Goal: Task Accomplishment & Management: Manage account settings

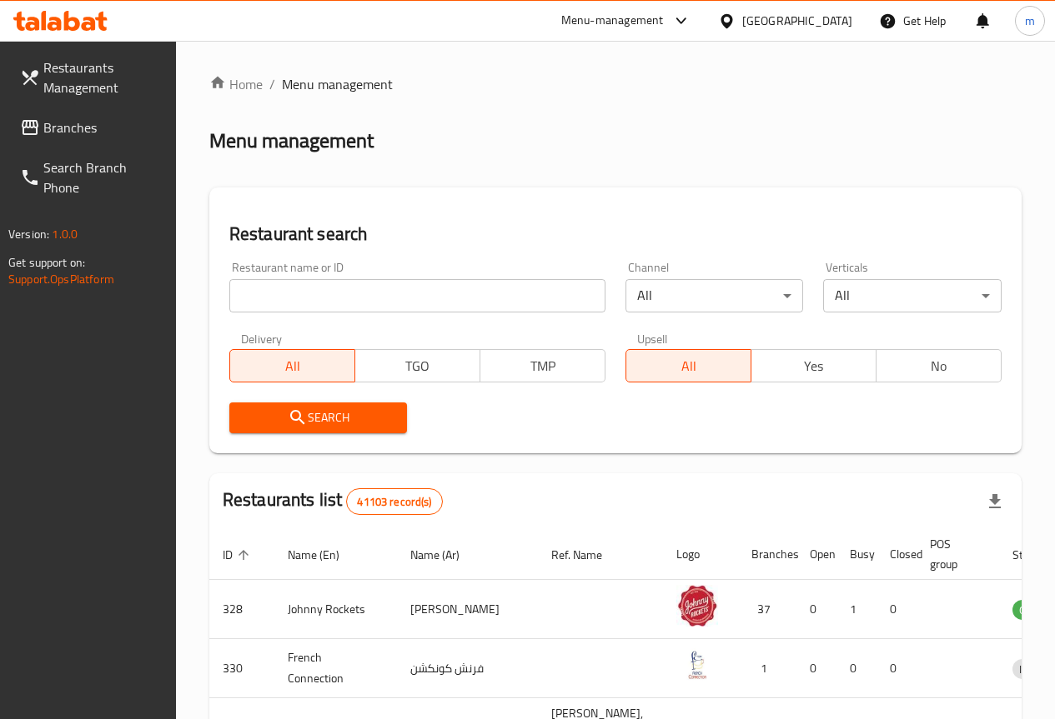
click at [310, 297] on input "search" at bounding box center [417, 295] width 376 height 33
click at [104, 133] on span "Branches" at bounding box center [102, 128] width 119 height 20
click at [123, 130] on span "Branches" at bounding box center [102, 128] width 119 height 20
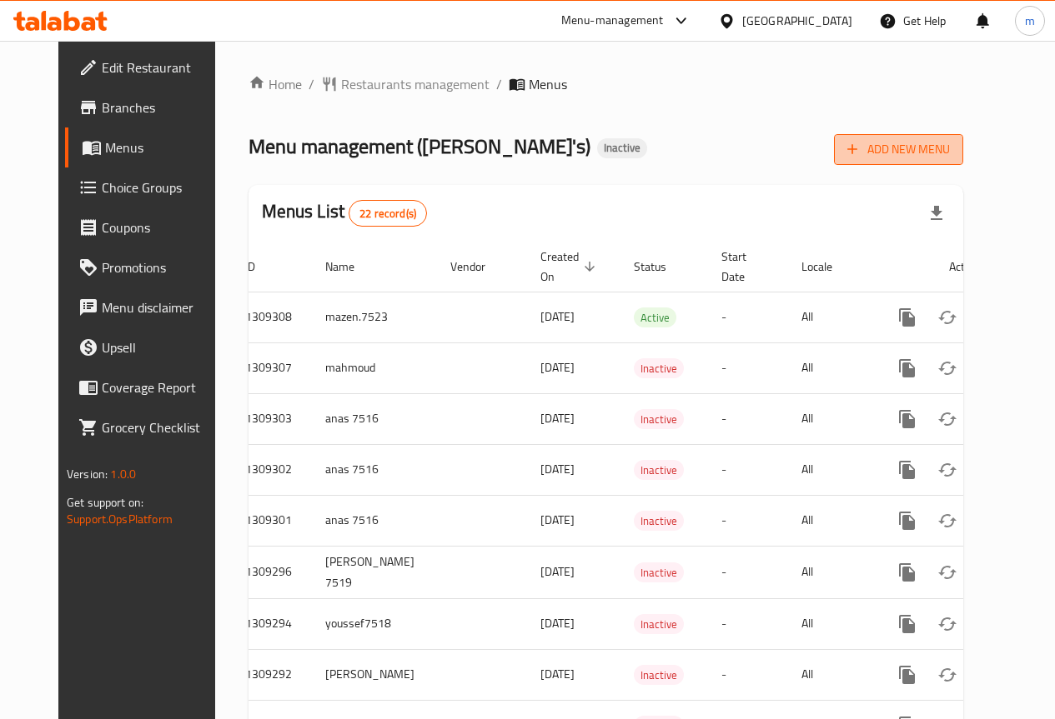
click at [963, 162] on button "Add New Menu" at bounding box center [898, 149] width 129 height 31
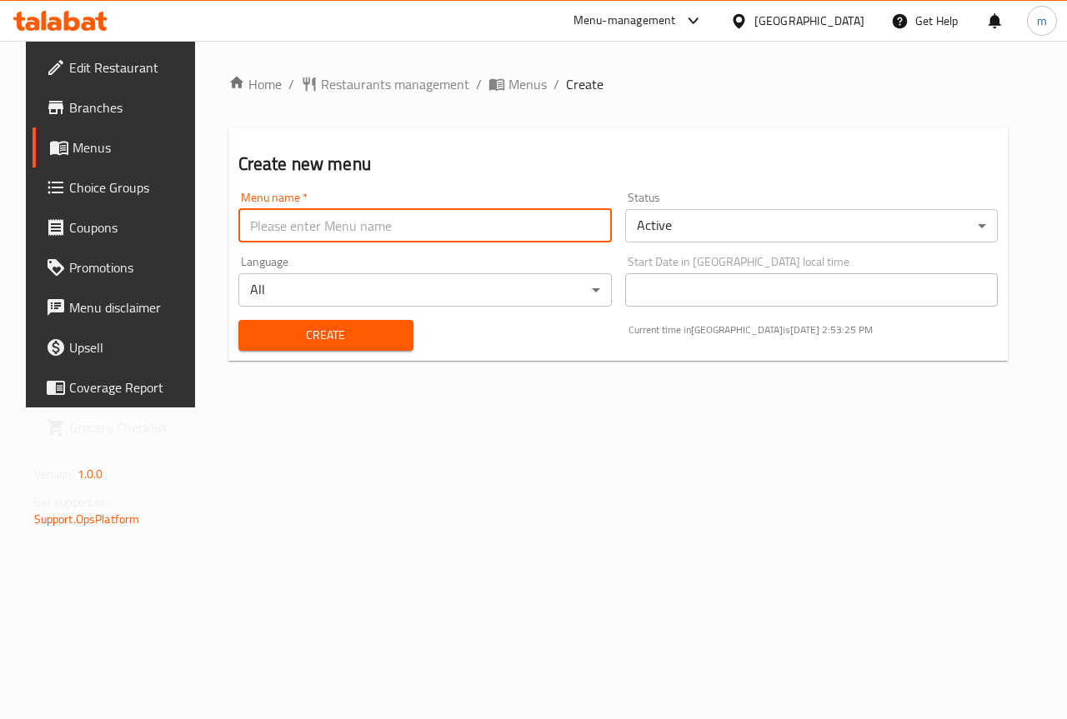
click at [448, 237] on input "text" at bounding box center [424, 225] width 373 height 33
type input "015"
click at [238, 320] on button "Create" at bounding box center [325, 335] width 175 height 31
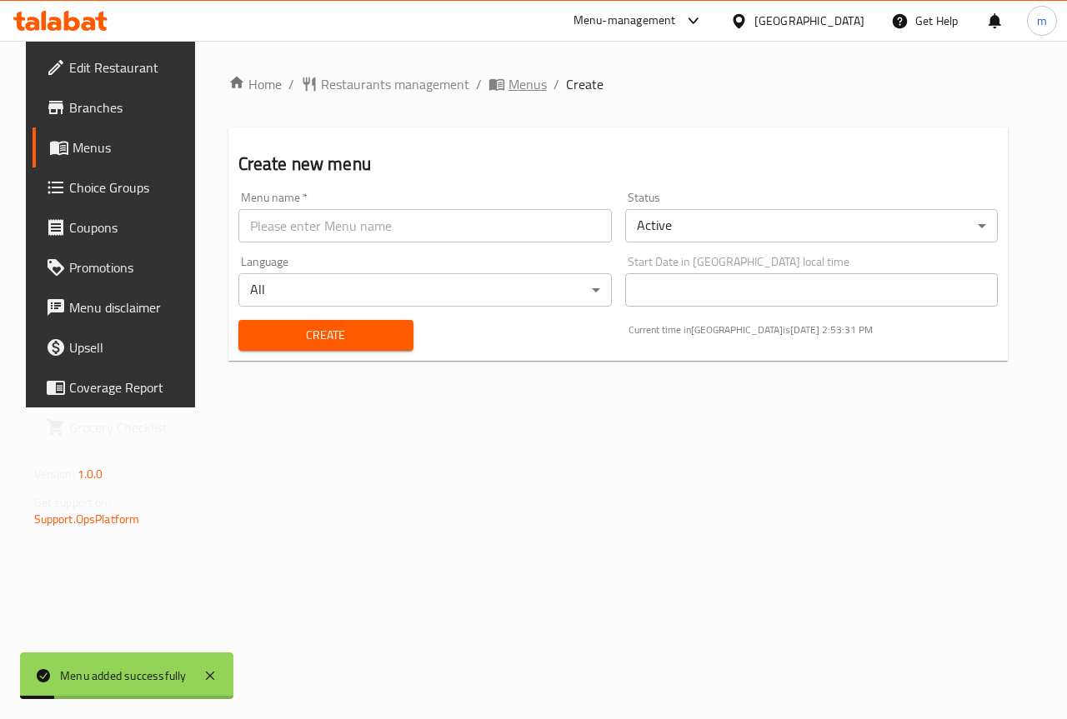
click at [512, 74] on span "Menus" at bounding box center [528, 84] width 38 height 20
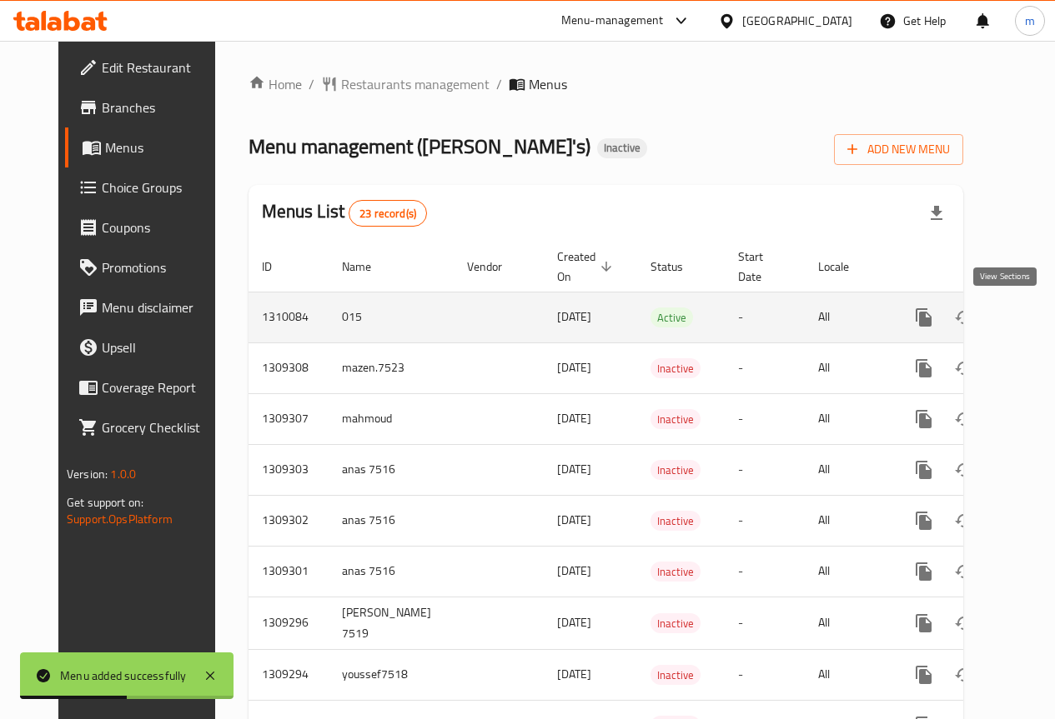
click at [1034, 318] on icon "enhanced table" at bounding box center [1044, 318] width 20 height 20
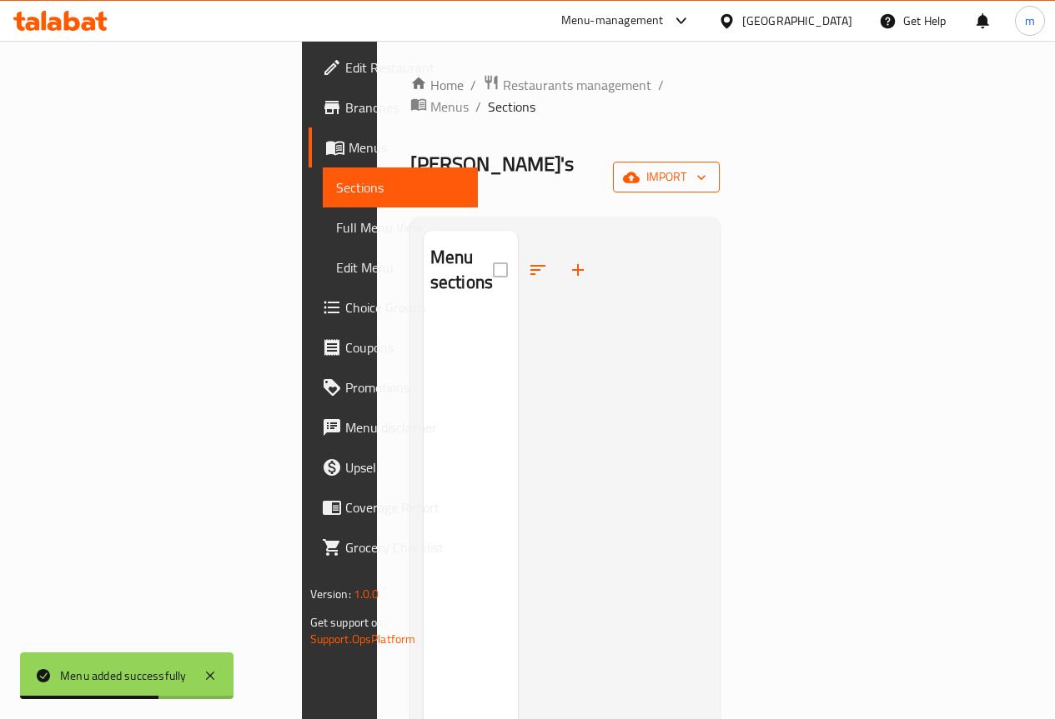
click at [706, 167] on span "import" at bounding box center [666, 177] width 80 height 21
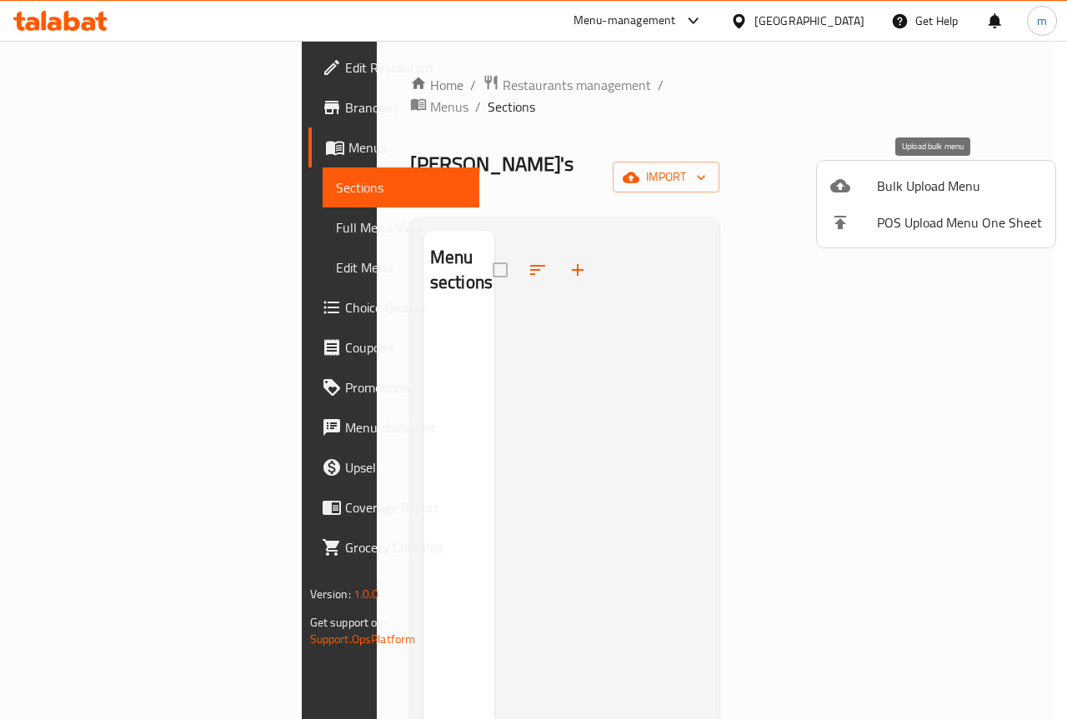
click at [900, 185] on span "Bulk Upload Menu" at bounding box center [959, 186] width 165 height 20
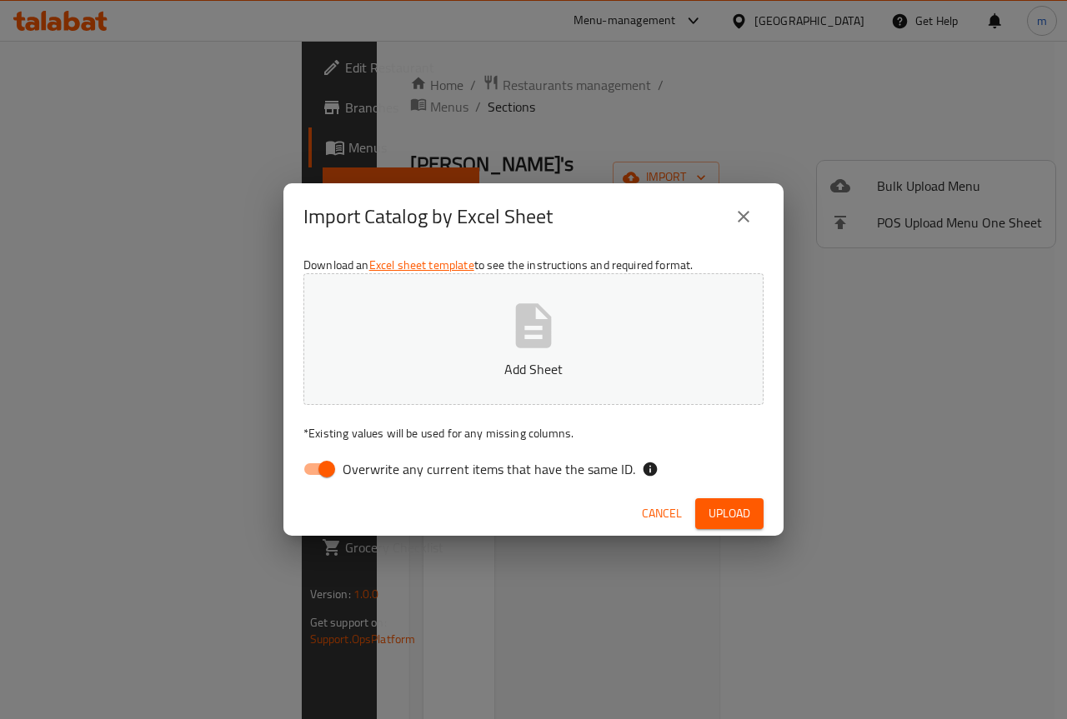
click at [549, 343] on icon "button" at bounding box center [534, 325] width 36 height 44
click at [331, 461] on input "Overwrite any current items that have the same ID." at bounding box center [326, 470] width 95 height 32
checkbox input "false"
click at [736, 511] on span "Upload" at bounding box center [730, 514] width 42 height 21
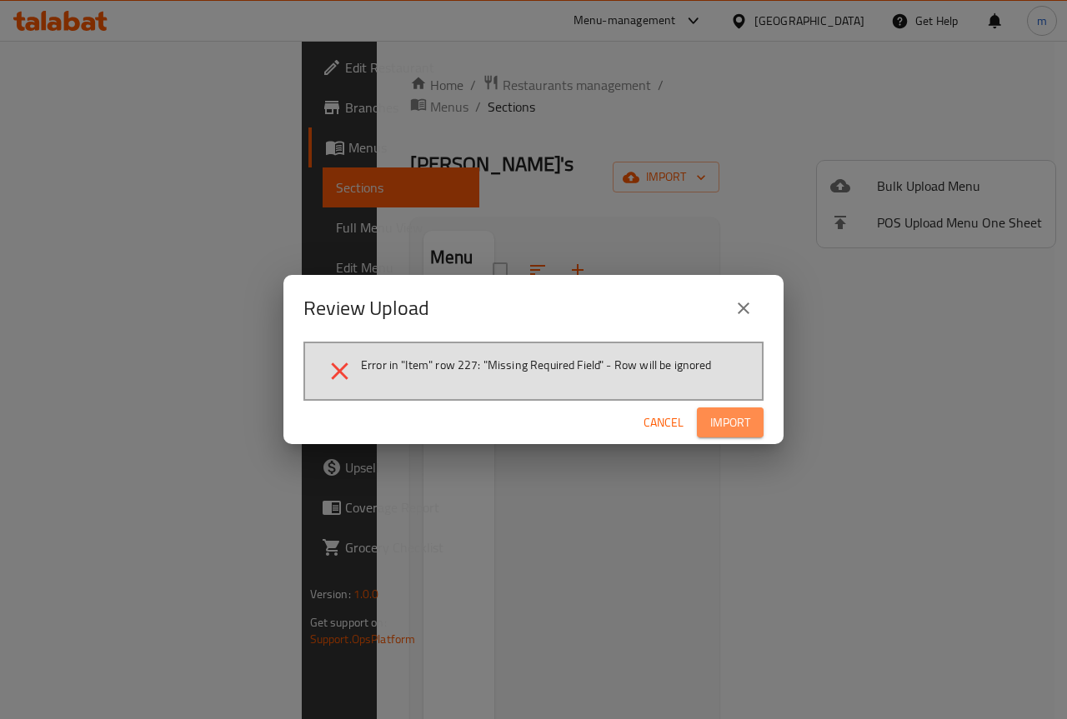
click at [744, 423] on span "Import" at bounding box center [730, 423] width 40 height 21
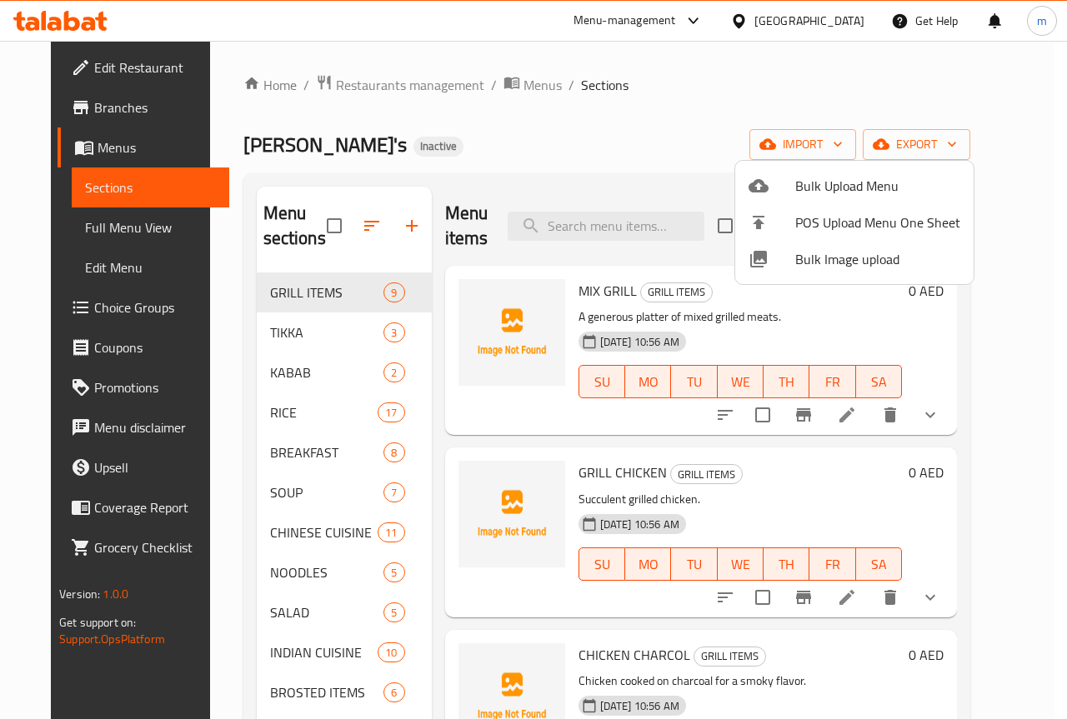
click at [606, 158] on div at bounding box center [533, 359] width 1067 height 719
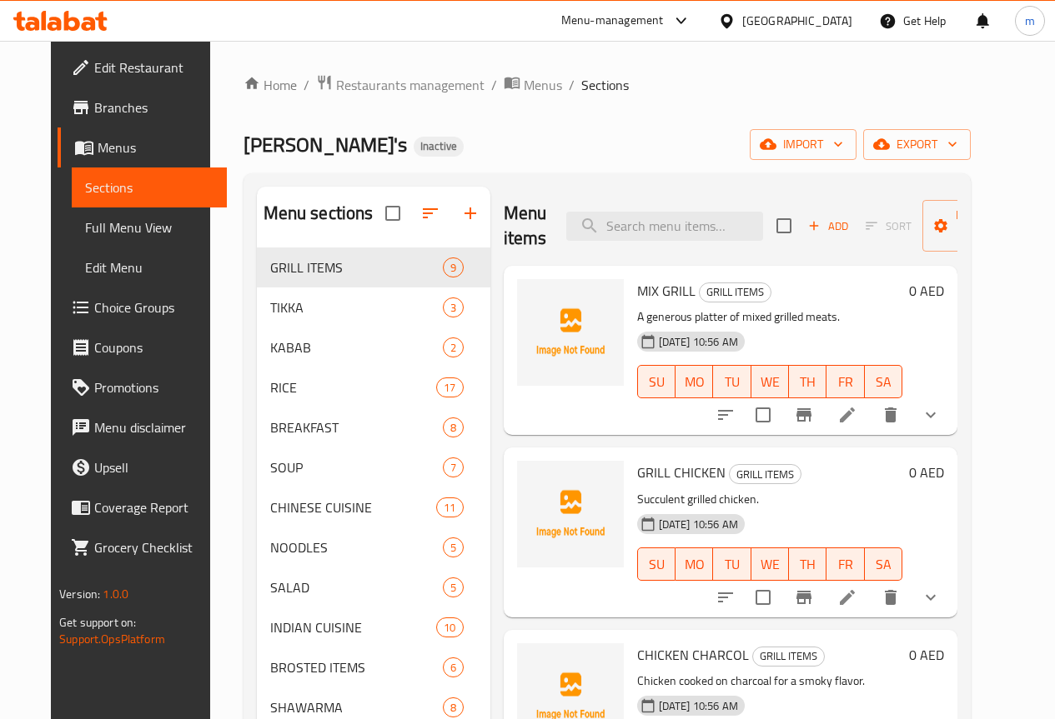
click at [870, 421] on li at bounding box center [847, 415] width 47 height 30
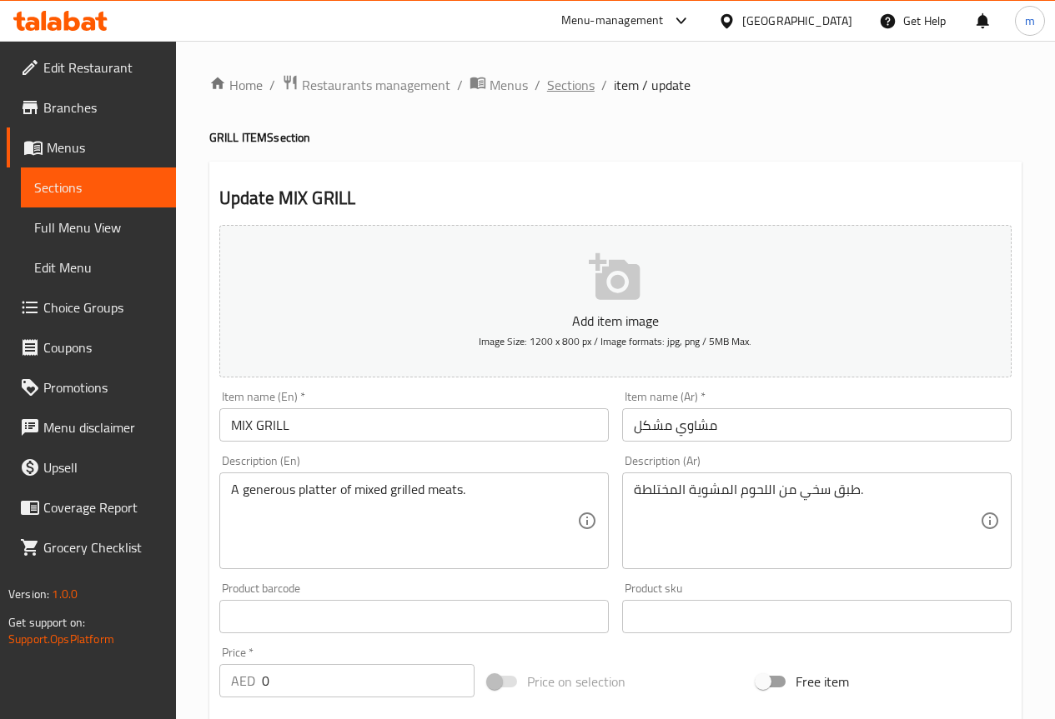
click at [589, 87] on span "Sections" at bounding box center [571, 85] width 48 height 20
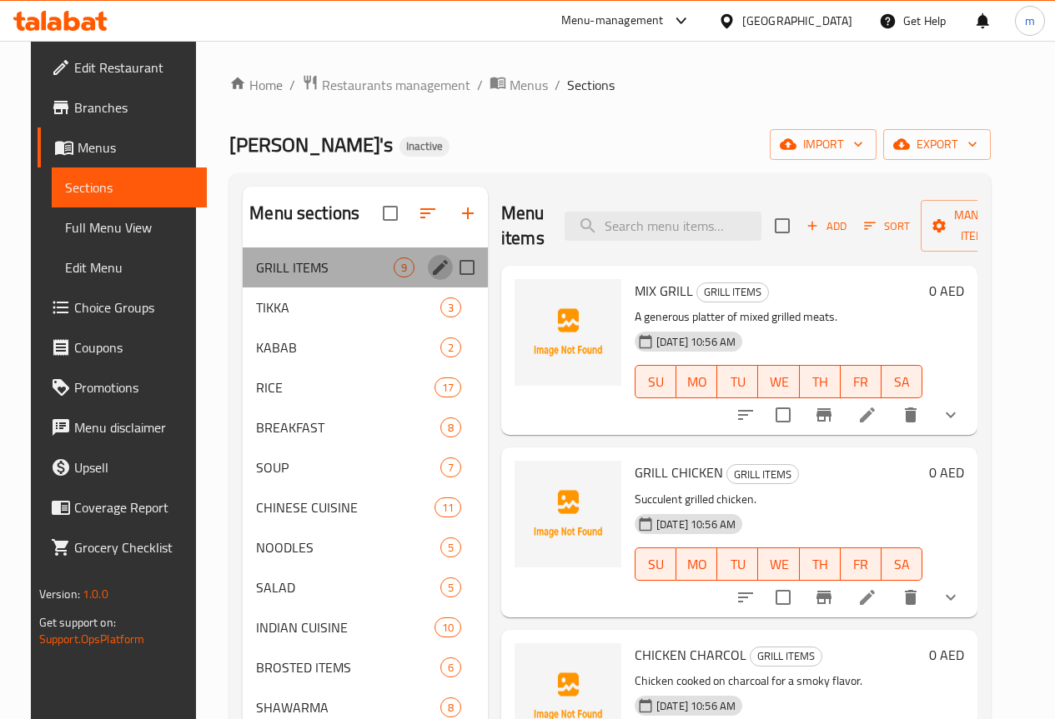
click at [430, 278] on icon "edit" at bounding box center [440, 268] width 20 height 20
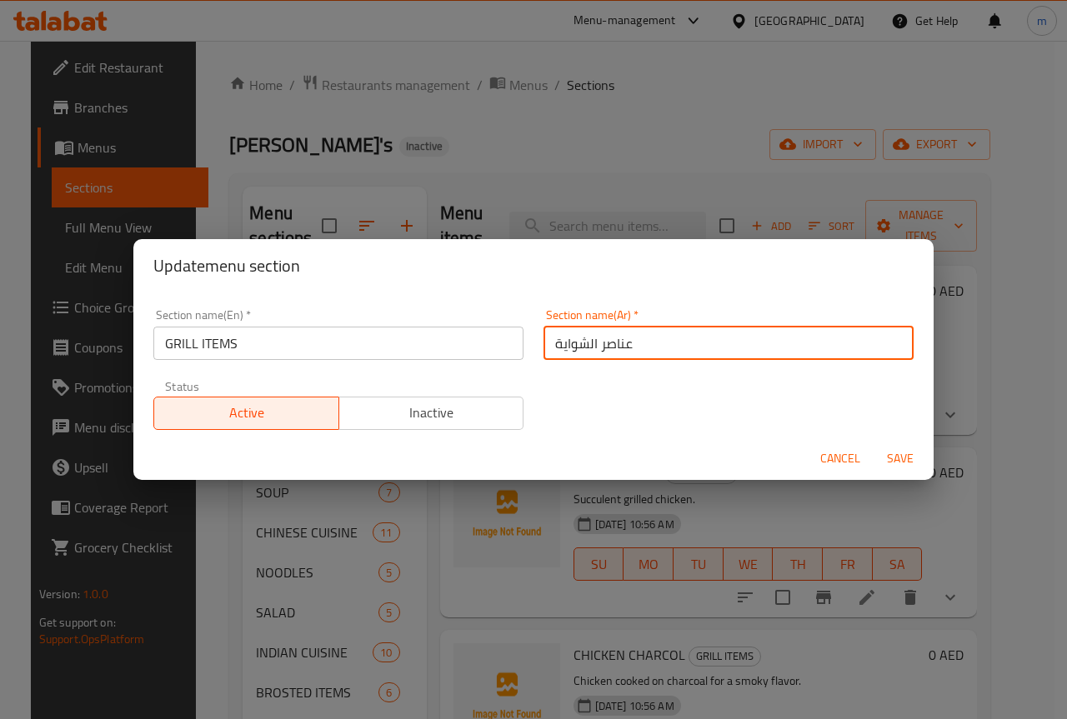
drag, startPoint x: 545, startPoint y: 343, endPoint x: 684, endPoint y: 338, distance: 138.5
click at [678, 338] on input "عناصر الشواية" at bounding box center [729, 343] width 370 height 33
type input "ايتم الشواية"
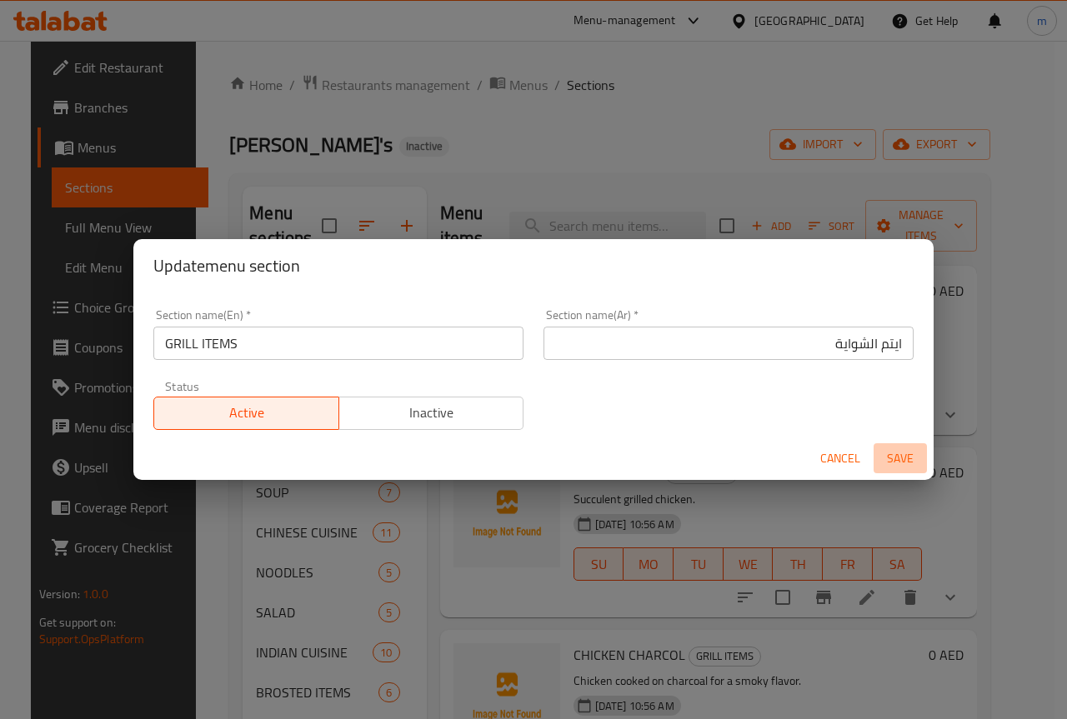
click at [915, 456] on span "Save" at bounding box center [900, 459] width 40 height 21
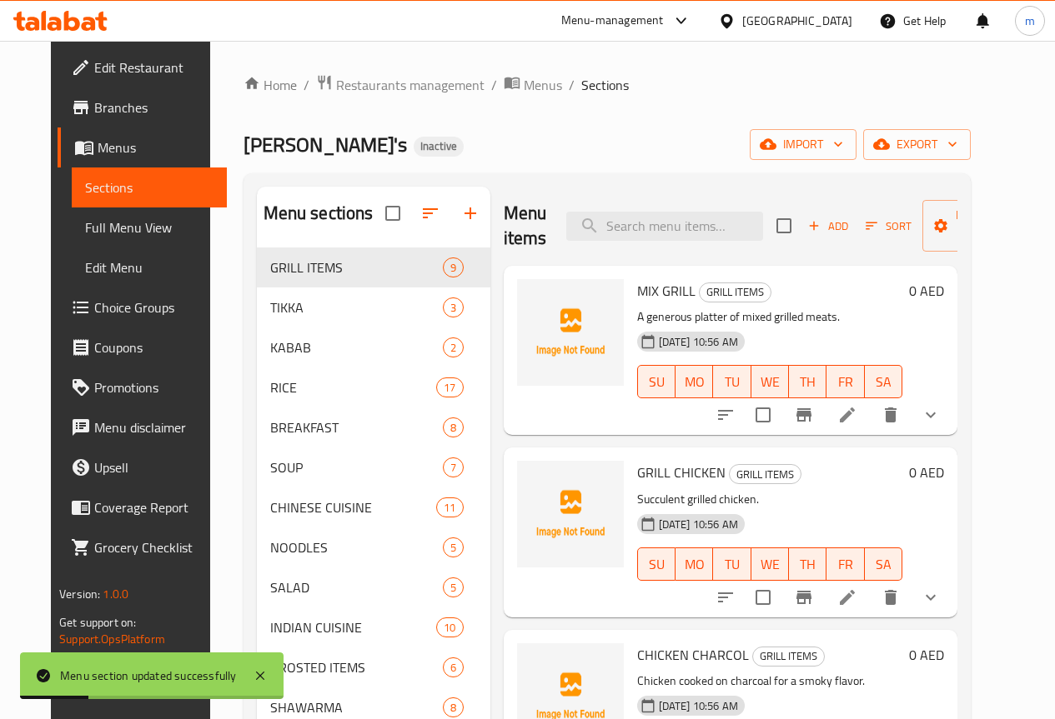
click at [870, 415] on li at bounding box center [847, 415] width 47 height 30
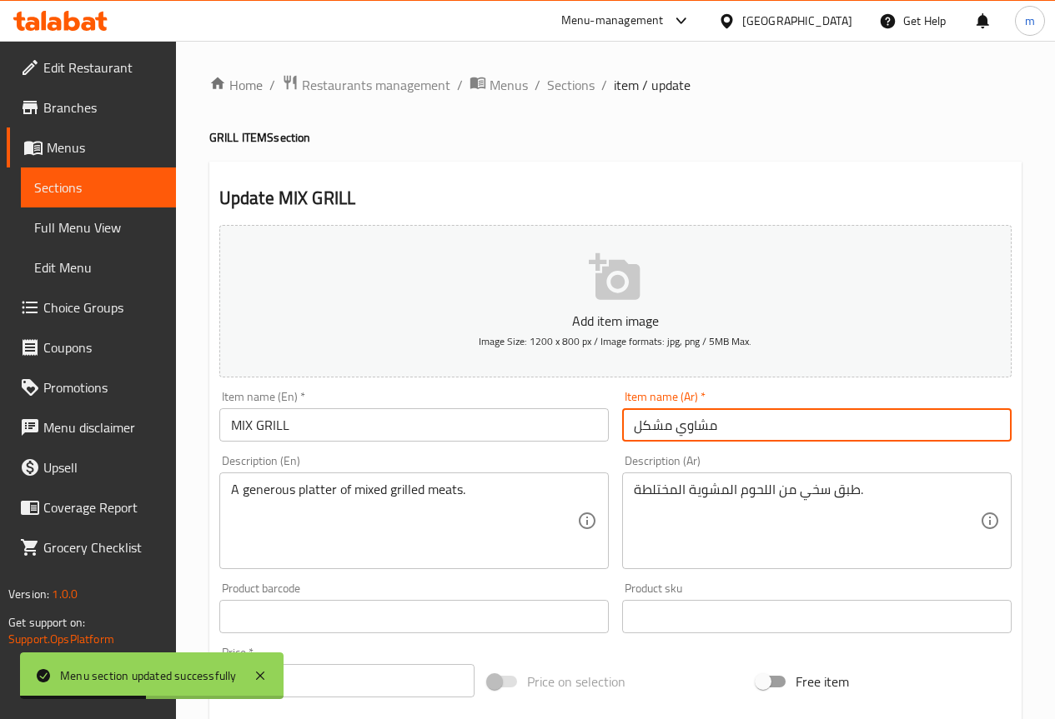
click at [774, 428] on input "مشاوي مشكل" at bounding box center [816, 424] width 389 height 33
drag, startPoint x: 910, startPoint y: 428, endPoint x: 952, endPoint y: 427, distance: 42.5
click at [952, 427] on input "مشاوي مشكل" at bounding box center [816, 424] width 389 height 33
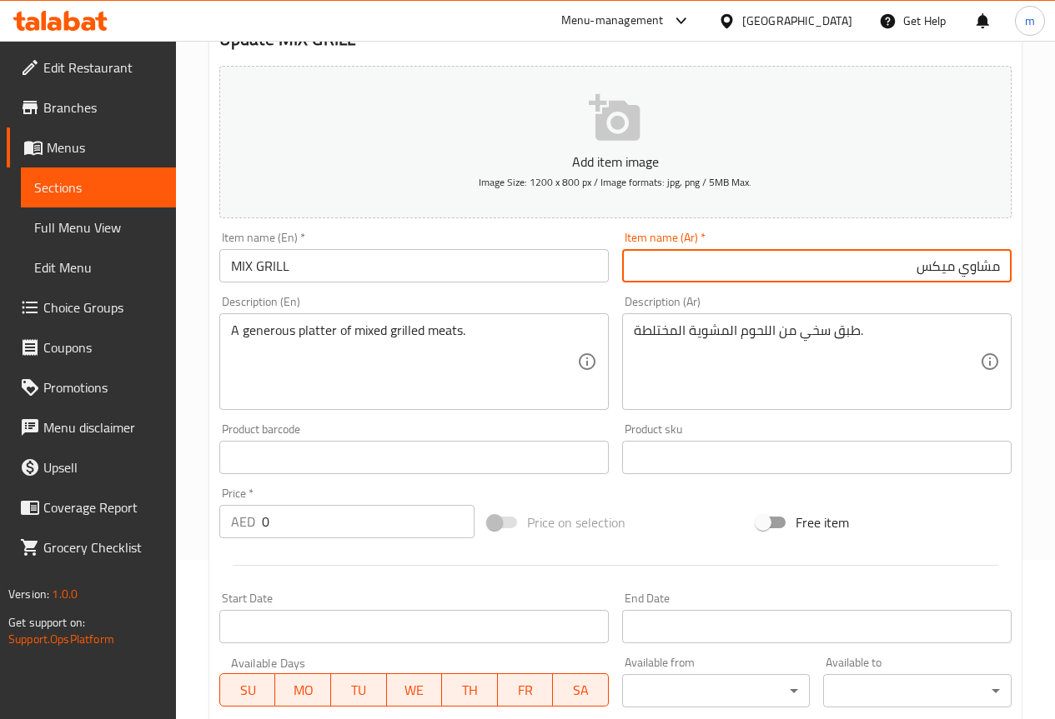
scroll to position [167, 0]
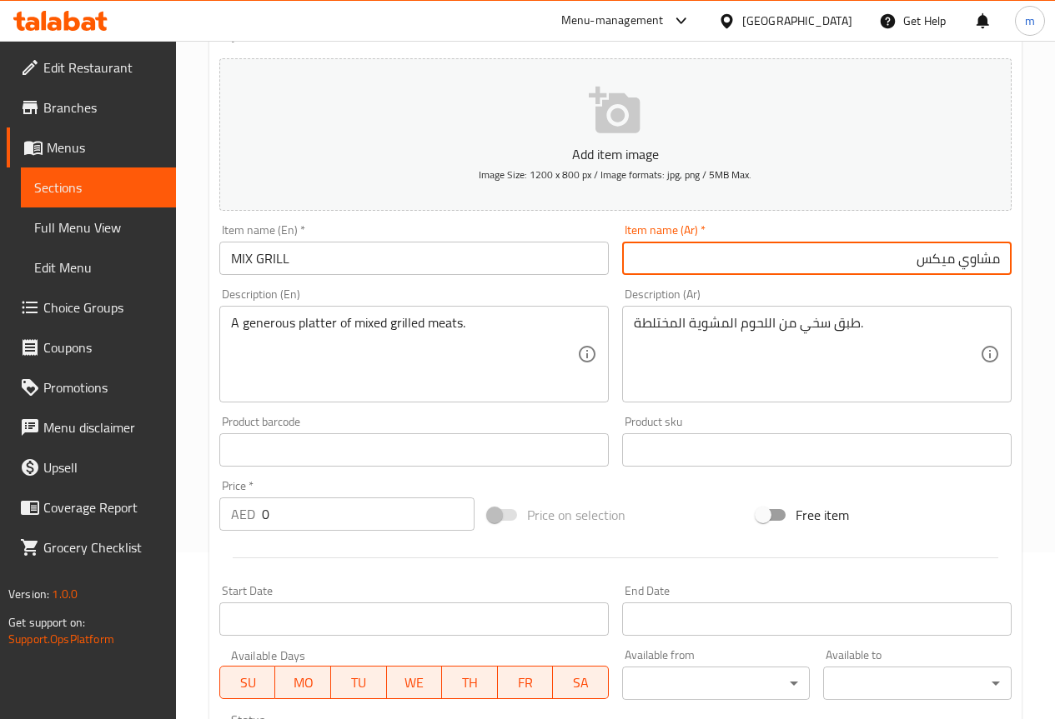
type input "مشاوي ميكس"
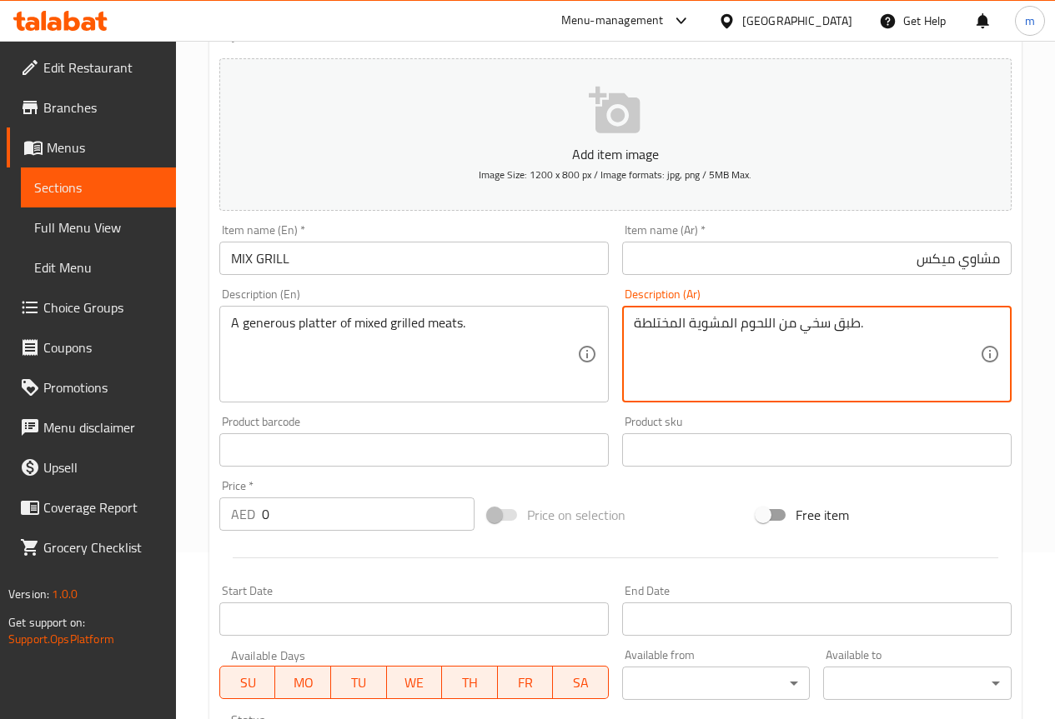
drag, startPoint x: 635, startPoint y: 325, endPoint x: 689, endPoint y: 319, distance: 53.7
click at [722, 323] on textarea "طبق سخي من اللحوم المشوية." at bounding box center [807, 354] width 346 height 79
drag, startPoint x: 792, startPoint y: 323, endPoint x: 801, endPoint y: 323, distance: 9.2
click at [811, 320] on textarea "طبق سخي من ميكس اللحوم المشوية." at bounding box center [807, 354] width 346 height 79
drag, startPoint x: 785, startPoint y: 320, endPoint x: 816, endPoint y: 323, distance: 30.9
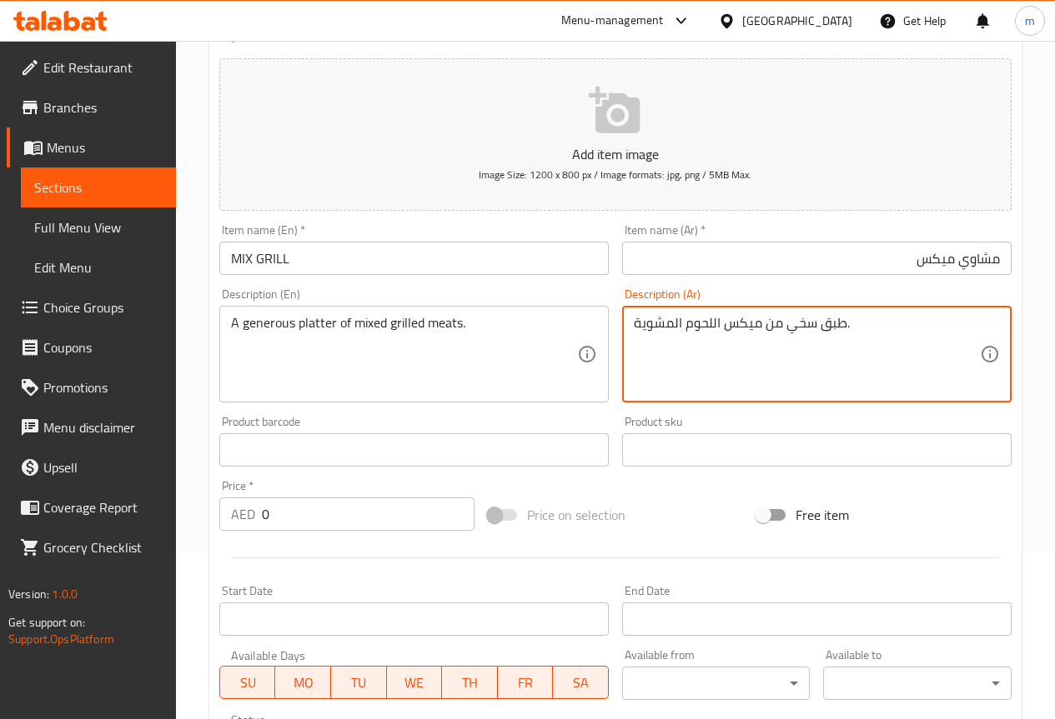
click at [816, 323] on textarea "طبق سخي من ميكس اللحوم المشوية." at bounding box center [807, 354] width 346 height 79
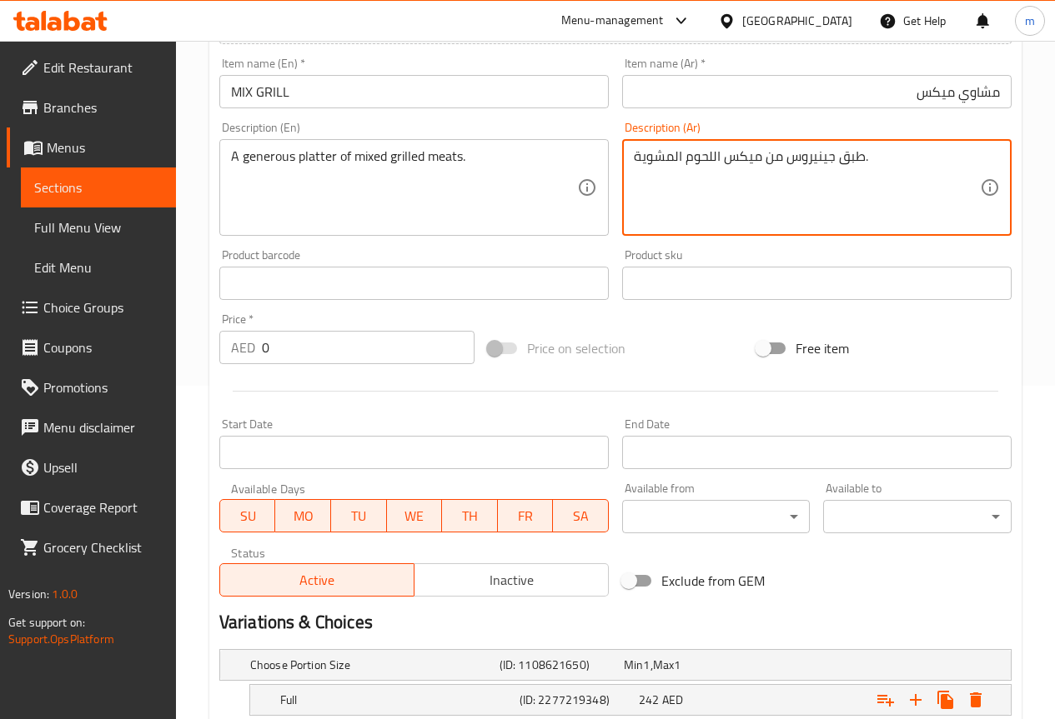
scroll to position [496, 0]
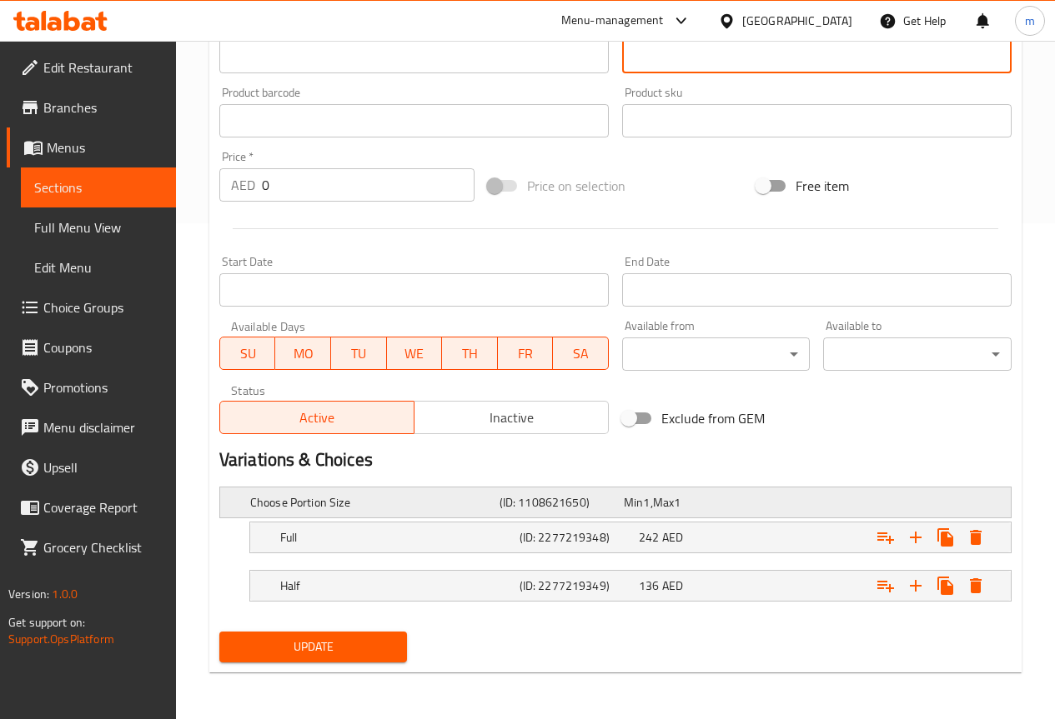
type textarea "طبق جينيروس من ميكس اللحوم المشوية."
click at [448, 500] on h5 "Choose Portion Size" at bounding box center [371, 502] width 243 height 17
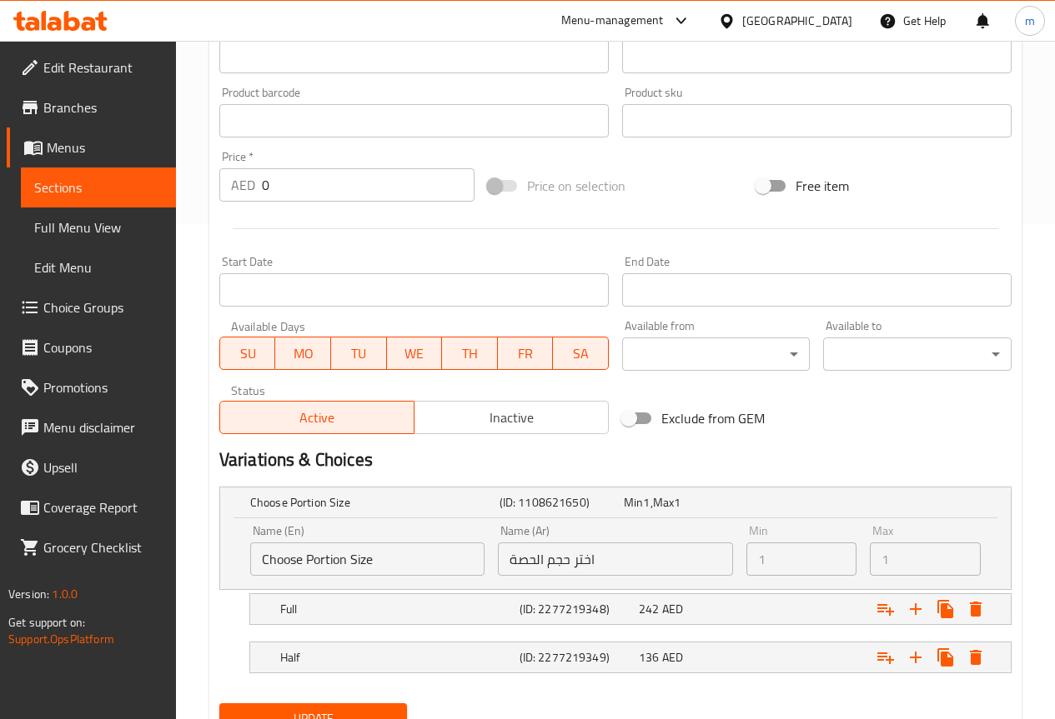
click at [382, 556] on input "Choose Portion Size" at bounding box center [367, 559] width 234 height 33
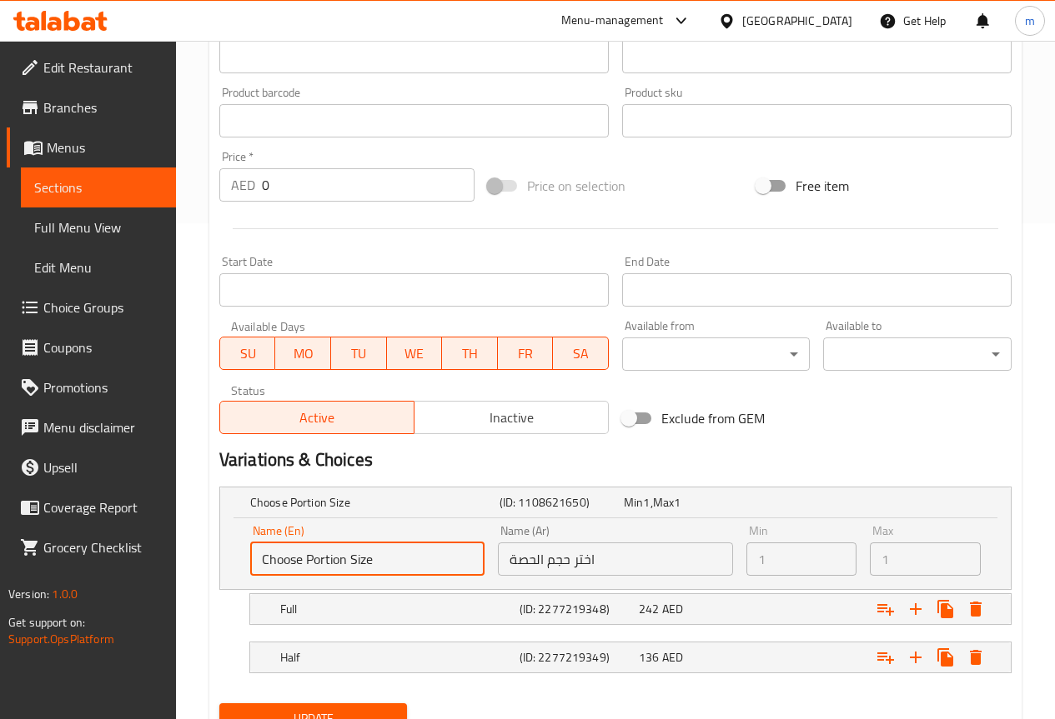
click at [328, 564] on input "Choose Portion Size" at bounding box center [367, 559] width 234 height 33
click at [321, 560] on input "Choose Portion Size" at bounding box center [367, 559] width 234 height 33
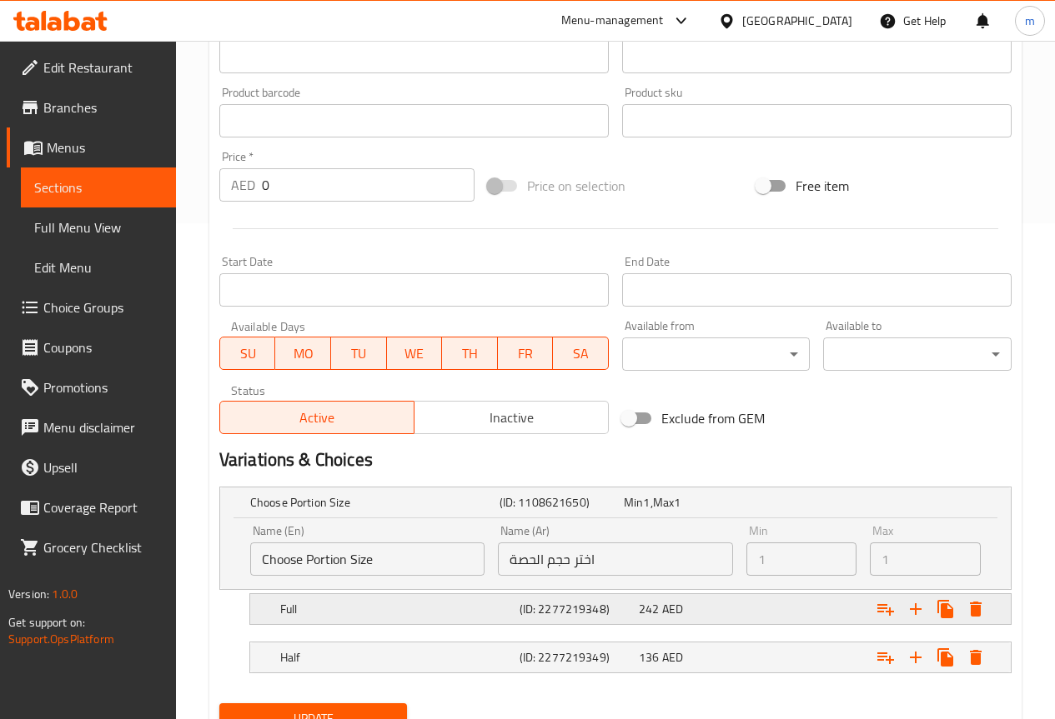
click at [447, 604] on h5 "Full" at bounding box center [396, 609] width 233 height 17
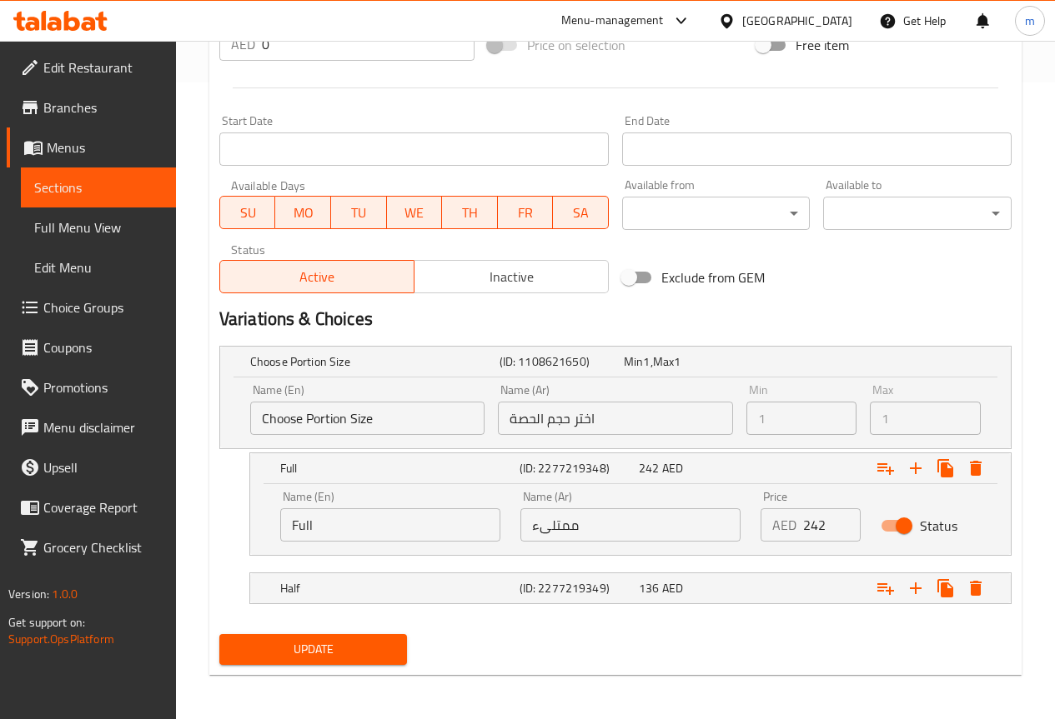
scroll to position [639, 0]
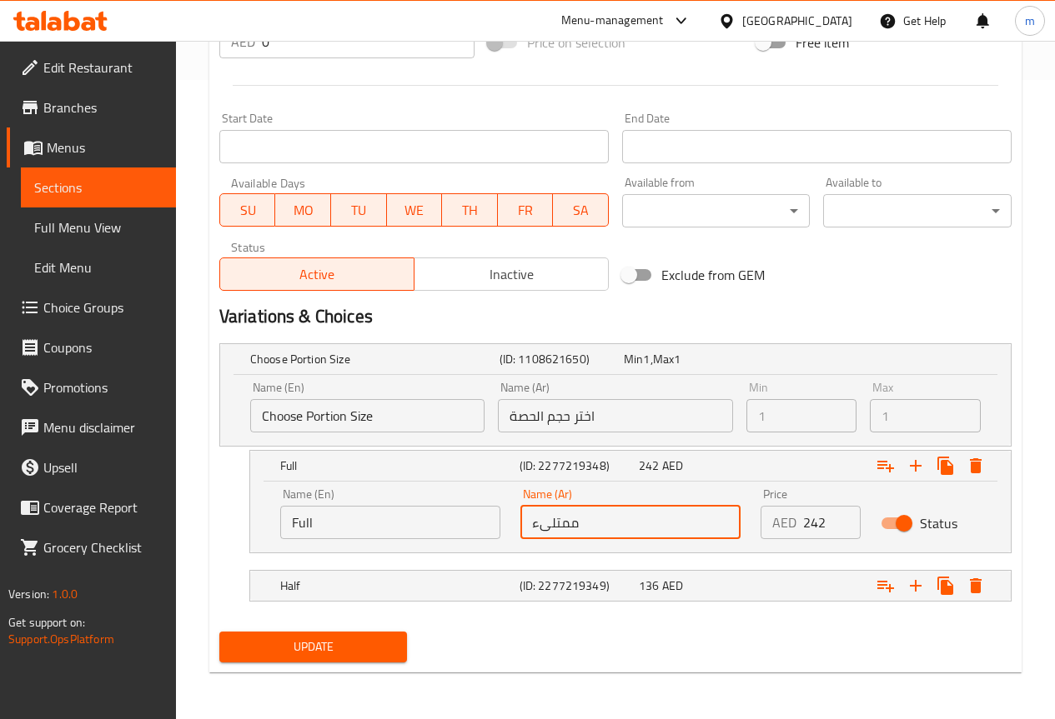
click at [584, 533] on input "ممتلىء" at bounding box center [630, 522] width 220 height 33
click at [596, 524] on input "ممتلىء" at bounding box center [630, 522] width 220 height 33
type input "م"
type input "كامل"
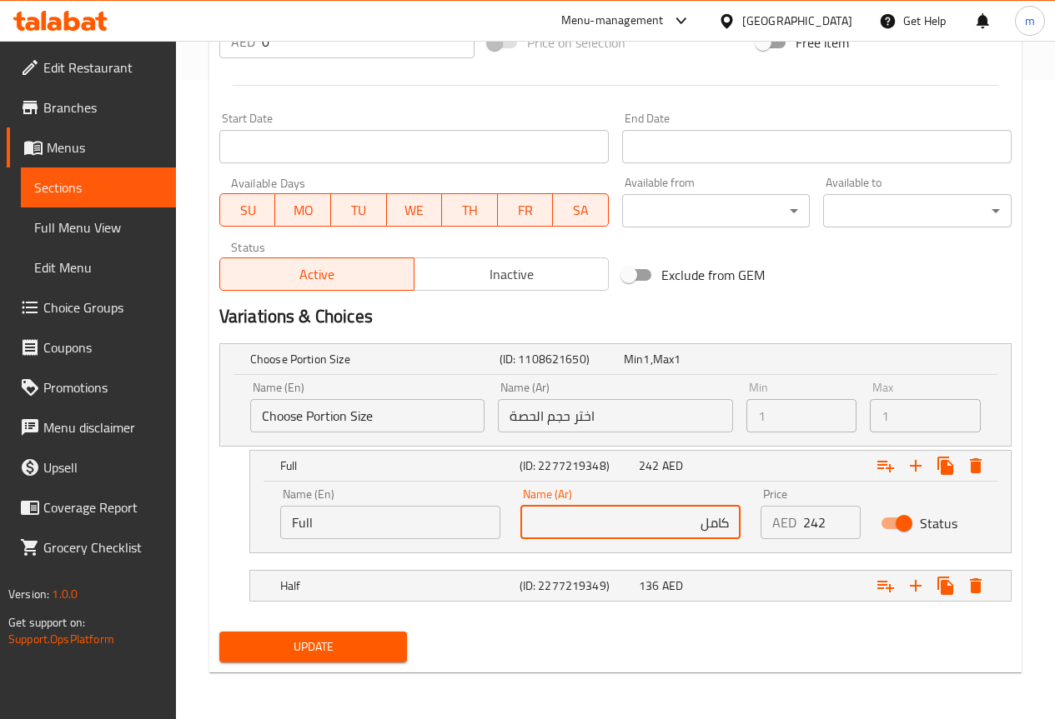
click at [581, 414] on input "اختر حجم الحصة" at bounding box center [615, 415] width 234 height 33
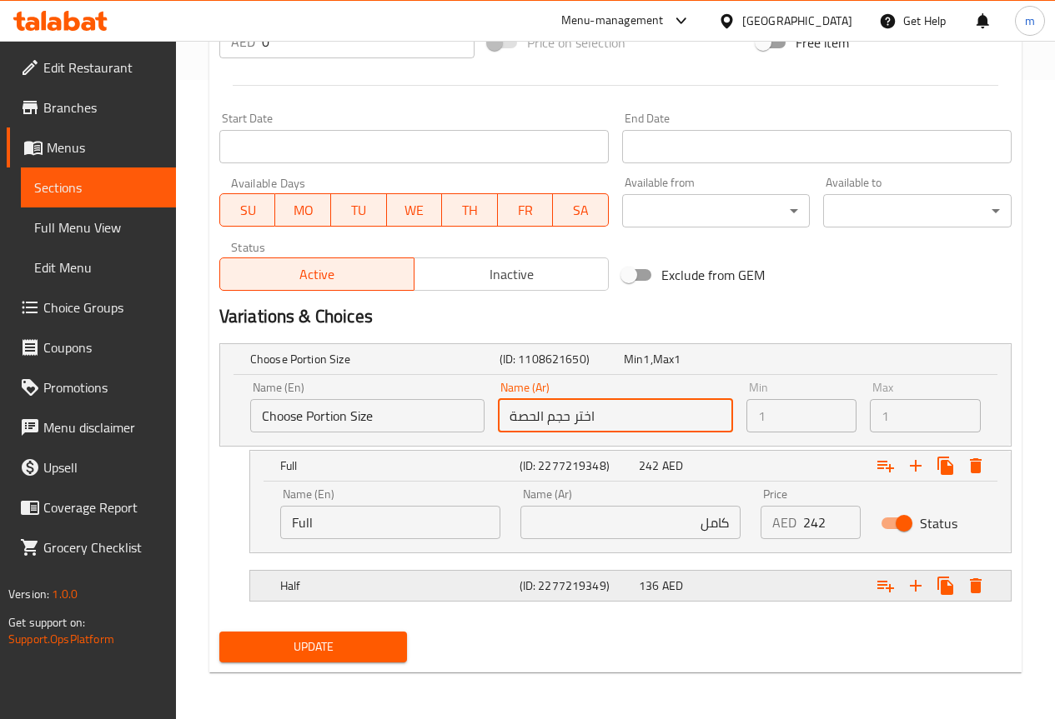
click at [583, 598] on div "Half (ID: 2277219349) 136 AED" at bounding box center [635, 586] width 717 height 37
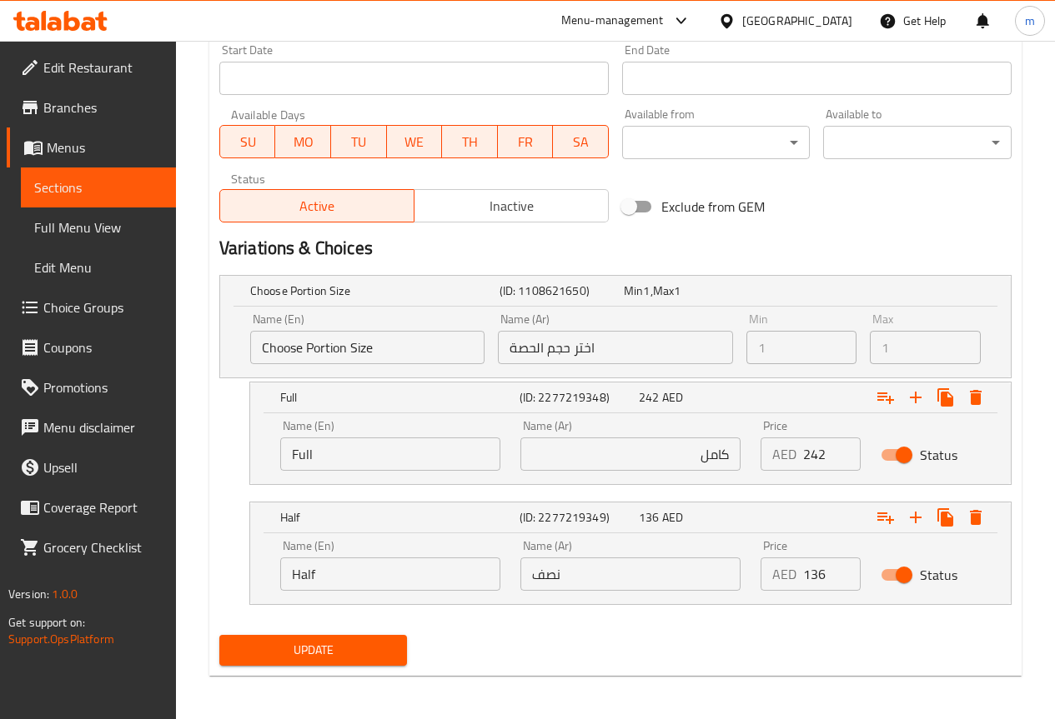
scroll to position [711, 0]
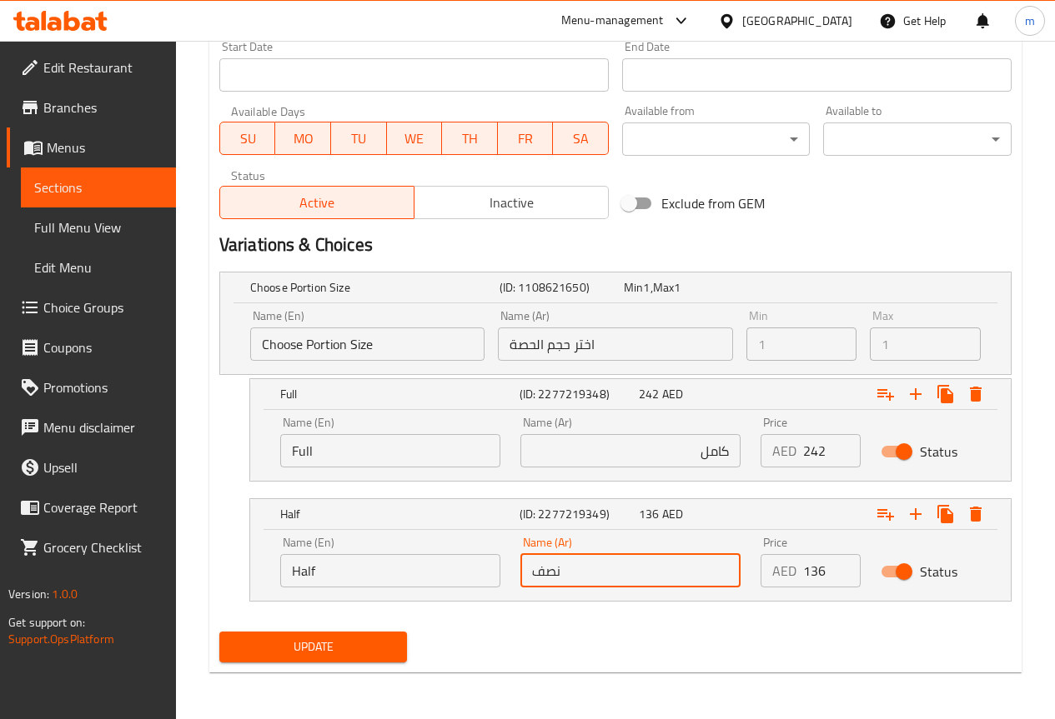
click at [622, 569] on input "نصف" at bounding box center [630, 570] width 220 height 33
click at [280, 645] on span "Update" at bounding box center [314, 647] width 162 height 21
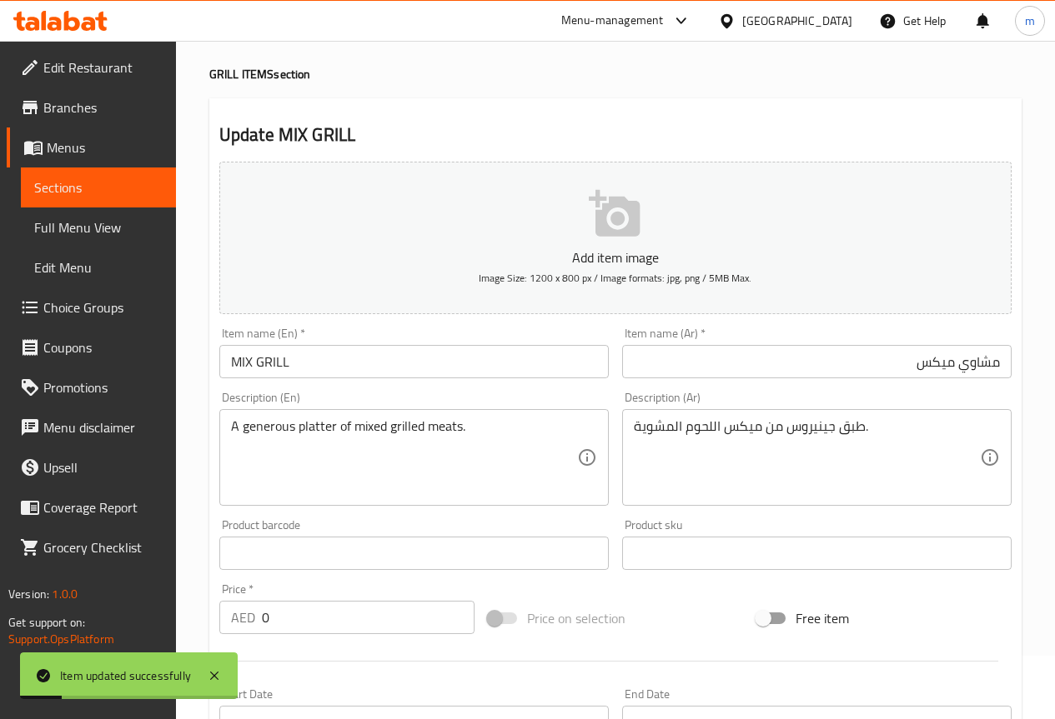
scroll to position [0, 0]
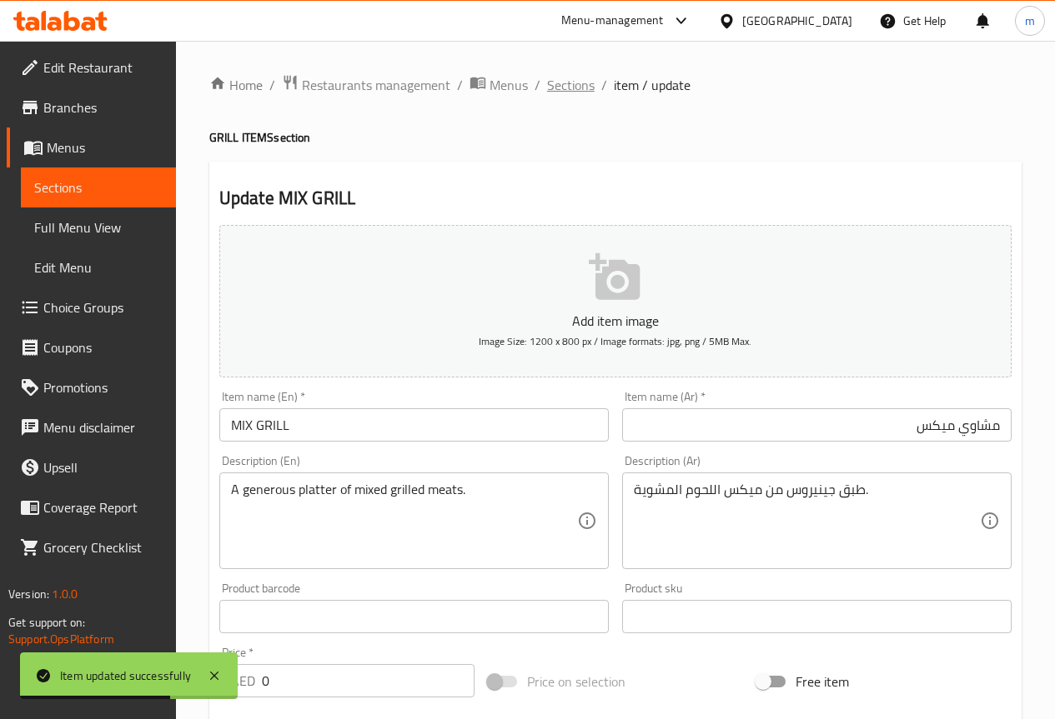
click at [564, 89] on span "Sections" at bounding box center [571, 85] width 48 height 20
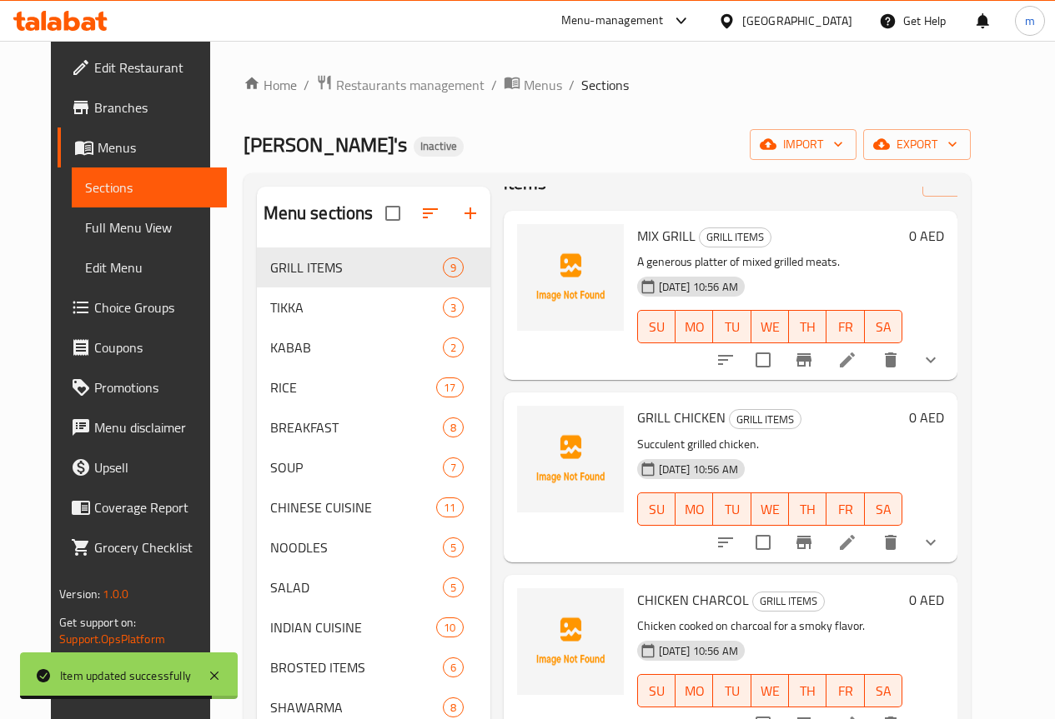
scroll to position [83, 0]
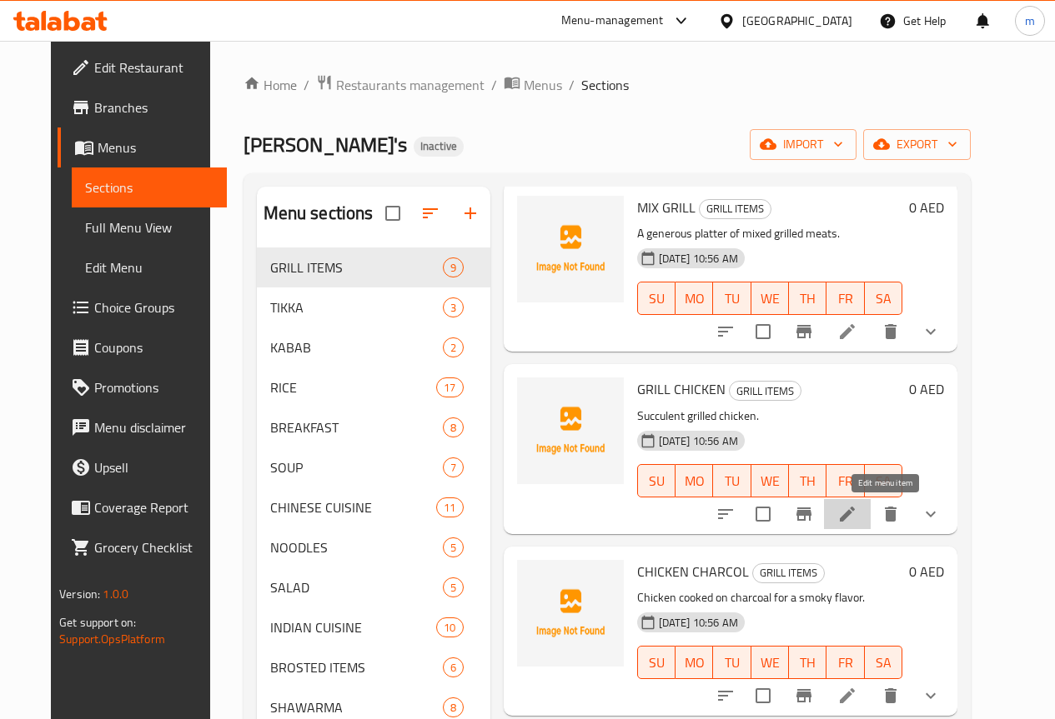
click at [854, 514] on icon at bounding box center [846, 514] width 15 height 15
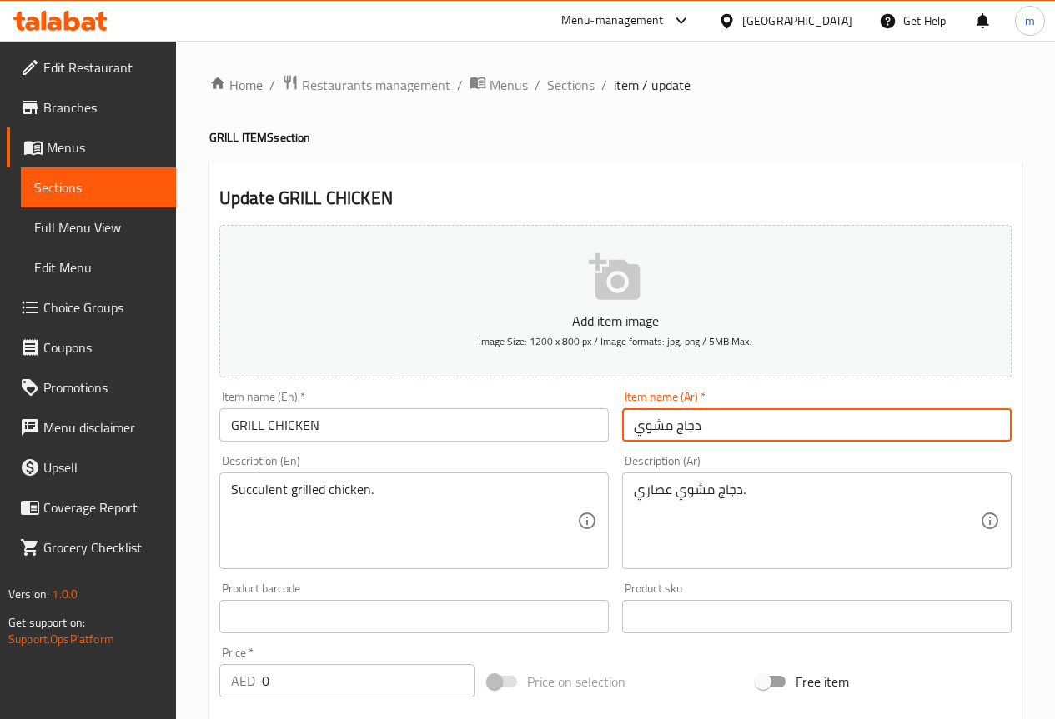
drag, startPoint x: 676, startPoint y: 421, endPoint x: 789, endPoint y: 425, distance: 112.6
click at [759, 418] on input "دجاج مشوي" at bounding box center [816, 424] width 389 height 33
type input "فراخ مشوي"
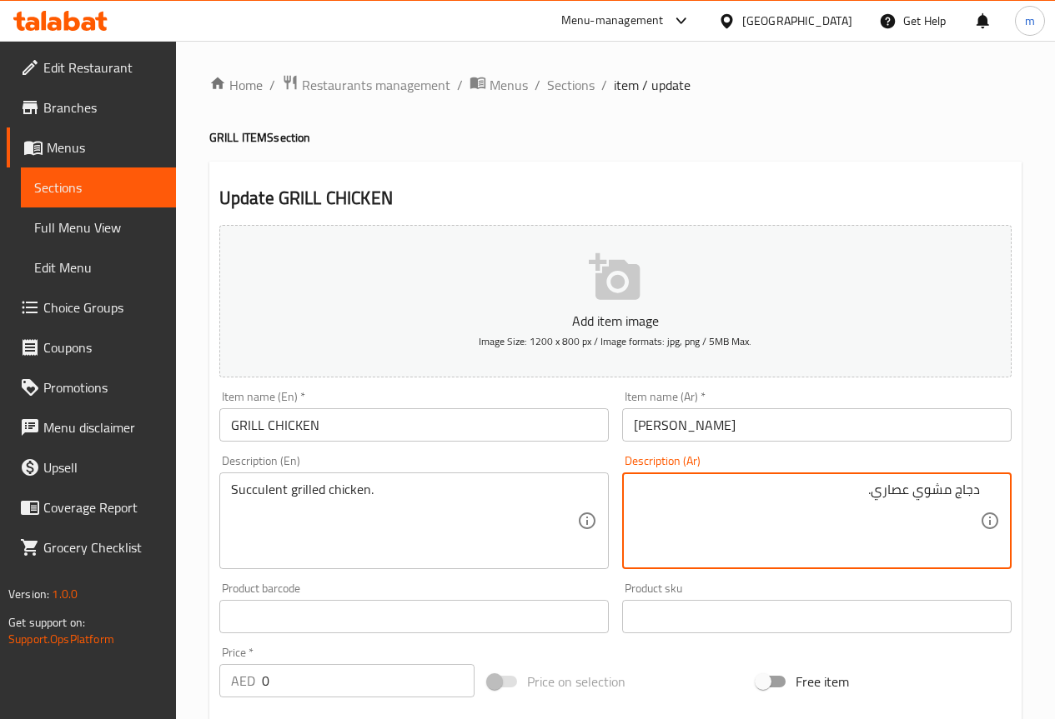
drag, startPoint x: 954, startPoint y: 491, endPoint x: 1036, endPoint y: 487, distance: 82.6
click at [1040, 486] on div "Home / Restaurants management / Menus / Sections / item / update GRILL ITEMS se…" at bounding box center [615, 628] width 879 height 1175
type textarea "فراخ مشوي عصاري."
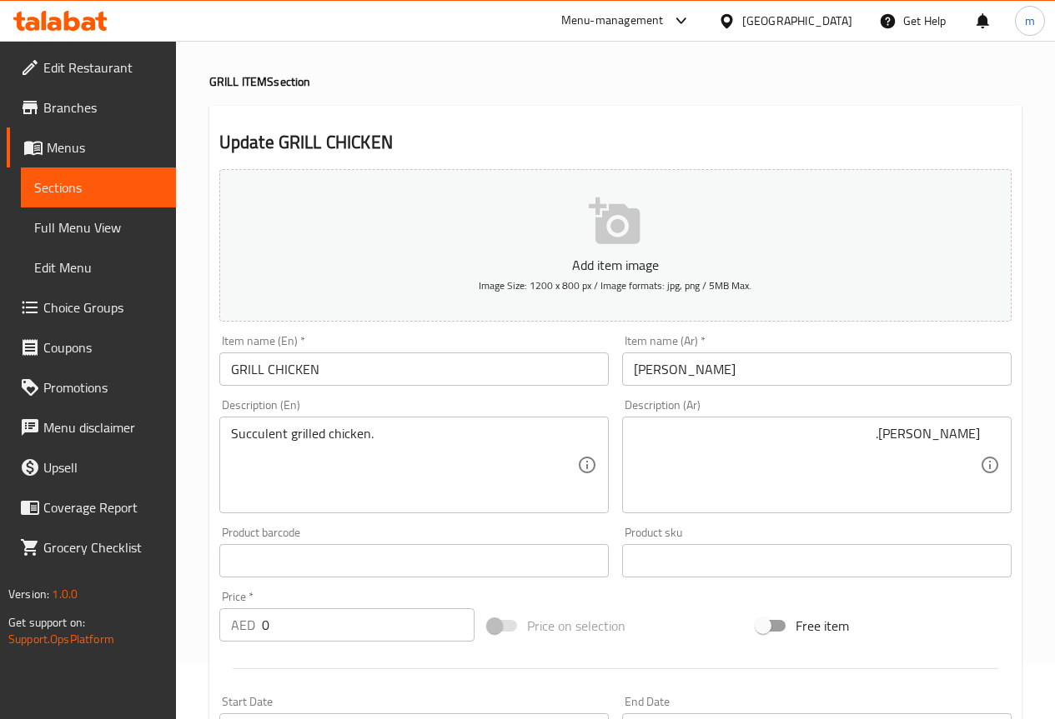
scroll to position [83, 0]
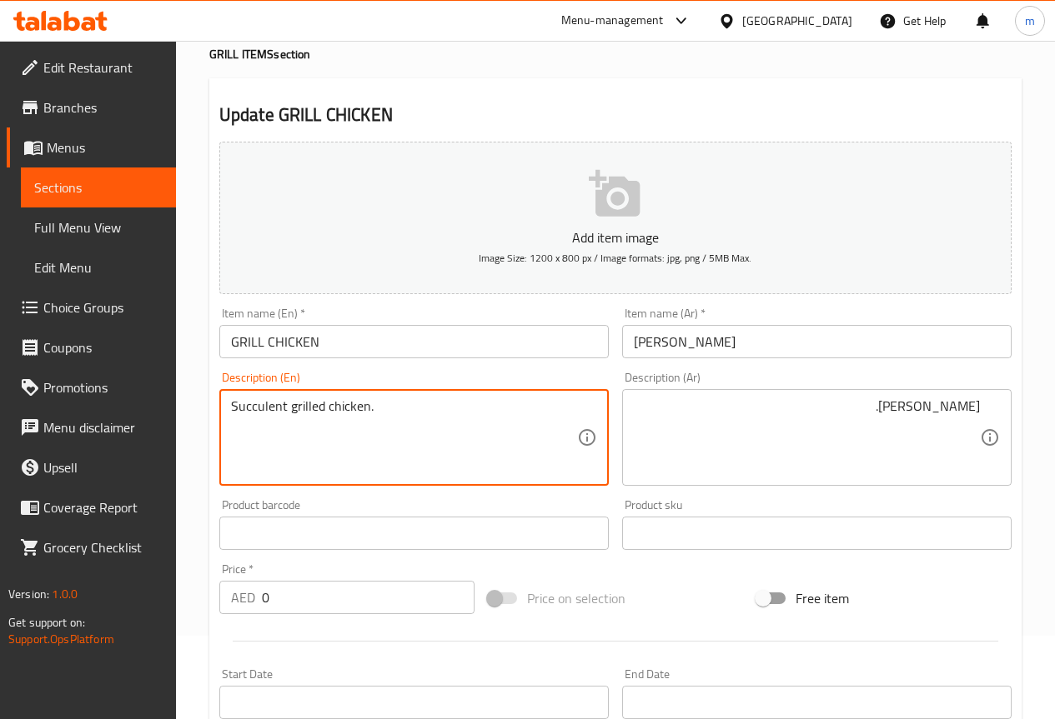
drag, startPoint x: 284, startPoint y: 403, endPoint x: 189, endPoint y: 414, distance: 95.8
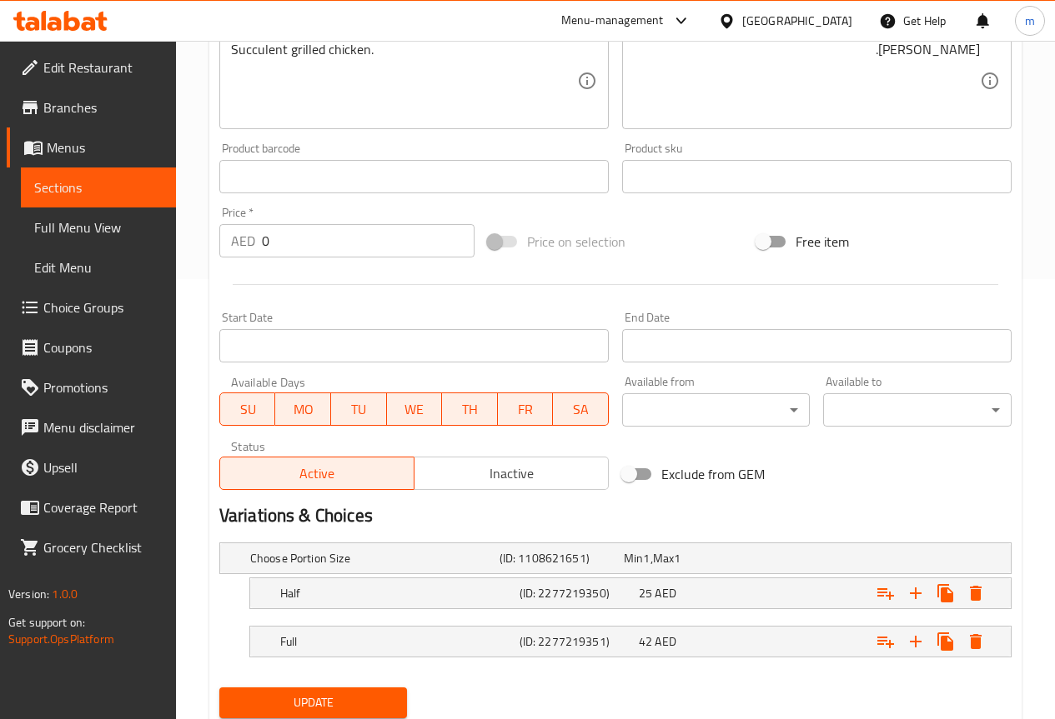
scroll to position [496, 0]
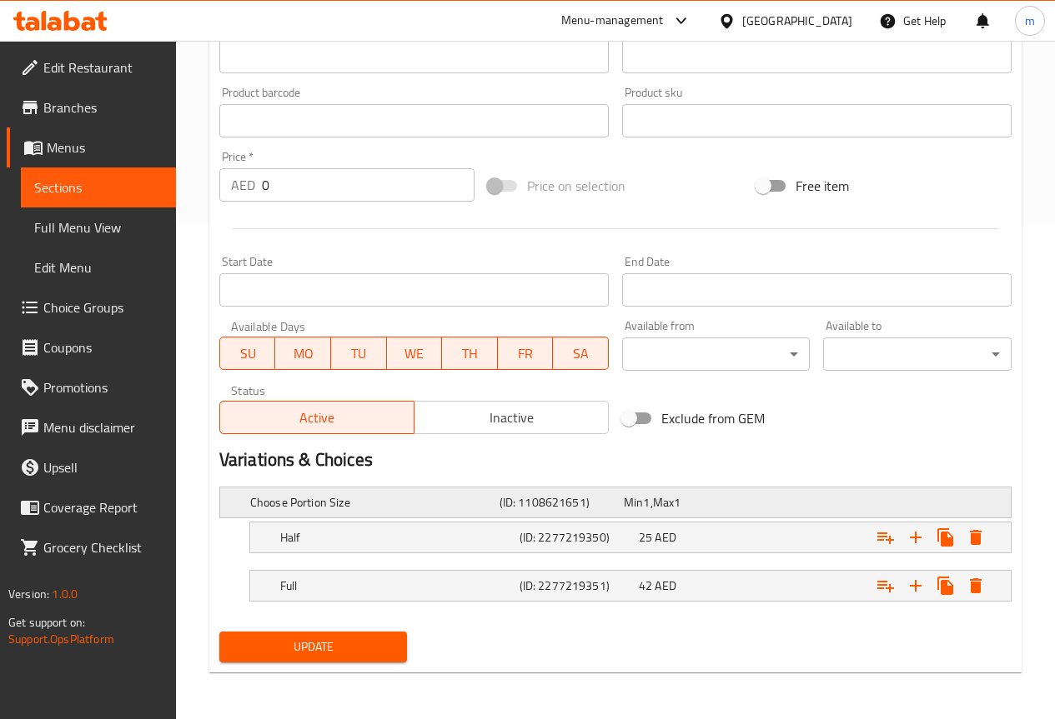
click at [604, 496] on h5 "(ID: 1108621651)" at bounding box center [558, 502] width 118 height 17
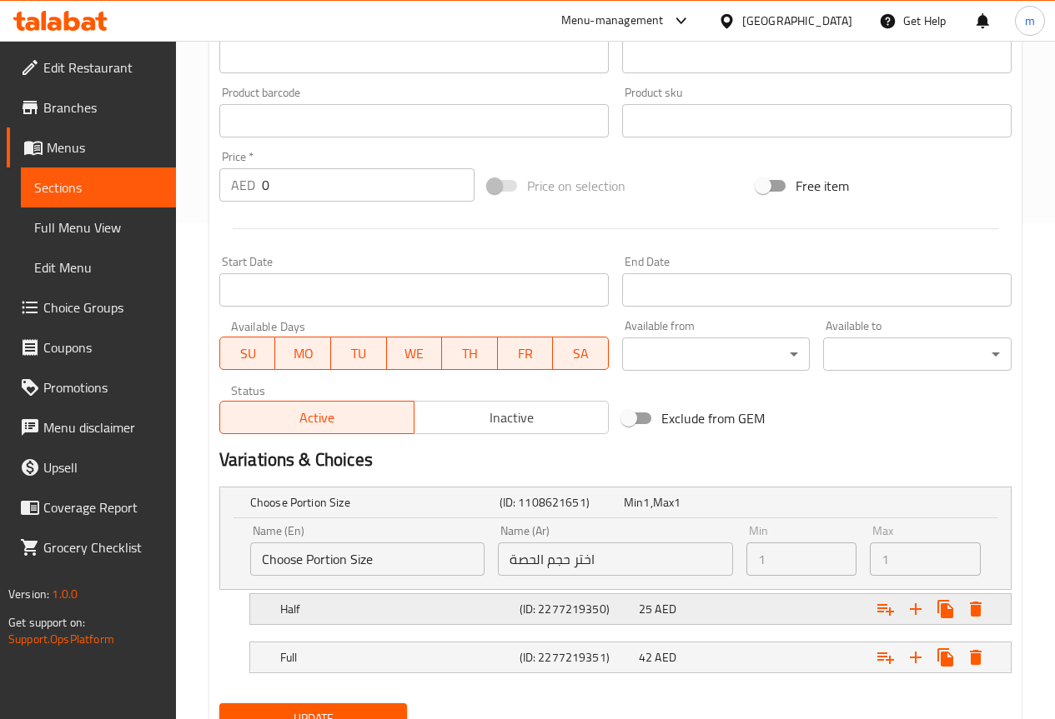
click at [556, 609] on h5 "(ID: 2277219350)" at bounding box center [575, 609] width 113 height 17
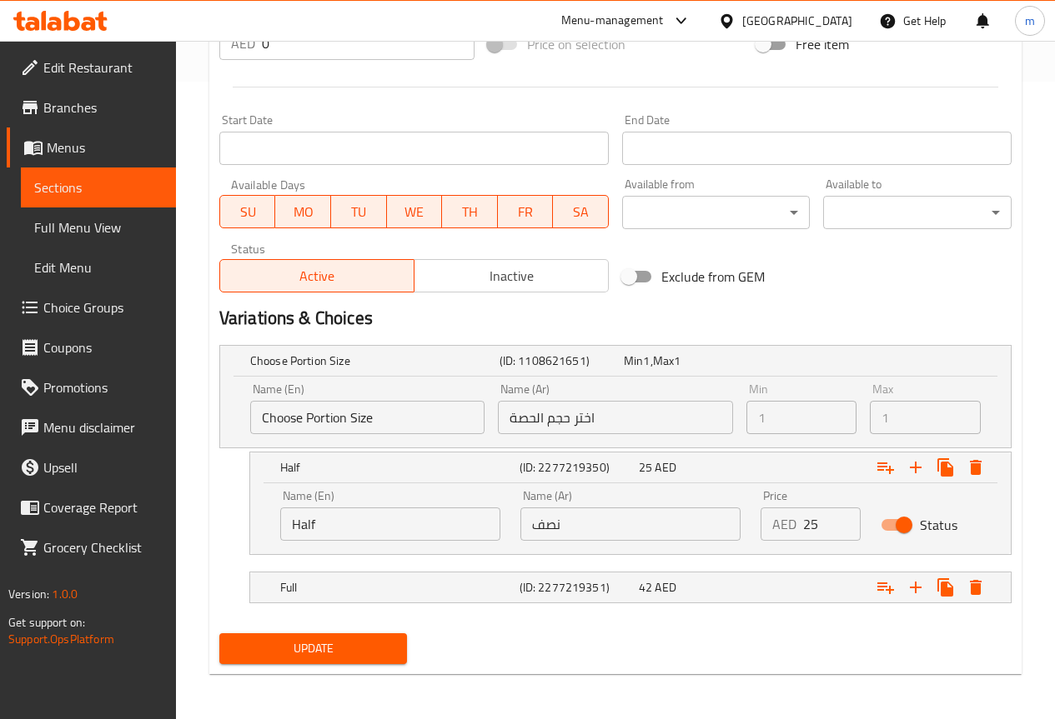
scroll to position [639, 0]
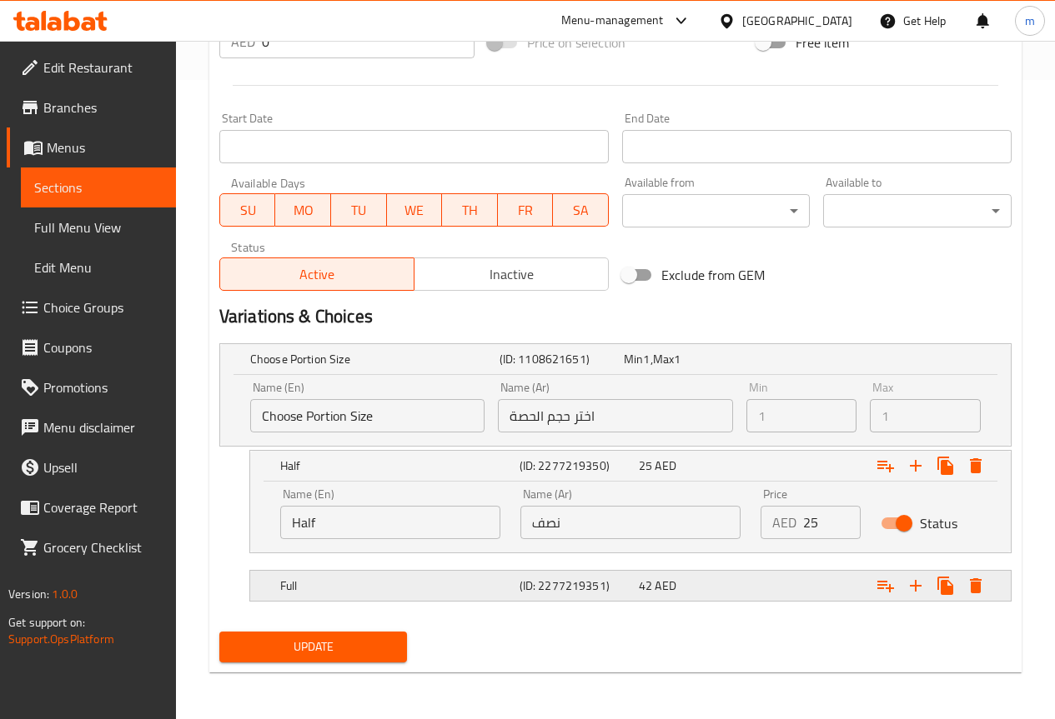
click at [527, 581] on h5 "(ID: 2277219351)" at bounding box center [575, 586] width 113 height 17
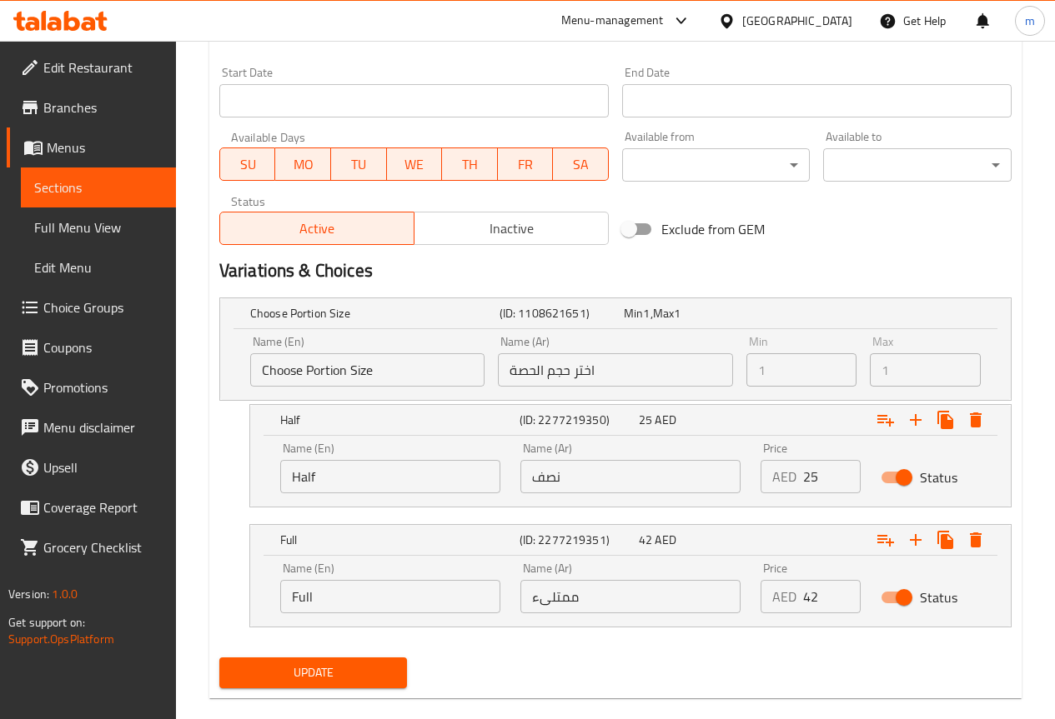
scroll to position [711, 0]
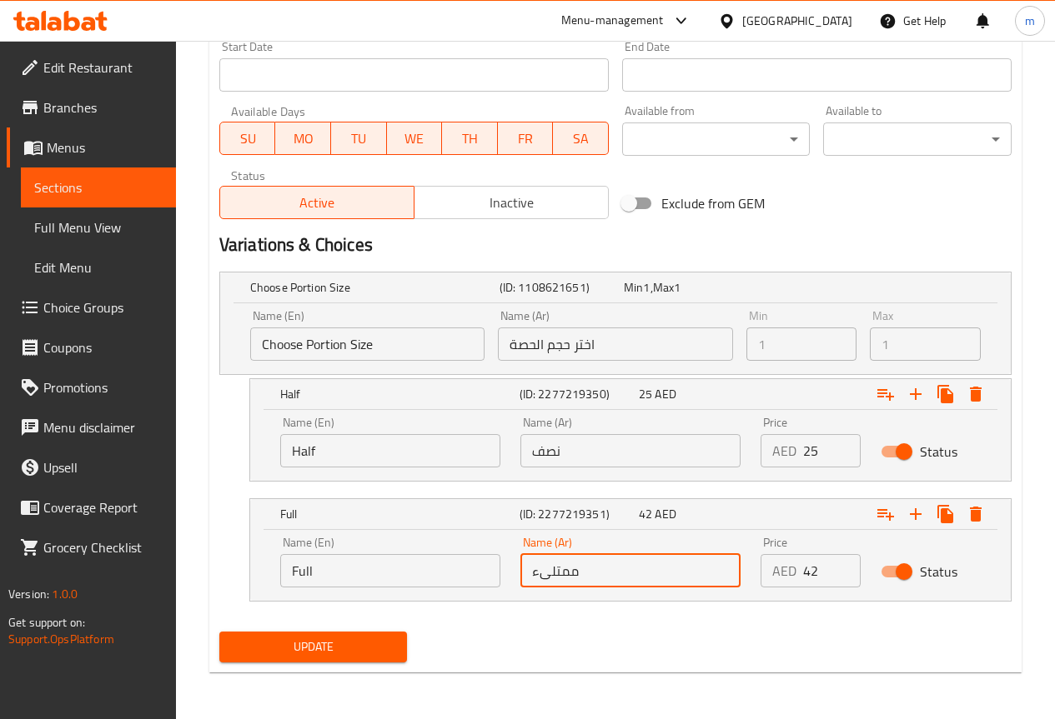
drag, startPoint x: 534, startPoint y: 574, endPoint x: 829, endPoint y: 581, distance: 295.2
click at [828, 581] on div "Name (En) Full Name (En) Name (Ar) ممتلىء Name (Ar) Price AED 42 Price Status" at bounding box center [630, 562] width 720 height 71
type input ";"
type input "كاملة"
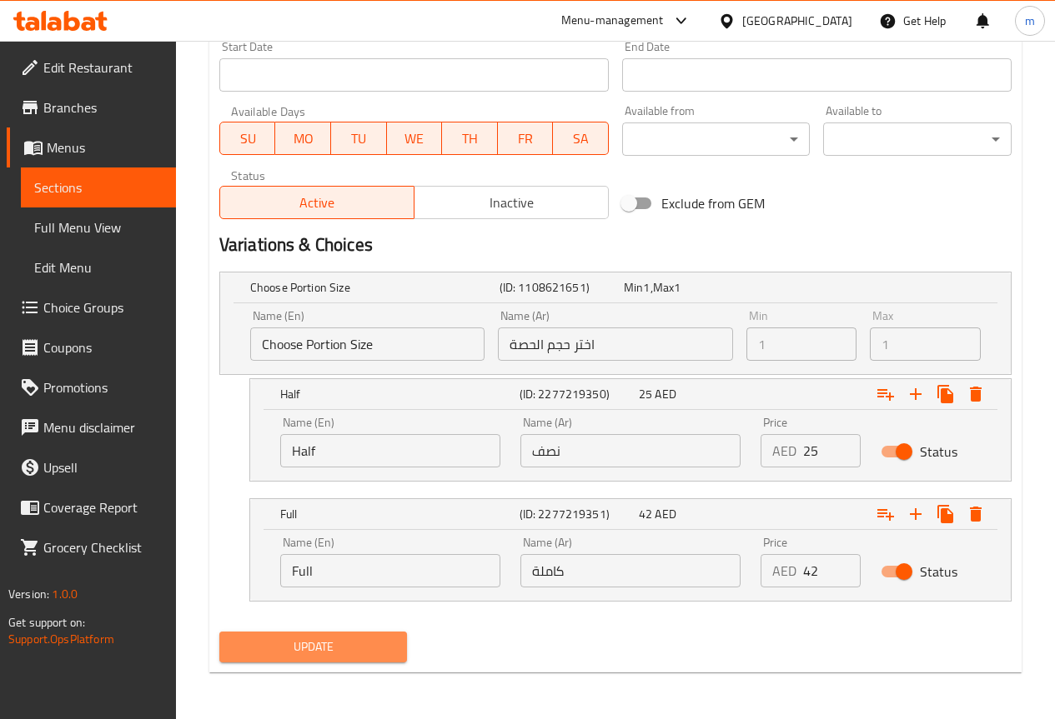
click at [303, 639] on span "Update" at bounding box center [314, 647] width 162 height 21
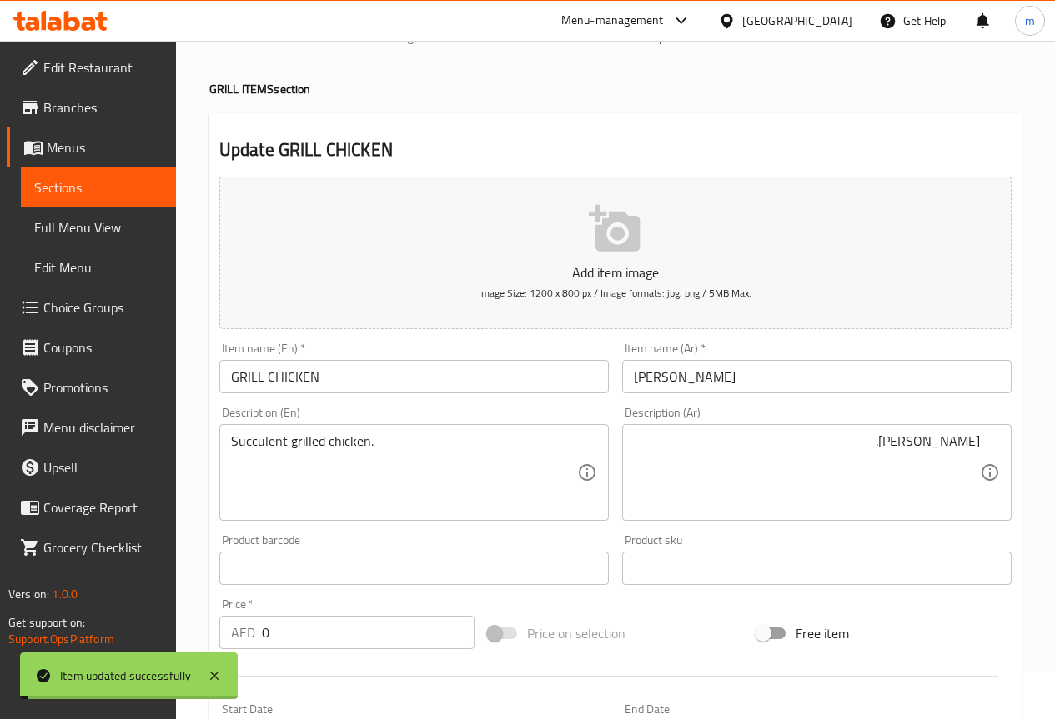
scroll to position [0, 0]
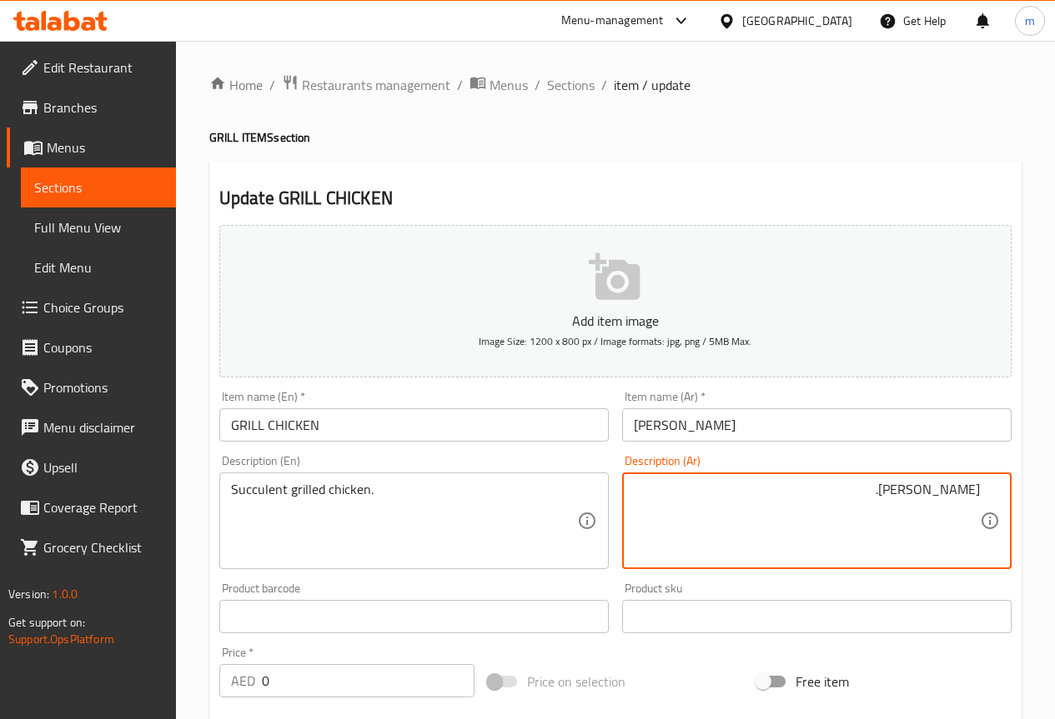
drag, startPoint x: 872, startPoint y: 489, endPoint x: 910, endPoint y: 480, distance: 38.4
click at [910, 480] on div "فراخ مشوية عصاري. Description (Ar)" at bounding box center [816, 521] width 389 height 97
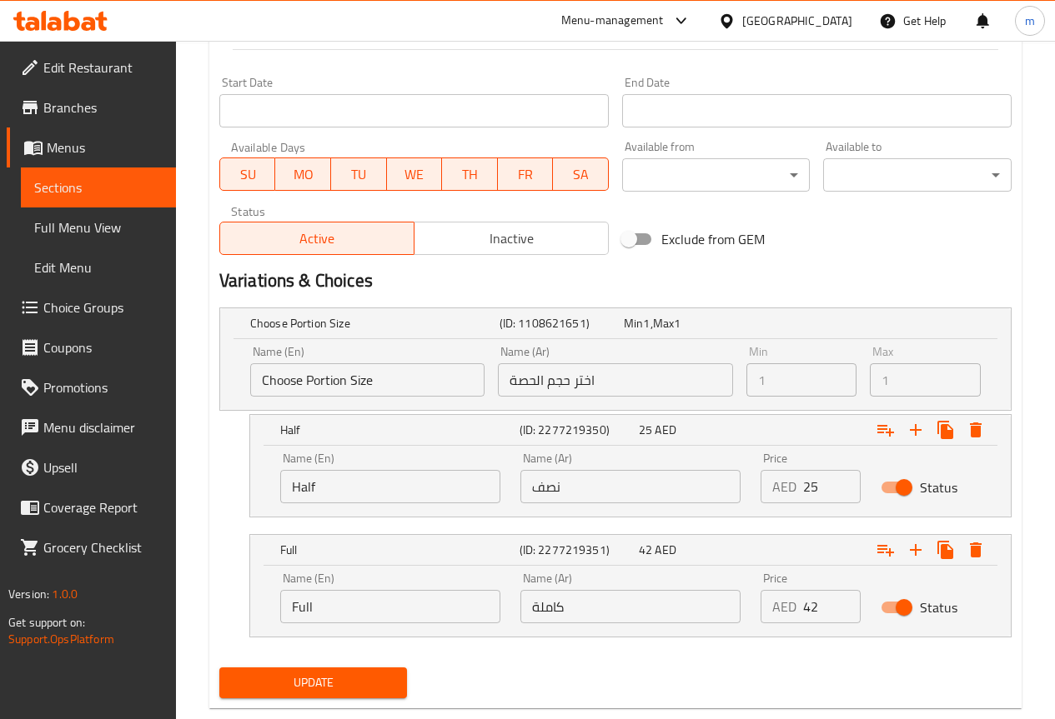
scroll to position [711, 0]
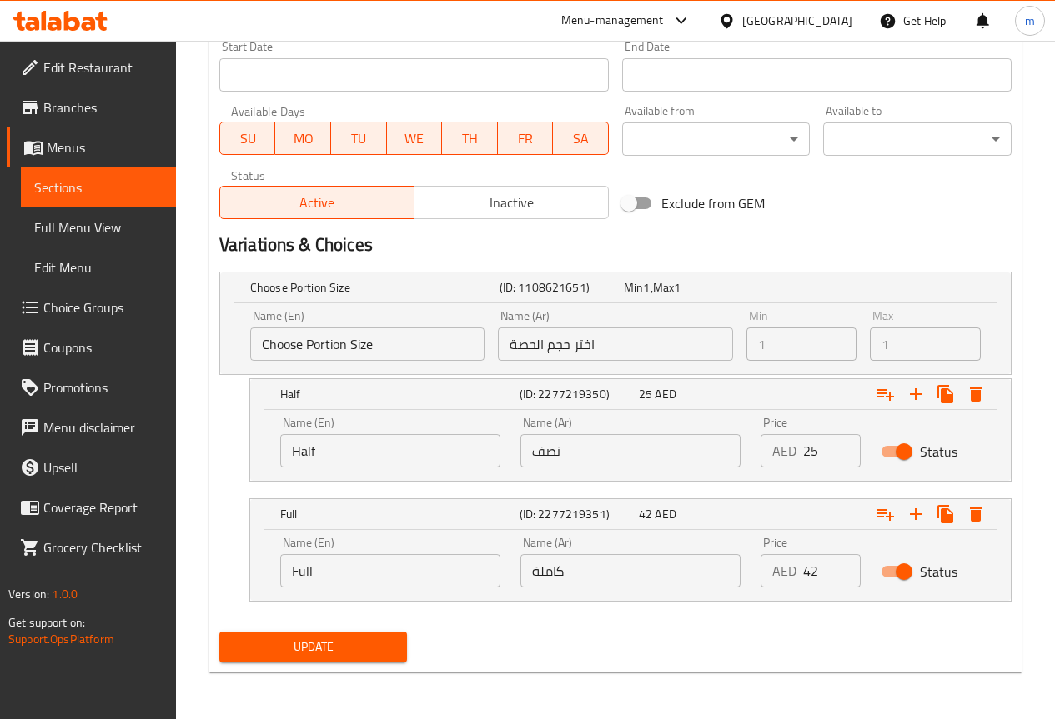
type textarea "فراخ مشوية سكولينت."
click at [340, 644] on span "Update" at bounding box center [314, 647] width 162 height 21
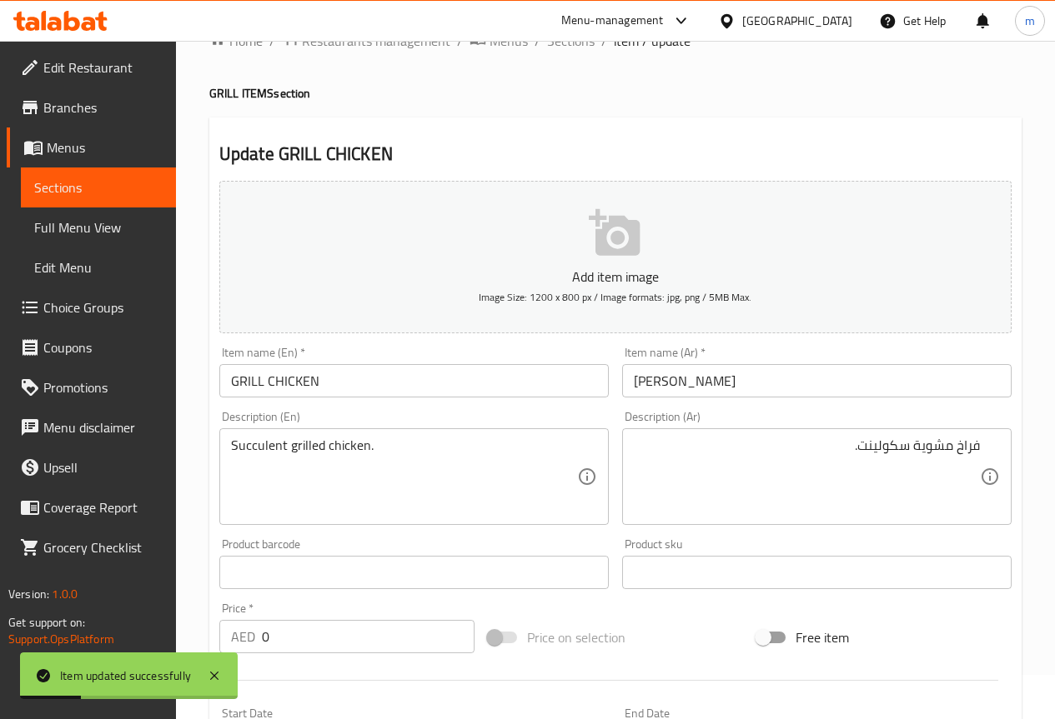
scroll to position [0, 0]
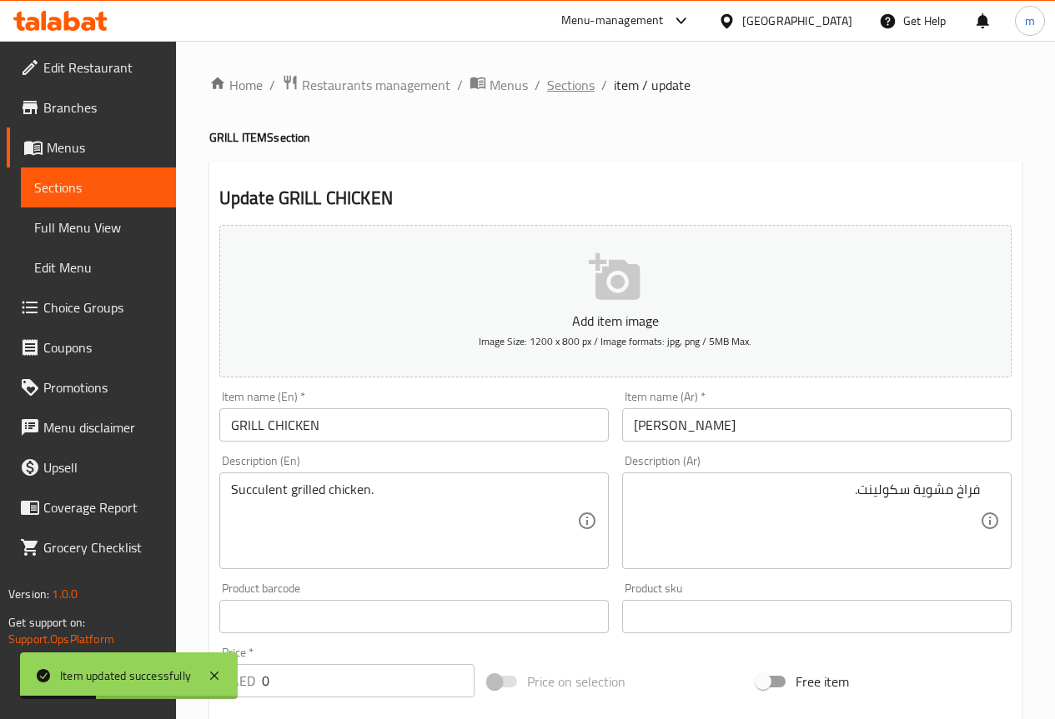
click at [572, 80] on span "Sections" at bounding box center [571, 85] width 48 height 20
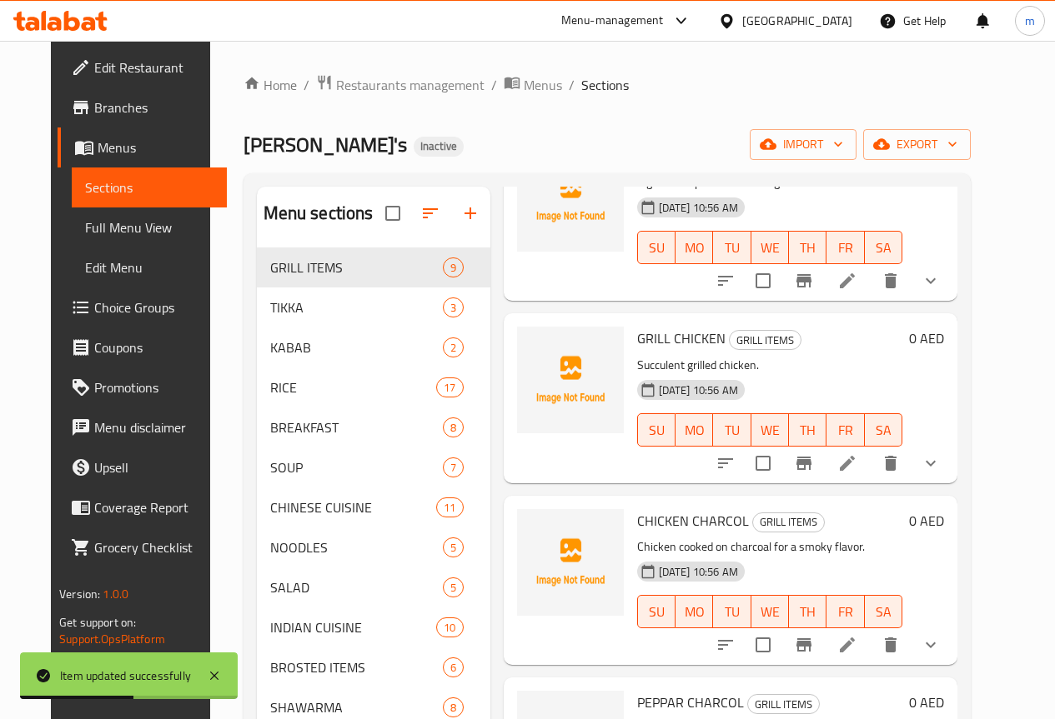
scroll to position [250, 0]
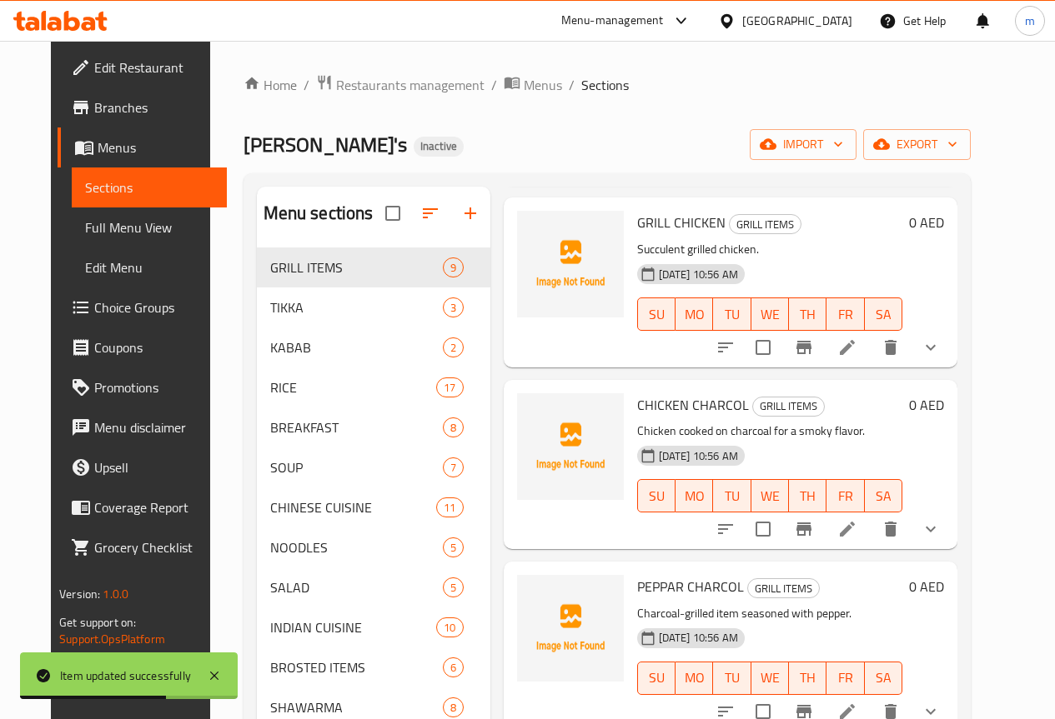
click at [857, 525] on icon at bounding box center [847, 529] width 20 height 20
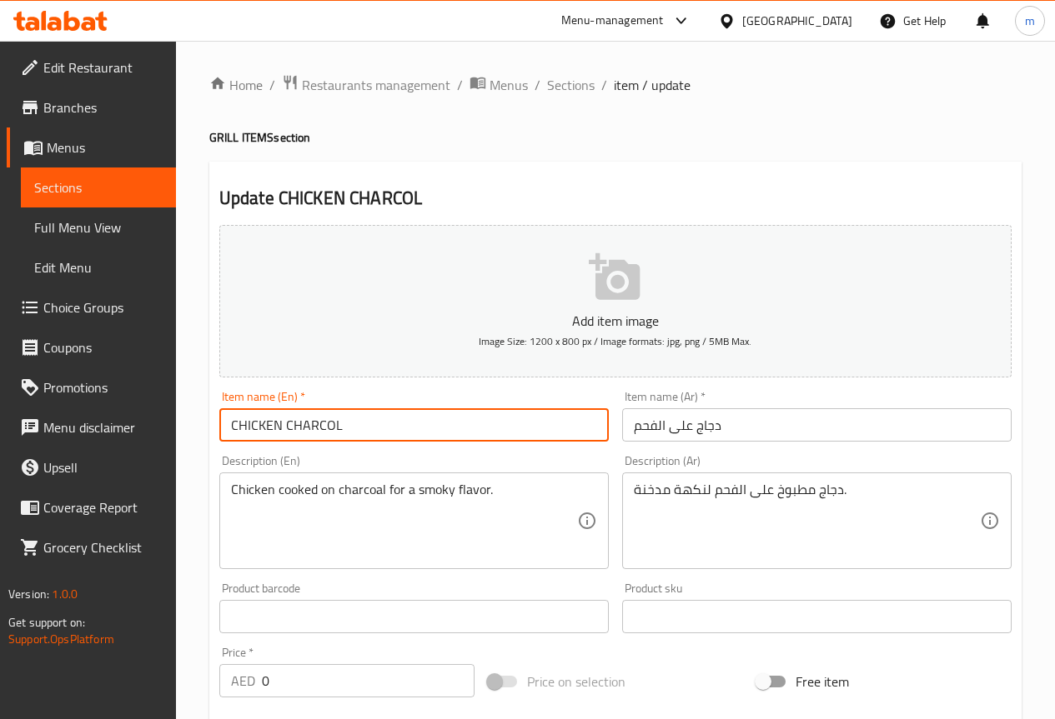
drag, startPoint x: 361, startPoint y: 428, endPoint x: 184, endPoint y: 437, distance: 177.0
click at [184, 437] on div "Home / Restaurants management / Menus / Sections / item / update GRILL ITEMS se…" at bounding box center [615, 628] width 879 height 1175
click at [359, 426] on input "CHICKEN CHARCOL" at bounding box center [413, 424] width 389 height 33
drag, startPoint x: 352, startPoint y: 426, endPoint x: 285, endPoint y: 423, distance: 66.7
click at [285, 423] on input "CHICKEN CHARCOL" at bounding box center [413, 424] width 389 height 33
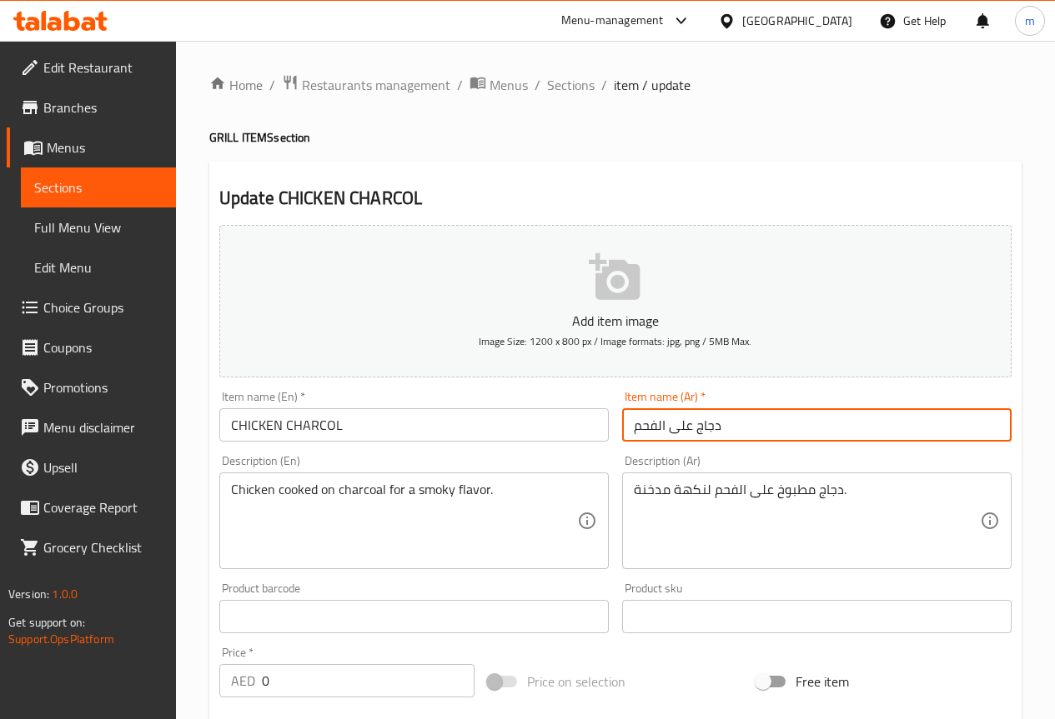
drag, startPoint x: 696, startPoint y: 429, endPoint x: 985, endPoint y: 413, distance: 289.7
click at [977, 416] on input "دجاج على الفحم" at bounding box center [816, 424] width 389 height 33
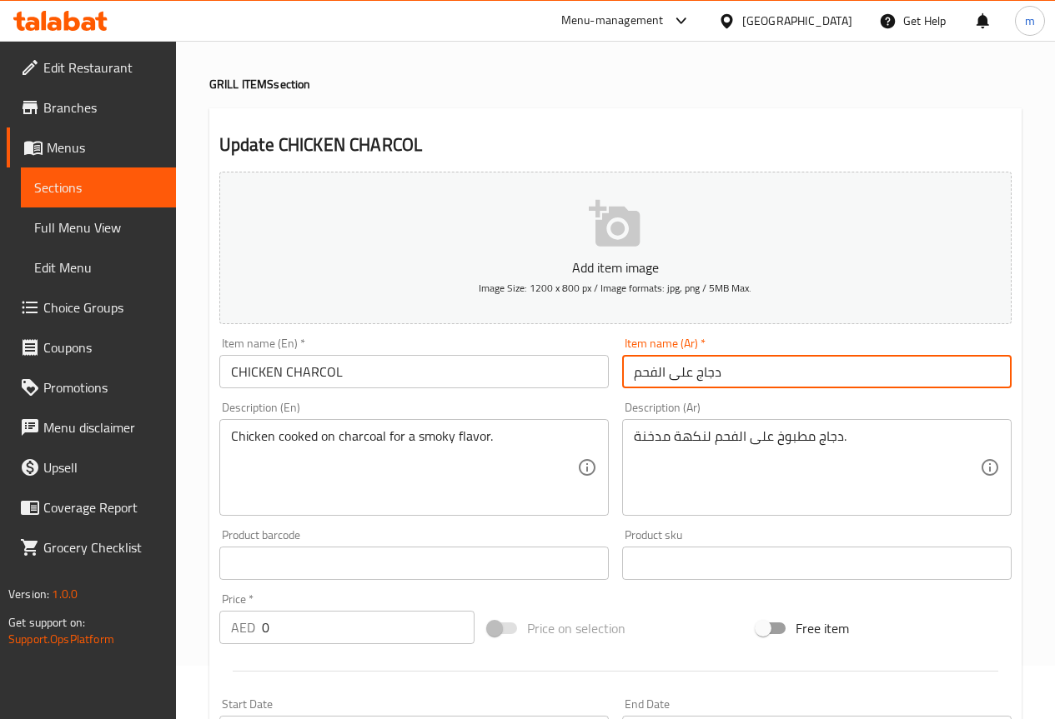
scroll to position [83, 0]
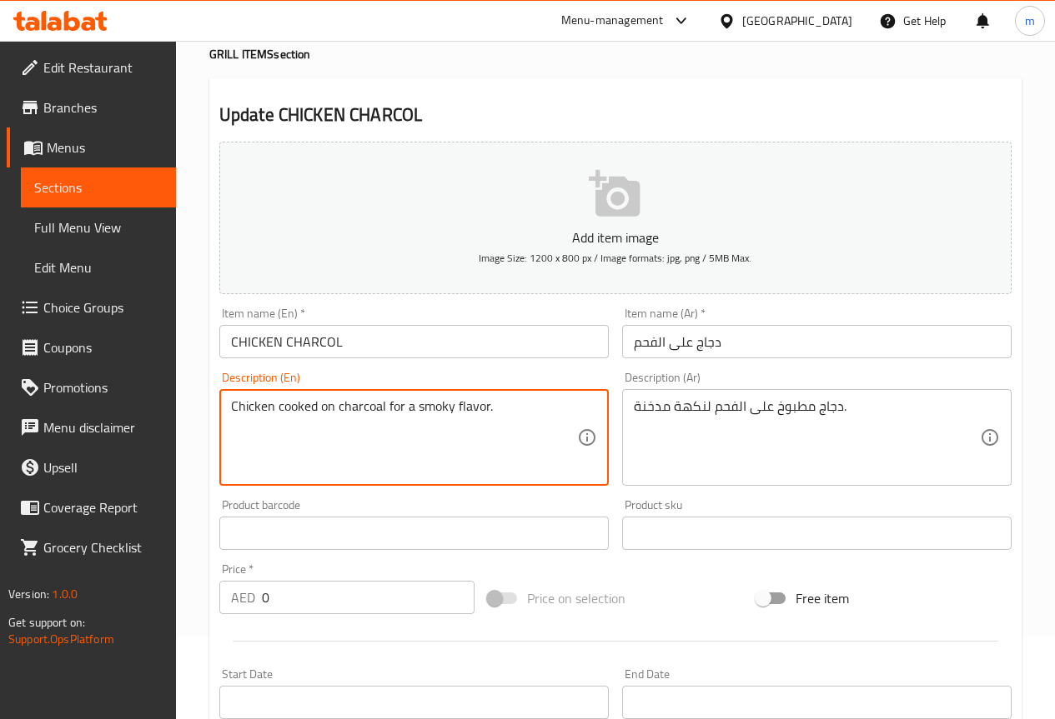
drag, startPoint x: 385, startPoint y: 406, endPoint x: 336, endPoint y: 421, distance: 51.4
click at [336, 421] on textarea "Chicken cooked on charcoal for a smoky flavor." at bounding box center [404, 437] width 346 height 79
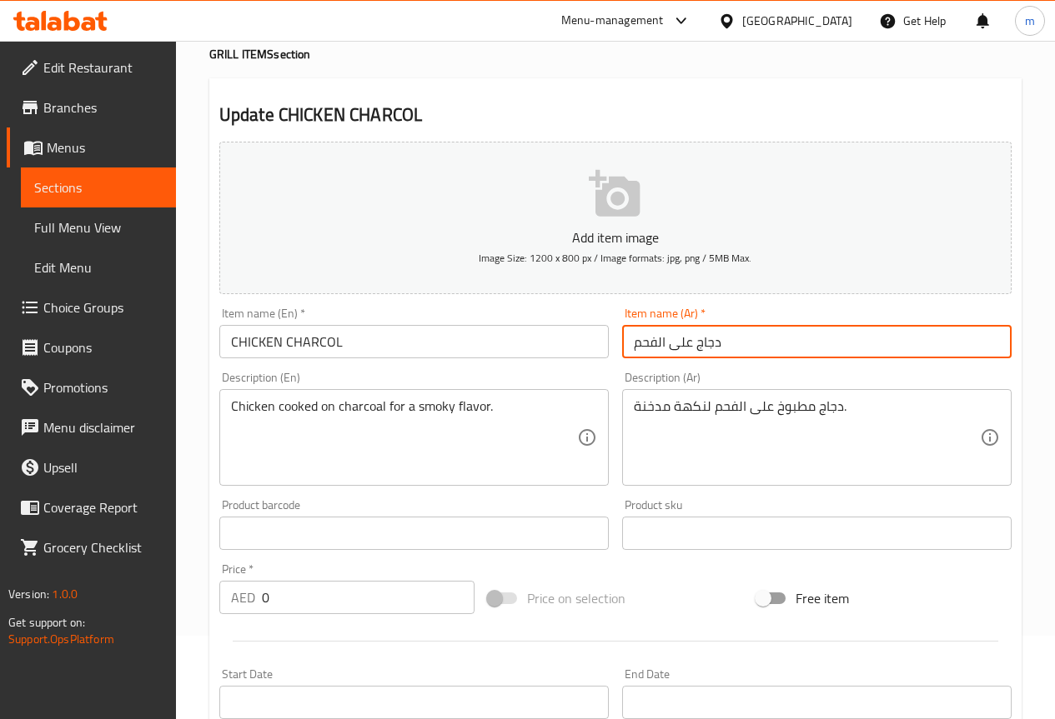
drag, startPoint x: 698, startPoint y: 347, endPoint x: 989, endPoint y: 368, distance: 291.8
click at [986, 377] on div "Add item image Image Size: 1200 x 800 px / Image formats: jpg, png / 5MB Max. I…" at bounding box center [615, 494] width 805 height 719
type input "فراخ على الفحم"
drag, startPoint x: 333, startPoint y: 341, endPoint x: 338, endPoint y: 364, distance: 24.1
click at [333, 343] on input "CHICKEN CHARCOL" at bounding box center [413, 341] width 389 height 33
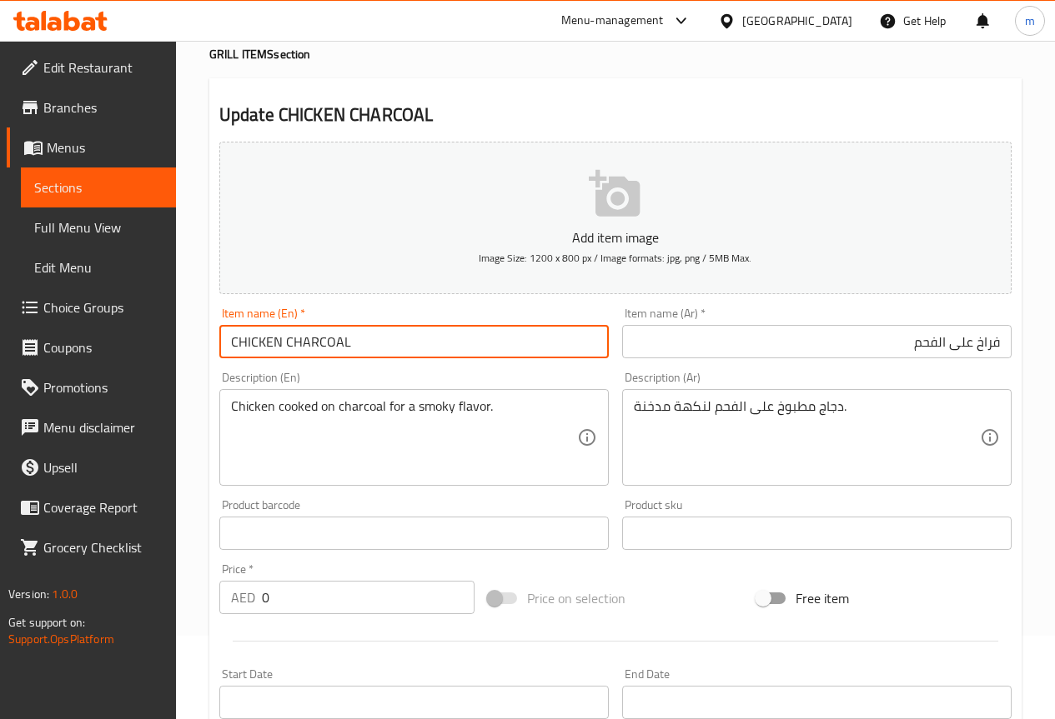
type input "CHICKEN CHARCOAL"
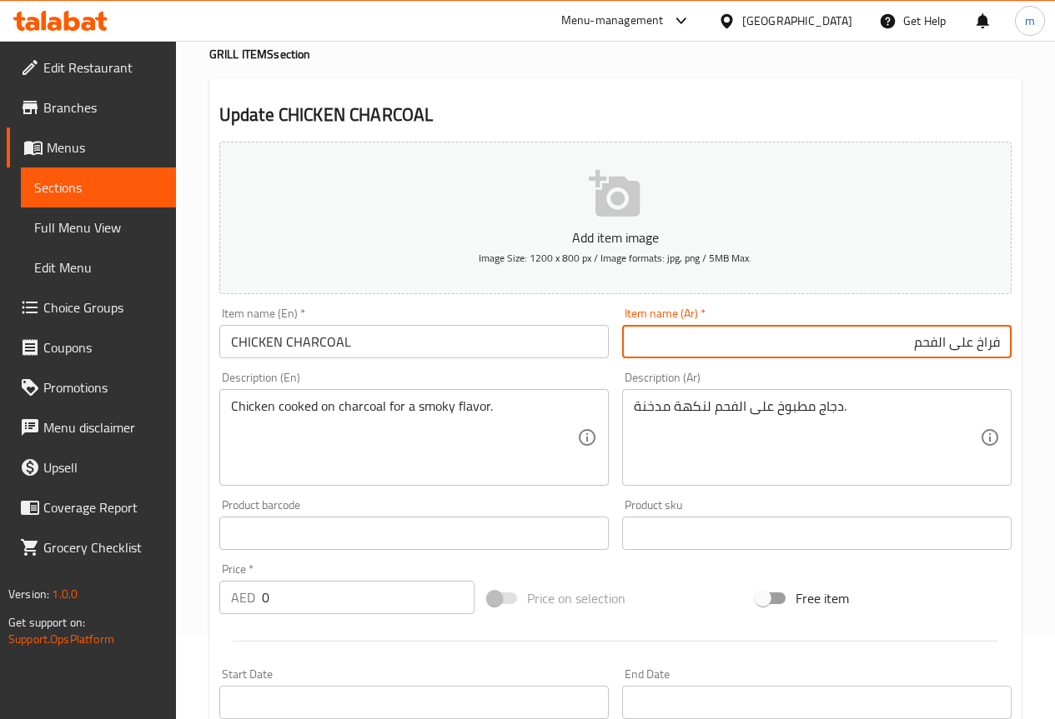
drag, startPoint x: 979, startPoint y: 345, endPoint x: 1081, endPoint y: 323, distance: 104.8
click at [1055, 323] on html "​ Menu-management United Arab Emirates Get Help m Edit Restaurant Branches Menu…" at bounding box center [527, 276] width 1055 height 719
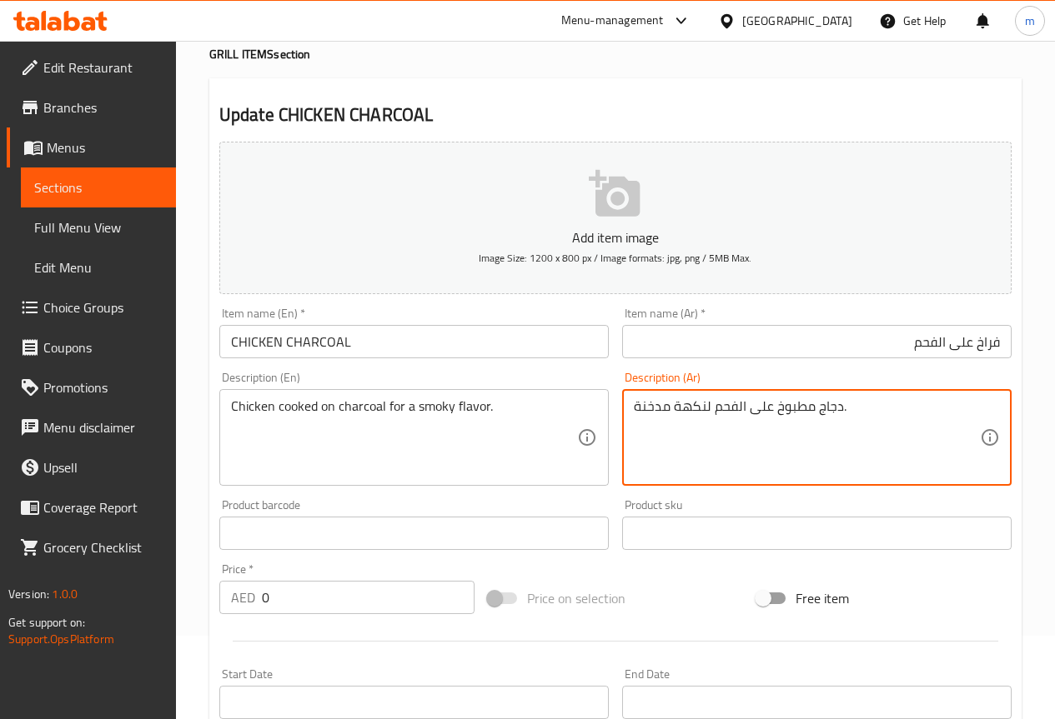
drag, startPoint x: 818, startPoint y: 405, endPoint x: 831, endPoint y: 402, distance: 13.7
click at [947, 432] on textarea "دجاج مطبوخ على الفحم لنكهة مدخنة." at bounding box center [807, 437] width 346 height 79
drag, startPoint x: 956, startPoint y: 403, endPoint x: 1012, endPoint y: 405, distance: 55.9
click at [1012, 403] on div "Description (Ar) دجاج مطبوخ على الفحم لنكهة مدخنة. Description (Ar)" at bounding box center [816, 429] width 403 height 128
paste textarea "فراخ"
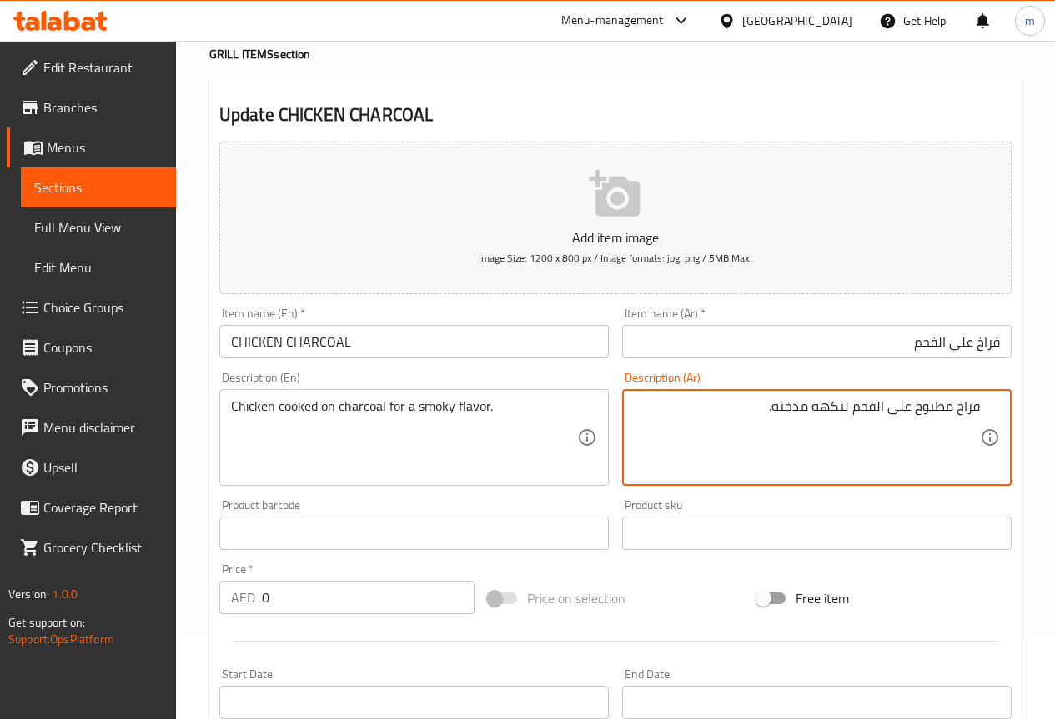
click at [915, 406] on textarea "فراخ مطبوخ على الفحم لنكهة مدخنة." at bounding box center [807, 437] width 346 height 79
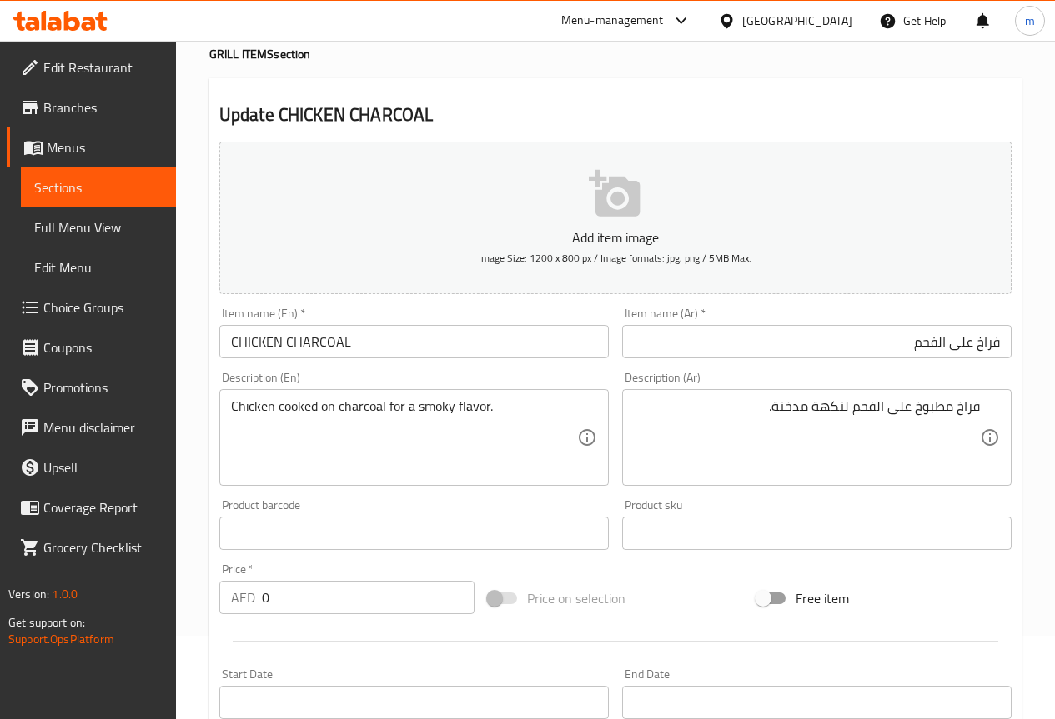
click at [916, 403] on textarea "فراخ مطبوخ على الفحم لنكهة مدخنة." at bounding box center [807, 437] width 346 height 79
click at [781, 328] on input "فراخ على الفحم" at bounding box center [816, 341] width 389 height 33
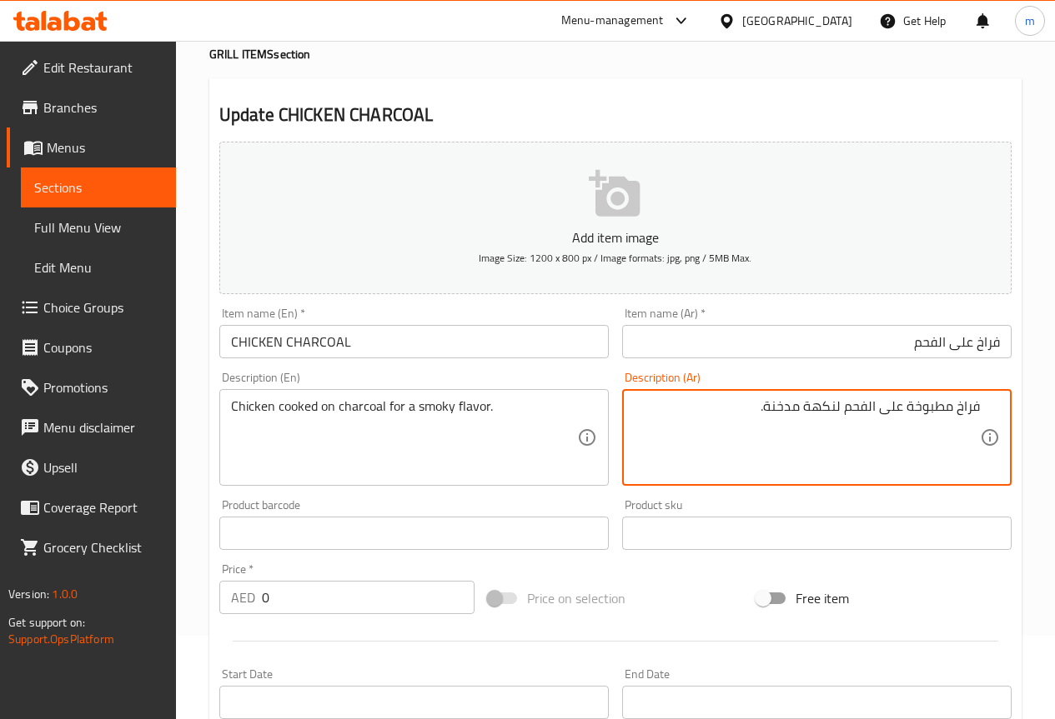
drag, startPoint x: 768, startPoint y: 403, endPoint x: 801, endPoint y: 408, distance: 33.9
click at [801, 408] on textarea "فراخ مطبوخة على الفحم لنكهة مدخنة." at bounding box center [807, 437] width 346 height 79
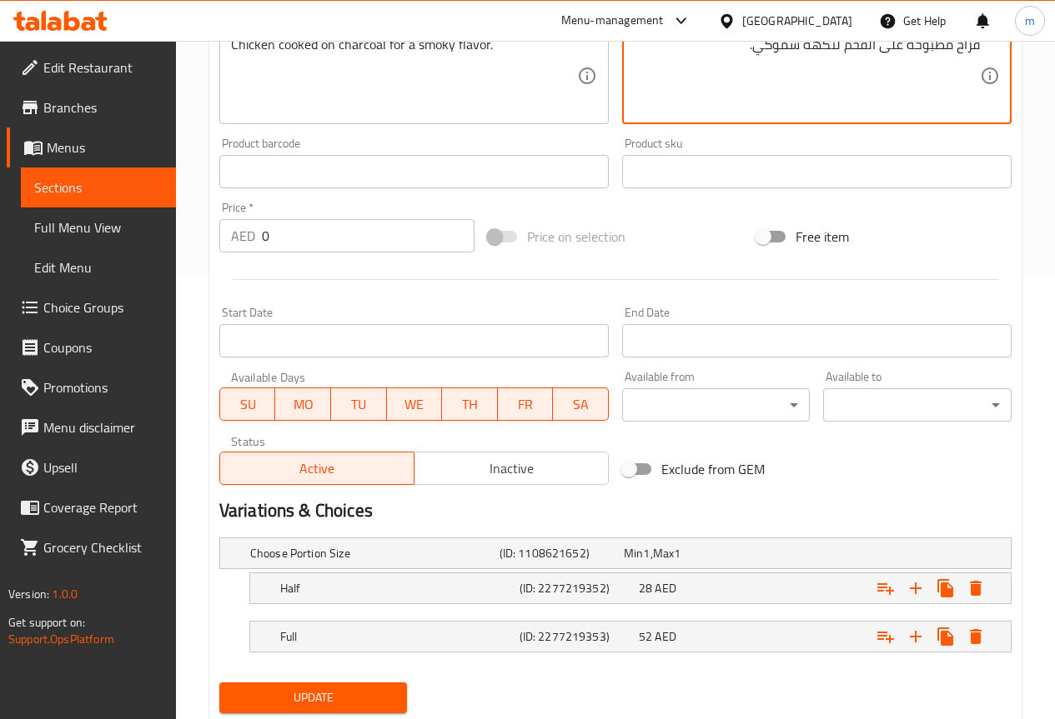
scroll to position [496, 0]
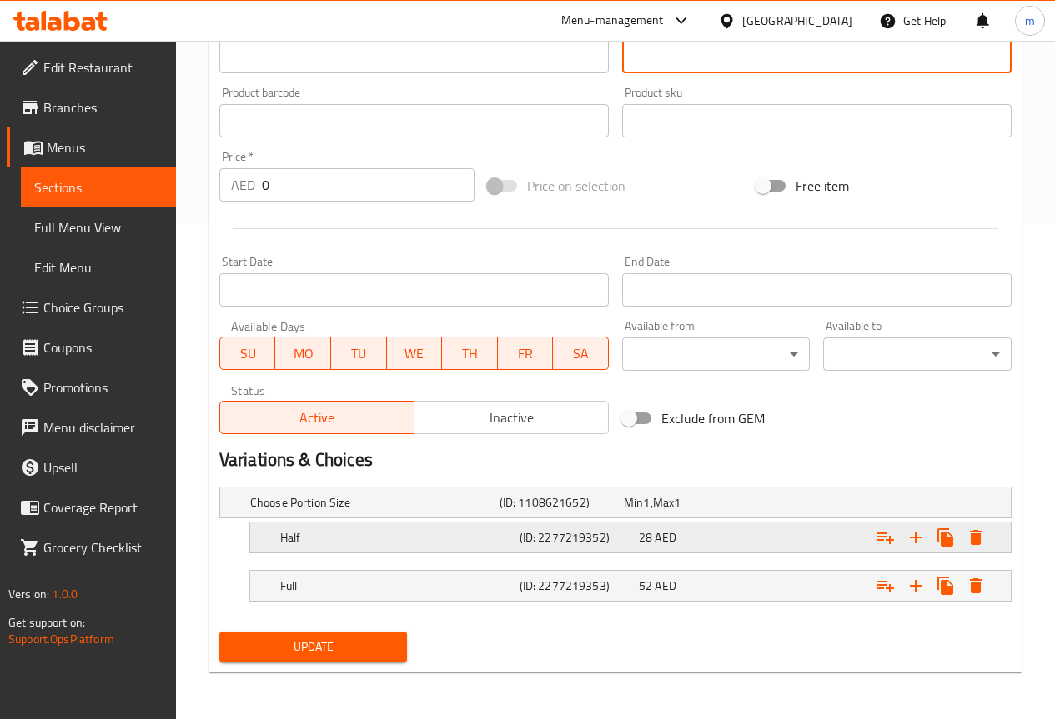
type textarea "فراخ مطبوخة على الفحم لنكهة سموكي."
click at [674, 523] on div "Half (ID: 2277219352) 28 AED" at bounding box center [635, 537] width 717 height 37
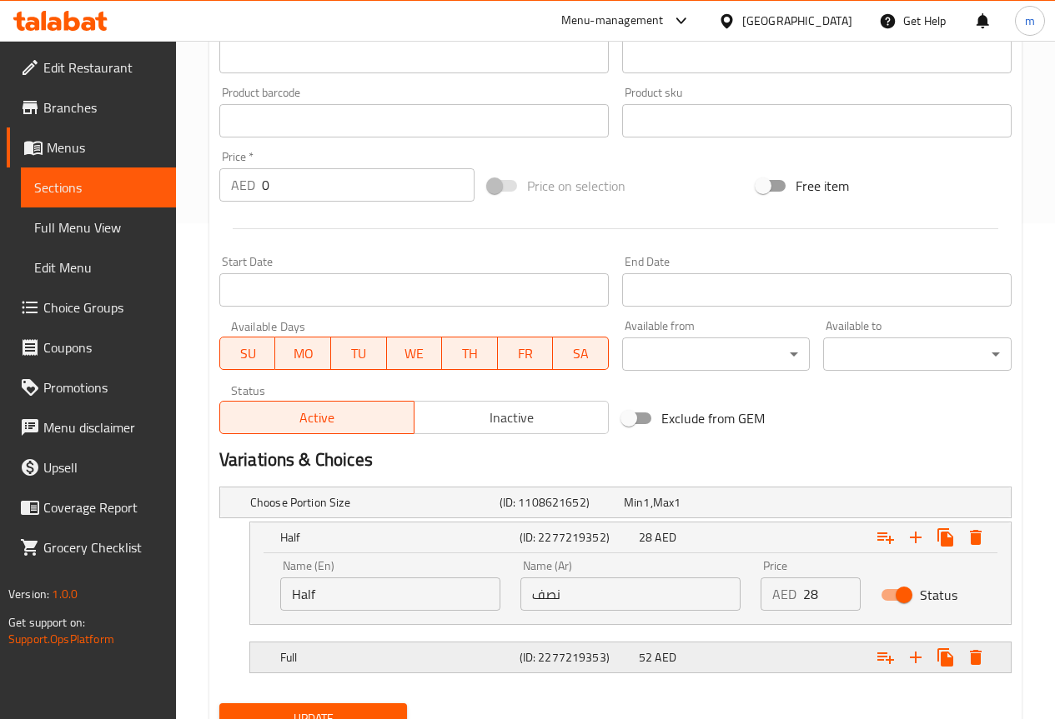
click at [586, 646] on div "(ID: 2277219353)" at bounding box center [575, 657] width 119 height 23
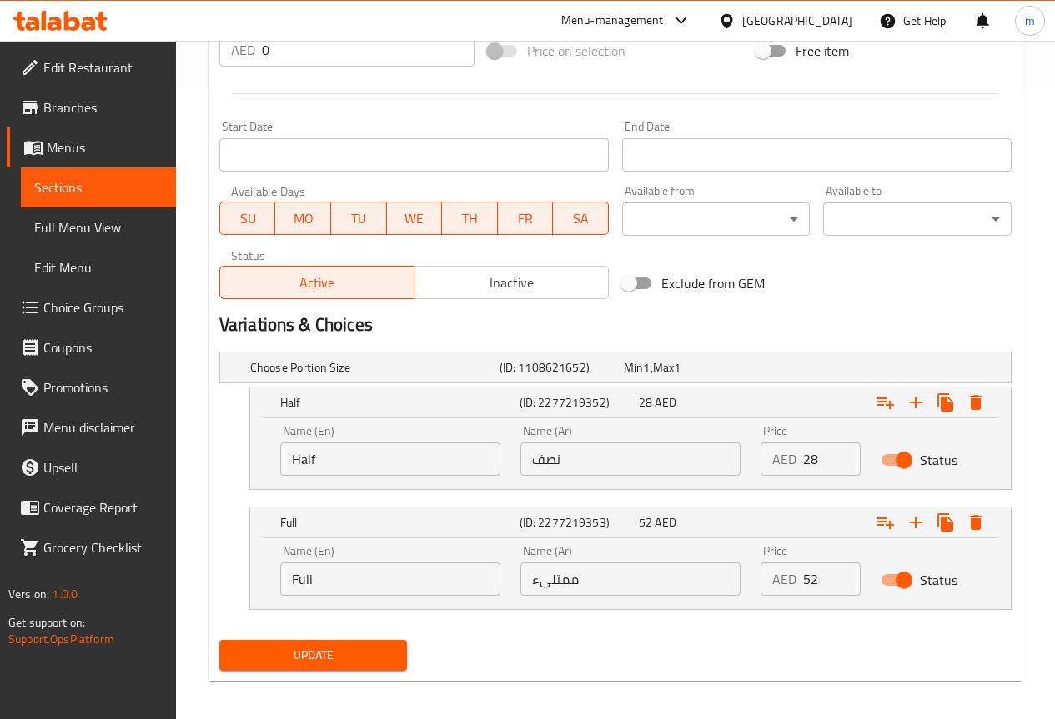
scroll to position [639, 0]
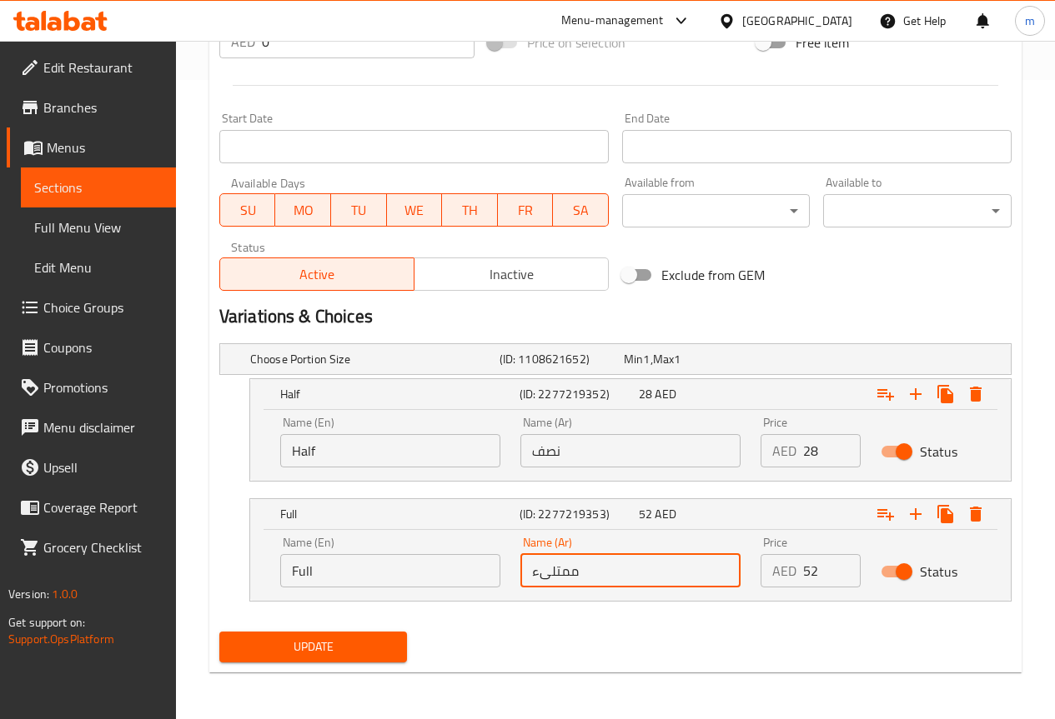
drag, startPoint x: 584, startPoint y: 569, endPoint x: 942, endPoint y: 451, distance: 376.7
click at [464, 588] on div "Name (En) Full Name (En) Name (Ar) ممتلىء Name (Ar) Price AED 52 Price Status" at bounding box center [630, 562] width 720 height 71
type input "كاملة"
click at [249, 642] on span "Update" at bounding box center [314, 647] width 162 height 21
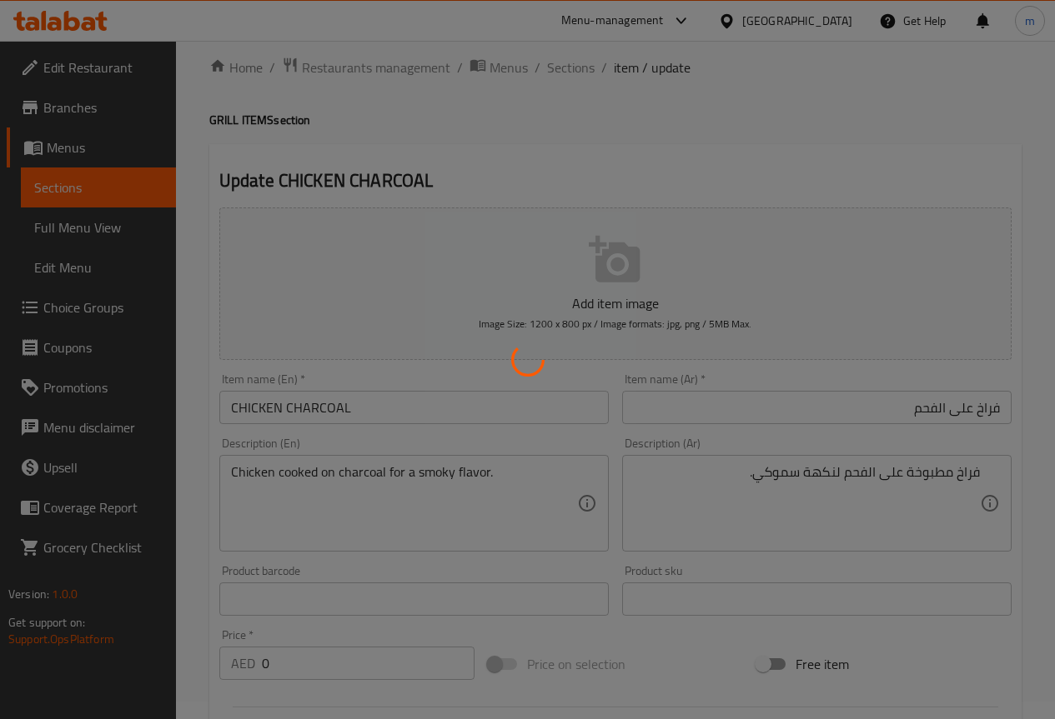
scroll to position [0, 0]
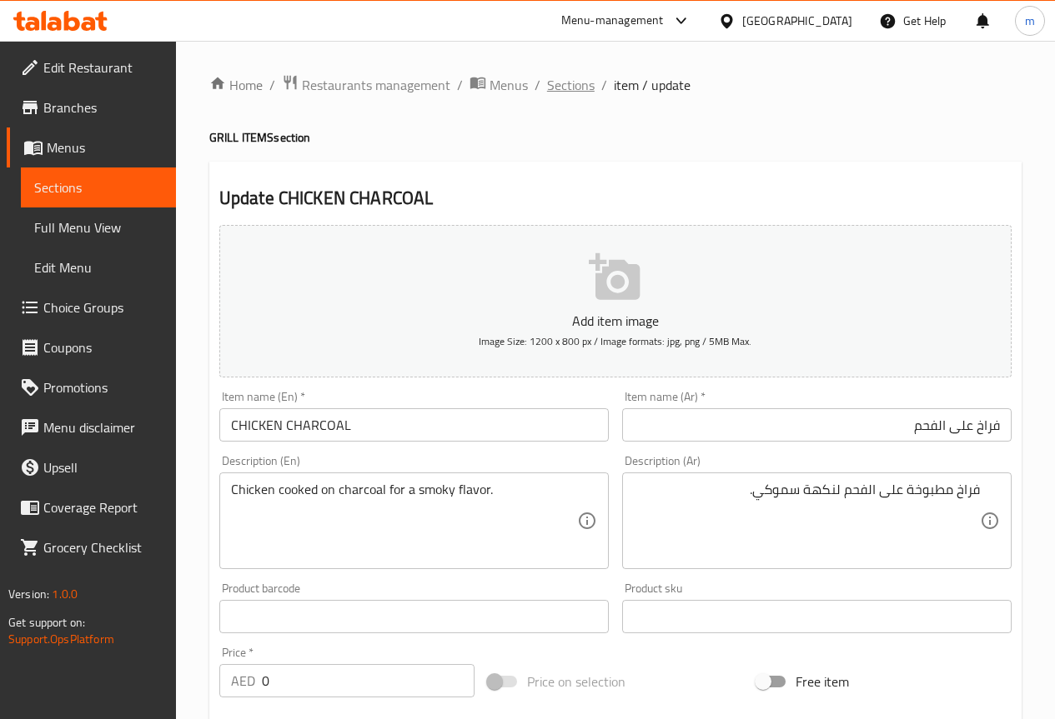
click at [584, 81] on span "Sections" at bounding box center [571, 85] width 48 height 20
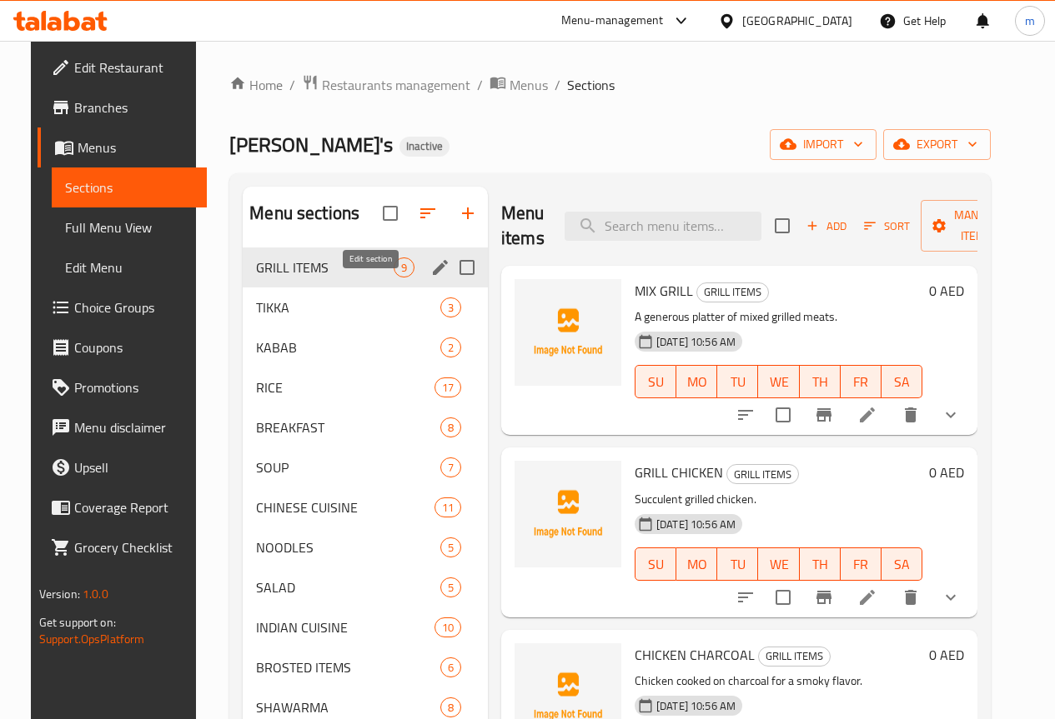
click at [430, 278] on icon "edit" at bounding box center [440, 268] width 20 height 20
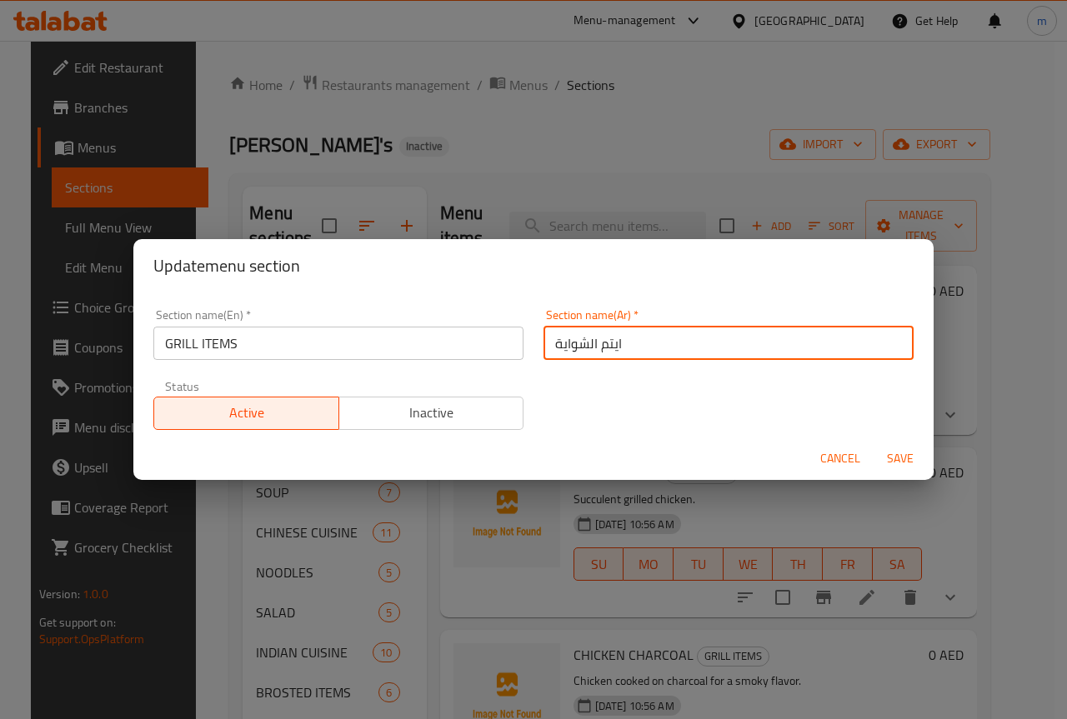
drag, startPoint x: 593, startPoint y: 346, endPoint x: 737, endPoint y: 338, distance: 144.5
click at [734, 338] on input "ايتم الشواية" at bounding box center [729, 343] width 370 height 33
type input "اصناف الشواية"
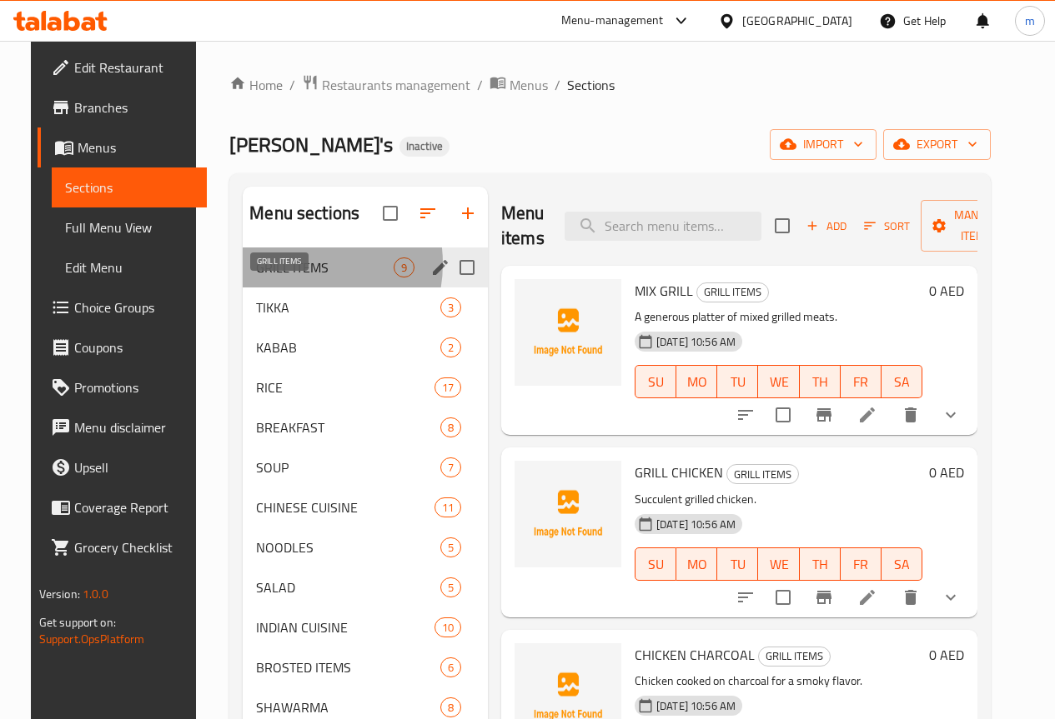
click at [275, 278] on span "GRILL ITEMS" at bounding box center [325, 268] width 138 height 20
click at [430, 278] on icon "edit" at bounding box center [440, 268] width 20 height 20
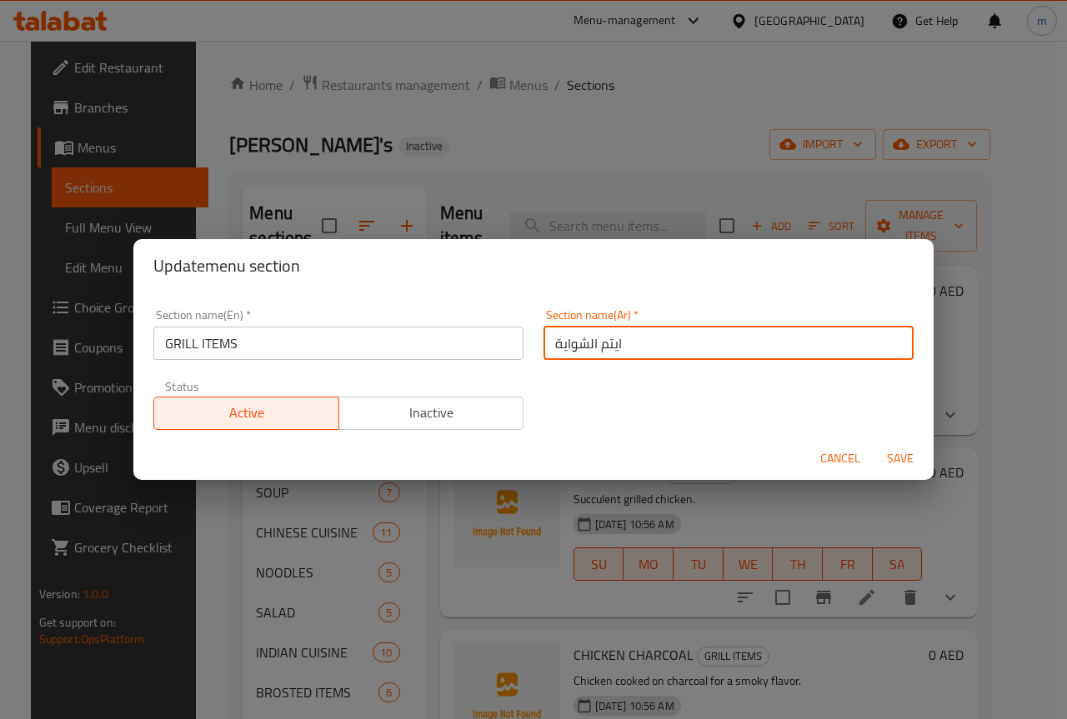
click at [800, 338] on input "ايتم الشواية" at bounding box center [729, 343] width 370 height 33
click at [867, 346] on input "ايتم الشواية" at bounding box center [729, 343] width 370 height 33
type input "اصناف الشواية"
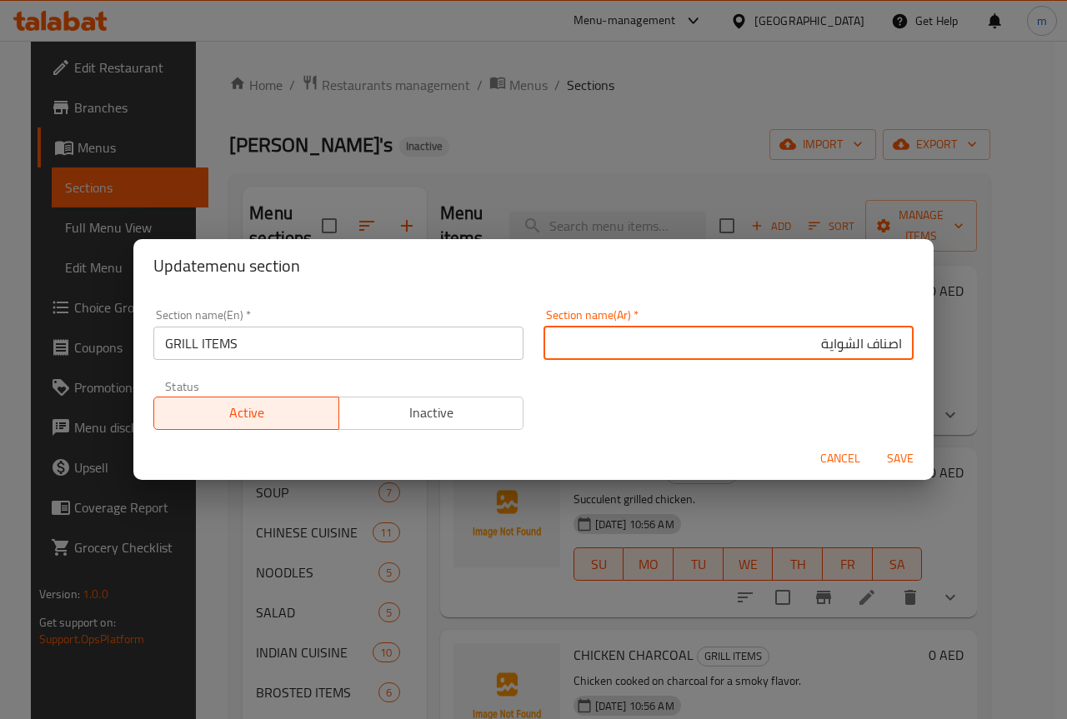
click at [874, 444] on button "Save" at bounding box center [900, 459] width 53 height 31
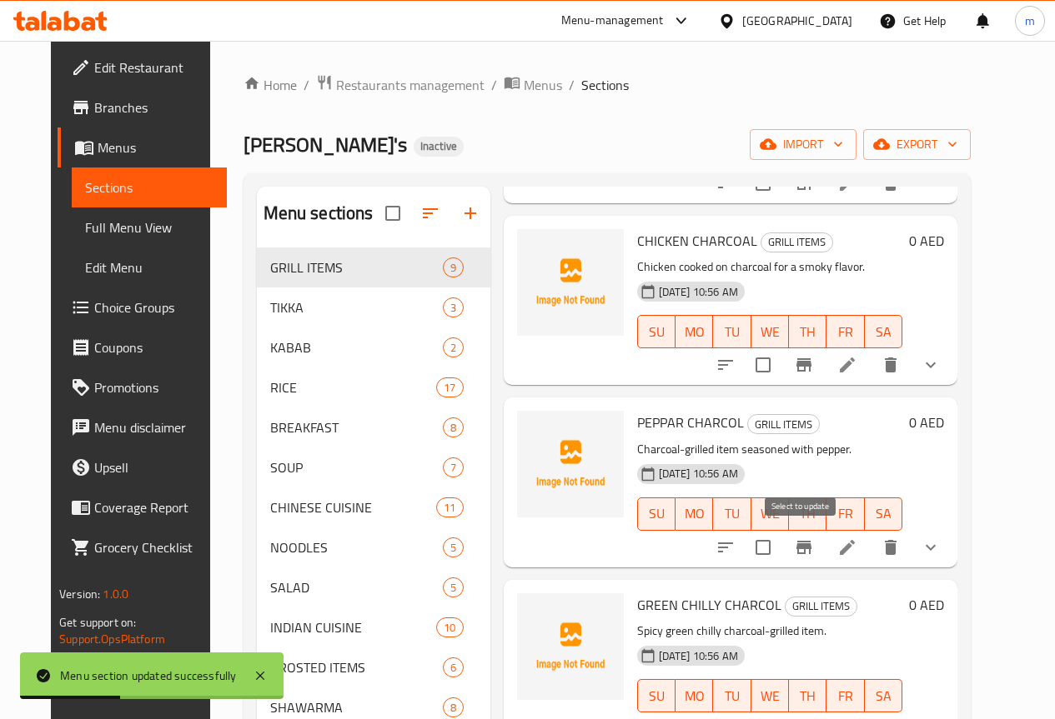
scroll to position [417, 0]
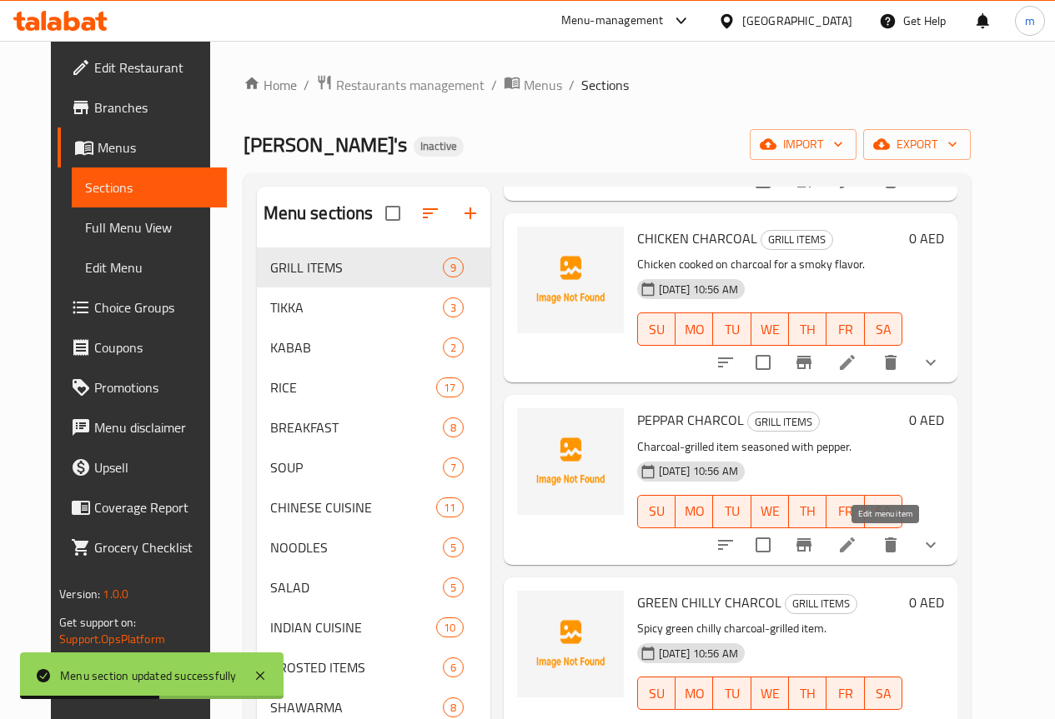
click at [854, 550] on icon at bounding box center [846, 545] width 15 height 15
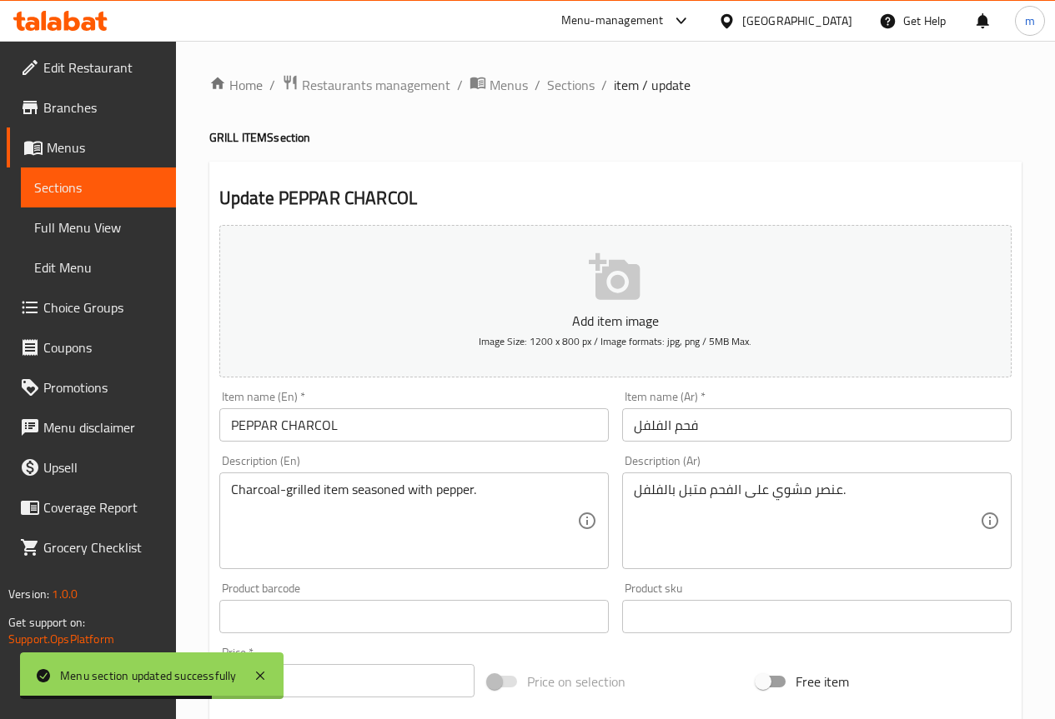
click at [726, 428] on input "فحم الفلفل" at bounding box center [816, 424] width 389 height 33
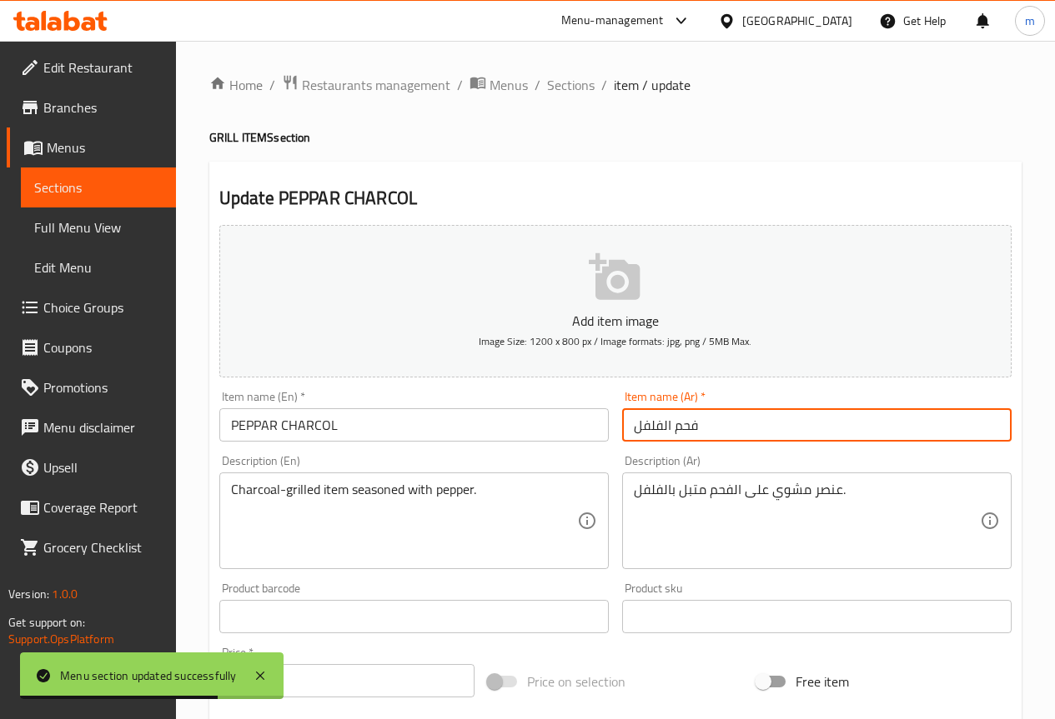
click at [726, 428] on input "فحم الفلفل" at bounding box center [816, 424] width 389 height 33
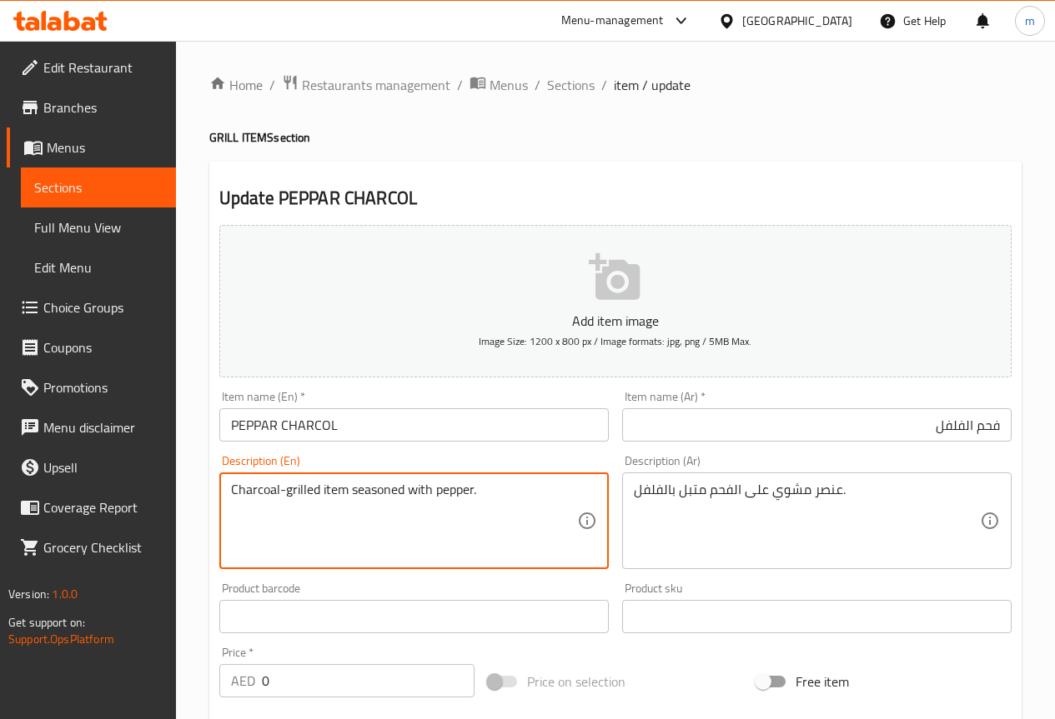
click at [554, 485] on textarea "Charcoal-grilled item seasoned with pepper." at bounding box center [404, 521] width 346 height 79
click at [509, 489] on textarea "Charcoal-grilled item seasoned with pepper." at bounding box center [404, 521] width 346 height 79
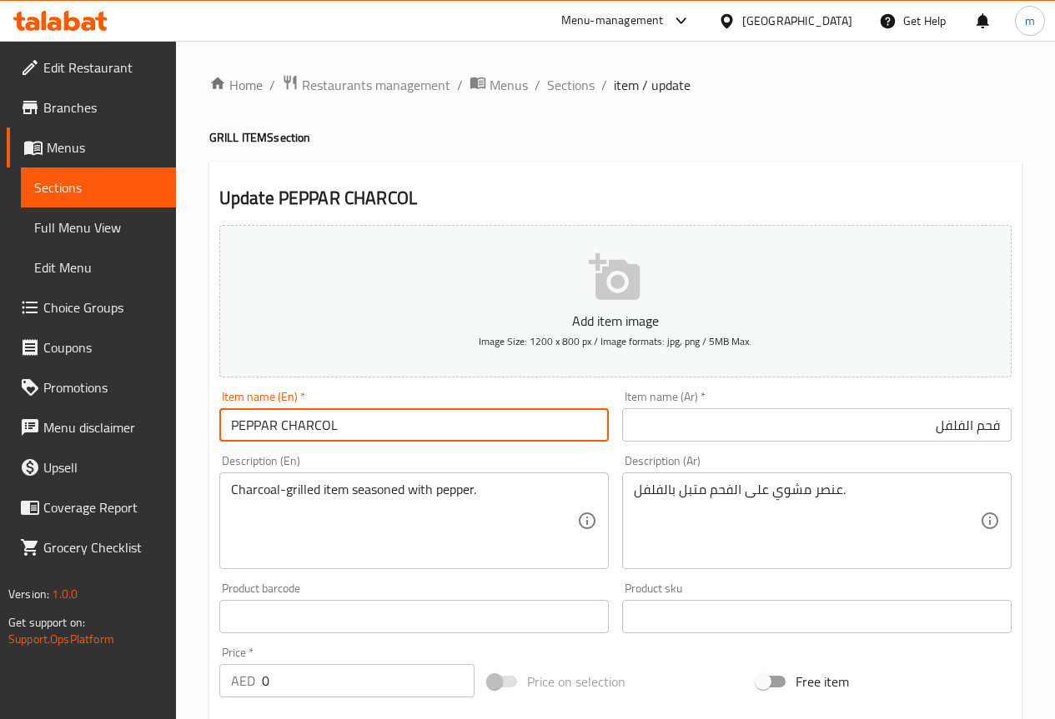
drag, startPoint x: 278, startPoint y: 424, endPoint x: 193, endPoint y: 430, distance: 84.4
click at [193, 430] on div "Home / Restaurants management / Menus / Sections / item / update GRILL ITEMS se…" at bounding box center [615, 628] width 879 height 1175
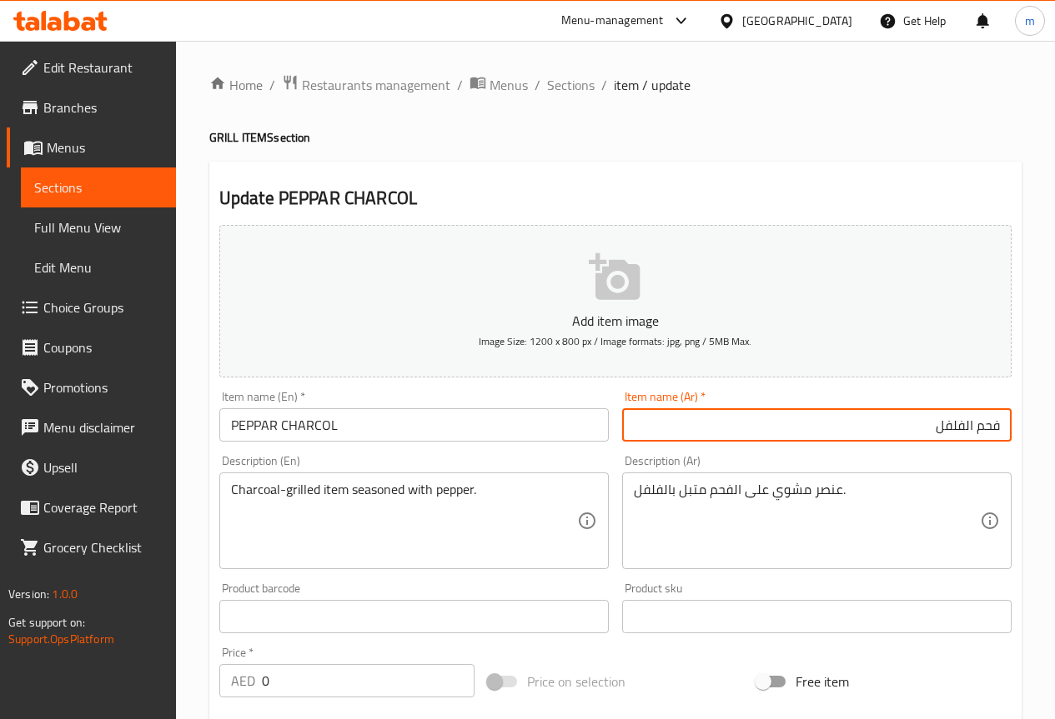
drag, startPoint x: 927, startPoint y: 423, endPoint x: 972, endPoint y: 422, distance: 45.0
click at [972, 422] on input "فحم الفلفل" at bounding box center [816, 424] width 389 height 33
type input "فحم بيبار"
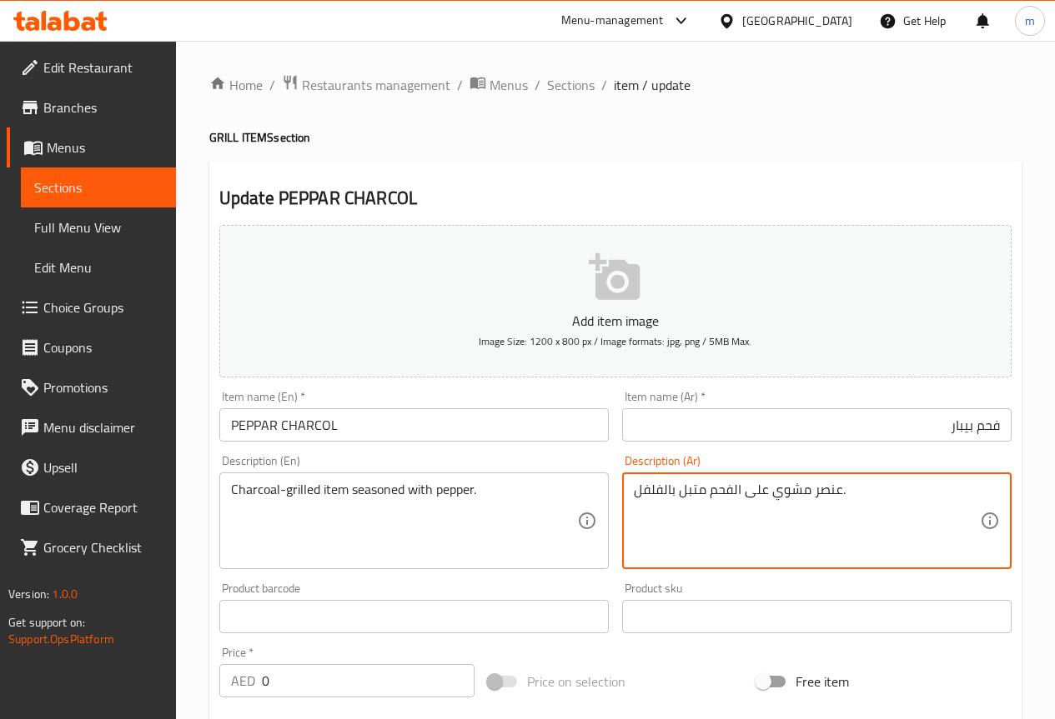
drag, startPoint x: 814, startPoint y: 494, endPoint x: 895, endPoint y: 494, distance: 80.9
click at [805, 534] on textarea "عنصر مشوي على الفحم متبل بالفلفل." at bounding box center [807, 521] width 346 height 79
drag, startPoint x: 814, startPoint y: 490, endPoint x: 834, endPoint y: 491, distance: 20.0
click at [834, 491] on textarea "عنصر مشوي على الفحم متبل بالفلفل." at bounding box center [807, 521] width 346 height 79
drag, startPoint x: 952, startPoint y: 490, endPoint x: 977, endPoint y: 501, distance: 27.3
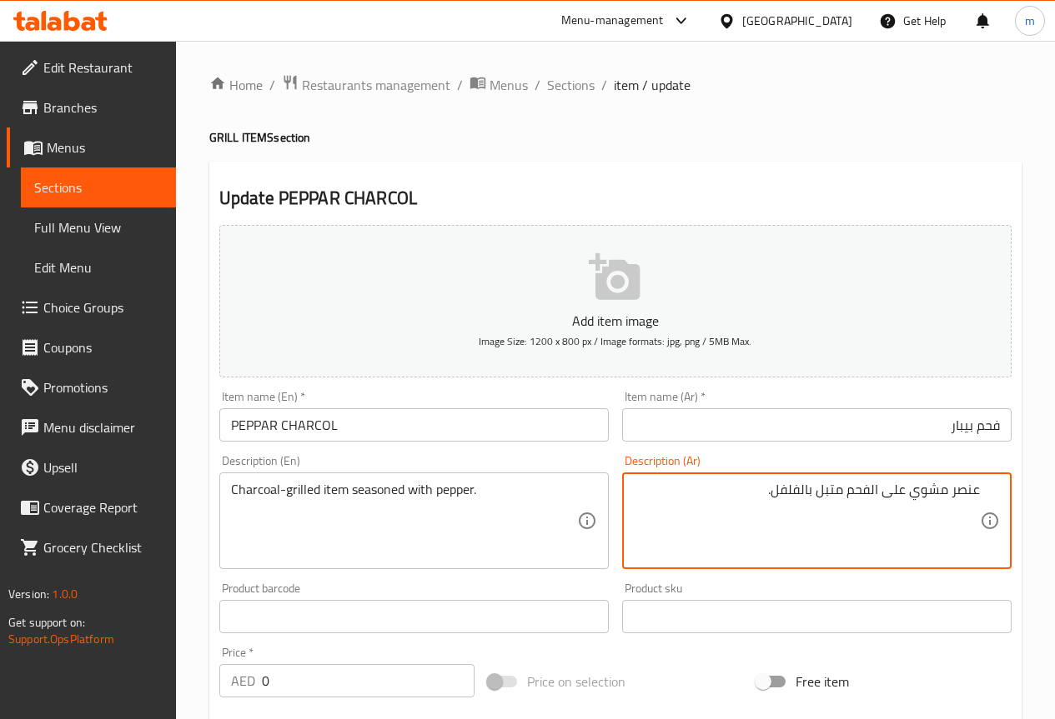
click at [977, 501] on textarea "عنصر مشوي على الفحم متبل بالفلفل." at bounding box center [807, 521] width 346 height 79
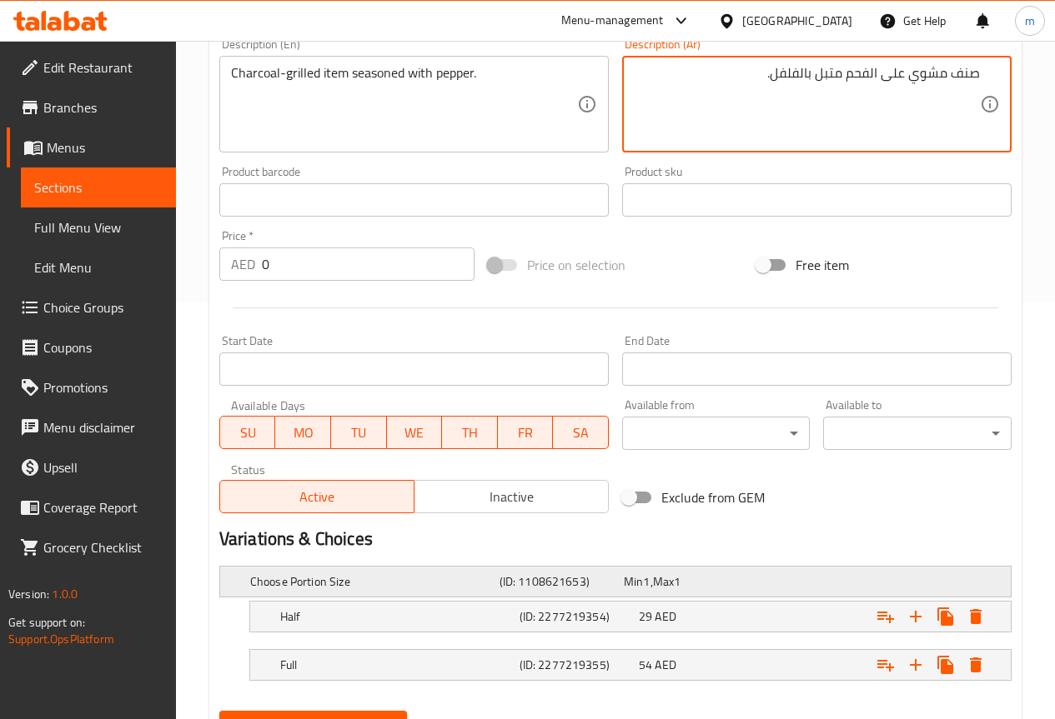
scroll to position [496, 0]
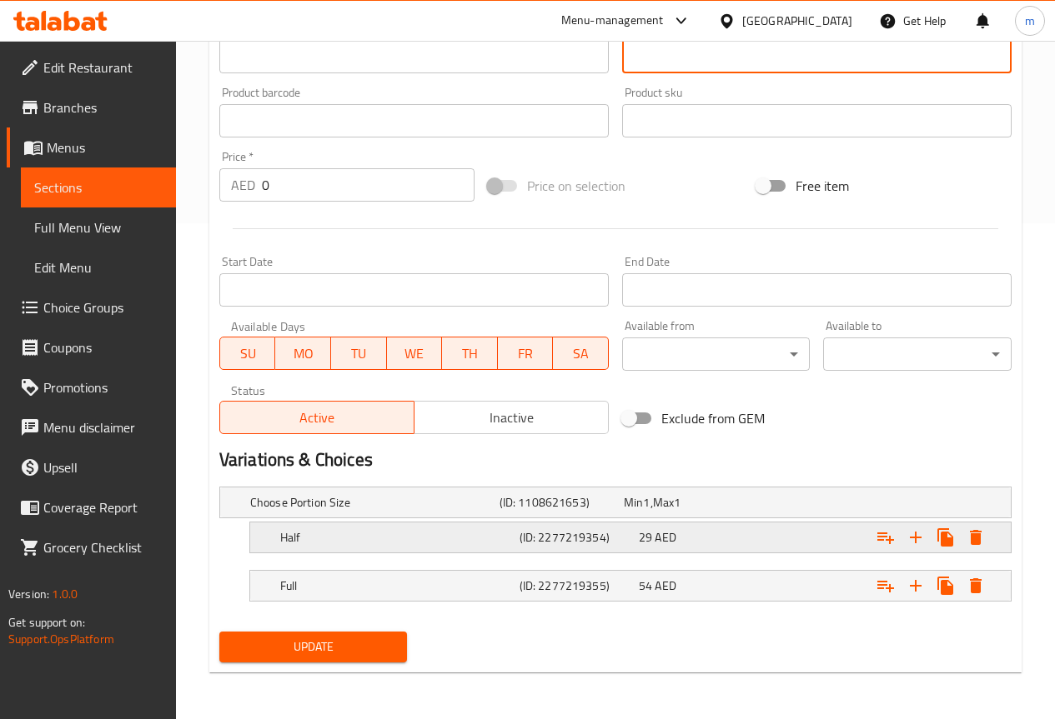
type textarea "صنف مشوي على الفحم متبل بالفلفل."
click at [496, 532] on h5 "Half" at bounding box center [396, 537] width 233 height 17
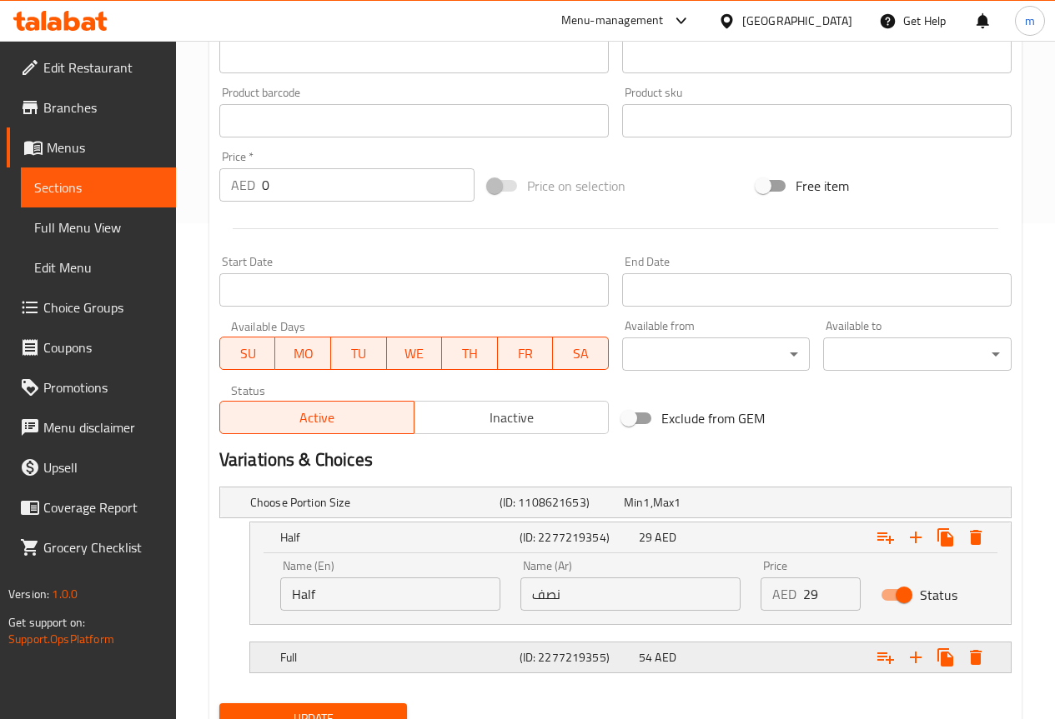
click at [557, 655] on h5 "(ID: 2277219355)" at bounding box center [575, 657] width 113 height 17
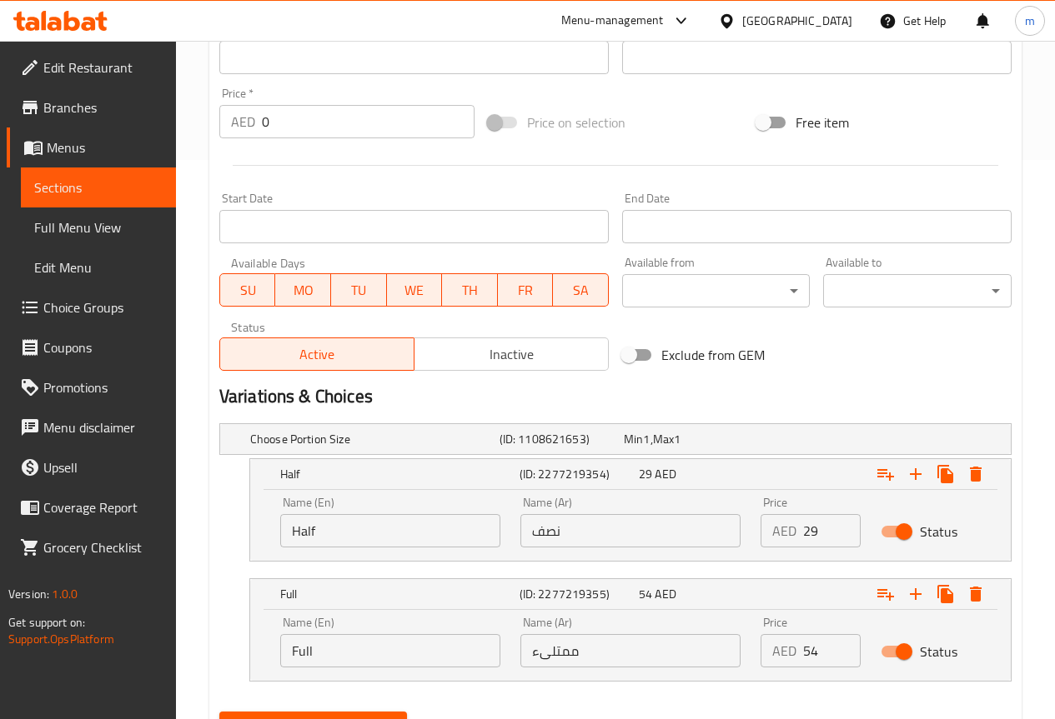
scroll to position [639, 0]
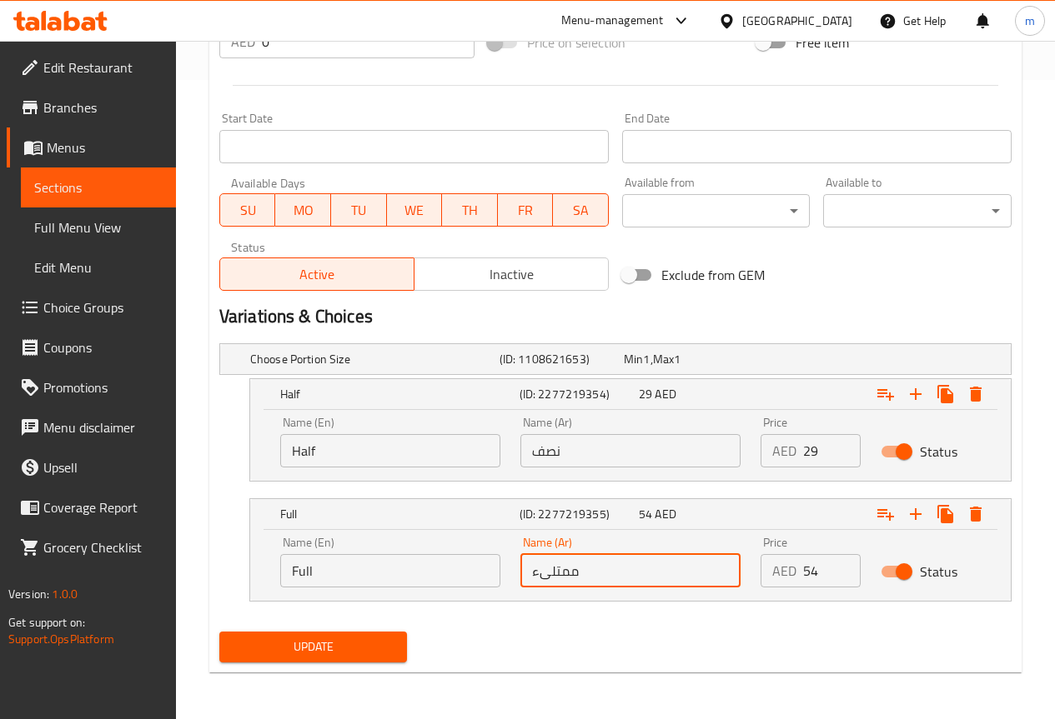
drag, startPoint x: 533, startPoint y: 579, endPoint x: 614, endPoint y: 578, distance: 81.7
click at [614, 578] on input "ممتلىء" at bounding box center [630, 570] width 220 height 33
type input "كاملة"
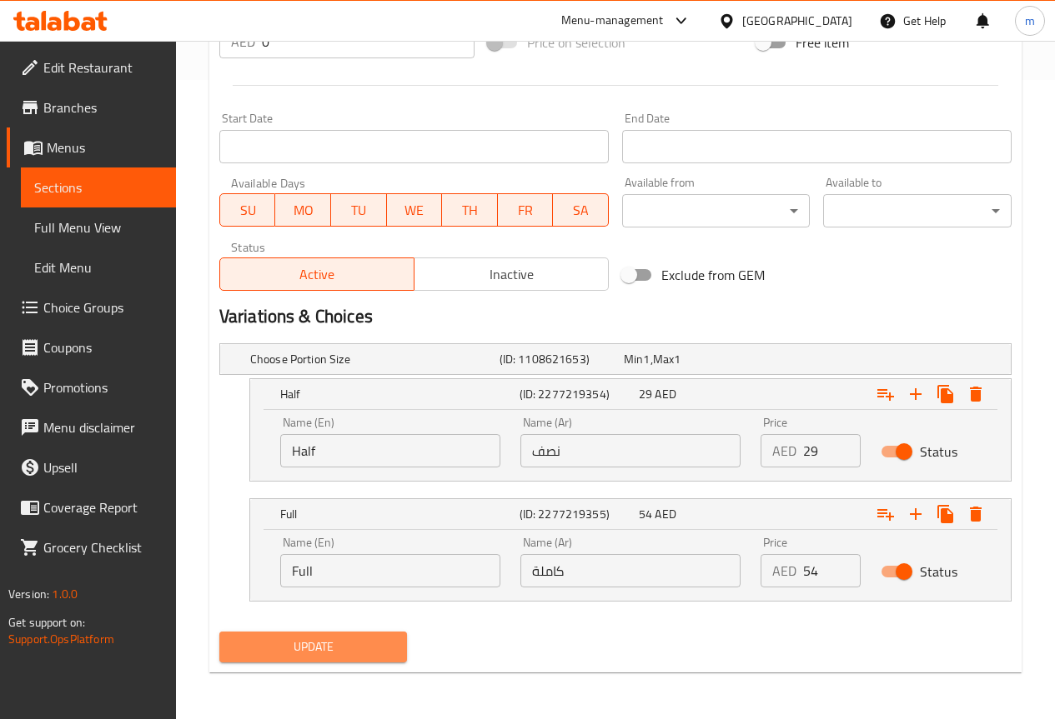
click at [280, 643] on span "Update" at bounding box center [314, 647] width 162 height 21
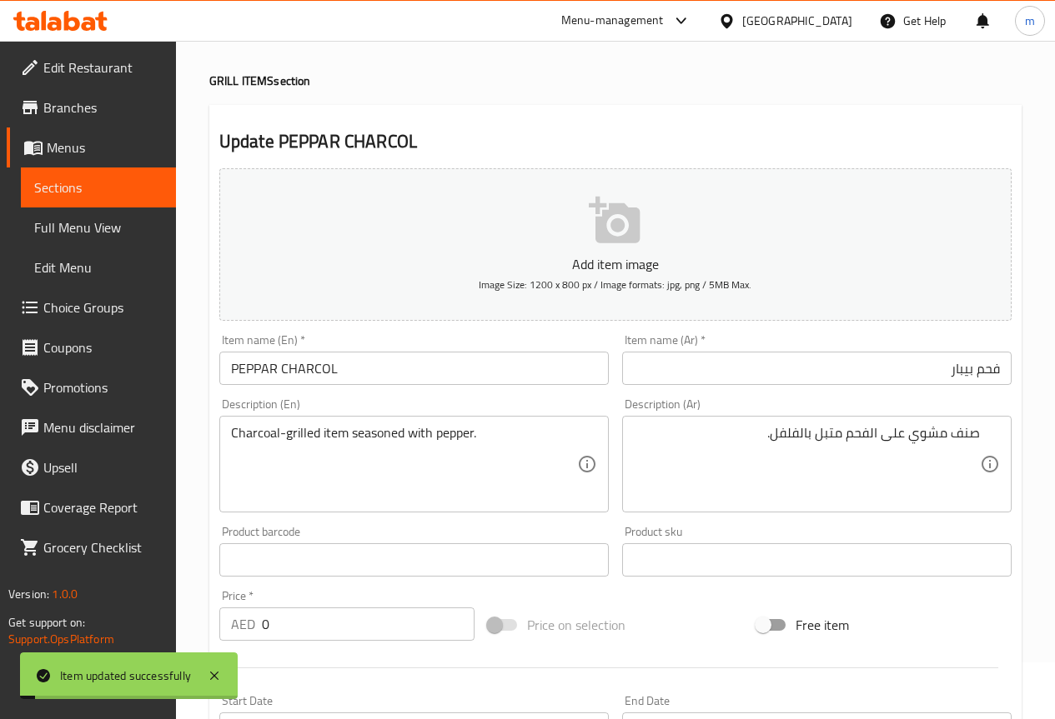
scroll to position [0, 0]
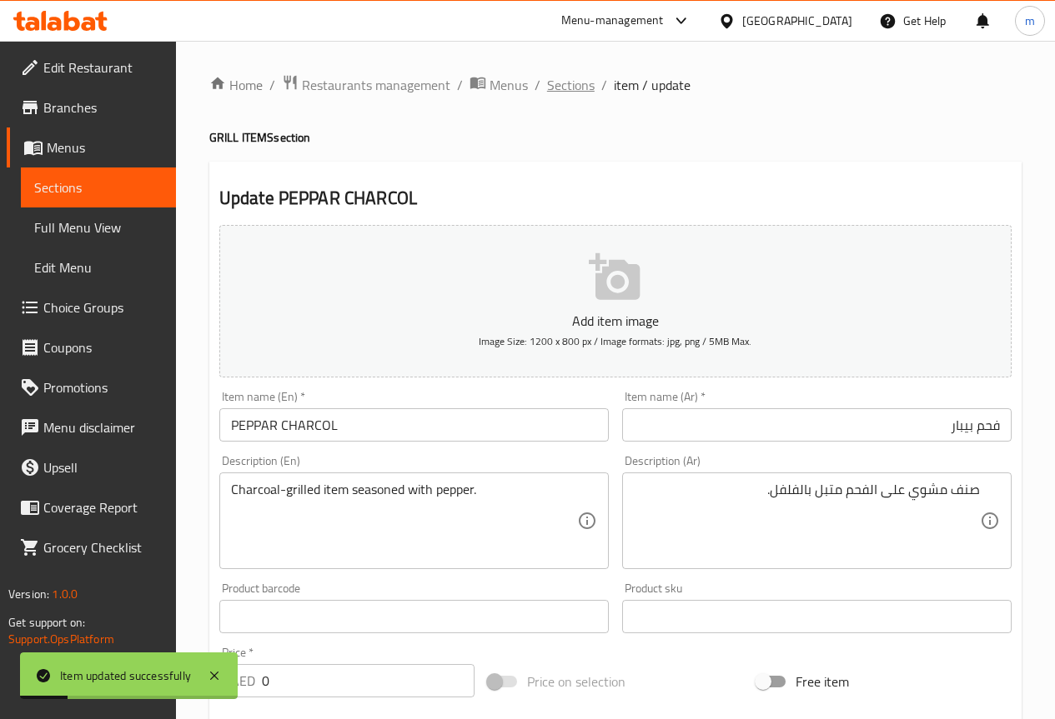
click at [570, 95] on span "Sections" at bounding box center [571, 85] width 48 height 20
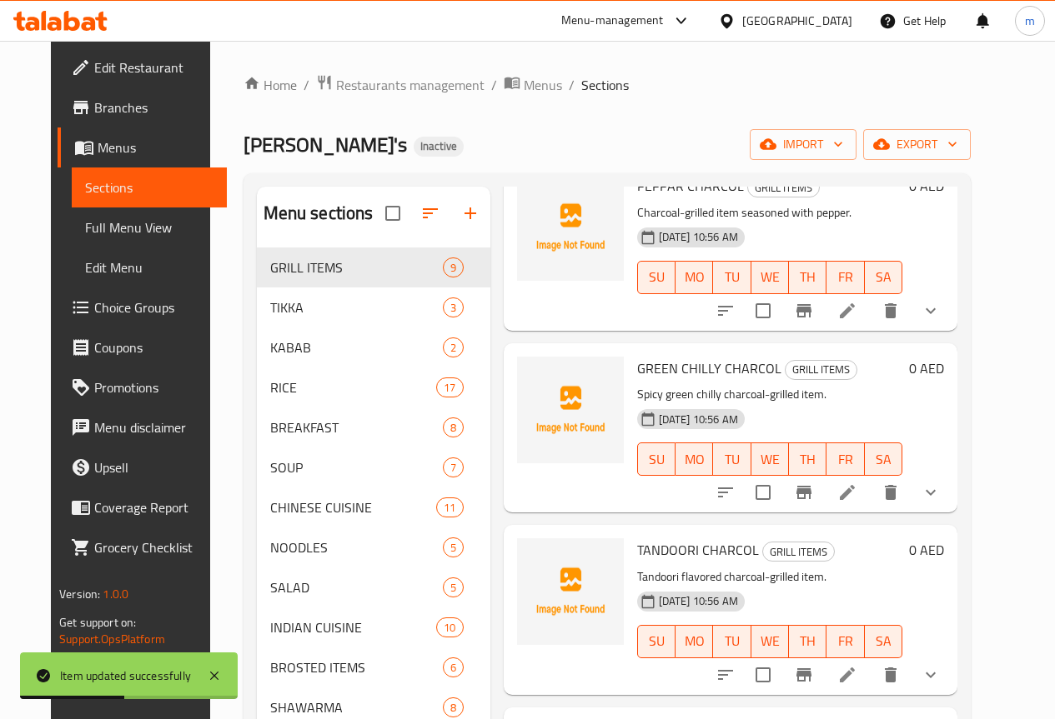
scroll to position [733, 0]
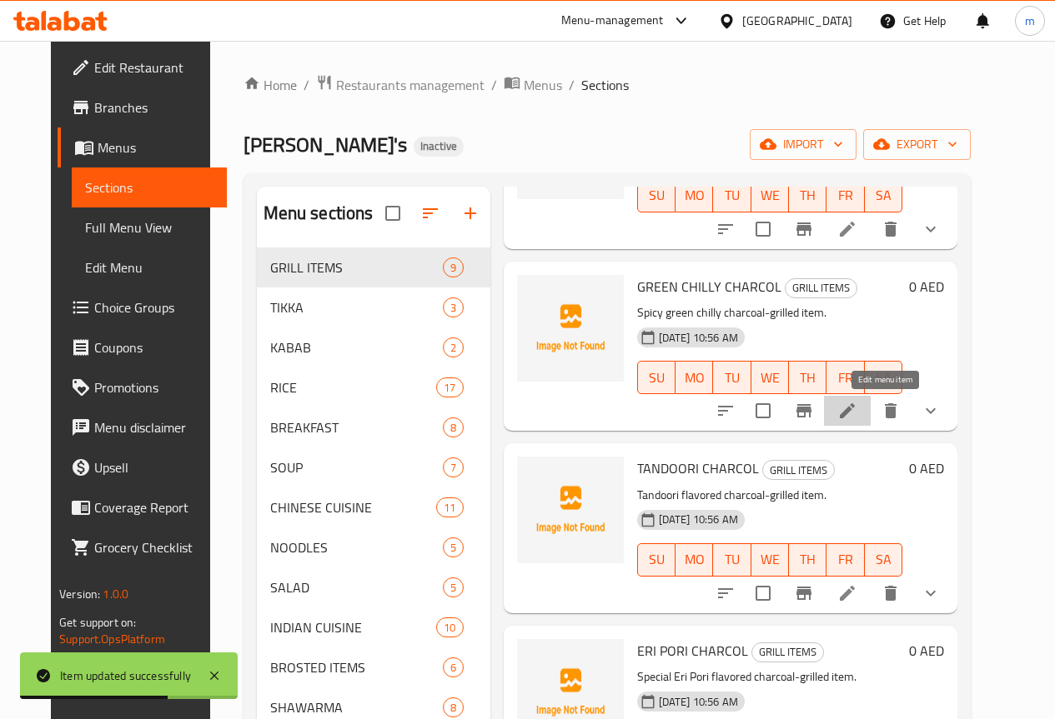
click at [857, 415] on icon at bounding box center [847, 411] width 20 height 20
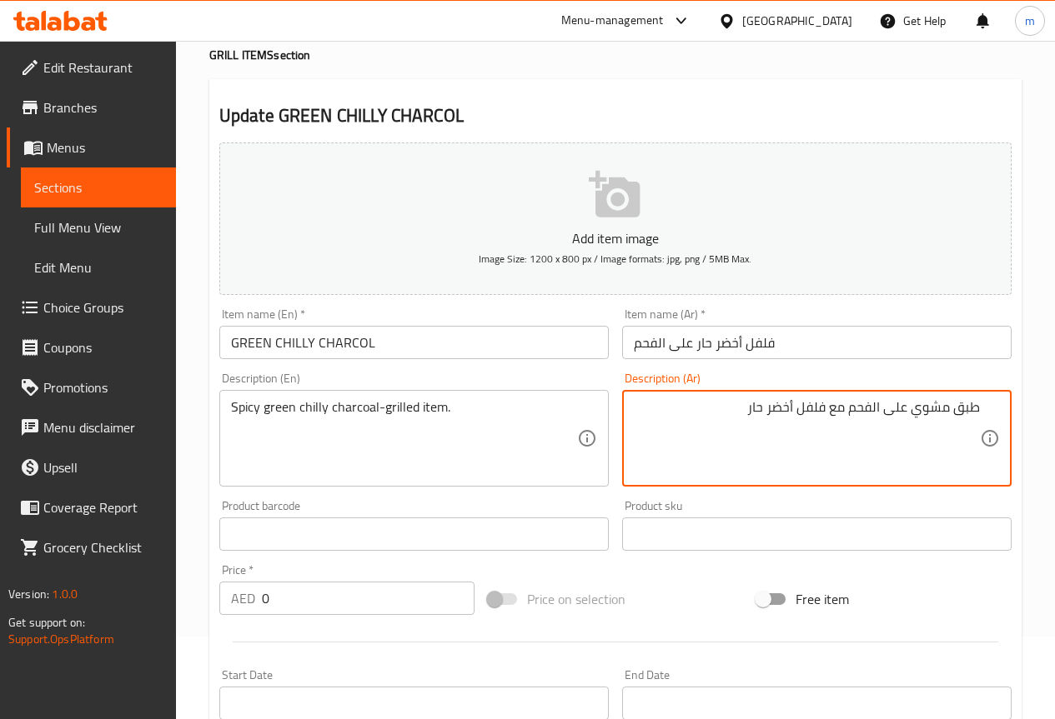
scroll to position [83, 0]
drag, startPoint x: 955, startPoint y: 404, endPoint x: 1010, endPoint y: 403, distance: 55.0
click at [1010, 403] on div "طبق مشوي على الفحم مع فلفل أخضر حار Description (Ar)" at bounding box center [816, 437] width 389 height 97
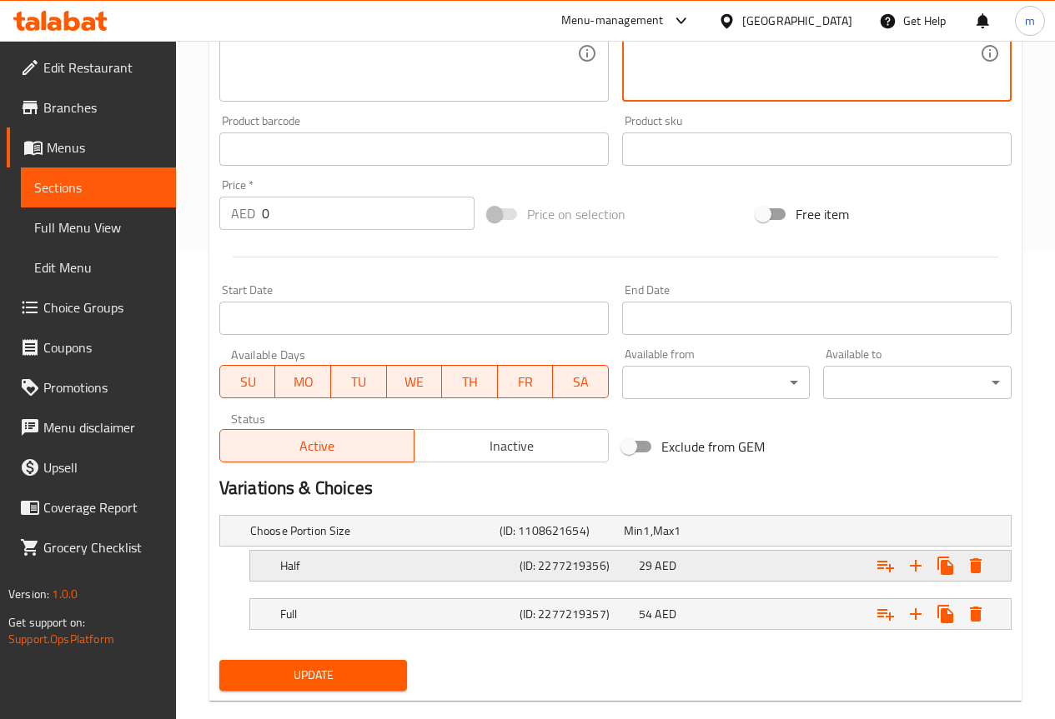
scroll to position [496, 0]
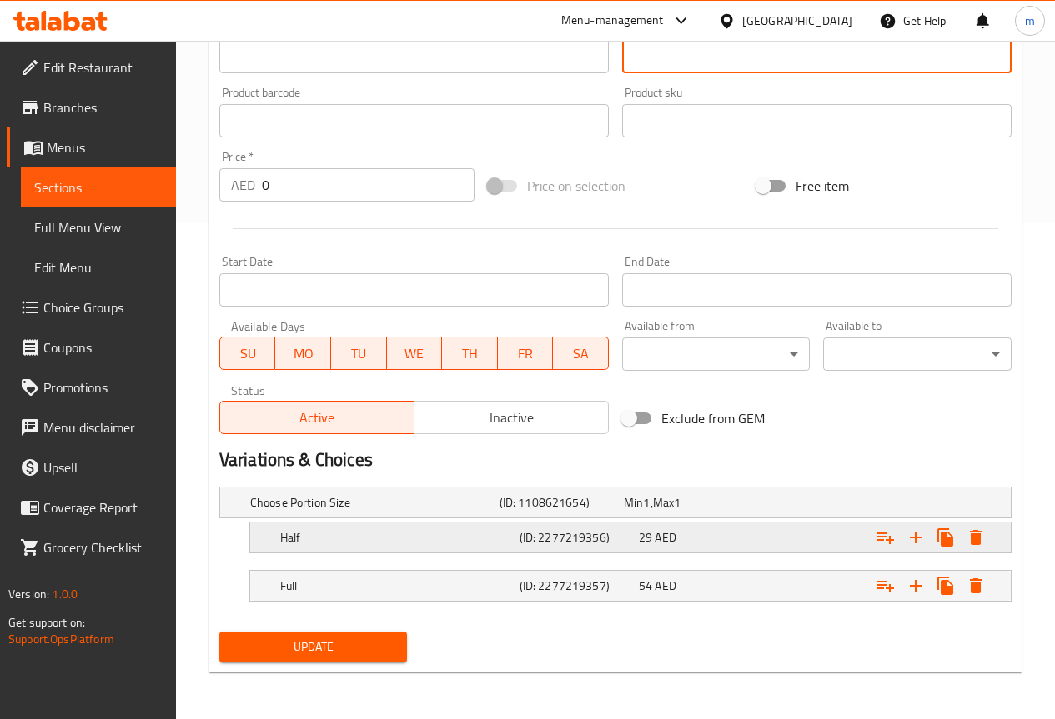
type textarea "صنف مشوي على الفحم مع فلفل أخضر حار"
click at [535, 533] on h5 "(ID: 2277219356)" at bounding box center [575, 537] width 113 height 17
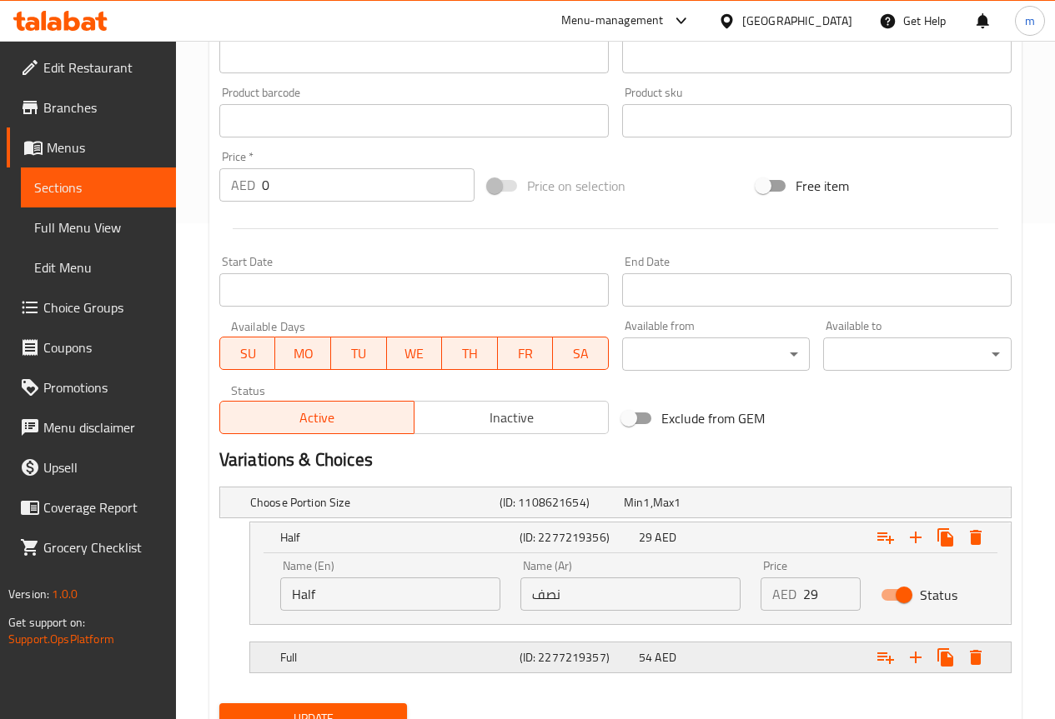
click at [496, 644] on div "Full (ID: 2277219357) 54 AED" at bounding box center [635, 657] width 717 height 37
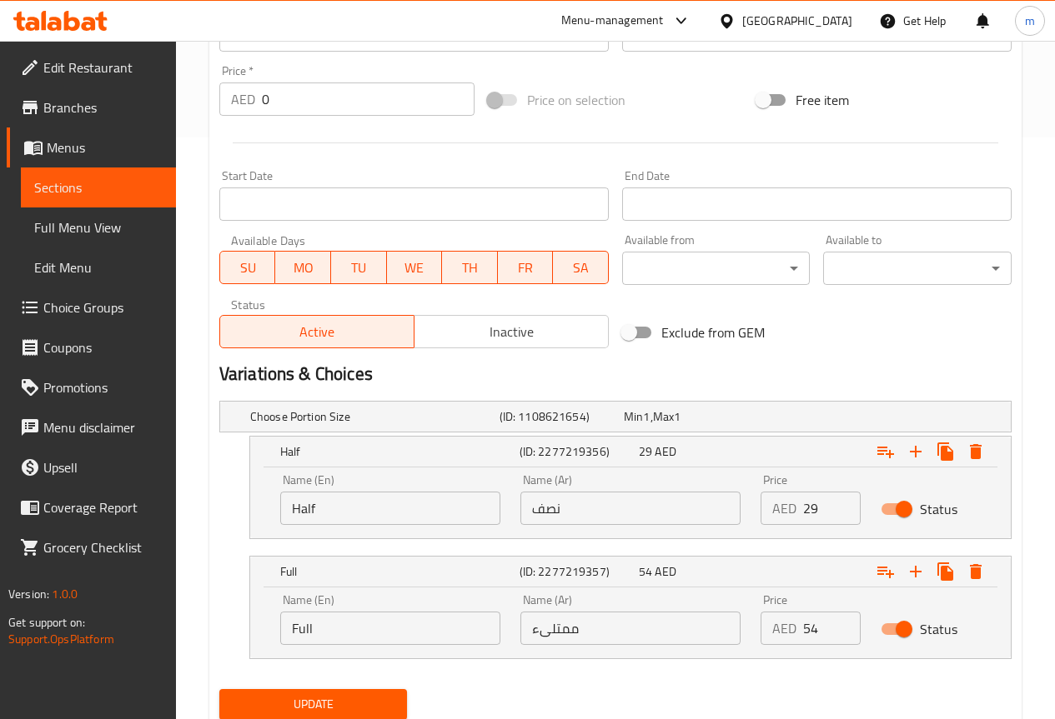
scroll to position [639, 0]
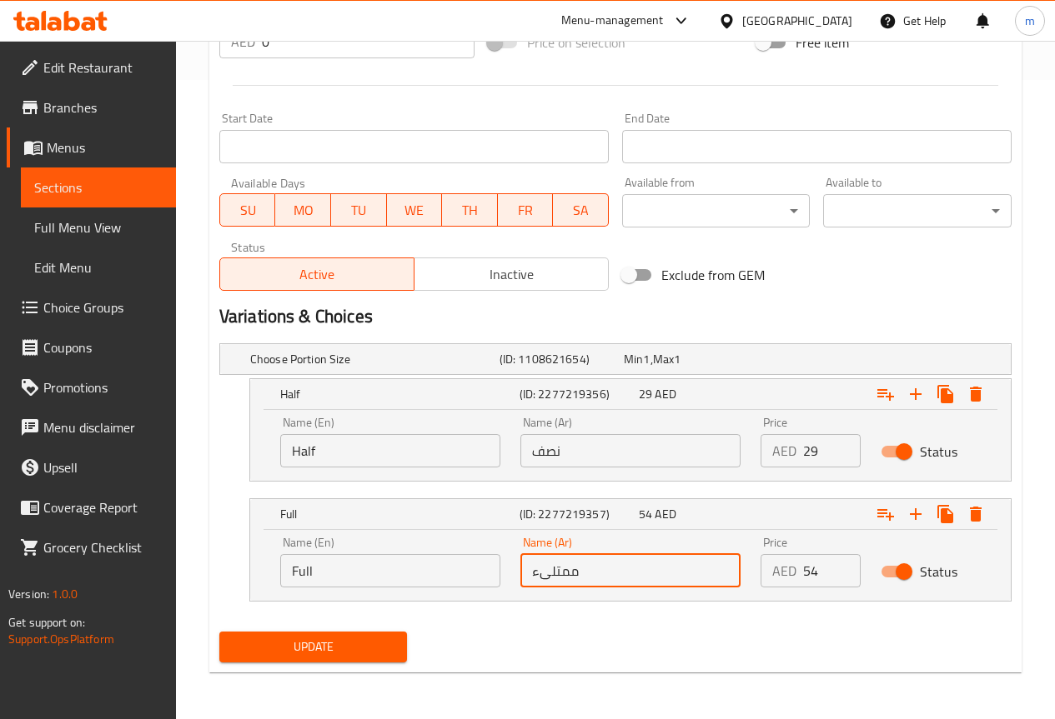
drag, startPoint x: 599, startPoint y: 572, endPoint x: 584, endPoint y: 592, distance: 25.5
click at [512, 584] on div "Name (Ar) ممتلىء Name (Ar)" at bounding box center [630, 562] width 240 height 71
type input "كاملة"
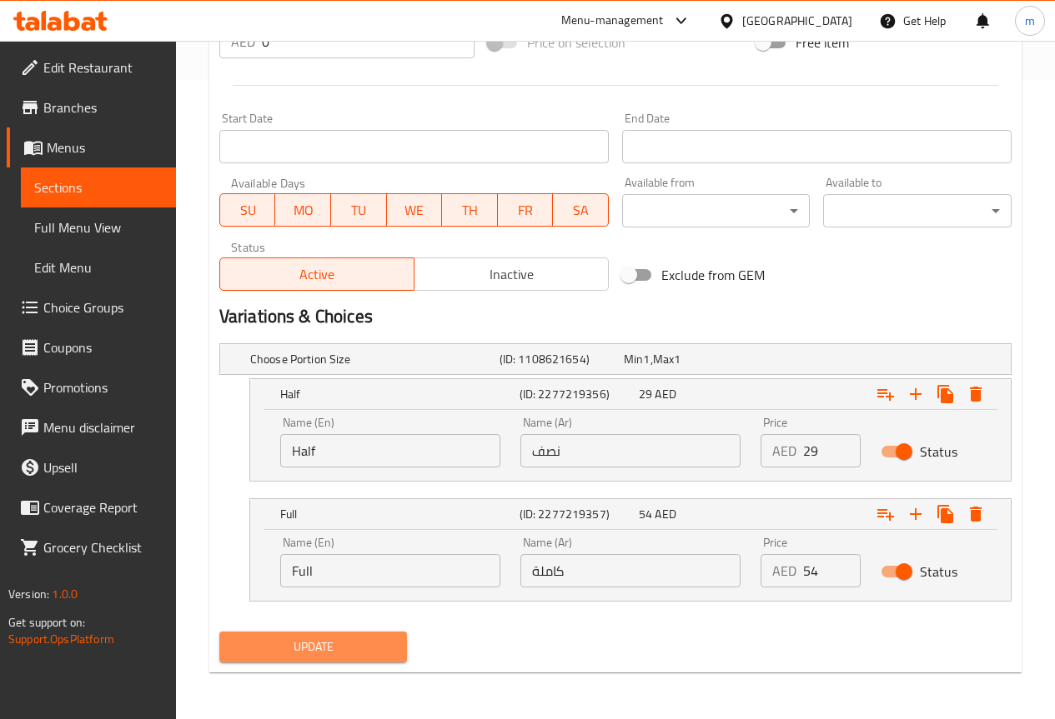
click at [333, 640] on span "Update" at bounding box center [314, 647] width 162 height 21
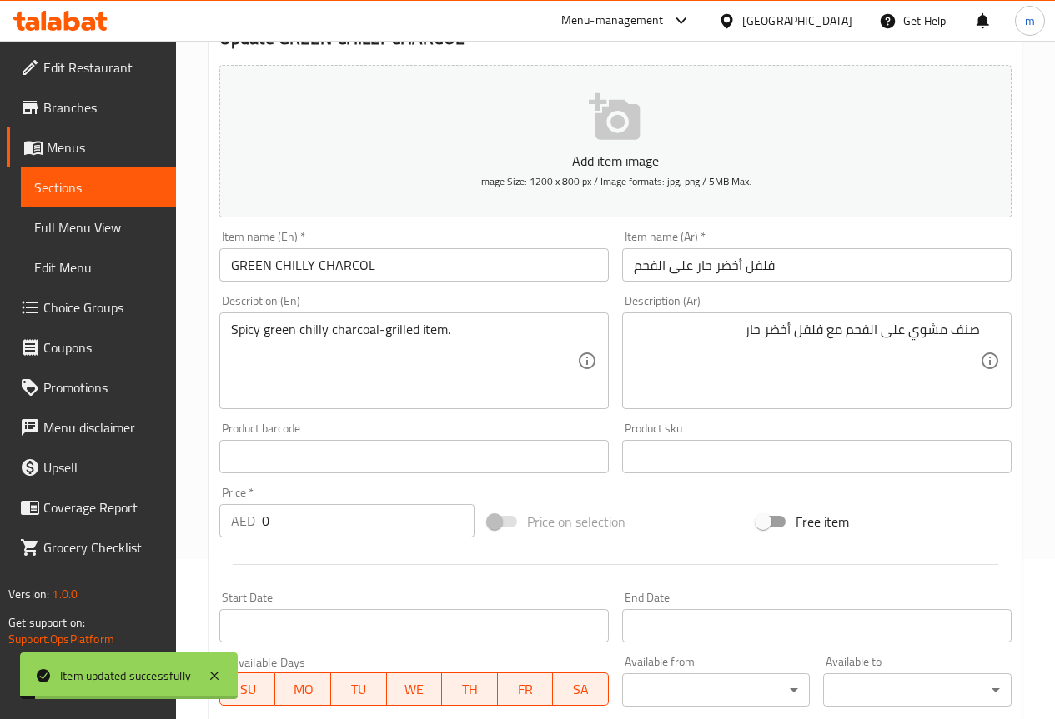
scroll to position [0, 0]
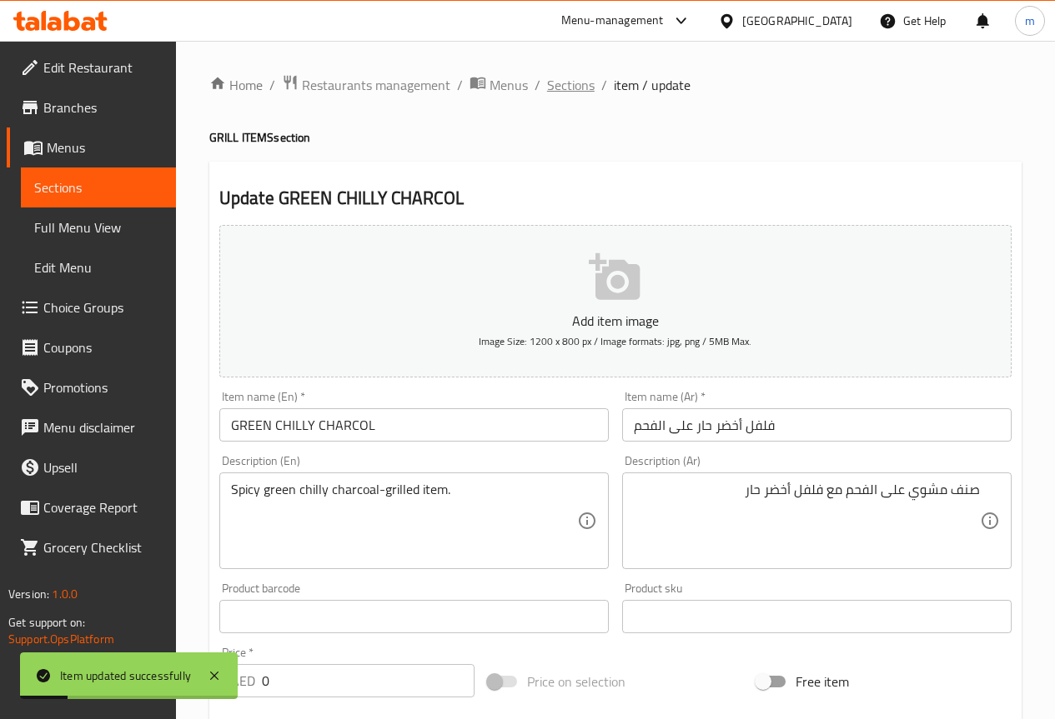
click at [579, 88] on span "Sections" at bounding box center [571, 85] width 48 height 20
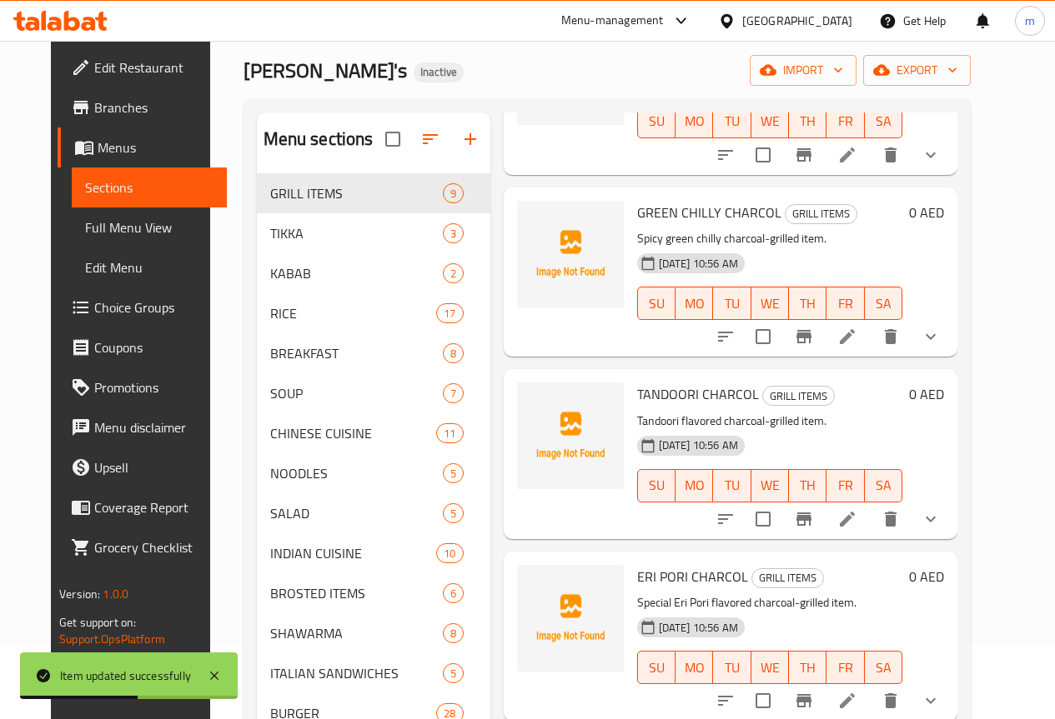
scroll to position [333, 0]
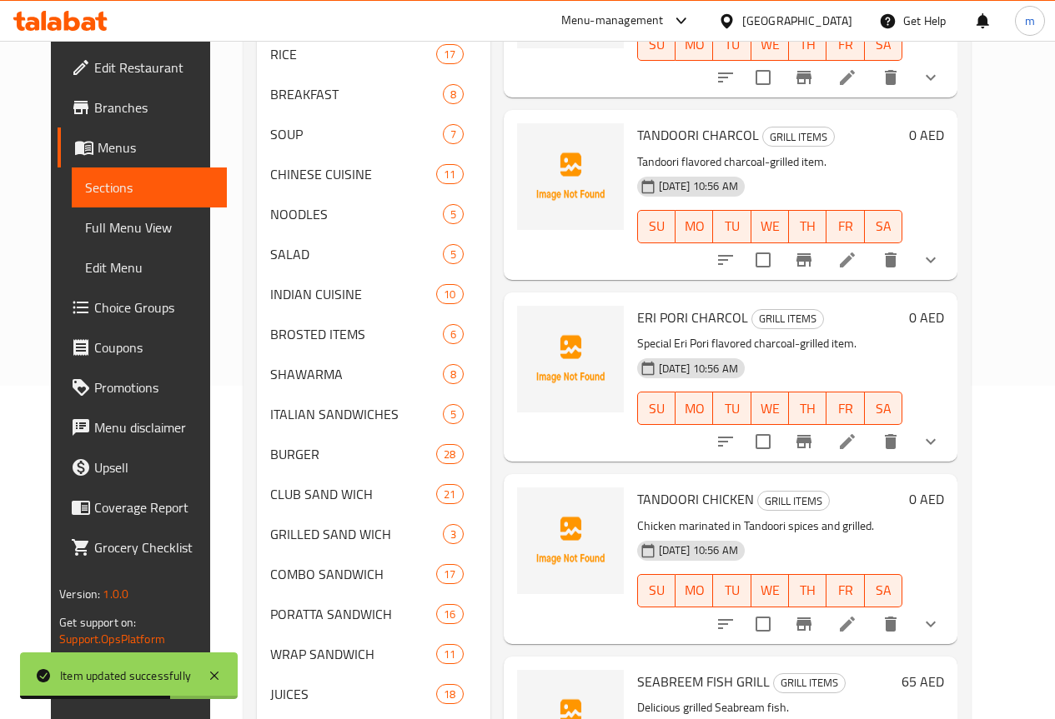
click at [870, 266] on li at bounding box center [847, 260] width 47 height 30
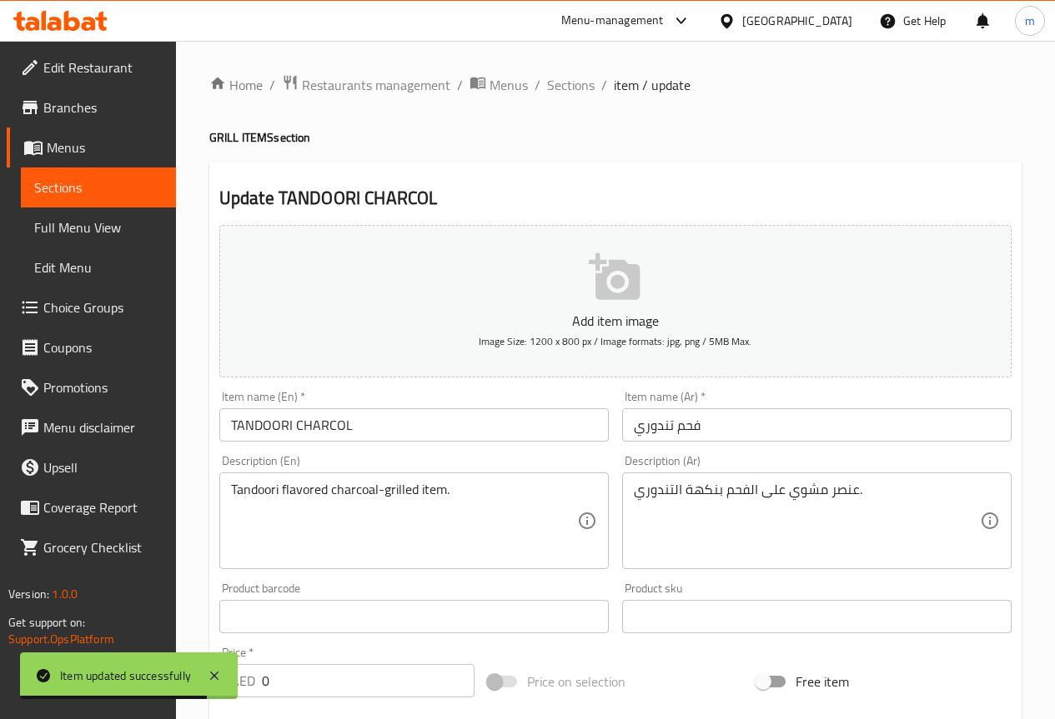
drag, startPoint x: 745, startPoint y: 425, endPoint x: 772, endPoint y: 425, distance: 26.7
click at [751, 425] on input "فحم تندوري" at bounding box center [816, 424] width 389 height 33
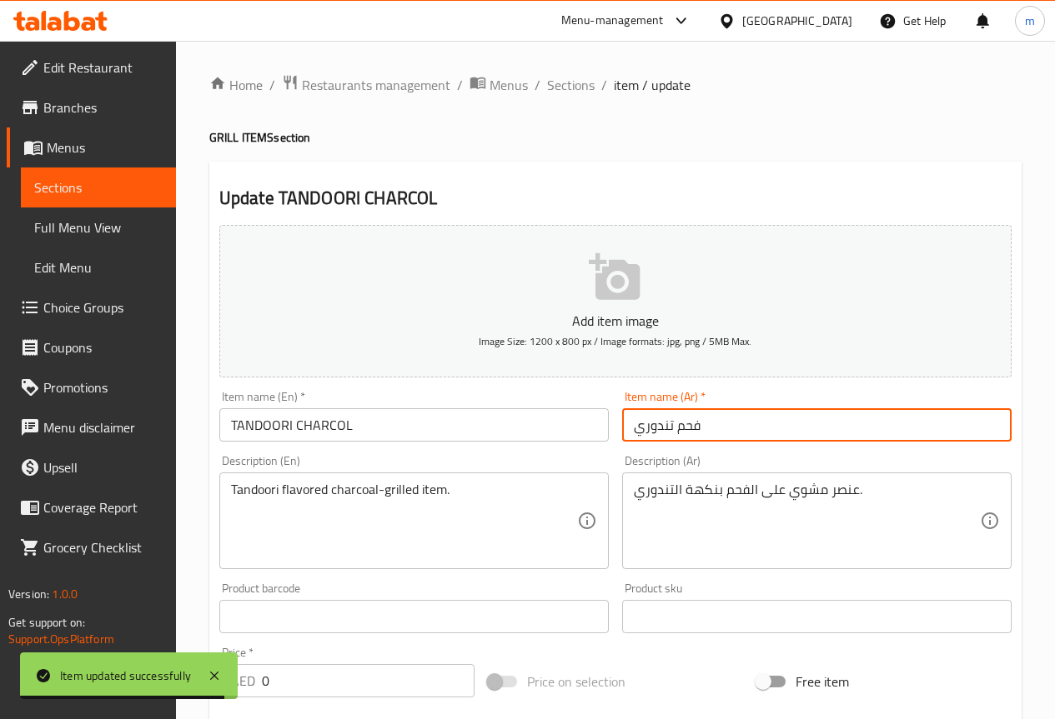
click at [773, 431] on input "فحم تندوري" at bounding box center [816, 424] width 389 height 33
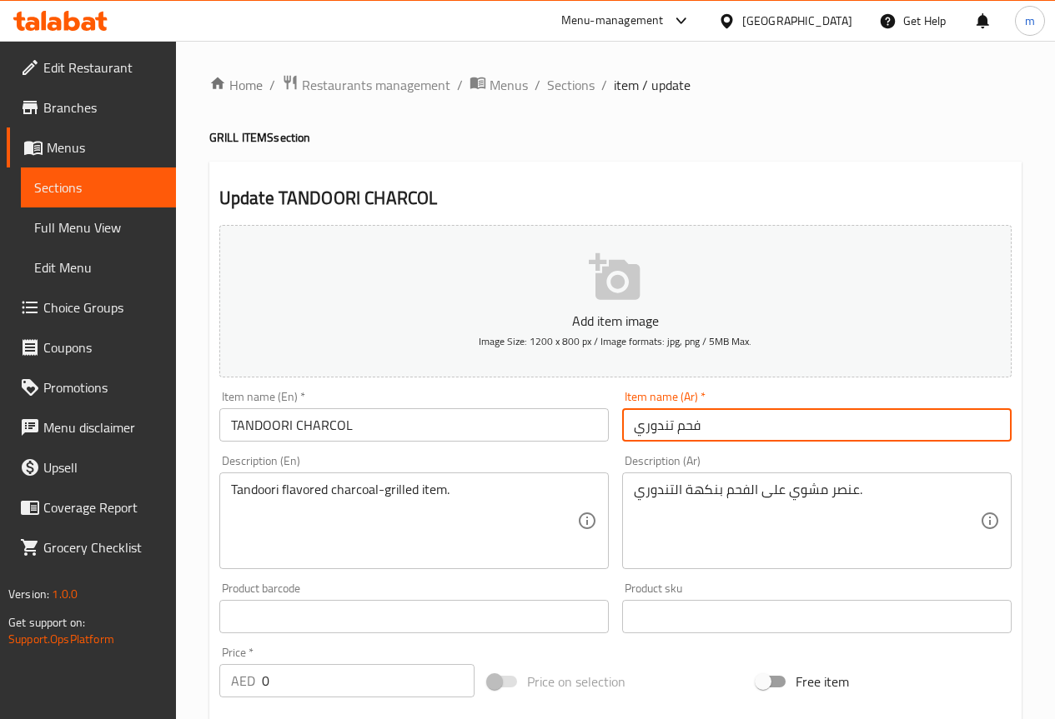
click at [773, 431] on input "فحم تندوري" at bounding box center [816, 424] width 389 height 33
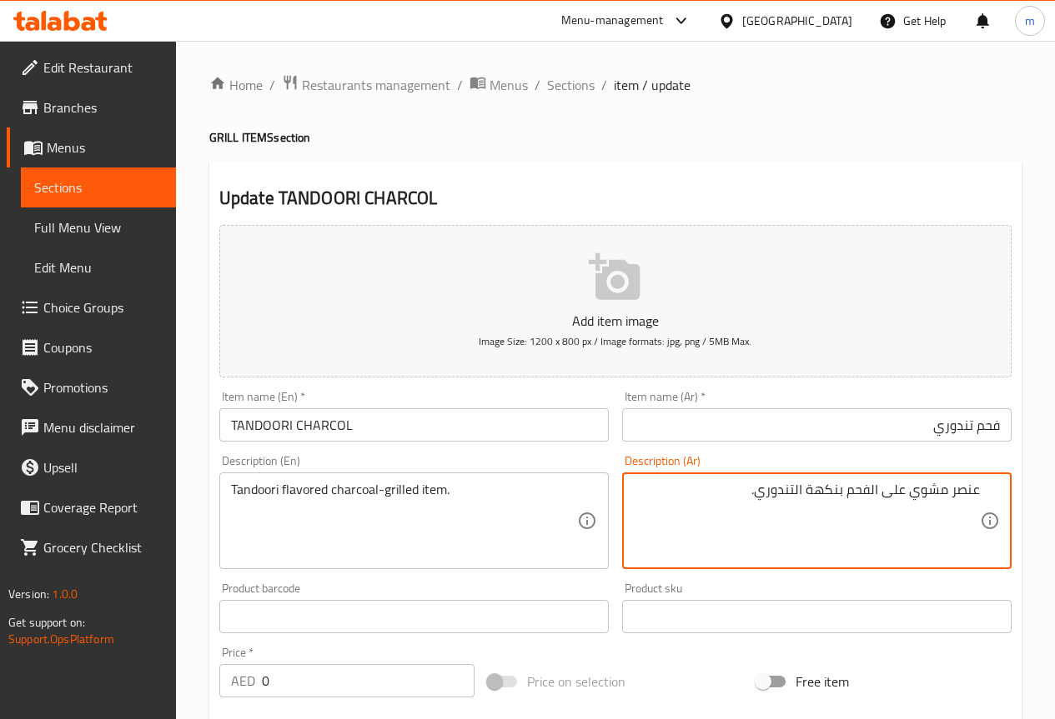
drag, startPoint x: 955, startPoint y: 493, endPoint x: 1003, endPoint y: 493, distance: 48.4
click at [1003, 493] on div "عنصر مشوي على الفحم بنكهة التندوري. Description (Ar)" at bounding box center [816, 521] width 389 height 97
click at [951, 489] on textarea "عنصر مشوي على الفحم بنكهة التندوري." at bounding box center [807, 521] width 346 height 79
drag, startPoint x: 951, startPoint y: 489, endPoint x: 1023, endPoint y: 490, distance: 71.7
click at [1021, 490] on div "Home / Restaurants management / Menus / Sections / item / update GRILL ITEMS se…" at bounding box center [615, 628] width 879 height 1175
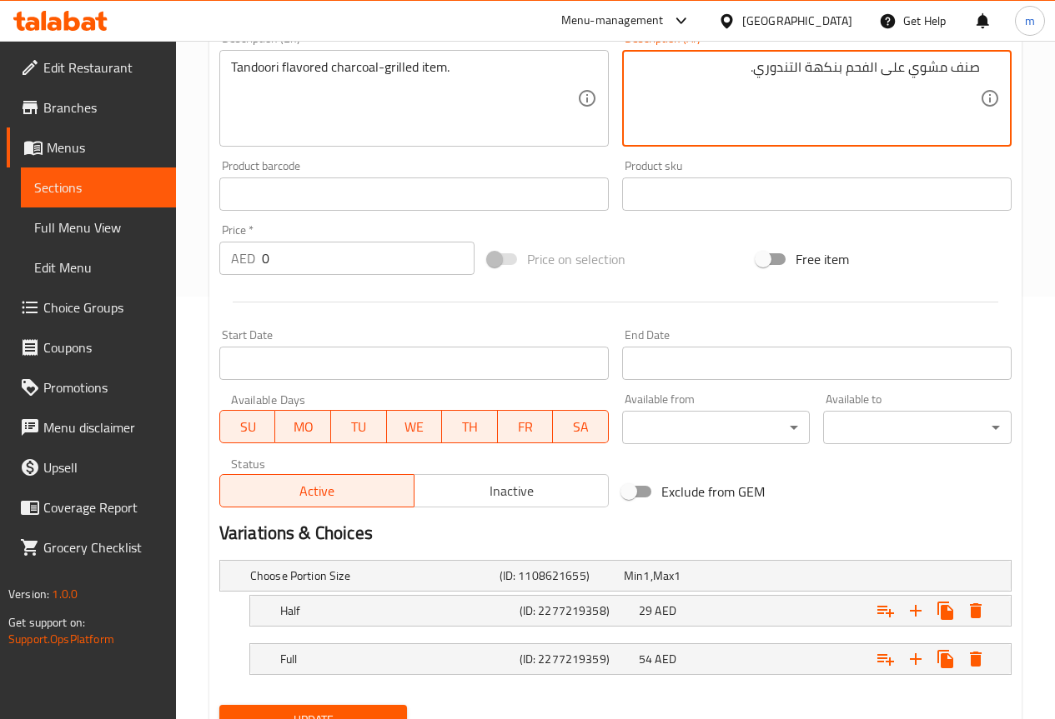
scroll to position [496, 0]
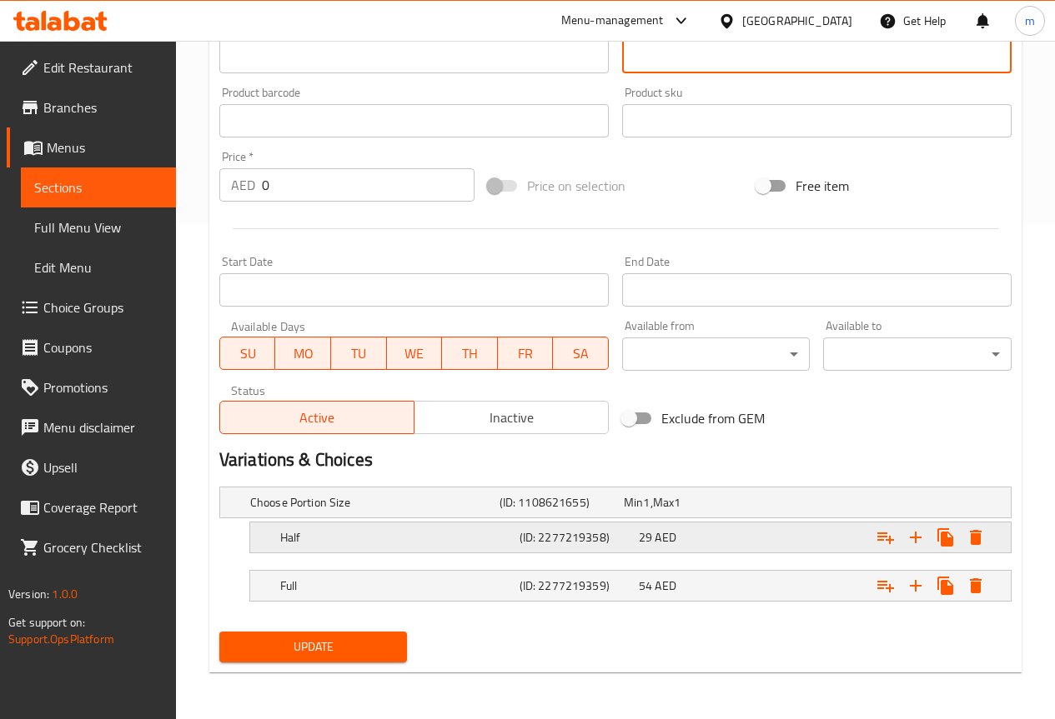
type textarea "صنف مشوي على الفحم بنكهة التندوري."
click at [539, 538] on h5 "(ID: 2277219358)" at bounding box center [575, 537] width 113 height 17
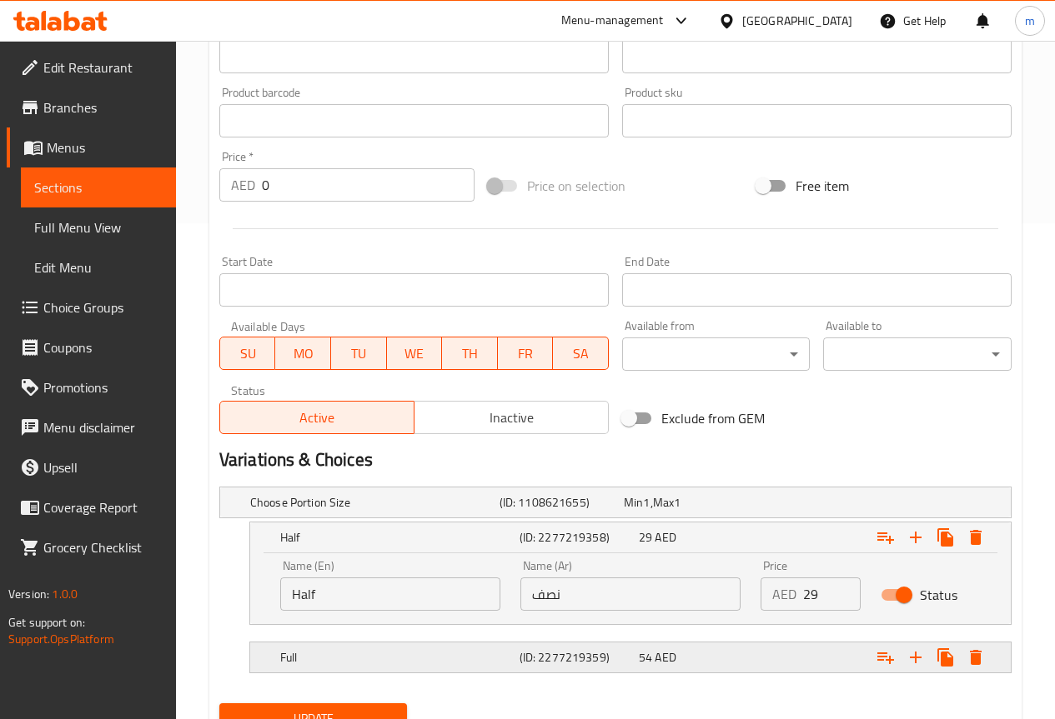
click at [583, 646] on div "(ID: 2277219359)" at bounding box center [575, 657] width 119 height 23
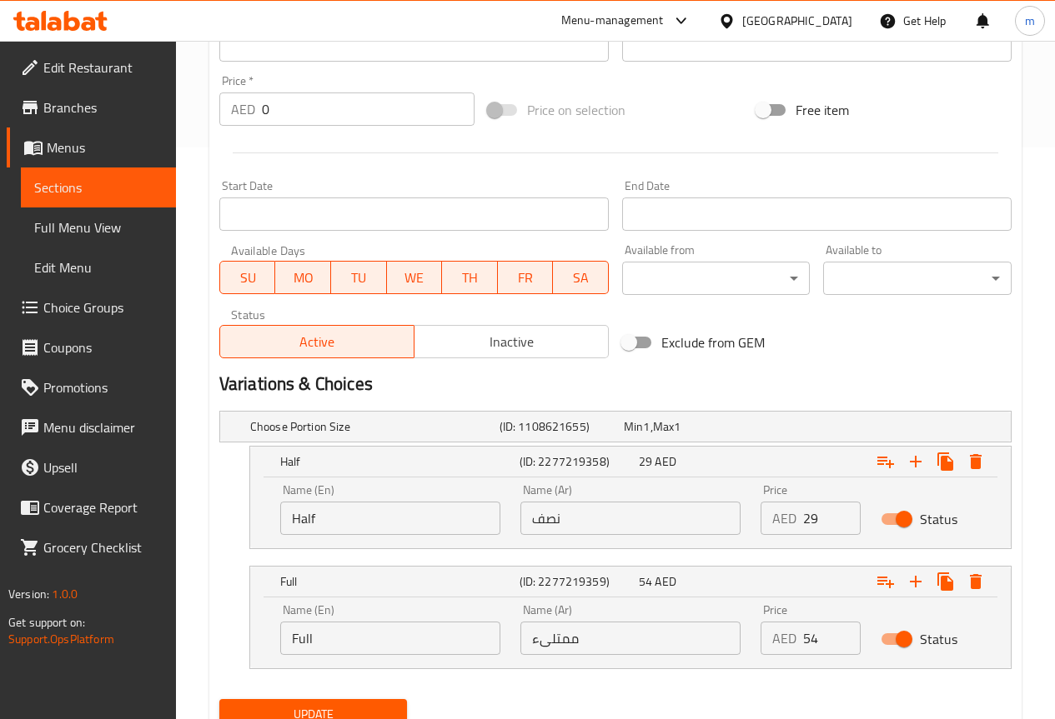
scroll to position [639, 0]
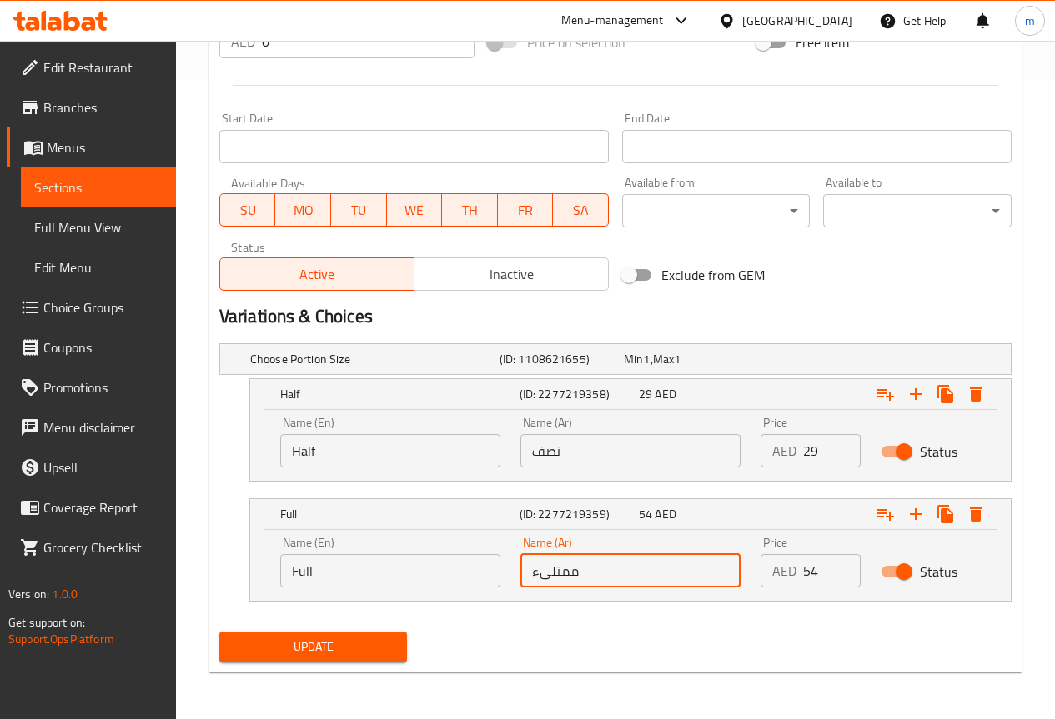
drag, startPoint x: 599, startPoint y: 574, endPoint x: 463, endPoint y: 565, distance: 136.1
click at [396, 561] on div "Name (En) Full Name (En) Name (Ar) ممتلىء Name (Ar) Price AED 54 Price Status" at bounding box center [630, 562] width 720 height 71
type input "كاملة"
click at [360, 652] on span "Update" at bounding box center [314, 647] width 162 height 21
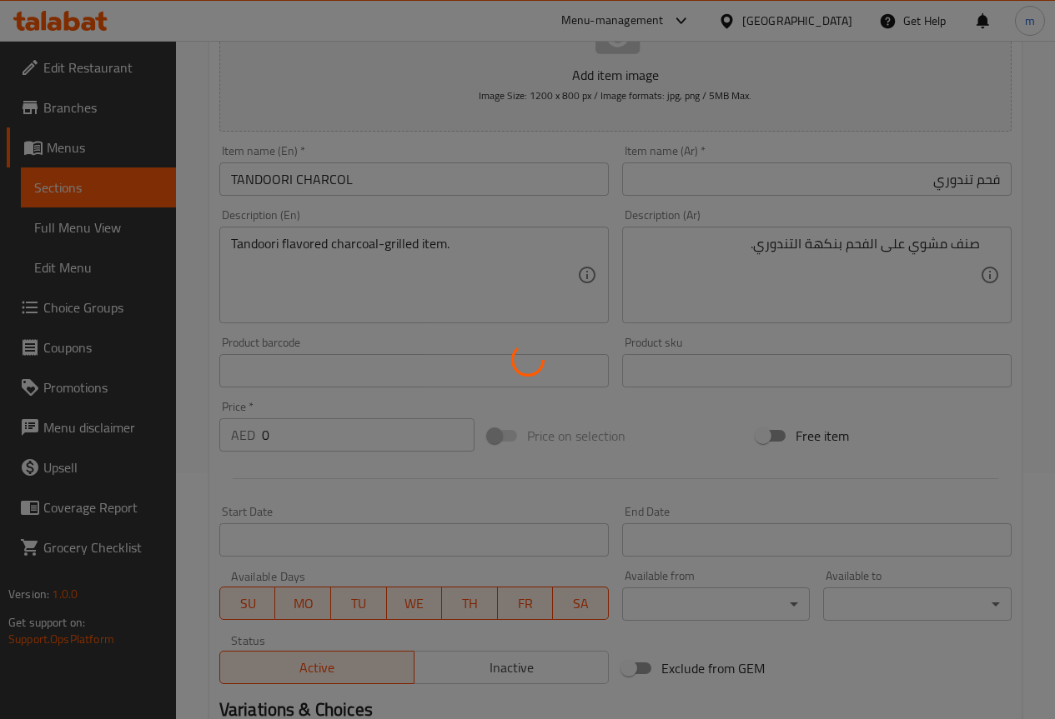
scroll to position [0, 0]
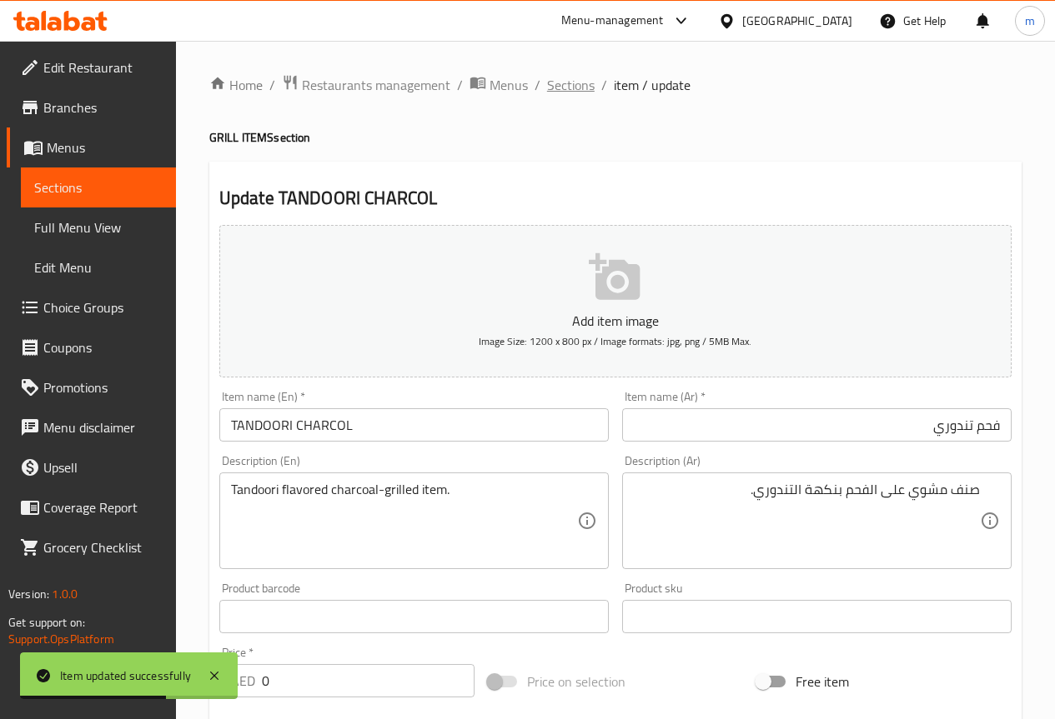
click at [578, 88] on span "Sections" at bounding box center [571, 85] width 48 height 20
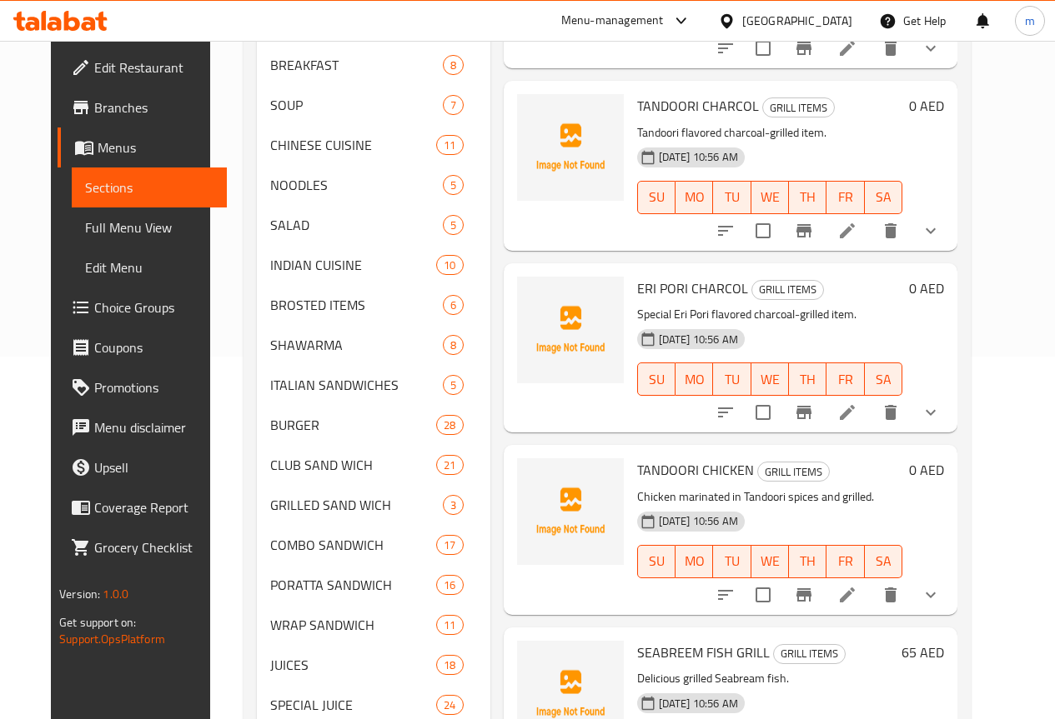
scroll to position [333, 0]
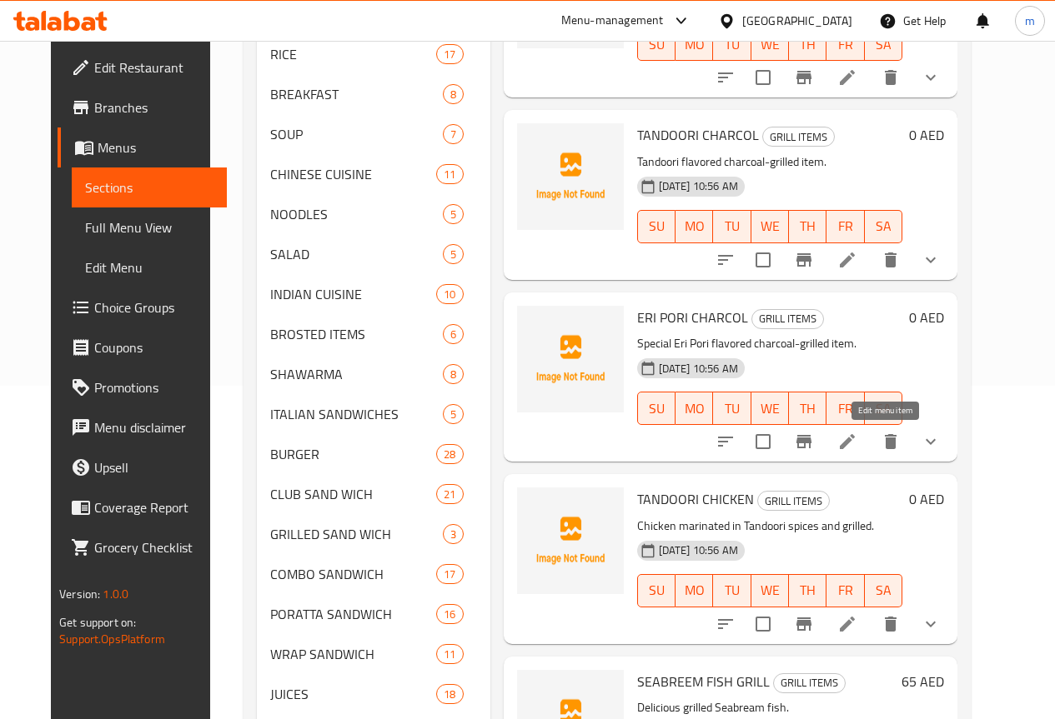
click at [857, 452] on icon at bounding box center [847, 442] width 20 height 20
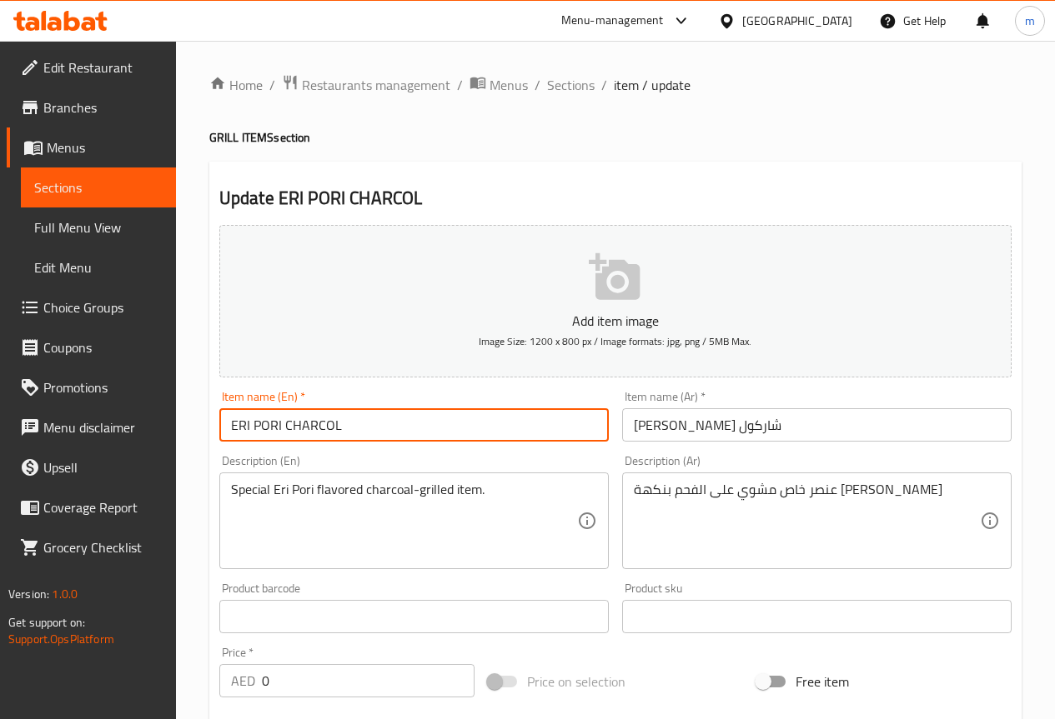
drag, startPoint x: 279, startPoint y: 423, endPoint x: 218, endPoint y: 429, distance: 62.0
click at [218, 429] on div "Item name (En)   * ERI PORI CHARCOL Item name (En) *" at bounding box center [414, 416] width 403 height 64
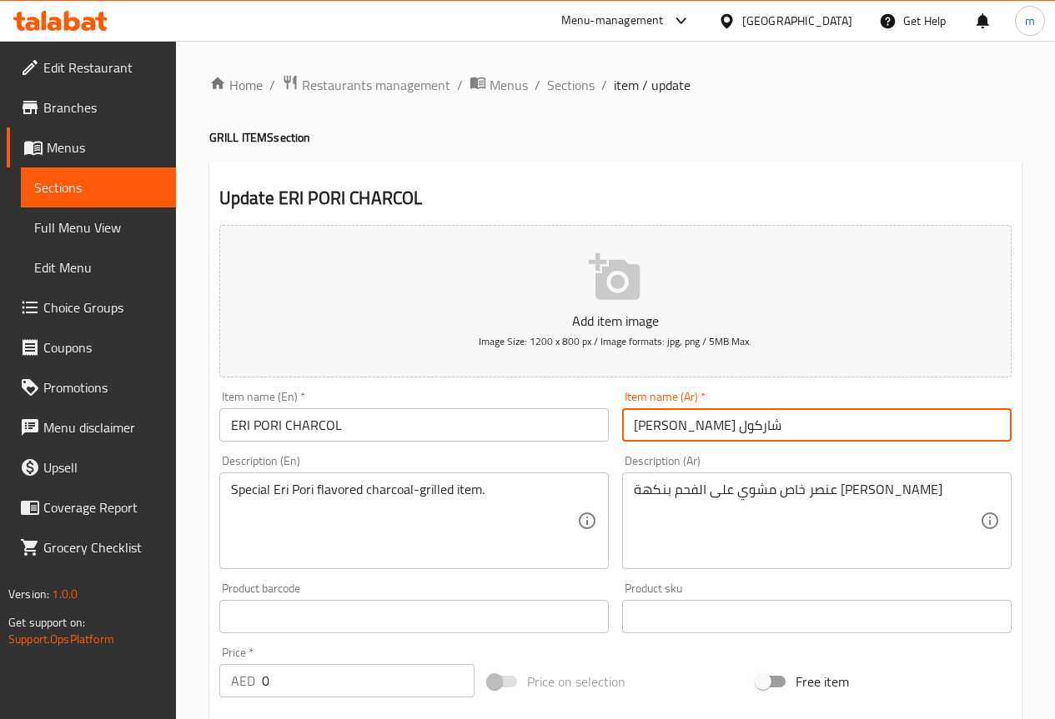
click at [780, 430] on input "إيري بوري شاركول" at bounding box center [816, 424] width 389 height 33
click at [797, 425] on input "إيري بوري شاركول" at bounding box center [816, 424] width 389 height 33
type input "إيري بوري علي الفحم"
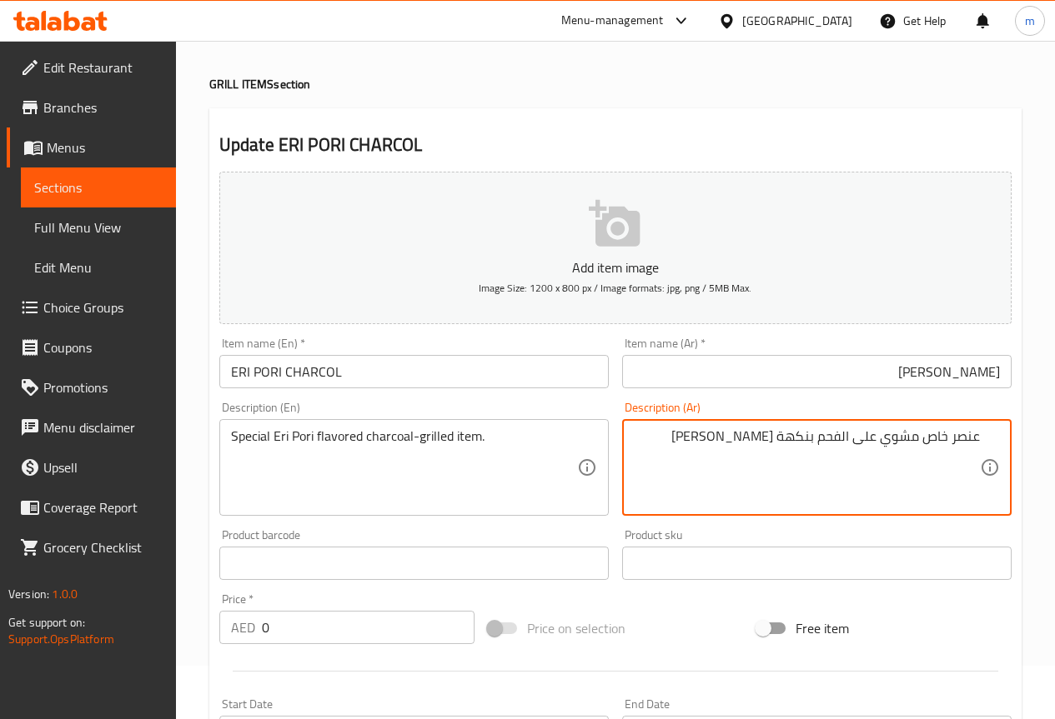
scroll to position [83, 0]
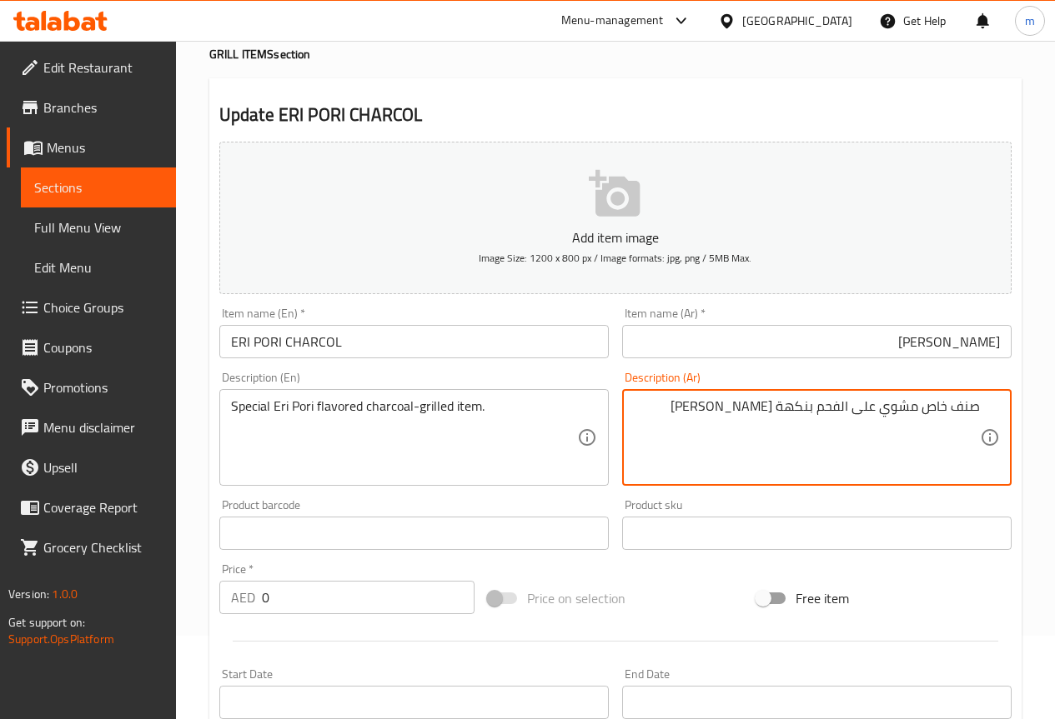
drag, startPoint x: 922, startPoint y: 408, endPoint x: 947, endPoint y: 408, distance: 25.0
click at [947, 408] on textarea "صنف خاص مشوي على الفحم بنكهة إيري بوري" at bounding box center [807, 437] width 346 height 79
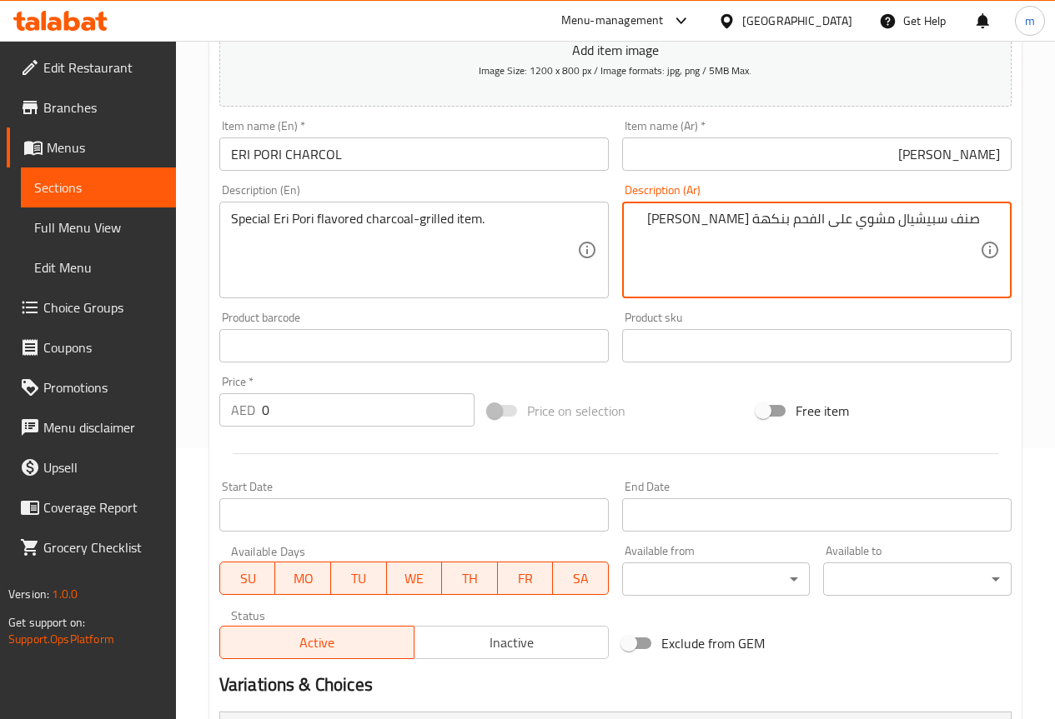
scroll to position [496, 0]
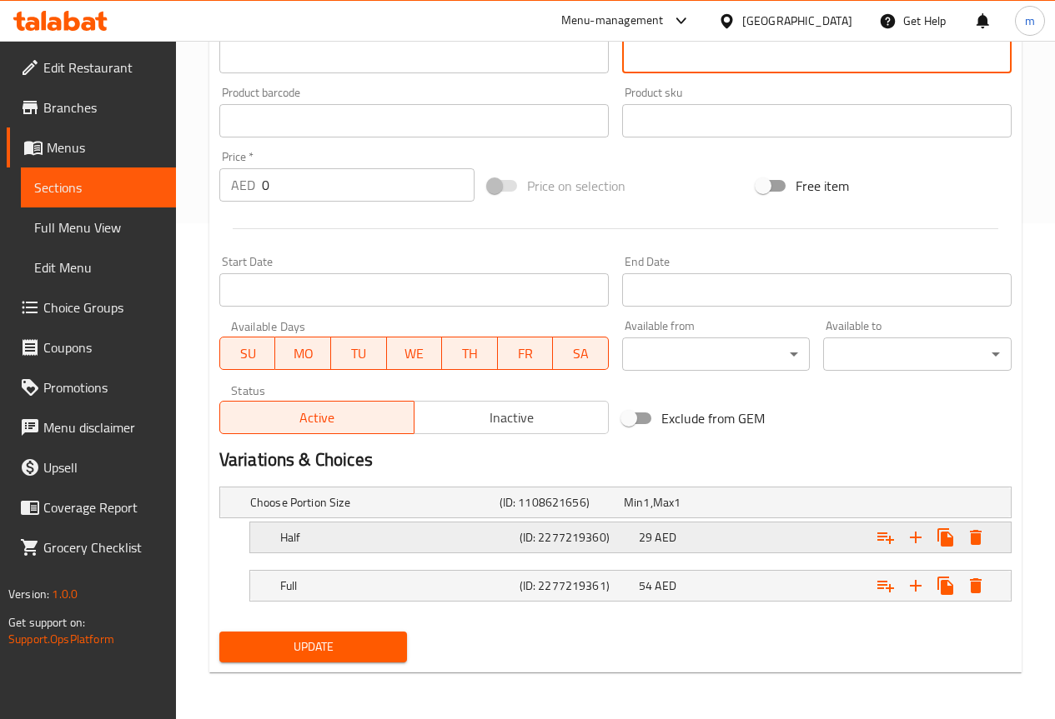
type textarea "صنف سبيشيال مشوي على الفحم بنكهة إيري بوري"
click at [761, 529] on div "Expand" at bounding box center [873, 537] width 239 height 37
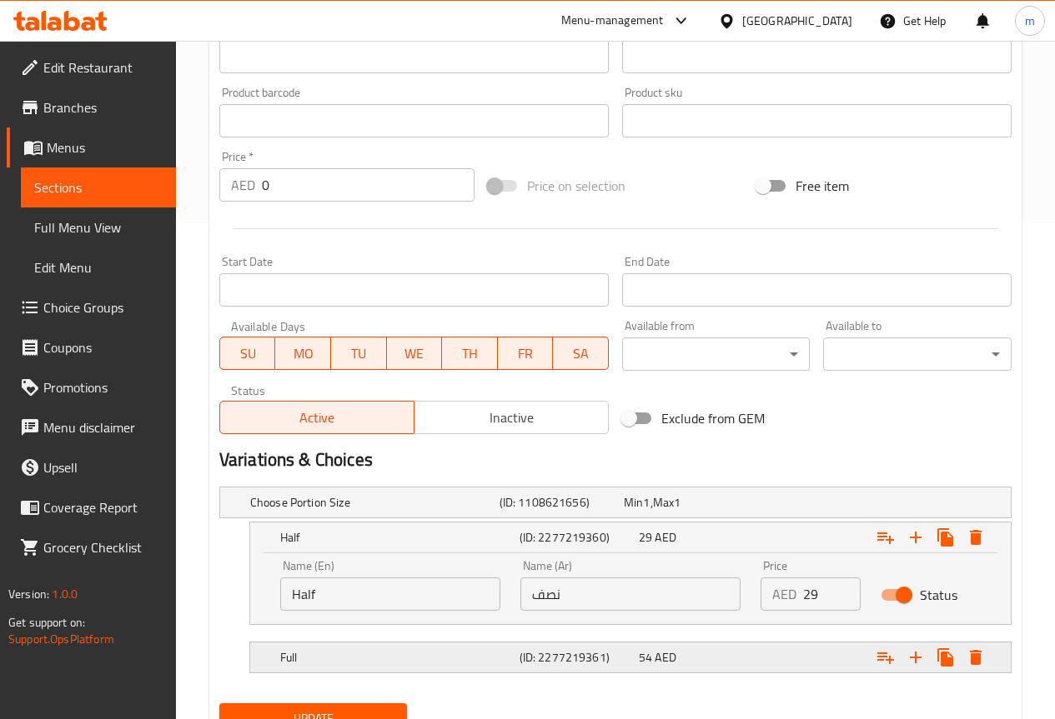
click at [596, 641] on div "Full (ID: 2277219361) 54 AED" at bounding box center [635, 657] width 717 height 37
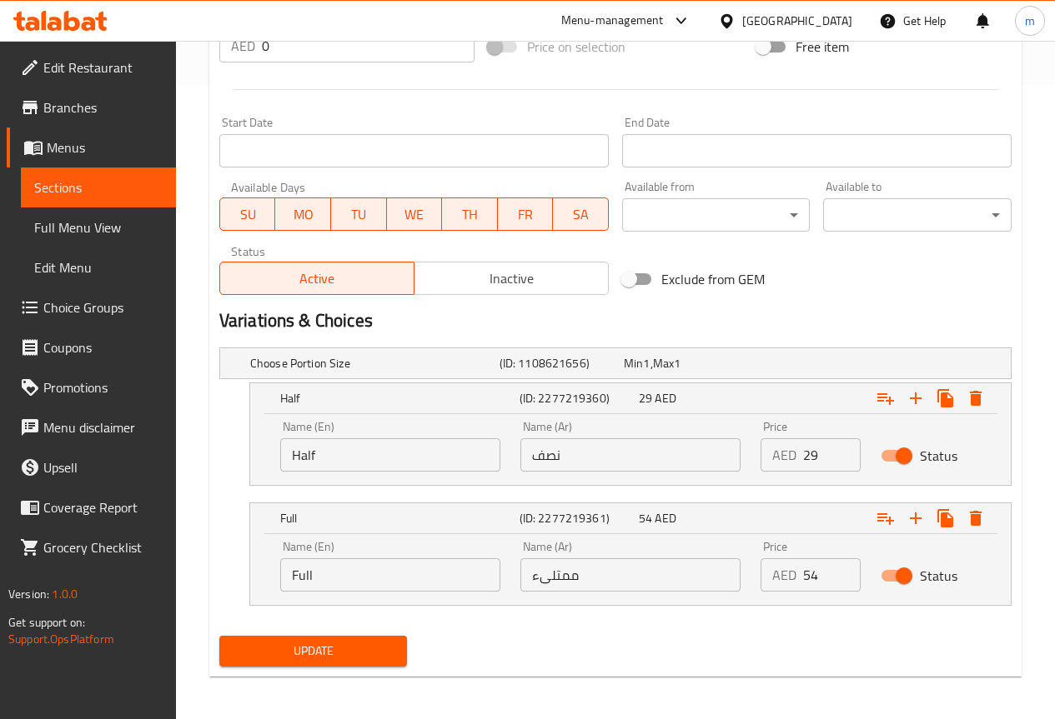
scroll to position [639, 0]
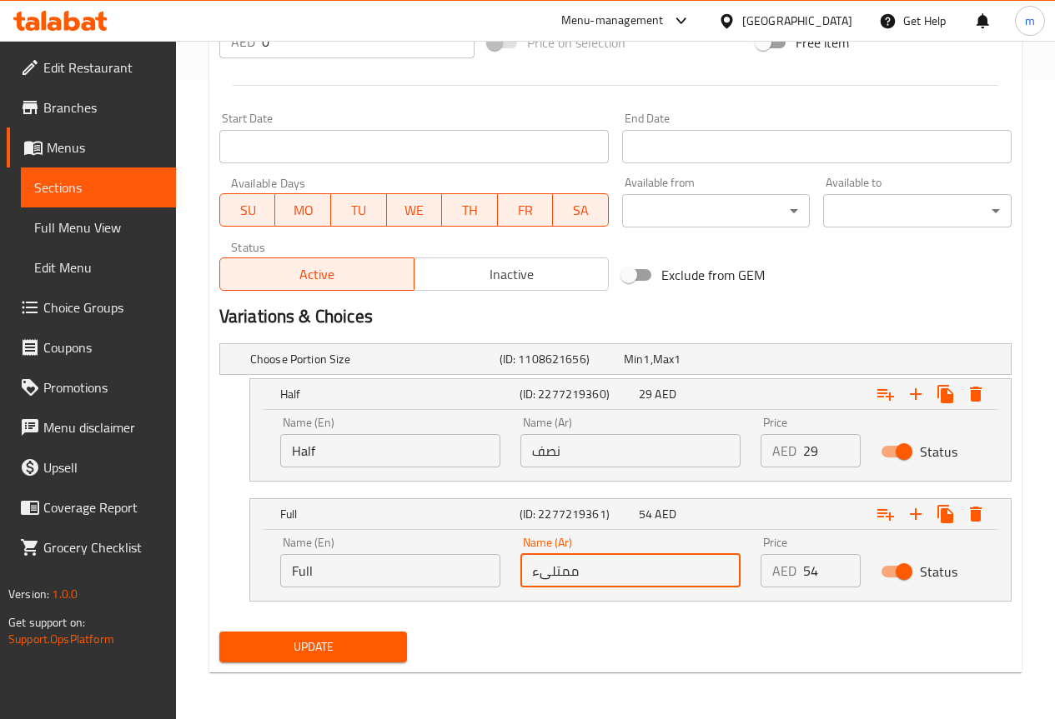
click at [624, 572] on input "ممتلىء" at bounding box center [630, 570] width 220 height 33
type input "كاملة"
click at [370, 642] on span "Update" at bounding box center [314, 647] width 162 height 21
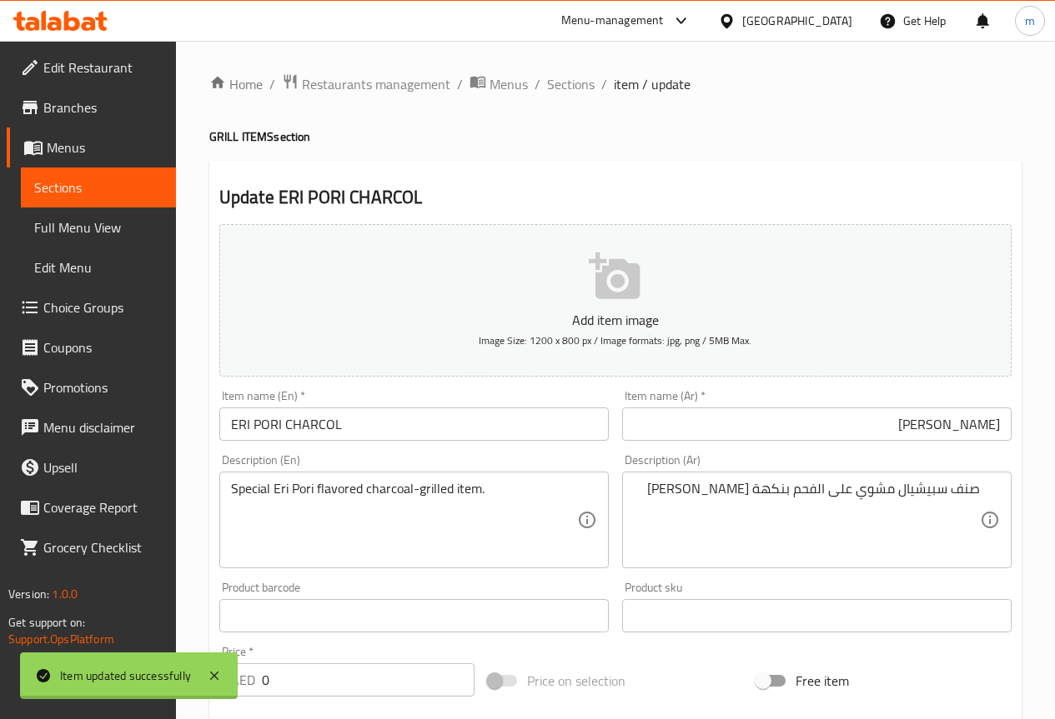
scroll to position [0, 0]
click at [572, 92] on span "Sections" at bounding box center [571, 85] width 48 height 20
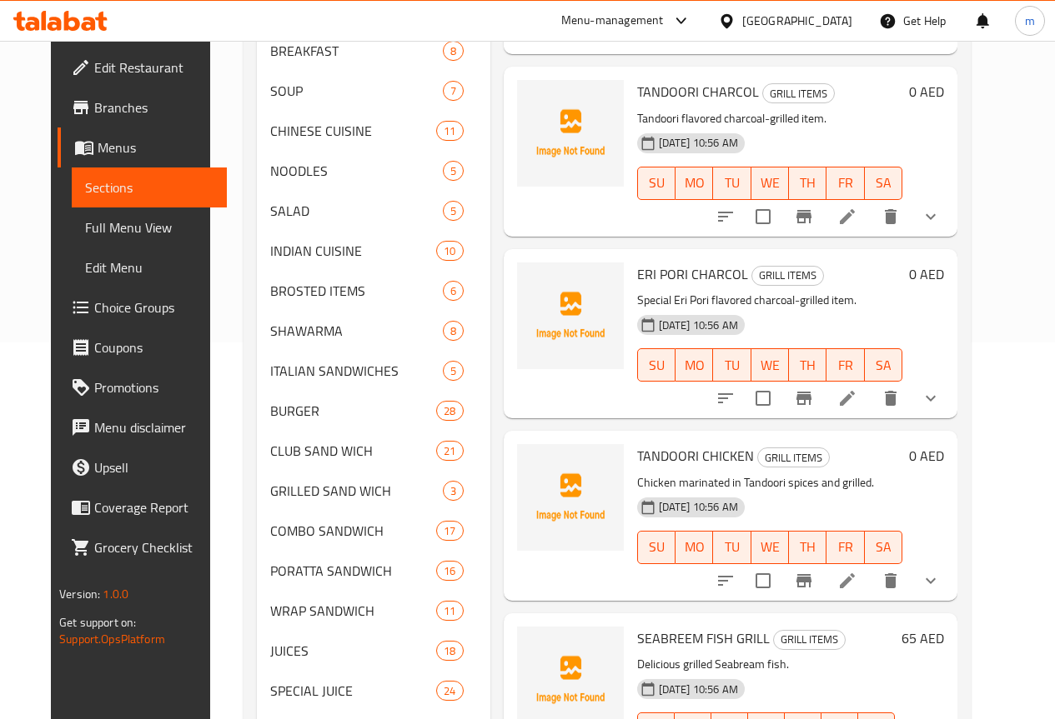
scroll to position [403, 0]
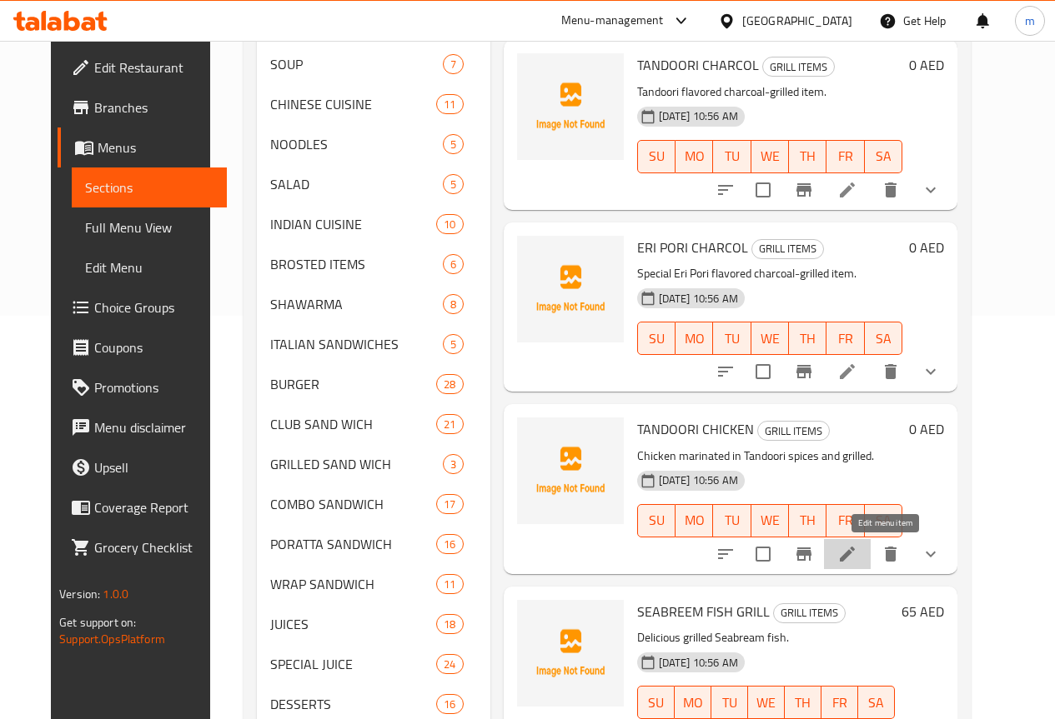
click at [854, 556] on icon at bounding box center [846, 554] width 15 height 15
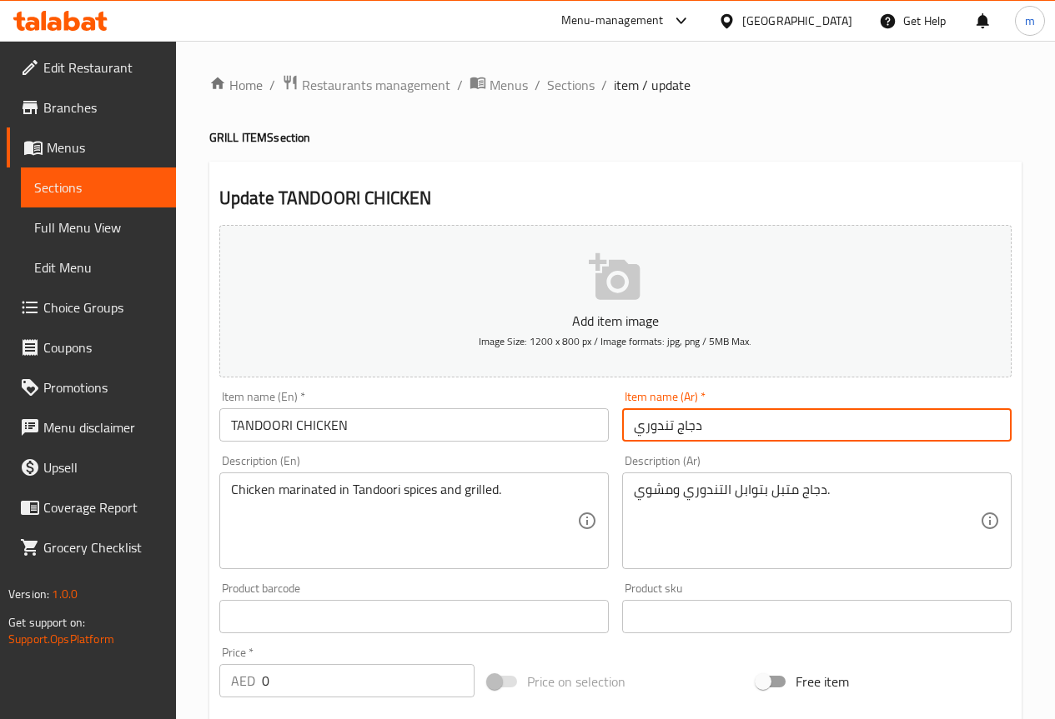
drag, startPoint x: 674, startPoint y: 430, endPoint x: 725, endPoint y: 428, distance: 50.9
click at [725, 428] on input "دجاج تندوري" at bounding box center [816, 424] width 389 height 33
type input "فراخ تندوري"
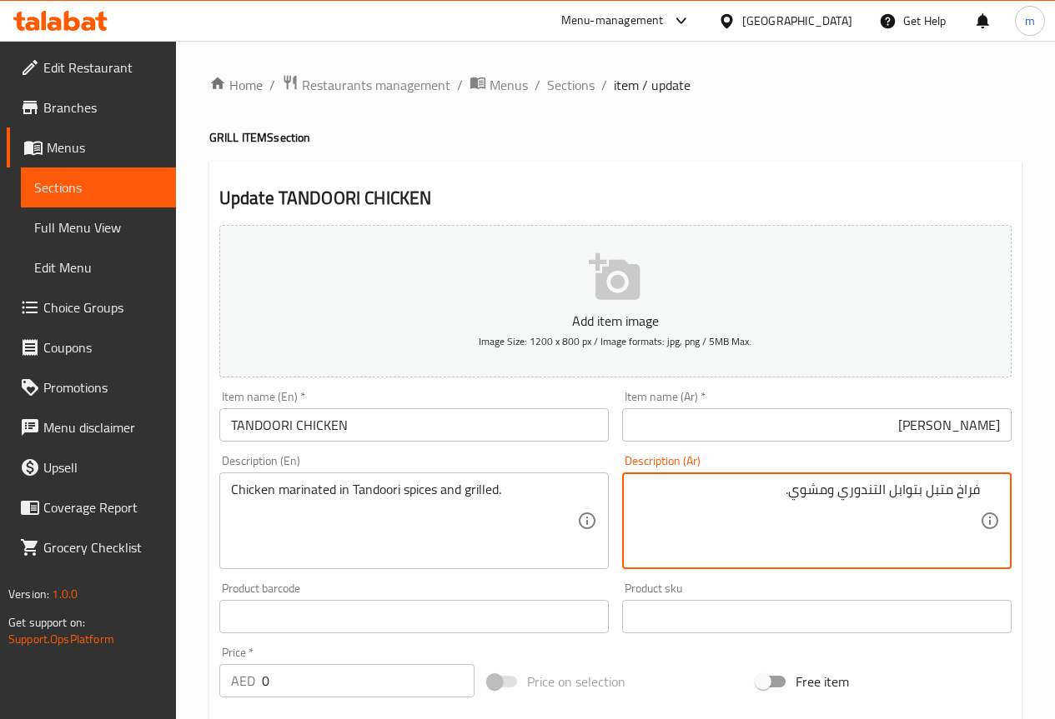
scroll to position [496, 0]
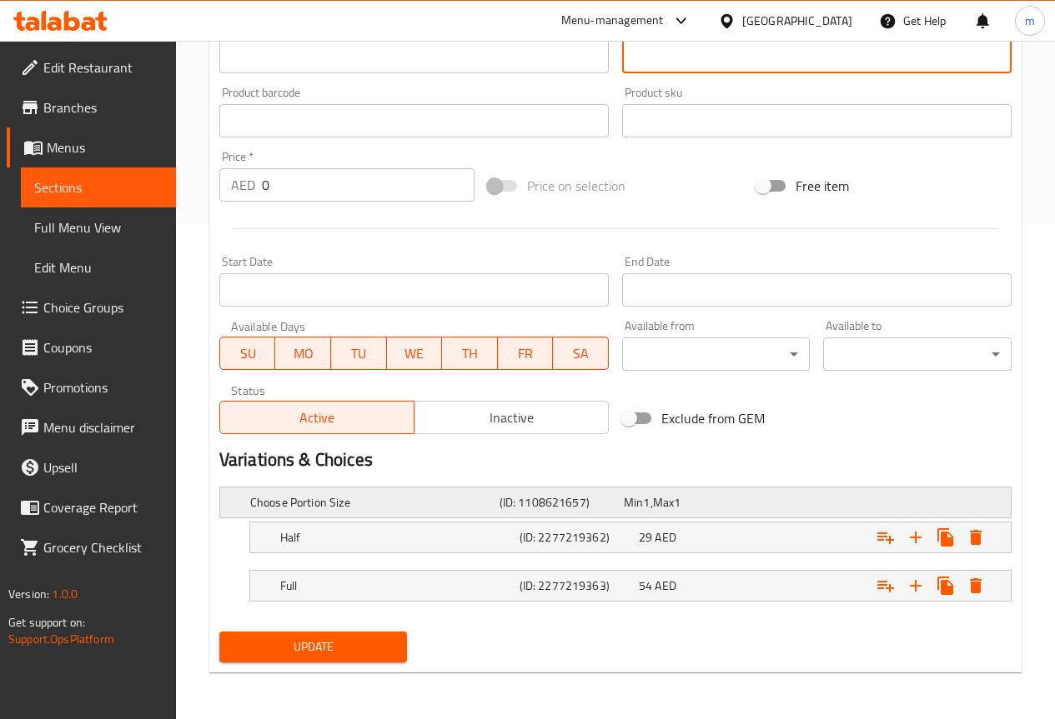
type textarea "فراخ متبل بتوابل التندوري ومشوي."
click at [459, 517] on div "Choose Portion Size (ID: 1108621657) Min 1 , Max 1" at bounding box center [620, 502] width 747 height 37
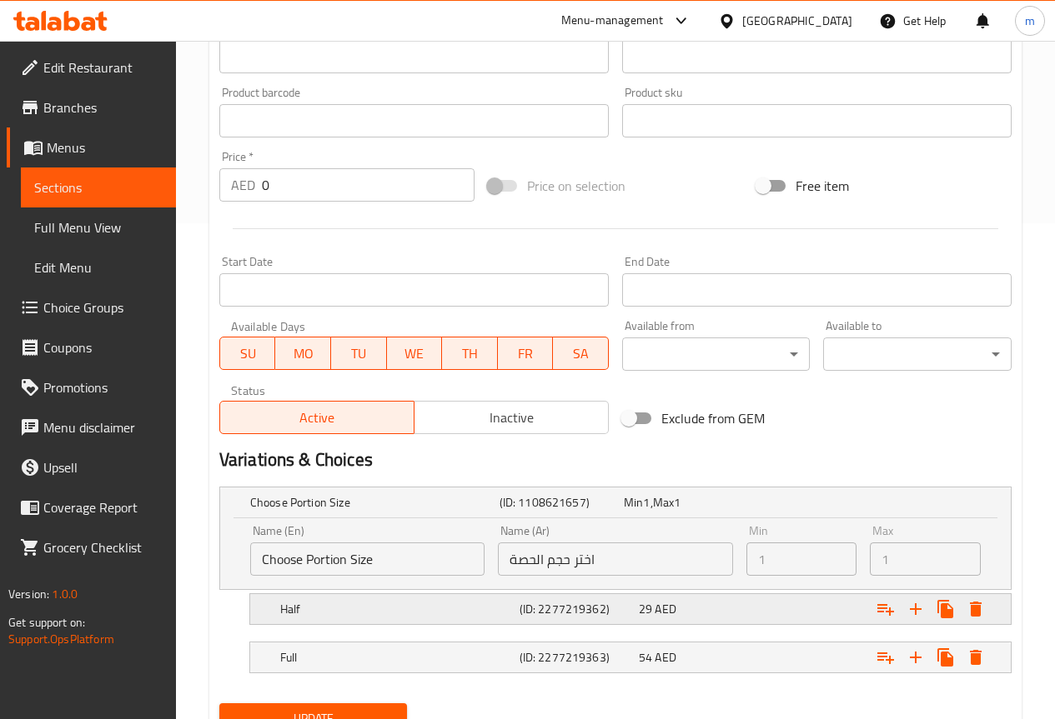
click at [461, 601] on h5 "Half" at bounding box center [396, 609] width 233 height 17
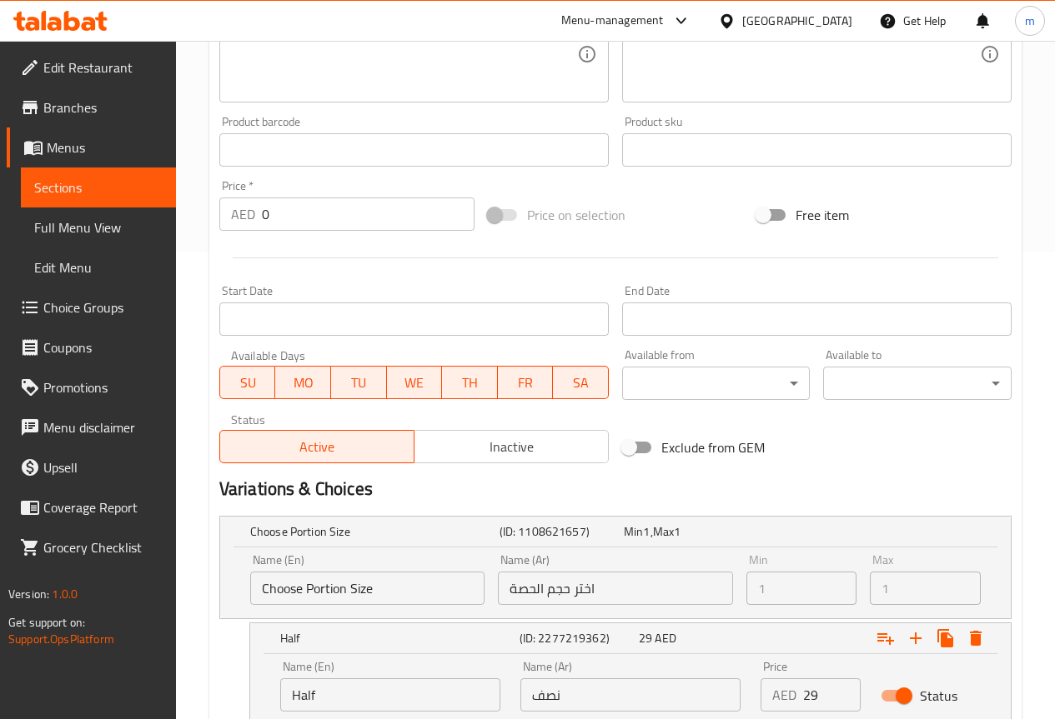
scroll to position [639, 0]
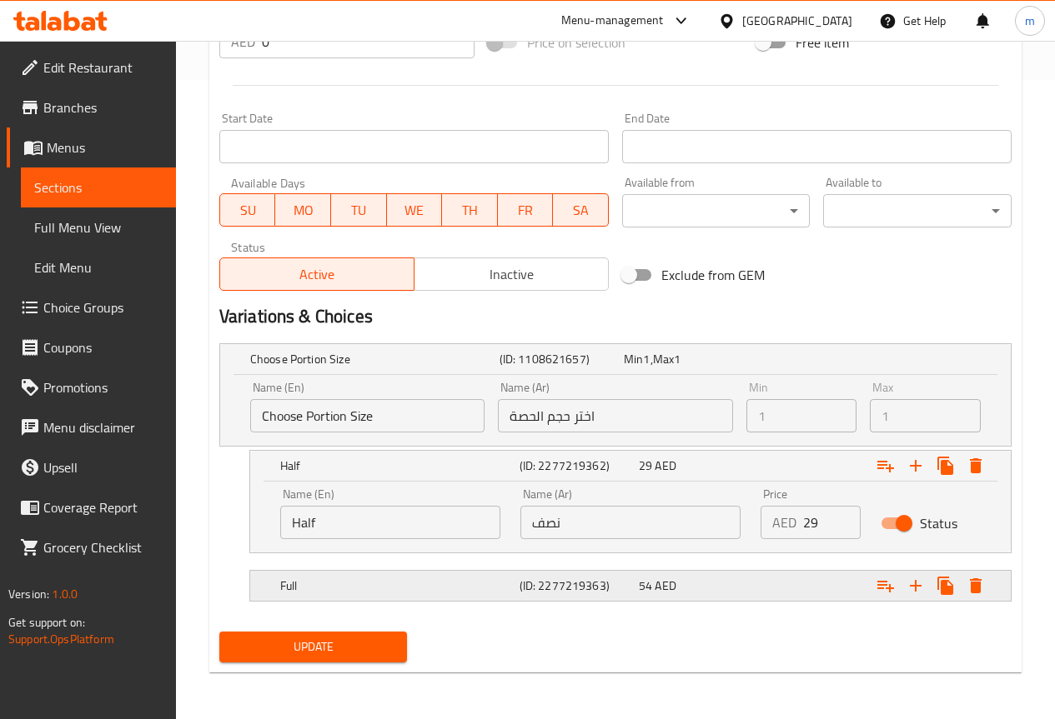
click at [496, 584] on h5 "Full" at bounding box center [396, 586] width 233 height 17
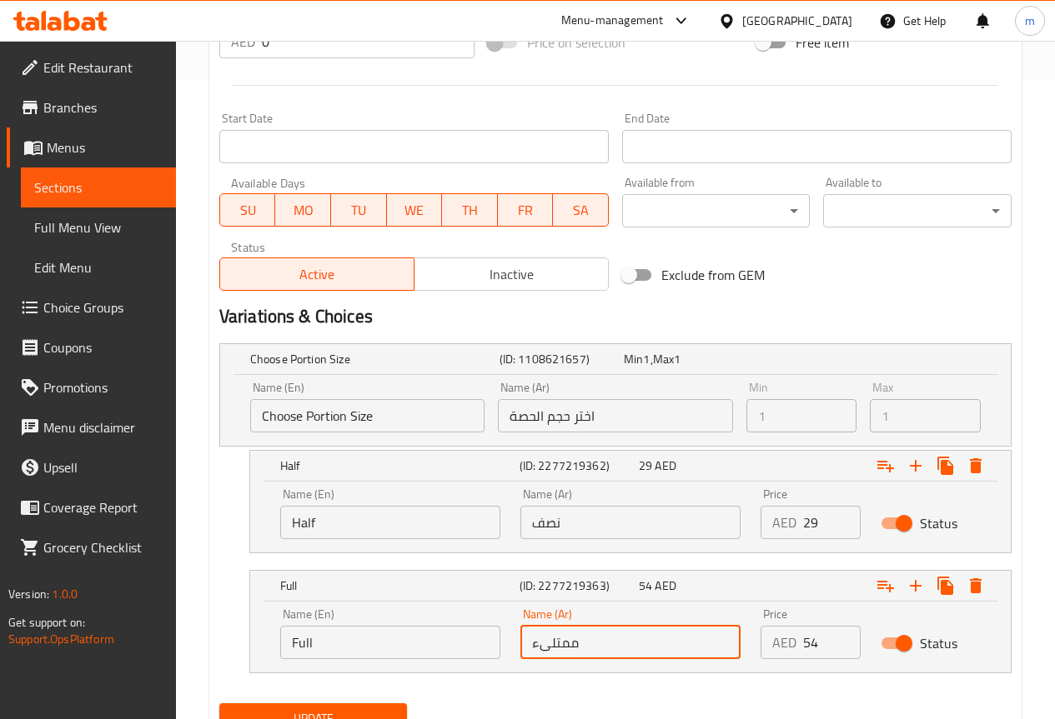
drag, startPoint x: 531, startPoint y: 643, endPoint x: 752, endPoint y: 629, distance: 221.3
click at [749, 629] on div "Name (Ar) ممتلىء Name (Ar)" at bounding box center [630, 634] width 240 height 71
type input "كاملة"
click at [373, 707] on button "Update" at bounding box center [313, 719] width 188 height 31
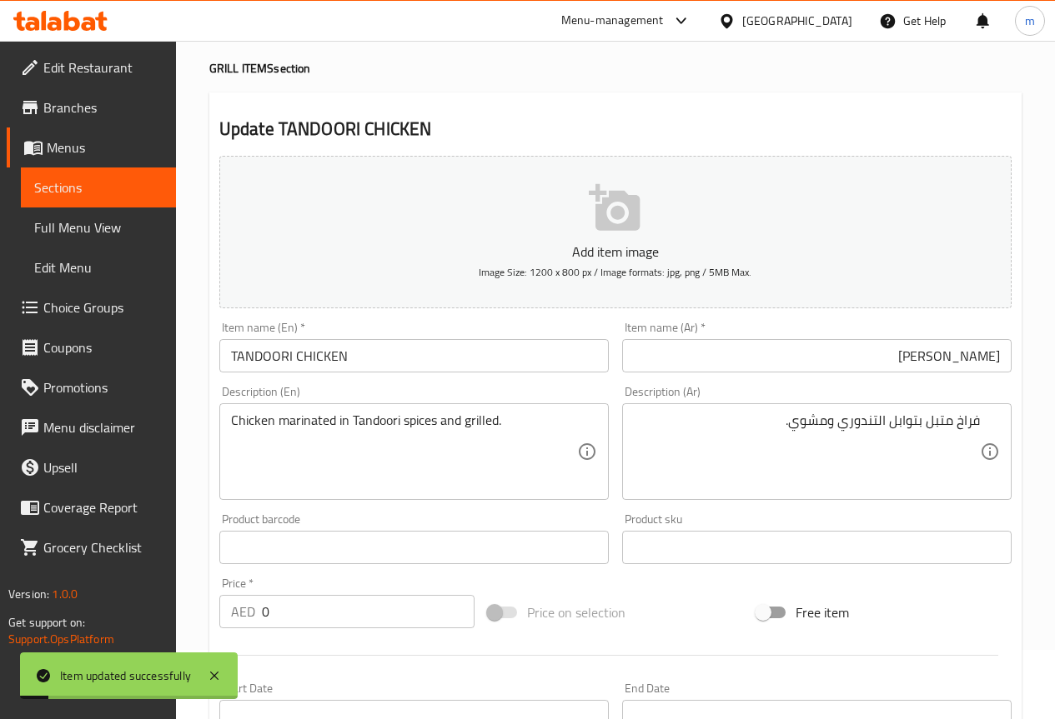
scroll to position [0, 0]
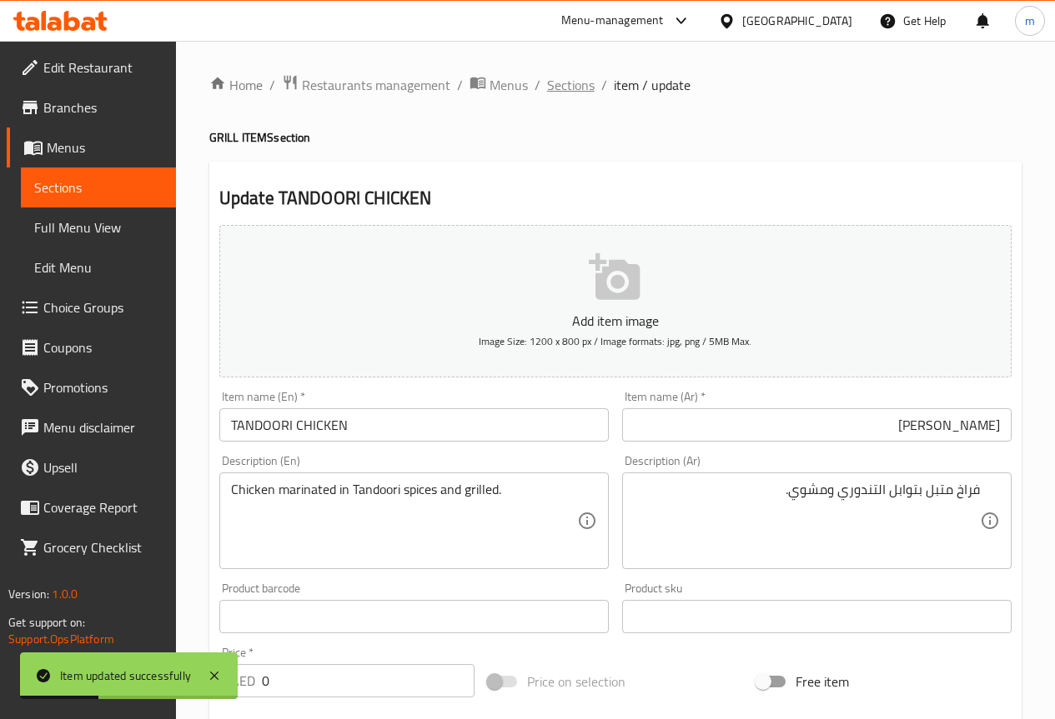
click at [572, 87] on span "Sections" at bounding box center [571, 85] width 48 height 20
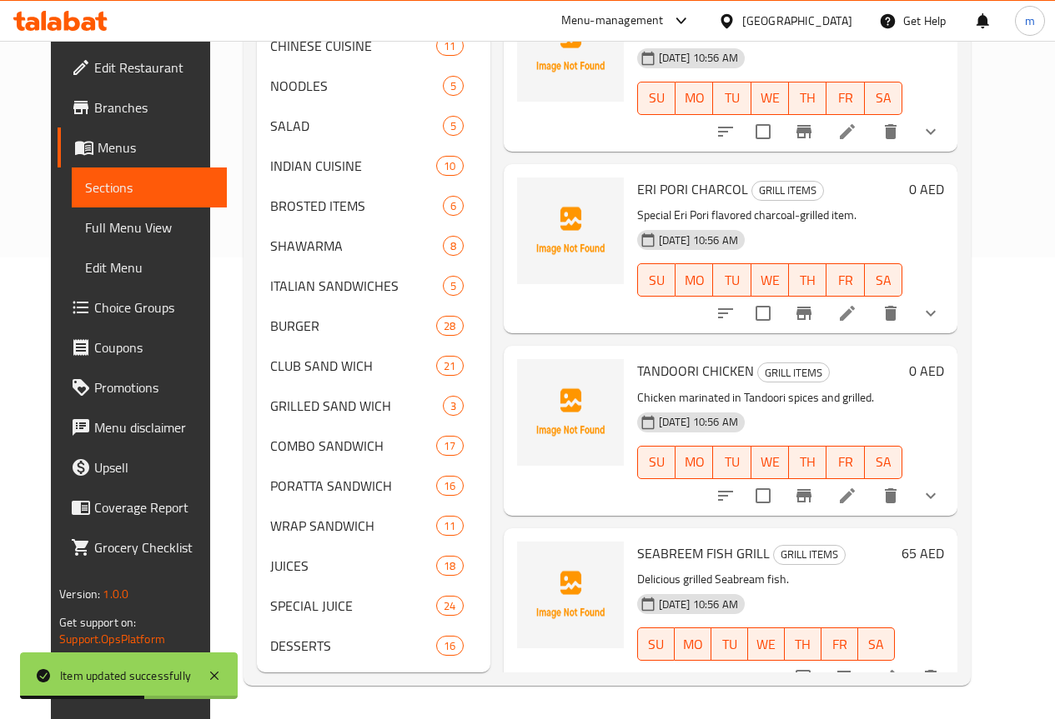
scroll to position [487, 0]
click at [897, 668] on icon at bounding box center [887, 678] width 20 height 20
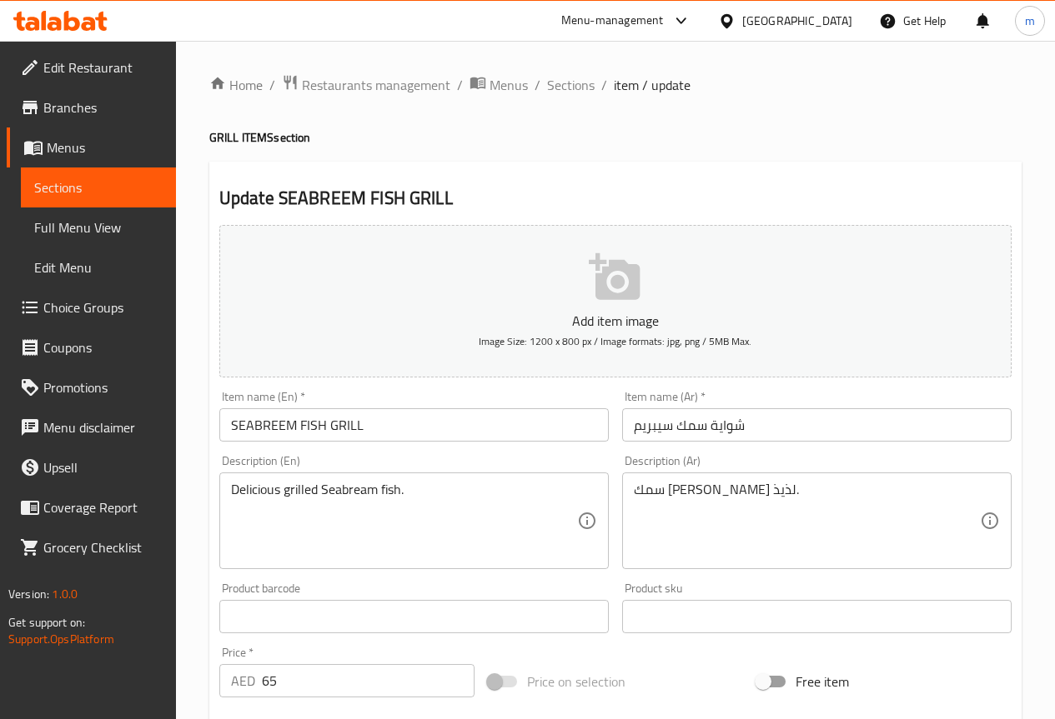
click at [824, 419] on input "شواية سمك سيبريم" at bounding box center [816, 424] width 389 height 33
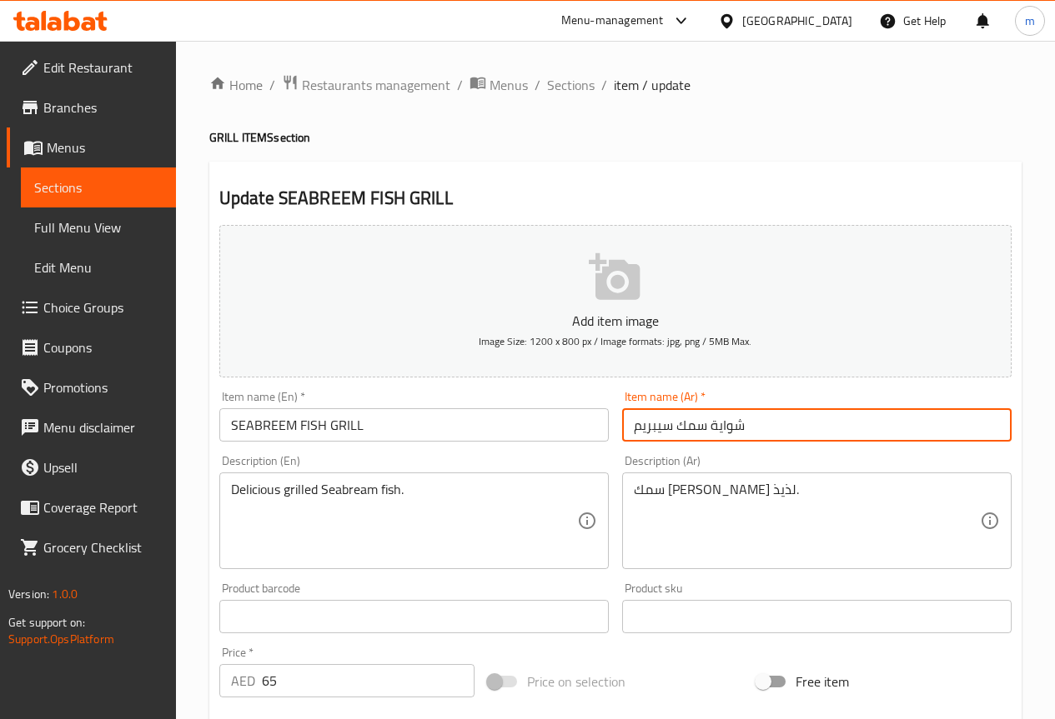
click at [824, 419] on input "شواية سمك سيبريم" at bounding box center [816, 424] width 389 height 33
click at [824, 424] on input "شواية سمك سيبريم" at bounding box center [816, 424] width 389 height 33
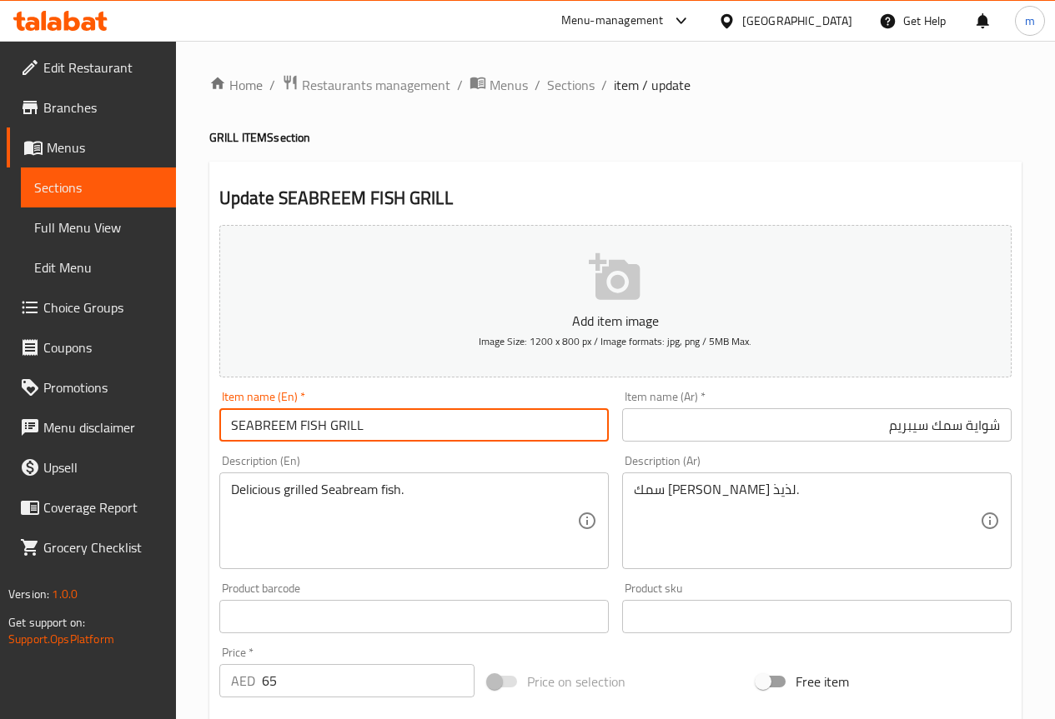
drag, startPoint x: 296, startPoint y: 425, endPoint x: 194, endPoint y: 439, distance: 102.6
click at [193, 439] on div "Home / Restaurants management / Menus / Sections / item / update GRILL ITEMS se…" at bounding box center [615, 609] width 879 height 1137
paste input "ERI PORI"
type input "ERI PORI FISH GRILL"
drag, startPoint x: 295, startPoint y: 425, endPoint x: 205, endPoint y: 430, distance: 90.2
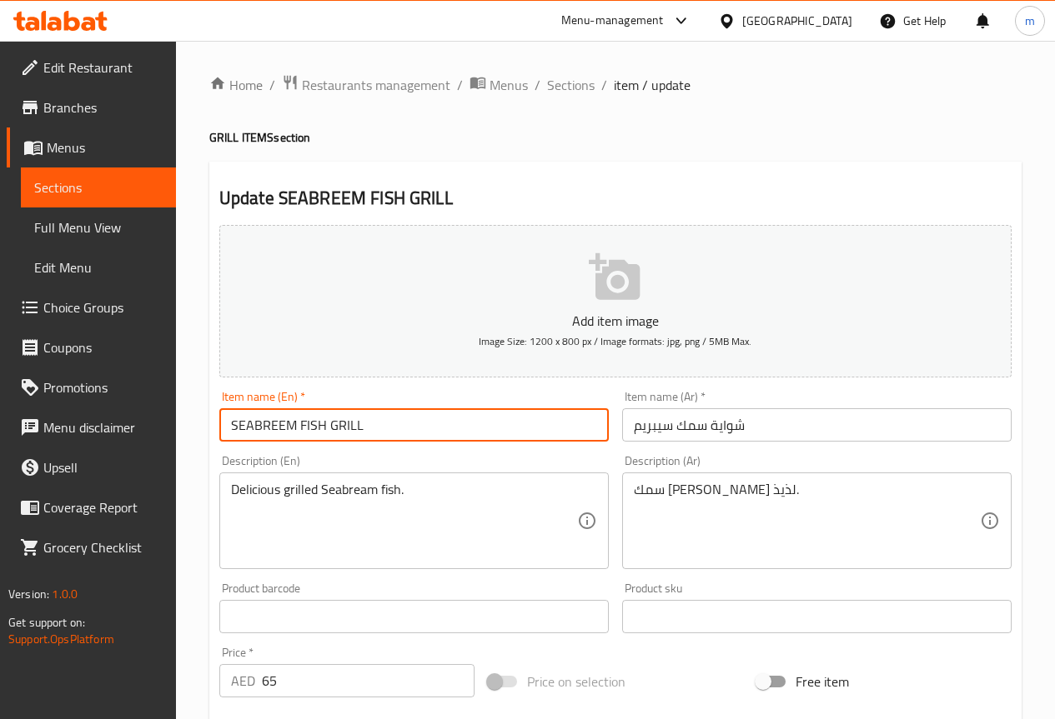
click at [205, 430] on div "Home / Restaurants management / Menus / Sections / item / update GRILL ITEMS se…" at bounding box center [615, 609] width 879 height 1137
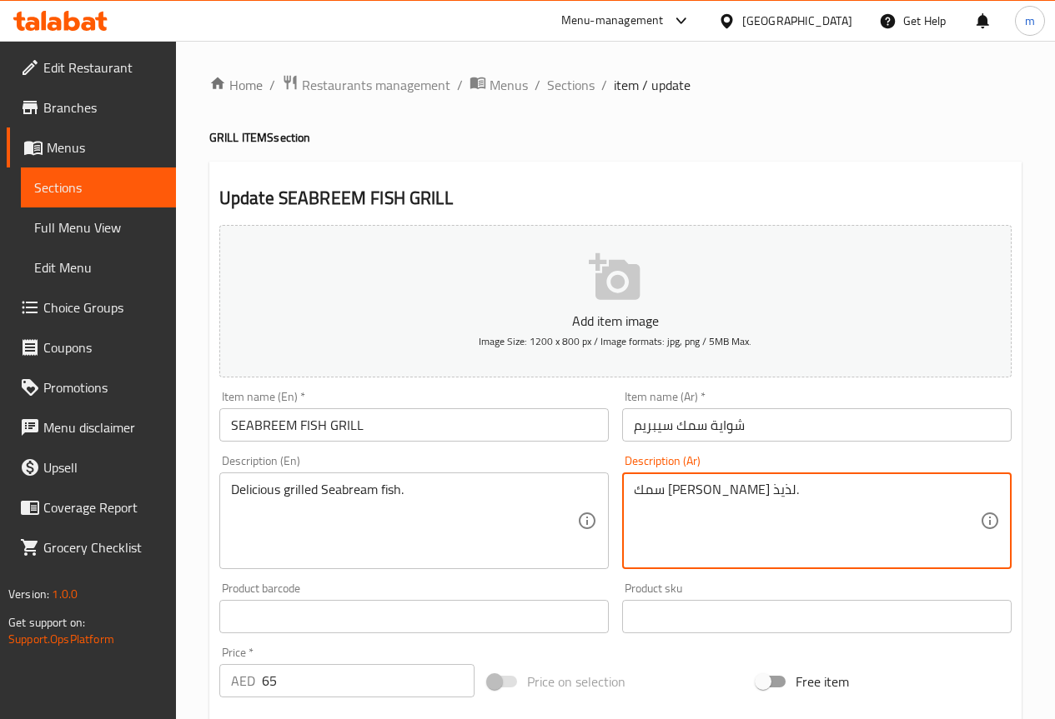
drag, startPoint x: 702, startPoint y: 491, endPoint x: 735, endPoint y: 493, distance: 33.4
paste textarea "الدنيس"
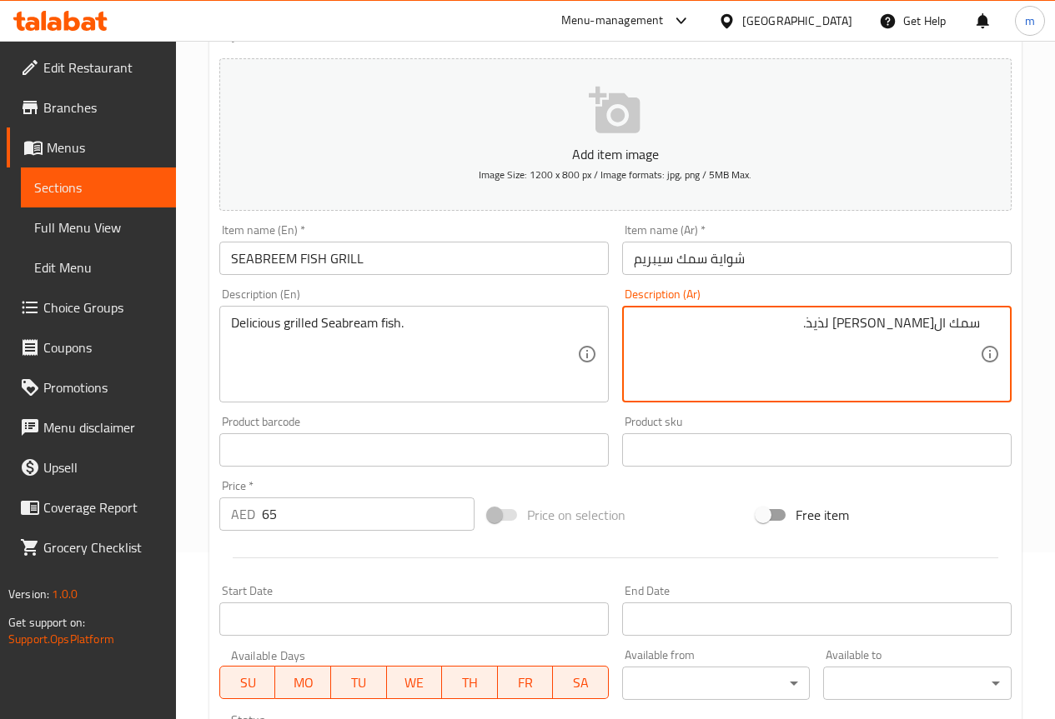
scroll to position [459, 0]
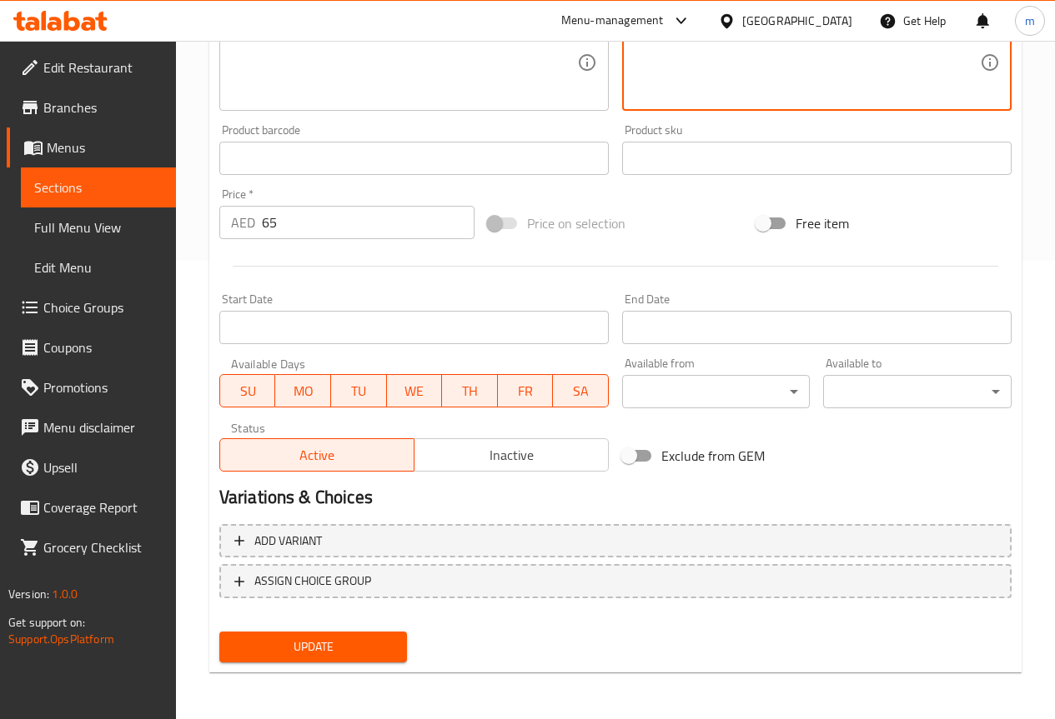
type textarea "سمك الدنيس مشوي لذيذ."
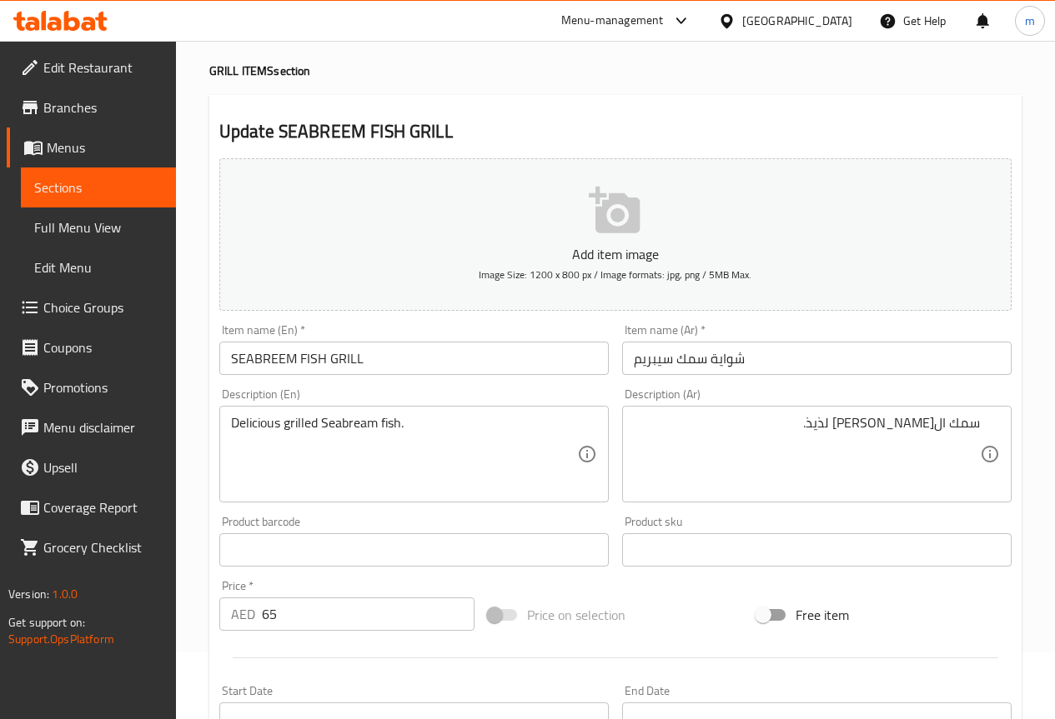
scroll to position [0, 0]
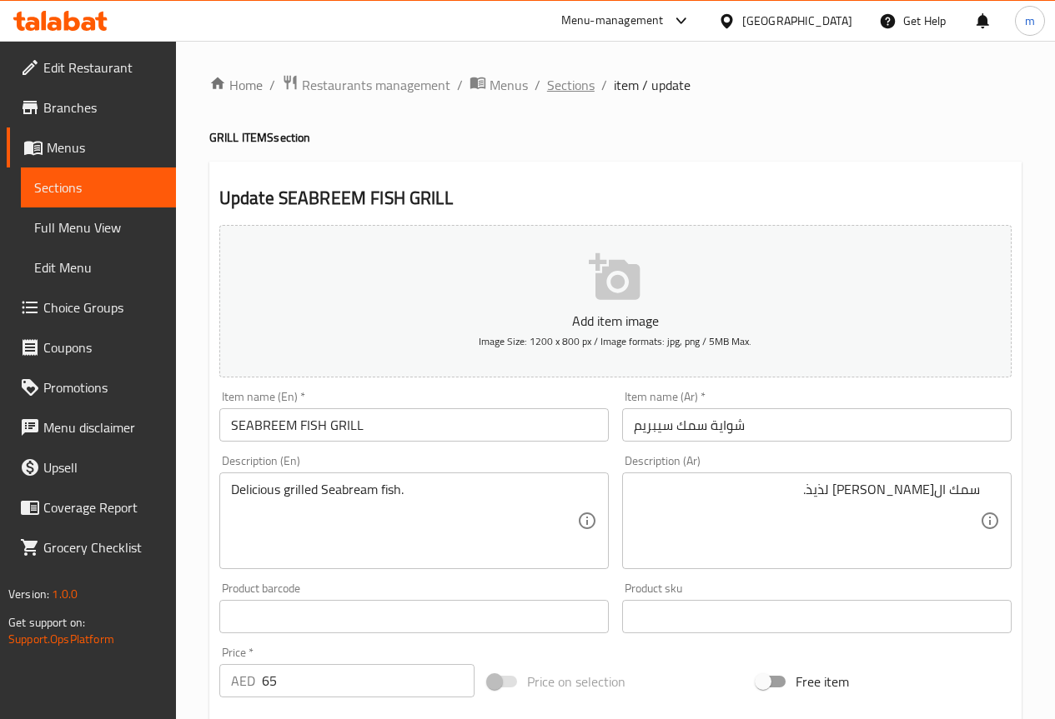
click at [580, 88] on span "Sections" at bounding box center [571, 85] width 48 height 20
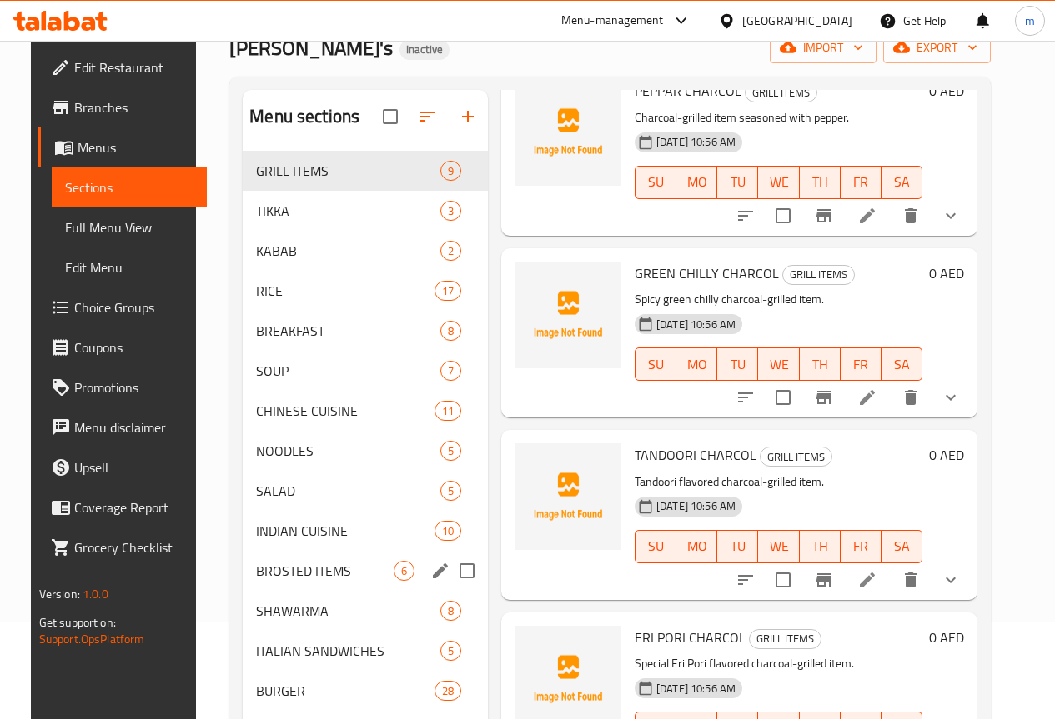
scroll to position [70, 0]
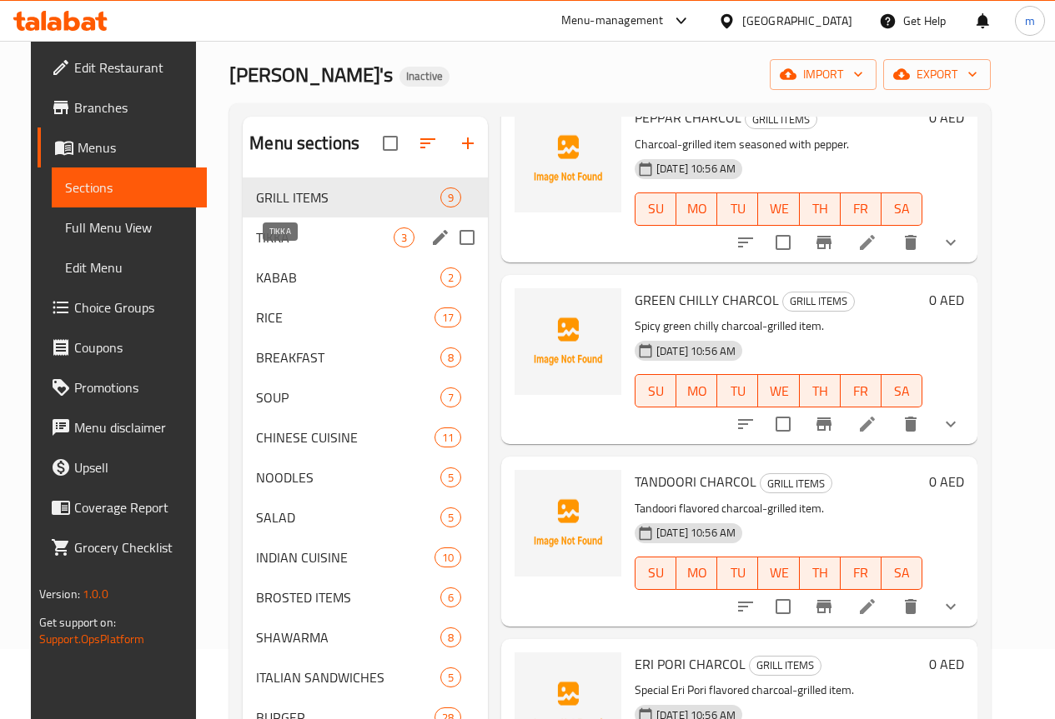
click at [273, 248] on span "TIKKA" at bounding box center [325, 238] width 138 height 20
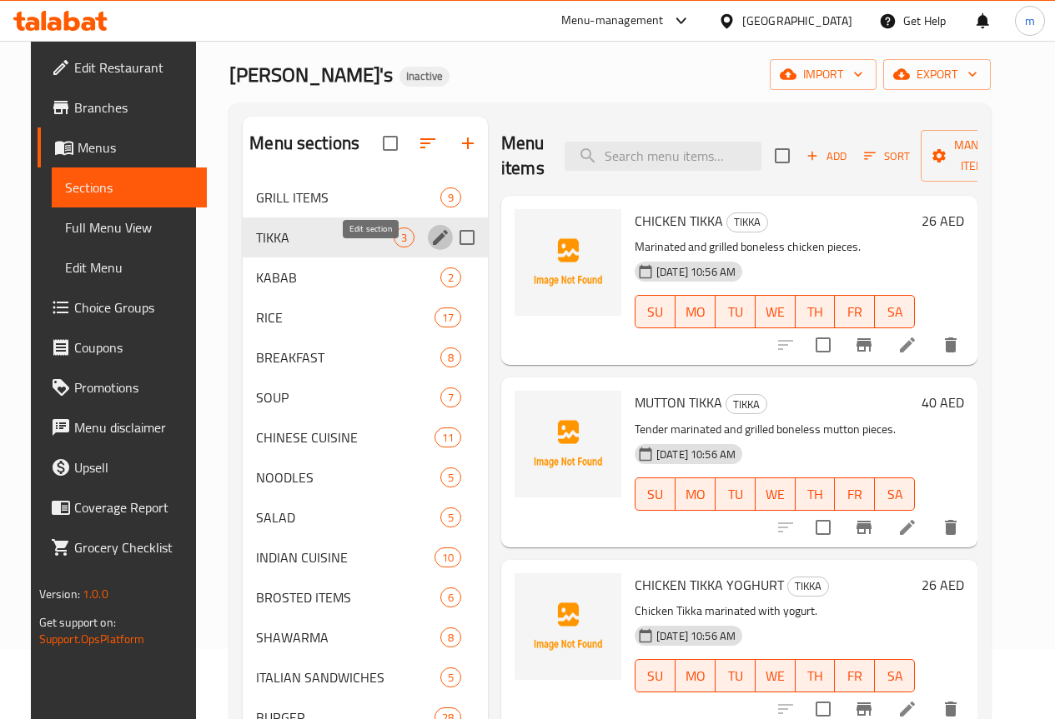
click at [433, 245] on icon "edit" at bounding box center [440, 237] width 15 height 15
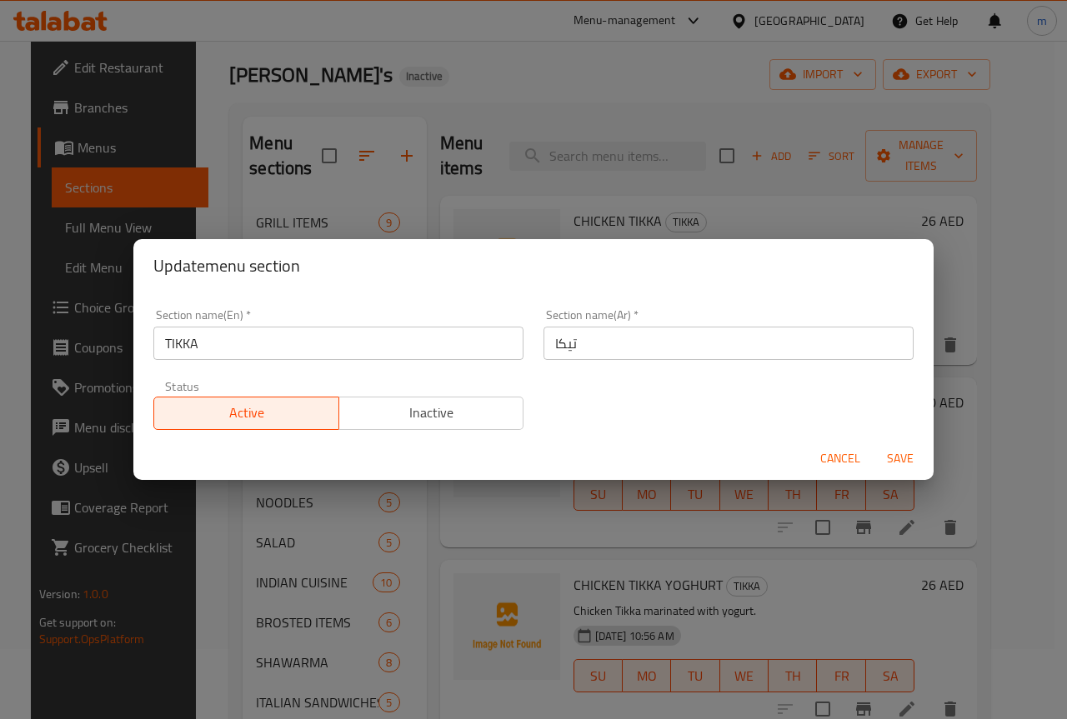
click at [559, 346] on input "تيكا" at bounding box center [729, 343] width 370 height 33
type input "تكا"
click at [909, 462] on span "Save" at bounding box center [900, 459] width 40 height 21
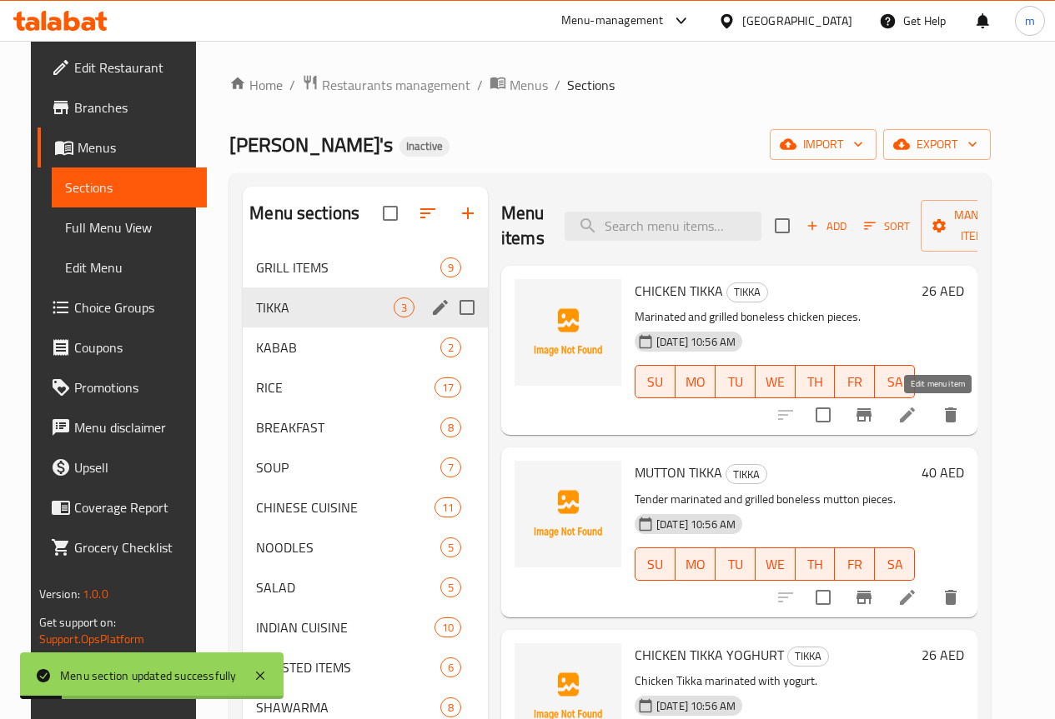
click at [917, 419] on icon at bounding box center [907, 415] width 20 height 20
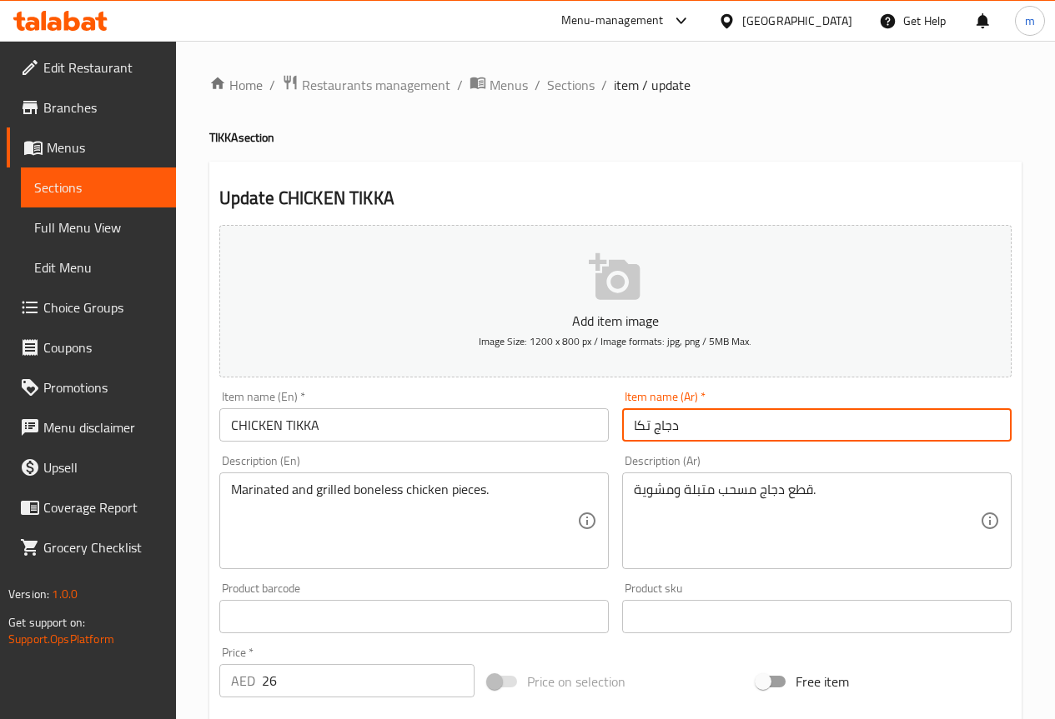
drag, startPoint x: 659, startPoint y: 426, endPoint x: 692, endPoint y: 430, distance: 33.6
click at [692, 430] on input "دجاج تكا" at bounding box center [816, 424] width 389 height 33
click at [728, 419] on input "دجاج تكا" at bounding box center [816, 424] width 389 height 33
drag, startPoint x: 977, startPoint y: 427, endPoint x: 1096, endPoint y: 427, distance: 119.2
click at [1054, 427] on html "​ Menu-management United Arab Emirates Get Help m Edit Restaurant Branches Menu…" at bounding box center [527, 359] width 1055 height 719
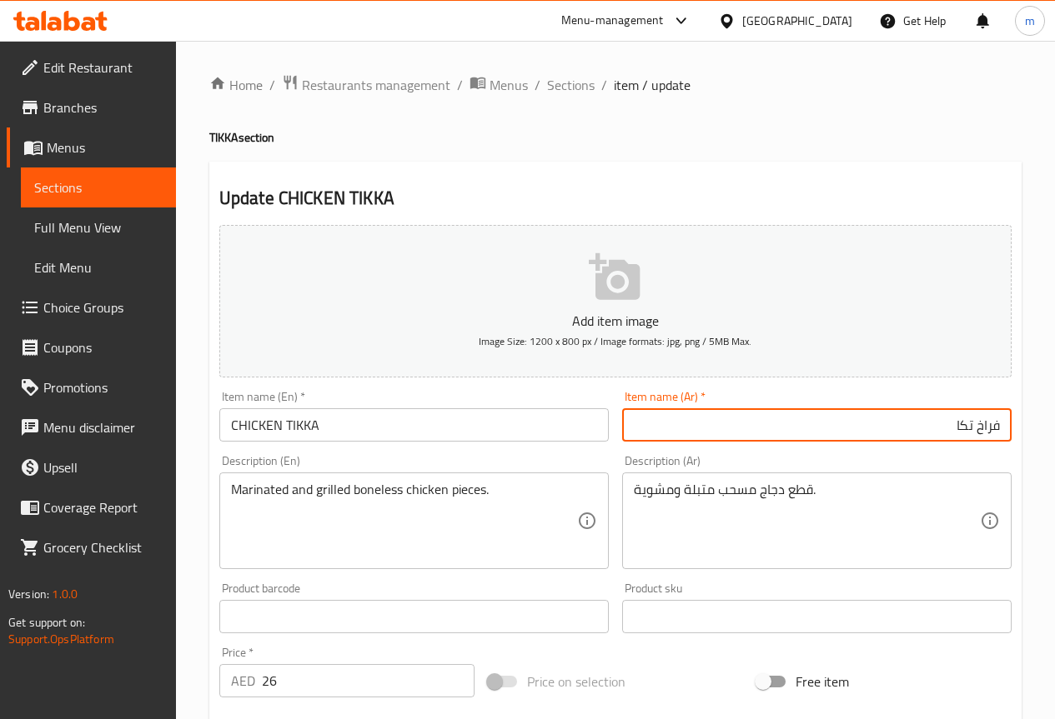
type input "فراخ تكا"
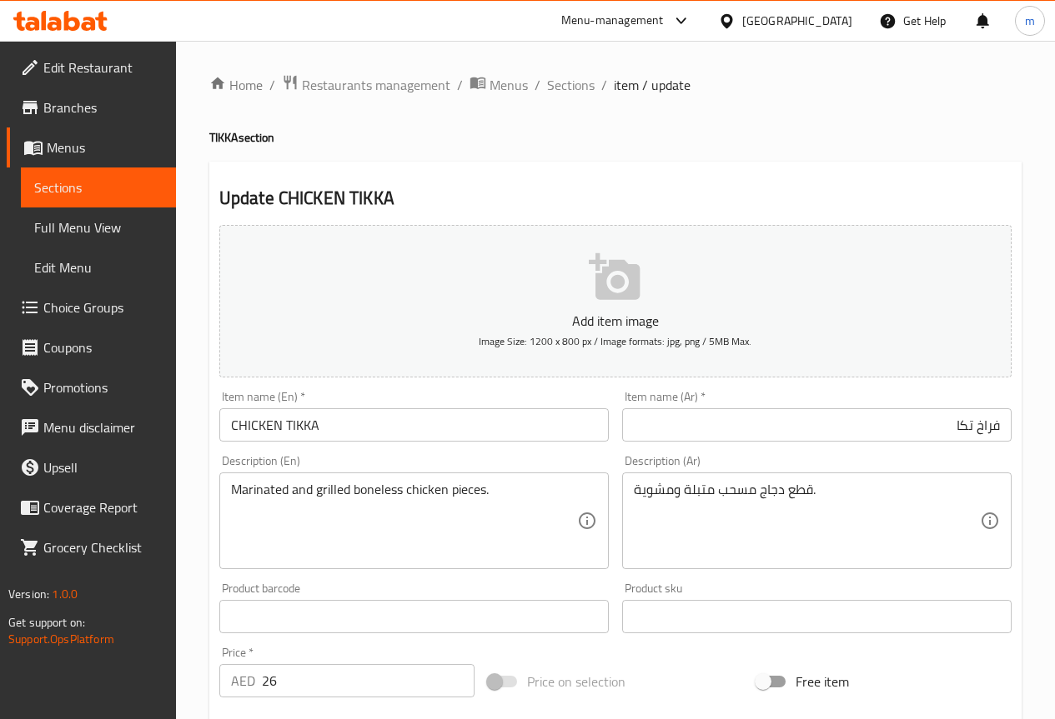
click at [890, 474] on div "قطع دجاج مسحب متبلة ومشوية. Description (Ar)" at bounding box center [816, 521] width 389 height 97
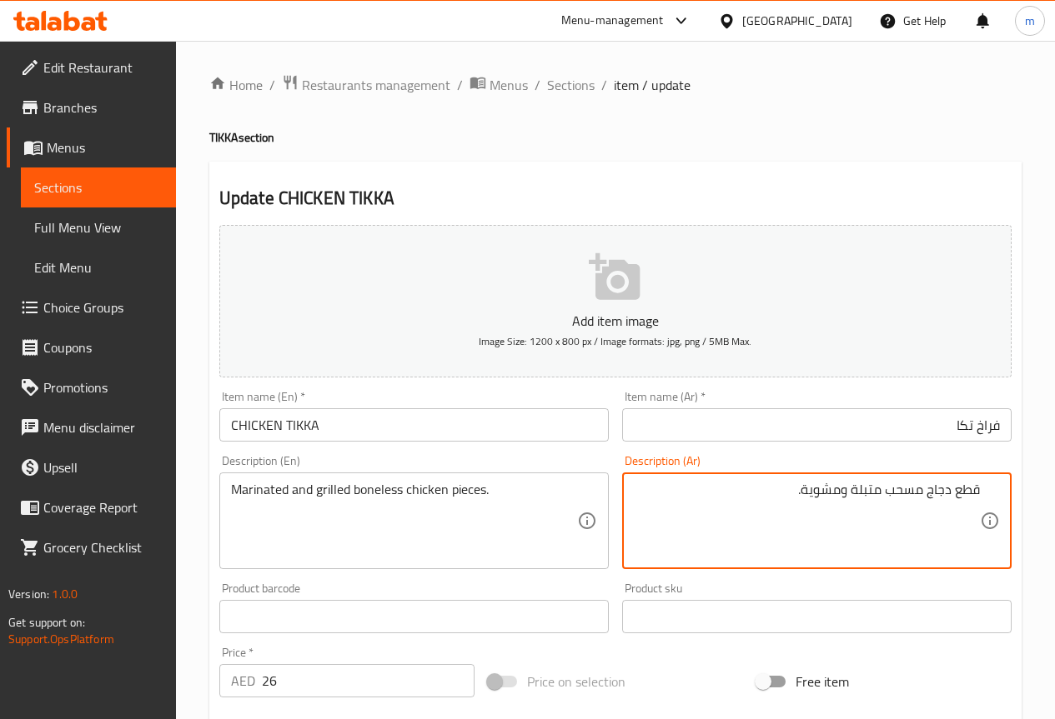
drag, startPoint x: 928, startPoint y: 489, endPoint x: 954, endPoint y: 496, distance: 26.7
click at [954, 496] on textarea "قطع دجاج مسحب متبلة ومشوية." at bounding box center [807, 521] width 346 height 79
type textarea "قطع فراخ مسحب متبلة ومشوية."
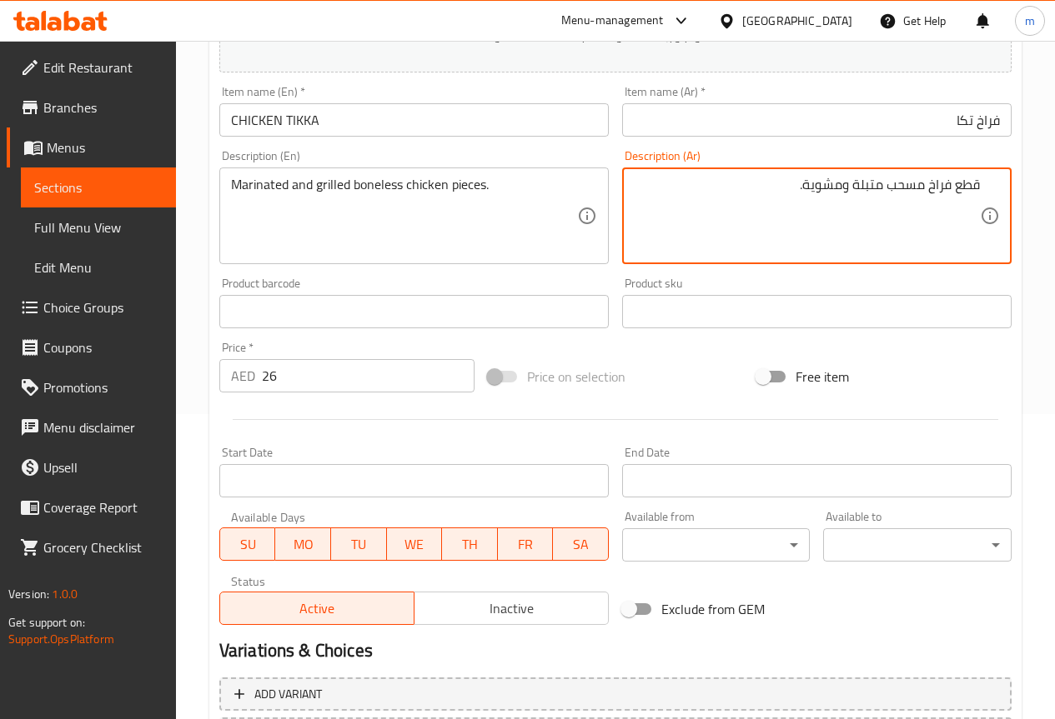
scroll to position [459, 0]
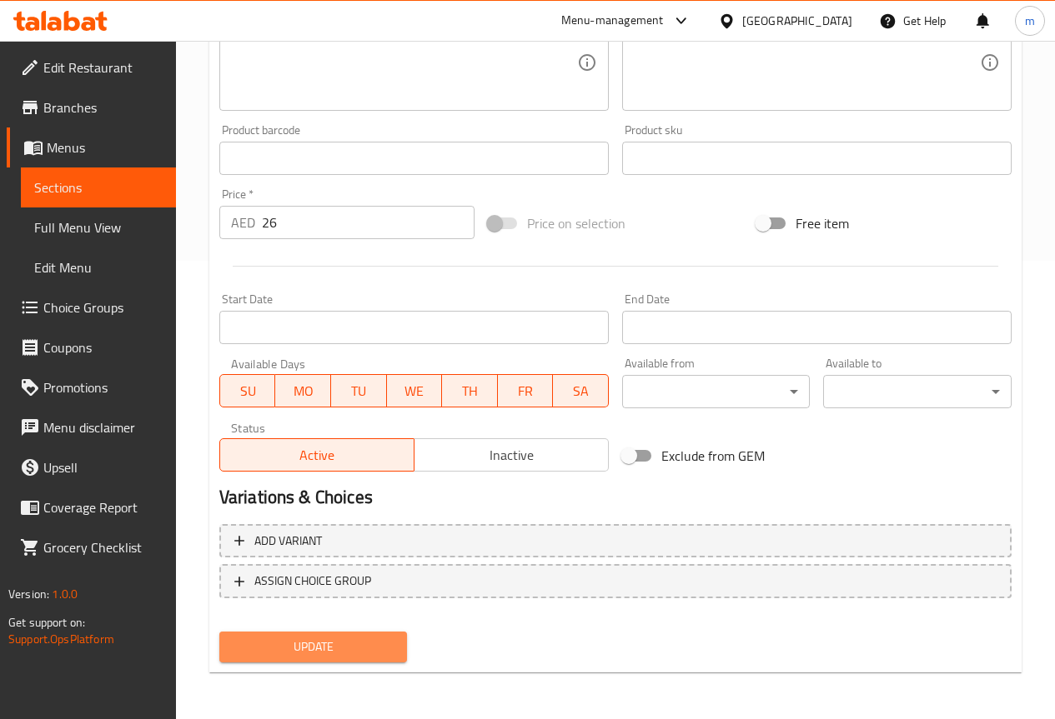
click at [328, 637] on span "Update" at bounding box center [314, 647] width 162 height 21
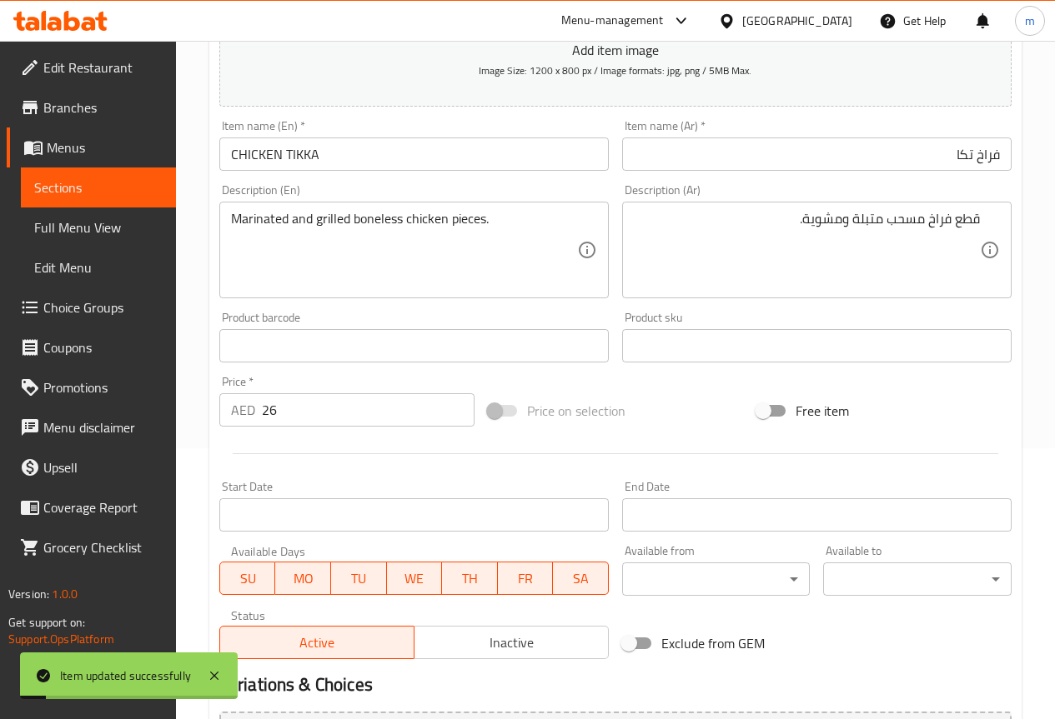
scroll to position [0, 0]
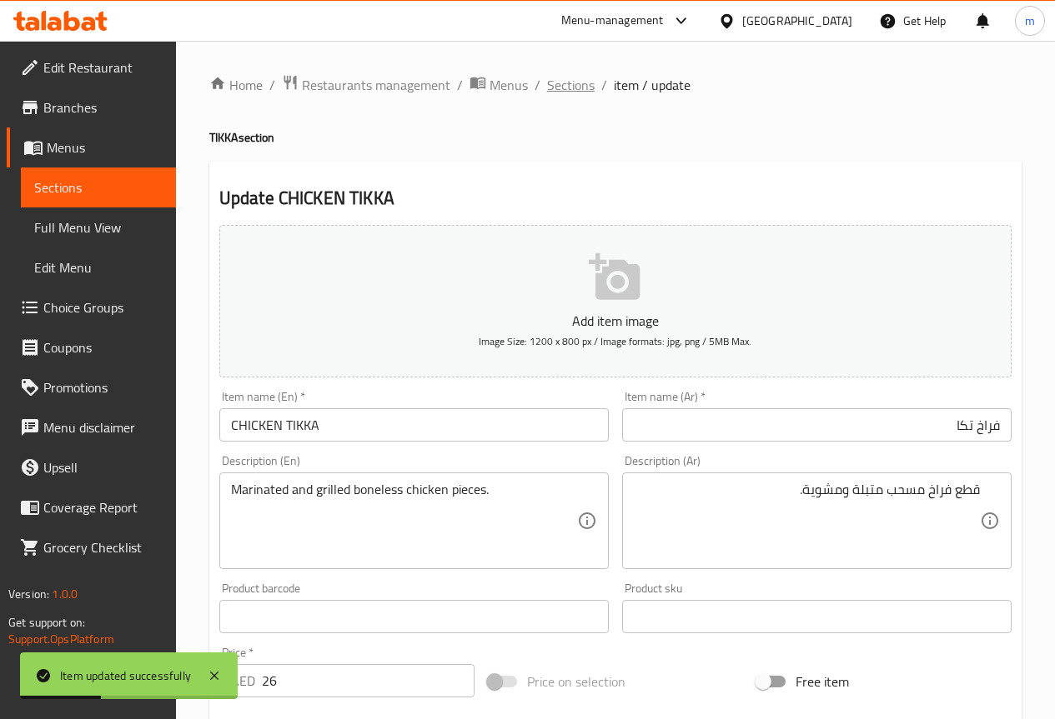
click at [569, 93] on span "Sections" at bounding box center [571, 85] width 48 height 20
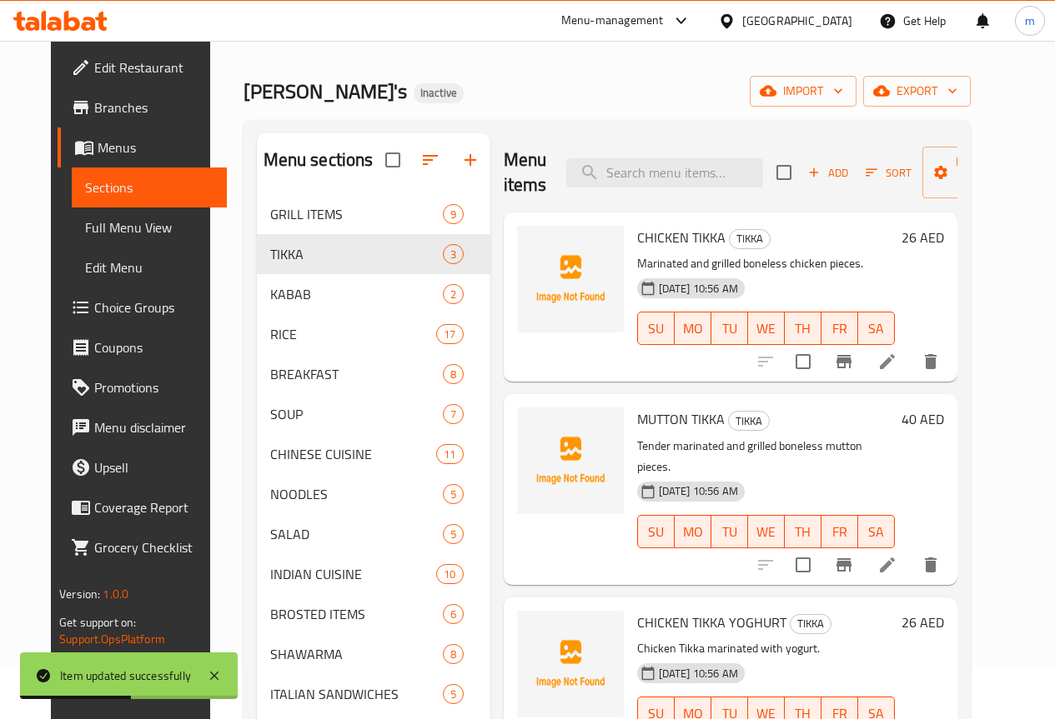
scroll to position [83, 0]
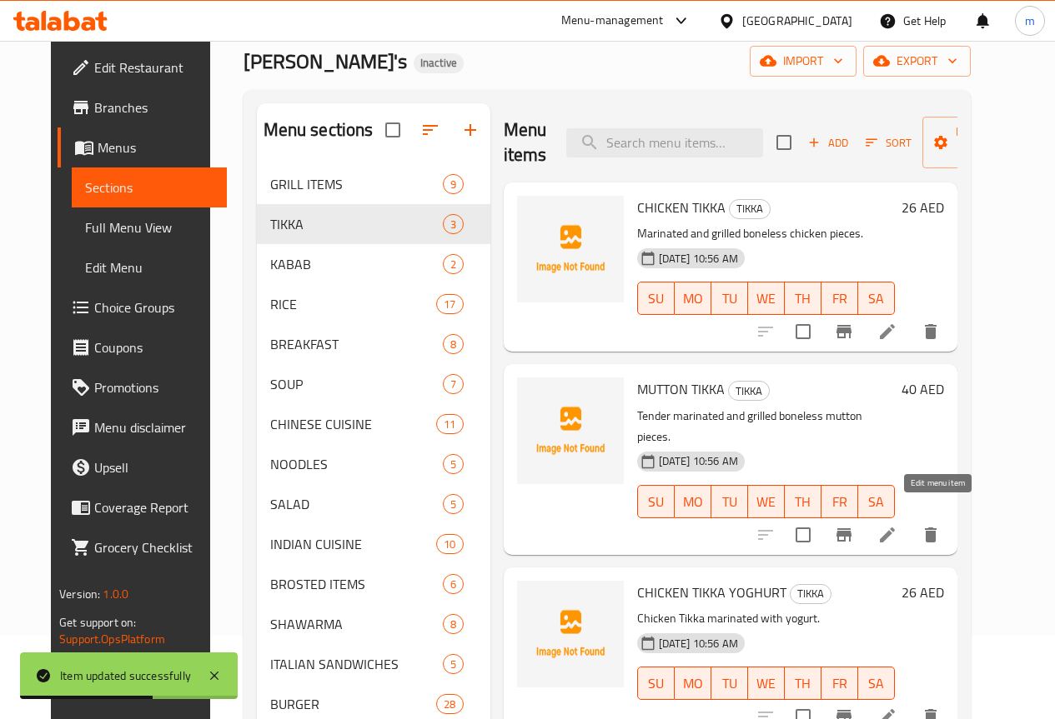
click at [897, 525] on icon at bounding box center [887, 535] width 20 height 20
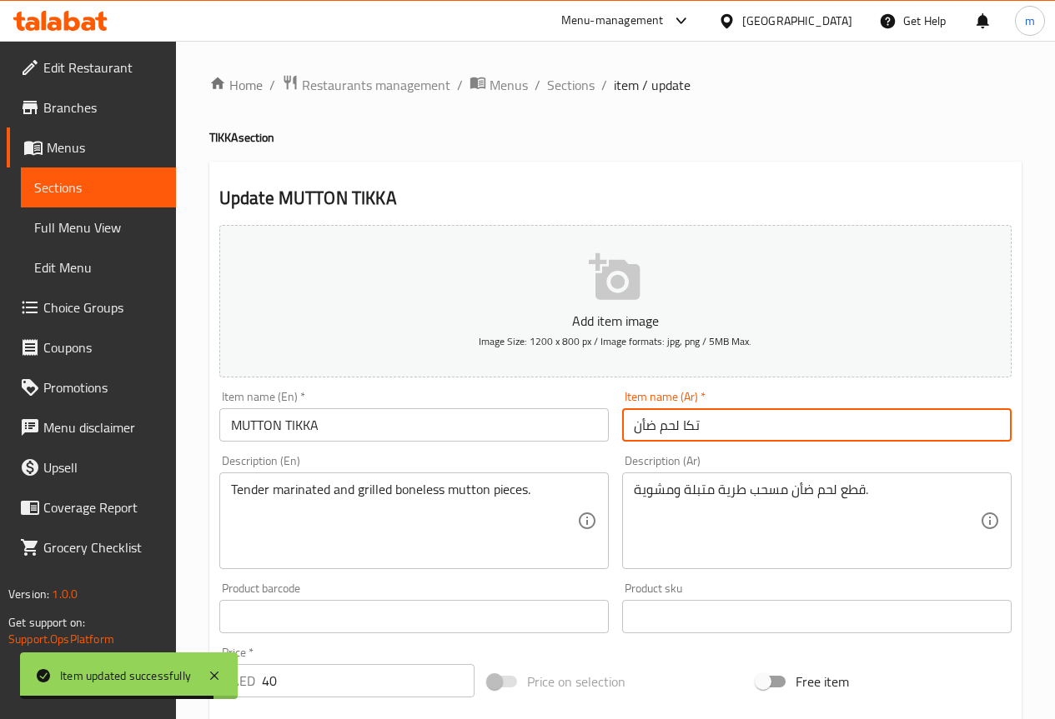
click at [732, 428] on input "تكا لحم ضأن" at bounding box center [816, 424] width 389 height 33
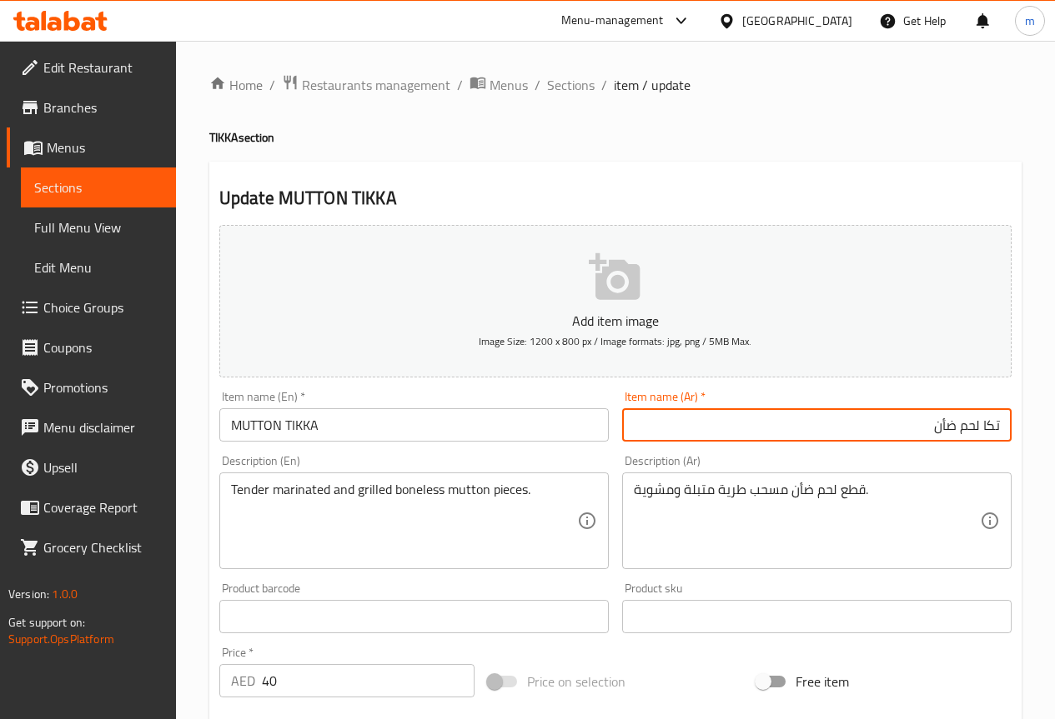
drag, startPoint x: 959, startPoint y: 430, endPoint x: 981, endPoint y: 435, distance: 23.1
click at [981, 435] on input "تكا لحم ضأن" at bounding box center [816, 424] width 389 height 33
type input "تكا ضأن"
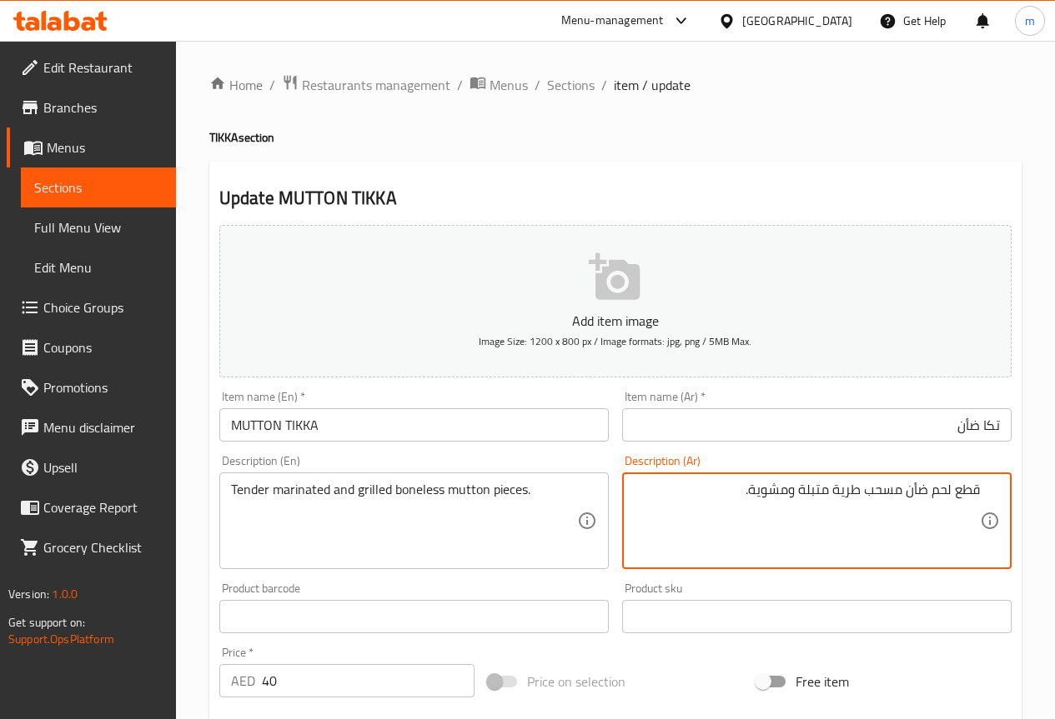
drag, startPoint x: 928, startPoint y: 494, endPoint x: 950, endPoint y: 494, distance: 21.7
click at [950, 494] on textarea "قطع لحم ضأن مسحب طرية متبلة ومشوية." at bounding box center [807, 521] width 346 height 79
drag, startPoint x: 854, startPoint y: 493, endPoint x: 887, endPoint y: 494, distance: 33.4
click at [887, 494] on textarea "قطع ضأن مسحب طرية متبلة ومشوية." at bounding box center [807, 521] width 346 height 79
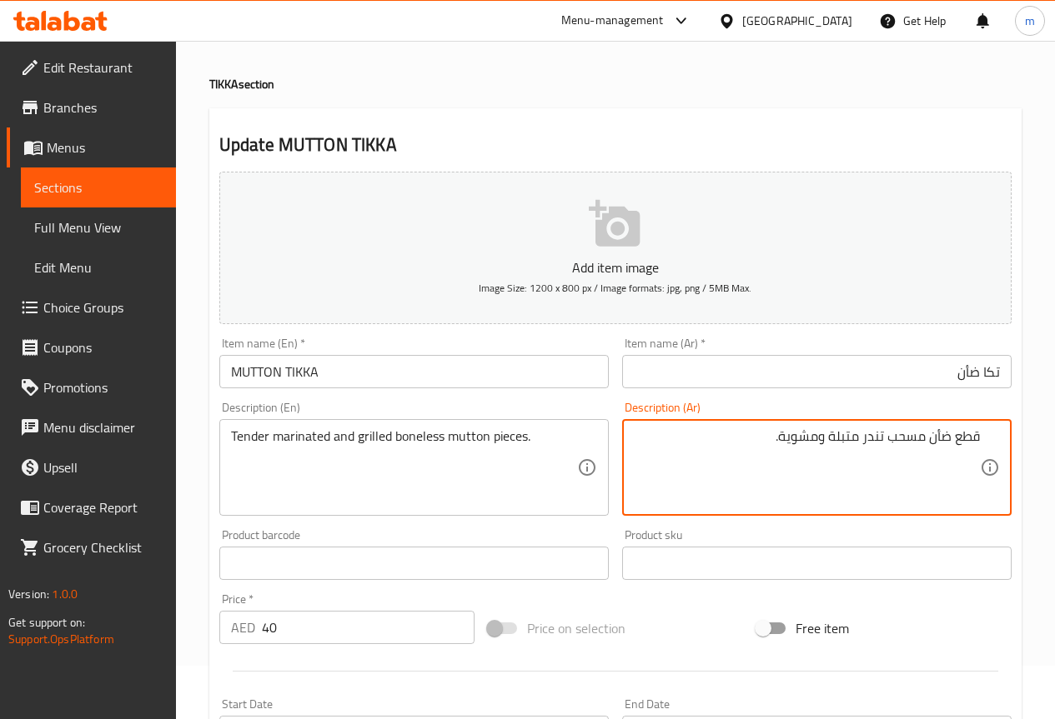
scroll to position [83, 0]
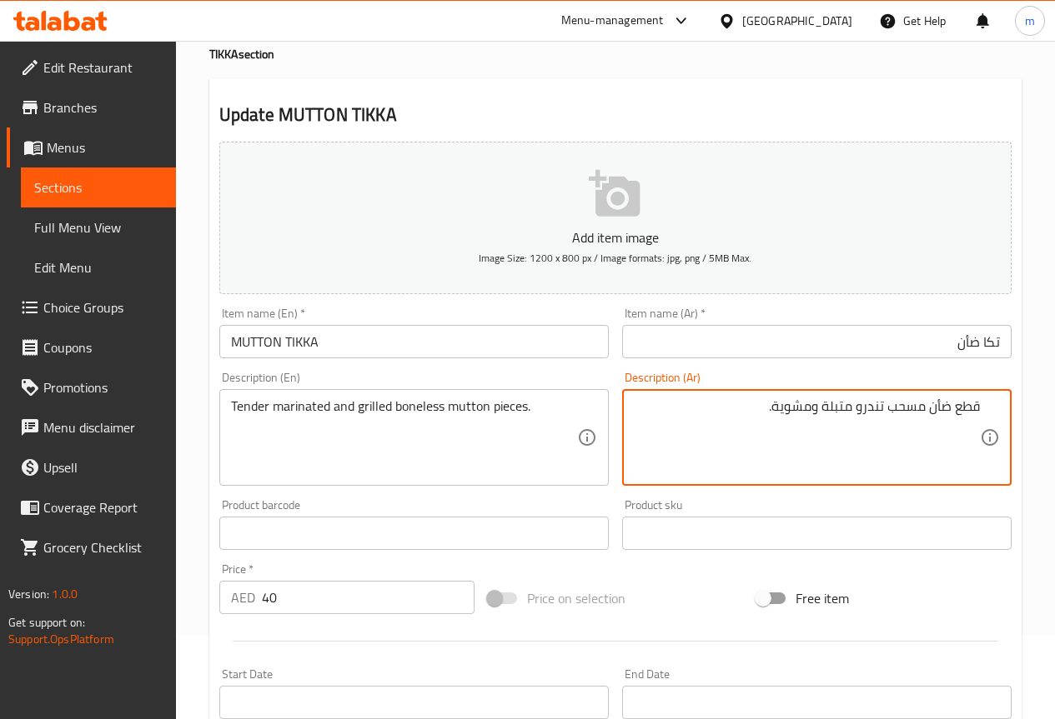
click at [865, 408] on textarea "قطع ضأن مسحب تندرو متبلة ومشوية." at bounding box center [807, 437] width 346 height 79
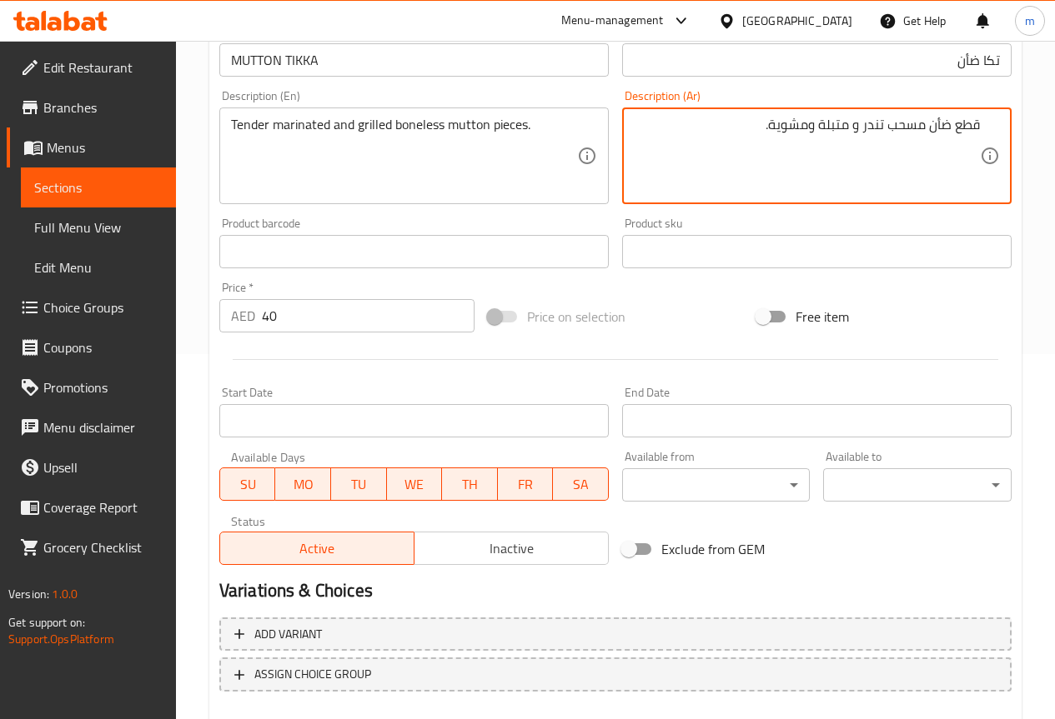
scroll to position [459, 0]
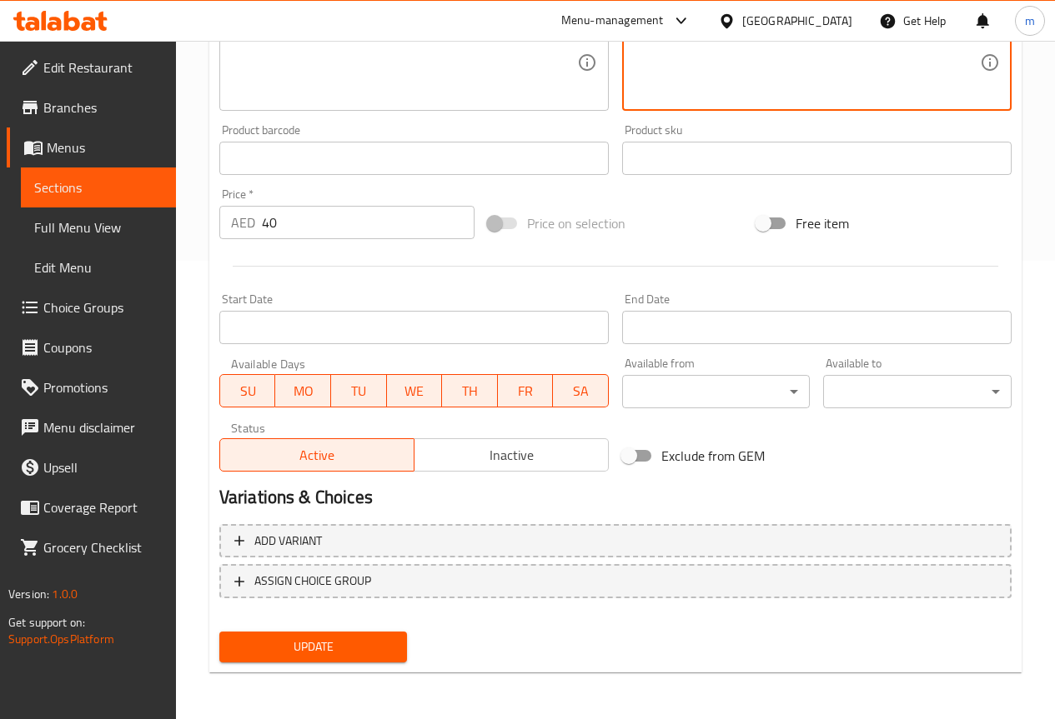
type textarea "قطع ضأن مسحب تندر و متبلة ومشوية."
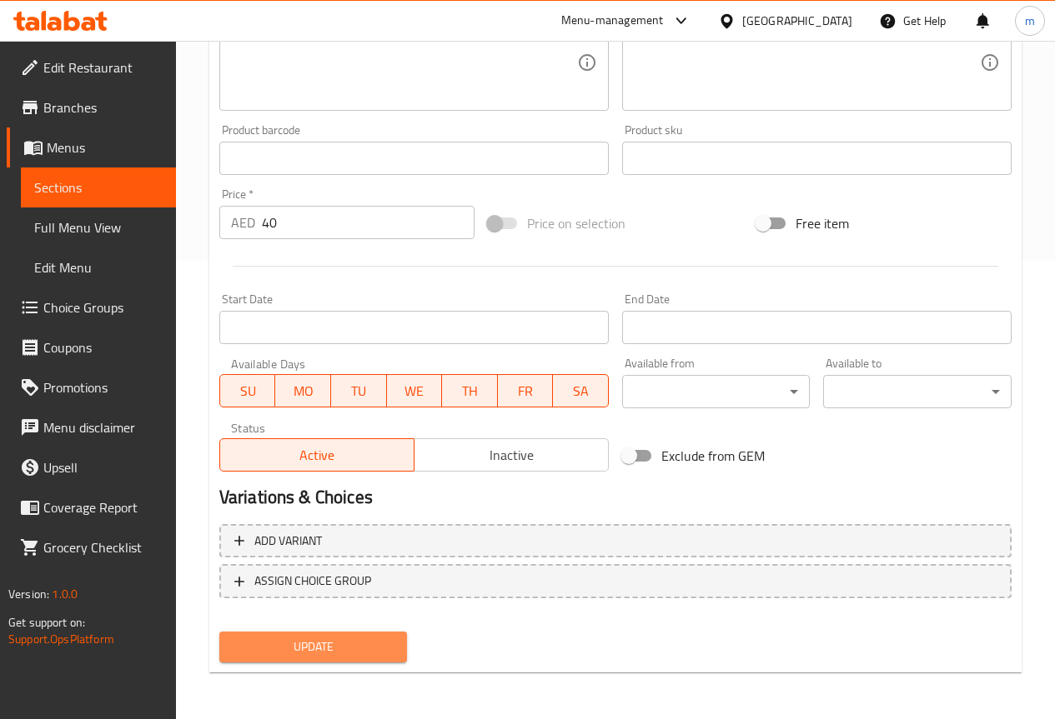
click at [344, 644] on span "Update" at bounding box center [314, 647] width 162 height 21
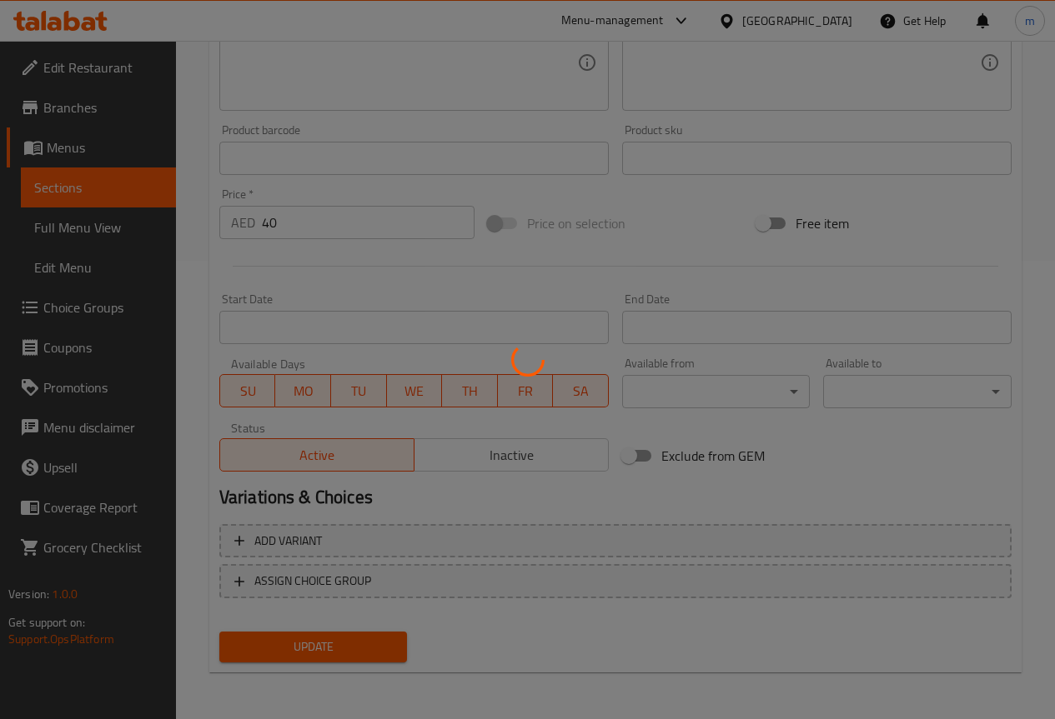
scroll to position [0, 0]
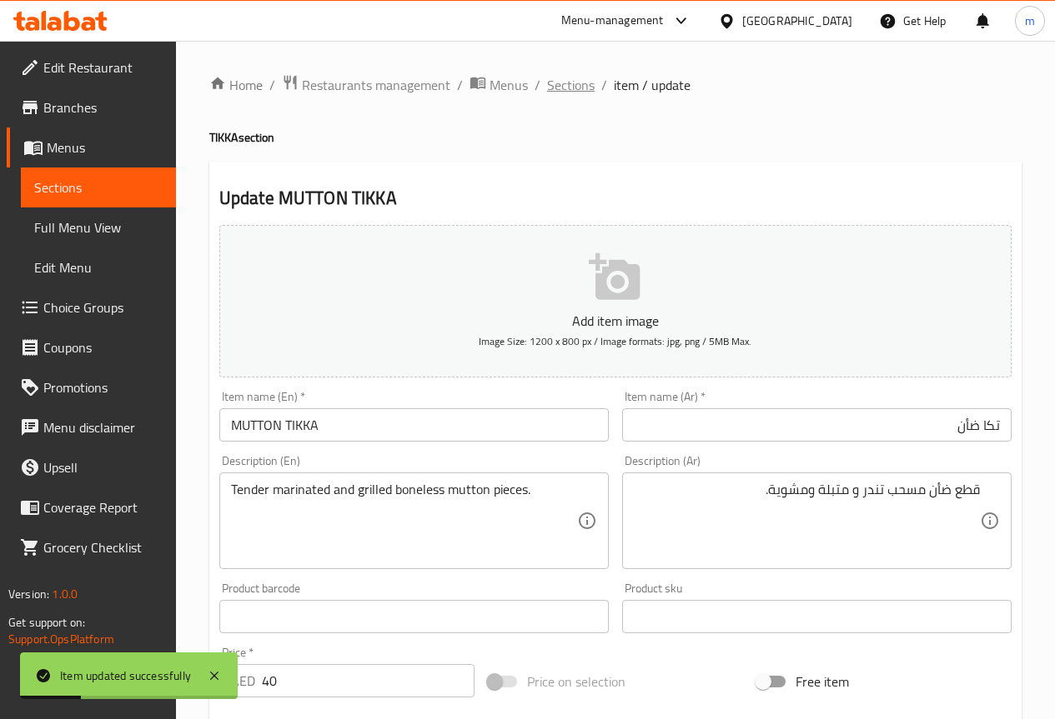
click at [562, 91] on span "Sections" at bounding box center [571, 85] width 48 height 20
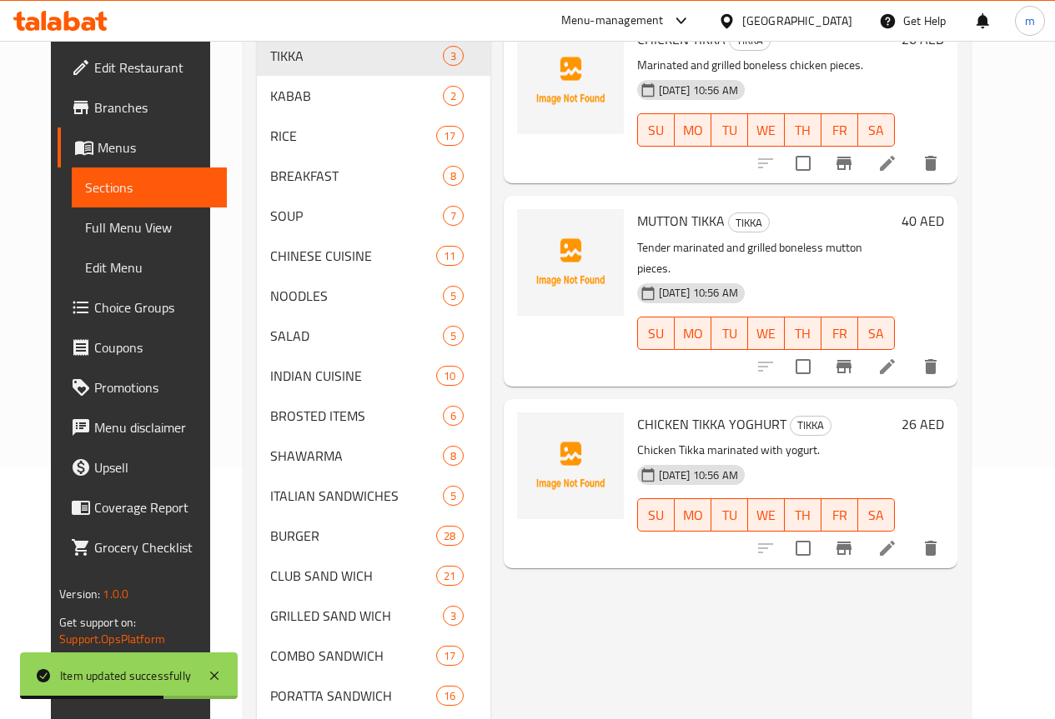
scroll to position [333, 0]
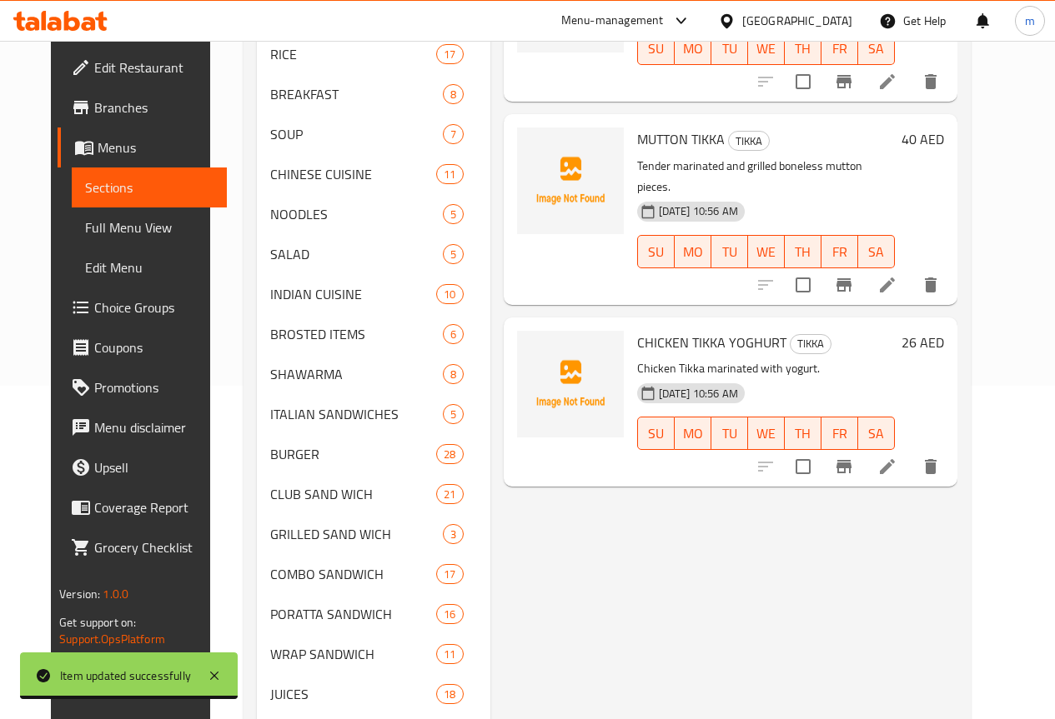
click at [897, 457] on icon at bounding box center [887, 467] width 20 height 20
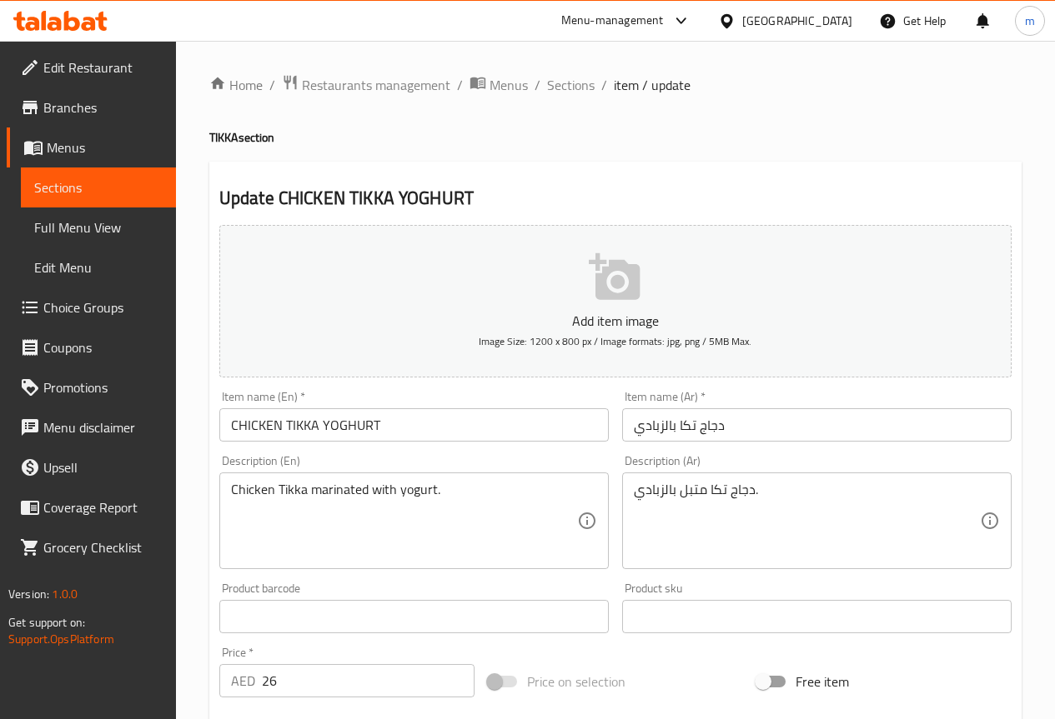
click at [771, 428] on input "دجاج تكا بالزبادي" at bounding box center [816, 424] width 389 height 33
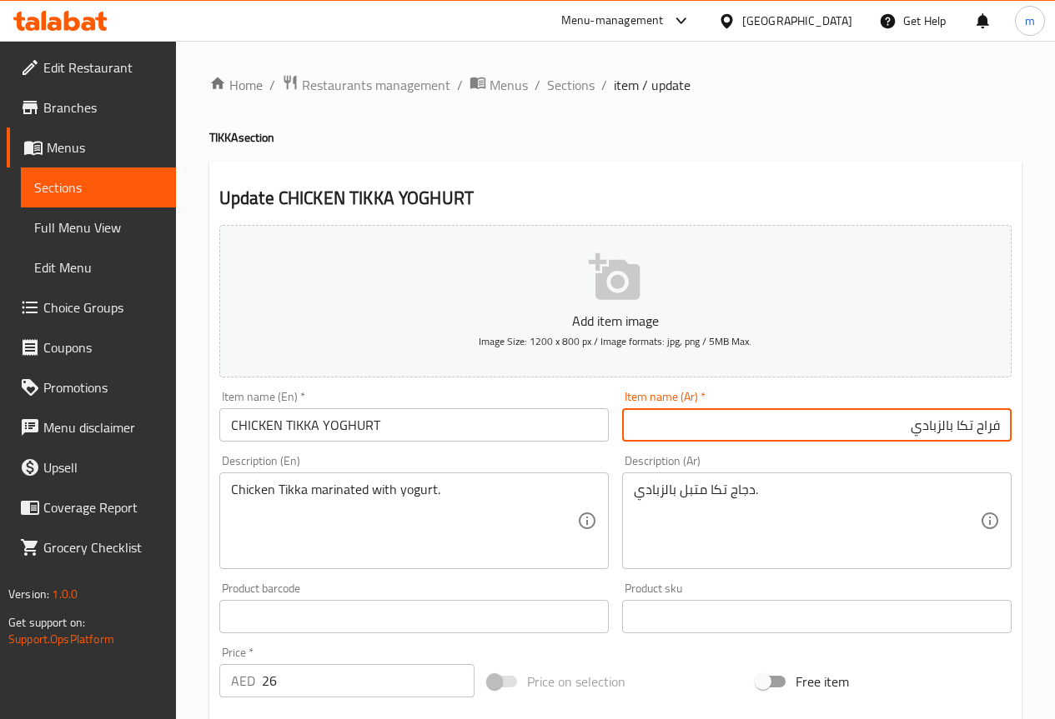
type input "فراح تكا بالزبادي"
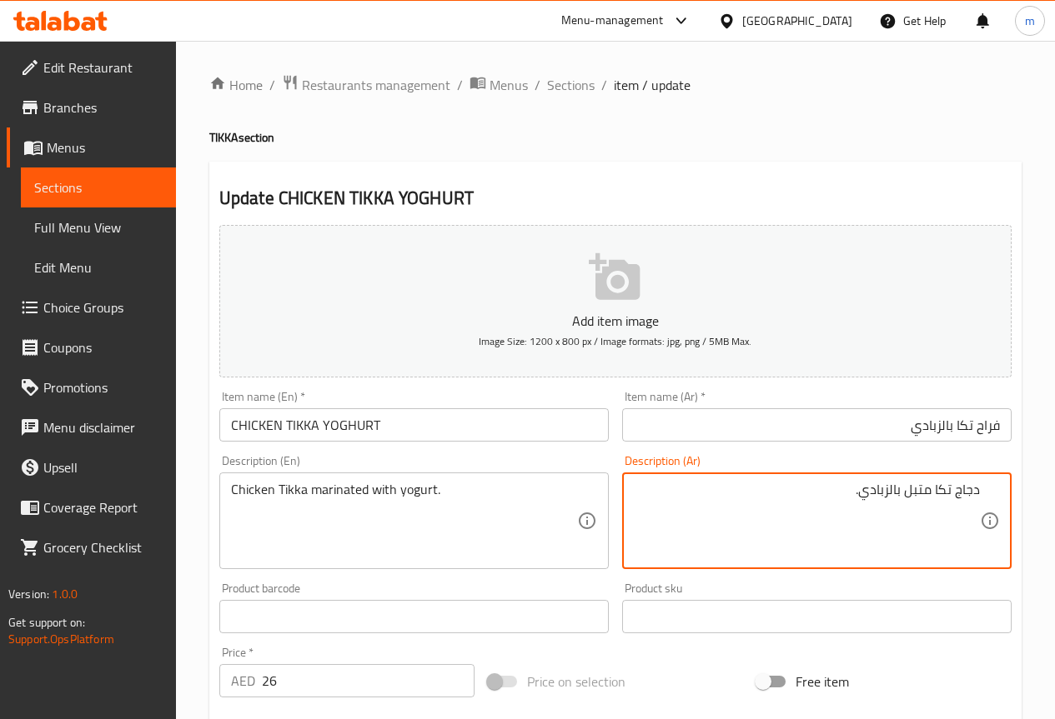
drag, startPoint x: 955, startPoint y: 496, endPoint x: 1275, endPoint y: 526, distance: 320.7
click at [1054, 526] on html "​ Menu-management United Arab Emirates Get Help m Edit Restaurant Branches Menu…" at bounding box center [527, 359] width 1055 height 719
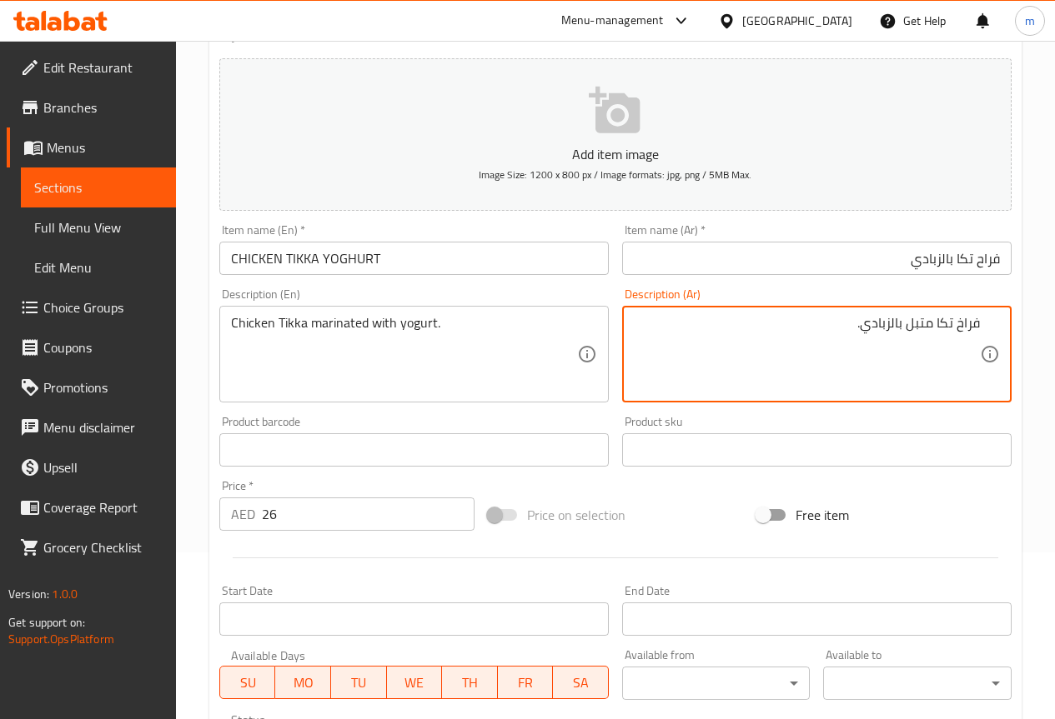
scroll to position [459, 0]
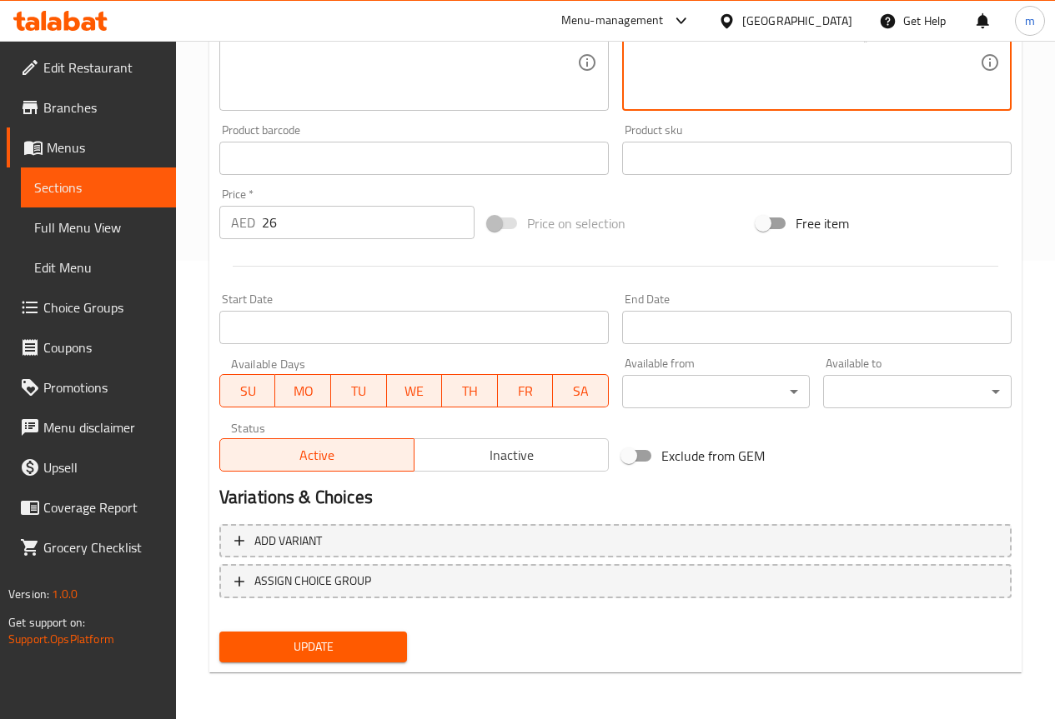
type textarea "فراخ تكا متبل بالزبادي."
click at [307, 637] on span "Update" at bounding box center [314, 647] width 162 height 21
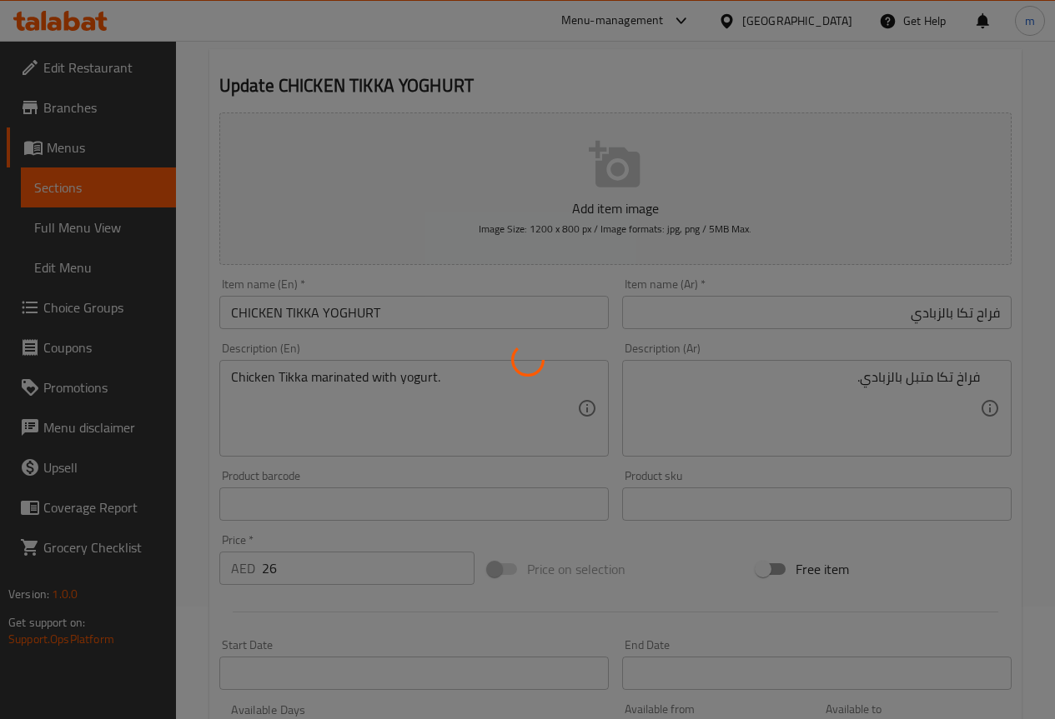
scroll to position [0, 0]
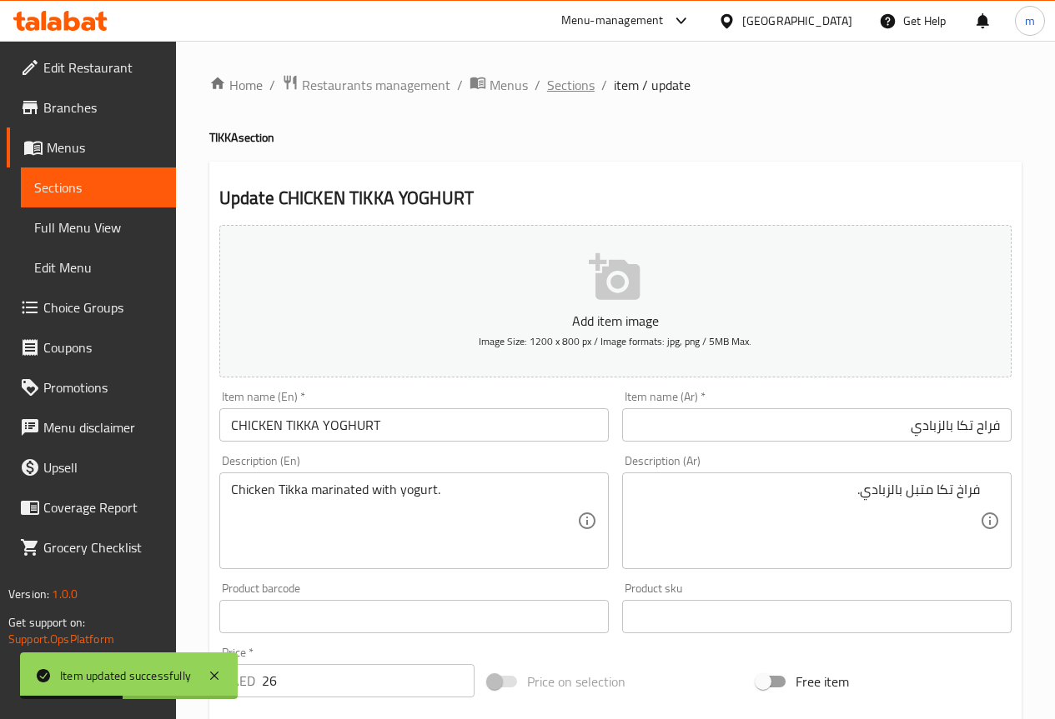
click at [569, 88] on span "Sections" at bounding box center [571, 85] width 48 height 20
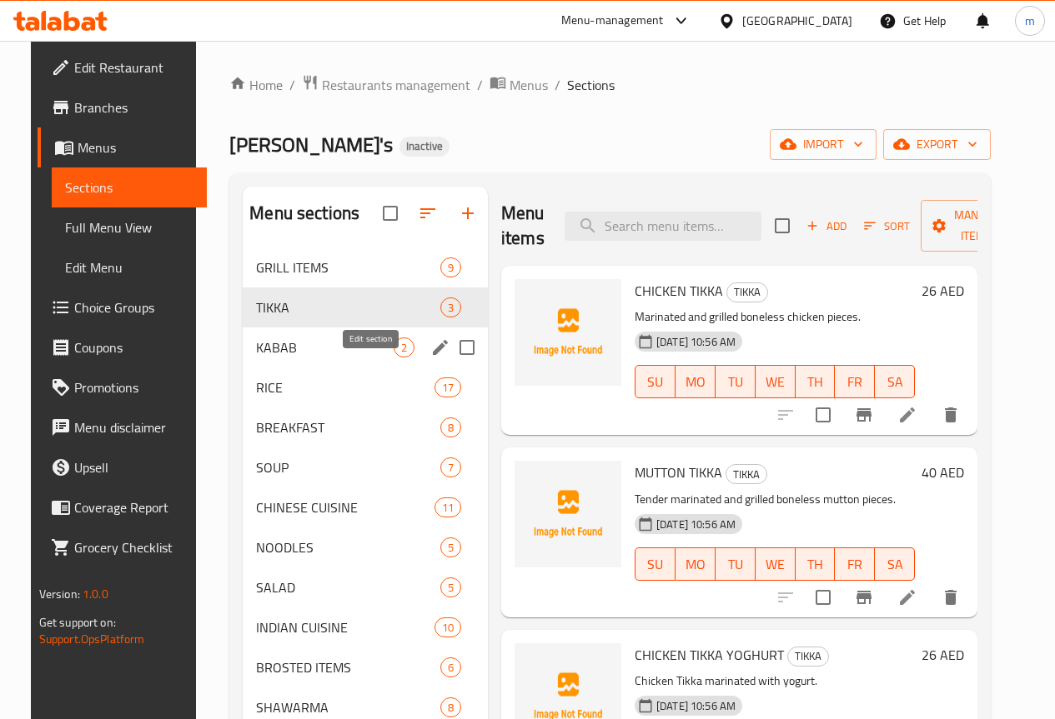
click at [433, 355] on icon "edit" at bounding box center [440, 347] width 15 height 15
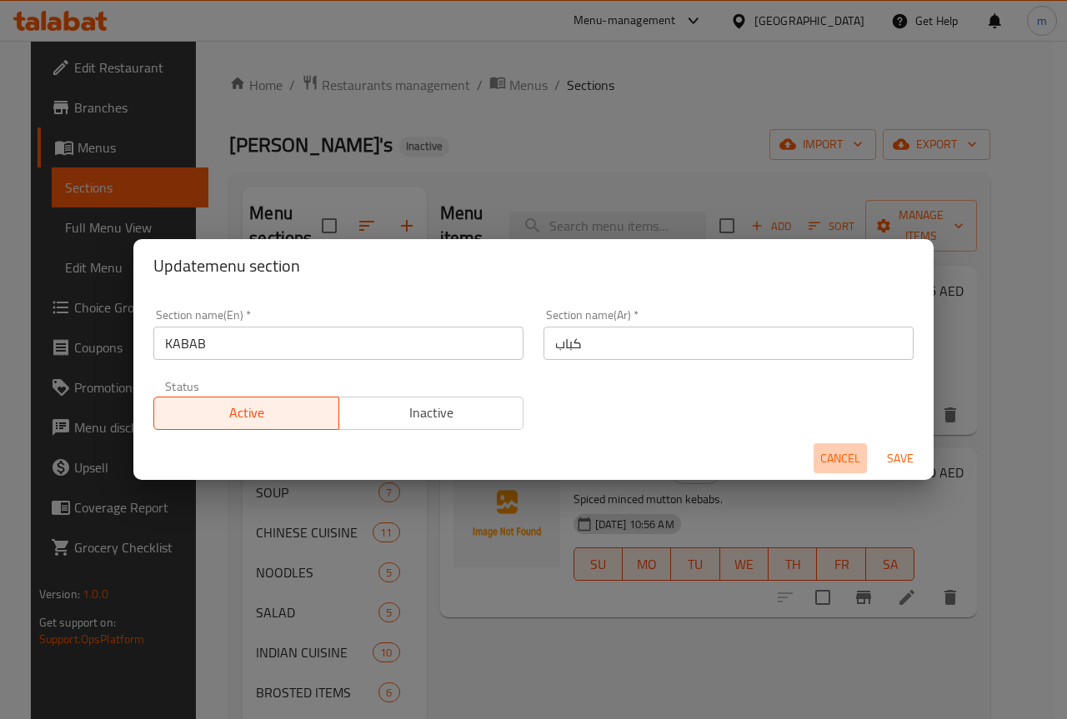
click at [826, 461] on span "Cancel" at bounding box center [840, 459] width 40 height 21
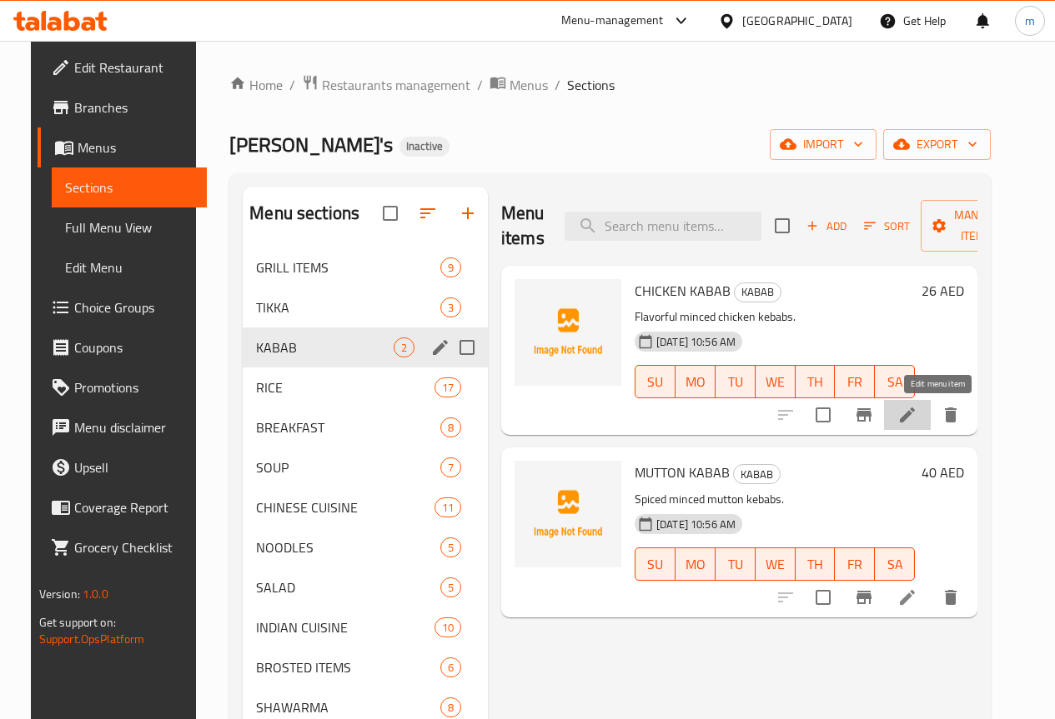
click at [917, 419] on icon at bounding box center [907, 415] width 20 height 20
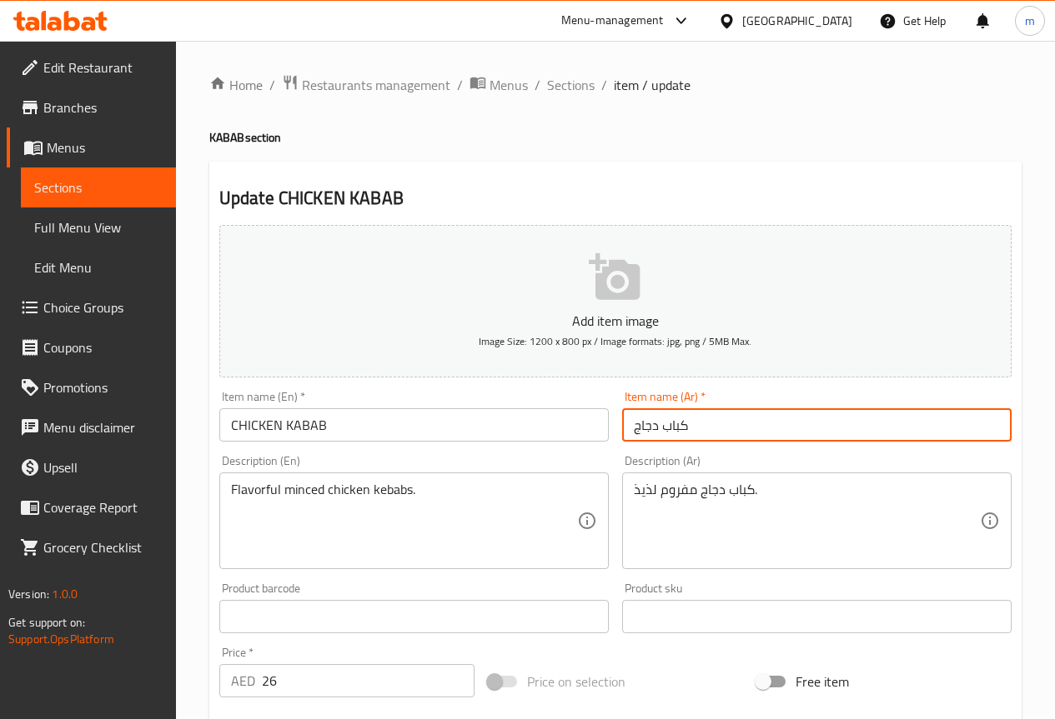
click at [707, 433] on input "كباب دجاج" at bounding box center [816, 424] width 389 height 33
type input "كباب فراخ"
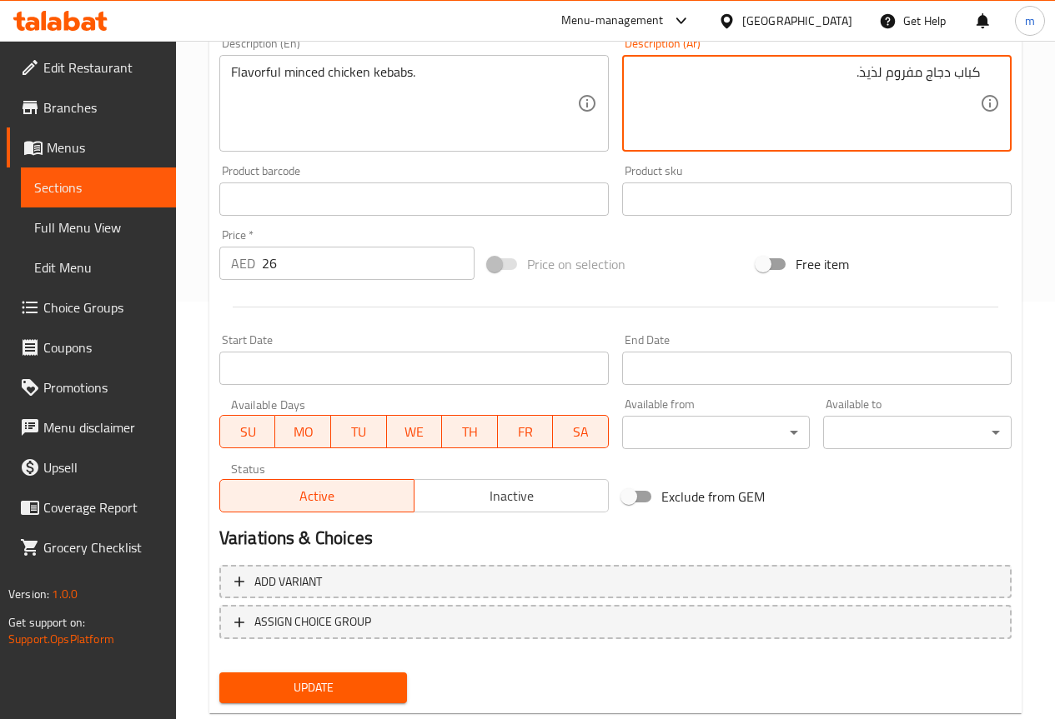
scroll to position [459, 0]
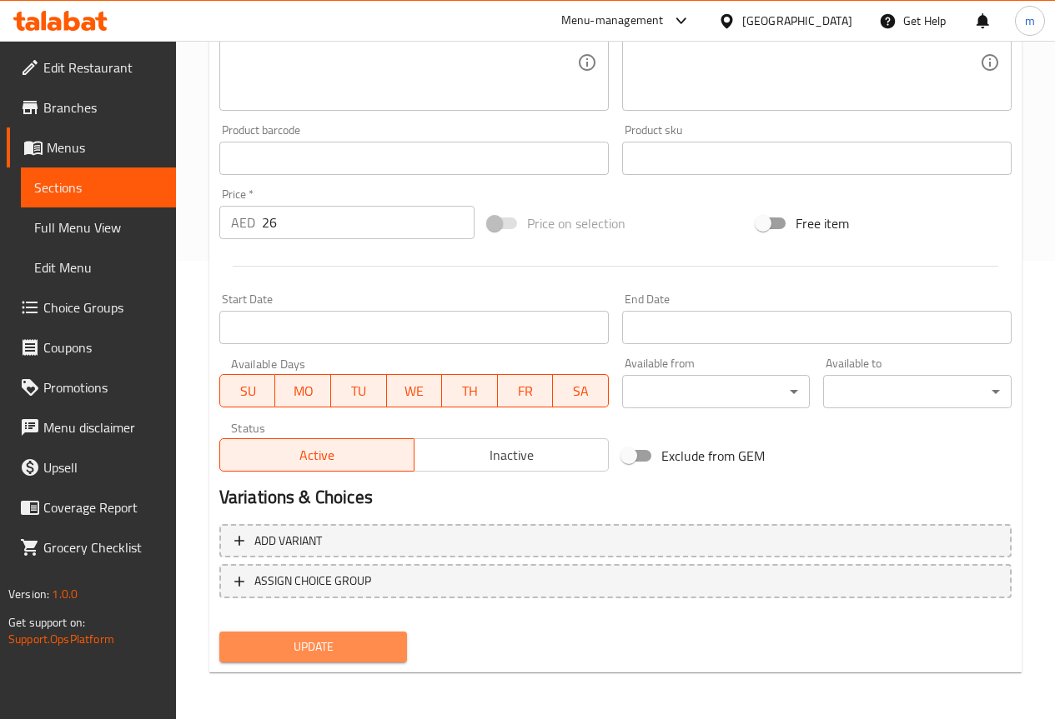
click at [287, 645] on span "Update" at bounding box center [314, 647] width 162 height 21
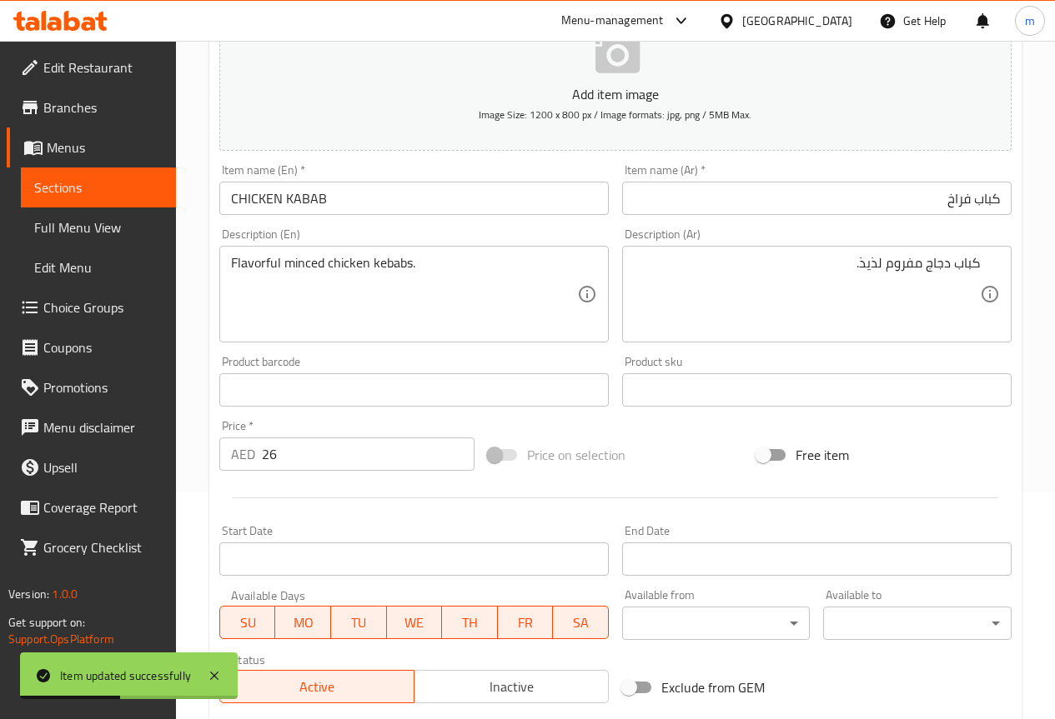
scroll to position [0, 0]
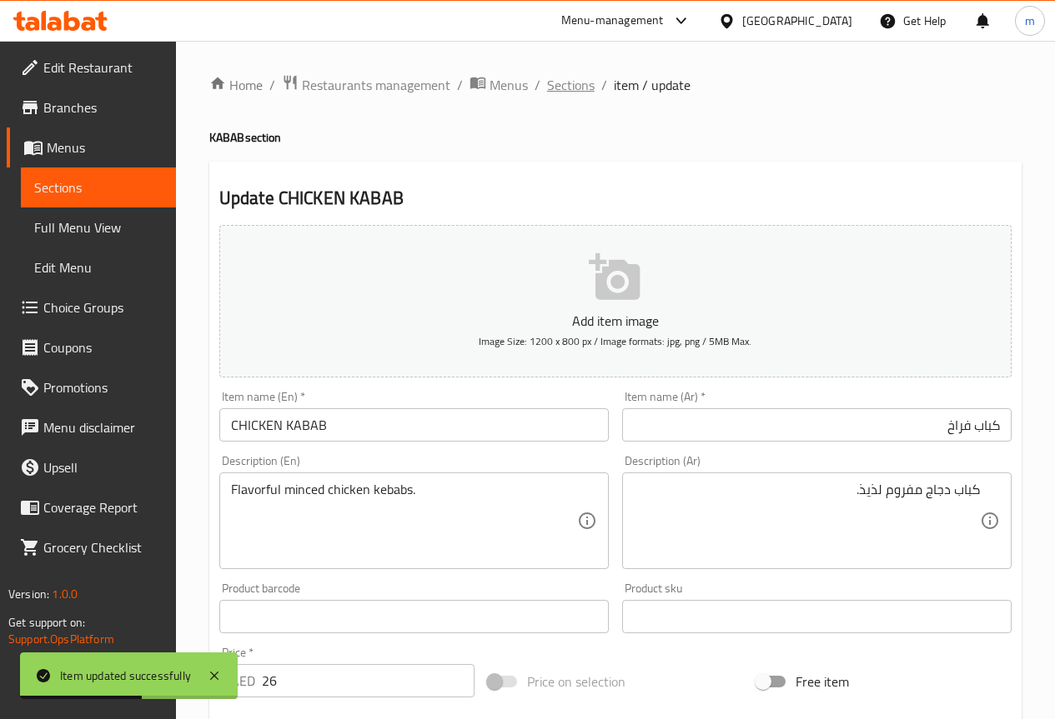
click at [574, 90] on span "Sections" at bounding box center [571, 85] width 48 height 20
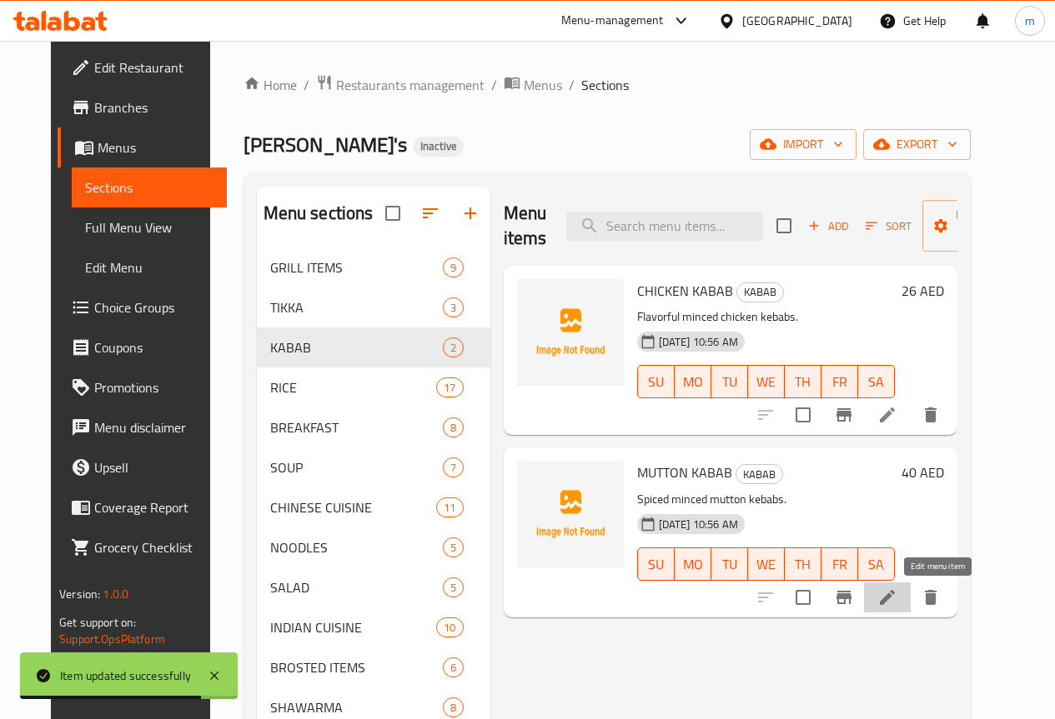
click at [897, 592] on icon at bounding box center [887, 598] width 20 height 20
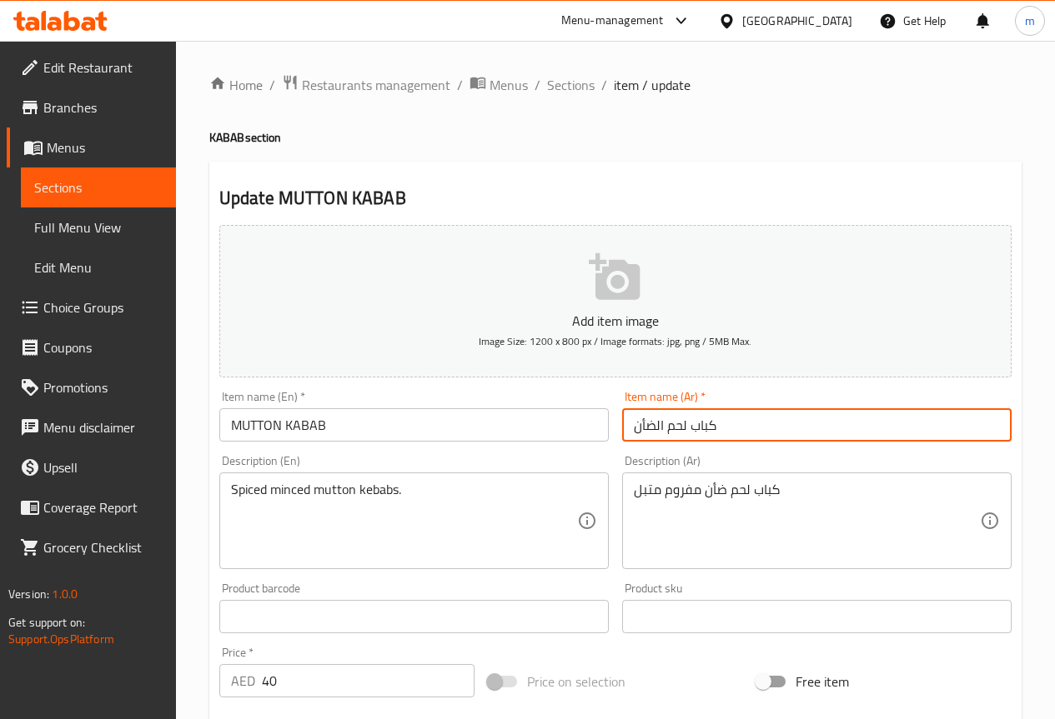
click at [769, 423] on input "كباب لحم الضأن" at bounding box center [816, 424] width 389 height 33
drag, startPoint x: 661, startPoint y: 434, endPoint x: 650, endPoint y: 436, distance: 11.1
click at [650, 436] on input "كباب لحم الضأن" at bounding box center [816, 424] width 389 height 33
drag, startPoint x: 667, startPoint y: 428, endPoint x: 687, endPoint y: 428, distance: 20.0
click at [687, 428] on input "كباب لحم الضأن" at bounding box center [816, 424] width 389 height 33
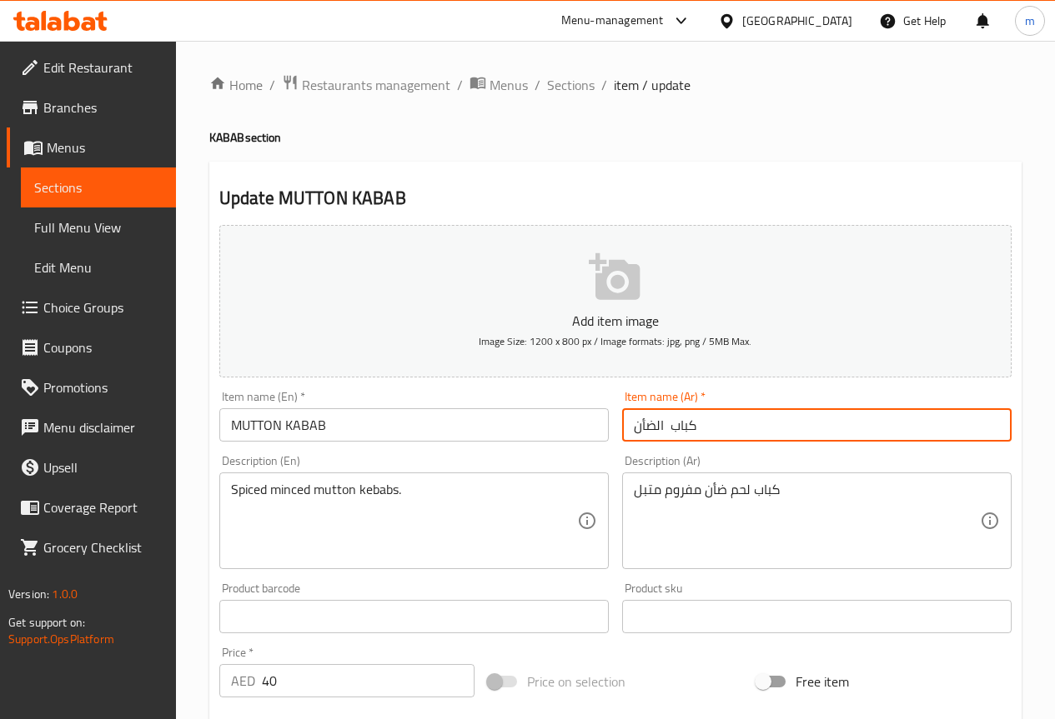
type input "كباب الضأن"
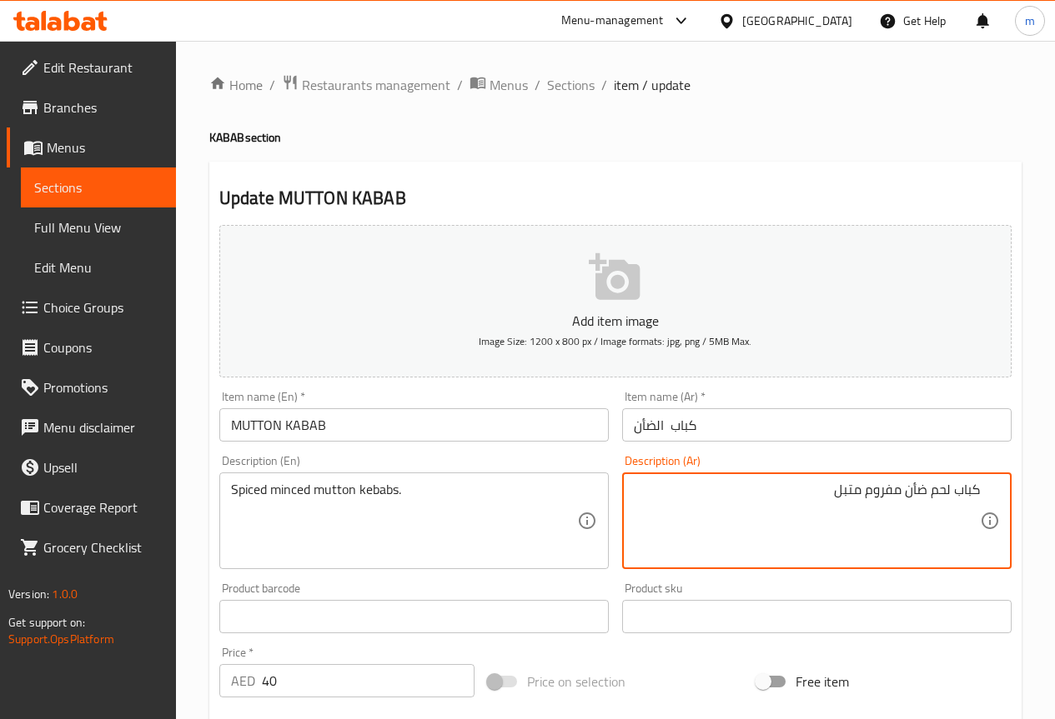
drag, startPoint x: 930, startPoint y: 493, endPoint x: 951, endPoint y: 492, distance: 21.7
click at [951, 492] on textarea "كباب لحم ضأن مفروم متبل" at bounding box center [807, 521] width 346 height 79
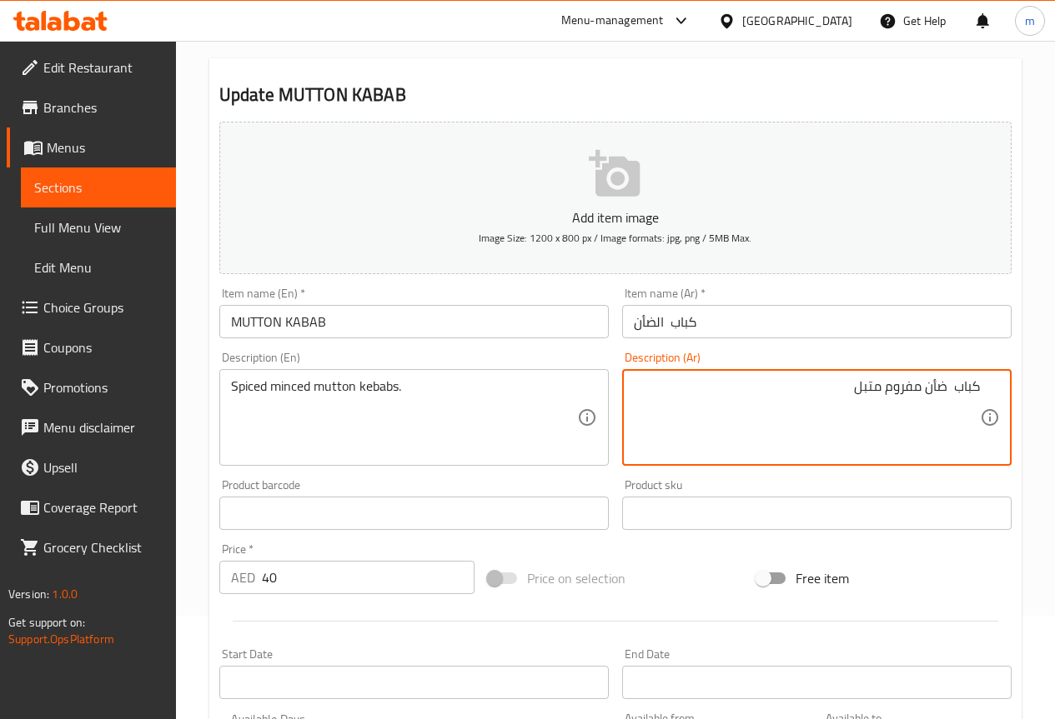
scroll to position [459, 0]
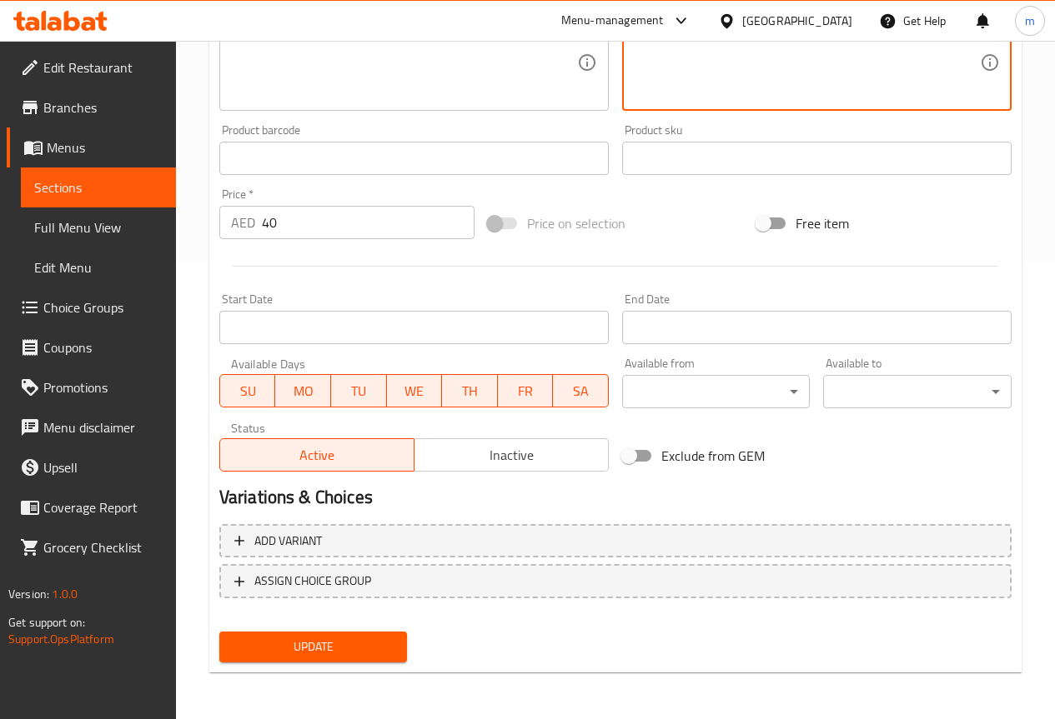
type textarea "كباب ضأن مفروم متبل"
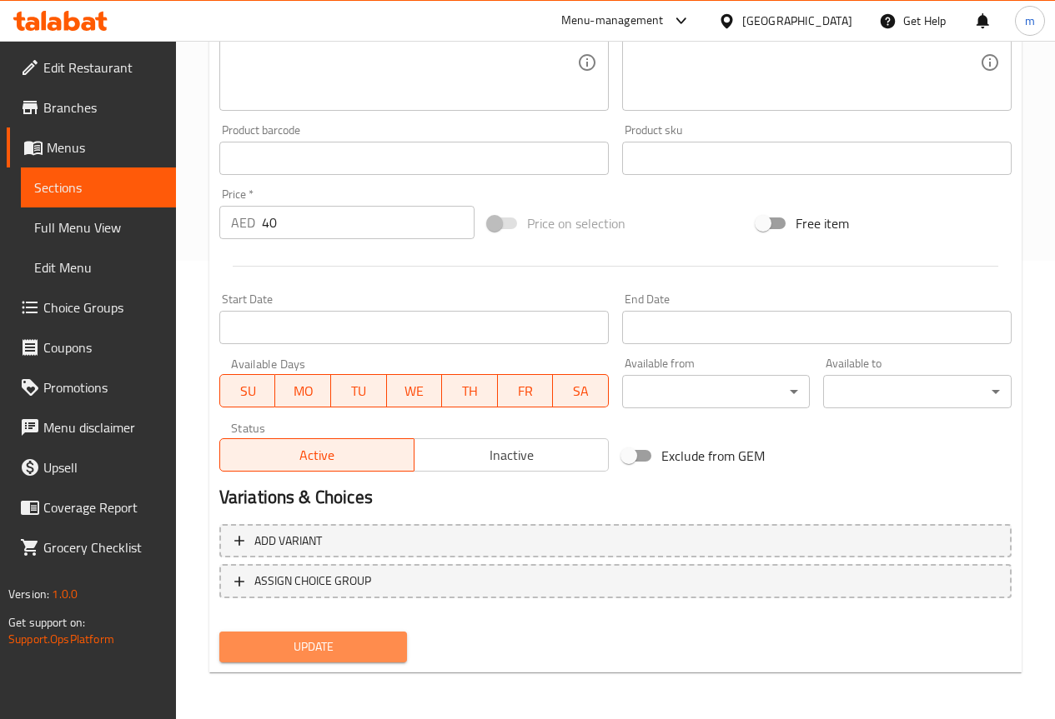
click at [368, 639] on span "Update" at bounding box center [314, 647] width 162 height 21
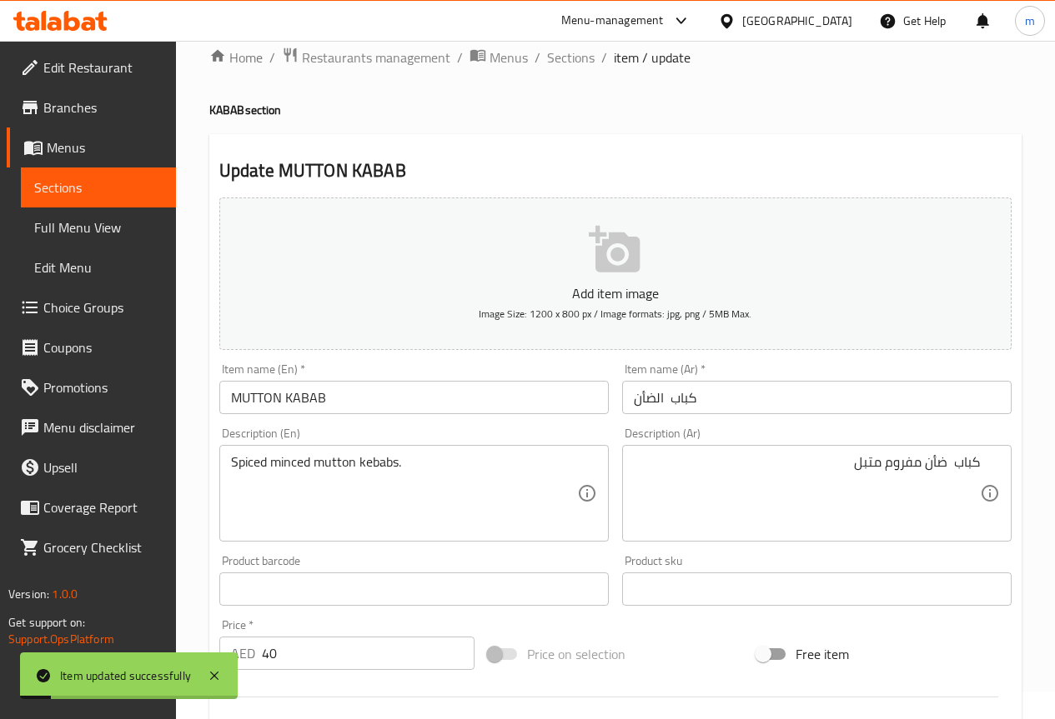
scroll to position [0, 0]
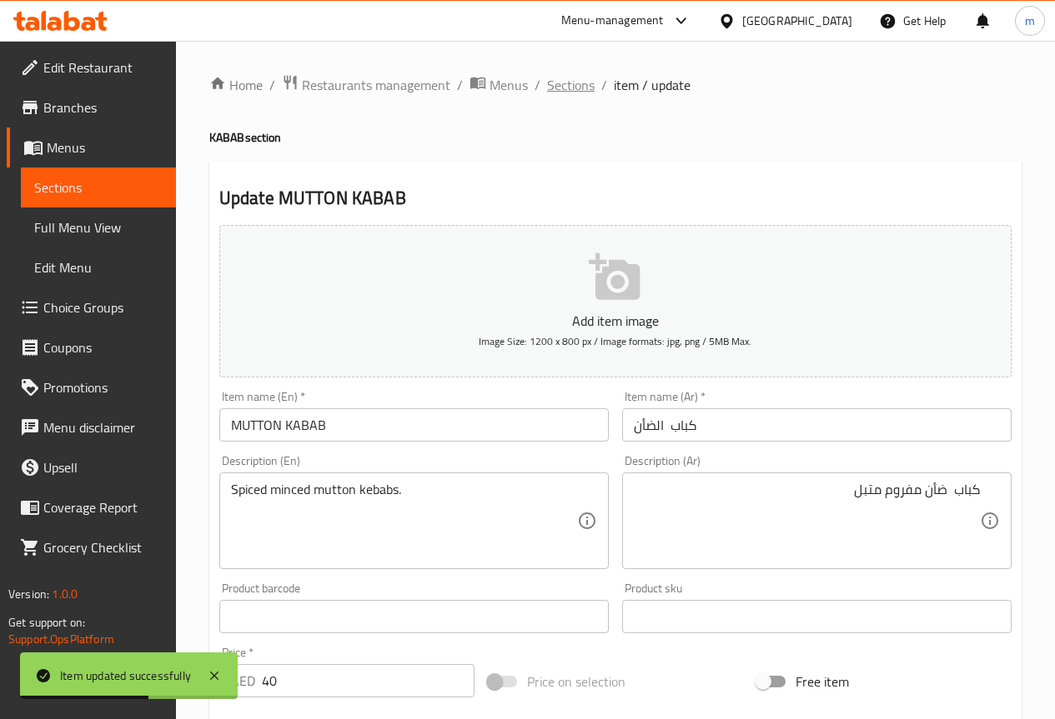
click at [568, 83] on span "Sections" at bounding box center [571, 85] width 48 height 20
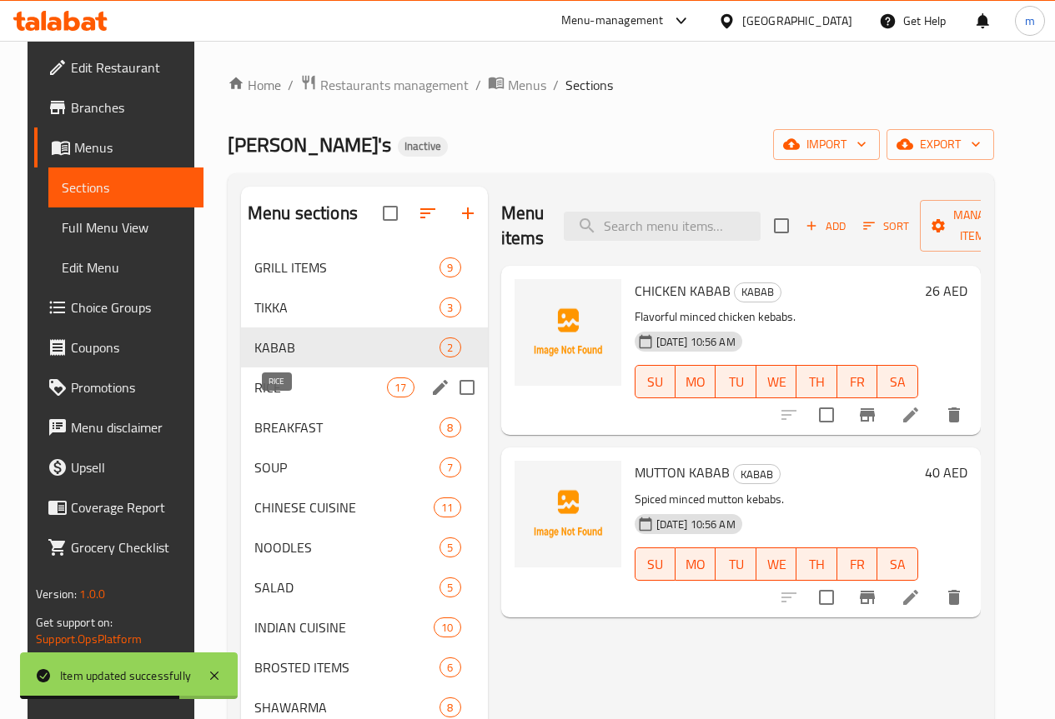
click at [254, 398] on span "RICE" at bounding box center [320, 388] width 133 height 20
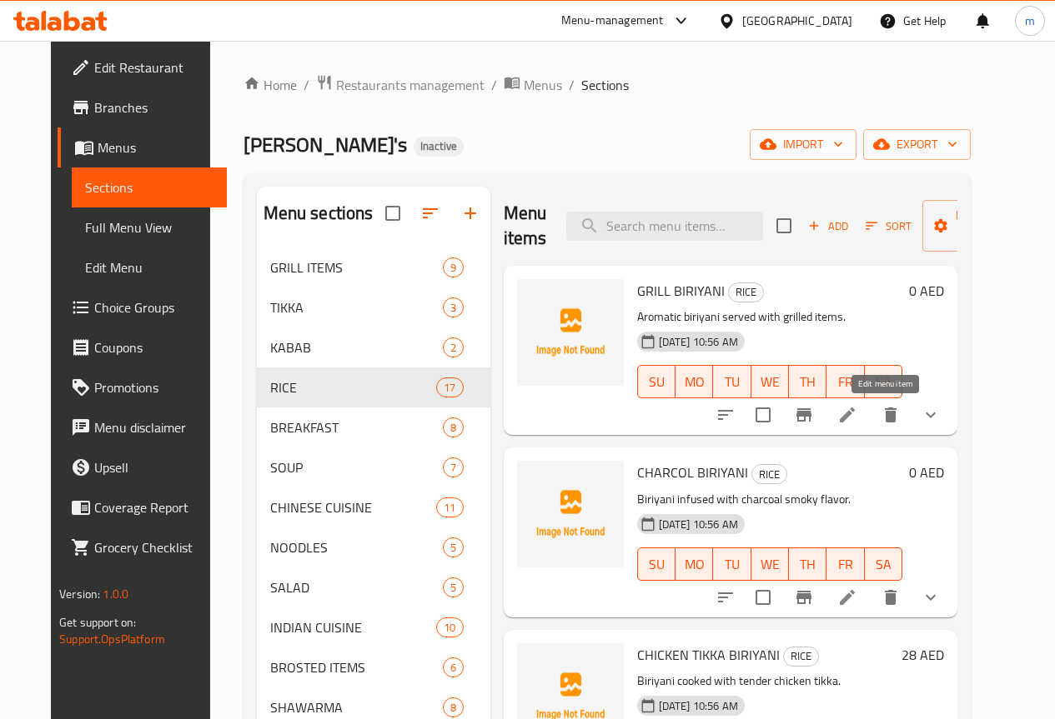
click at [854, 419] on icon at bounding box center [846, 415] width 15 height 15
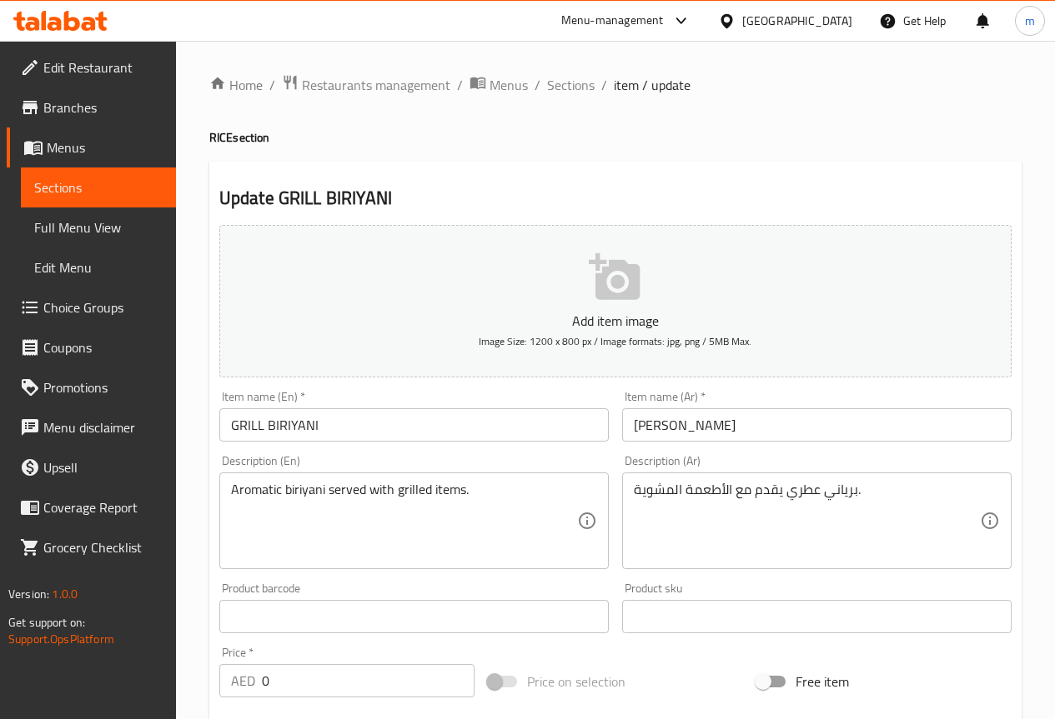
click at [856, 433] on input "برياني مشوي" at bounding box center [816, 424] width 389 height 33
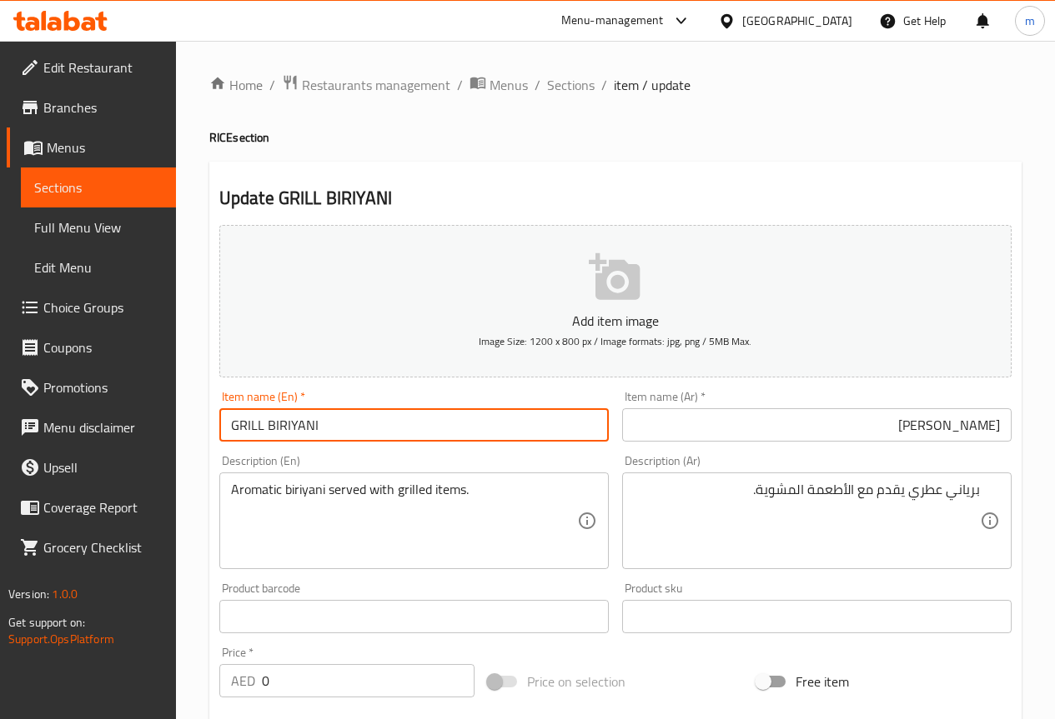
drag, startPoint x: 327, startPoint y: 422, endPoint x: 267, endPoint y: 434, distance: 61.1
click at [267, 434] on input "GRILL BIRIYANI" at bounding box center [413, 424] width 389 height 33
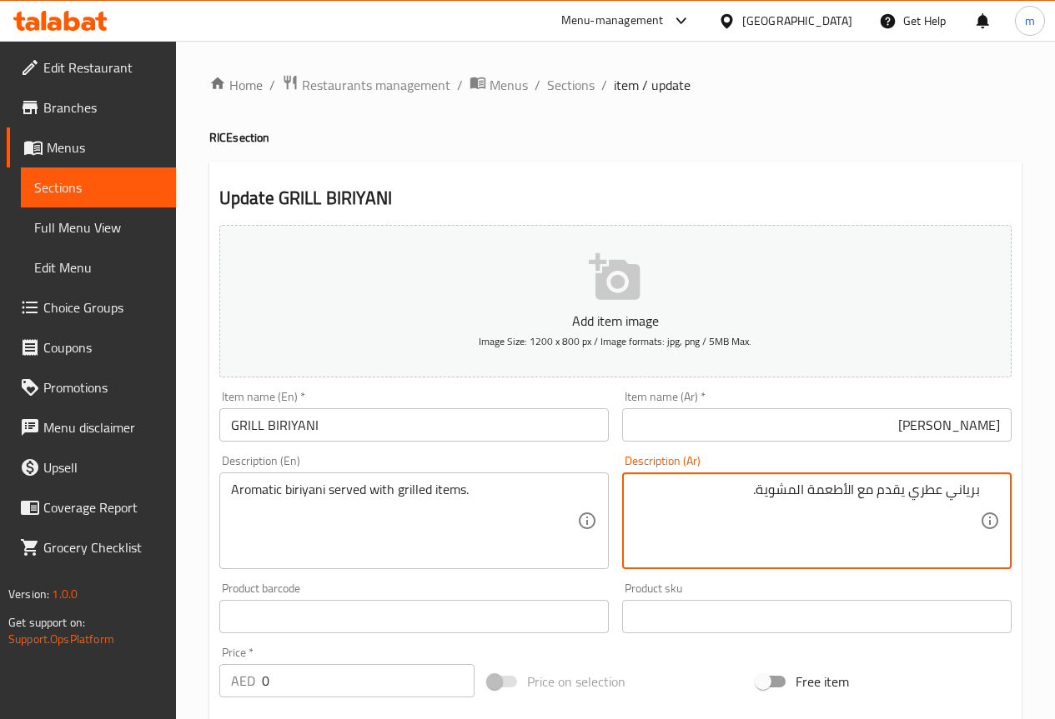
drag, startPoint x: 807, startPoint y: 496, endPoint x: 857, endPoint y: 484, distance: 51.6
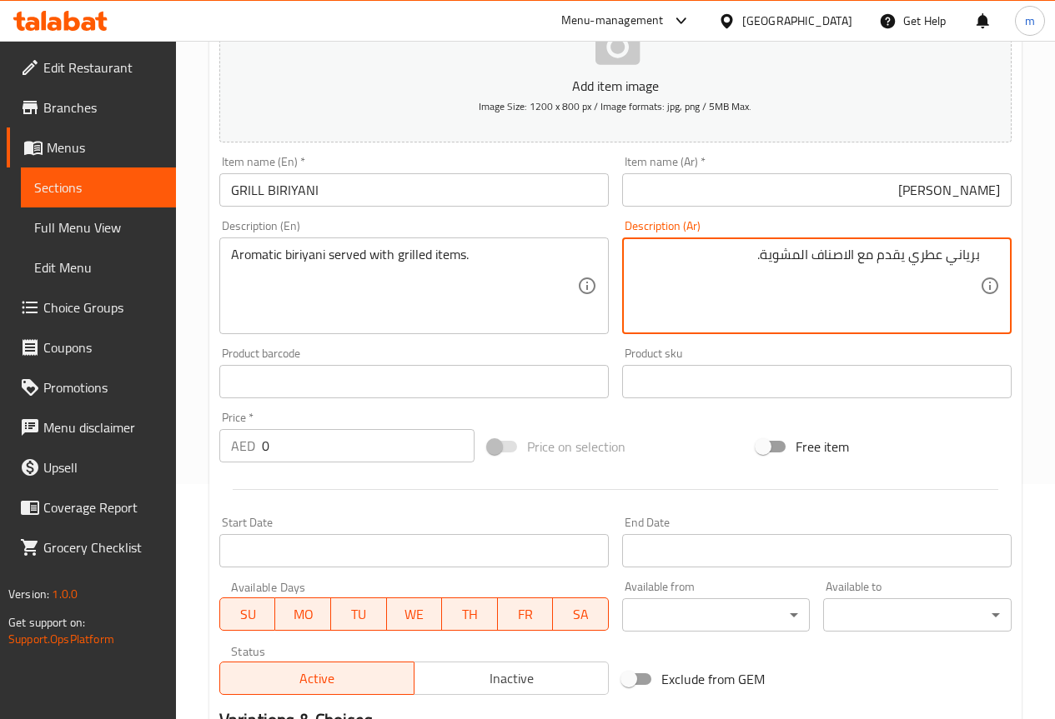
scroll to position [496, 0]
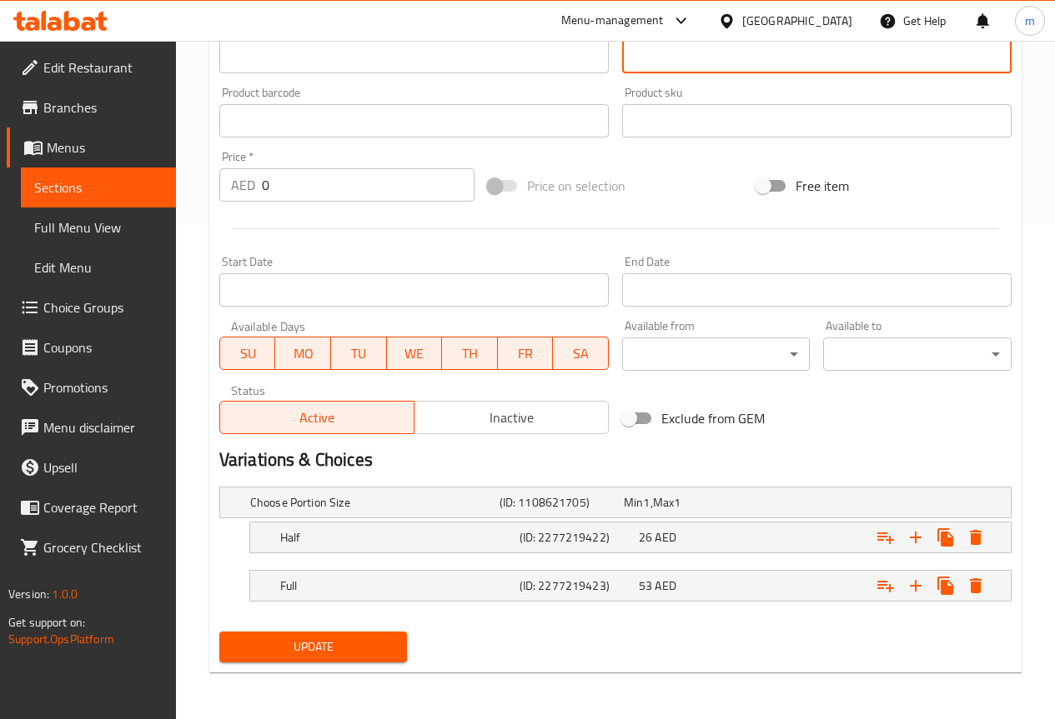
type textarea "برياني عطري يقدم مع الاصناف المشوية."
click at [494, 537] on h5 "Half" at bounding box center [396, 537] width 233 height 17
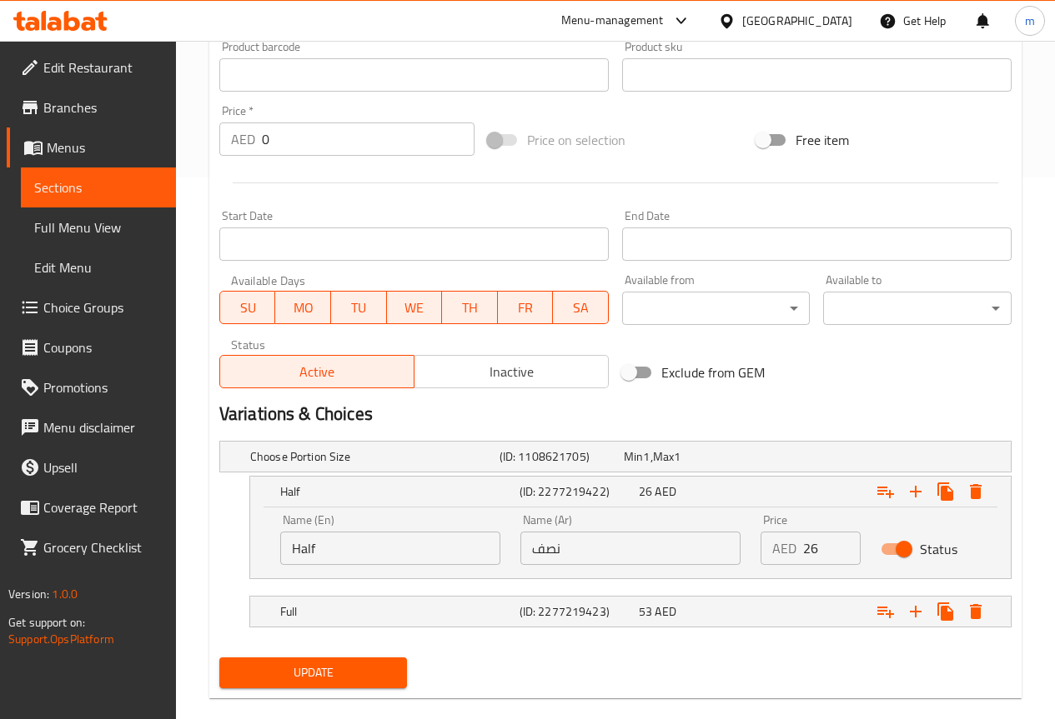
scroll to position [568, 0]
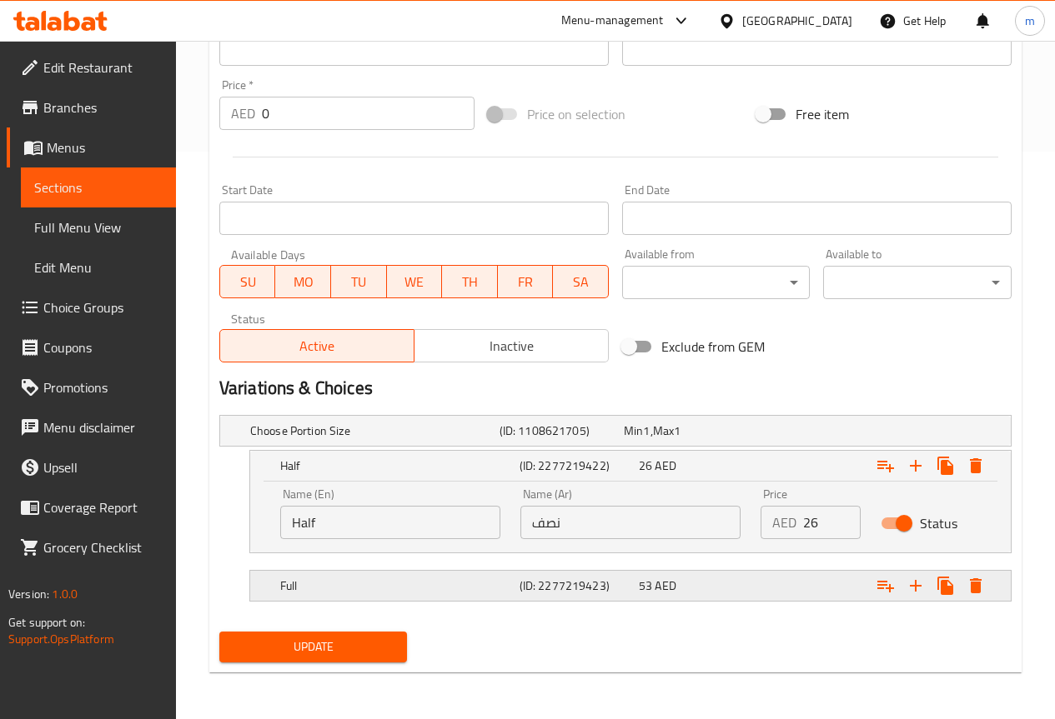
click at [584, 578] on h5 "(ID: 2277219423)" at bounding box center [575, 586] width 113 height 17
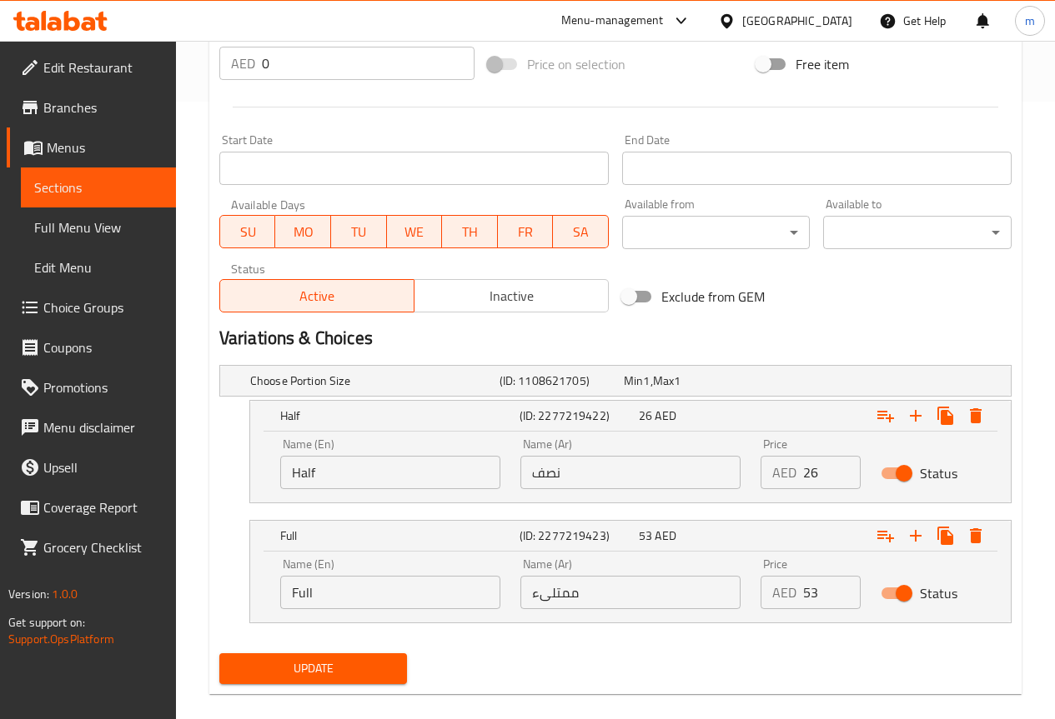
scroll to position [639, 0]
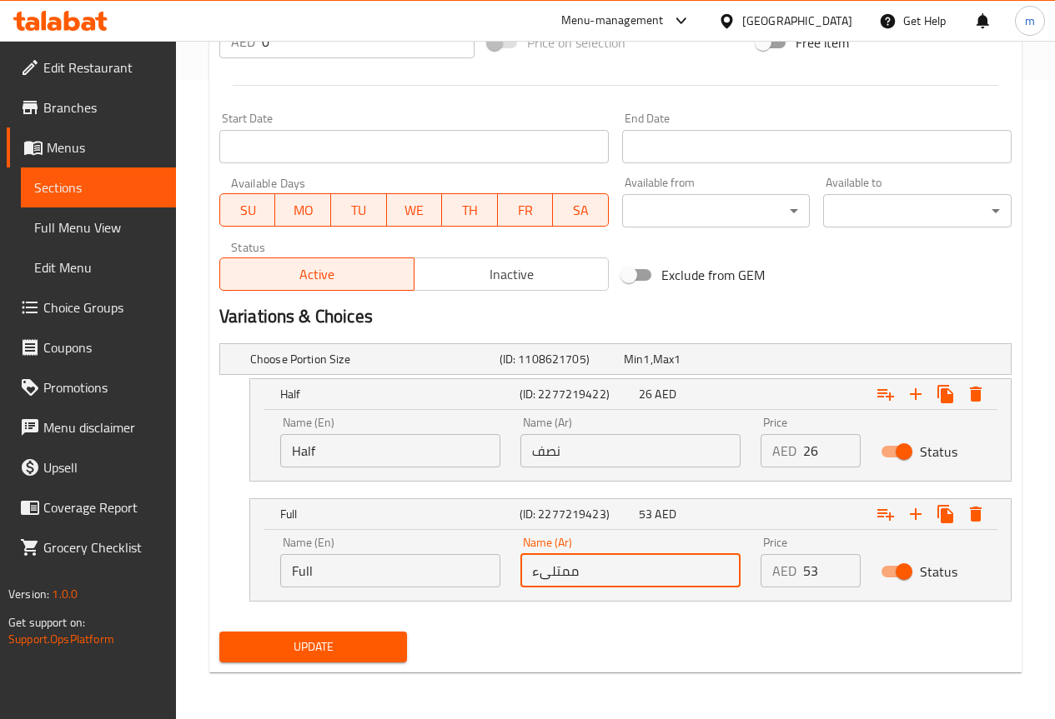
drag, startPoint x: 605, startPoint y: 566, endPoint x: 519, endPoint y: 589, distance: 89.8
click at [517, 589] on div "Name (Ar) ممتلىء Name (Ar)" at bounding box center [630, 562] width 240 height 71
type input "كاملة"
click at [308, 627] on div "Update" at bounding box center [314, 647] width 202 height 44
click at [309, 629] on div "Update" at bounding box center [314, 647] width 202 height 44
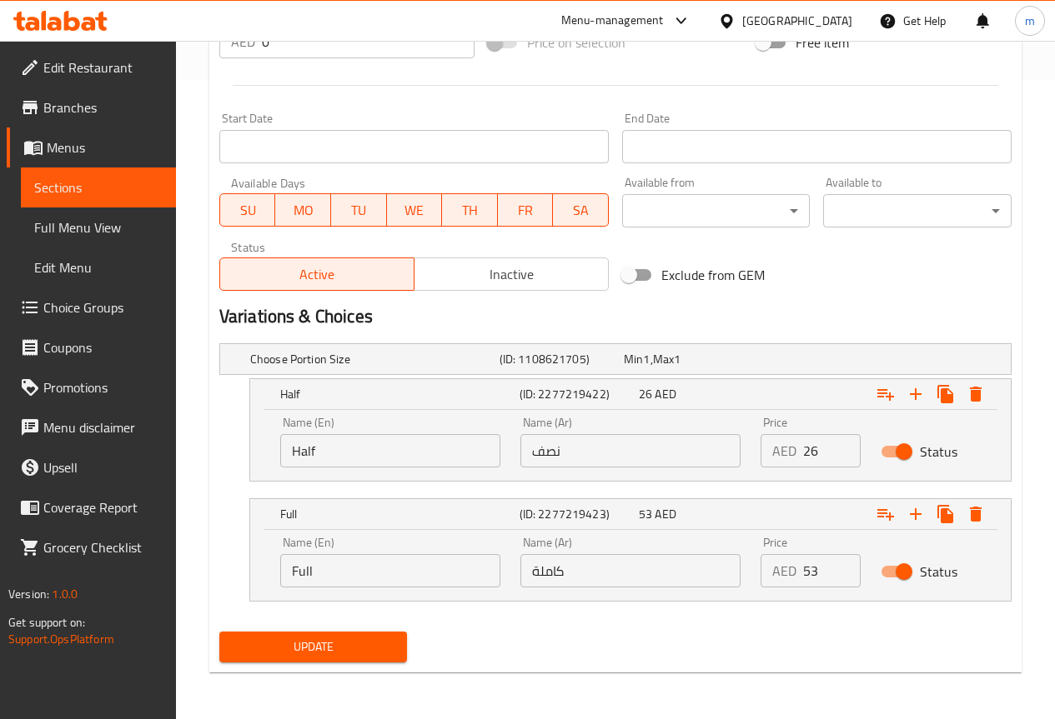
click at [309, 629] on div "Update" at bounding box center [314, 647] width 202 height 44
click at [310, 643] on span "Update" at bounding box center [314, 647] width 162 height 21
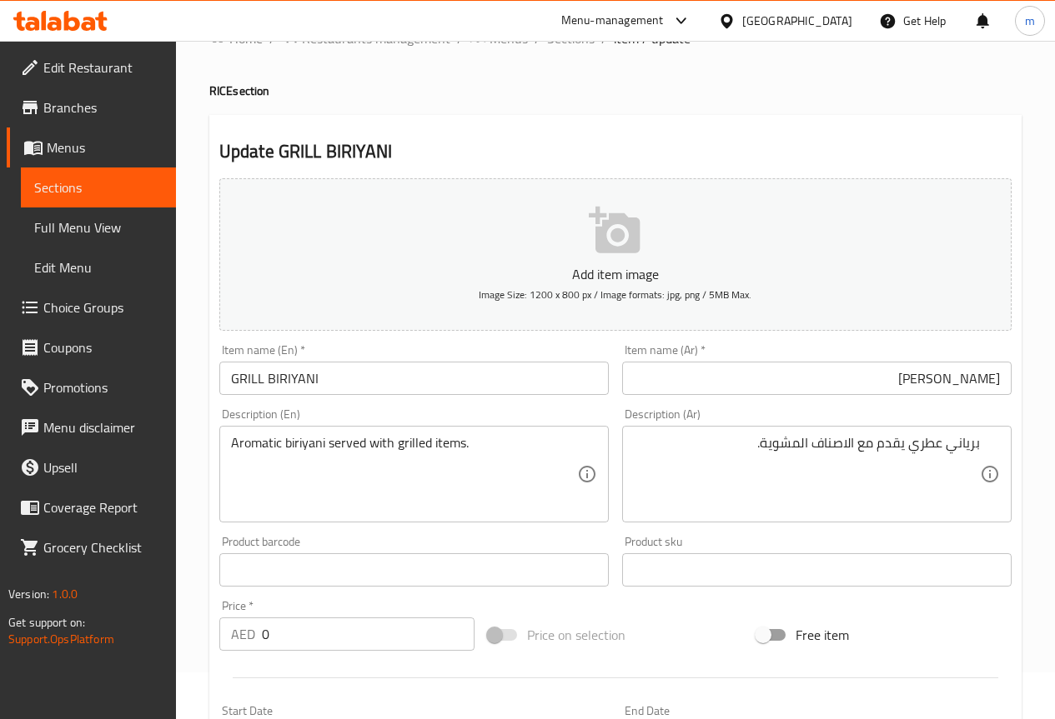
scroll to position [0, 0]
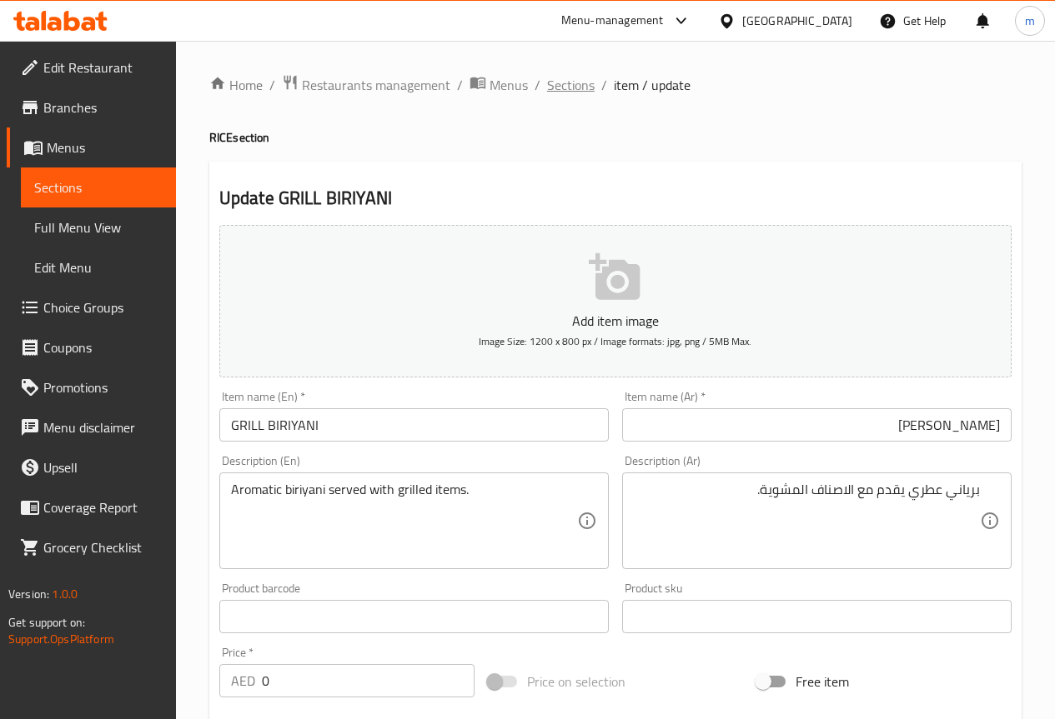
click at [569, 83] on span "Sections" at bounding box center [571, 85] width 48 height 20
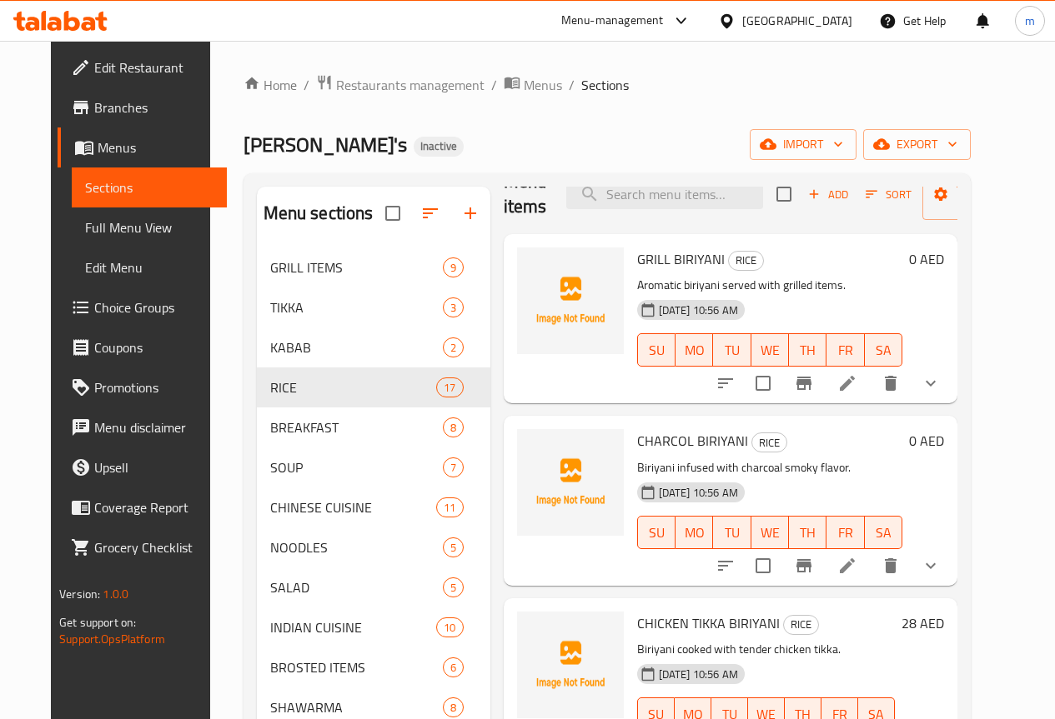
scroll to position [83, 0]
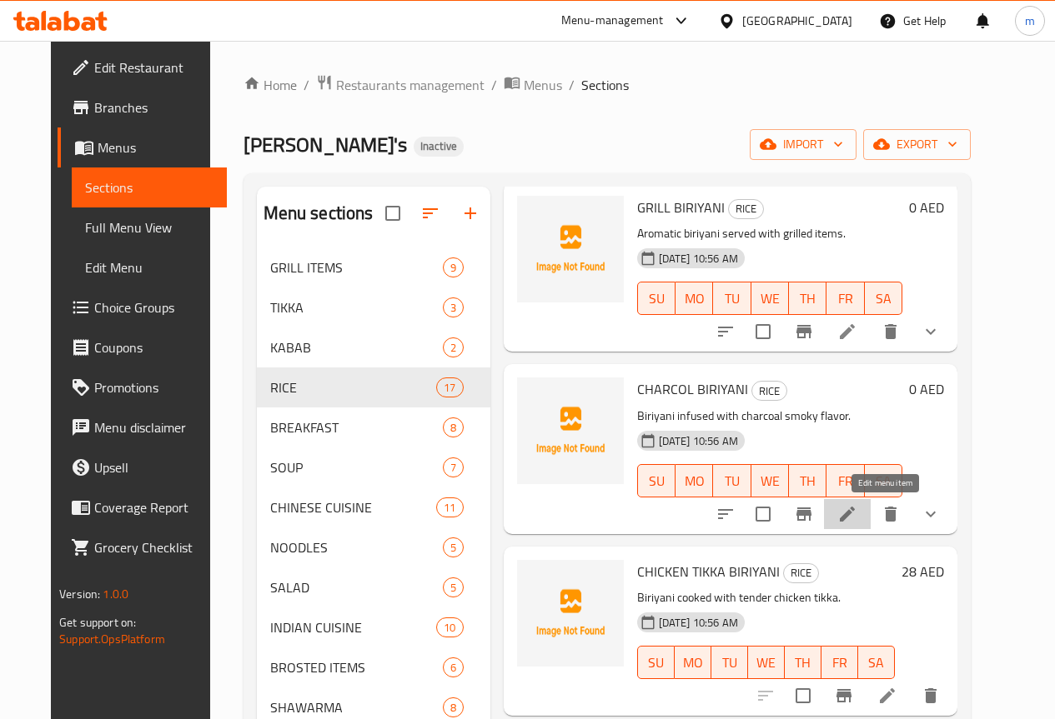
click at [857, 508] on icon at bounding box center [847, 514] width 20 height 20
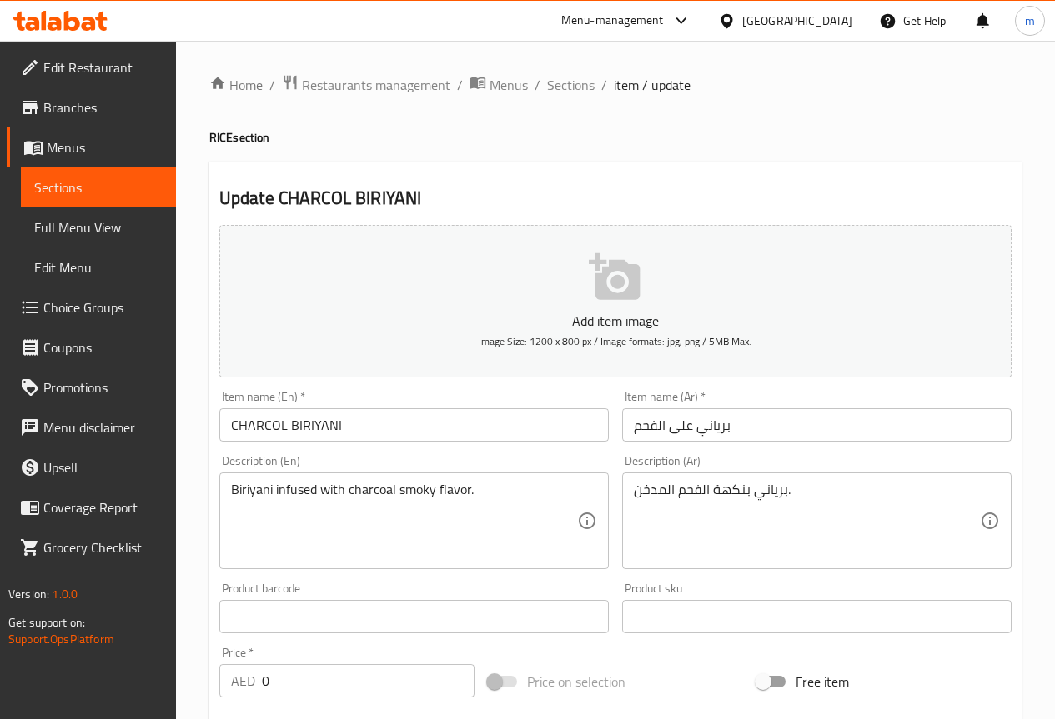
click at [801, 434] on input "برياني على الفحم" at bounding box center [816, 424] width 389 height 33
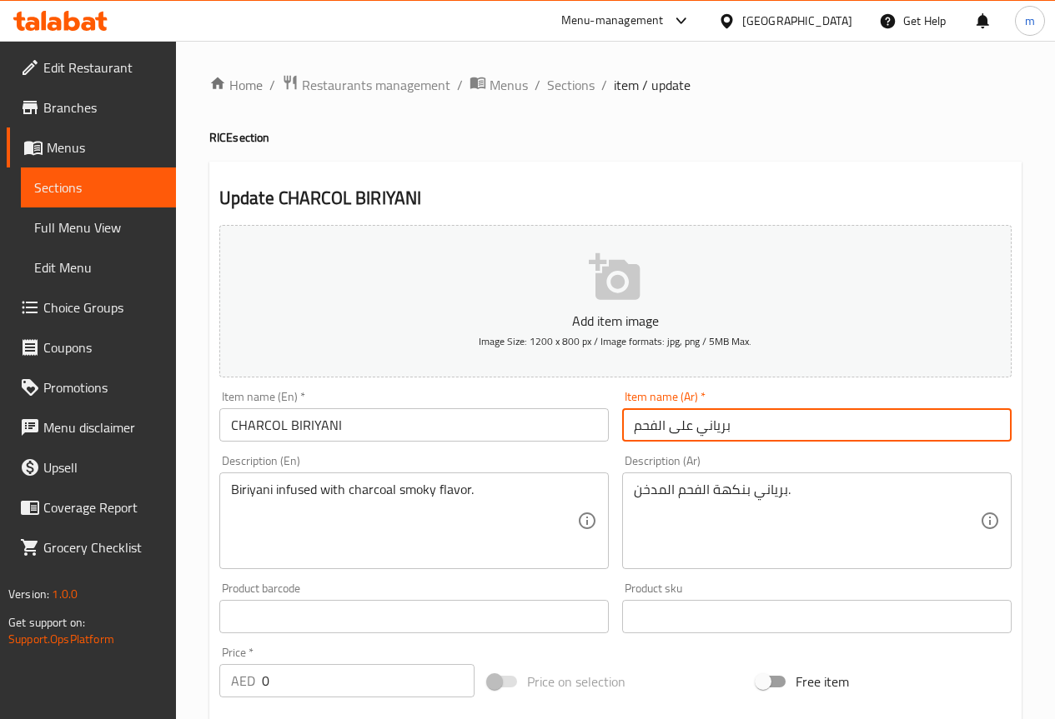
click at [801, 434] on input "برياني على الفحم" at bounding box center [816, 424] width 389 height 33
click at [779, 425] on input "برياني على الفحم" at bounding box center [816, 424] width 389 height 33
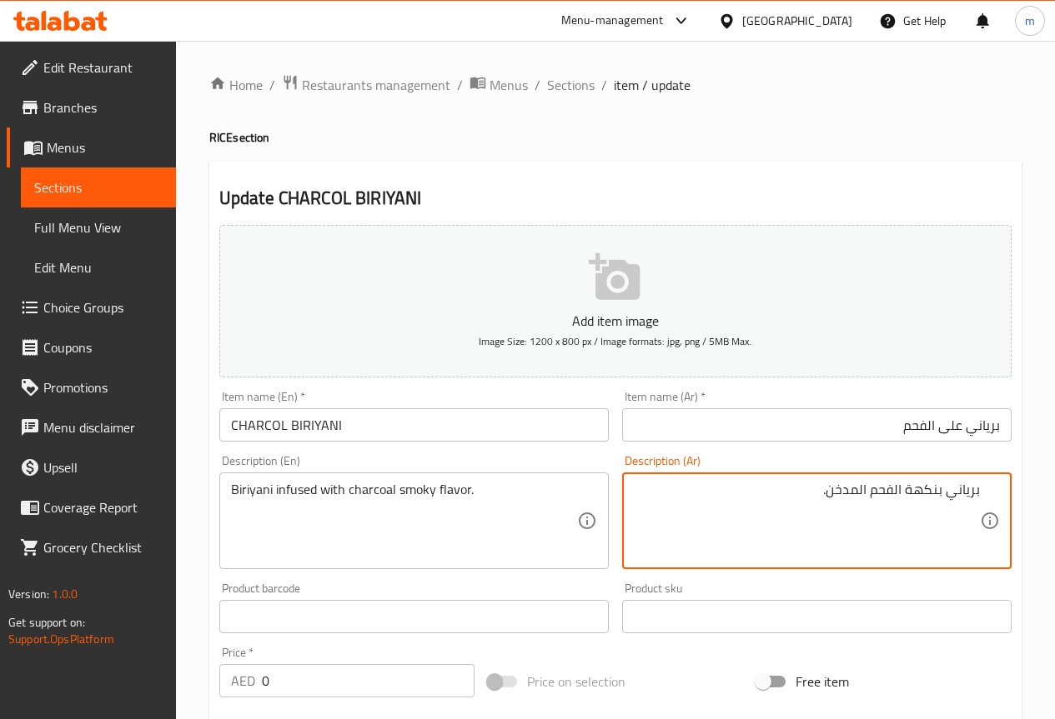
drag, startPoint x: 830, startPoint y: 489, endPoint x: 862, endPoint y: 497, distance: 32.8
click at [862, 497] on textarea "برياني بنكهة الفحم المدخن." at bounding box center [807, 521] width 346 height 79
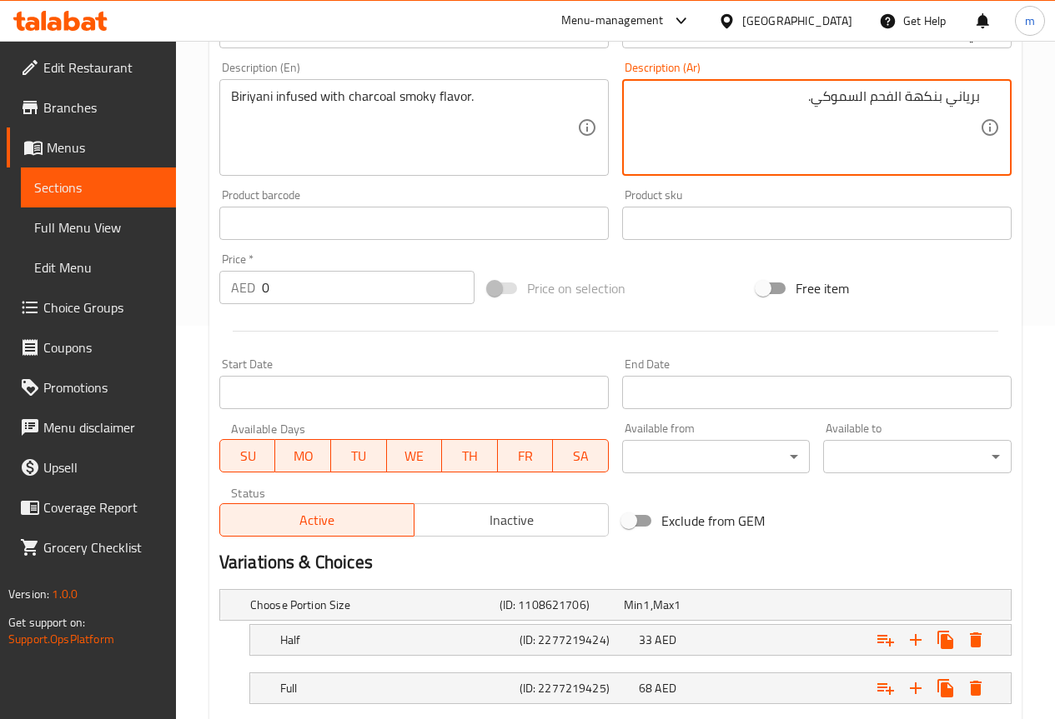
scroll to position [496, 0]
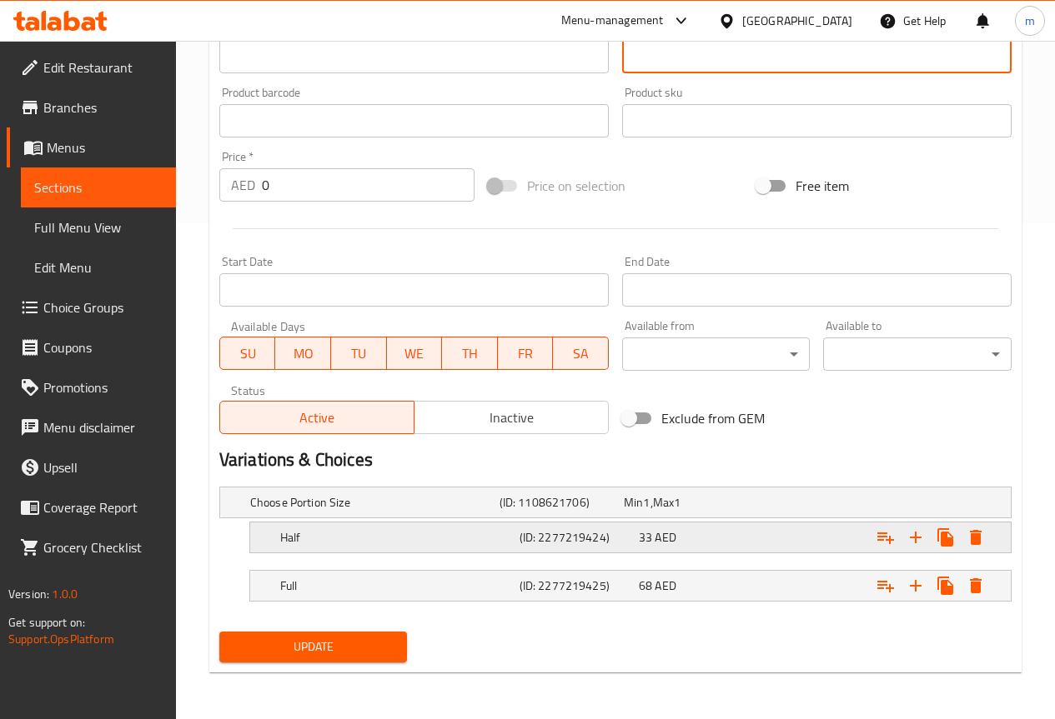
type textarea "برياني بنكهة الفحم السموكي."
click at [353, 546] on div "Half" at bounding box center [396, 537] width 239 height 23
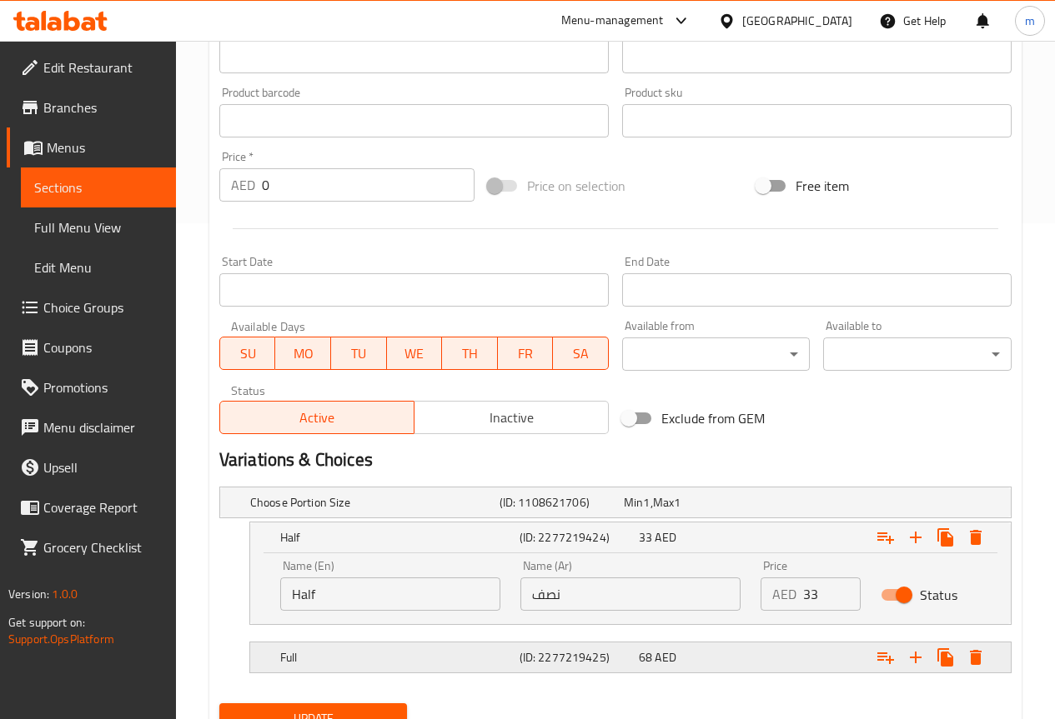
click at [410, 649] on h5 "Full" at bounding box center [396, 657] width 233 height 17
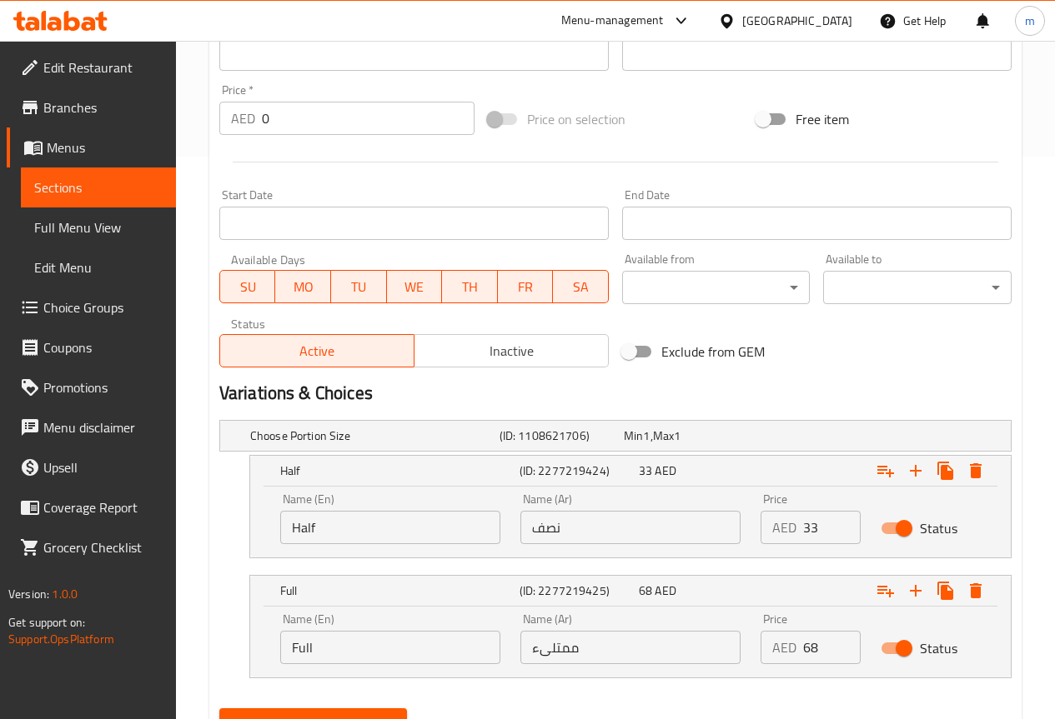
scroll to position [639, 0]
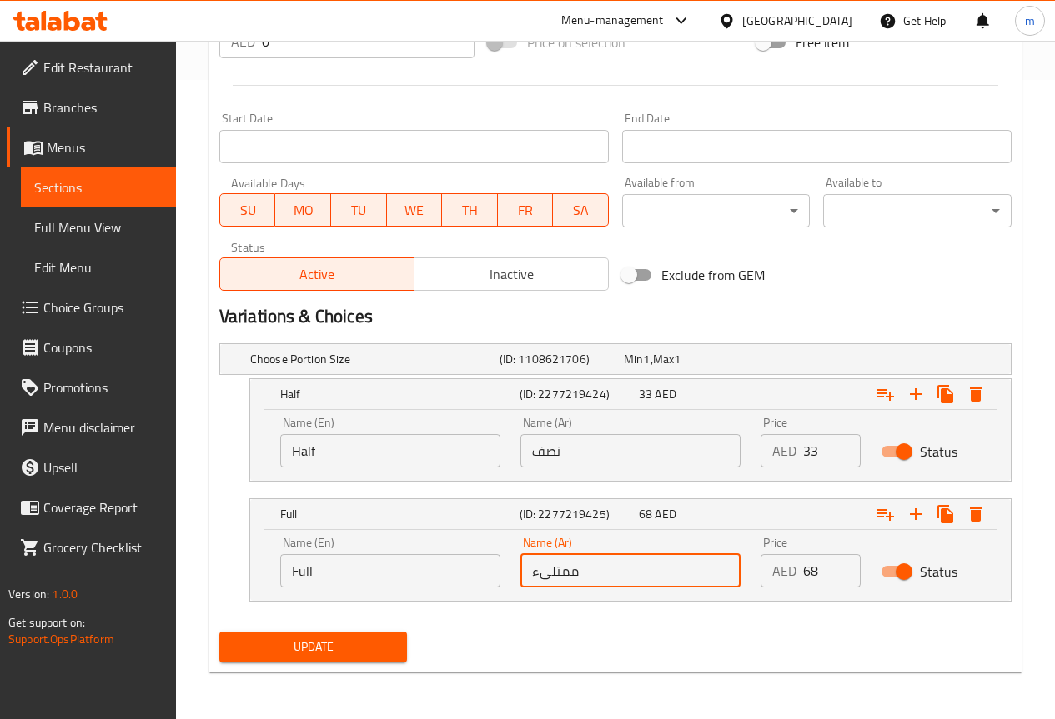
drag, startPoint x: 615, startPoint y: 573, endPoint x: 521, endPoint y: 579, distance: 94.4
click at [521, 579] on input "ممتلىء" at bounding box center [630, 570] width 220 height 33
drag, startPoint x: 594, startPoint y: 573, endPoint x: 480, endPoint y: 584, distance: 114.8
click at [480, 584] on div "Name (En) Full Name (En) Name (Ar) ممتلىء Name (Ar) Price AED 68 Price Status" at bounding box center [630, 562] width 720 height 71
type input "كاملة"
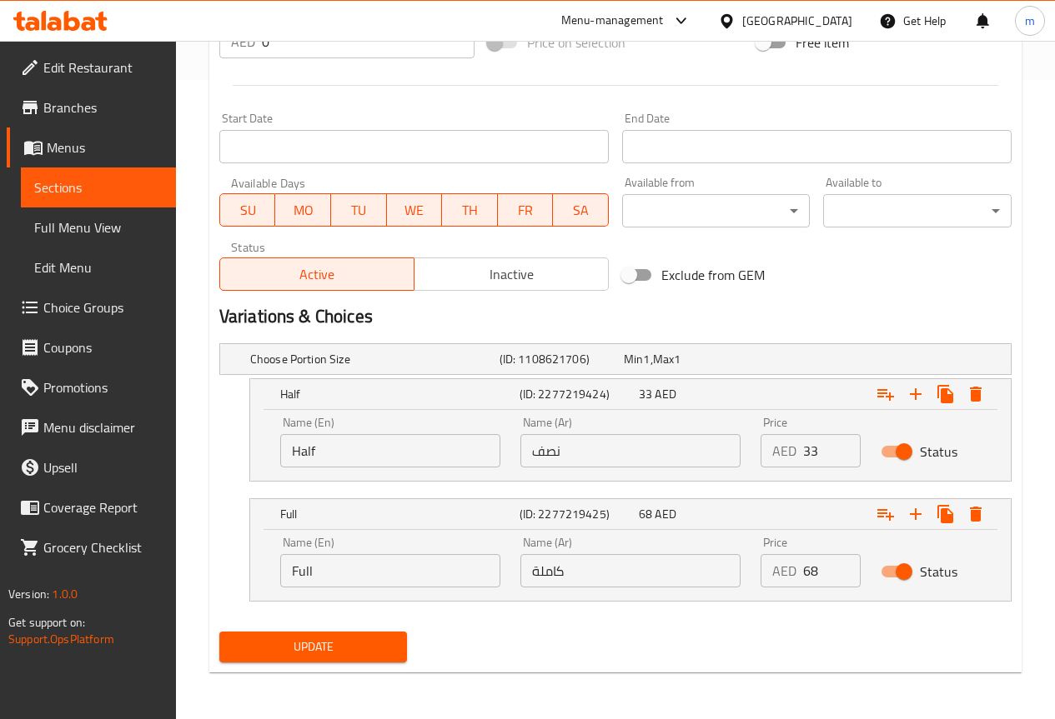
type textarea "برياني مملوء بنكهة الفحم السموكي."
click at [310, 646] on span "Update" at bounding box center [314, 647] width 162 height 21
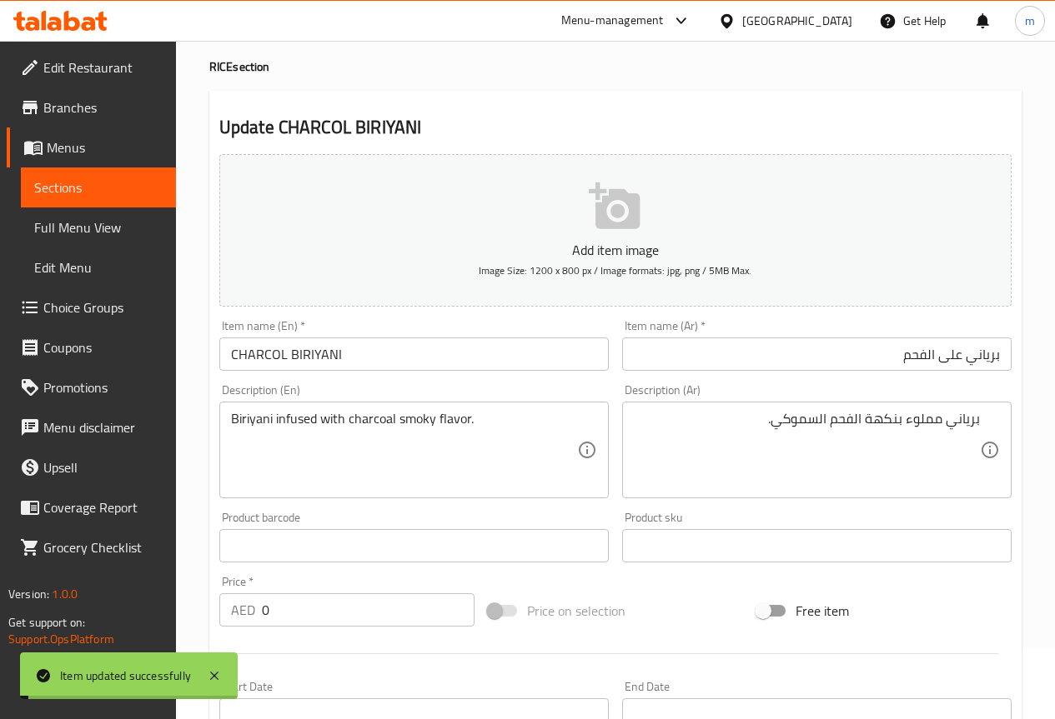
scroll to position [0, 0]
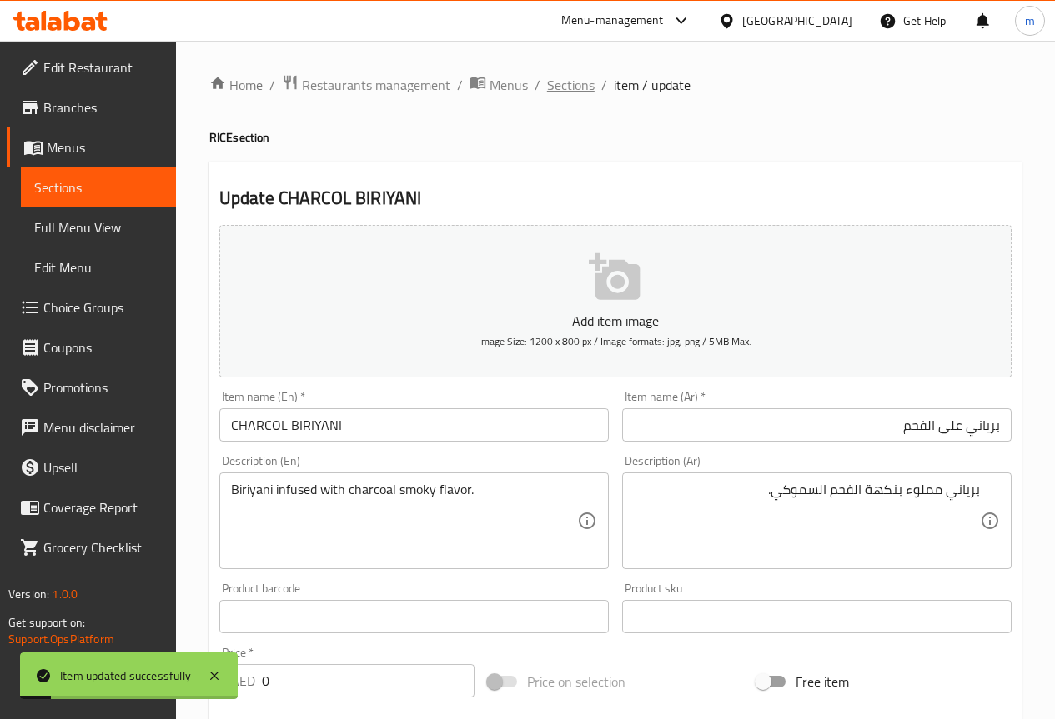
click at [579, 87] on span "Sections" at bounding box center [571, 85] width 48 height 20
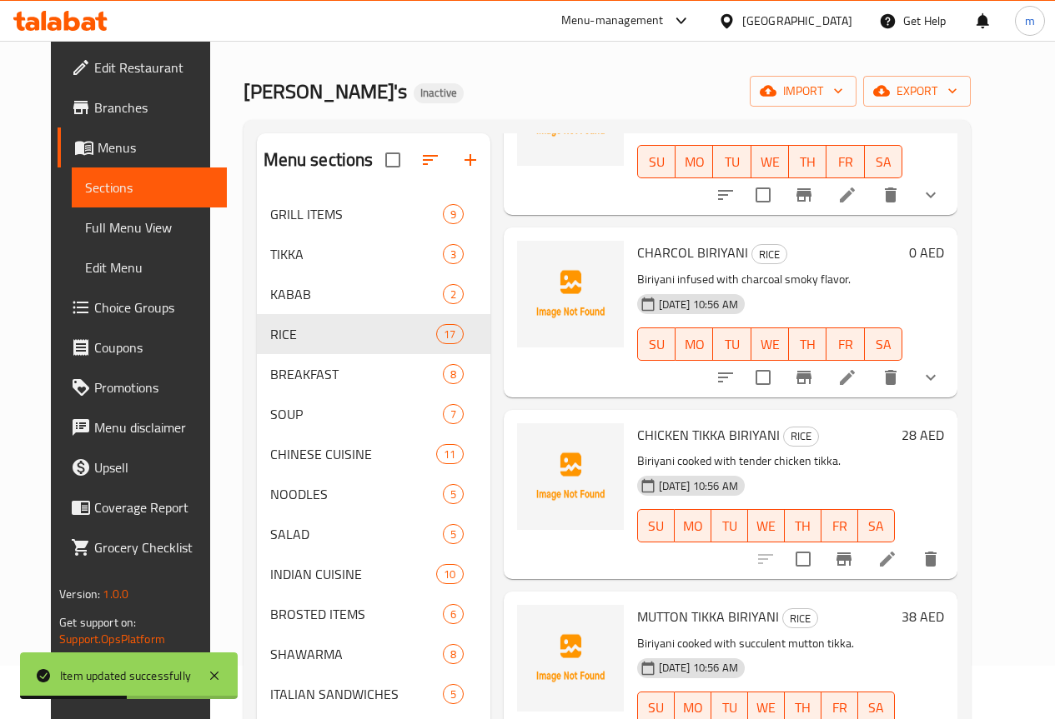
scroll to position [83, 0]
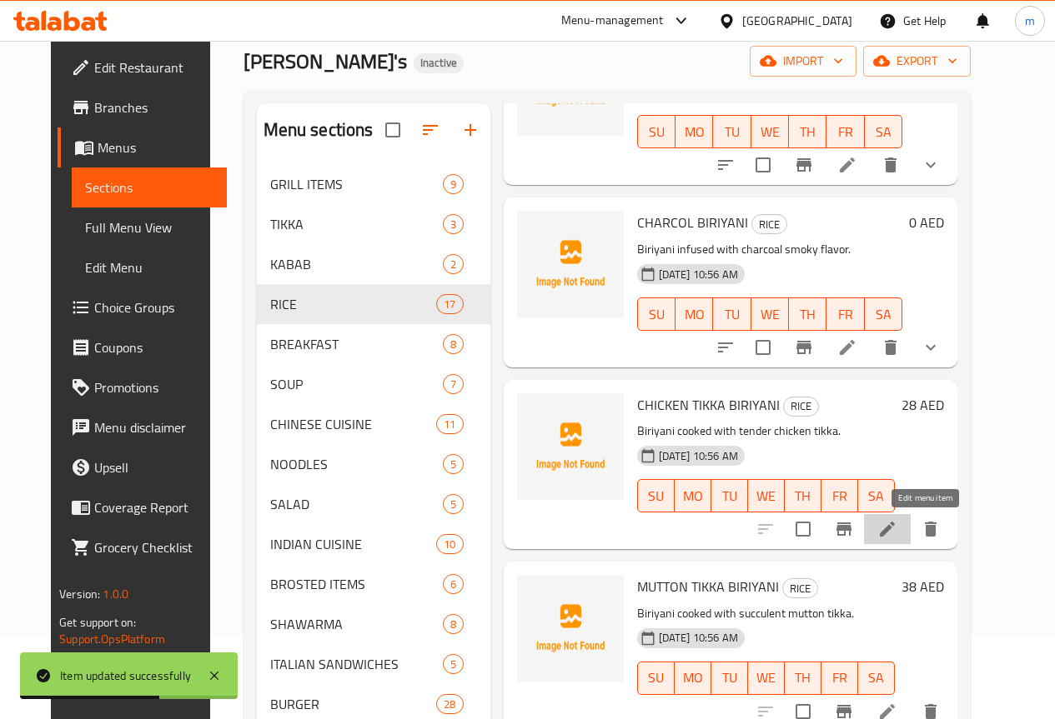
click at [897, 532] on icon at bounding box center [887, 529] width 20 height 20
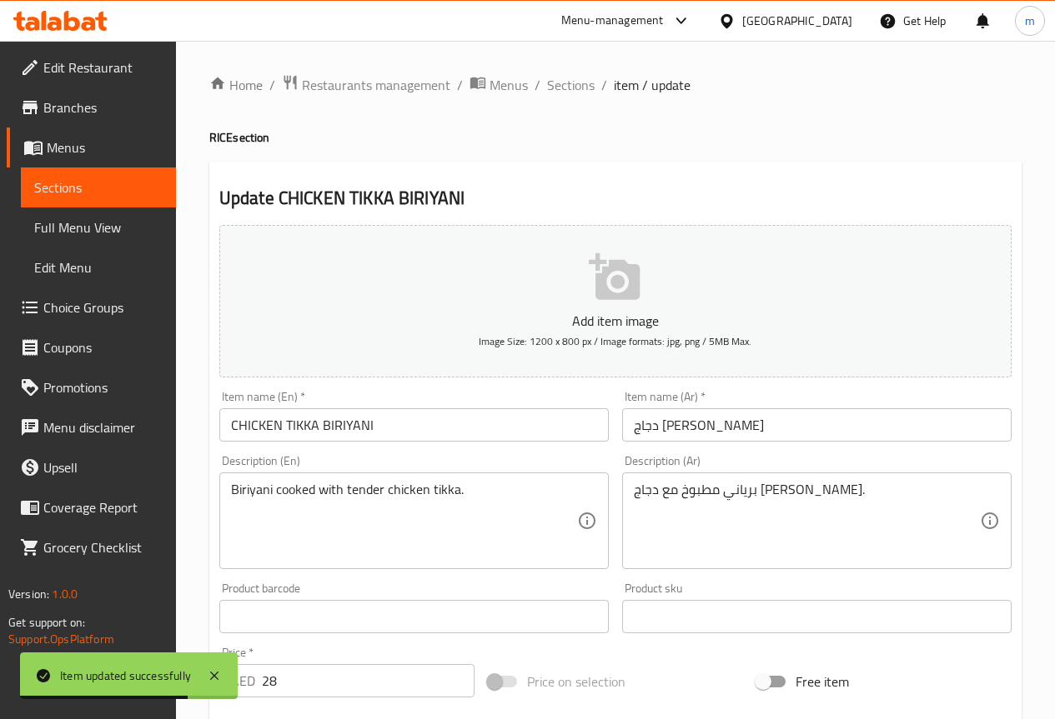
click at [724, 426] on input "دجاج تكا برياني" at bounding box center [816, 424] width 389 height 33
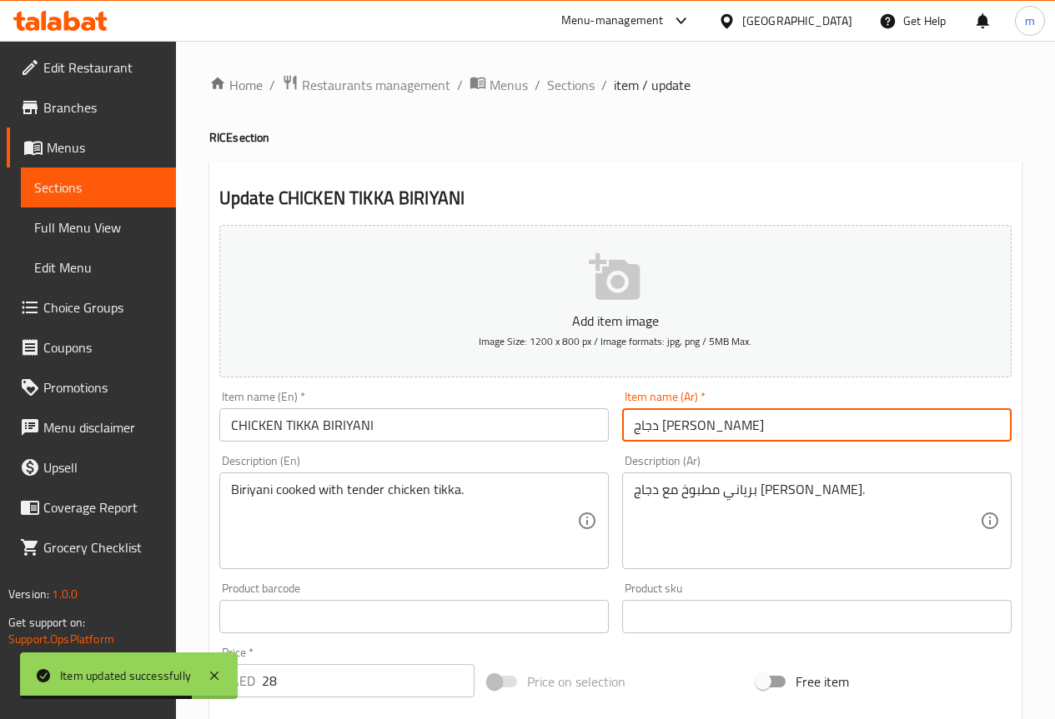
click at [724, 426] on input "دجاج تكا برياني" at bounding box center [816, 424] width 389 height 33
click at [724, 425] on input "دجاج تكا برياني" at bounding box center [816, 424] width 389 height 33
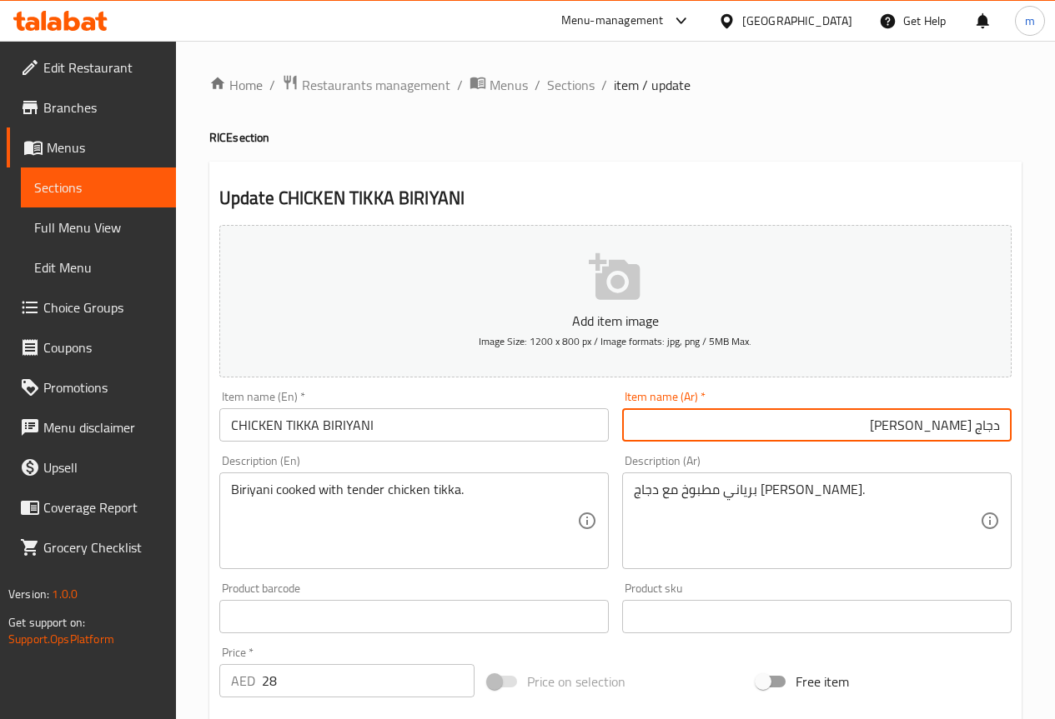
drag, startPoint x: 978, startPoint y: 431, endPoint x: 1135, endPoint y: 421, distance: 157.9
click at [1054, 421] on html "​ Menu-management United Arab Emirates Get Help m Edit Restaurant Branches Menu…" at bounding box center [527, 359] width 1055 height 719
type input "فراخ تكا برياني"
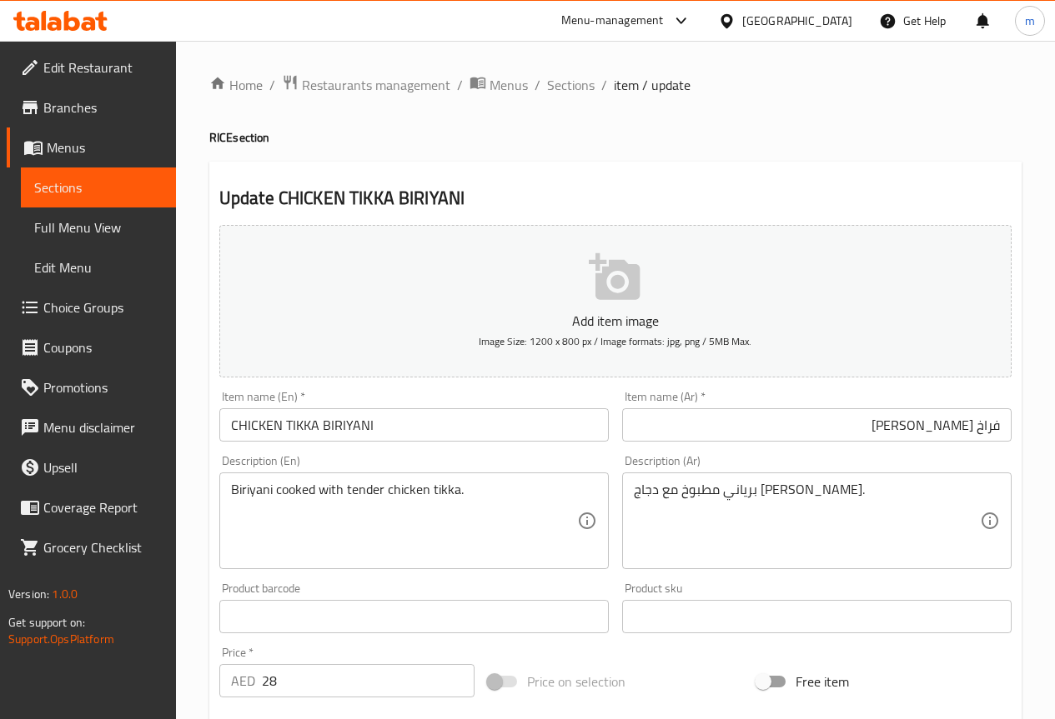
click at [878, 477] on div "برياني مطبوخ مع دجاج تكا طري. Description (Ar)" at bounding box center [816, 521] width 389 height 97
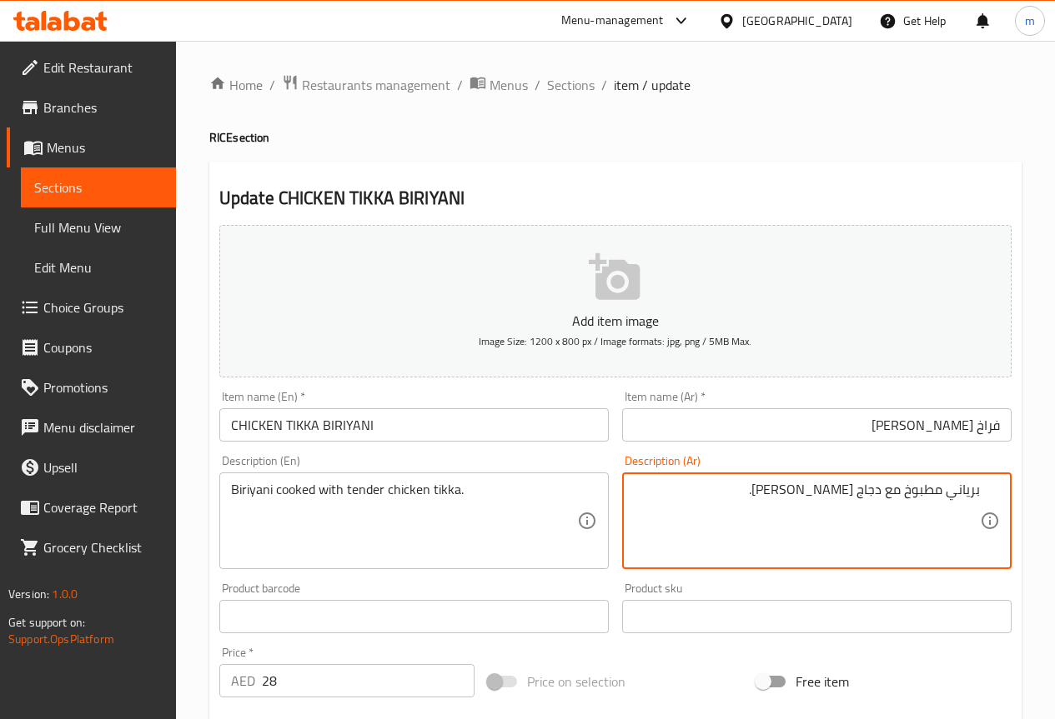
drag, startPoint x: 854, startPoint y: 490, endPoint x: 883, endPoint y: 488, distance: 28.5
click at [883, 488] on textarea "برياني مطبوخ مع دجاج تكا طري." at bounding box center [807, 521] width 346 height 79
click at [805, 493] on textarea "برياني مطبوخ مع فراخ تكا طري." at bounding box center [807, 521] width 346 height 79
click at [810, 494] on textarea "برياني مطبوخ مع فراخ تكا طري." at bounding box center [807, 521] width 346 height 79
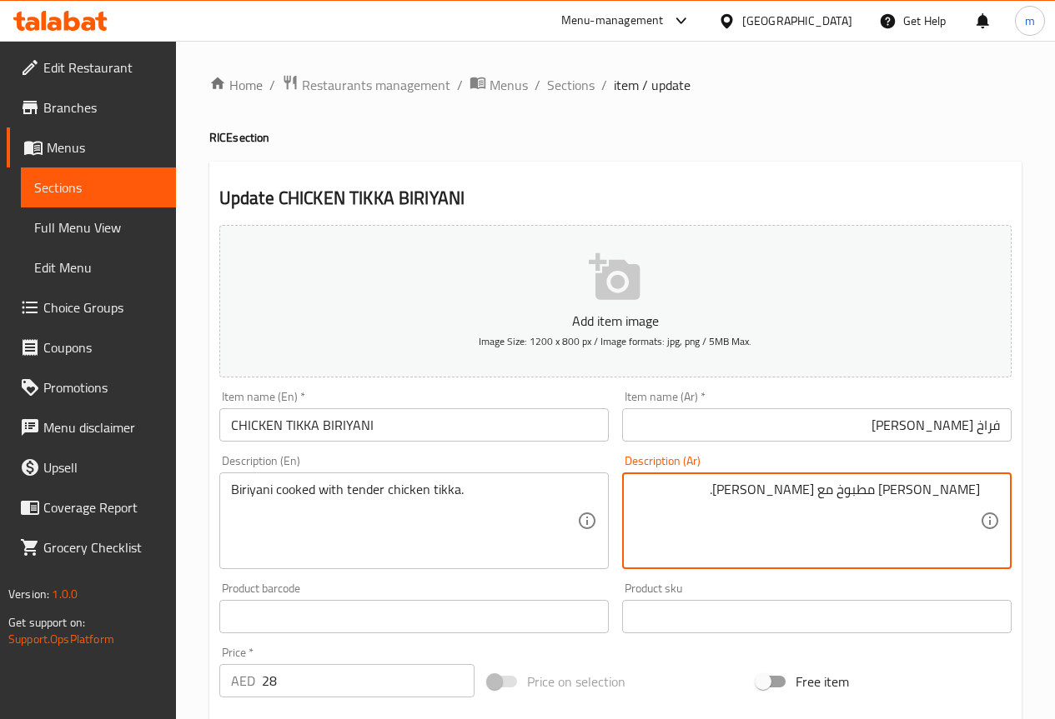
drag, startPoint x: 810, startPoint y: 494, endPoint x: 832, endPoint y: 491, distance: 21.8
click at [832, 491] on textarea "برياني مطبوخ مع فراخ تكا طري." at bounding box center [807, 521] width 346 height 79
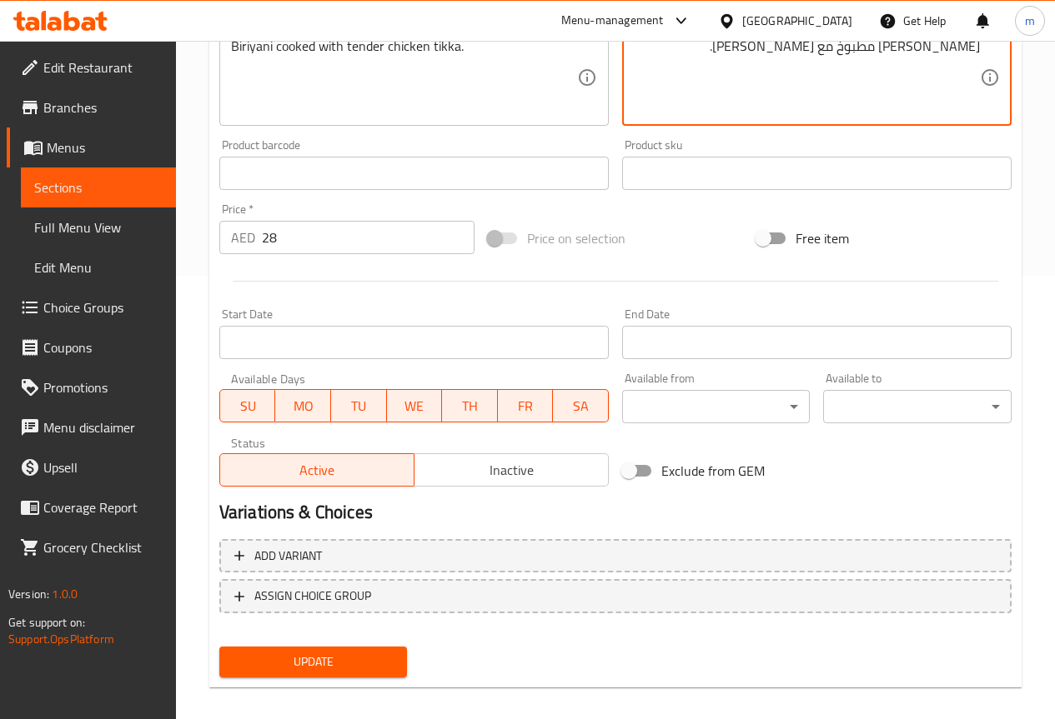
scroll to position [459, 0]
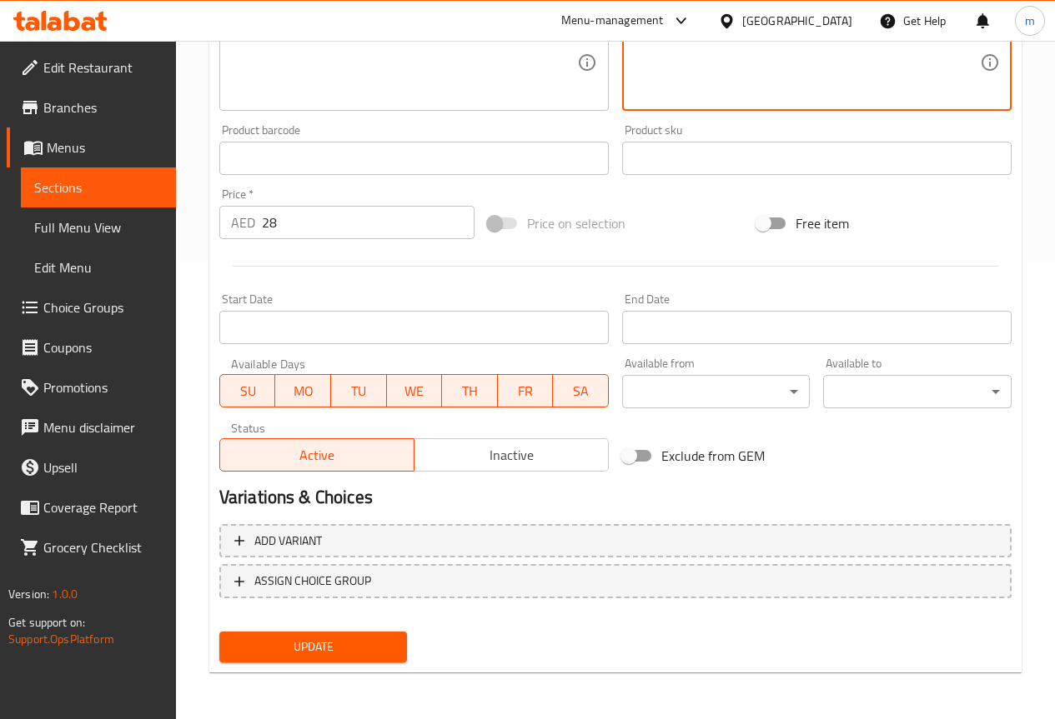
type textarea "برياني مطبوخ مع فراخ تكا تندر."
click at [300, 651] on span "Update" at bounding box center [314, 647] width 162 height 21
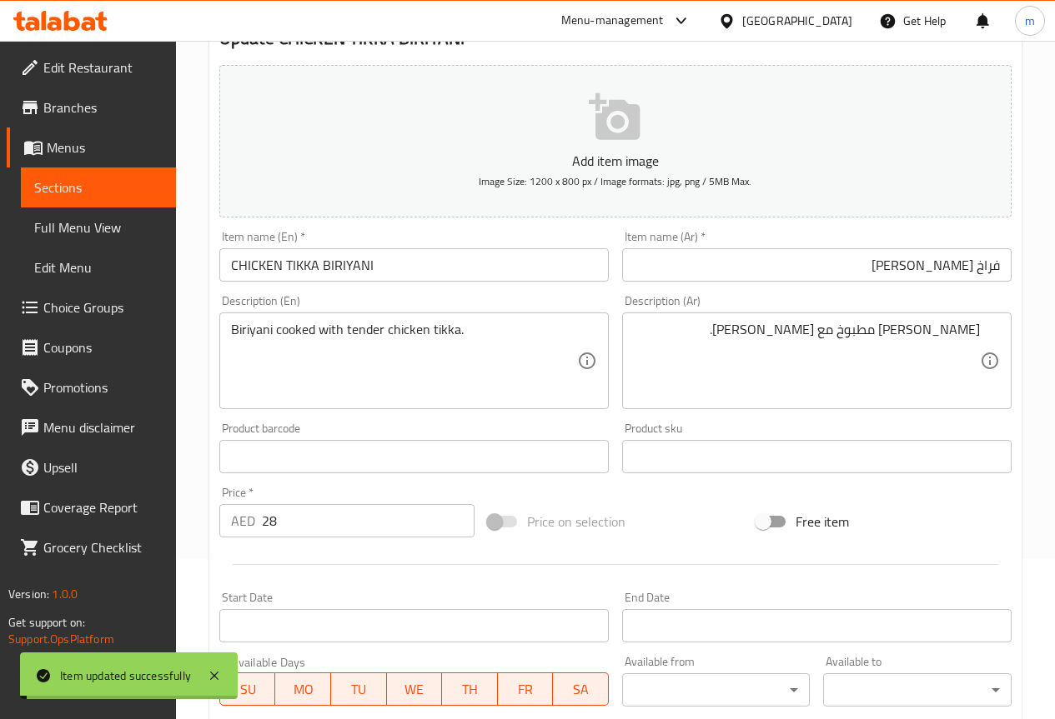
scroll to position [0, 0]
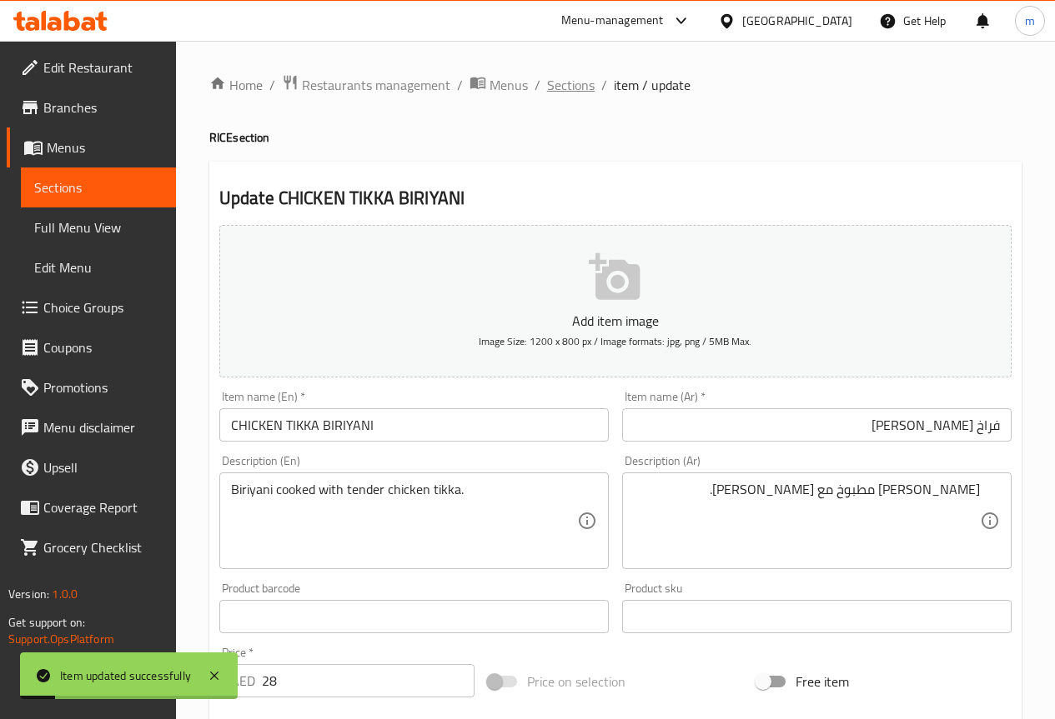
click at [566, 81] on span "Sections" at bounding box center [571, 85] width 48 height 20
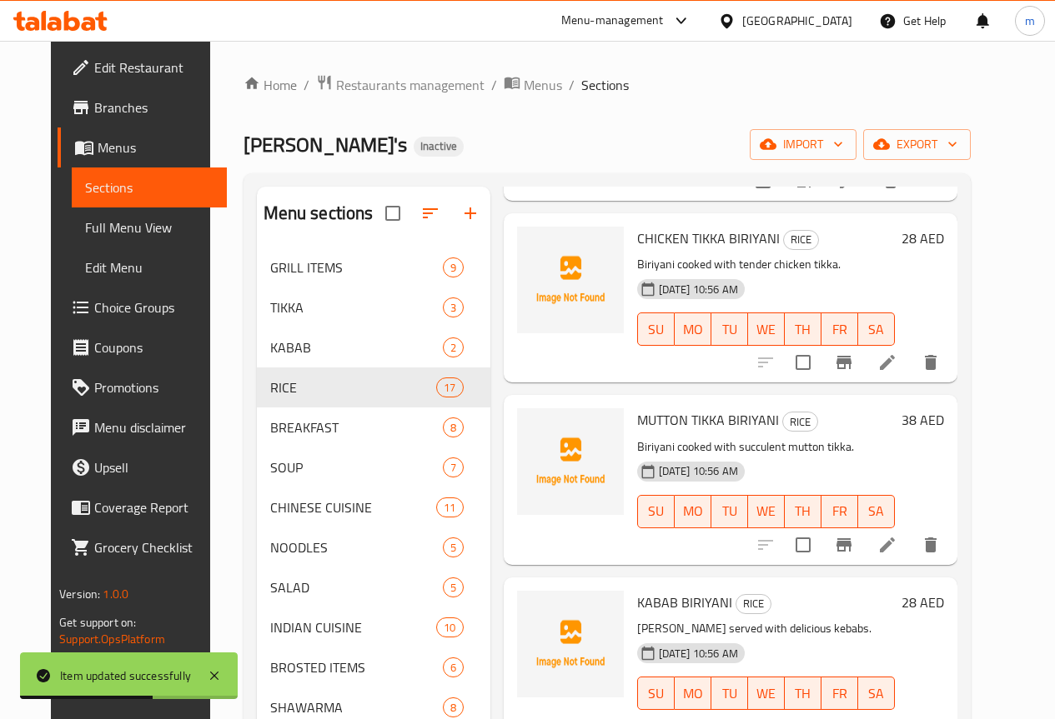
scroll to position [333, 0]
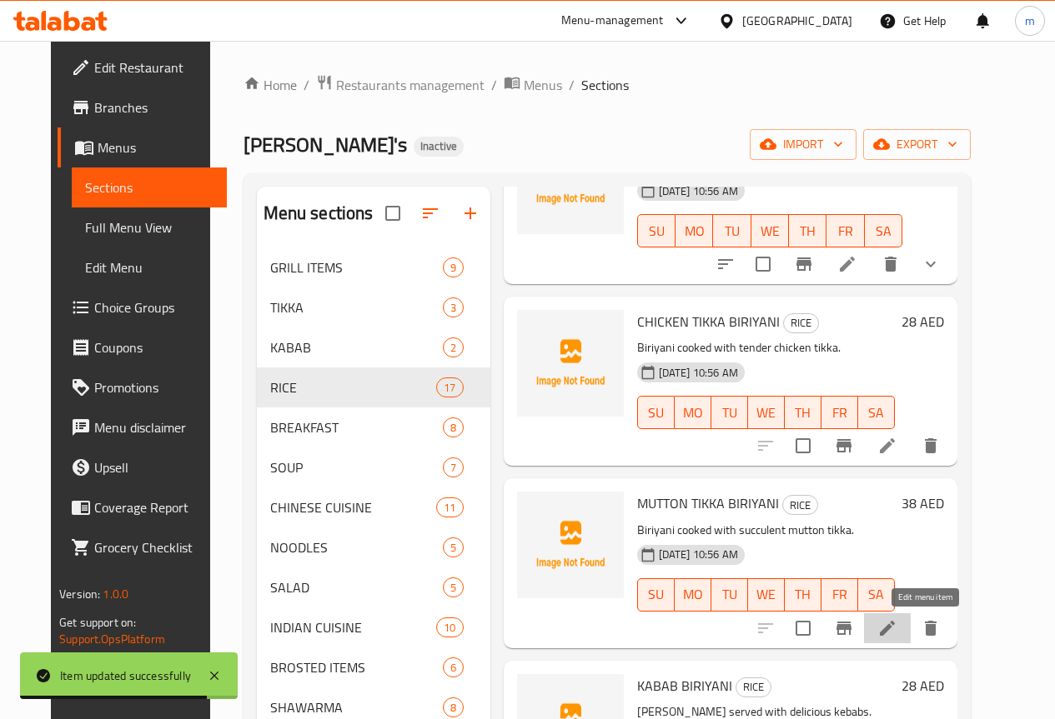
click at [897, 631] on icon at bounding box center [887, 629] width 20 height 20
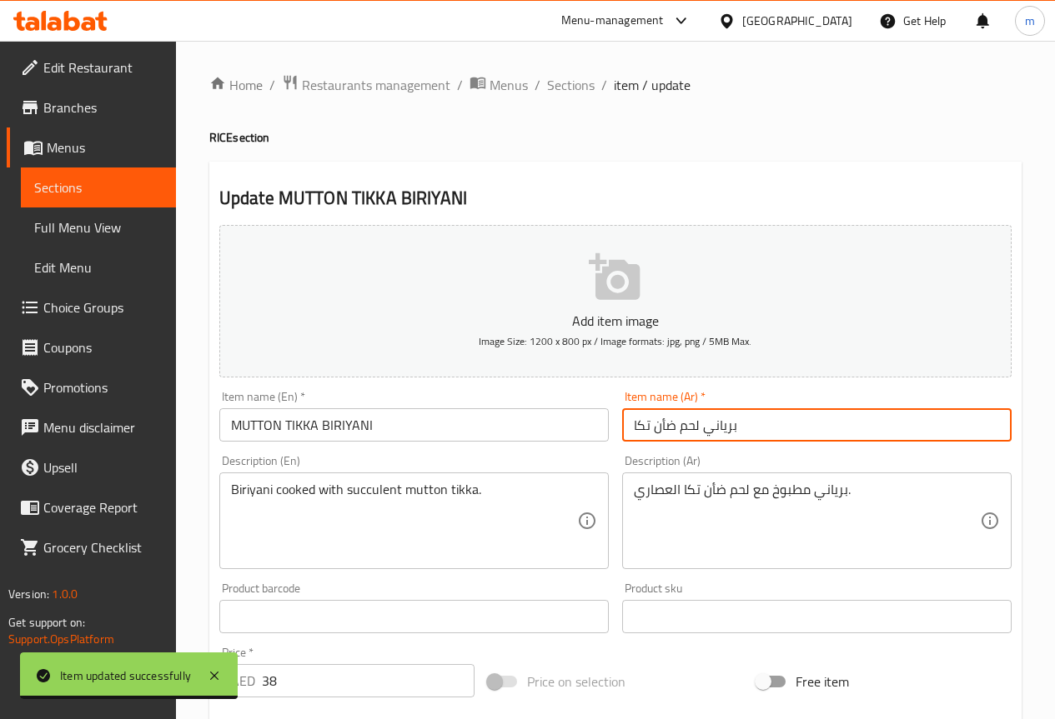
click at [787, 429] on input "برياني لحم ضأن تكا" at bounding box center [816, 424] width 389 height 33
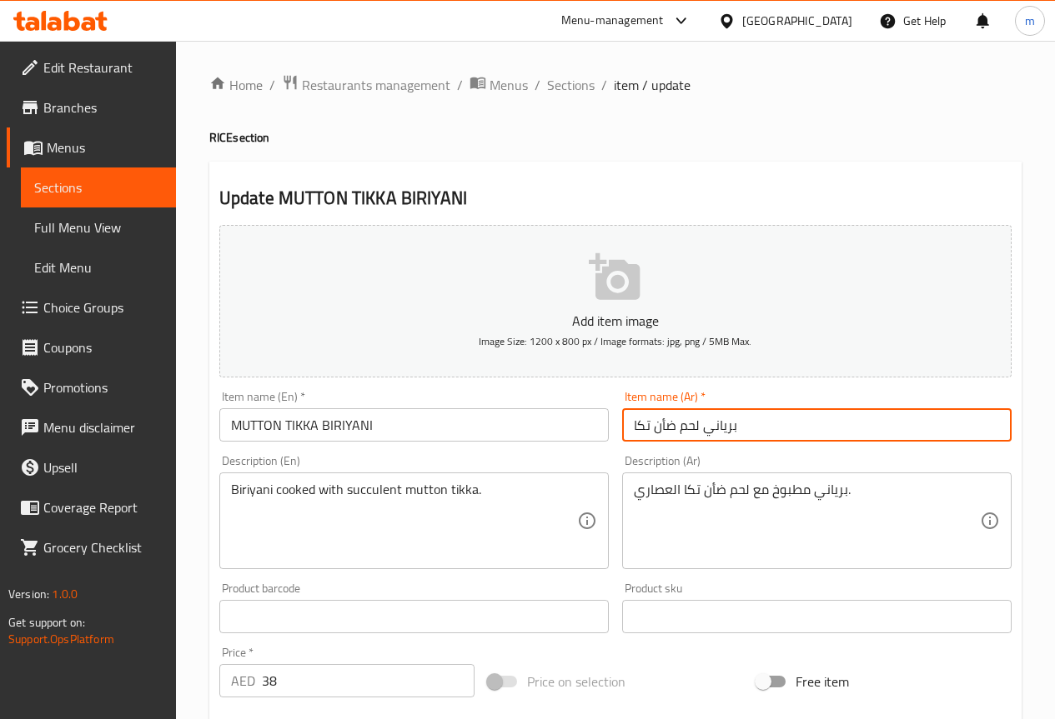
click at [787, 429] on input "برياني لحم ضأن تكا" at bounding box center [816, 424] width 389 height 33
click at [783, 429] on input "برياني لحم ضأن تكا" at bounding box center [816, 424] width 389 height 33
drag, startPoint x: 942, startPoint y: 426, endPoint x: 963, endPoint y: 416, distance: 23.1
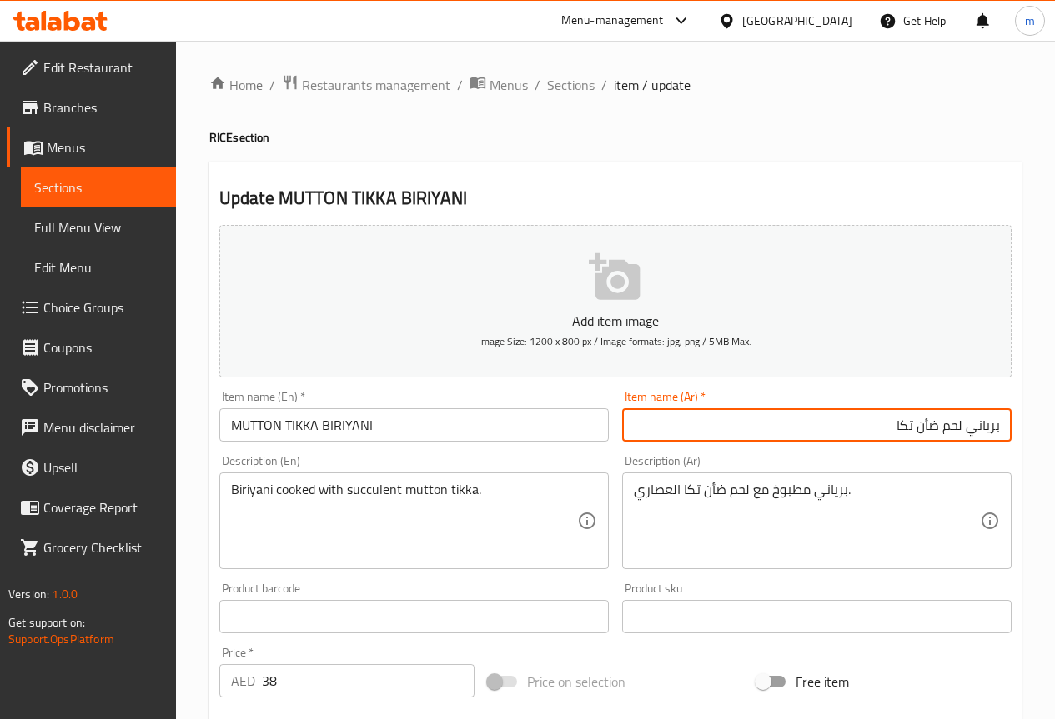
click at [963, 416] on input "برياني لحم ضأن تكا" at bounding box center [816, 424] width 389 height 33
type input "برياني ضأن تكا"
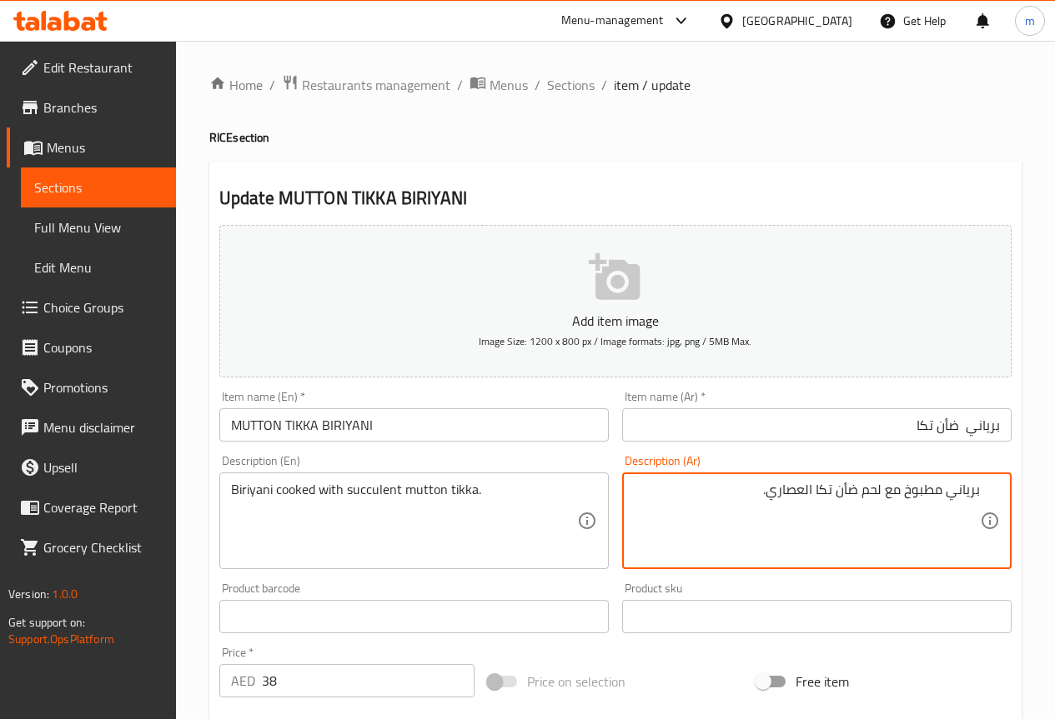
drag, startPoint x: 859, startPoint y: 495, endPoint x: 882, endPoint y: 501, distance: 23.3
click at [882, 501] on textarea "برياني مطبوخ مع لحم ضأن تكا العصاري." at bounding box center [807, 521] width 346 height 79
drag, startPoint x: 791, startPoint y: 498, endPoint x: 801, endPoint y: 494, distance: 10.8
click at [801, 494] on textarea "برياني مطبوخ مع ضأن تكا العصاري." at bounding box center [807, 521] width 346 height 79
click at [774, 499] on textarea "برياني مطبوخ مع ضأن تكا العصاري." at bounding box center [807, 521] width 346 height 79
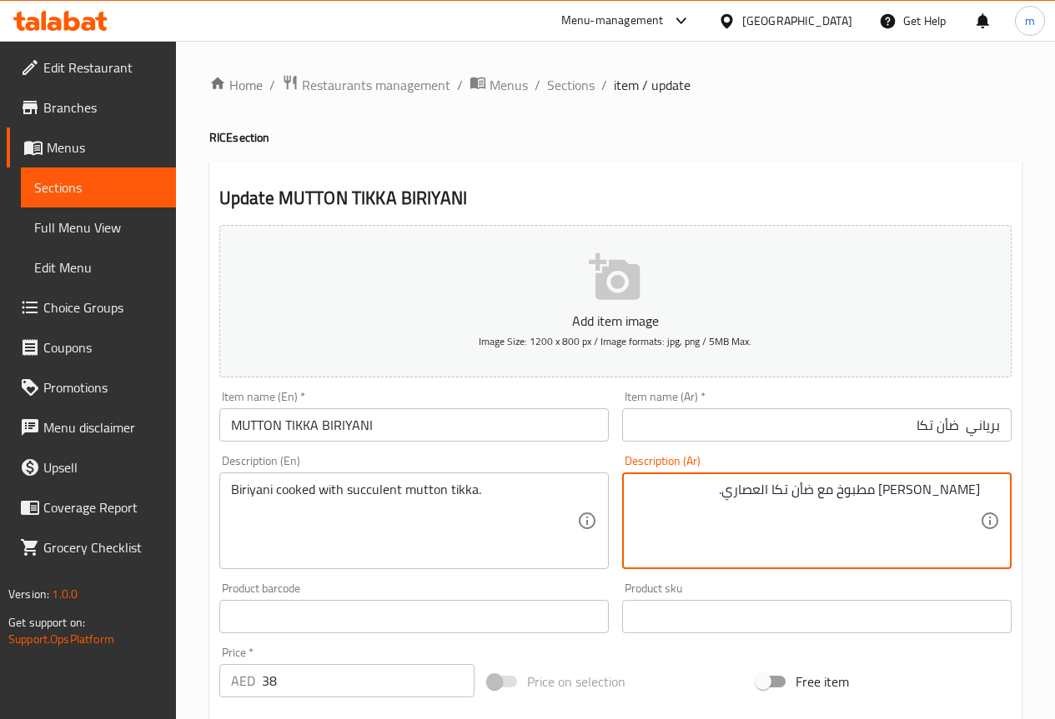
drag, startPoint x: 794, startPoint y: 490, endPoint x: 774, endPoint y: 506, distance: 25.5
click at [774, 506] on textarea "برياني مطبوخ مع ضأن تكا العصاري." at bounding box center [807, 521] width 346 height 79
click at [770, 489] on textarea "برياني مطبوخ مع ضأن تكا العصاري." at bounding box center [807, 521] width 346 height 79
drag, startPoint x: 793, startPoint y: 491, endPoint x: 749, endPoint y: 499, distance: 45.0
click at [749, 499] on textarea "برياني مطبوخ مع ضأن تكا العصاري." at bounding box center [807, 521] width 346 height 79
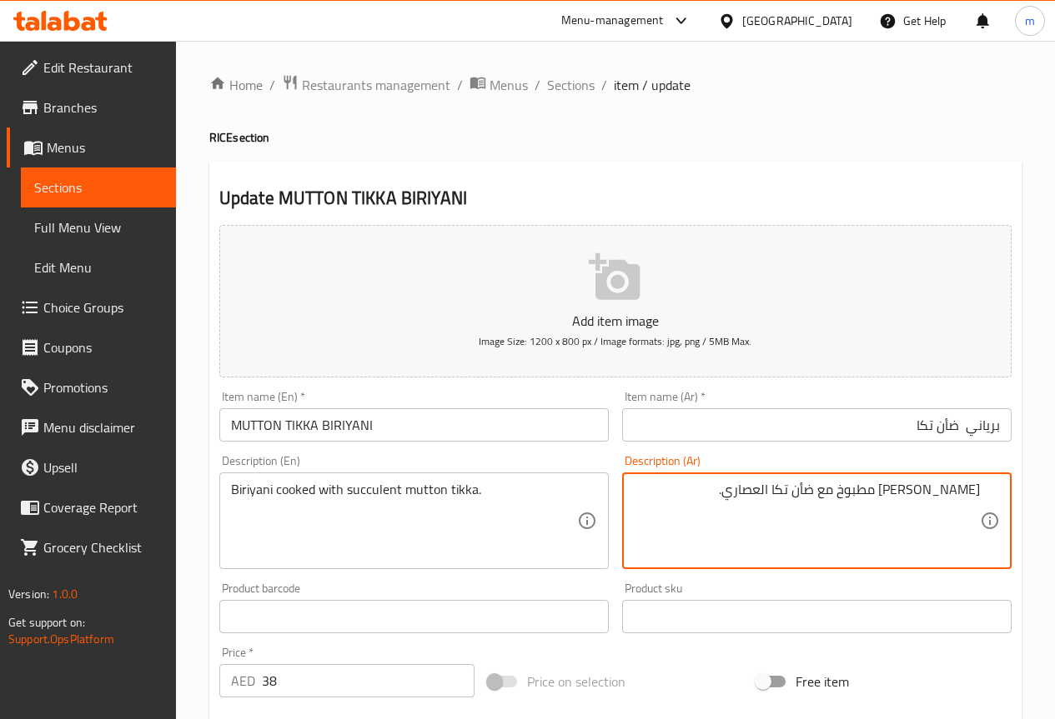
click at [794, 494] on textarea "برياني مطبوخ مع ضأن تكا العصاري." at bounding box center [807, 521] width 346 height 79
drag, startPoint x: 798, startPoint y: 489, endPoint x: 836, endPoint y: 487, distance: 38.4
click at [836, 487] on textarea "برياني مطبوخ مع ضأن تكا العصاري." at bounding box center [807, 521] width 346 height 79
click at [829, 490] on textarea "برياني مطبوخ مع ضأن تكا ي." at bounding box center [807, 521] width 346 height 79
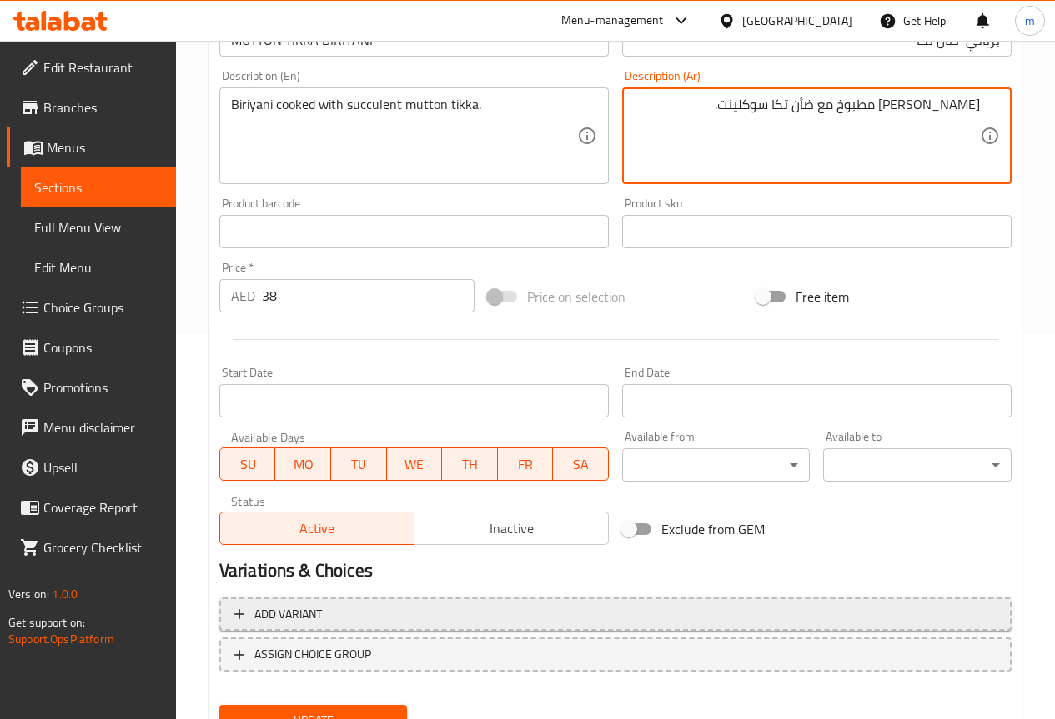
scroll to position [459, 0]
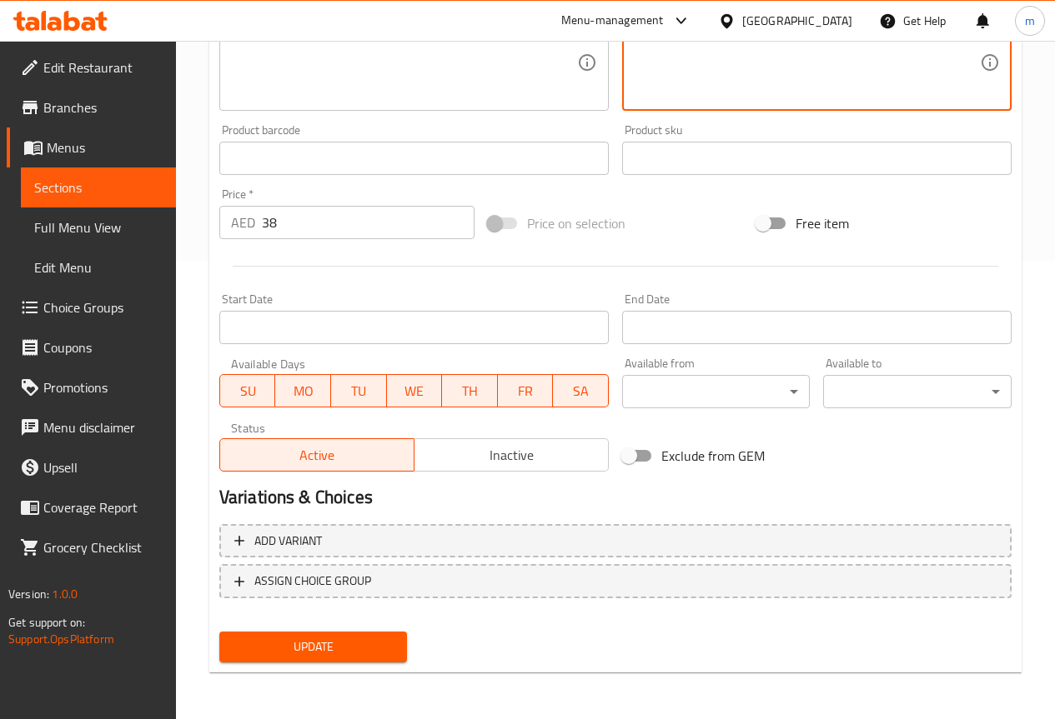
type textarea "برياني مطبوخ مع ضأن تكا سوكلينت."
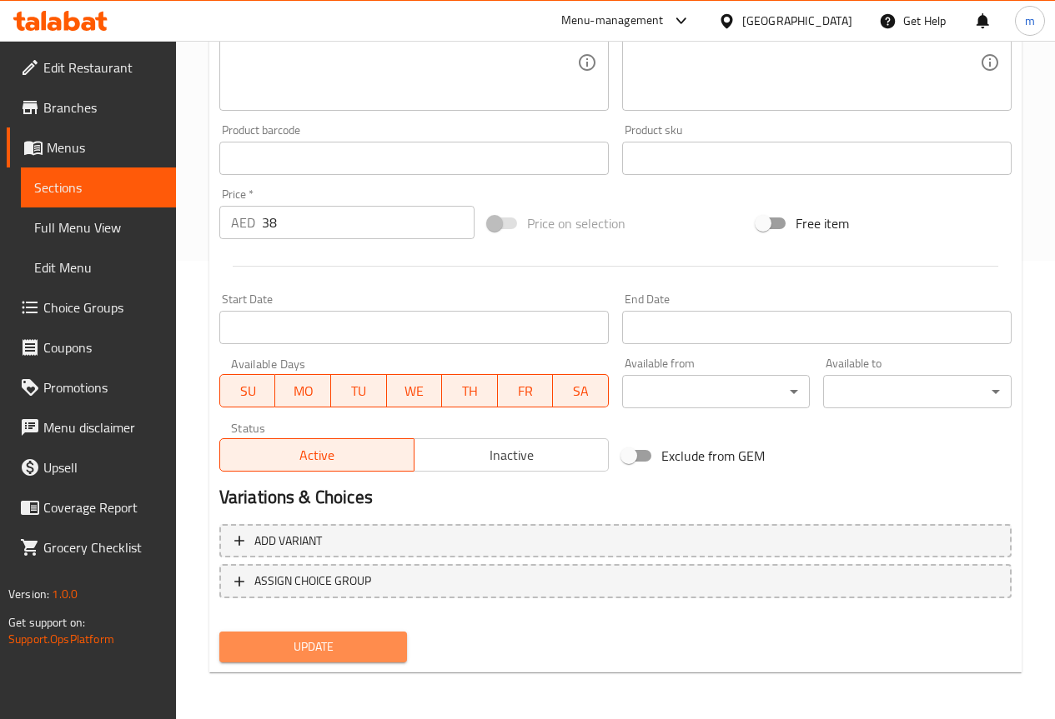
click at [316, 652] on span "Update" at bounding box center [314, 647] width 162 height 21
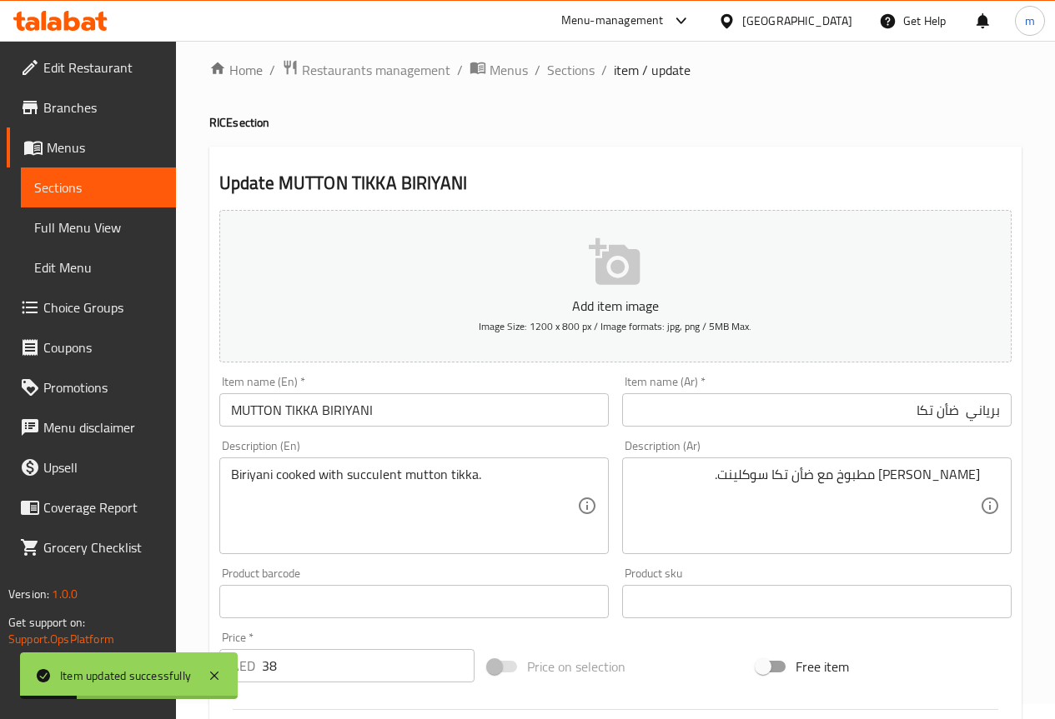
scroll to position [0, 0]
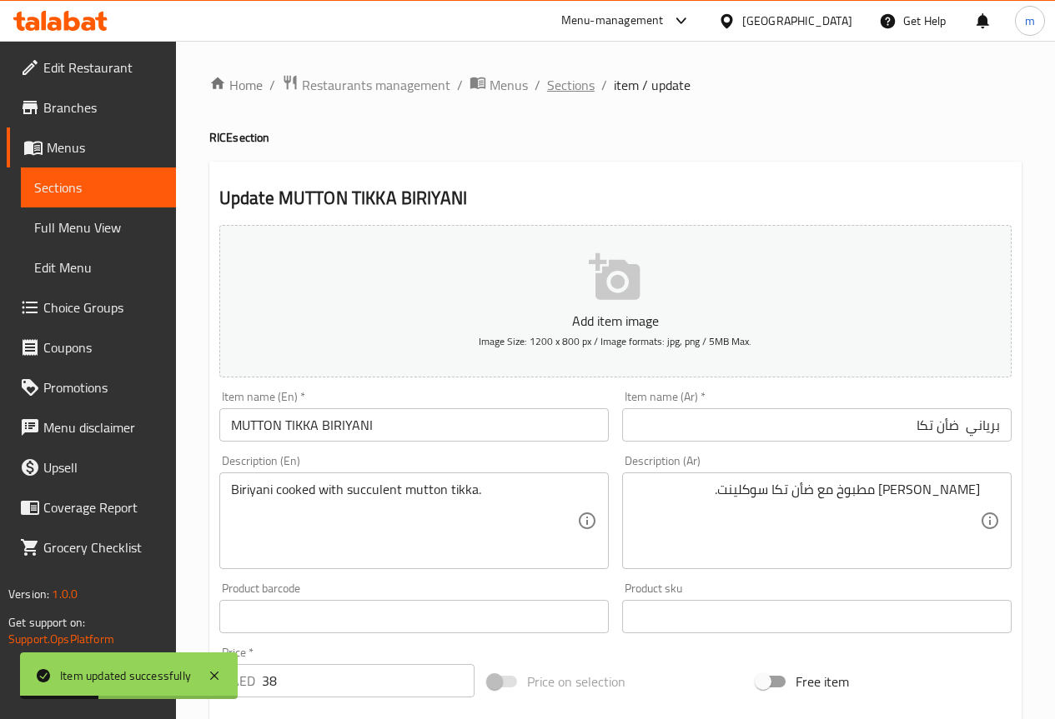
click at [571, 91] on span "Sections" at bounding box center [571, 85] width 48 height 20
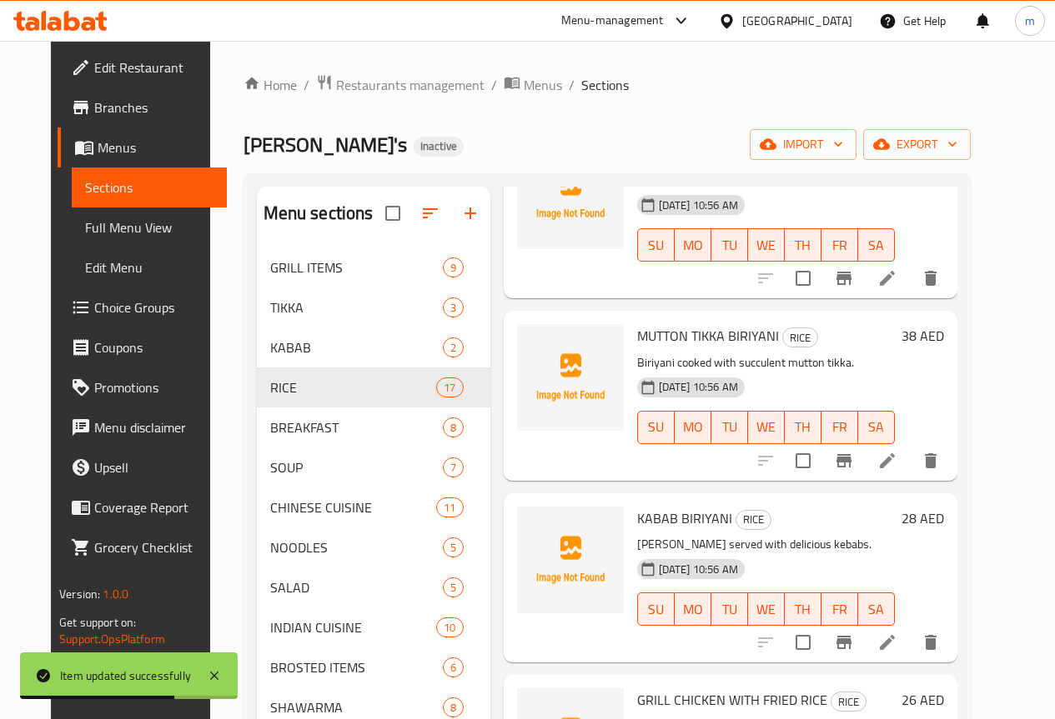
scroll to position [500, 0]
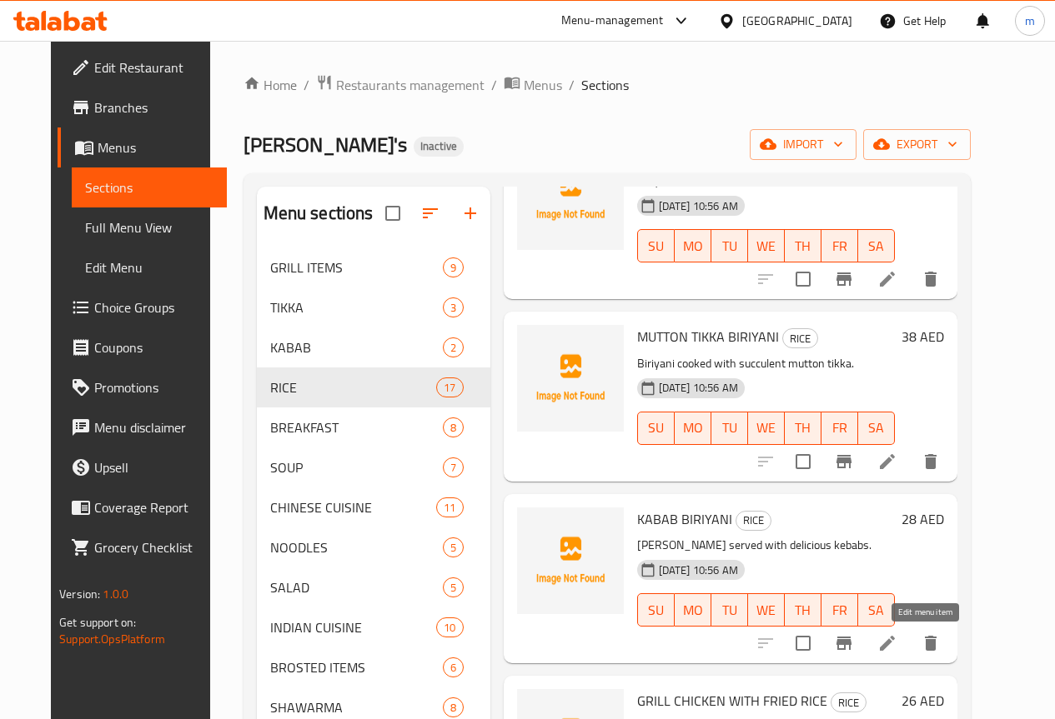
click at [895, 642] on icon at bounding box center [887, 643] width 15 height 15
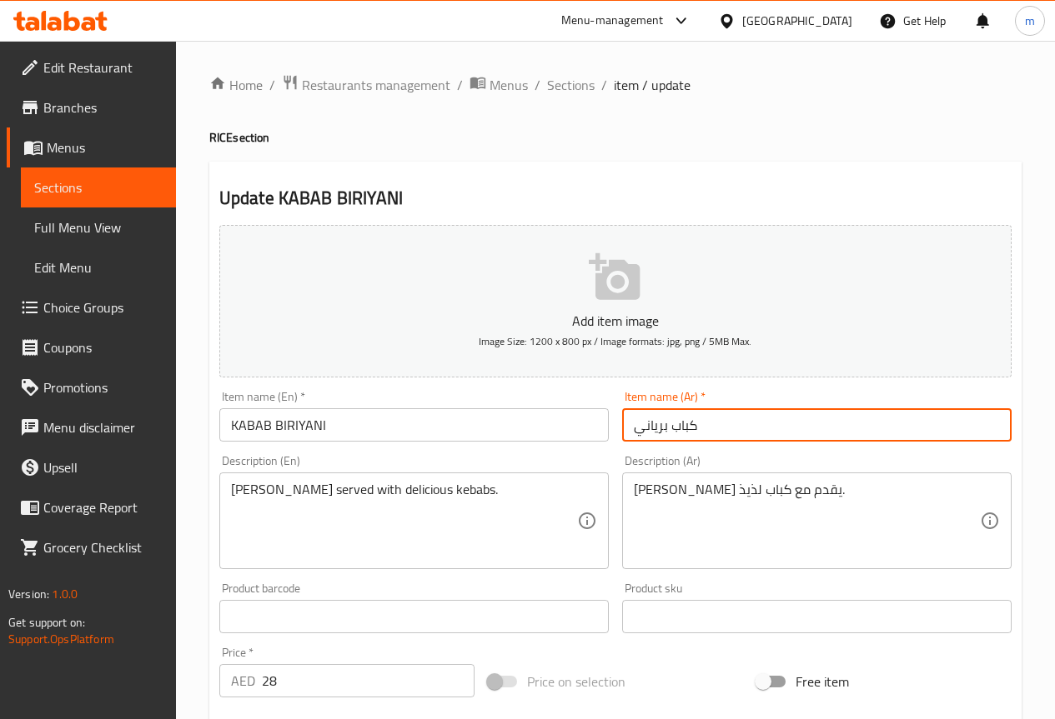
click at [717, 427] on input "كباب برياني" at bounding box center [816, 424] width 389 height 33
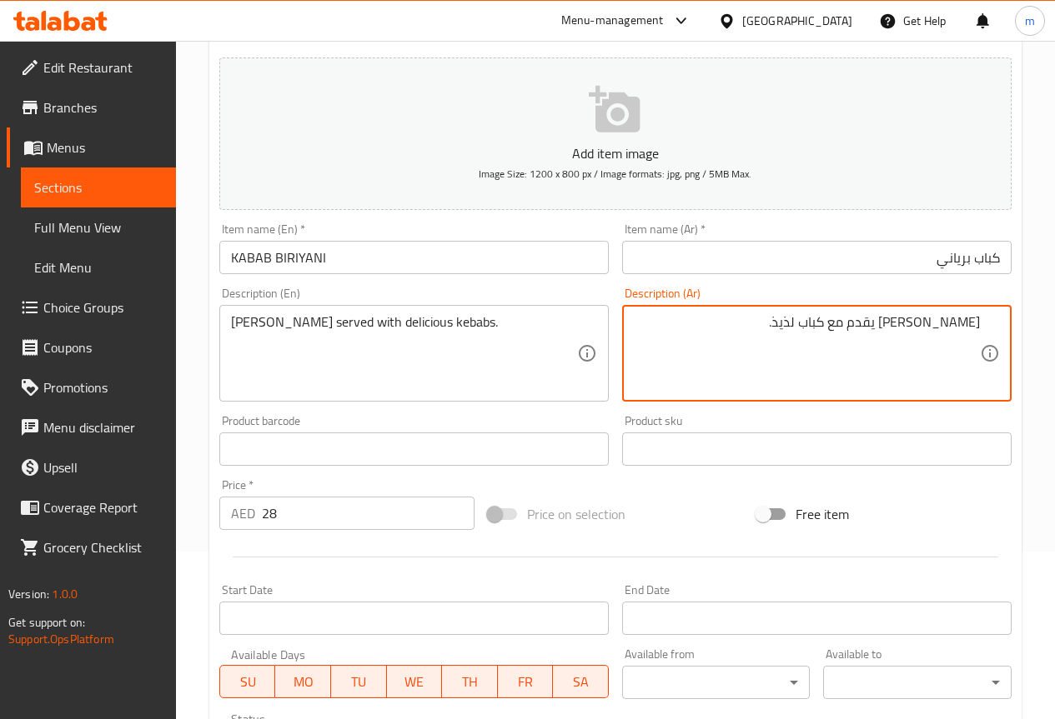
scroll to position [459, 0]
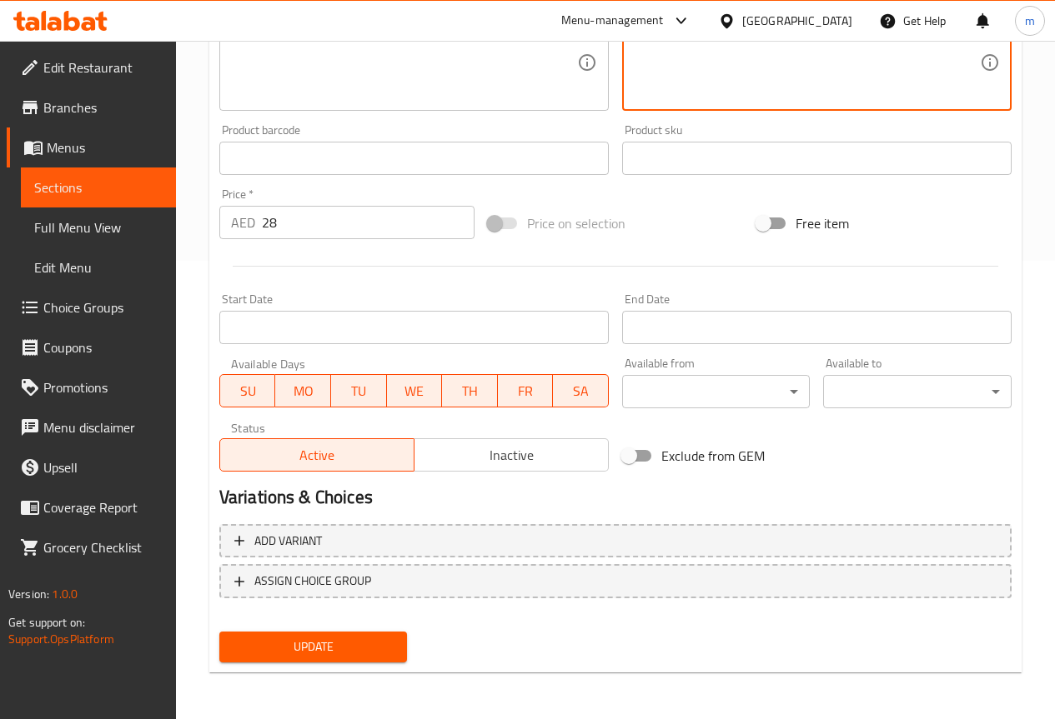
click at [328, 638] on span "Update" at bounding box center [314, 647] width 162 height 21
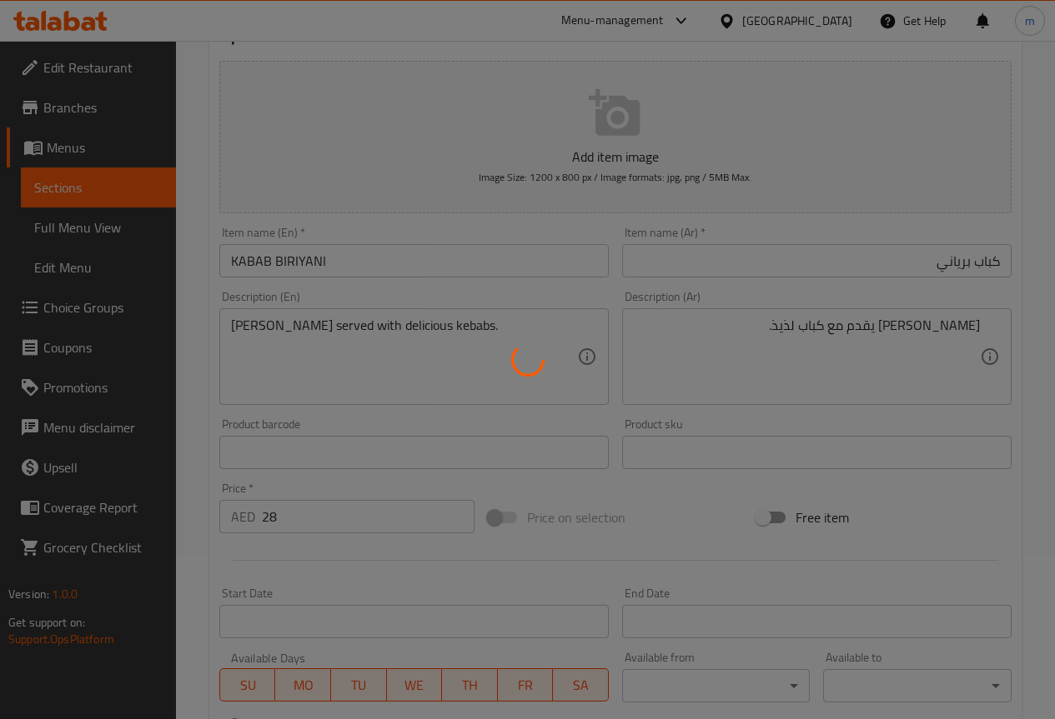
scroll to position [0, 0]
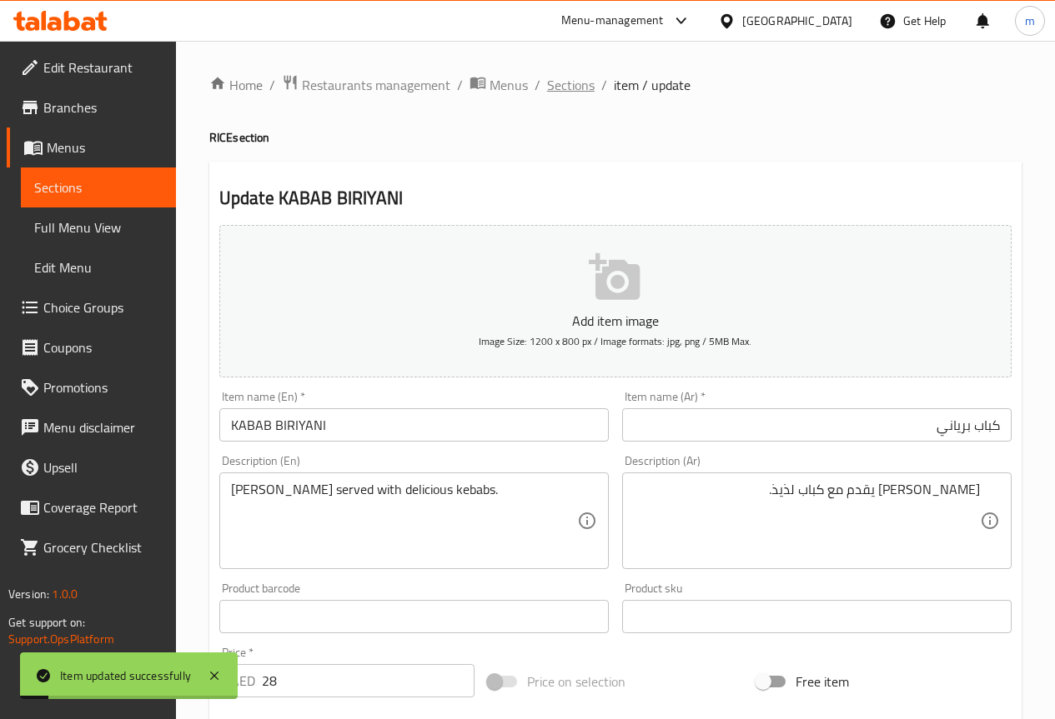
click at [563, 87] on span "Sections" at bounding box center [571, 85] width 48 height 20
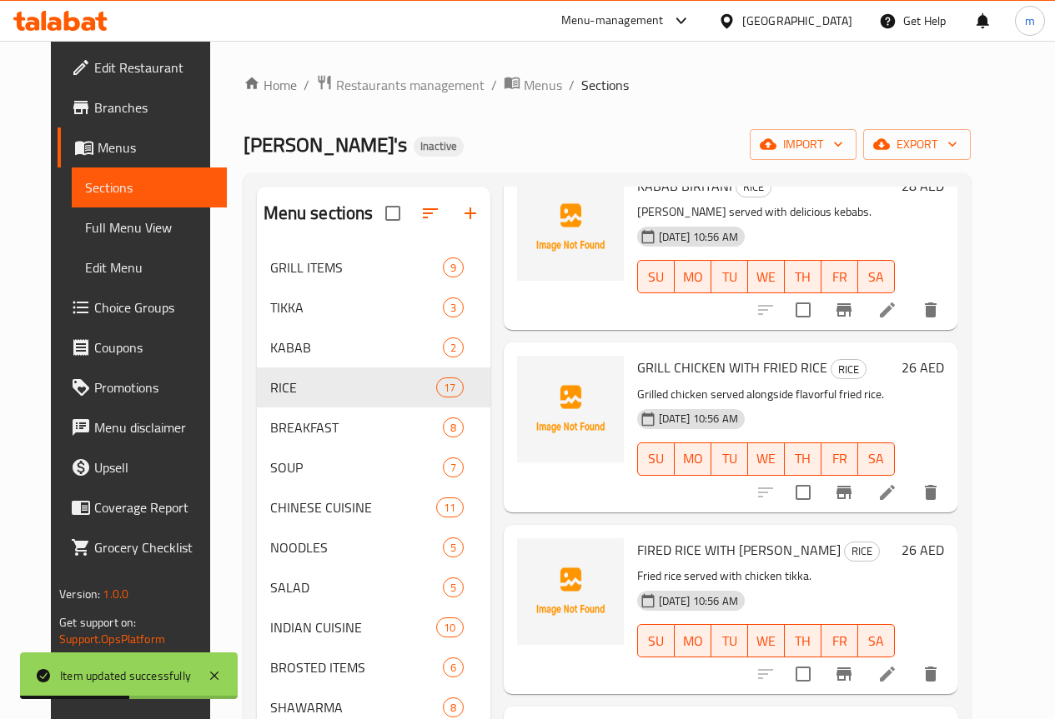
scroll to position [917, 0]
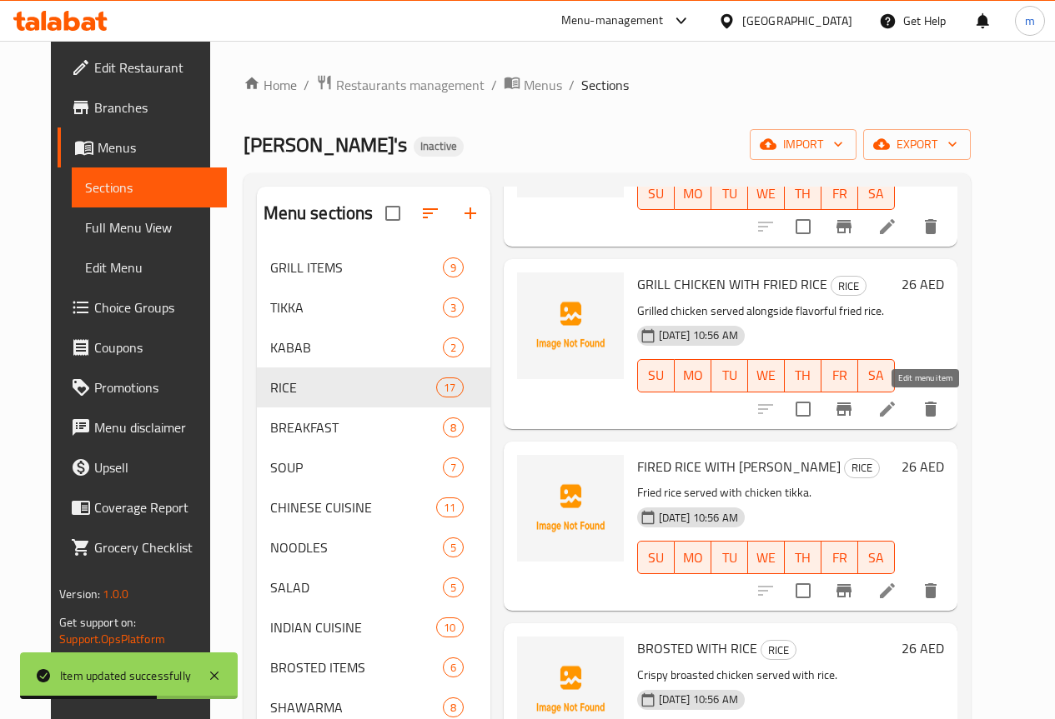
click at [895, 406] on icon at bounding box center [887, 409] width 15 height 15
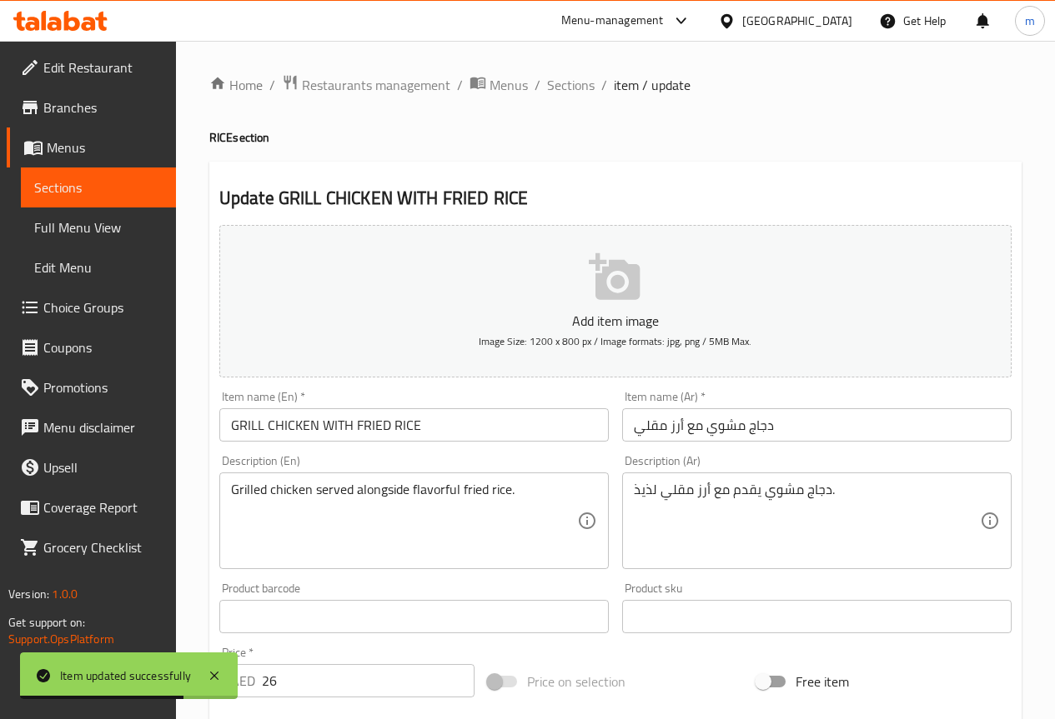
click at [810, 419] on input "دجاج مشوي مع أرز مقلي" at bounding box center [816, 424] width 389 height 33
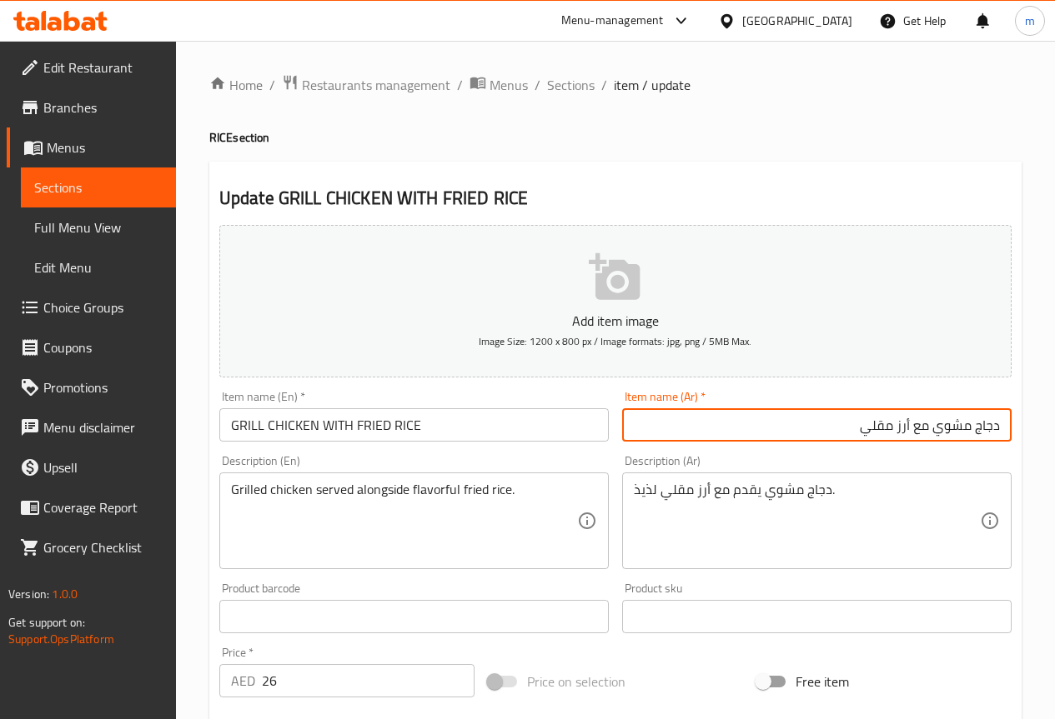
drag, startPoint x: 978, startPoint y: 427, endPoint x: 1108, endPoint y: 426, distance: 130.1
click at [1054, 426] on html "​ Menu-management United Arab Emirates Get Help m Edit Restaurant Branches Menu…" at bounding box center [527, 359] width 1055 height 719
type input "فراخ مشوي مع أرز مقلي"
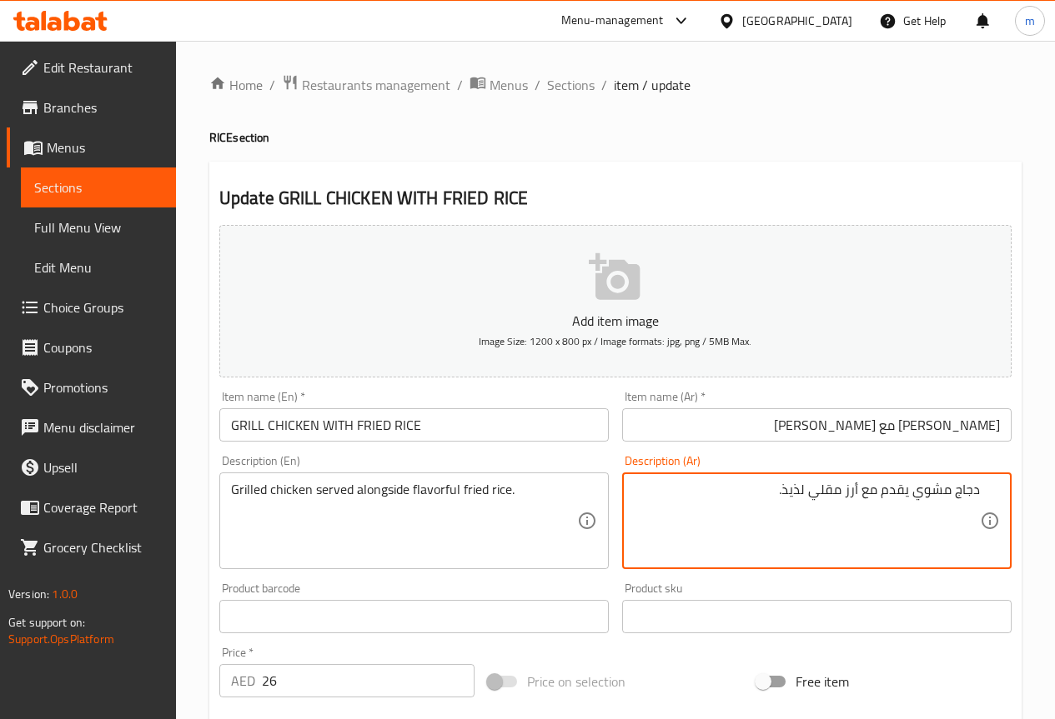
drag, startPoint x: 955, startPoint y: 490, endPoint x: 1115, endPoint y: 511, distance: 161.4
click at [1054, 511] on html "​ Menu-management United Arab Emirates Get Help m Edit Restaurant Branches Menu…" at bounding box center [527, 359] width 1055 height 719
drag, startPoint x: 866, startPoint y: 494, endPoint x: 878, endPoint y: 504, distance: 15.4
click at [878, 504] on textarea "فراخ مشوي يقدم مع أرز مقلي لذيذ." at bounding box center [807, 521] width 346 height 79
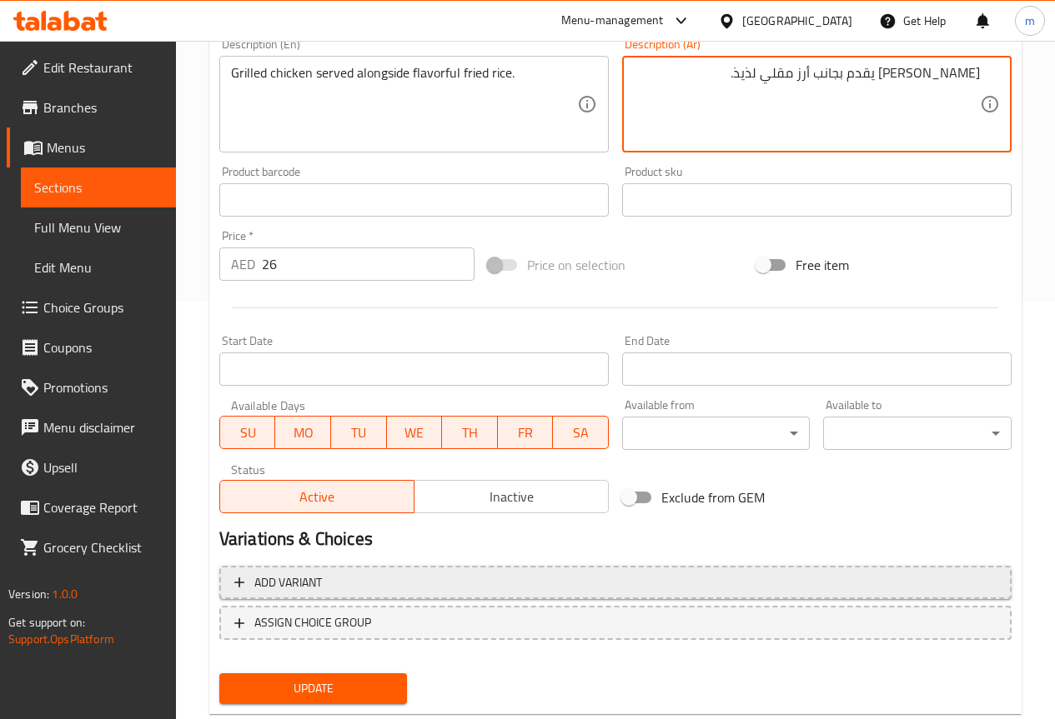
scroll to position [459, 0]
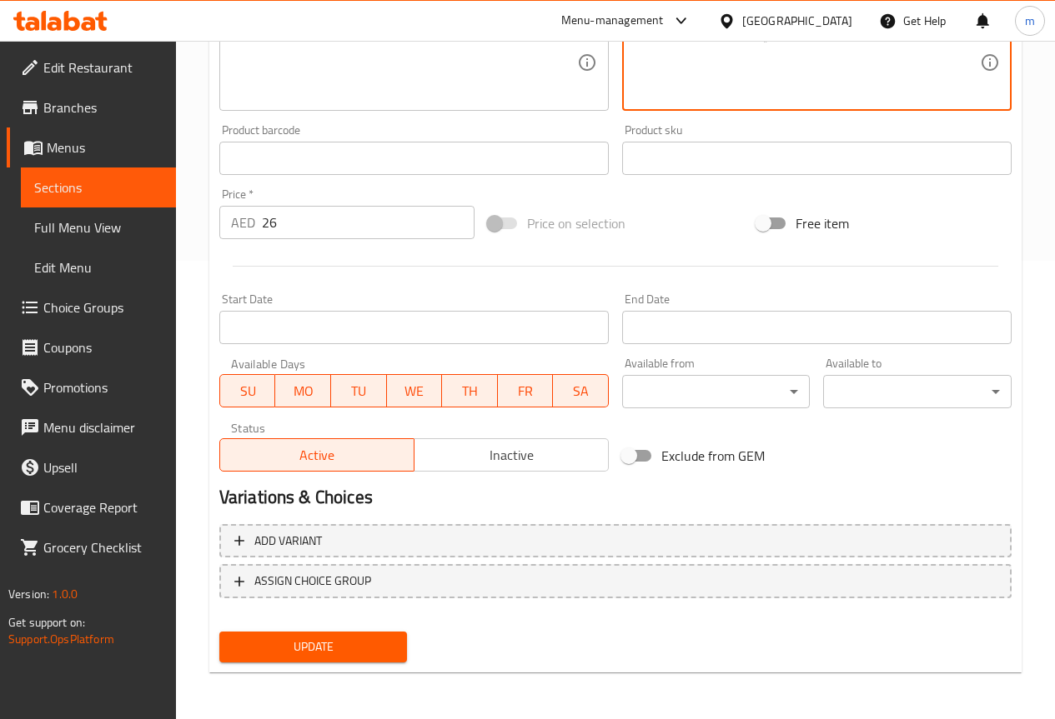
type textarea "فراخ مشوي يقدم بجانب أرز مقلي لذيذ."
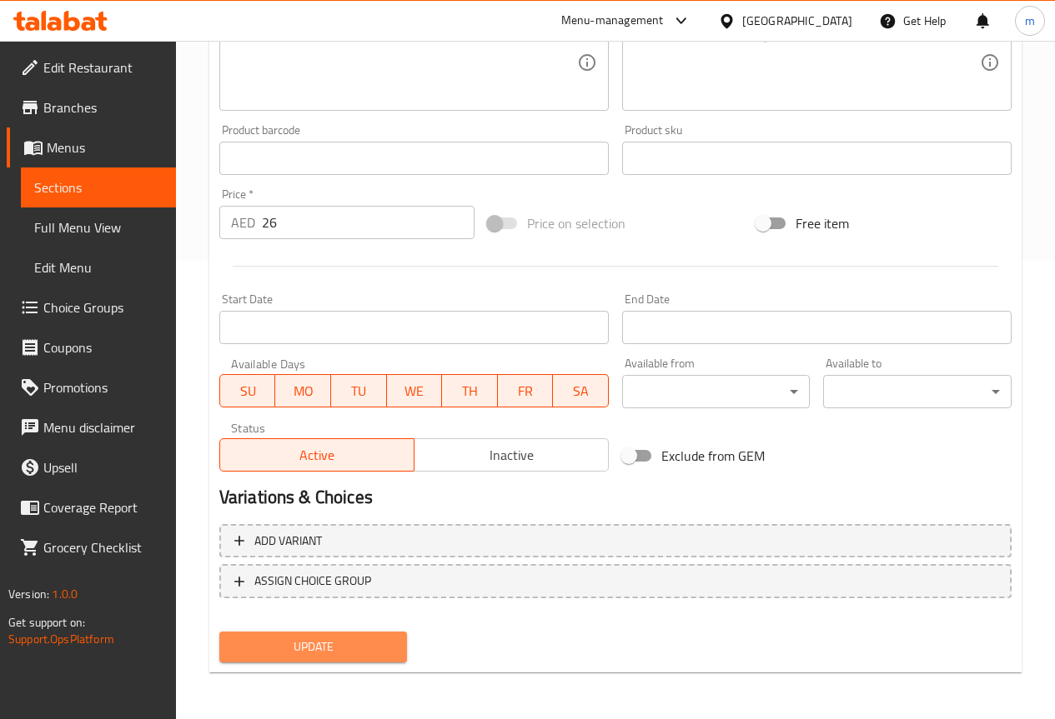
click at [308, 639] on span "Update" at bounding box center [314, 647] width 162 height 21
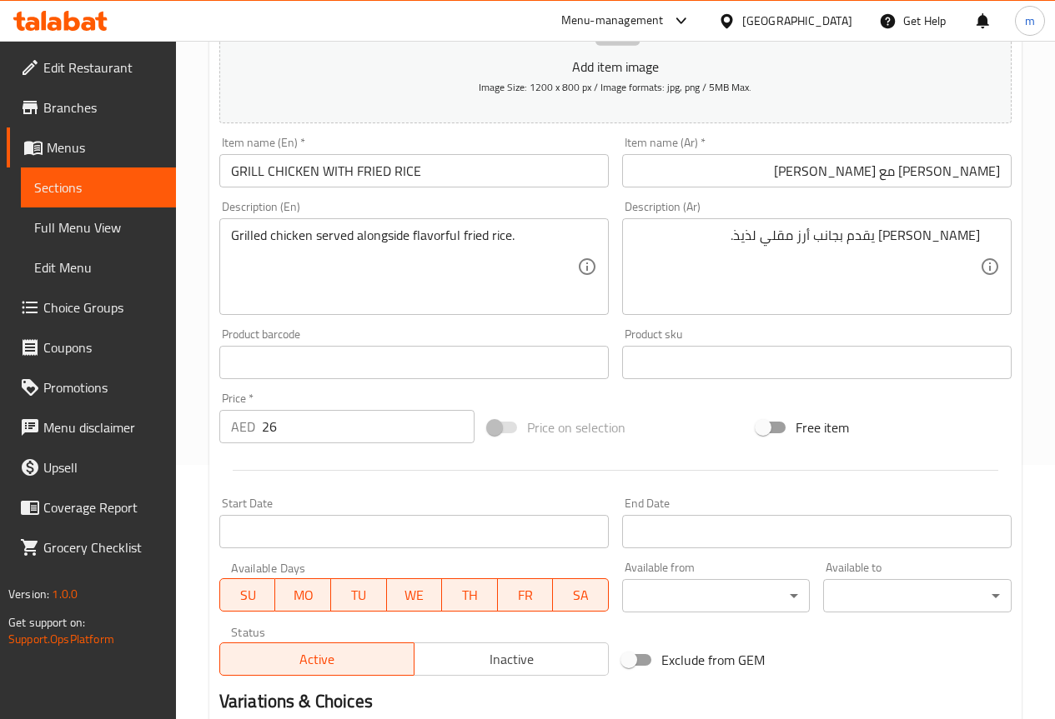
scroll to position [42, 0]
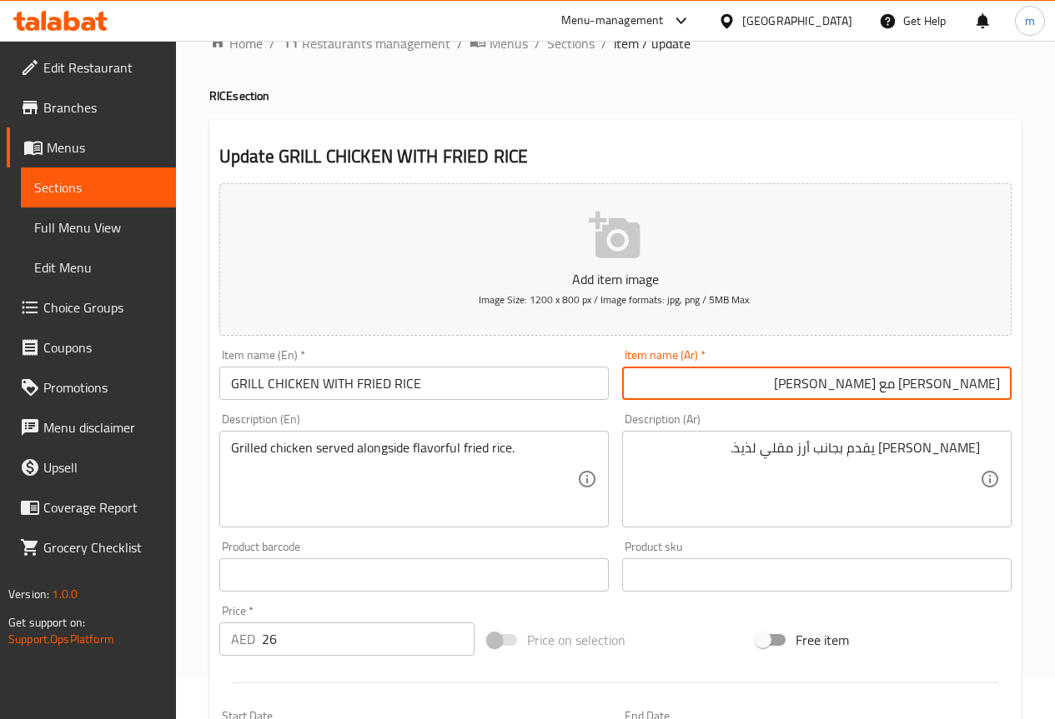
click at [905, 379] on input "فراخ مشوي مع أرز مقلي" at bounding box center [816, 383] width 389 height 33
type input "فراخ مشوي مع رز مقلي"
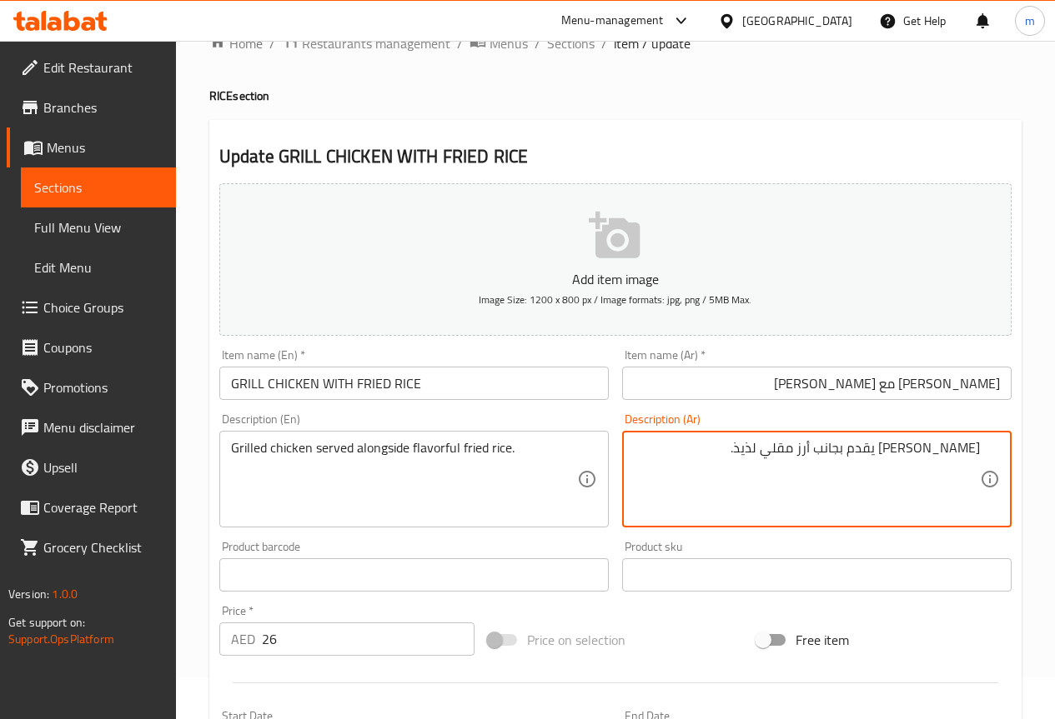
drag, startPoint x: 845, startPoint y: 446, endPoint x: 847, endPoint y: 503, distance: 56.7
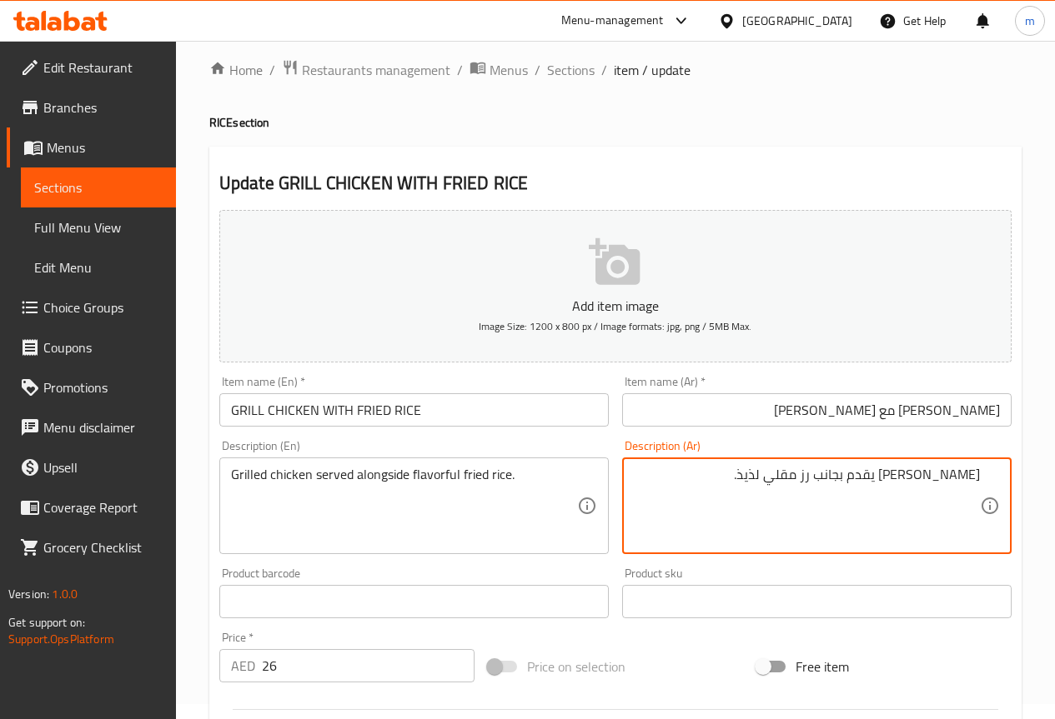
scroll to position [0, 0]
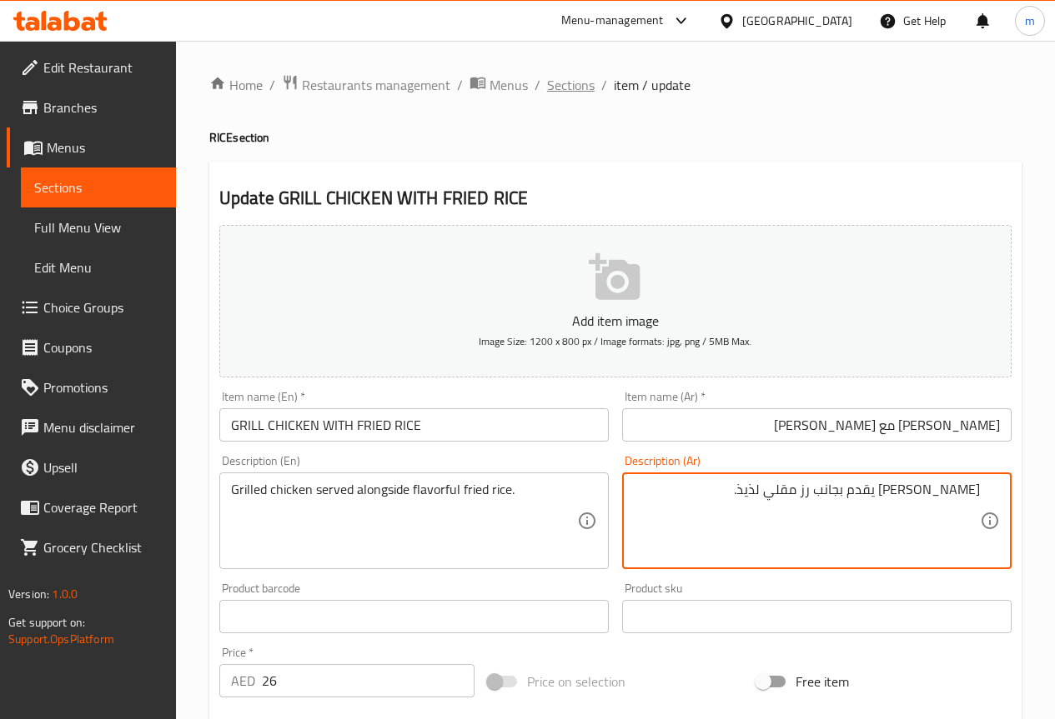
type textarea "فراخ مشوي يقدم بجانب رز مقلي لذيذ."
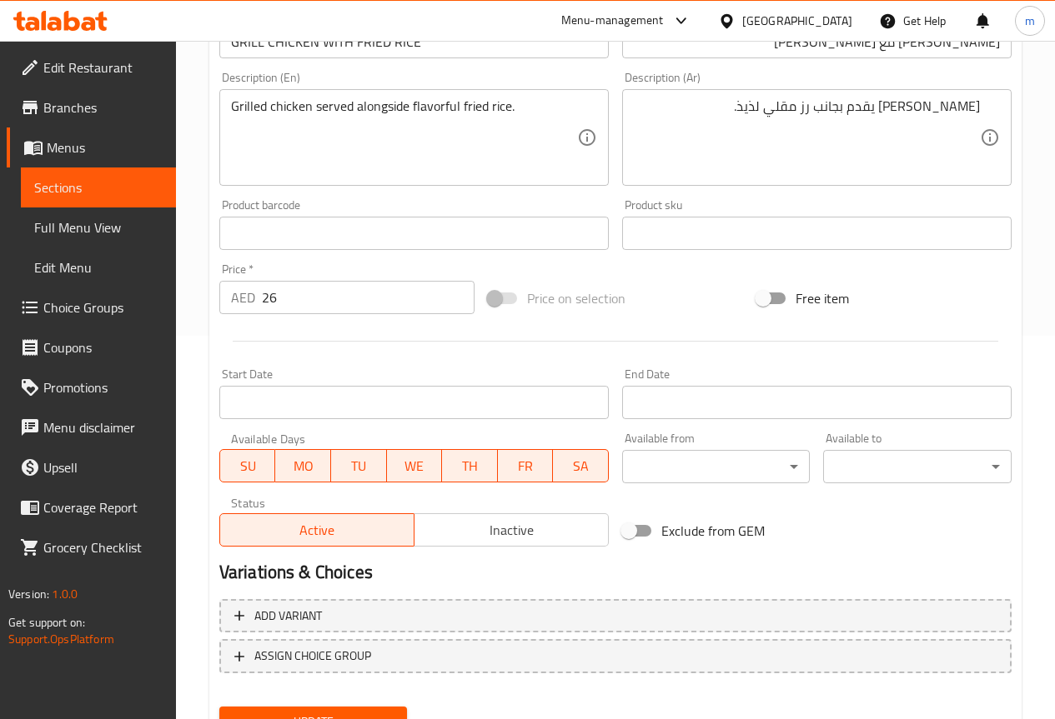
scroll to position [459, 0]
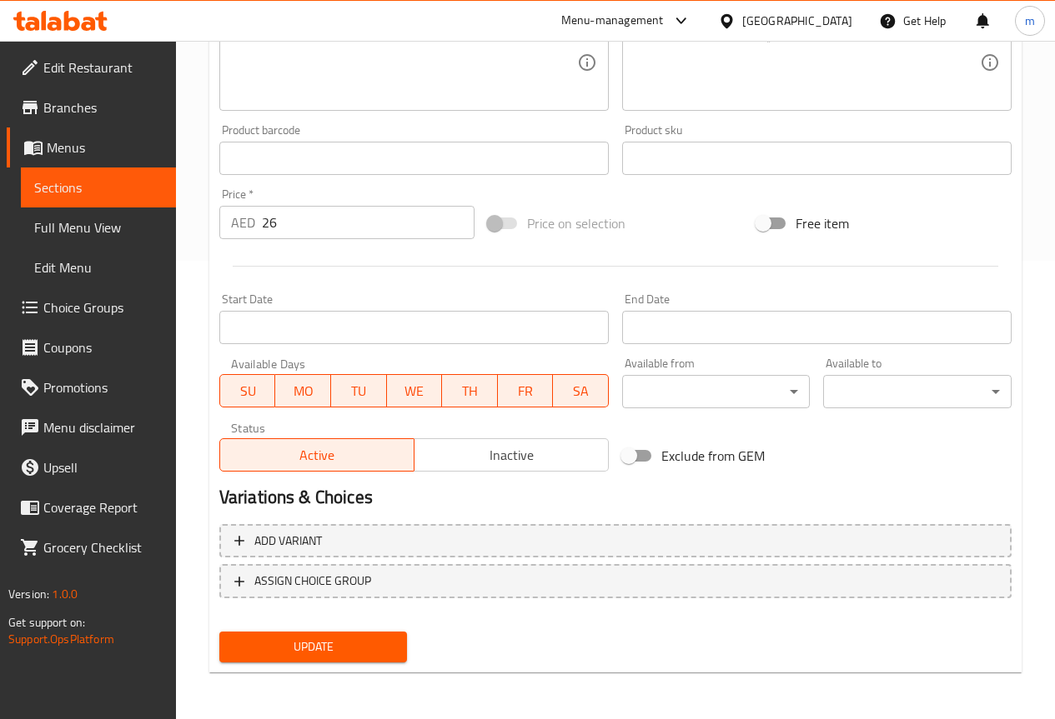
click at [347, 659] on button "Update" at bounding box center [313, 647] width 188 height 31
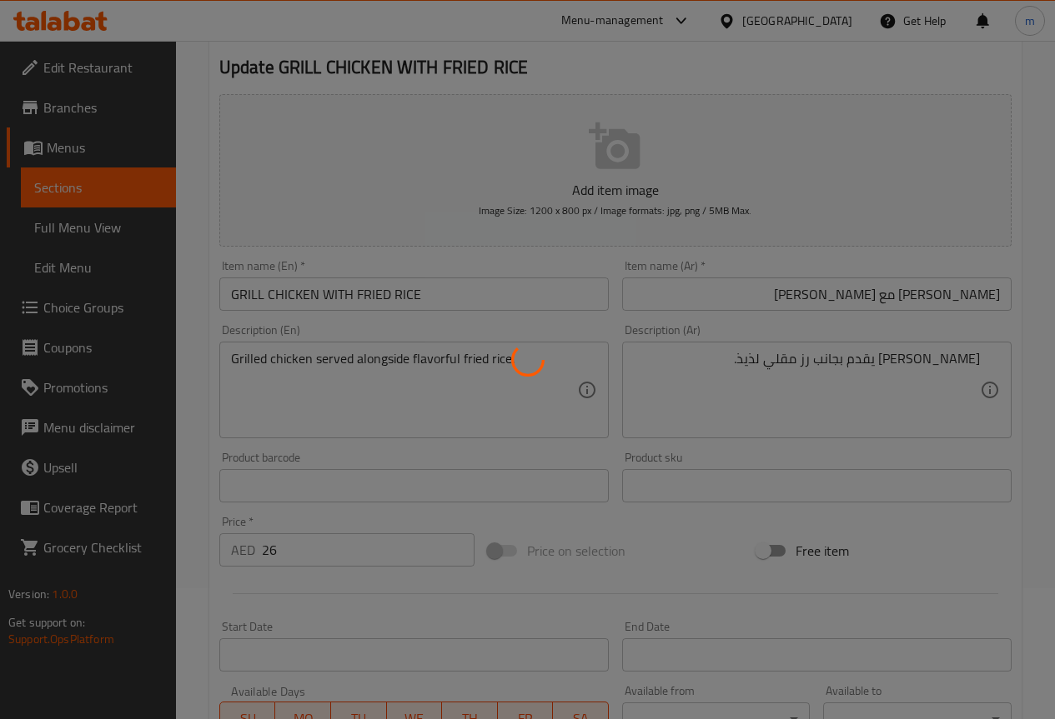
scroll to position [0, 0]
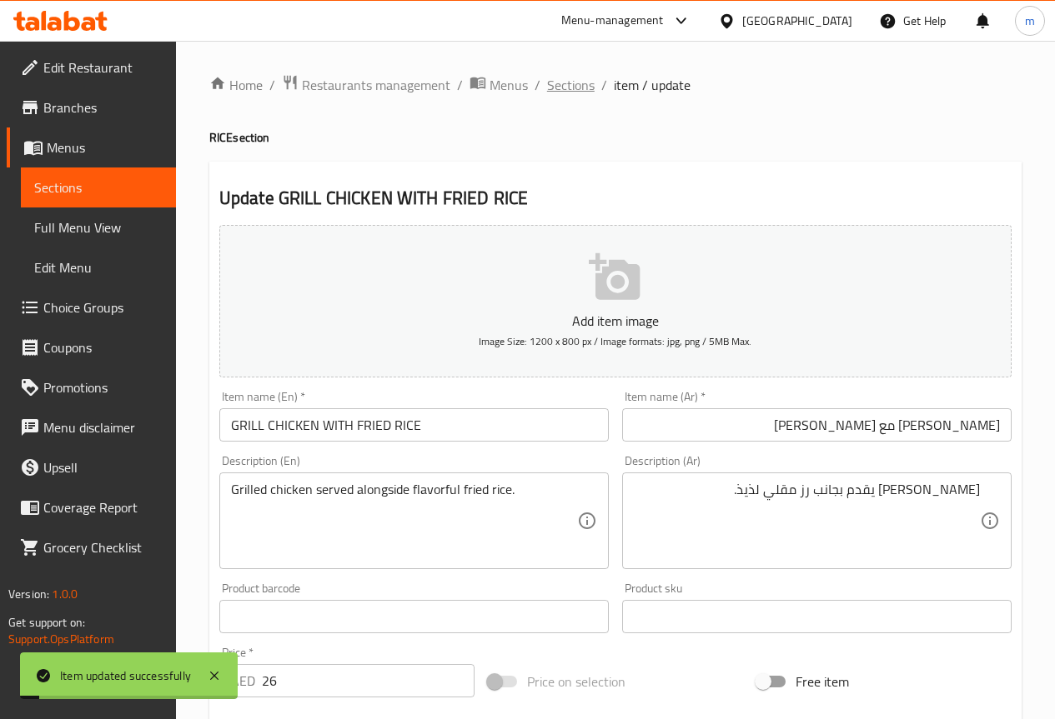
click at [564, 77] on span "Sections" at bounding box center [571, 85] width 48 height 20
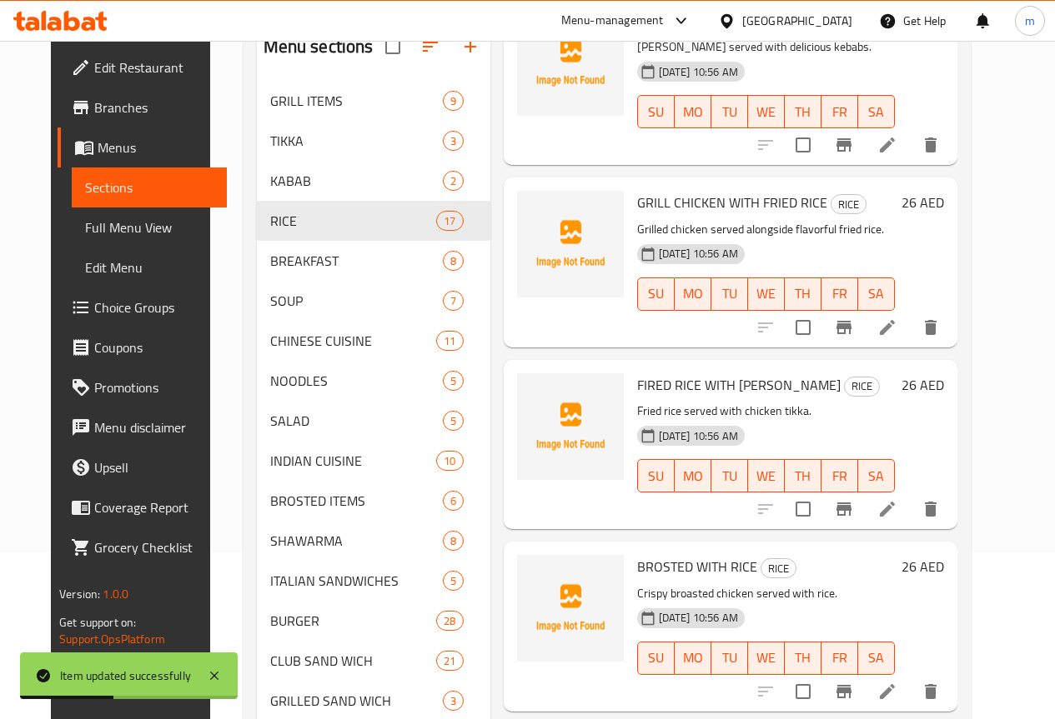
scroll to position [834, 0]
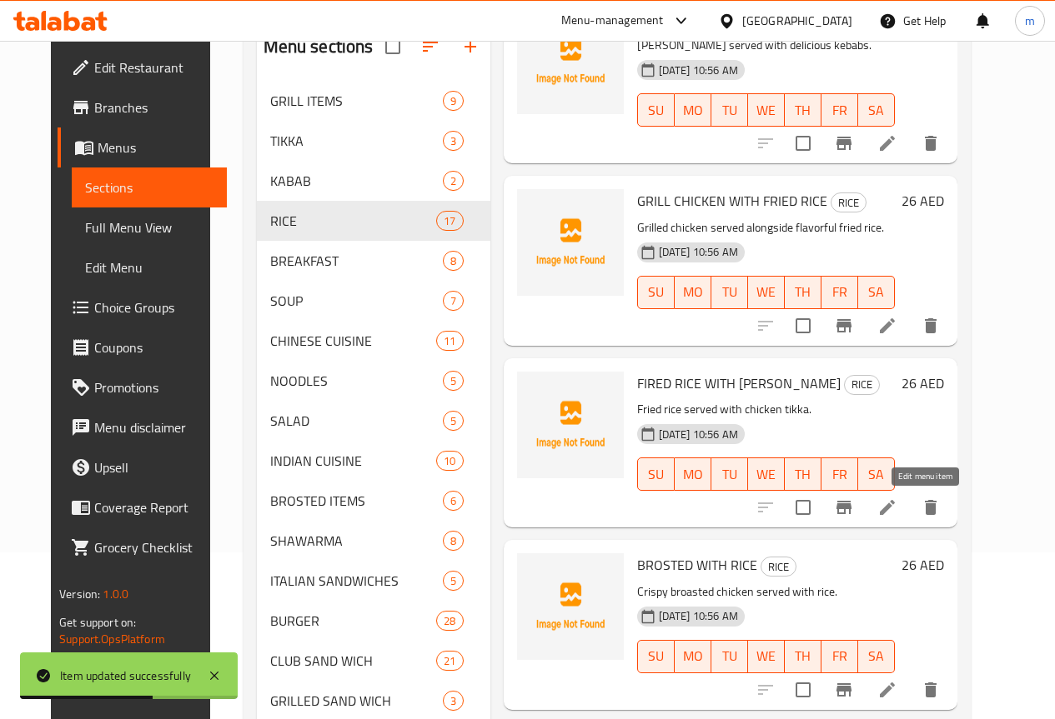
click at [897, 509] on icon at bounding box center [887, 508] width 20 height 20
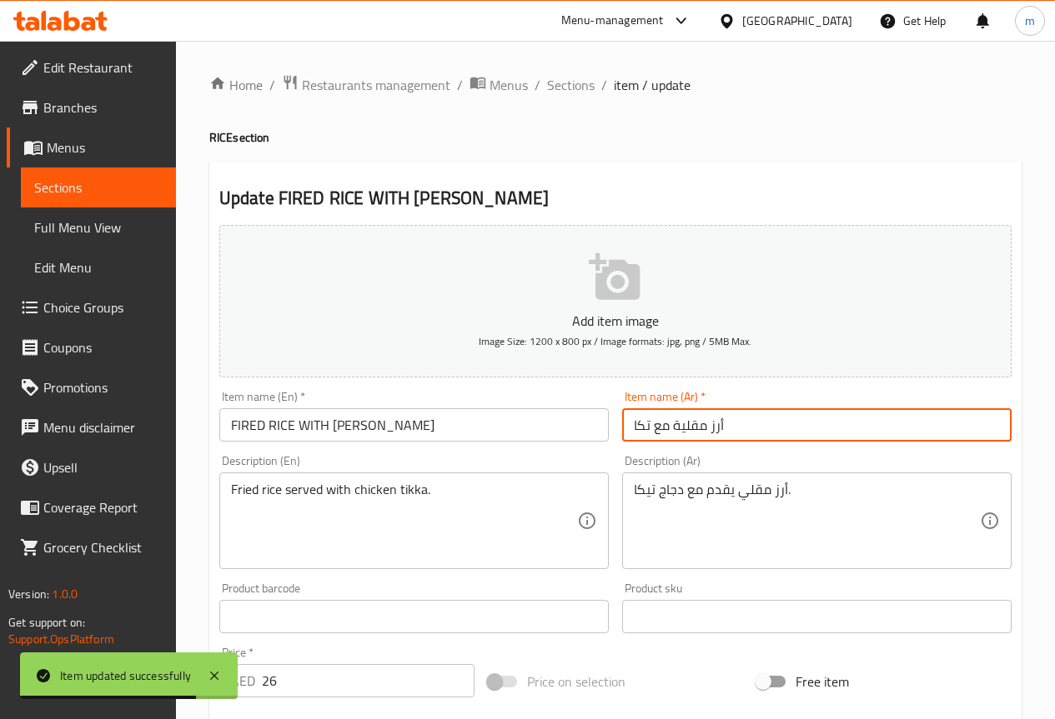
click at [769, 417] on input "أرز مقلية مع تكا" at bounding box center [816, 424] width 389 height 33
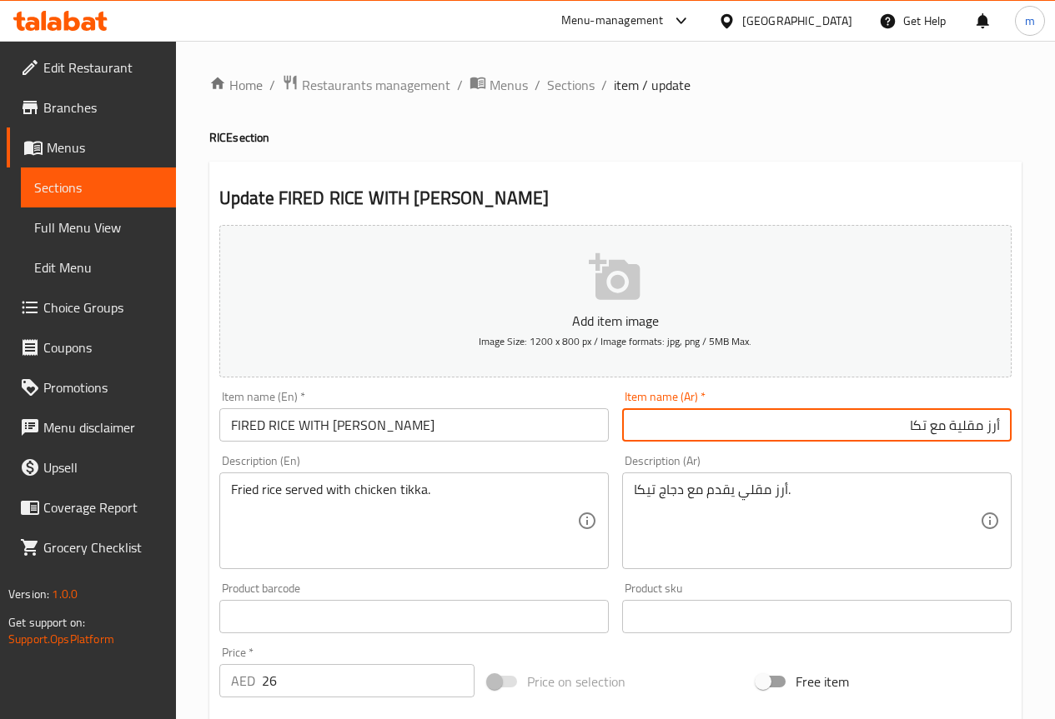
click at [995, 427] on input "أرز مقلية مع تكا" at bounding box center [816, 424] width 389 height 33
click at [880, 420] on input "رز مقلية مع تكا" at bounding box center [816, 424] width 389 height 33
type input "رز مقلية مع تكا"
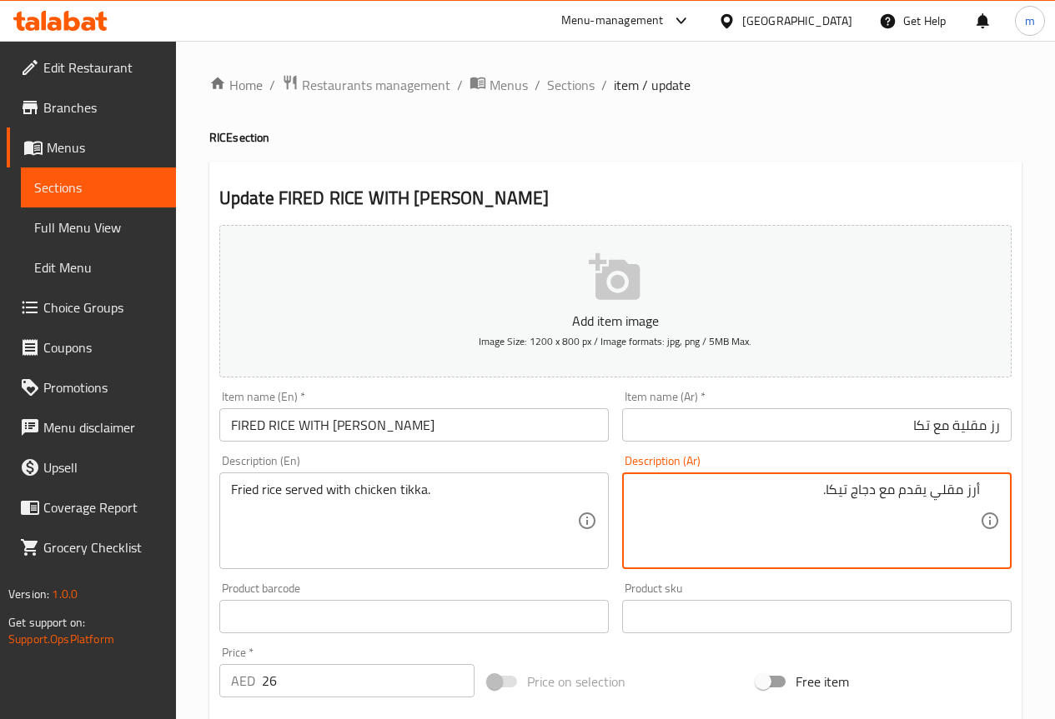
click at [975, 489] on textarea "أرز مقلي يقدم مع دجاج تيكا." at bounding box center [807, 521] width 346 height 79
drag, startPoint x: 864, startPoint y: 489, endPoint x: 872, endPoint y: 493, distance: 9.3
click at [872, 493] on textarea "رز مقلي يقدم مع دجاج تيكا." at bounding box center [807, 521] width 346 height 79
click at [859, 492] on textarea "رز مقلي يقدم مع دجاج تيكا." at bounding box center [807, 521] width 346 height 79
drag, startPoint x: 859, startPoint y: 492, endPoint x: 882, endPoint y: 490, distance: 22.6
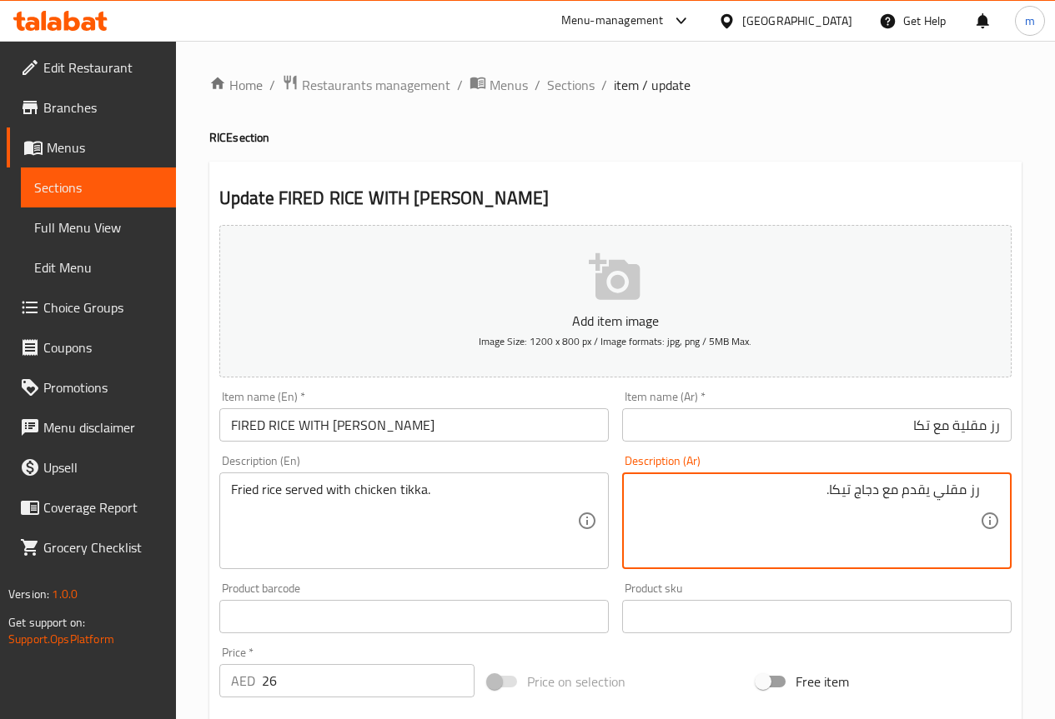
click at [882, 490] on textarea "رز مقلي يقدم مع دجاج تيكا." at bounding box center [807, 521] width 346 height 79
click at [847, 491] on textarea "رز مقلي يقدم مع فراخ تيكا." at bounding box center [807, 521] width 346 height 79
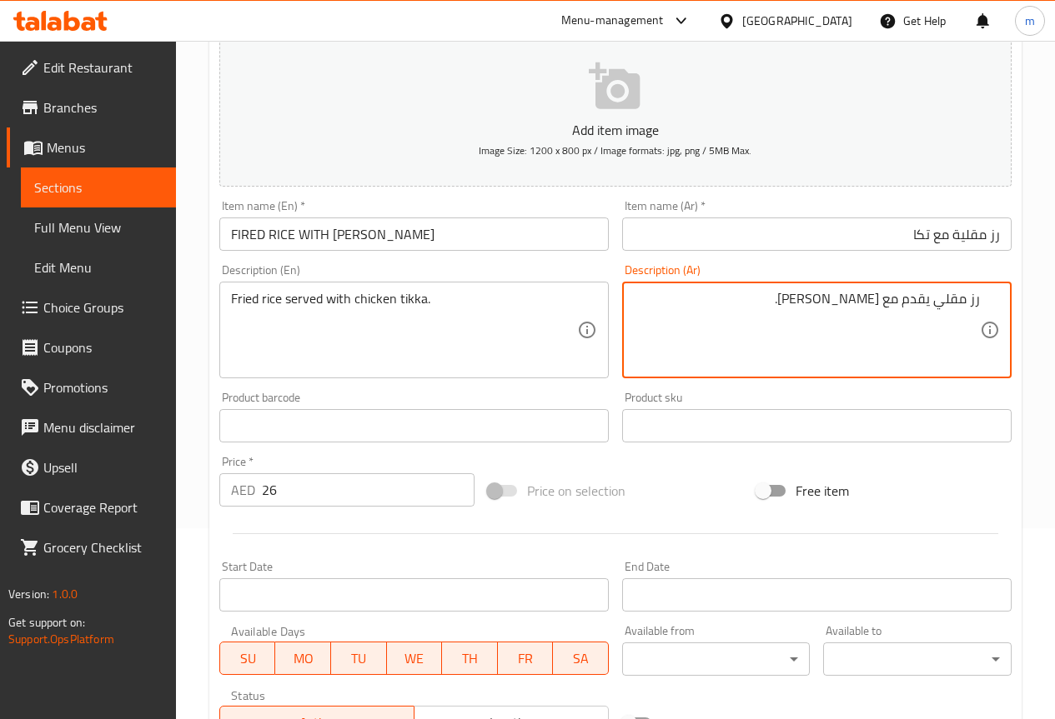
scroll to position [459, 0]
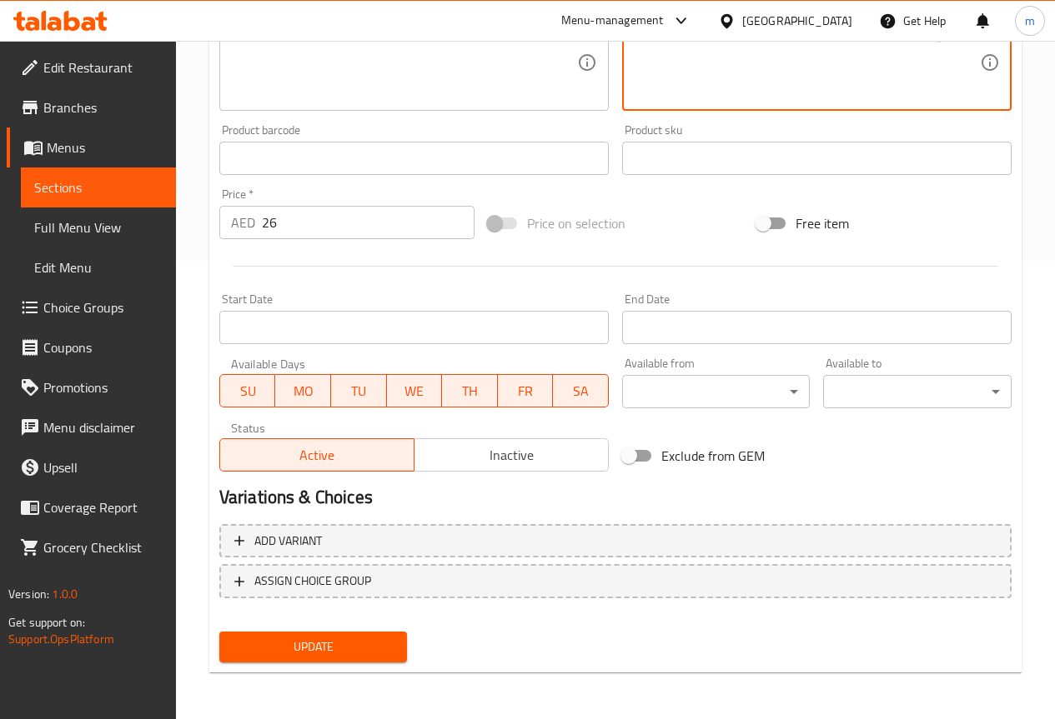
type textarea "رز مقلي يقدم مع فراخ تكا."
click at [333, 637] on span "Update" at bounding box center [314, 647] width 162 height 21
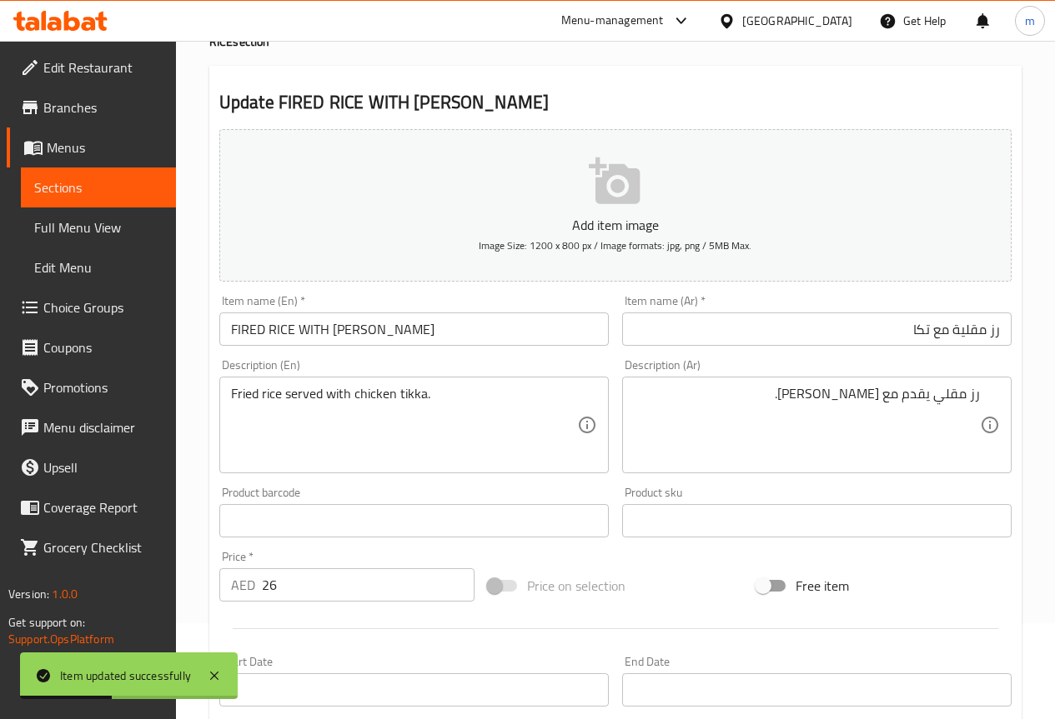
scroll to position [0, 0]
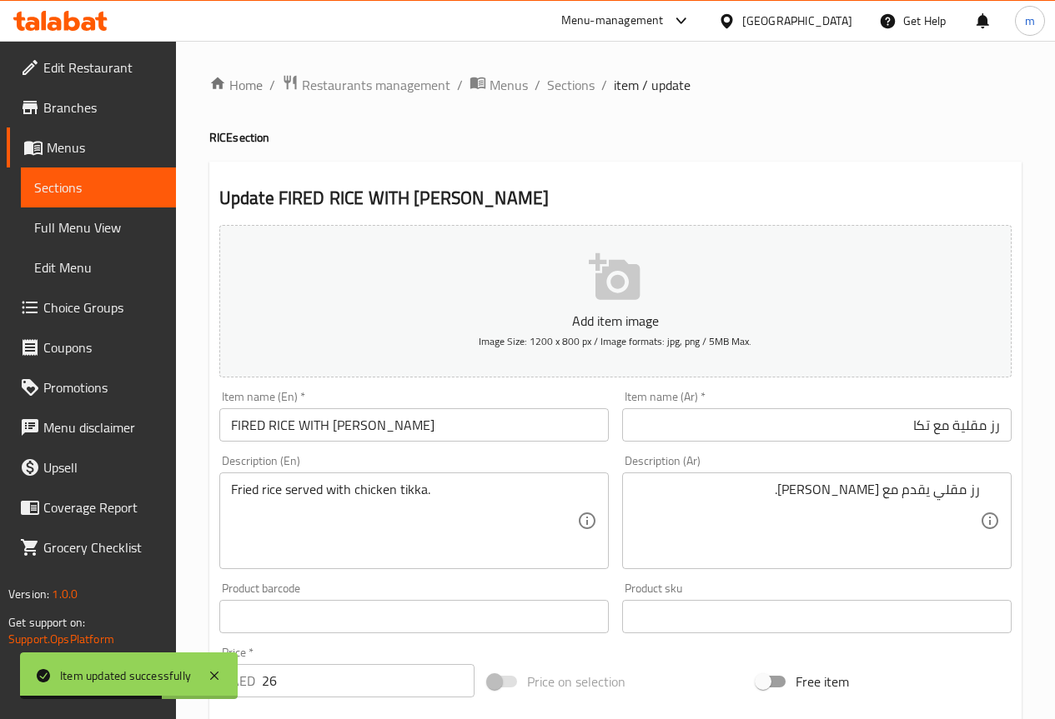
drag, startPoint x: 574, startPoint y: 88, endPoint x: 565, endPoint y: 121, distance: 33.6
click at [574, 88] on span "Sections" at bounding box center [571, 85] width 48 height 20
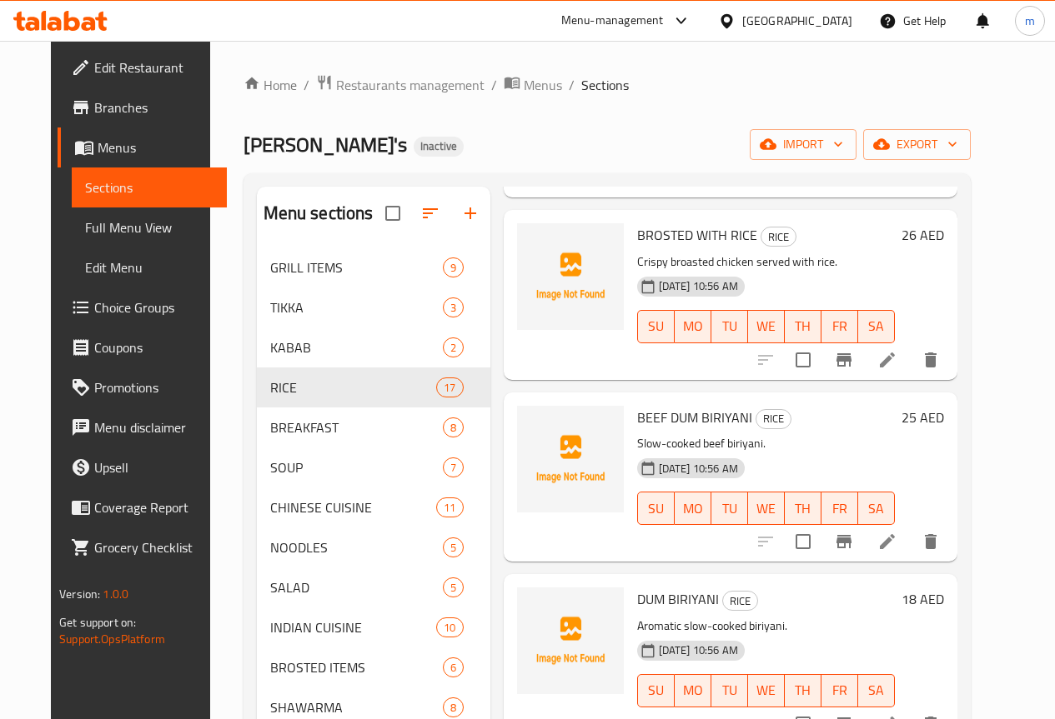
scroll to position [1334, 0]
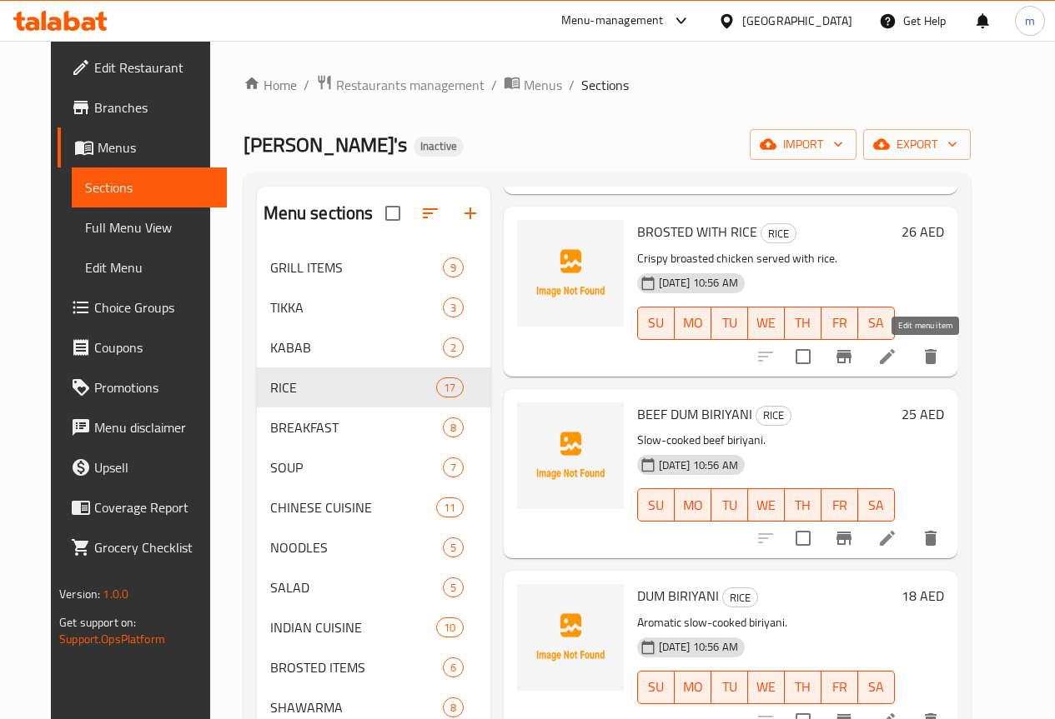
click at [897, 347] on icon at bounding box center [887, 357] width 20 height 20
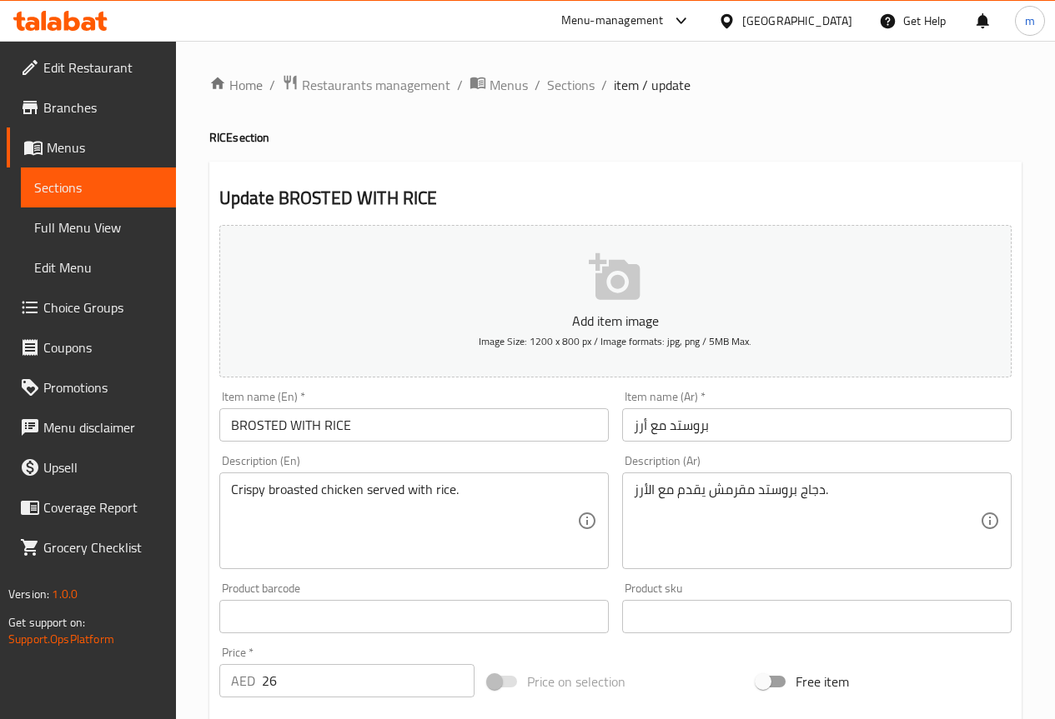
click at [787, 437] on input "بروستد مع أرز" at bounding box center [816, 424] width 389 height 33
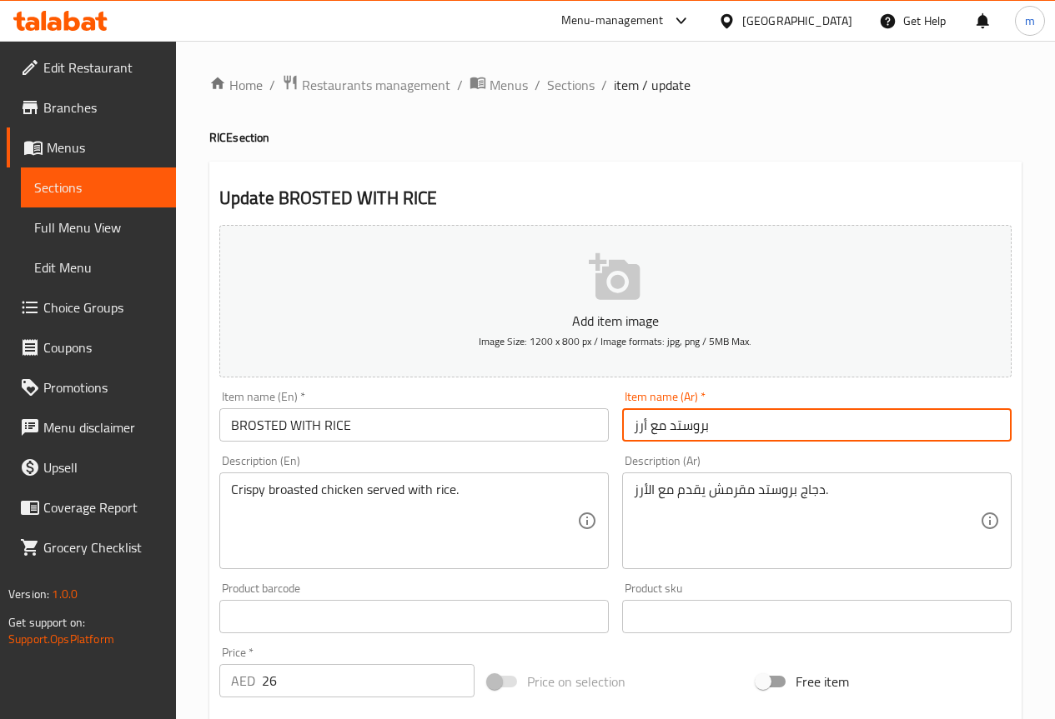
click at [787, 437] on input "بروستد مع أرز" at bounding box center [816, 424] width 389 height 33
click at [856, 418] on input "بروستد مع أرز" at bounding box center [816, 424] width 389 height 33
click at [932, 422] on input "بروستد مع أرز" at bounding box center [816, 424] width 389 height 33
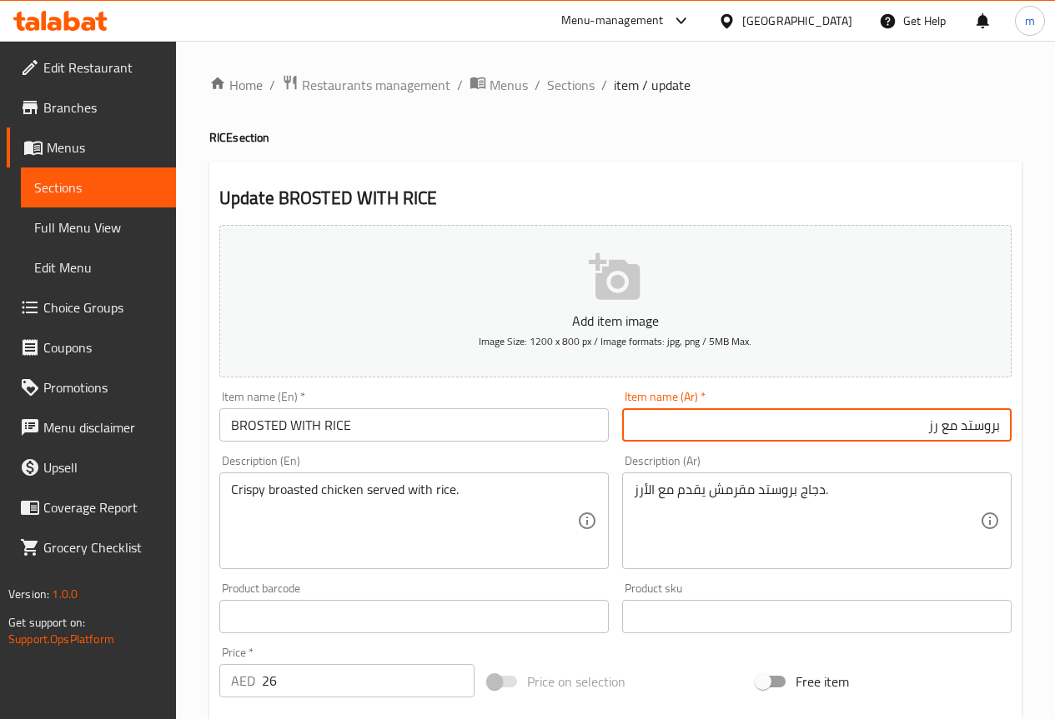
type input "بروستد مع رز"
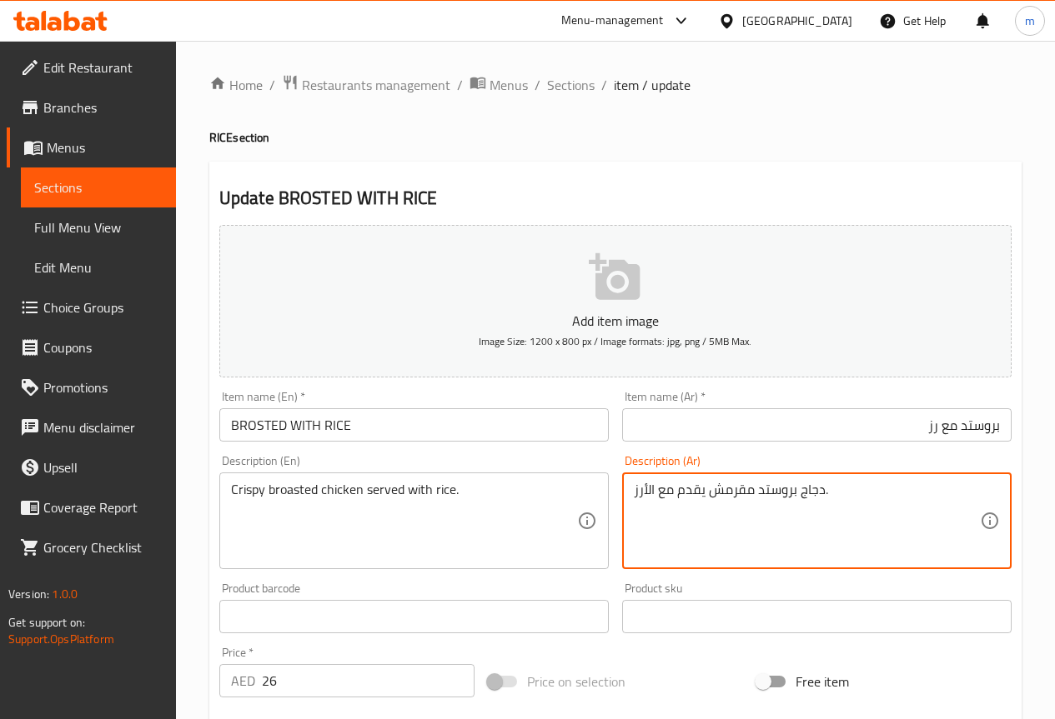
click at [856, 490] on textarea "دجاج بروستد مقرمش يقدم مع الأرز." at bounding box center [807, 521] width 346 height 79
drag, startPoint x: 957, startPoint y: 489, endPoint x: 994, endPoint y: 488, distance: 36.7
click at [994, 488] on div "دجاج بروستد مقرمش يقدم مع الأرز. Description (Ar)" at bounding box center [816, 521] width 389 height 97
click at [803, 491] on textarea "فراخ بروستد مقرمش يقدم مع الأرز." at bounding box center [807, 521] width 346 height 79
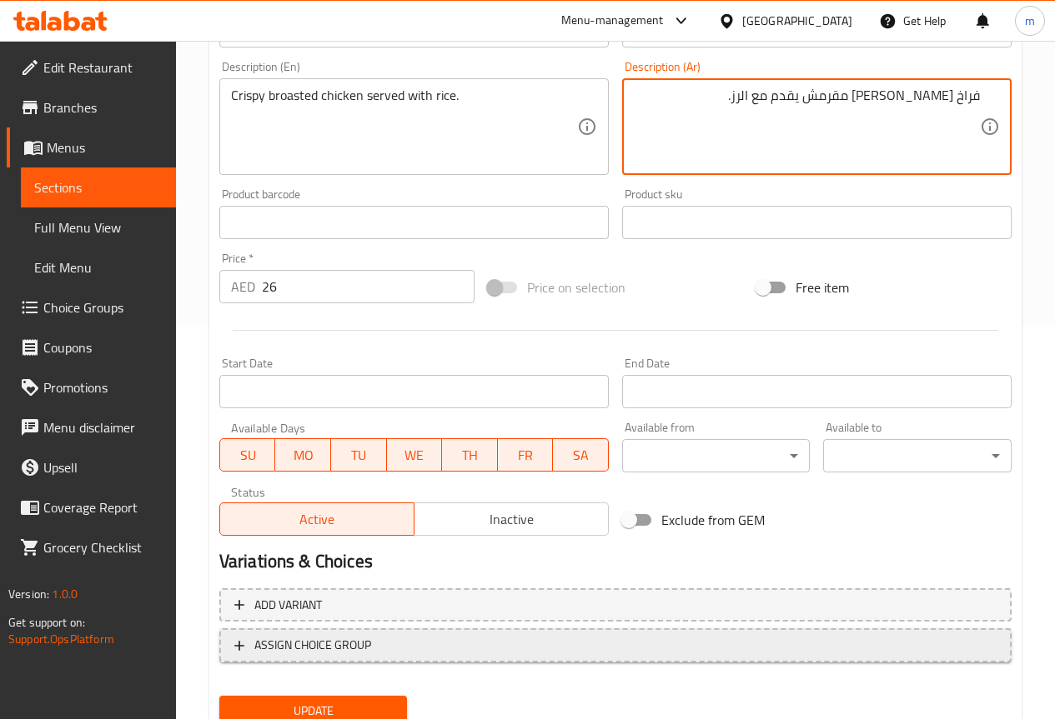
scroll to position [459, 0]
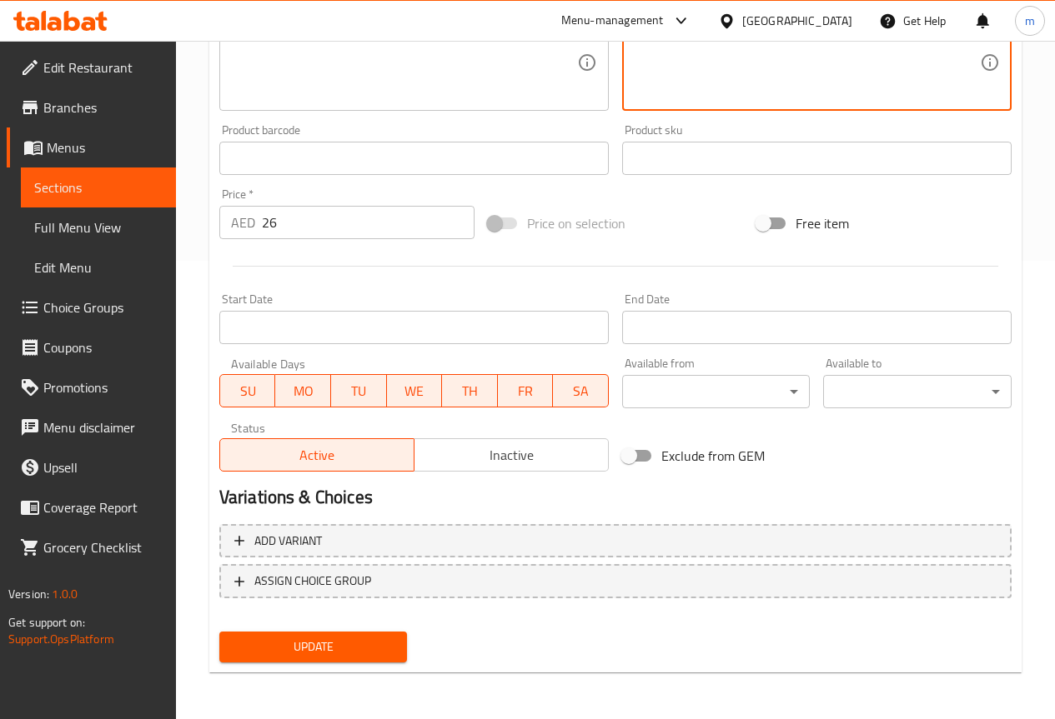
type textarea "فراخ بروستد مقرمش يقدم مع الرز."
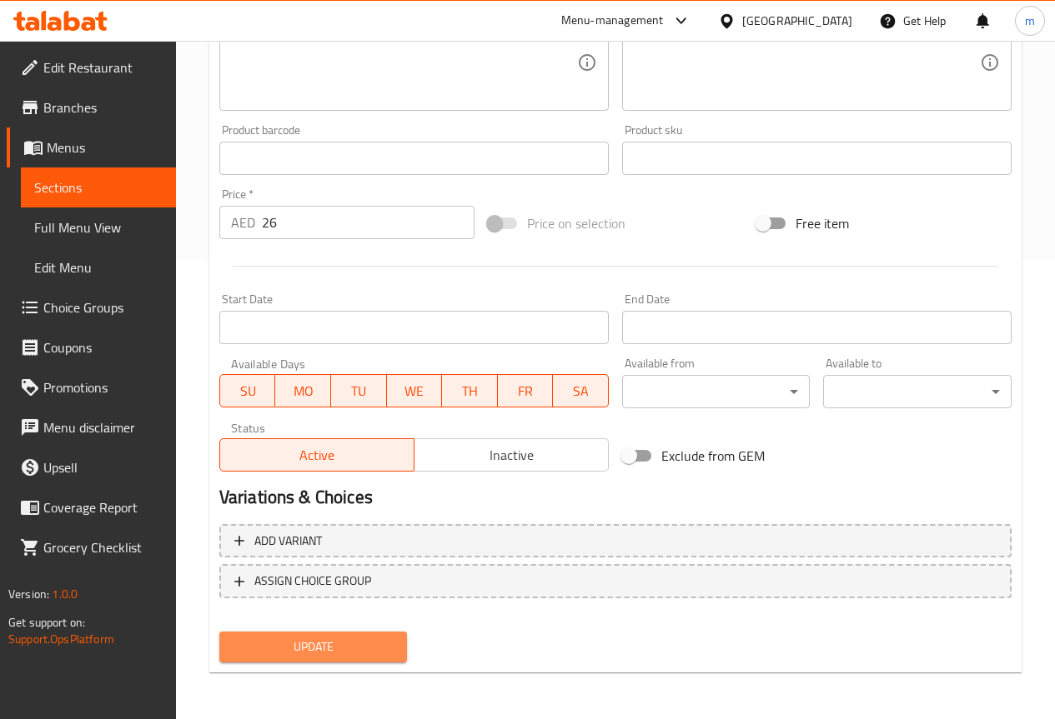
click at [333, 644] on span "Update" at bounding box center [314, 647] width 162 height 21
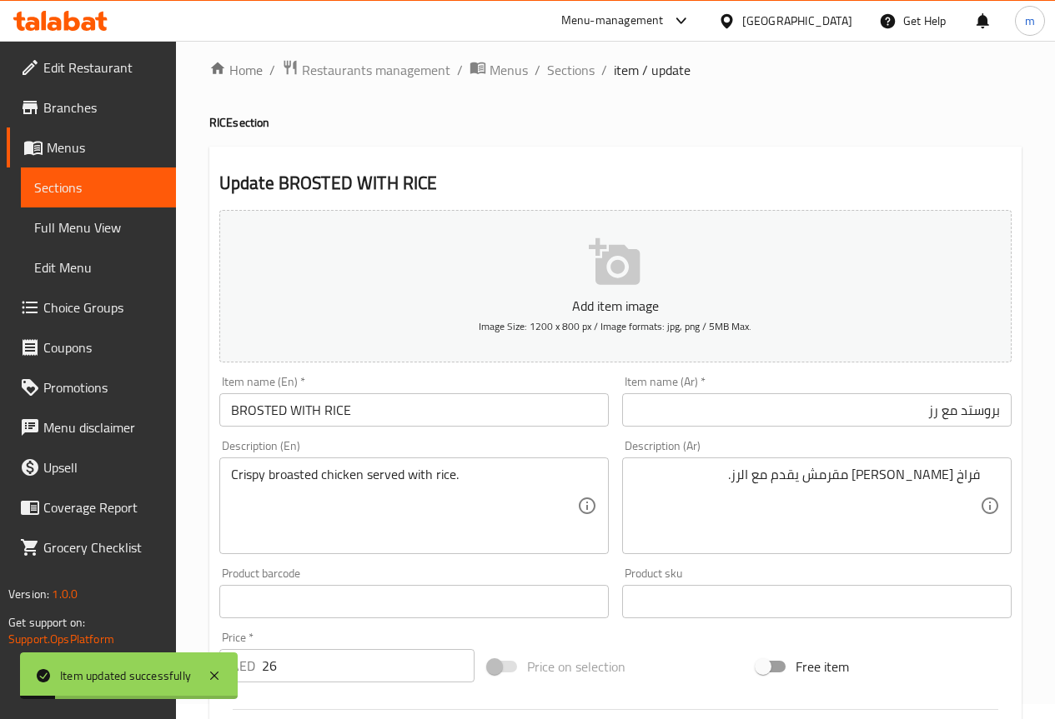
scroll to position [0, 0]
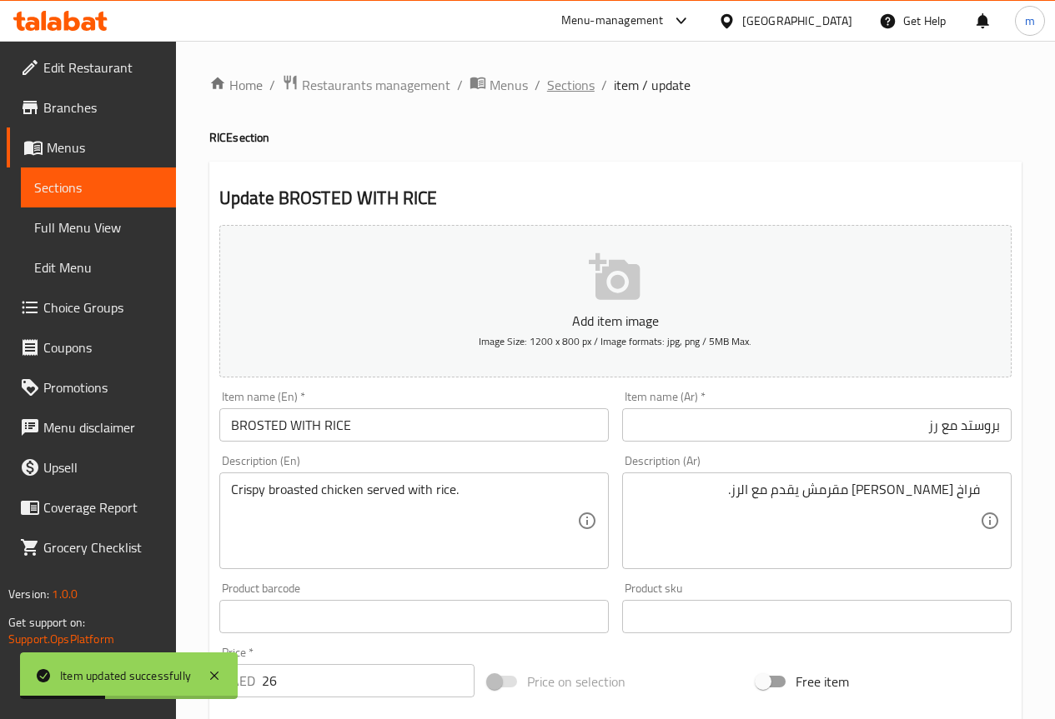
click at [575, 86] on span "Sections" at bounding box center [571, 85] width 48 height 20
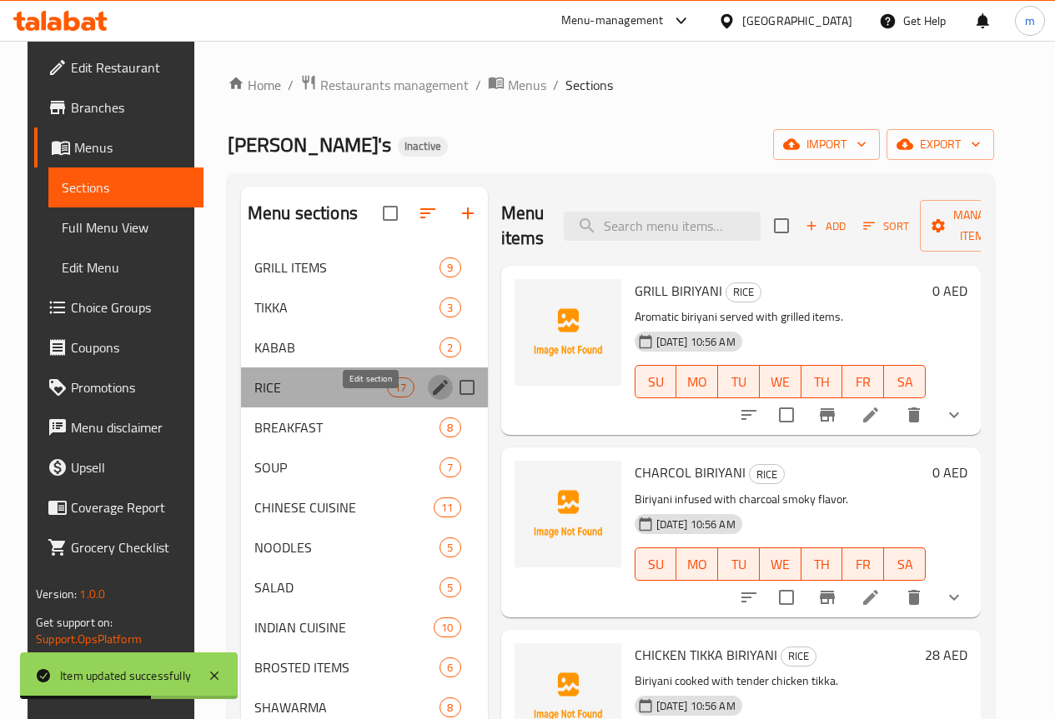
click at [433, 395] on icon "edit" at bounding box center [440, 387] width 15 height 15
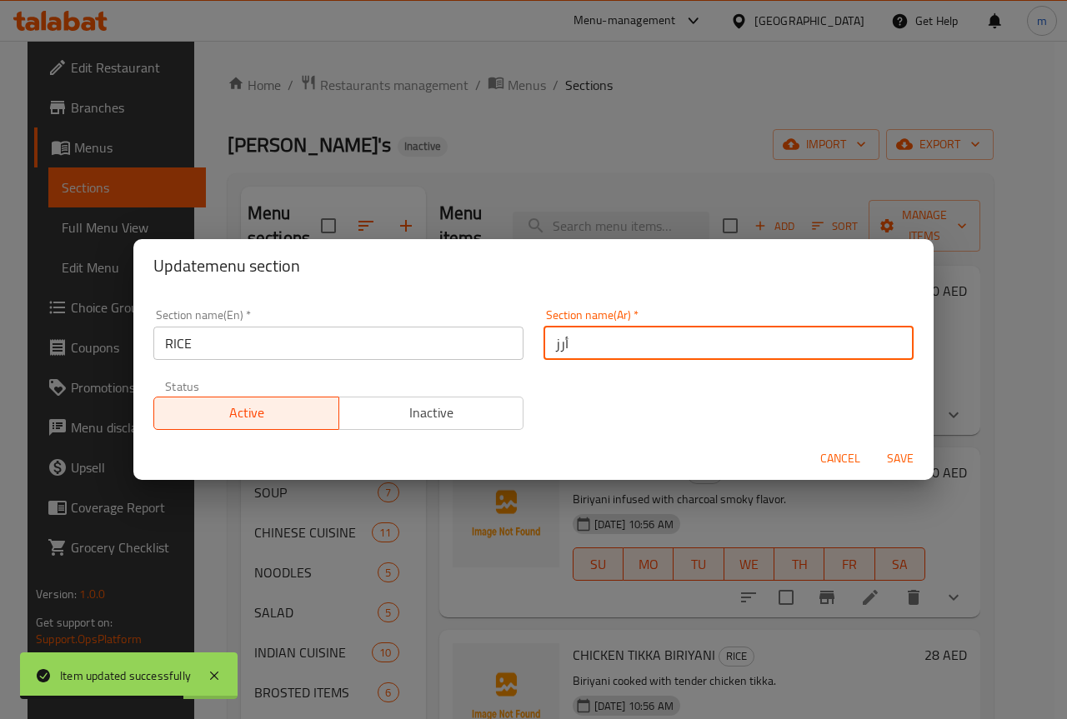
drag, startPoint x: 559, startPoint y: 340, endPoint x: 561, endPoint y: 368, distance: 27.6
click at [559, 351] on input "أرز" at bounding box center [729, 343] width 370 height 33
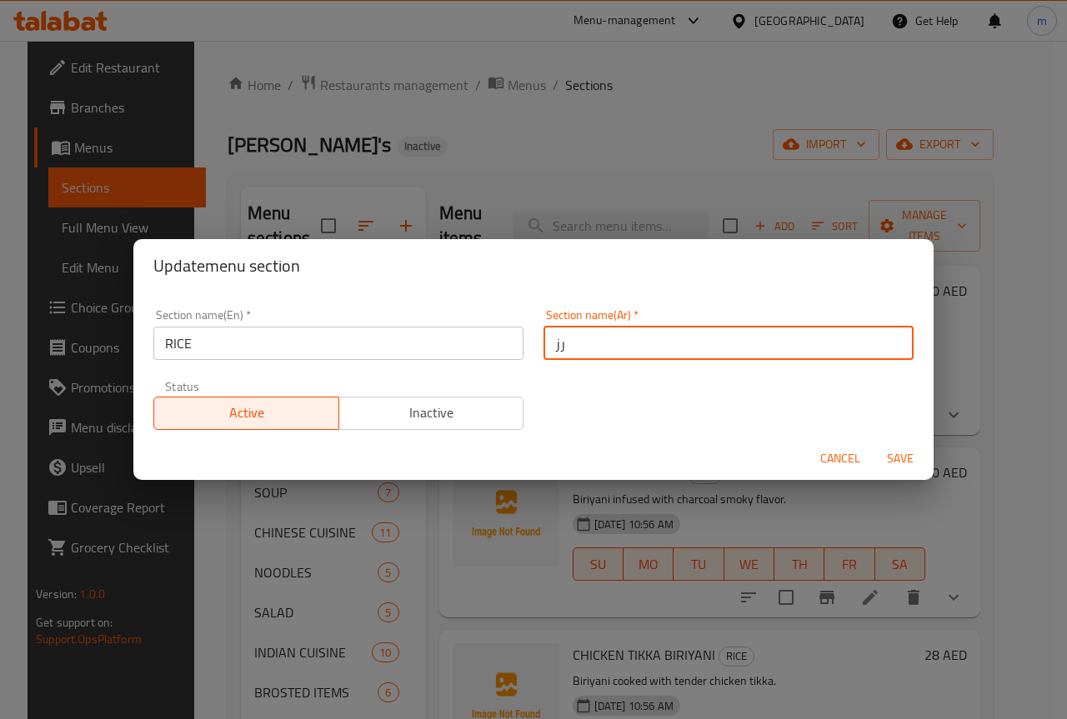
type input "رز"
drag, startPoint x: 910, startPoint y: 447, endPoint x: 899, endPoint y: 476, distance: 31.4
click at [904, 467] on button "Save" at bounding box center [900, 459] width 53 height 31
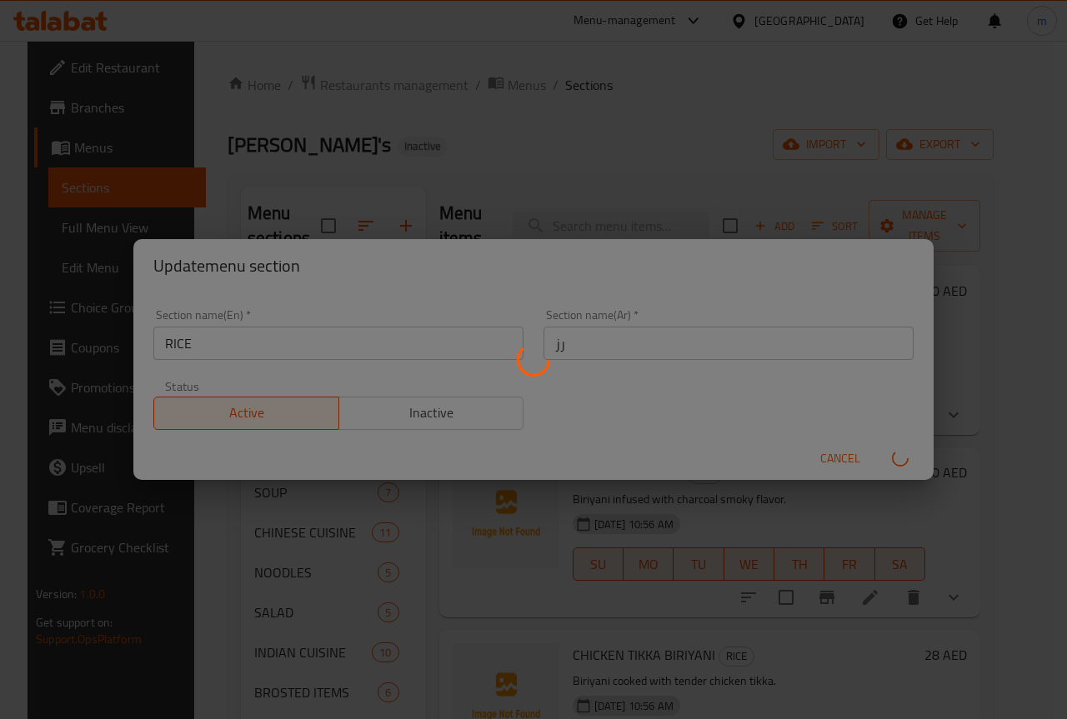
click at [899, 476] on div "Menu sections" at bounding box center [533, 359] width 1067 height 719
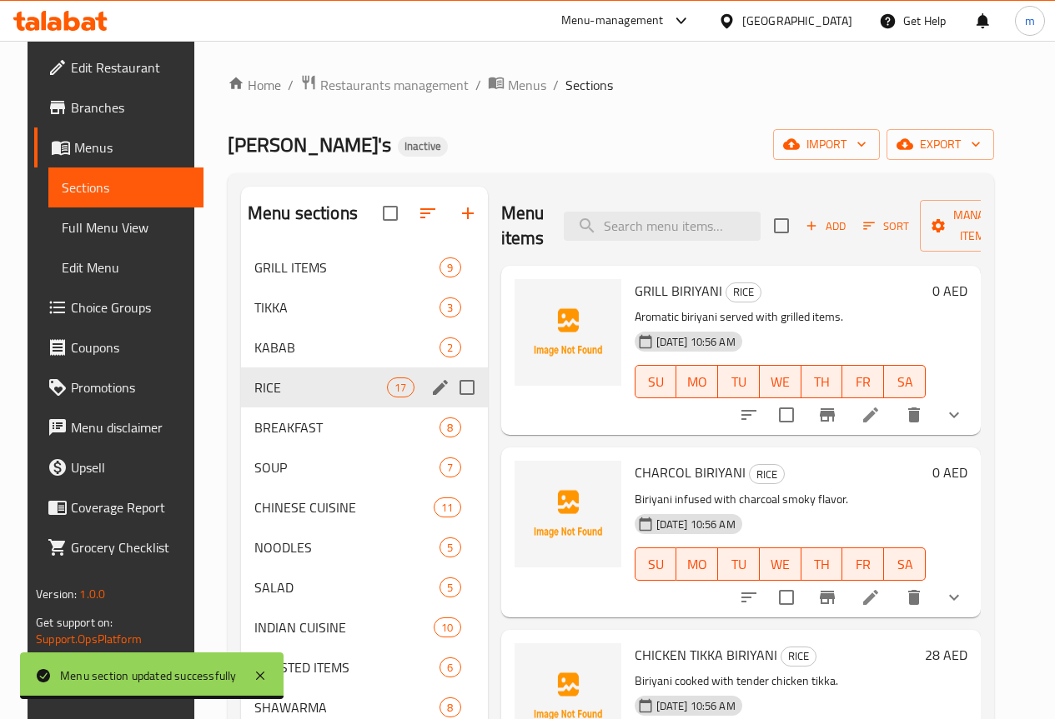
click at [736, 105] on div "Home / Restaurants management / Menus / Sections Ollie's Inactive import export…" at bounding box center [611, 611] width 766 height 1074
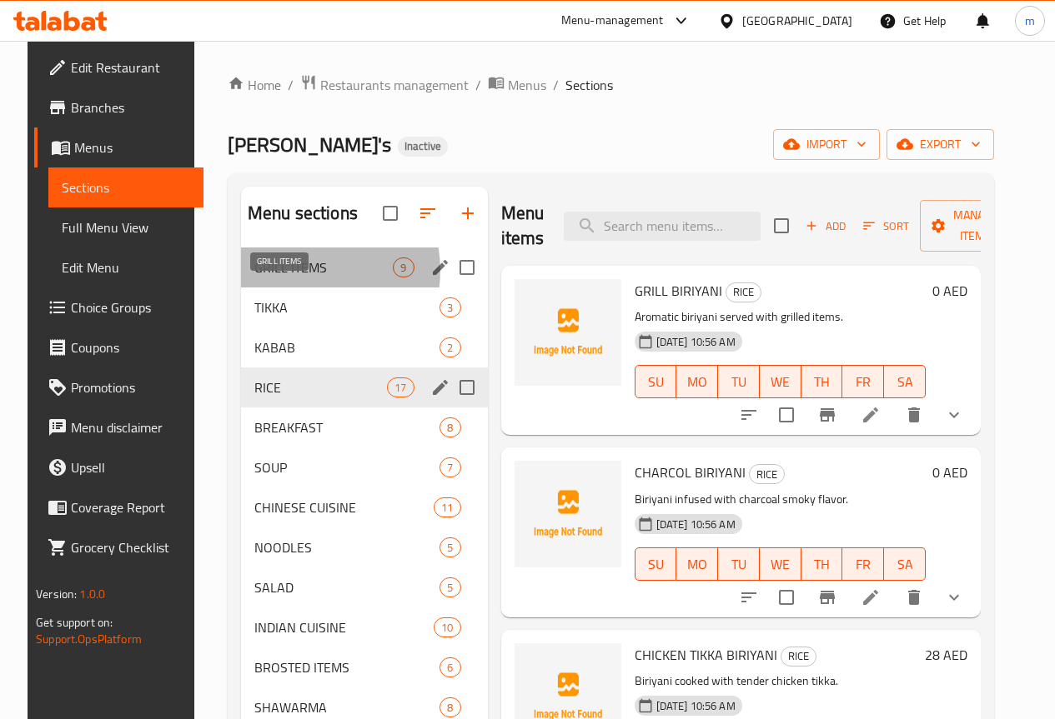
click at [283, 278] on span "GRILL ITEMS" at bounding box center [323, 268] width 139 height 20
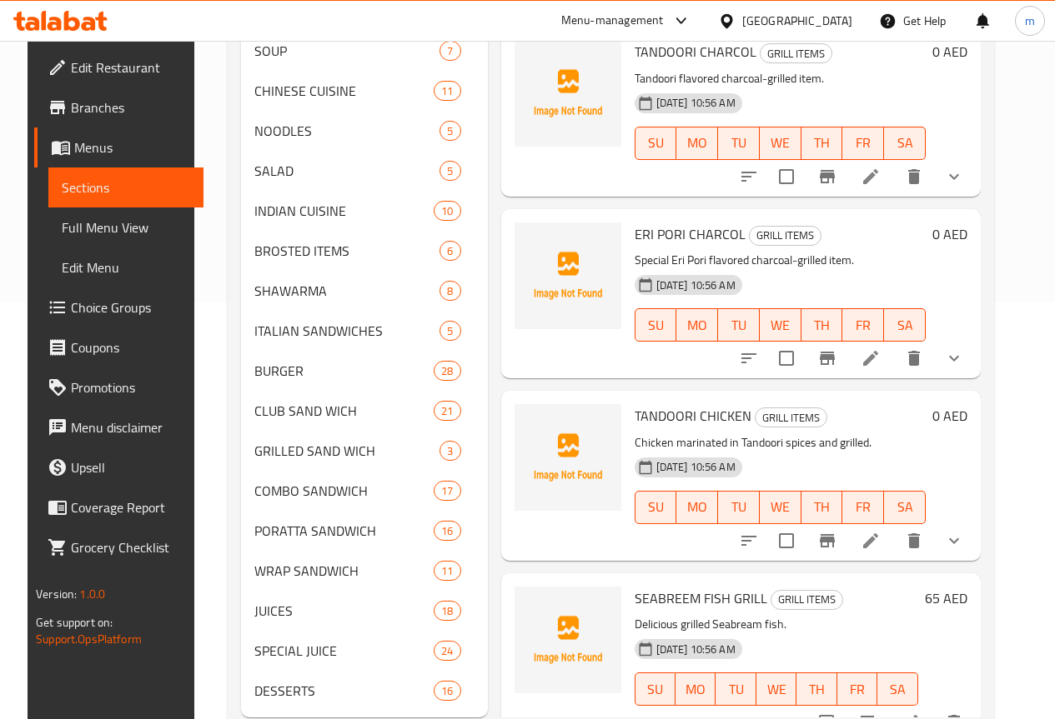
scroll to position [487, 0]
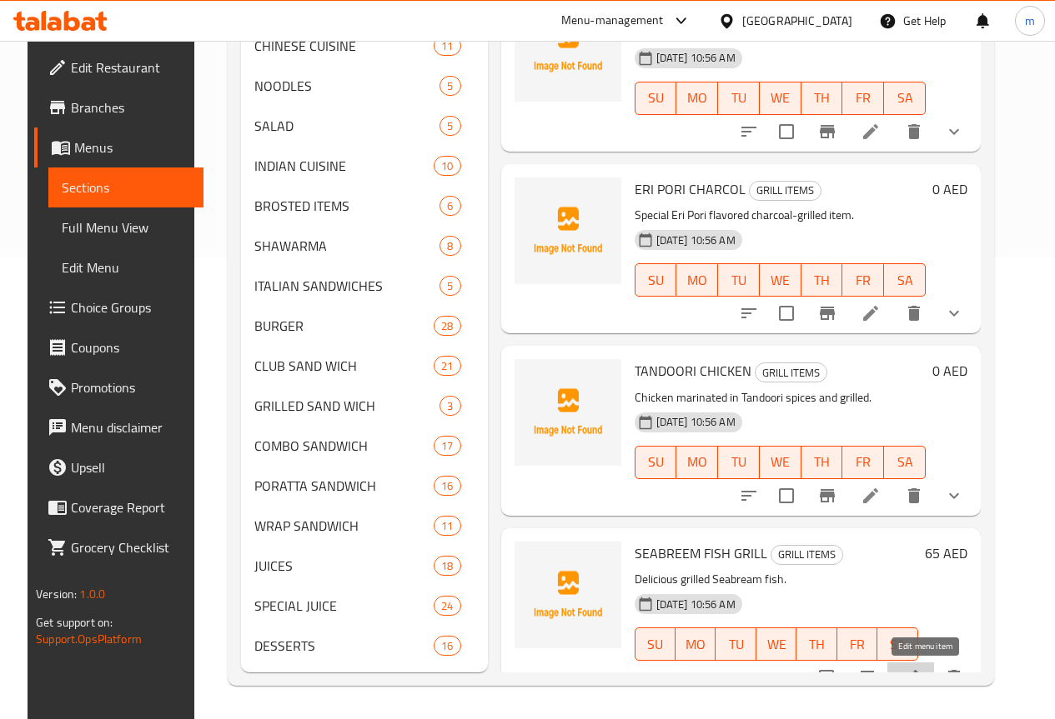
click at [920, 668] on icon at bounding box center [910, 678] width 20 height 20
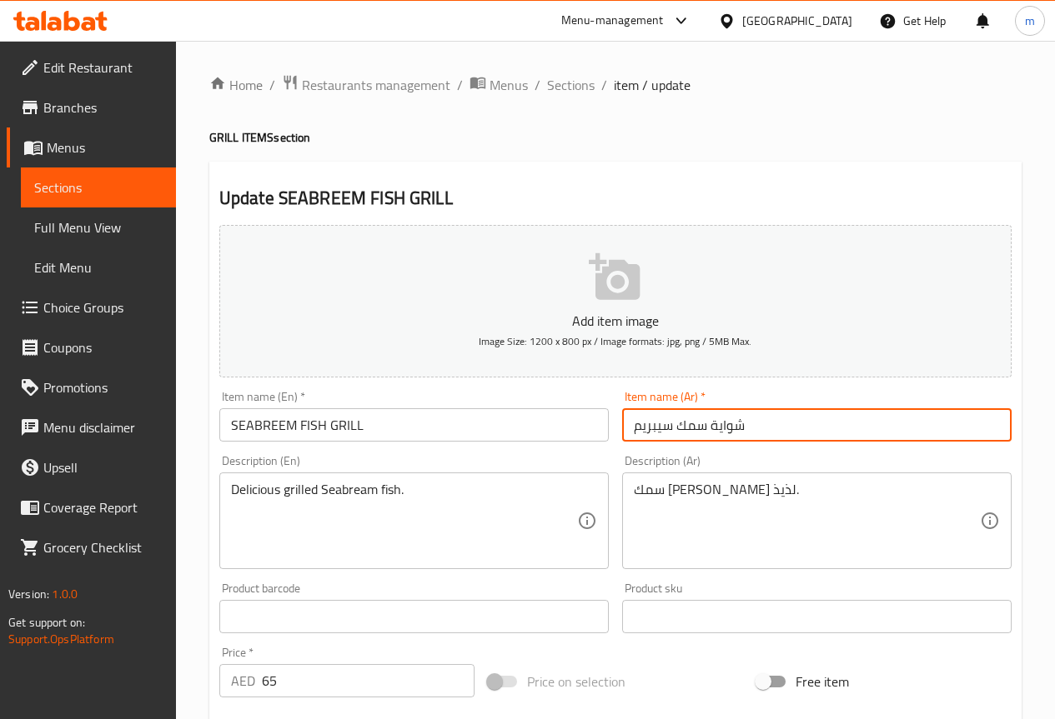
drag, startPoint x: 632, startPoint y: 426, endPoint x: 674, endPoint y: 431, distance: 42.0
click at [674, 428] on input "شواية سمك سيبريم" at bounding box center [816, 424] width 389 height 33
type input "شواية سمك مرجان"
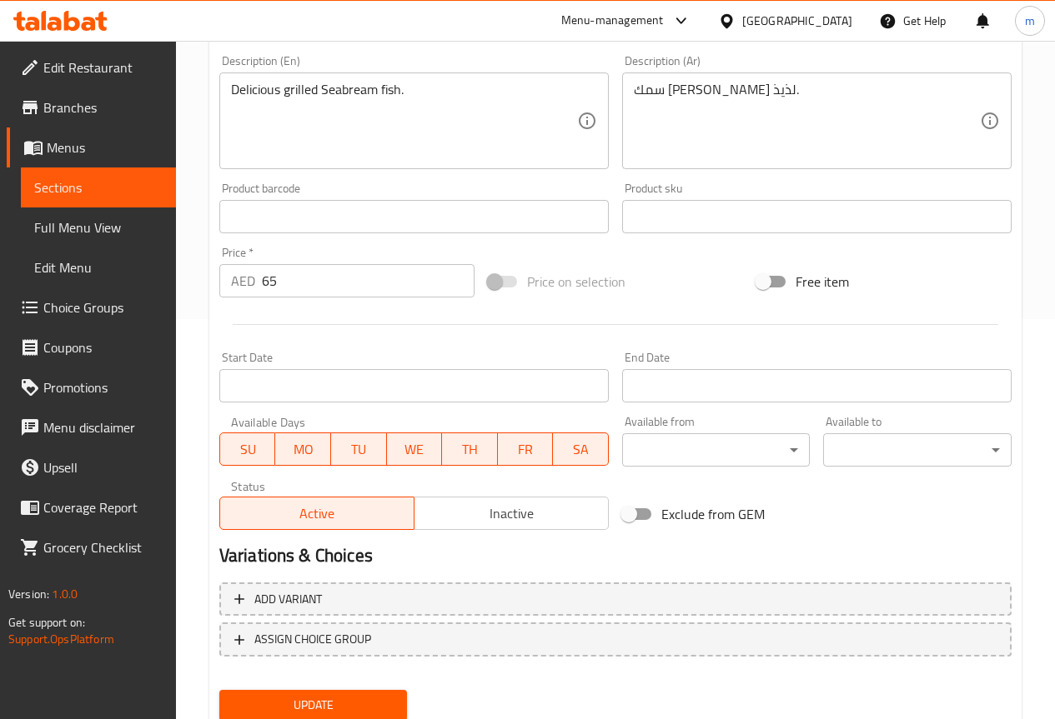
scroll to position [459, 0]
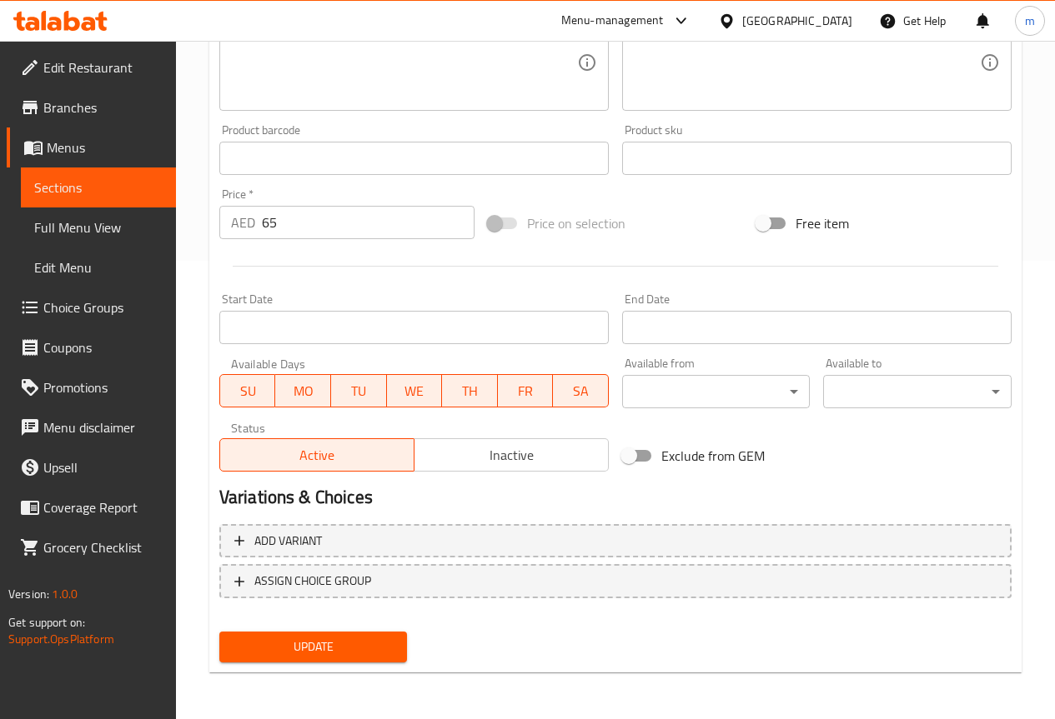
click at [313, 644] on span "Update" at bounding box center [314, 647] width 162 height 21
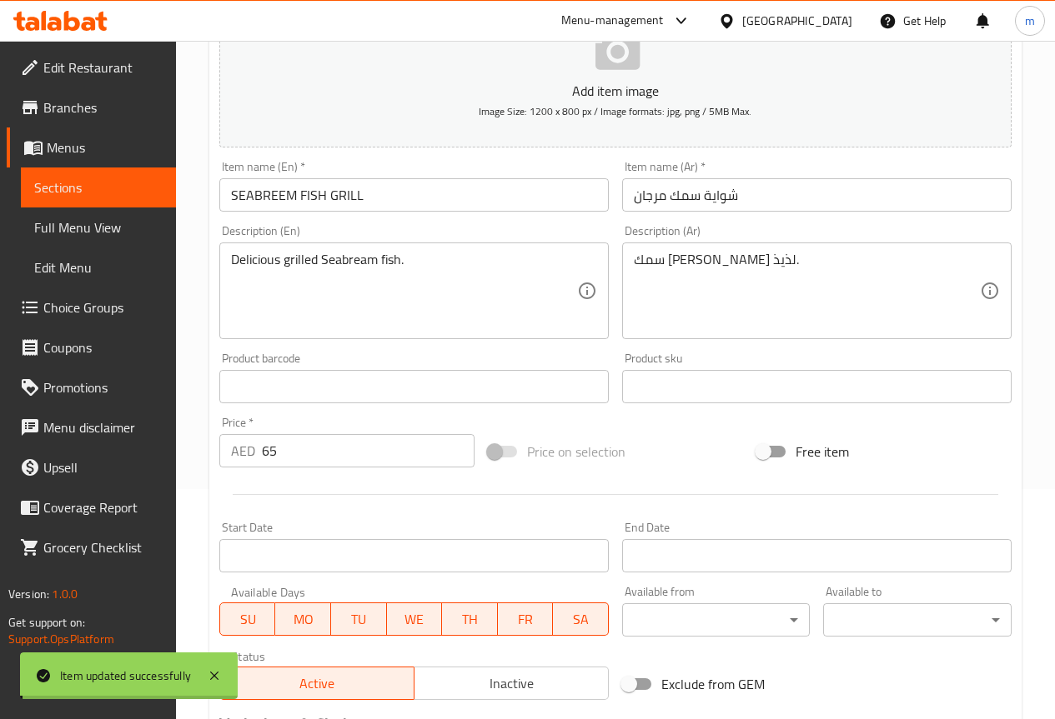
scroll to position [0, 0]
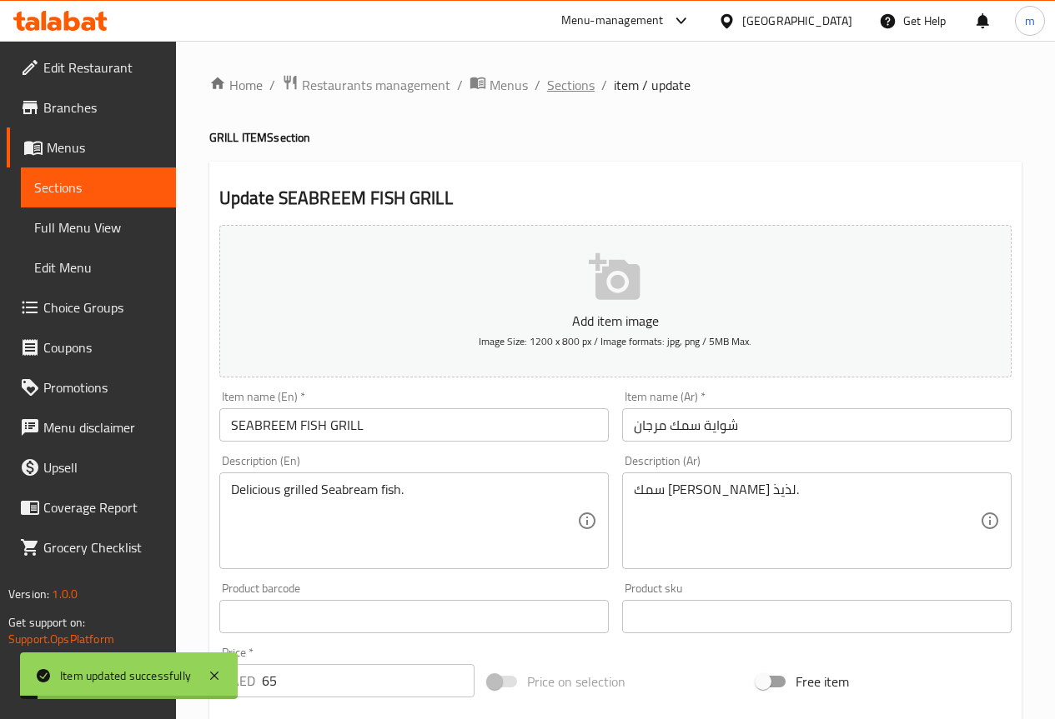
click at [559, 75] on span "Sections" at bounding box center [571, 85] width 48 height 20
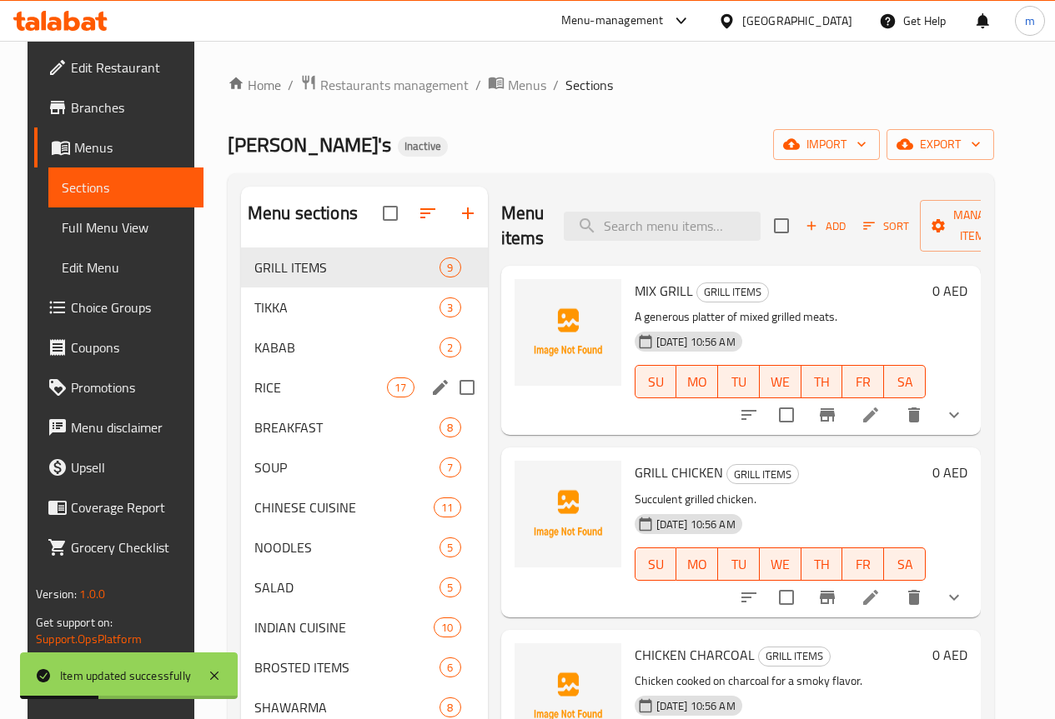
click at [260, 398] on span "RICE" at bounding box center [320, 388] width 133 height 20
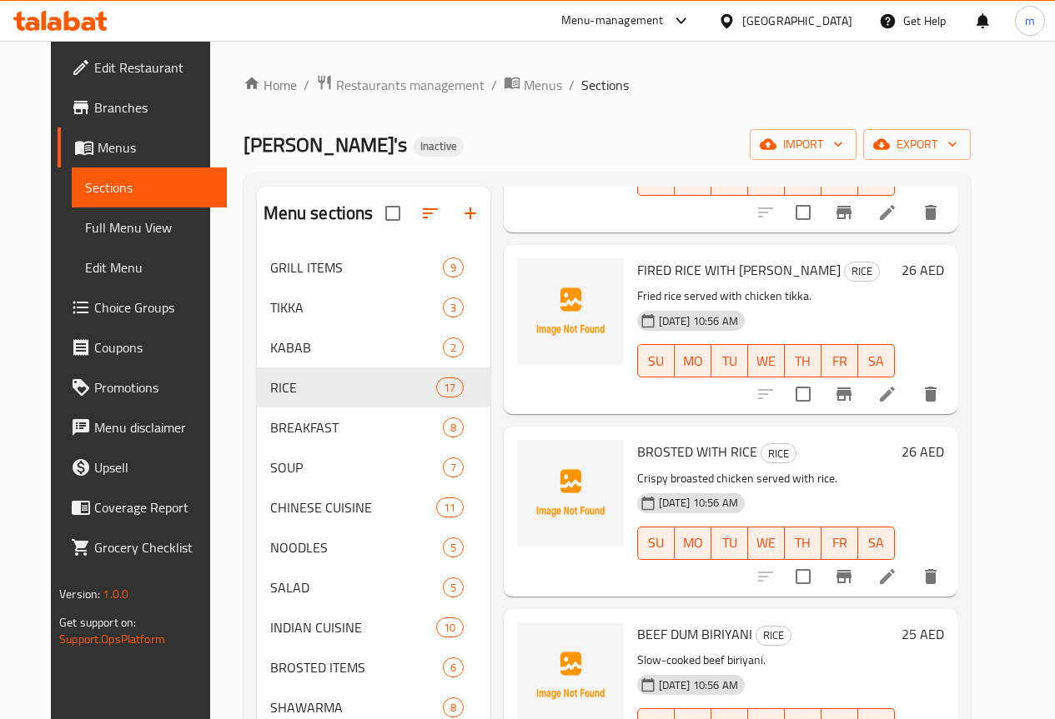
scroll to position [1084, 0]
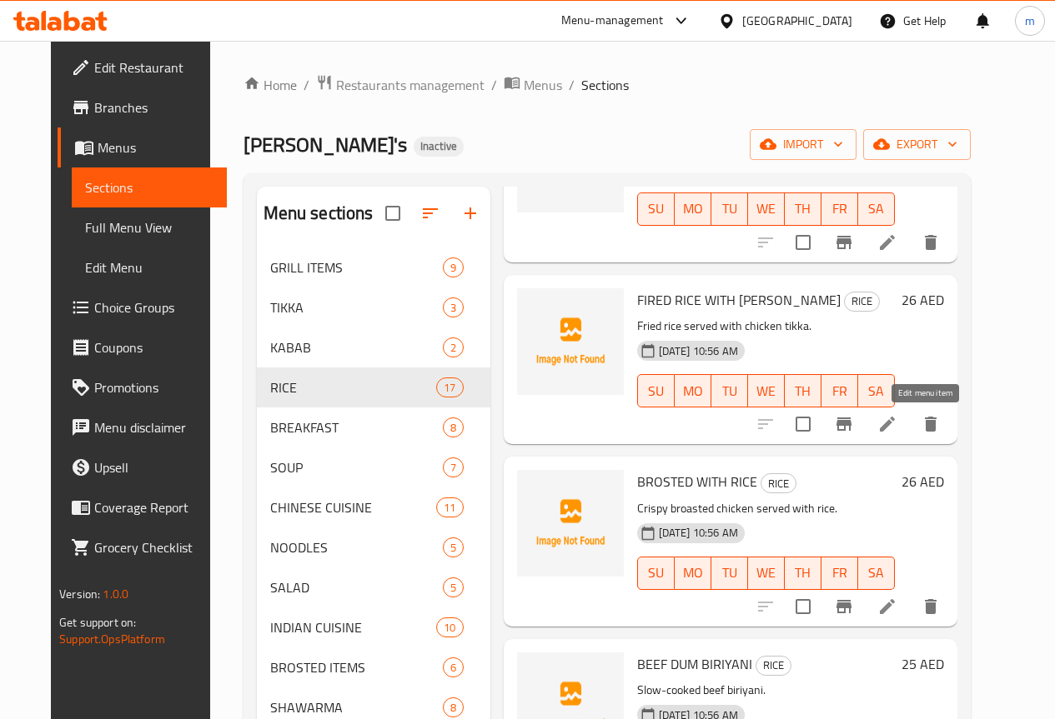
click at [897, 429] on icon at bounding box center [887, 424] width 20 height 20
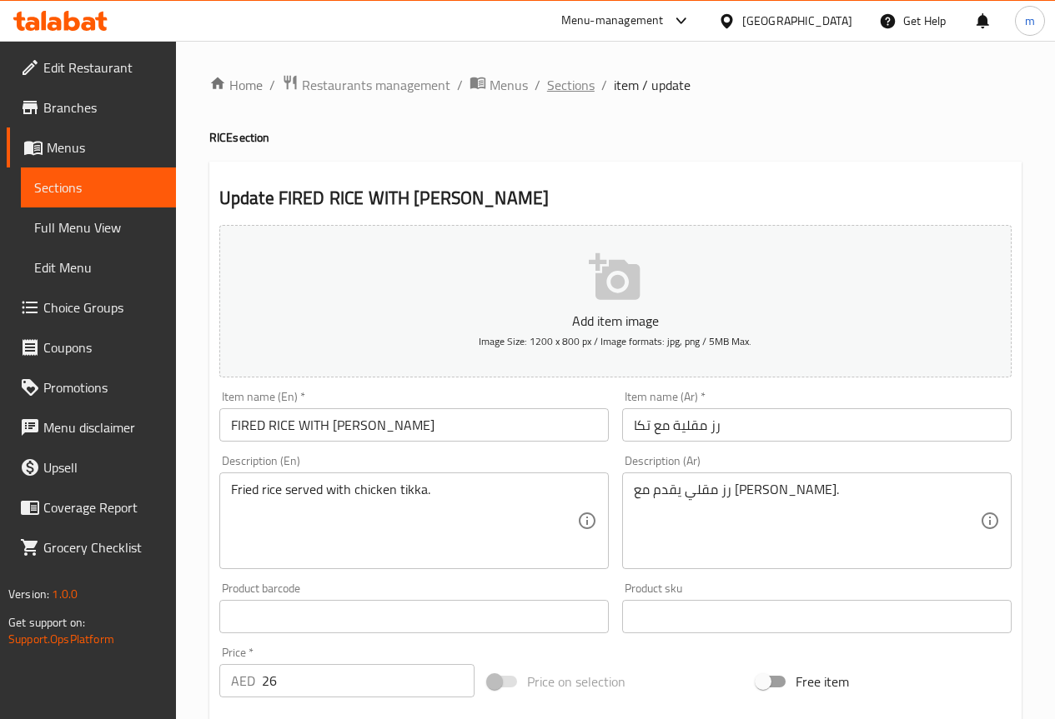
click at [571, 89] on span "Sections" at bounding box center [571, 85] width 48 height 20
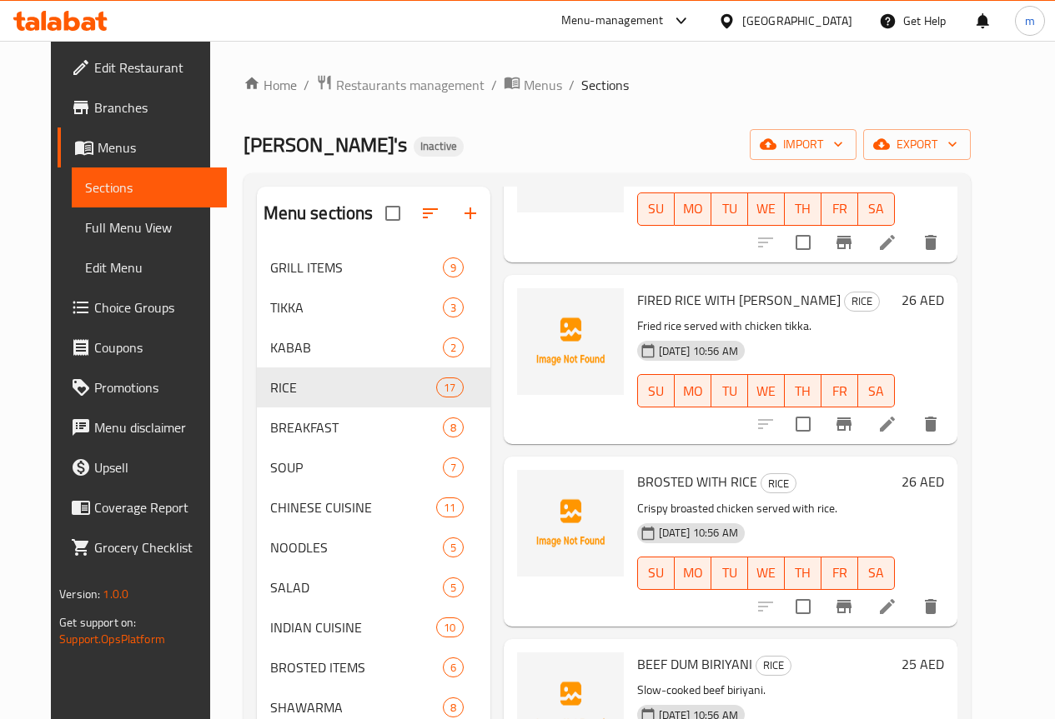
scroll to position [1167, 0]
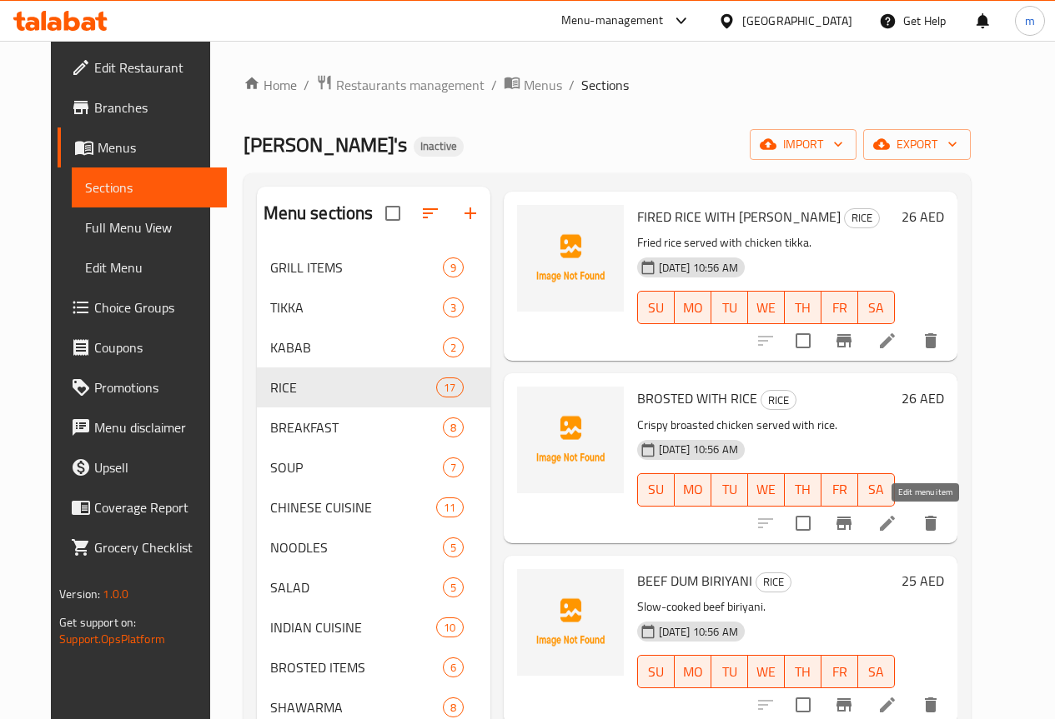
click at [895, 523] on icon at bounding box center [887, 523] width 15 height 15
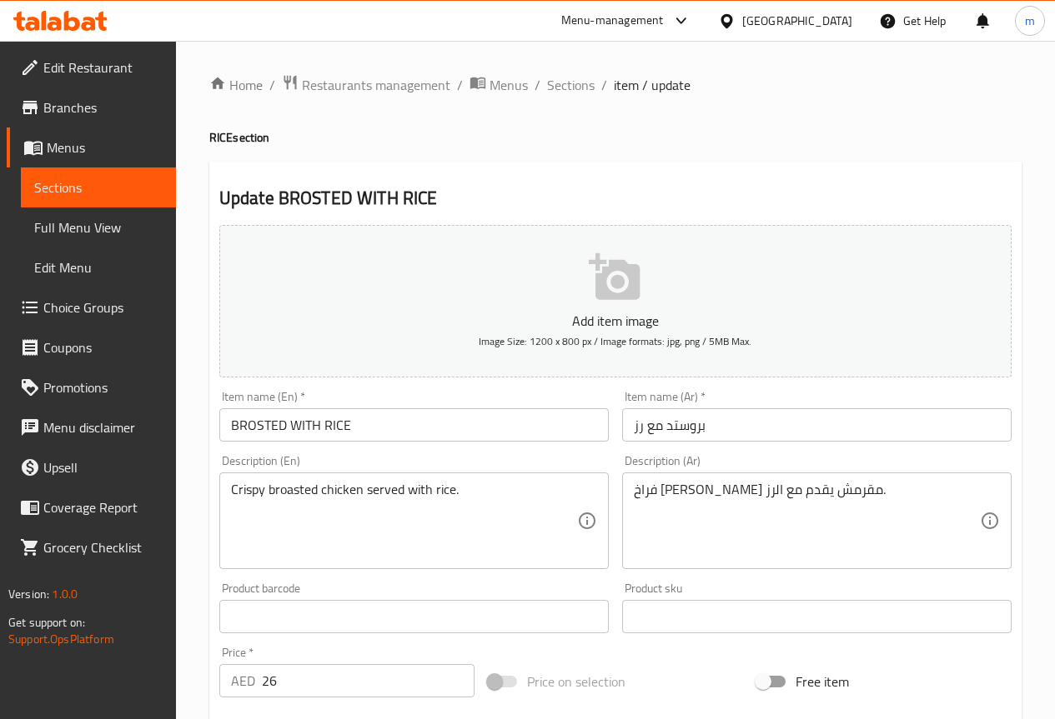
click at [765, 434] on input "بروستد مع رز" at bounding box center [816, 424] width 389 height 33
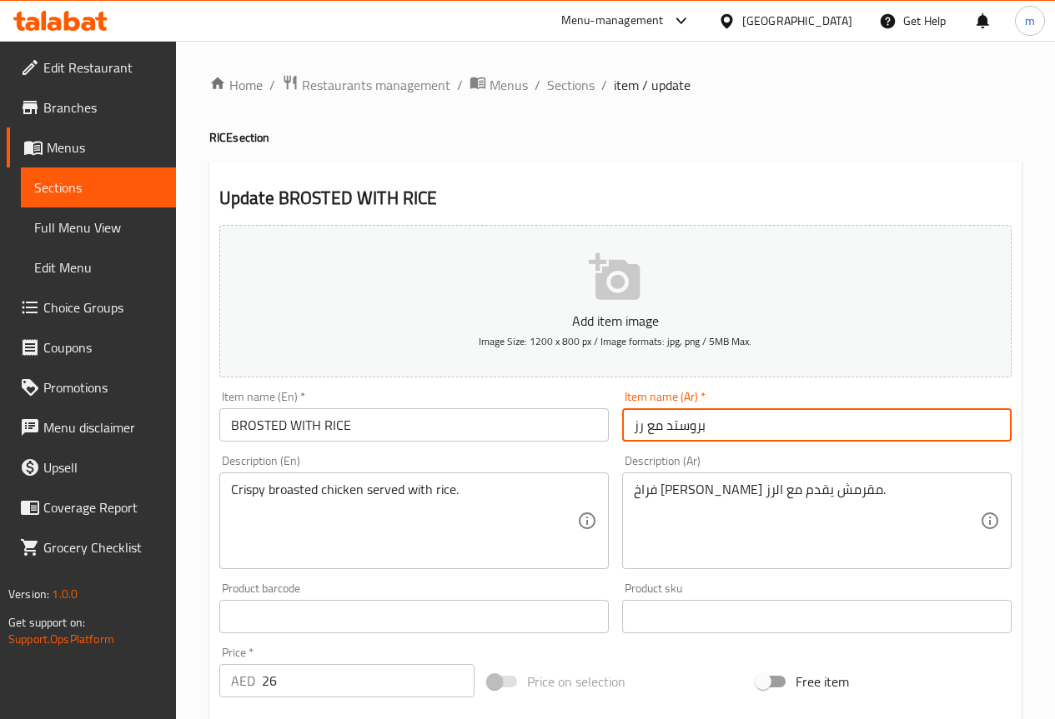
click at [765, 434] on input "بروستد مع رز" at bounding box center [816, 424] width 389 height 33
click at [570, 87] on span "Sections" at bounding box center [571, 85] width 48 height 20
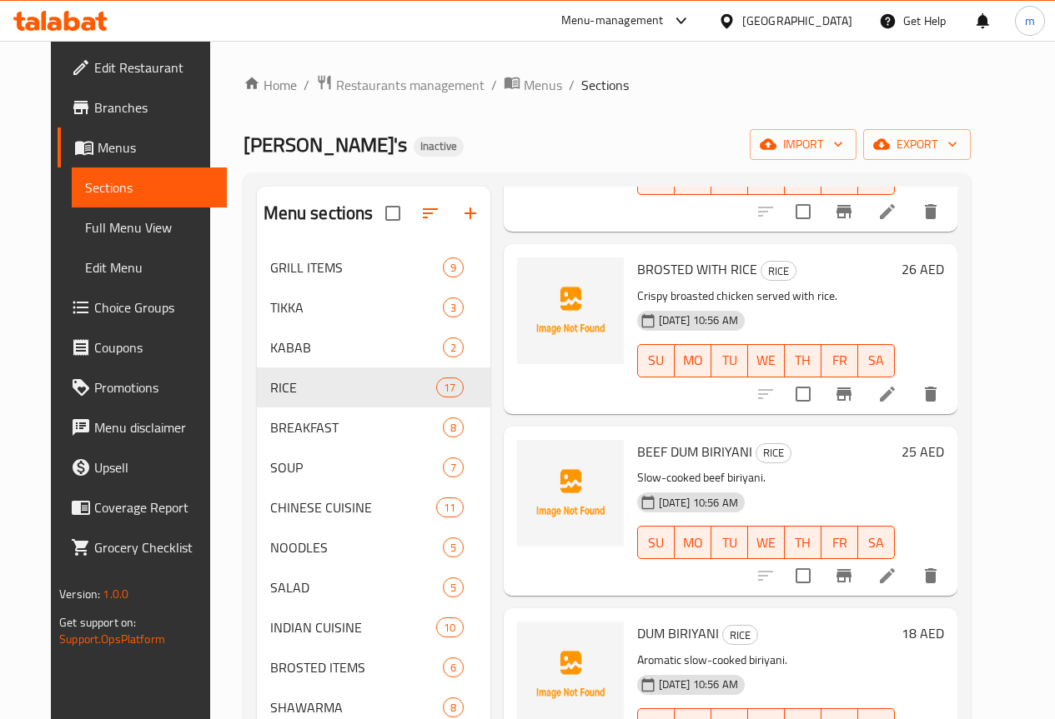
scroll to position [1334, 0]
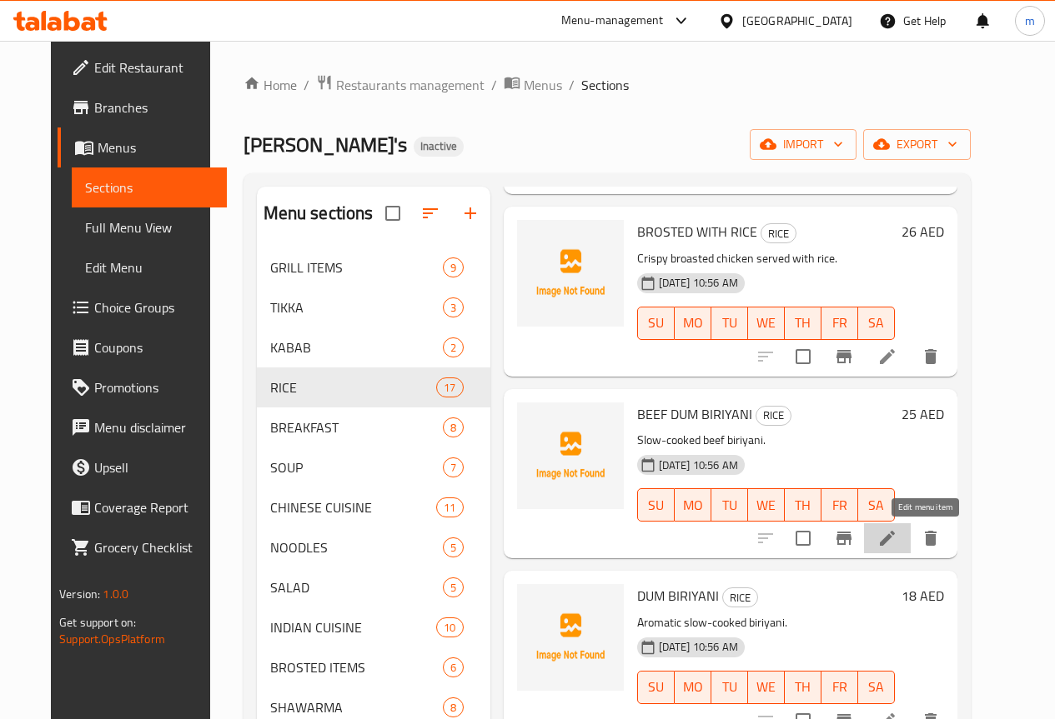
click at [897, 539] on icon at bounding box center [887, 539] width 20 height 20
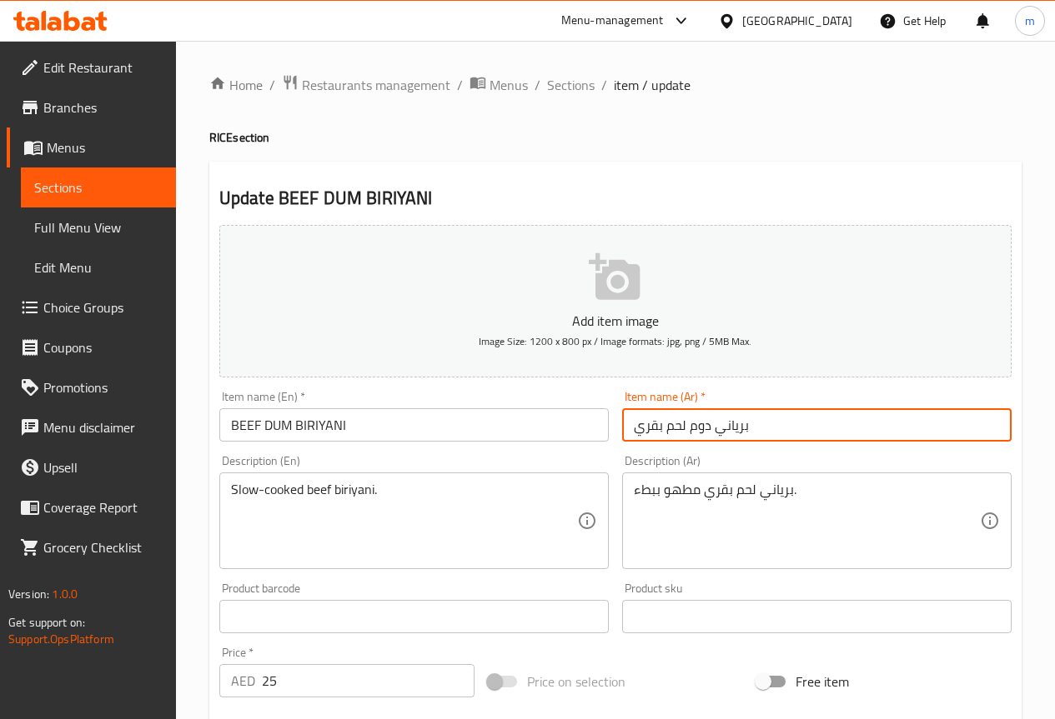
click at [839, 427] on input "برياني دوم لحم بقري" at bounding box center [816, 424] width 389 height 33
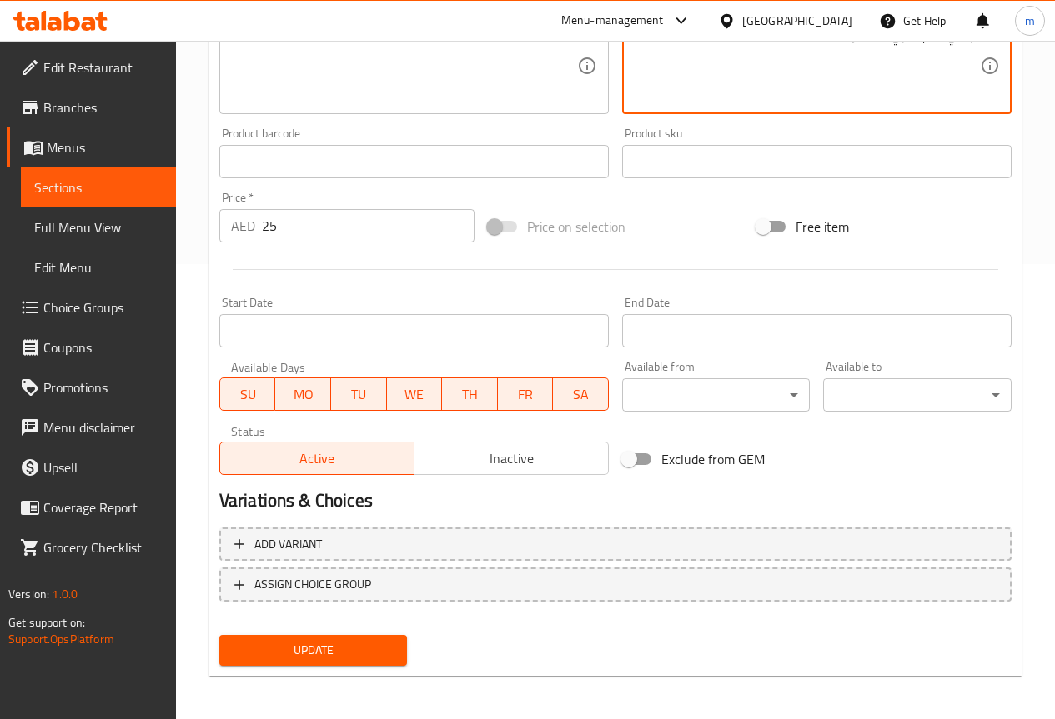
scroll to position [459, 0]
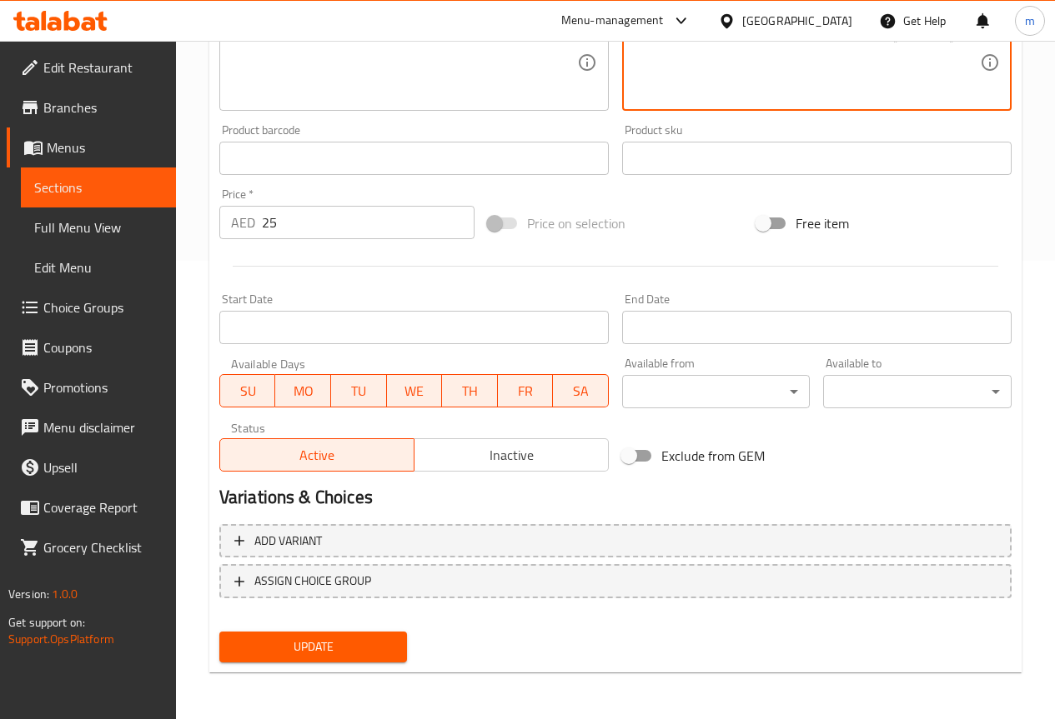
click at [342, 659] on button "Update" at bounding box center [313, 647] width 188 height 31
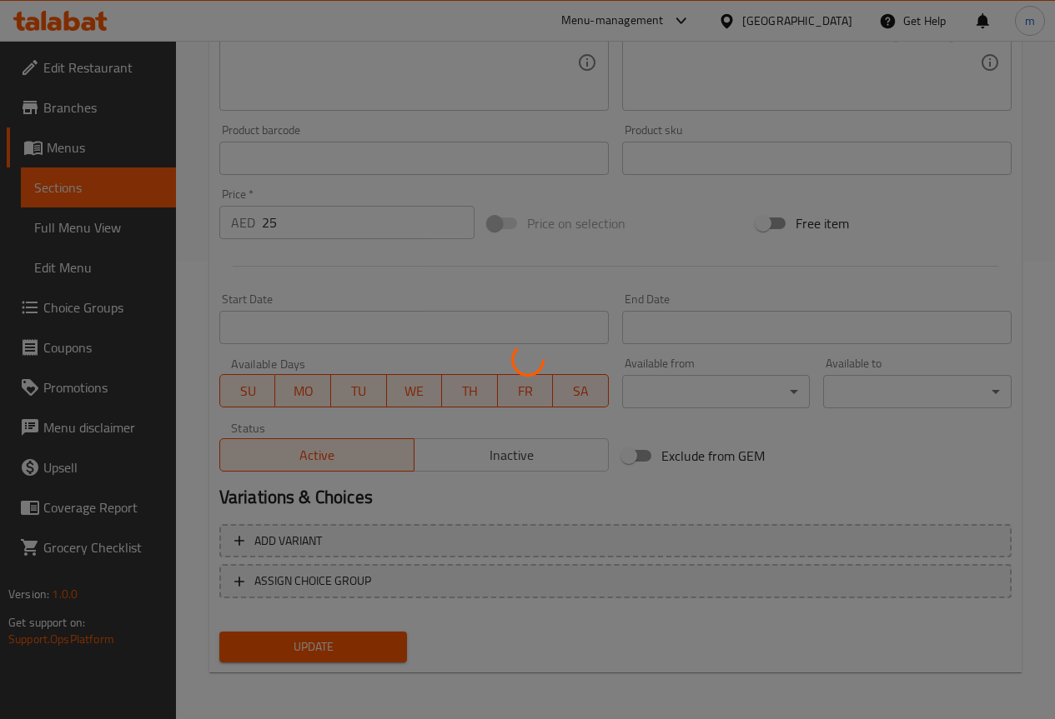
scroll to position [0, 0]
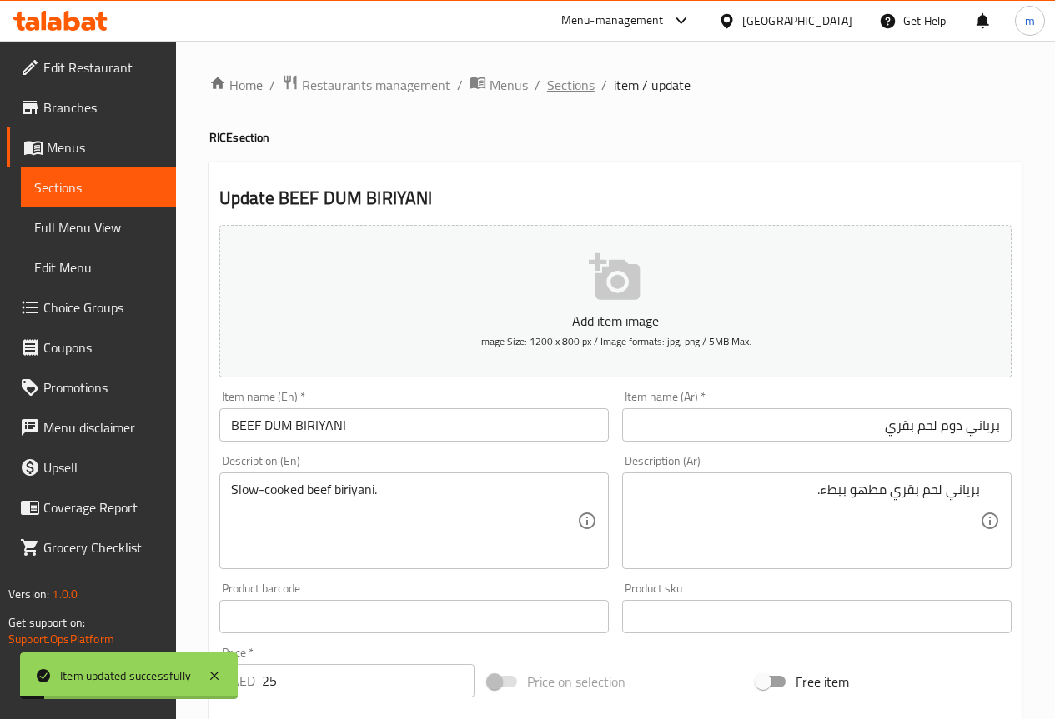
click at [583, 84] on span "Sections" at bounding box center [571, 85] width 48 height 20
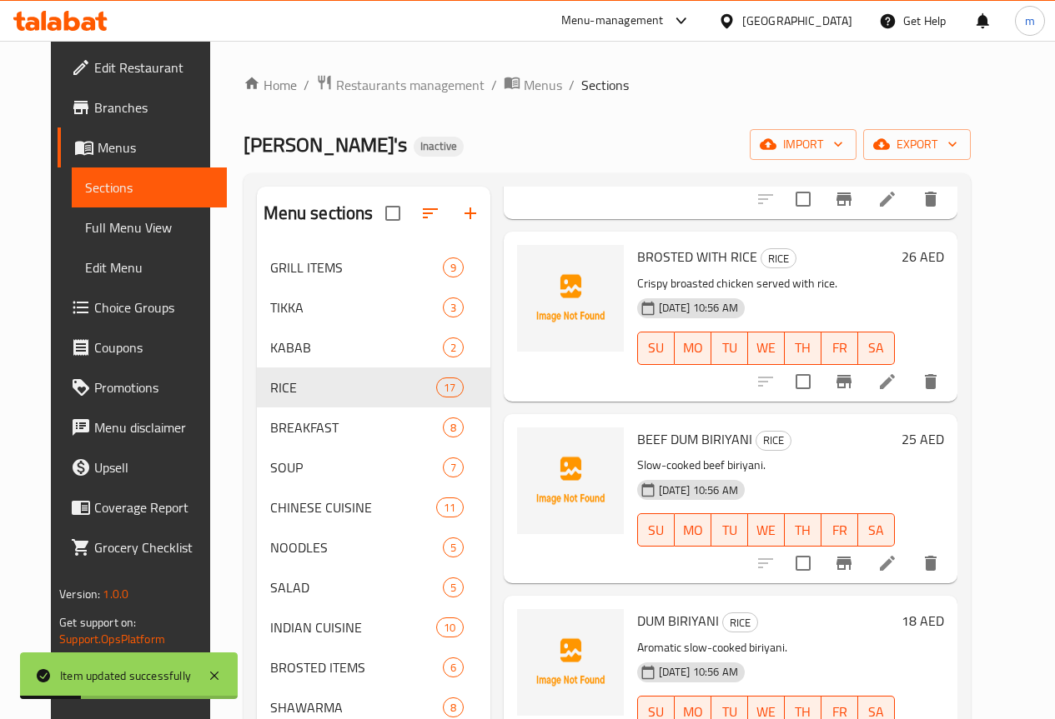
scroll to position [1501, 0]
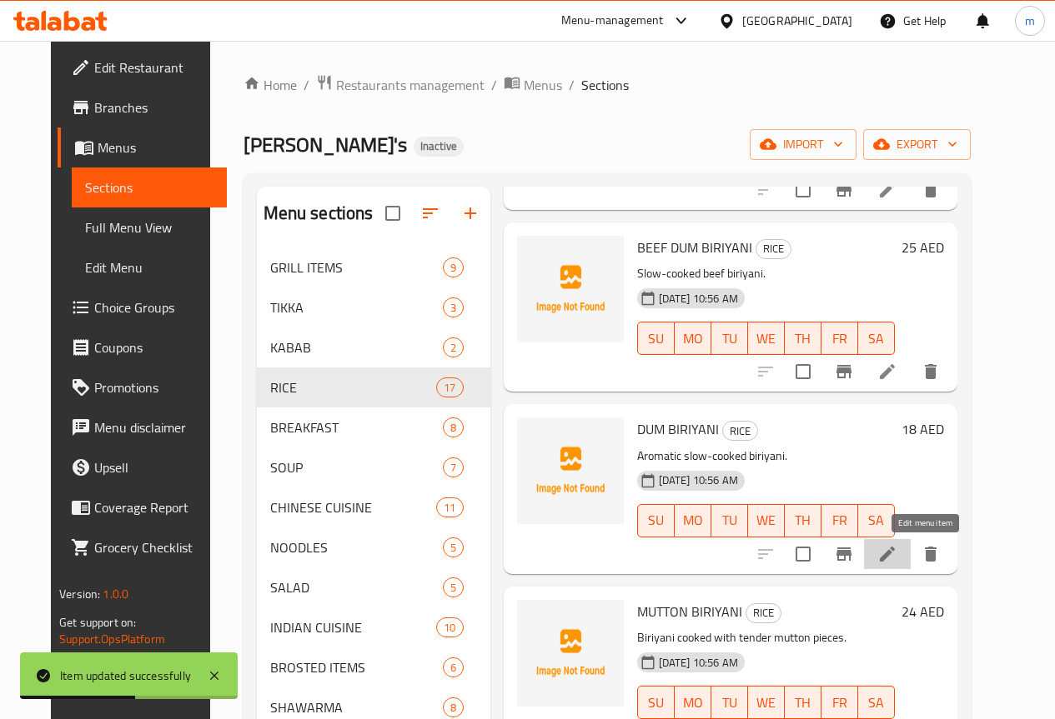
click at [897, 551] on icon at bounding box center [887, 554] width 20 height 20
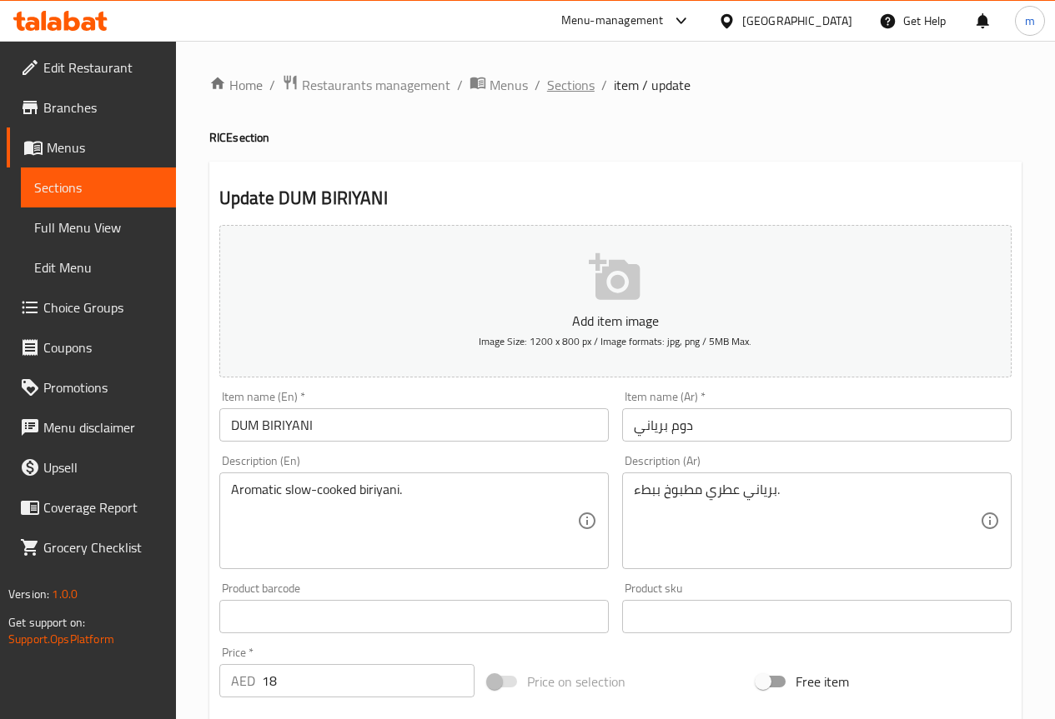
click at [584, 91] on span "Sections" at bounding box center [571, 85] width 48 height 20
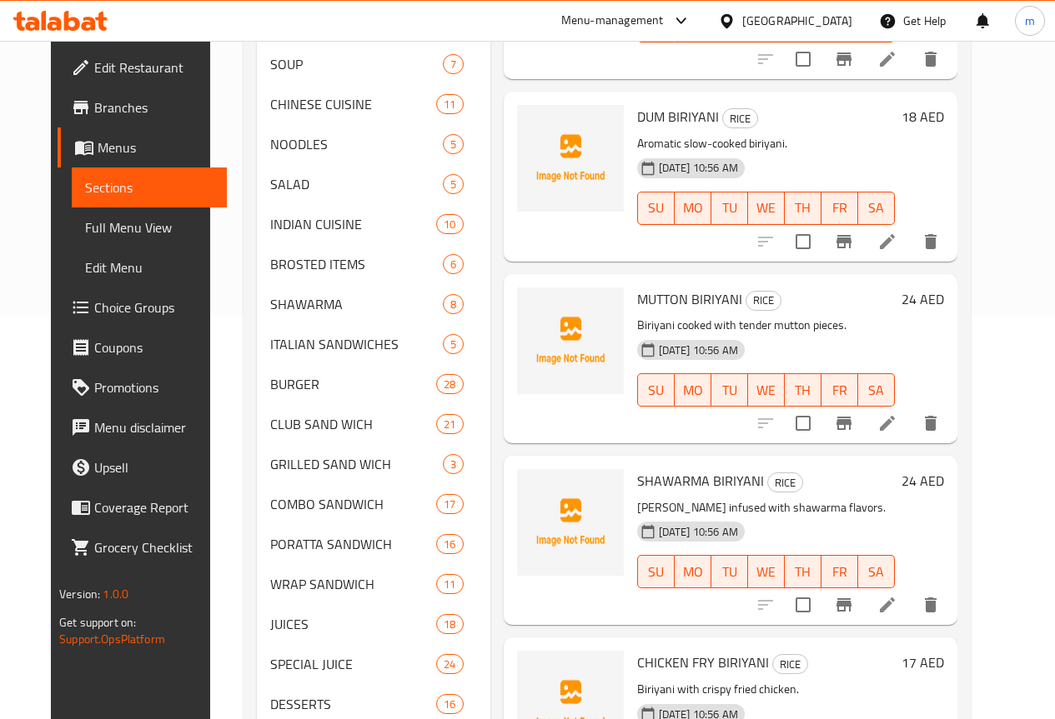
scroll to position [1440, 0]
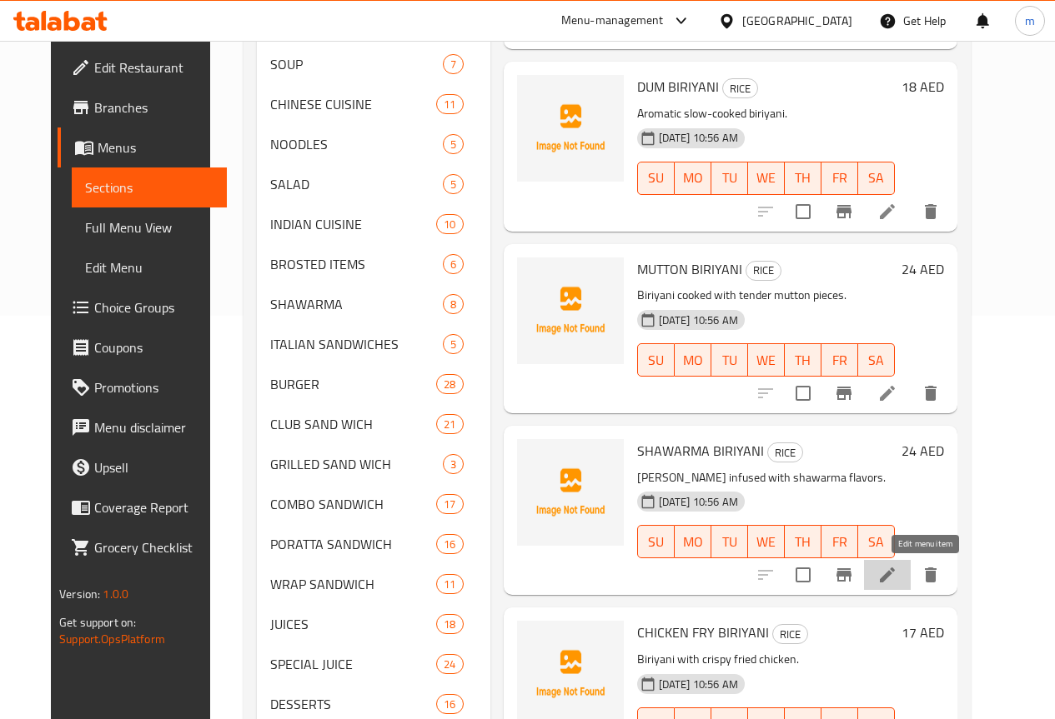
click at [895, 576] on icon at bounding box center [887, 575] width 15 height 15
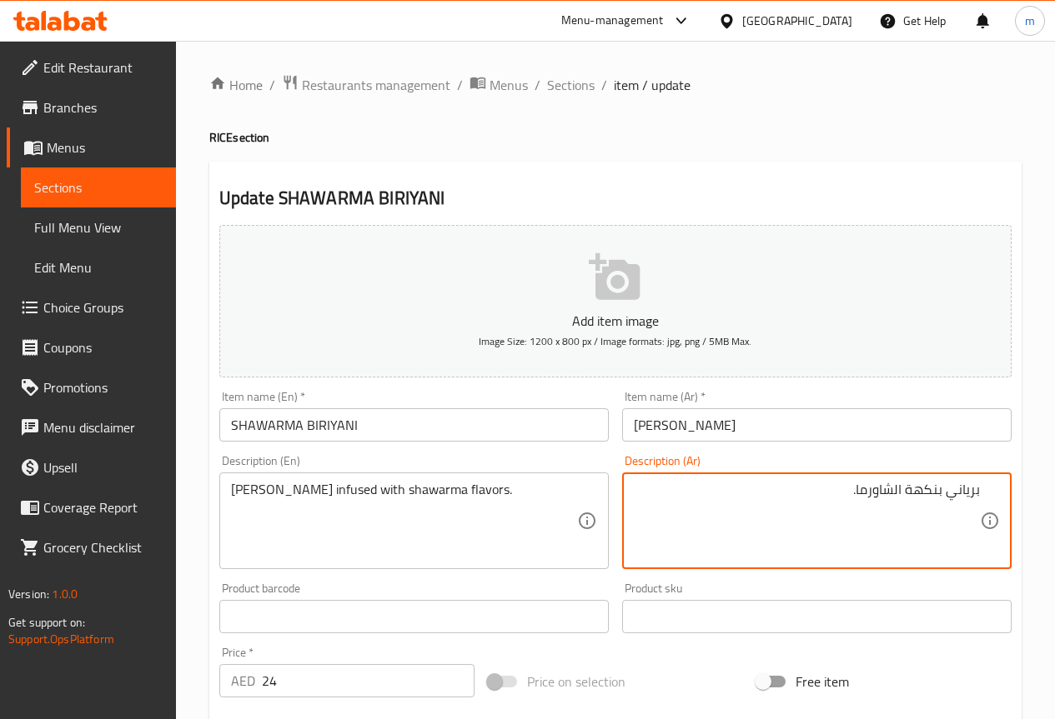
click at [949, 496] on textarea "برياني بنكهة الشاورما." at bounding box center [807, 521] width 346 height 79
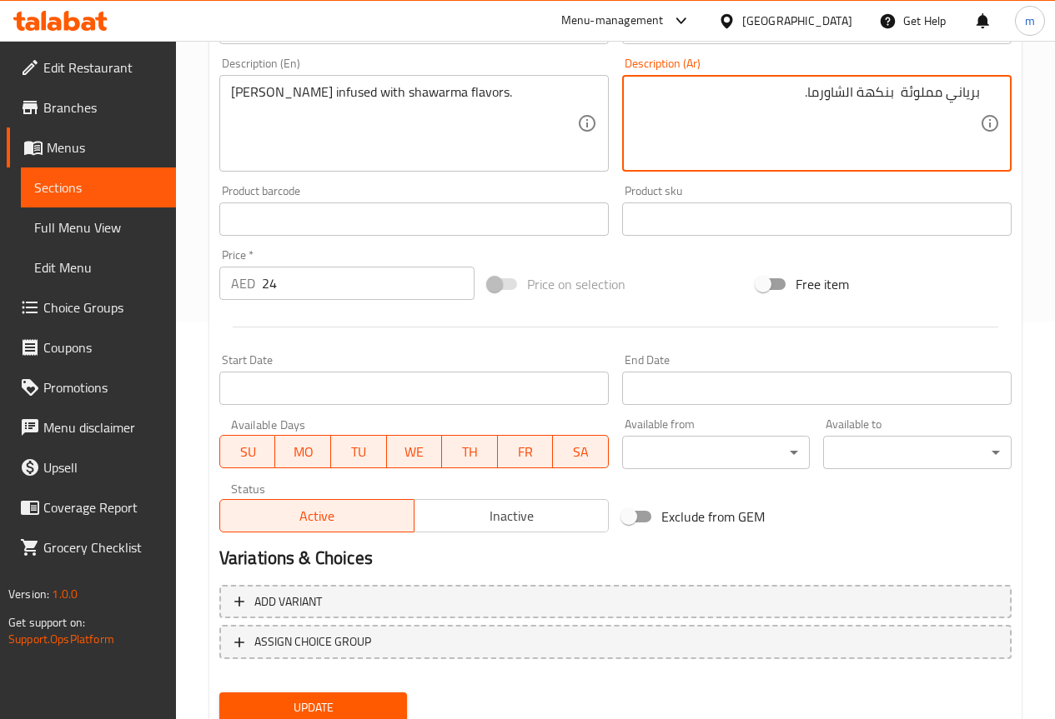
scroll to position [459, 0]
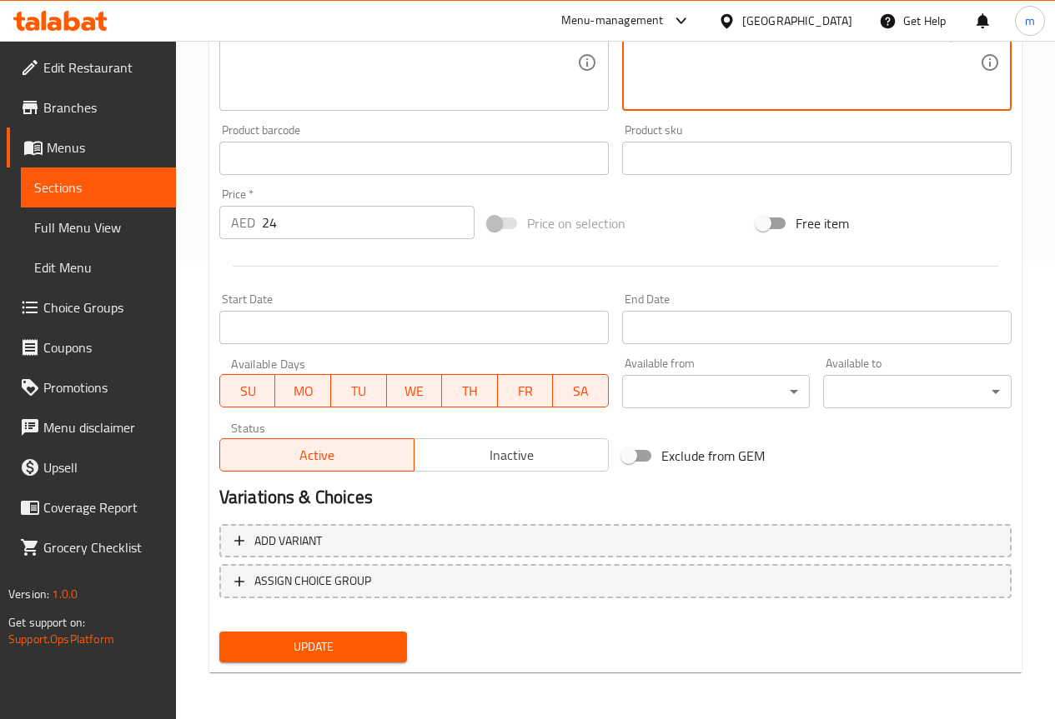
type textarea "برياني مملوئة بنكهة الشاورما."
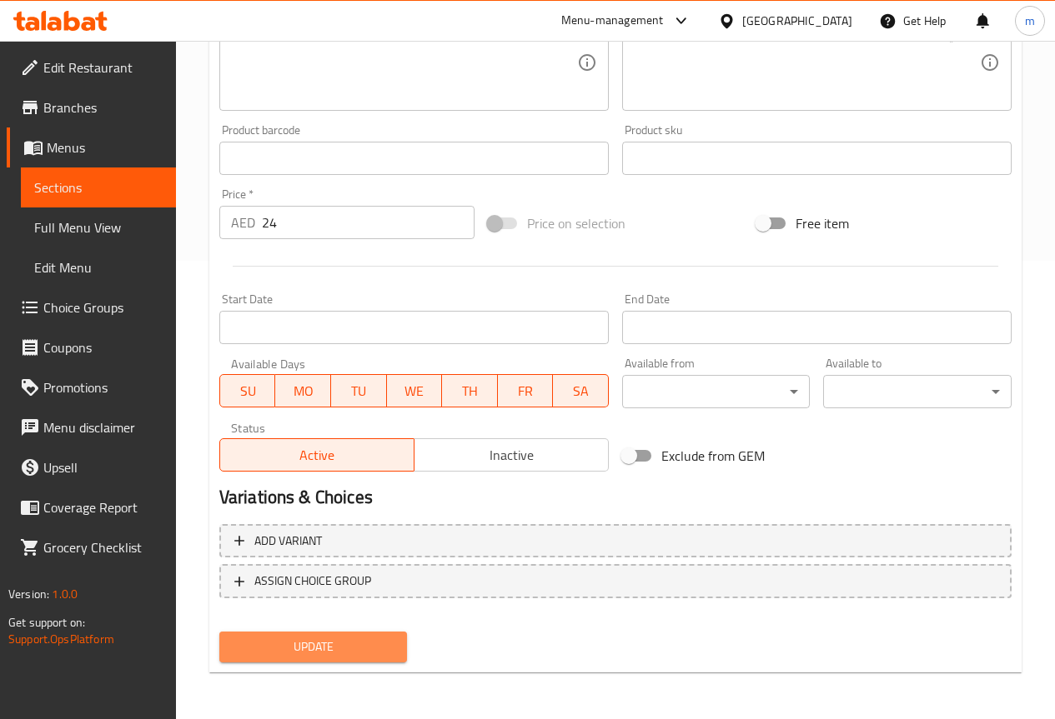
click at [307, 649] on span "Update" at bounding box center [314, 647] width 162 height 21
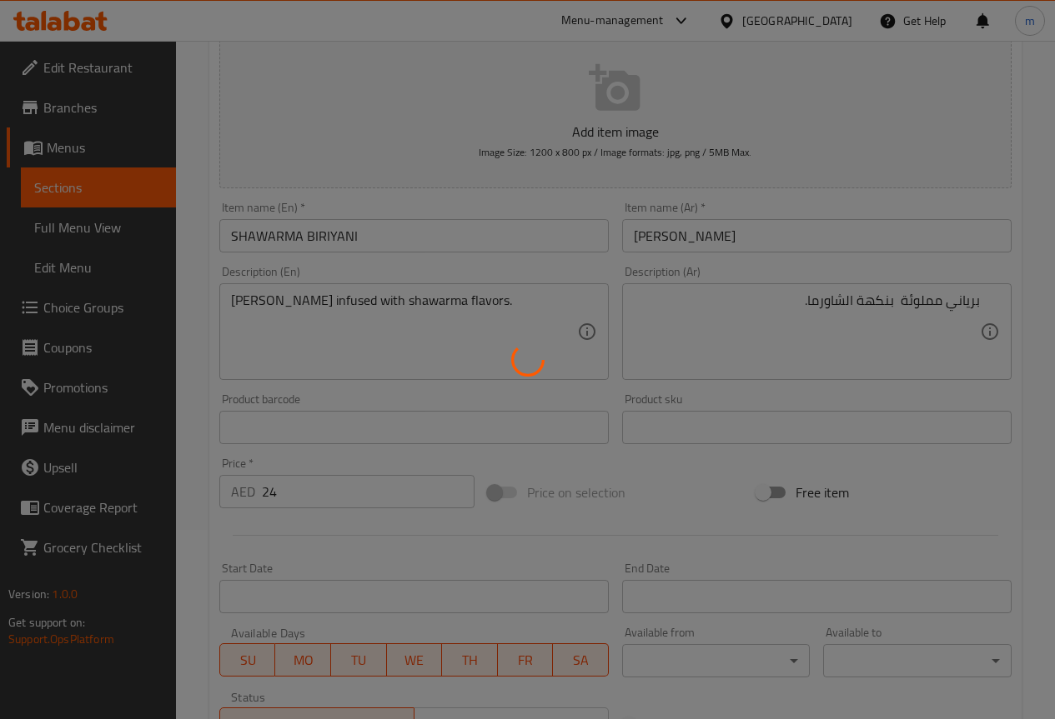
scroll to position [0, 0]
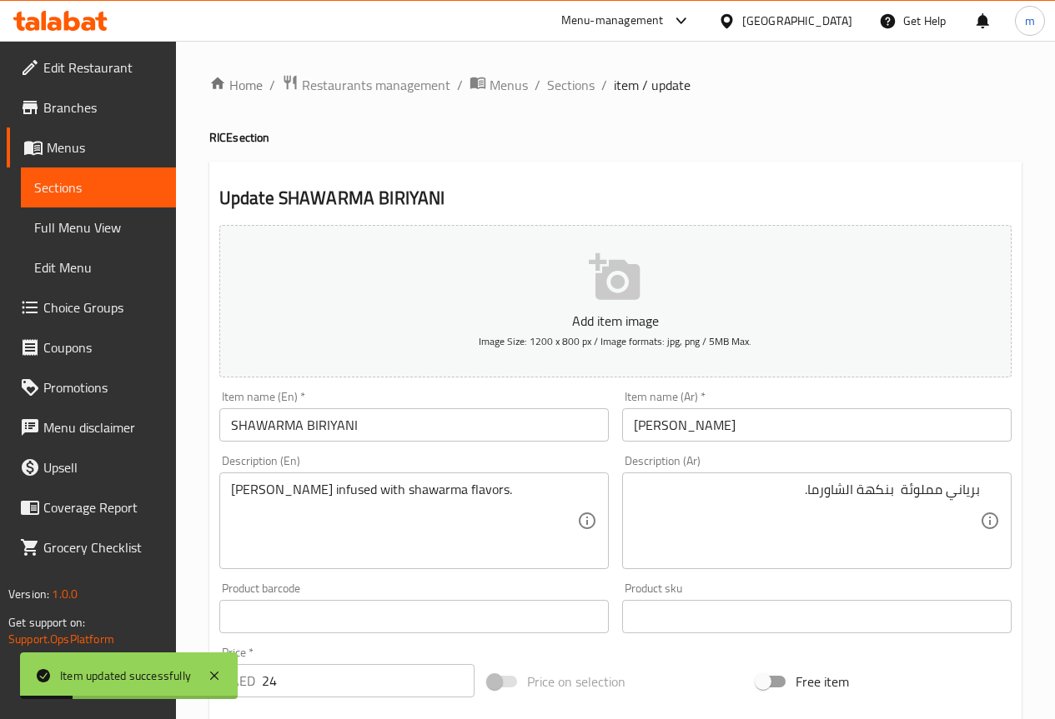
drag, startPoint x: 564, startPoint y: 83, endPoint x: 552, endPoint y: 118, distance: 37.7
click at [564, 83] on span "Sections" at bounding box center [571, 85] width 48 height 20
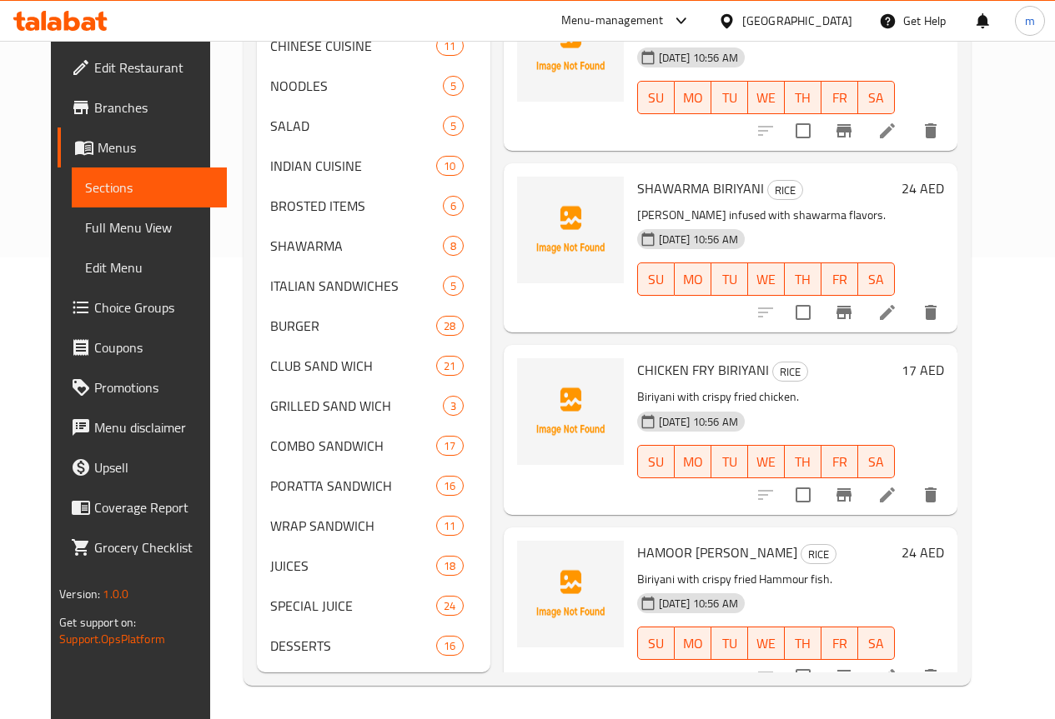
scroll to position [1606, 0]
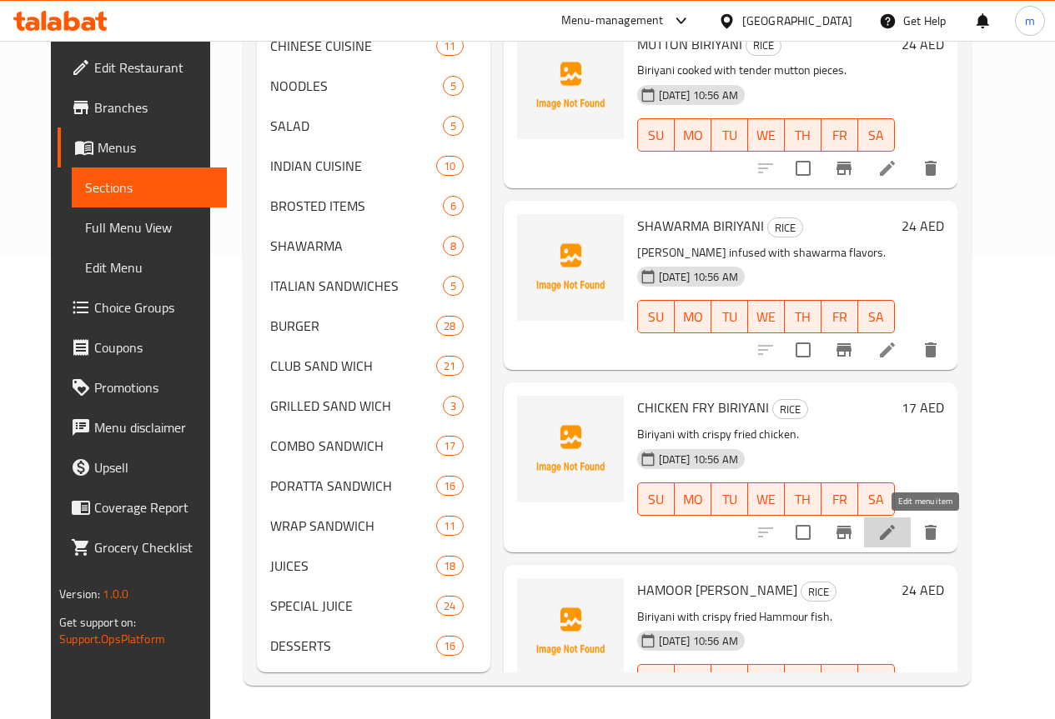
click at [895, 525] on icon at bounding box center [887, 532] width 15 height 15
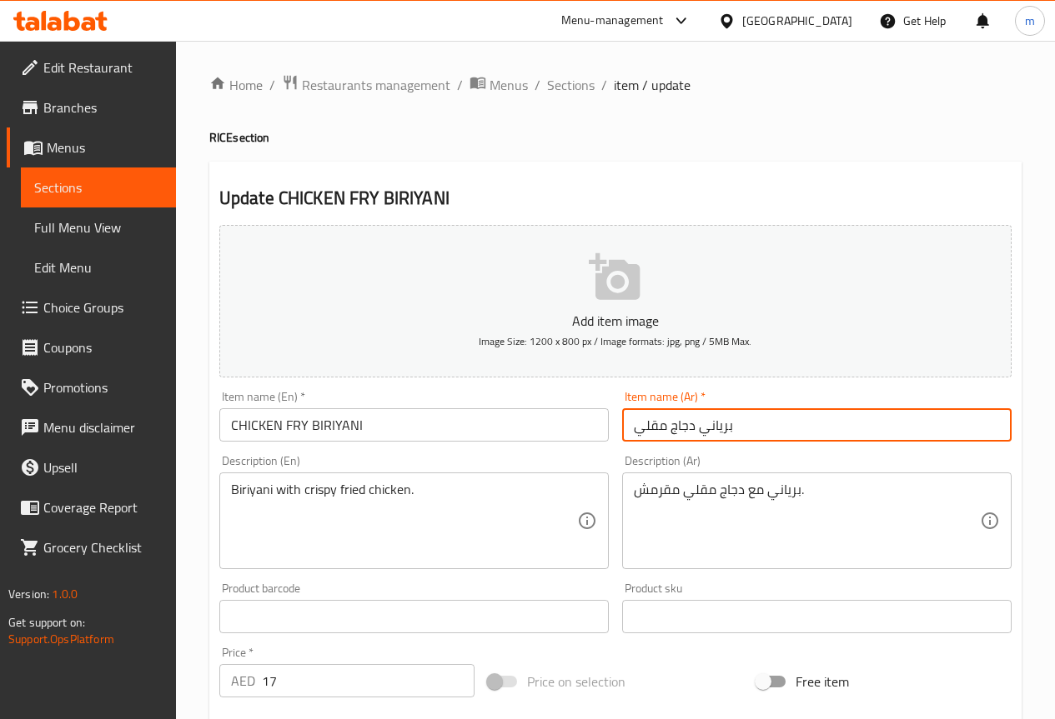
click at [766, 434] on input "برياني دجاج مقلي" at bounding box center [816, 424] width 389 height 33
click at [911, 426] on input "برياني دجاج مقلي" at bounding box center [816, 424] width 389 height 33
drag, startPoint x: 935, startPoint y: 428, endPoint x: 960, endPoint y: 429, distance: 25.0
click at [960, 429] on input "برياني دجاج مقلي" at bounding box center [816, 424] width 389 height 33
type input "برياني فراخ مقلي"
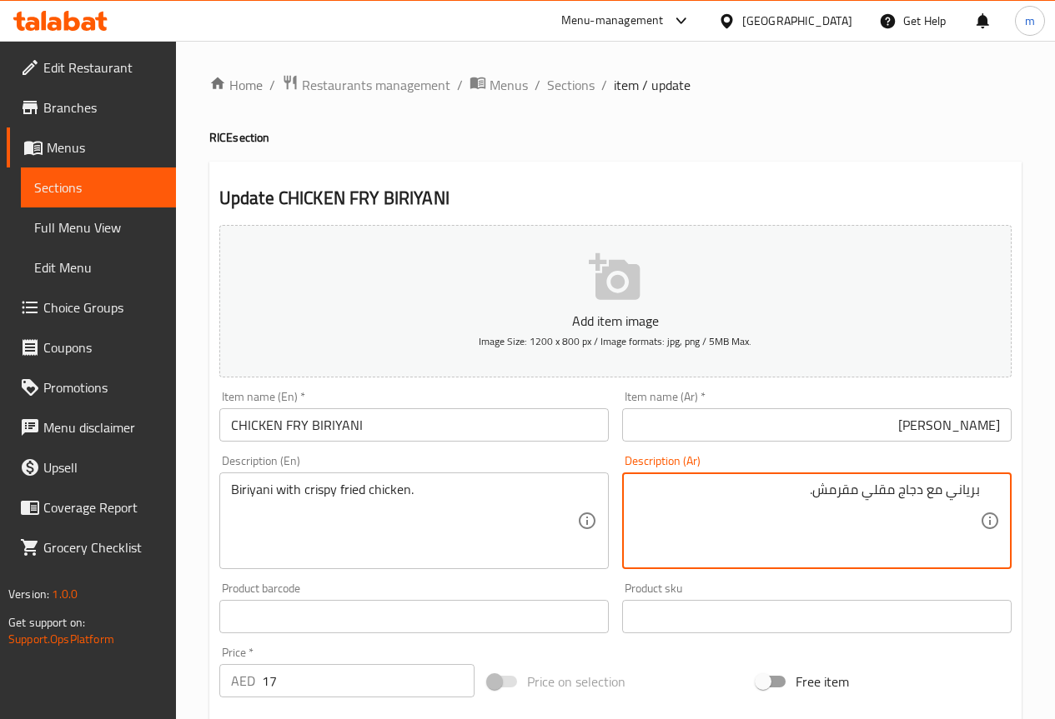
drag, startPoint x: 896, startPoint y: 493, endPoint x: 923, endPoint y: 494, distance: 26.7
click at [923, 494] on textarea "برياني مع دجاج مقلي مقرمش." at bounding box center [807, 521] width 346 height 79
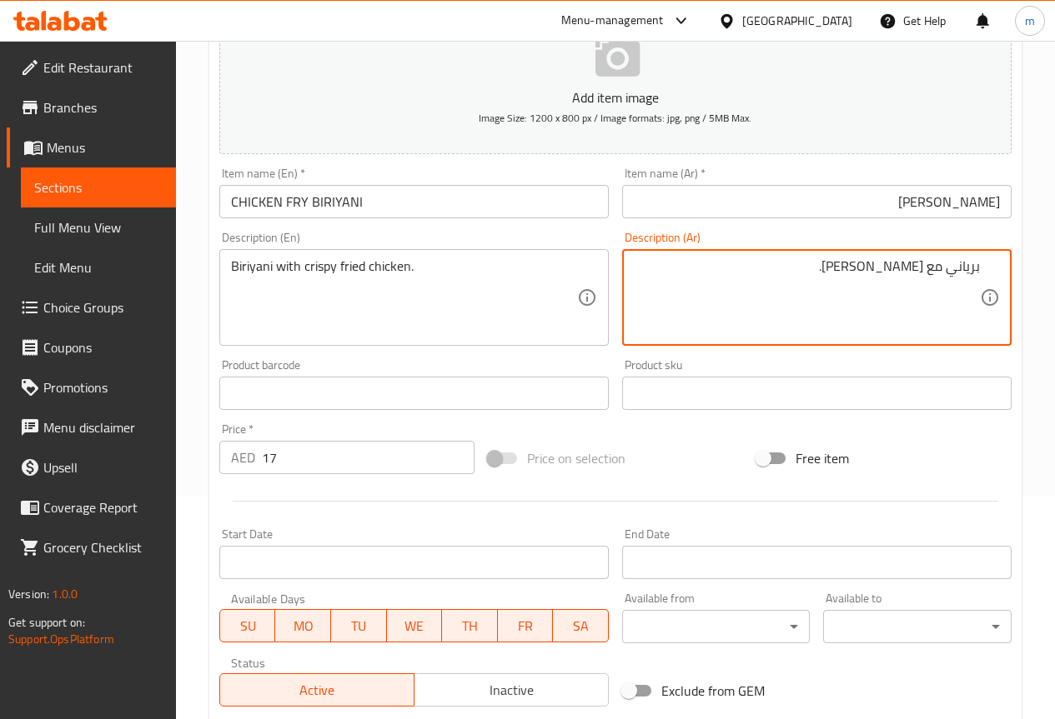
scroll to position [459, 0]
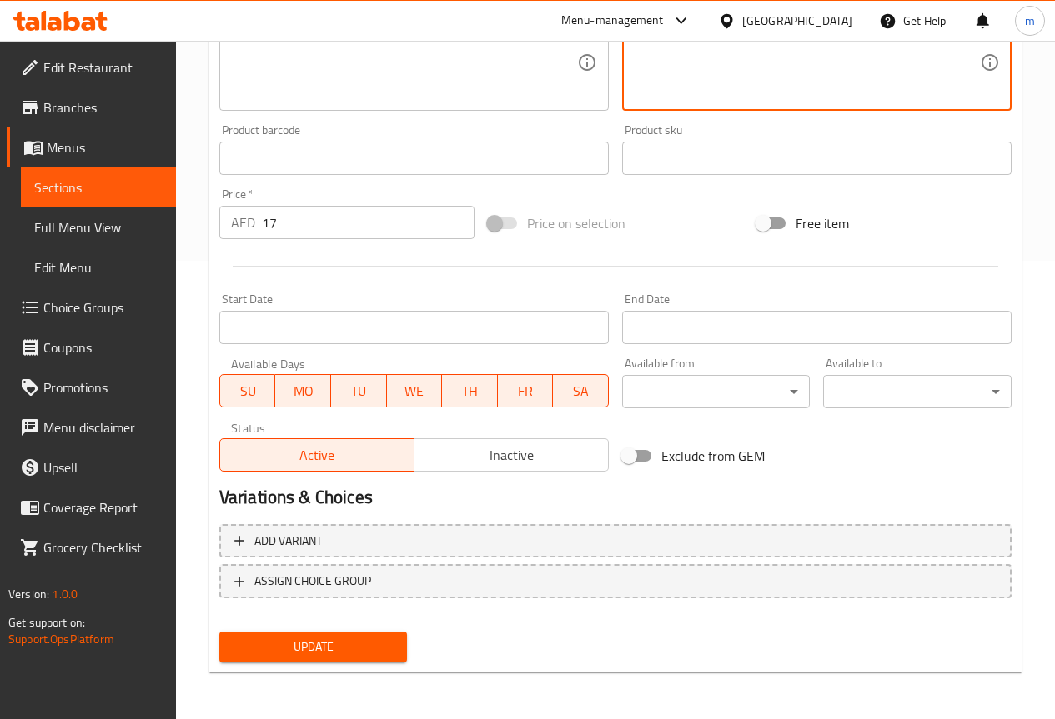
type textarea "برياني مع فراخ مقلي مقرمش."
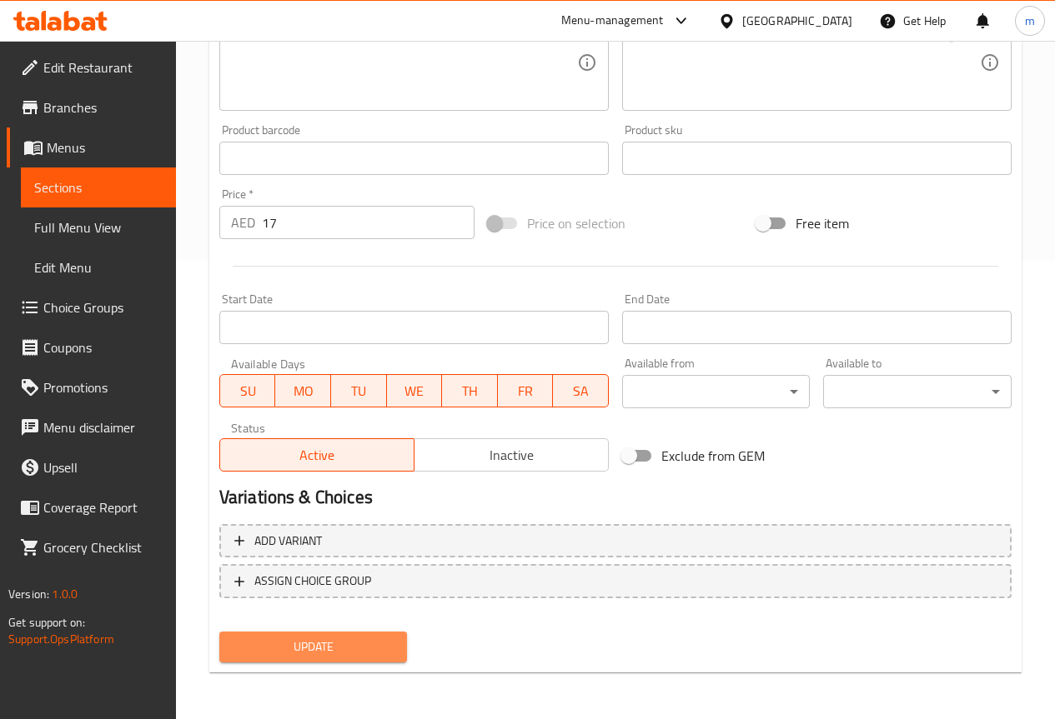
click at [337, 661] on button "Update" at bounding box center [313, 647] width 188 height 31
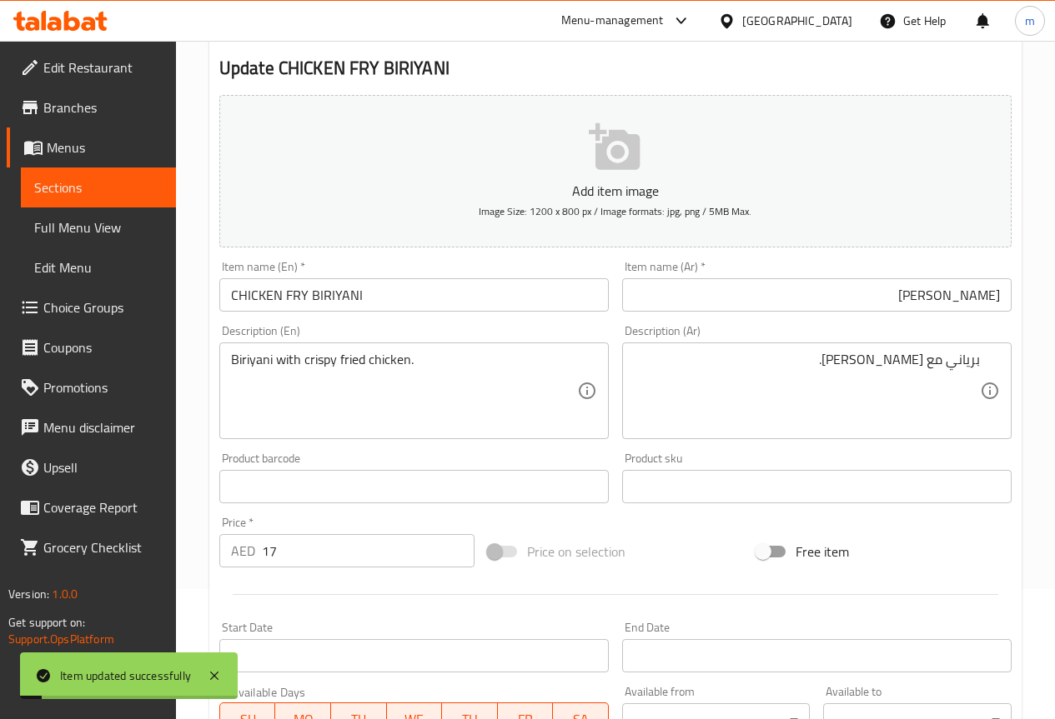
scroll to position [0, 0]
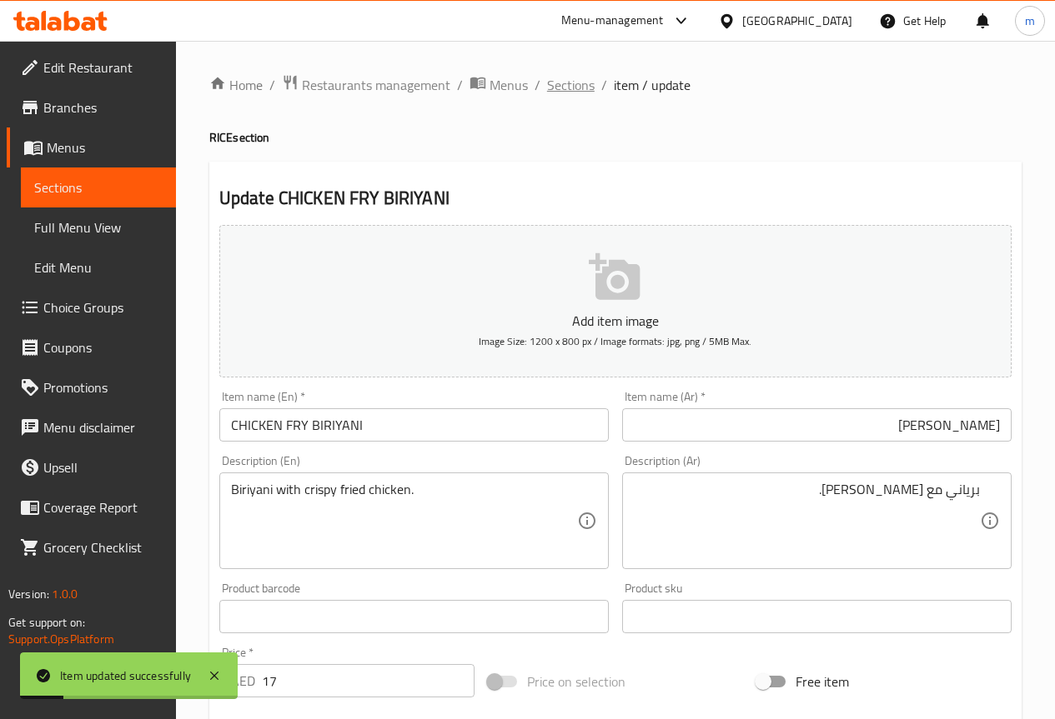
click at [573, 88] on span "Sections" at bounding box center [571, 85] width 48 height 20
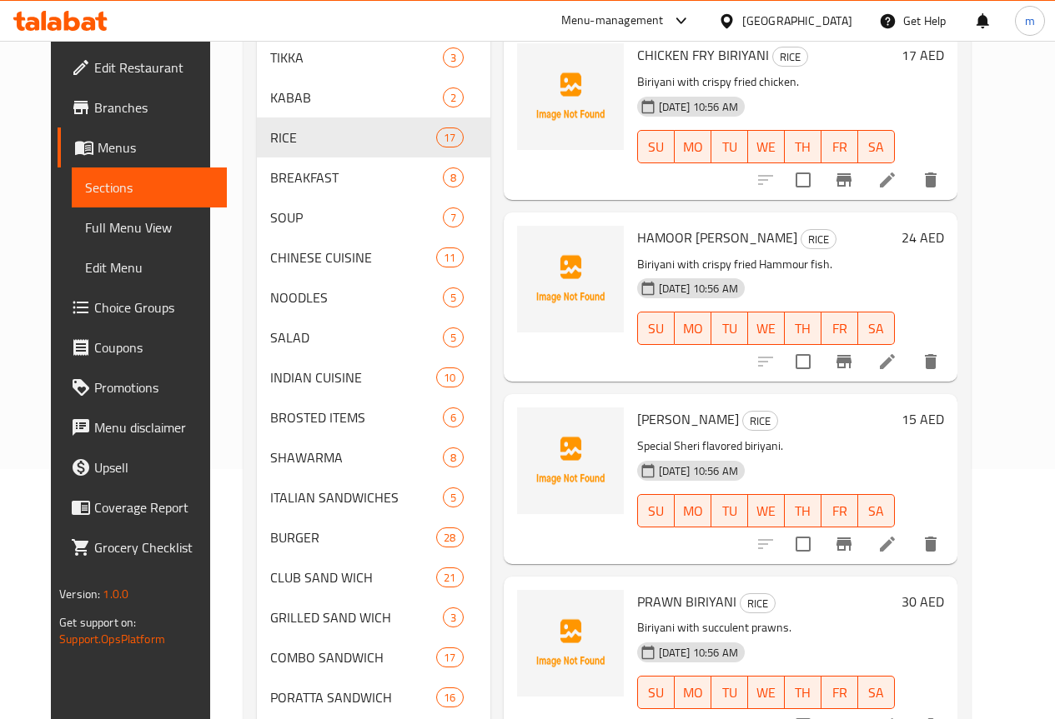
scroll to position [2190, 0]
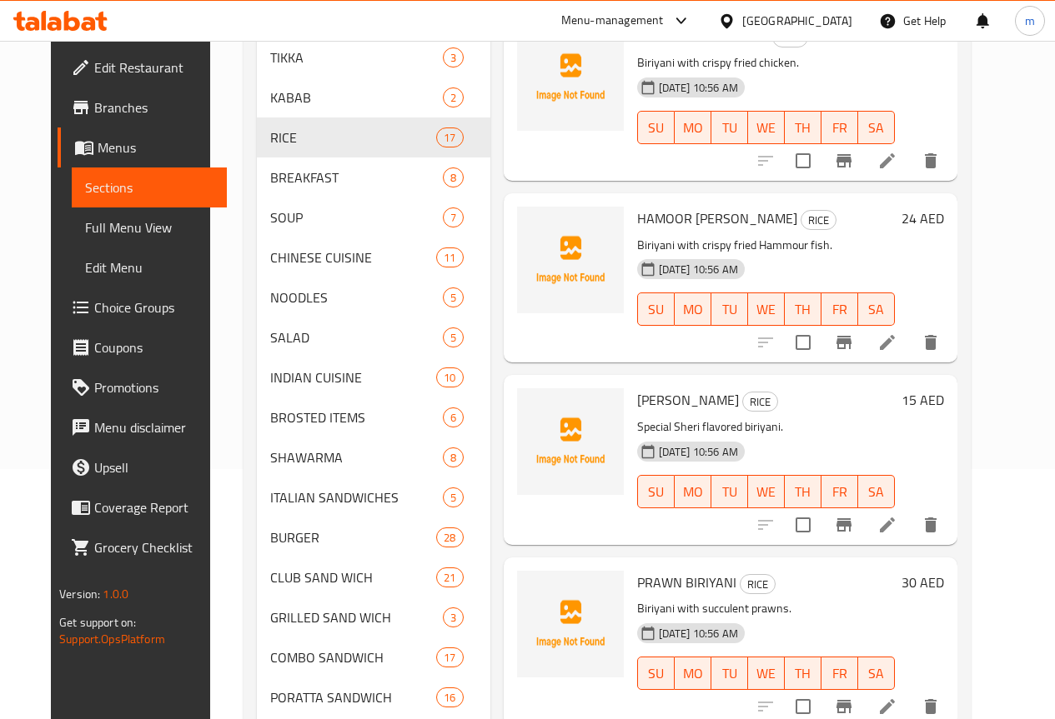
click at [910, 533] on li at bounding box center [887, 525] width 47 height 30
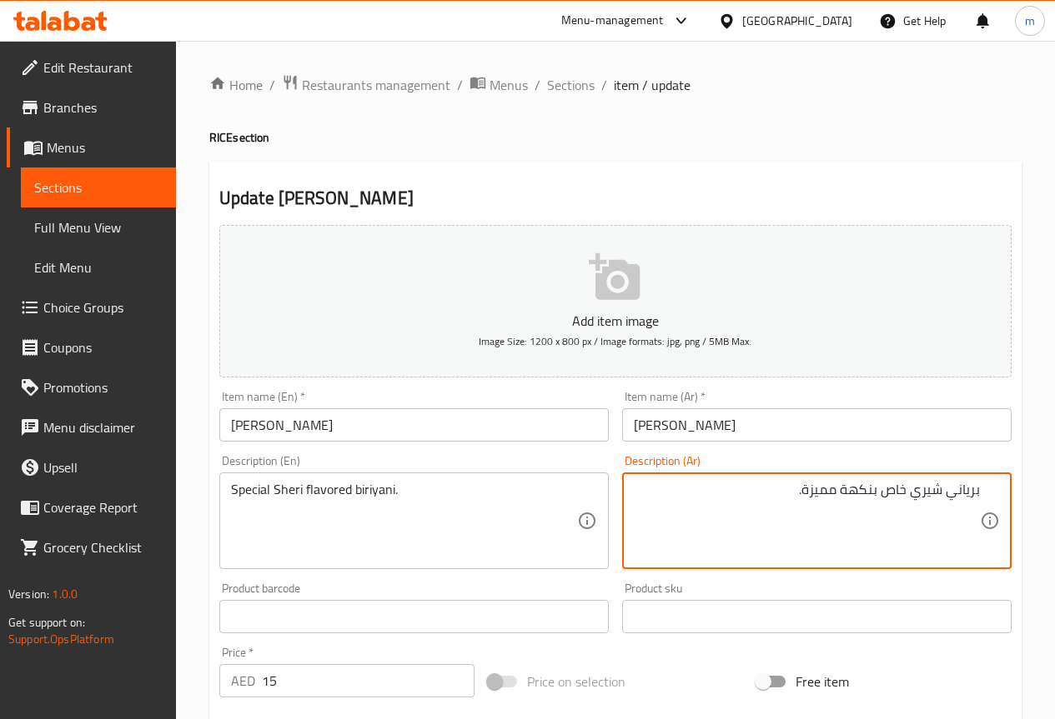
drag, startPoint x: 886, startPoint y: 490, endPoint x: 910, endPoint y: 490, distance: 24.2
click at [910, 490] on textarea "برياني شيري خاص بنكهة مميزة." at bounding box center [807, 521] width 346 height 79
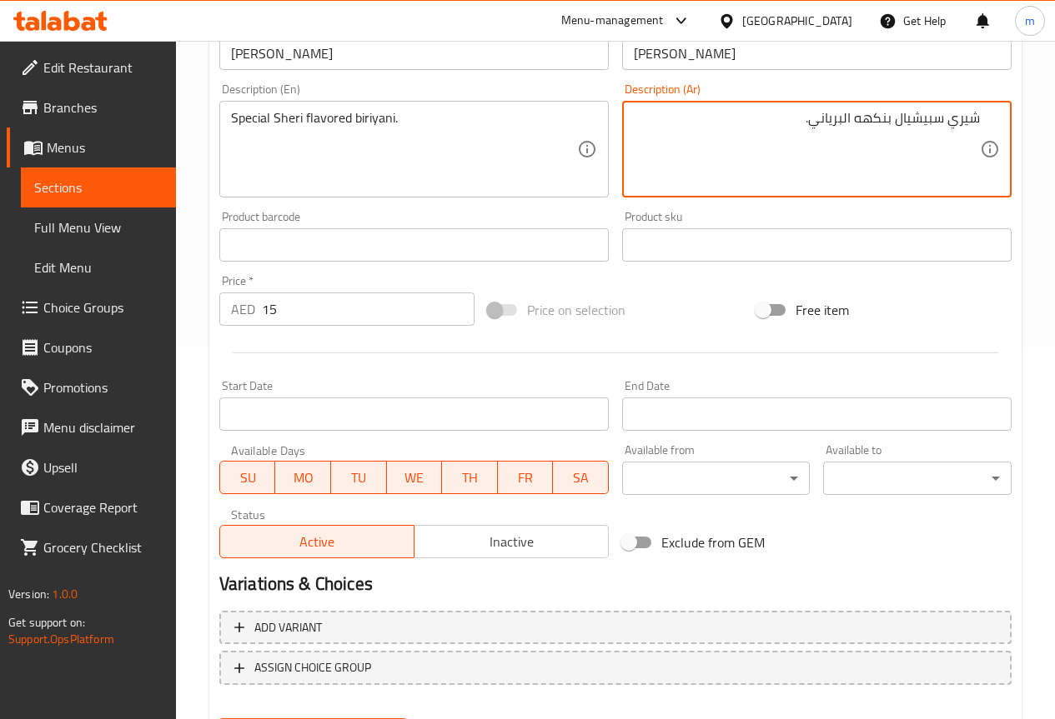
scroll to position [459, 0]
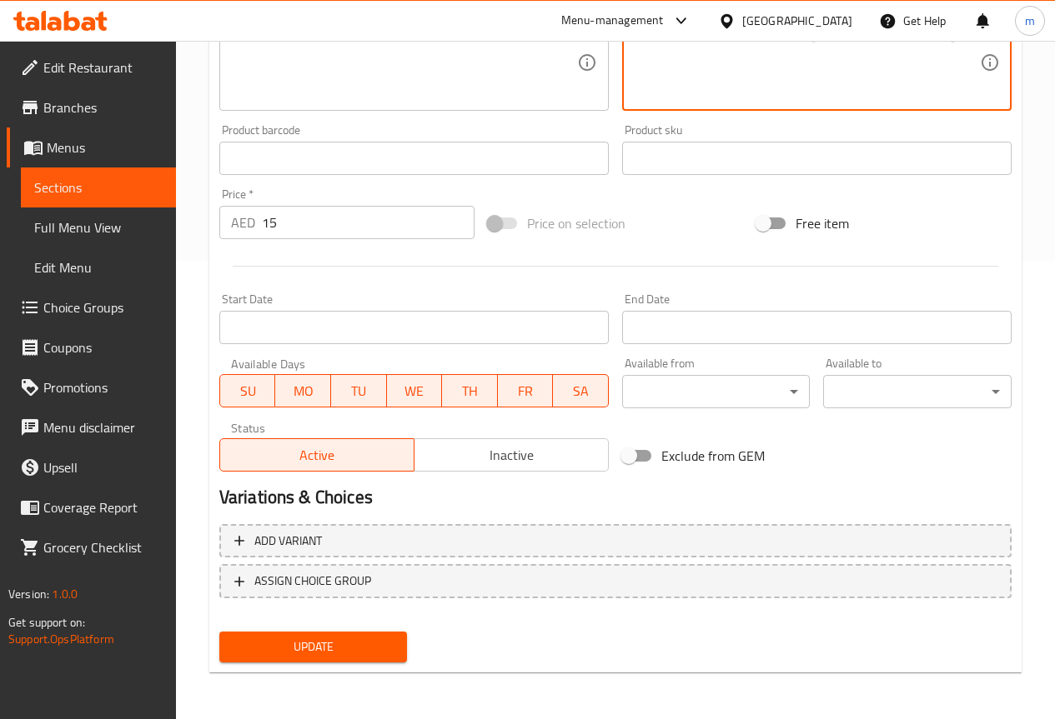
type textarea "شيري سبيشيال بنكهه البرياني."
click at [311, 649] on span "Update" at bounding box center [314, 647] width 162 height 21
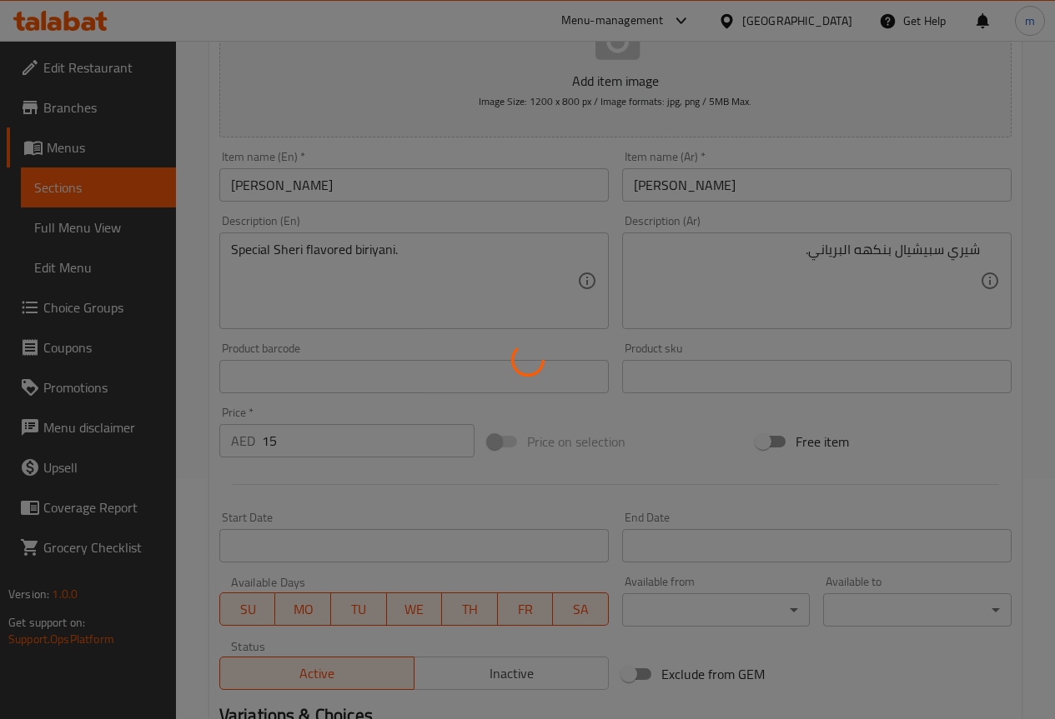
scroll to position [0, 0]
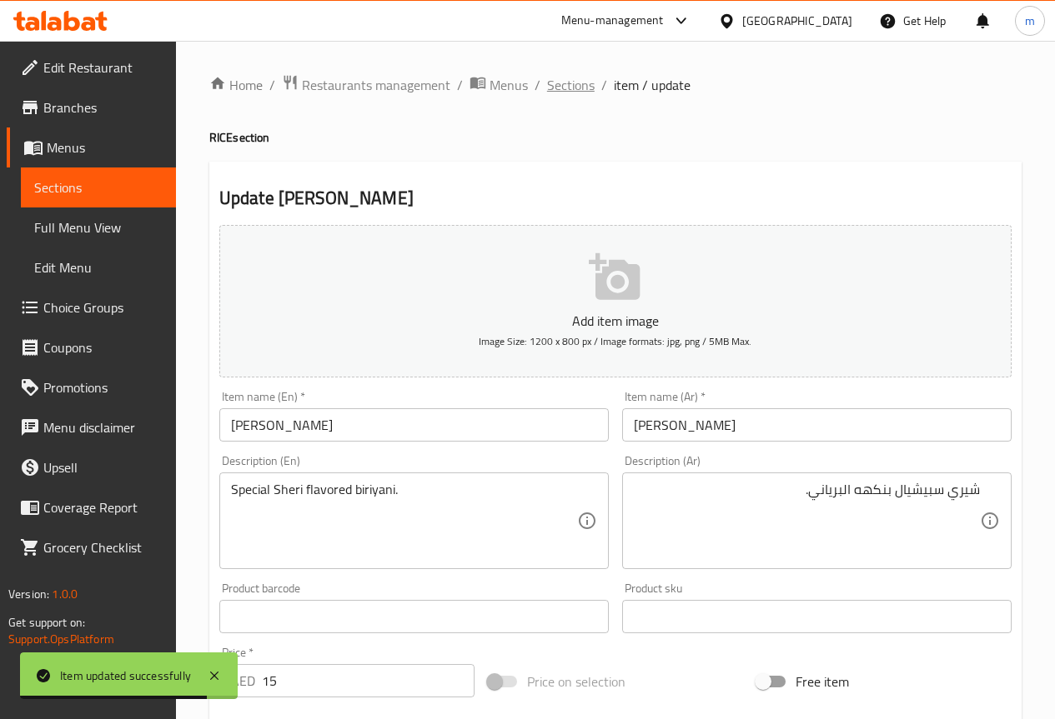
click at [569, 93] on span "Sections" at bounding box center [571, 85] width 48 height 20
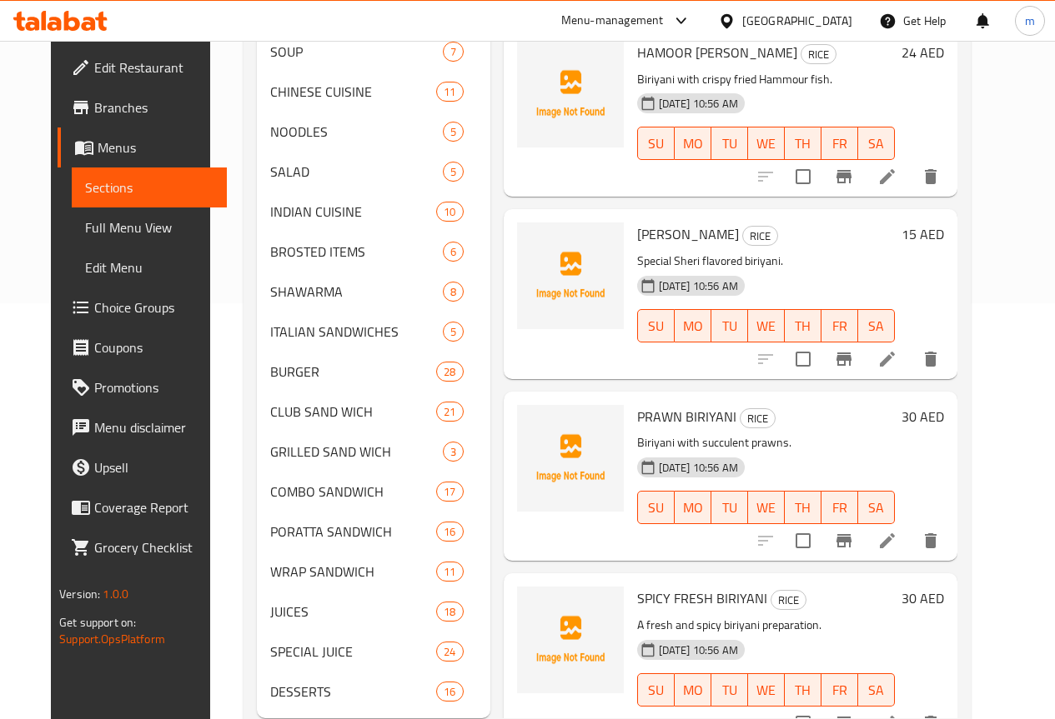
scroll to position [417, 0]
click at [897, 539] on icon at bounding box center [887, 540] width 20 height 20
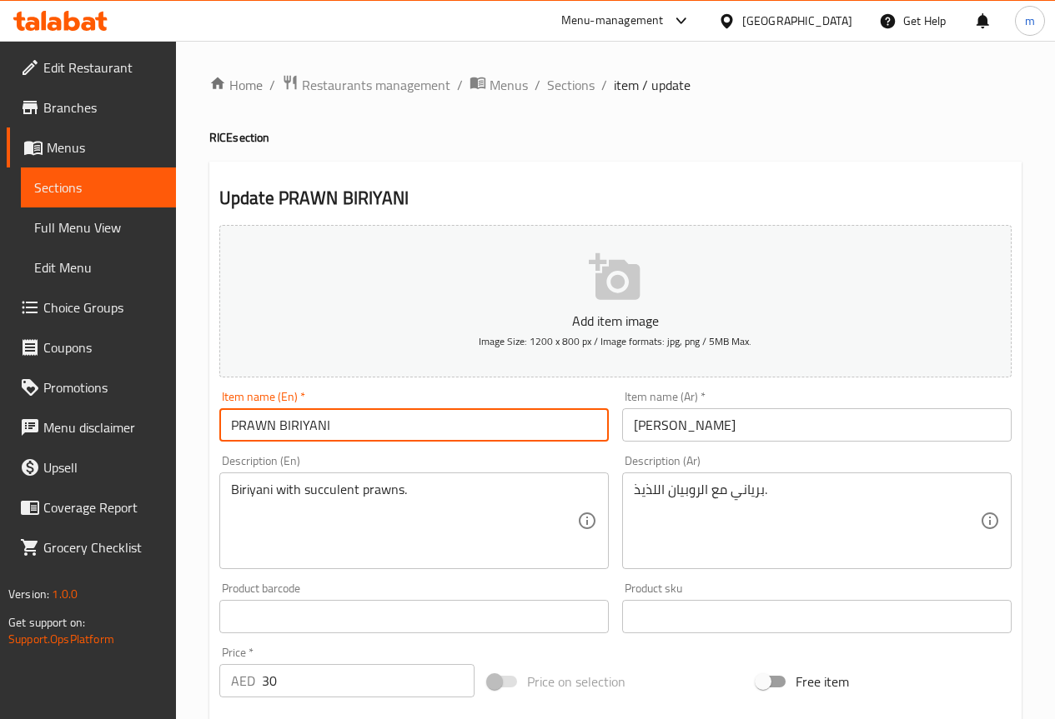
drag, startPoint x: 273, startPoint y: 428, endPoint x: 188, endPoint y: 431, distance: 85.9
click at [188, 431] on div "Home / Restaurants management / Menus / Sections / item / update RICE section U…" at bounding box center [615, 609] width 879 height 1137
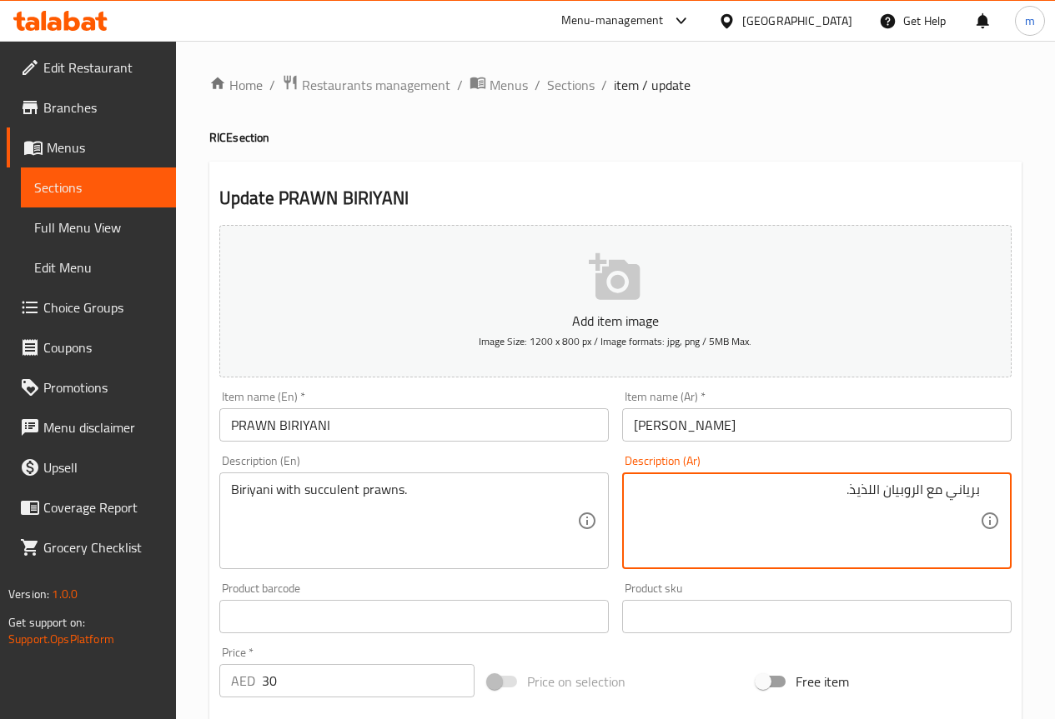
drag, startPoint x: 852, startPoint y: 494, endPoint x: 861, endPoint y: 498, distance: 10.1
click at [861, 498] on textarea "برياني مع الروبيان اللذيذ." at bounding box center [807, 521] width 346 height 79
click at [842, 489] on textarea "برياني مع الروبيان اللذيذ." at bounding box center [807, 521] width 346 height 79
click at [863, 490] on textarea "برياني مع الروبيان اللذيذ." at bounding box center [807, 521] width 346 height 79
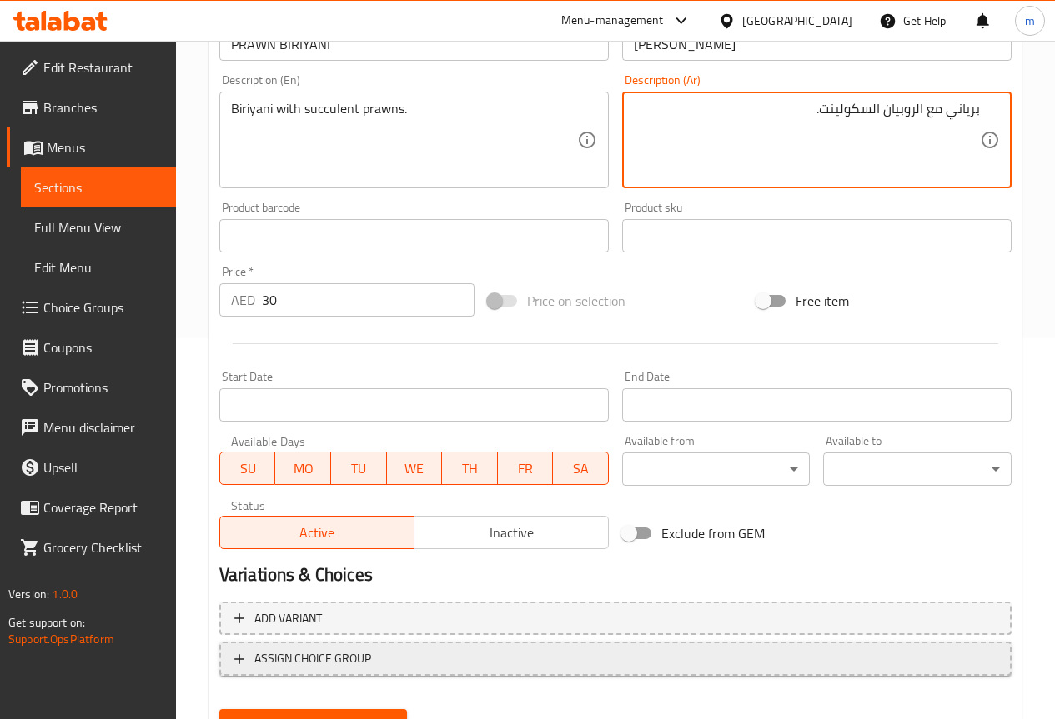
scroll to position [459, 0]
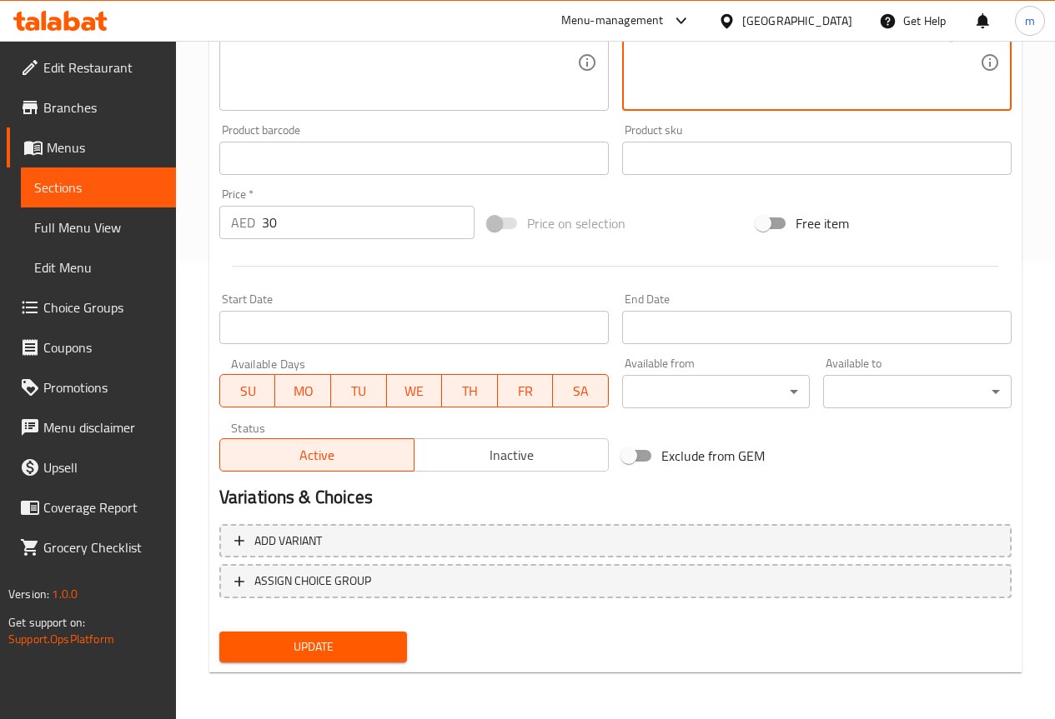
type textarea "برياني مع الروبيان السكولينت."
click at [334, 635] on button "Update" at bounding box center [313, 647] width 188 height 31
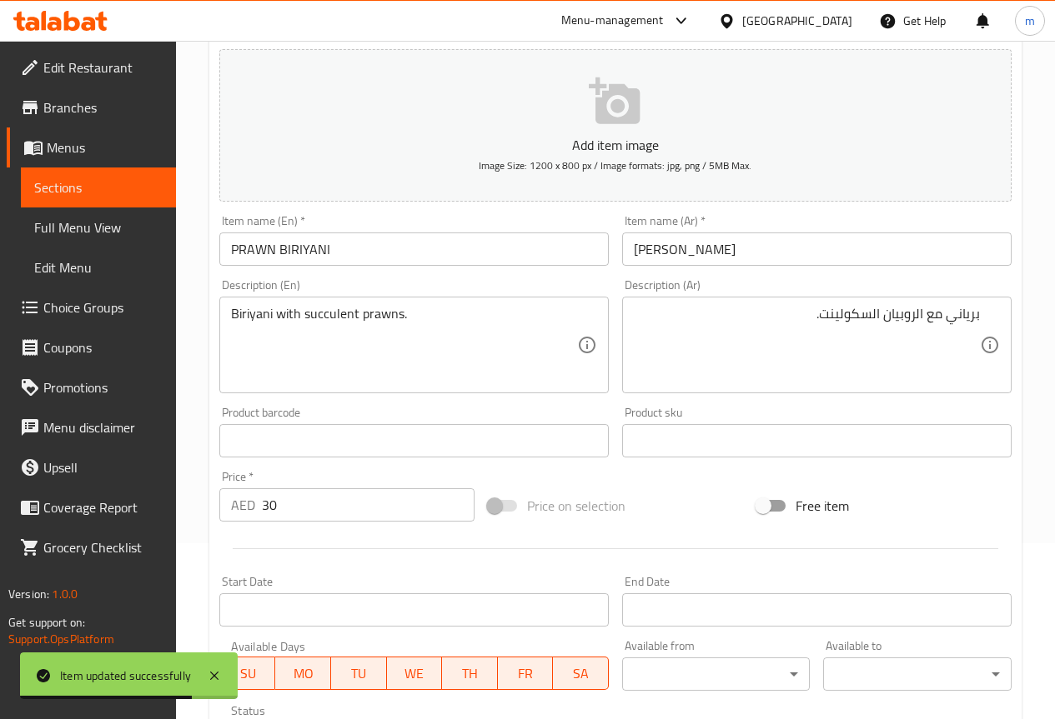
scroll to position [0, 0]
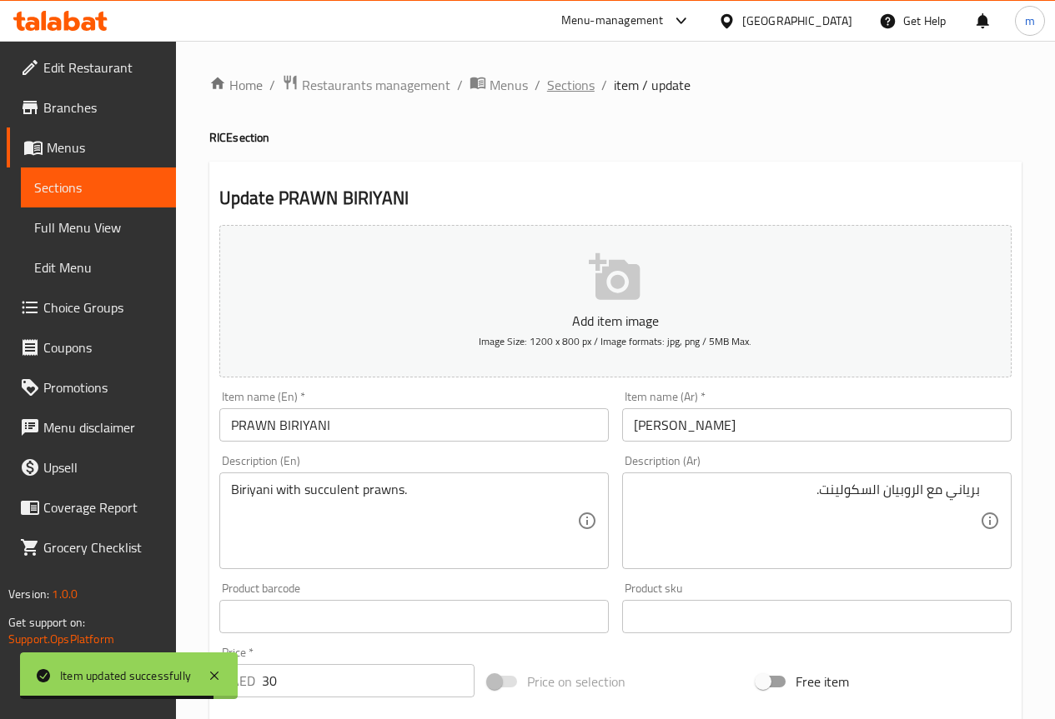
click at [574, 84] on span "Sections" at bounding box center [571, 85] width 48 height 20
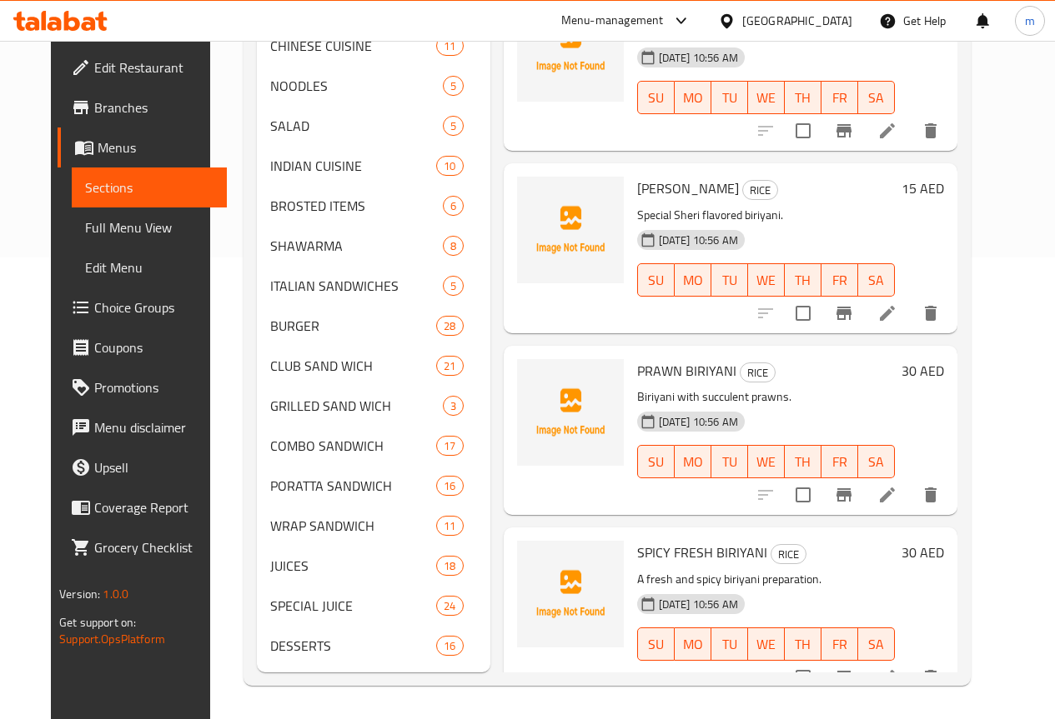
scroll to position [487, 0]
click at [897, 668] on icon at bounding box center [887, 678] width 20 height 20
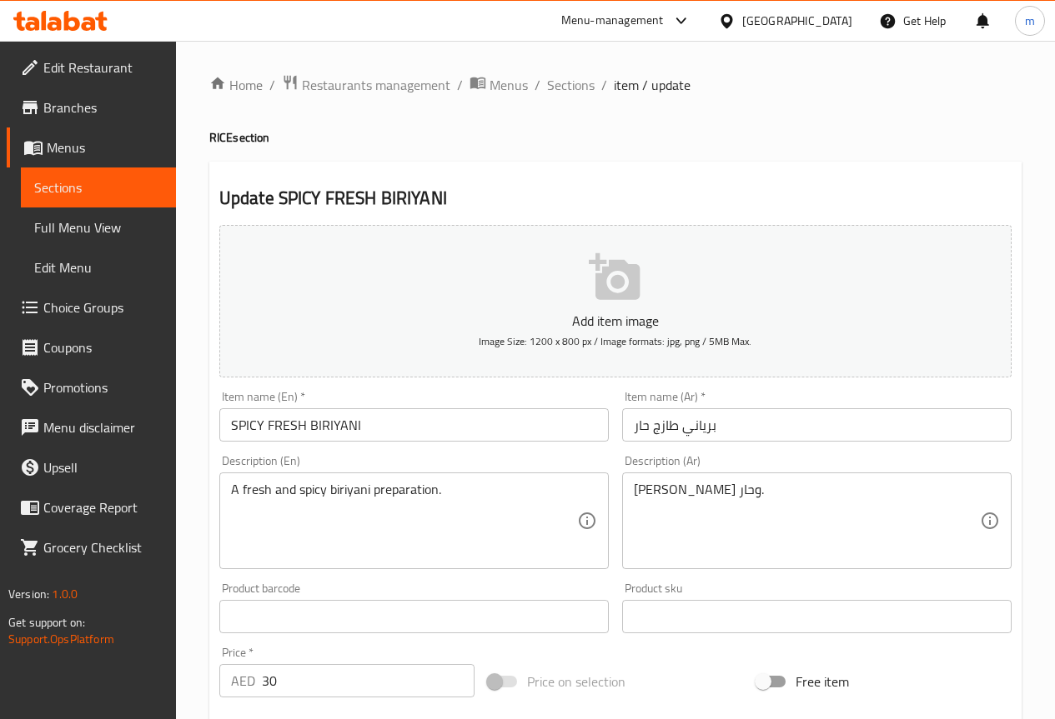
click at [764, 430] on input "برياني طازج حار" at bounding box center [816, 424] width 389 height 33
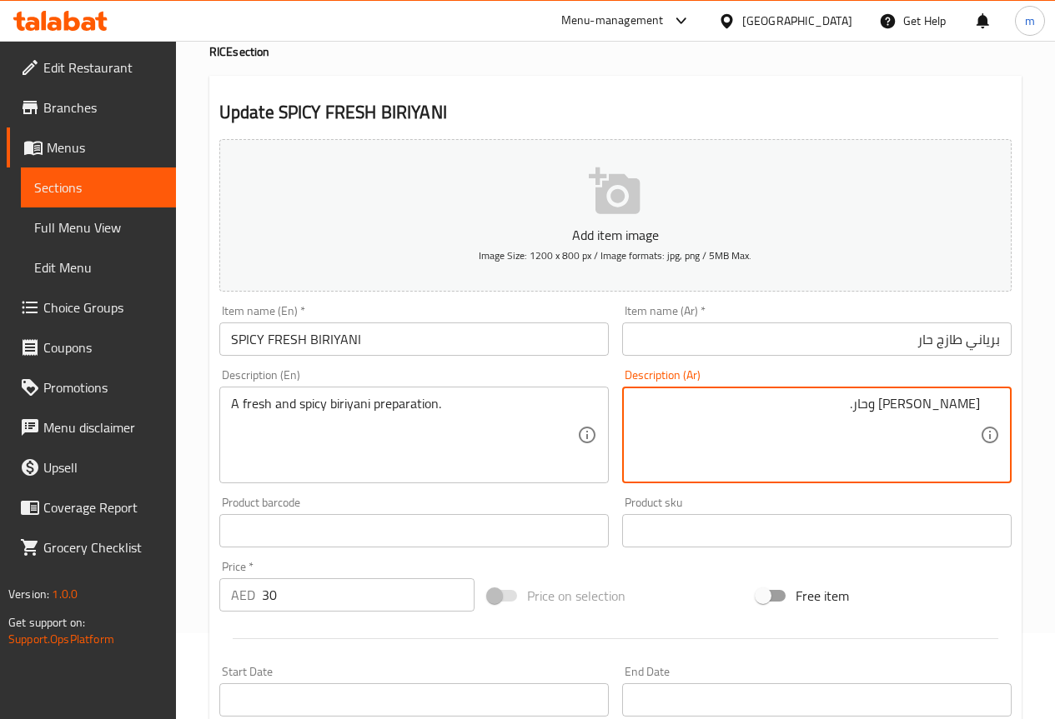
scroll to position [83, 0]
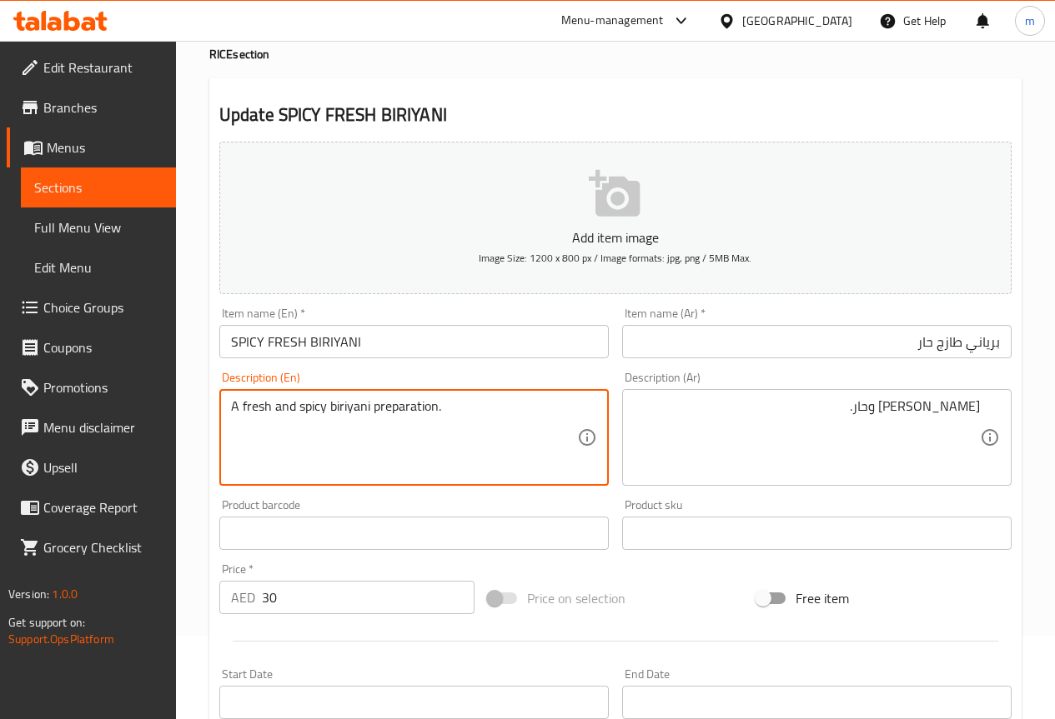
drag, startPoint x: 442, startPoint y: 408, endPoint x: 83, endPoint y: 428, distance: 359.9
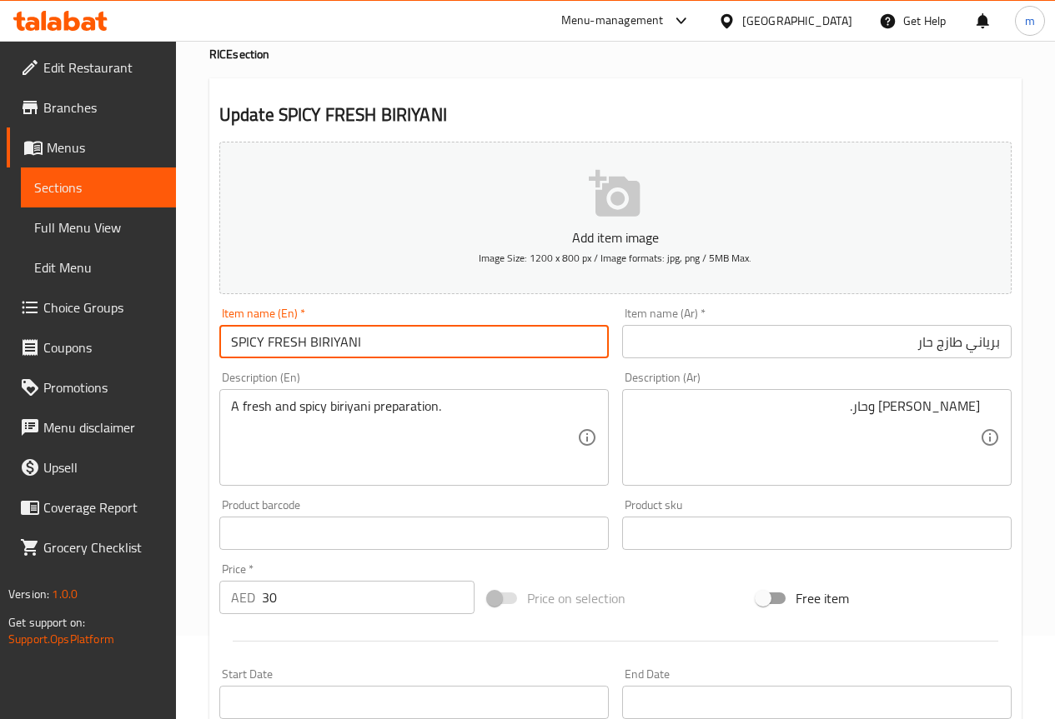
drag, startPoint x: 367, startPoint y: 342, endPoint x: 225, endPoint y: 365, distance: 143.6
click at [225, 365] on div "Add item image Image Size: 1200 x 800 px / Image formats: jpg, png / 5MB Max. I…" at bounding box center [615, 494] width 805 height 719
click at [377, 338] on input "SPICY FRESH BIRIYANI" at bounding box center [413, 341] width 389 height 33
drag, startPoint x: 369, startPoint y: 348, endPoint x: 201, endPoint y: 353, distance: 168.5
click at [201, 353] on div "Home / Restaurants management / Menus / Sections / item / update RICE section U…" at bounding box center [615, 525] width 879 height 1137
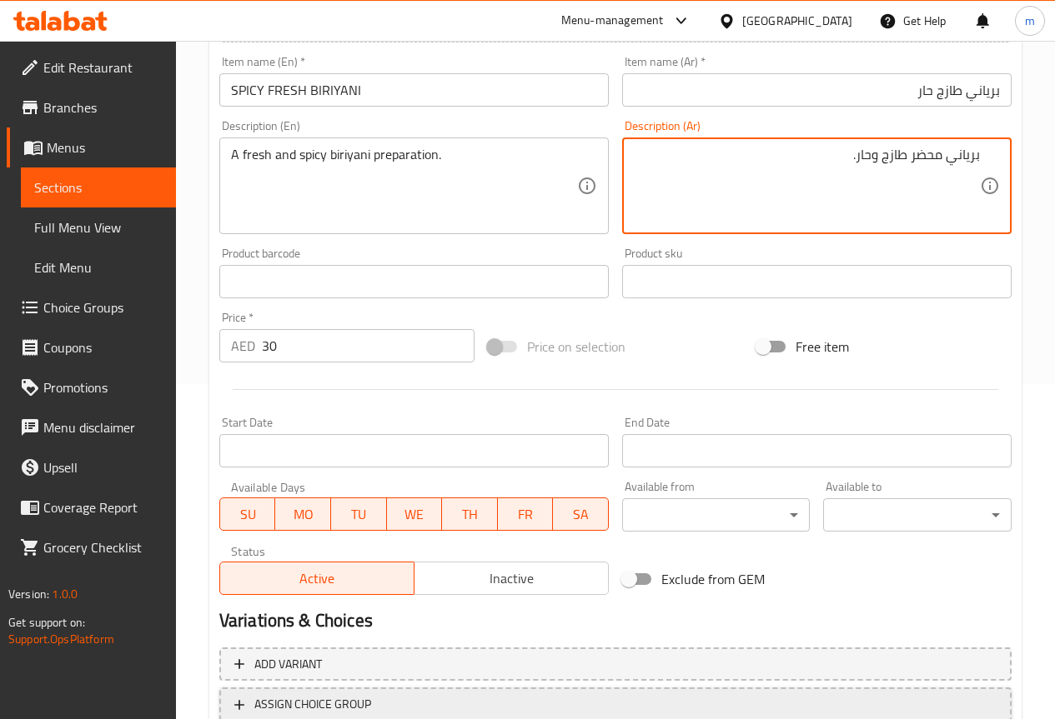
scroll to position [459, 0]
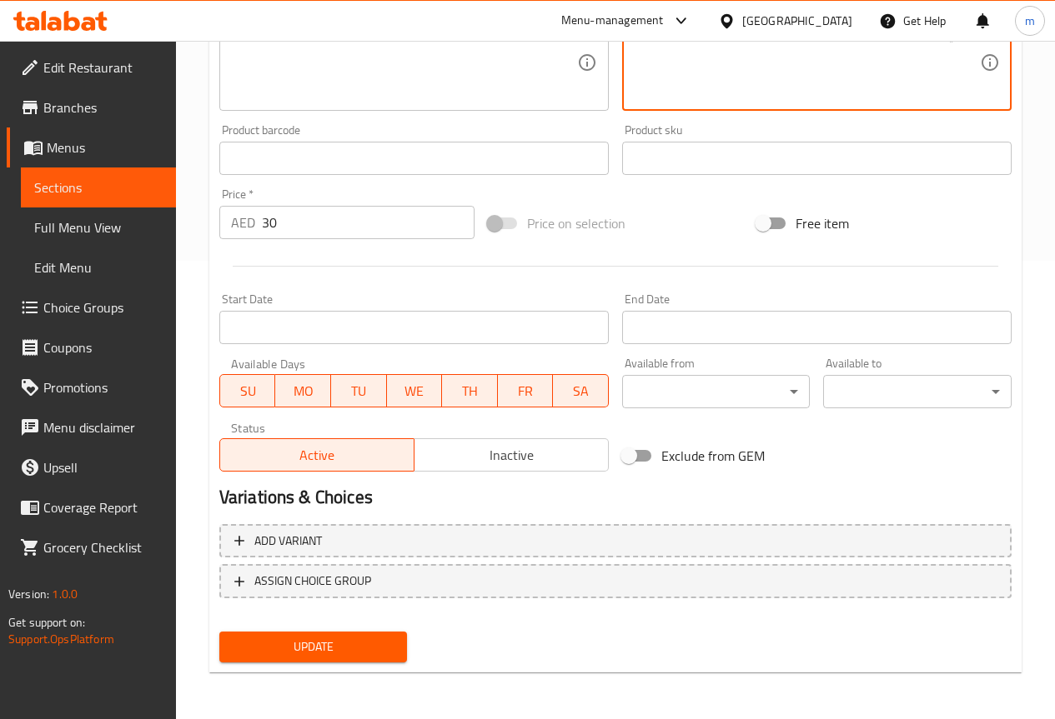
type textarea "برياني محضر طازج وحار."
click at [339, 642] on span "Update" at bounding box center [314, 647] width 162 height 21
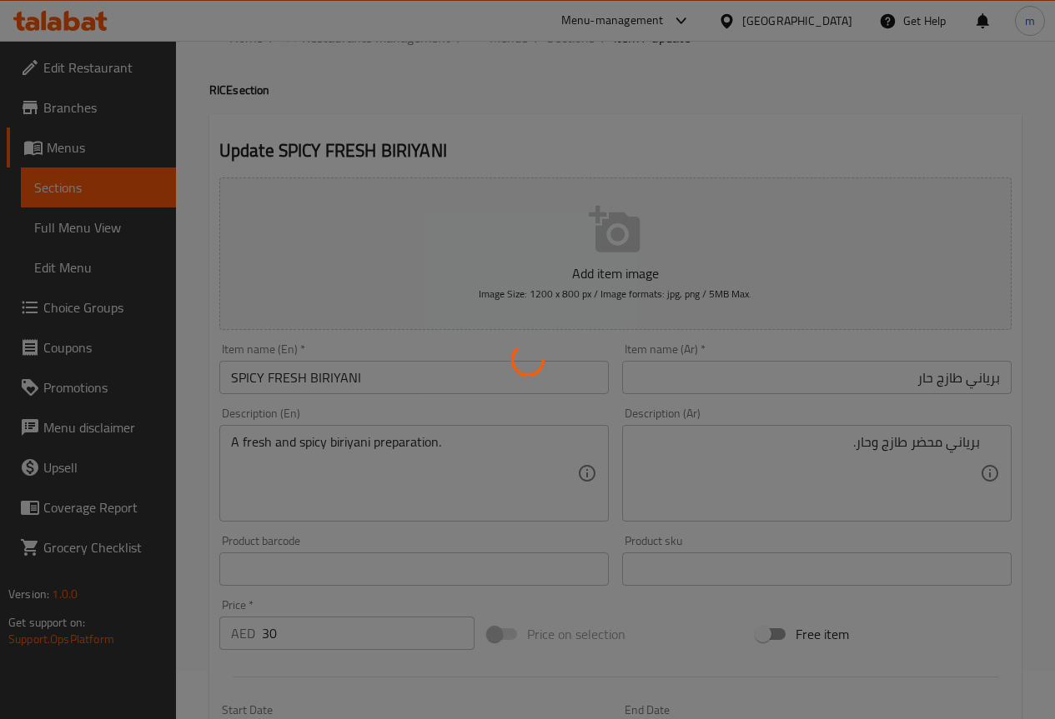
scroll to position [0, 0]
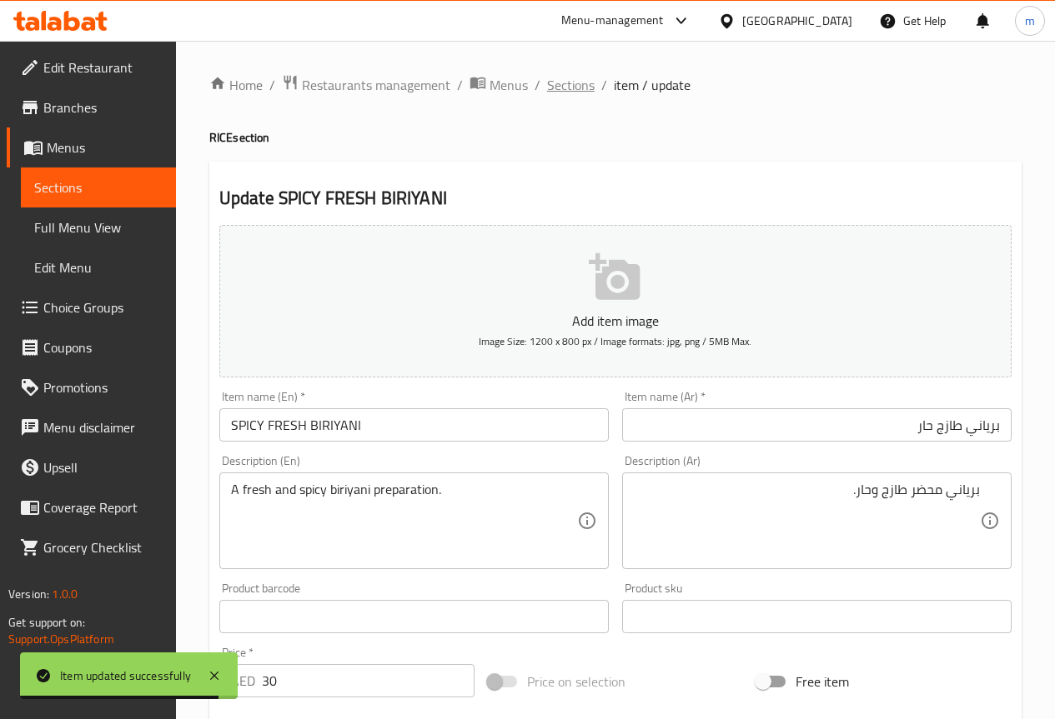
click at [569, 82] on span "Sections" at bounding box center [571, 85] width 48 height 20
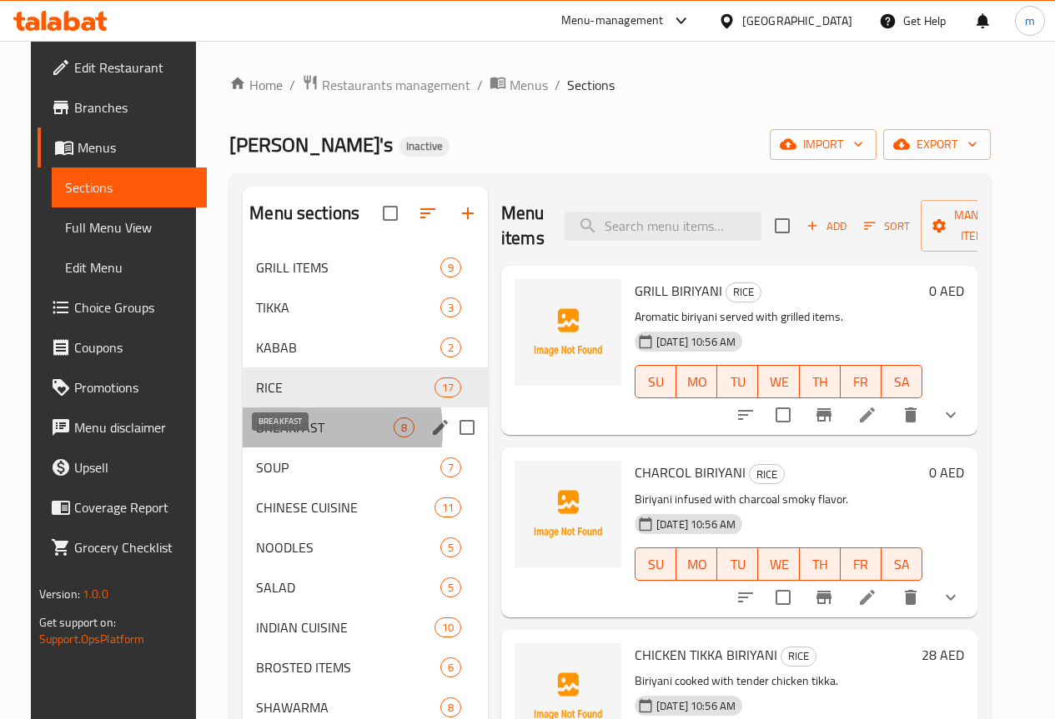
click at [285, 438] on span "BREAKFAST" at bounding box center [325, 428] width 138 height 20
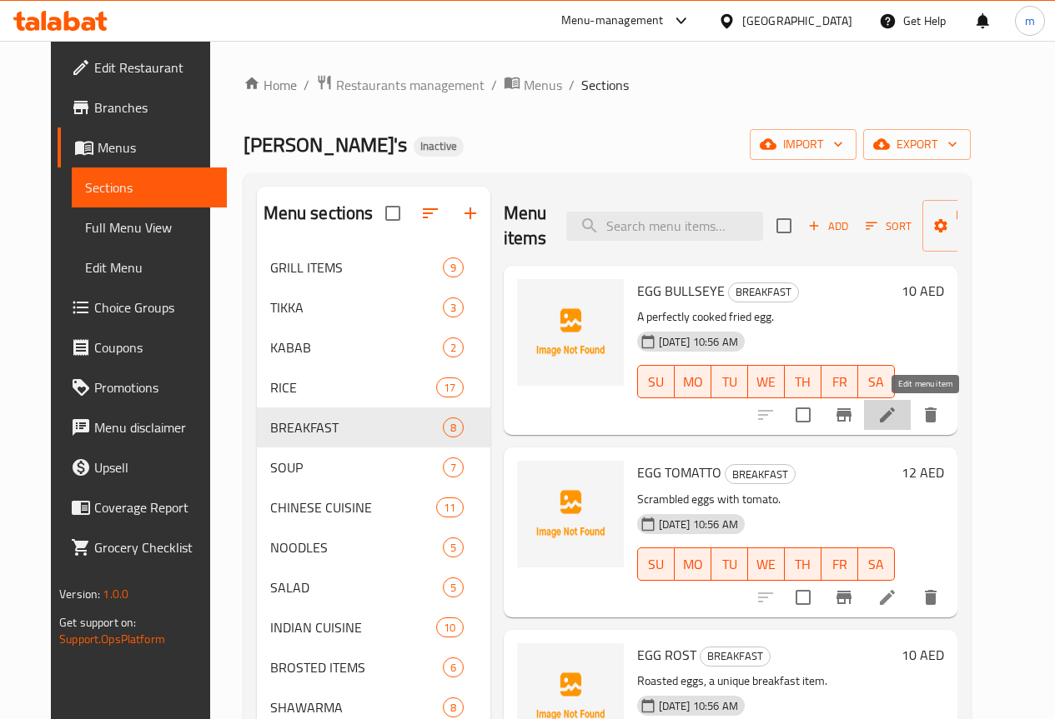
click at [897, 420] on icon at bounding box center [887, 415] width 20 height 20
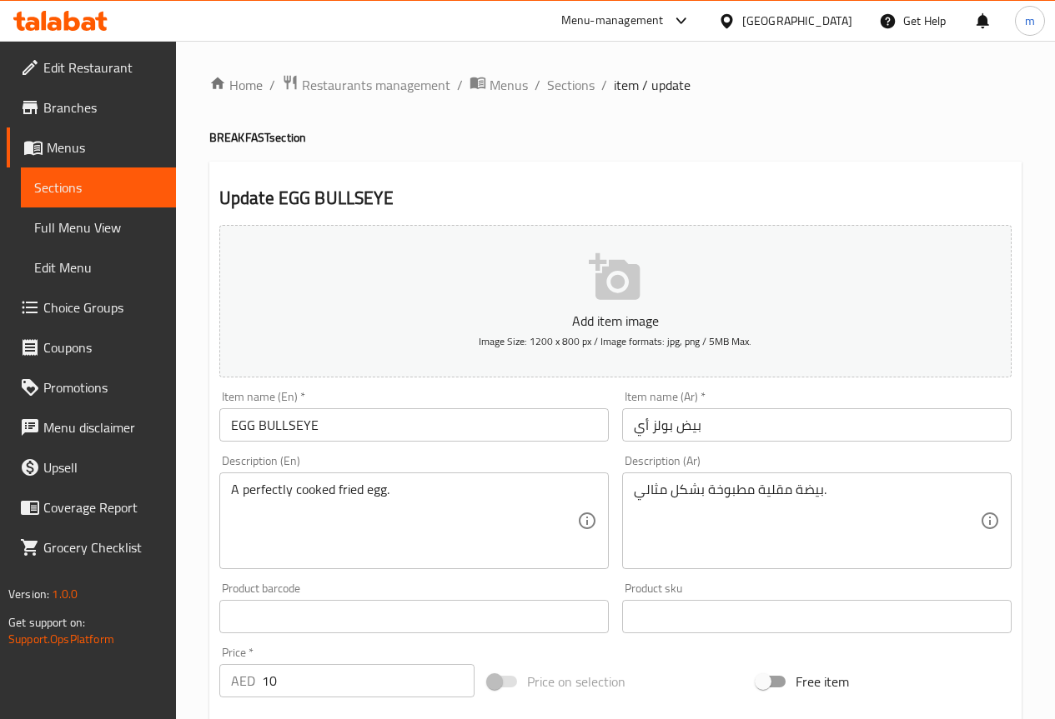
click at [731, 426] on input "بيض بولز أي" at bounding box center [816, 424] width 389 height 33
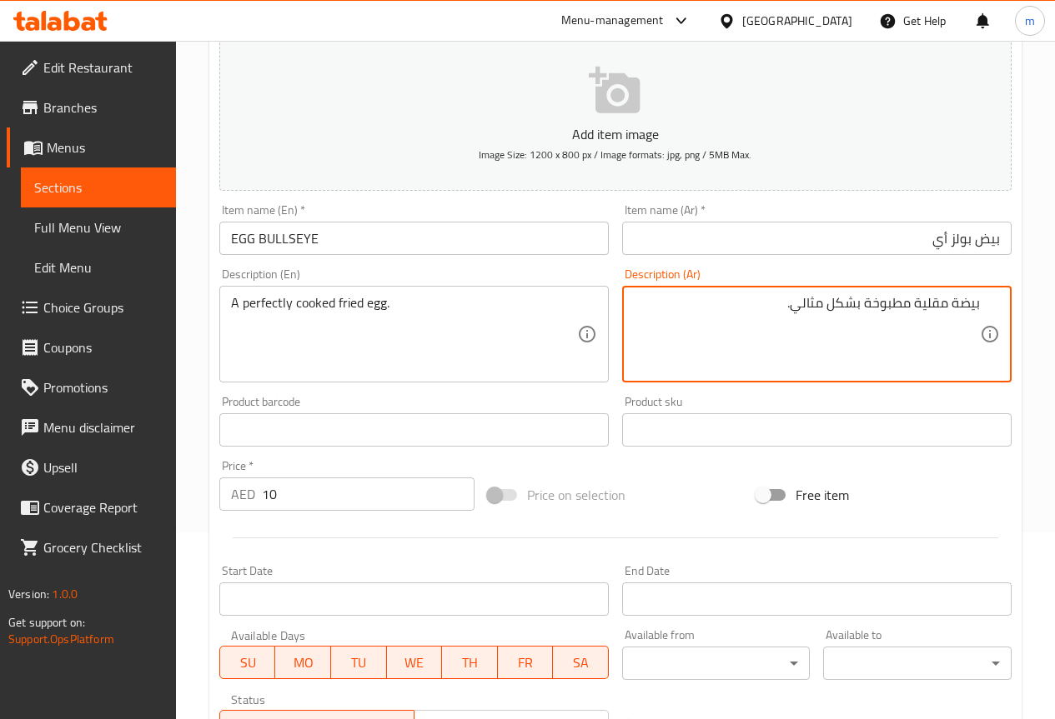
scroll to position [417, 0]
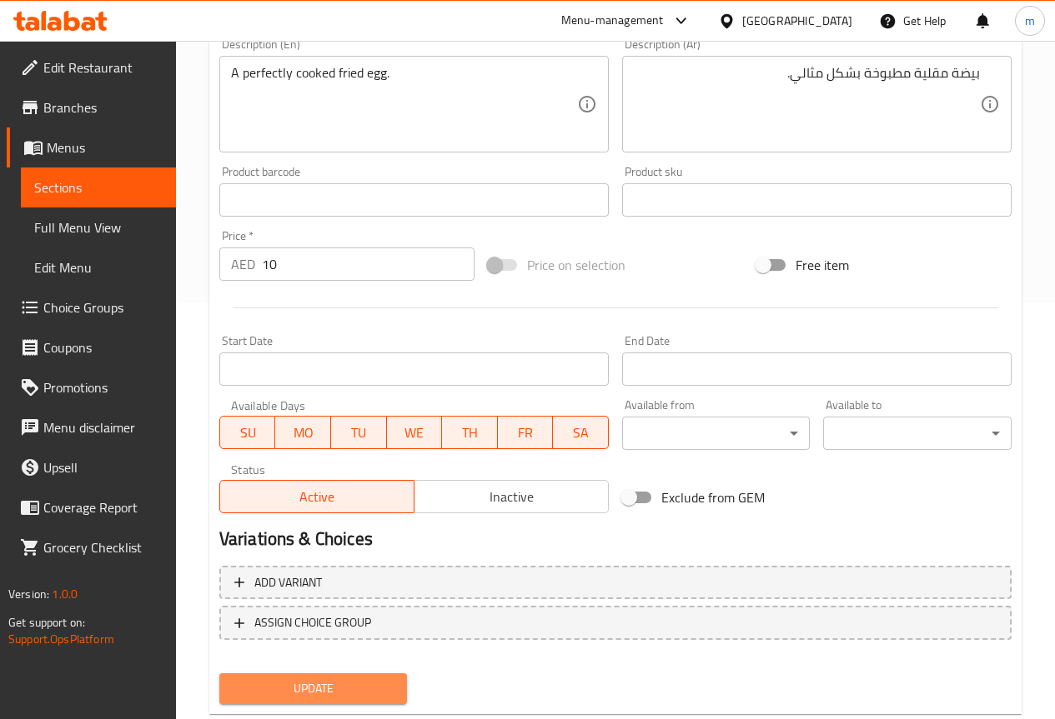
click at [366, 674] on button "Update" at bounding box center [313, 689] width 188 height 31
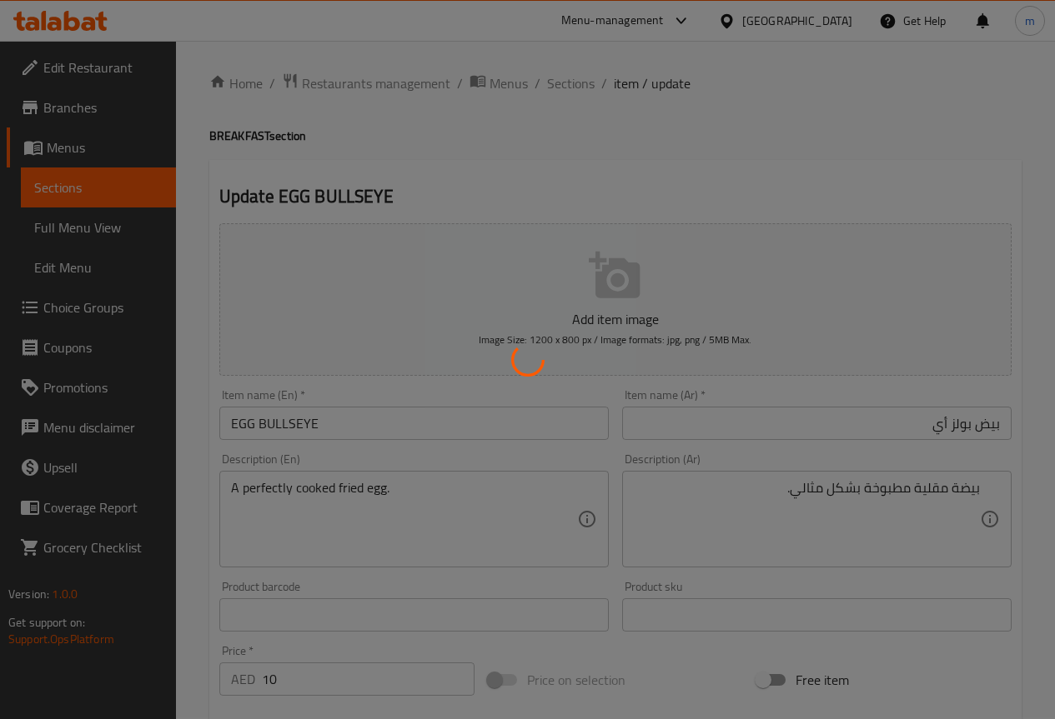
scroll to position [0, 0]
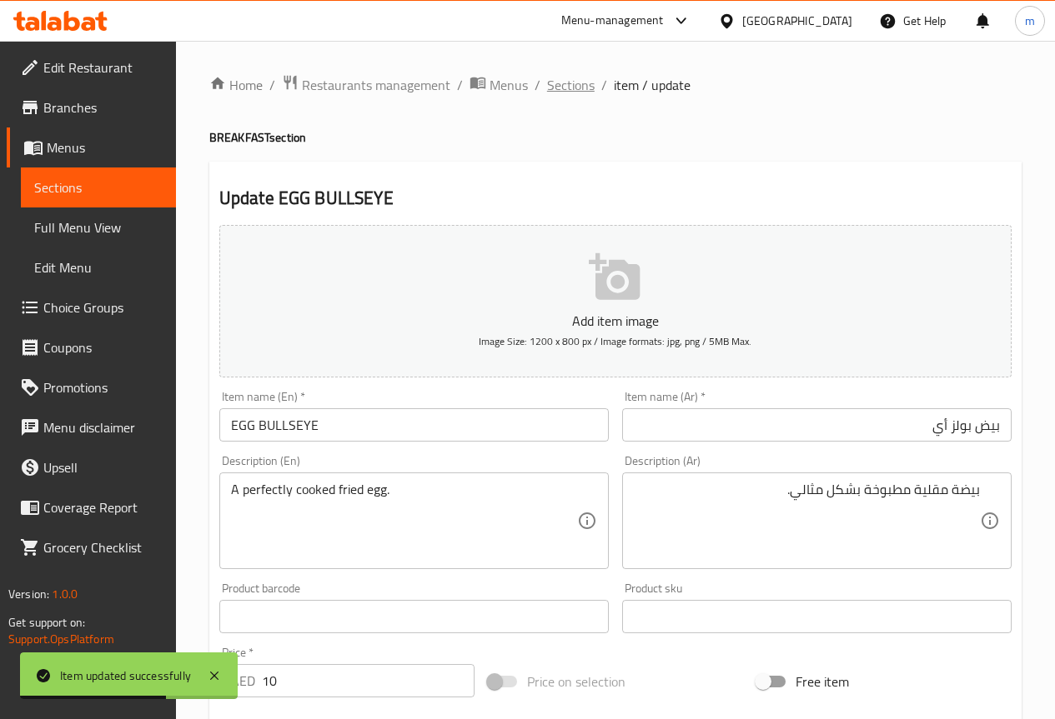
click at [566, 93] on span "Sections" at bounding box center [571, 85] width 48 height 20
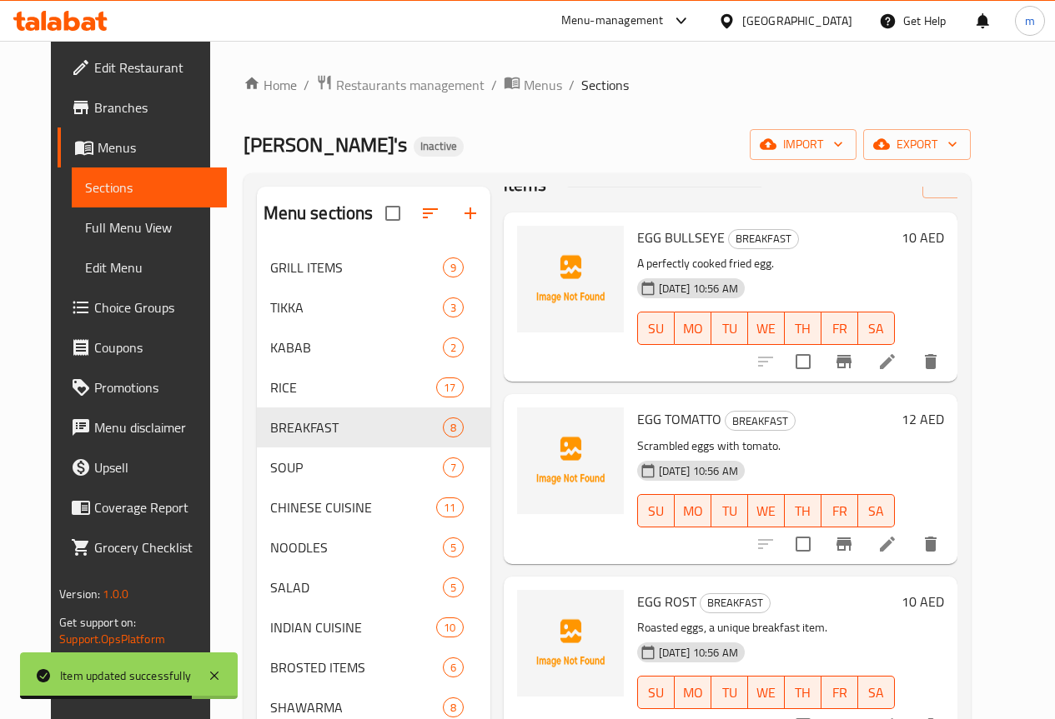
scroll to position [83, 0]
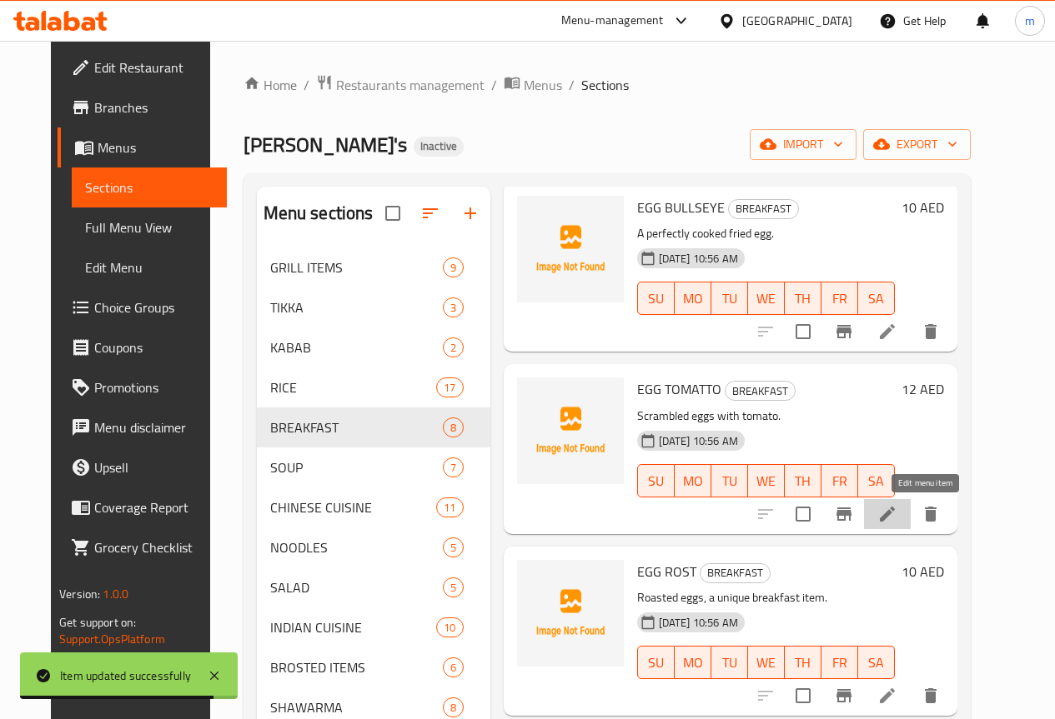
click at [895, 519] on icon at bounding box center [887, 514] width 15 height 15
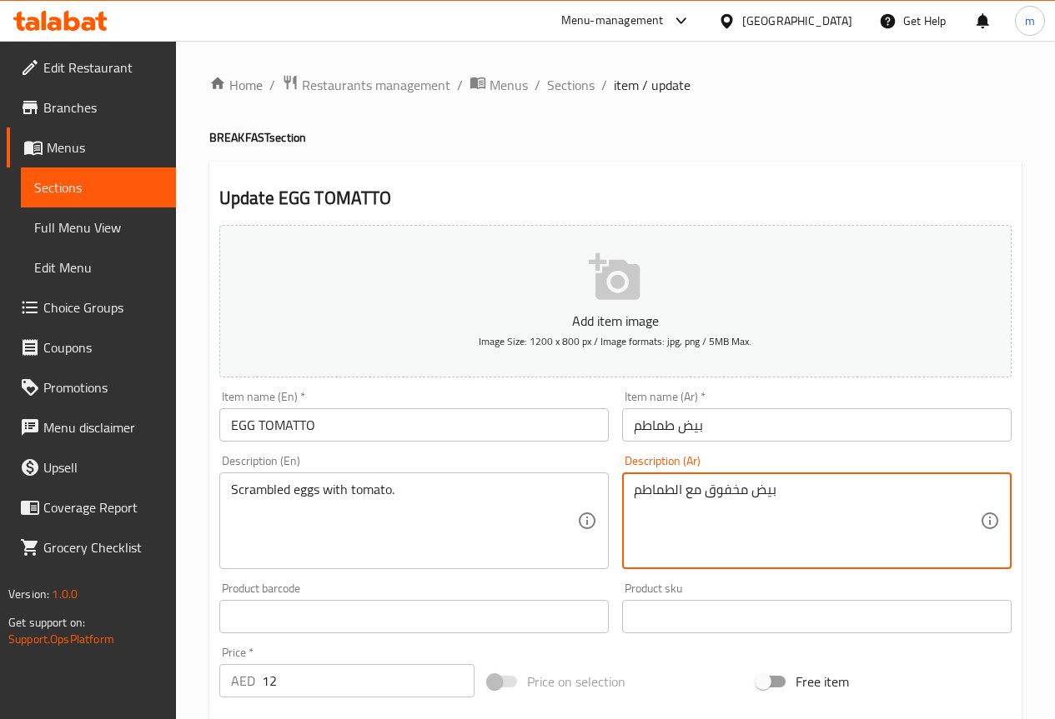
click at [863, 514] on textarea "بيض مخفوق مع الطماطم" at bounding box center [807, 521] width 346 height 79
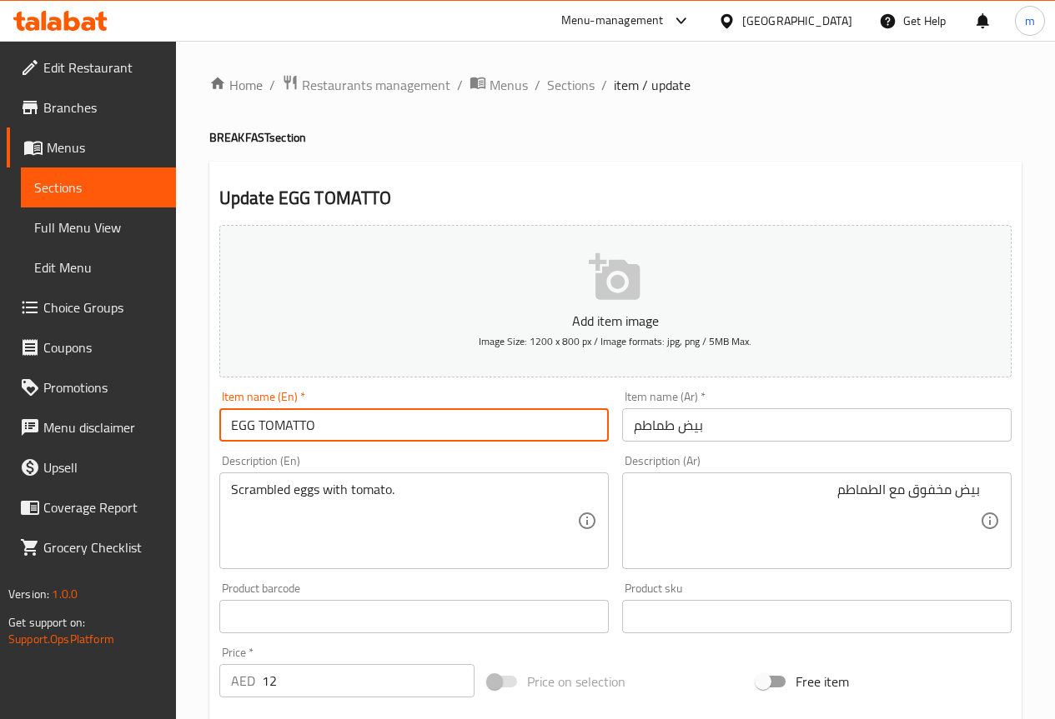
drag, startPoint x: 401, startPoint y: 429, endPoint x: 165, endPoint y: 468, distance: 239.0
click at [165, 468] on div "Edit Restaurant Branches Menus Sections Full Menu View Edit Menu Choice Groups …" at bounding box center [527, 609] width 1055 height 1137
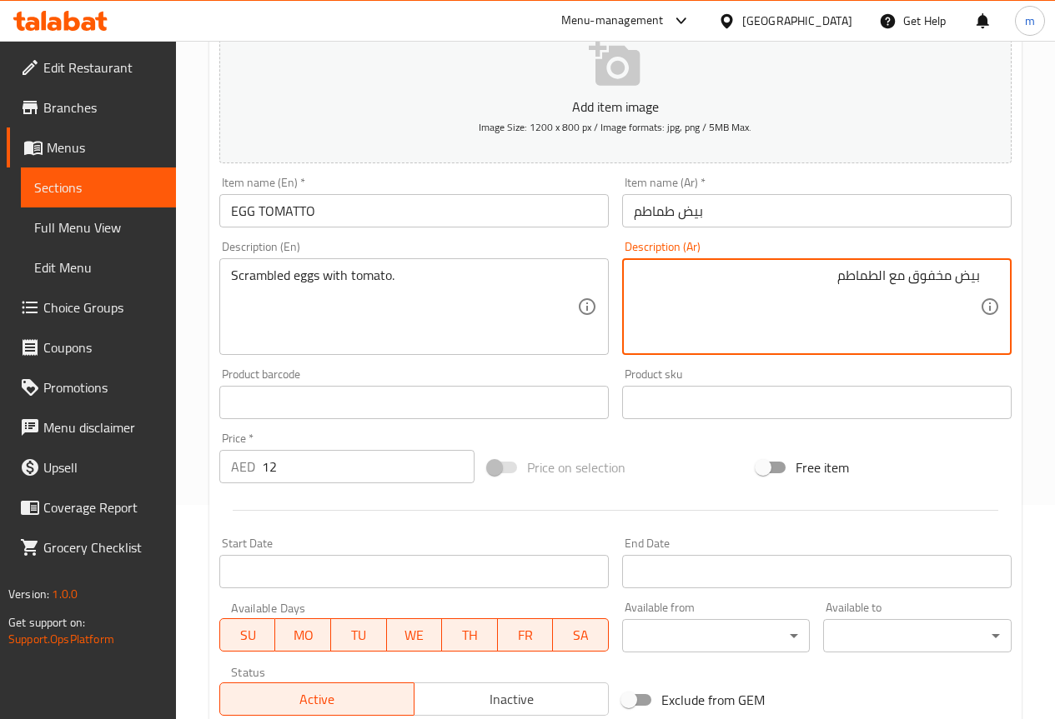
scroll to position [459, 0]
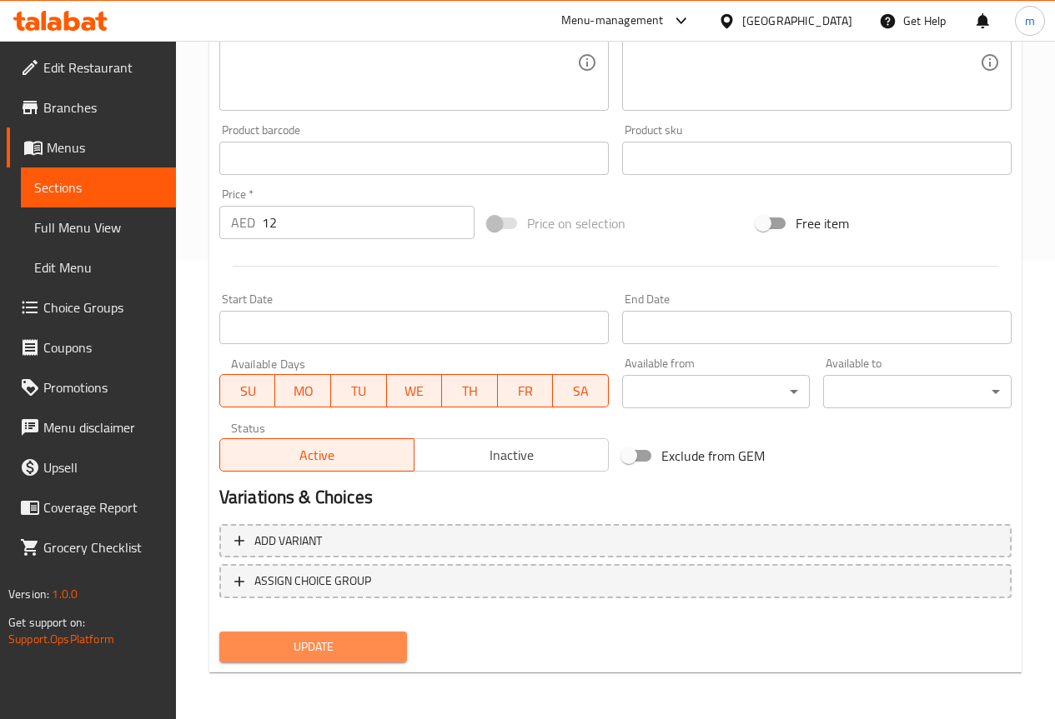
click at [311, 643] on span "Update" at bounding box center [314, 647] width 162 height 21
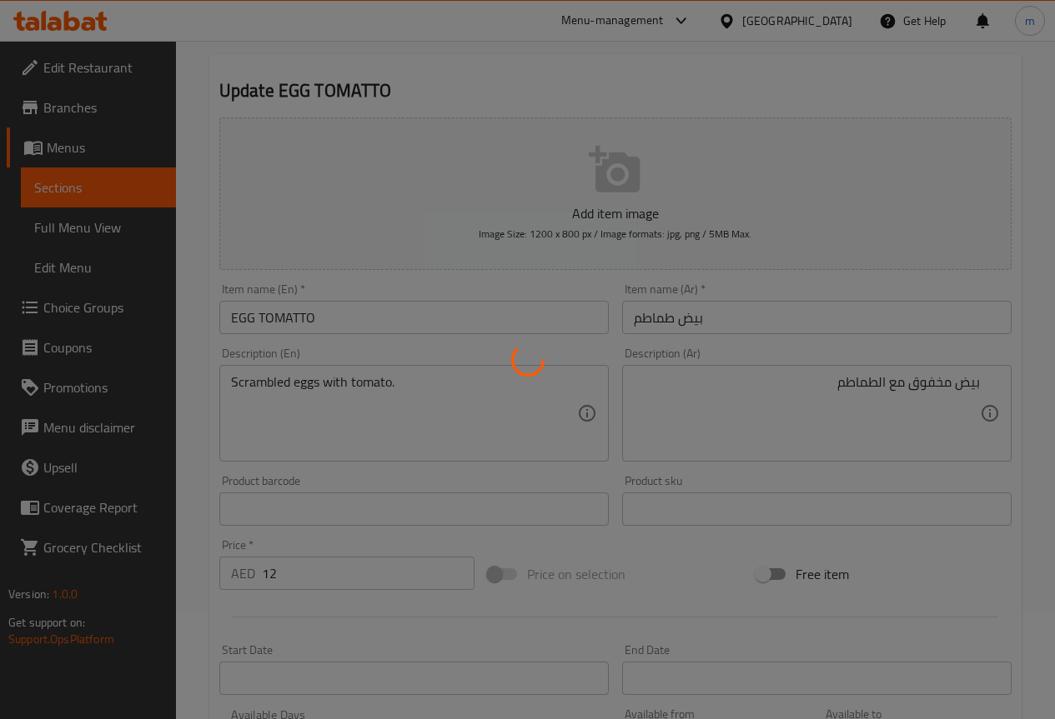
scroll to position [0, 0]
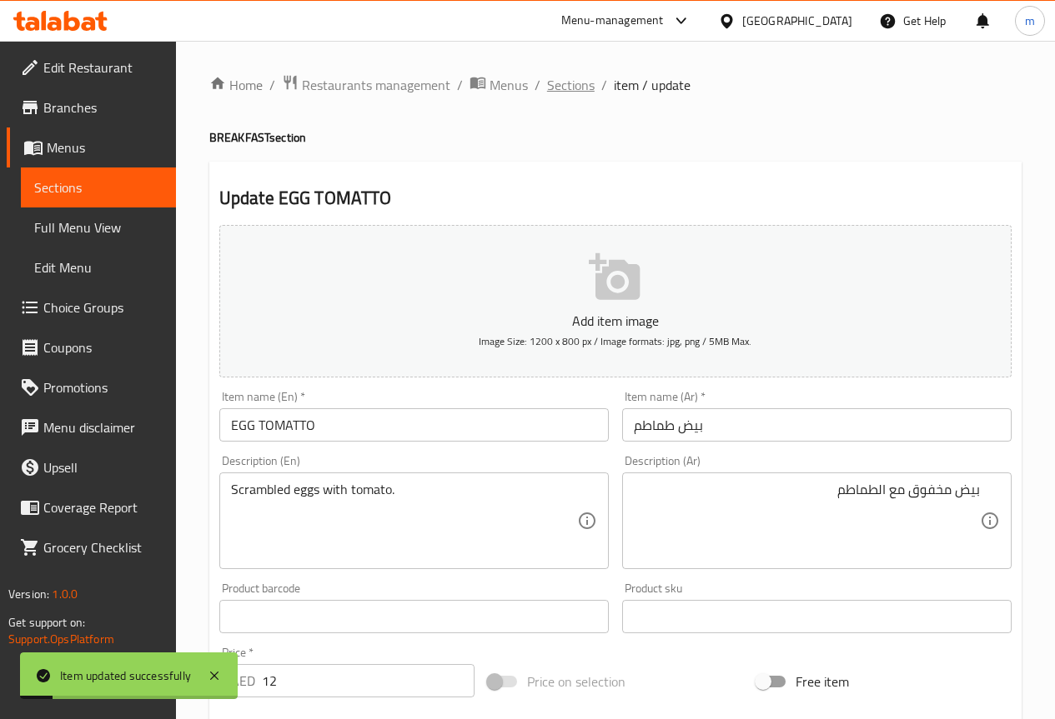
click at [559, 80] on span "Sections" at bounding box center [571, 85] width 48 height 20
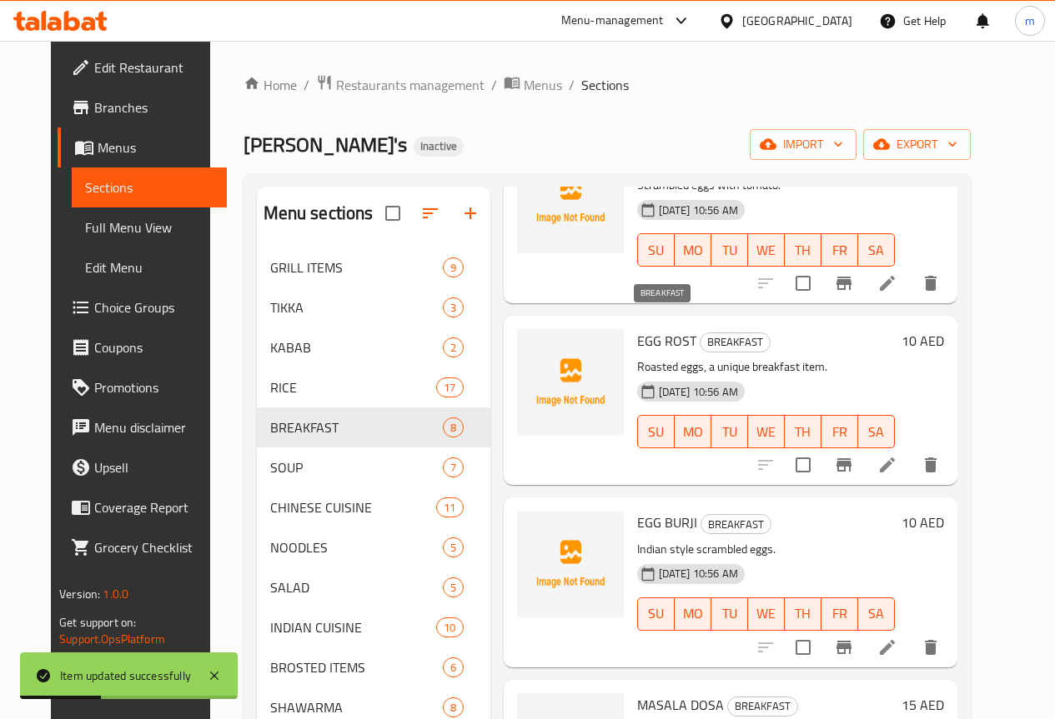
scroll to position [333, 0]
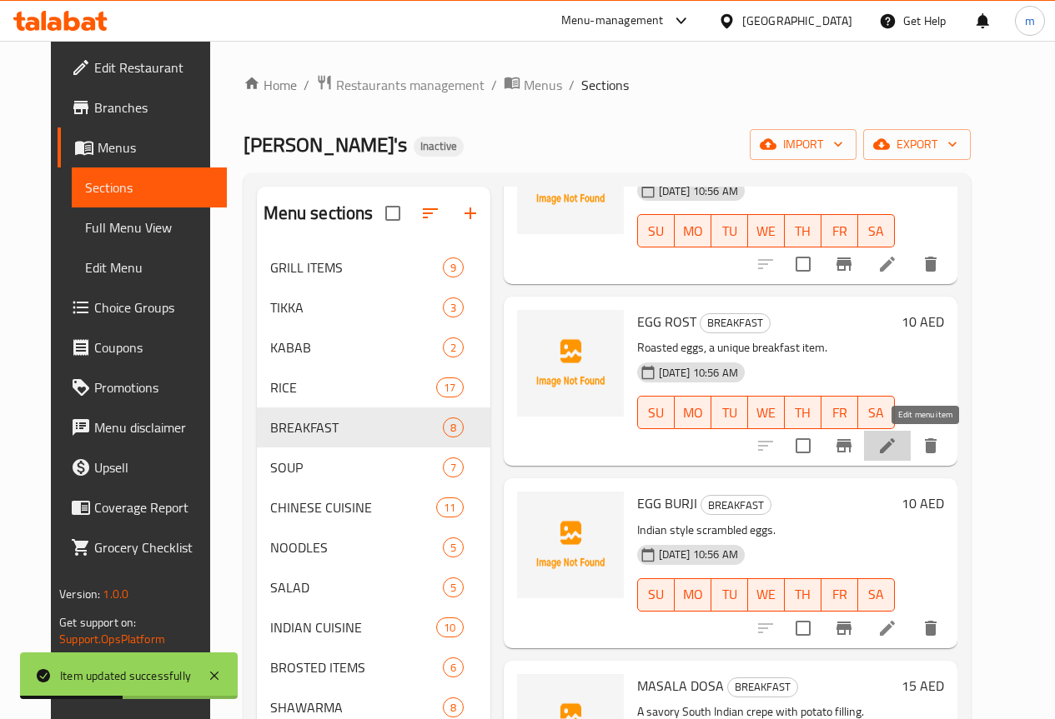
click at [895, 447] on icon at bounding box center [887, 446] width 15 height 15
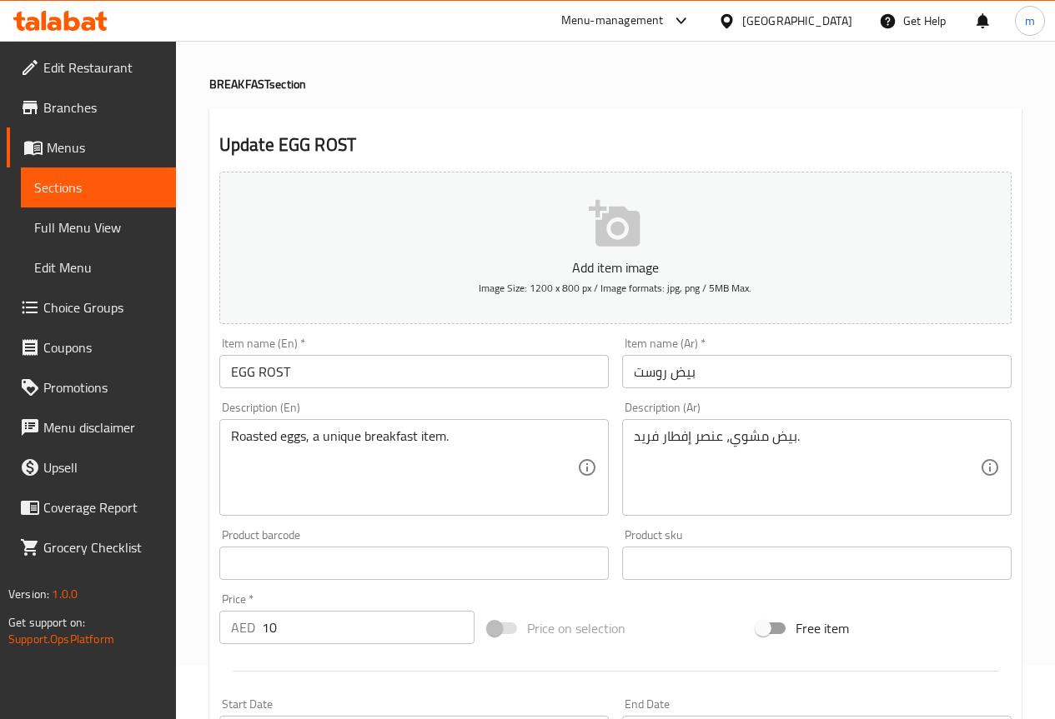
scroll to position [83, 0]
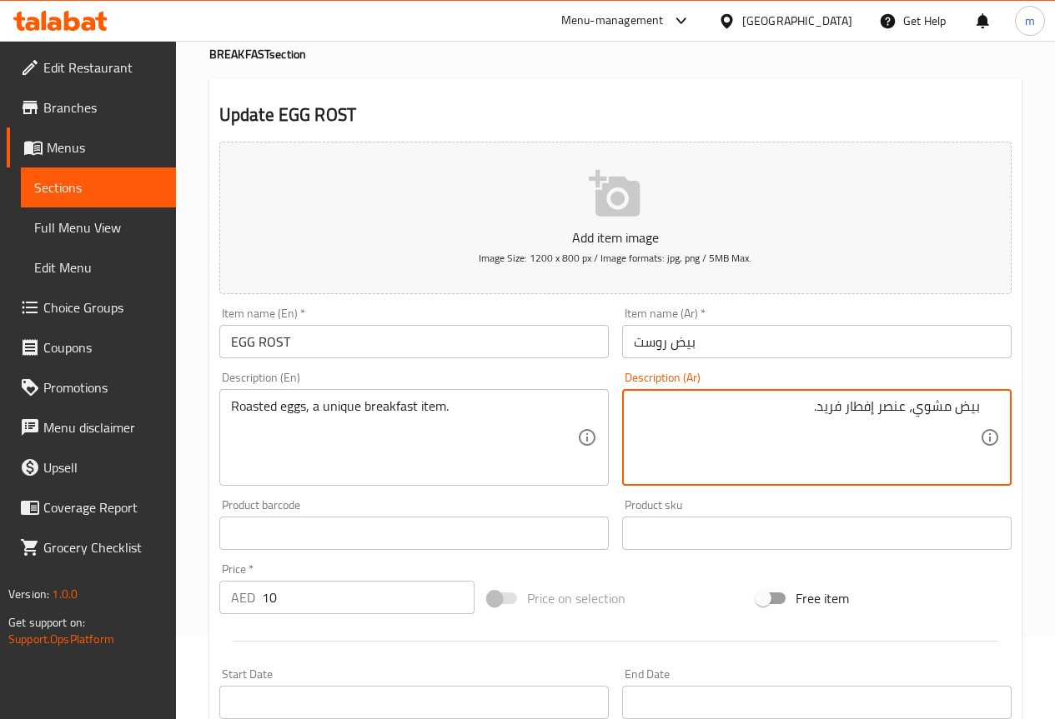
drag, startPoint x: 915, startPoint y: 408, endPoint x: 951, endPoint y: 408, distance: 36.7
click at [951, 408] on textarea "بيض مشوي، عنصر إفطار فريد." at bounding box center [807, 437] width 346 height 79
type textarea "بيض روستد، عنصر إفطار فريد."
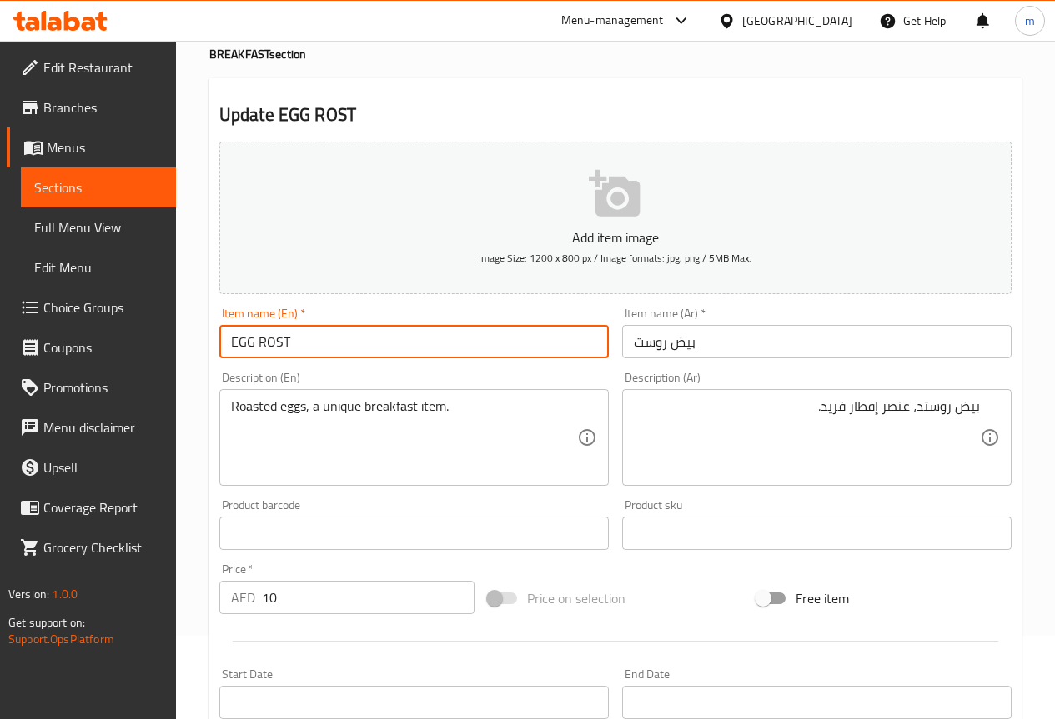
drag, startPoint x: 314, startPoint y: 342, endPoint x: 194, endPoint y: 344, distance: 120.1
click at [190, 343] on div "Home / Restaurants management / Menus / Sections / item / update BREAKFAST sect…" at bounding box center [615, 525] width 879 height 1137
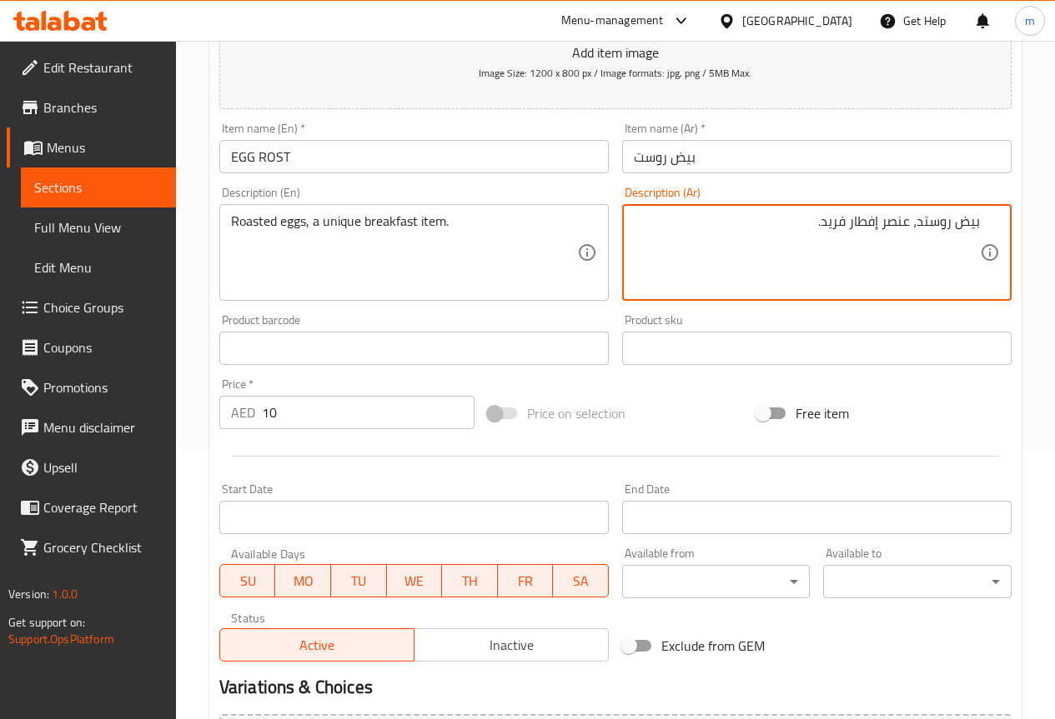
scroll to position [0, 0]
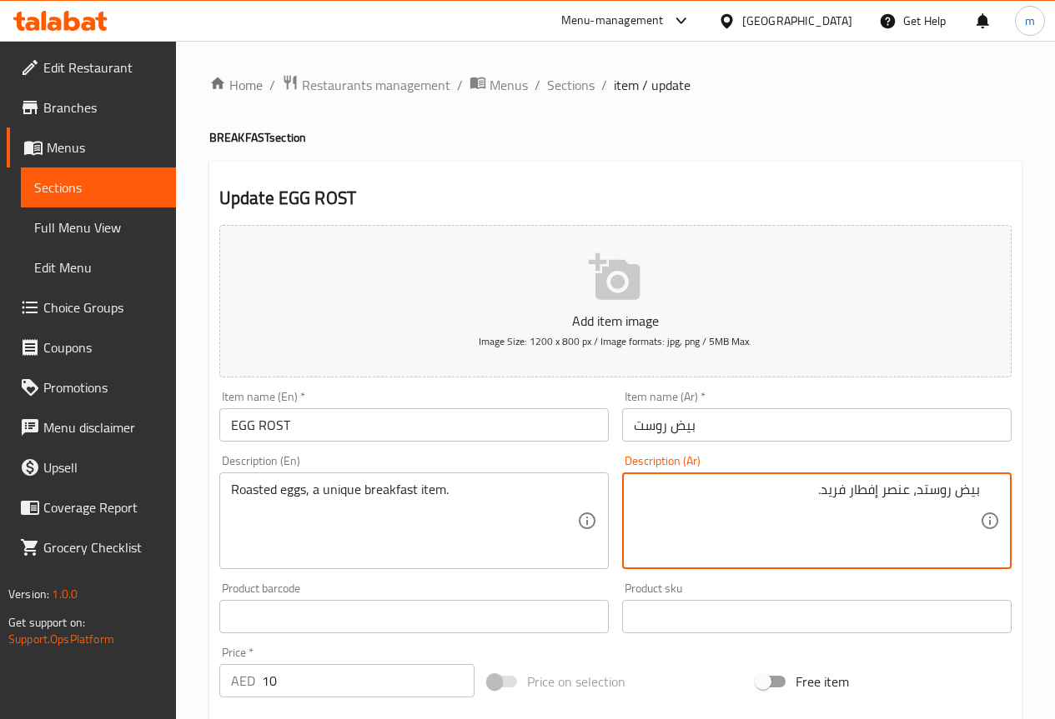
click at [925, 501] on textarea "بيض روستد، عنصر إفطار فريد." at bounding box center [807, 521] width 346 height 79
click at [854, 501] on textarea "بيض روستد، عنصر إفطار فريد." at bounding box center [807, 521] width 346 height 79
click at [813, 498] on textarea "بيض روستد، عنصر إفطار فريد." at bounding box center [807, 521] width 346 height 79
drag, startPoint x: 809, startPoint y: 493, endPoint x: 796, endPoint y: 505, distance: 18.3
click at [796, 505] on textarea "بيض روستد، عنصر إفطار فريد." at bounding box center [807, 521] width 346 height 79
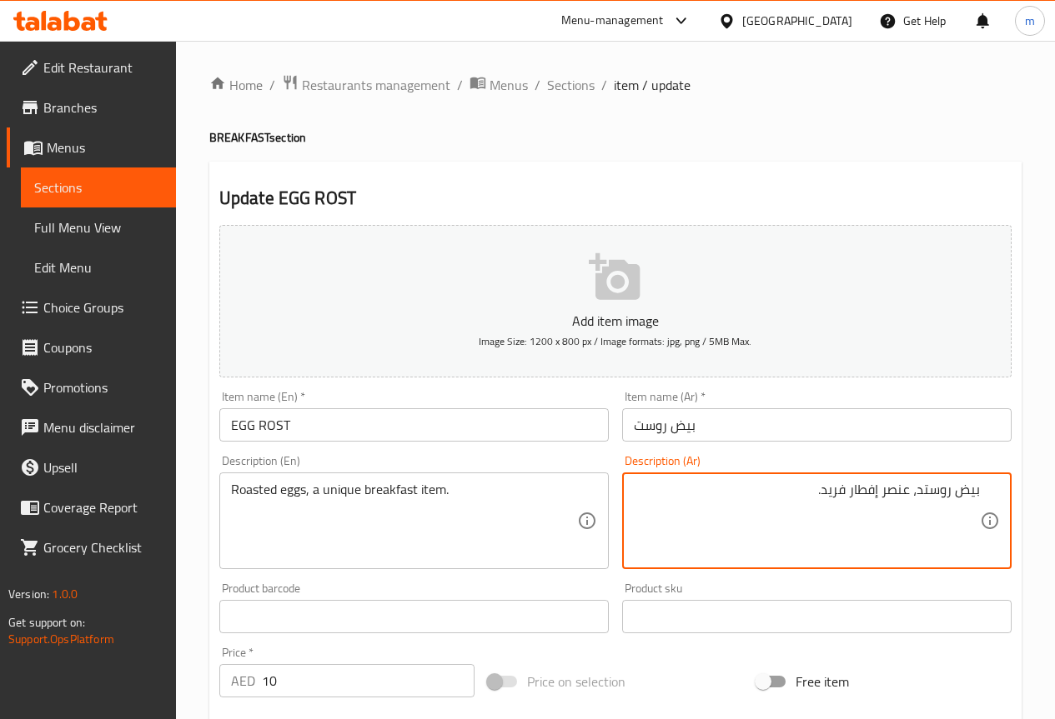
click at [794, 501] on textarea "بيض روستد، عنصر إفطار فريد." at bounding box center [807, 521] width 346 height 79
click at [830, 494] on textarea "بيض روستد، عنصر إفطار فريد." at bounding box center [807, 521] width 346 height 79
click at [664, 505] on textarea "بيض روستد، عنصر إفطار فريد." at bounding box center [807, 521] width 346 height 79
drag, startPoint x: 782, startPoint y: 509, endPoint x: 1060, endPoint y: 457, distance: 283.2
click at [1050, 462] on div "Home / Restaurants management / Menus / Sections / item / update BREAKFAST sect…" at bounding box center [615, 609] width 879 height 1137
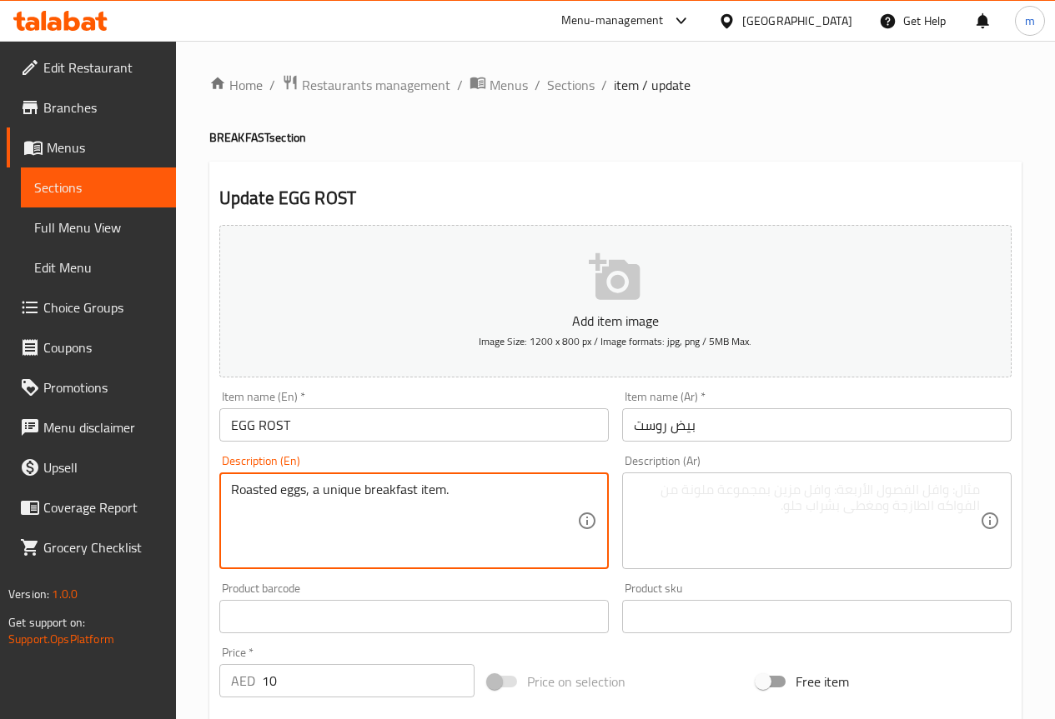
drag, startPoint x: 479, startPoint y: 517, endPoint x: 215, endPoint y: 421, distance: 280.3
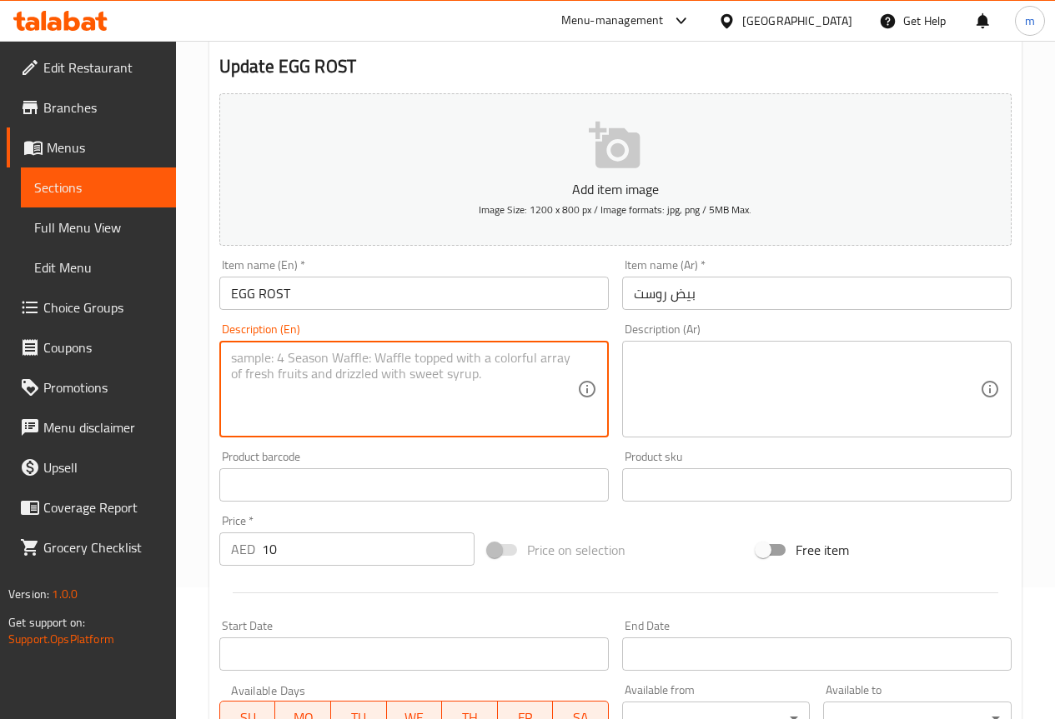
scroll to position [459, 0]
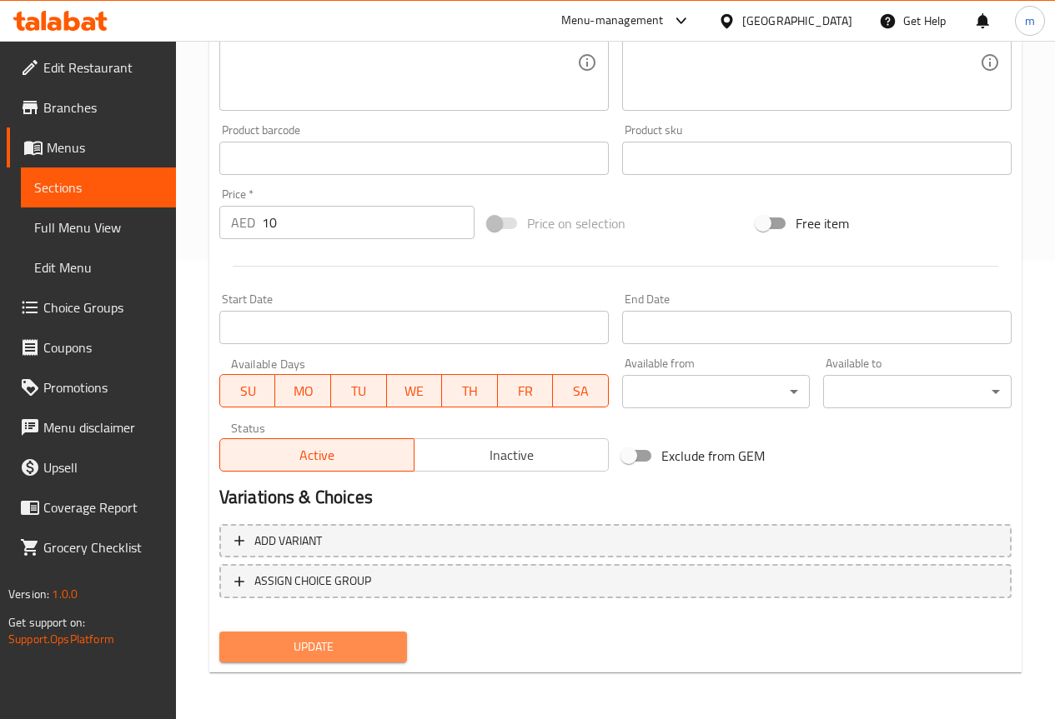
click at [351, 651] on span "Update" at bounding box center [314, 647] width 162 height 21
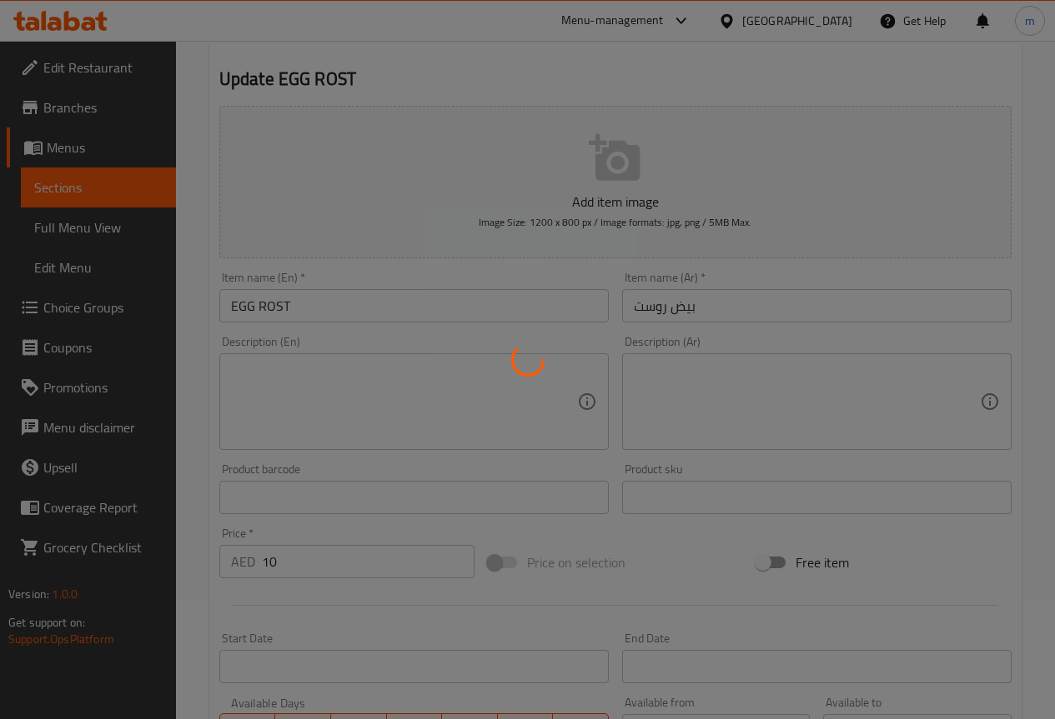
scroll to position [0, 0]
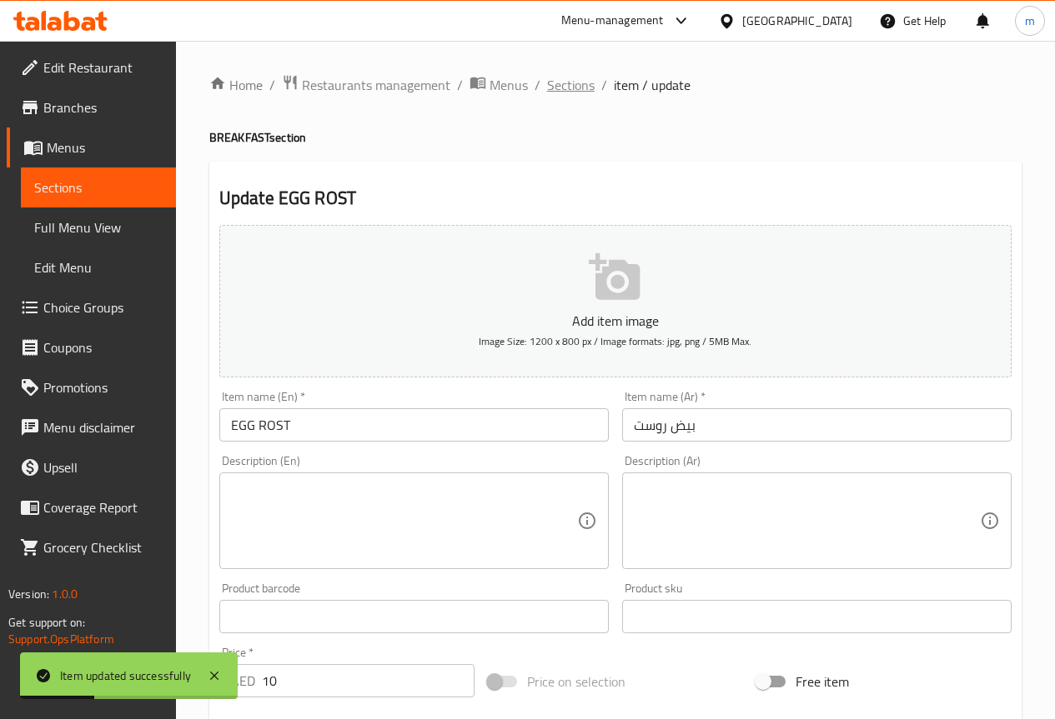
click at [572, 85] on span "Sections" at bounding box center [571, 85] width 48 height 20
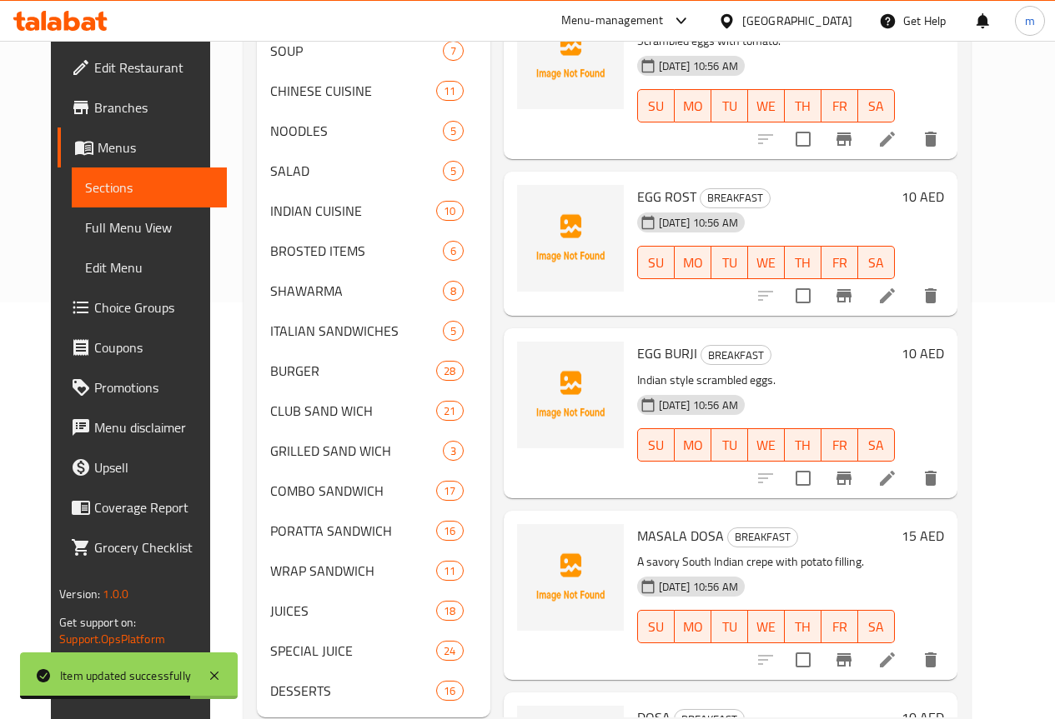
scroll to position [83, 0]
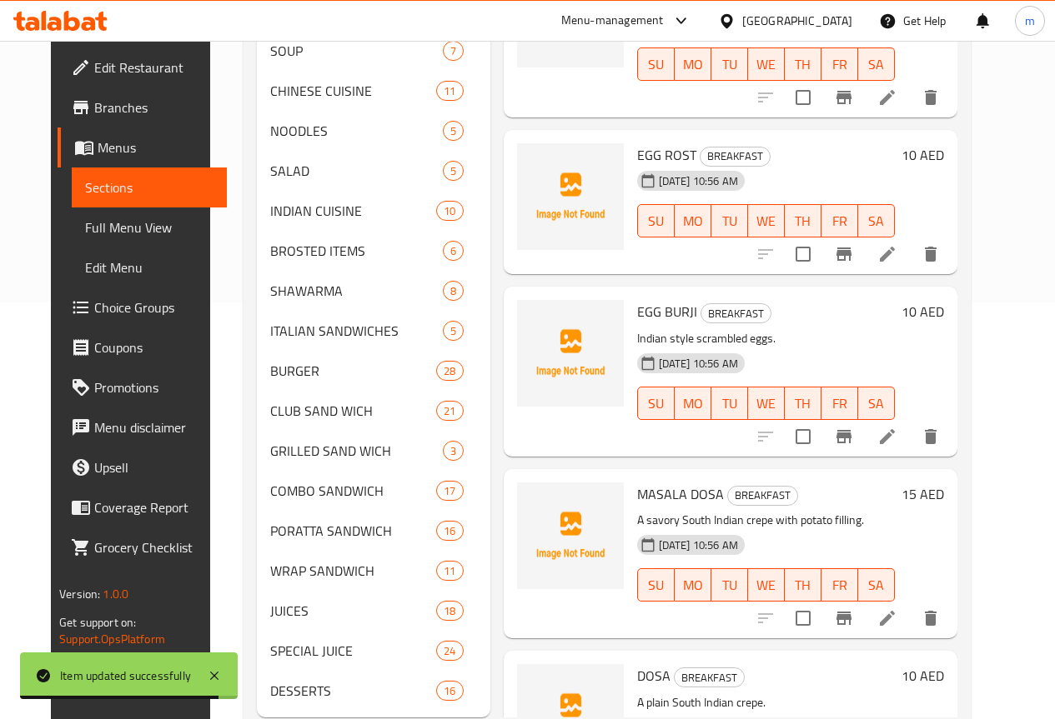
click at [910, 448] on li at bounding box center [887, 437] width 47 height 30
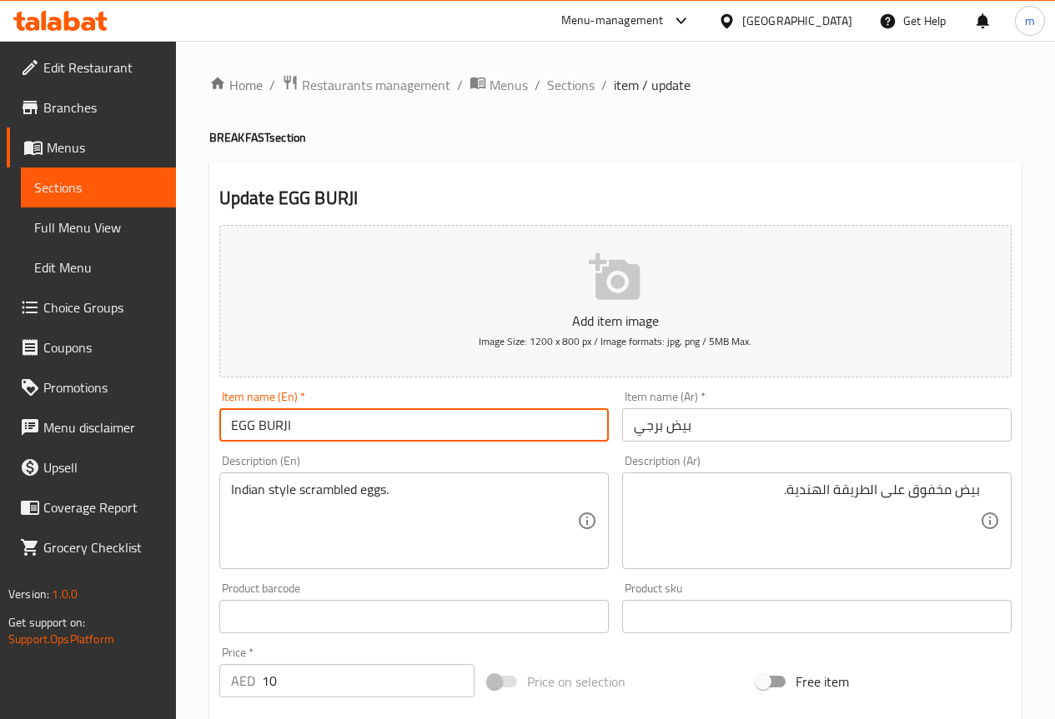
drag, startPoint x: 303, startPoint y: 424, endPoint x: 126, endPoint y: 421, distance: 177.6
click at [126, 421] on div "Edit Restaurant Branches Menus Sections Full Menu View Edit Menu Choice Groups …" at bounding box center [527, 609] width 1055 height 1137
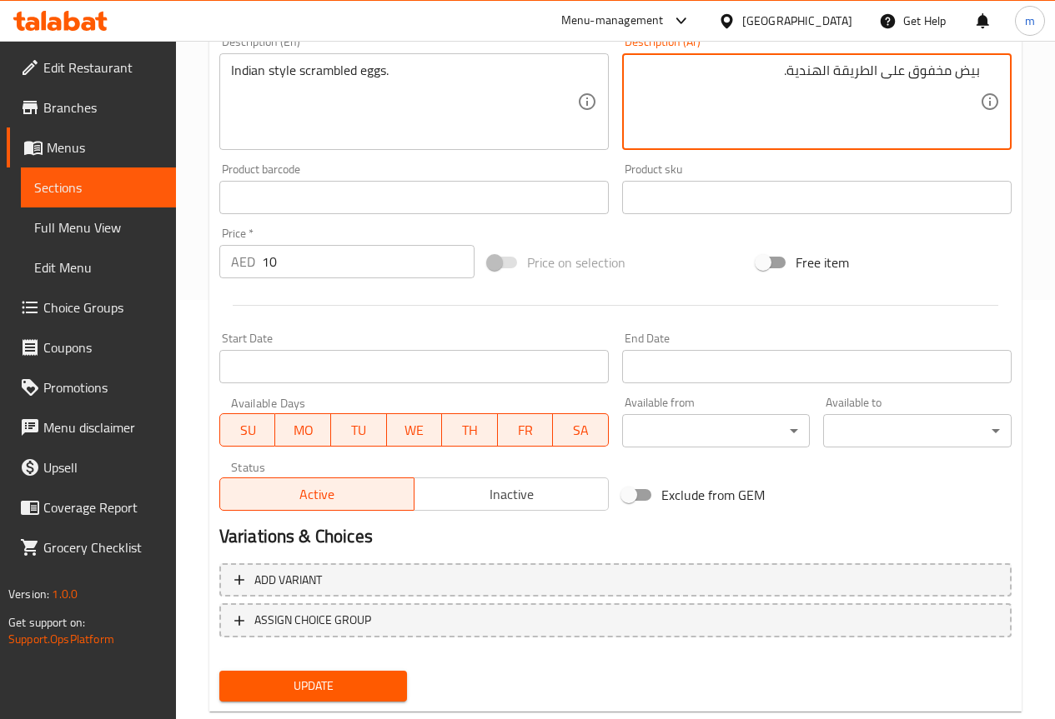
scroll to position [459, 0]
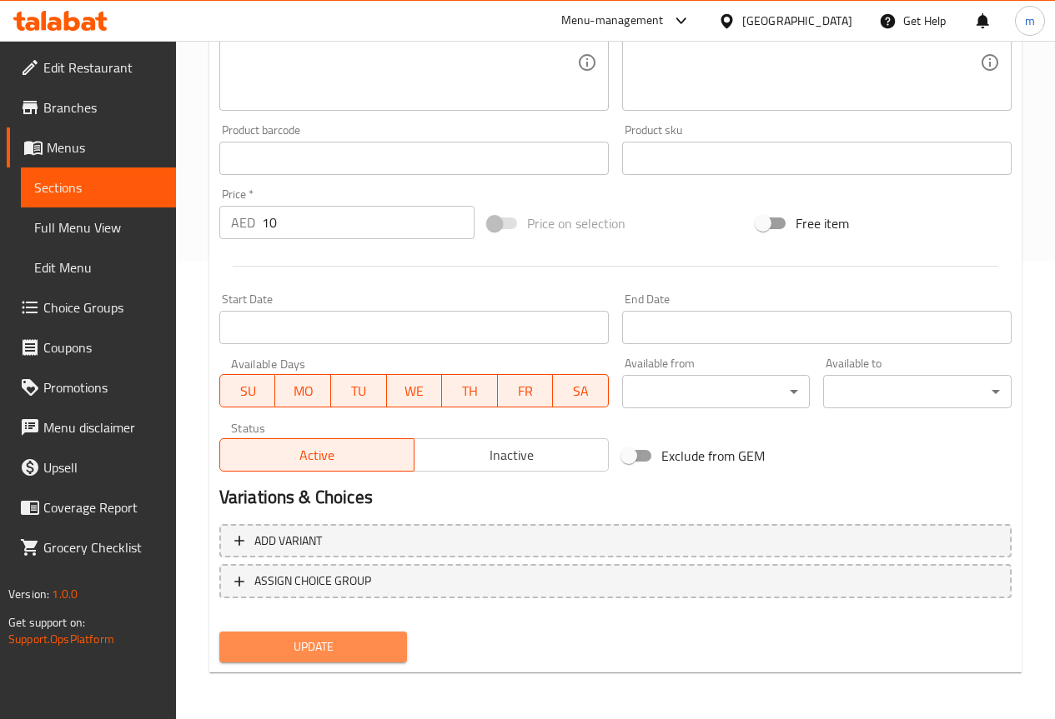
click at [358, 639] on span "Update" at bounding box center [314, 647] width 162 height 21
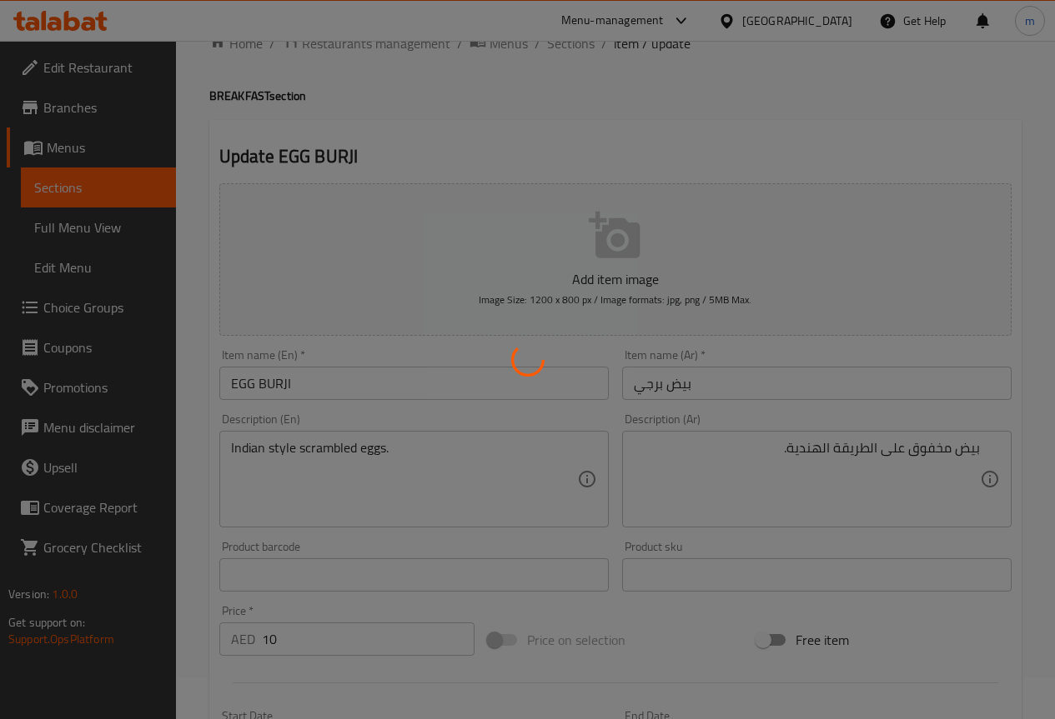
scroll to position [0, 0]
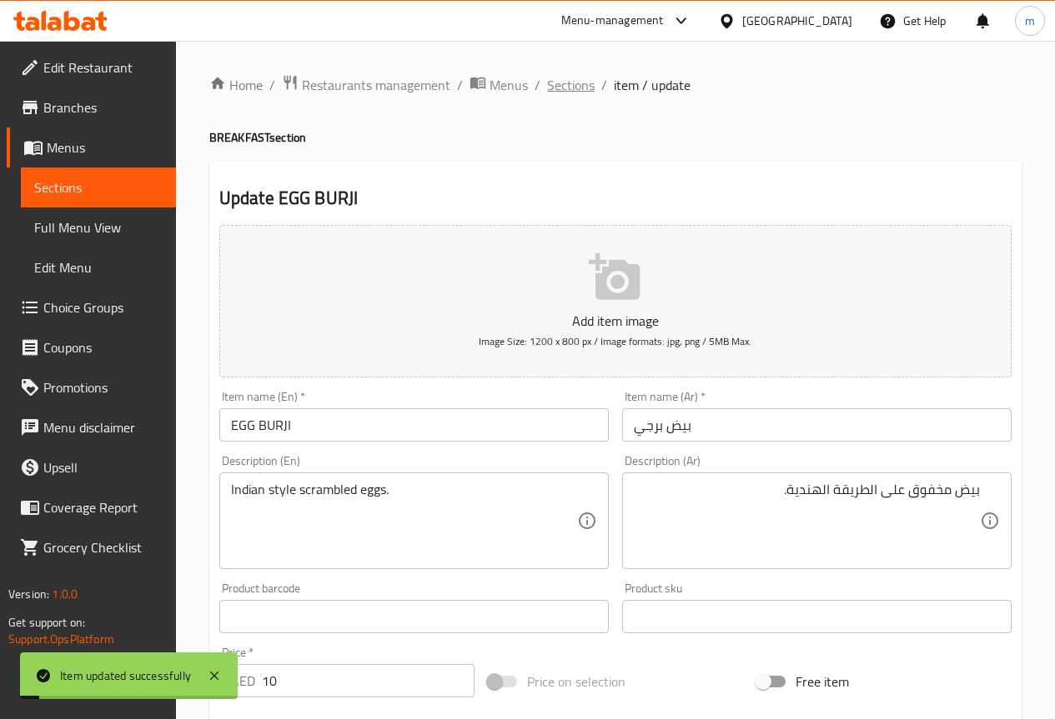
click at [575, 91] on span "Sections" at bounding box center [571, 85] width 48 height 20
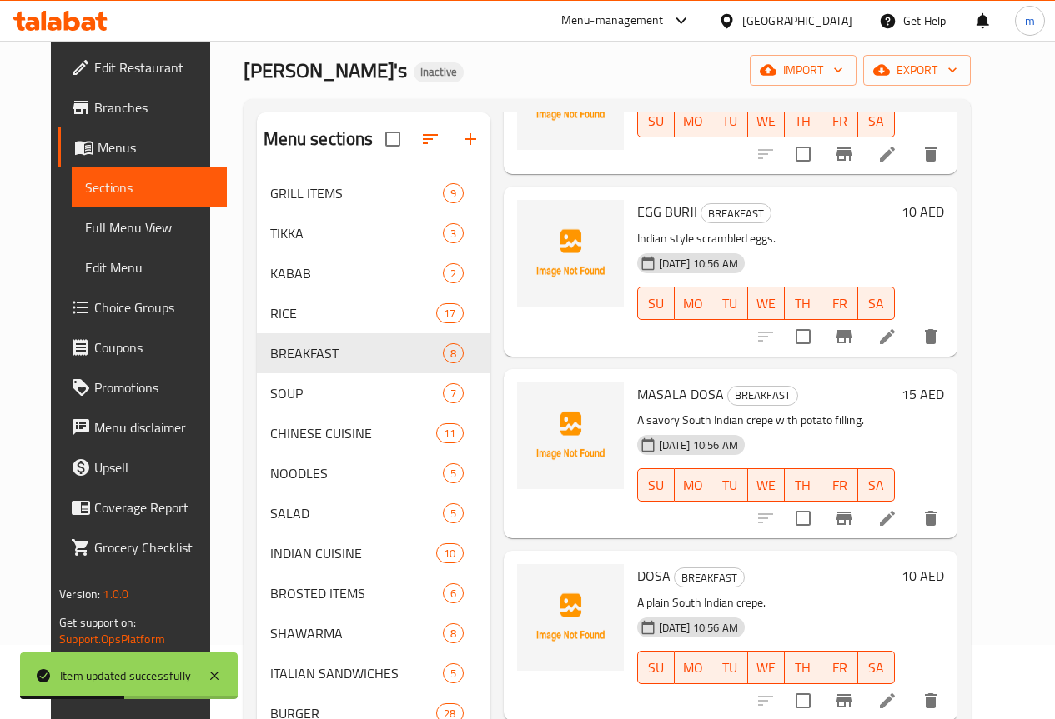
scroll to position [167, 0]
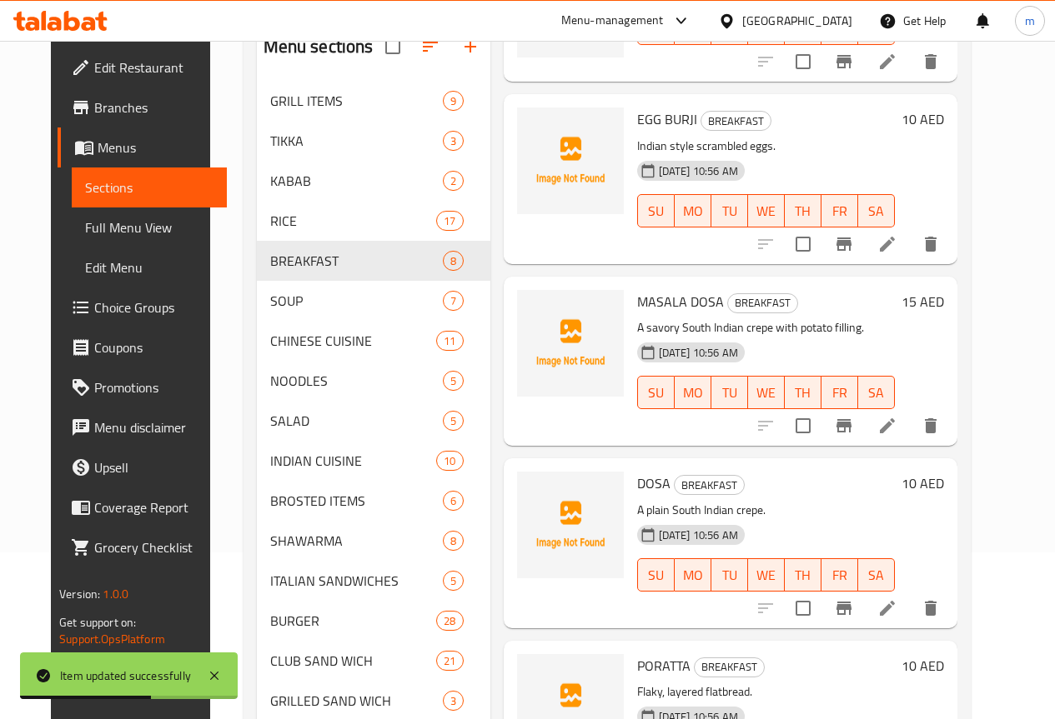
click at [910, 437] on li at bounding box center [887, 426] width 47 height 30
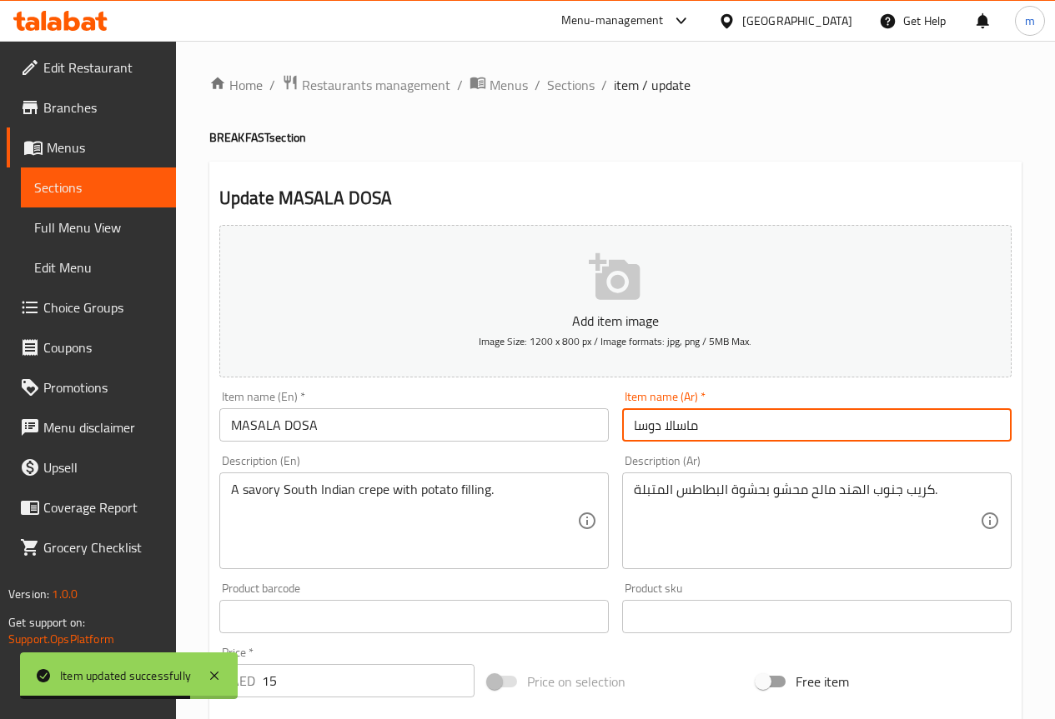
click at [684, 425] on input "ماسالا دوسا" at bounding box center [816, 424] width 389 height 33
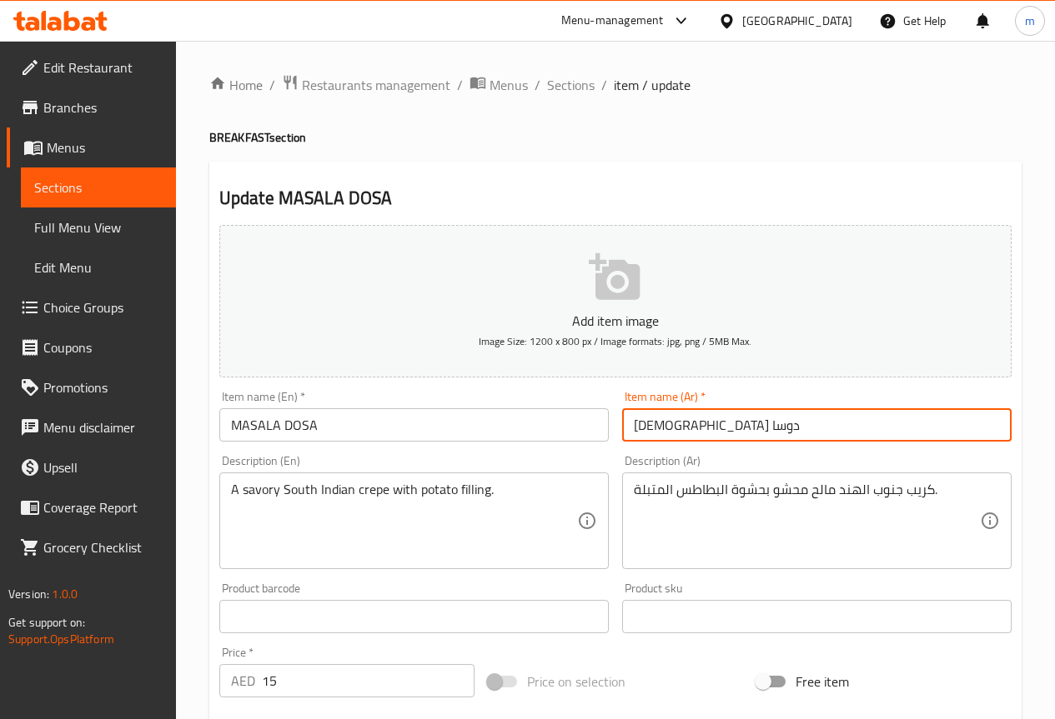
type input "مسالا دوسا"
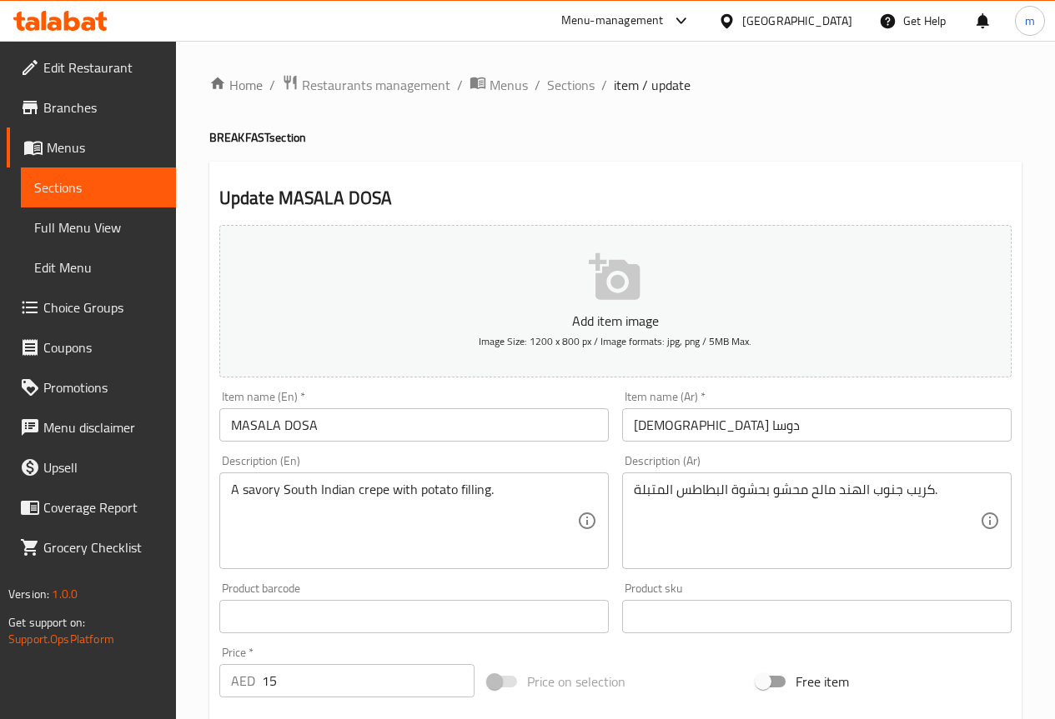
click at [813, 475] on div "كريب جنوب الهند مالح محشو بحشوة البطاطس المتبلة. Description (Ar)" at bounding box center [816, 521] width 389 height 97
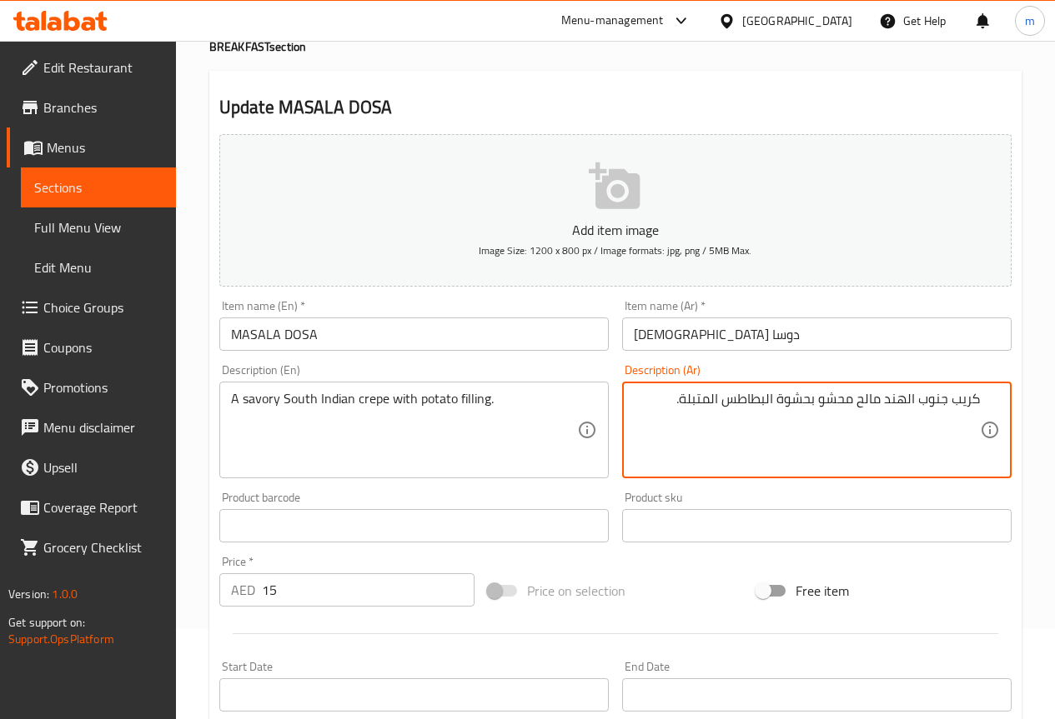
scroll to position [459, 0]
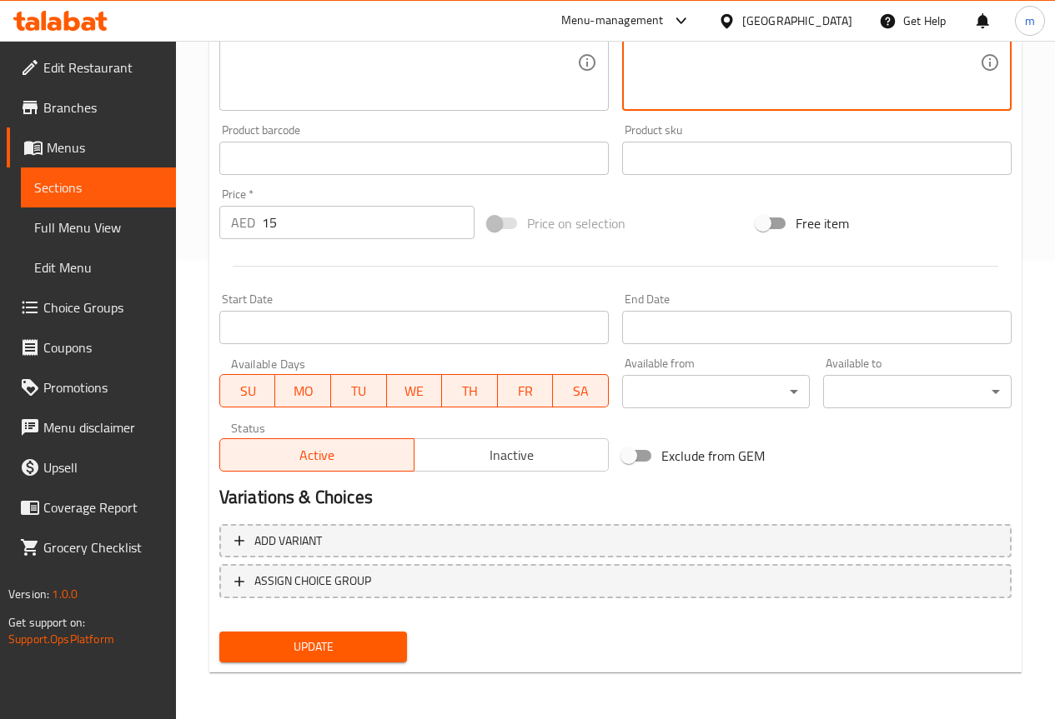
click at [317, 651] on span "Update" at bounding box center [314, 647] width 162 height 21
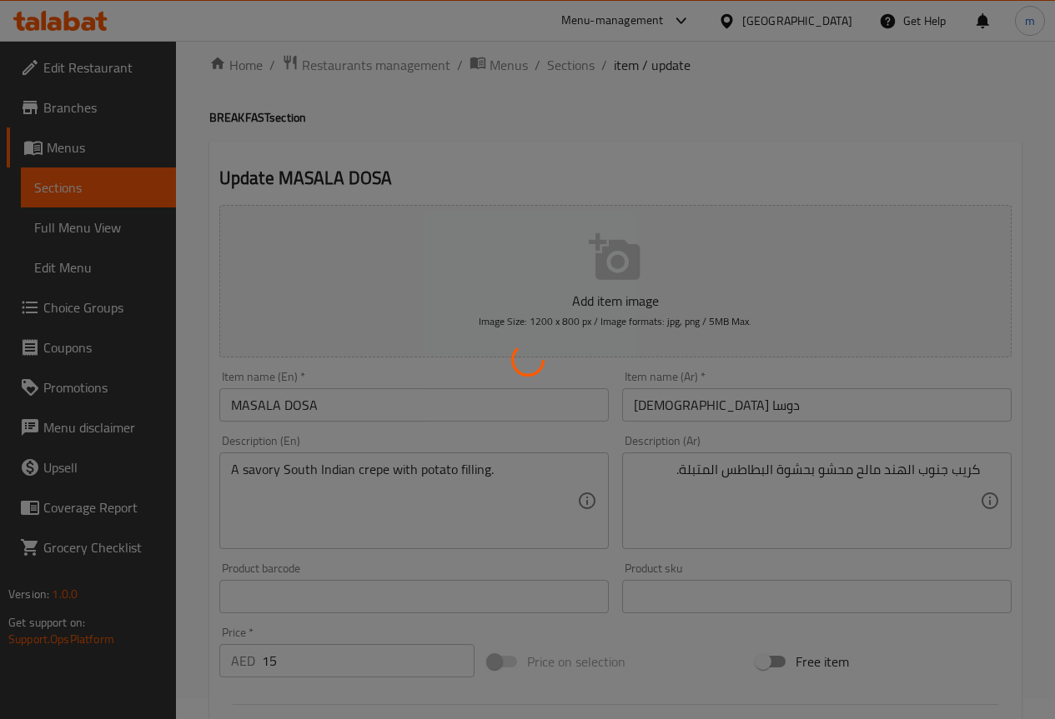
scroll to position [0, 0]
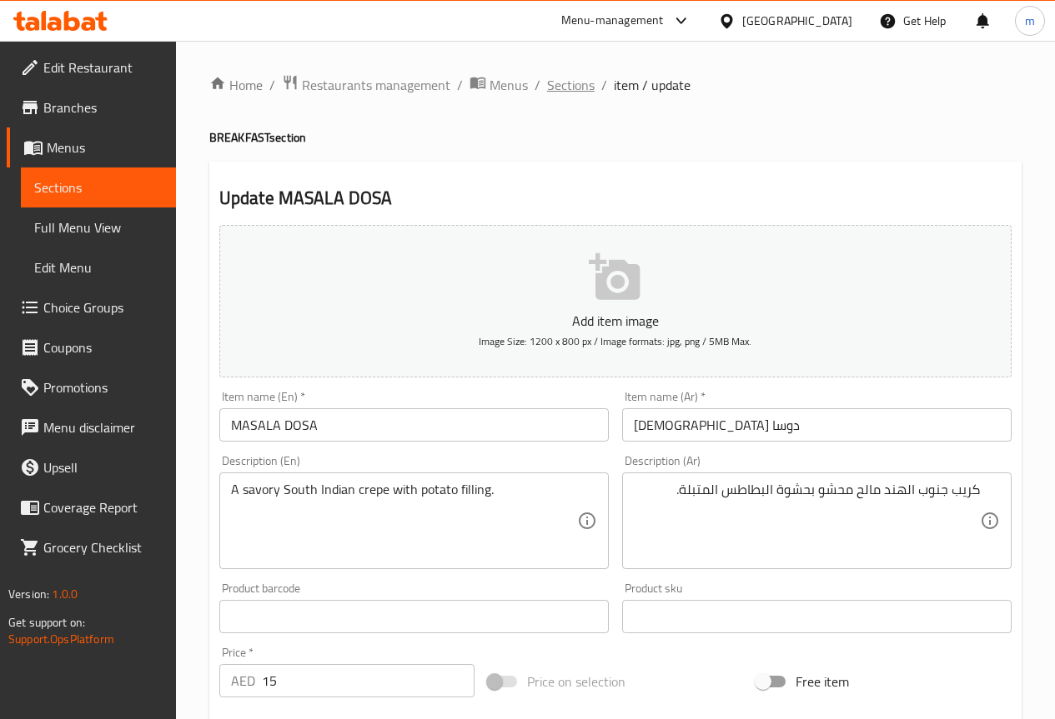
click at [564, 78] on span "Sections" at bounding box center [571, 85] width 48 height 20
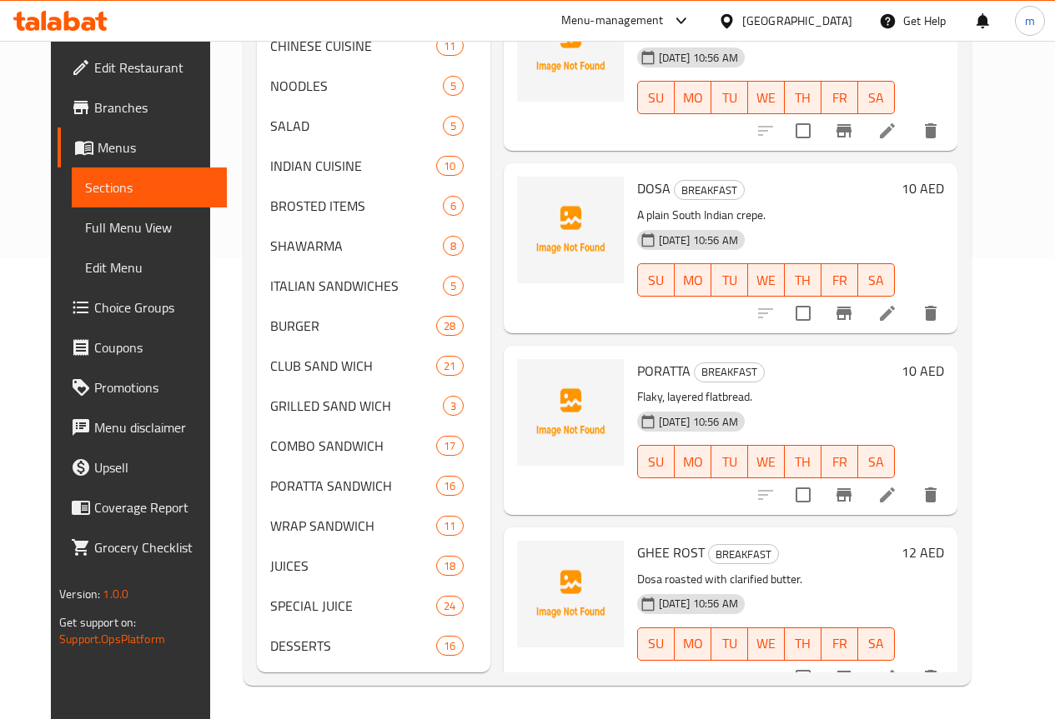
scroll to position [487, 0]
click at [895, 306] on icon at bounding box center [887, 313] width 15 height 15
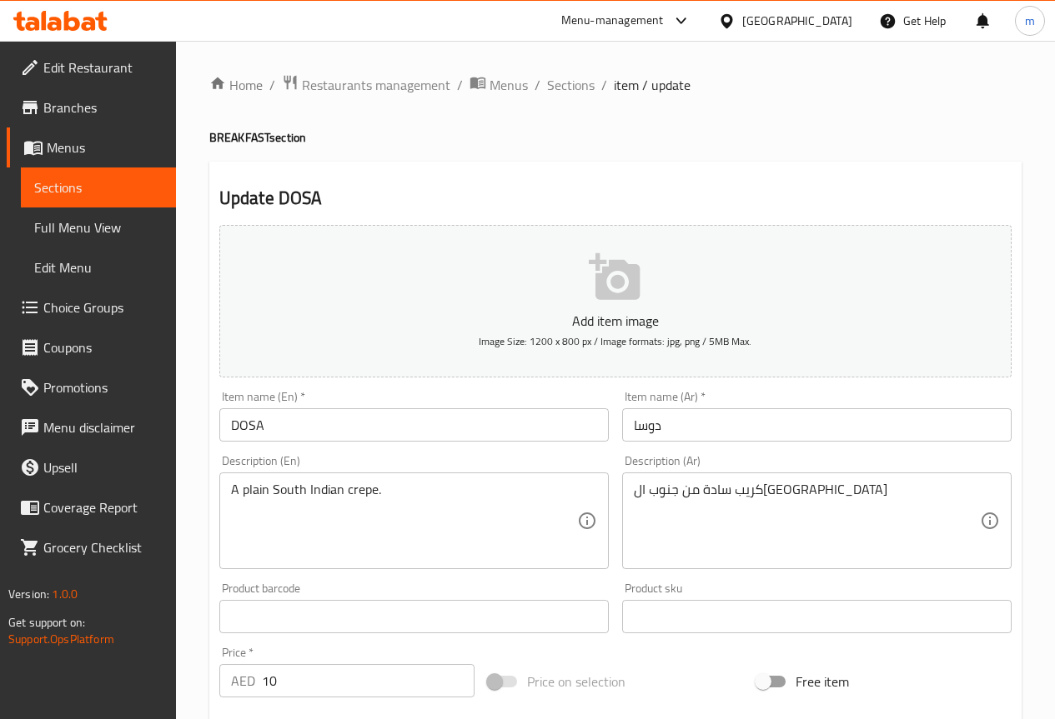
scroll to position [459, 0]
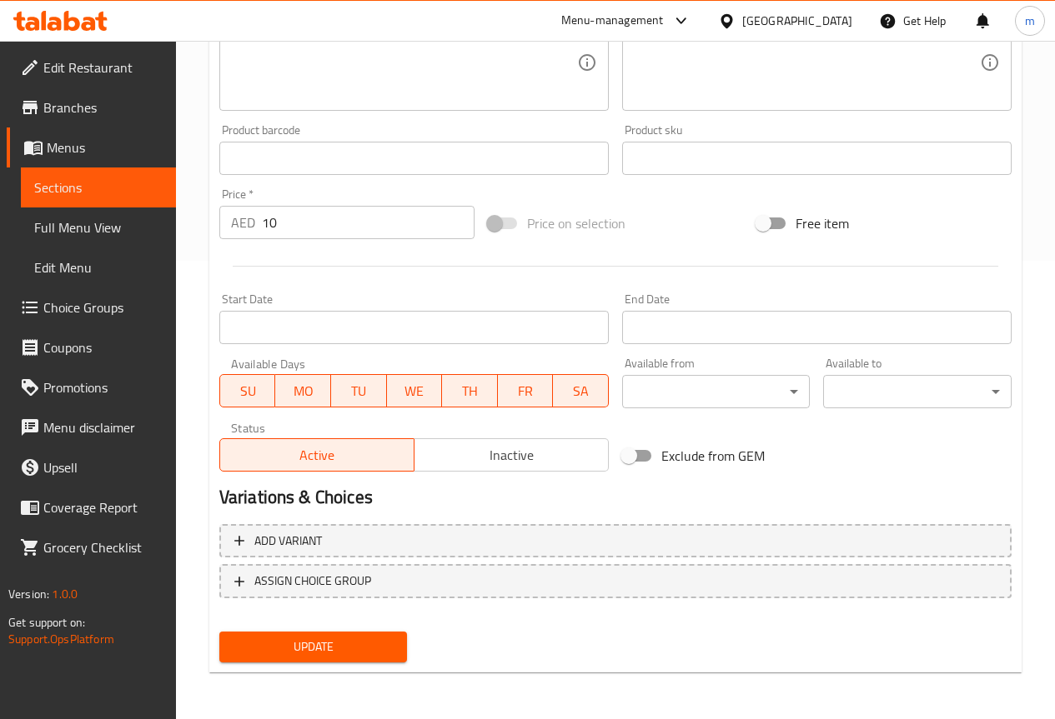
click at [356, 656] on span "Update" at bounding box center [314, 647] width 162 height 21
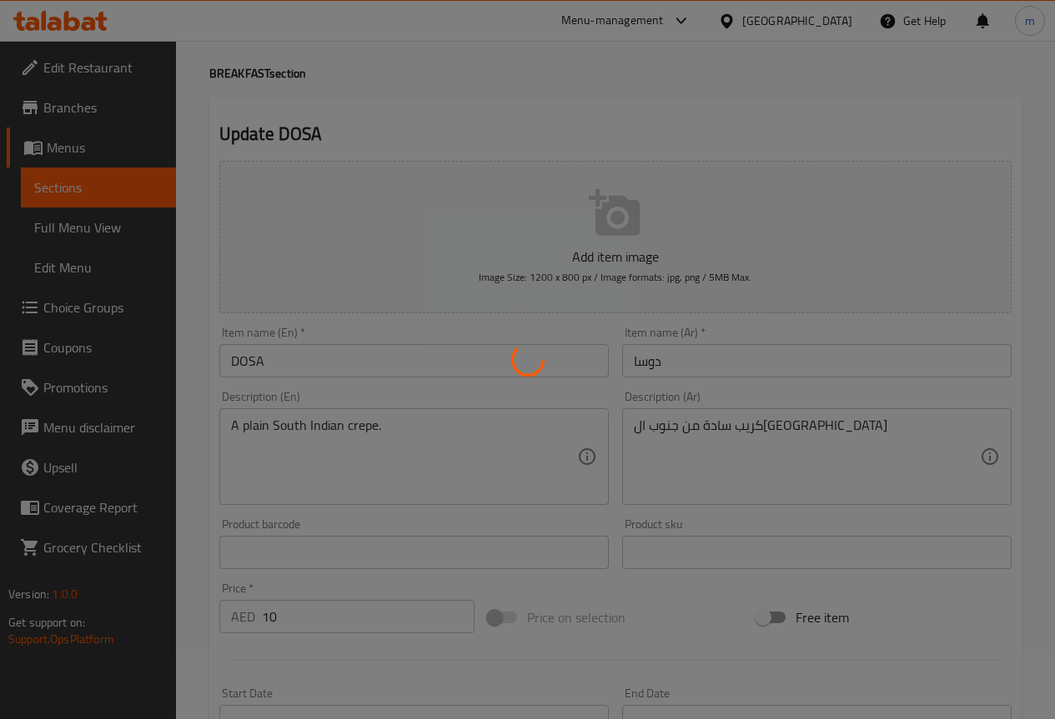
scroll to position [0, 0]
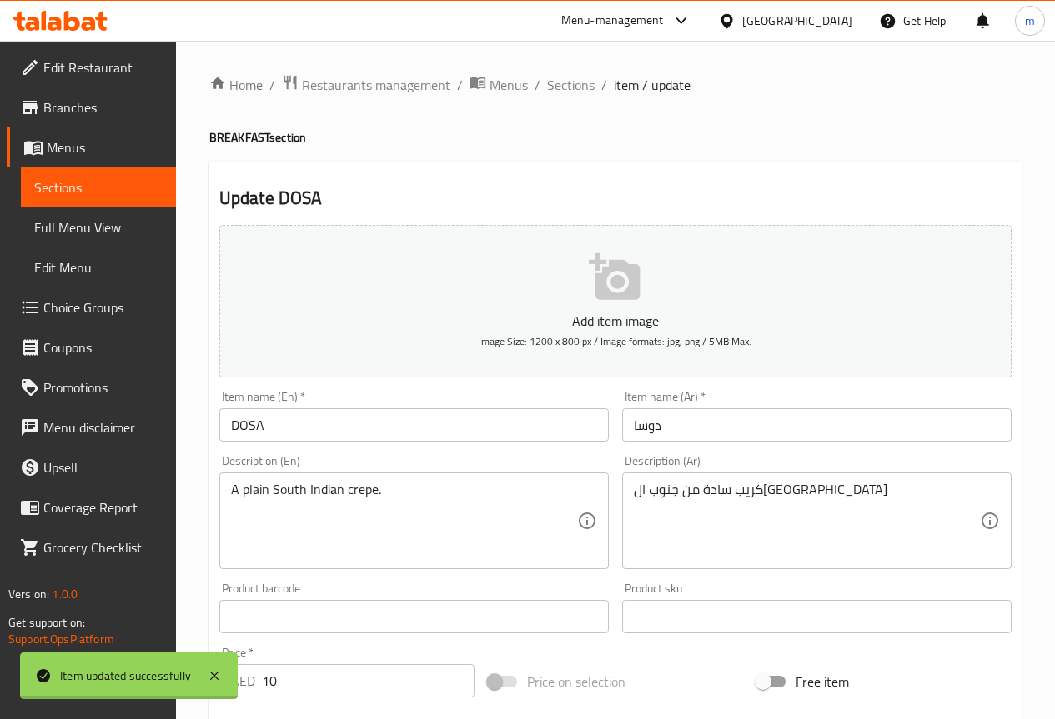
drag, startPoint x: 610, startPoint y: 86, endPoint x: 575, endPoint y: 97, distance: 36.7
click at [576, 97] on div at bounding box center [527, 359] width 1055 height 719
click at [586, 93] on span "Sections" at bounding box center [571, 85] width 48 height 20
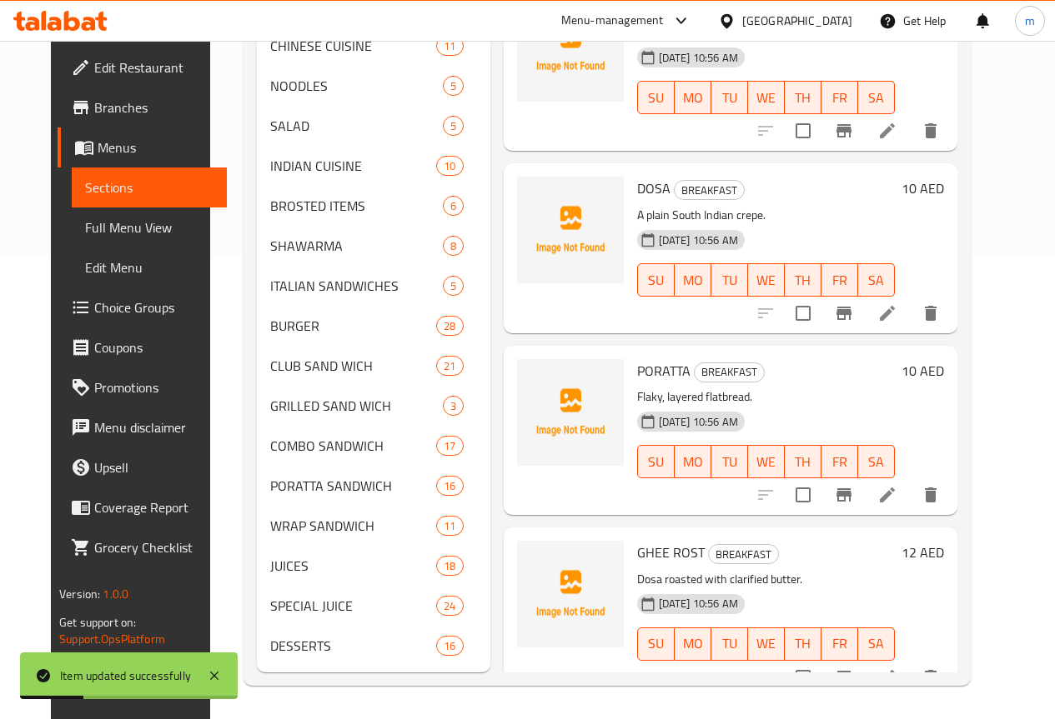
scroll to position [487, 0]
click at [897, 485] on icon at bounding box center [887, 495] width 20 height 20
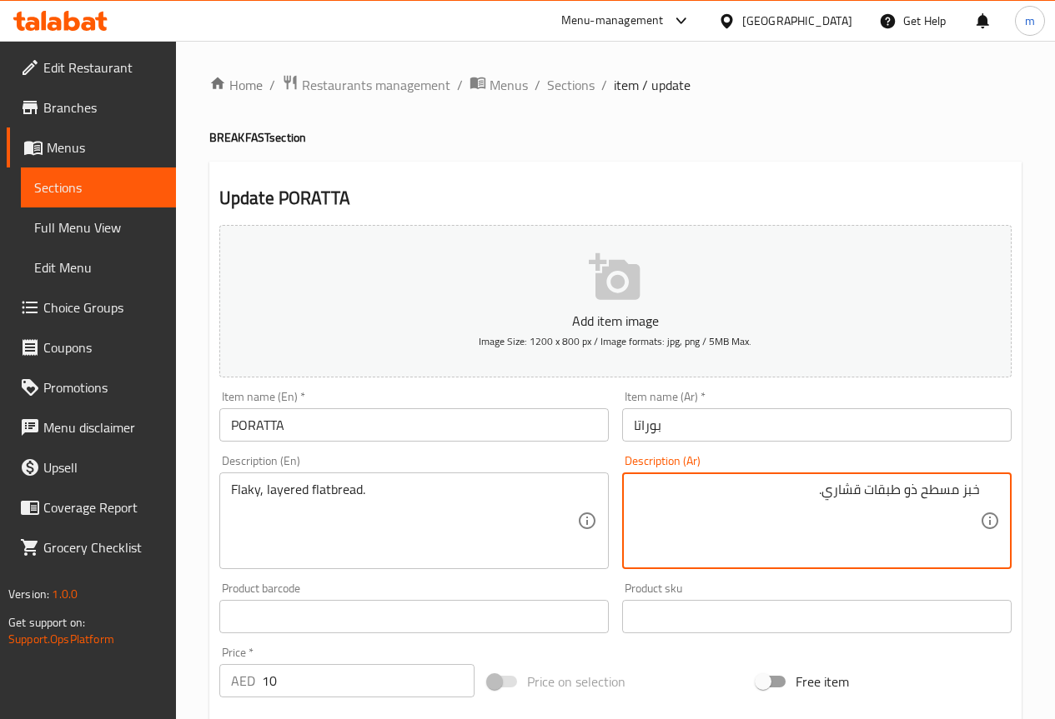
drag, startPoint x: 919, startPoint y: 496, endPoint x: 896, endPoint y: 545, distance: 54.1
click at [896, 545] on textarea "خبز مسطح ذو طبقات قشاري." at bounding box center [807, 521] width 346 height 79
drag, startPoint x: 922, startPoint y: 498, endPoint x: 960, endPoint y: 510, distance: 40.3
click at [960, 510] on textarea "خبز مسطح ذو طبقات قشاري." at bounding box center [807, 521] width 346 height 79
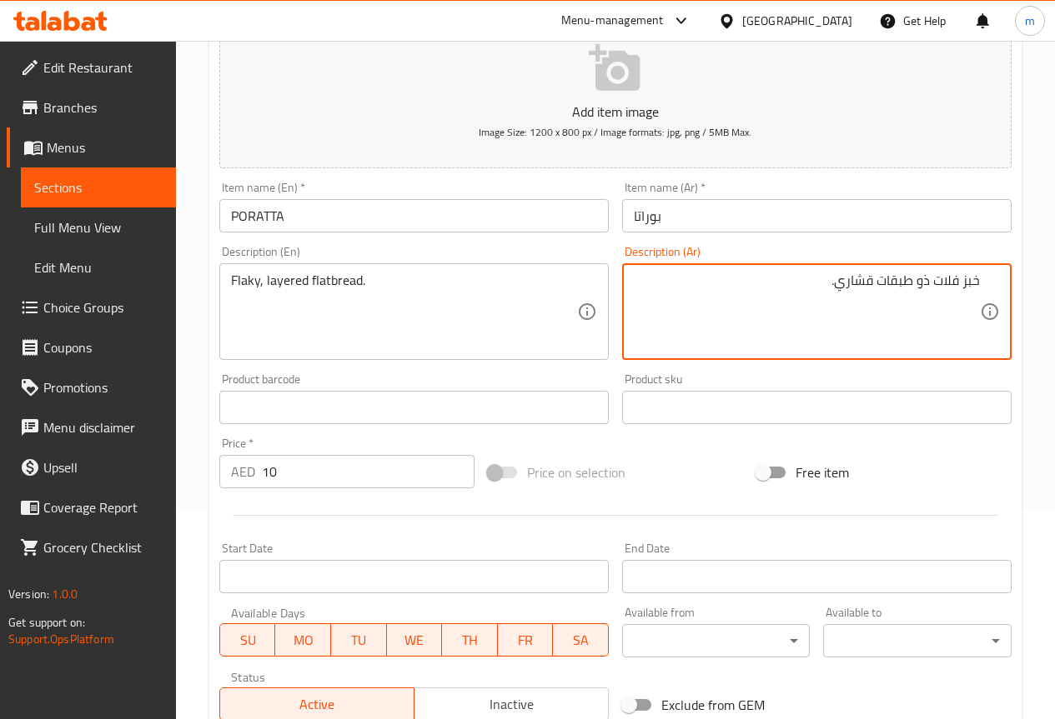
scroll to position [208, 0]
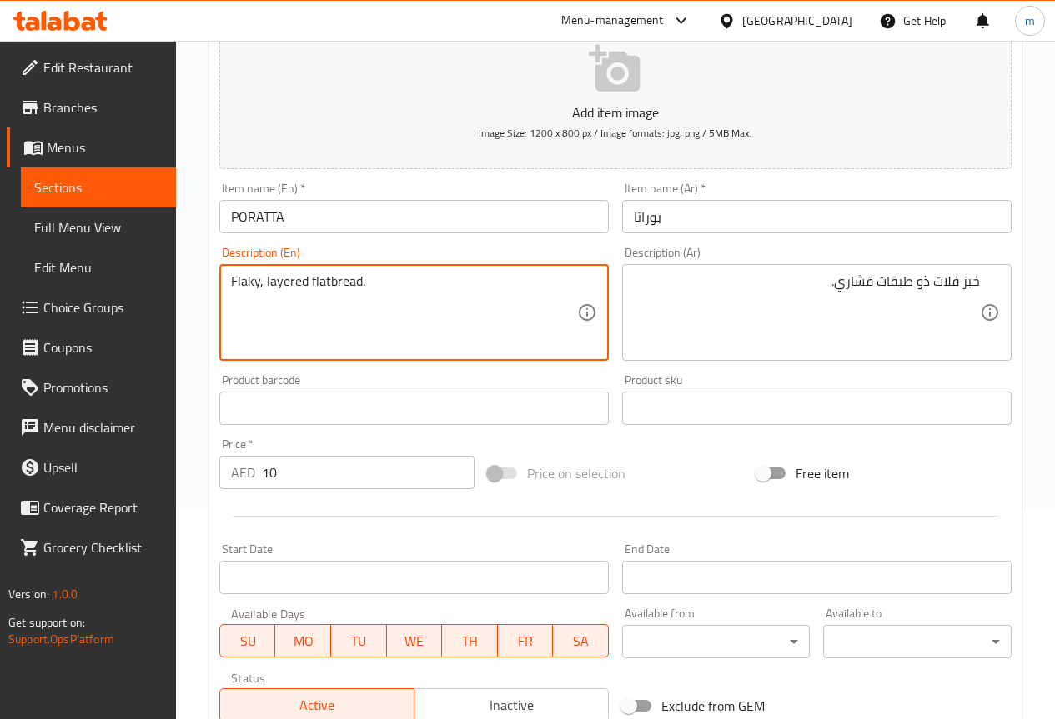
drag, startPoint x: 310, startPoint y: 281, endPoint x: 303, endPoint y: 307, distance: 26.7
click at [291, 319] on textarea "Flaky, layered flatbread." at bounding box center [404, 312] width 346 height 79
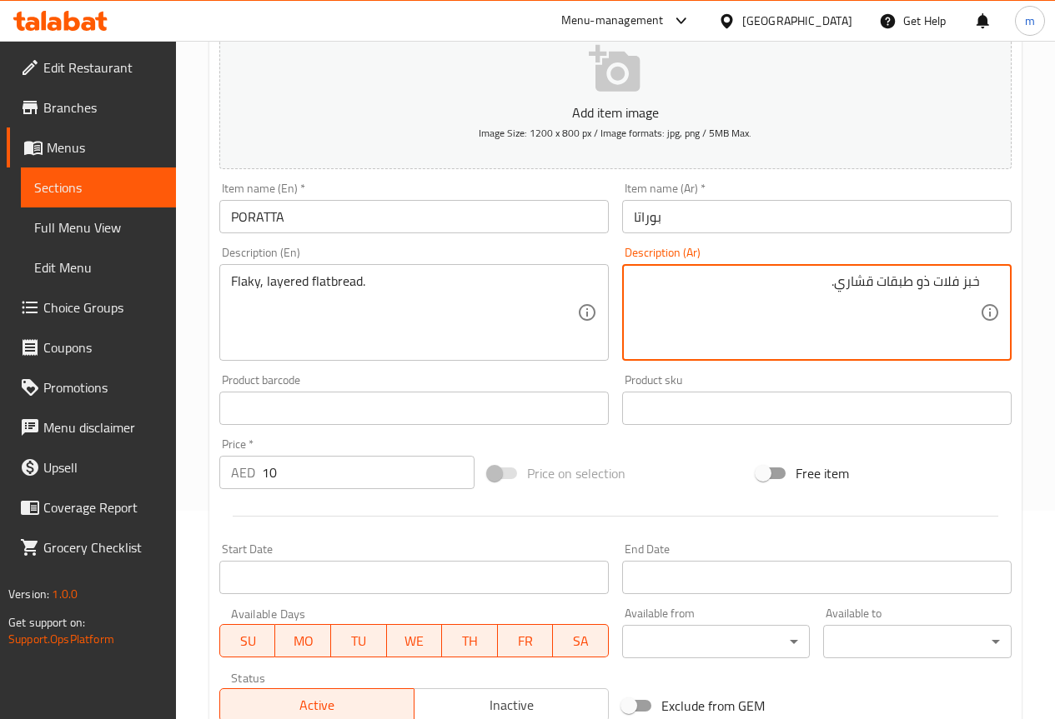
drag, startPoint x: 837, startPoint y: 281, endPoint x: 875, endPoint y: 272, distance: 39.4
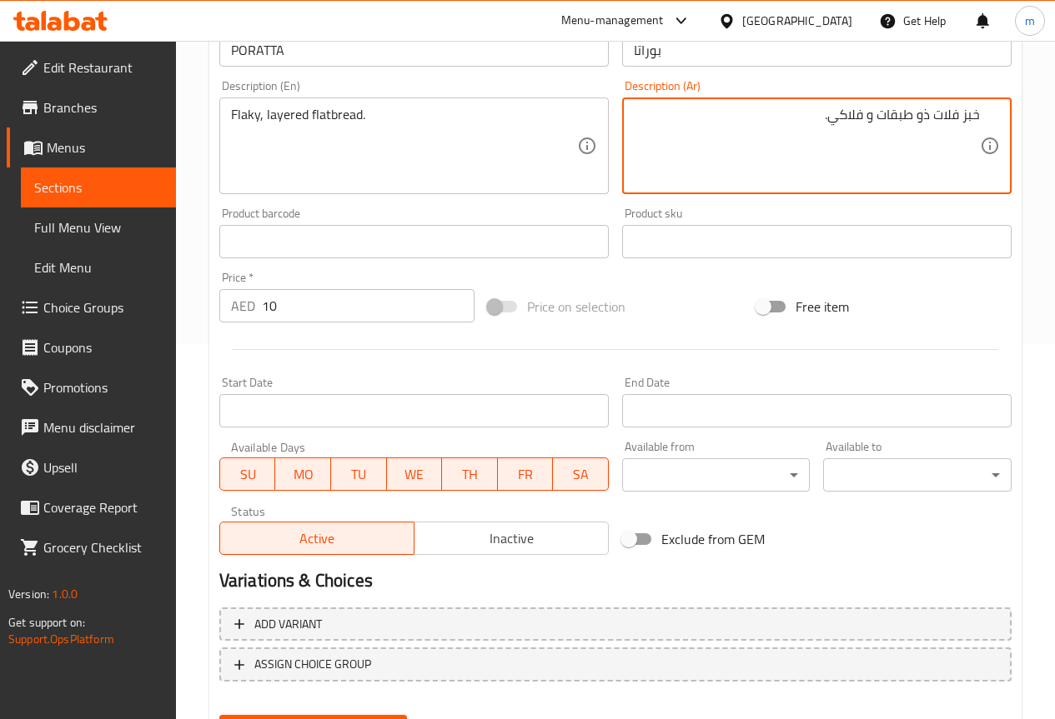
scroll to position [459, 0]
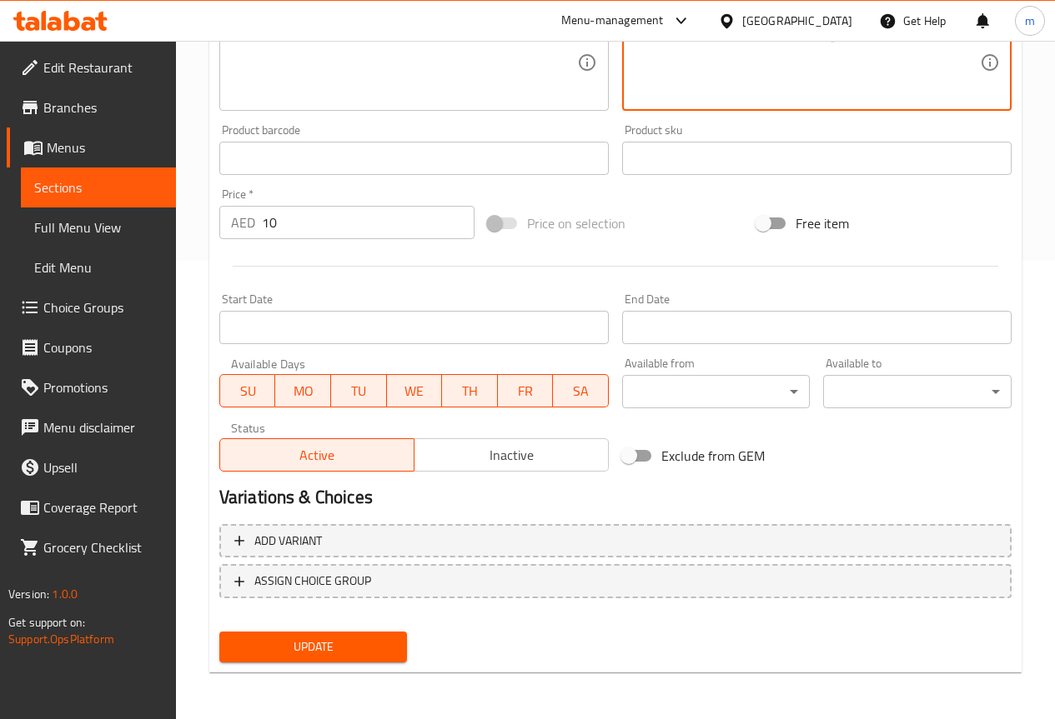
type textarea "خبز فلات ذو طبقات و فلاكي."
click at [340, 641] on span "Update" at bounding box center [314, 647] width 162 height 21
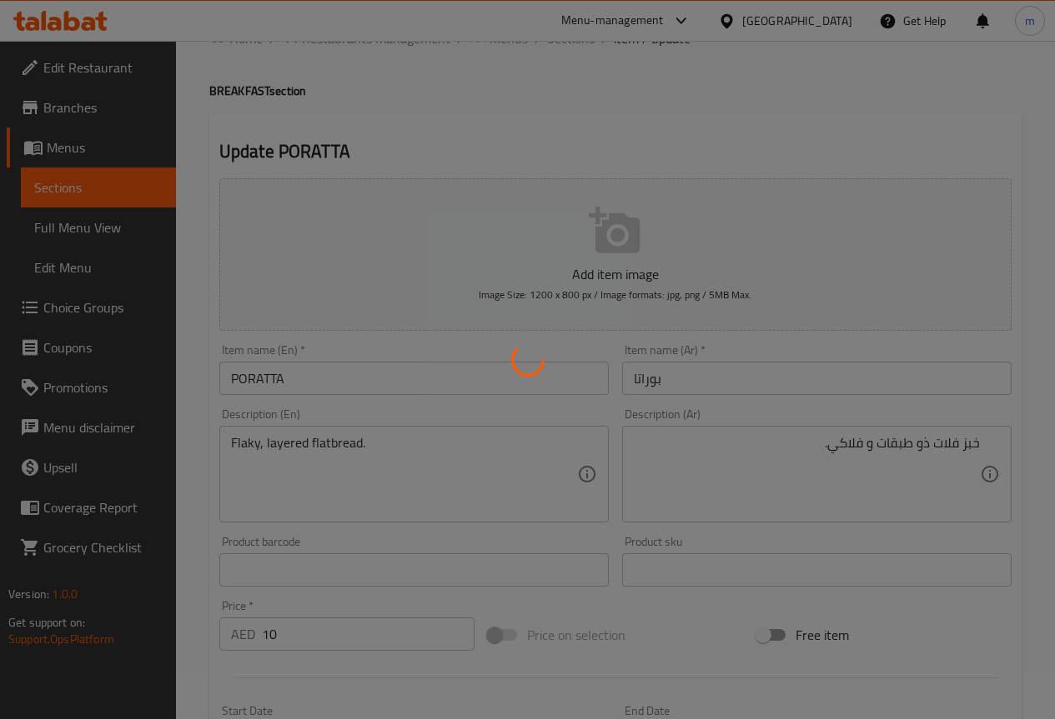
scroll to position [0, 0]
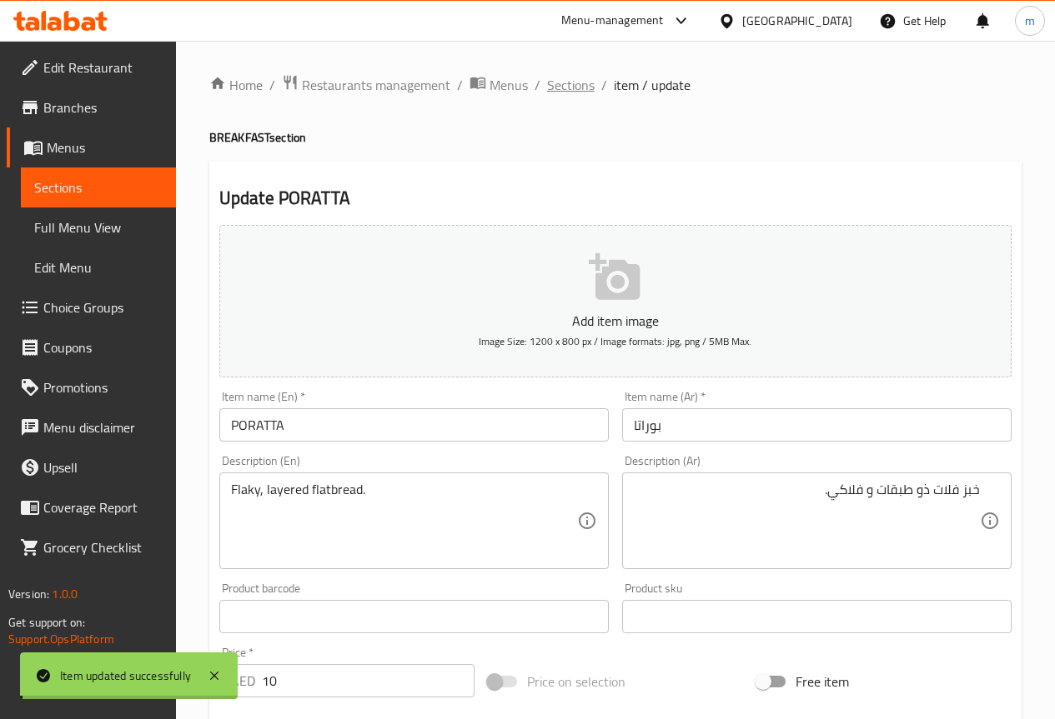
click at [566, 84] on span "Sections" at bounding box center [571, 85] width 48 height 20
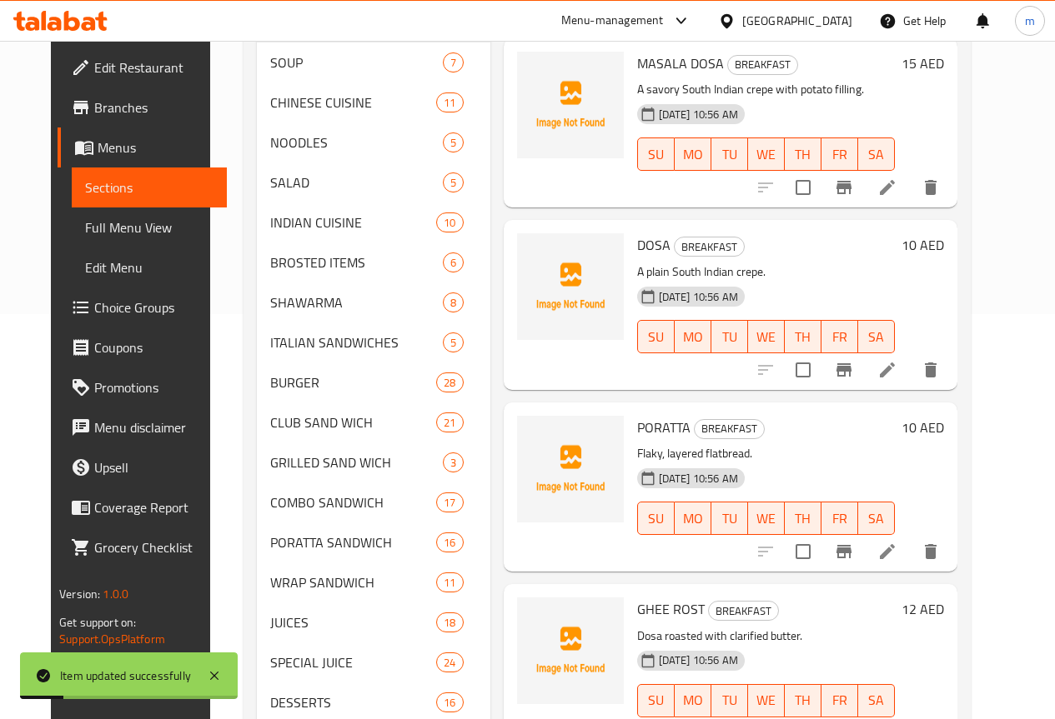
scroll to position [487, 0]
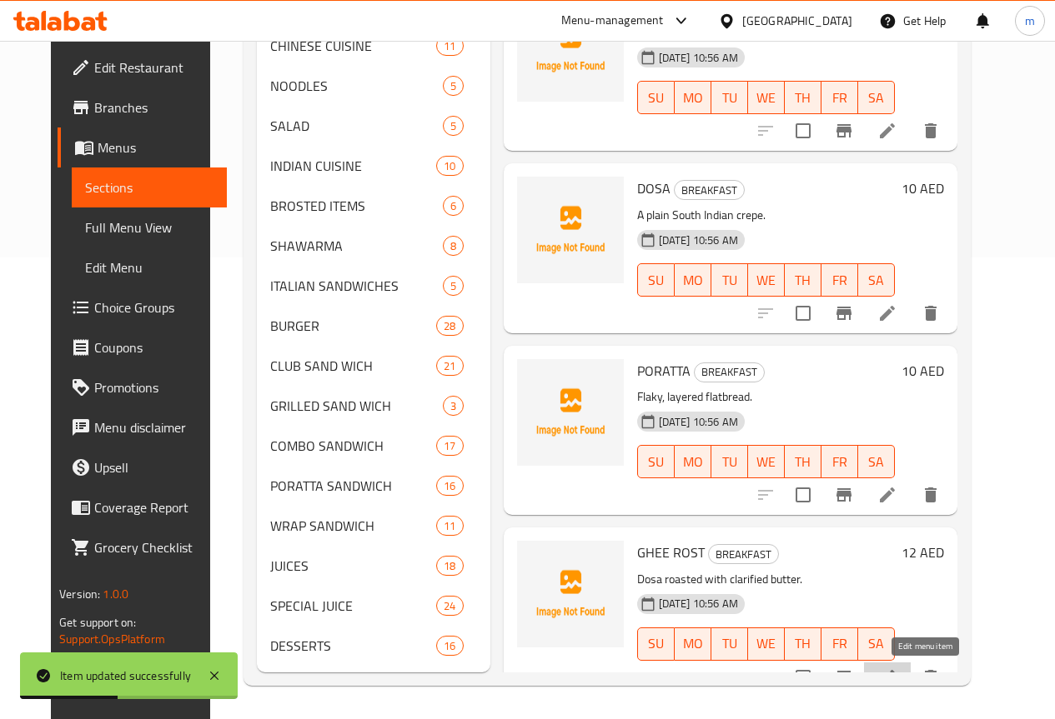
click at [895, 670] on icon at bounding box center [887, 677] width 15 height 15
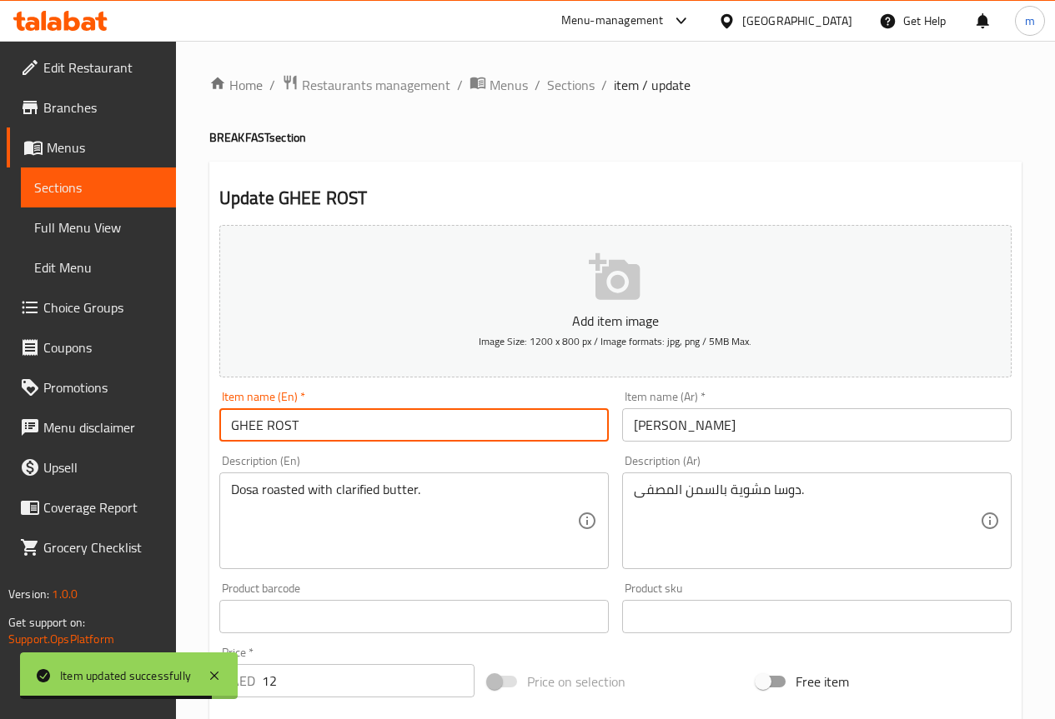
drag, startPoint x: 258, startPoint y: 423, endPoint x: 245, endPoint y: 425, distance: 12.6
click at [245, 425] on input "GHEE ROST" at bounding box center [413, 424] width 389 height 33
drag, startPoint x: 262, startPoint y: 421, endPoint x: 203, endPoint y: 428, distance: 58.8
click at [203, 428] on div "Home / Restaurants management / Menus / Sections / item / update BREAKFAST sect…" at bounding box center [615, 609] width 879 height 1137
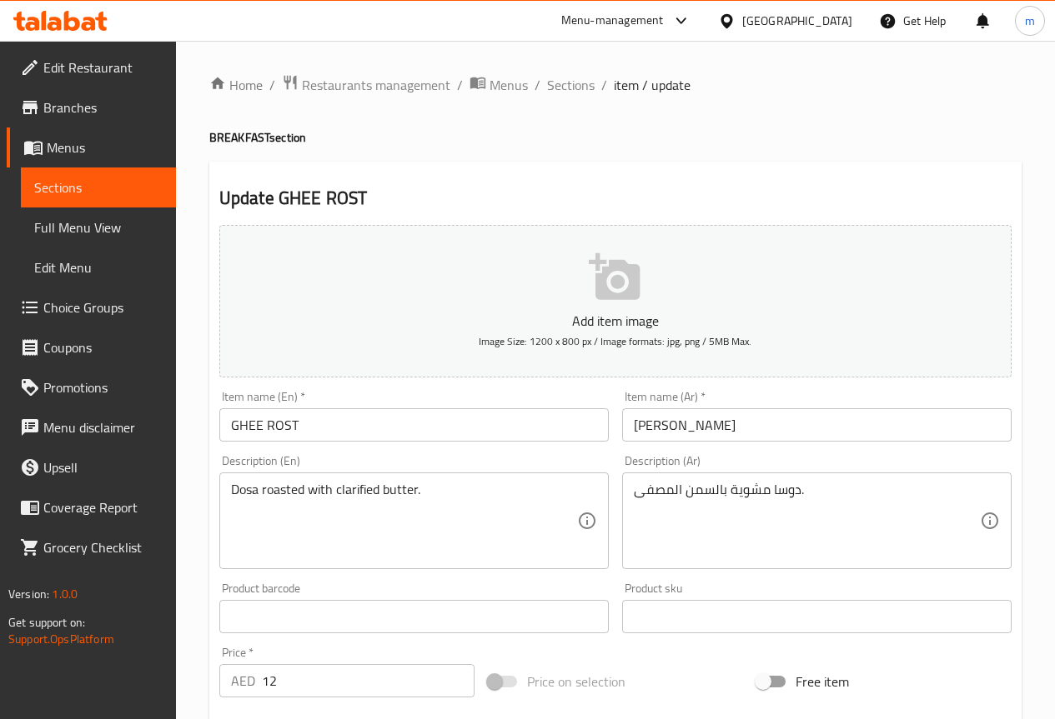
click at [674, 435] on input "سمن روست" at bounding box center [816, 424] width 389 height 33
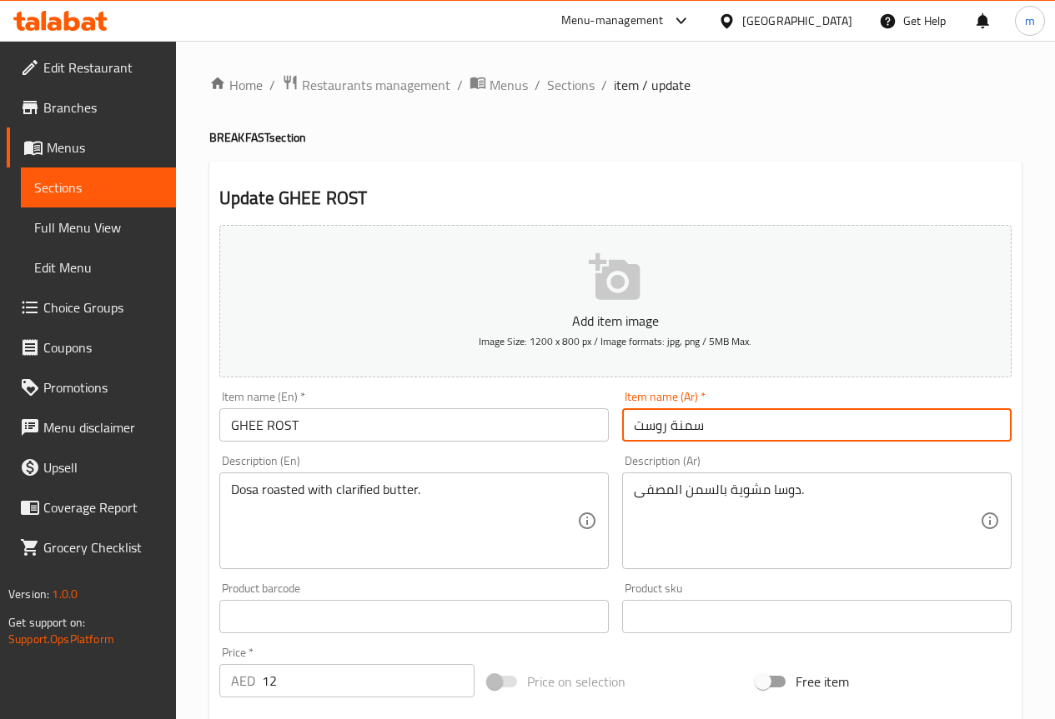
type input "سمنة روست"
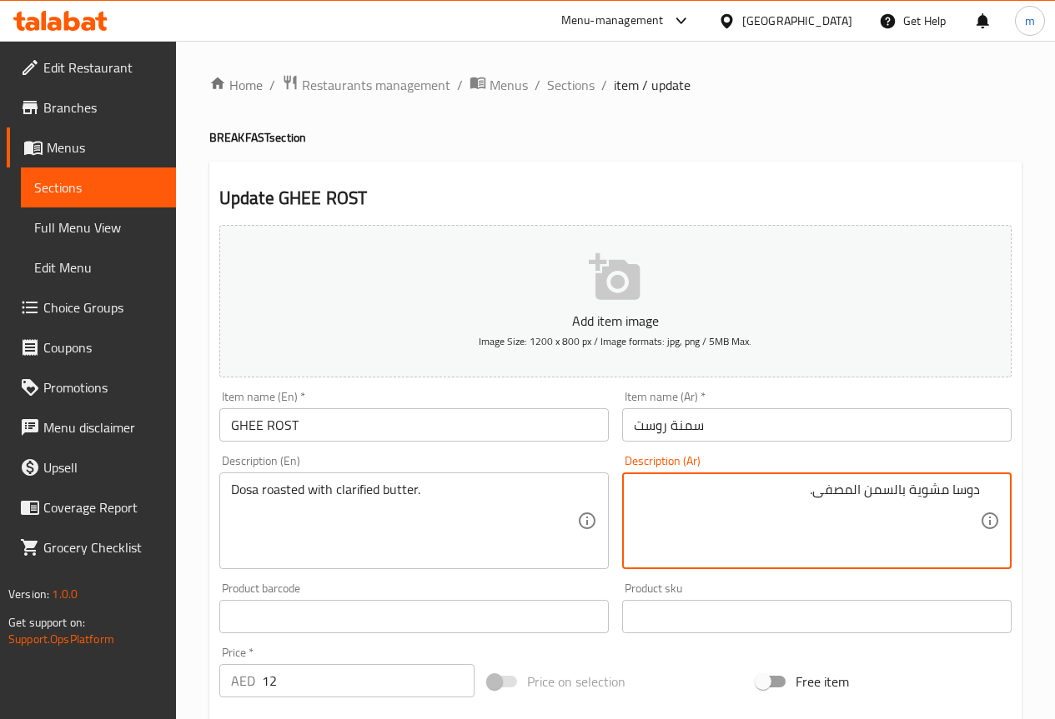
drag, startPoint x: 910, startPoint y: 493, endPoint x: 947, endPoint y: 495, distance: 37.6
click at [947, 495] on textarea "دوسا مشوية بالسمن المصفى." at bounding box center [807, 521] width 346 height 79
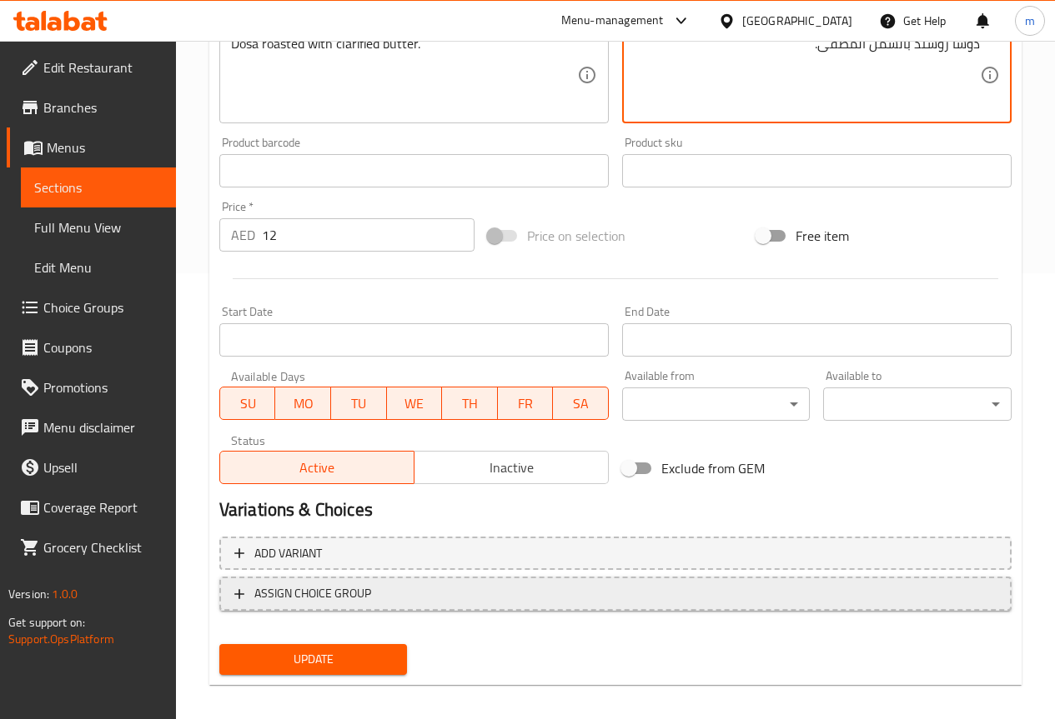
scroll to position [459, 0]
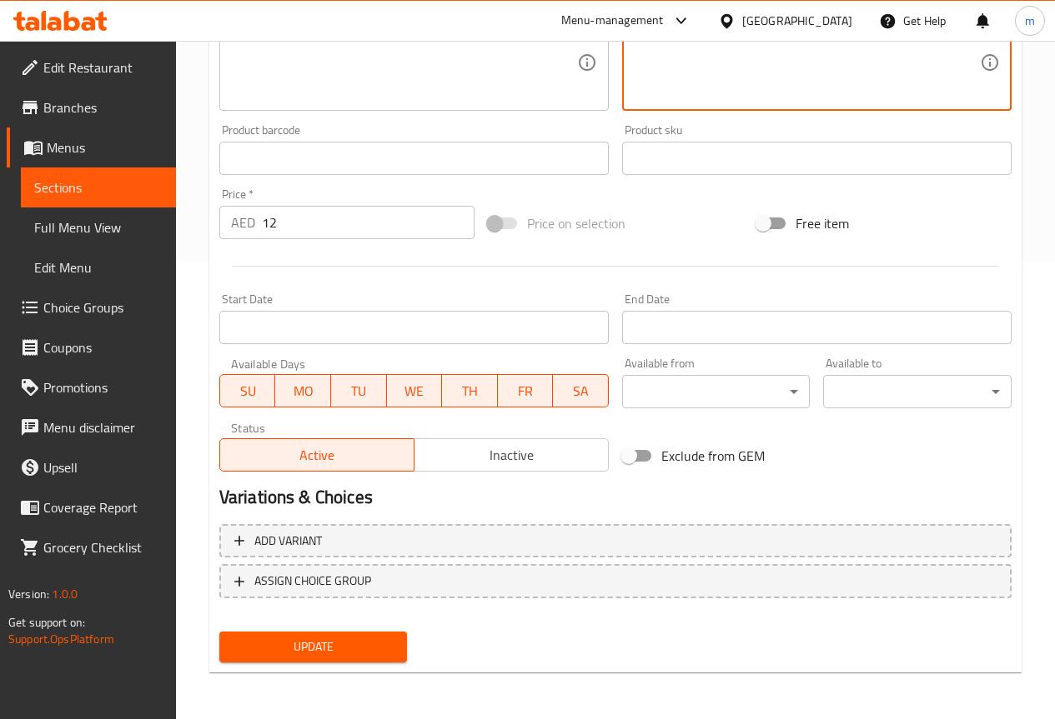
type textarea "دوسا روستد بالسمن المصفى."
drag, startPoint x: 316, startPoint y: 654, endPoint x: 354, endPoint y: 594, distance: 71.2
click at [323, 653] on span "Update" at bounding box center [314, 647] width 162 height 21
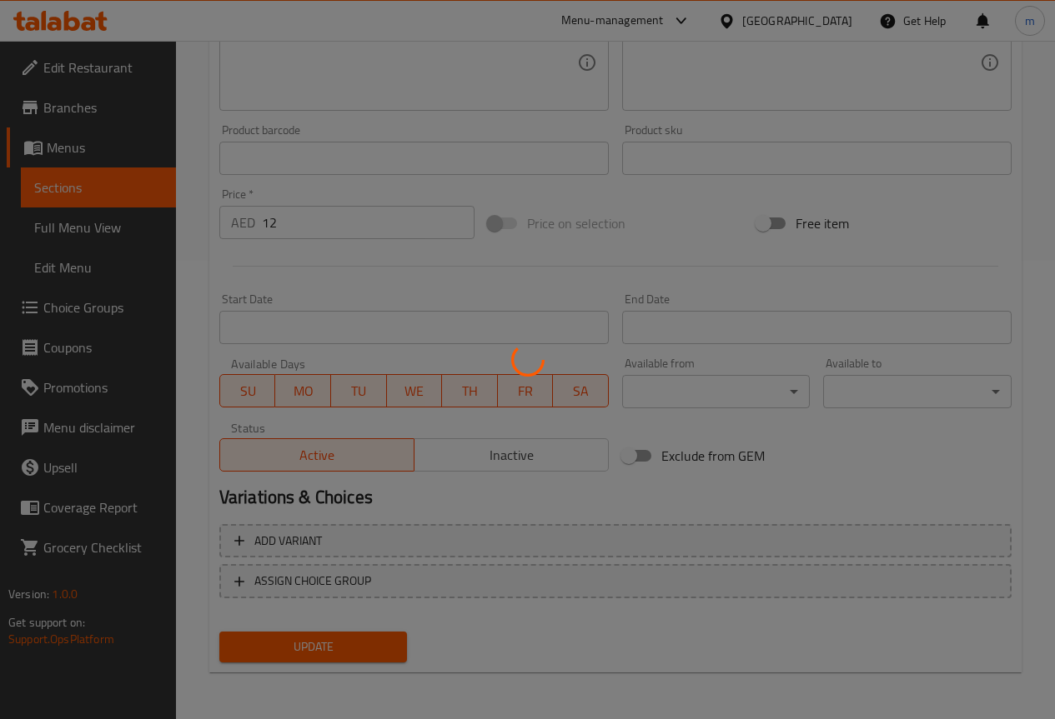
scroll to position [0, 0]
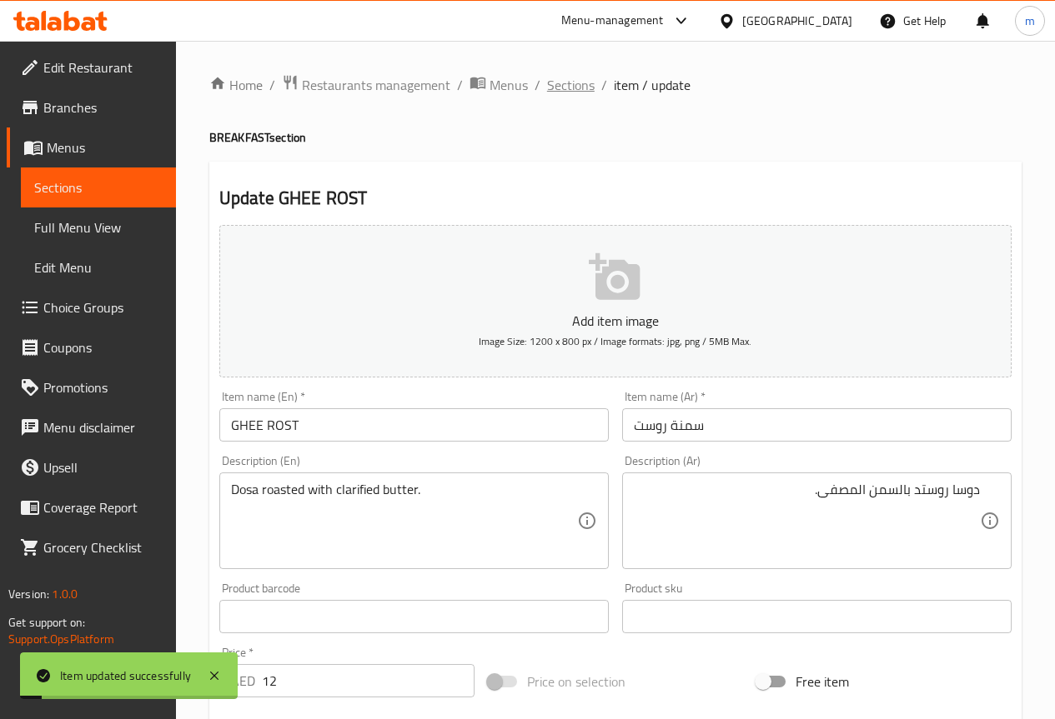
click at [567, 75] on span "Sections" at bounding box center [571, 85] width 48 height 20
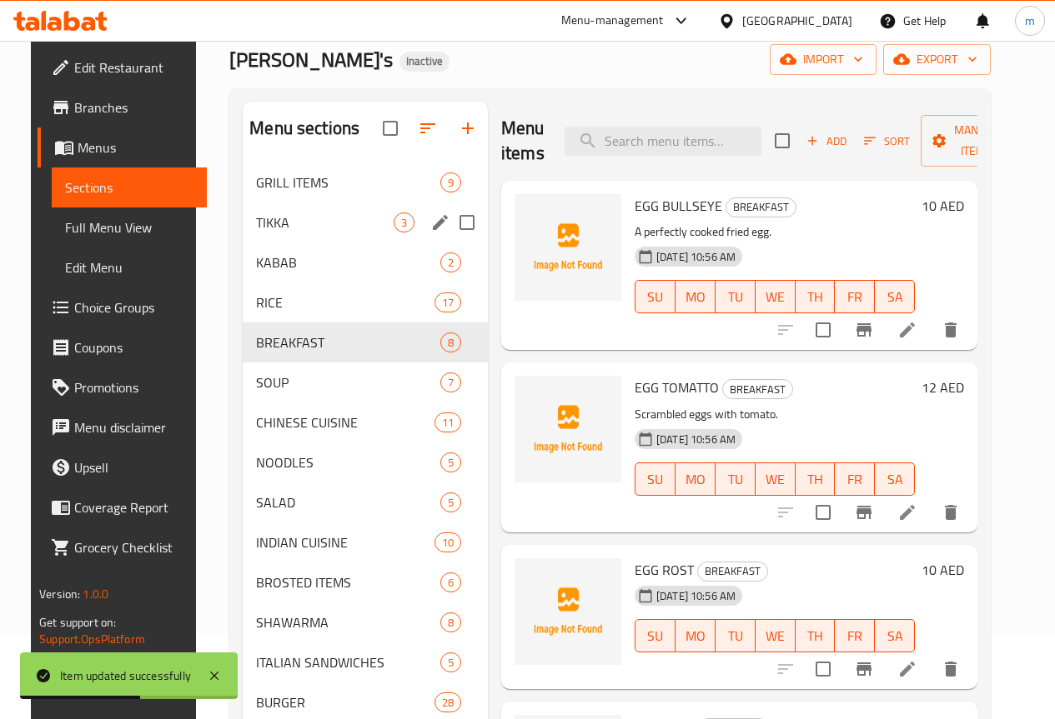
scroll to position [70, 0]
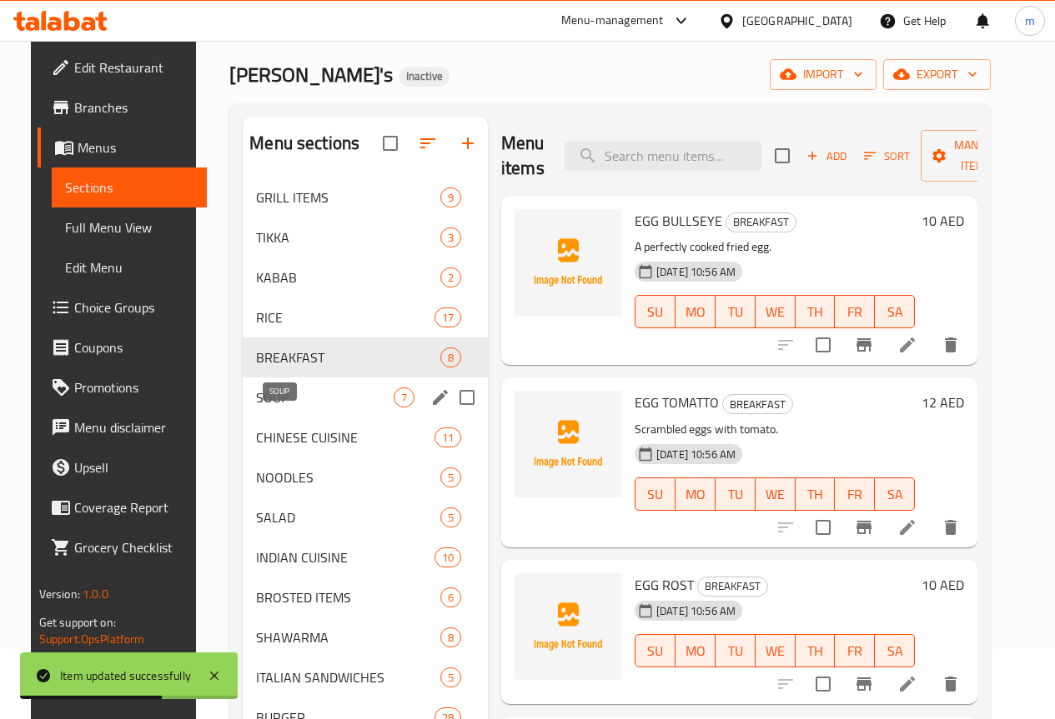
click at [262, 408] on span "SOUP" at bounding box center [325, 398] width 138 height 20
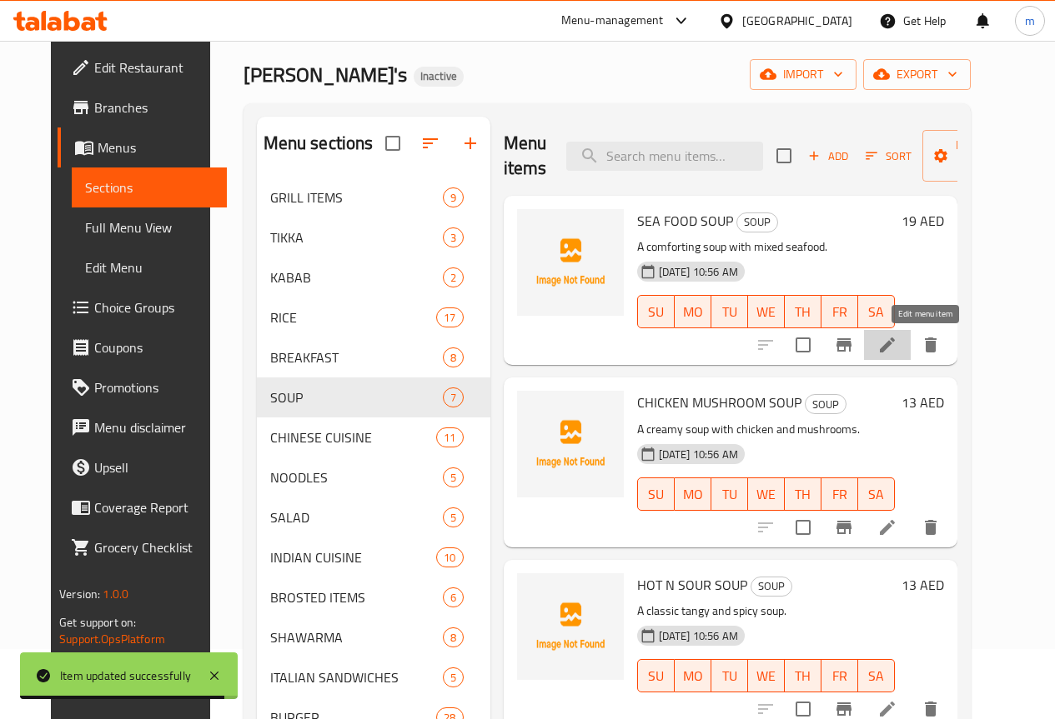
click at [897, 353] on icon at bounding box center [887, 345] width 20 height 20
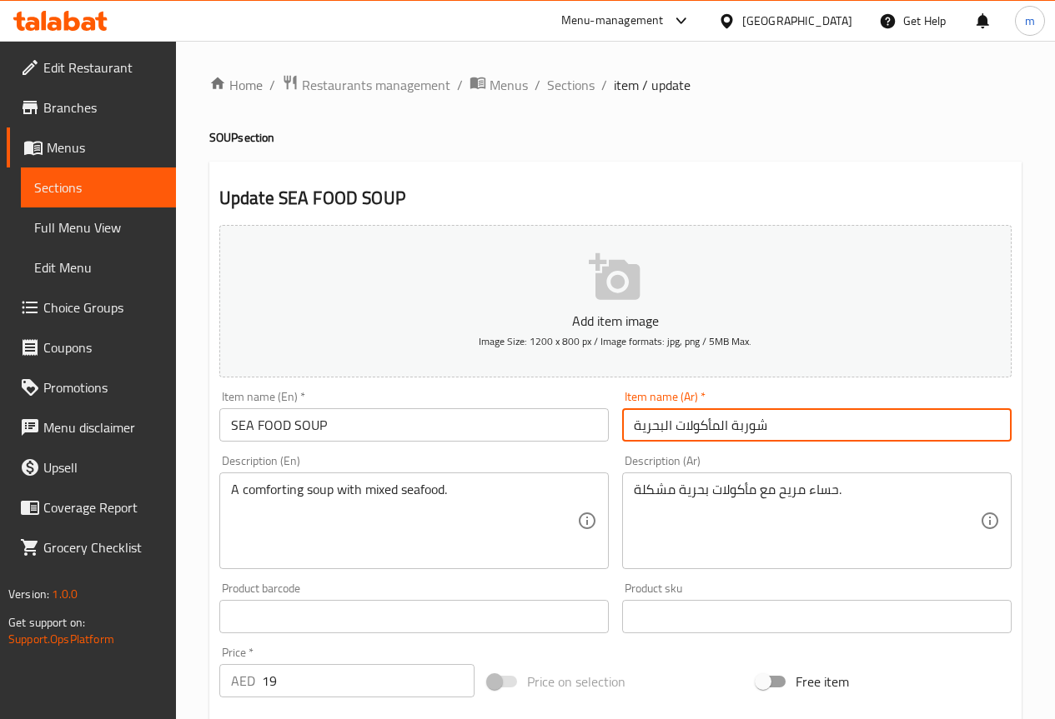
drag, startPoint x: 634, startPoint y: 428, endPoint x: 726, endPoint y: 435, distance: 92.8
click at [726, 435] on input "شوربة المأكولات البحرية" at bounding box center [816, 424] width 389 height 33
type input "شوربة سي فوود"
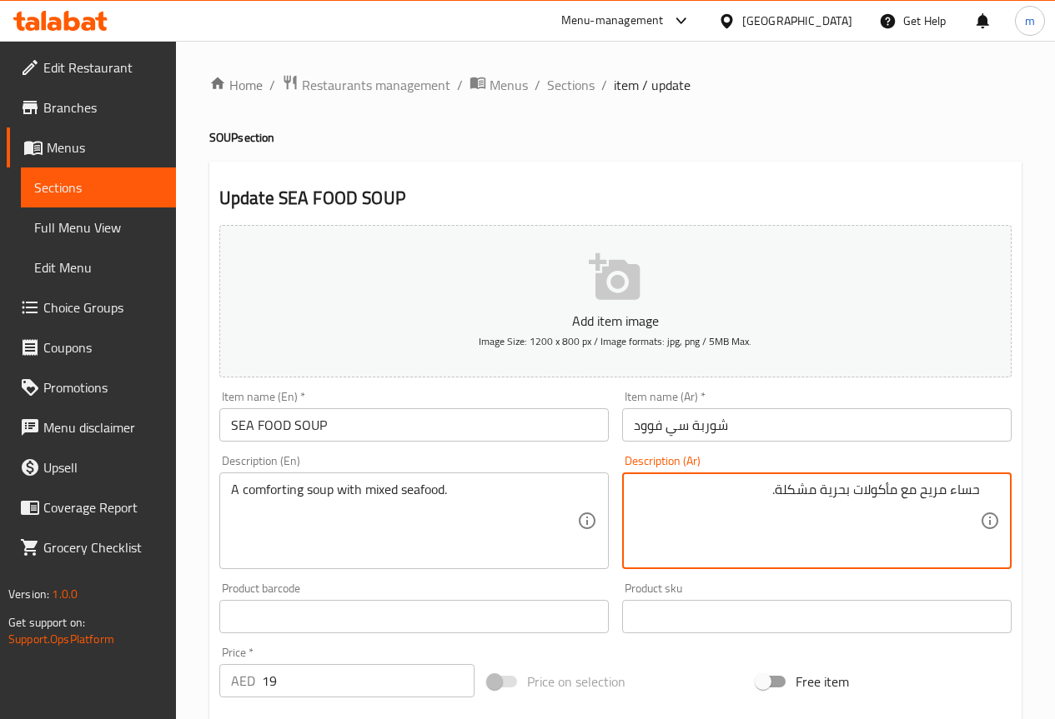
drag, startPoint x: 951, startPoint y: 492, endPoint x: 990, endPoint y: 489, distance: 38.4
click at [990, 489] on div "حساء مريح مع مأكولات بحرية مشكلة. Description (Ar)" at bounding box center [816, 521] width 389 height 97
click at [919, 492] on textarea "شورة مريح مع مأكولات بحرية مشكلة." at bounding box center [807, 521] width 346 height 79
drag, startPoint x: 769, startPoint y: 490, endPoint x: 889, endPoint y: 494, distance: 119.3
click at [889, 494] on textarea "شورة مريحة مع مأكولات بحرية مشكلة." at bounding box center [807, 521] width 346 height 79
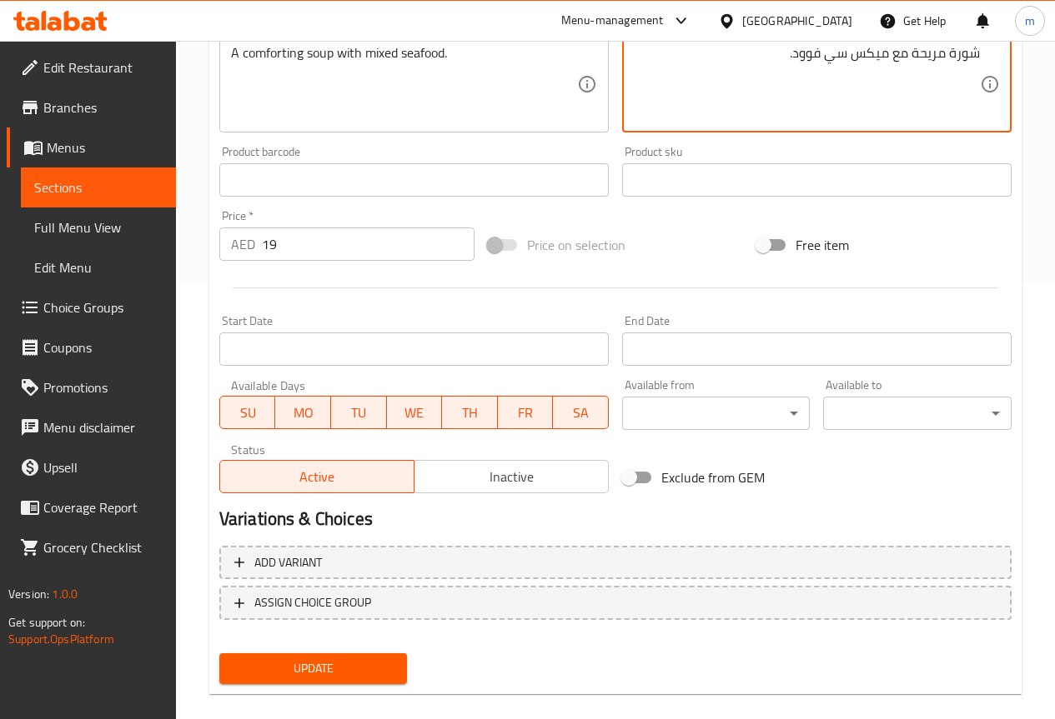
scroll to position [459, 0]
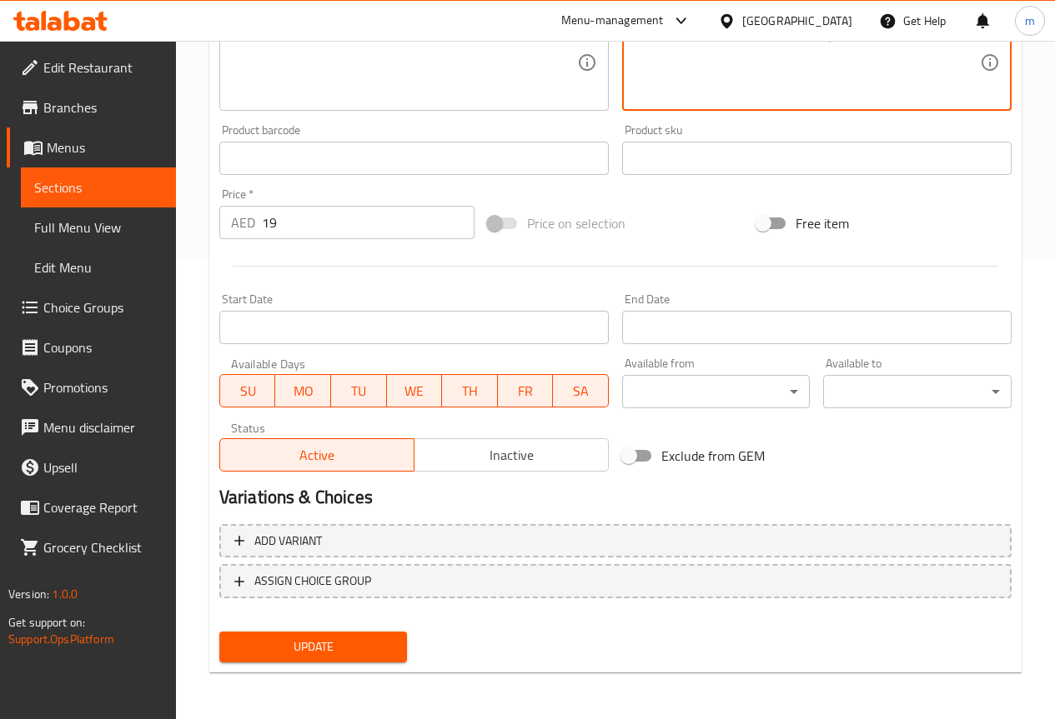
type textarea "شورة مريحة مع ميكس سي فوود."
click at [318, 659] on button "Update" at bounding box center [313, 647] width 188 height 31
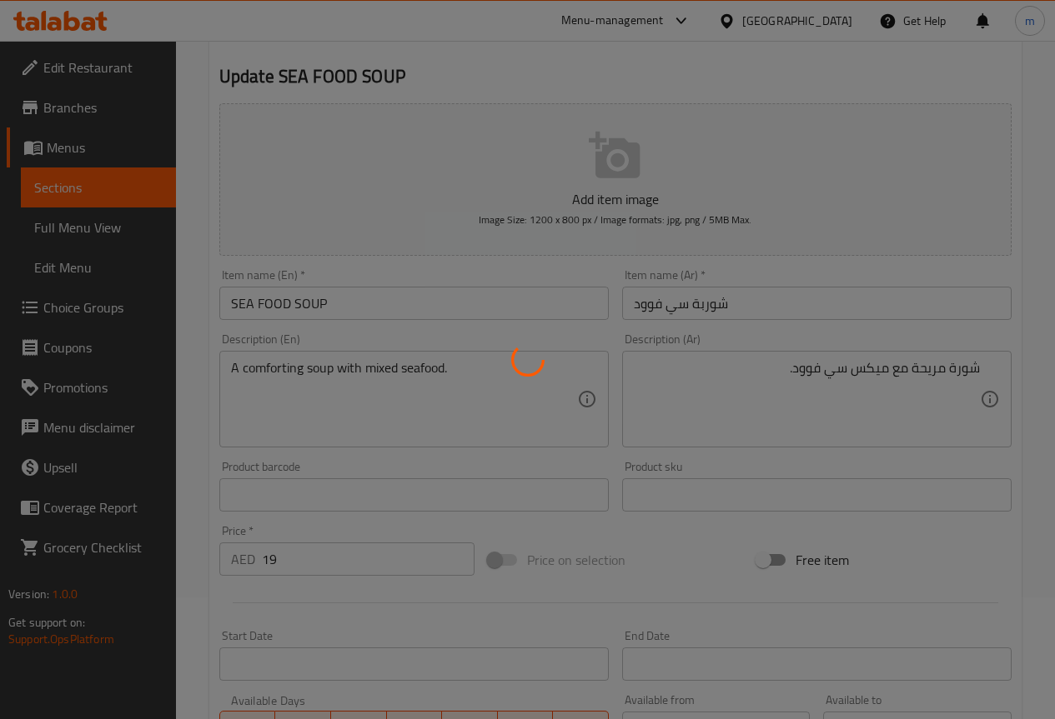
scroll to position [0, 0]
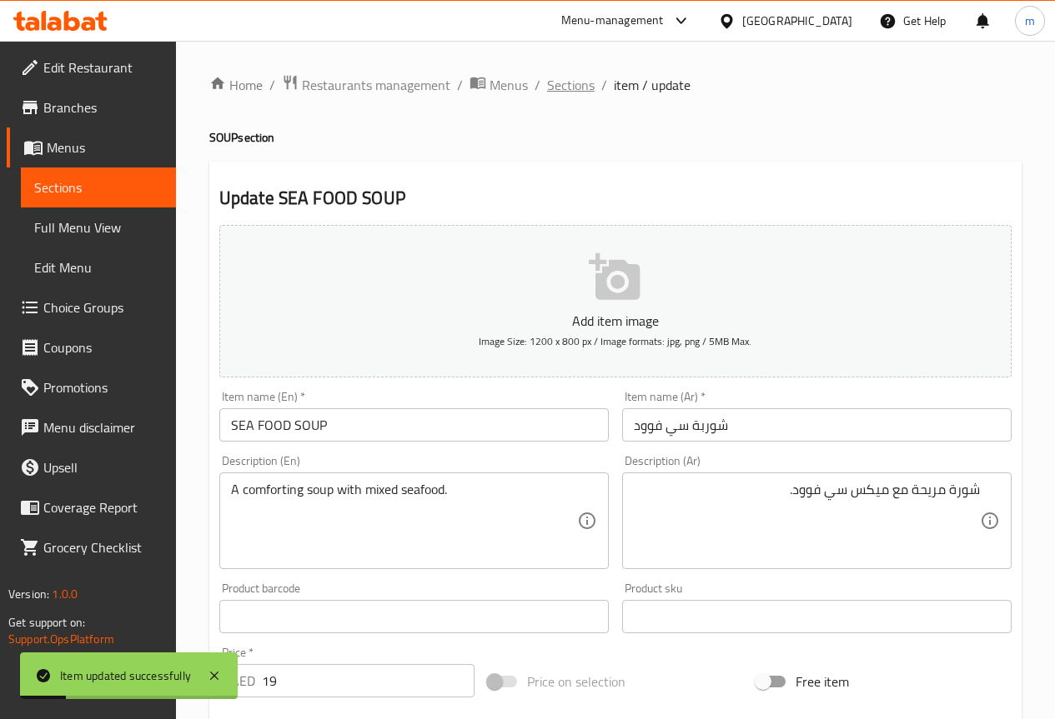
click at [554, 76] on span "Sections" at bounding box center [571, 85] width 48 height 20
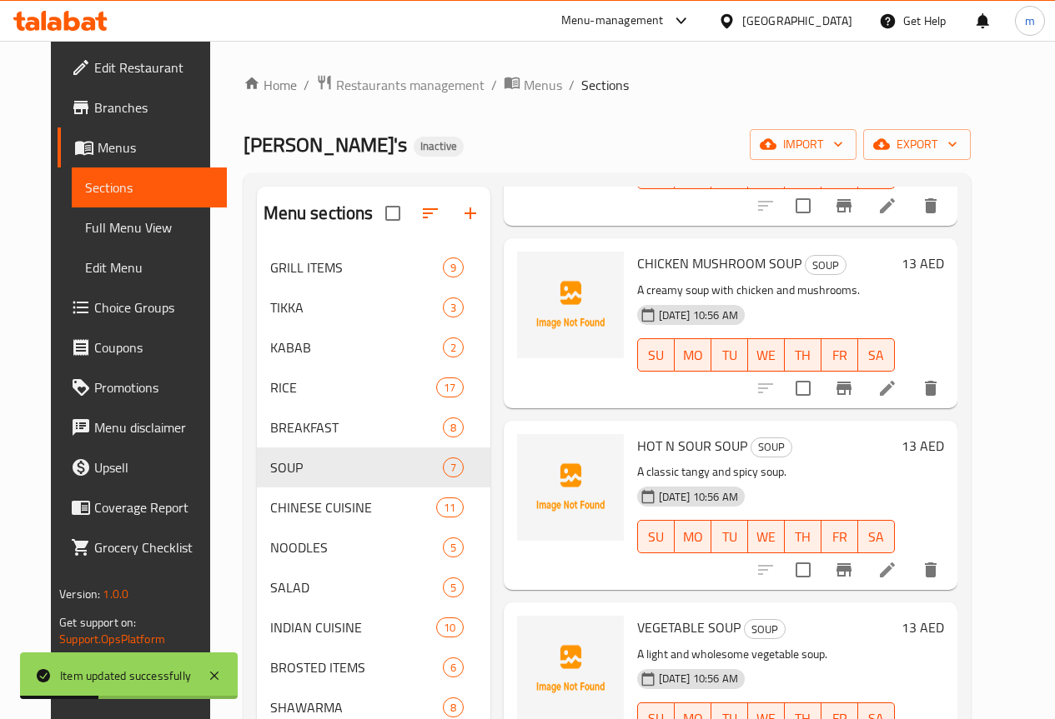
scroll to position [167, 0]
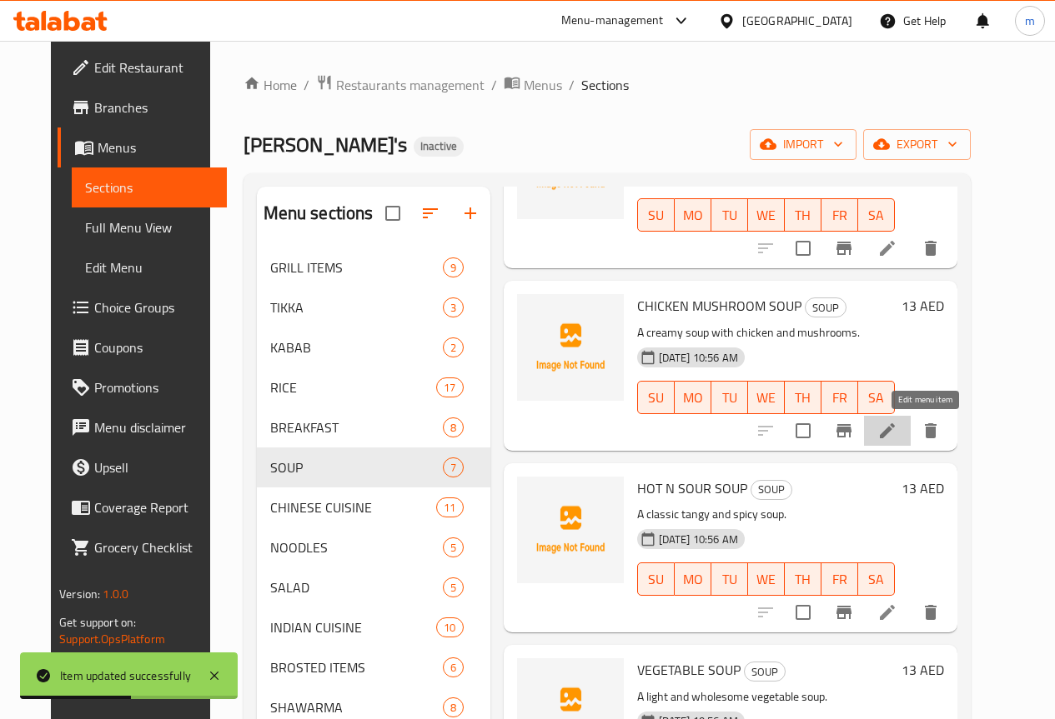
click at [897, 435] on icon at bounding box center [887, 431] width 20 height 20
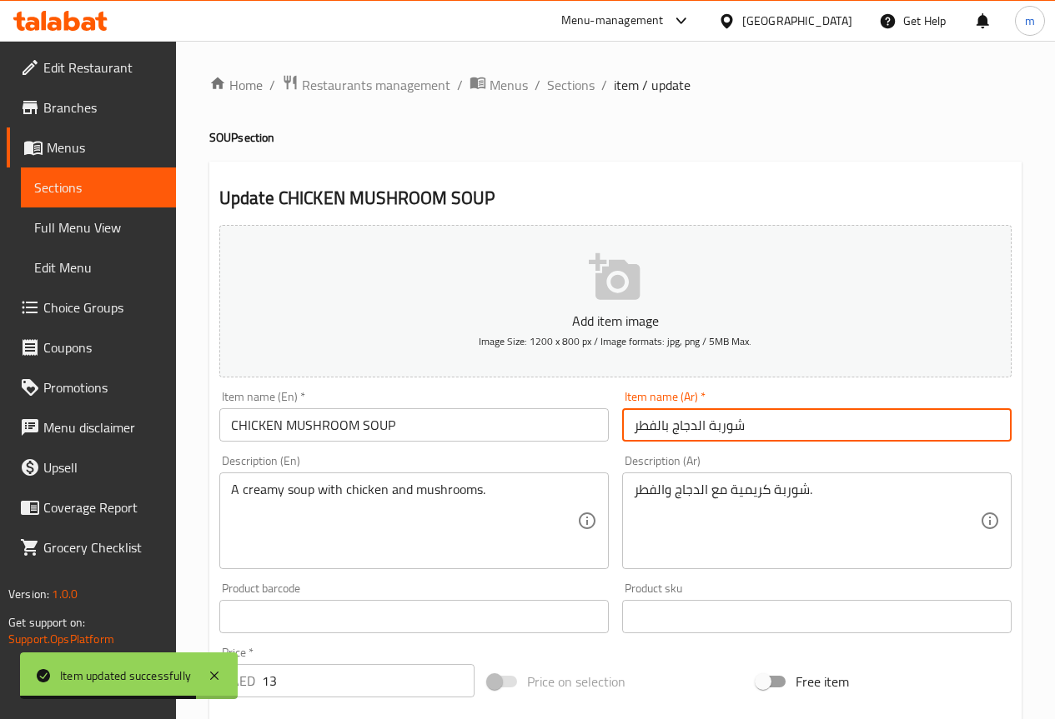
drag, startPoint x: 673, startPoint y: 432, endPoint x: 703, endPoint y: 439, distance: 30.7
click at [703, 439] on input "شوربة الدجاج بالفطر" at bounding box center [816, 424] width 389 height 33
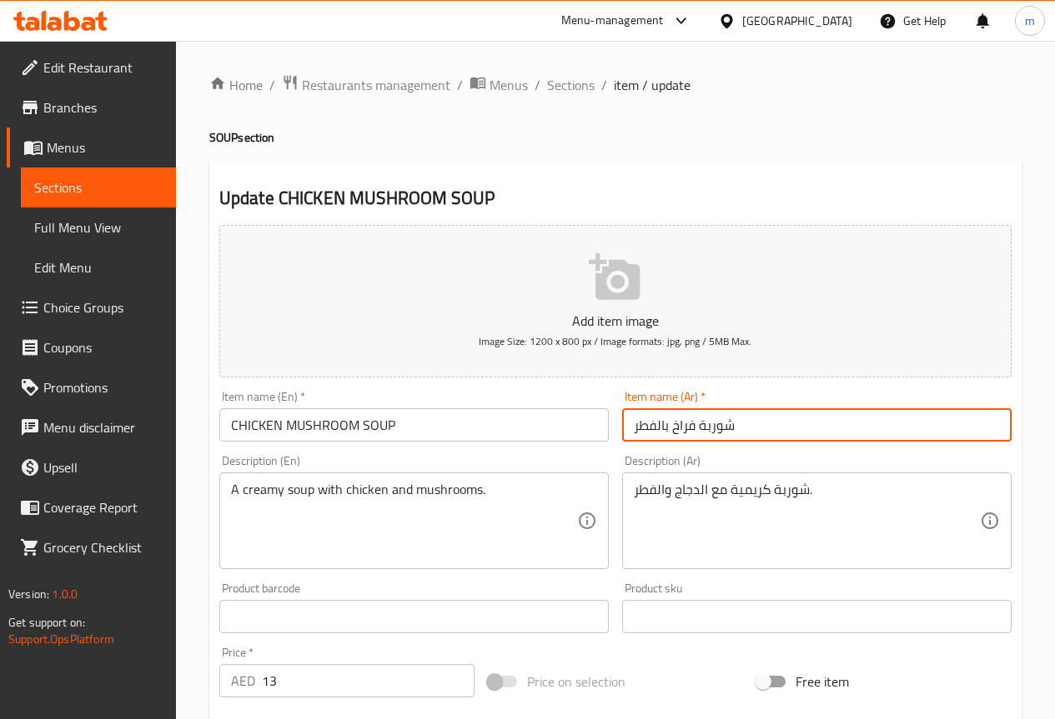
type input "شوربة فراخ بالفطر"
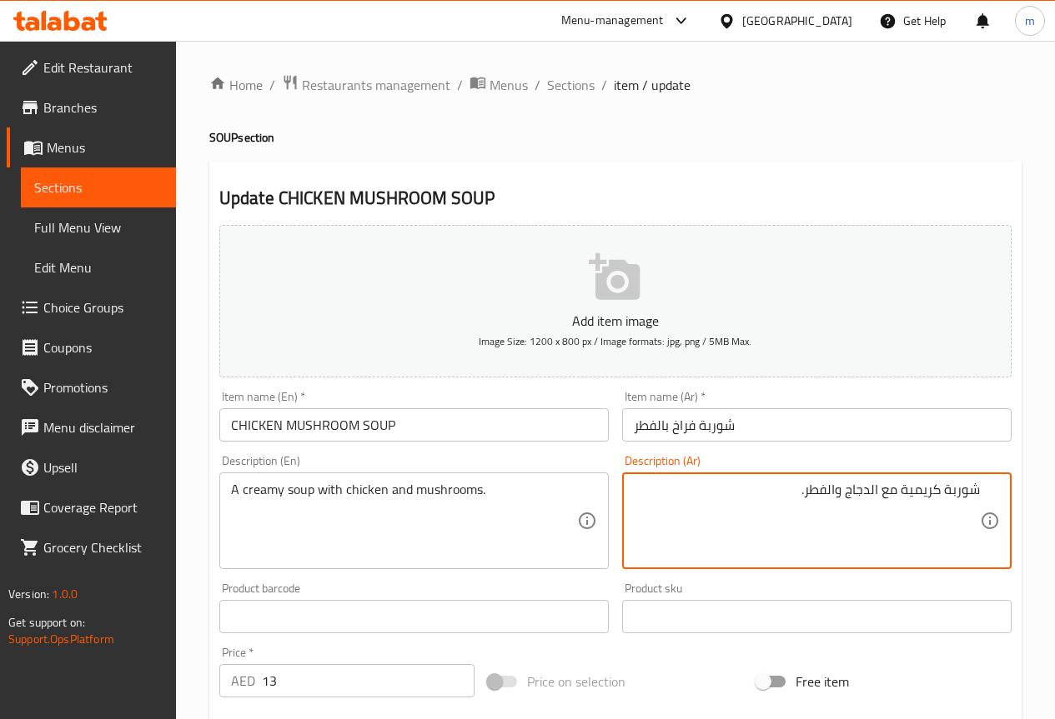
drag, startPoint x: 846, startPoint y: 496, endPoint x: 880, endPoint y: 499, distance: 33.4
click at [880, 499] on textarea "شوربة كريمية مع الدجاج والفطر." at bounding box center [807, 521] width 346 height 79
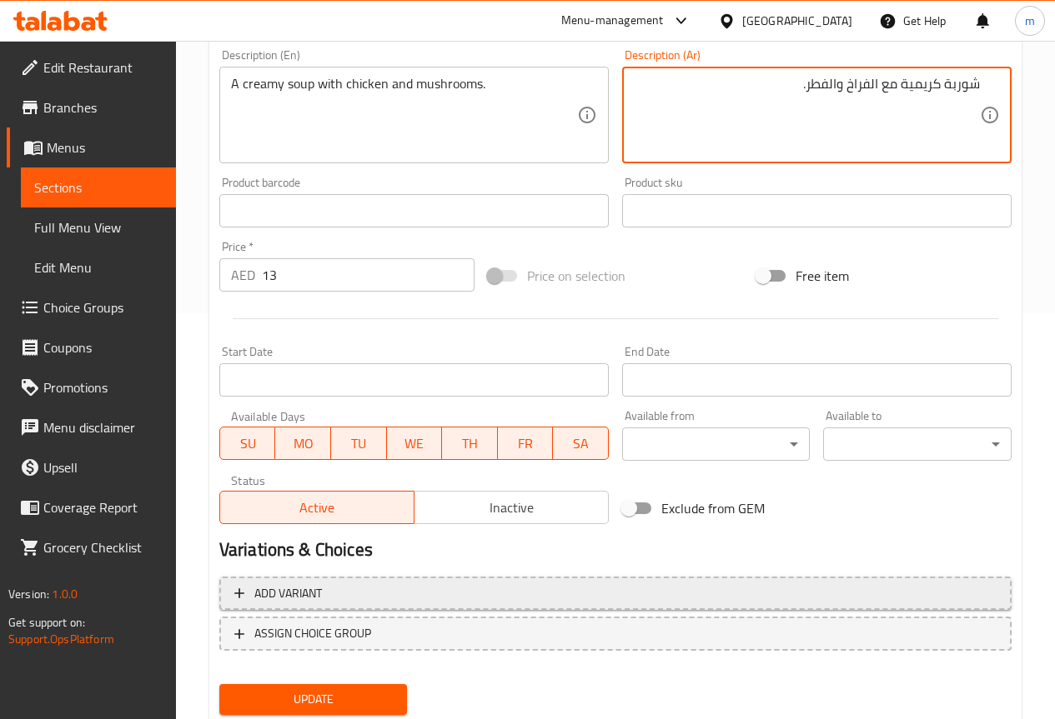
scroll to position [459, 0]
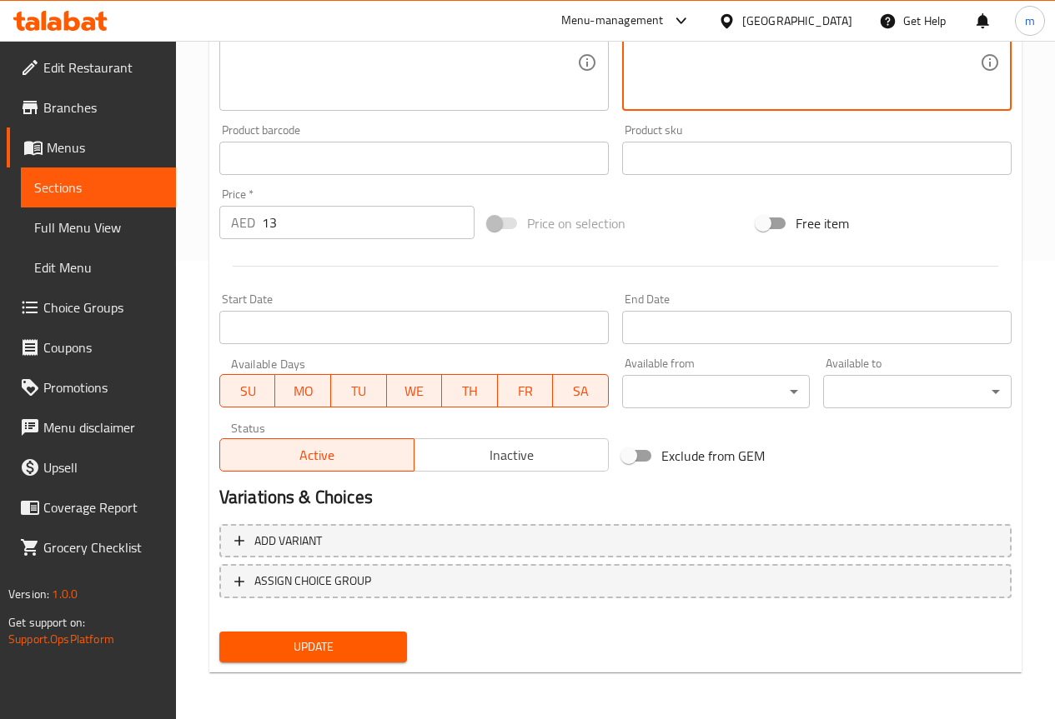
type textarea "شوربة كريمية مع الفراخ والفطر."
click at [380, 636] on button "Update" at bounding box center [313, 647] width 188 height 31
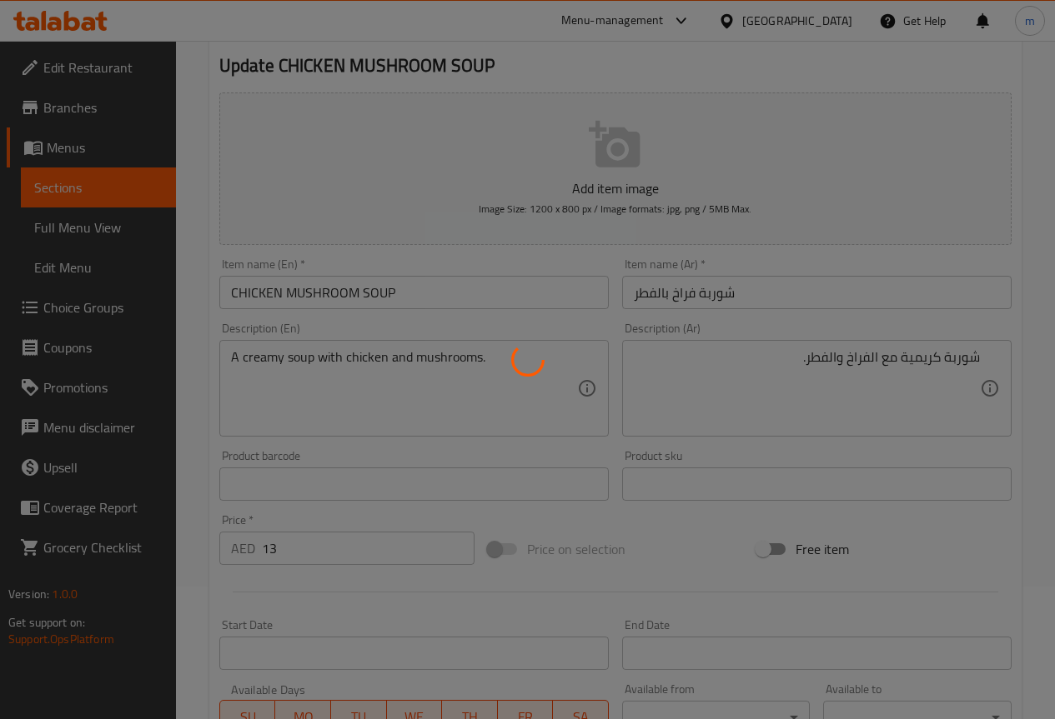
scroll to position [0, 0]
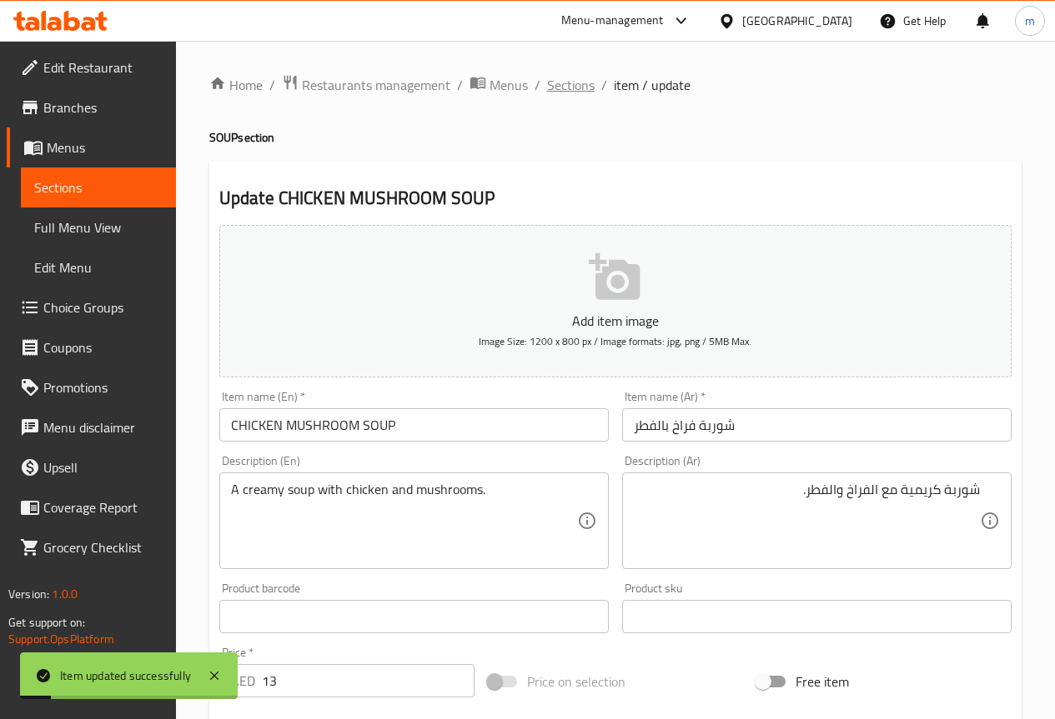
click at [561, 79] on span "Sections" at bounding box center [571, 85] width 48 height 20
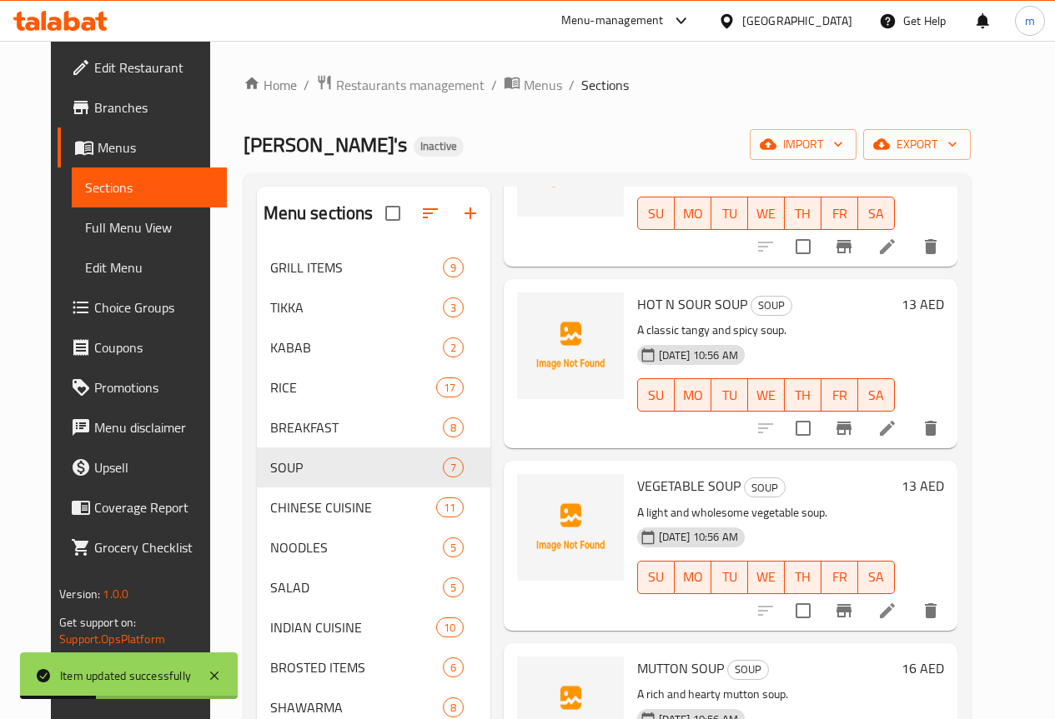
scroll to position [368, 0]
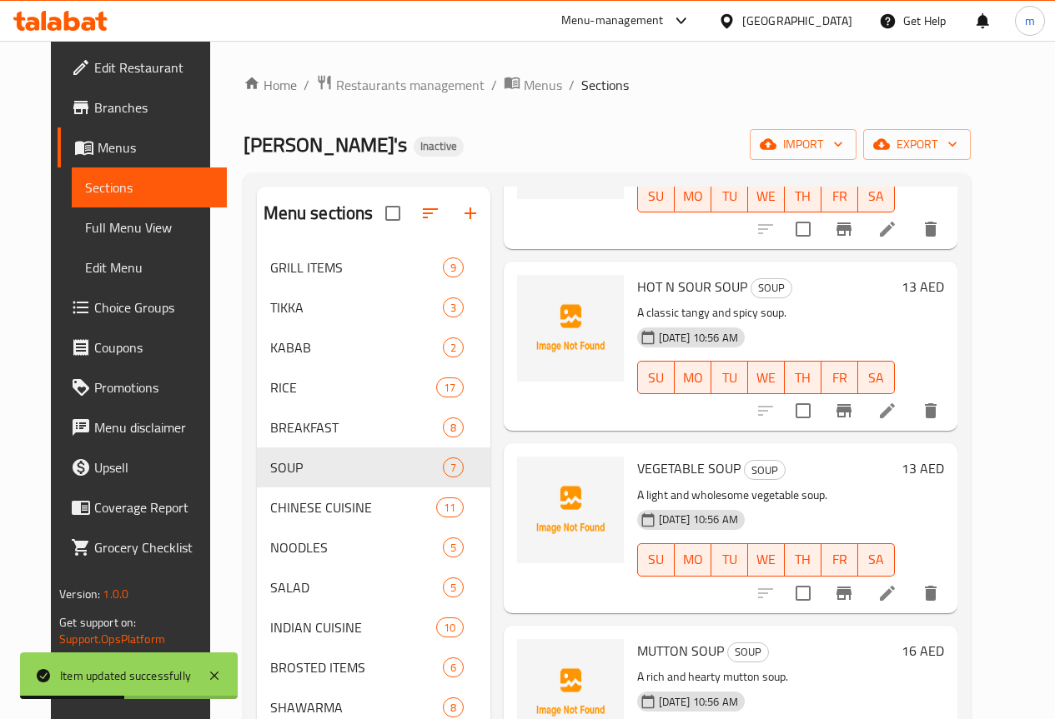
click at [897, 410] on icon at bounding box center [887, 411] width 20 height 20
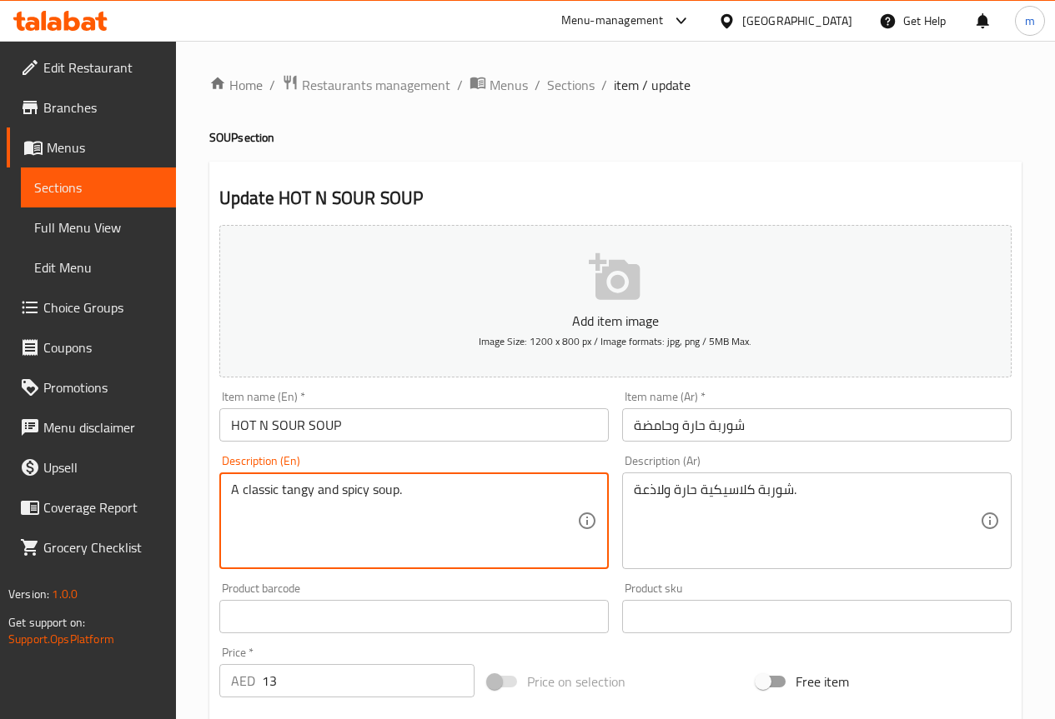
drag, startPoint x: 282, startPoint y: 493, endPoint x: 313, endPoint y: 506, distance: 33.6
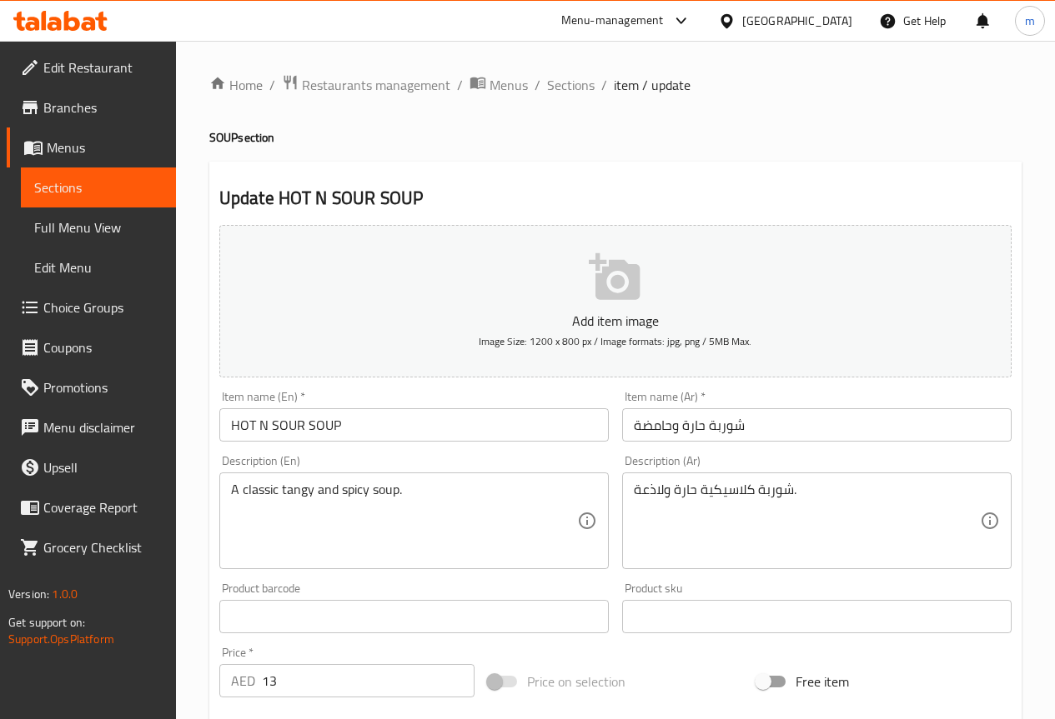
drag, startPoint x: 630, startPoint y: 489, endPoint x: 664, endPoint y: 489, distance: 34.2
click at [664, 489] on div "شوربة كلاسيكية حارة ولاذعة. Description (Ar)" at bounding box center [816, 521] width 389 height 97
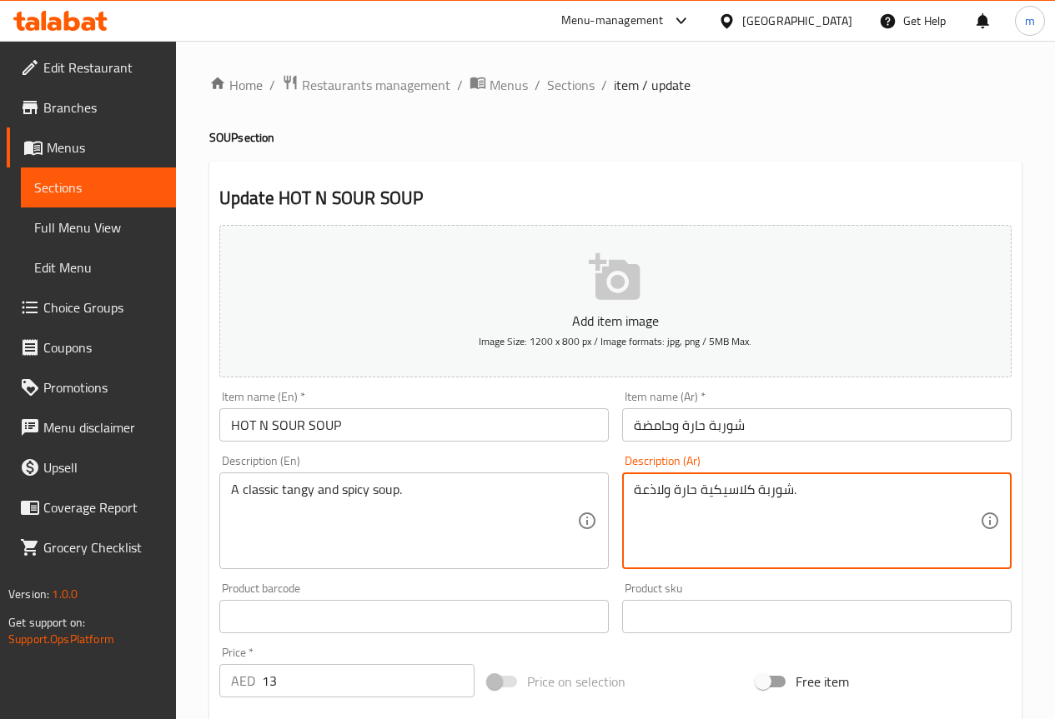
drag, startPoint x: 638, startPoint y: 494, endPoint x: 660, endPoint y: 494, distance: 22.5
click at [660, 494] on textarea "شوربة كلاسيكية حارة ولاذعة." at bounding box center [807, 521] width 346 height 79
drag, startPoint x: 818, startPoint y: 488, endPoint x: 854, endPoint y: 488, distance: 35.8
click at [854, 488] on textarea "شوربة كلاسيكية حارة ولاذعة." at bounding box center [807, 521] width 346 height 79
paste textarea "نعش"
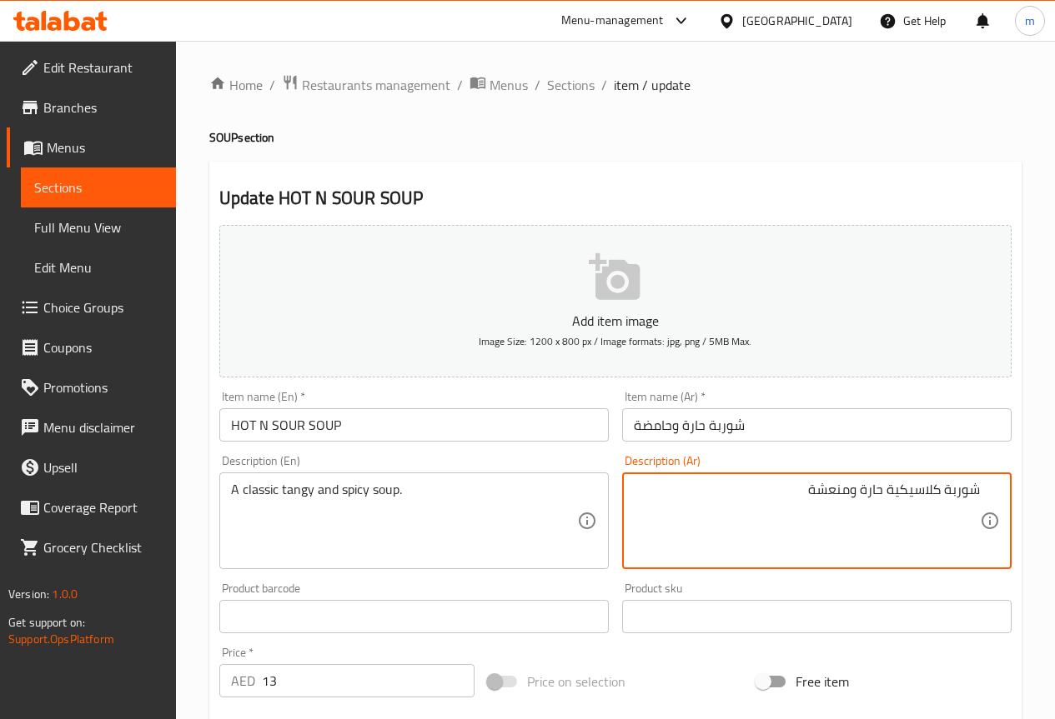
type textarea "شوربة كلاسيكية حارة ومنعشة"
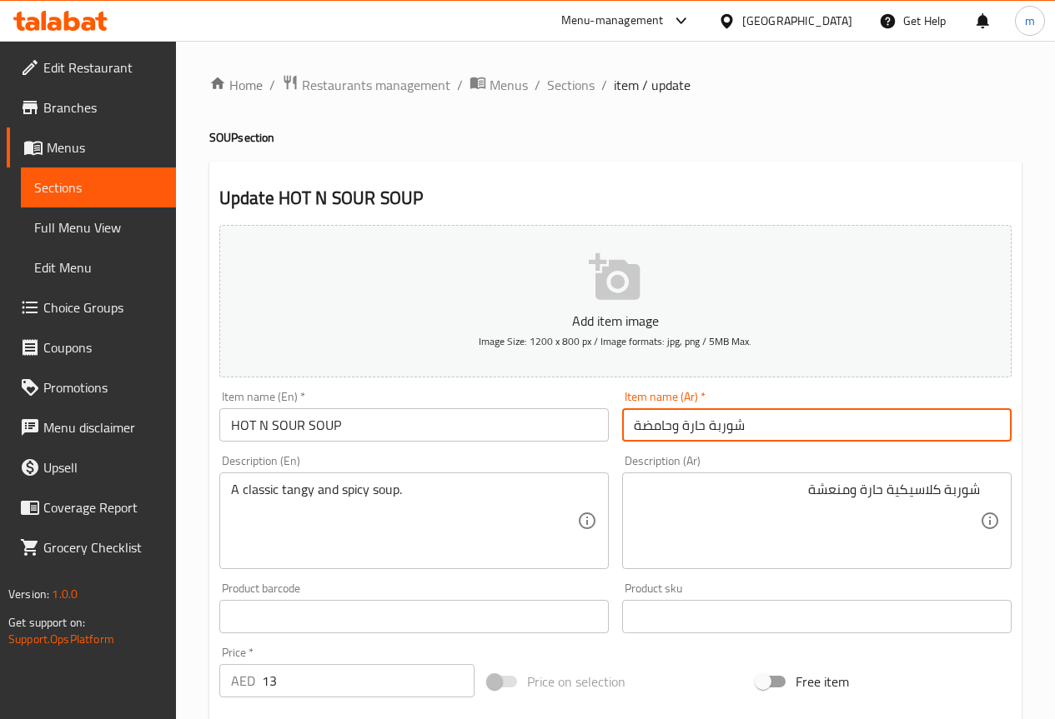
drag, startPoint x: 638, startPoint y: 424, endPoint x: 702, endPoint y: 413, distance: 65.1
click at [702, 413] on input "شوربة حارة وحامضة" at bounding box center [816, 424] width 389 height 33
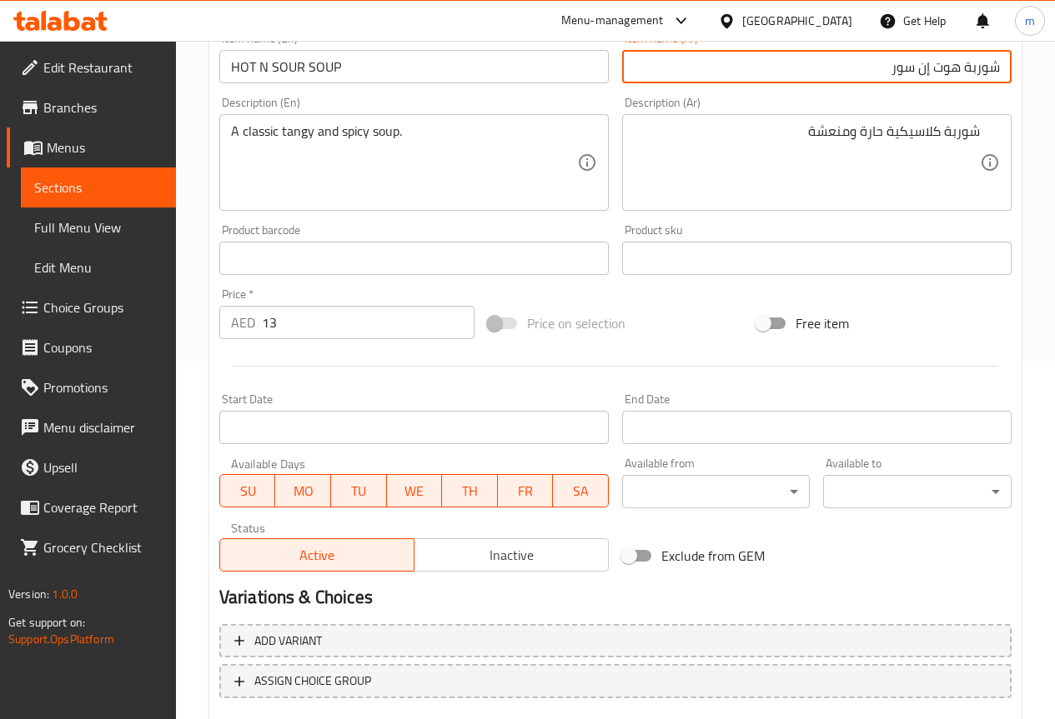
scroll to position [417, 0]
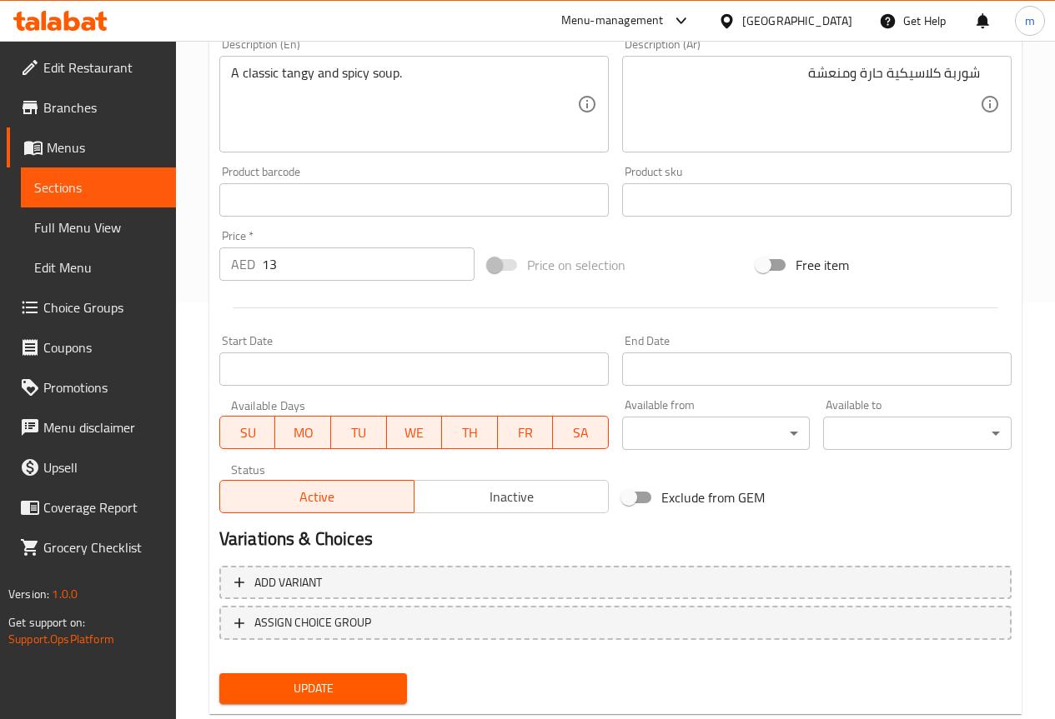
type input "شوربة هوت إن سور"
click at [391, 688] on span "Update" at bounding box center [314, 689] width 162 height 21
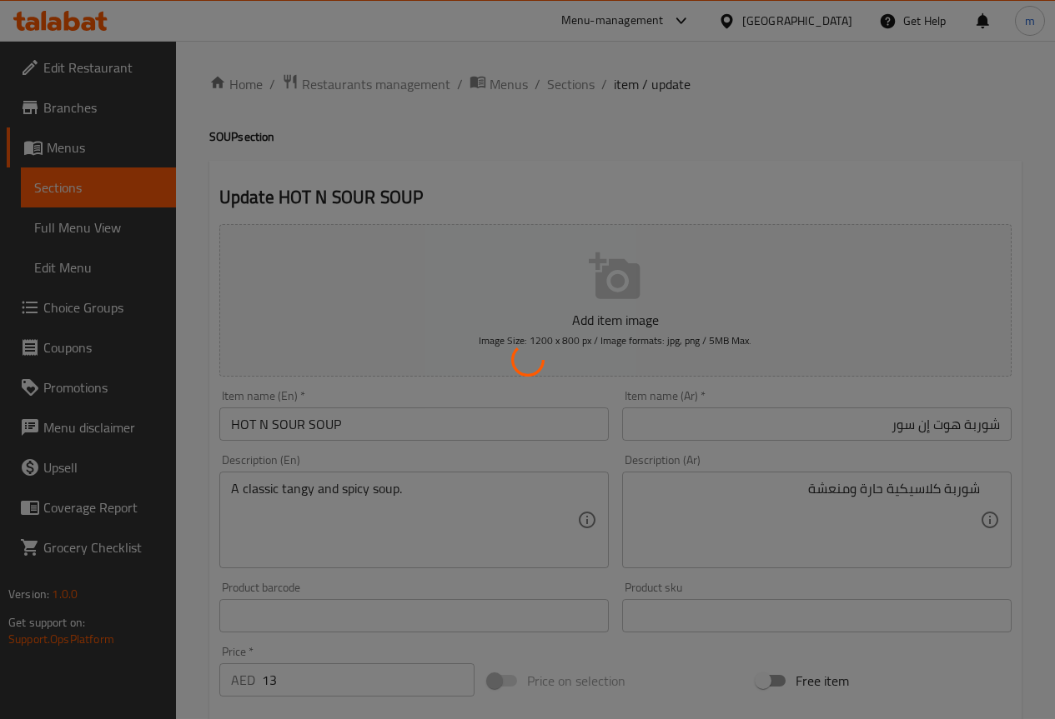
scroll to position [0, 0]
click at [577, 84] on div at bounding box center [527, 359] width 1055 height 719
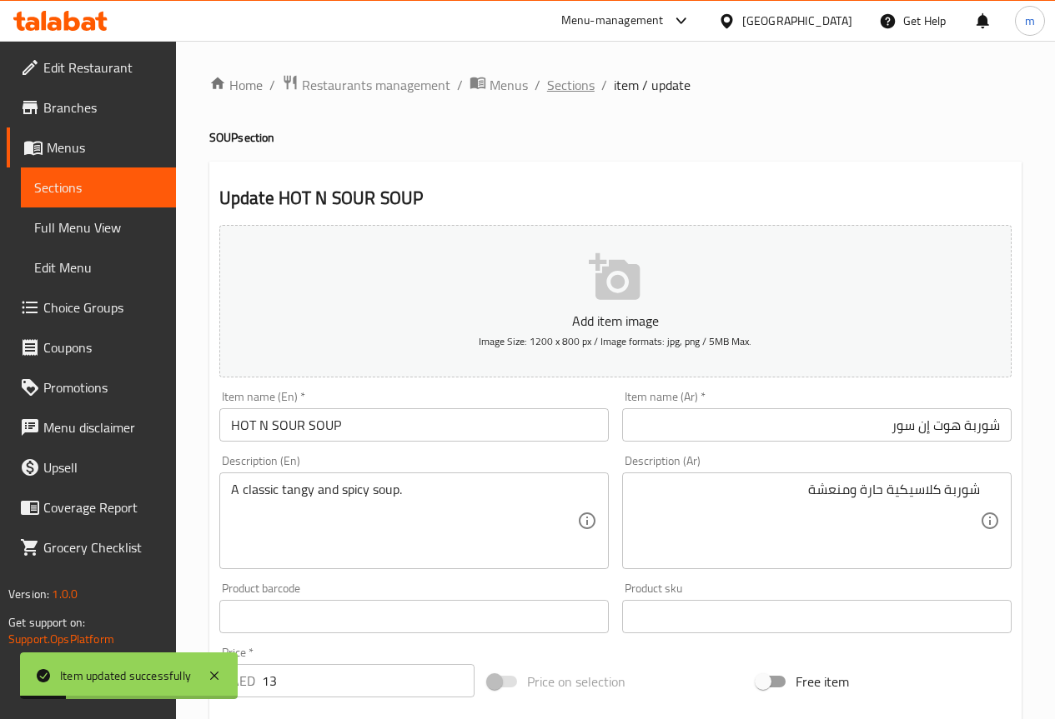
click at [556, 88] on span "Sections" at bounding box center [571, 85] width 48 height 20
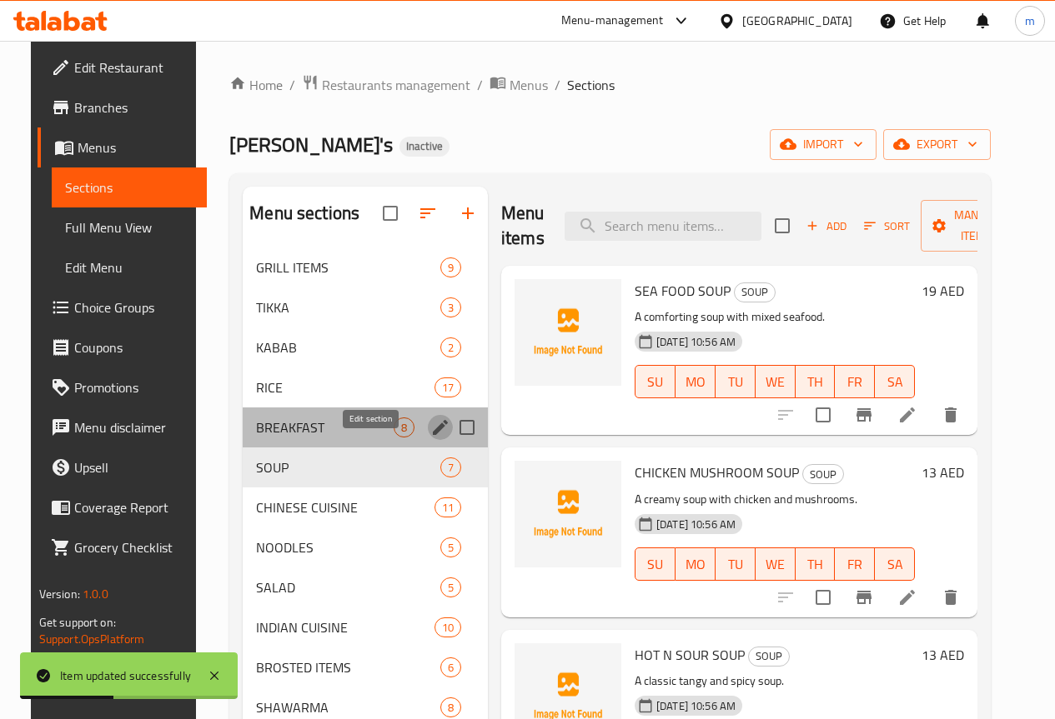
click at [430, 438] on icon "edit" at bounding box center [440, 428] width 20 height 20
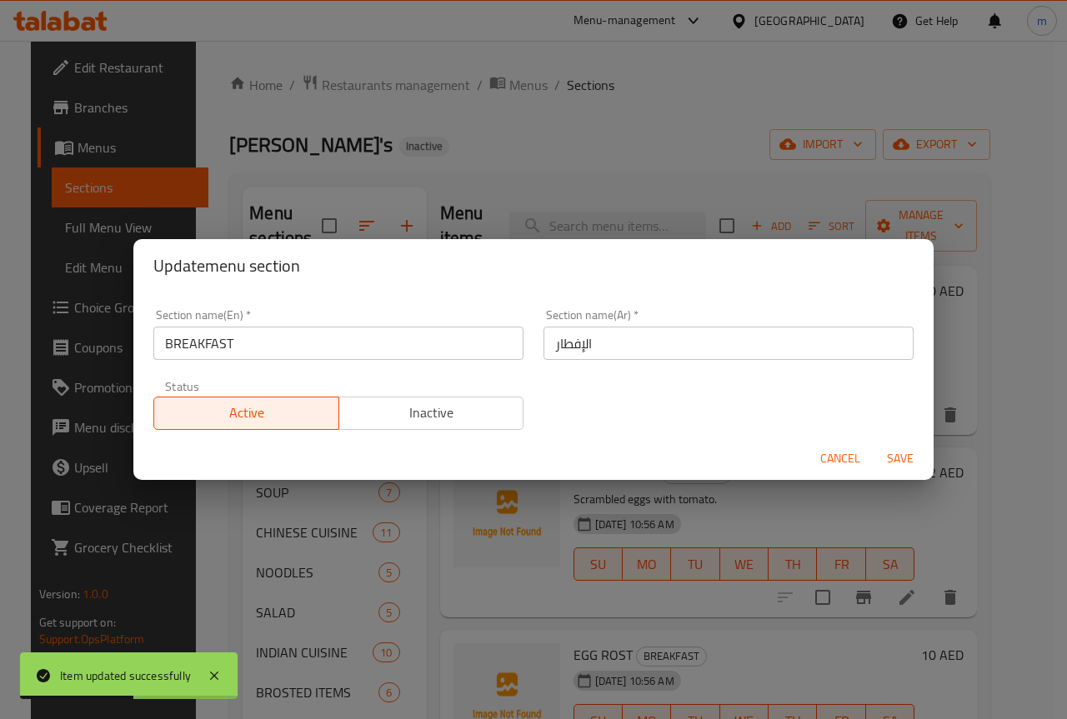
click at [299, 509] on div "Update menu section Section name(En)   * BREAKFAST Section name(En) * Section n…" at bounding box center [533, 359] width 1067 height 719
click at [848, 460] on span "Cancel" at bounding box center [840, 459] width 40 height 21
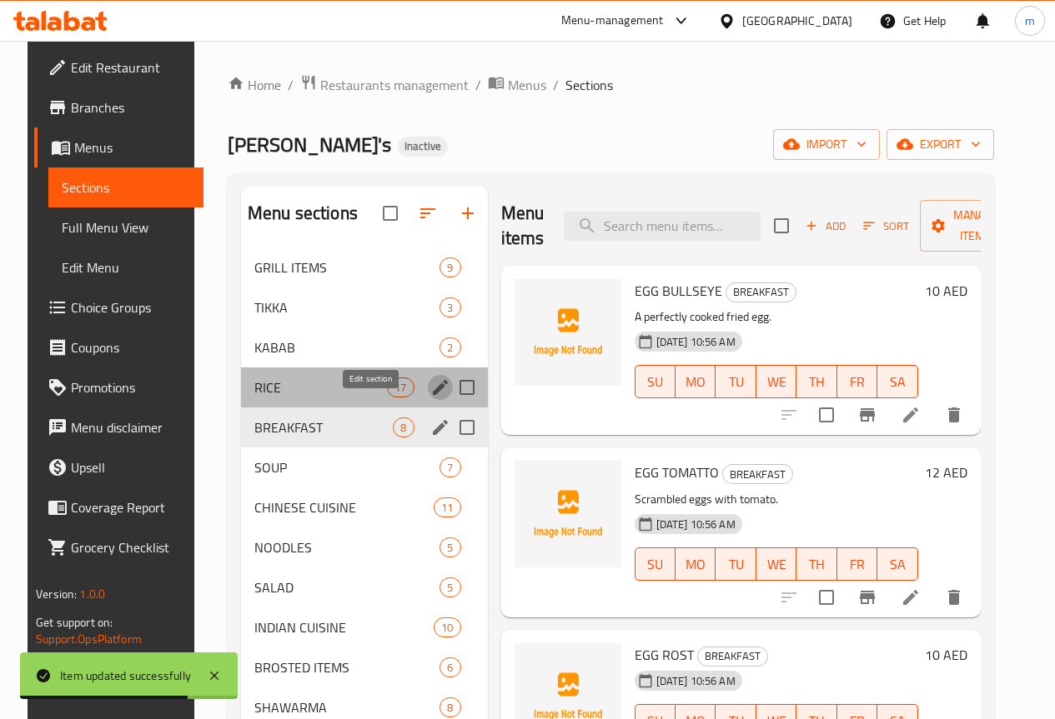
click at [430, 398] on icon "edit" at bounding box center [440, 388] width 20 height 20
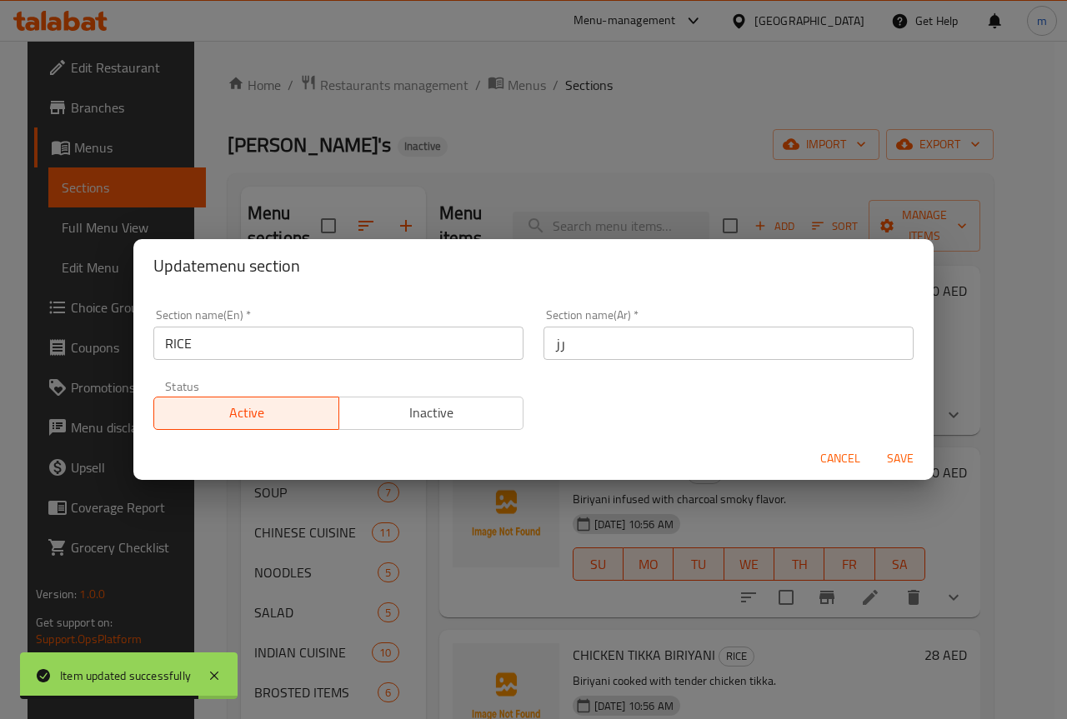
click at [300, 529] on div "Update menu section Section name(En)   * RICE Section name(En) * Section name(A…" at bounding box center [533, 359] width 1067 height 719
click at [839, 444] on button "Cancel" at bounding box center [840, 459] width 53 height 31
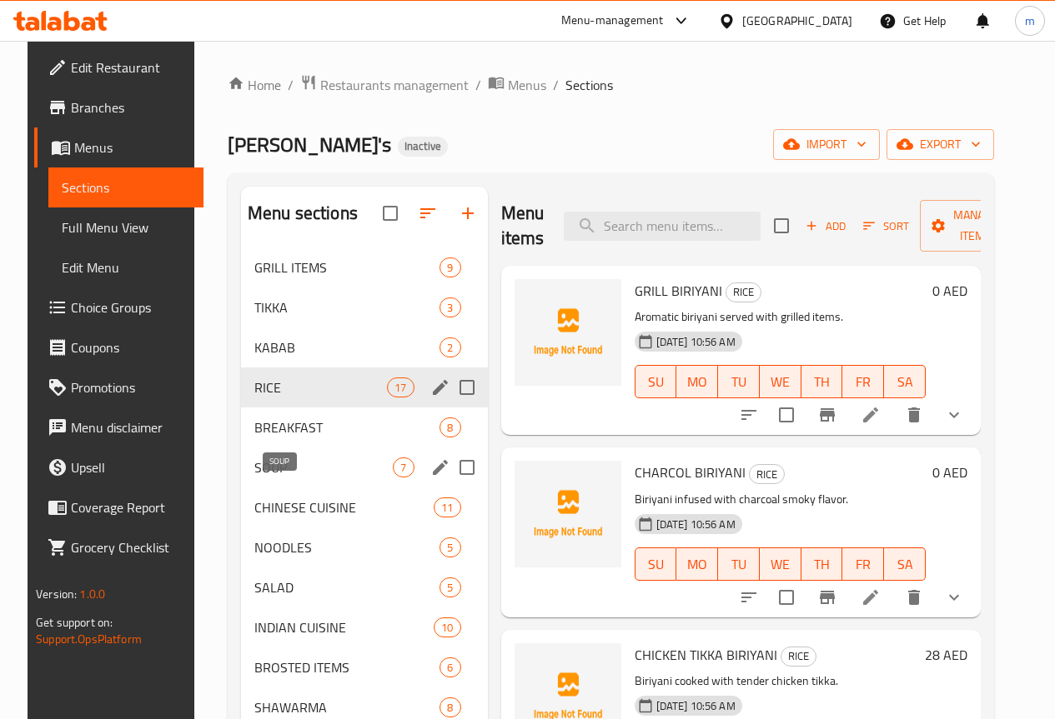
click at [261, 478] on span "SOUP" at bounding box center [323, 468] width 139 height 20
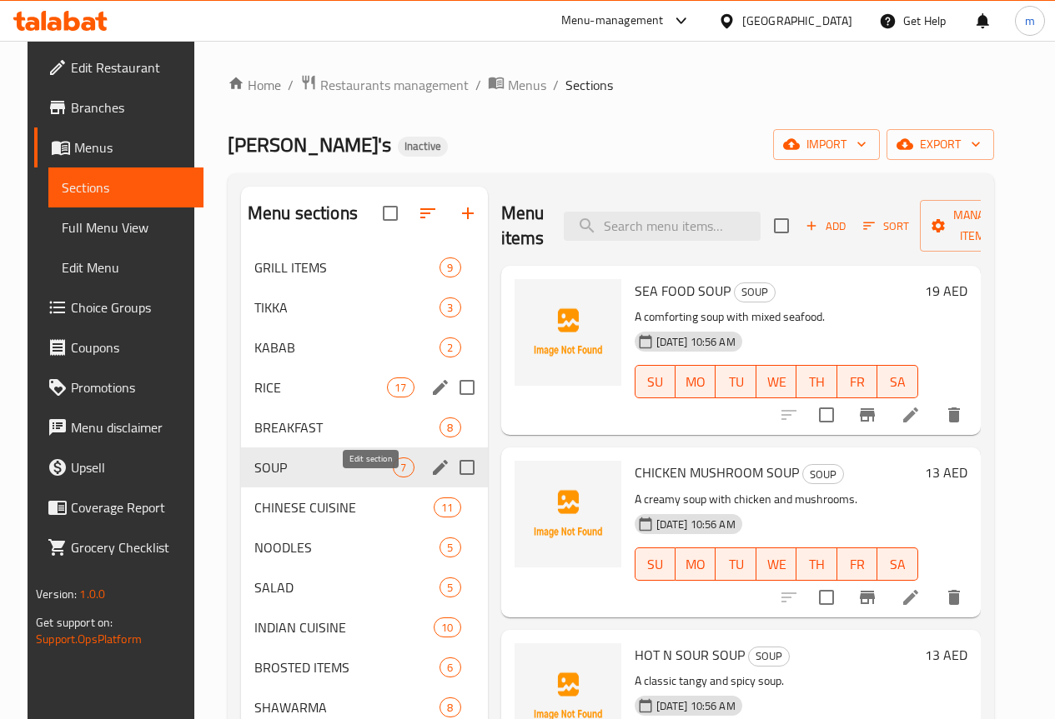
click at [433, 475] on icon "edit" at bounding box center [440, 467] width 15 height 15
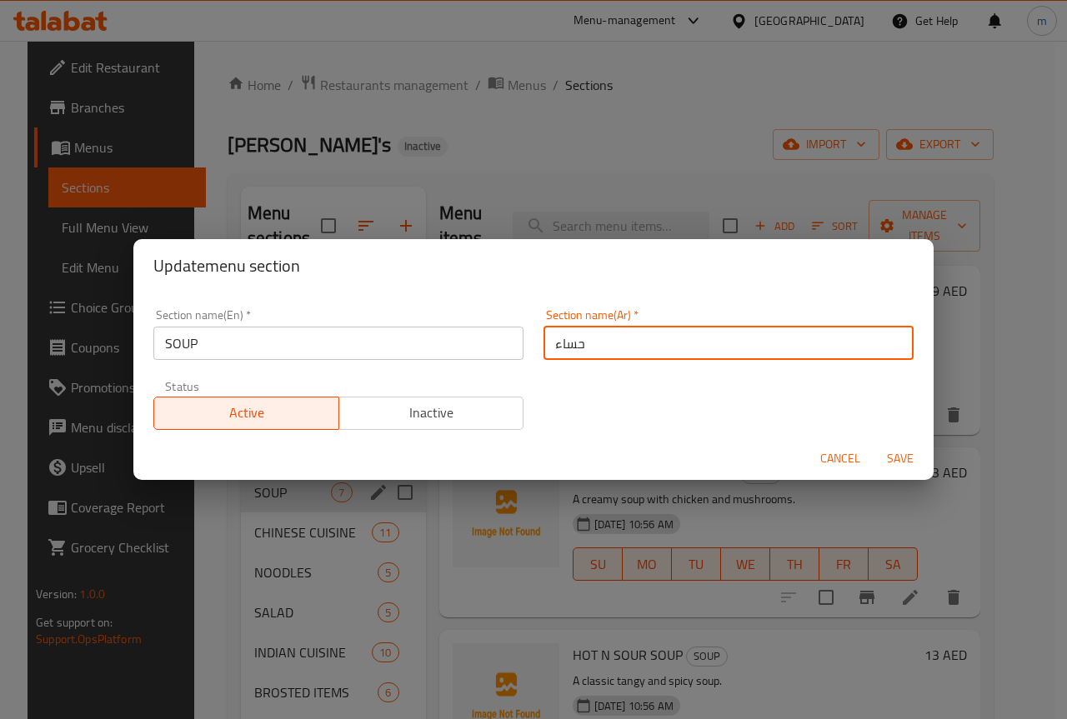
click at [629, 352] on input "حساء" at bounding box center [729, 343] width 370 height 33
type input "ح"
type input "الشوربة"
click at [874, 444] on button "Save" at bounding box center [900, 459] width 53 height 31
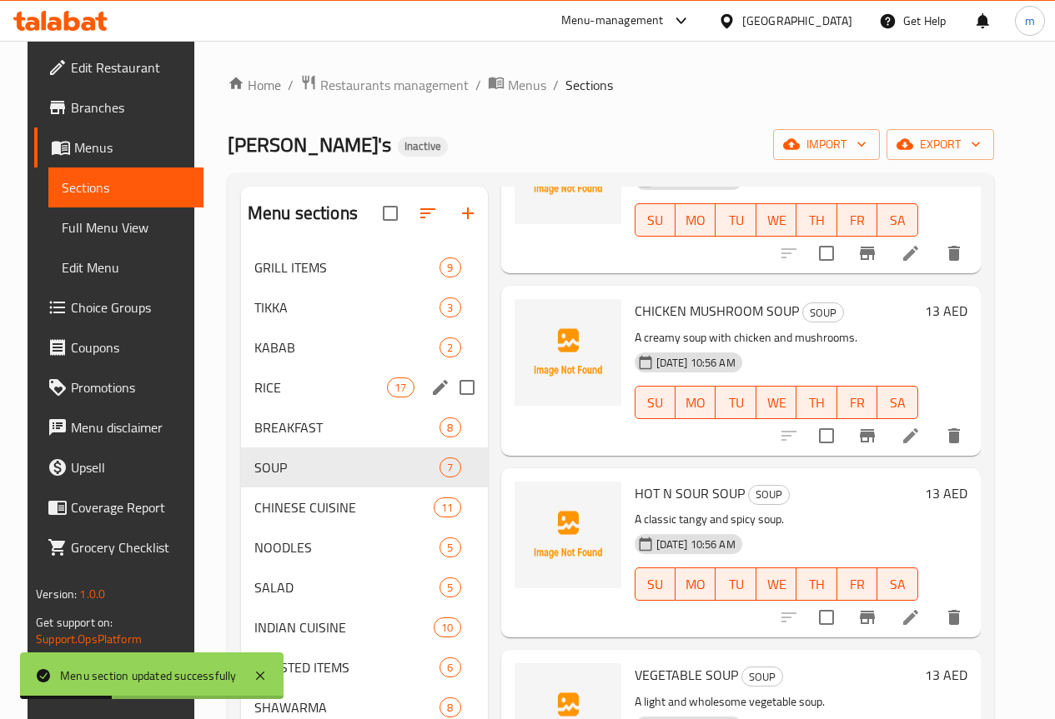
scroll to position [333, 0]
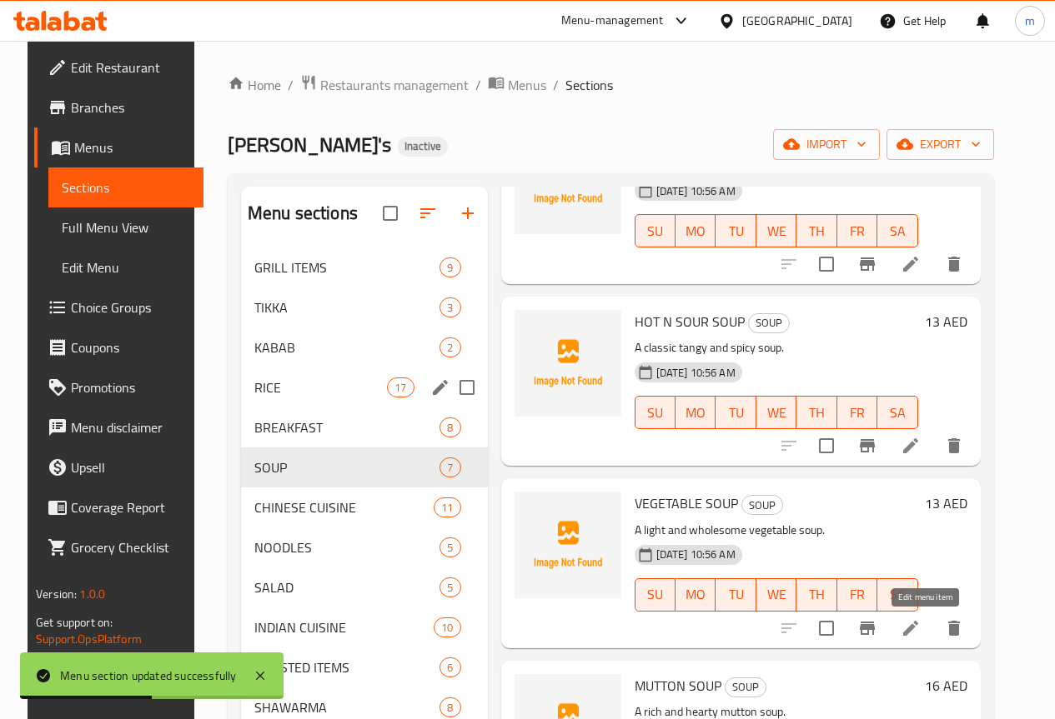
click at [918, 628] on icon at bounding box center [910, 628] width 15 height 15
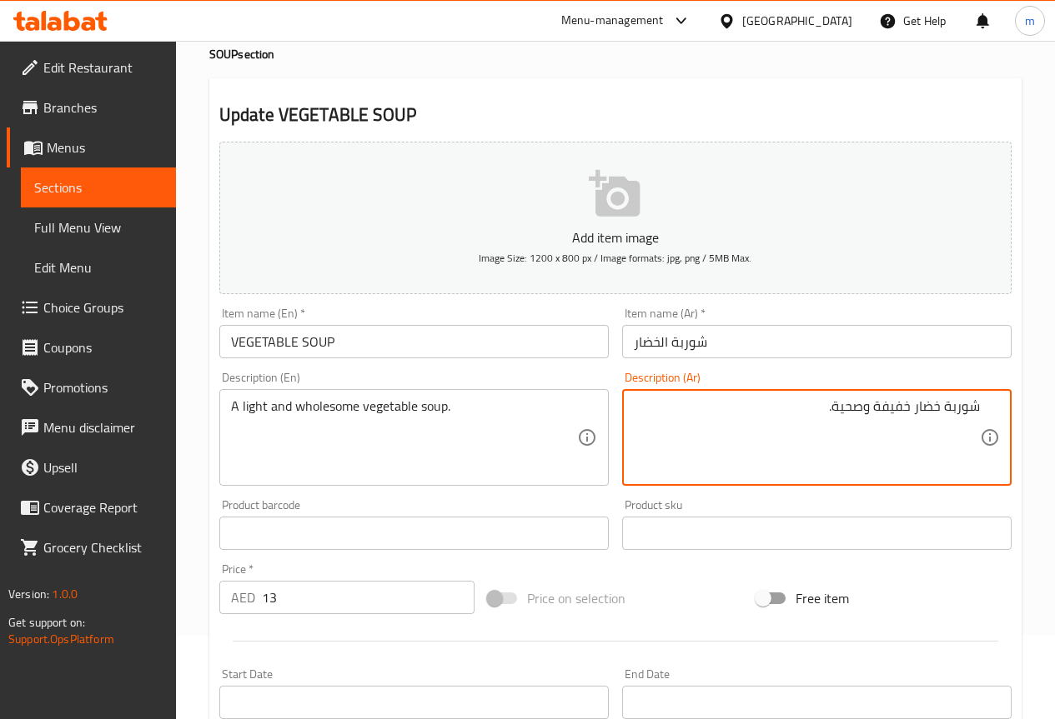
scroll to position [459, 0]
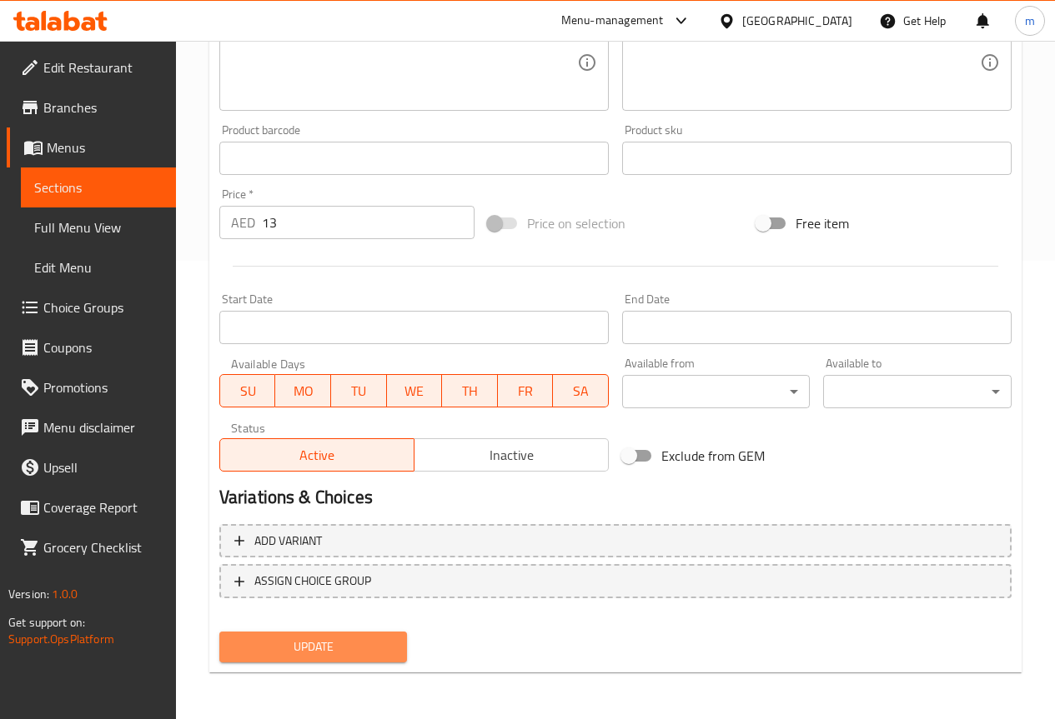
click at [308, 643] on span "Update" at bounding box center [314, 647] width 162 height 21
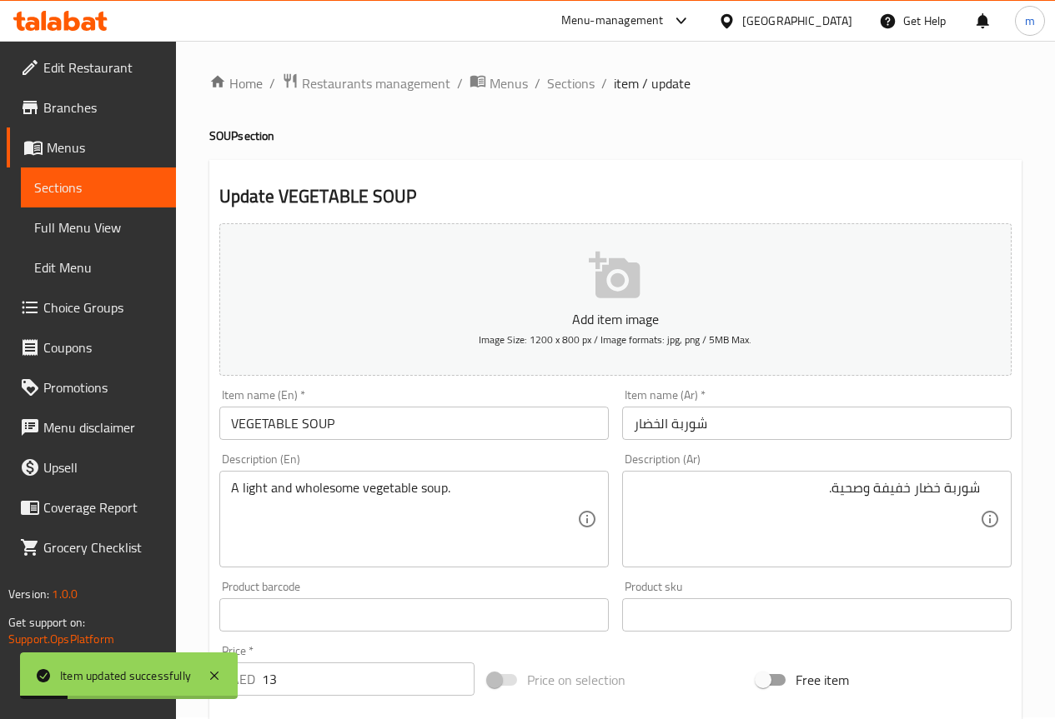
scroll to position [0, 0]
click at [591, 84] on span "Sections" at bounding box center [571, 85] width 48 height 20
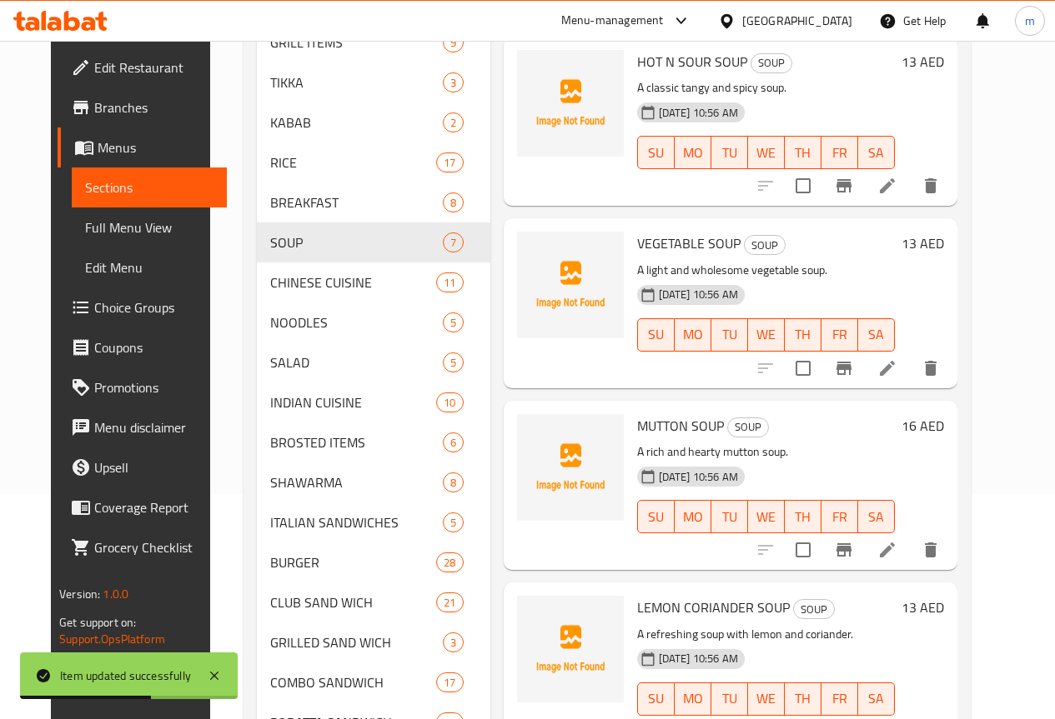
scroll to position [250, 0]
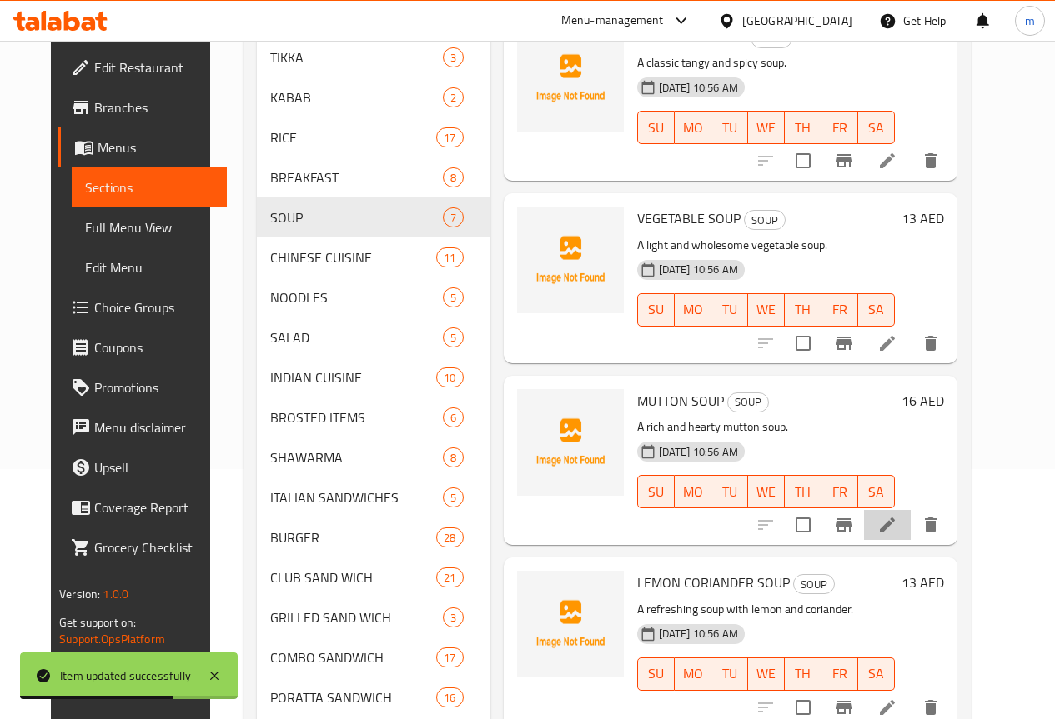
click at [910, 538] on li at bounding box center [887, 525] width 47 height 30
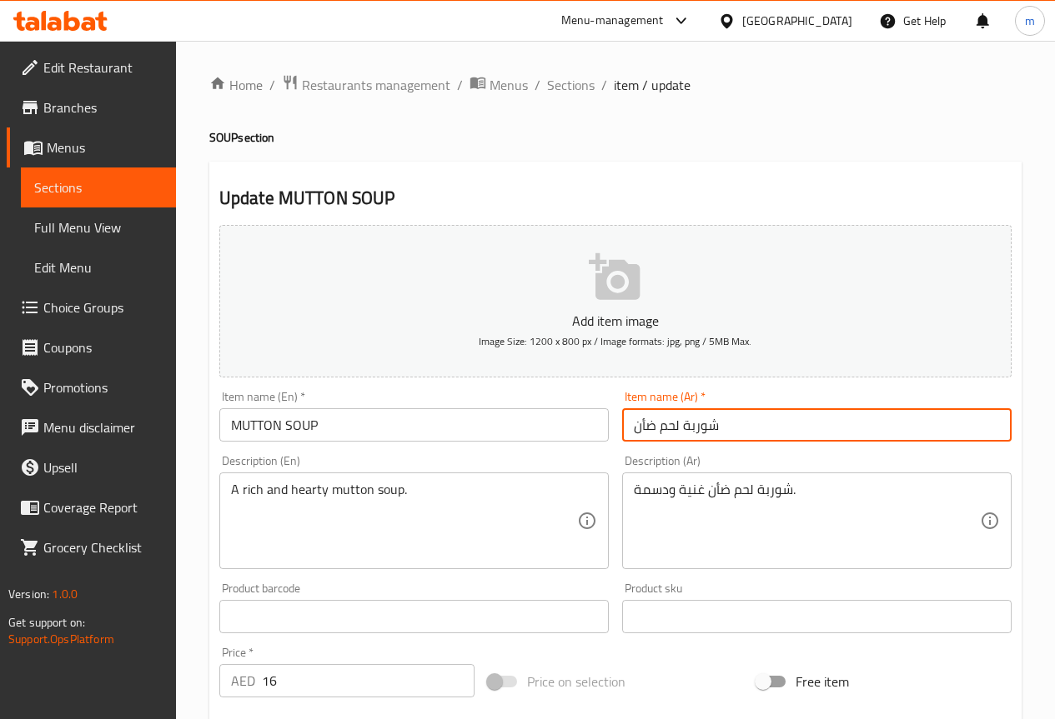
drag, startPoint x: 655, startPoint y: 431, endPoint x: 680, endPoint y: 445, distance: 28.7
click at [680, 445] on div "Item name (Ar)   * شوربة لحم ضأن Item name (Ar) *" at bounding box center [816, 416] width 403 height 64
type input "شوربة ضأن"
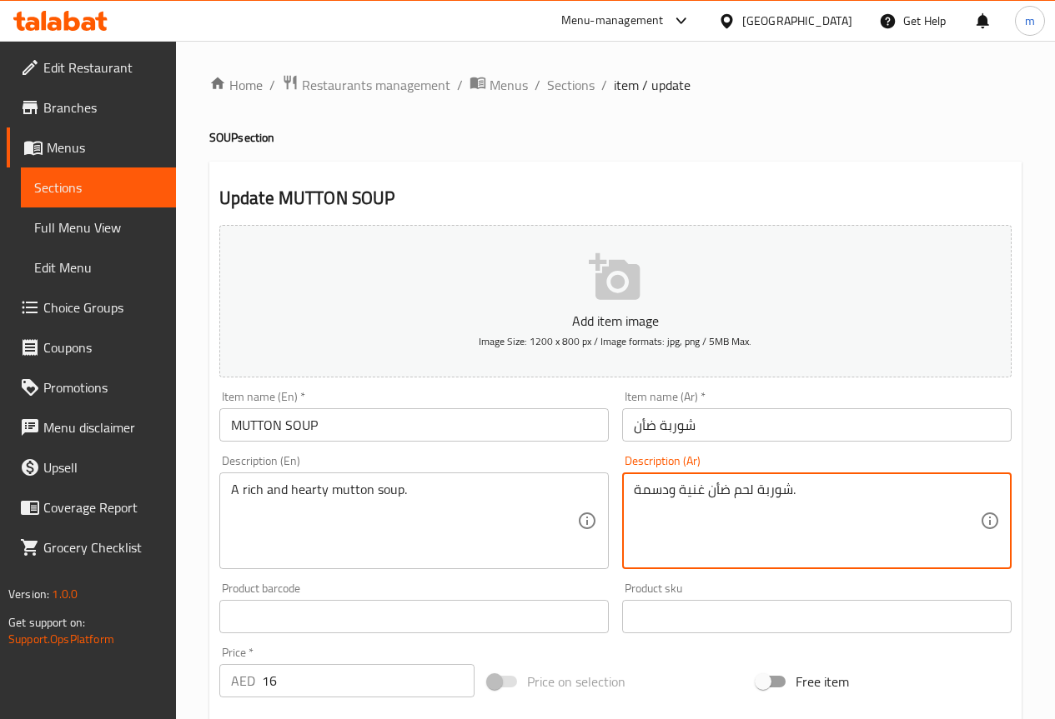
drag, startPoint x: 729, startPoint y: 499, endPoint x: 752, endPoint y: 503, distance: 23.7
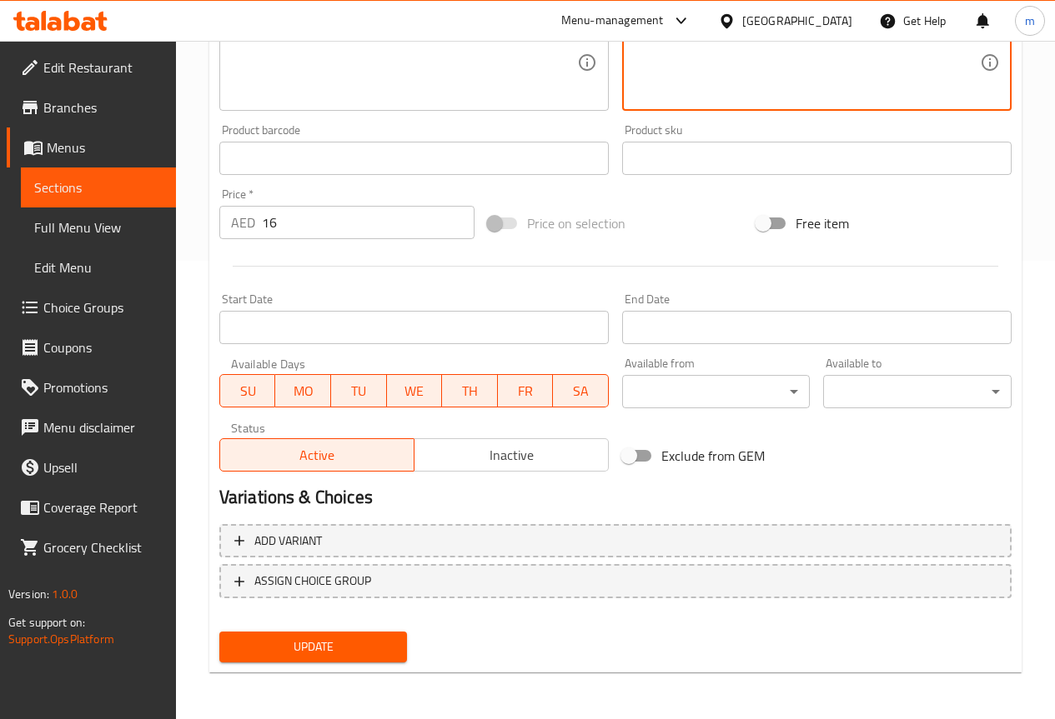
type textarea "شوربة ضأن غنية ودسمة."
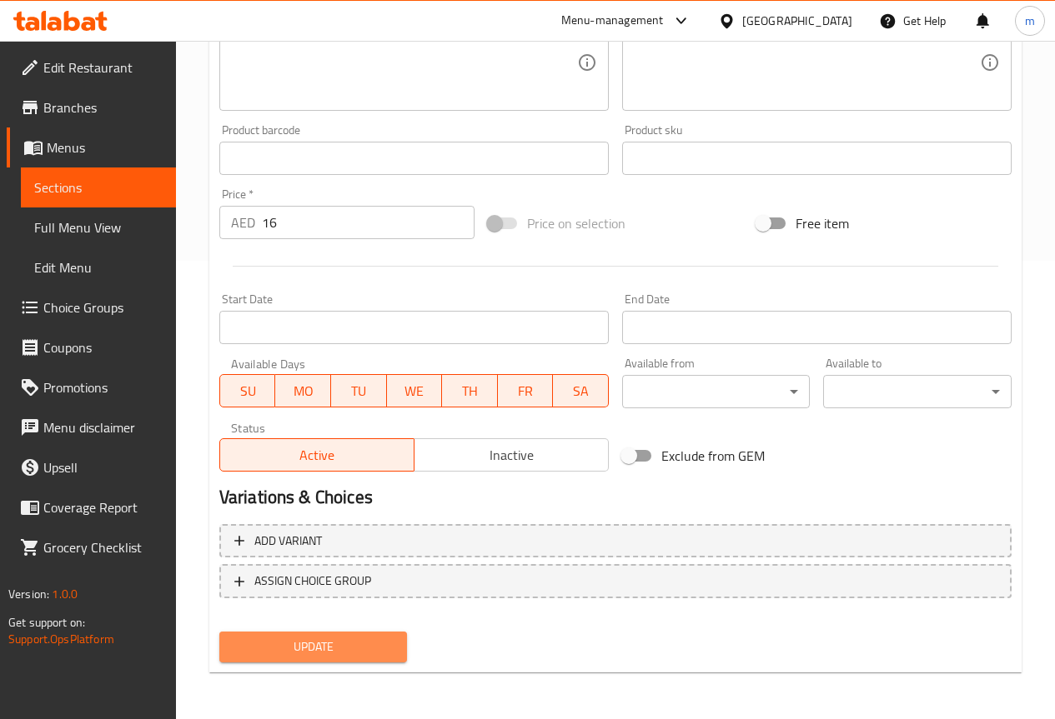
click at [346, 648] on span "Update" at bounding box center [314, 647] width 162 height 21
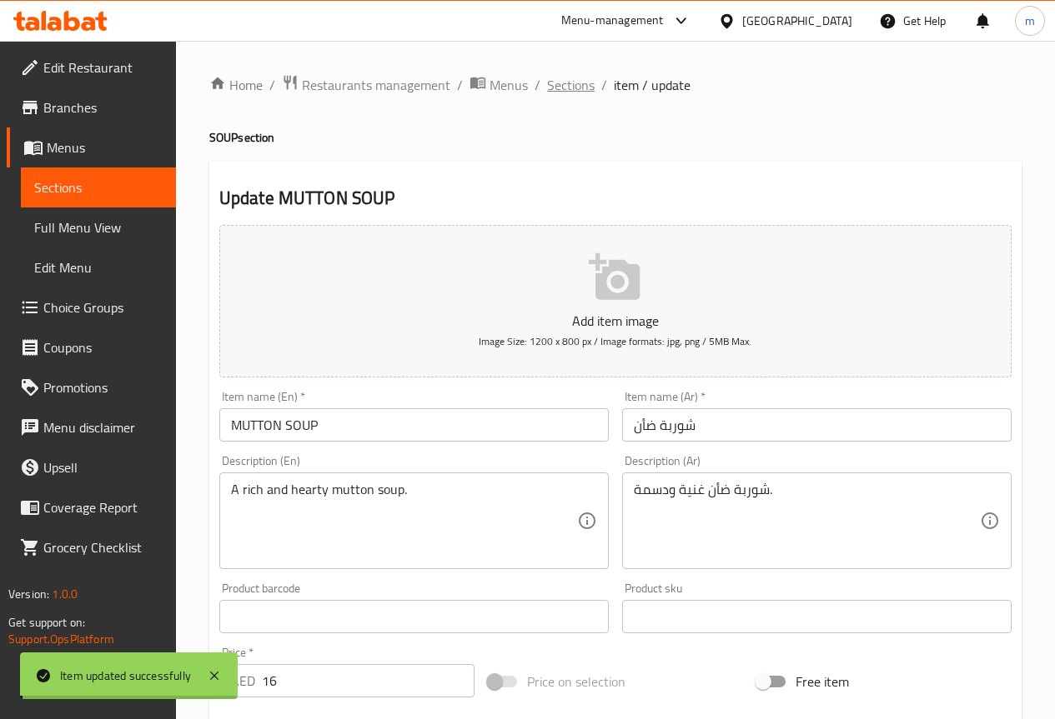
click at [574, 88] on div "Home / Restaurants management / Menus / Sections / item / update SOUP section U…" at bounding box center [615, 609] width 812 height 1070
click at [552, 84] on span "Sections" at bounding box center [571, 85] width 48 height 20
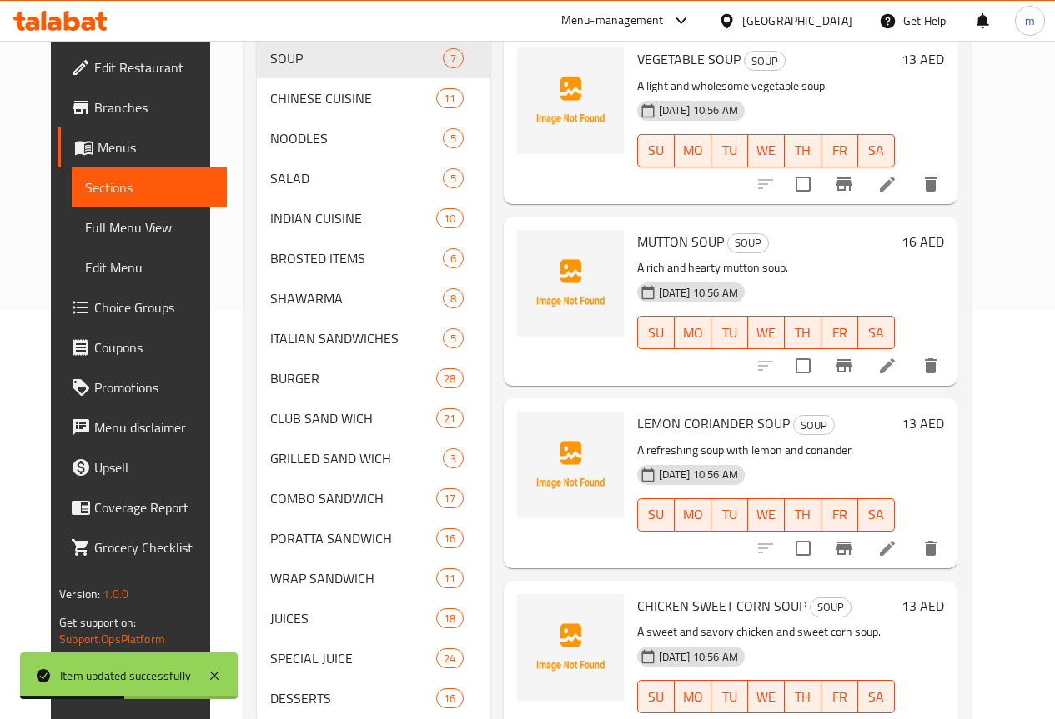
scroll to position [403, 0]
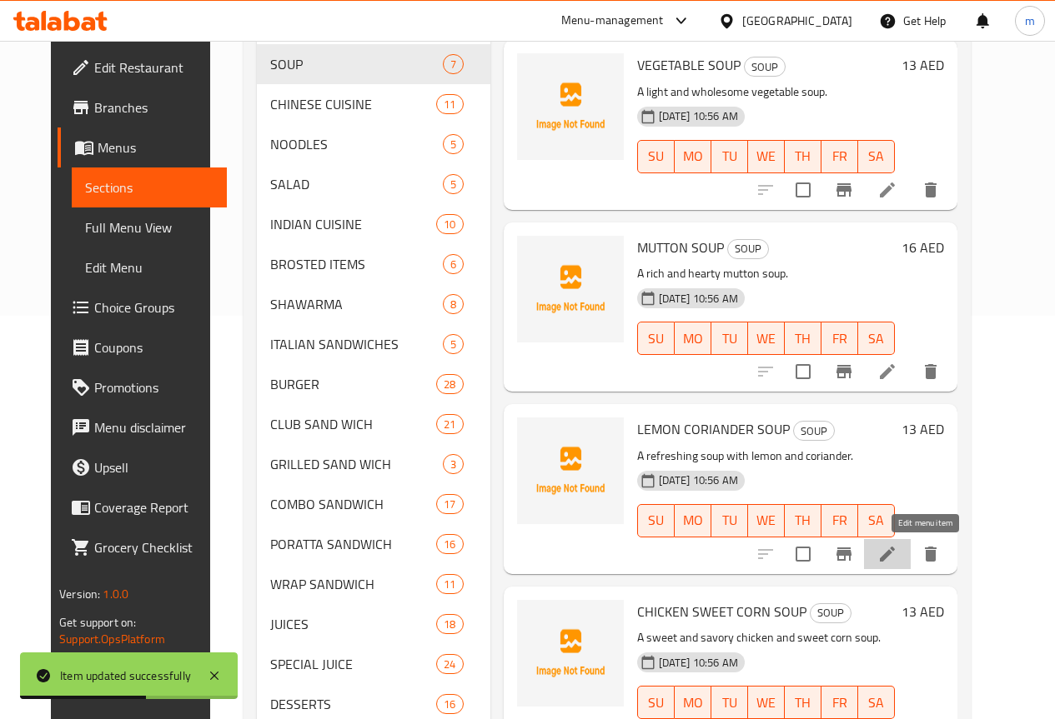
click at [895, 553] on icon at bounding box center [887, 554] width 15 height 15
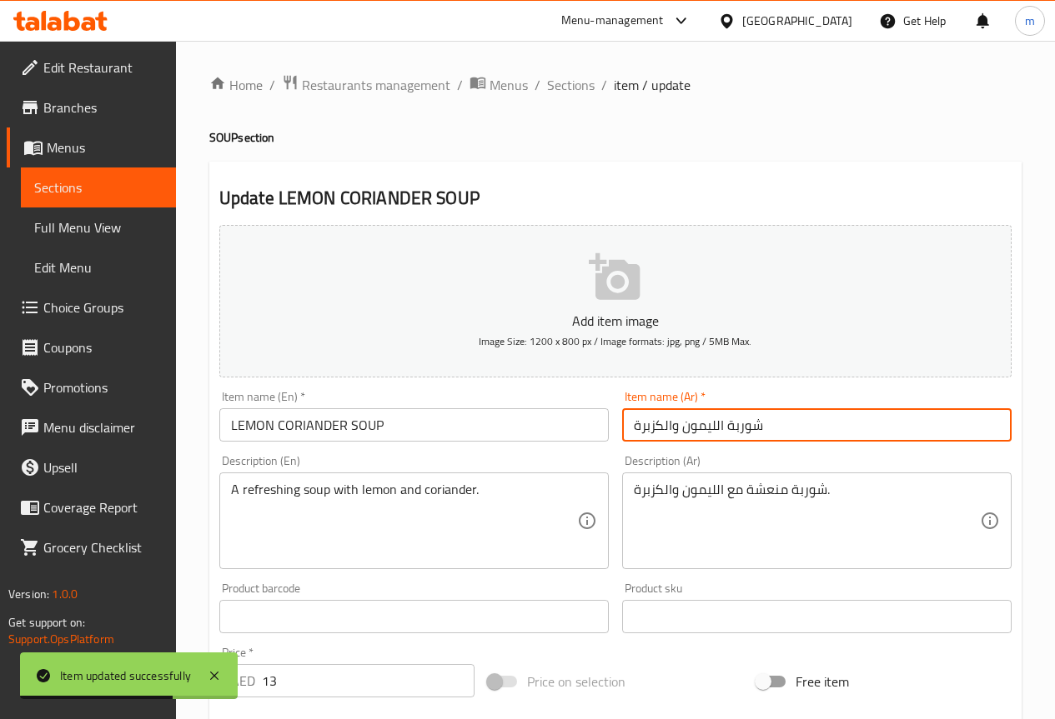
click at [833, 425] on input "شوربة الليمون والكزبرة" at bounding box center [816, 424] width 389 height 33
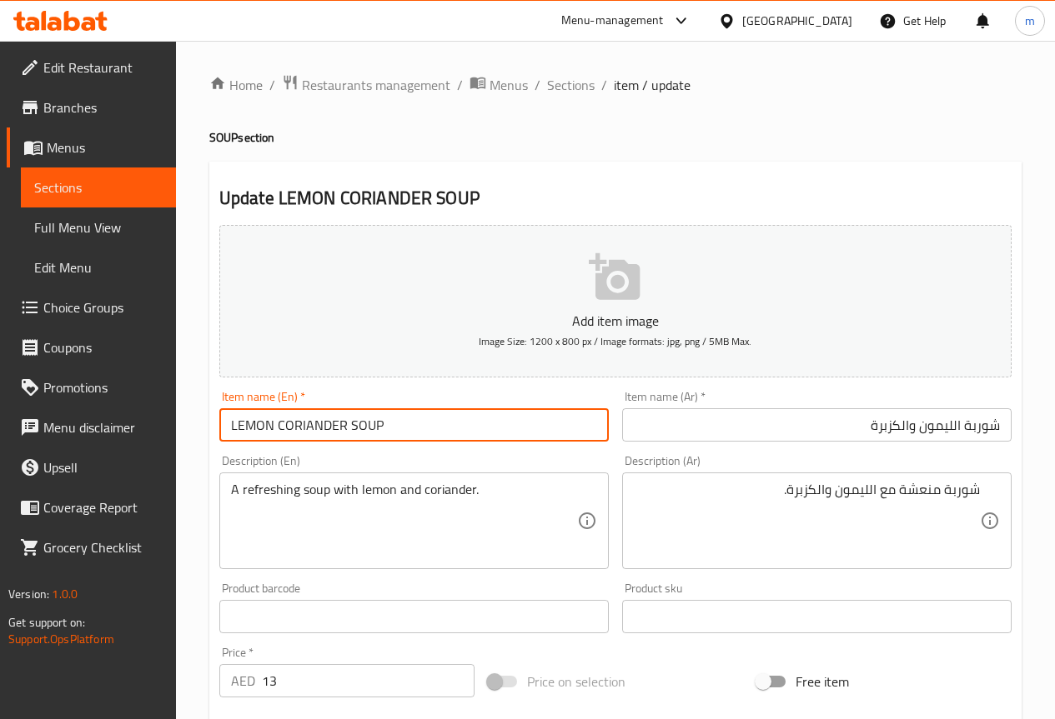
drag, startPoint x: 400, startPoint y: 426, endPoint x: 219, endPoint y: 450, distance: 182.5
click at [219, 450] on div "Add item image Image Size: 1200 x 800 px / Image formats: jpg, png / 5MB Max. I…" at bounding box center [615, 577] width 805 height 719
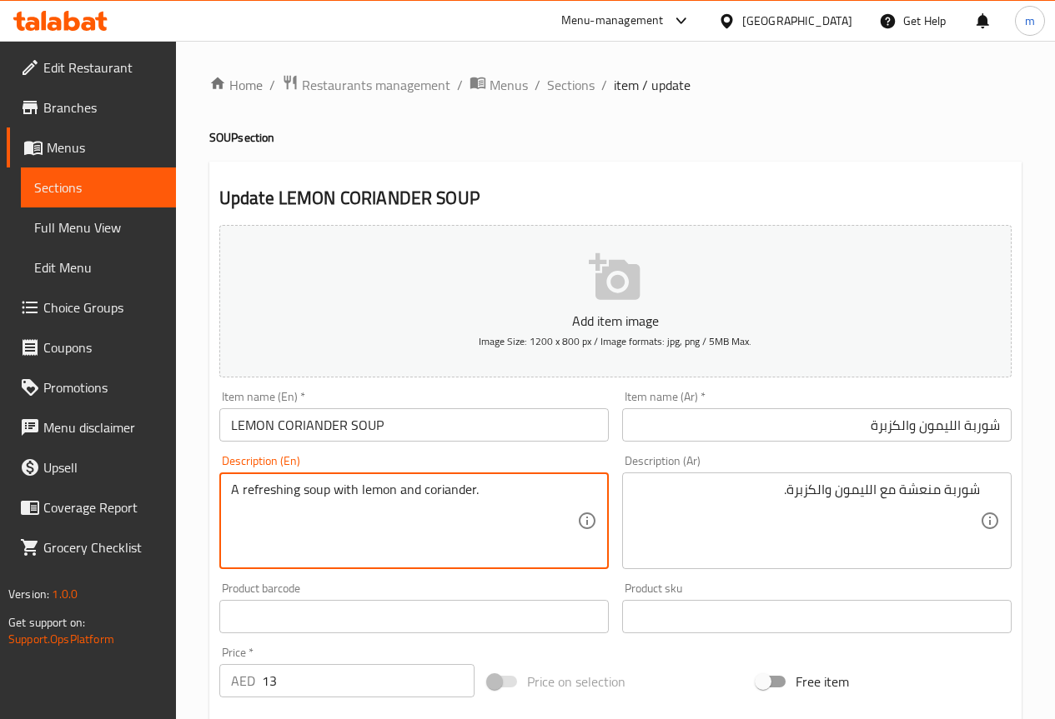
click at [492, 500] on textarea "A refreshing soup with lemon and coriander." at bounding box center [404, 521] width 346 height 79
paste textarea "Chicken soup with lemon and coriander with spices"
drag, startPoint x: 273, startPoint y: 489, endPoint x: 181, endPoint y: 534, distance: 102.9
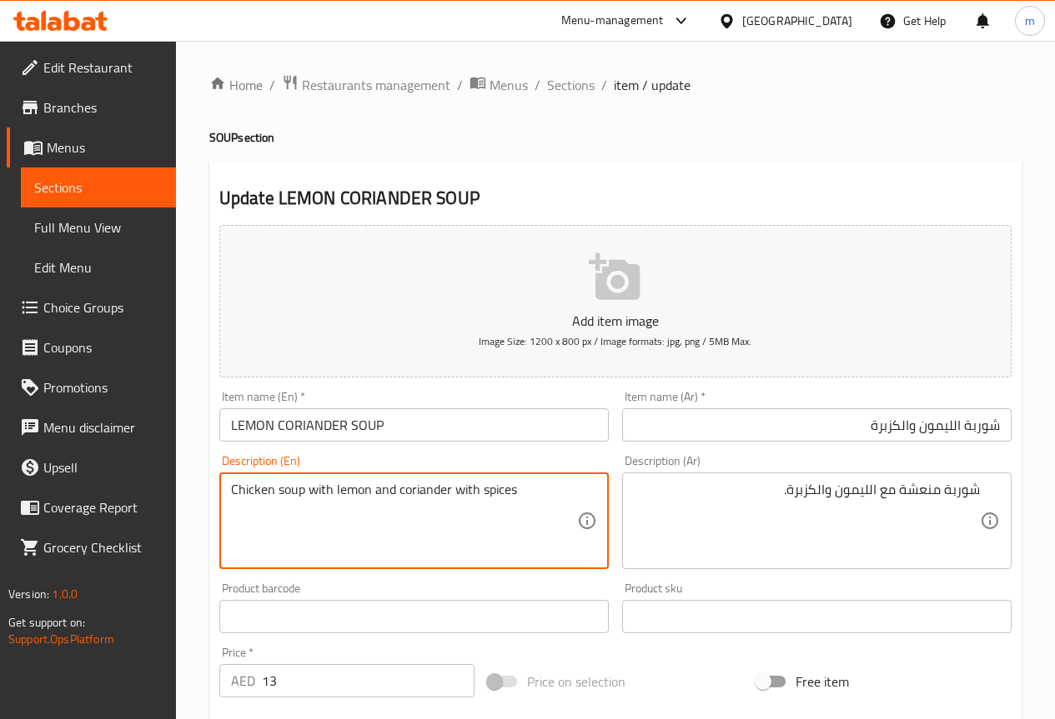
click at [149, 520] on div "Edit Restaurant Branches Menus Sections Full Menu View Edit Menu Choice Groups …" at bounding box center [527, 609] width 1055 height 1137
type textarea "soup with lemon and coriander with spices"
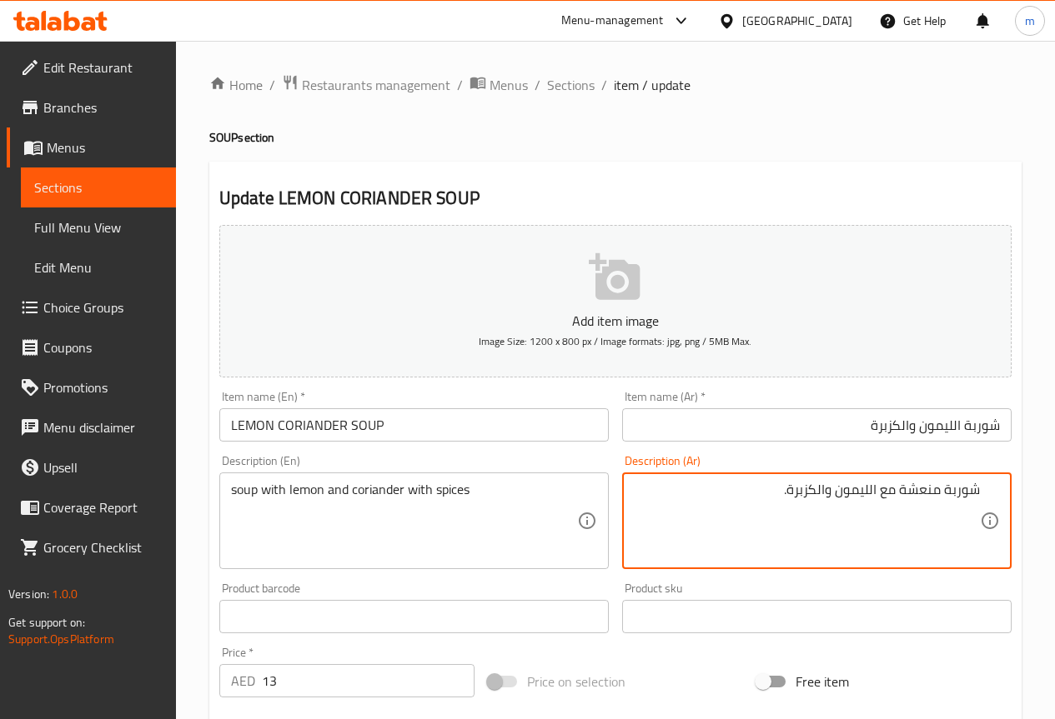
drag, startPoint x: 784, startPoint y: 491, endPoint x: 1314, endPoint y: 455, distance: 530.6
click at [892, 512] on textarea at bounding box center [807, 521] width 346 height 79
paste textarea "شوربة الدجاج بالليمون والكزبرة مع توابل"
drag, startPoint x: 910, startPoint y: 493, endPoint x: 945, endPoint y: 491, distance: 35.9
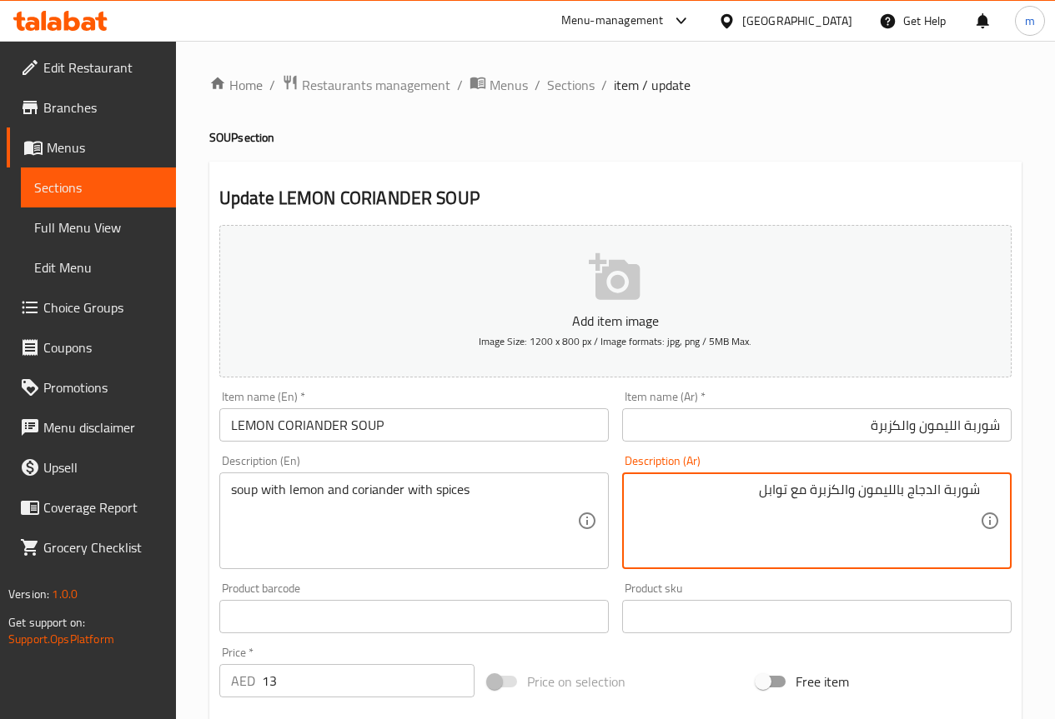
click at [945, 491] on textarea "شوربة الدجاج بالليمون والكزبرة مع توابل" at bounding box center [807, 521] width 346 height 79
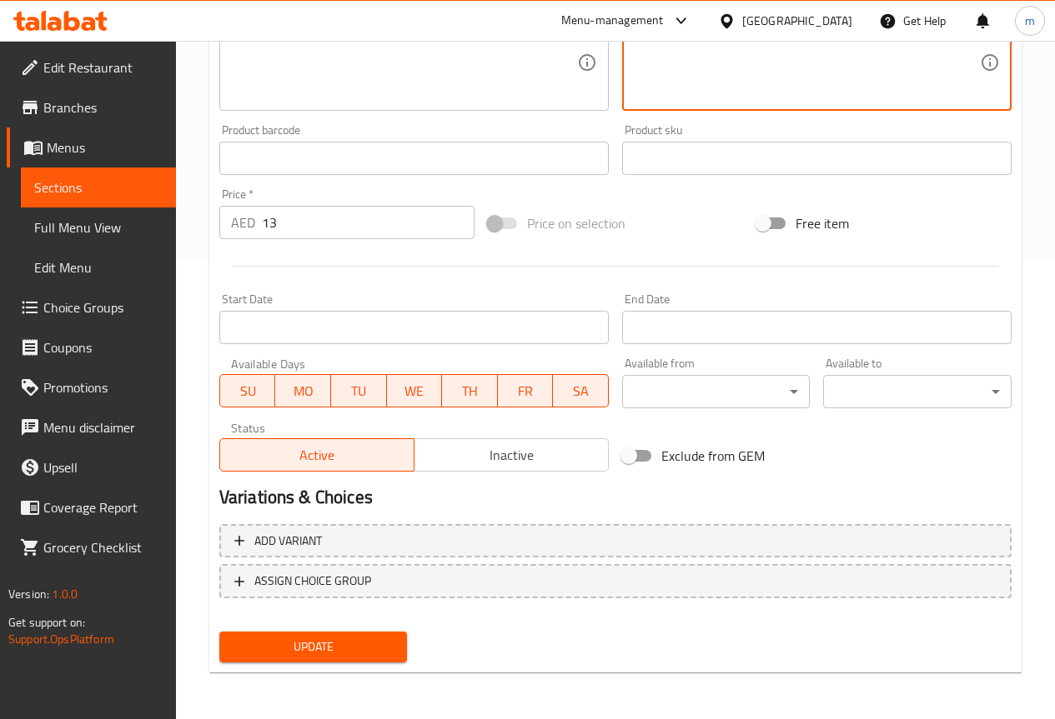
type textarea "شوربة بالليمون والكزبرة مع توابل"
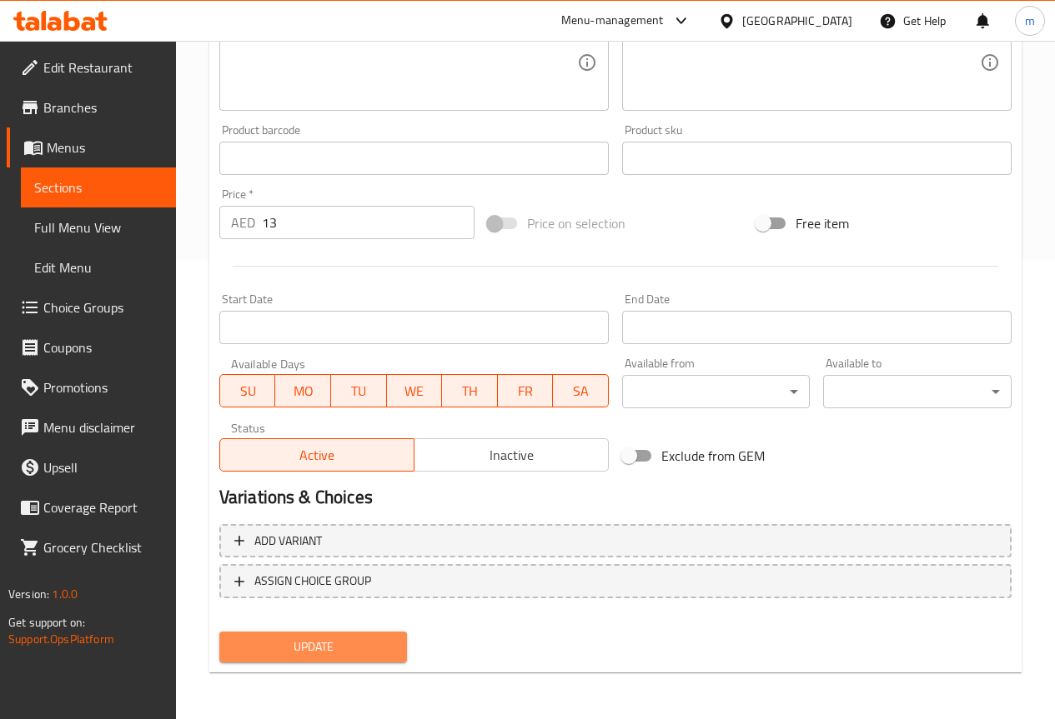
click at [321, 647] on span "Update" at bounding box center [314, 647] width 162 height 21
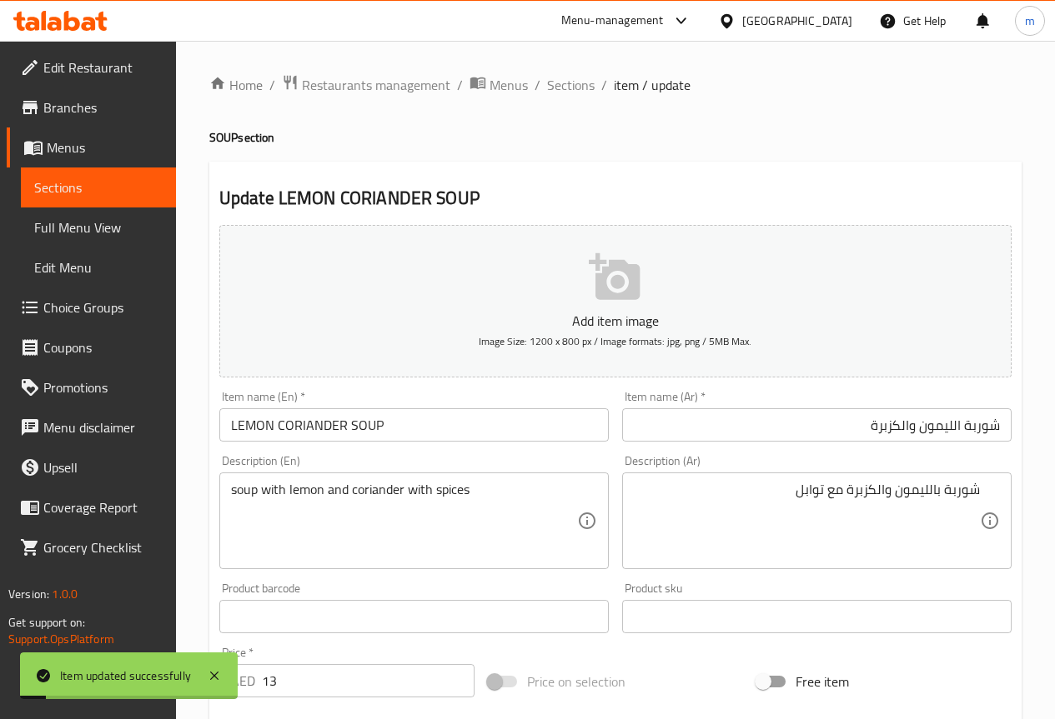
click at [559, 90] on span "Sections" at bounding box center [571, 85] width 48 height 20
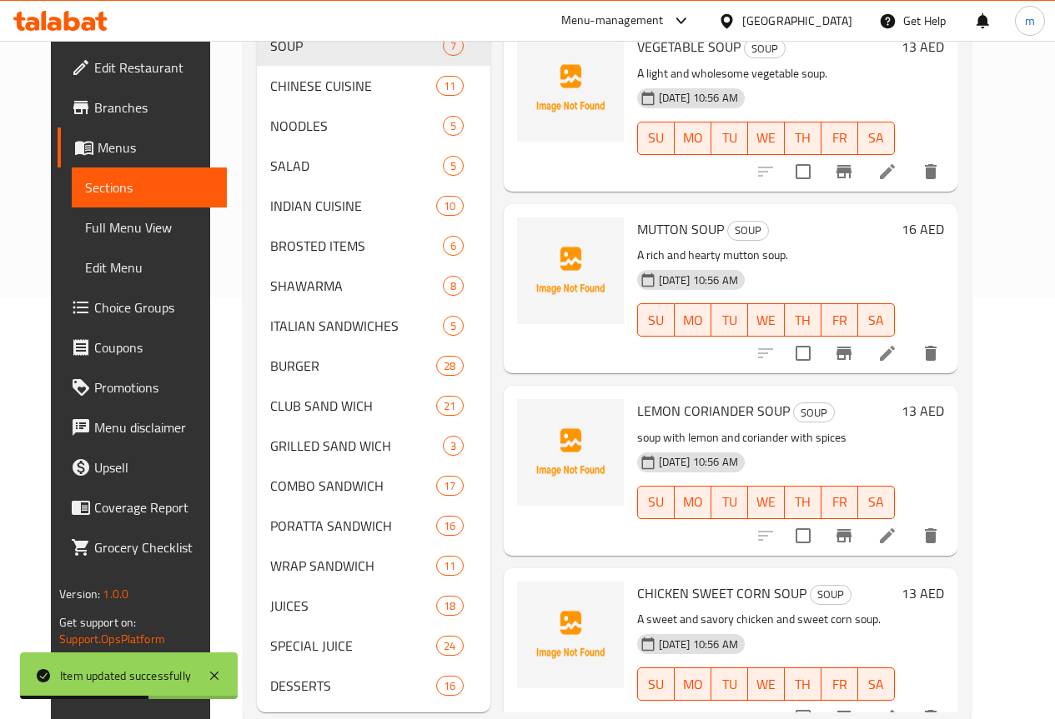
scroll to position [487, 0]
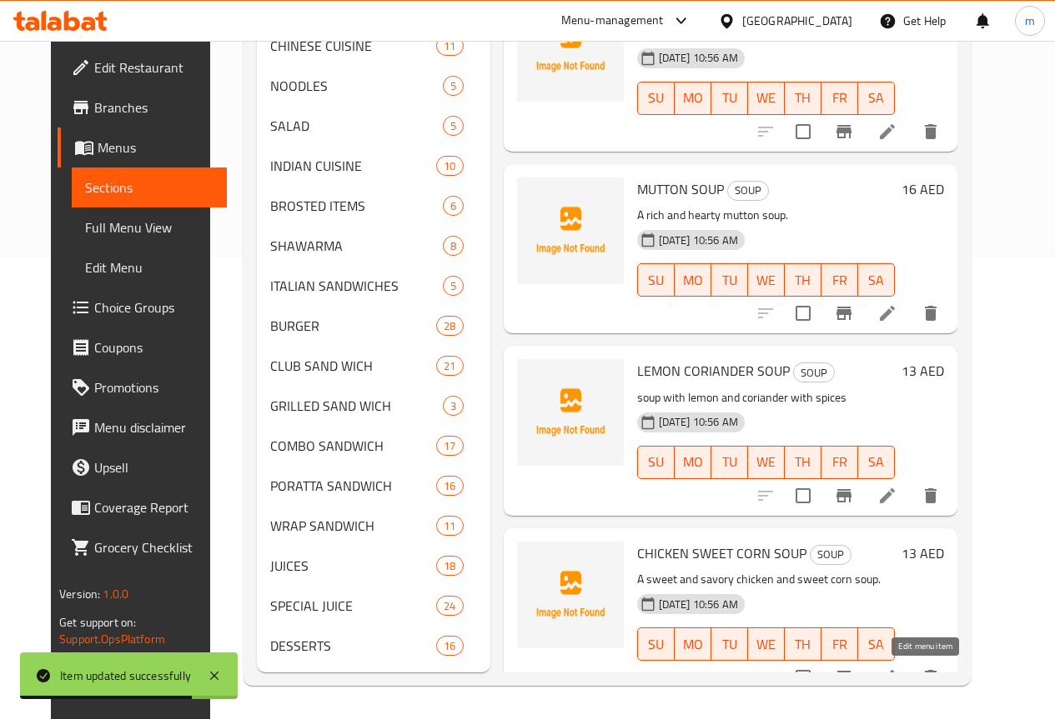
click at [897, 668] on icon at bounding box center [887, 678] width 20 height 20
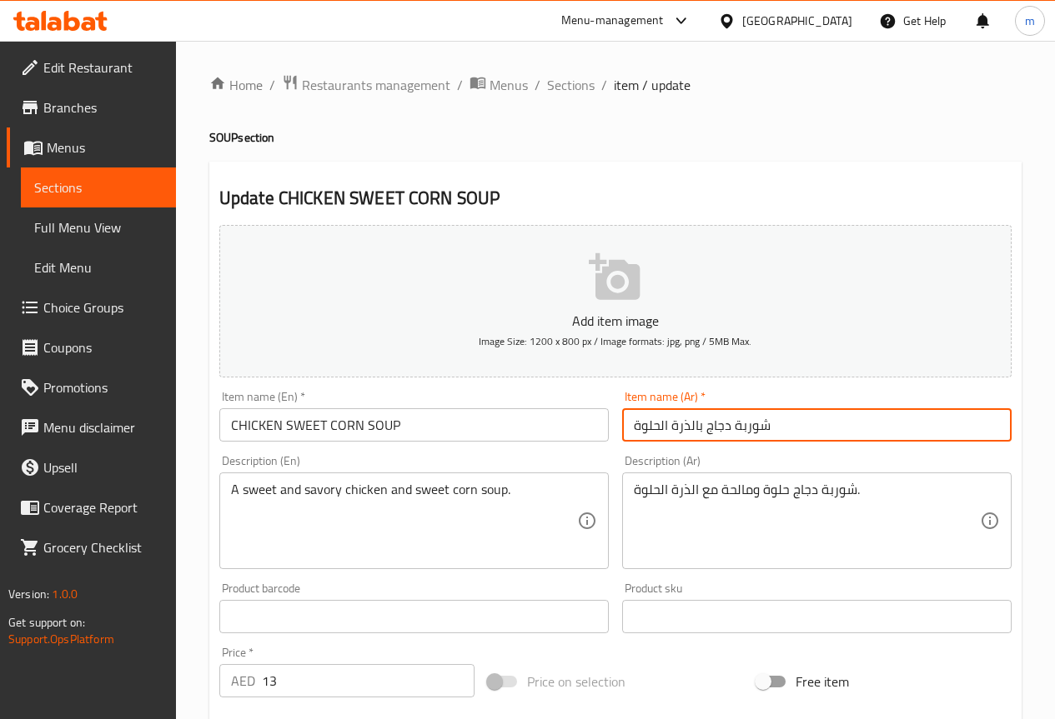
drag, startPoint x: 705, startPoint y: 427, endPoint x: 730, endPoint y: 443, distance: 29.6
click at [730, 443] on div "Item name (Ar)   * شوربة دجاج بالذرة الحلوة Item name (Ar) *" at bounding box center [816, 416] width 403 height 64
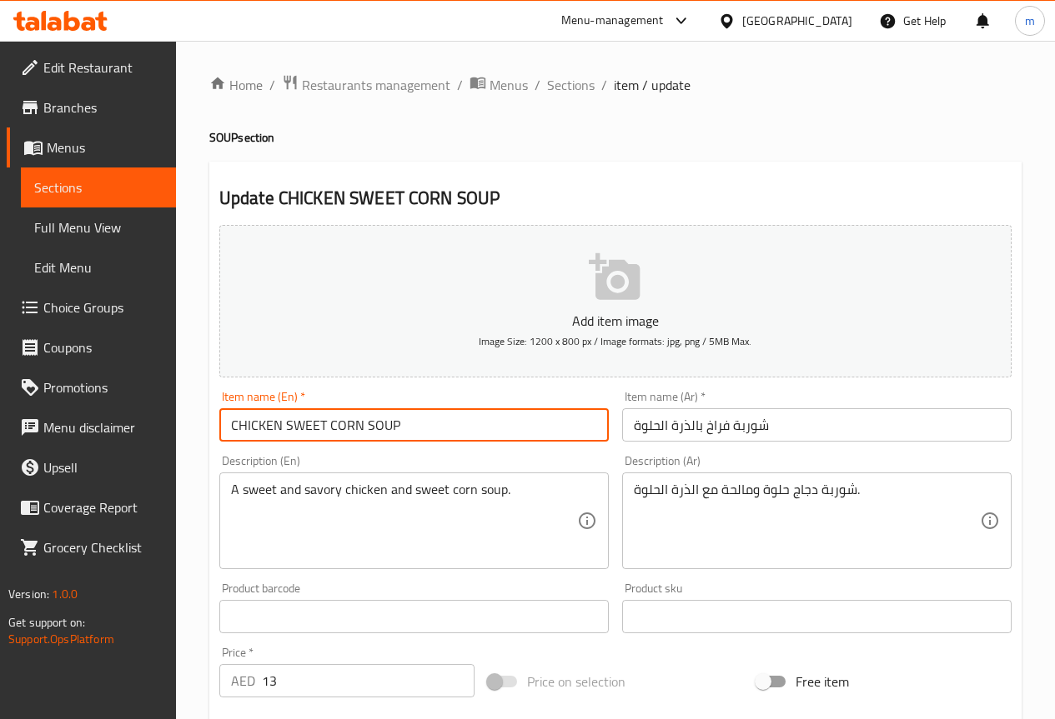
drag, startPoint x: 285, startPoint y: 423, endPoint x: 362, endPoint y: 419, distance: 76.8
click at [362, 419] on input "CHICKEN SWEET CORN SOUP" at bounding box center [413, 424] width 389 height 33
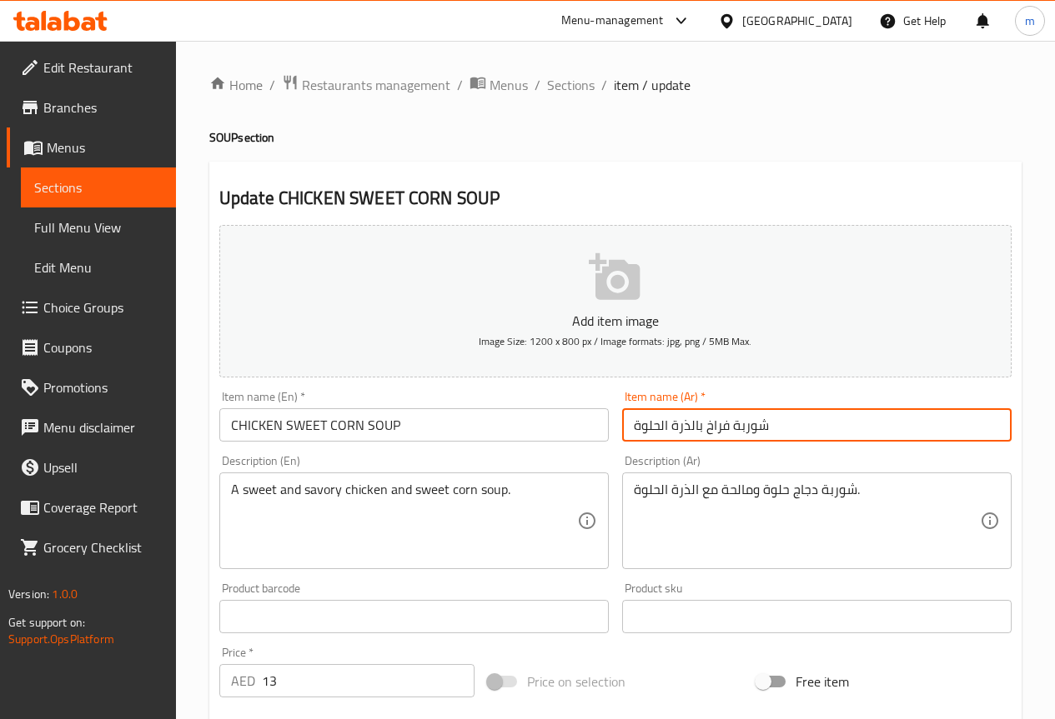
drag, startPoint x: 629, startPoint y: 428, endPoint x: 697, endPoint y: 431, distance: 67.6
click at [697, 431] on input "شوربة فراخ بالذرة الحلوة" at bounding box center [816, 424] width 389 height 33
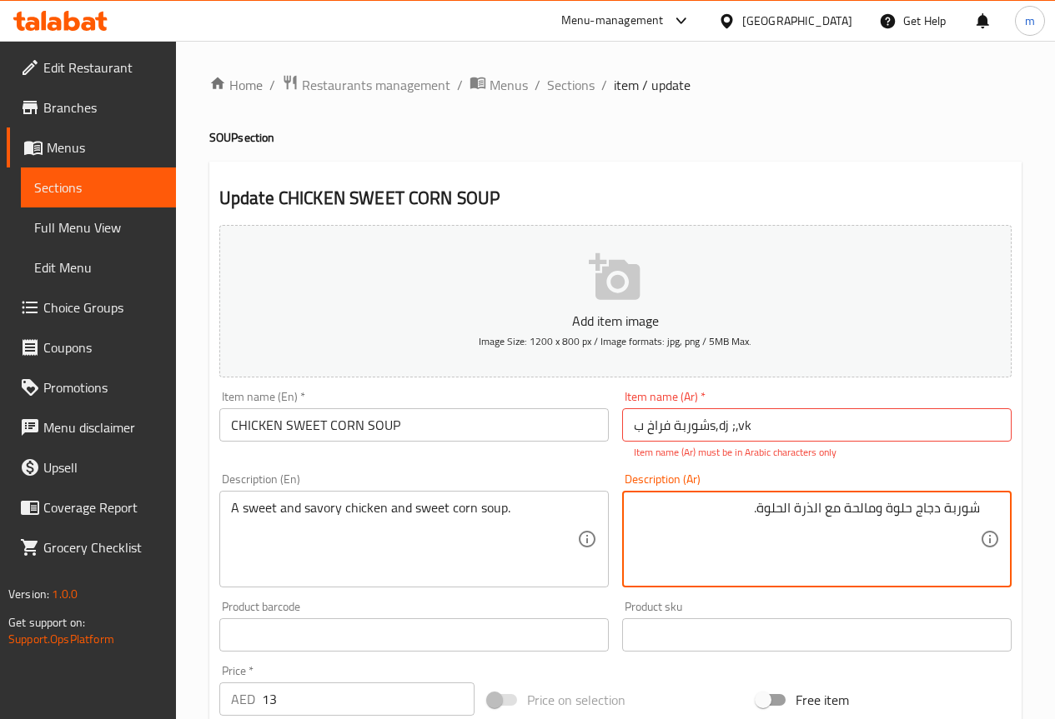
click at [787, 429] on input "شوربة فراخ بs,dj ;,vk" at bounding box center [816, 424] width 389 height 33
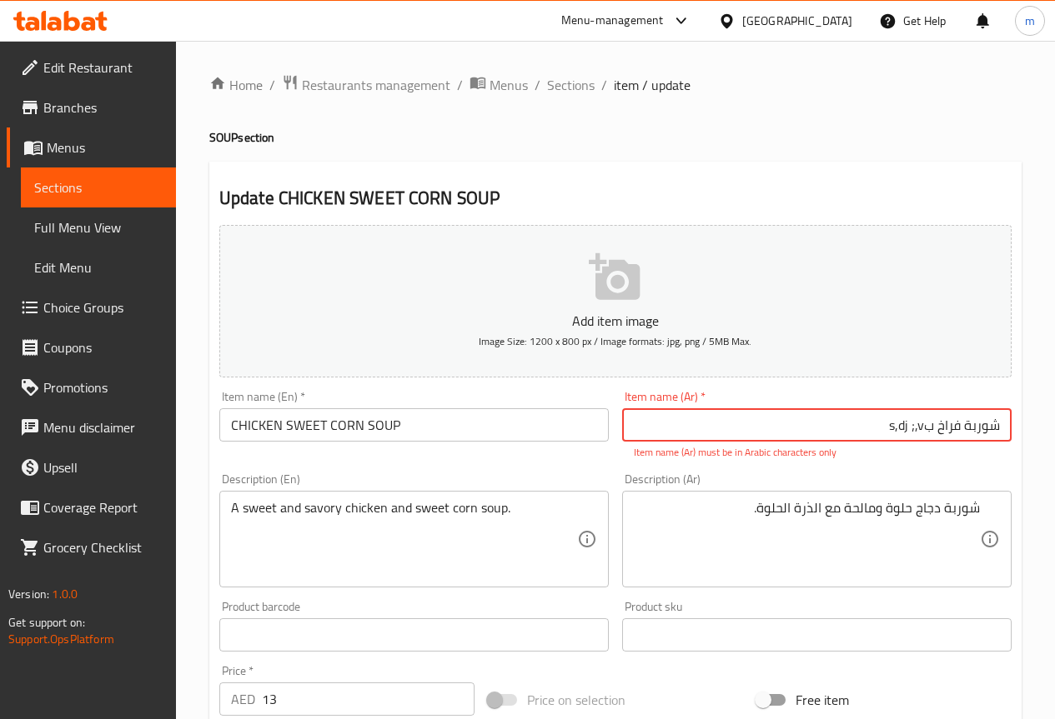
type input "شوربة فراخ بs,dj ;,vk"
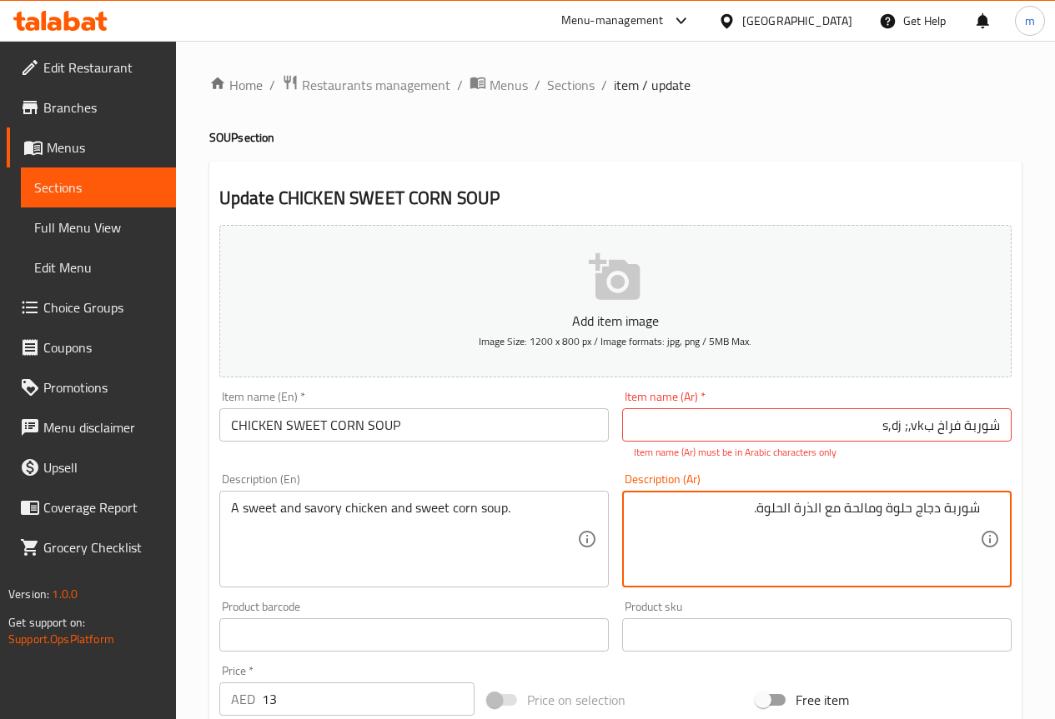
click at [794, 523] on textarea "شوربة دجاج حلوة ومالحة مع الذرة الحلوة." at bounding box center [807, 539] width 346 height 79
click at [804, 523] on textarea "شوربة دجاج حلوة ومالحة مع الذرة الحلوة." at bounding box center [807, 539] width 346 height 79
drag, startPoint x: 917, startPoint y: 510, endPoint x: 936, endPoint y: 511, distance: 19.2
click at [936, 511] on textarea "شوربة دجاج حلوة ومالحة مع الذرة الحلوة." at bounding box center [807, 539] width 346 height 79
type textarea "شوربة فراخ حلوة ومالحة مع الذرة الحلوة."
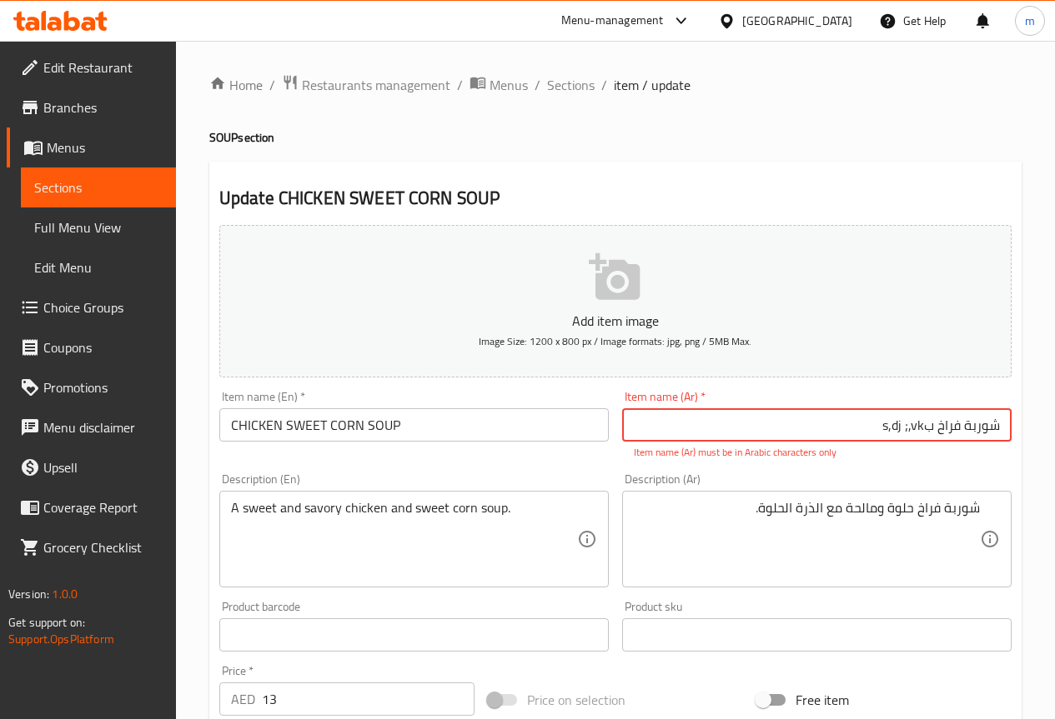
drag, startPoint x: 885, startPoint y: 429, endPoint x: 926, endPoint y: 431, distance: 41.7
click at [926, 431] on input "شوربة فراخ بs,dj ;,vk" at bounding box center [816, 424] width 389 height 33
type input "شوربة فراخ بسويت كورن"
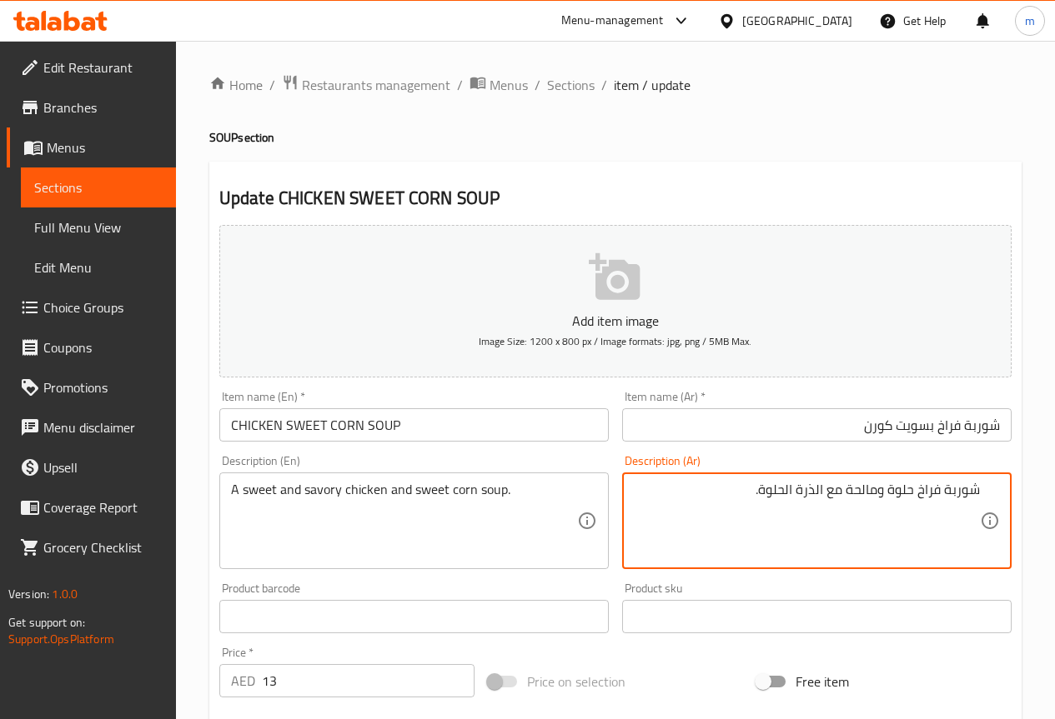
drag, startPoint x: 759, startPoint y: 508, endPoint x: 824, endPoint y: 514, distance: 65.4
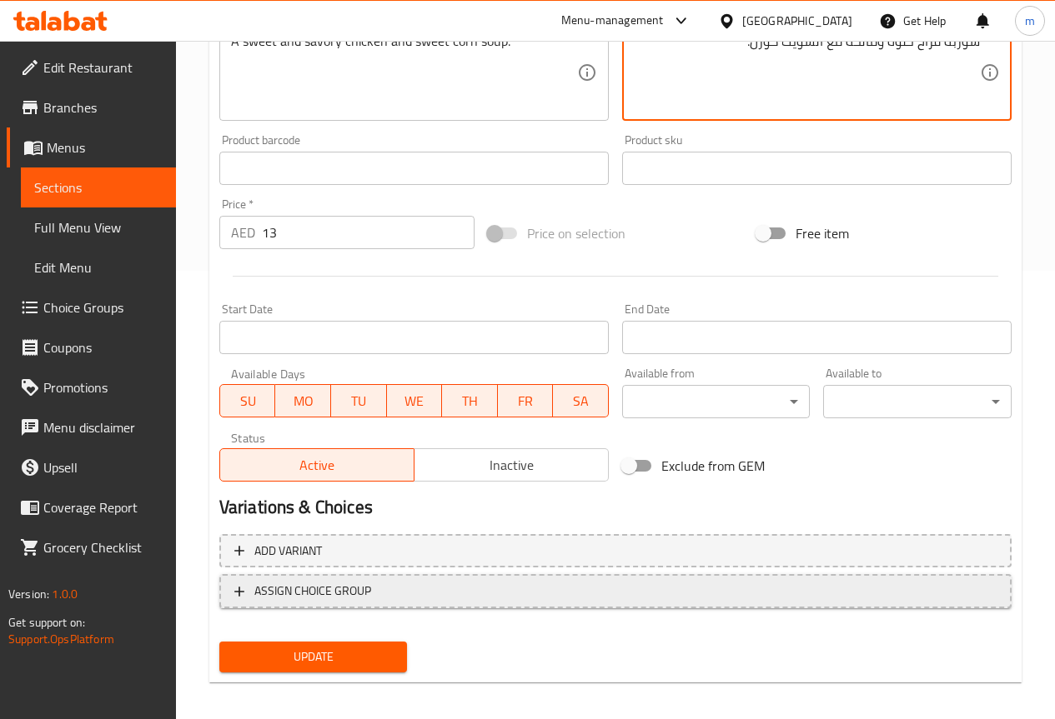
scroll to position [459, 0]
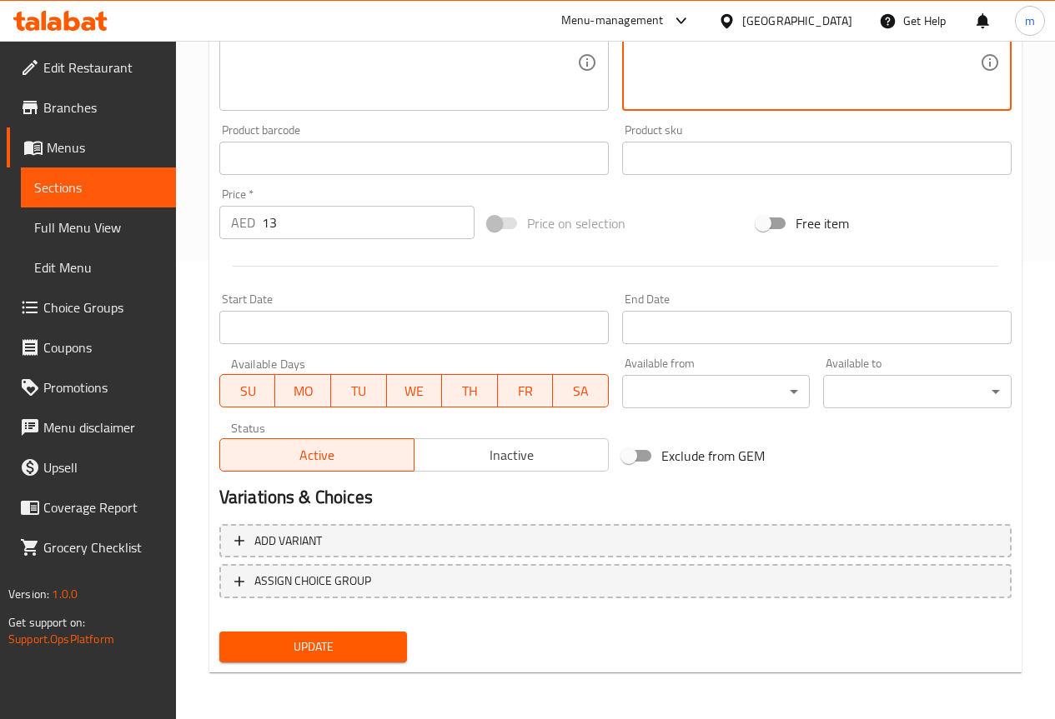
type textarea "شوربة فراخ حلوة ومالحة مع السويت كورن."
click at [378, 640] on span "Update" at bounding box center [314, 647] width 162 height 21
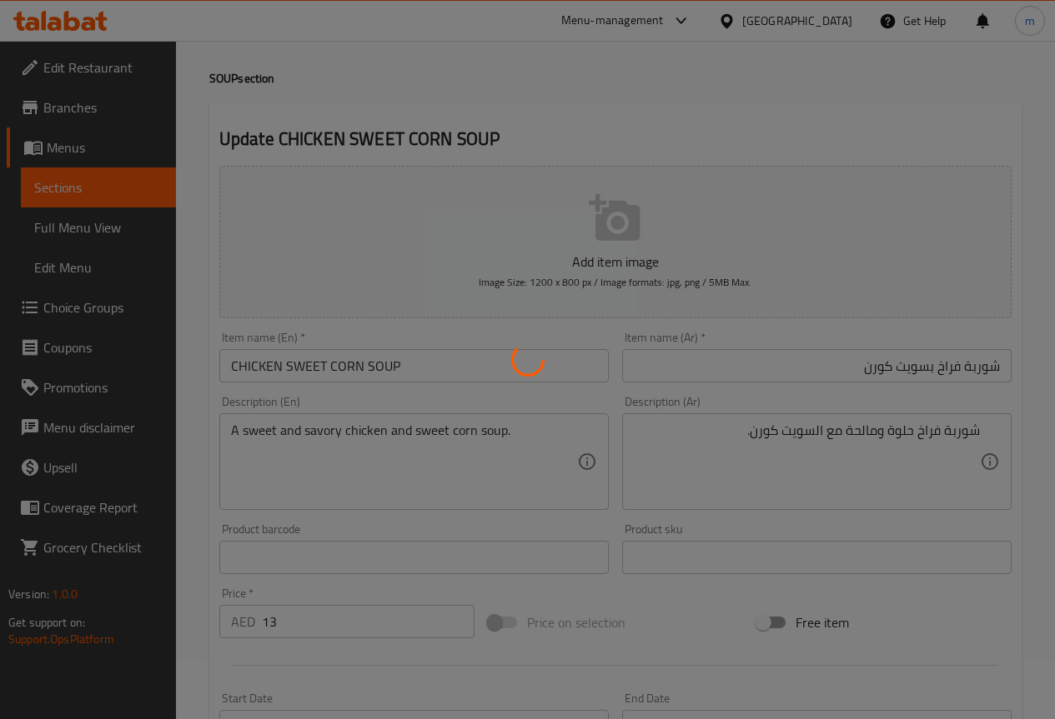
scroll to position [0, 0]
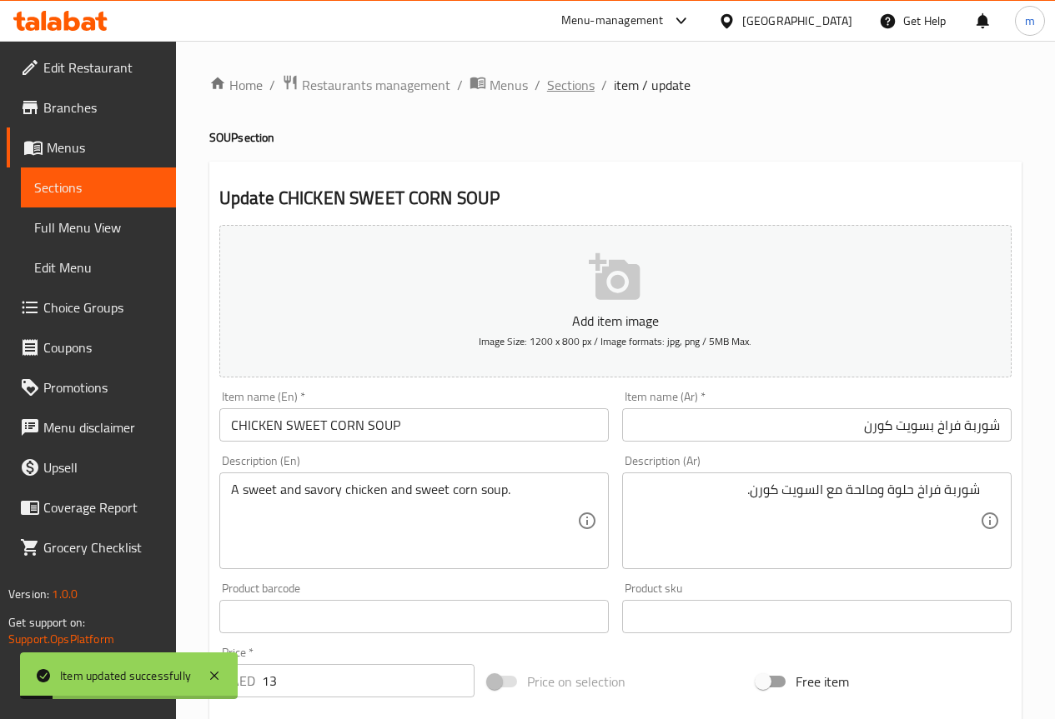
click at [553, 83] on span "Sections" at bounding box center [571, 85] width 48 height 20
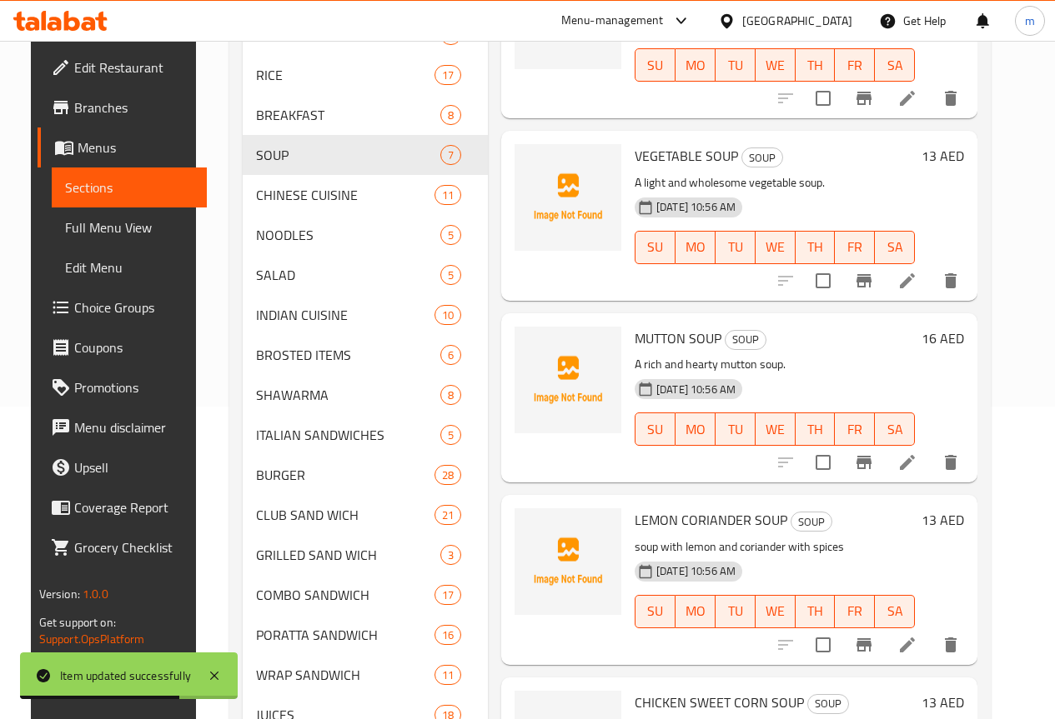
scroll to position [70, 0]
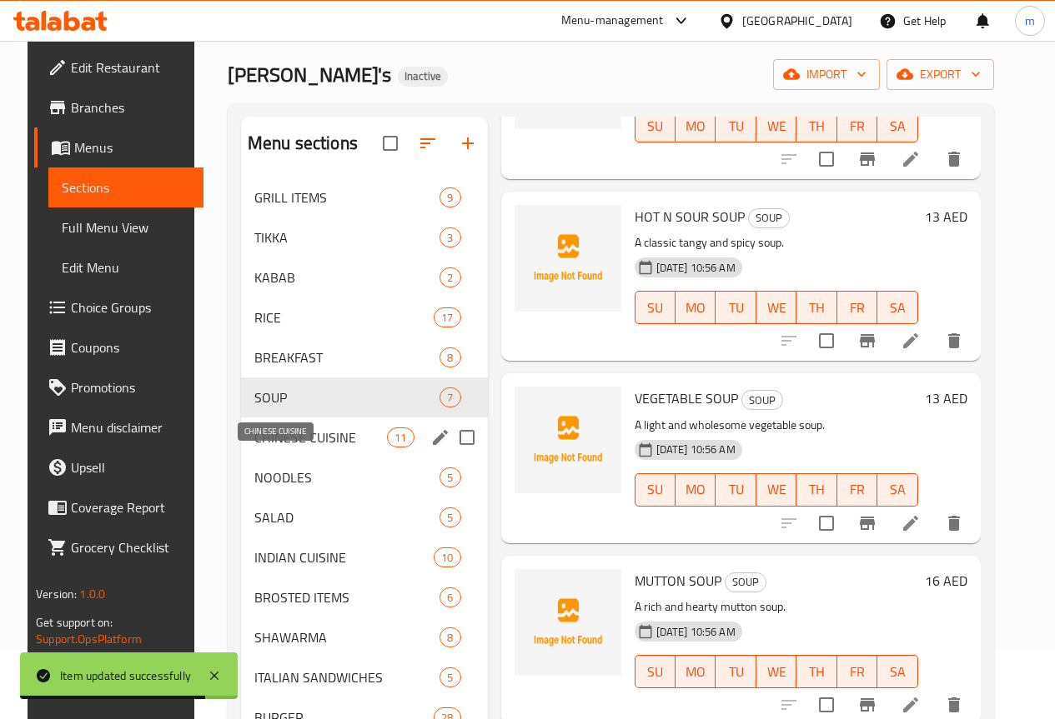
click at [301, 448] on span "CHINESE CUISINE" at bounding box center [320, 438] width 133 height 20
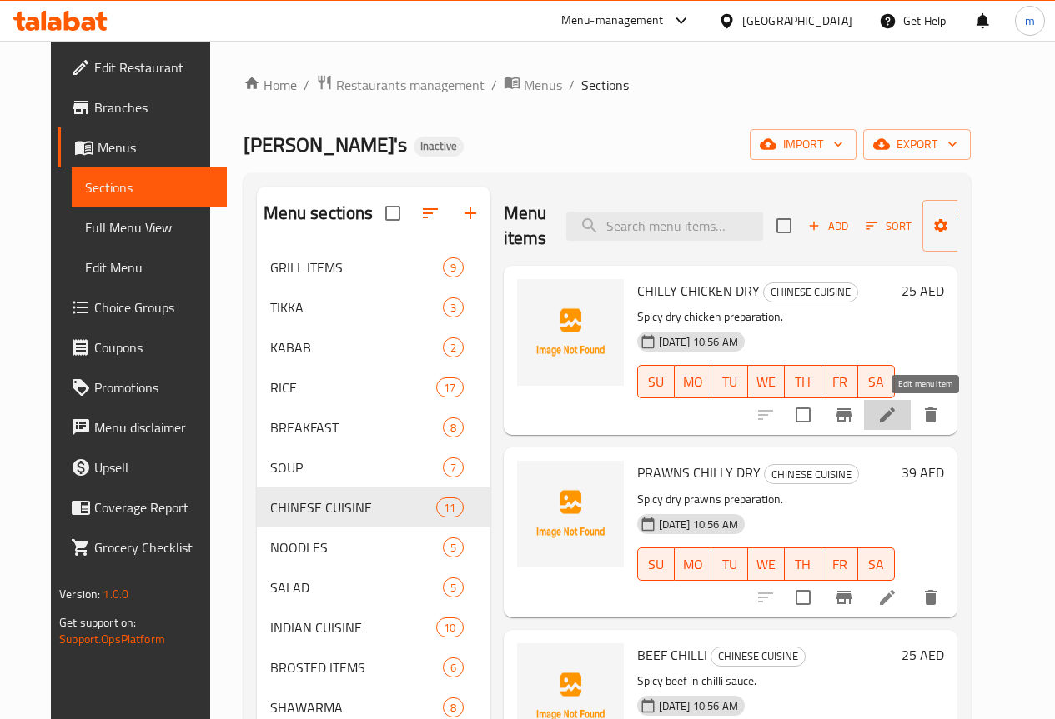
click at [897, 417] on icon at bounding box center [887, 415] width 20 height 20
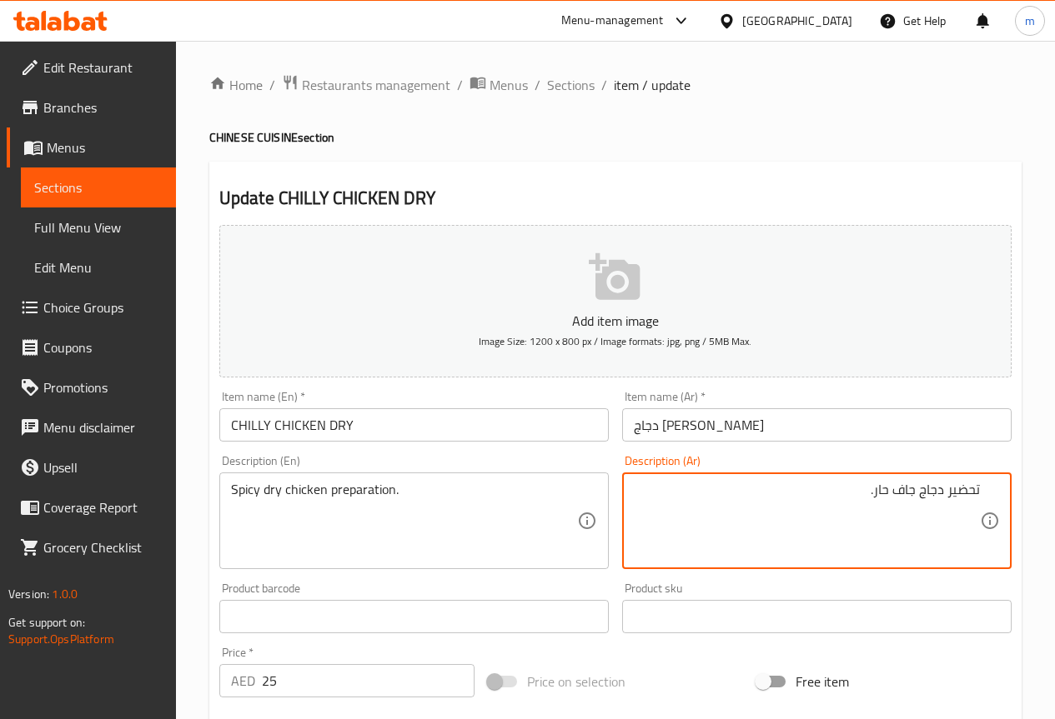
scroll to position [417, 0]
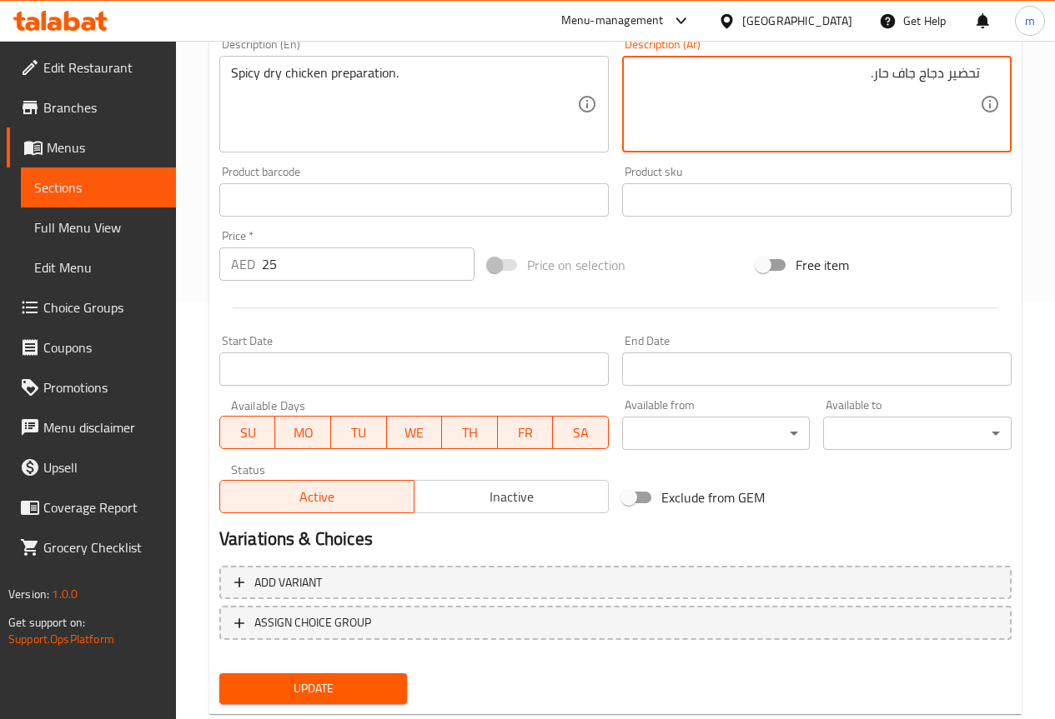
drag, startPoint x: 920, startPoint y: 74, endPoint x: 942, endPoint y: 76, distance: 22.6
click at [942, 76] on textarea "تحضير دجاج جاف حار." at bounding box center [807, 104] width 346 height 79
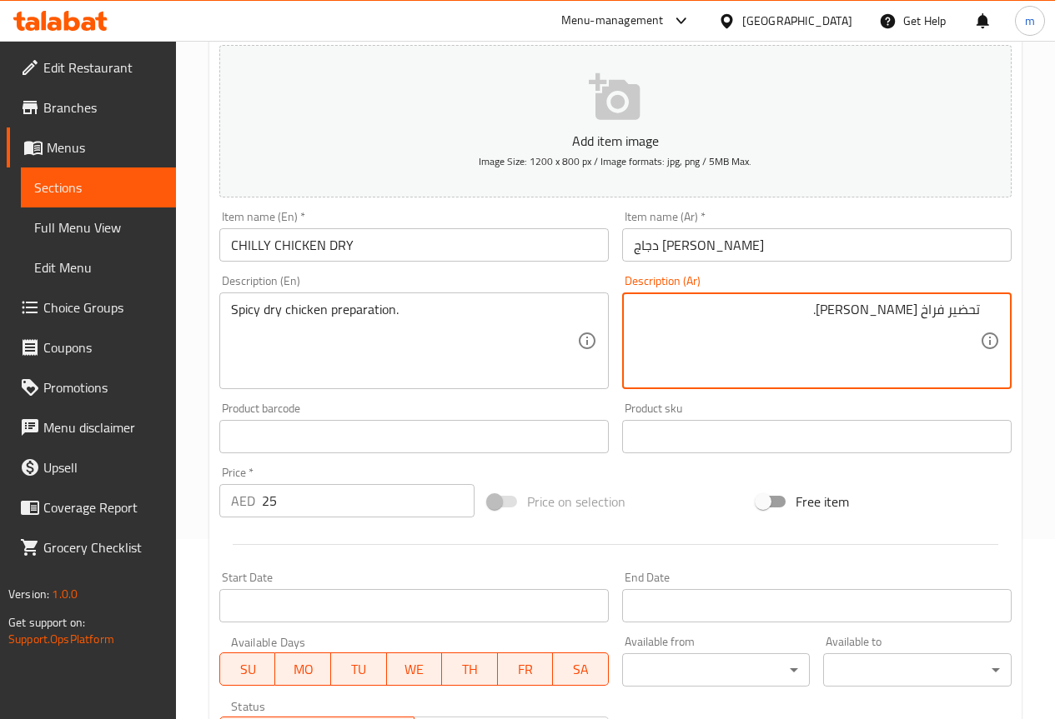
scroll to position [167, 0]
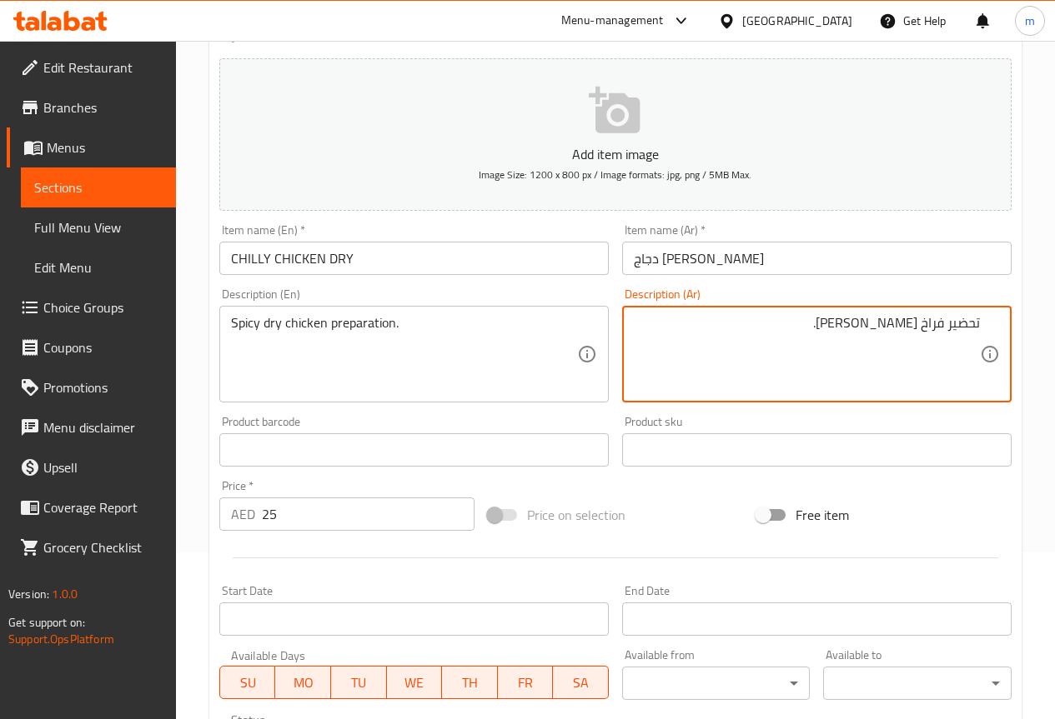
type textarea "تحضير فراخ جاف حار."
click at [829, 269] on input "دجاج تشيلي جاف" at bounding box center [816, 258] width 389 height 33
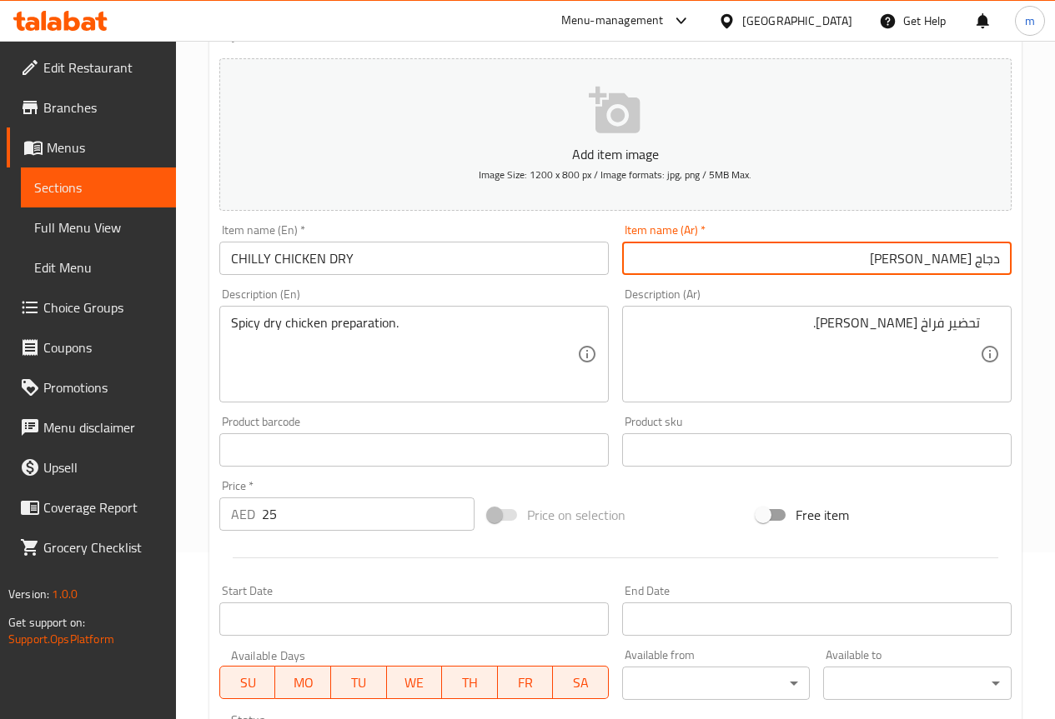
click at [980, 260] on input "دجاج تشيلي جاف" at bounding box center [816, 258] width 389 height 33
drag, startPoint x: 978, startPoint y: 263, endPoint x: 1018, endPoint y: 259, distance: 40.2
click at [1018, 259] on div "Update CHILLY CHICKEN DRY Add item image Image Size: 1200 x 800 px / Image form…" at bounding box center [615, 480] width 812 height 970
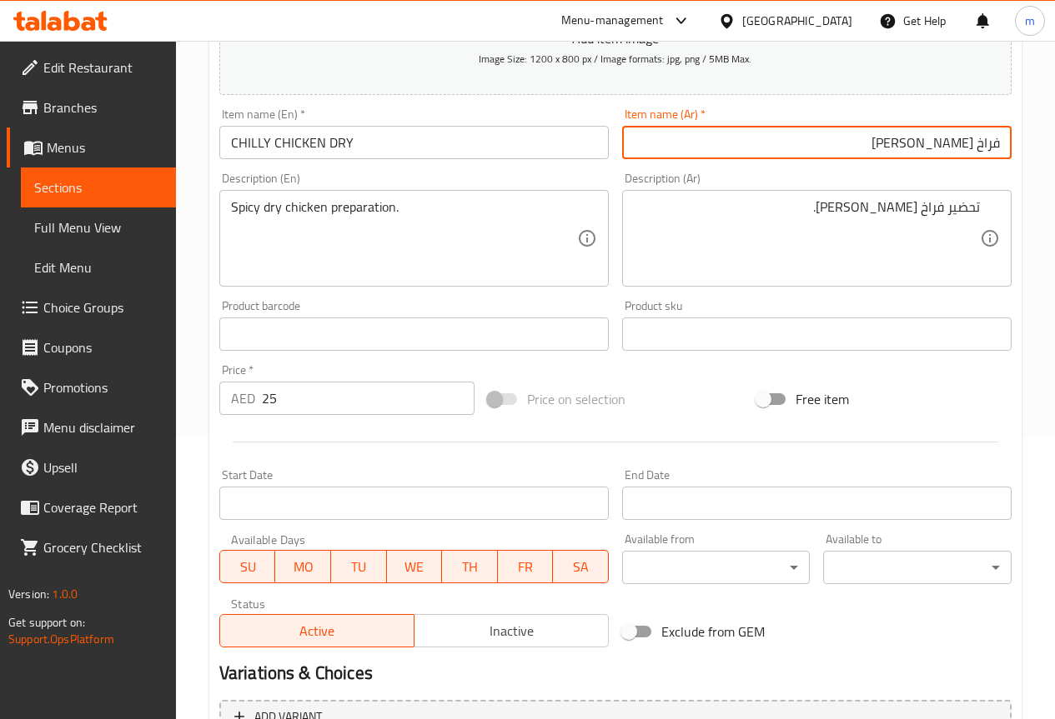
scroll to position [459, 0]
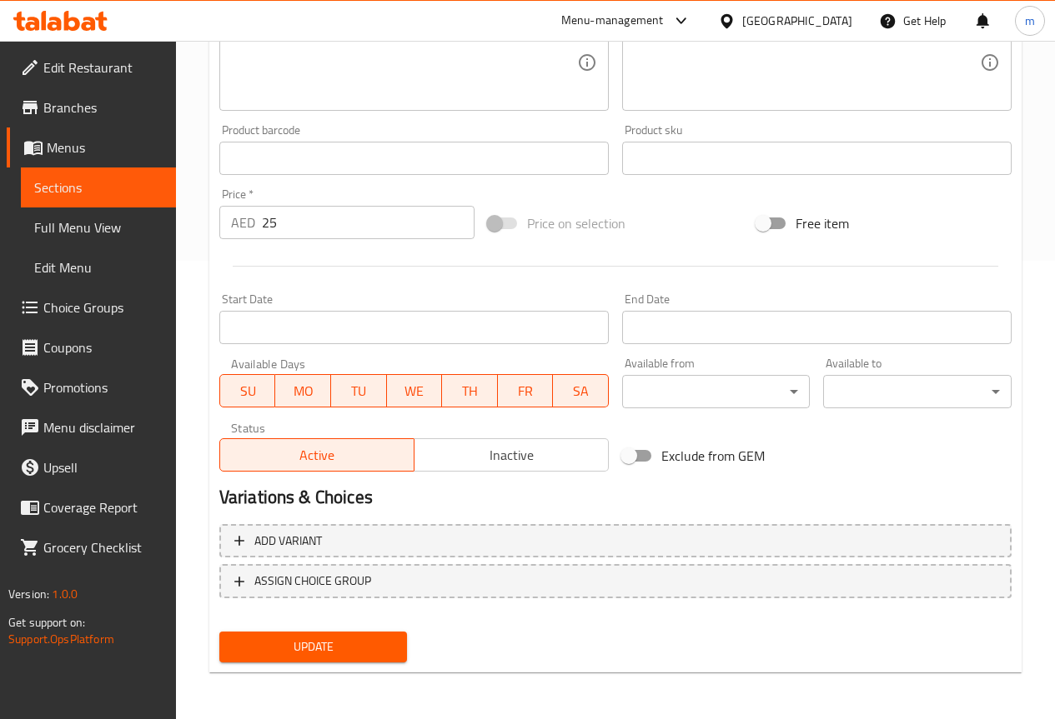
type input "فراخ تشيلي جاف"
click at [329, 648] on span "Update" at bounding box center [314, 647] width 162 height 21
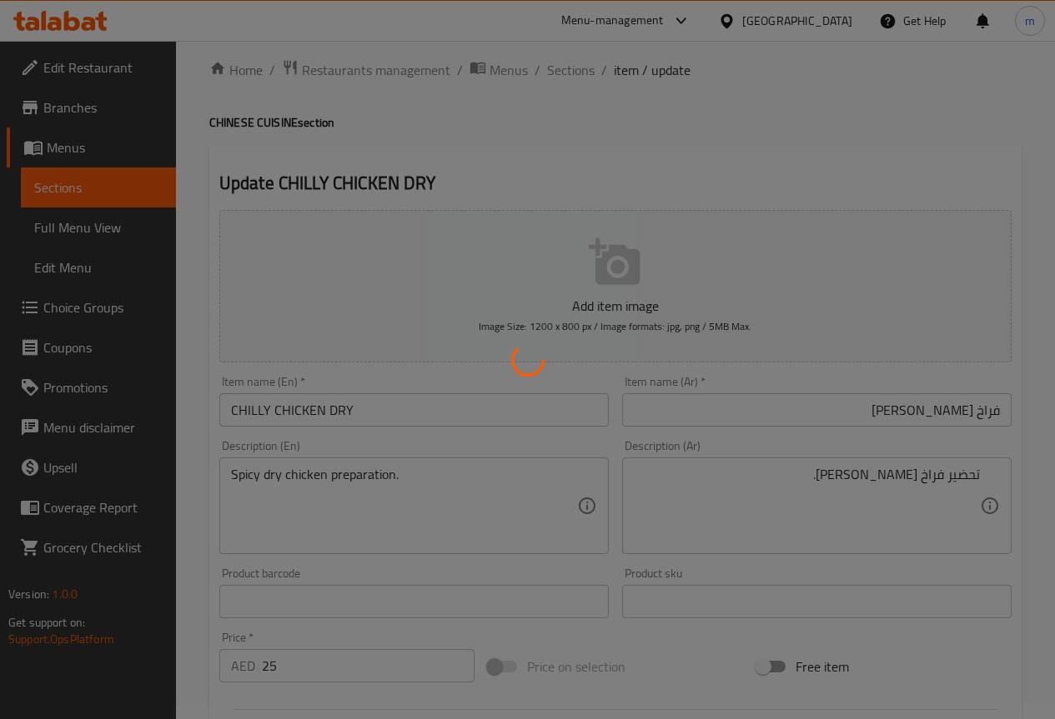
scroll to position [0, 0]
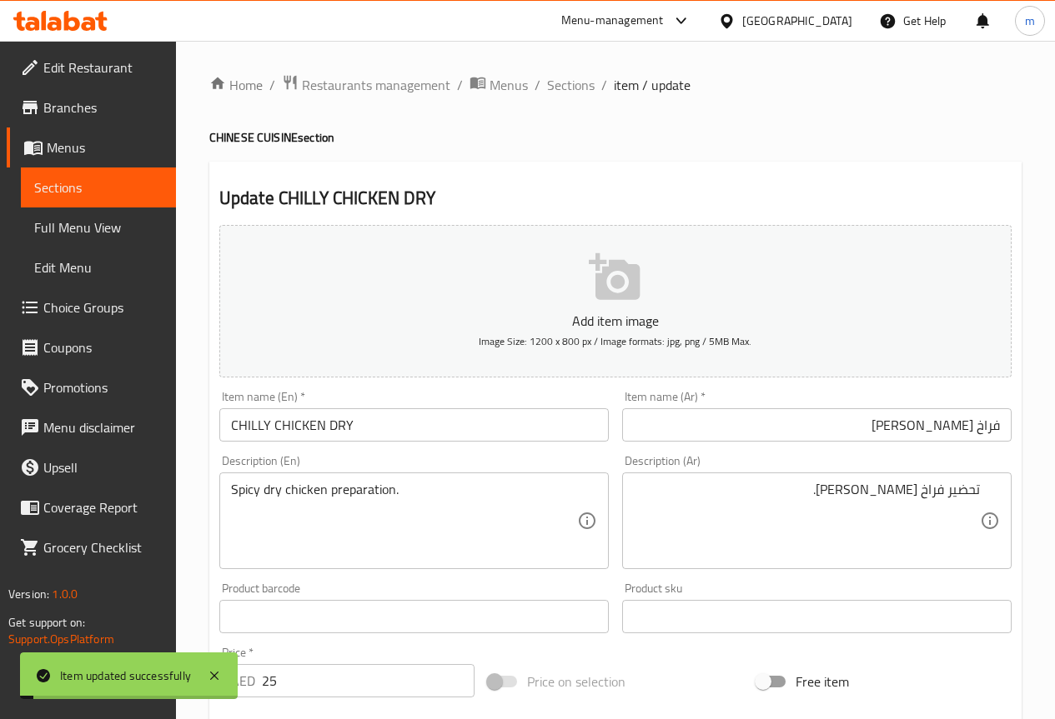
click at [557, 78] on span "Sections" at bounding box center [571, 85] width 48 height 20
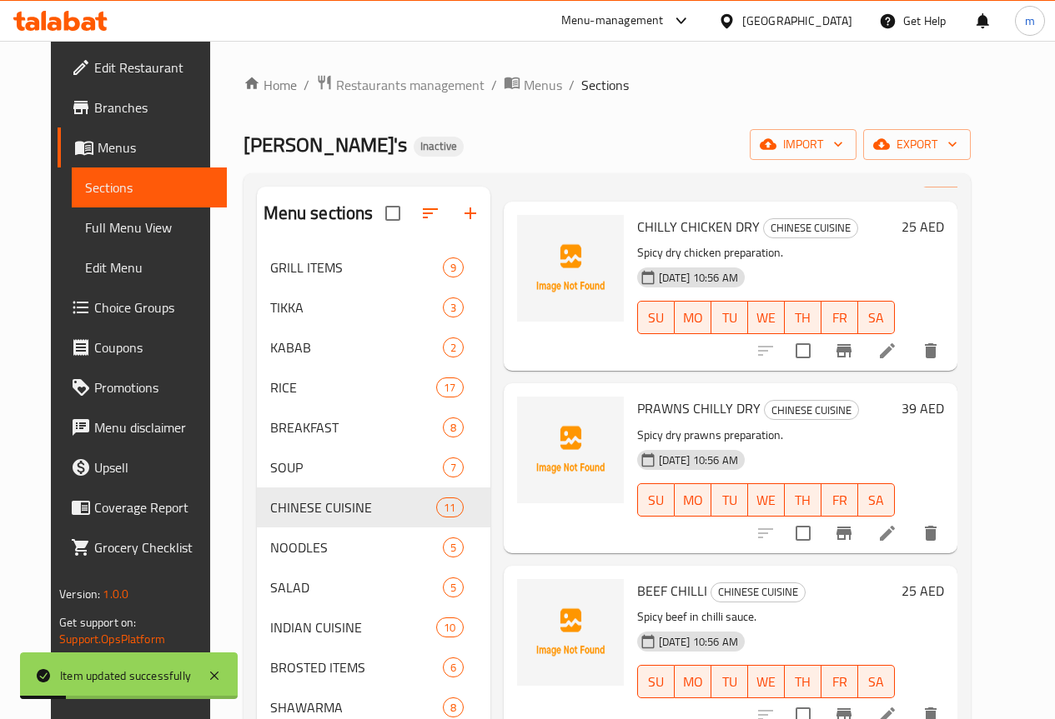
scroll to position [83, 0]
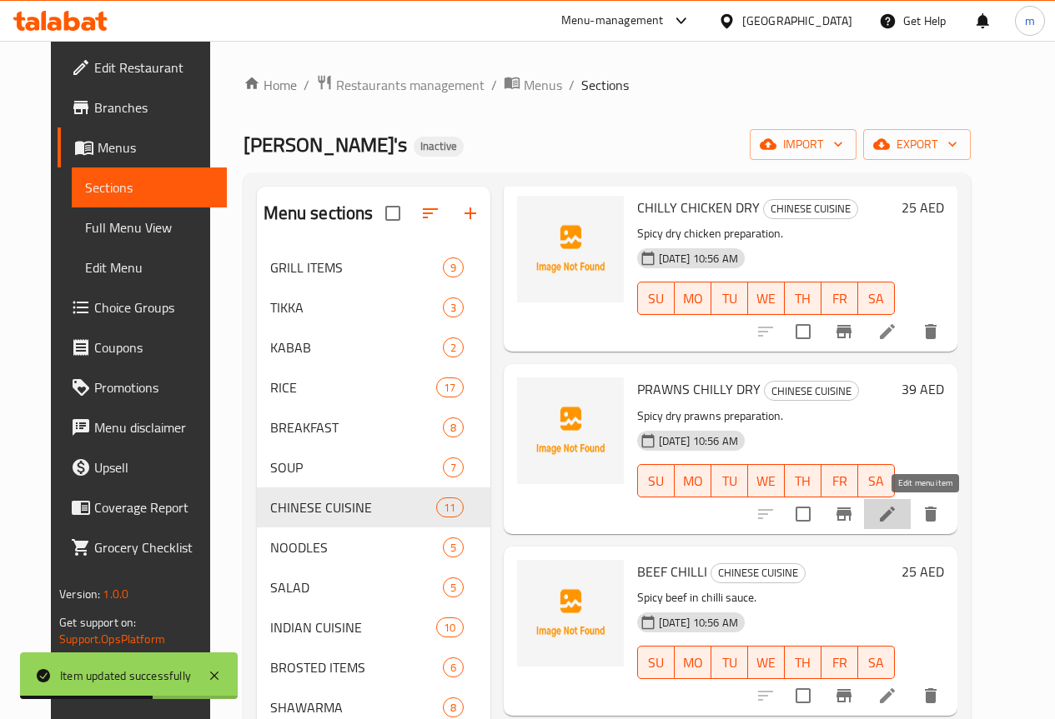
click at [897, 518] on icon at bounding box center [887, 514] width 20 height 20
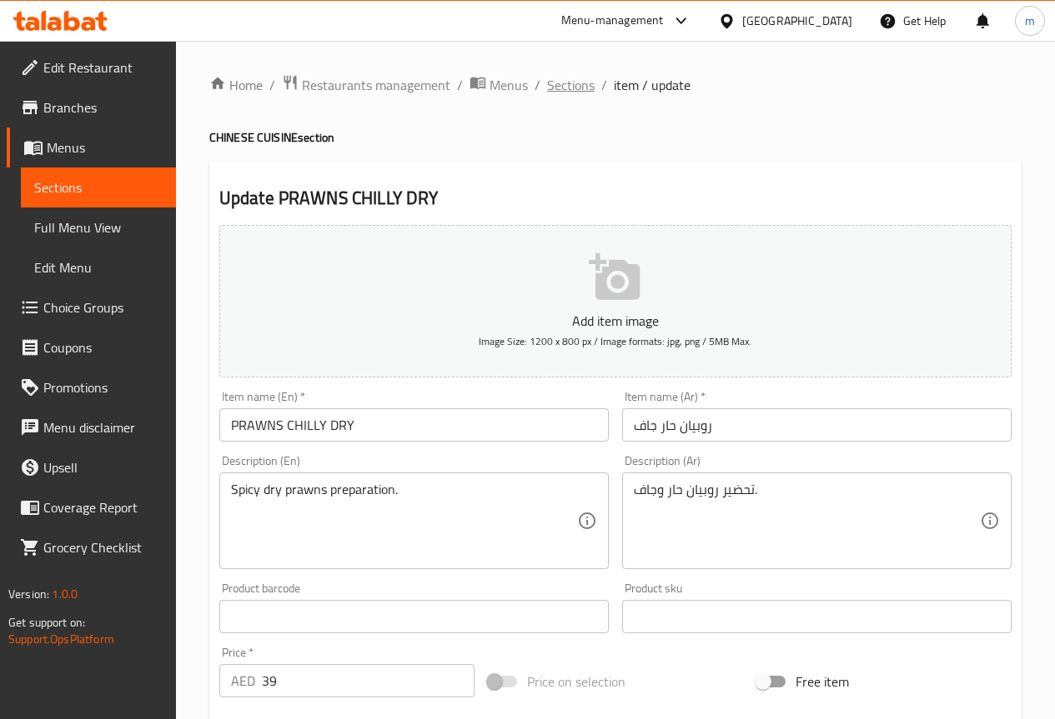
click at [563, 90] on span "Sections" at bounding box center [571, 85] width 48 height 20
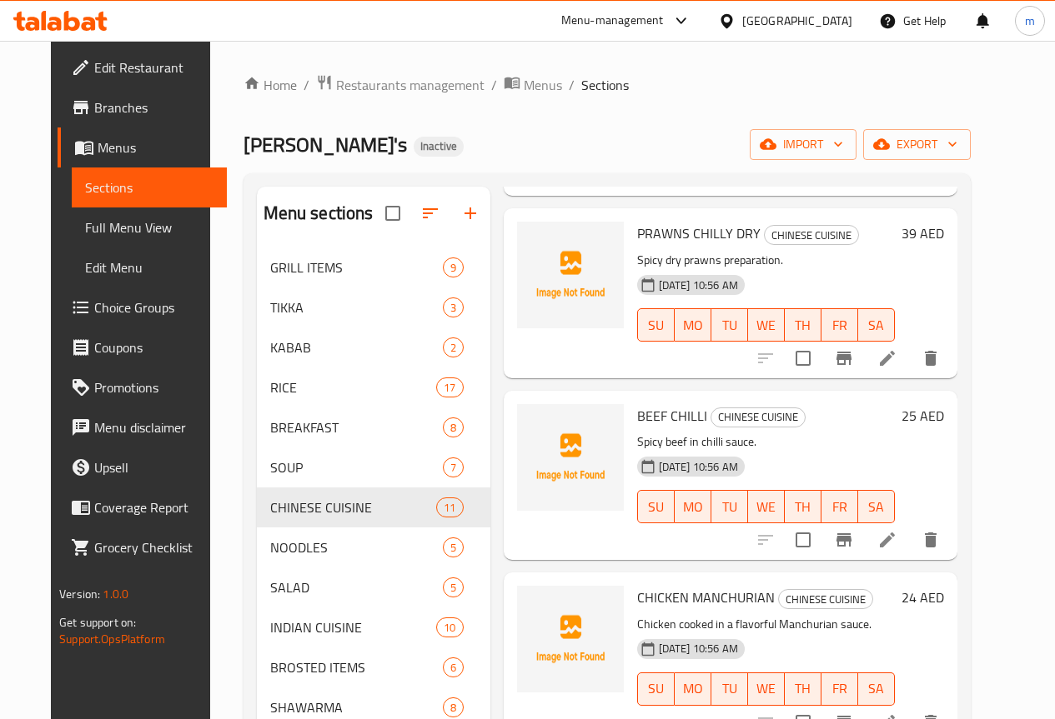
scroll to position [250, 0]
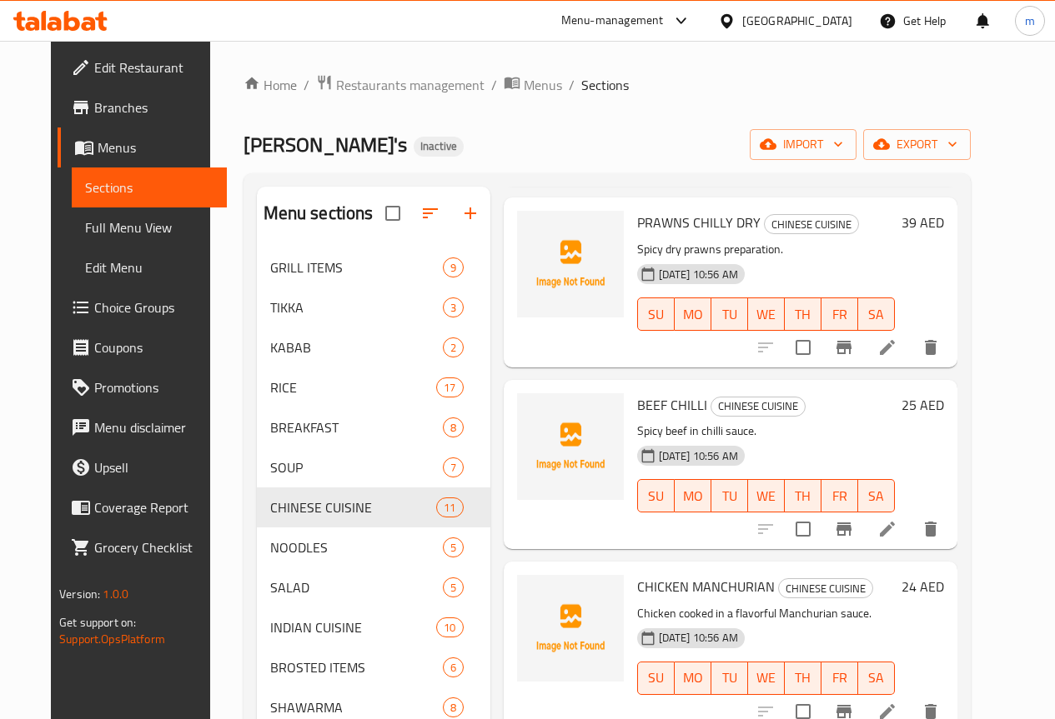
click at [897, 526] on icon at bounding box center [887, 529] width 20 height 20
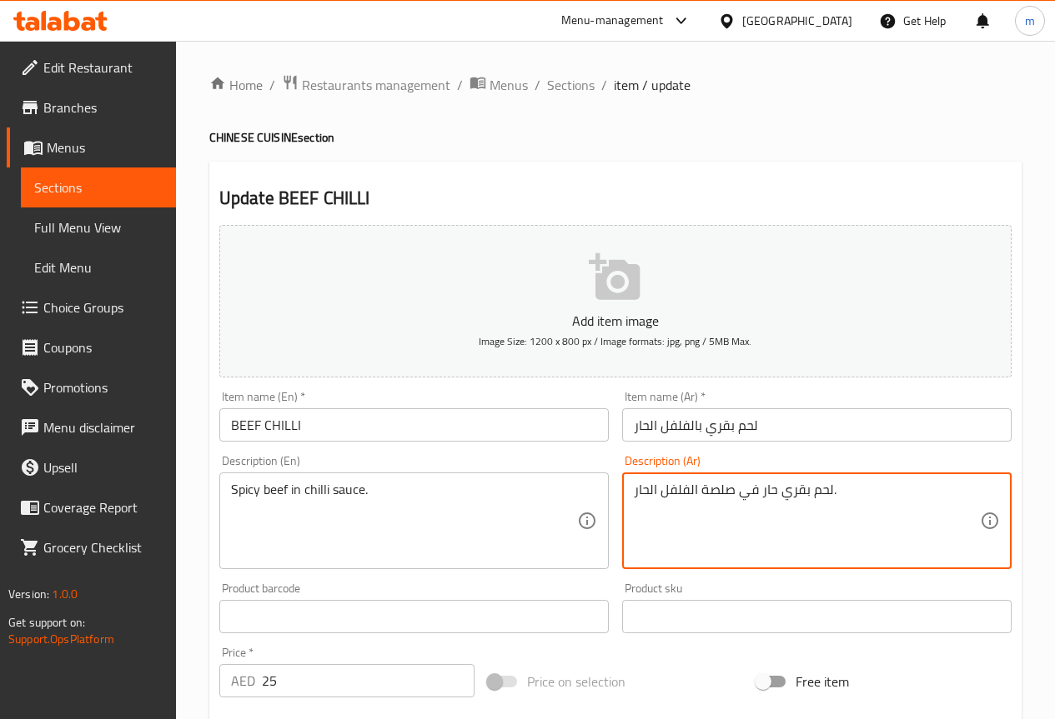
drag, startPoint x: 699, startPoint y: 493, endPoint x: 733, endPoint y: 511, distance: 38.1
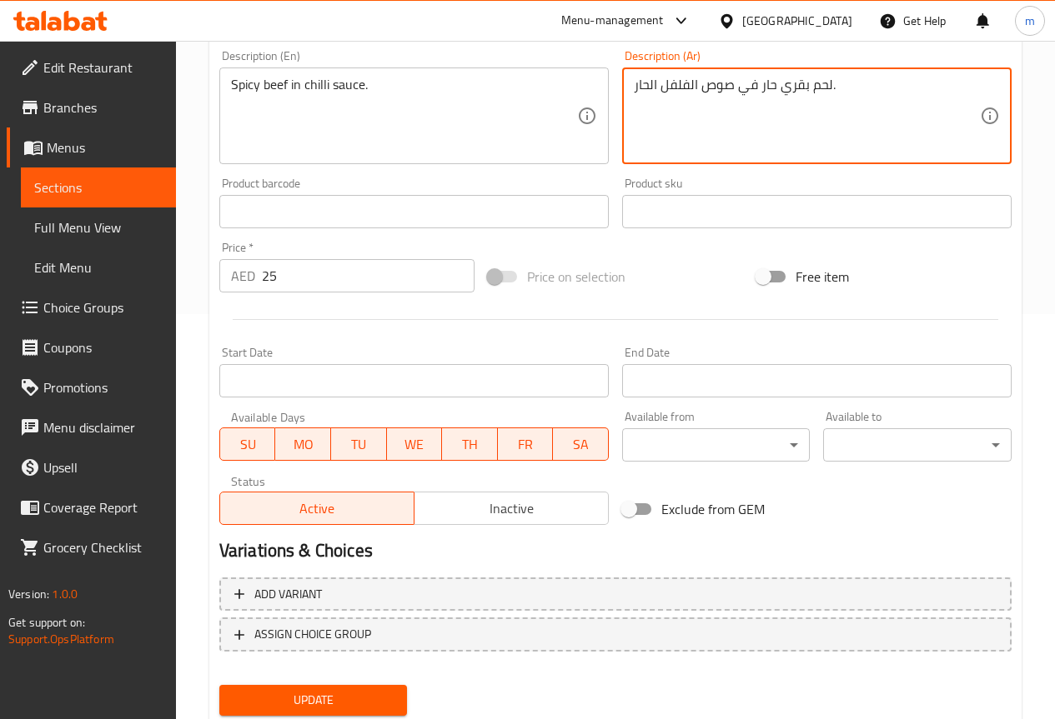
scroll to position [459, 0]
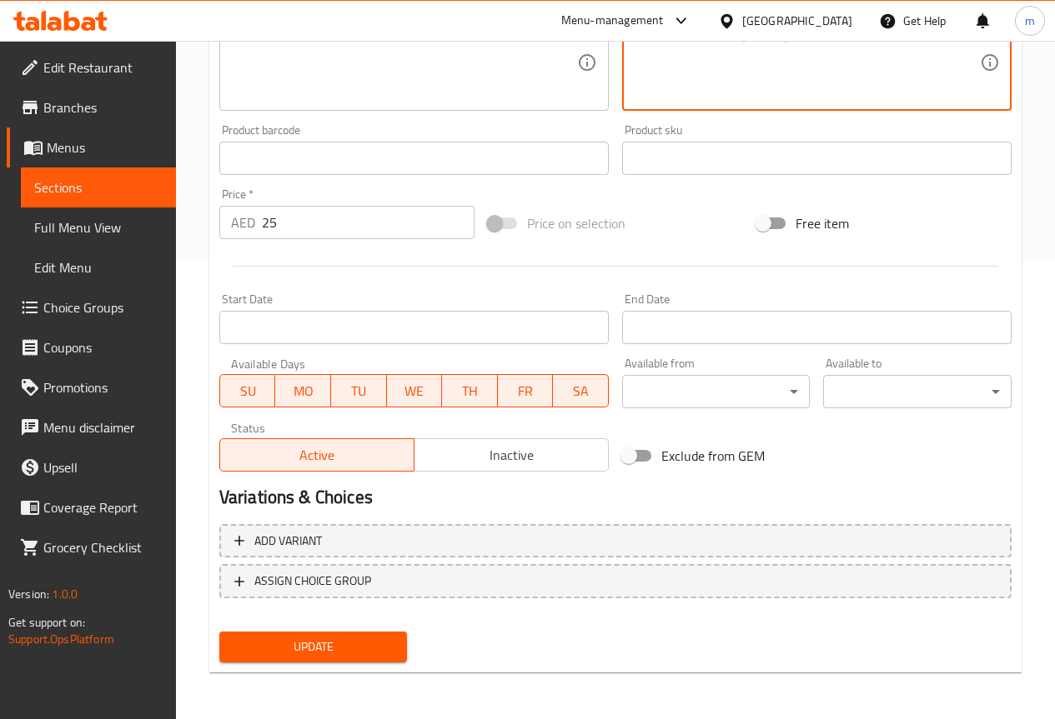
type textarea "لحم بقري حار في صوص الفلفل الحار."
click at [330, 632] on button "Update" at bounding box center [313, 647] width 188 height 31
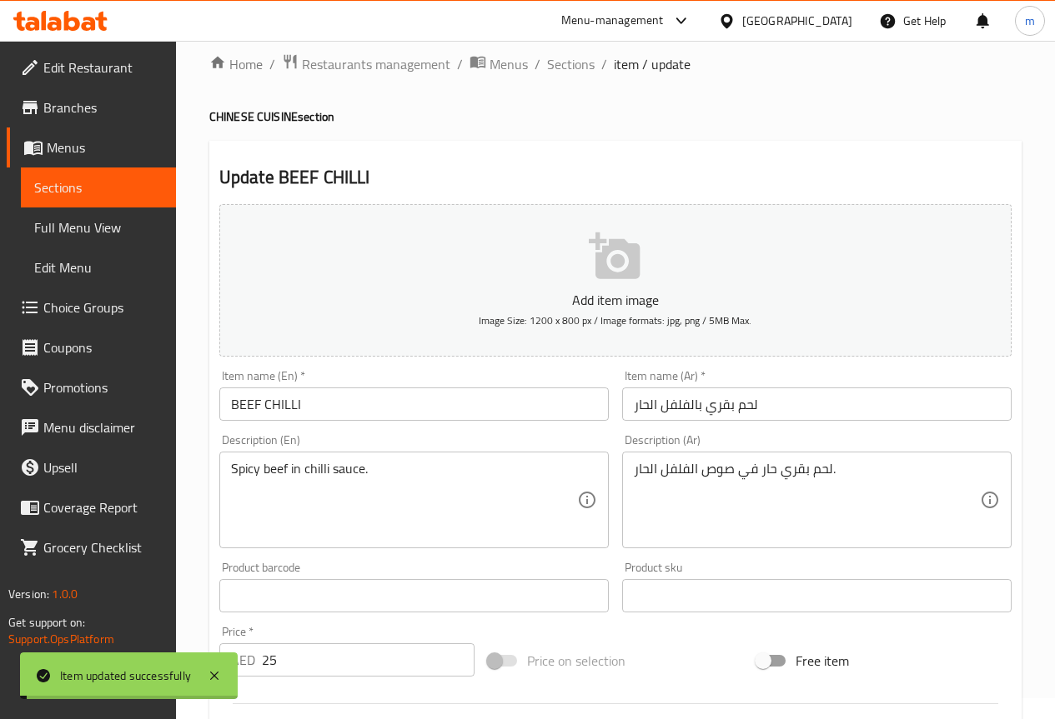
scroll to position [0, 0]
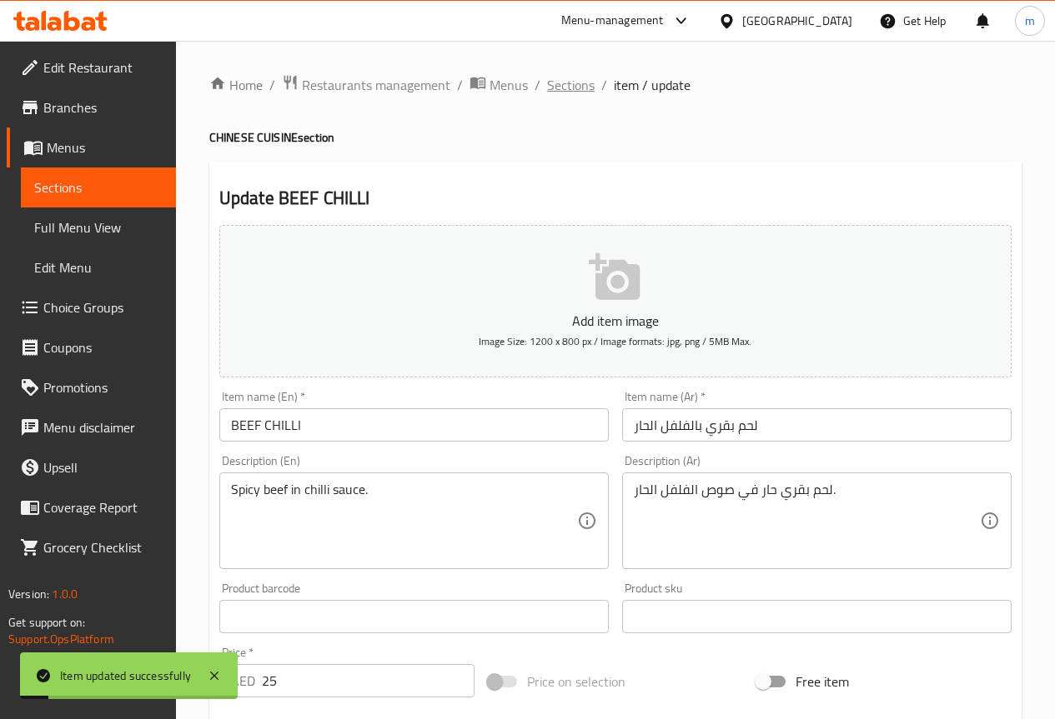
click at [566, 89] on span "Sections" at bounding box center [571, 85] width 48 height 20
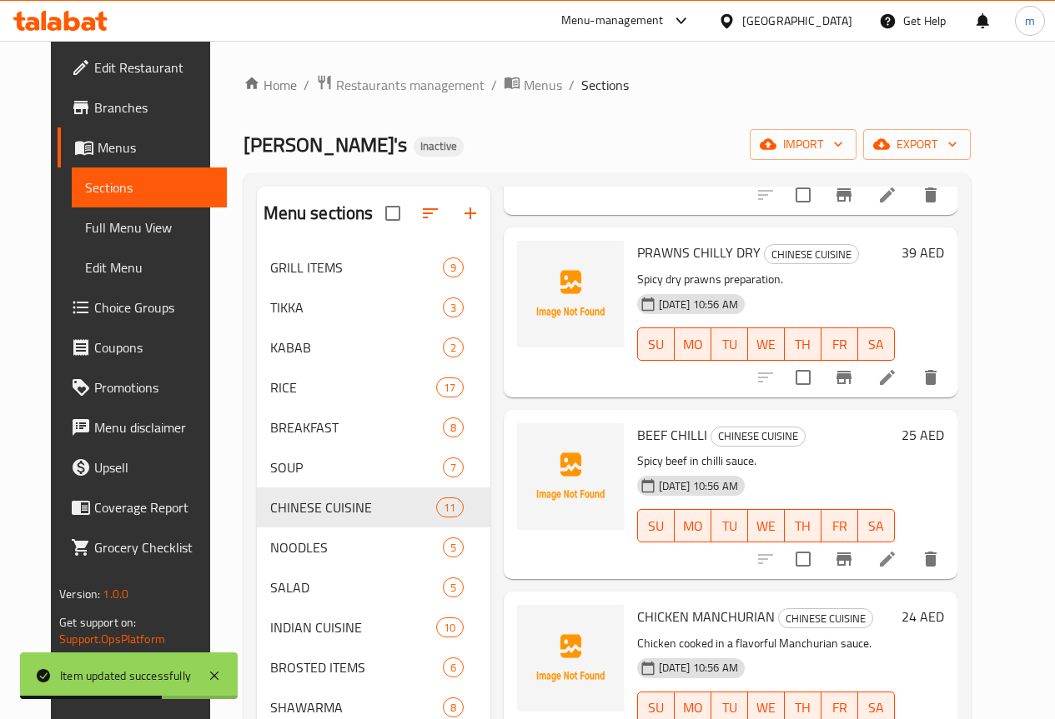
scroll to position [333, 0]
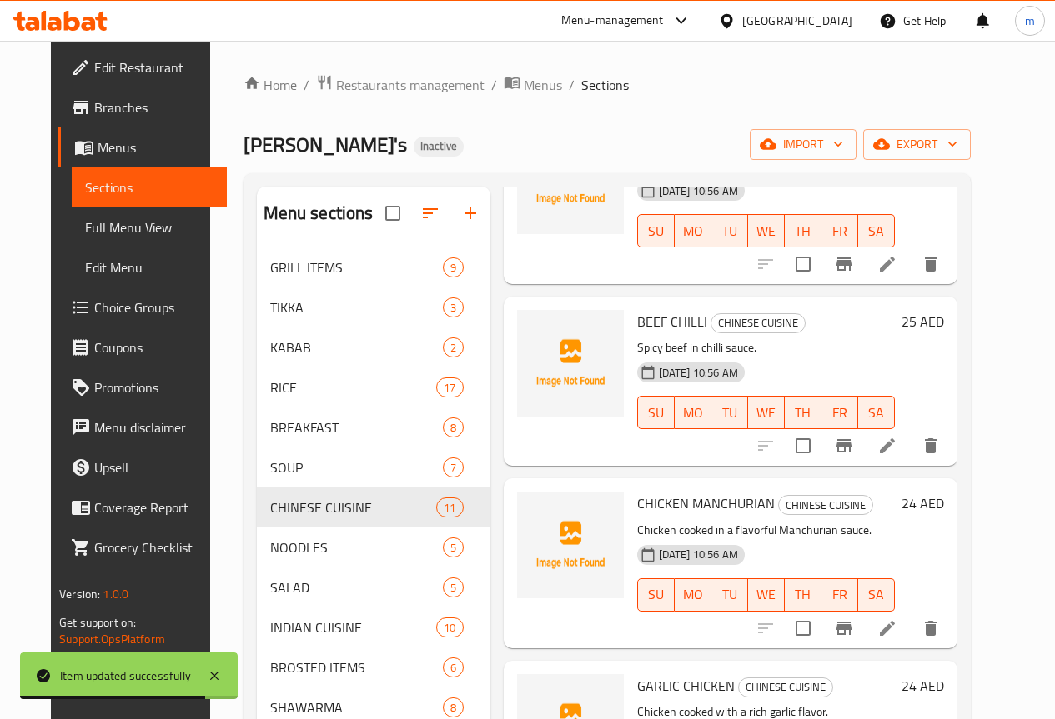
click at [910, 631] on li at bounding box center [887, 629] width 47 height 30
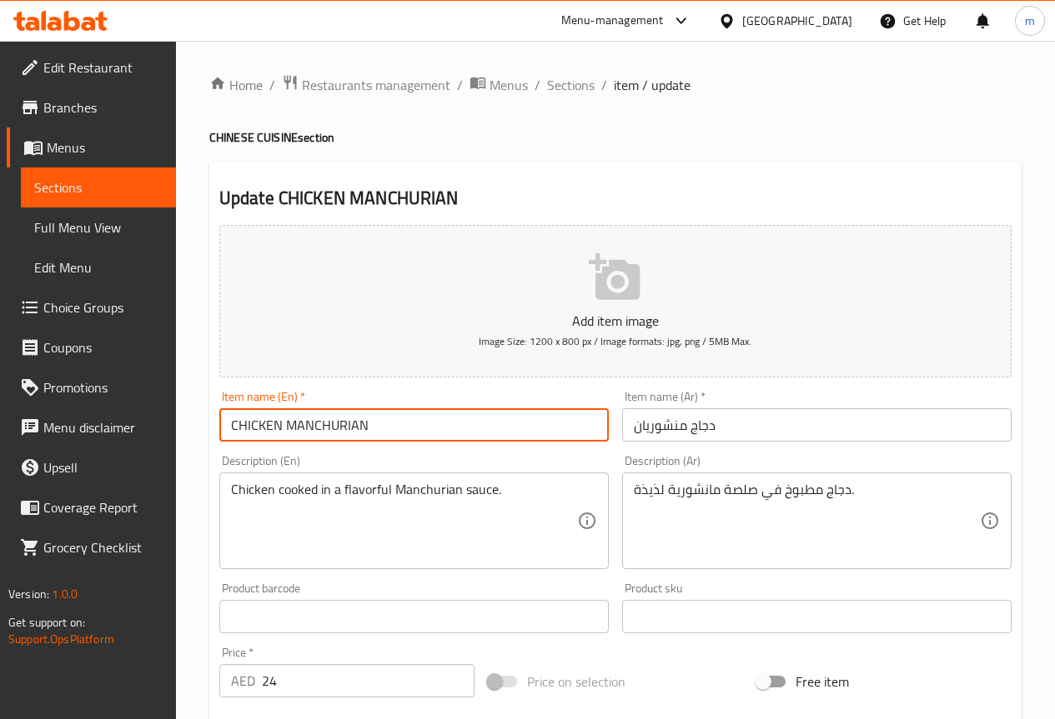
drag, startPoint x: 380, startPoint y: 429, endPoint x: 284, endPoint y: 432, distance: 95.9
click at [284, 432] on input "CHICKEN MANCHURIAN" at bounding box center [413, 424] width 389 height 33
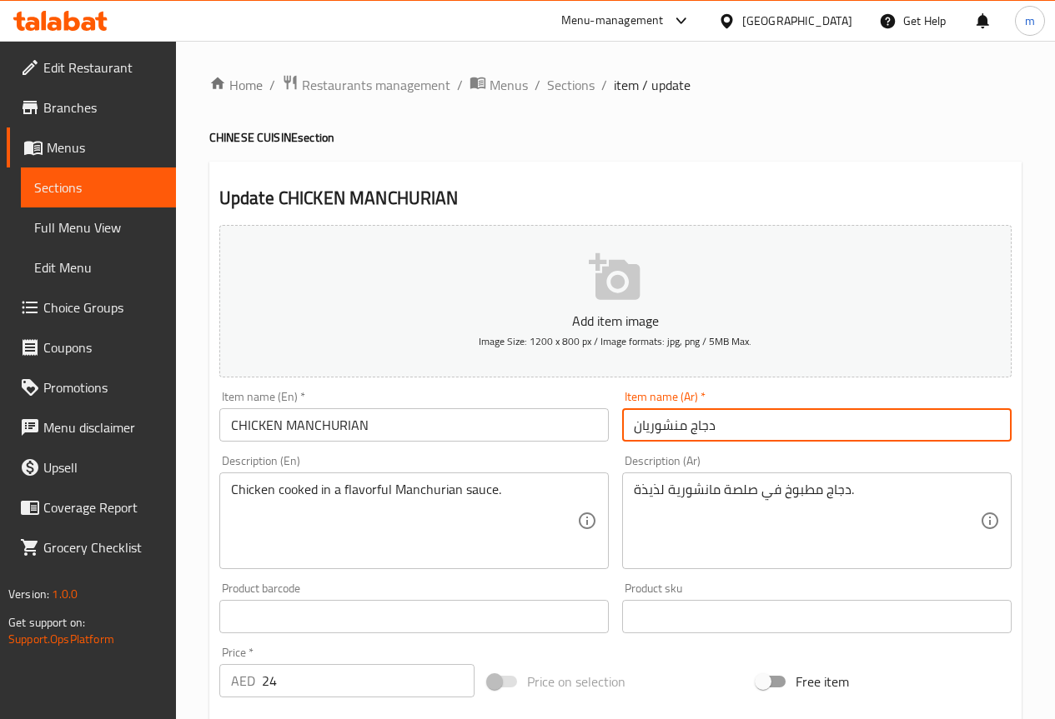
drag, startPoint x: 630, startPoint y: 427, endPoint x: 684, endPoint y: 431, distance: 53.5
click at [684, 431] on input "دجاج منشوريان" at bounding box center [816, 424] width 389 height 33
paste input "text"
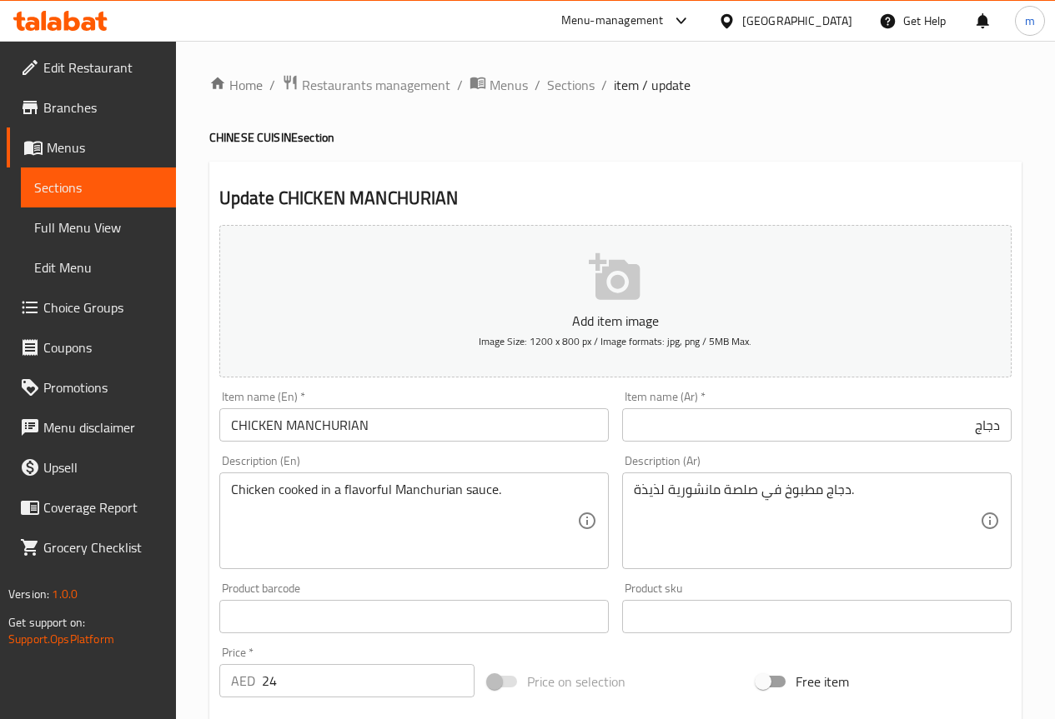
click at [909, 436] on input "دجاج" at bounding box center [816, 424] width 389 height 33
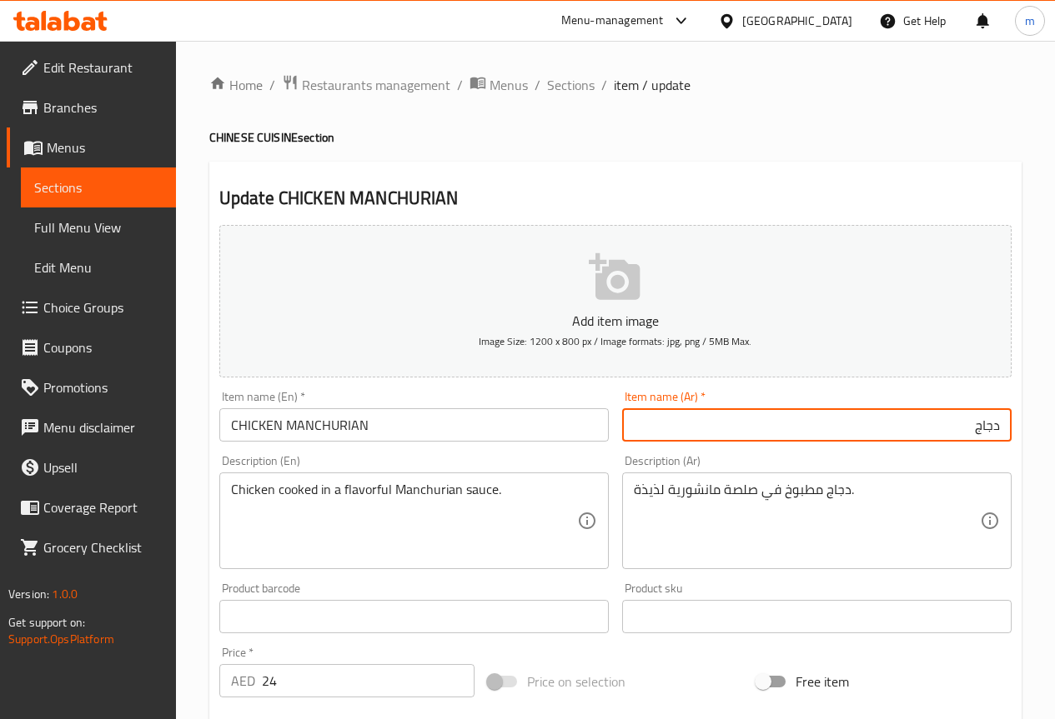
click at [939, 428] on input "دجاج" at bounding box center [816, 424] width 389 height 33
click at [949, 423] on input "دجاج" at bounding box center [816, 424] width 389 height 33
click at [945, 423] on input "دجاج" at bounding box center [816, 424] width 389 height 33
paste input "منشوريان"
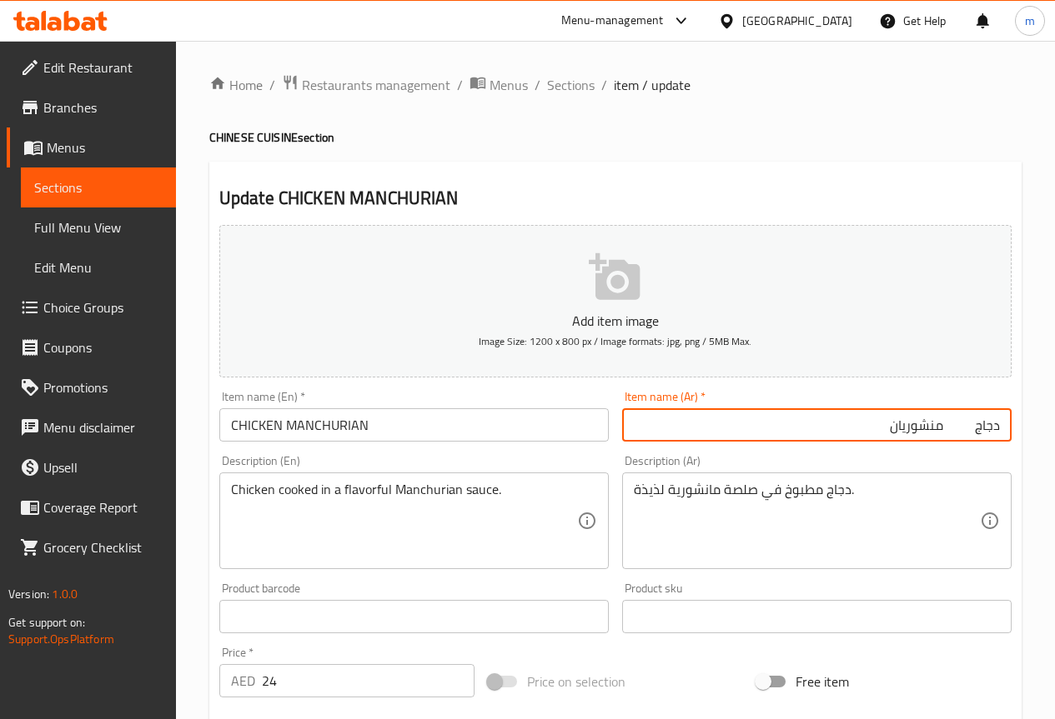
click at [954, 423] on input "دجاج منشوريان" at bounding box center [816, 424] width 389 height 33
drag, startPoint x: 975, startPoint y: 427, endPoint x: 1110, endPoint y: 434, distance: 135.2
click at [1054, 434] on html "​ Menu-management United Arab Emirates Get Help m Edit Restaurant Branches Menu…" at bounding box center [527, 359] width 1055 height 719
type input "فراخ منشوريان"
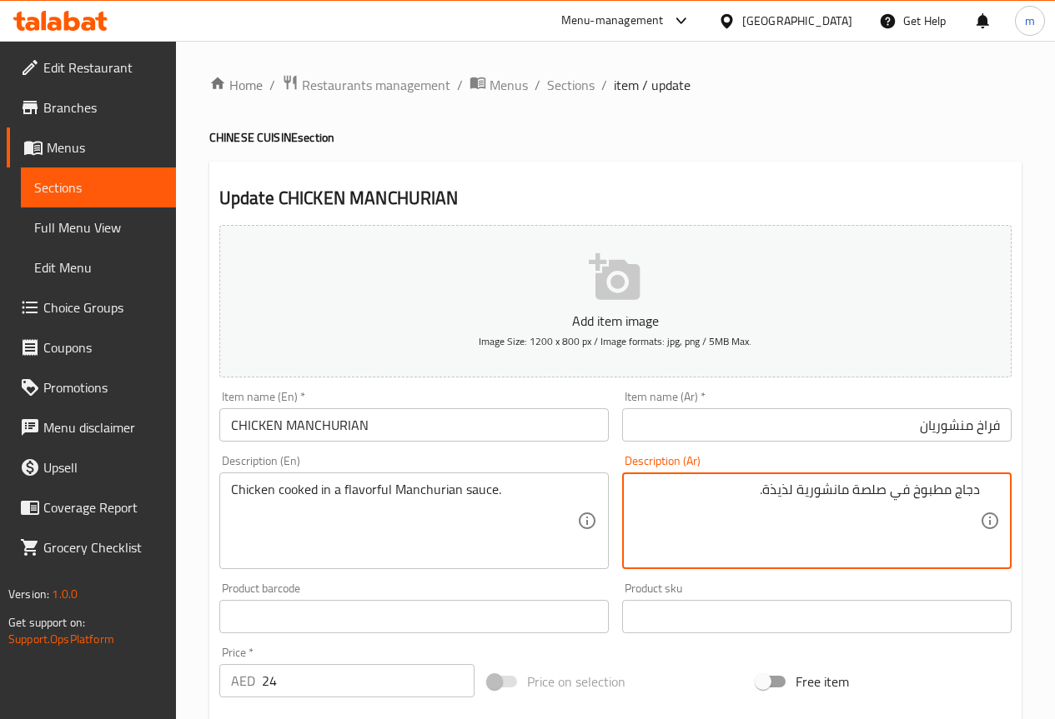
drag, startPoint x: 796, startPoint y: 491, endPoint x: 849, endPoint y: 488, distance: 53.5
click at [849, 488] on textarea "دجاج مطبوخ في صلصة مانشورية لذيذة." at bounding box center [807, 521] width 346 height 79
paste textarea "منشوريان"
click at [833, 489] on textarea "دجاج مطبوخ في صلصة منشوريان لذيذة." at bounding box center [807, 521] width 346 height 79
click at [835, 493] on textarea "دجاج مطبوخ في صلصة منشوريان لذيذة." at bounding box center [807, 521] width 346 height 79
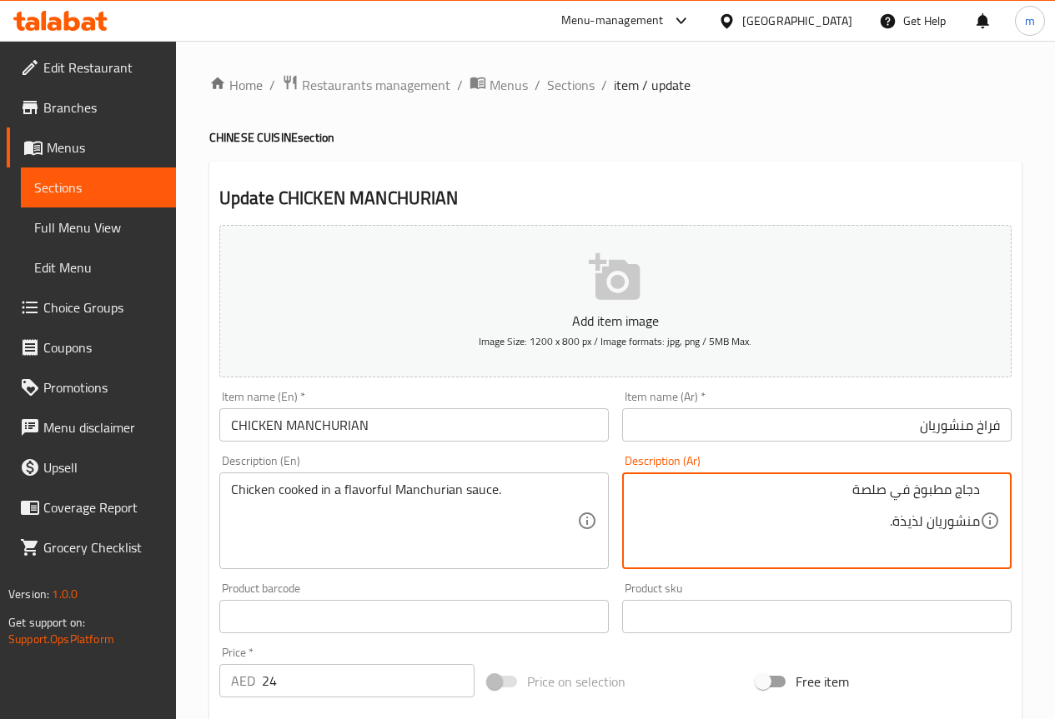
click at [835, 493] on textarea "دجاج مطبوخ في صلصة منشوريان لذيذة." at bounding box center [807, 521] width 346 height 79
click at [980, 523] on icon at bounding box center [990, 521] width 20 height 20
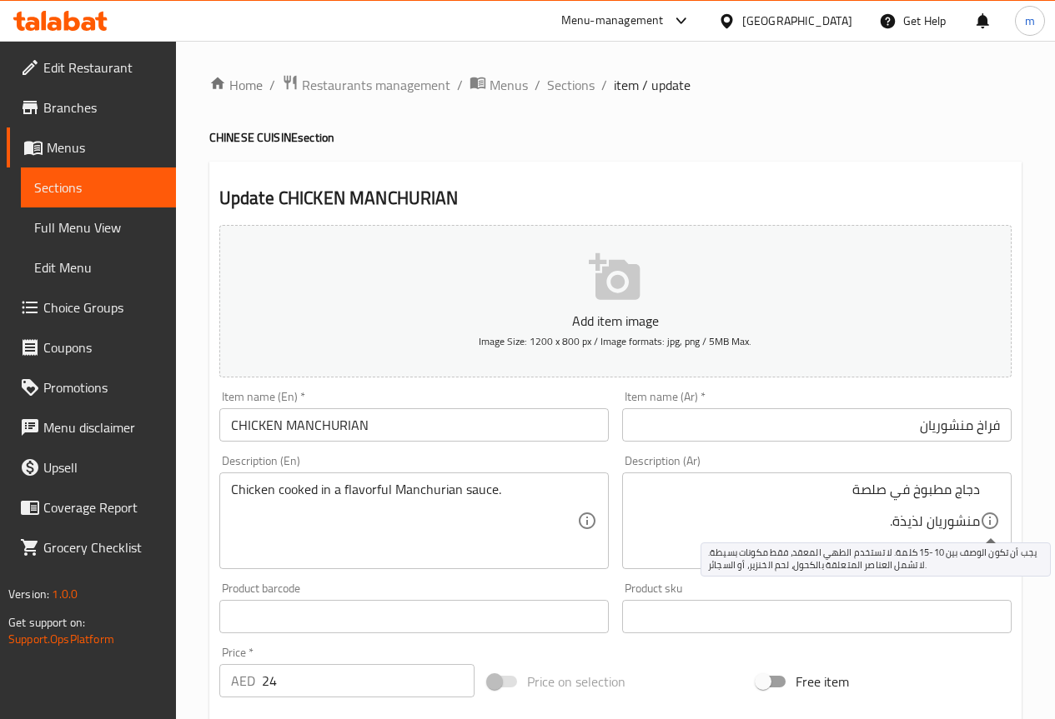
click at [980, 524] on icon at bounding box center [990, 521] width 20 height 20
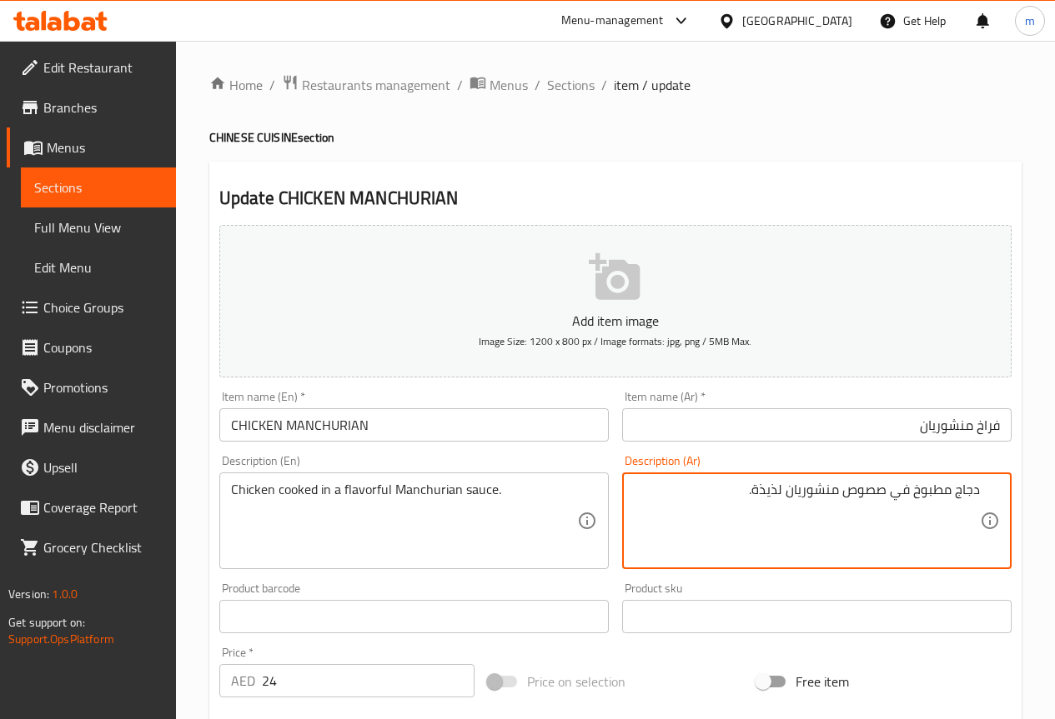
click at [862, 494] on textarea "دجاج مطبوخ في صصوص منشوريان لذيذة." at bounding box center [807, 521] width 346 height 79
drag, startPoint x: 955, startPoint y: 489, endPoint x: 1079, endPoint y: 502, distance: 124.9
click at [1054, 502] on html "​ Menu-management United Arab Emirates Get Help m Edit Restaurant Branches Menu…" at bounding box center [527, 359] width 1055 height 719
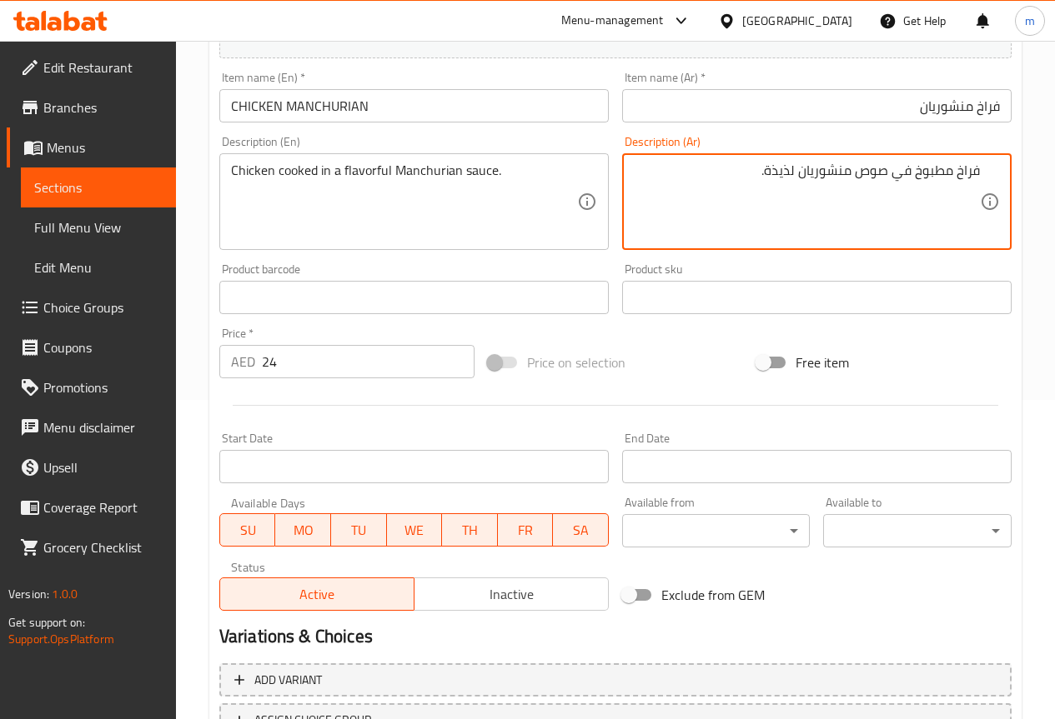
scroll to position [459, 0]
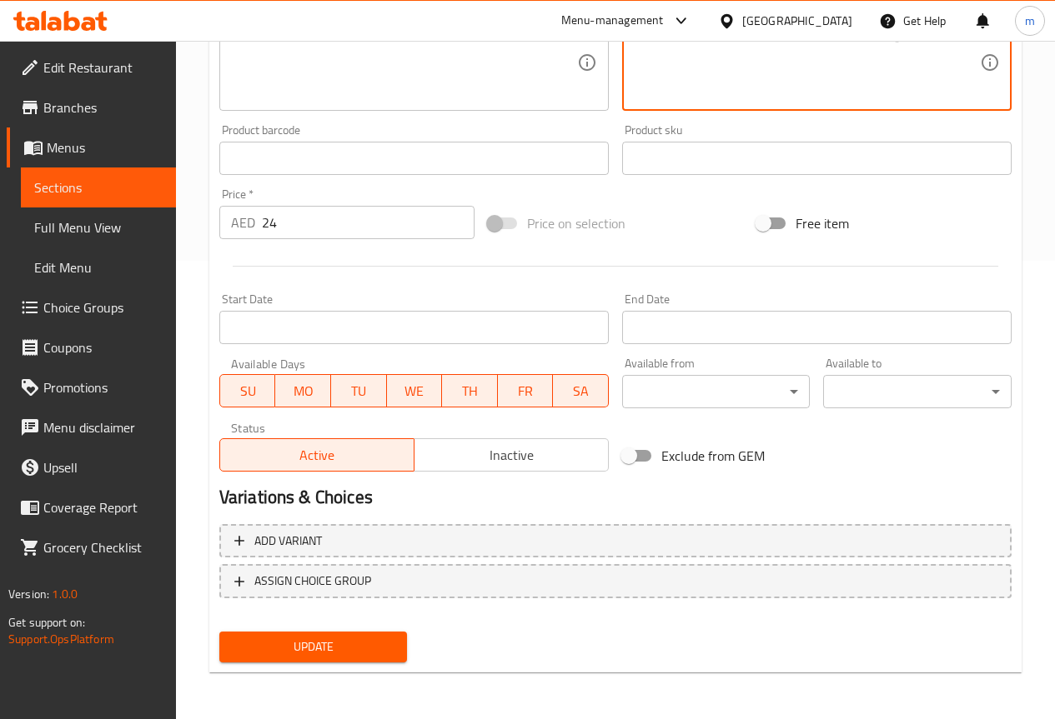
type textarea "فراخ مطبوخ في صوص منشوريان لذيذة."
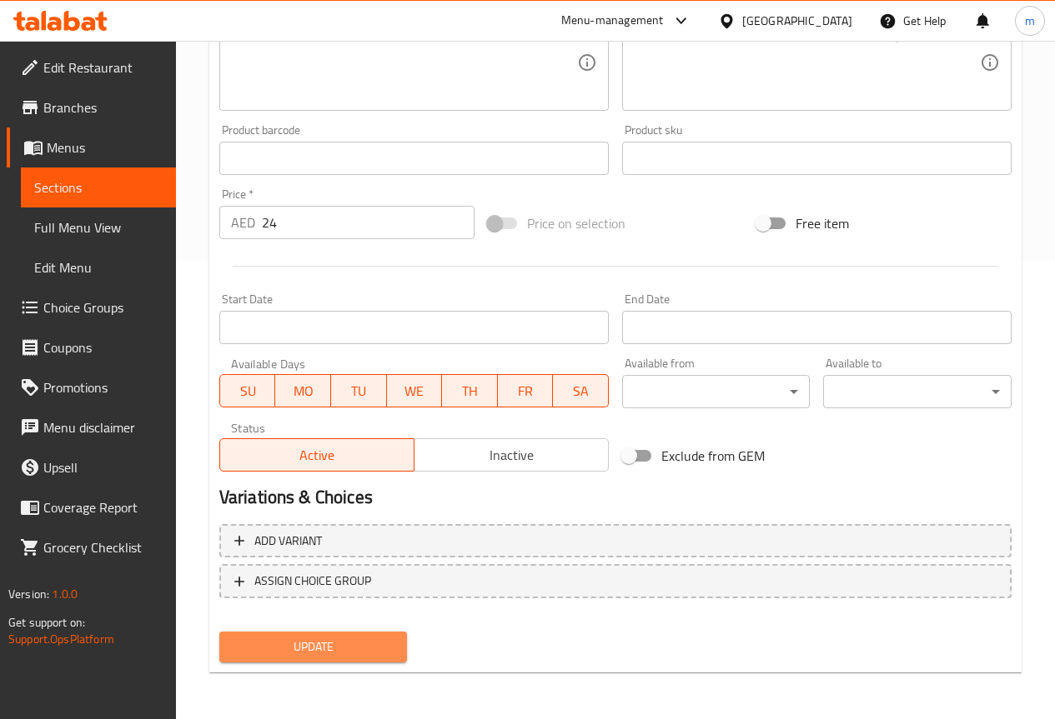
click at [378, 655] on span "Update" at bounding box center [314, 647] width 162 height 21
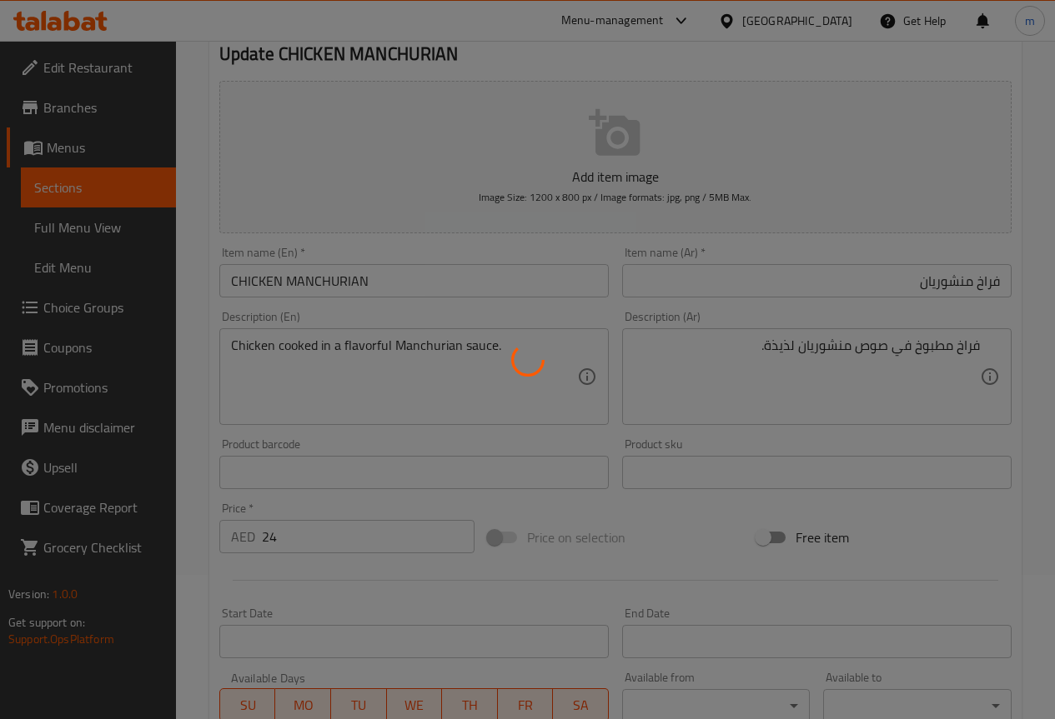
scroll to position [0, 0]
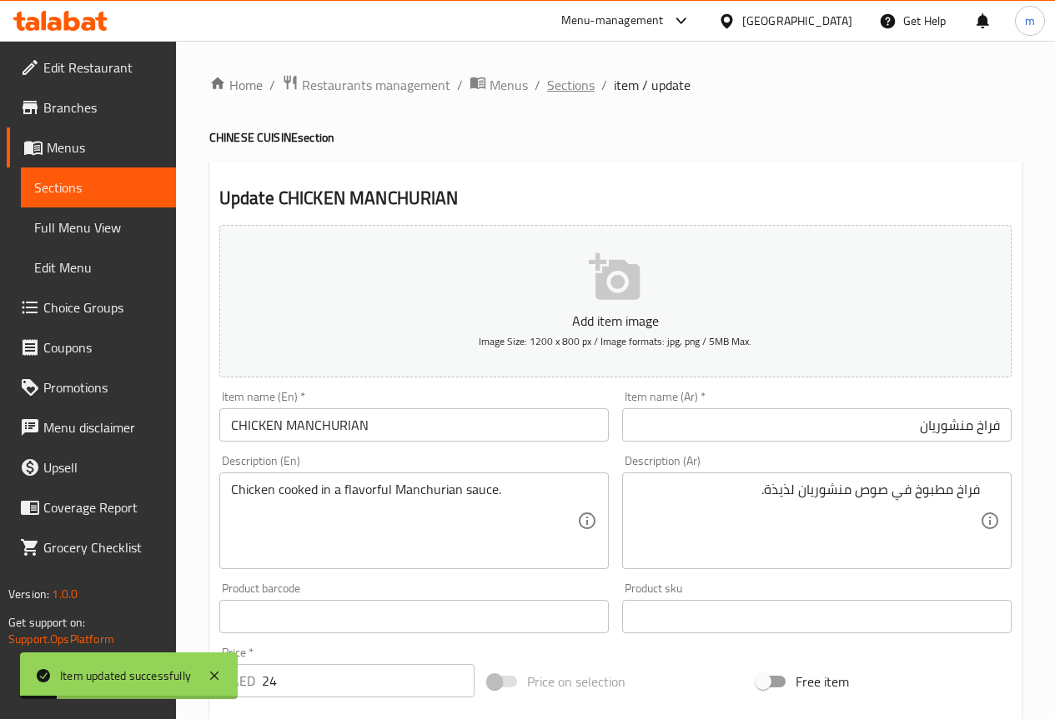
click at [569, 83] on span "Sections" at bounding box center [571, 85] width 48 height 20
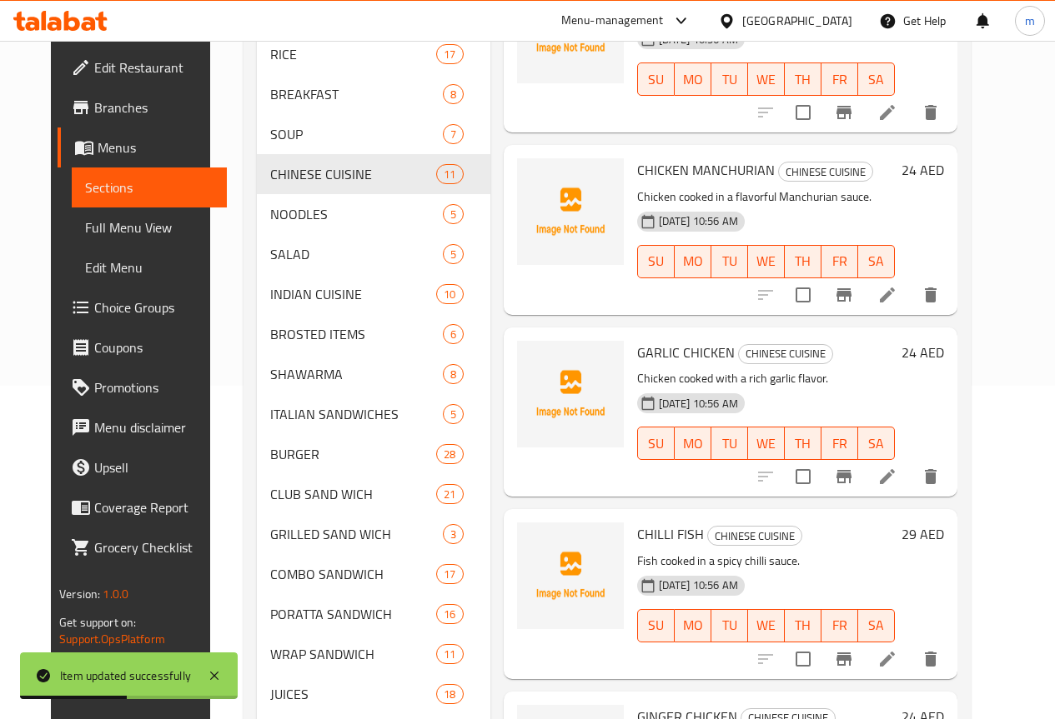
scroll to position [250, 0]
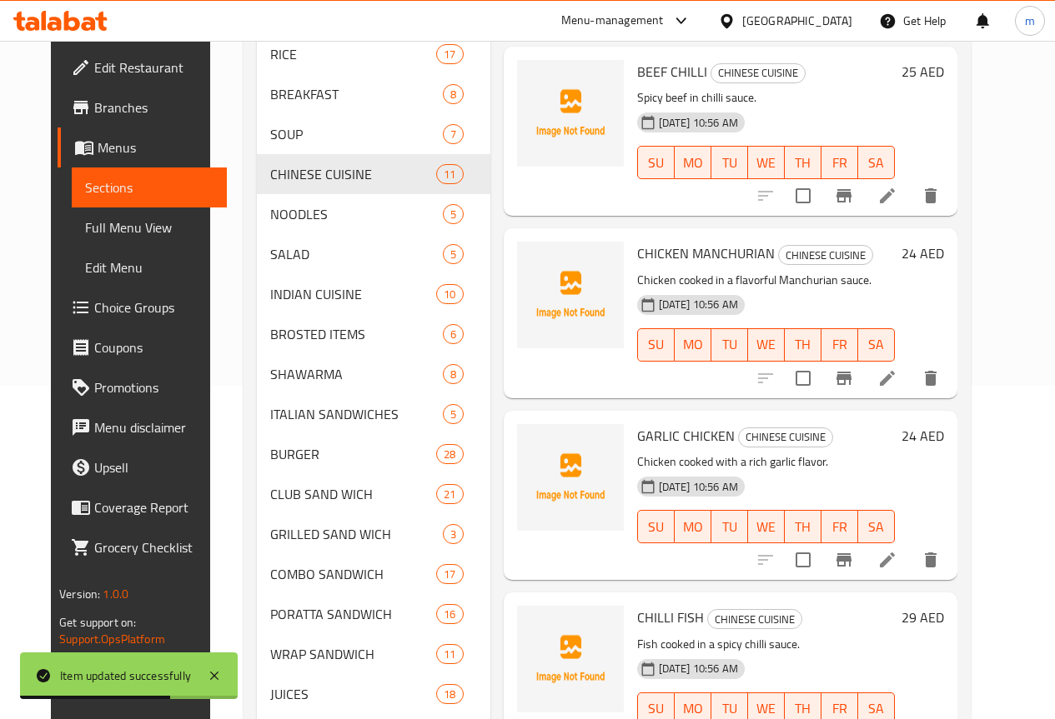
click at [897, 558] on icon at bounding box center [887, 560] width 20 height 20
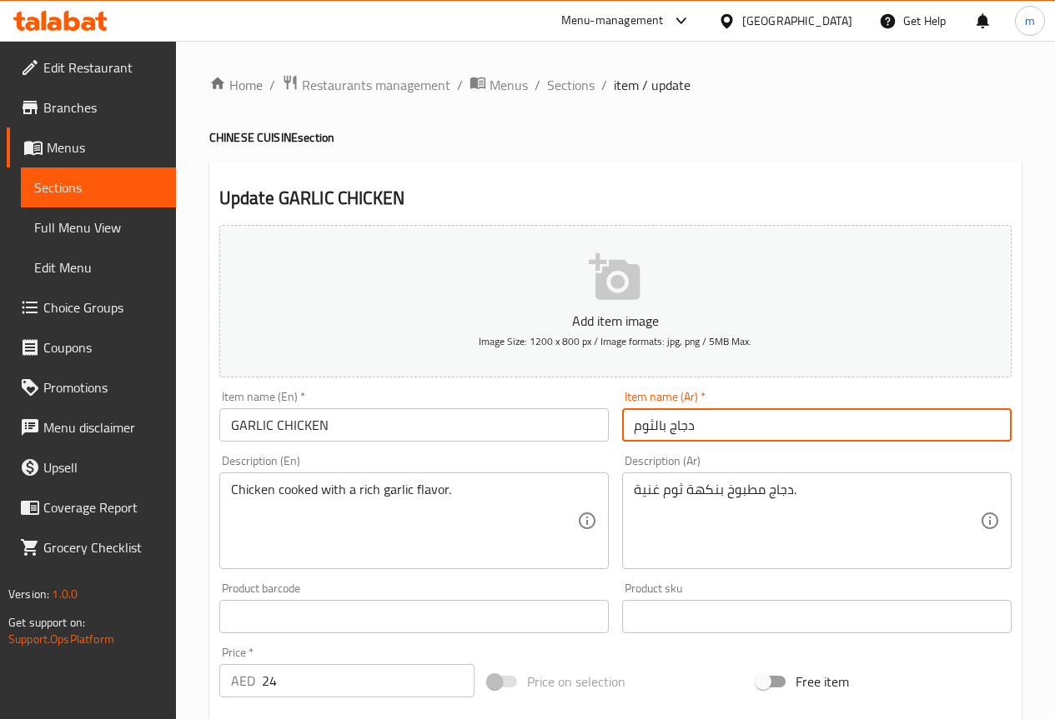
click at [712, 429] on input "دجاج بالثوم" at bounding box center [816, 424] width 389 height 33
drag, startPoint x: 974, startPoint y: 429, endPoint x: 1131, endPoint y: 423, distance: 157.7
click at [1054, 423] on html "​ Menu-management United Arab Emirates Get Help m Edit Restaurant Branches Menu…" at bounding box center [527, 359] width 1055 height 719
type input "فراخ بالثوم"
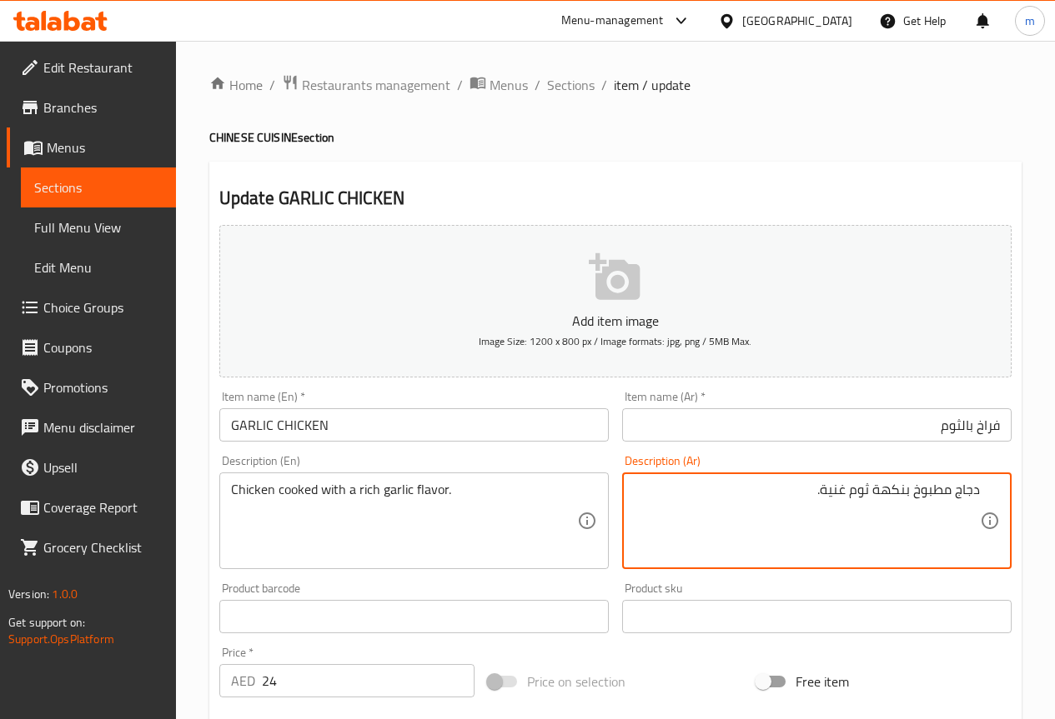
drag, startPoint x: 954, startPoint y: 494, endPoint x: 1196, endPoint y: 499, distance: 242.7
click at [1054, 499] on html "​ Menu-management United Arab Emirates Get Help m Edit Restaurant Branches Menu…" at bounding box center [527, 359] width 1055 height 719
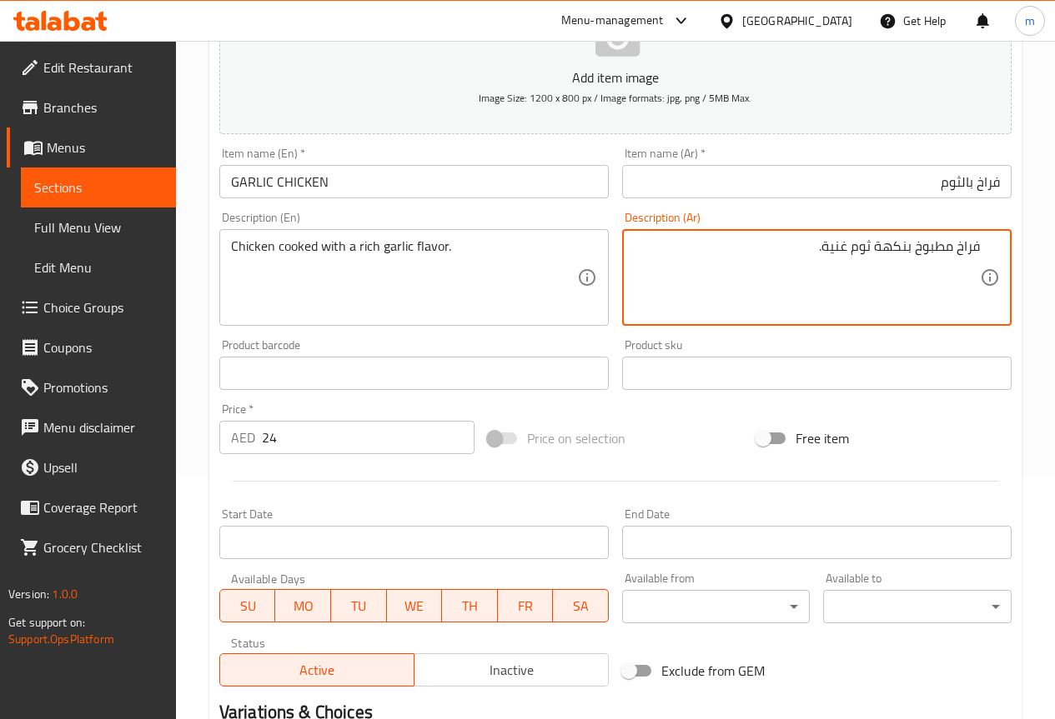
scroll to position [417, 0]
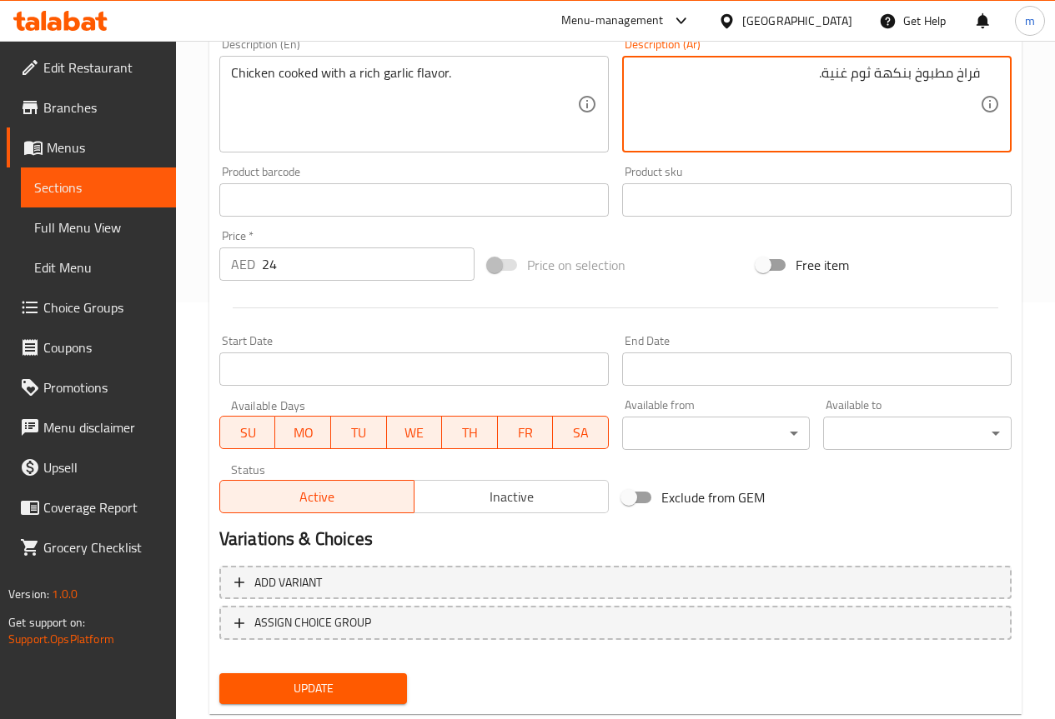
type textarea "فراخ مطبوخ بنكهة ثوم غنية."
click at [359, 696] on span "Update" at bounding box center [314, 689] width 162 height 21
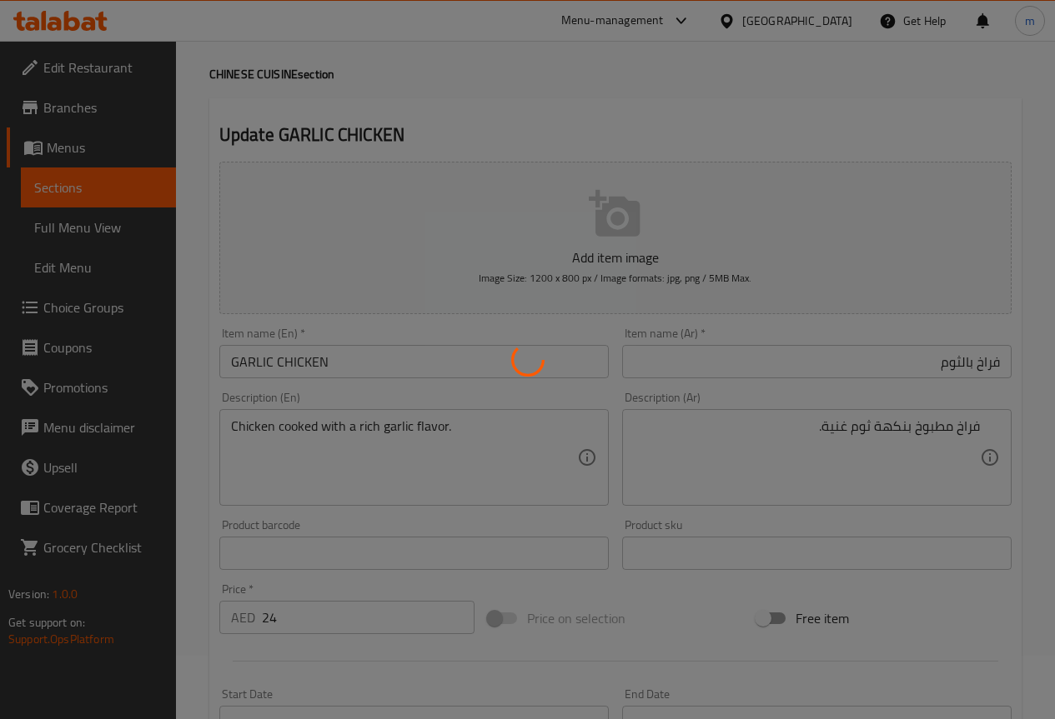
scroll to position [0, 0]
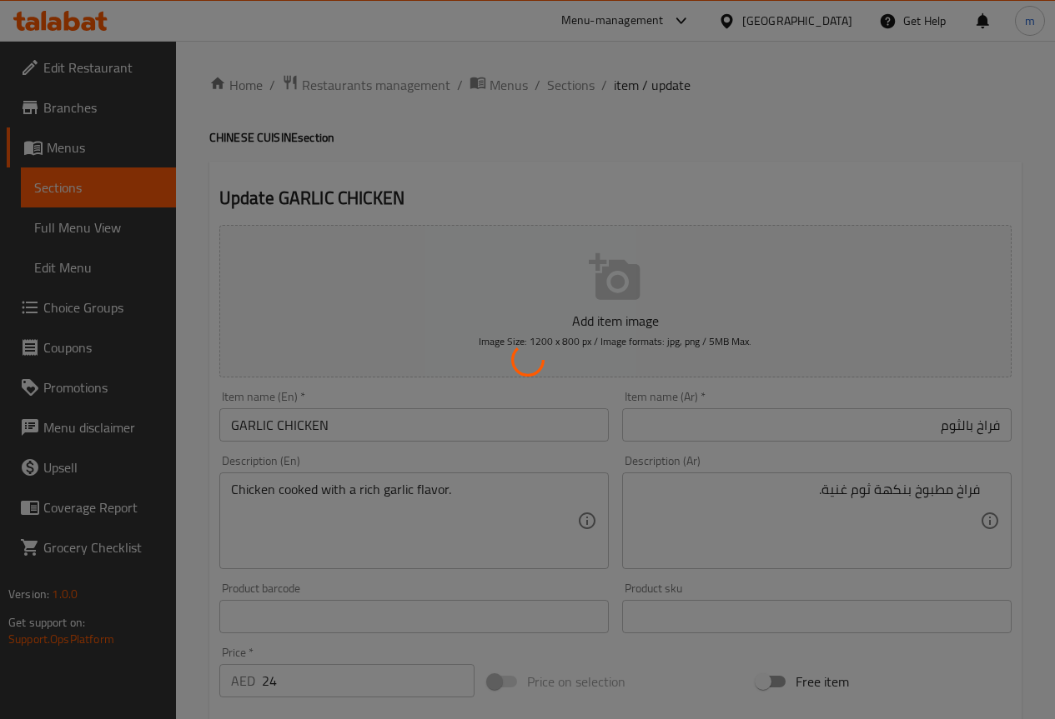
click at [565, 73] on div at bounding box center [527, 359] width 1055 height 719
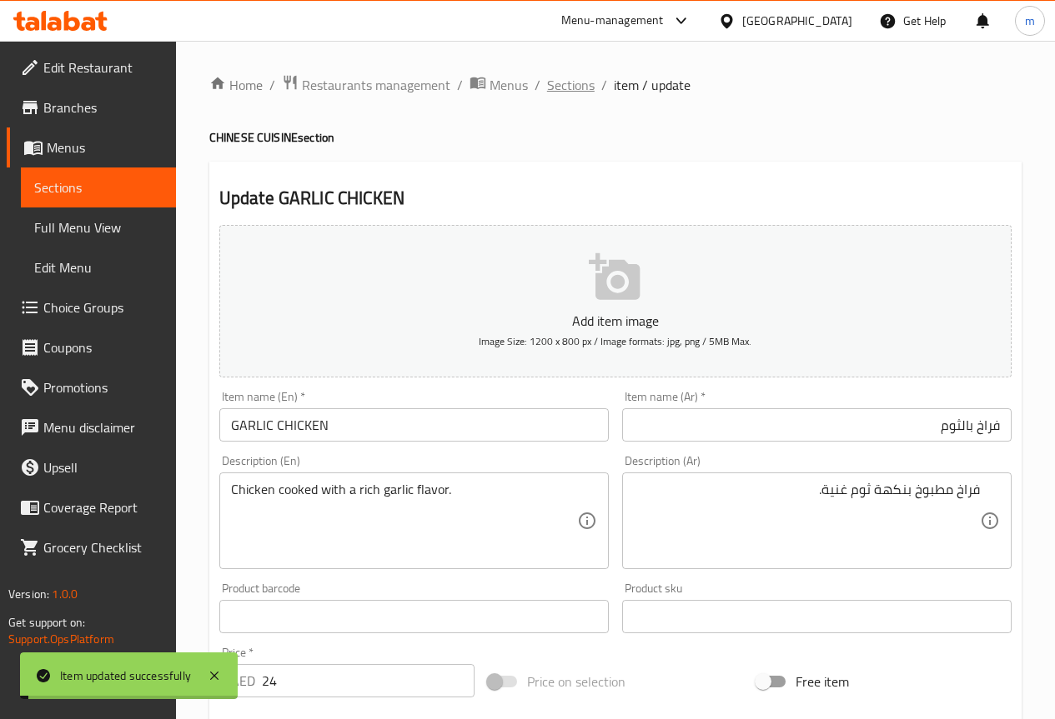
click at [561, 92] on span "Sections" at bounding box center [571, 85] width 48 height 20
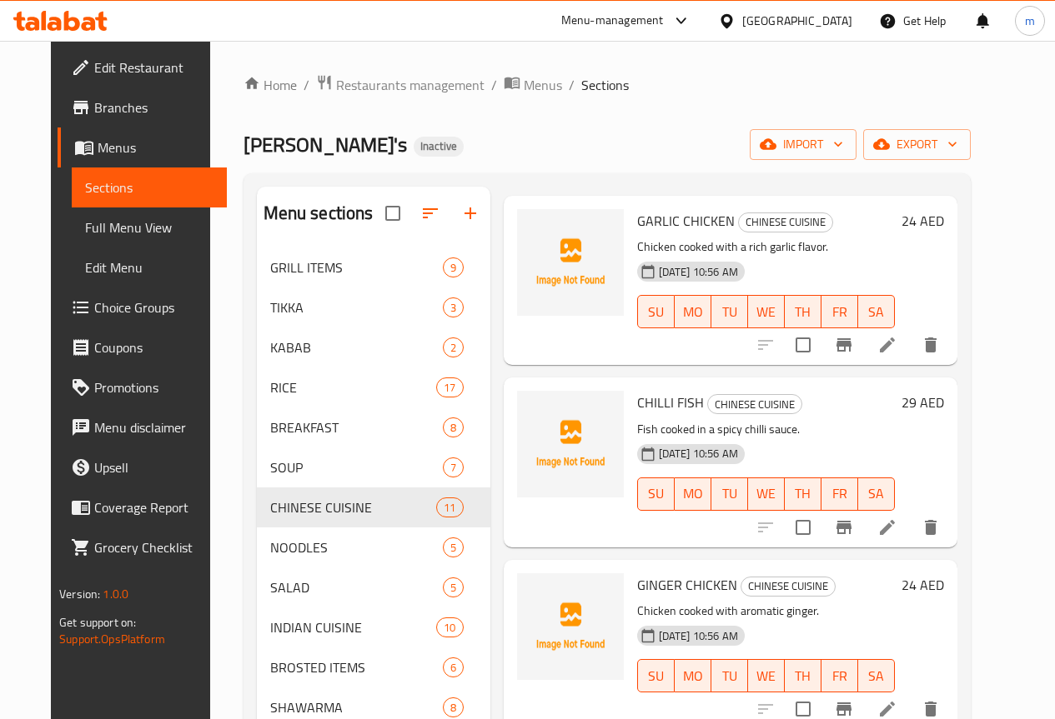
scroll to position [667, 0]
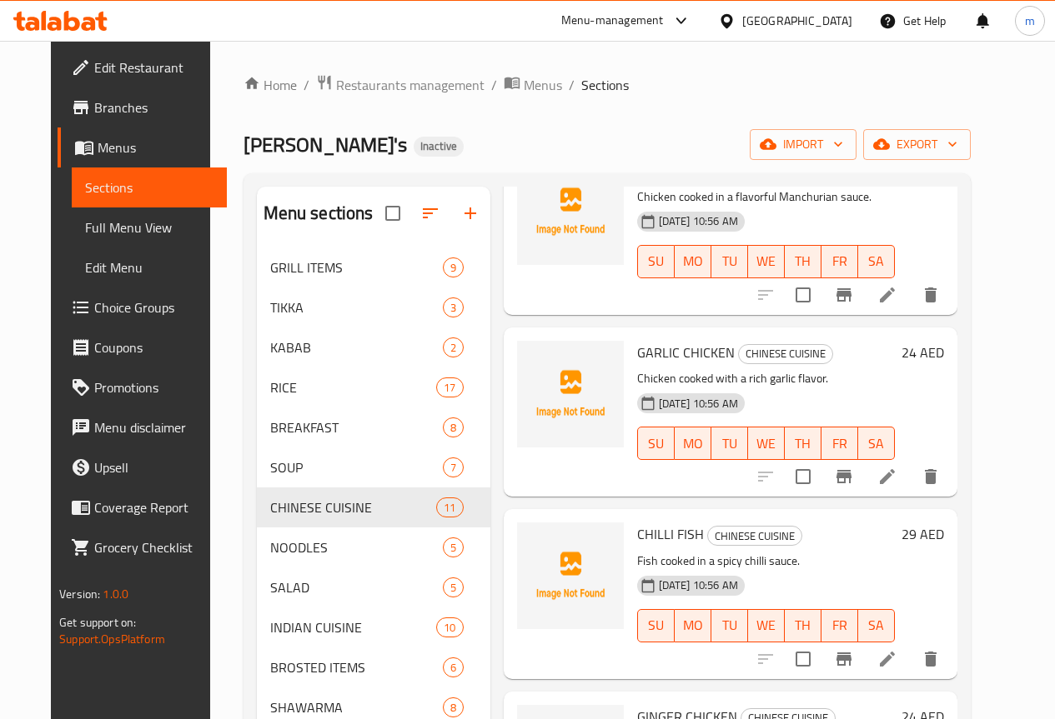
click at [897, 656] on icon at bounding box center [887, 659] width 20 height 20
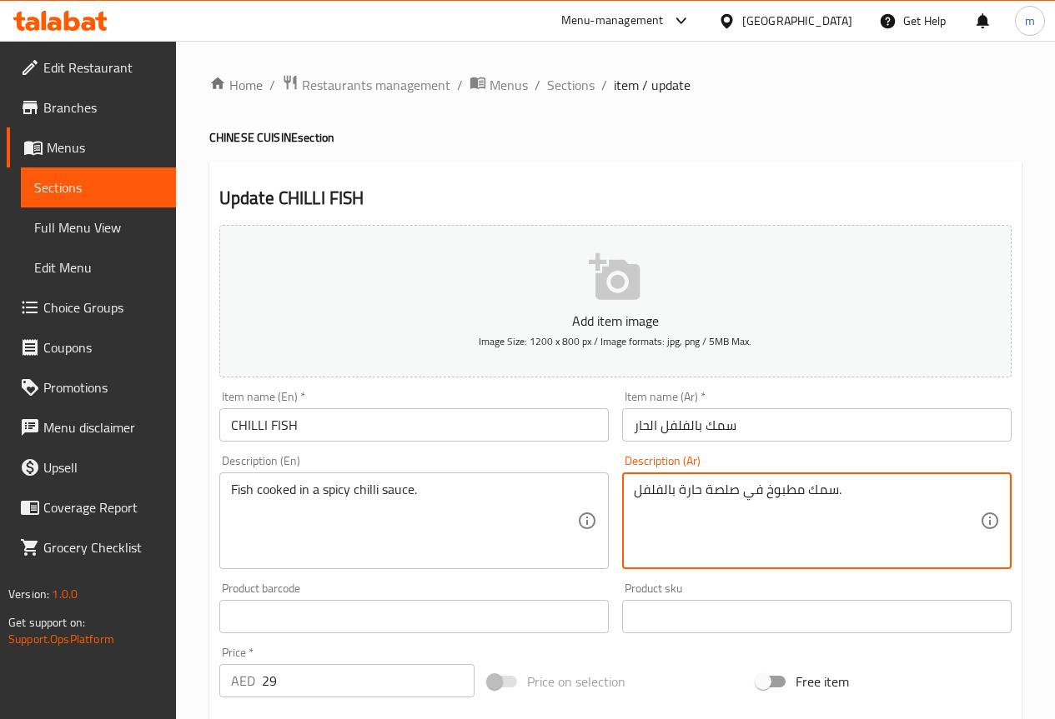
drag, startPoint x: 637, startPoint y: 492, endPoint x: 739, endPoint y: 517, distance: 104.7
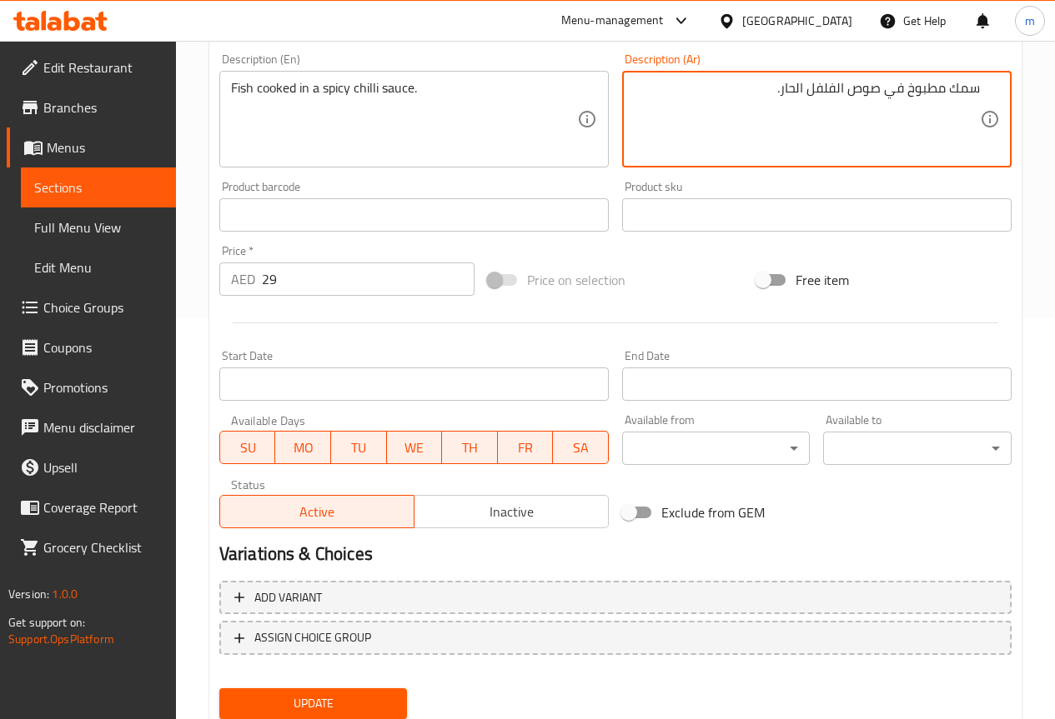
scroll to position [417, 0]
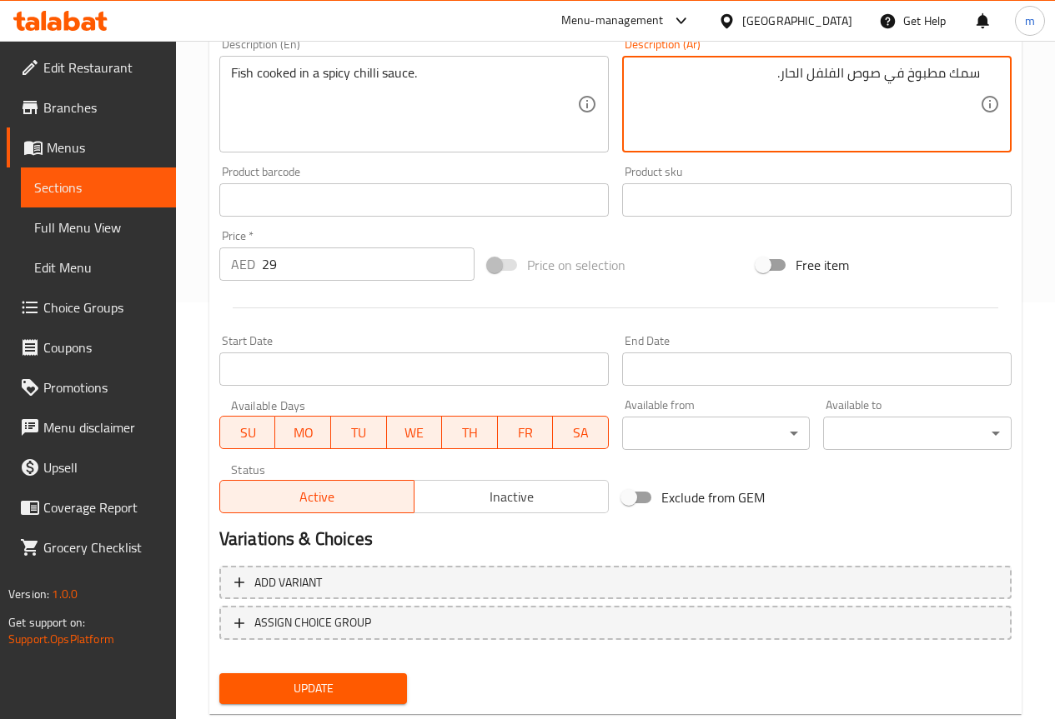
type textarea "سمك مطبوخ في صوص الفلفل الحار."
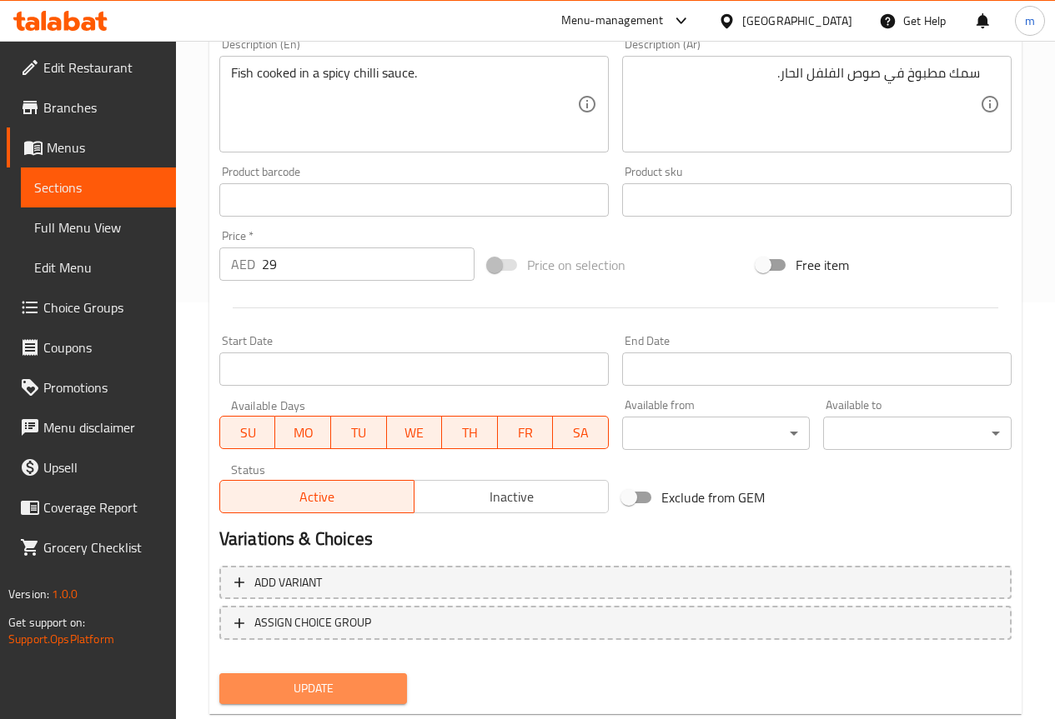
click at [287, 689] on span "Update" at bounding box center [314, 689] width 162 height 21
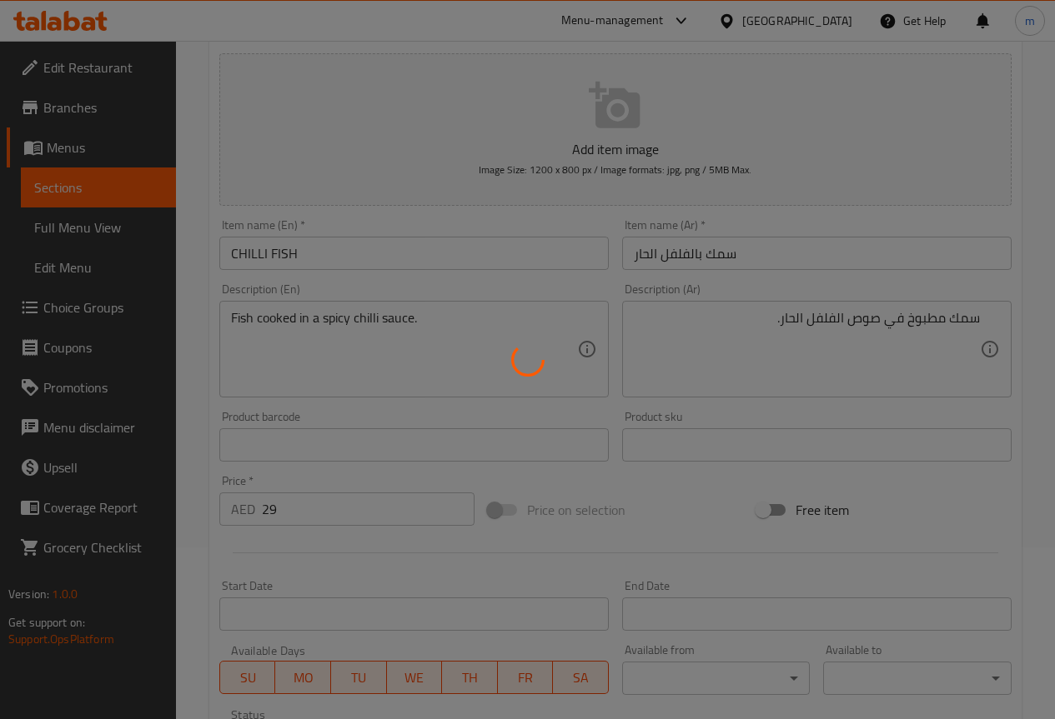
scroll to position [0, 0]
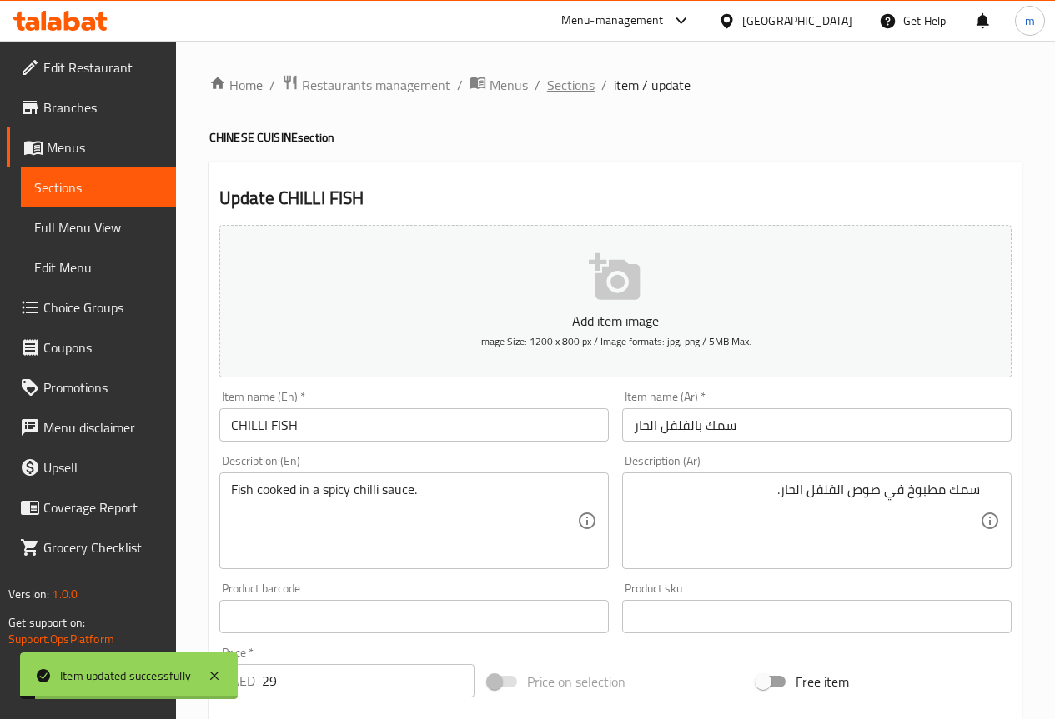
click at [578, 88] on span "Sections" at bounding box center [571, 85] width 48 height 20
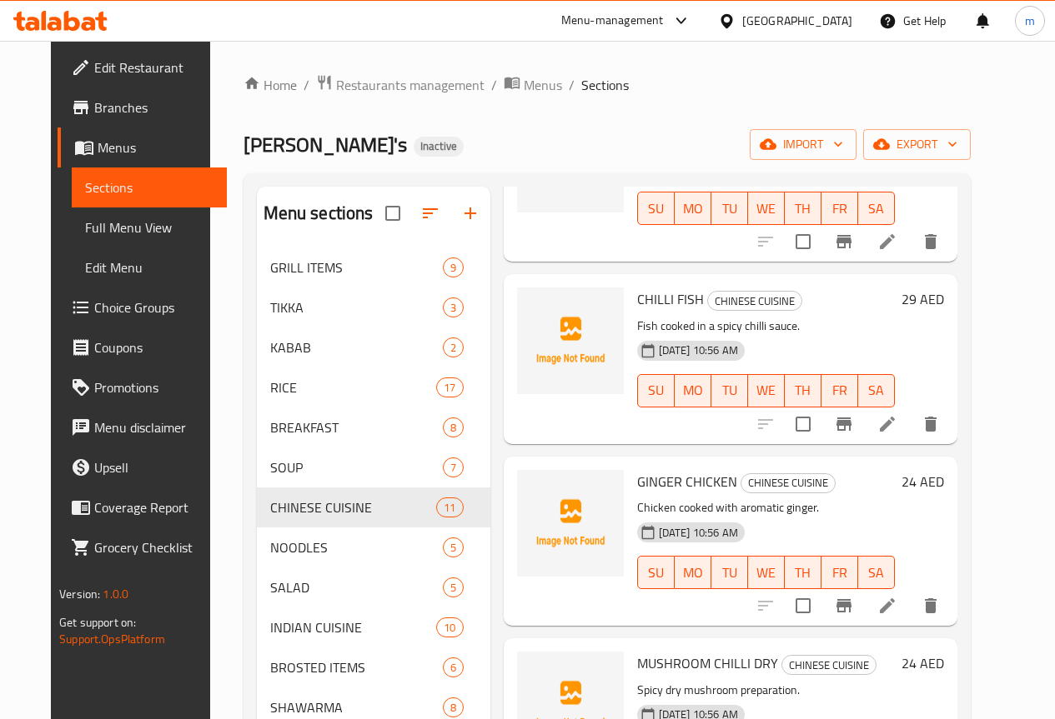
scroll to position [1014, 0]
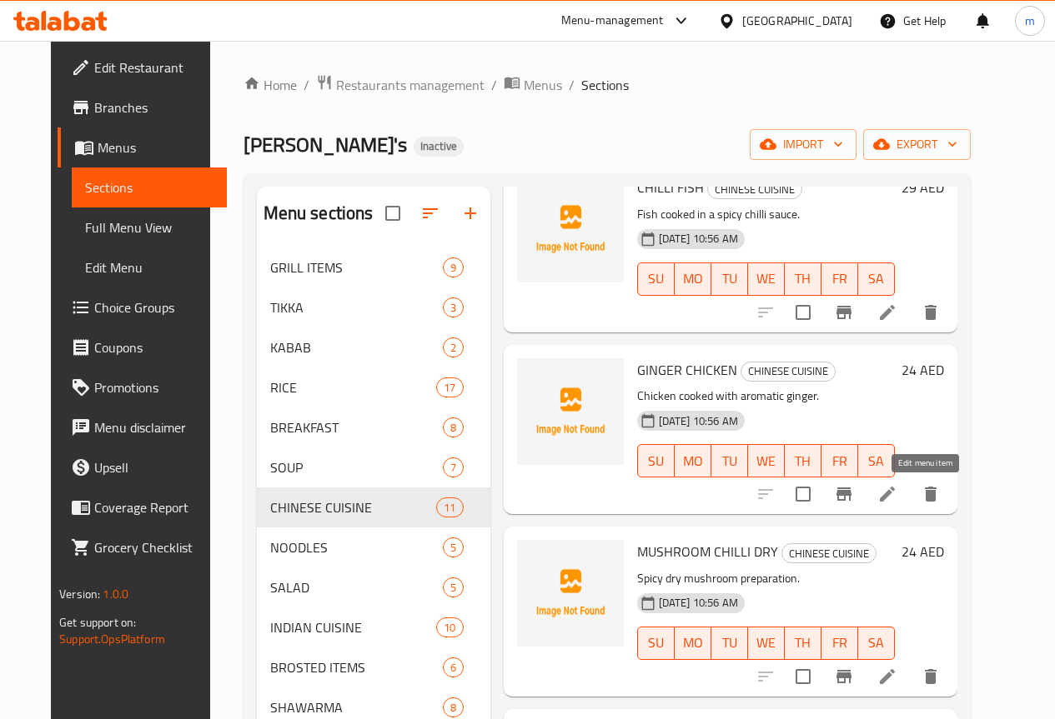
click at [897, 503] on icon at bounding box center [887, 494] width 20 height 20
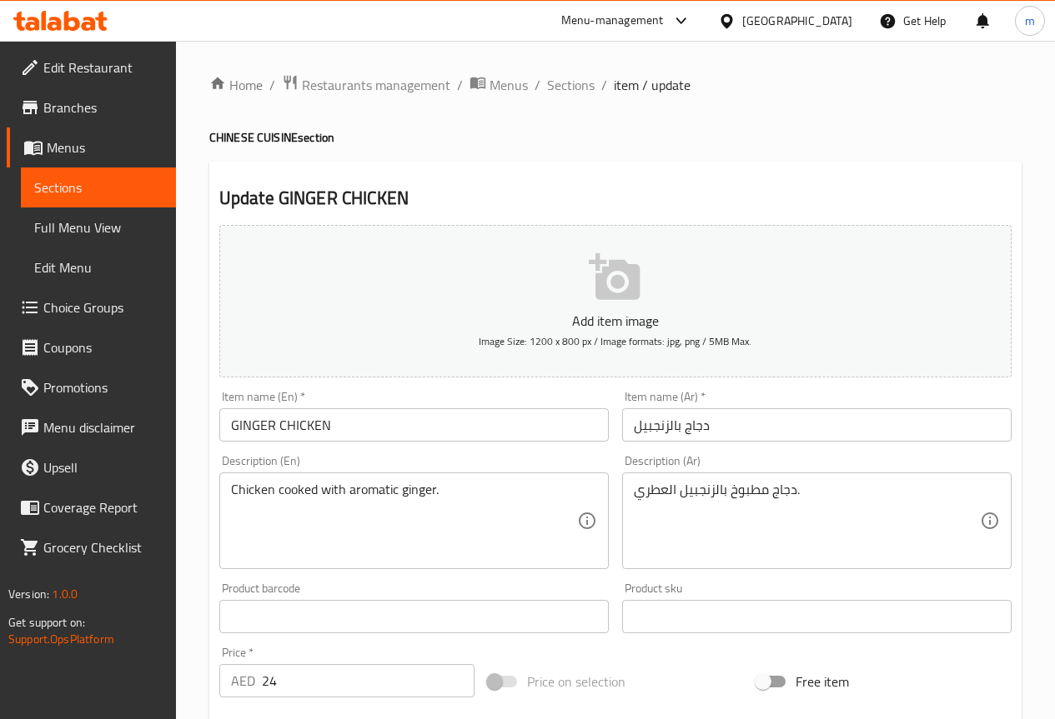
click at [744, 421] on input "دجاج بالزنجبيل" at bounding box center [816, 424] width 389 height 33
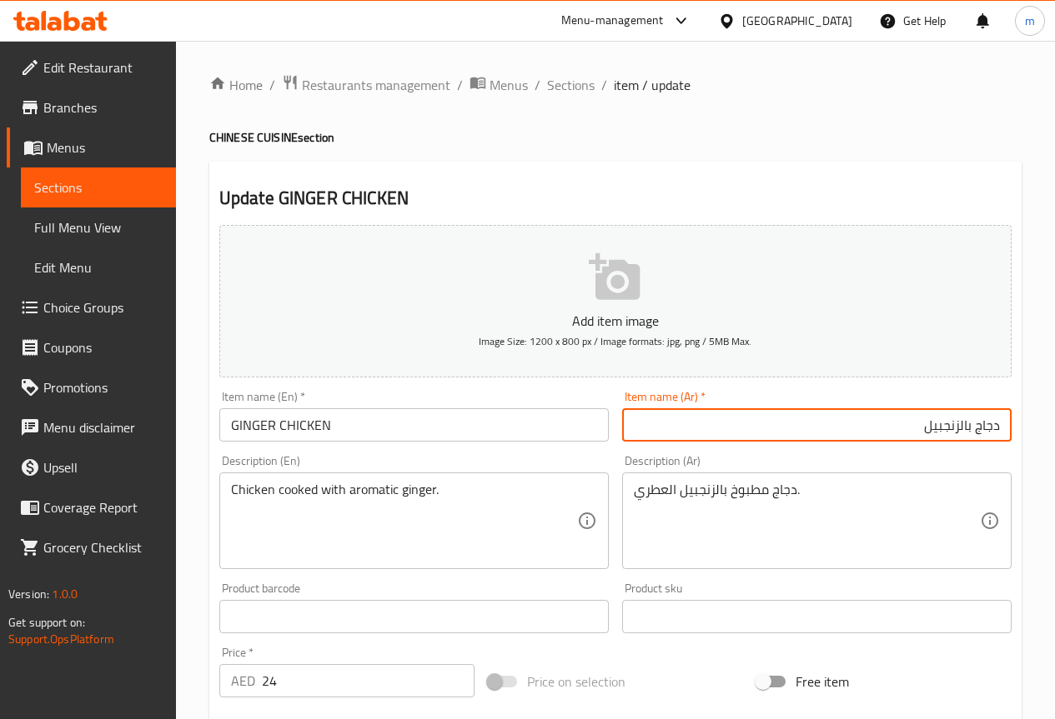
drag, startPoint x: 976, startPoint y: 427, endPoint x: 1303, endPoint y: 426, distance: 326.8
click at [1054, 426] on html "​ Menu-management United Arab Emirates Get Help m Edit Restaurant Branches Menu…" at bounding box center [527, 359] width 1055 height 719
type input "فراخ بالزنجبيل"
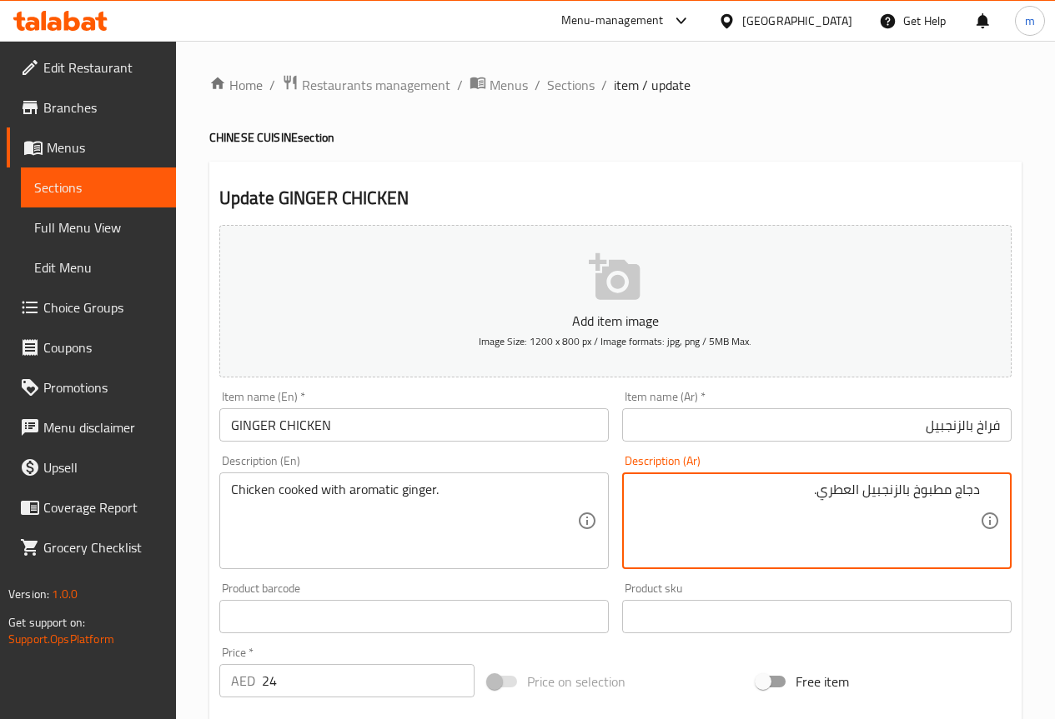
drag, startPoint x: 954, startPoint y: 489, endPoint x: 1195, endPoint y: 471, distance: 241.6
click at [1054, 471] on html "​ Menu-management United Arab Emirates Get Help m Edit Restaurant Branches Menu…" at bounding box center [527, 359] width 1055 height 719
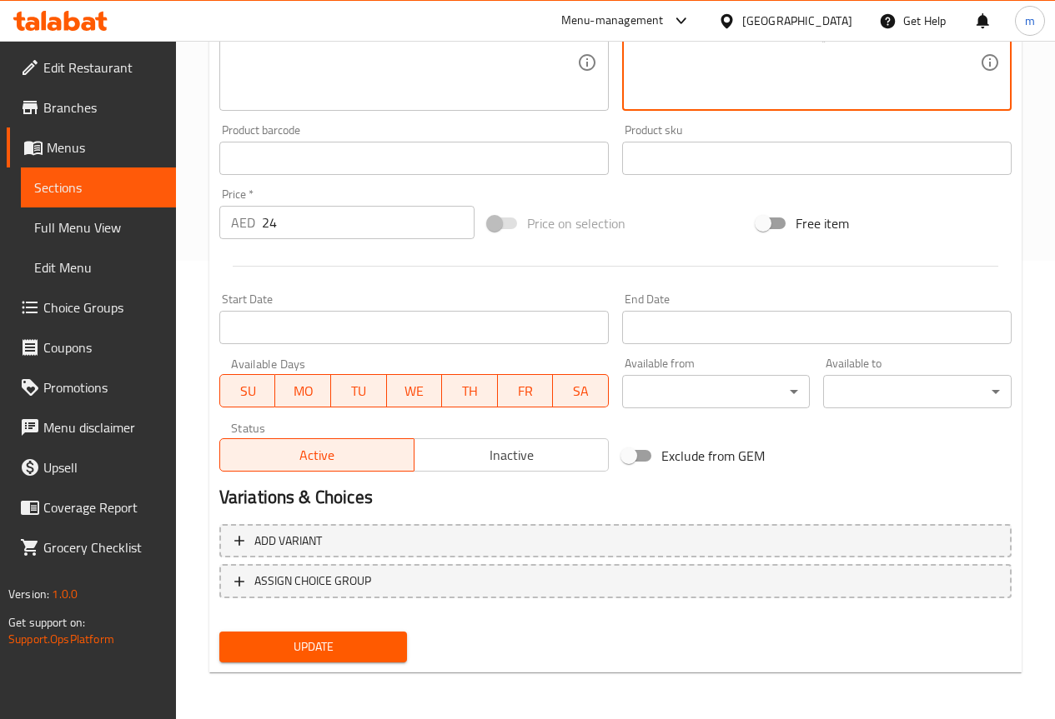
type textarea "فراخ مطبوخ بالزنجبيل العطري."
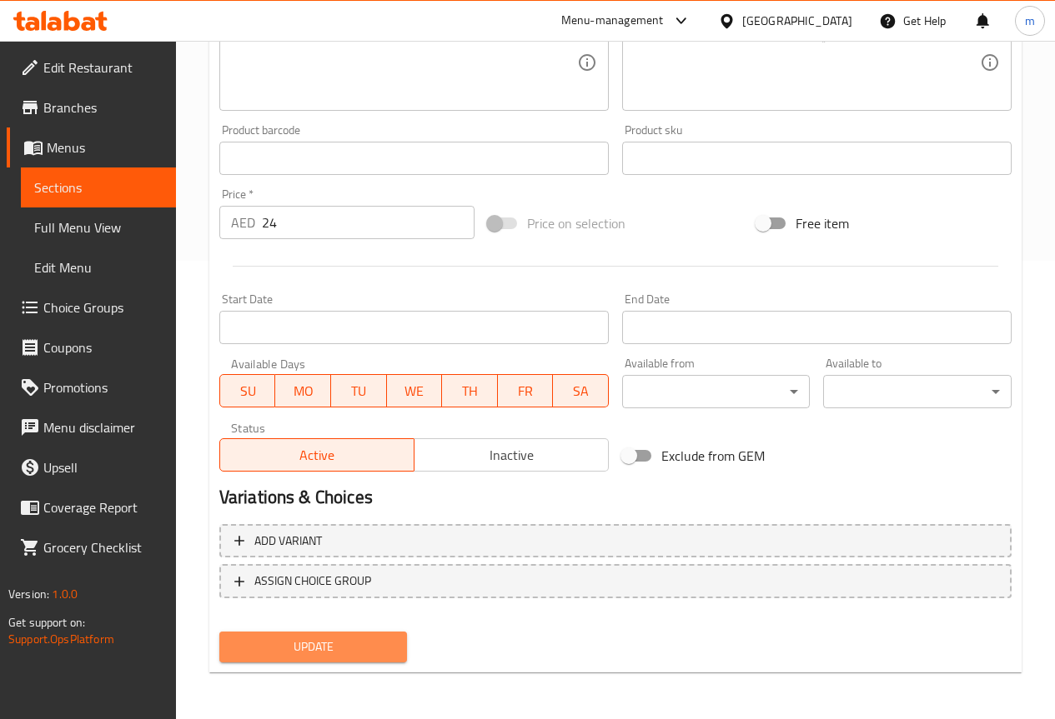
drag, startPoint x: 268, startPoint y: 652, endPoint x: 277, endPoint y: 651, distance: 8.4
click at [272, 651] on span "Update" at bounding box center [314, 647] width 162 height 21
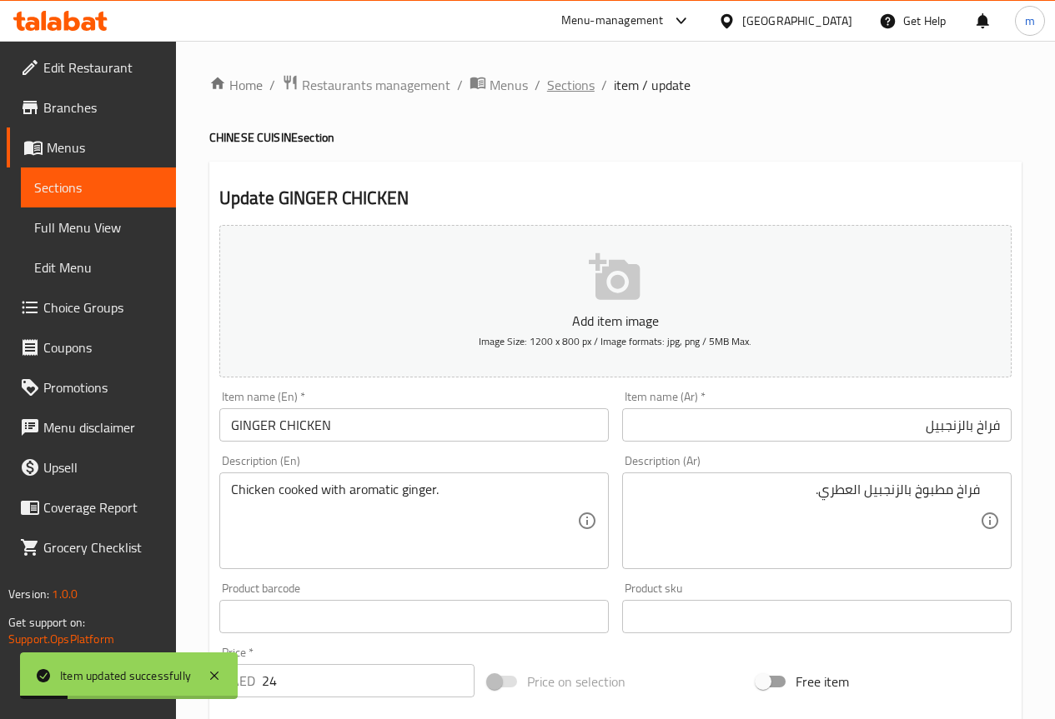
click at [554, 82] on span "Sections" at bounding box center [571, 85] width 48 height 20
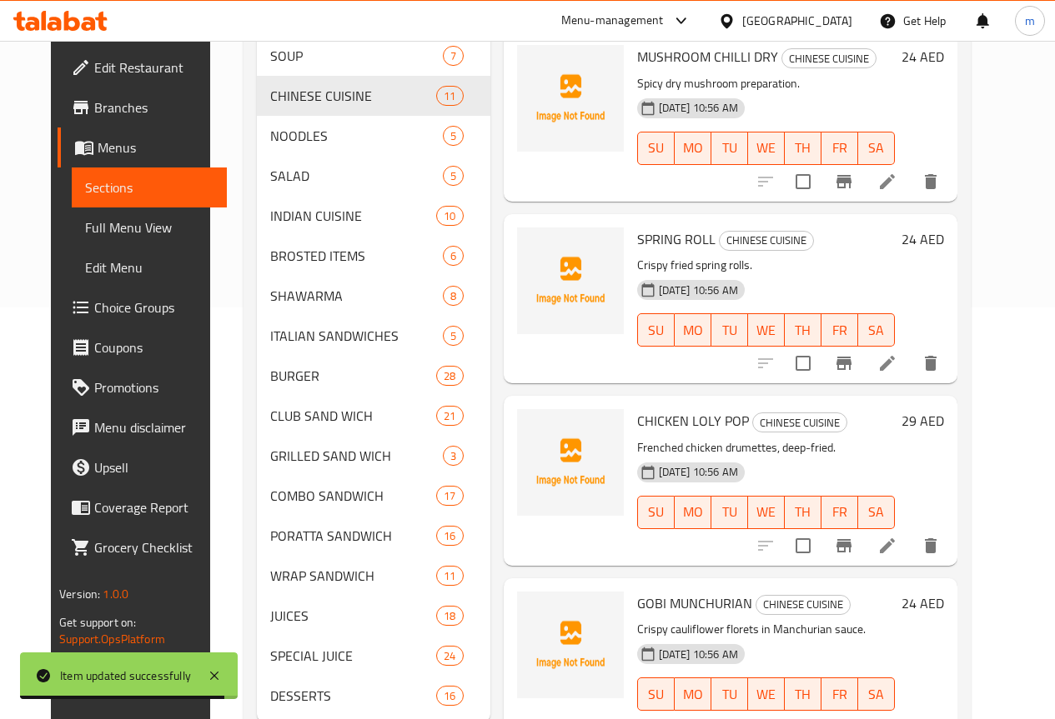
scroll to position [250, 0]
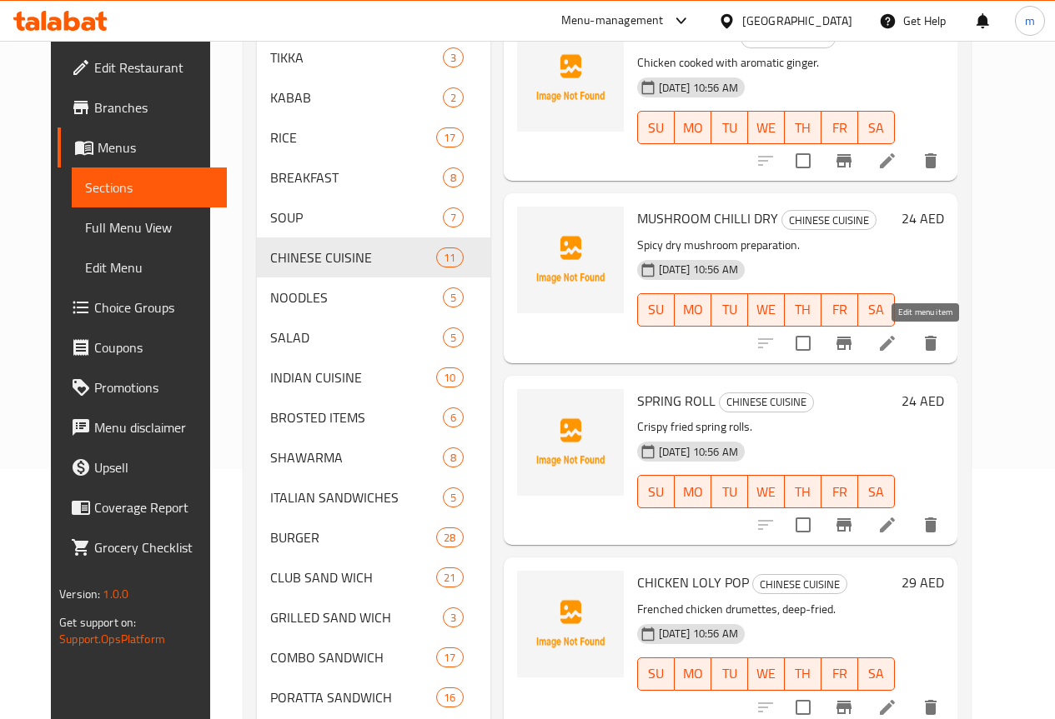
click at [897, 340] on icon at bounding box center [887, 343] width 20 height 20
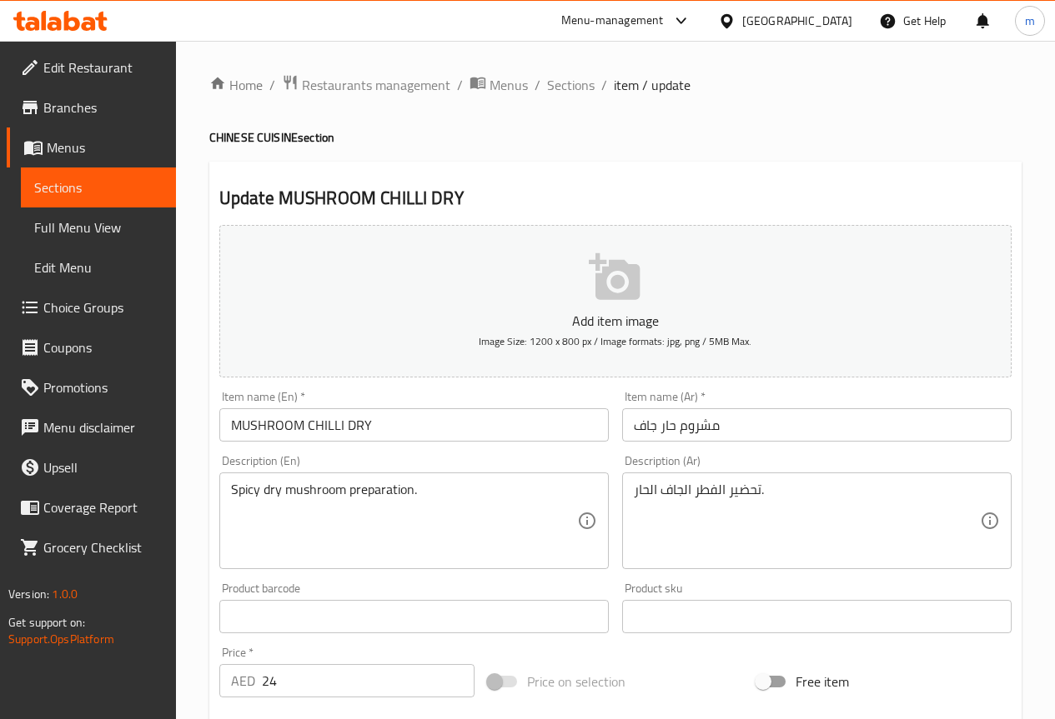
click at [896, 406] on div "Item name (Ar)   * مشروم حار جاف Item name (Ar) *" at bounding box center [816, 416] width 389 height 51
click at [871, 428] on input "مشروم حار جاف" at bounding box center [816, 424] width 389 height 33
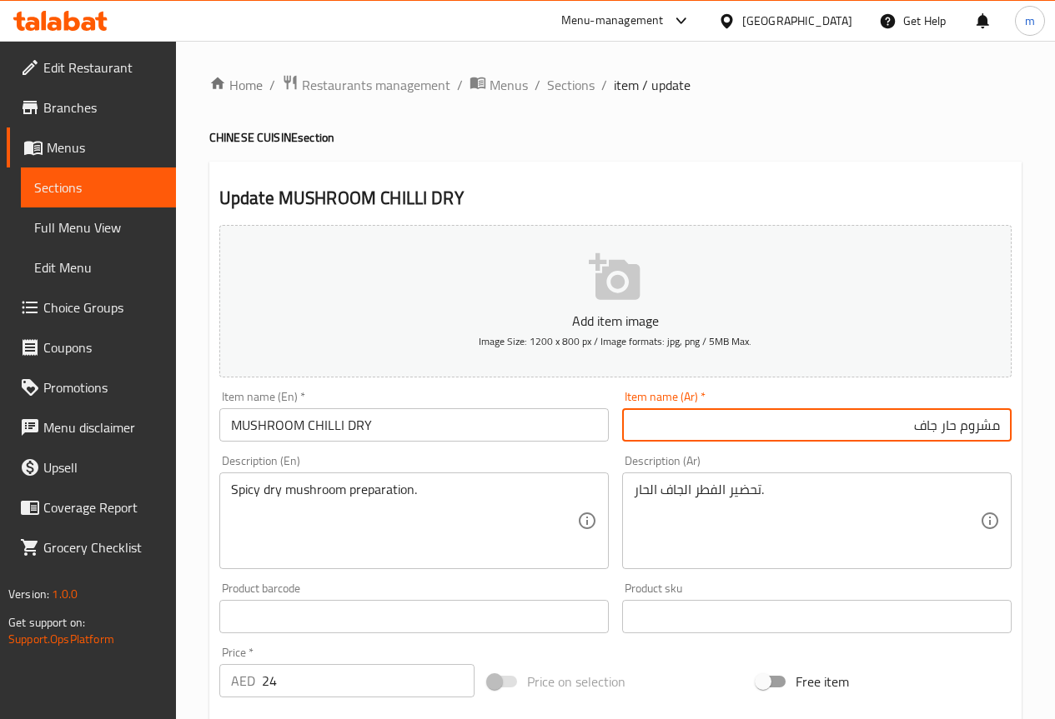
drag, startPoint x: 961, startPoint y: 428, endPoint x: 1080, endPoint y: 415, distance: 119.0
click at [1054, 415] on html "​ Menu-management United Arab Emirates Get Help m Edit Restaurant Branches Menu…" at bounding box center [527, 359] width 1055 height 719
type input "فطر حار جاف"
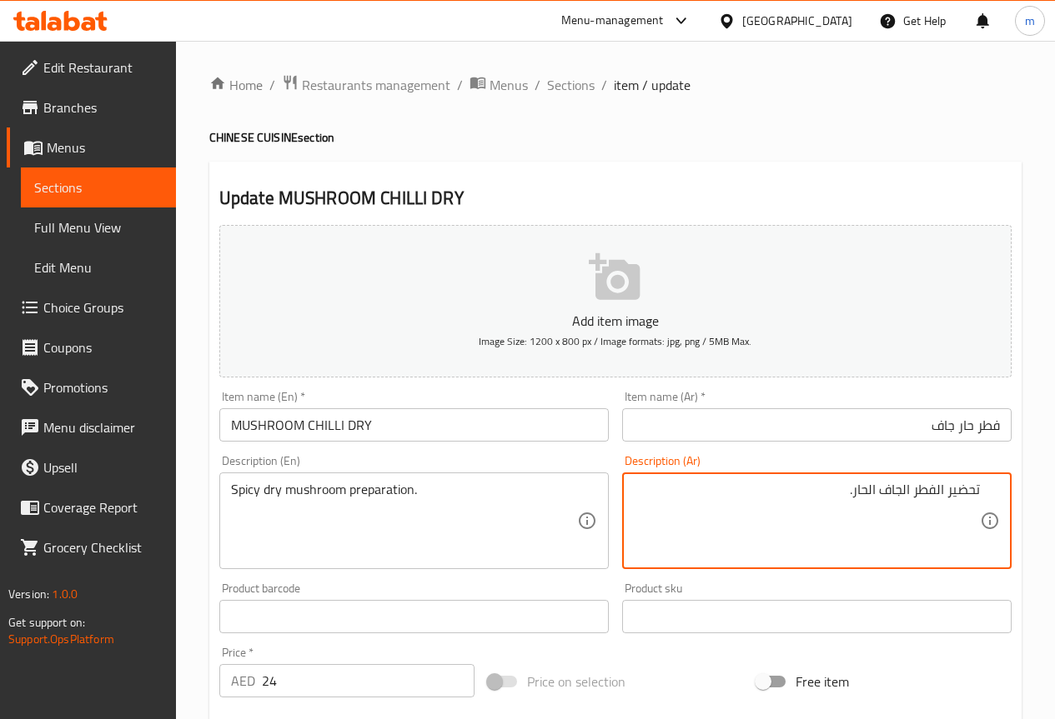
drag, startPoint x: 914, startPoint y: 493, endPoint x: 943, endPoint y: 486, distance: 29.9
click at [943, 486] on textarea "تحضير الفطر الجاف الحار." at bounding box center [807, 521] width 346 height 79
click at [790, 529] on textarea "تحضير الفطر الجاف الحار." at bounding box center [807, 521] width 346 height 79
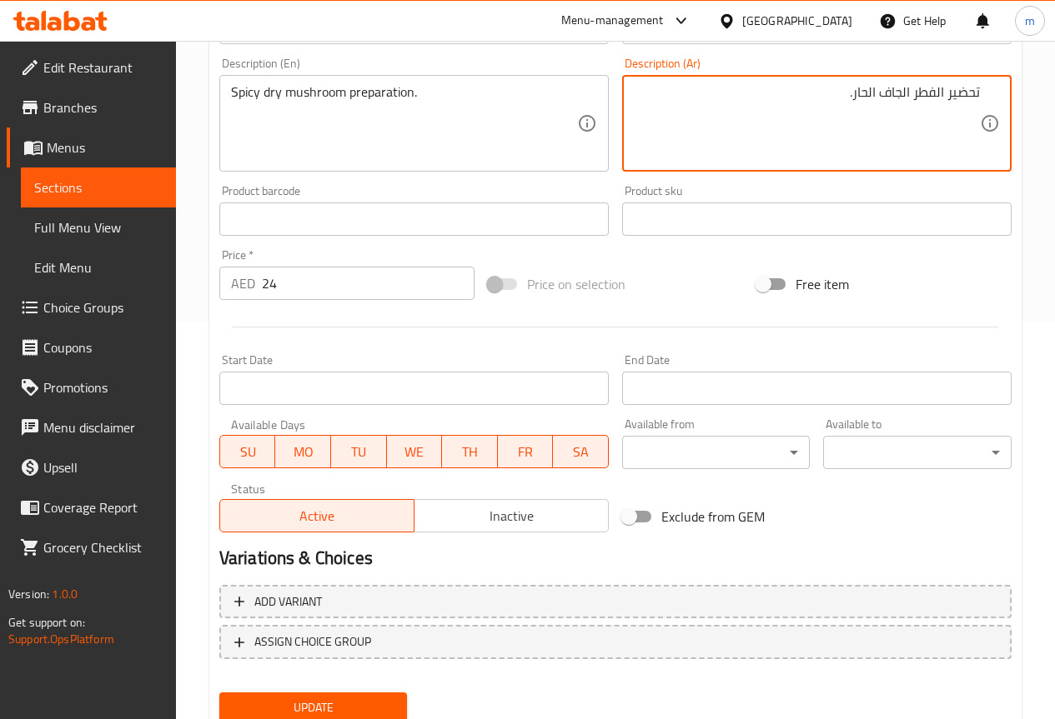
scroll to position [417, 0]
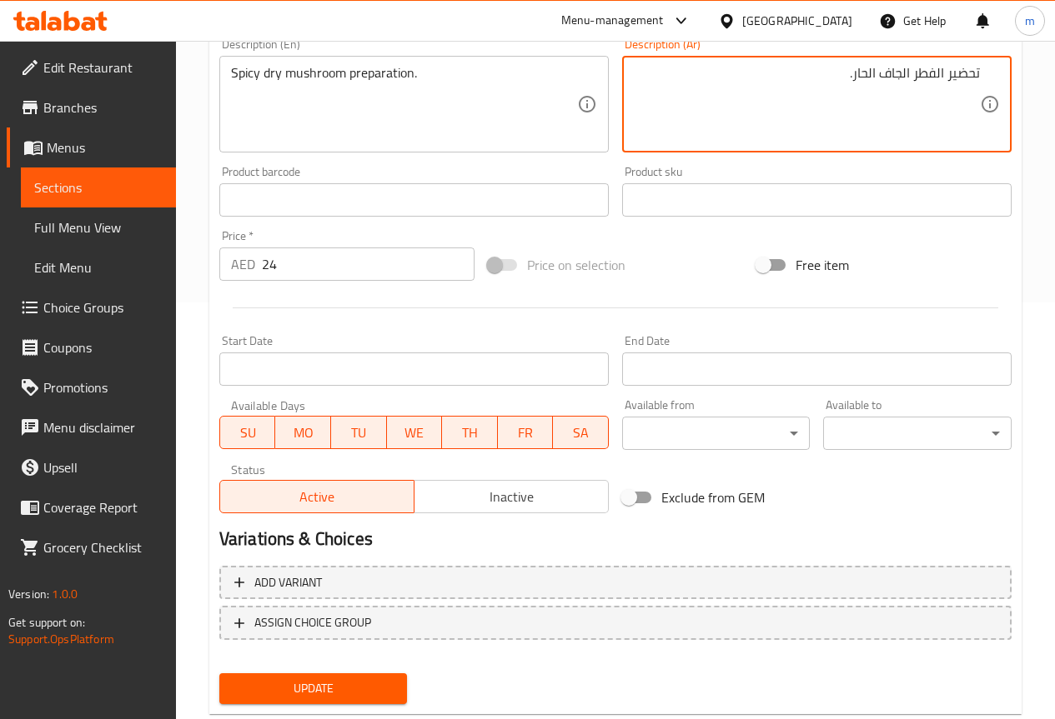
click at [276, 695] on span "Update" at bounding box center [314, 689] width 162 height 21
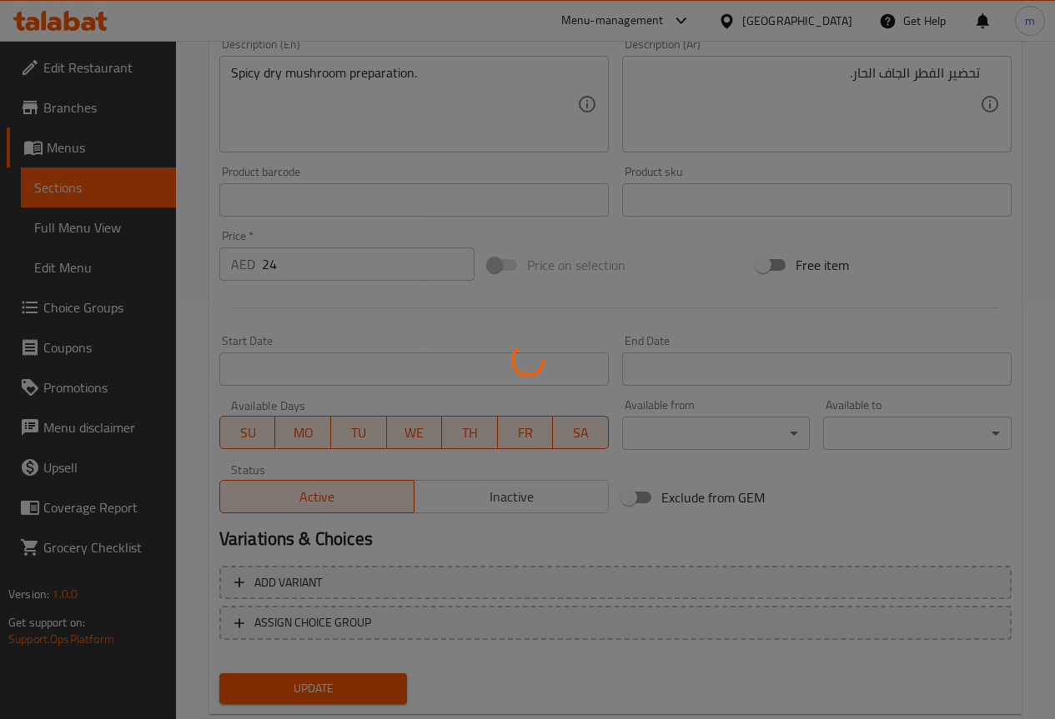
scroll to position [0, 0]
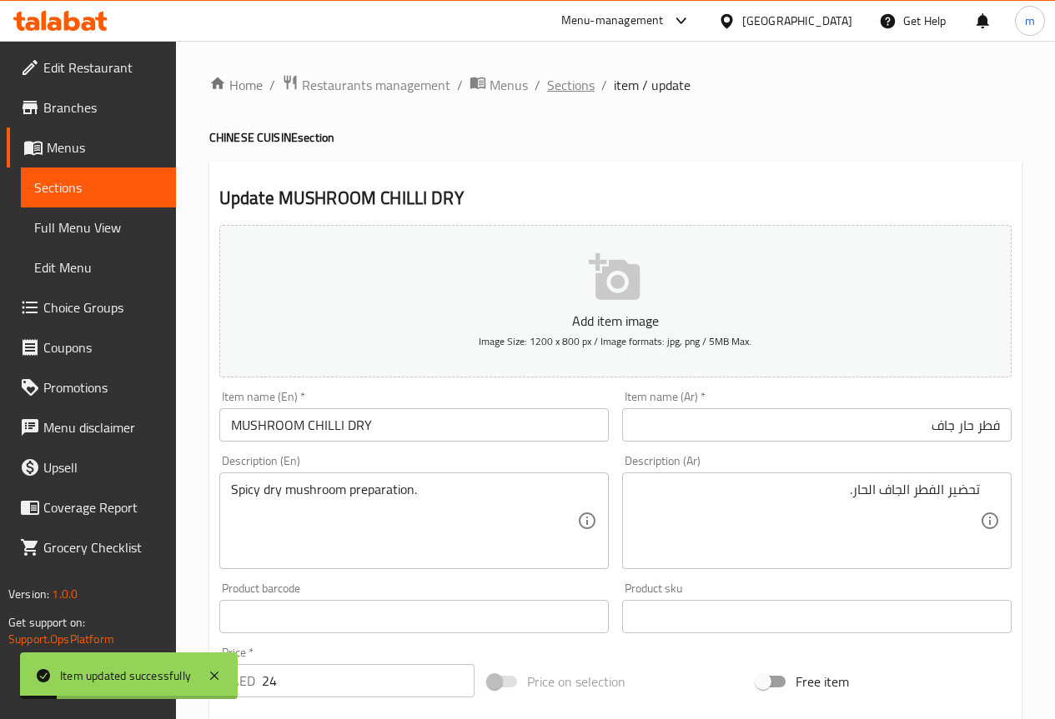
click at [568, 78] on span "Sections" at bounding box center [571, 85] width 48 height 20
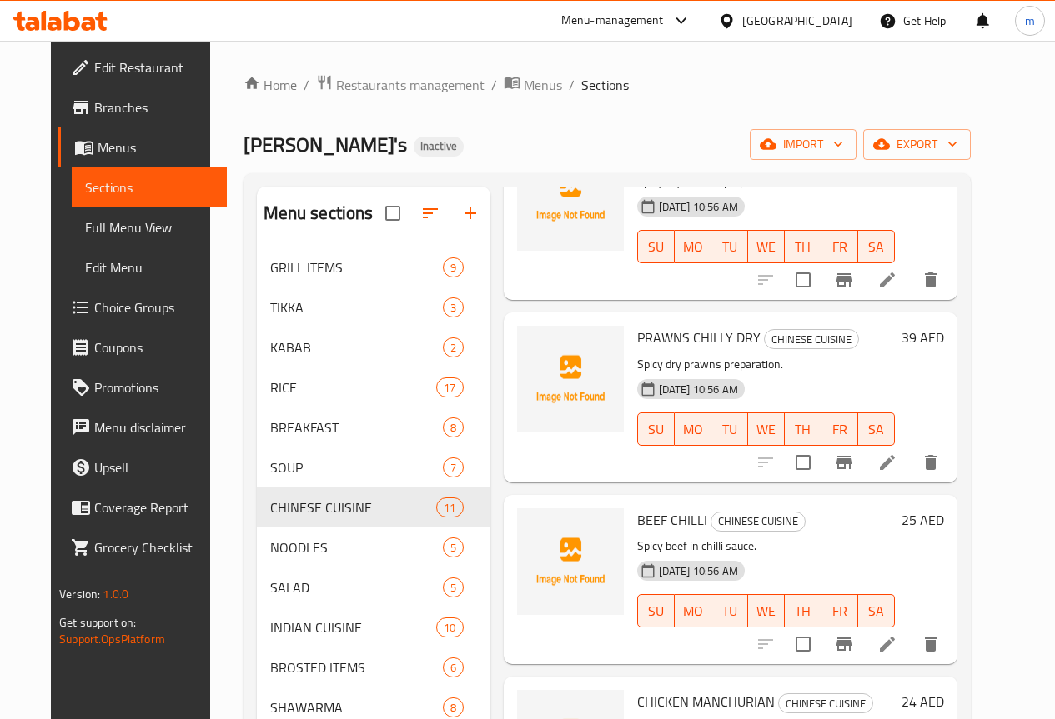
scroll to position [167, 0]
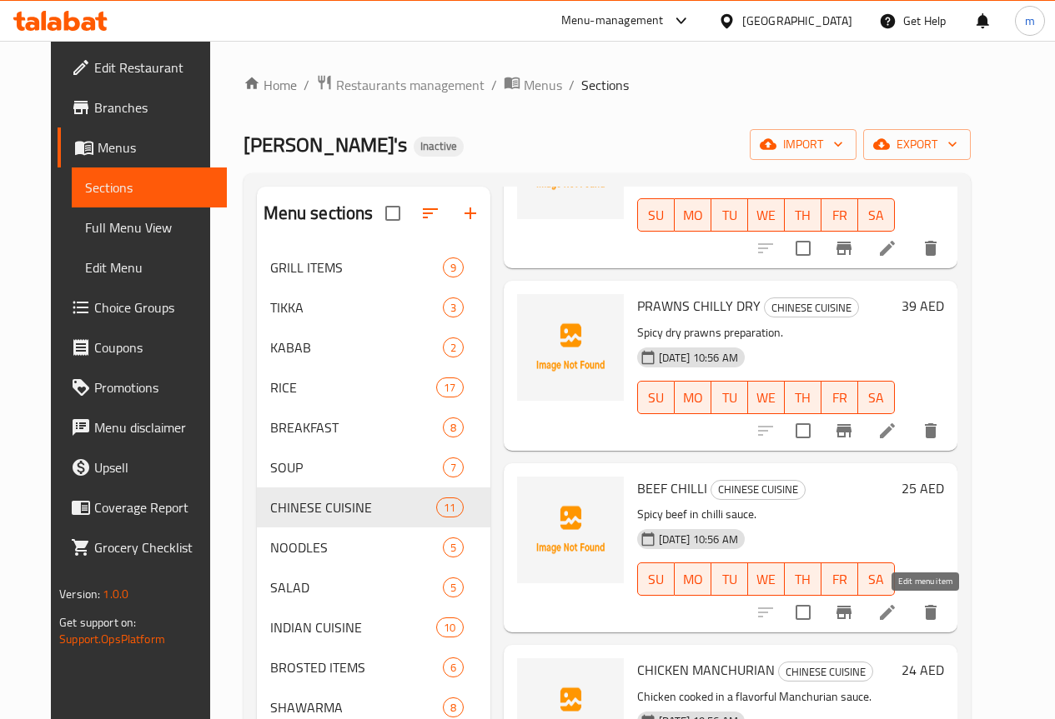
click at [897, 609] on icon at bounding box center [887, 613] width 20 height 20
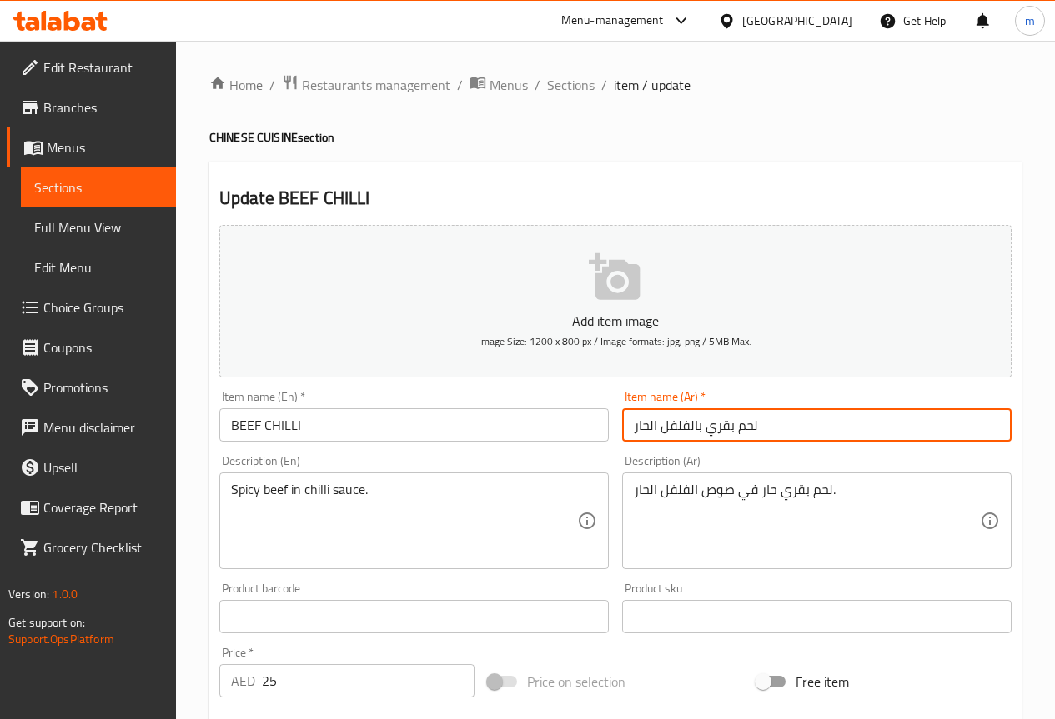
click at [797, 418] on input "لحم بقري بالفلفل الحار" at bounding box center [816, 424] width 389 height 33
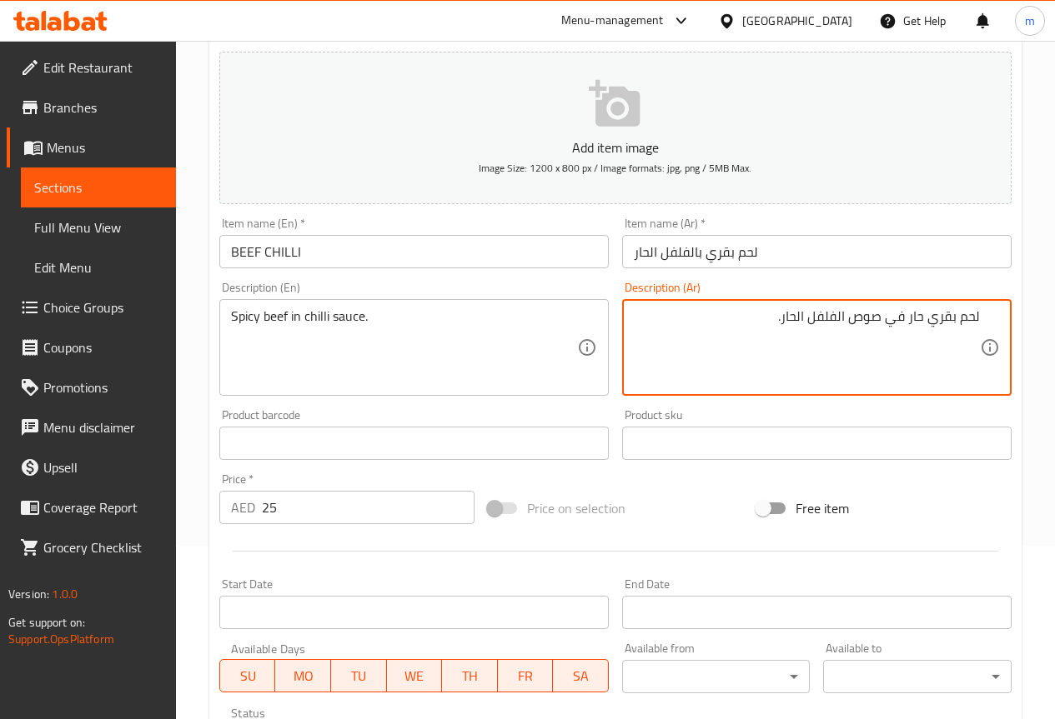
scroll to position [459, 0]
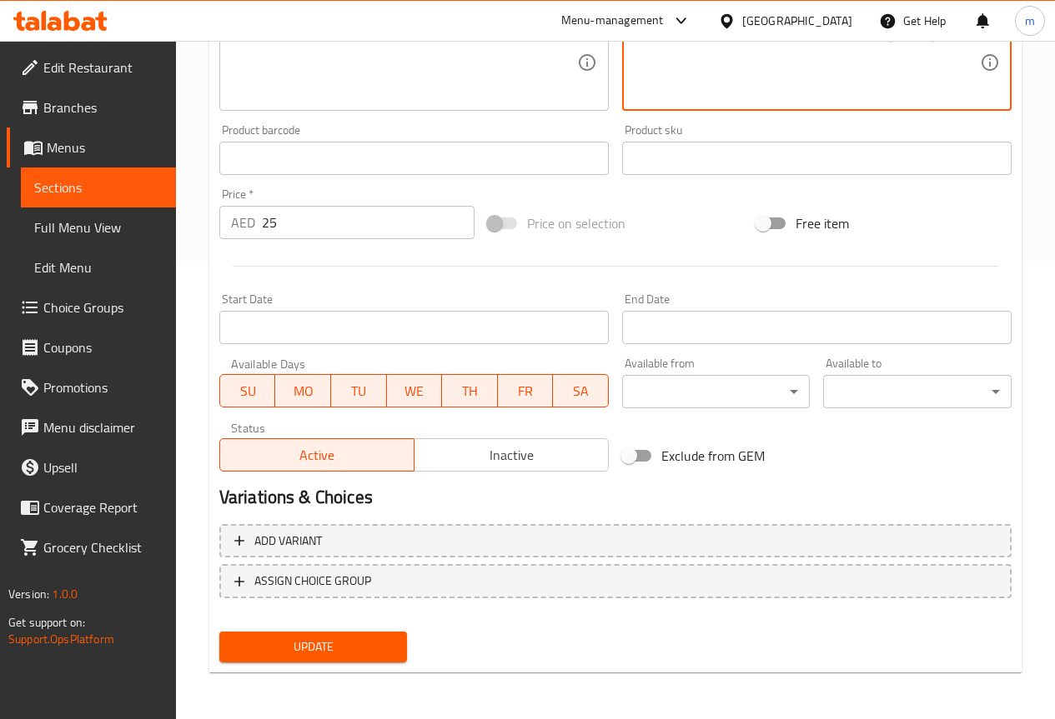
click at [349, 650] on span "Update" at bounding box center [314, 647] width 162 height 21
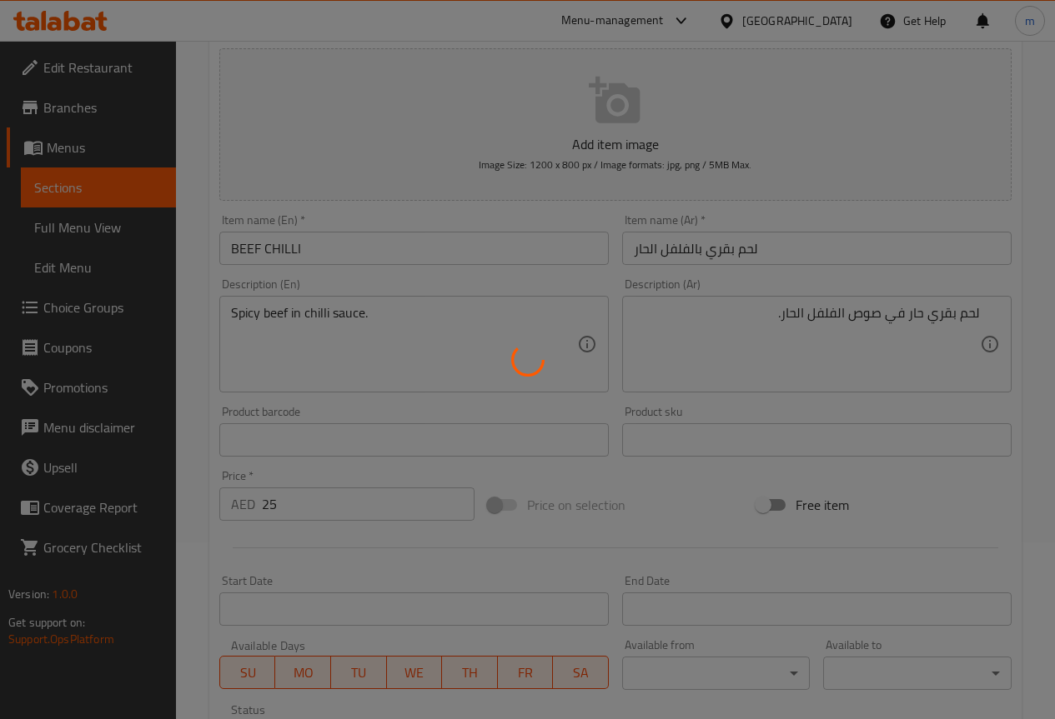
scroll to position [0, 0]
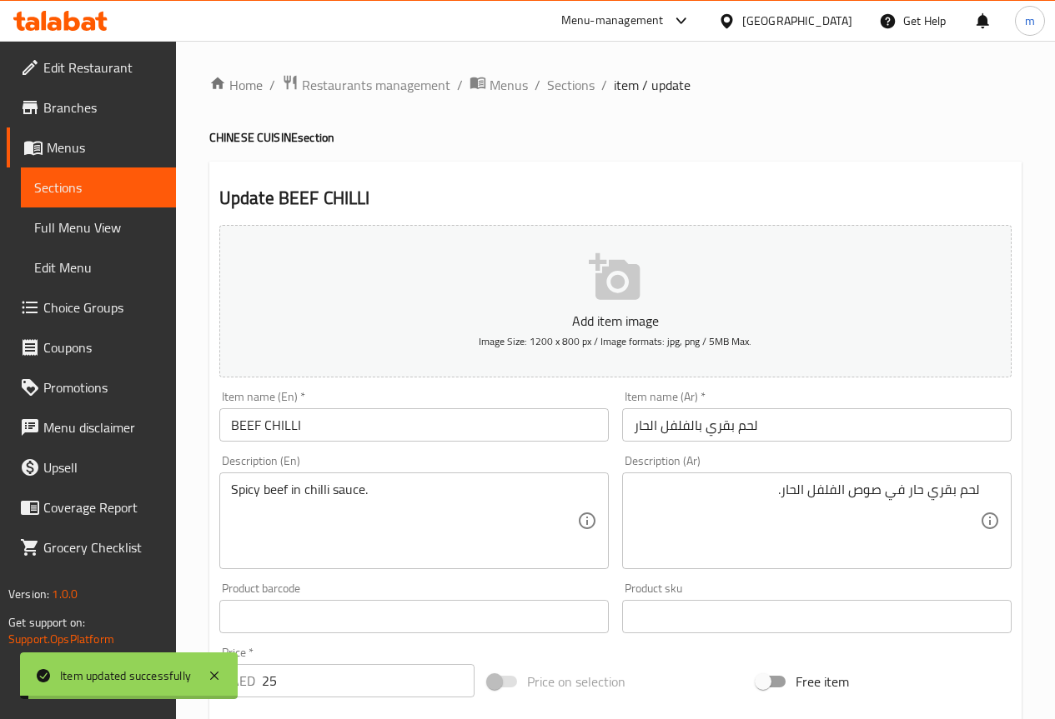
click at [552, 78] on span "Sections" at bounding box center [571, 85] width 48 height 20
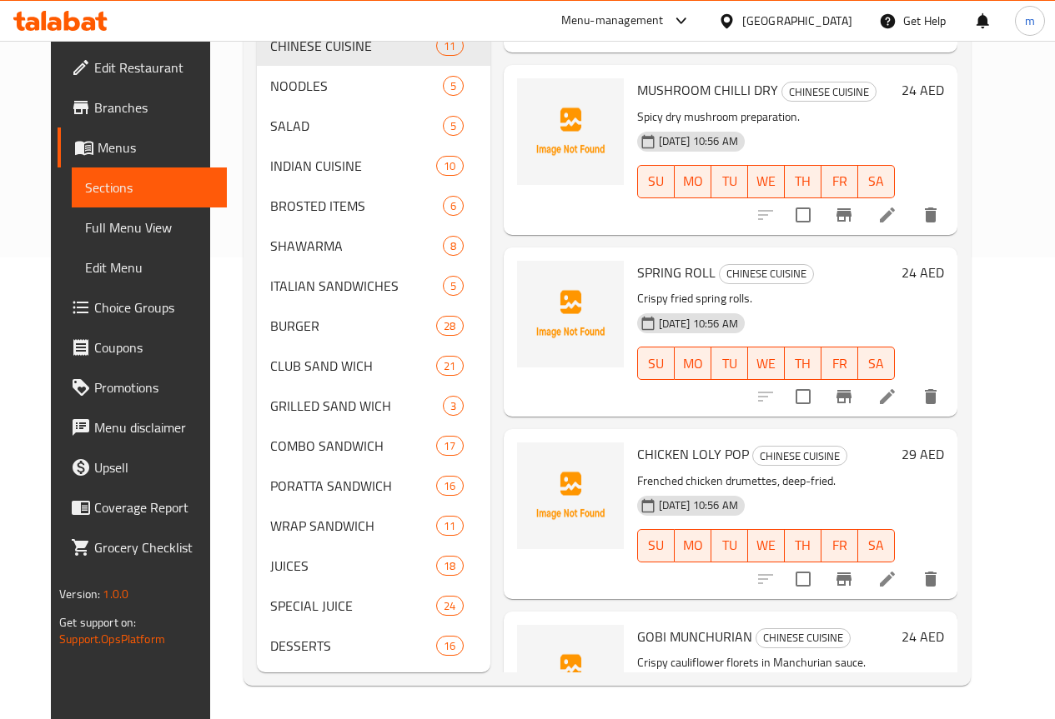
scroll to position [930, 0]
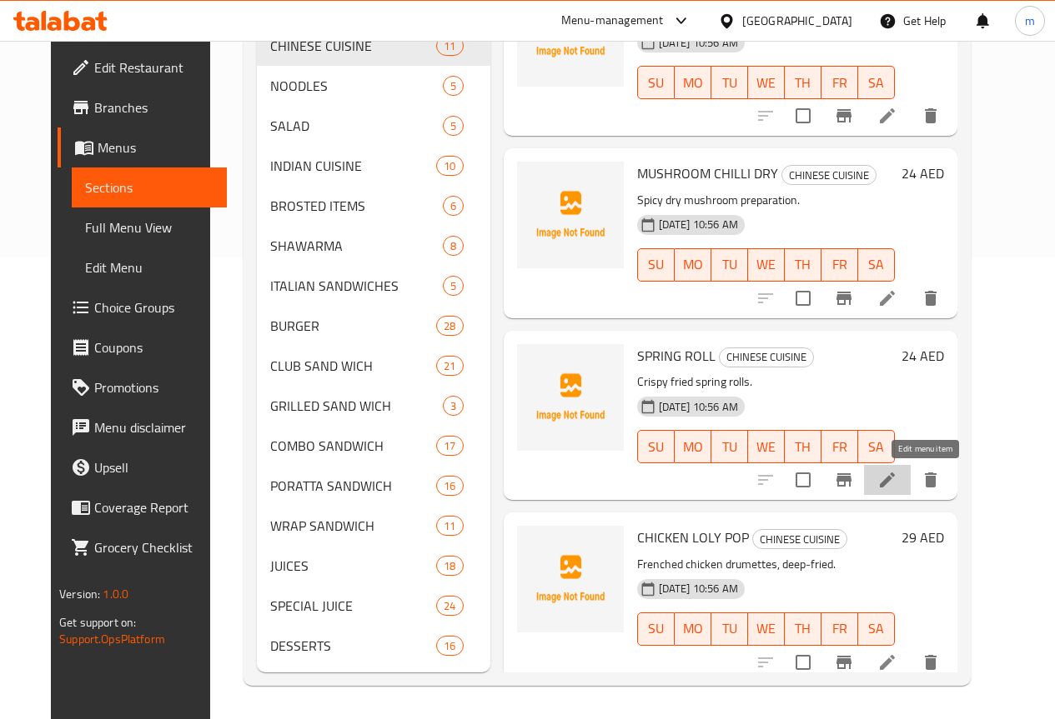
click at [897, 470] on icon at bounding box center [887, 480] width 20 height 20
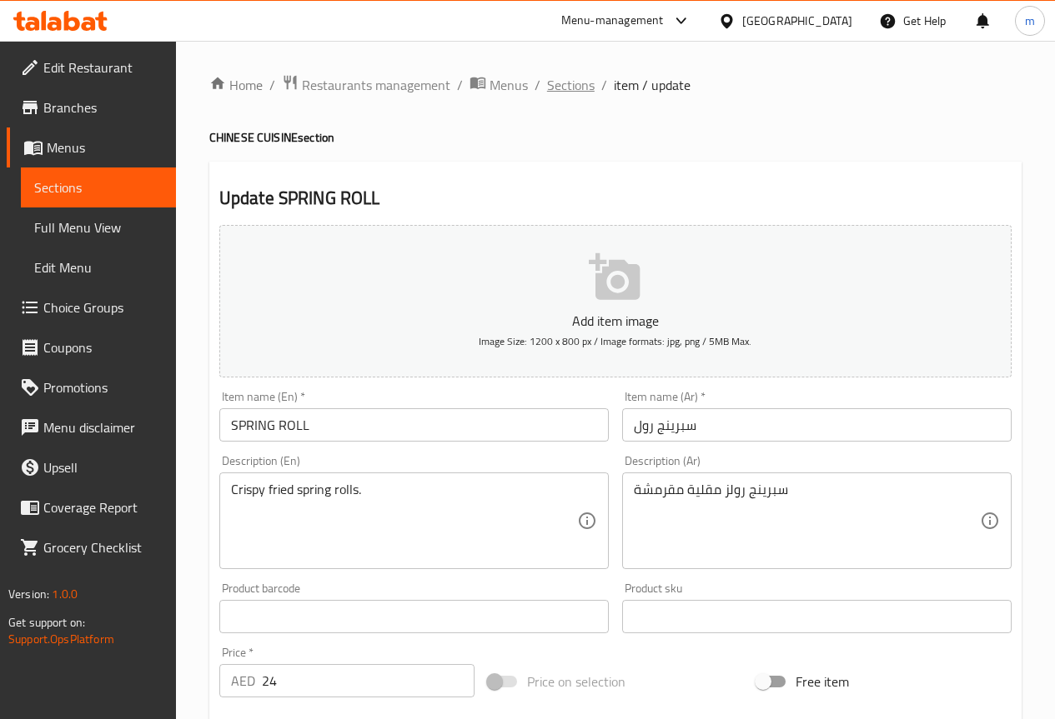
click at [564, 90] on span "Sections" at bounding box center [571, 85] width 48 height 20
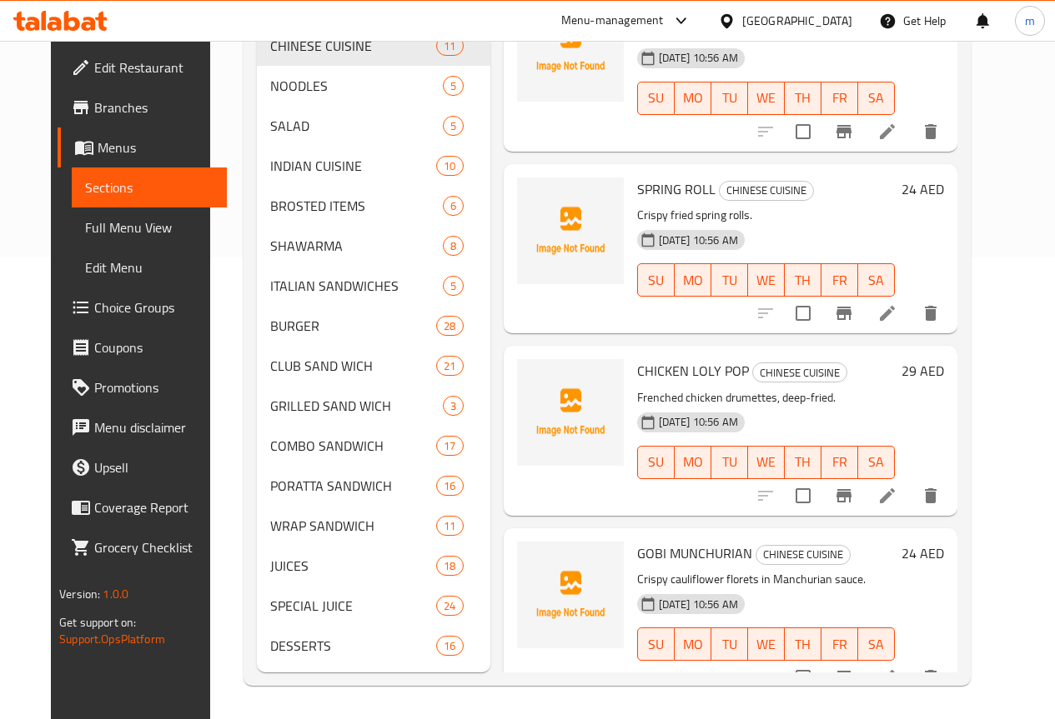
scroll to position [487, 0]
click at [910, 481] on li at bounding box center [887, 496] width 47 height 30
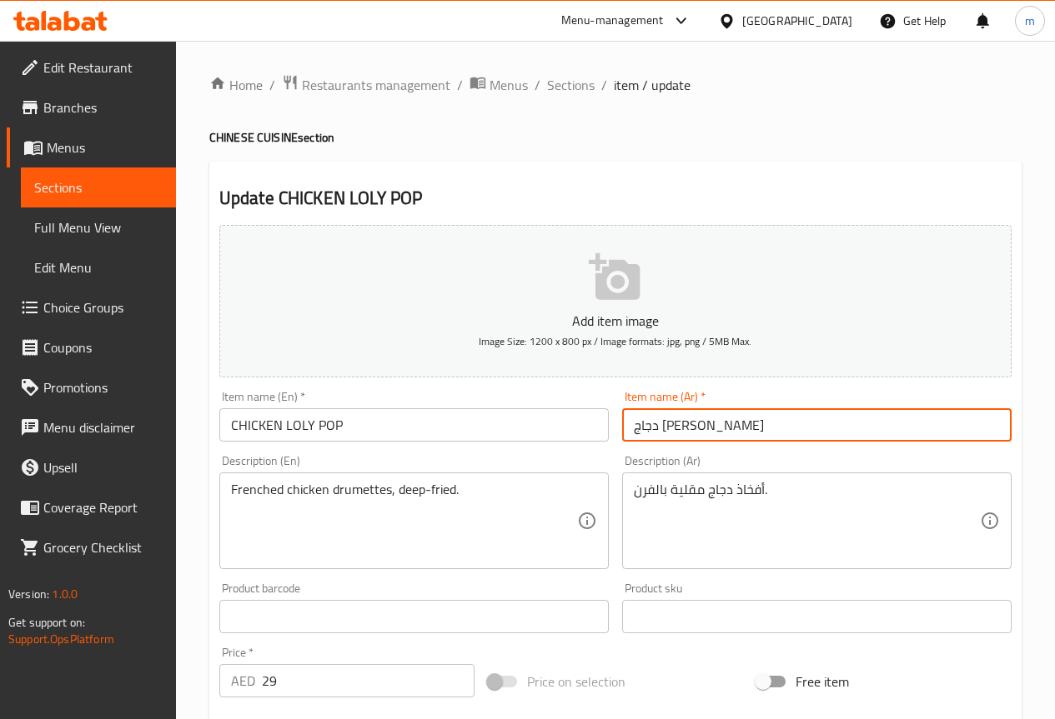
click at [754, 420] on input "دجاج لولي بوب" at bounding box center [816, 424] width 389 height 33
drag, startPoint x: 972, startPoint y: 431, endPoint x: 1080, endPoint y: 408, distance: 110.0
click at [1054, 408] on html "​ Menu-management United Arab Emirates Get Help m Edit Restaurant Branches Menu…" at bounding box center [527, 359] width 1055 height 719
type input "فراخ لولي بوب"
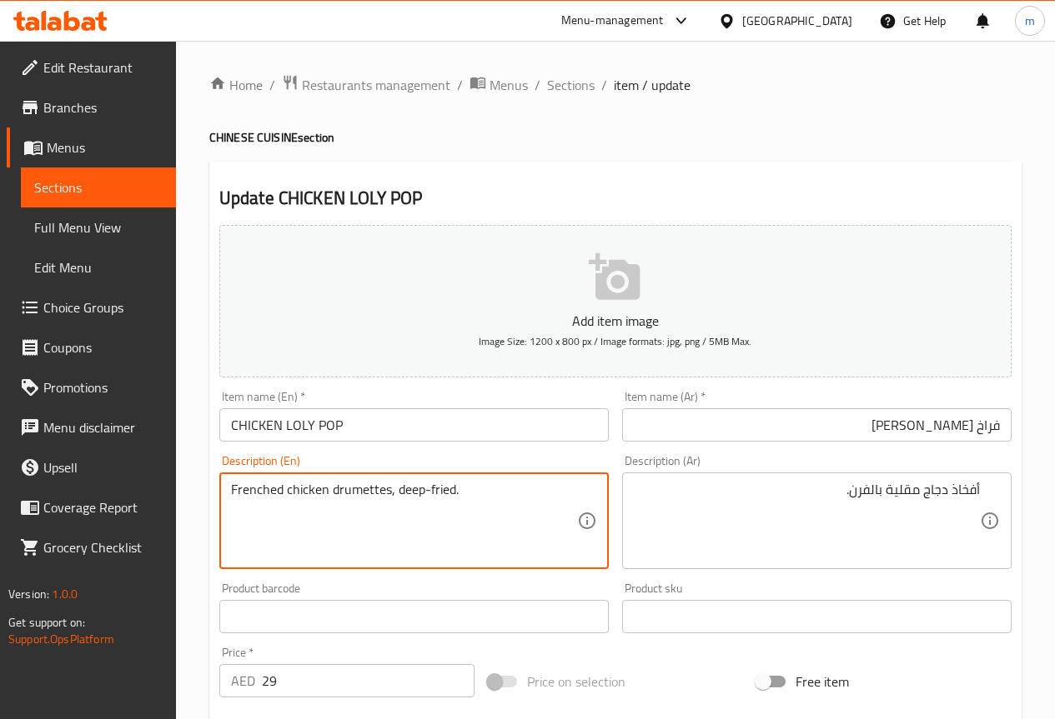
drag, startPoint x: 332, startPoint y: 490, endPoint x: 388, endPoint y: 500, distance: 57.6
drag, startPoint x: 280, startPoint y: 491, endPoint x: 114, endPoint y: 488, distance: 165.9
click at [114, 488] on div "Edit Restaurant Branches Menus Sections Full Menu View Edit Menu Choice Groups …" at bounding box center [527, 609] width 1055 height 1137
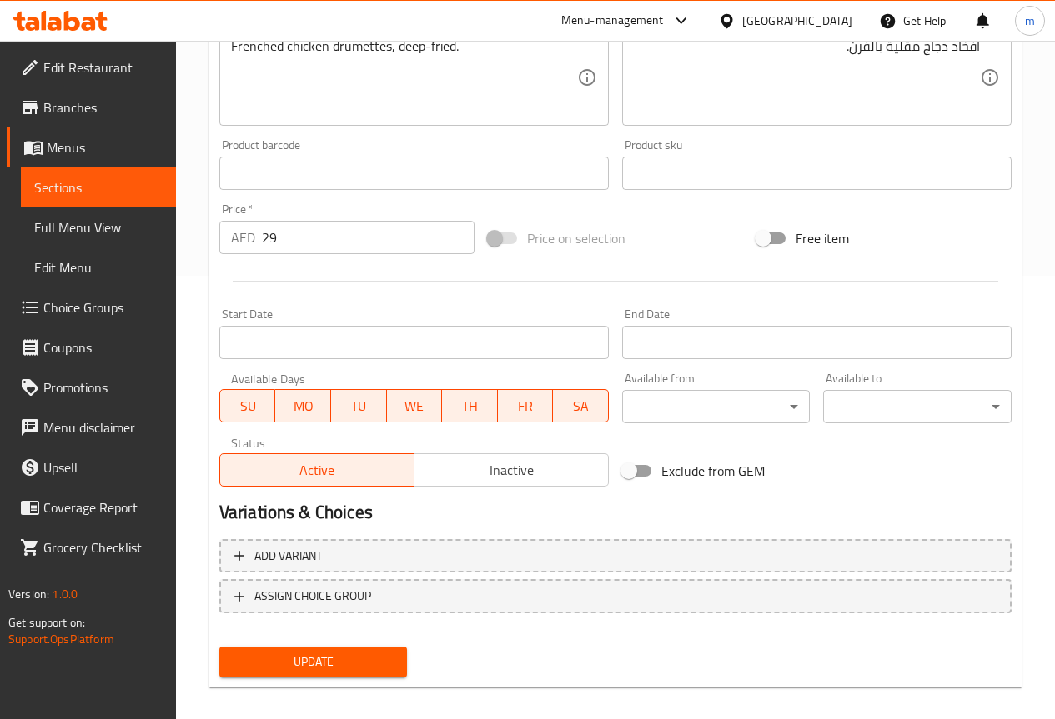
scroll to position [459, 0]
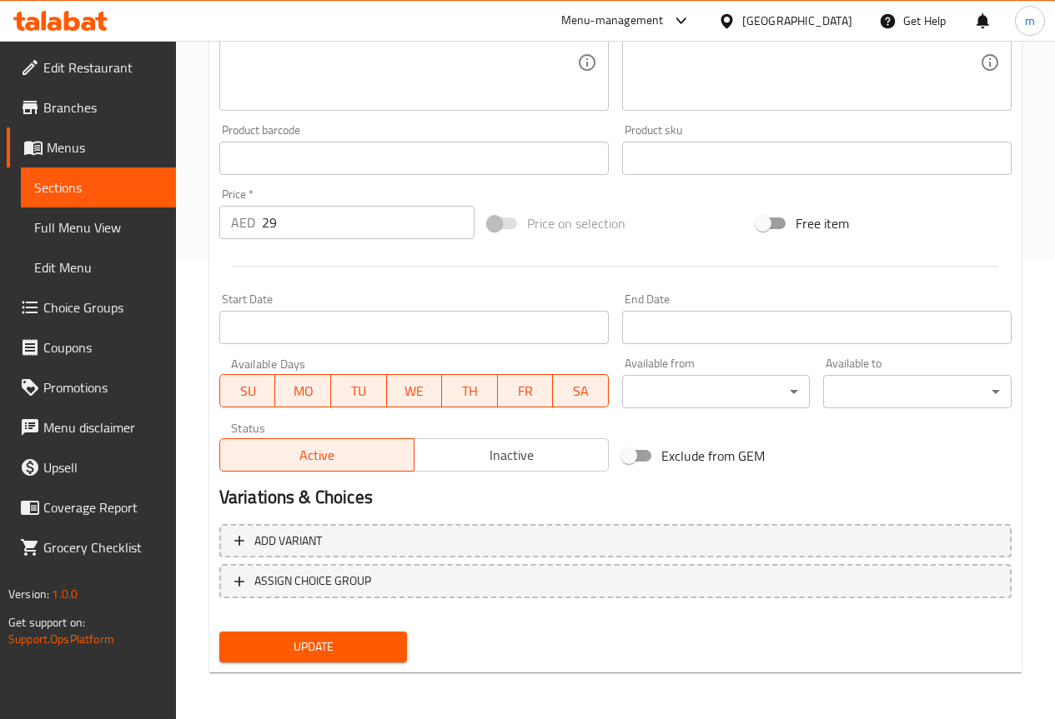
click at [309, 629] on div "Update" at bounding box center [314, 647] width 202 height 44
drag, startPoint x: 313, startPoint y: 658, endPoint x: 316, endPoint y: 621, distance: 36.8
click at [308, 654] on span "Update" at bounding box center [314, 647] width 162 height 21
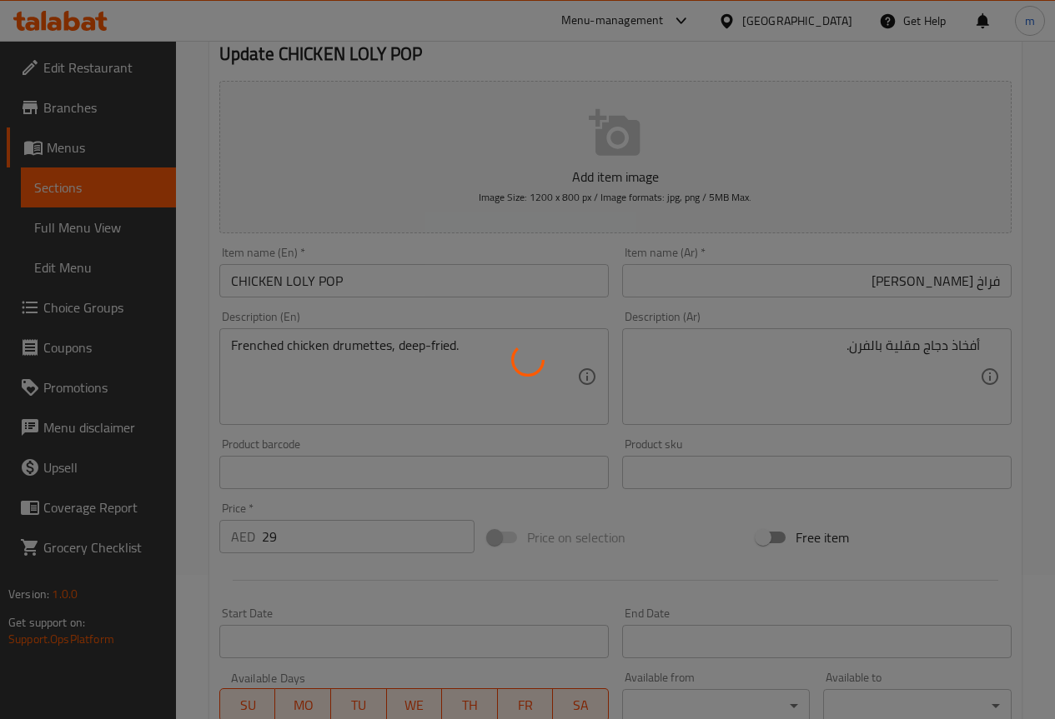
scroll to position [0, 0]
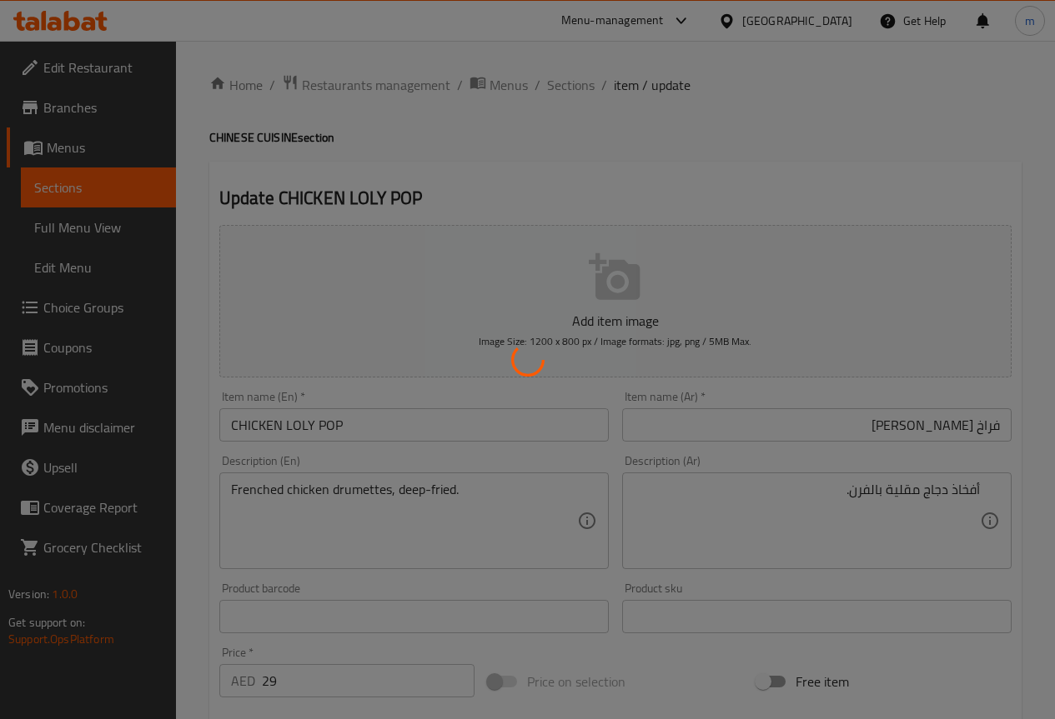
click at [571, 78] on div at bounding box center [527, 359] width 1055 height 719
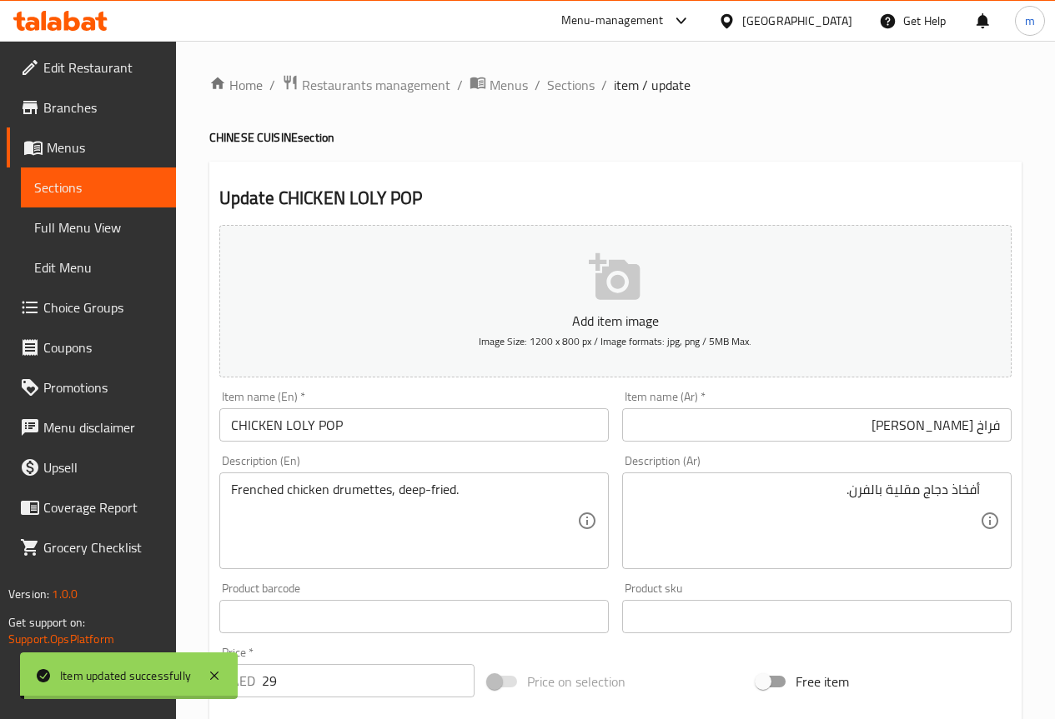
click at [571, 78] on span "Sections" at bounding box center [571, 85] width 48 height 20
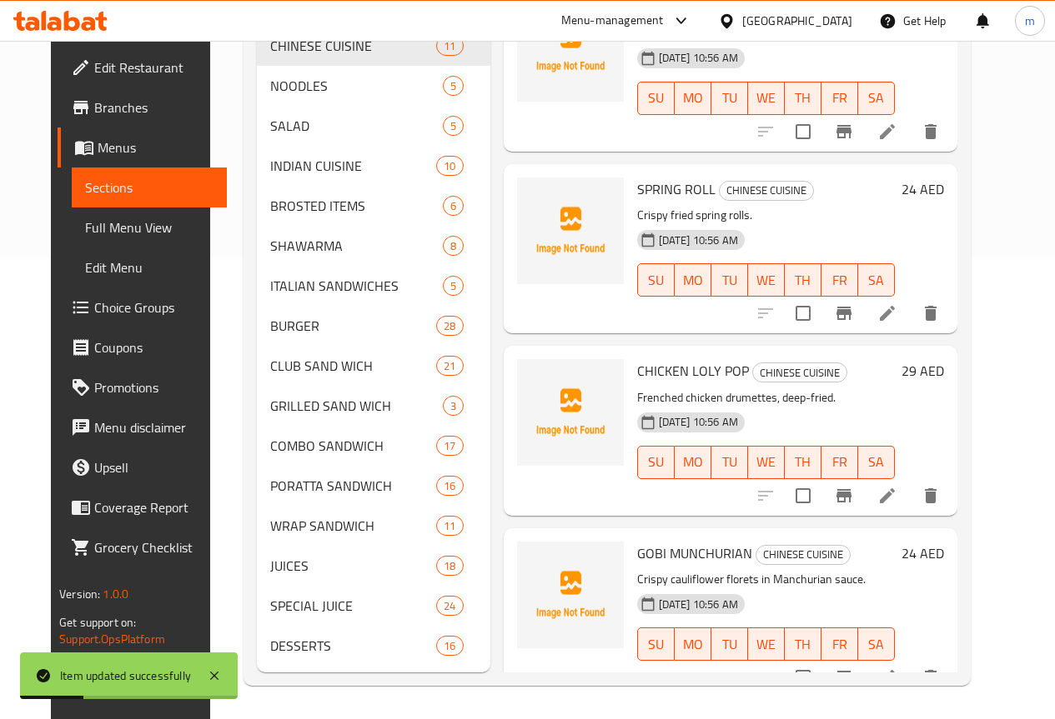
scroll to position [487, 0]
click at [897, 668] on icon at bounding box center [887, 678] width 20 height 20
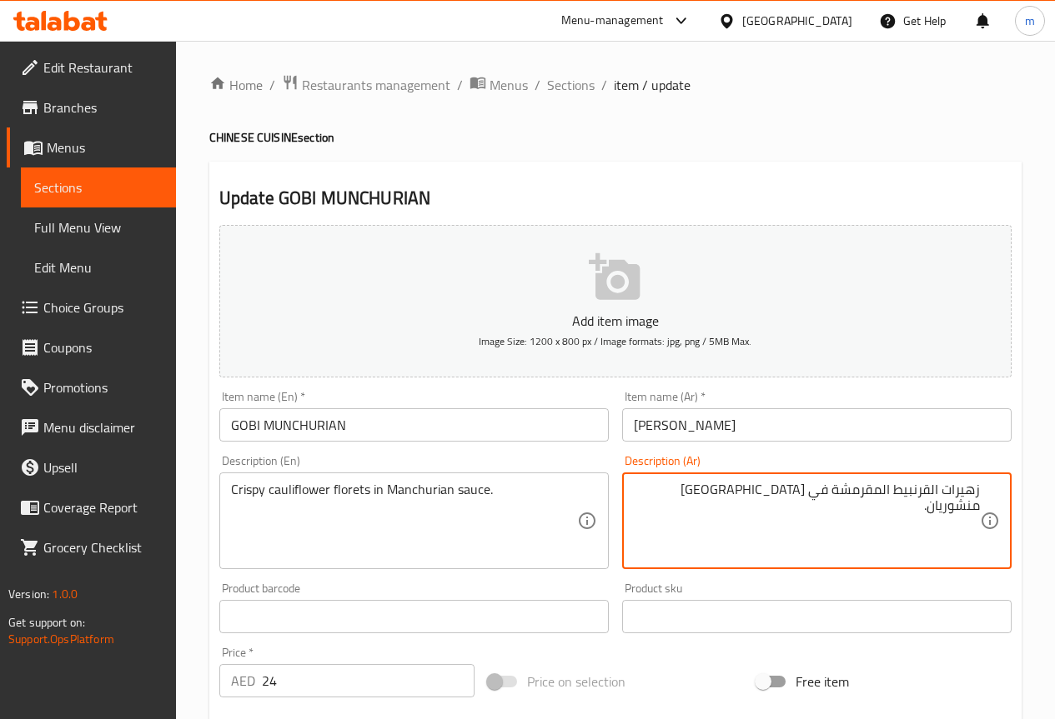
drag, startPoint x: 941, startPoint y: 491, endPoint x: 1022, endPoint y: 499, distance: 81.2
click at [1018, 499] on div "Update GOBI MUNCHURIAN Add item image Image Size: 1200 x 800 px / Image formats…" at bounding box center [615, 647] width 812 height 970
drag, startPoint x: 764, startPoint y: 488, endPoint x: 798, endPoint y: 505, distance: 37.7
click at [798, 505] on textarea "فلوريتس القرنبيط المقرمشة في صلصة منشوريان." at bounding box center [807, 521] width 346 height 79
click at [805, 496] on textarea "فلوريتس القرنبيط المقرمشة فيصوص منشوريان." at bounding box center [807, 521] width 346 height 79
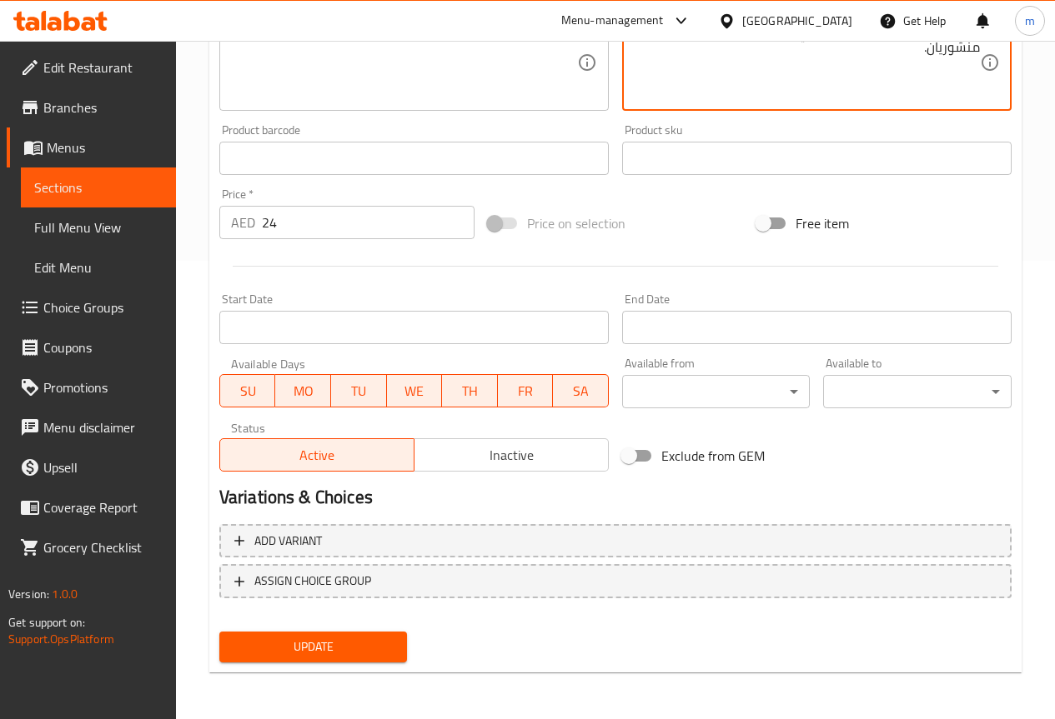
type textarea "فلوريتس القرنبيط المقرمشة في صوص منشوريان."
click at [363, 634] on button "Update" at bounding box center [313, 647] width 188 height 31
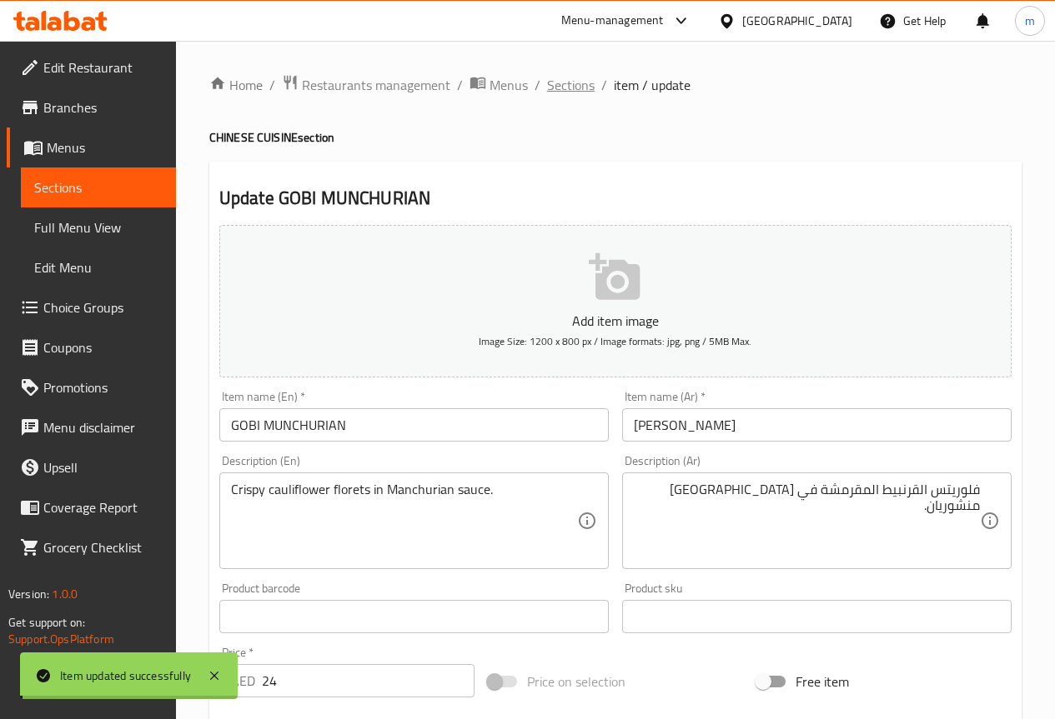
click at [581, 83] on span "Sections" at bounding box center [571, 85] width 48 height 20
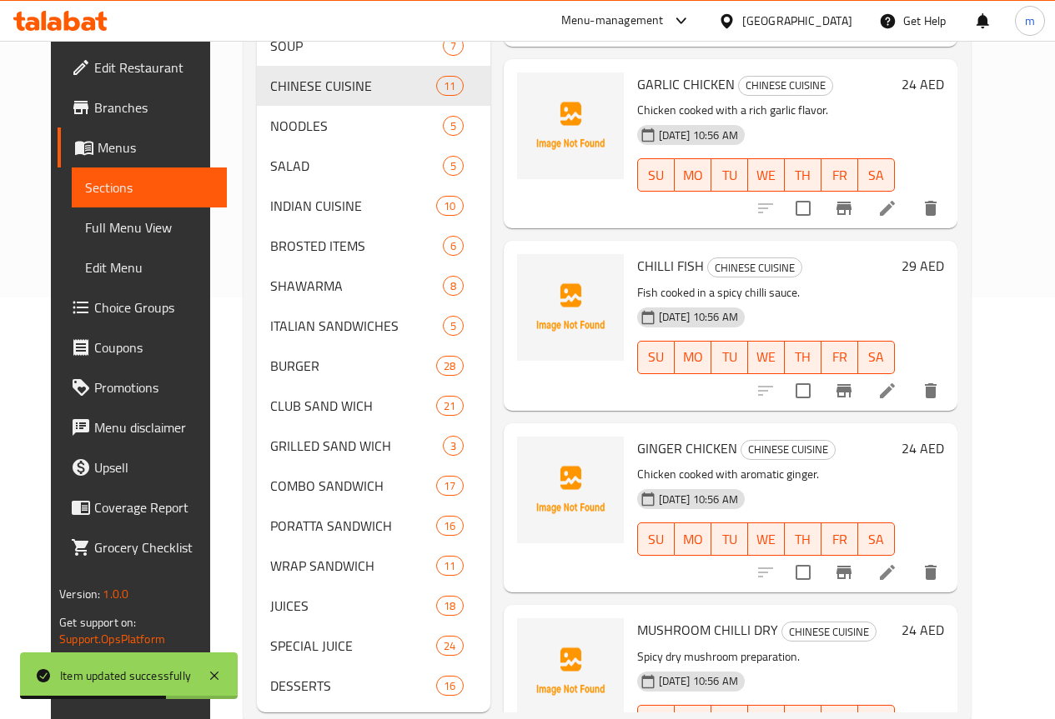
scroll to position [403, 0]
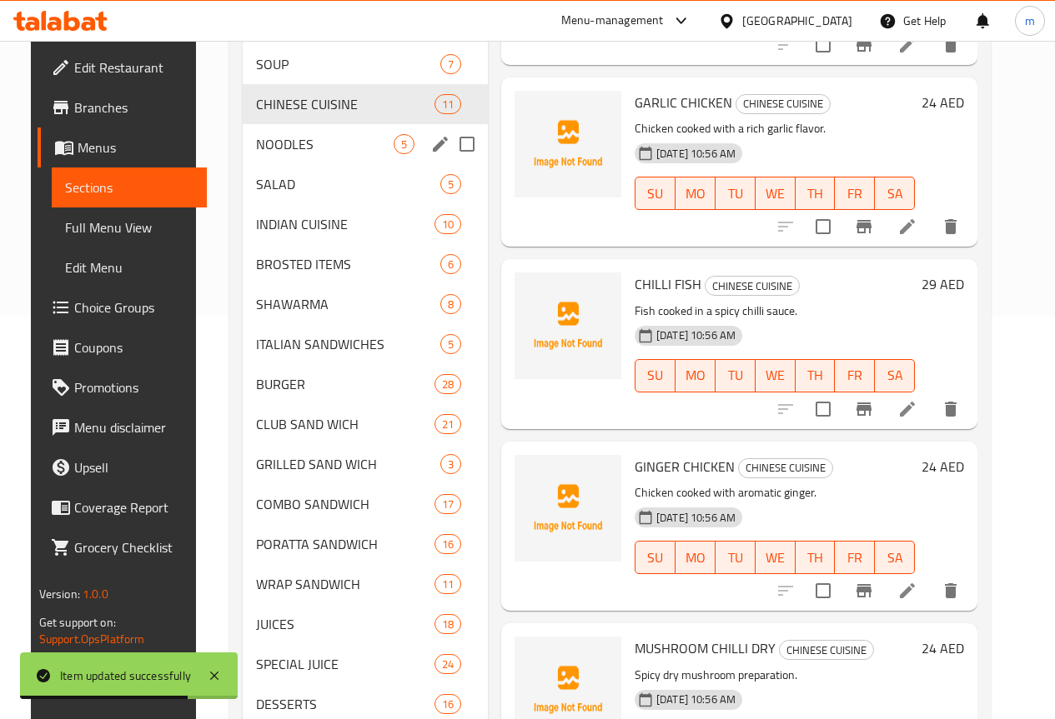
click at [288, 154] on span "NOODLES" at bounding box center [325, 144] width 138 height 20
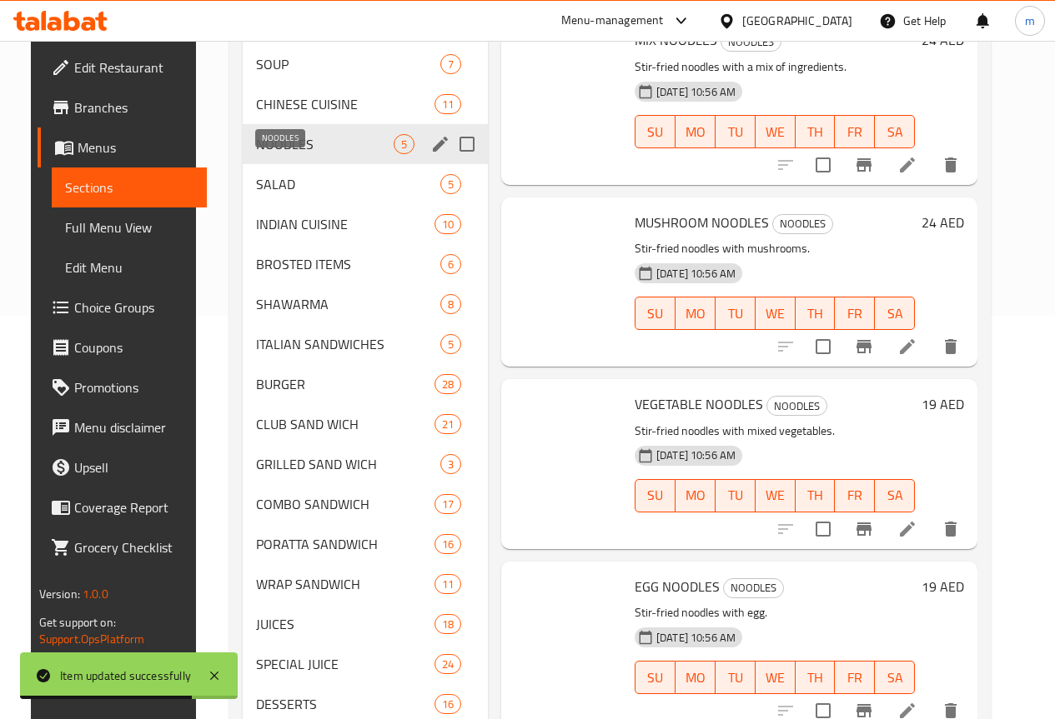
scroll to position [4, 0]
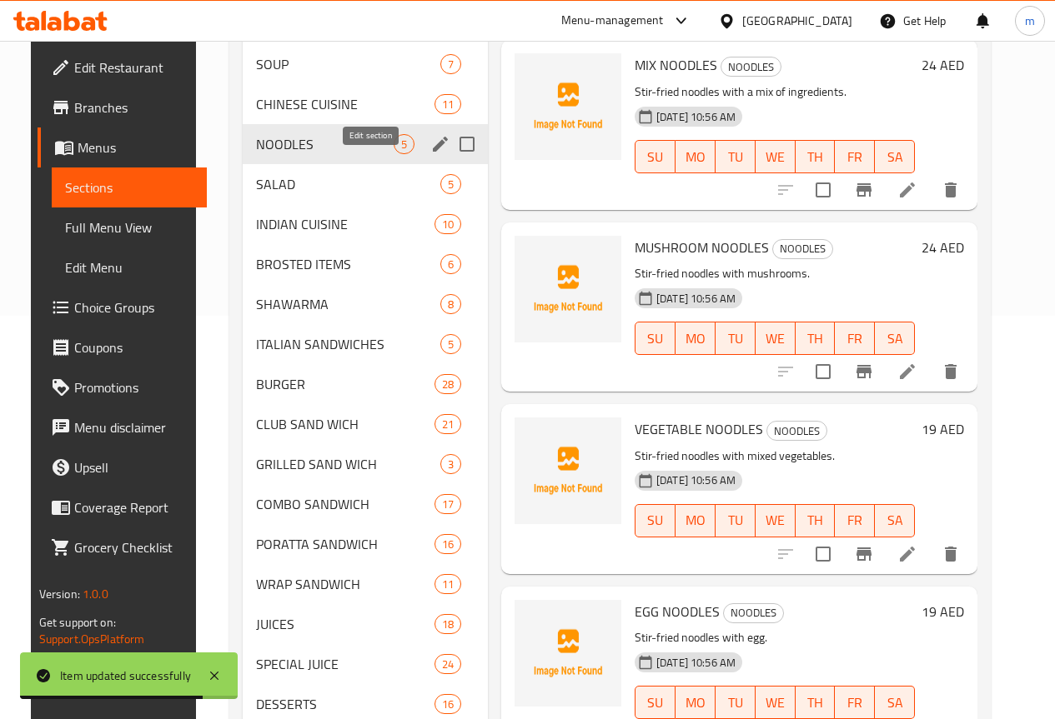
click at [430, 154] on icon "edit" at bounding box center [440, 144] width 20 height 20
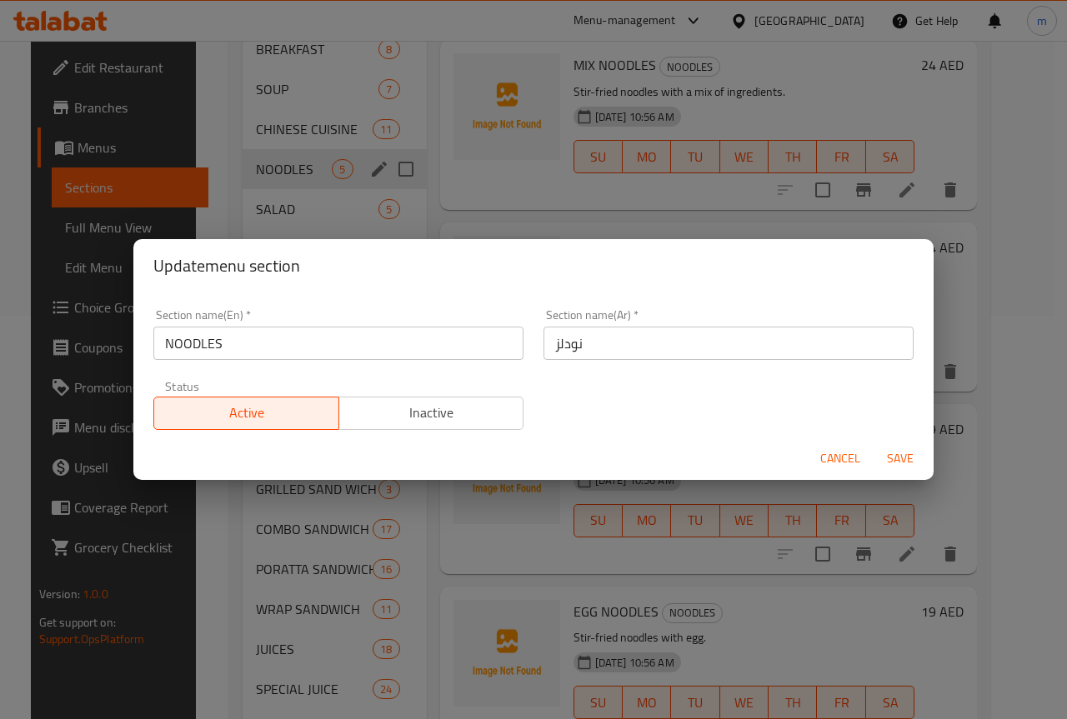
click at [789, 515] on div "Update menu section Section name(En)   * NOODLES Section name(En) * Section nam…" at bounding box center [533, 359] width 1067 height 719
click at [898, 457] on span "Save" at bounding box center [900, 459] width 40 height 21
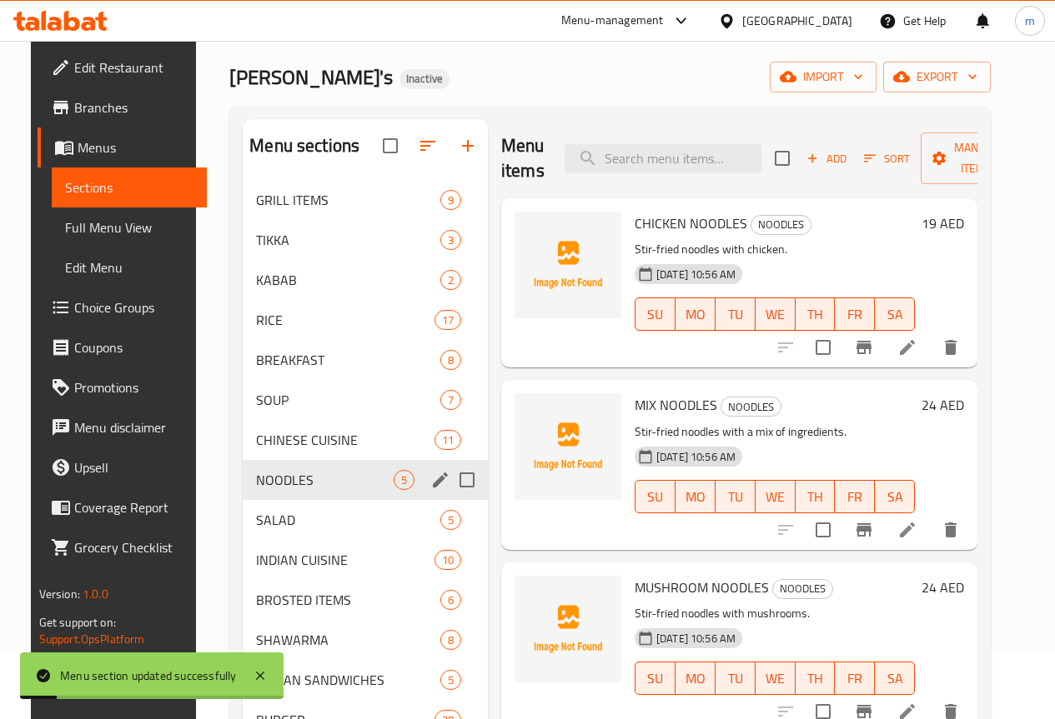
scroll to position [0, 0]
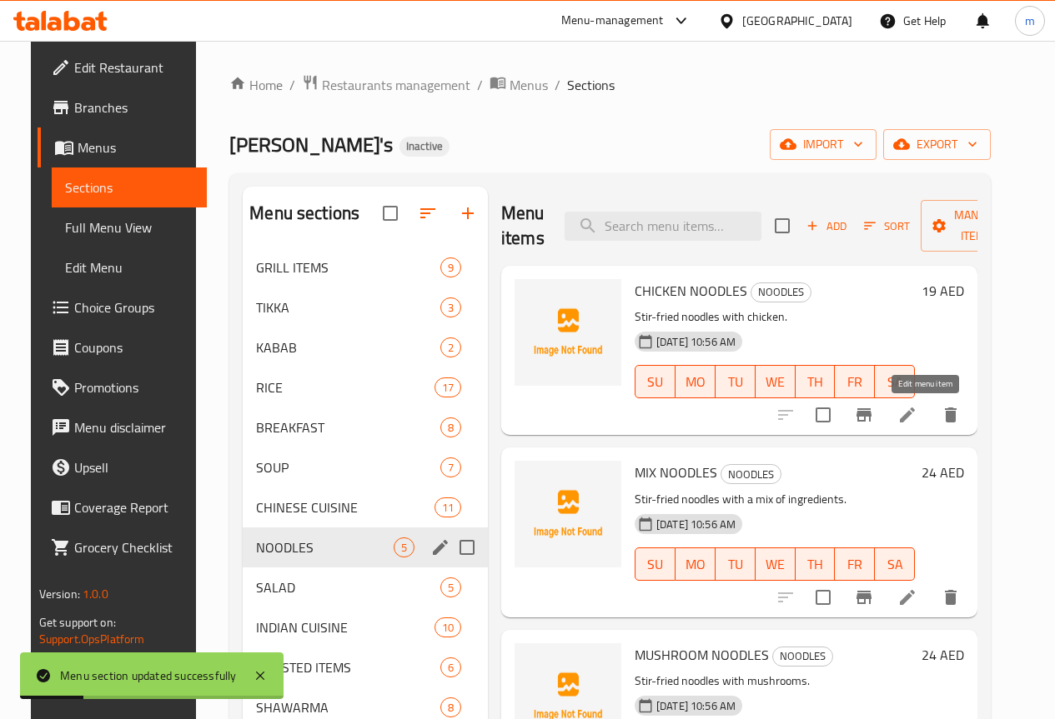
click at [917, 421] on icon at bounding box center [907, 415] width 20 height 20
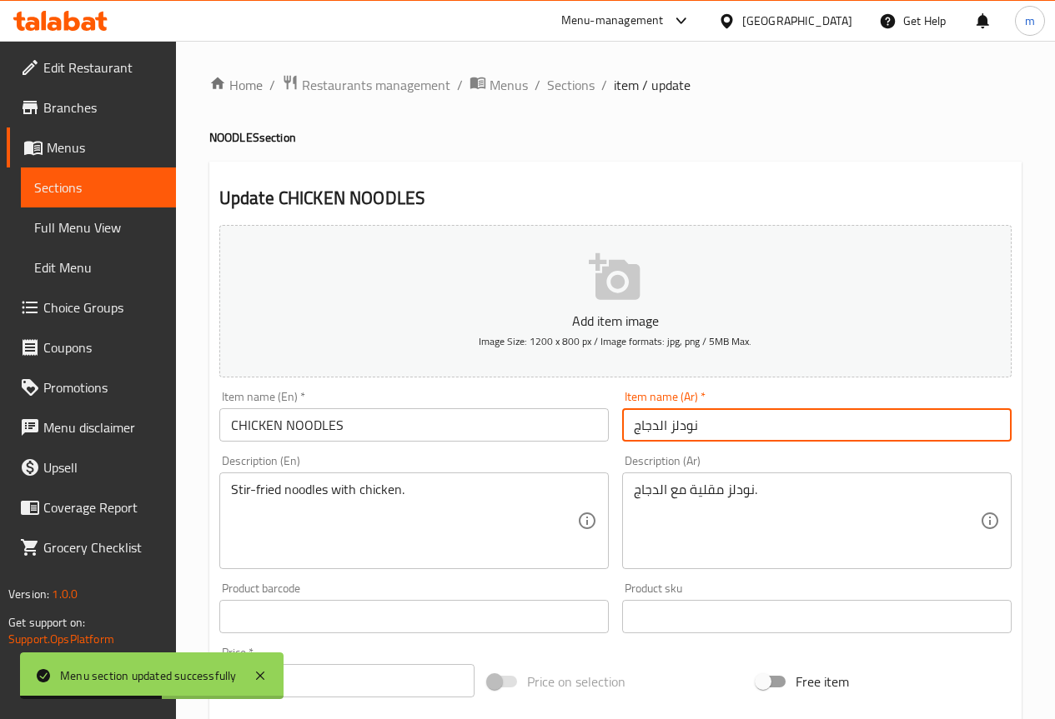
click at [849, 418] on input "نودلز الدجاج" at bounding box center [816, 424] width 389 height 33
drag, startPoint x: 934, startPoint y: 433, endPoint x: 970, endPoint y: 438, distance: 37.0
click at [970, 438] on input "نودلز الدجاج" at bounding box center [816, 424] width 389 height 33
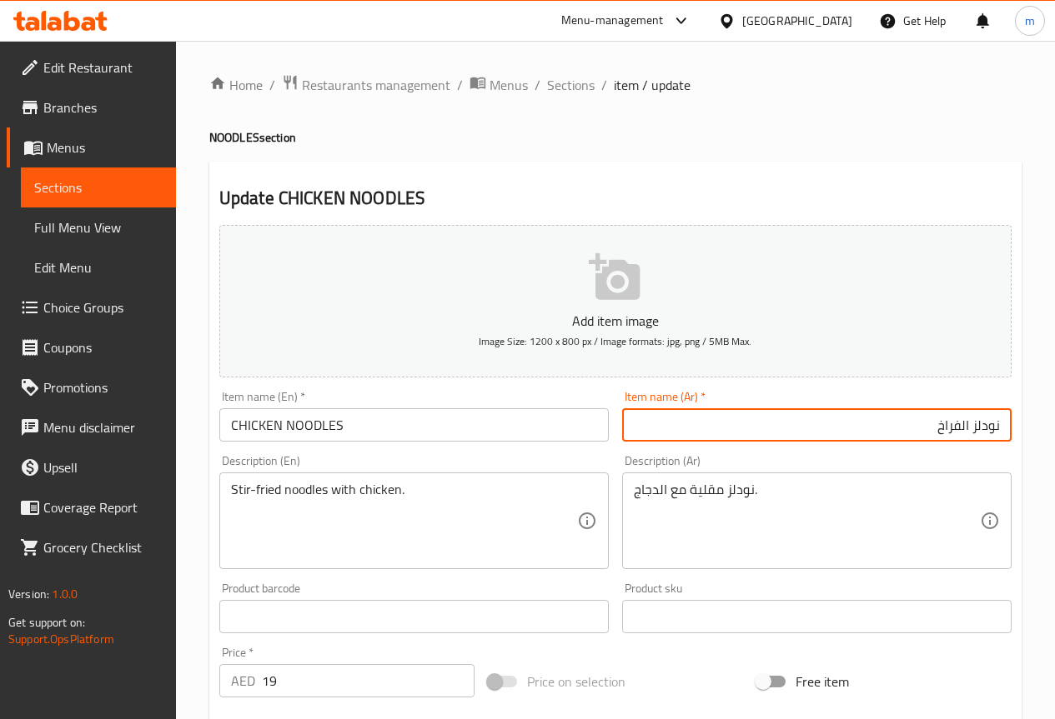
type input "نودلز الفراخ"
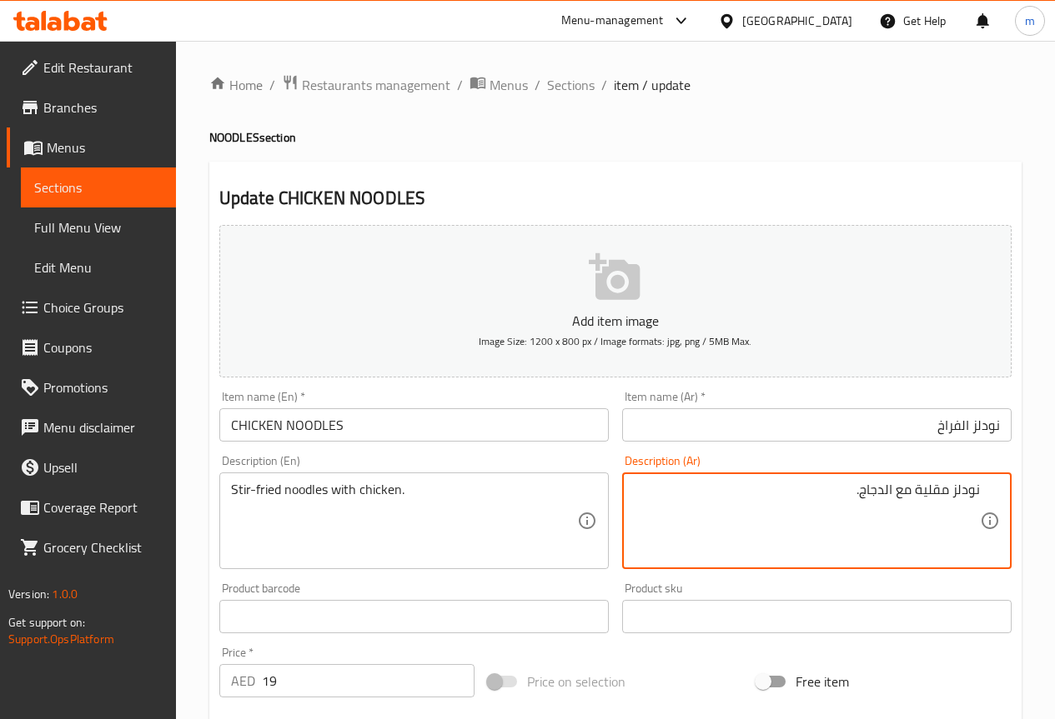
drag, startPoint x: 862, startPoint y: 495, endPoint x: 892, endPoint y: 495, distance: 30.0
click at [892, 495] on textarea "نودلز مقلية مع الدجاج." at bounding box center [807, 521] width 346 height 79
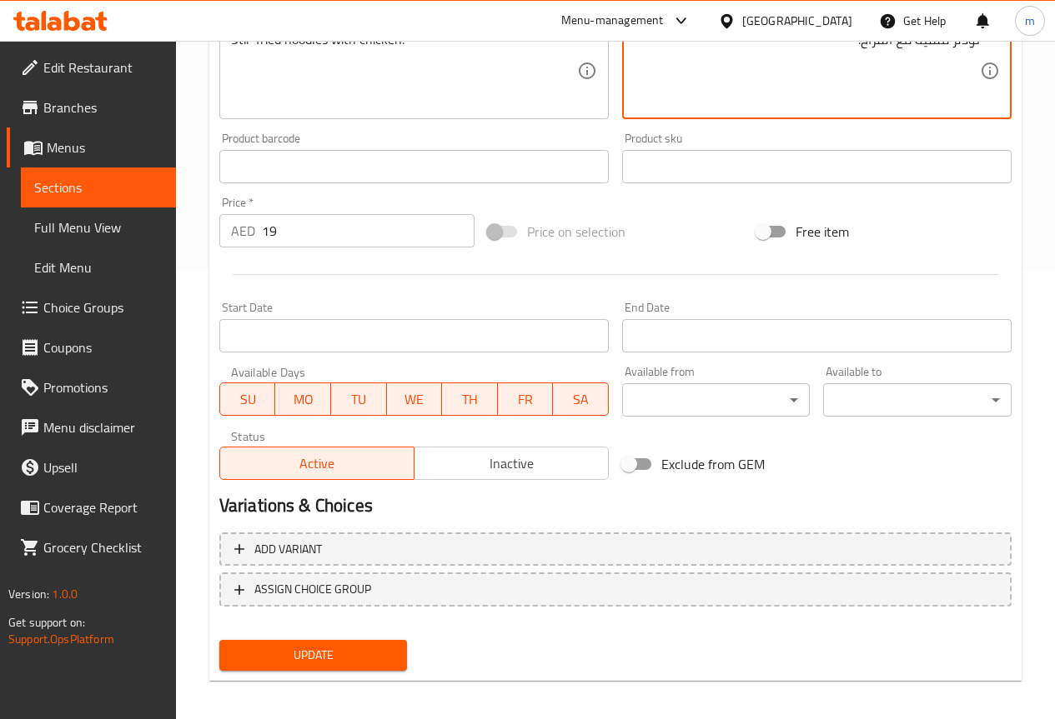
scroll to position [459, 0]
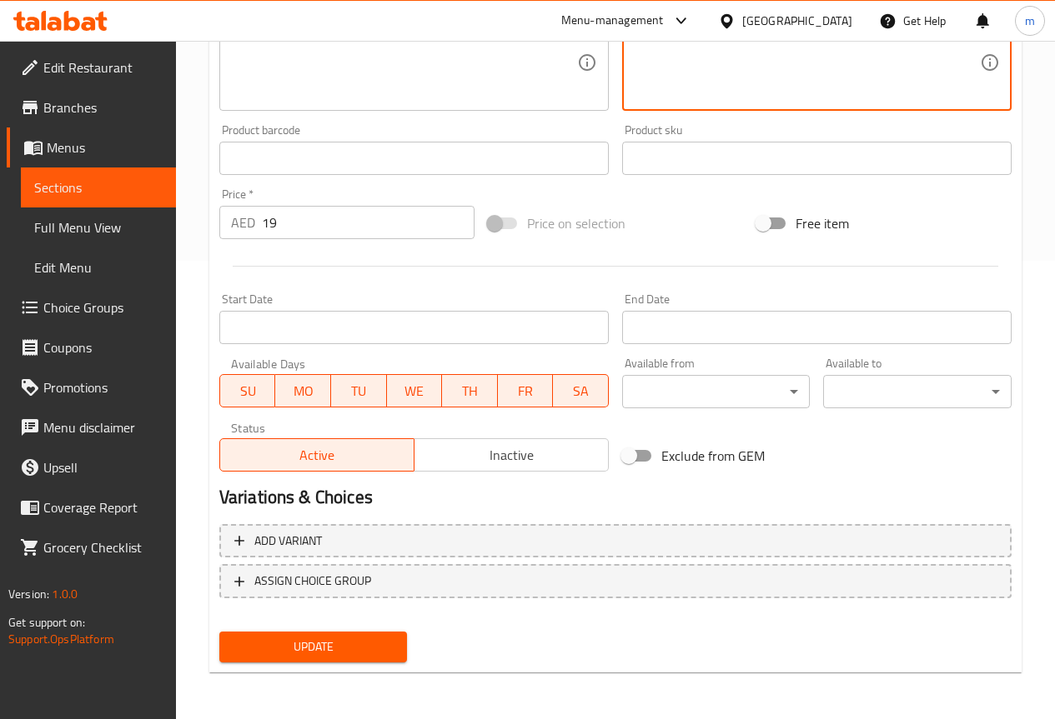
type textarea "نودلز مقلية مع الفراخ."
click at [308, 638] on span "Update" at bounding box center [314, 647] width 162 height 21
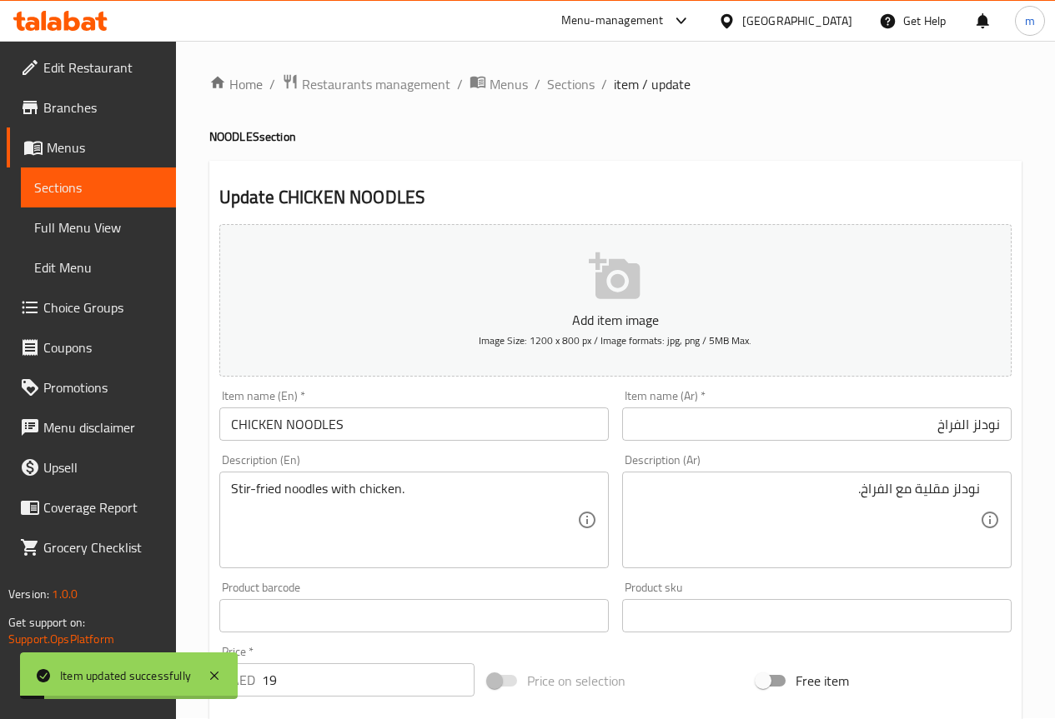
scroll to position [0, 0]
click at [568, 87] on span "Sections" at bounding box center [571, 85] width 48 height 20
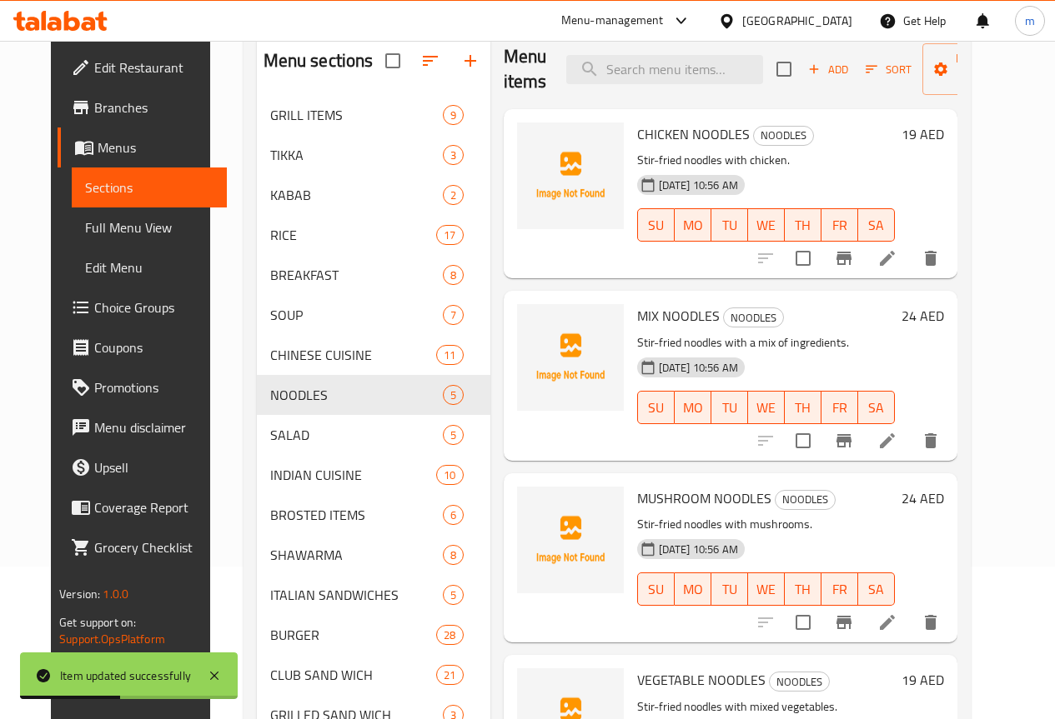
scroll to position [167, 0]
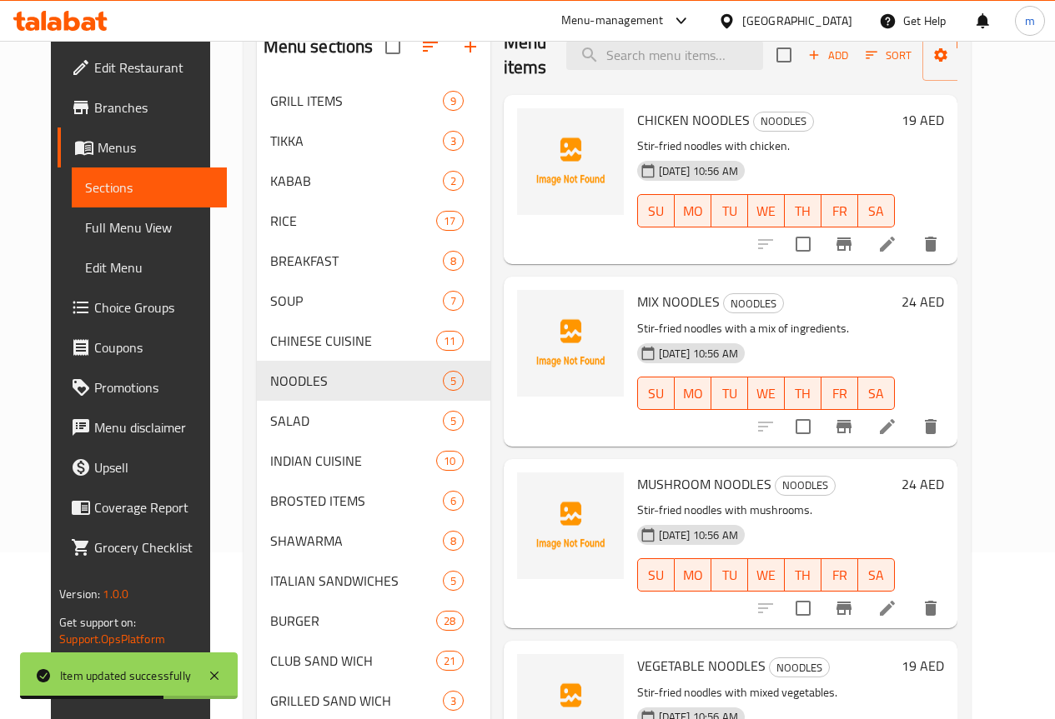
click at [895, 429] on icon at bounding box center [887, 426] width 15 height 15
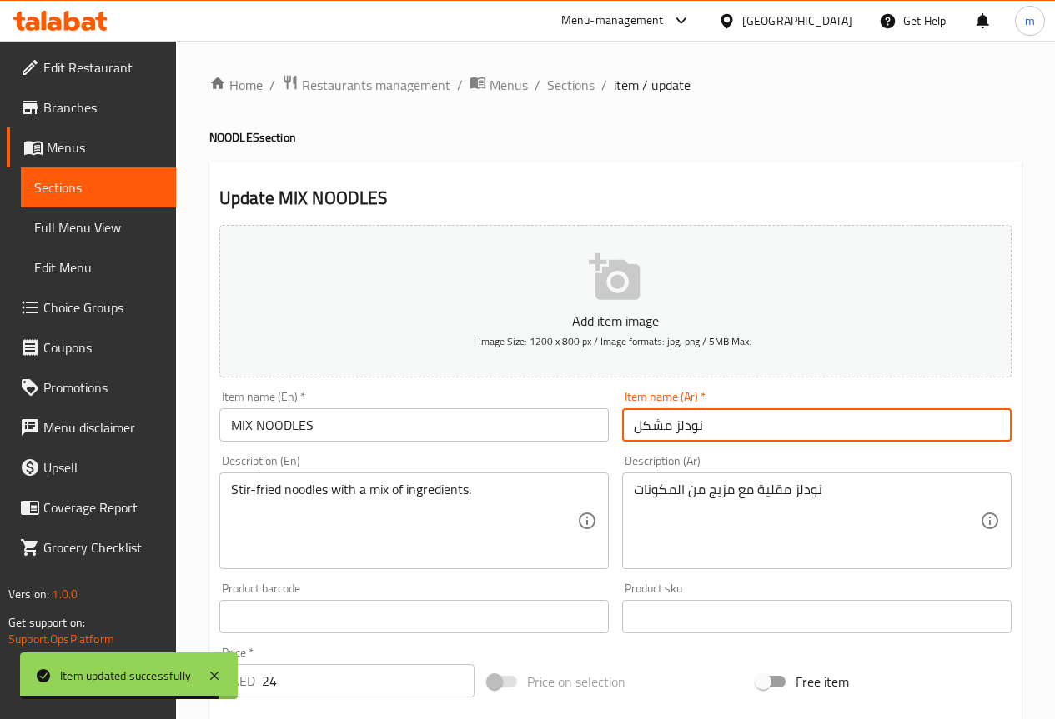
click at [783, 439] on input "نودلز مشكل" at bounding box center [816, 424] width 389 height 33
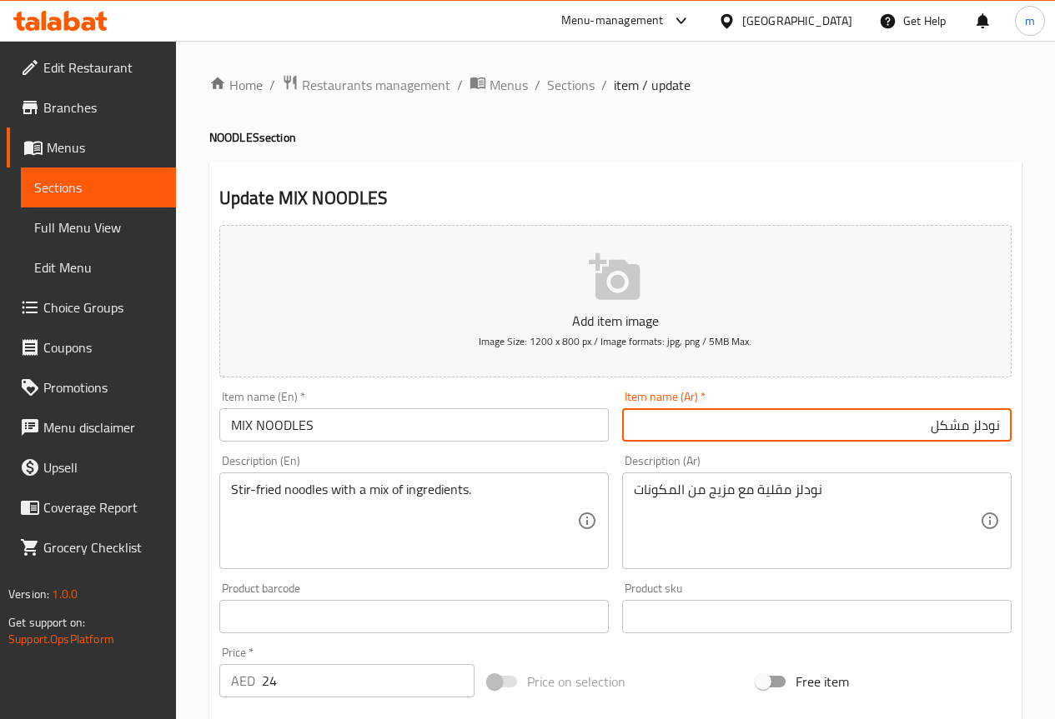
drag, startPoint x: 953, startPoint y: 428, endPoint x: 971, endPoint y: 442, distance: 23.2
click at [971, 442] on input "نودلز مشكل" at bounding box center [816, 424] width 389 height 33
click at [972, 428] on input "نودلزميكس" at bounding box center [816, 424] width 389 height 33
type input "نودلز ميكس"
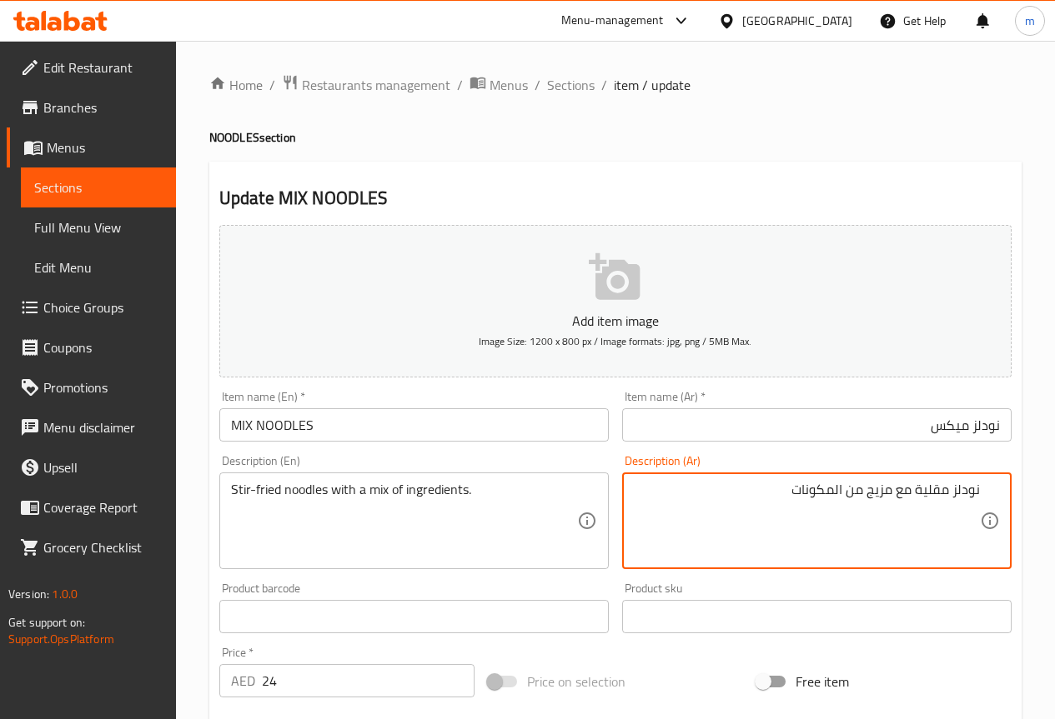
drag, startPoint x: 872, startPoint y: 503, endPoint x: 894, endPoint y: 507, distance: 22.1
click at [894, 507] on textarea "نودلز مقلية مع مزيج من المكونات" at bounding box center [807, 521] width 346 height 79
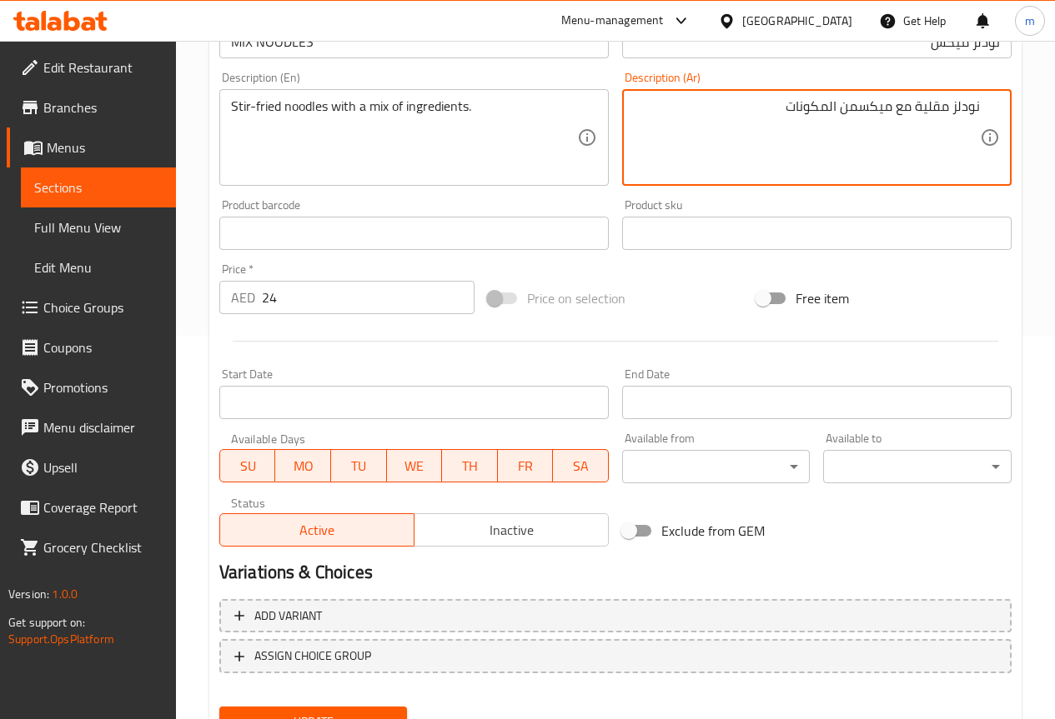
scroll to position [417, 0]
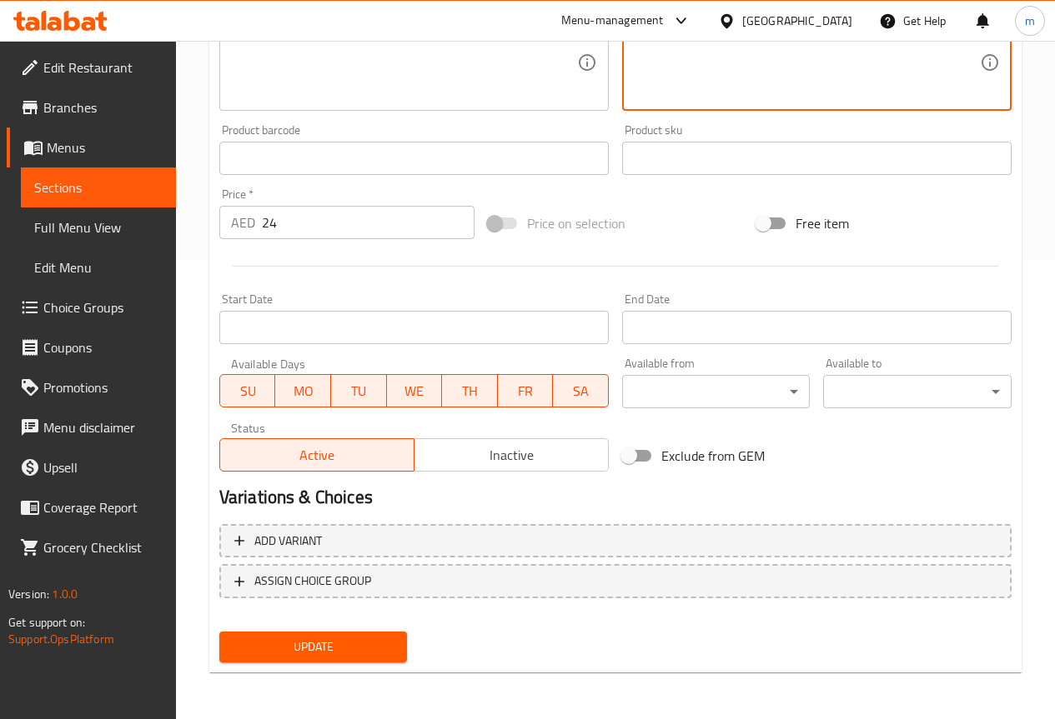
type textarea "نودلز مقلية مع ميكس من المكونات"
click at [356, 640] on span "Update" at bounding box center [314, 647] width 162 height 21
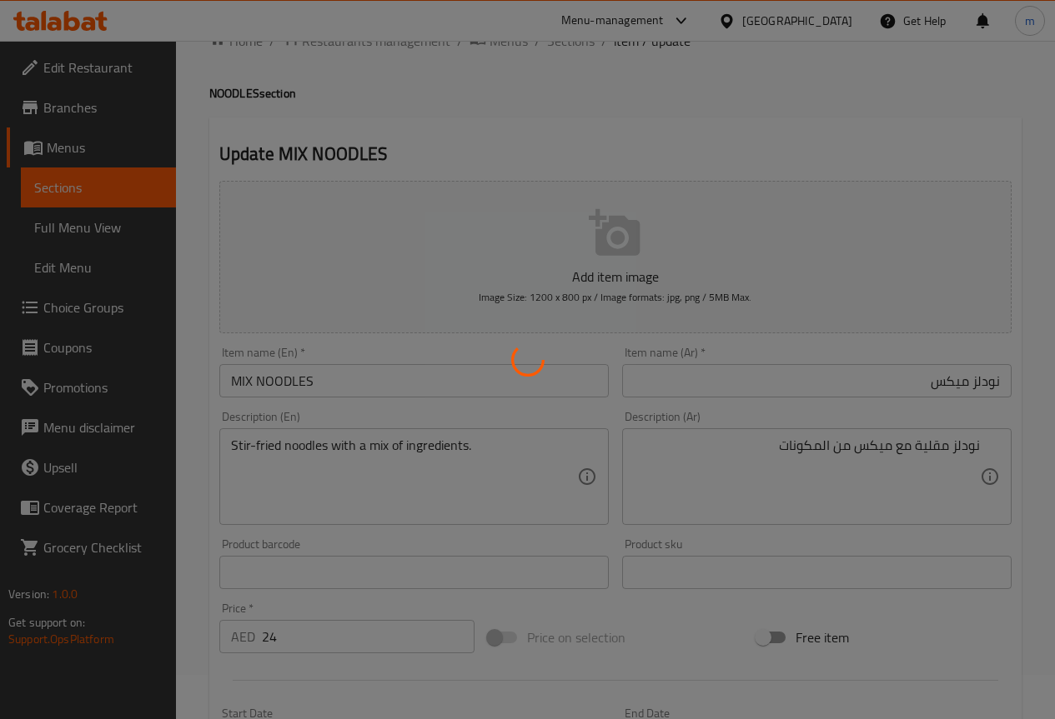
scroll to position [0, 0]
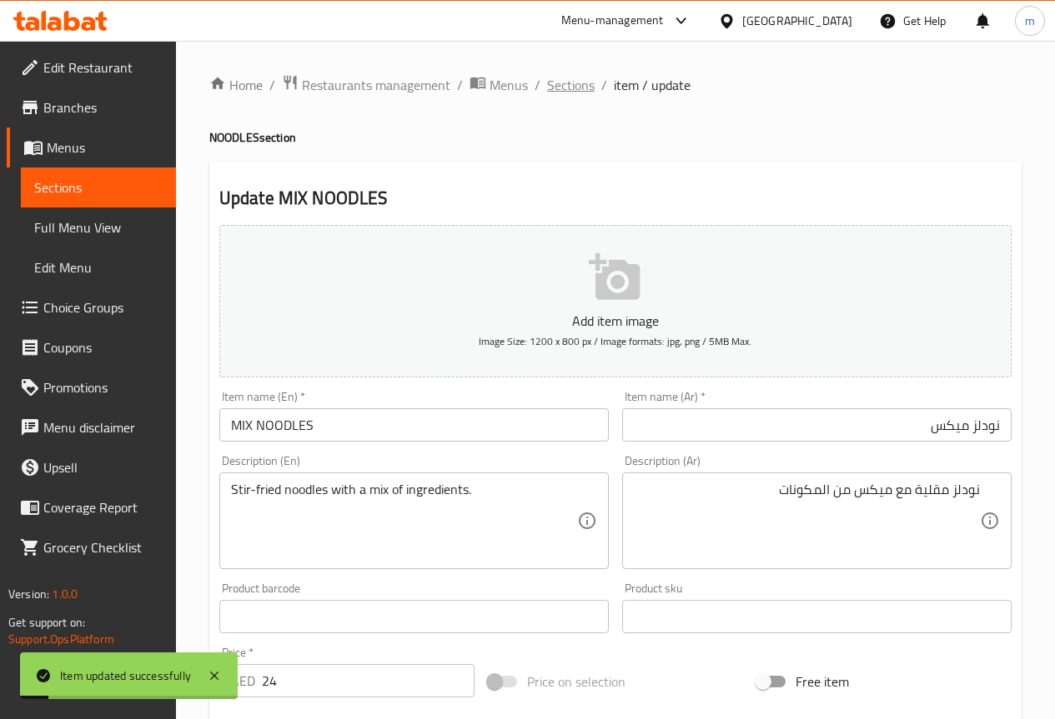
click at [559, 78] on span "Sections" at bounding box center [571, 85] width 48 height 20
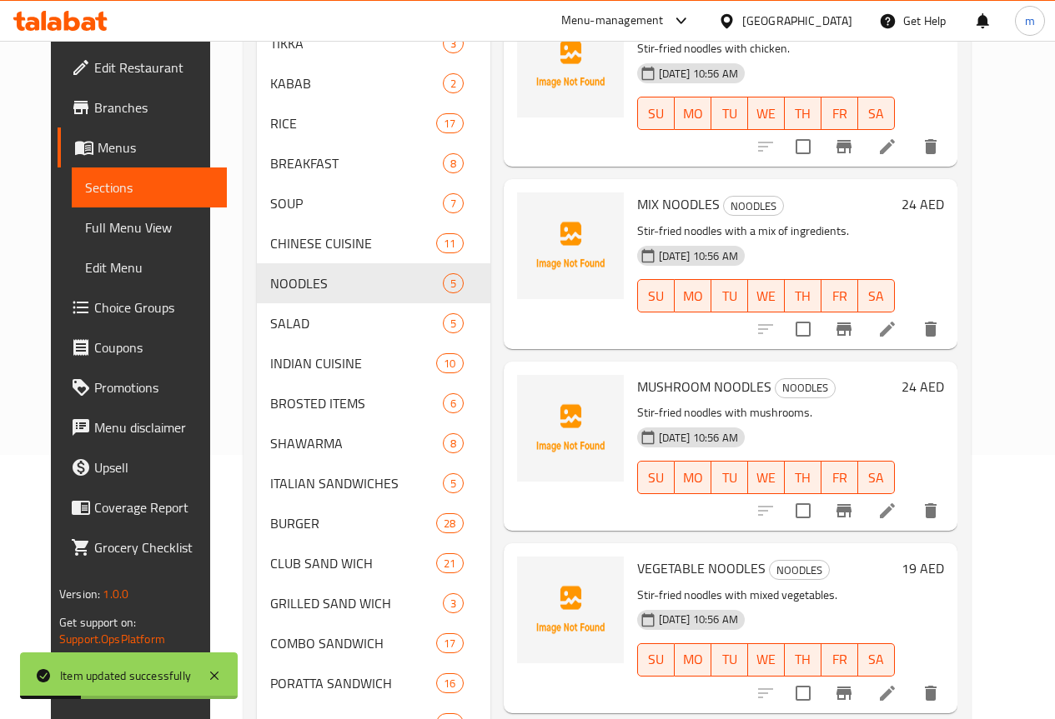
scroll to position [417, 0]
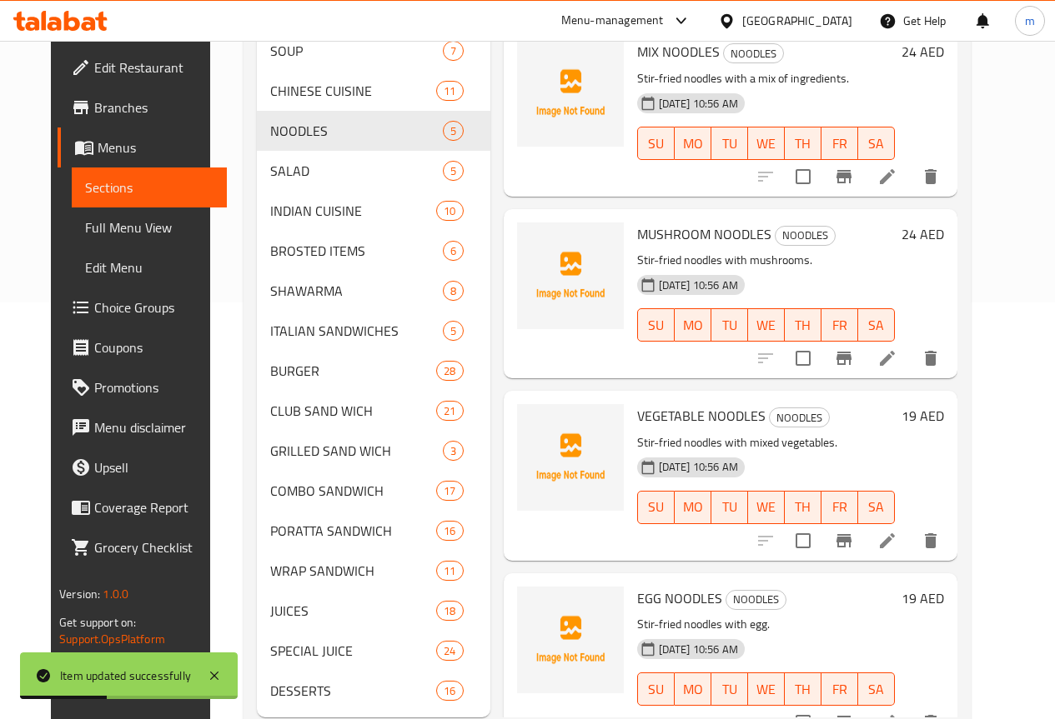
click at [910, 363] on li at bounding box center [887, 358] width 47 height 30
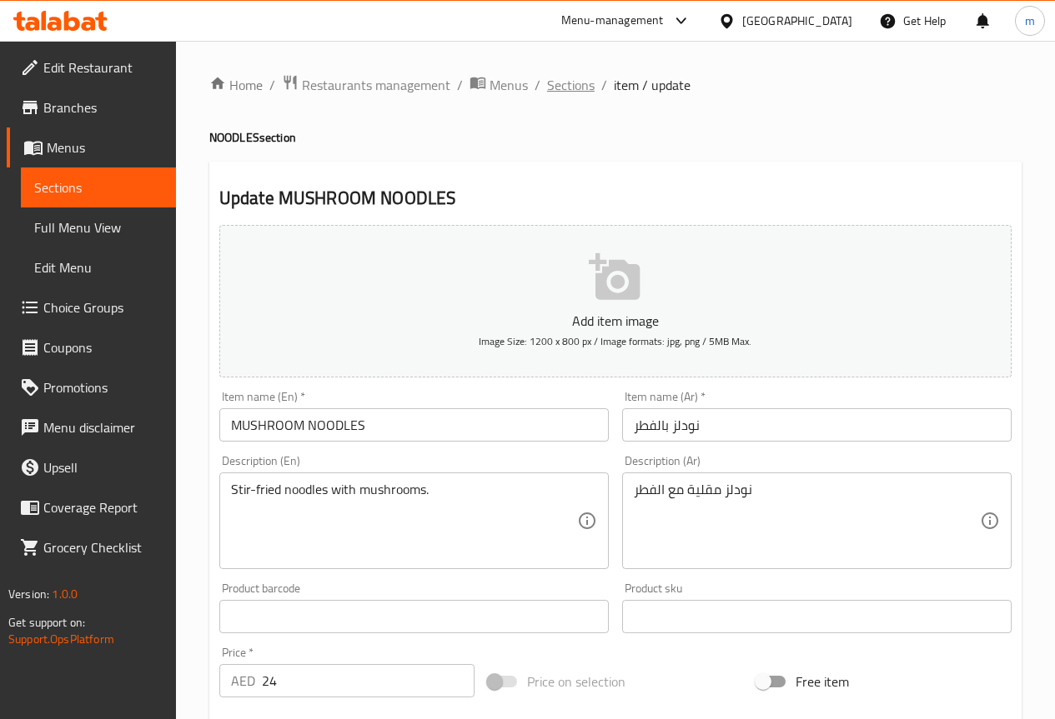
click at [575, 82] on span "Sections" at bounding box center [571, 85] width 48 height 20
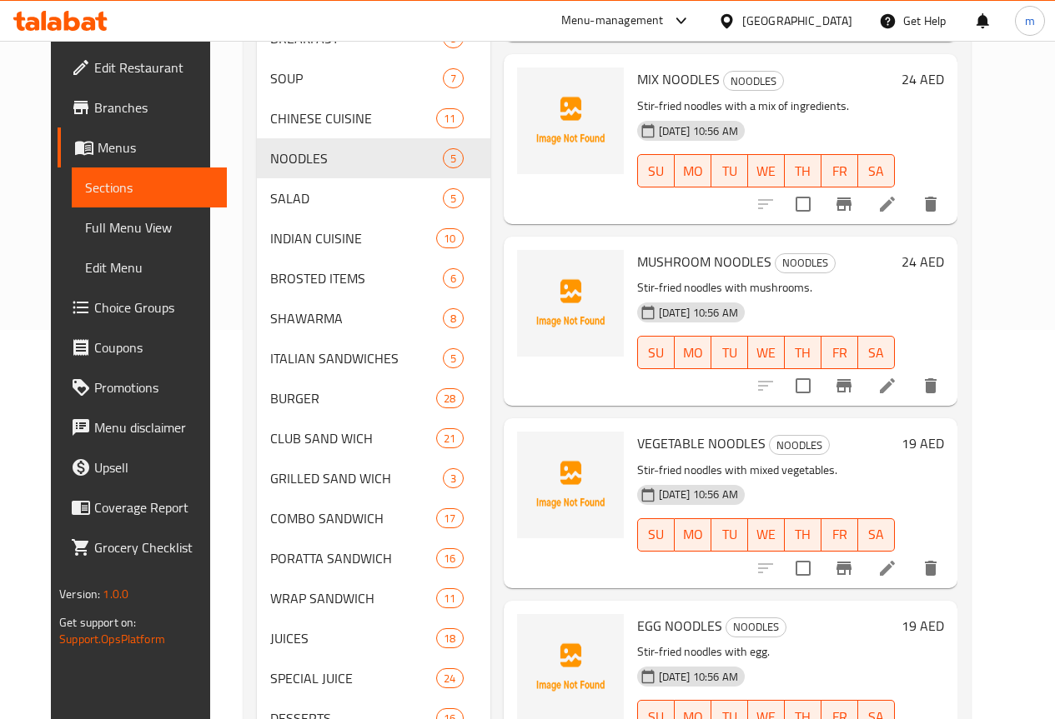
scroll to position [417, 0]
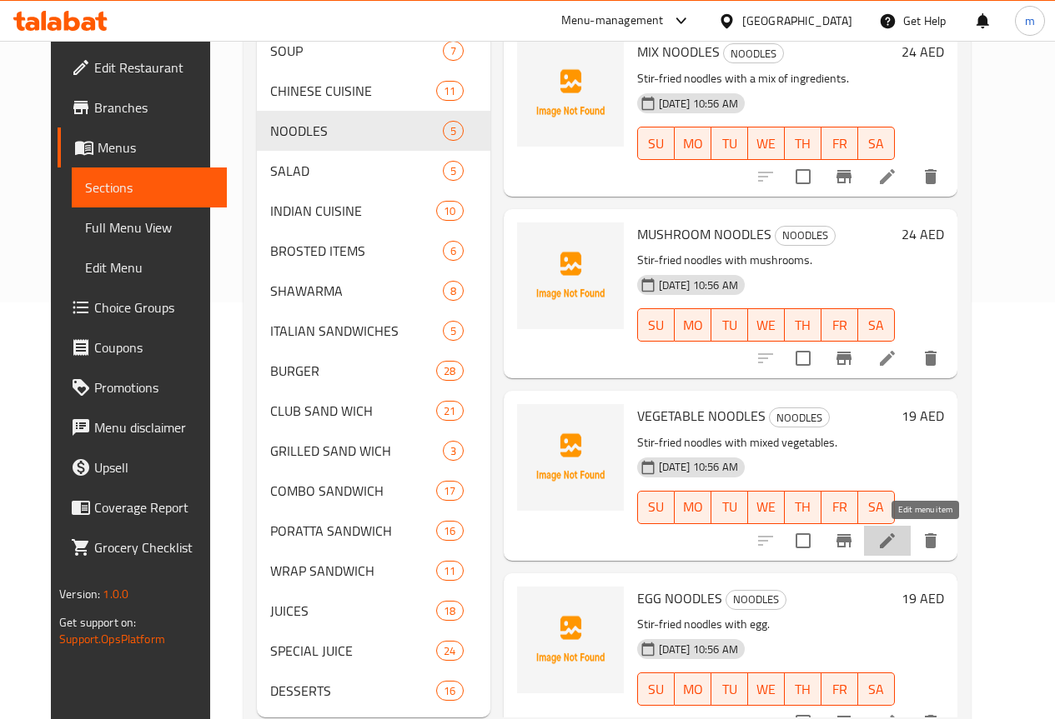
click at [895, 541] on icon at bounding box center [887, 541] width 15 height 15
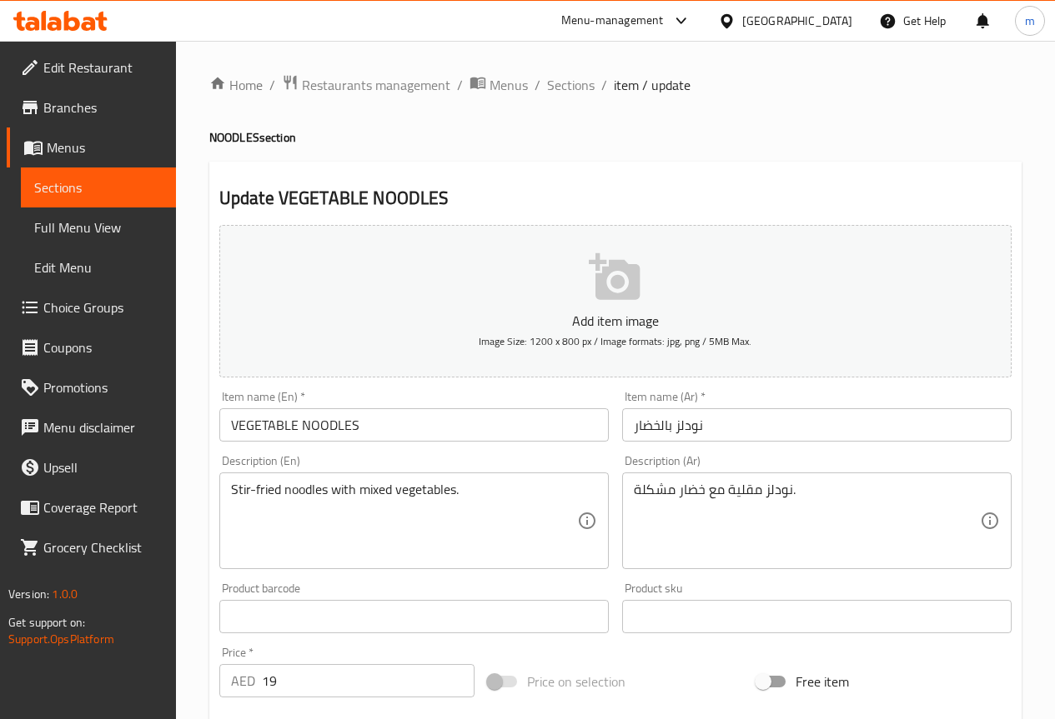
click at [565, 70] on div "Home / Restaurants management / Menus / Sections / item / update NOODLES sectio…" at bounding box center [615, 609] width 879 height 1137
click at [577, 78] on span "Sections" at bounding box center [571, 85] width 48 height 20
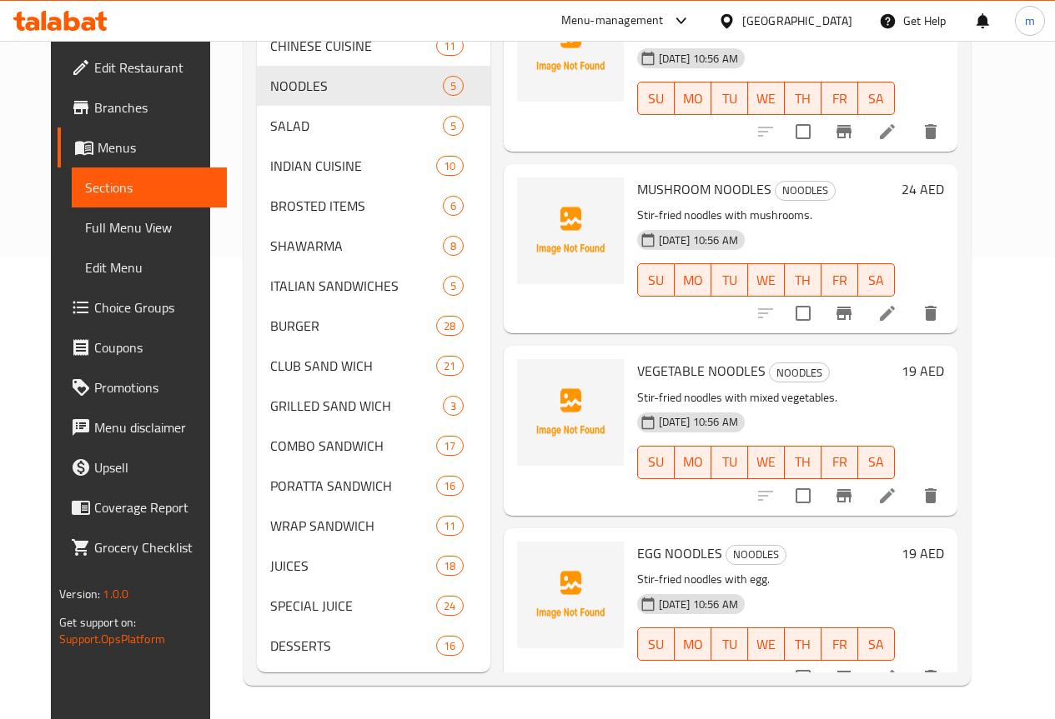
scroll to position [487, 0]
click at [897, 668] on icon at bounding box center [887, 678] width 20 height 20
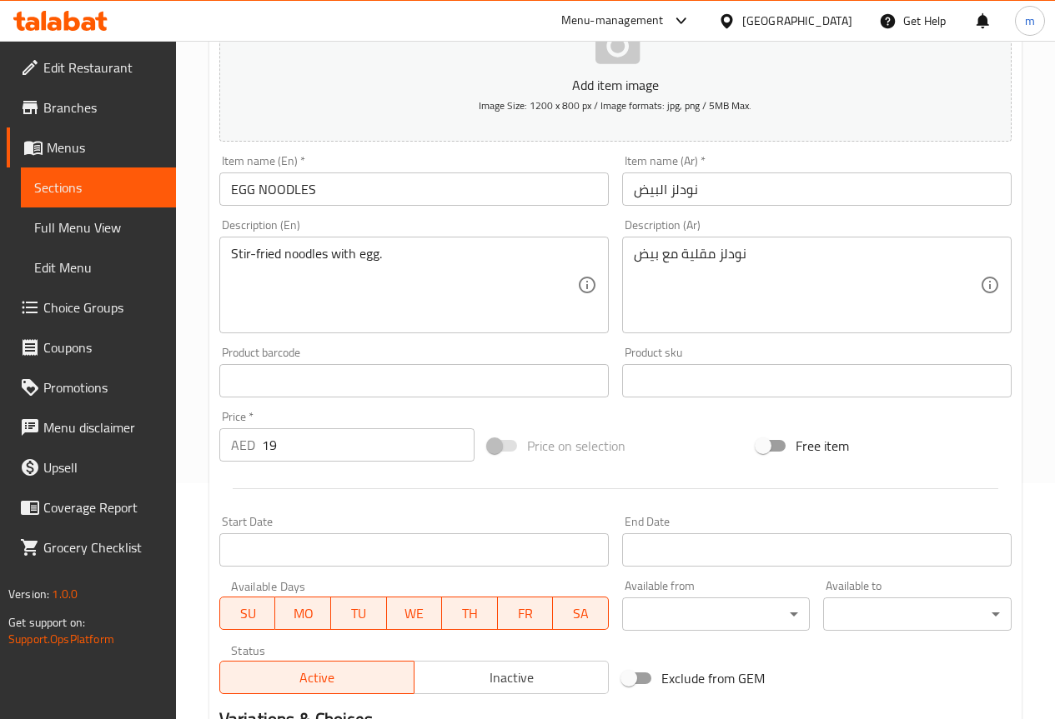
scroll to position [459, 0]
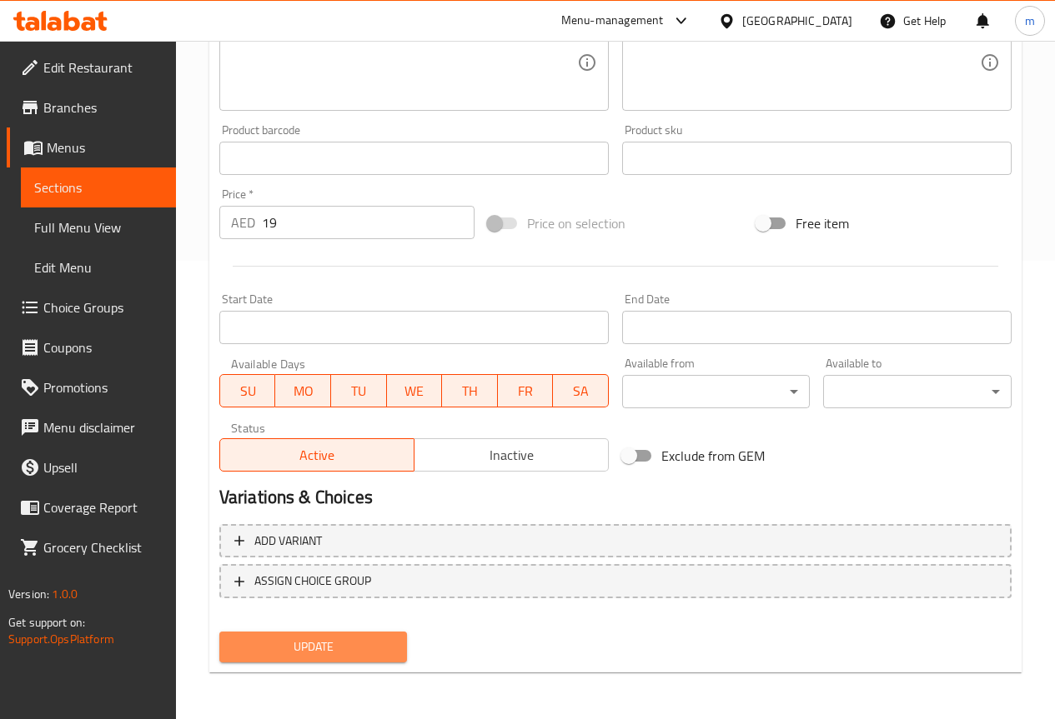
click at [339, 638] on span "Update" at bounding box center [314, 647] width 162 height 21
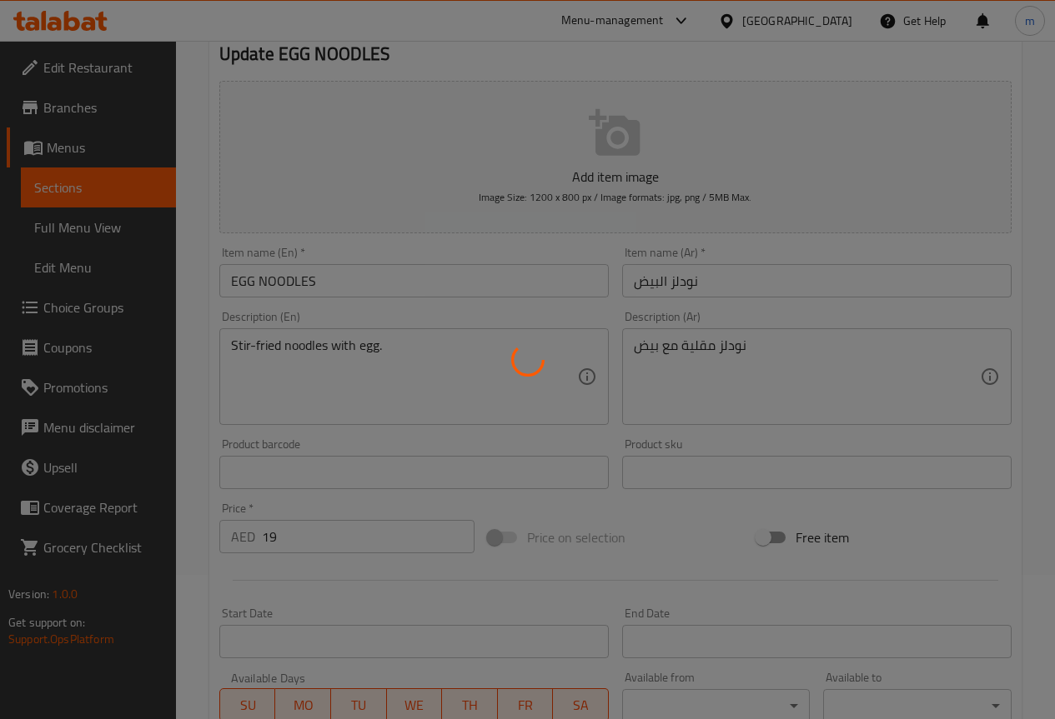
scroll to position [0, 0]
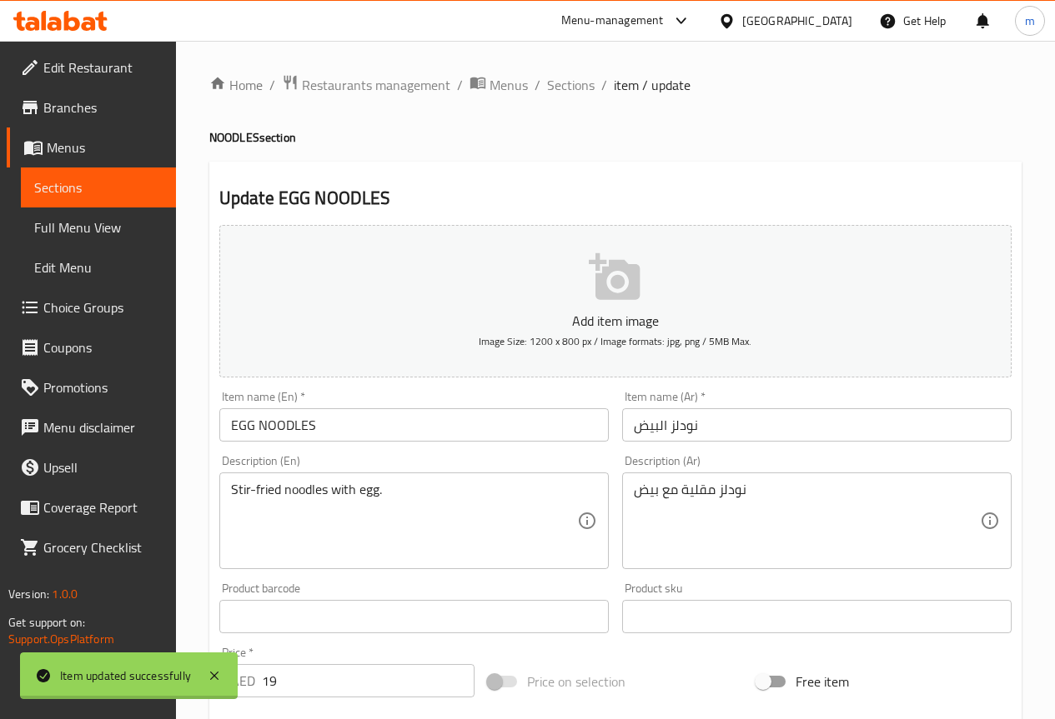
click at [571, 95] on div at bounding box center [527, 359] width 1055 height 719
click at [571, 95] on span "Sections" at bounding box center [571, 85] width 48 height 20
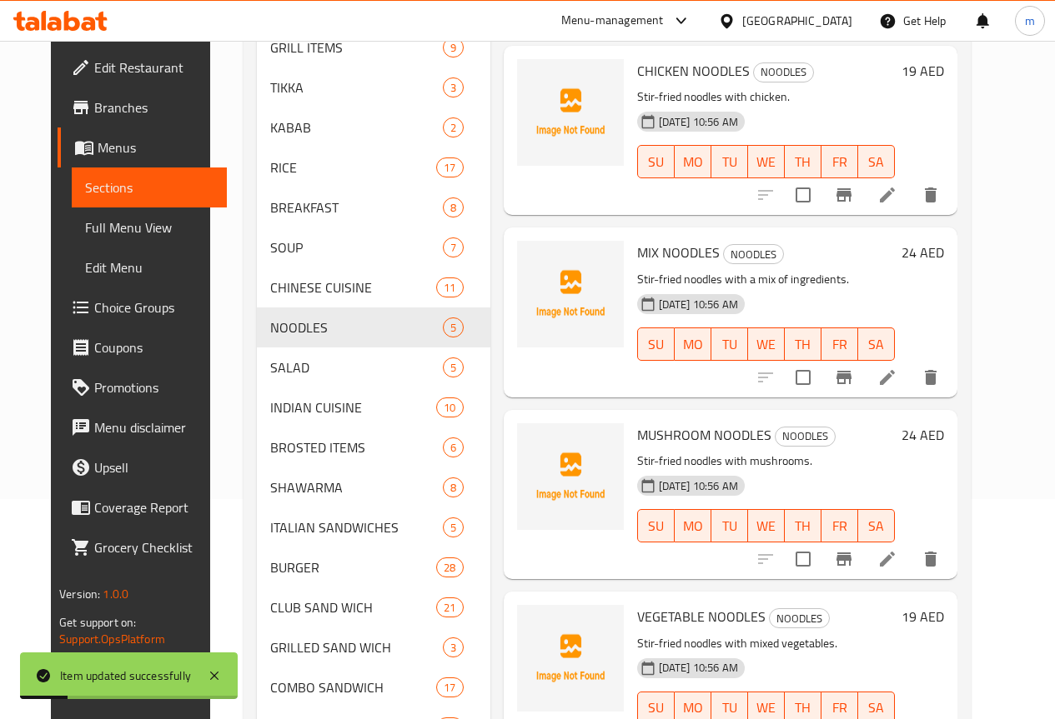
scroll to position [250, 0]
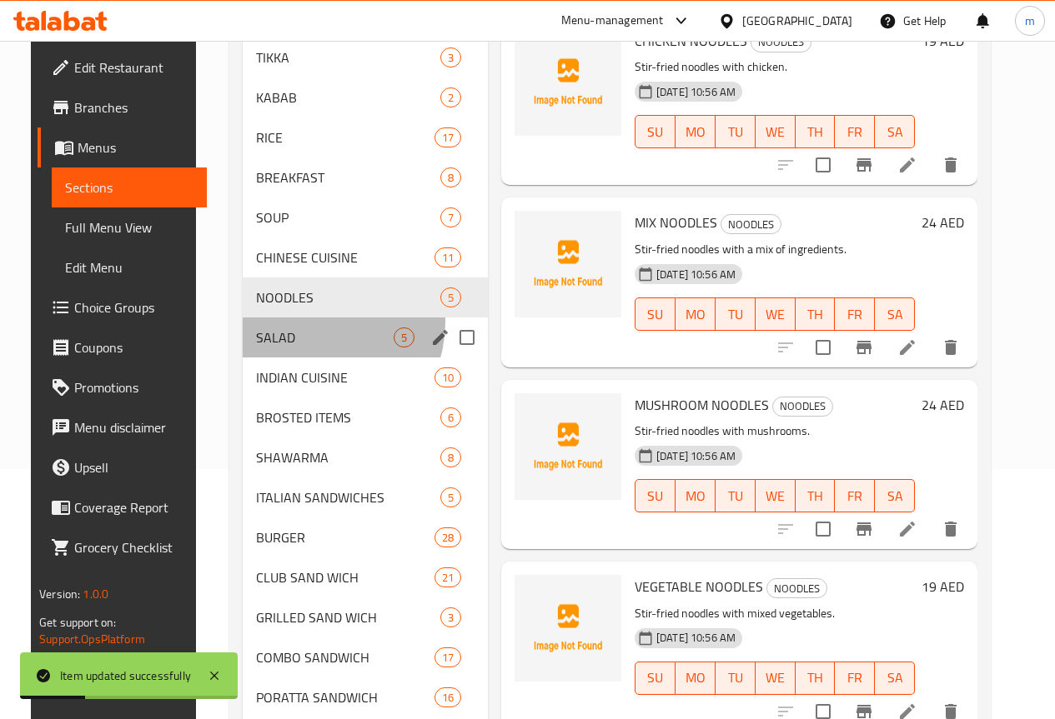
click at [296, 348] on div "SALAD 5" at bounding box center [365, 338] width 245 height 40
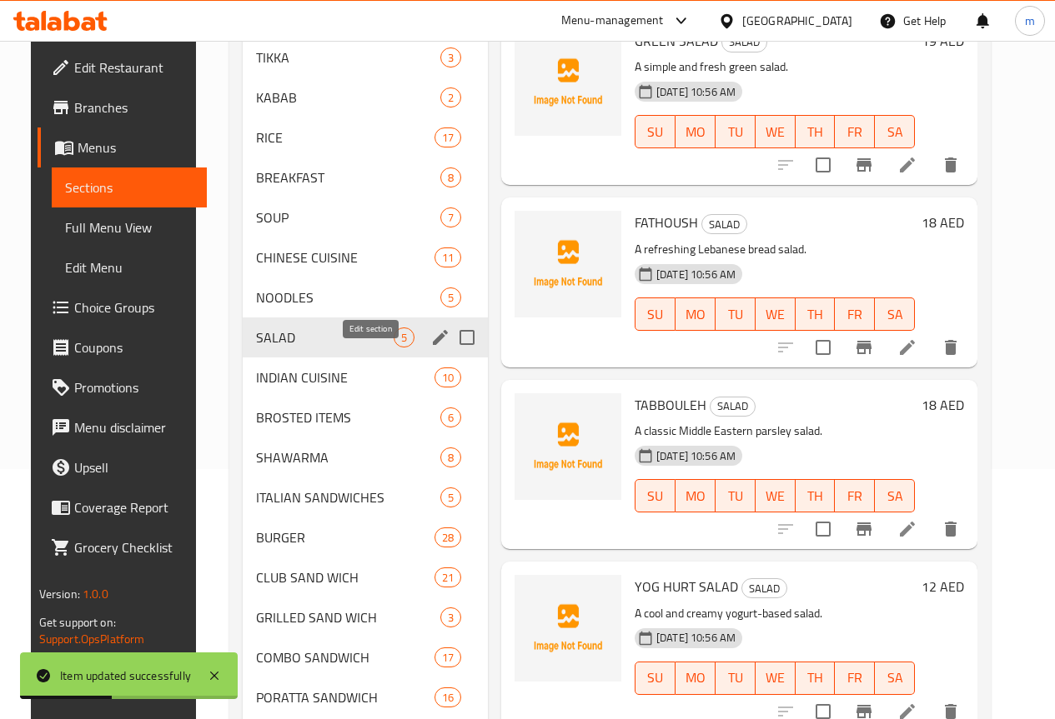
click at [430, 348] on icon "edit" at bounding box center [440, 338] width 20 height 20
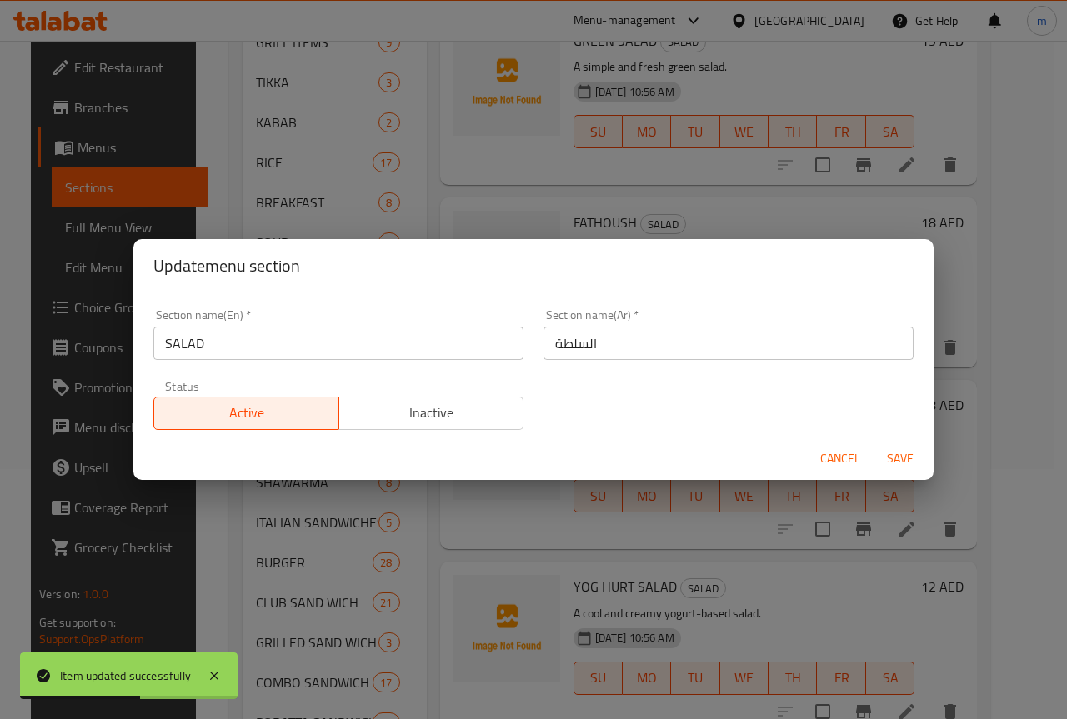
click at [361, 569] on div "Update menu section Section name(En)   * SALAD Section name(En) * Section name(…" at bounding box center [533, 359] width 1067 height 719
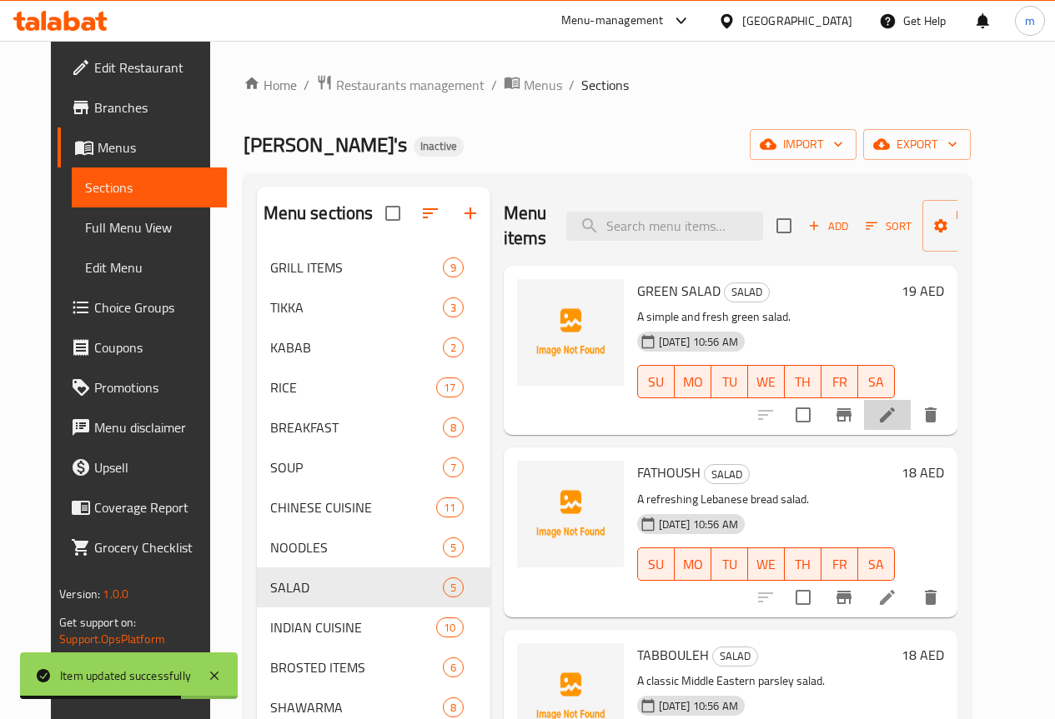
click at [910, 400] on li at bounding box center [887, 415] width 47 height 30
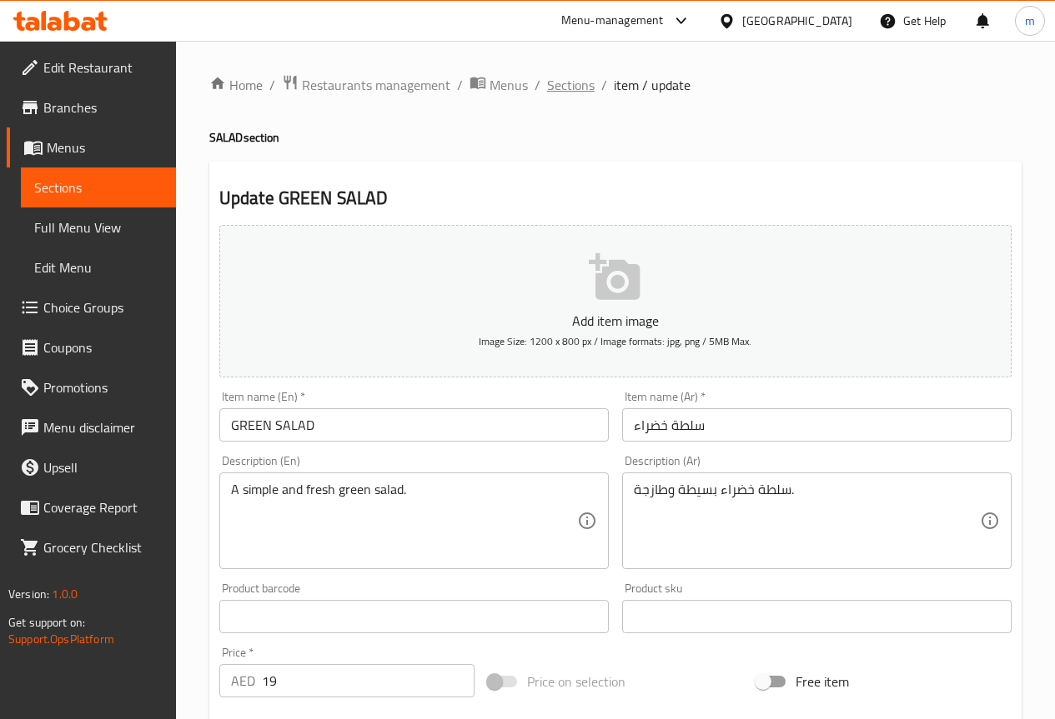
click at [570, 87] on span "Sections" at bounding box center [571, 85] width 48 height 20
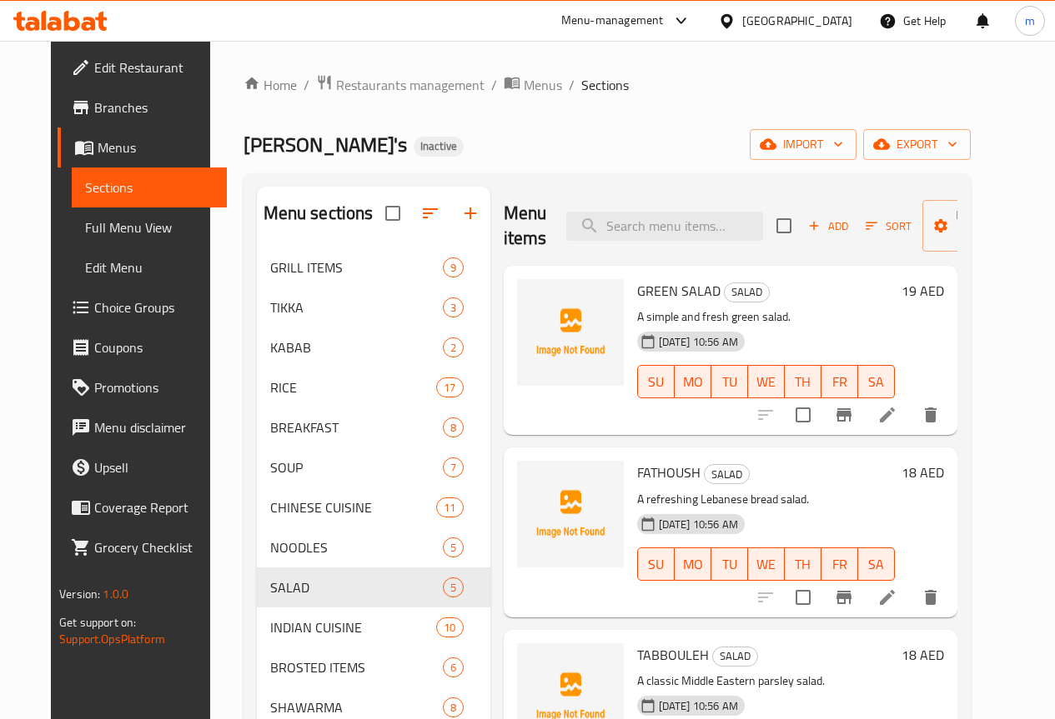
scroll to position [4, 0]
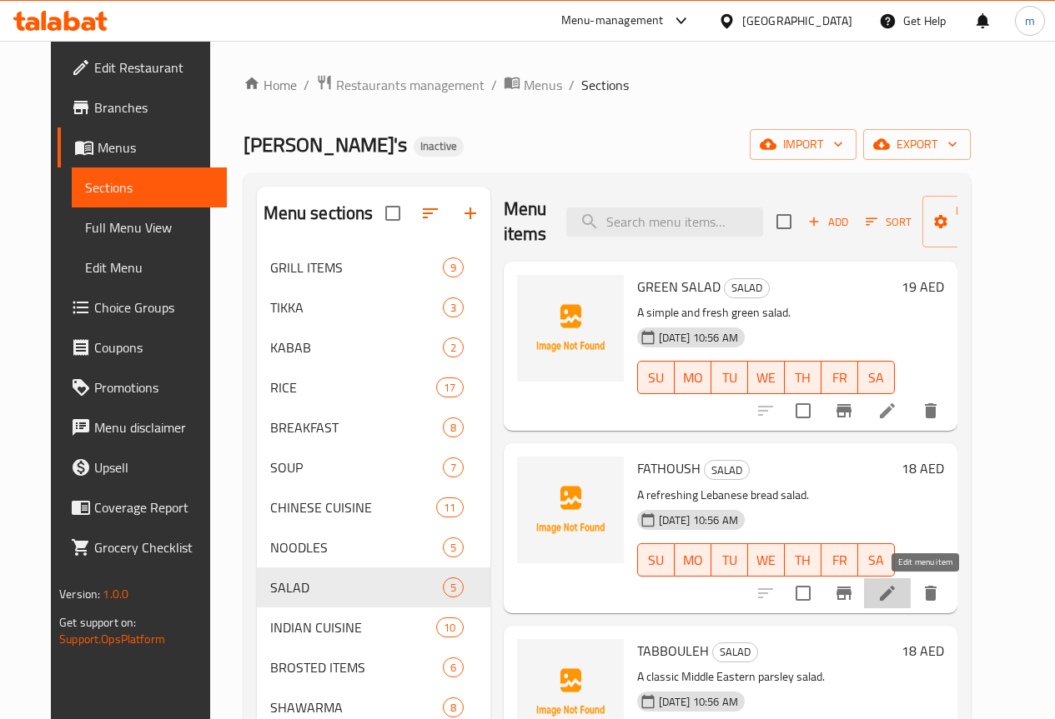
click at [897, 602] on icon at bounding box center [887, 594] width 20 height 20
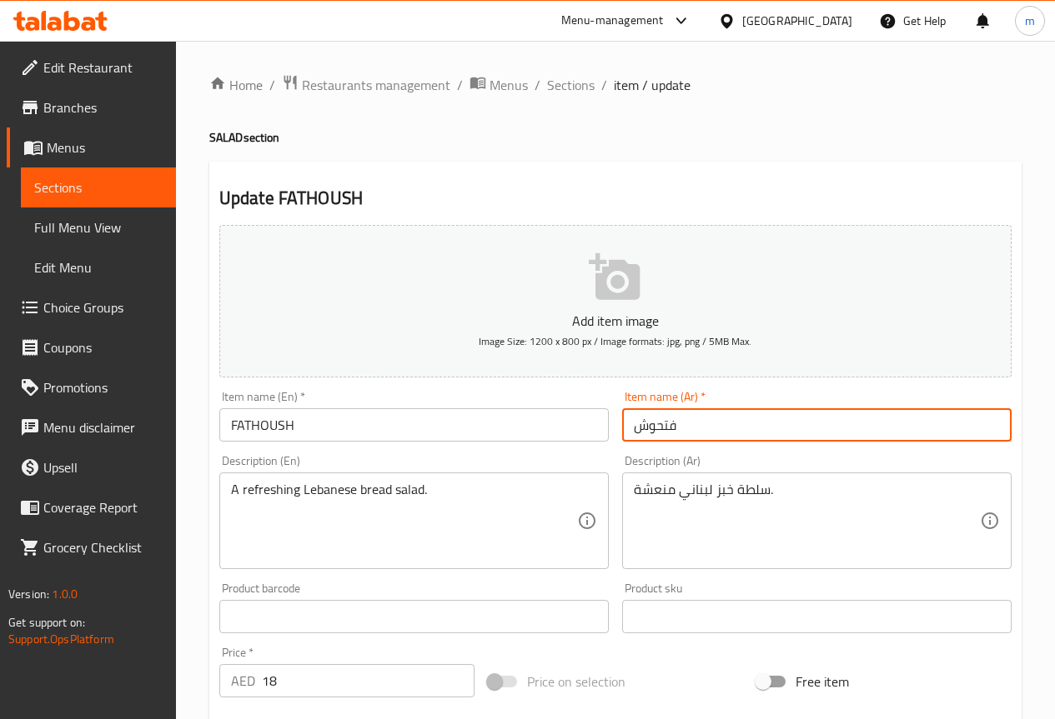
click at [657, 427] on input "فتحوش" at bounding box center [816, 424] width 389 height 33
type input "فتوش"
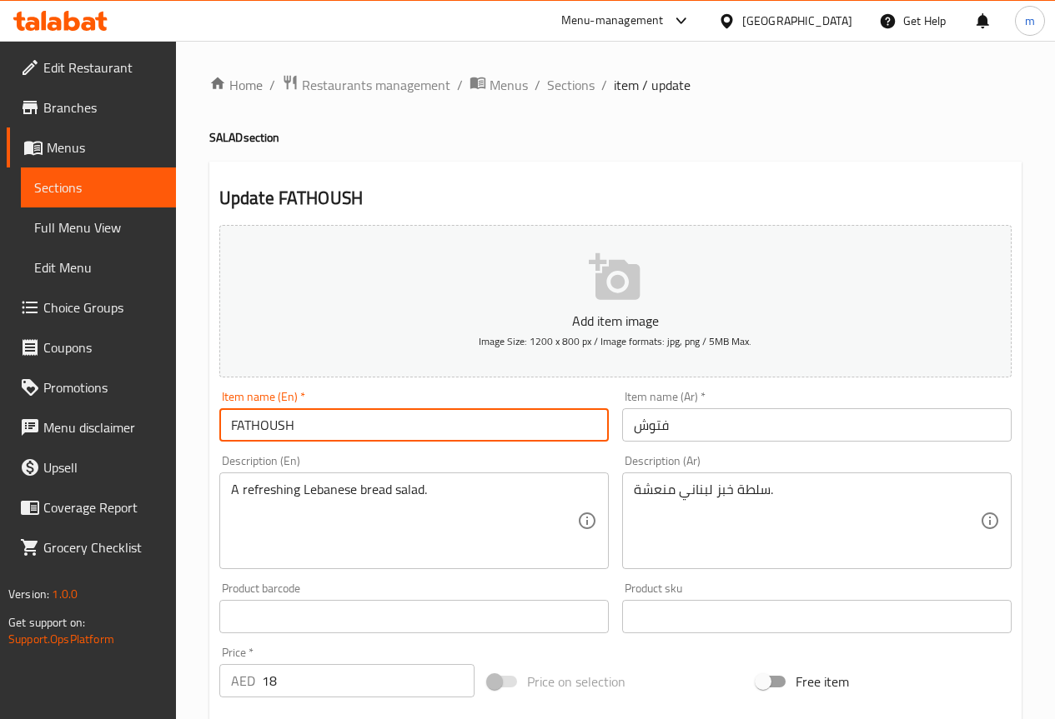
drag, startPoint x: 305, startPoint y: 423, endPoint x: 221, endPoint y: 432, distance: 84.7
click at [221, 432] on input "FATHOUSH" at bounding box center [413, 424] width 389 height 33
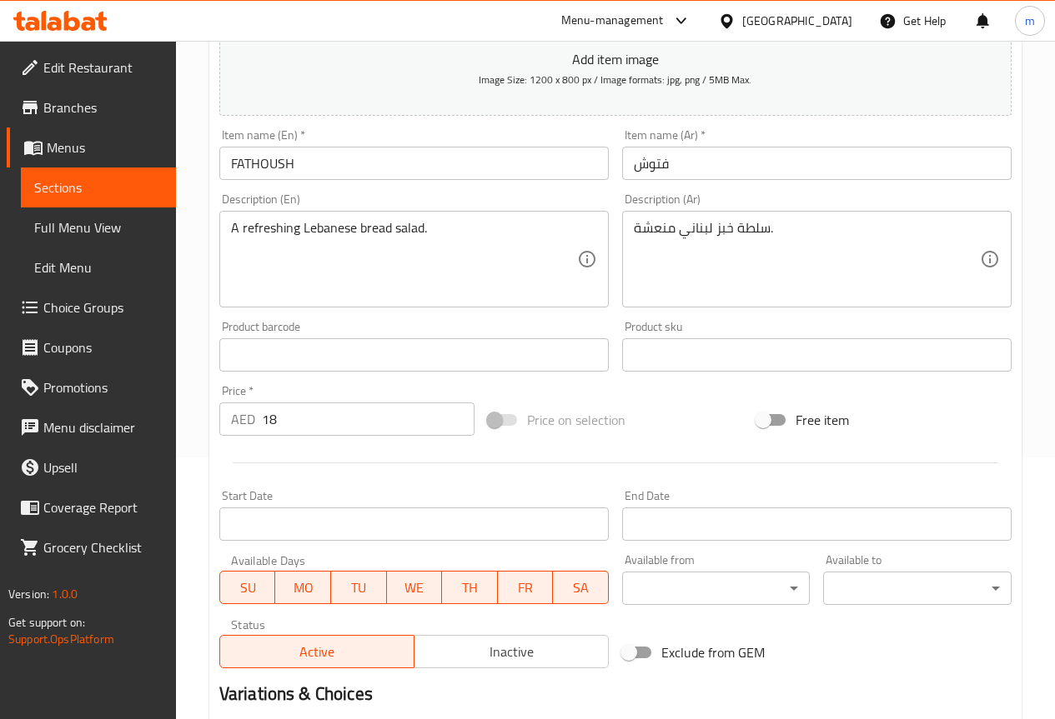
scroll to position [417, 0]
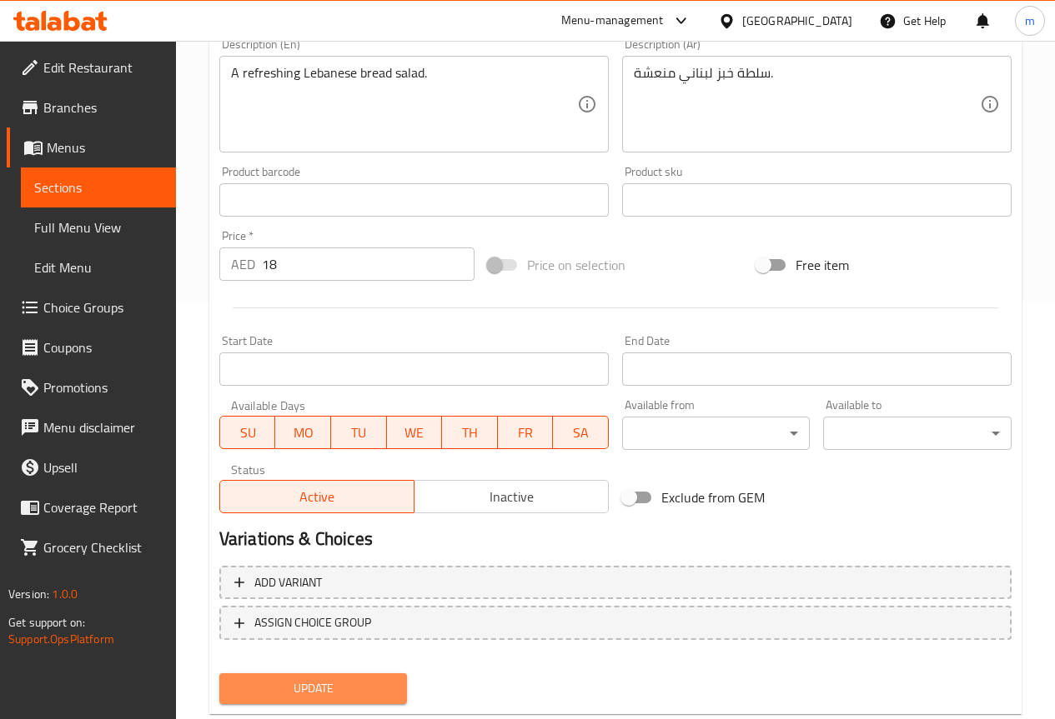
click at [348, 680] on span "Update" at bounding box center [314, 689] width 162 height 21
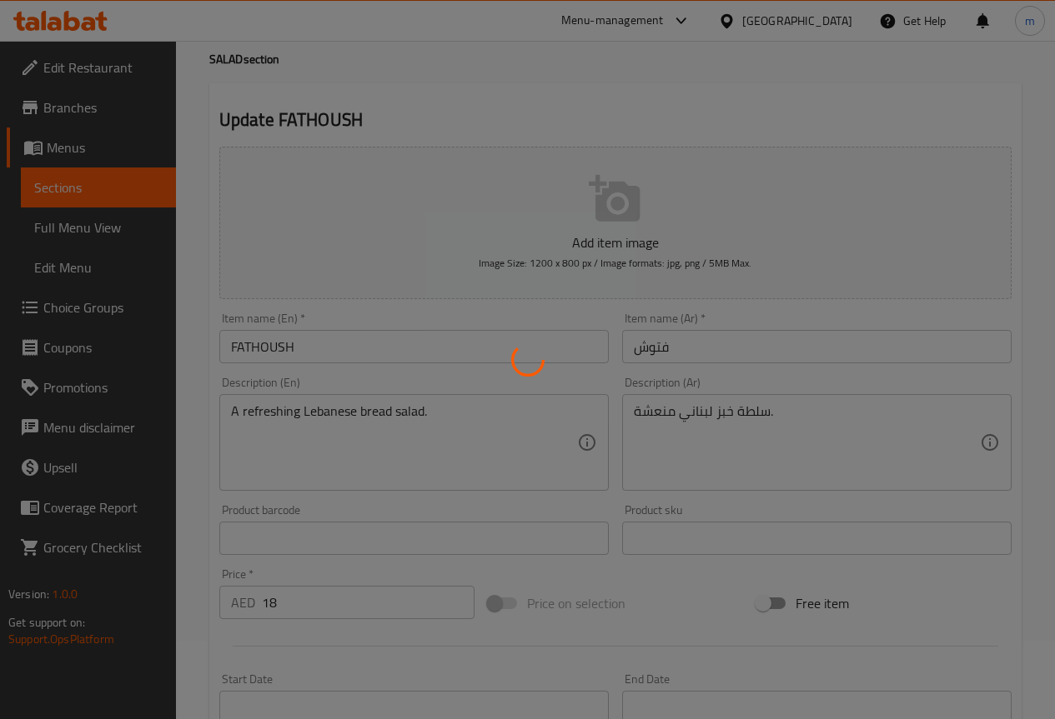
scroll to position [0, 0]
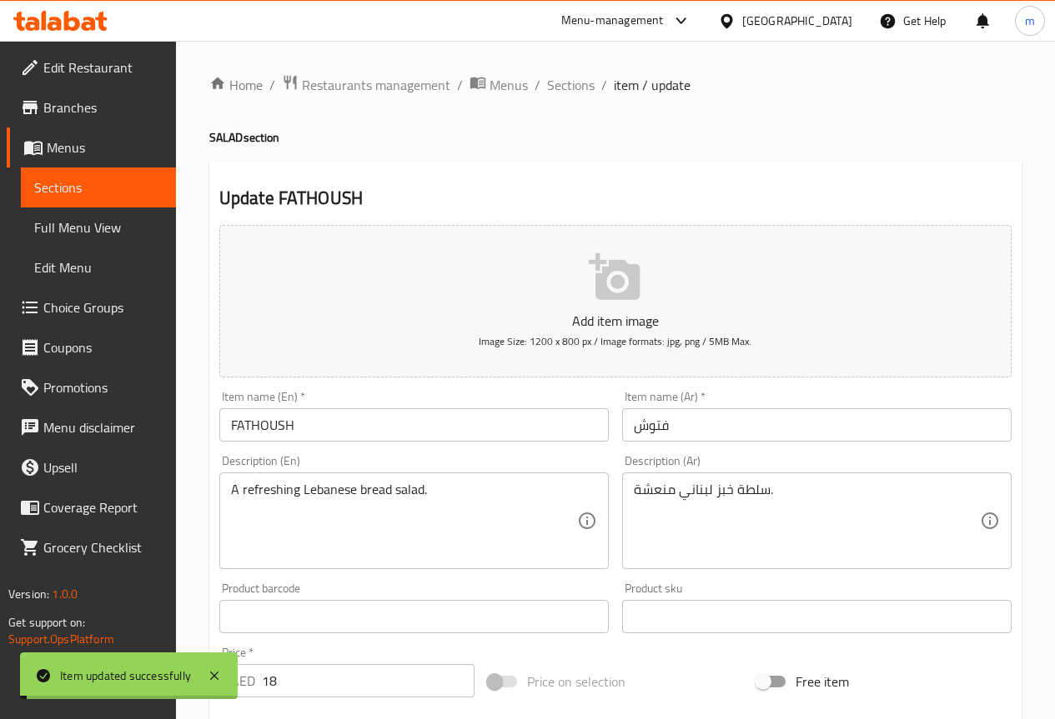
click at [566, 66] on div "Home / Restaurants management / Menus / Sections / item / update SALAD section …" at bounding box center [615, 609] width 879 height 1137
click at [567, 78] on span "Sections" at bounding box center [571, 85] width 48 height 20
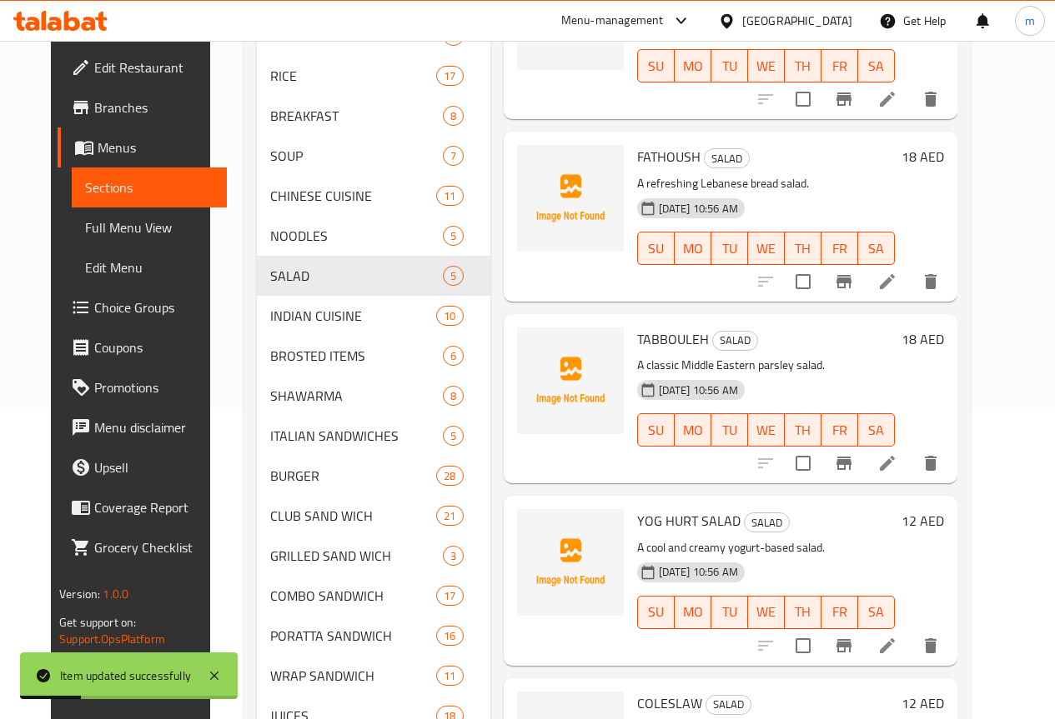
scroll to position [333, 0]
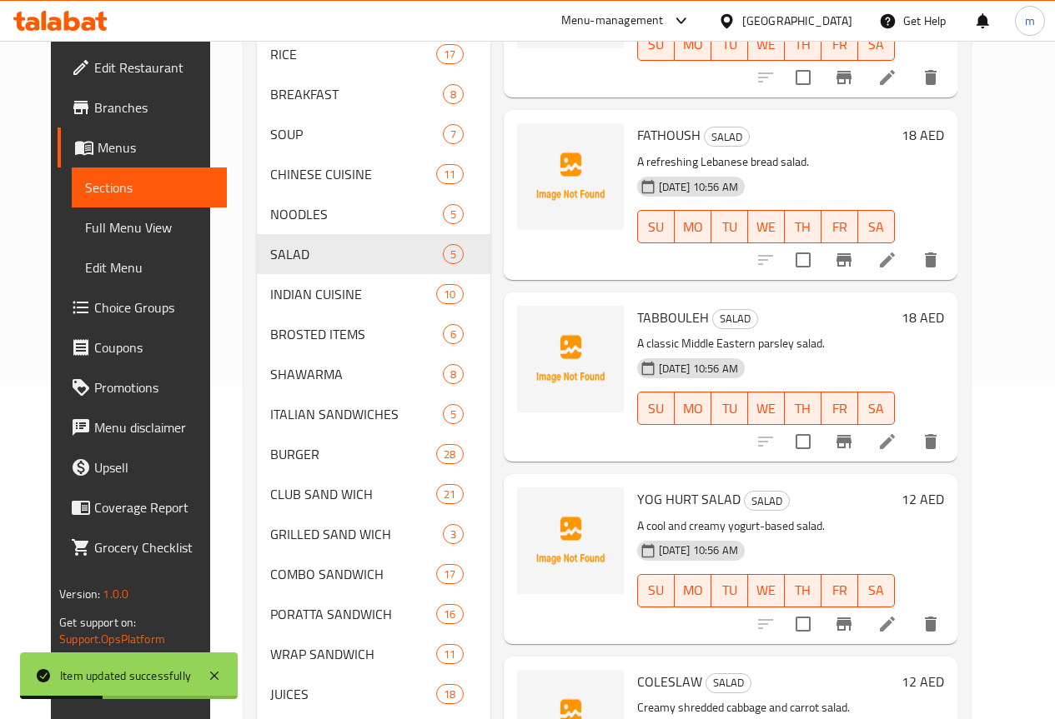
click at [897, 446] on icon at bounding box center [887, 442] width 20 height 20
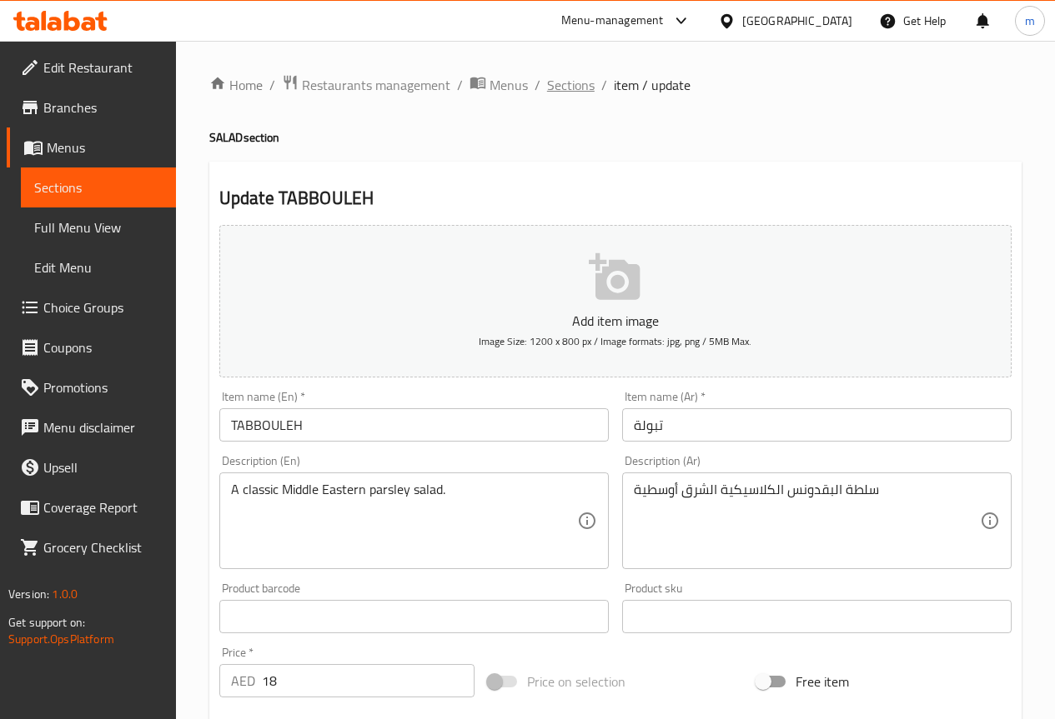
click at [584, 88] on span "Sections" at bounding box center [571, 85] width 48 height 20
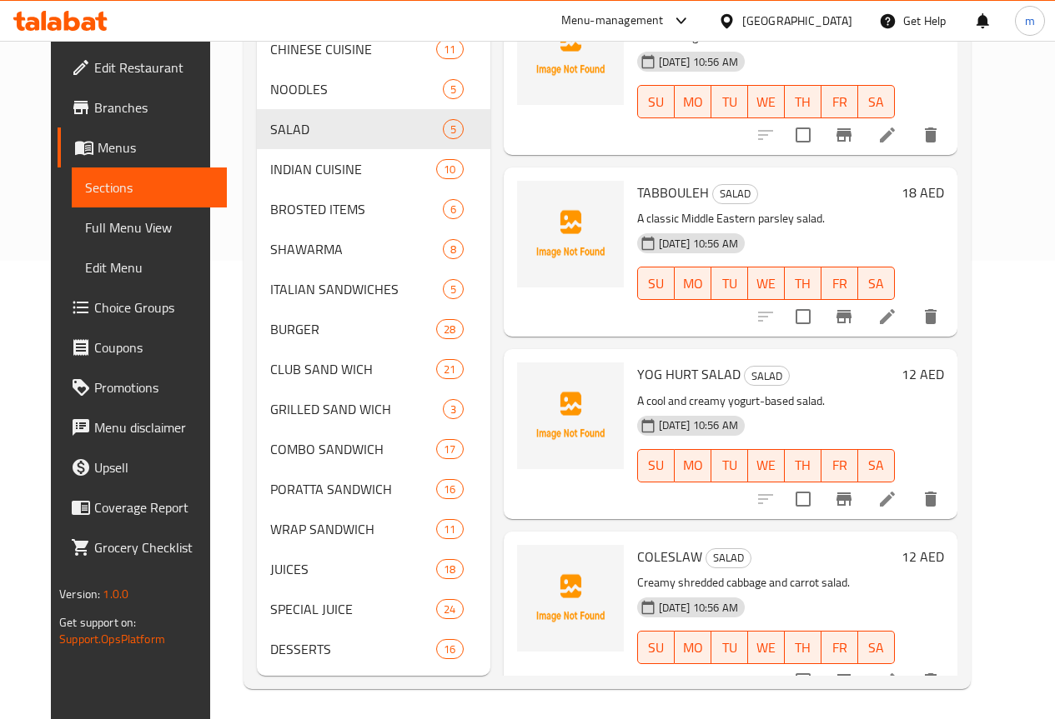
scroll to position [487, 0]
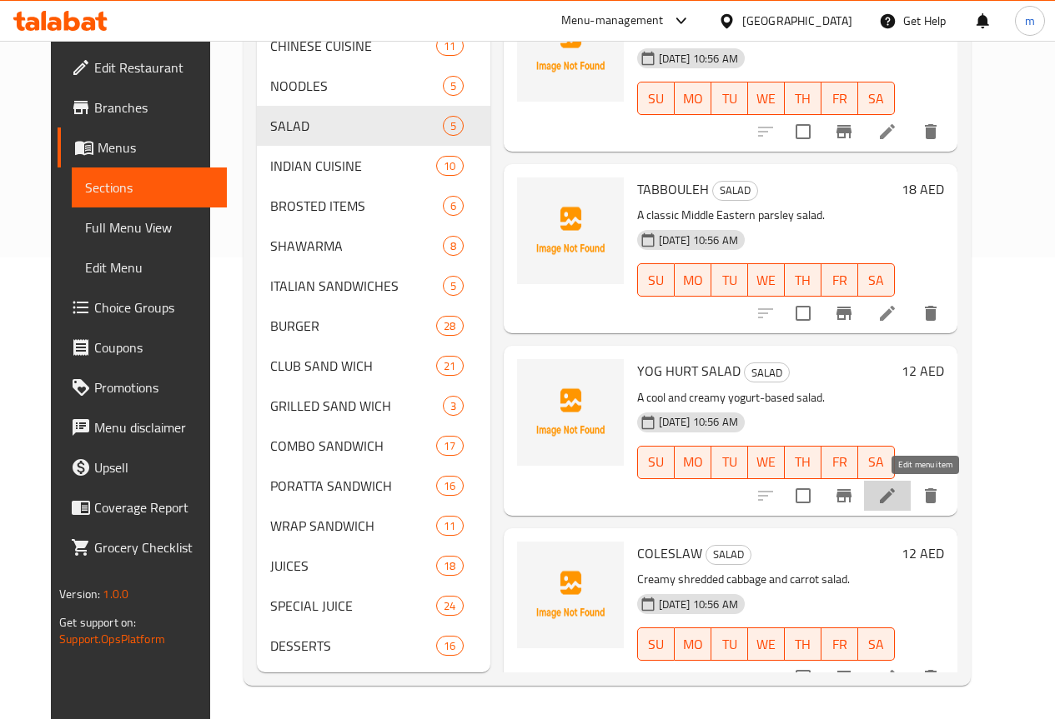
click at [897, 486] on icon at bounding box center [887, 496] width 20 height 20
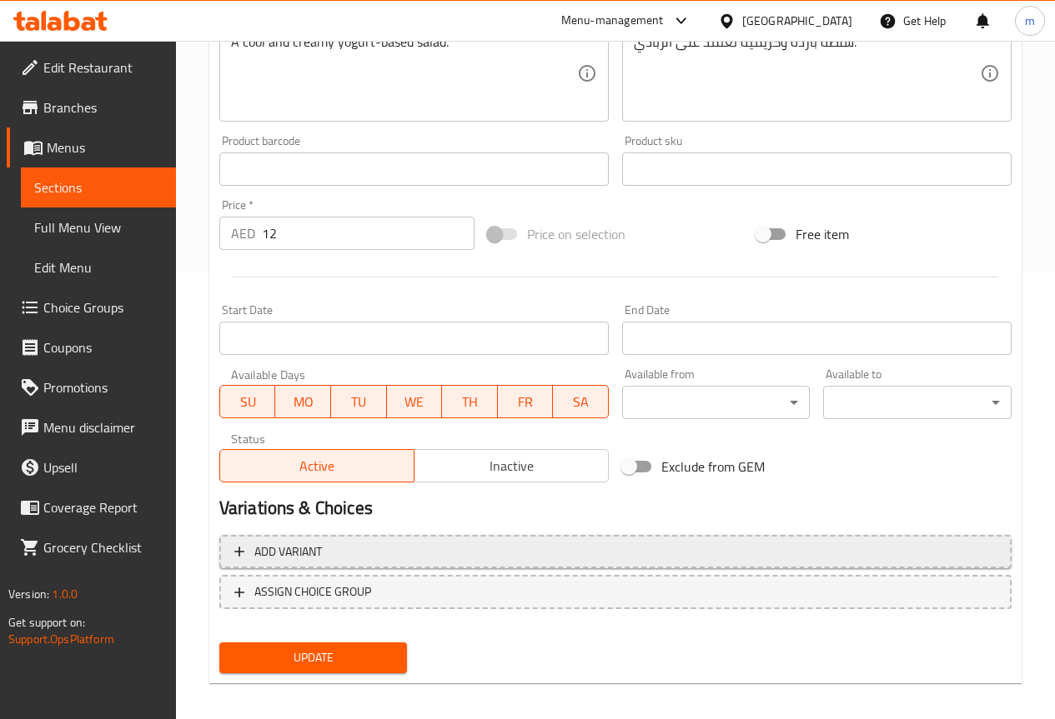
scroll to position [459, 0]
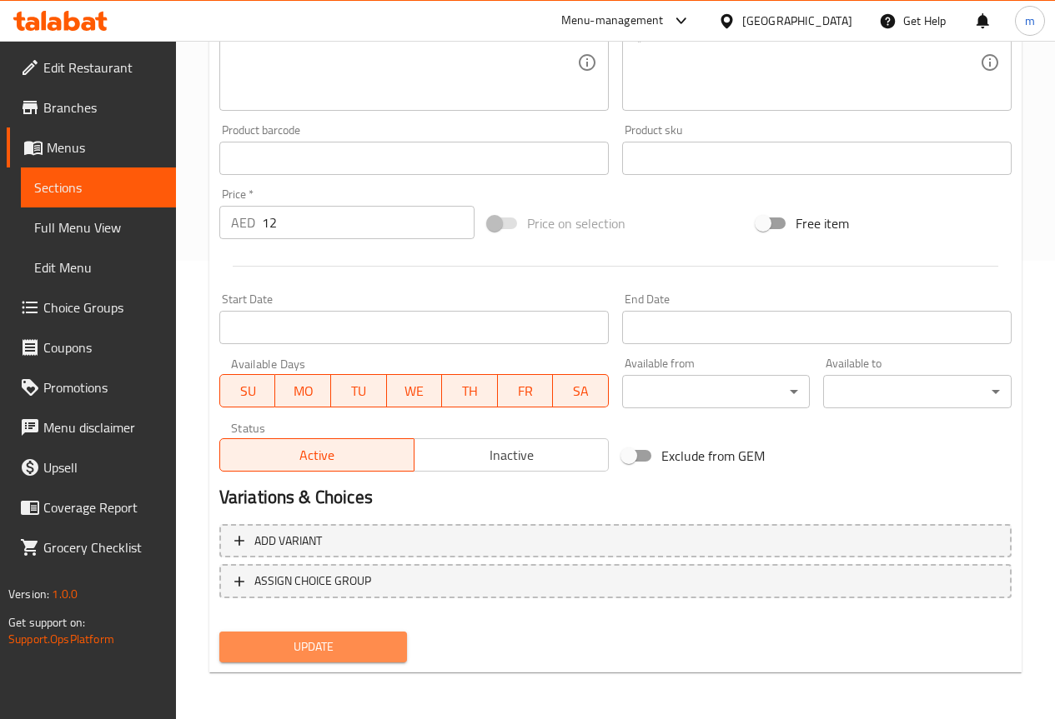
click at [299, 652] on span "Update" at bounding box center [314, 647] width 162 height 21
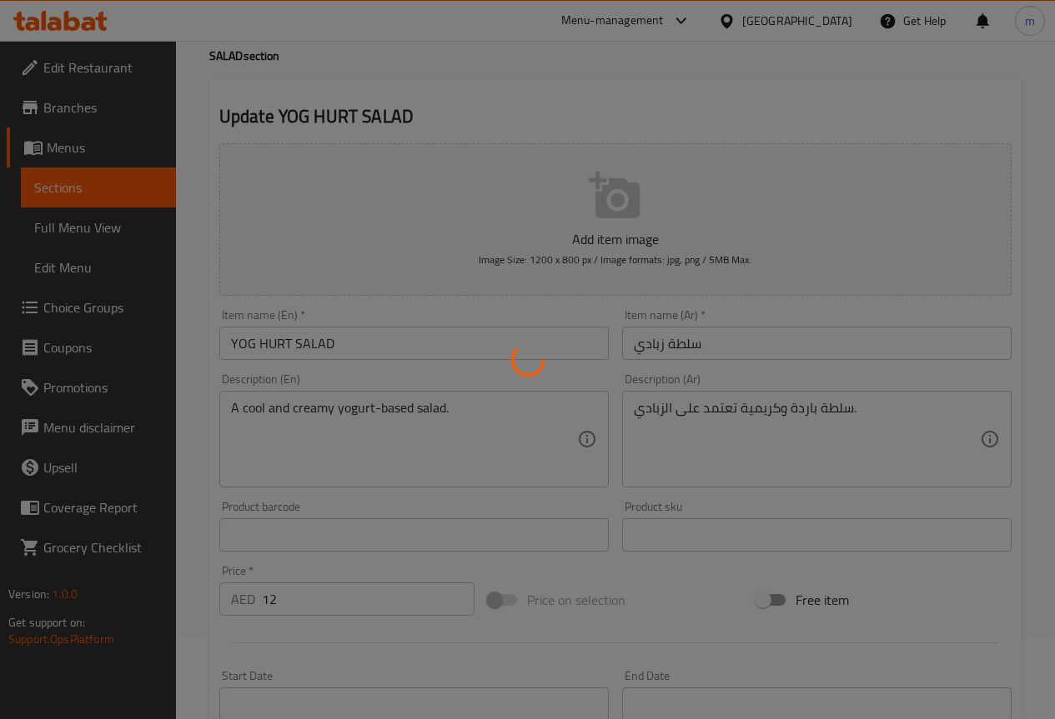
scroll to position [0, 0]
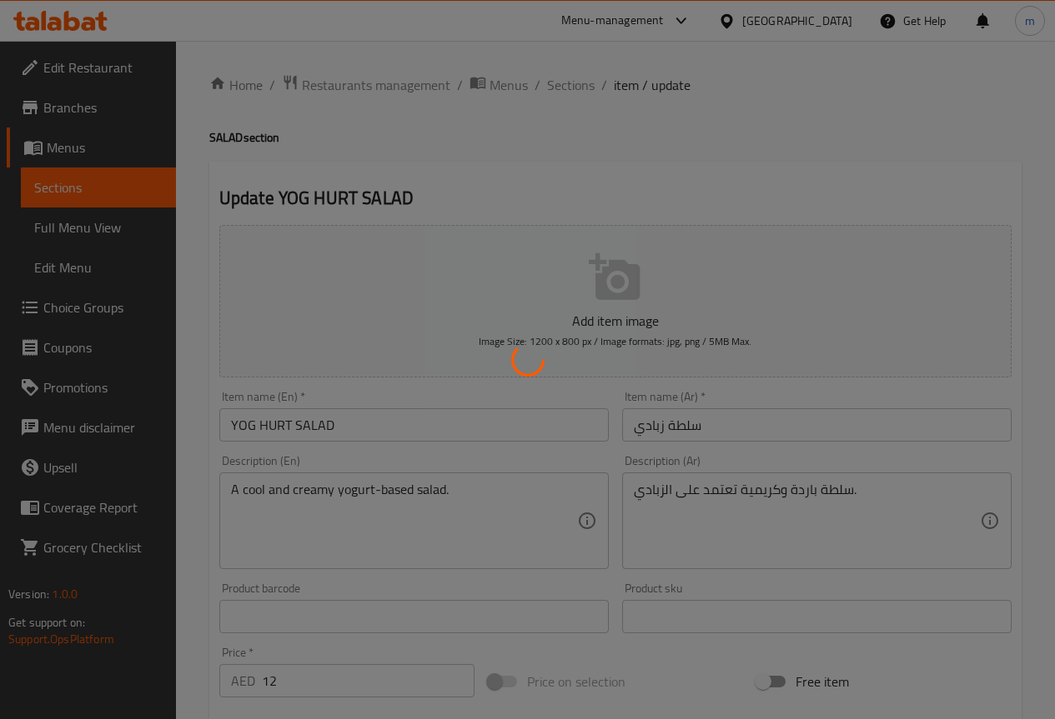
click at [578, 81] on div at bounding box center [527, 359] width 1055 height 719
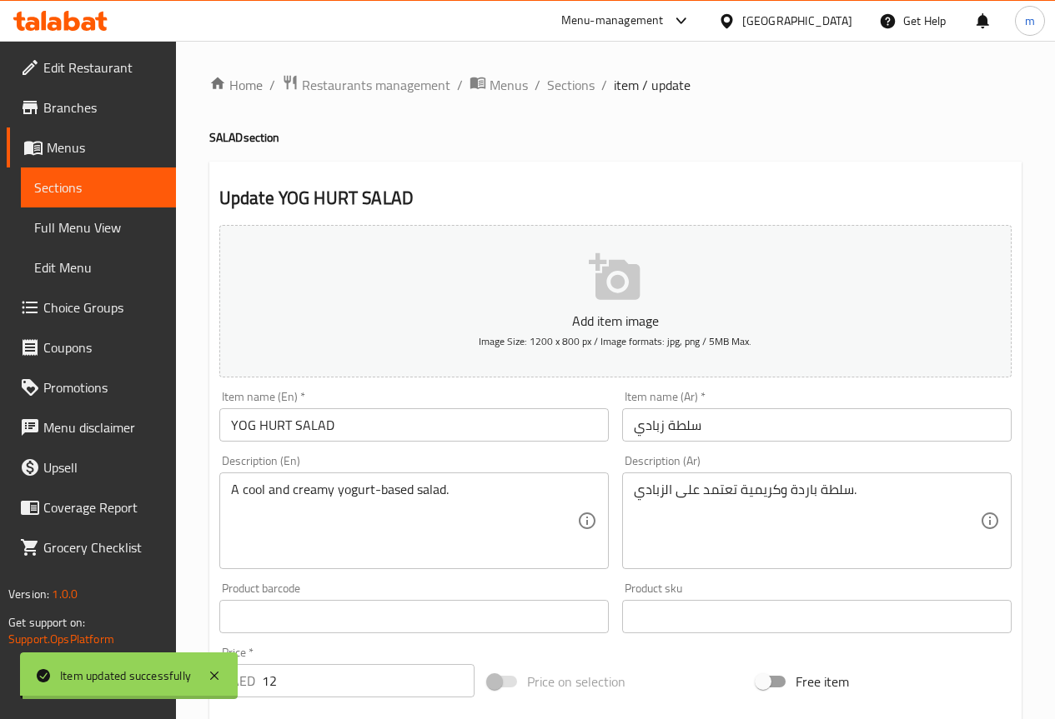
click at [578, 81] on span "Sections" at bounding box center [571, 85] width 48 height 20
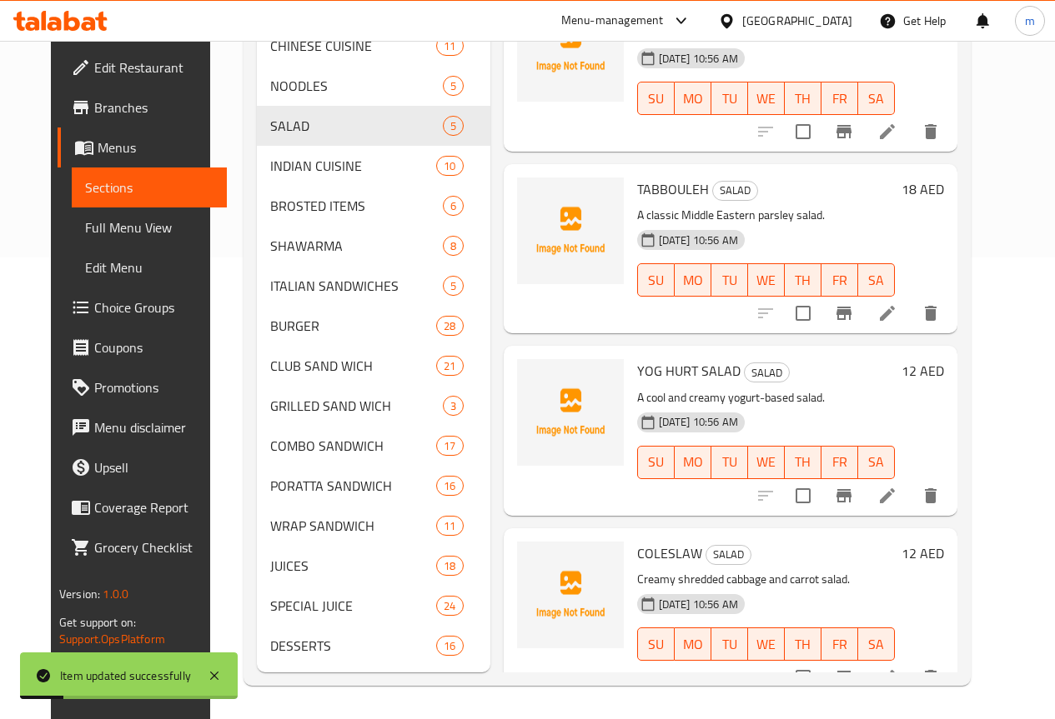
scroll to position [487, 0]
click at [897, 668] on icon at bounding box center [887, 678] width 20 height 20
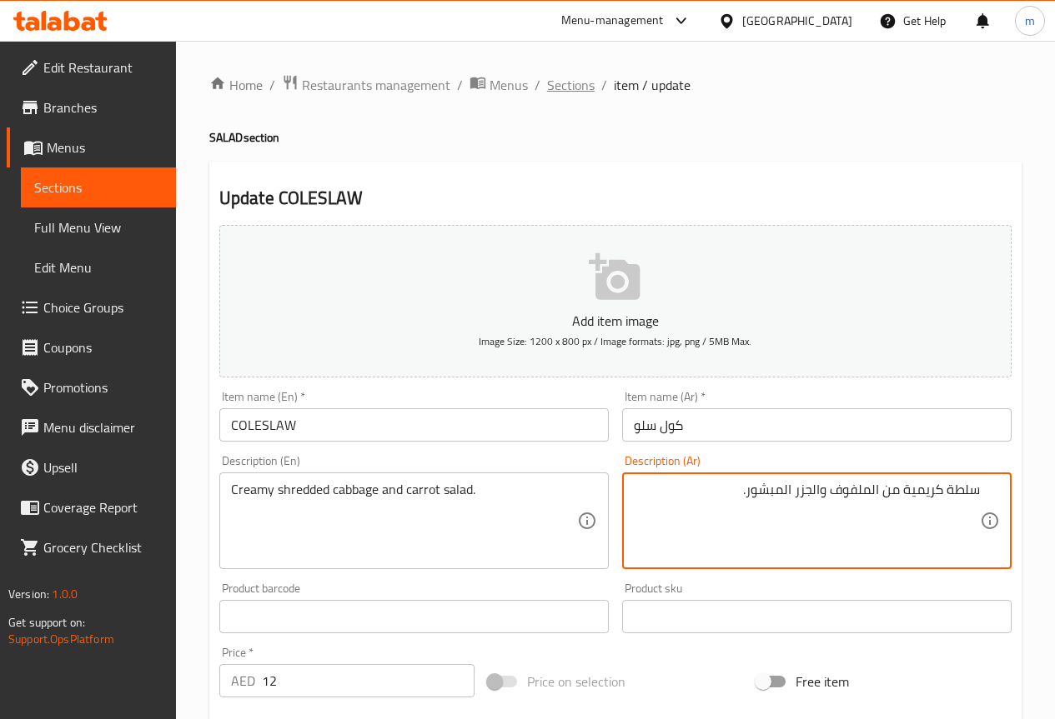
click at [579, 90] on span "Sections" at bounding box center [571, 85] width 48 height 20
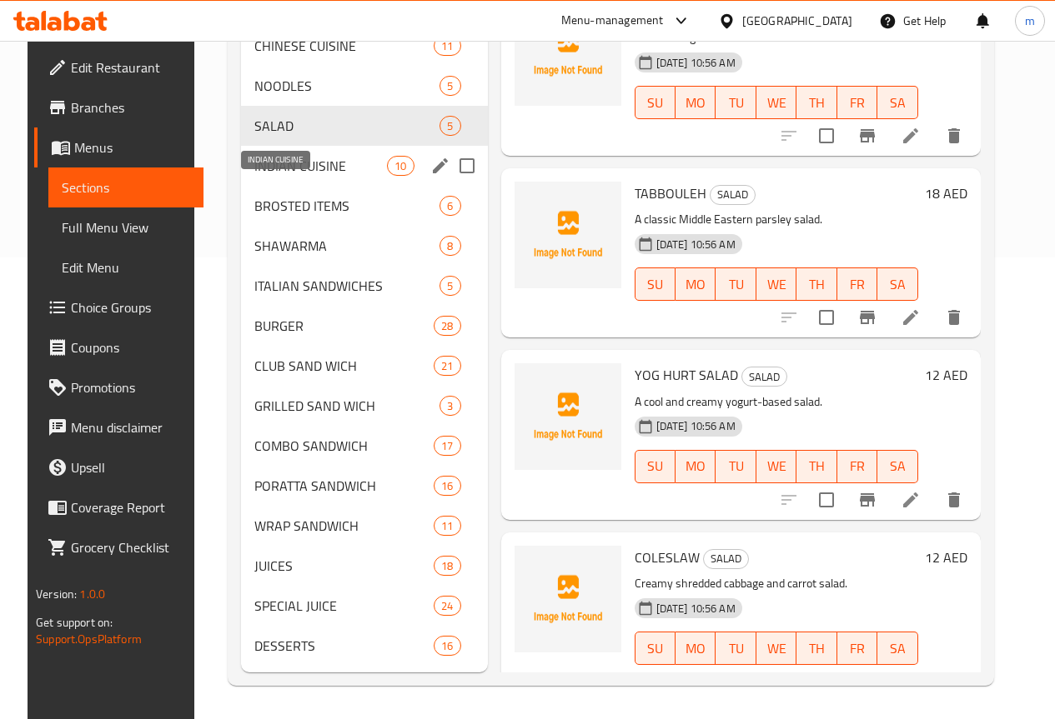
click at [304, 165] on span "INDIAN CUISINE" at bounding box center [320, 166] width 133 height 20
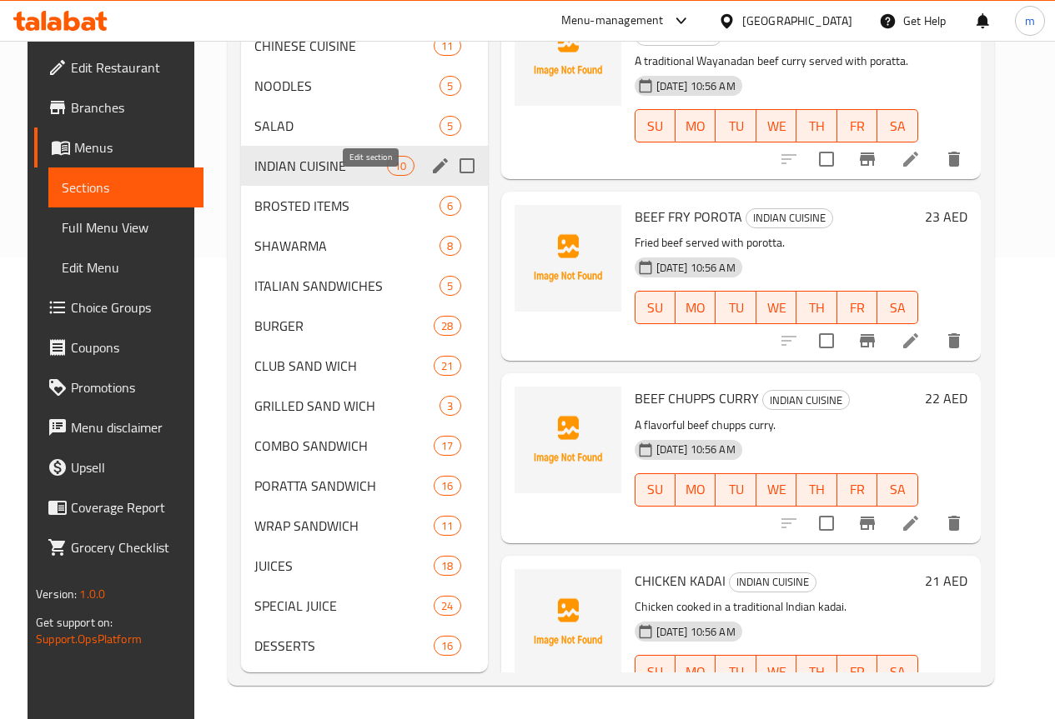
click at [430, 173] on icon "edit" at bounding box center [440, 166] width 20 height 20
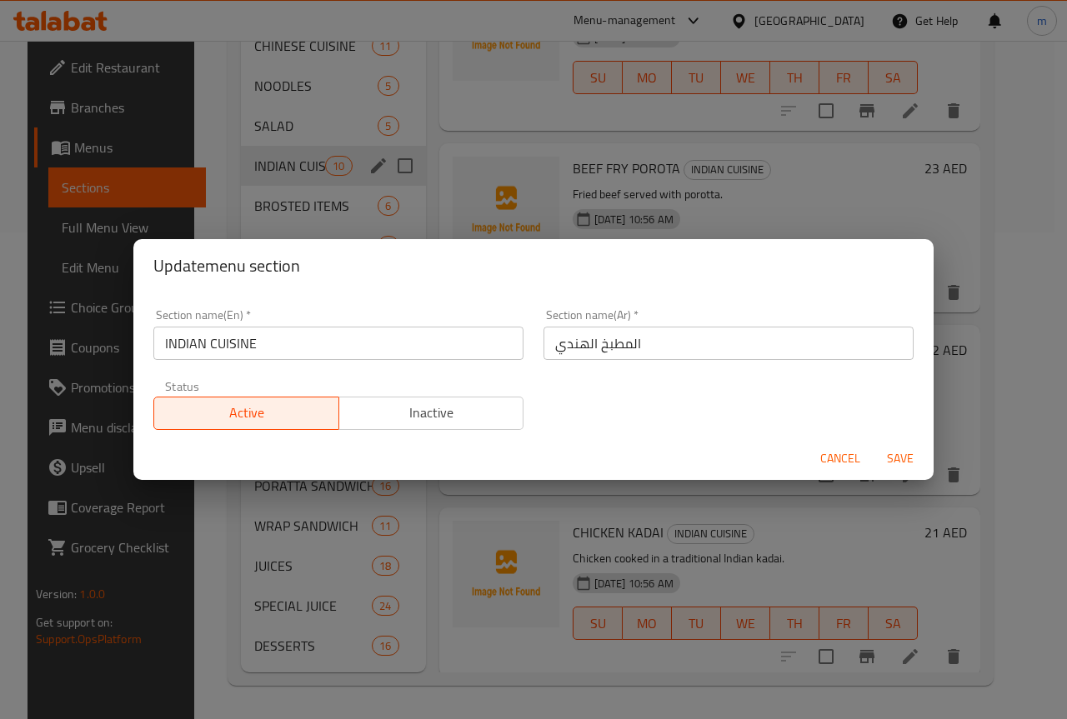
click at [911, 464] on span "Save" at bounding box center [900, 459] width 40 height 21
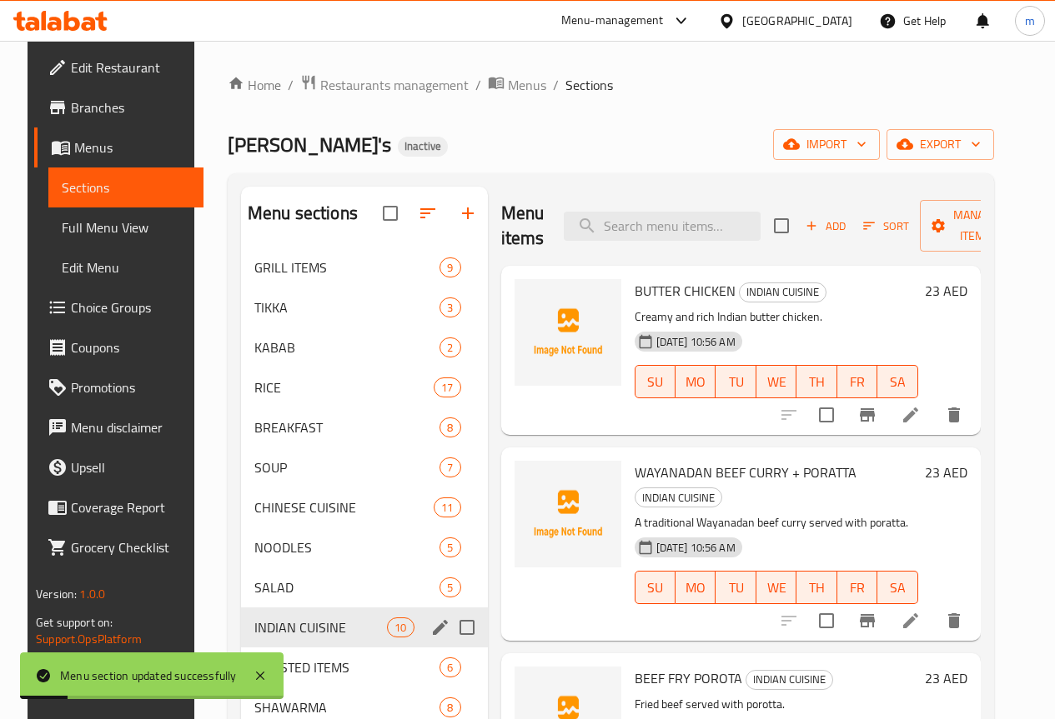
drag, startPoint x: 913, startPoint y: 410, endPoint x: 929, endPoint y: 427, distance: 23.0
click at [923, 432] on div at bounding box center [871, 415] width 205 height 40
click at [908, 415] on li at bounding box center [910, 415] width 47 height 30
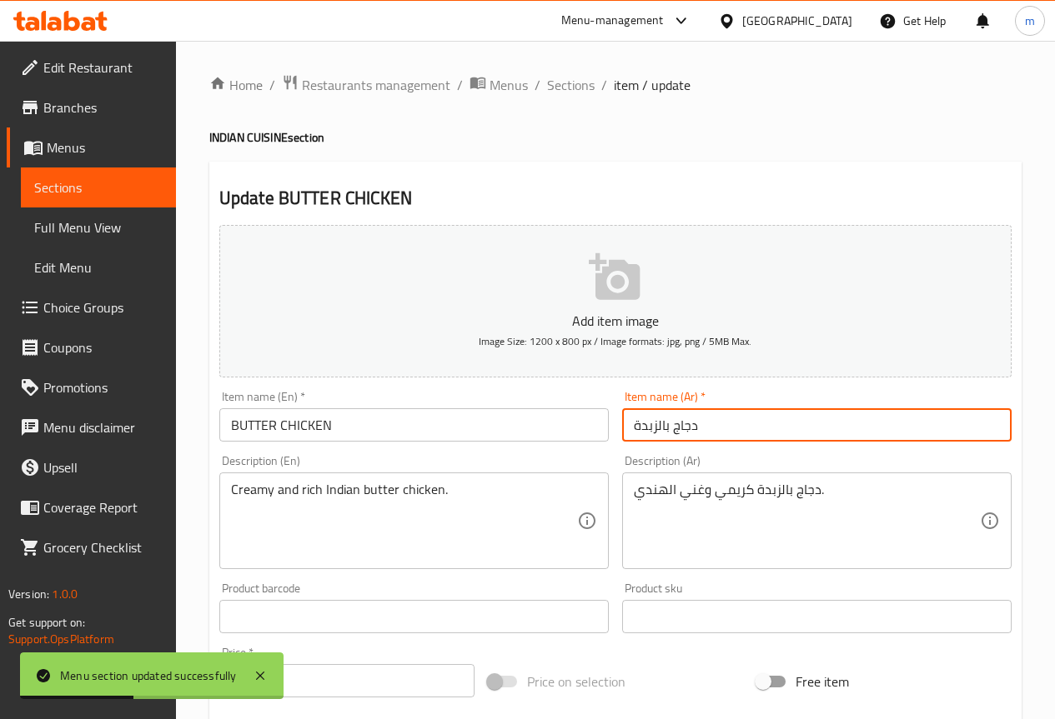
click at [721, 432] on input "دجاج بالزبدة" at bounding box center [816, 424] width 389 height 33
drag, startPoint x: 972, startPoint y: 427, endPoint x: 1201, endPoint y: 434, distance: 229.4
click at [1054, 434] on html "Menu section updated successfully ​ Menu-management [GEOGRAPHIC_DATA] Get Help …" at bounding box center [527, 359] width 1055 height 719
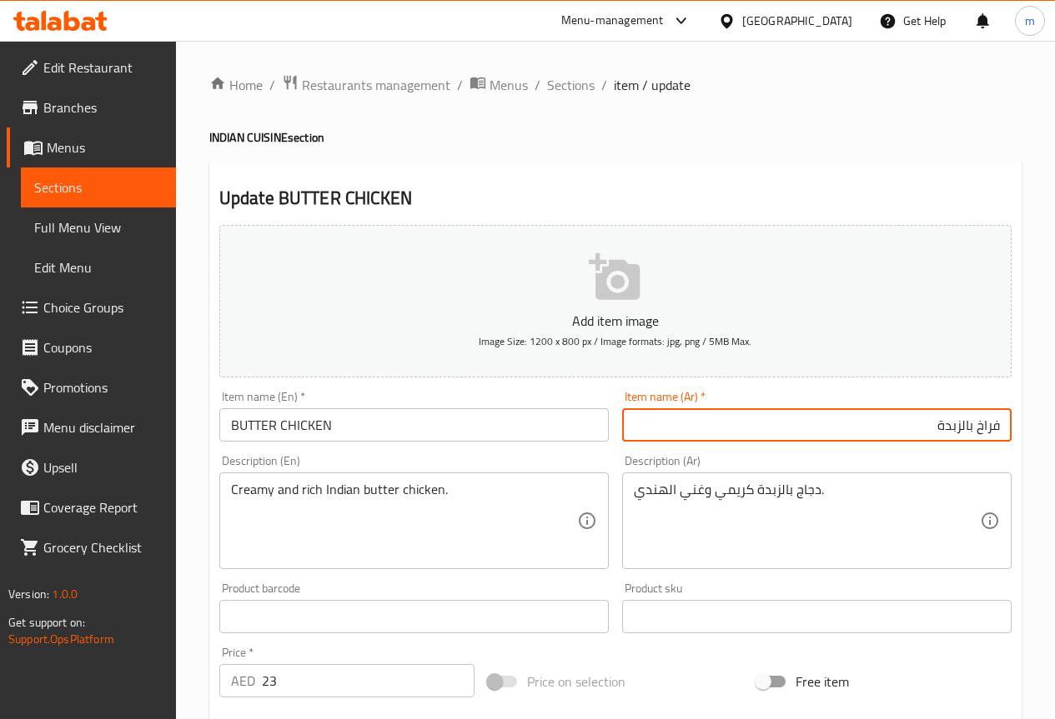
type input "فراخ بالزبدة"
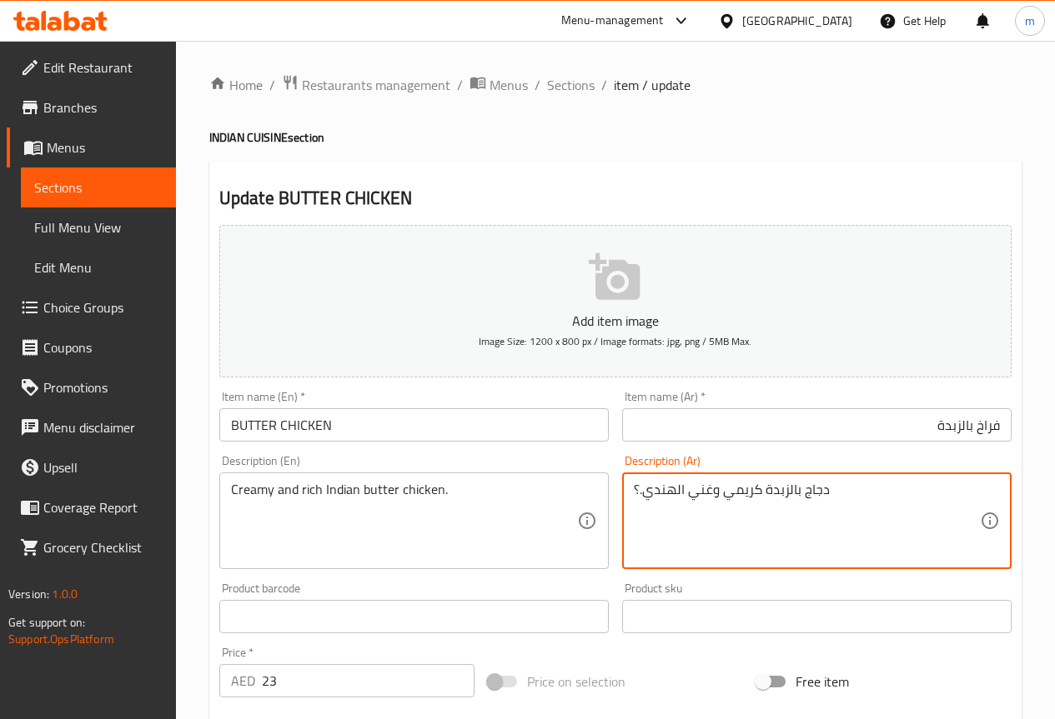
click at [876, 514] on textarea "دجاج بالزبدة كريمي وغني الهندي.؟" at bounding box center [807, 521] width 346 height 79
drag, startPoint x: 959, startPoint y: 491, endPoint x: 1074, endPoint y: 498, distance: 115.2
click at [1054, 498] on html "​ Menu-management [GEOGRAPHIC_DATA] Get Help m Edit Restaurant Branches Menus S…" at bounding box center [527, 359] width 1055 height 719
click at [786, 489] on textarea "فراخ بالزبدة [PERSON_NAME] وغني الهندي.؟" at bounding box center [807, 521] width 346 height 79
click at [814, 489] on textarea "فراخ بالزبدة [PERSON_NAME] و[PERSON_NAME]." at bounding box center [807, 521] width 346 height 79
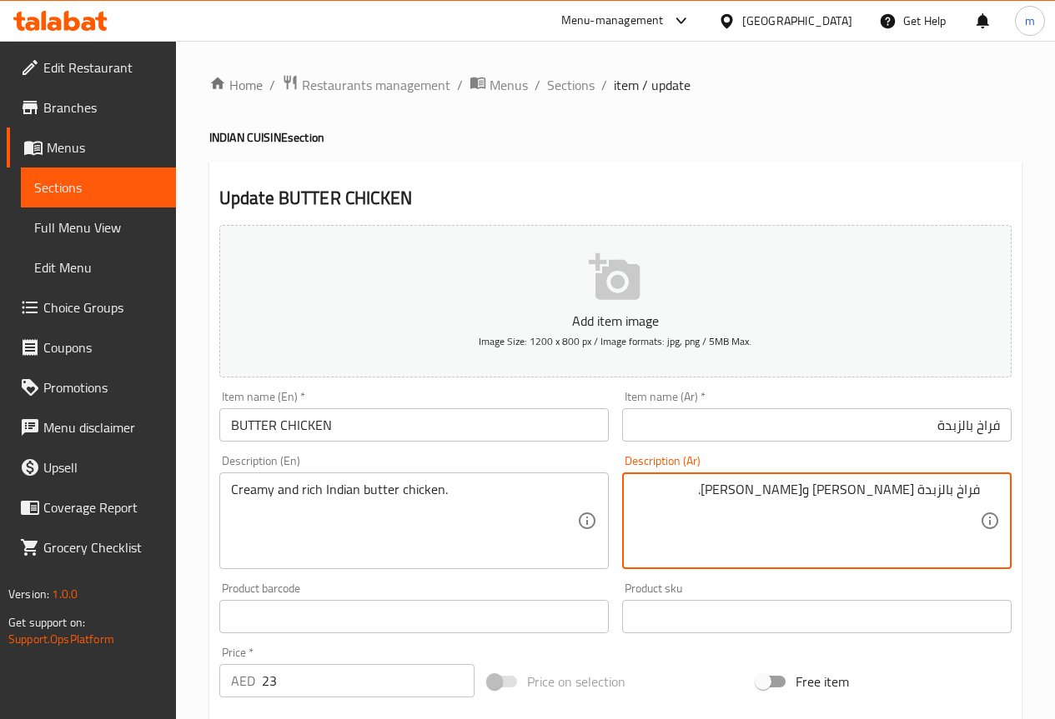
click at [807, 491] on textarea "فراخ بالزبدة [PERSON_NAME] و[PERSON_NAME]." at bounding box center [807, 521] width 346 height 79
click at [764, 513] on textarea "فراخ بالزبدةال[DEMOGRAPHIC_DATA] كريمي وغني ." at bounding box center [807, 521] width 346 height 79
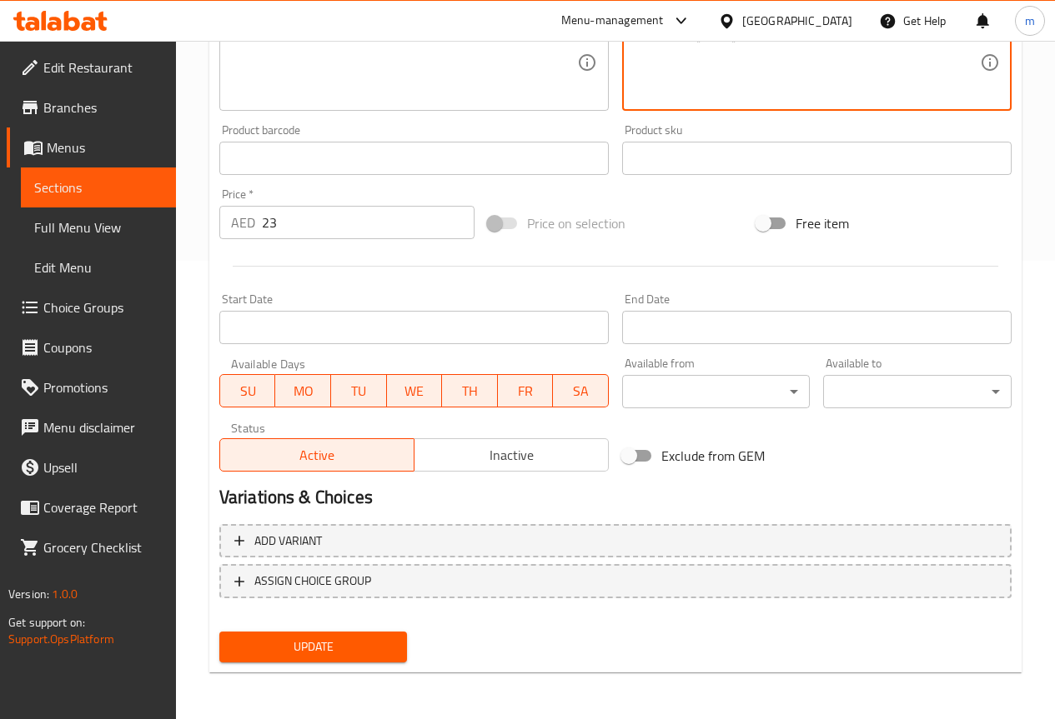
type textarea "فراخ بالزبدةال[DEMOGRAPHIC_DATA] كريمي وغني ."
click at [244, 645] on span "Update" at bounding box center [314, 647] width 162 height 21
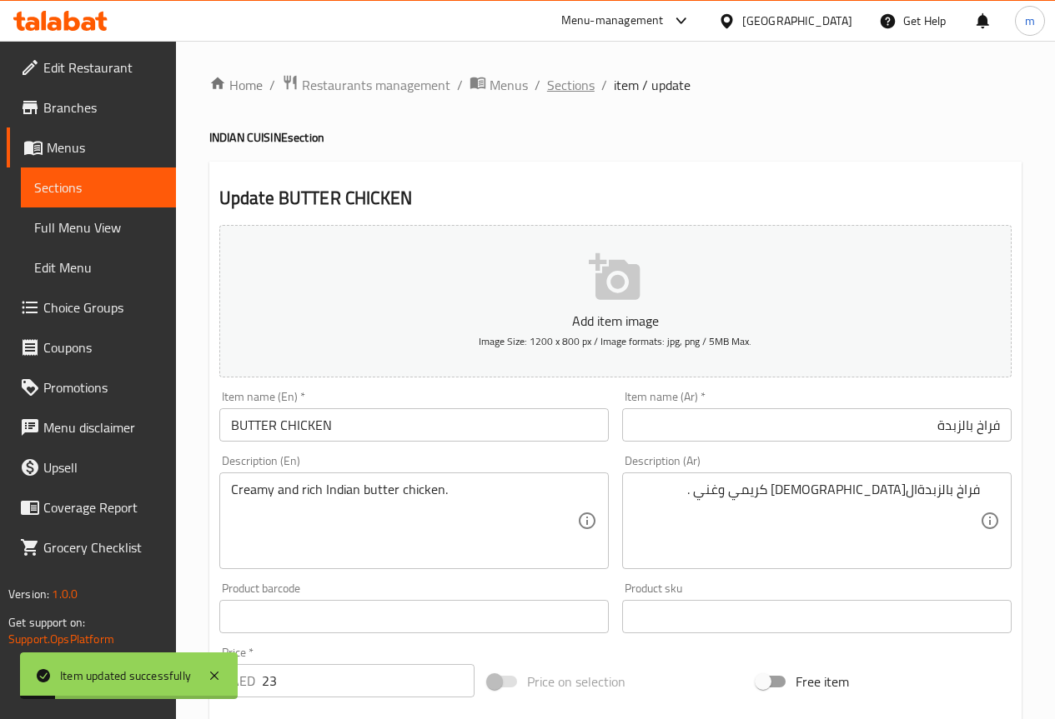
click at [579, 77] on span "Sections" at bounding box center [571, 85] width 48 height 20
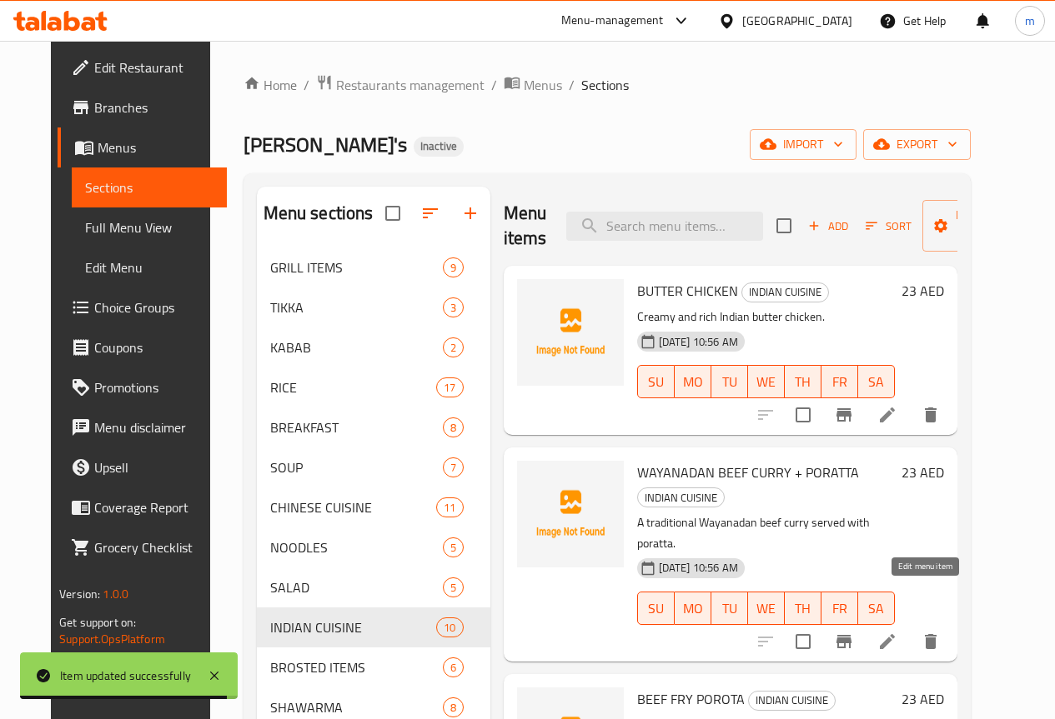
click at [897, 632] on icon at bounding box center [887, 642] width 20 height 20
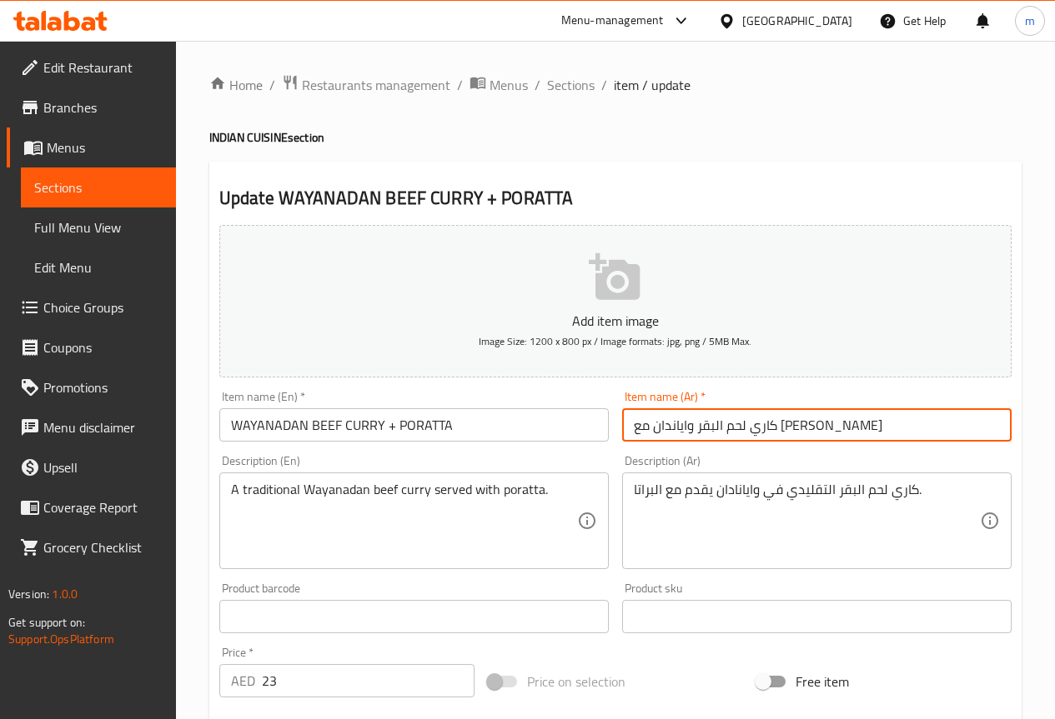
click at [662, 425] on input "كاري لحم البقر واياندان مع [PERSON_NAME]" at bounding box center [816, 424] width 389 height 33
type input "كاري لحم البقر واياندان +بوراتا"
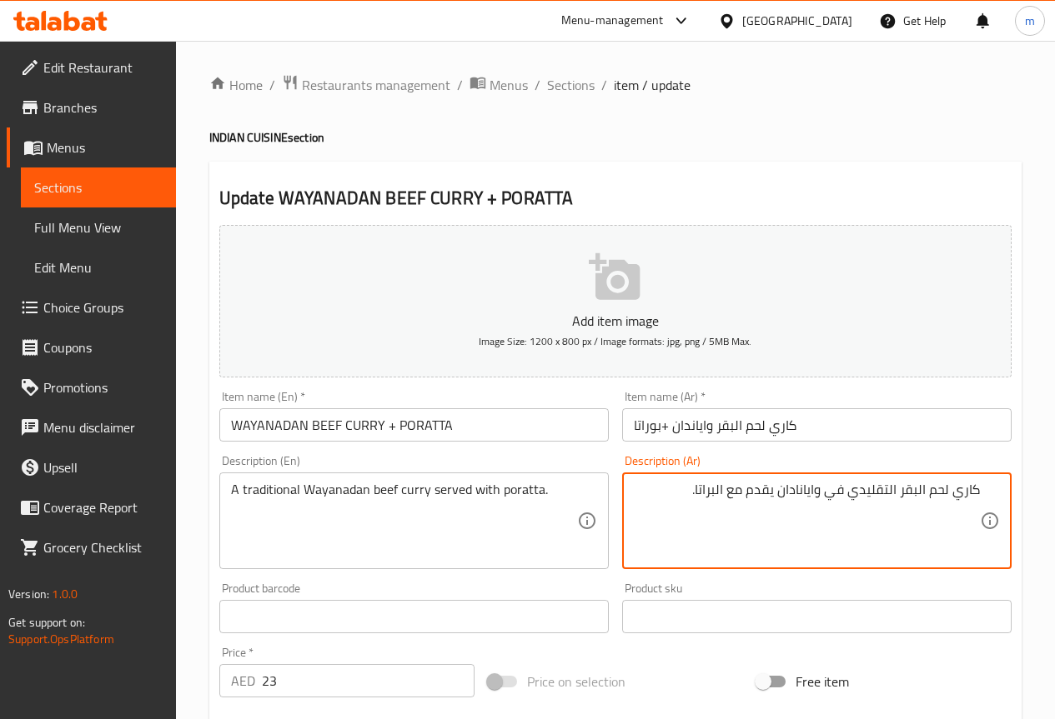
click at [900, 494] on textarea "كاري لحم البقر التقليدي في وايانادان يقدم مع البراتا." at bounding box center [807, 521] width 346 height 79
click at [706, 494] on textarea "كاري لحم البقري التقليدي في وايانادان يقدم مع البراتا." at bounding box center [807, 521] width 346 height 79
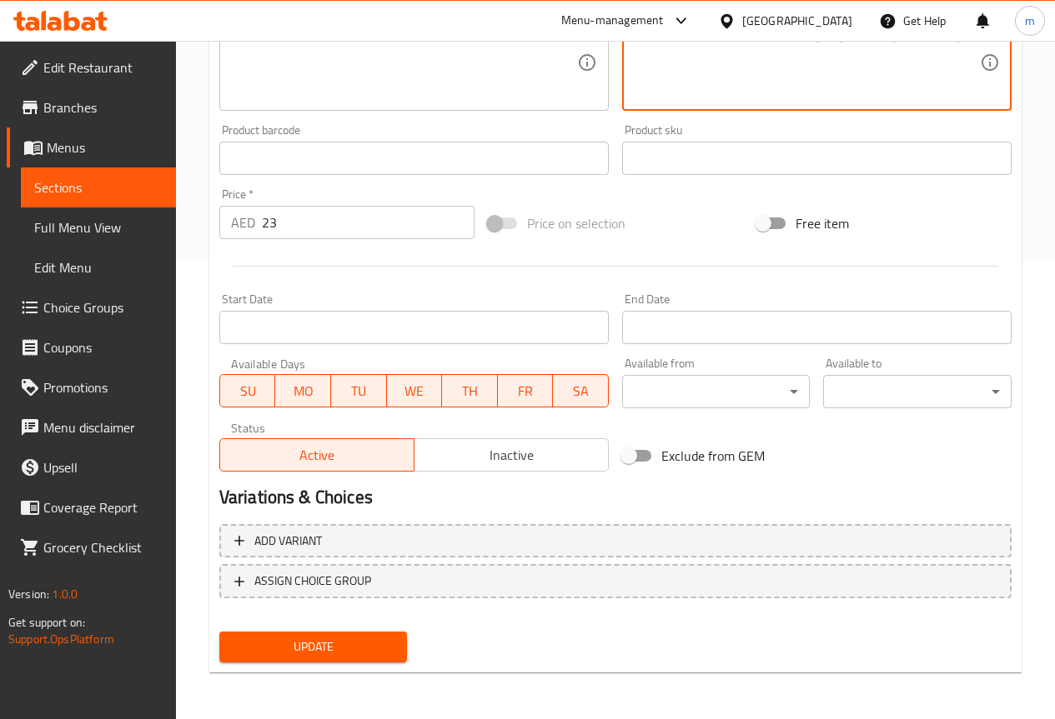
type textarea "كاري لحم البقري التقليدي في وايانادان يقدم مع البوراتا."
click at [375, 654] on span "Update" at bounding box center [314, 647] width 162 height 21
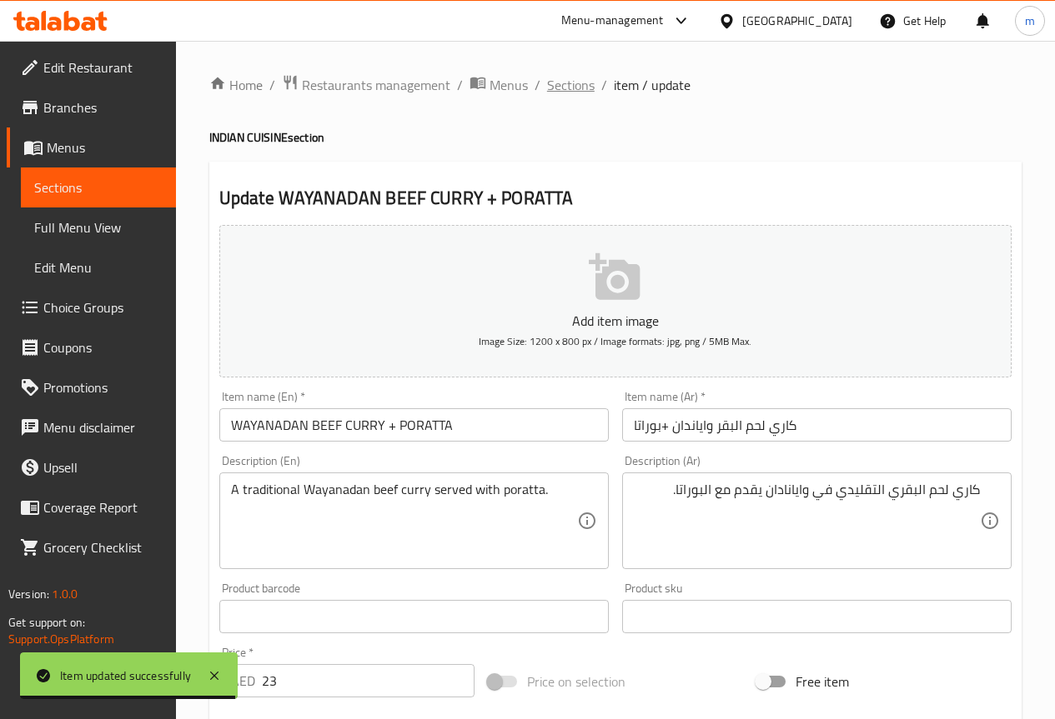
click at [574, 85] on span "Sections" at bounding box center [571, 85] width 48 height 20
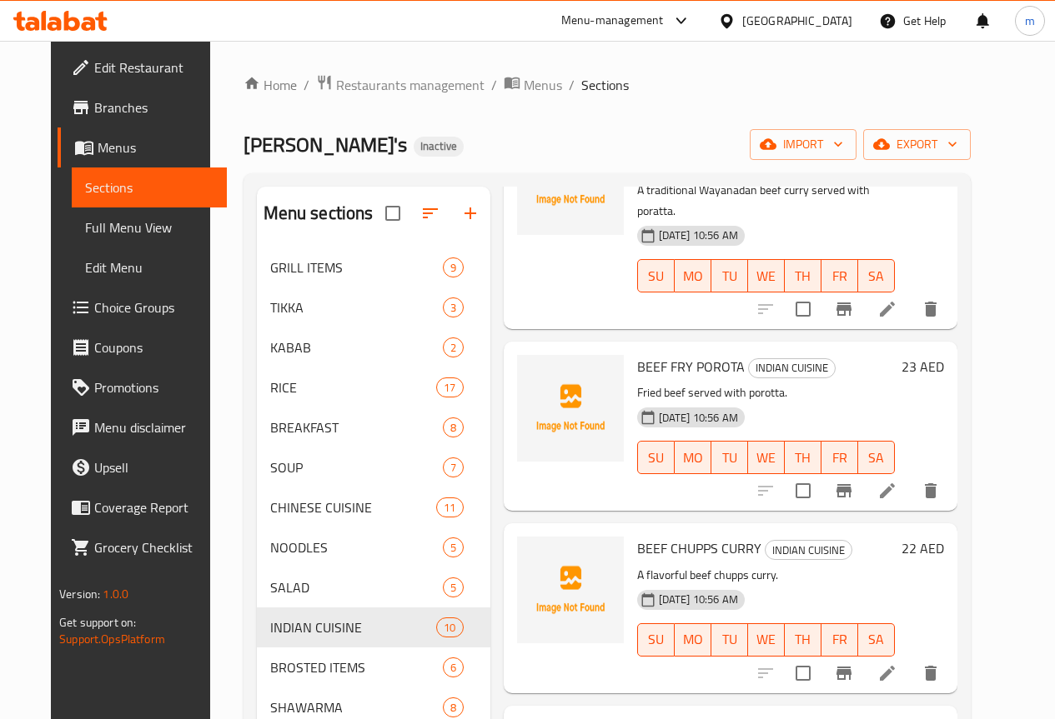
scroll to position [333, 0]
click at [895, 483] on icon at bounding box center [887, 490] width 15 height 15
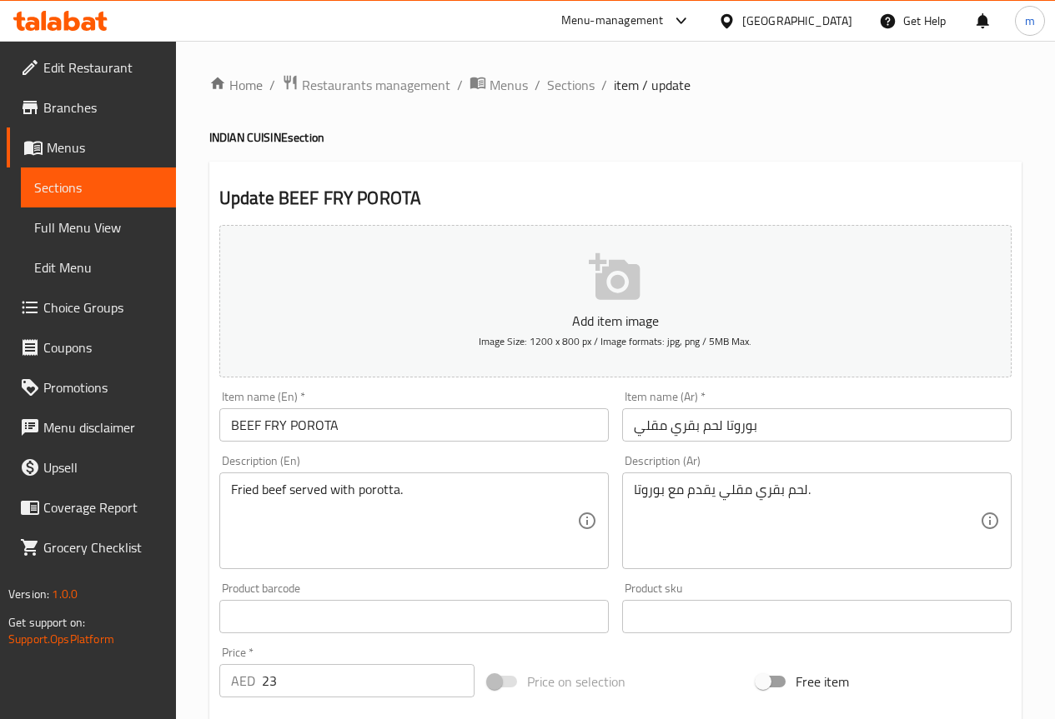
click at [594, 78] on ol "Home / Restaurants management / Menus / Sections / item / update" at bounding box center [615, 85] width 812 height 22
click at [584, 84] on span "Sections" at bounding box center [571, 85] width 48 height 20
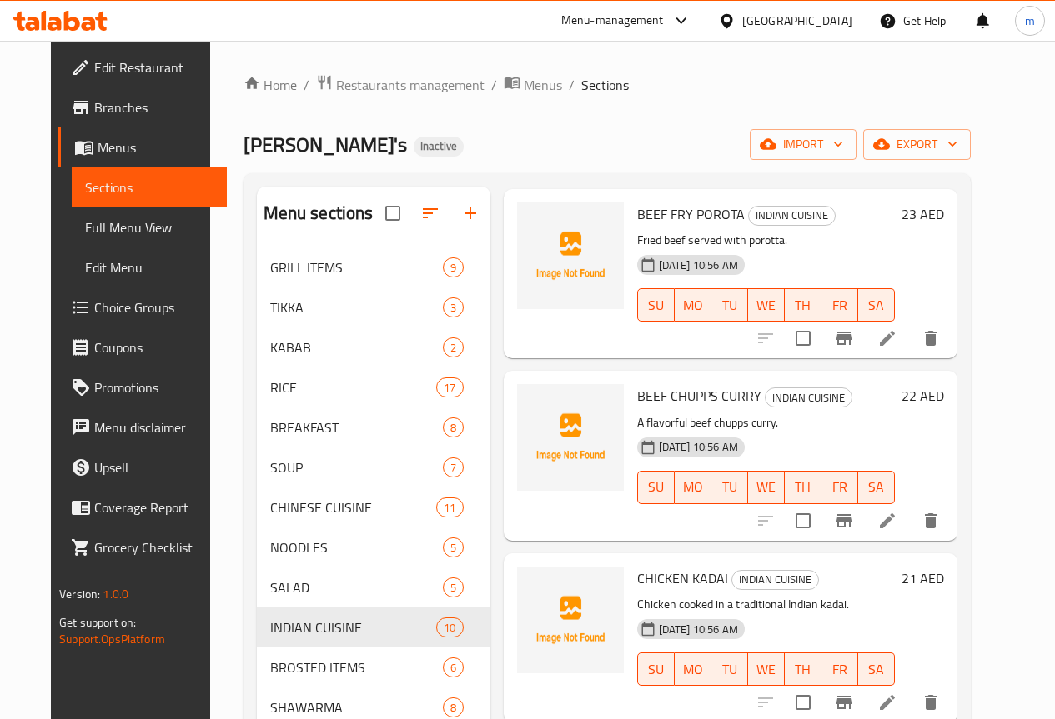
scroll to position [500, 0]
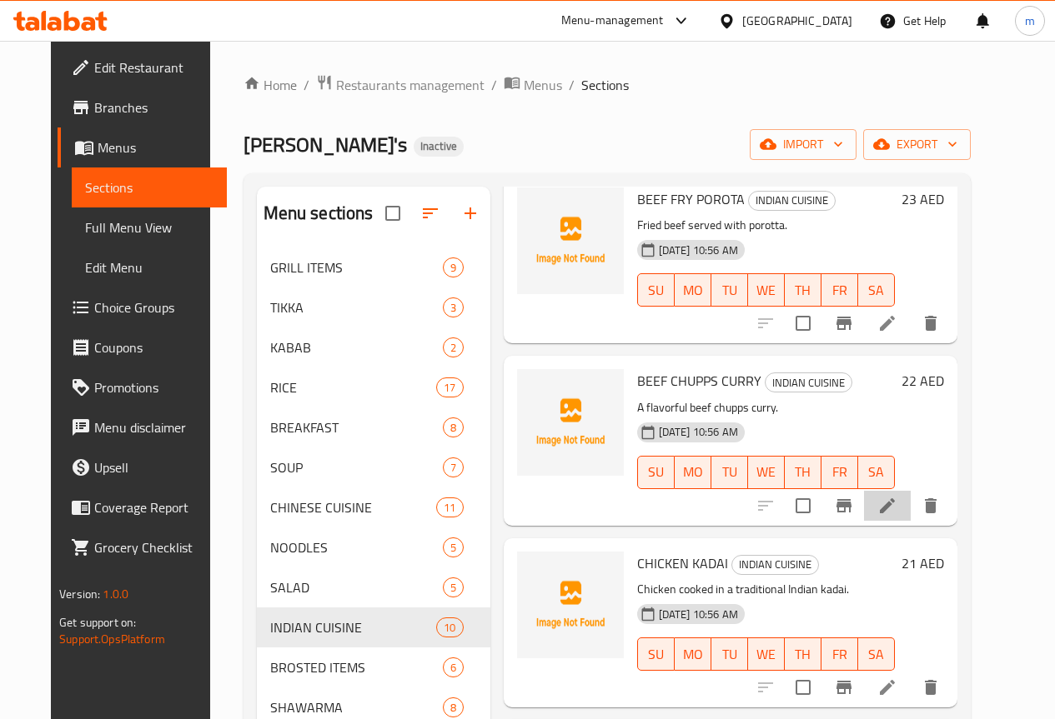
click at [910, 491] on li at bounding box center [887, 506] width 47 height 30
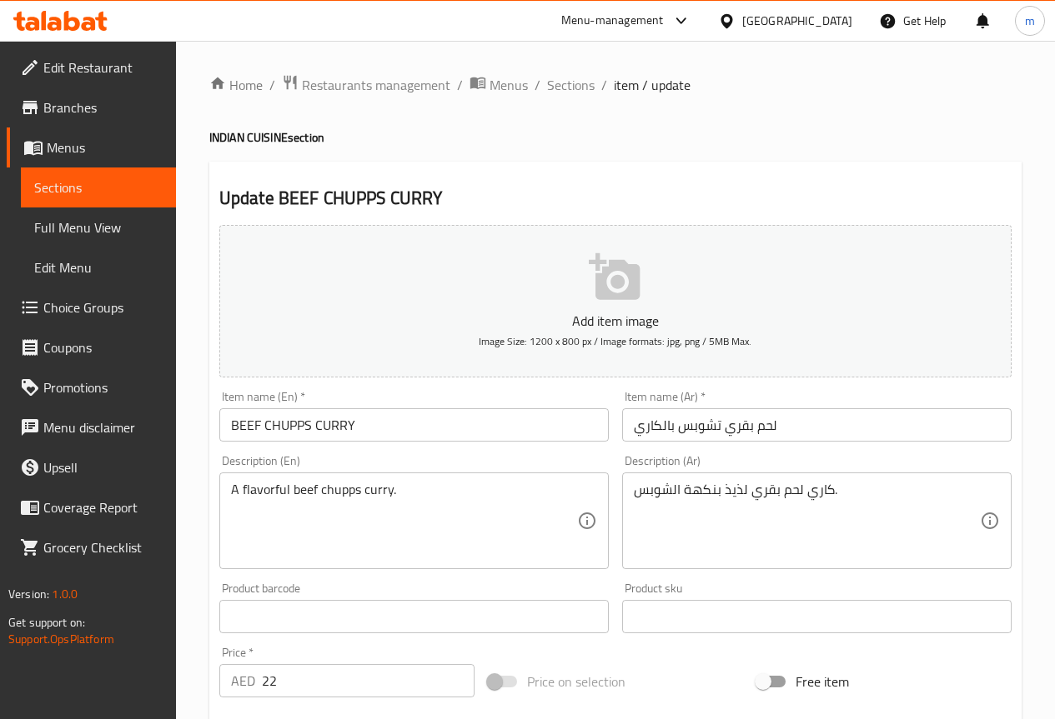
click at [714, 428] on input "لحم بقري تشوبس بالكاري" at bounding box center [816, 424] width 389 height 33
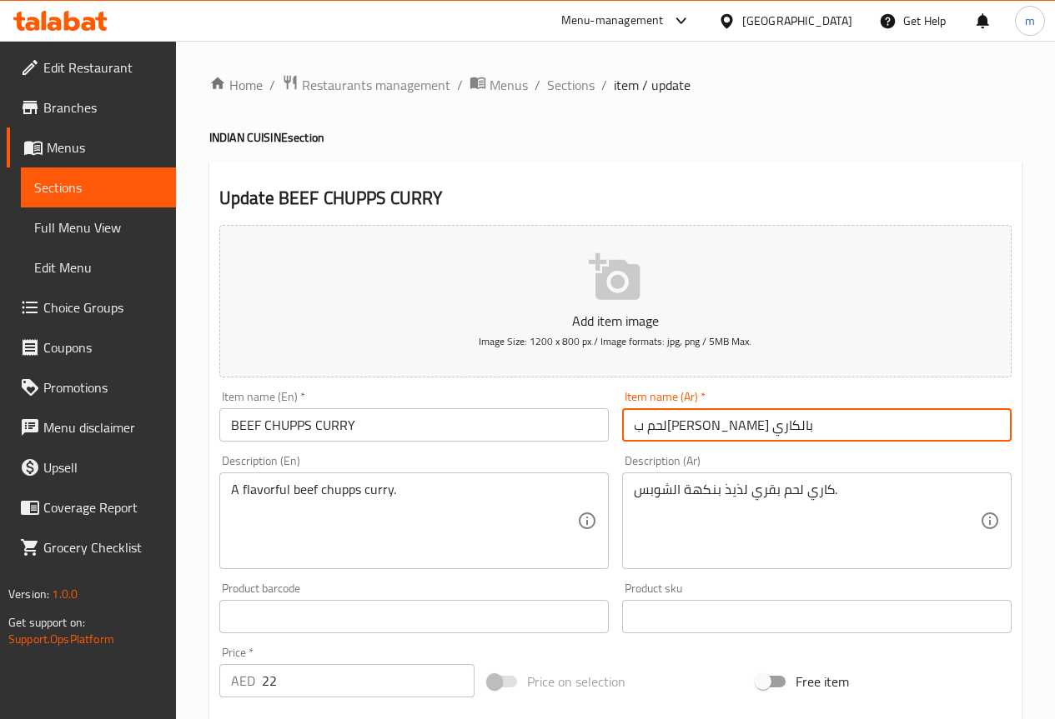
type input "لحم ب[PERSON_NAME] بالكاري"
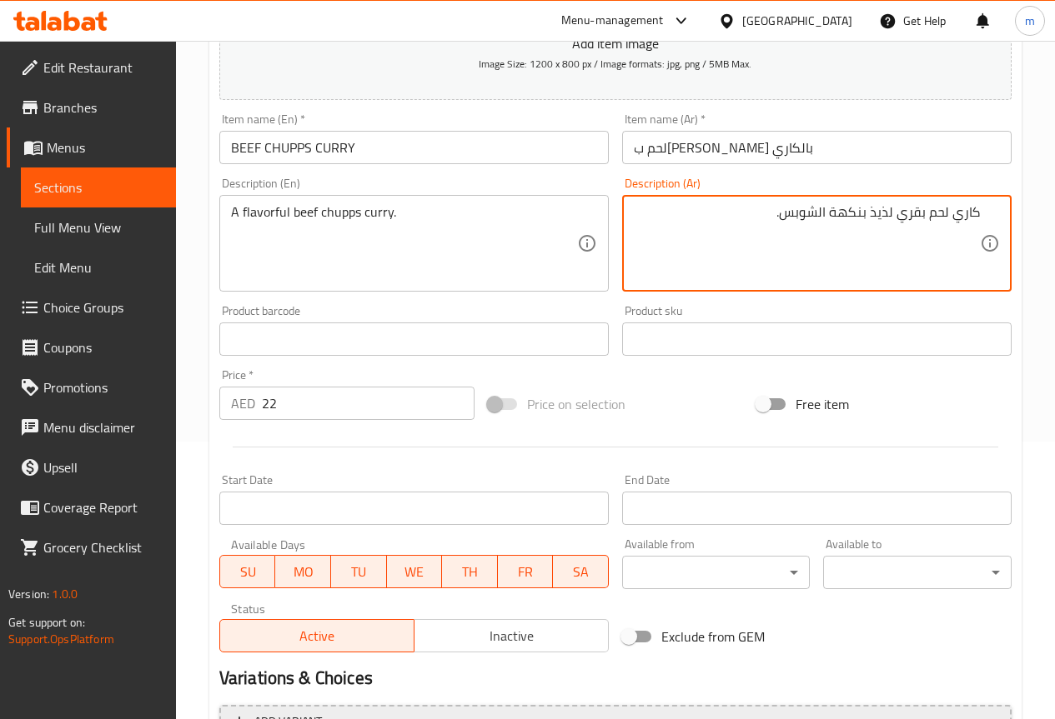
scroll to position [459, 0]
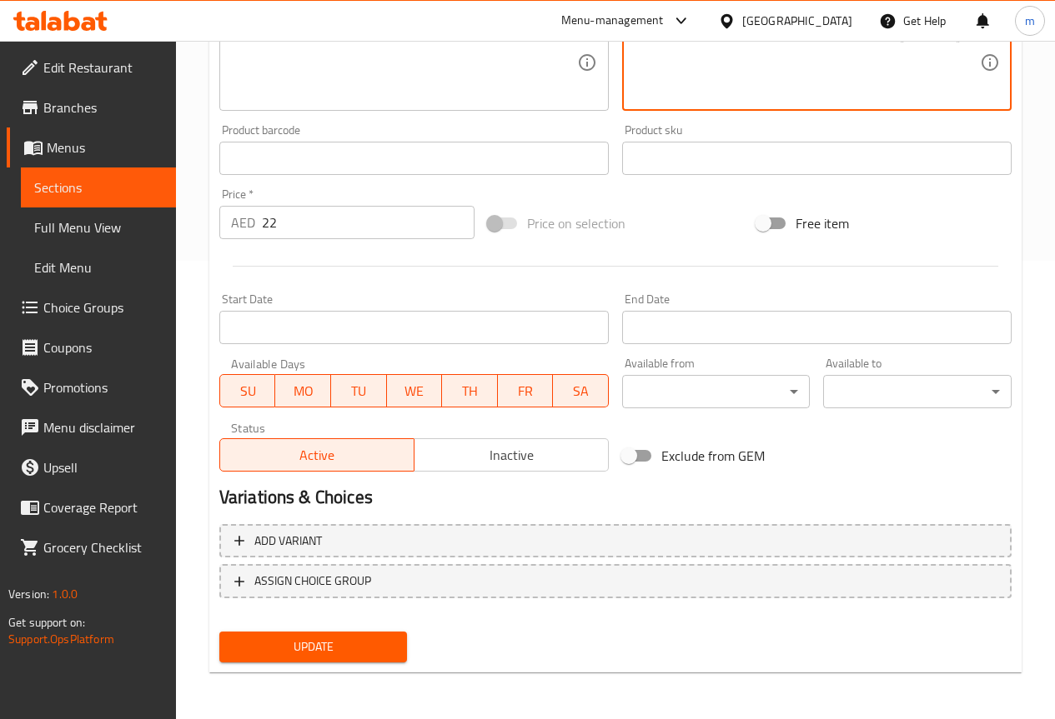
click at [382, 649] on span "Update" at bounding box center [314, 647] width 162 height 21
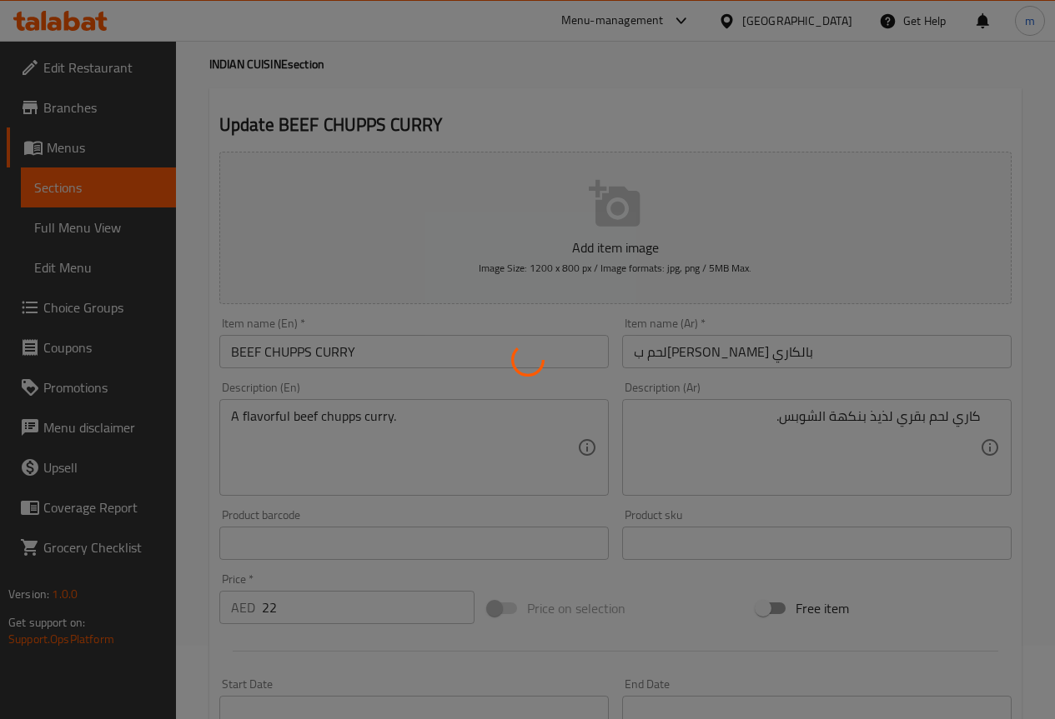
scroll to position [0, 0]
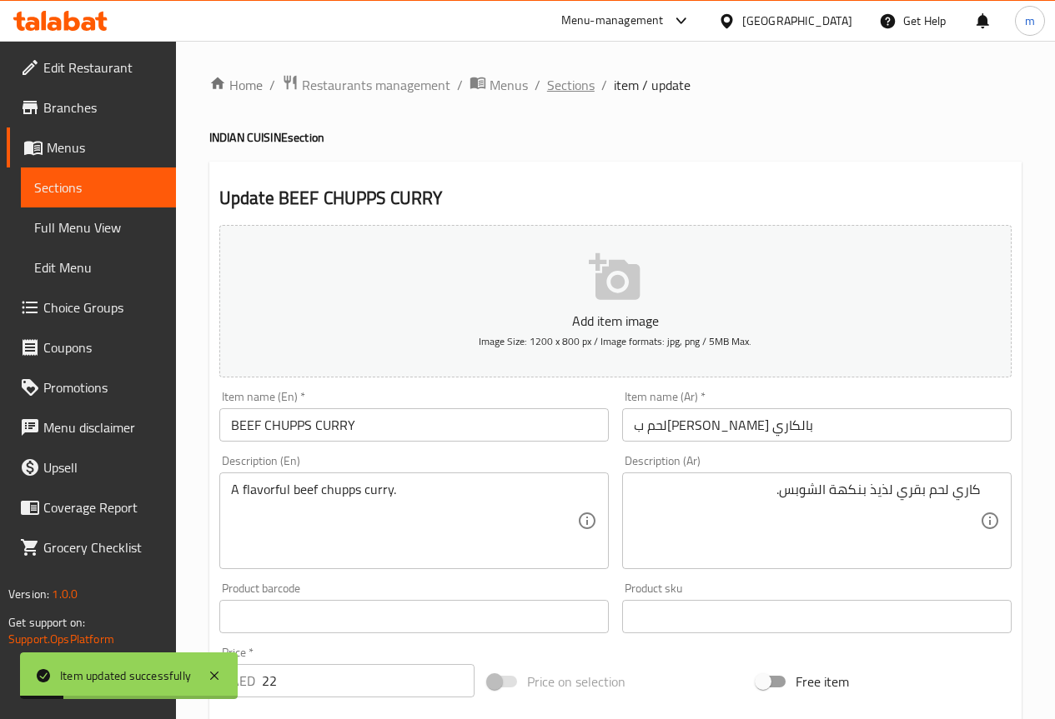
click at [568, 84] on span "Sections" at bounding box center [571, 85] width 48 height 20
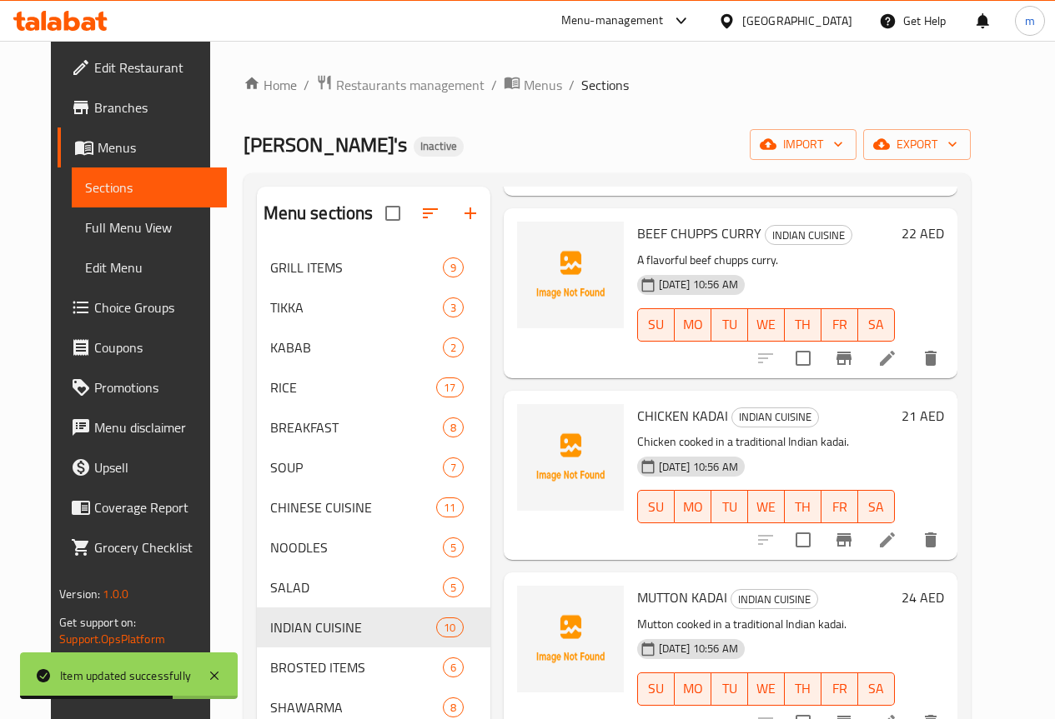
scroll to position [667, 0]
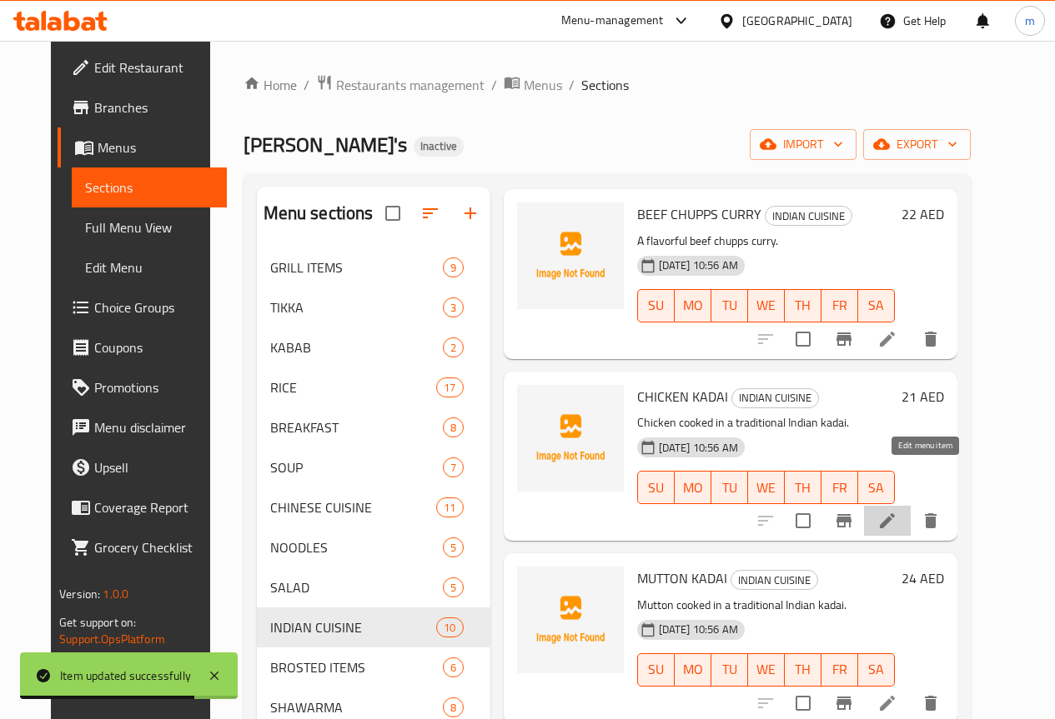
click at [897, 511] on icon at bounding box center [887, 521] width 20 height 20
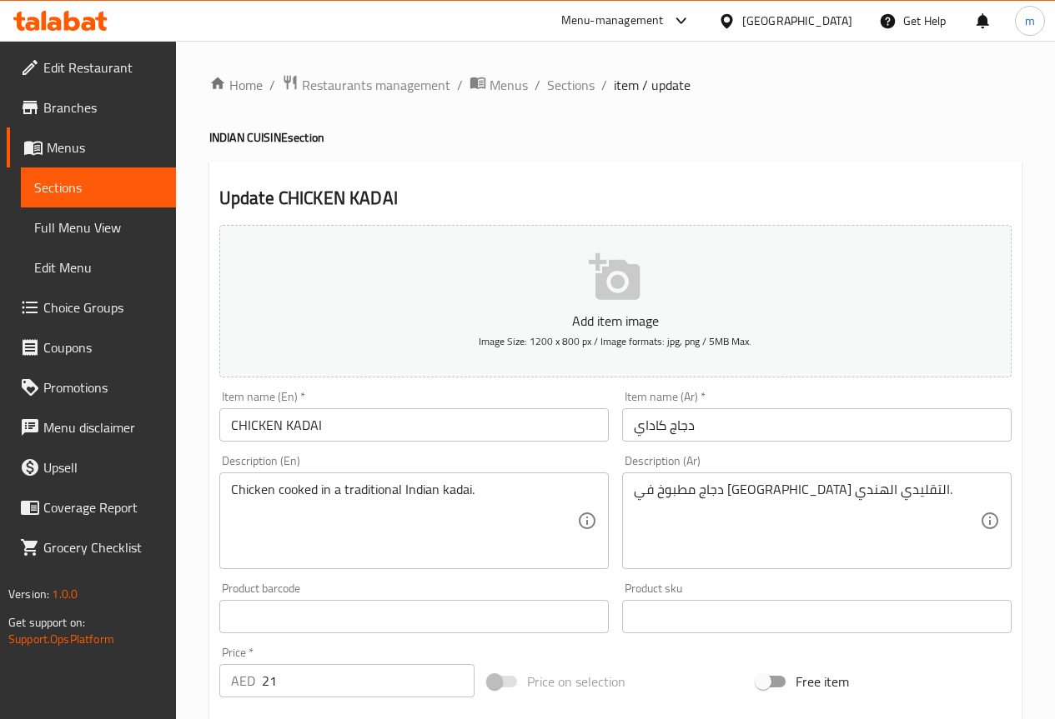
click at [759, 439] on input "دجاج كاداي" at bounding box center [816, 424] width 389 height 33
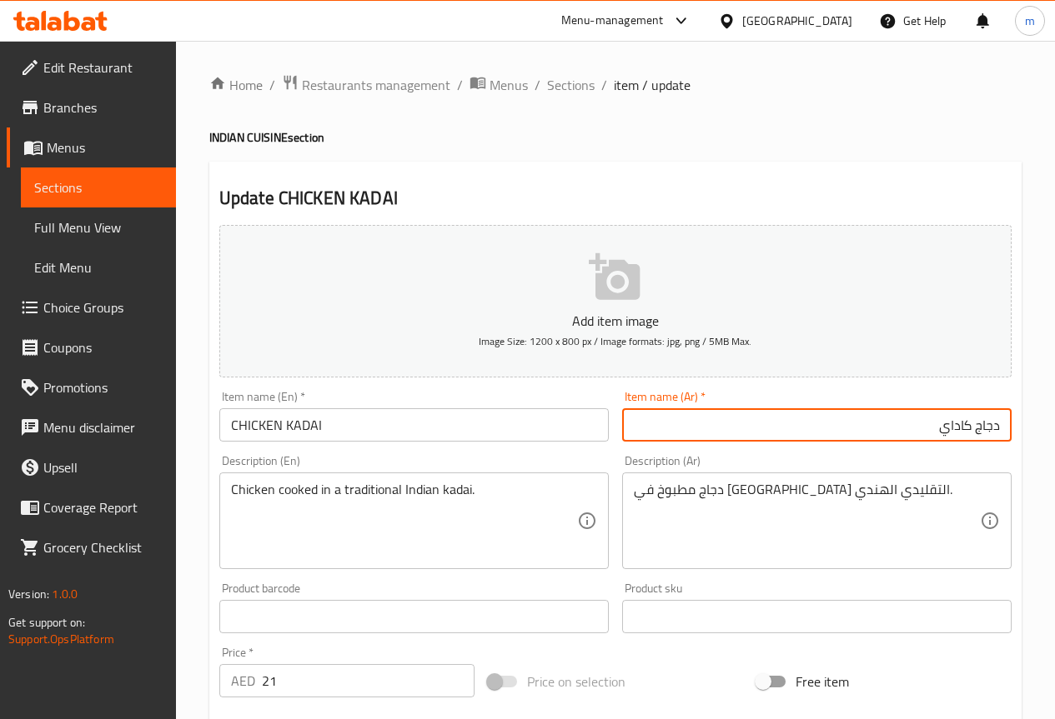
drag, startPoint x: 977, startPoint y: 431, endPoint x: 1156, endPoint y: 473, distance: 184.0
click at [1054, 473] on html "​ Menu-management [GEOGRAPHIC_DATA] Get Help m Edit Restaurant Branches Menus S…" at bounding box center [527, 359] width 1055 height 719
type input "[PERSON_NAME]"
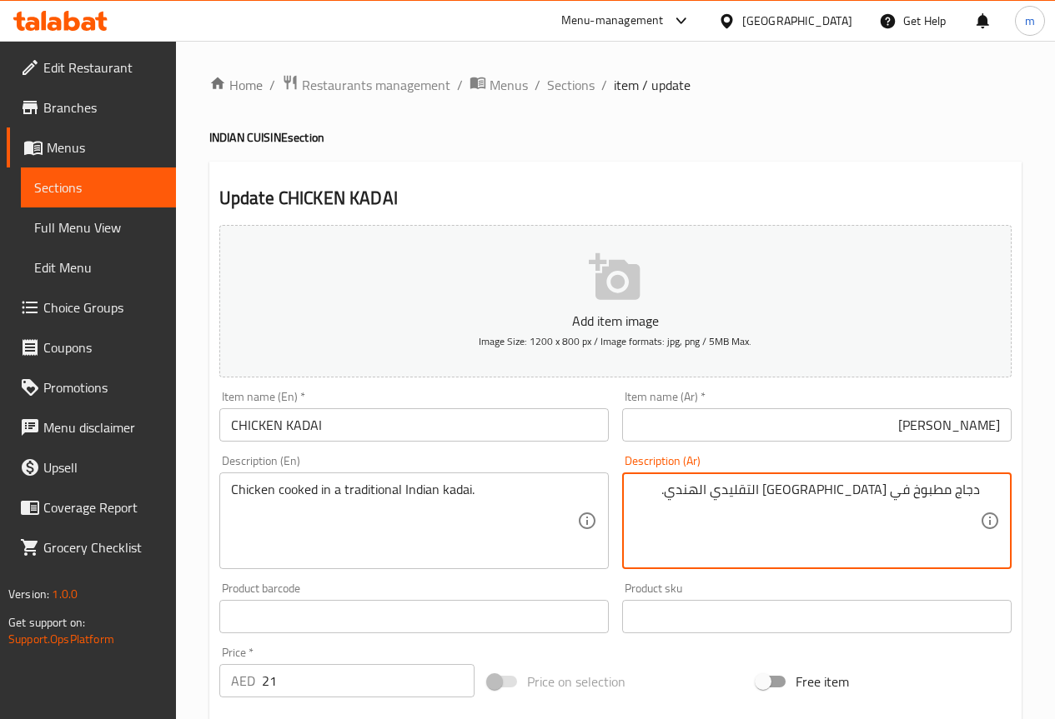
drag, startPoint x: 958, startPoint y: 493, endPoint x: 1195, endPoint y: 506, distance: 237.1
click at [1054, 506] on html "​ Menu-management [GEOGRAPHIC_DATA] Get Help m Edit Restaurant Branches Menus S…" at bounding box center [527, 359] width 1055 height 719
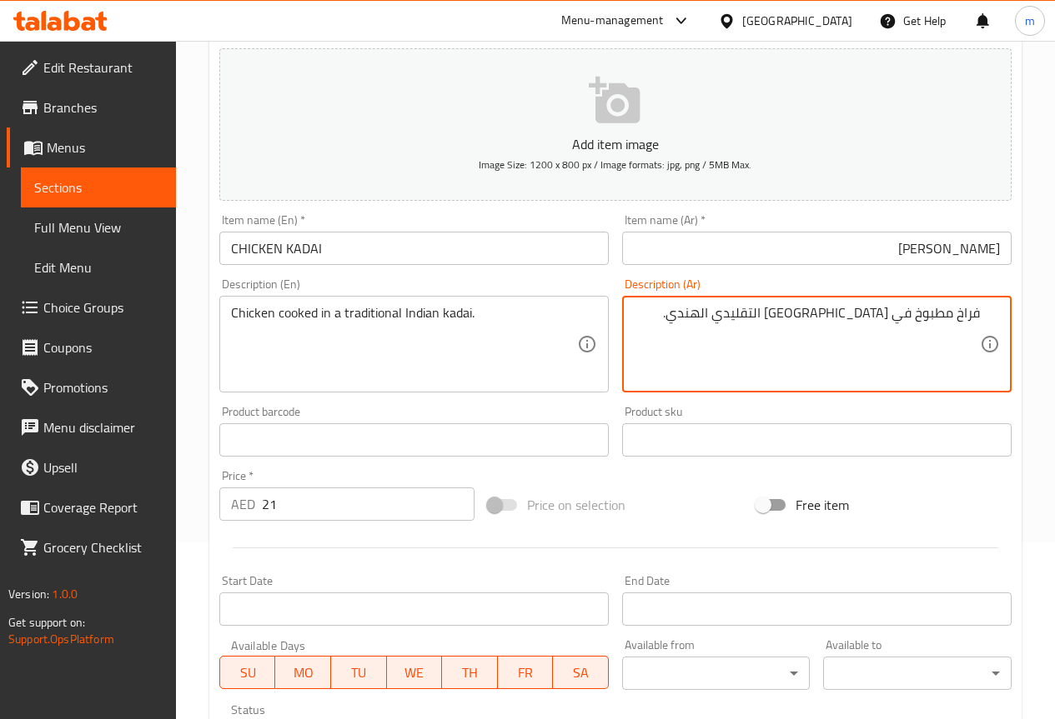
scroll to position [459, 0]
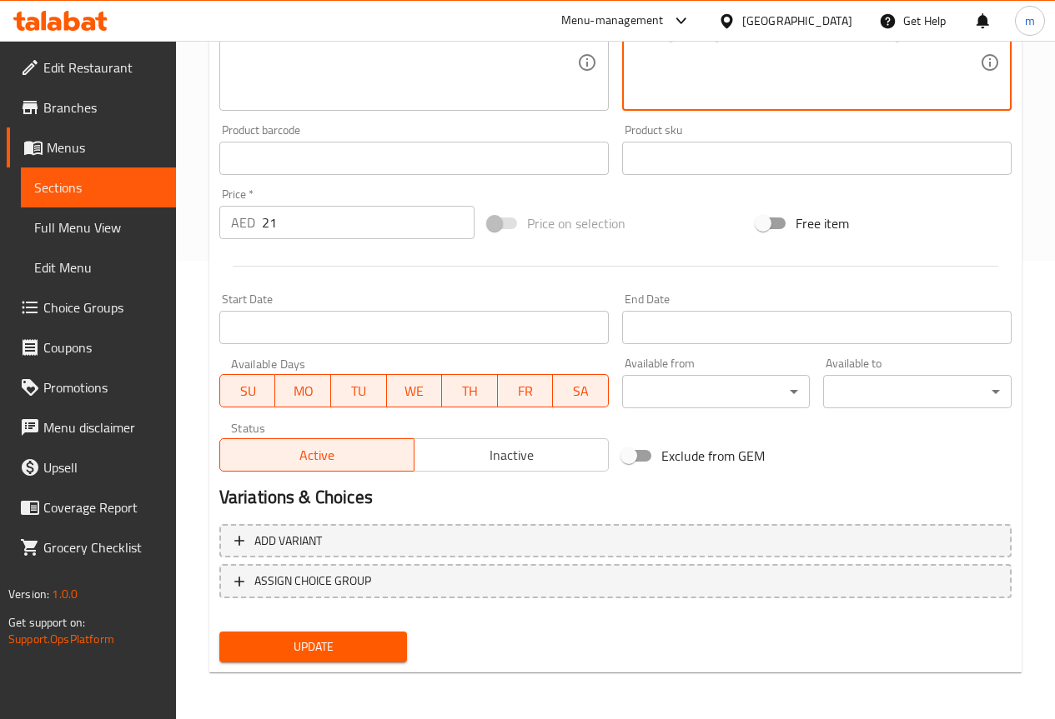
type textarea "فراخ مطبوخ في [GEOGRAPHIC_DATA] التقليدي الهندي."
click at [366, 639] on span "Update" at bounding box center [314, 647] width 162 height 21
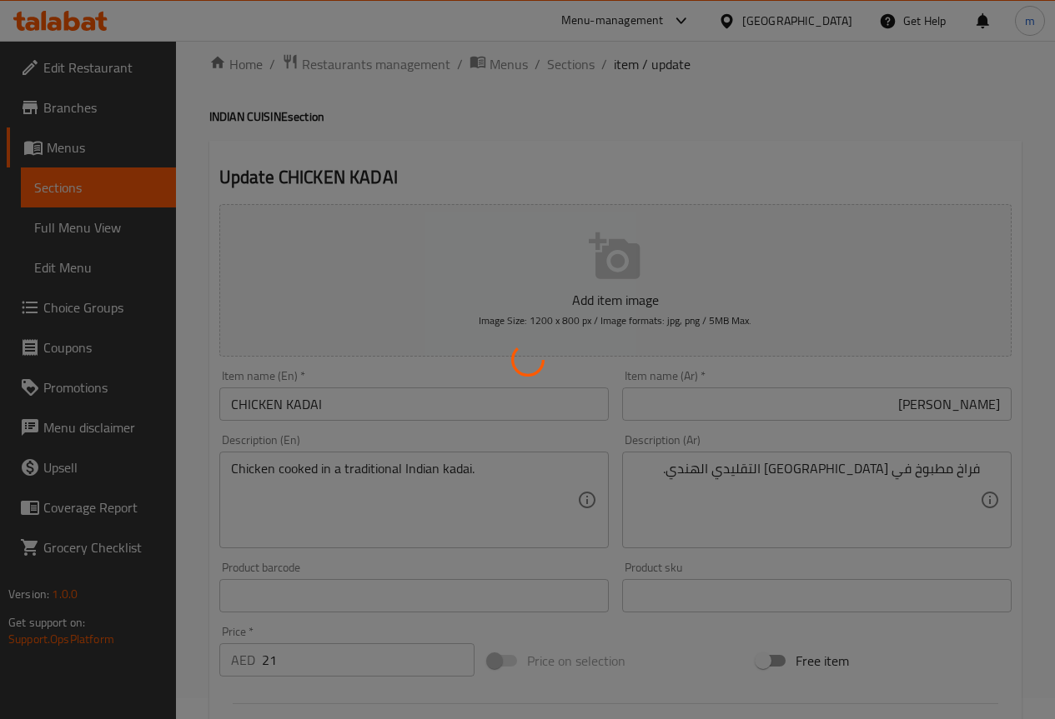
scroll to position [0, 0]
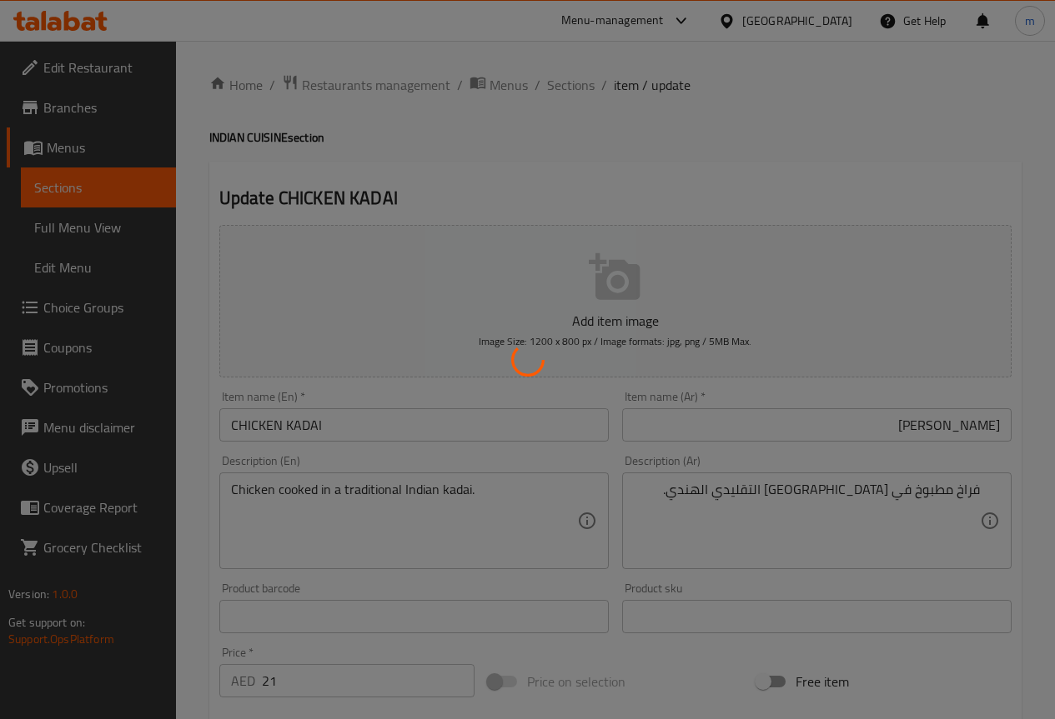
click at [589, 83] on div at bounding box center [527, 359] width 1055 height 719
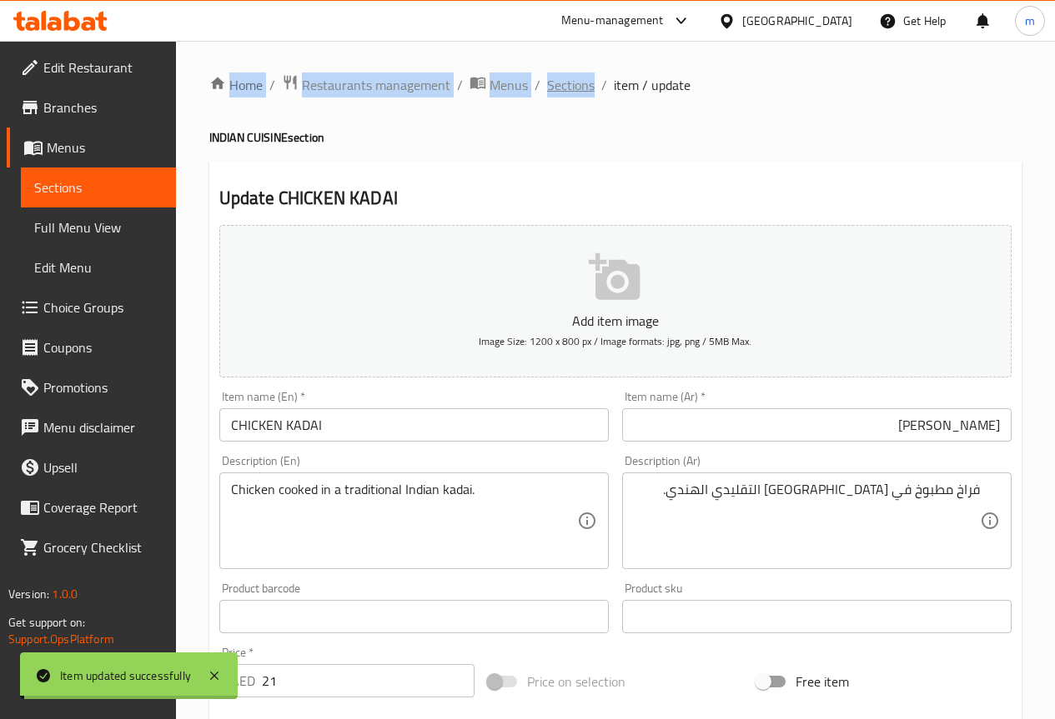
click at [586, 81] on div "Home / Restaurants management / Menus / Sections / item / update INDIAN CUISINE…" at bounding box center [615, 609] width 812 height 1070
click at [555, 77] on span "Sections" at bounding box center [571, 85] width 48 height 20
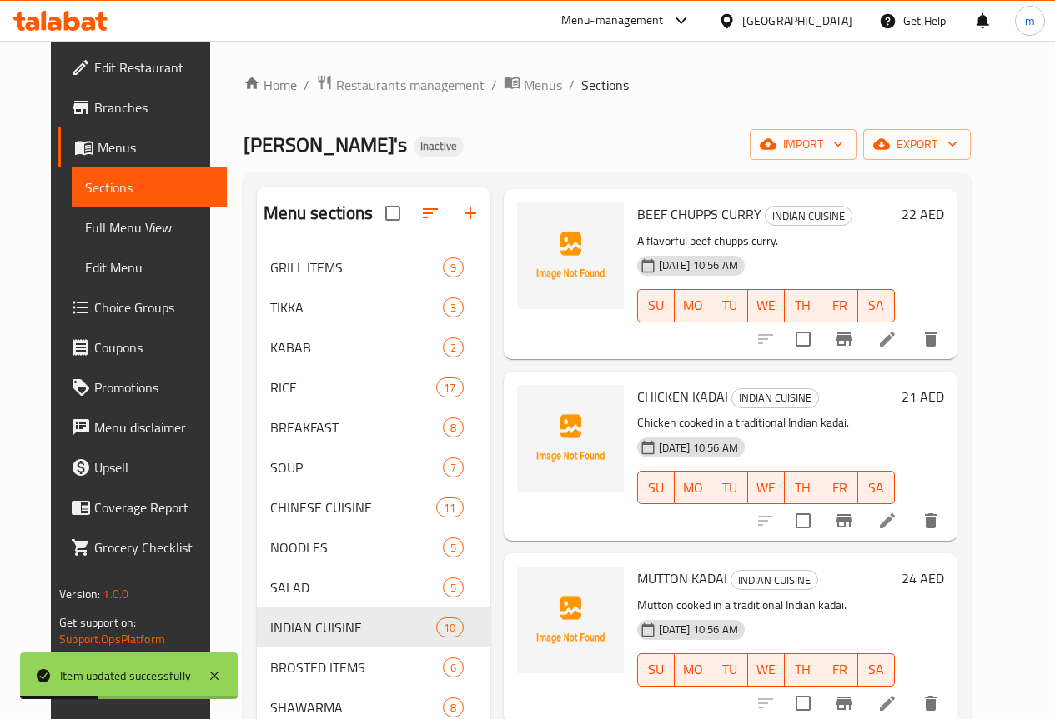
scroll to position [750, 0]
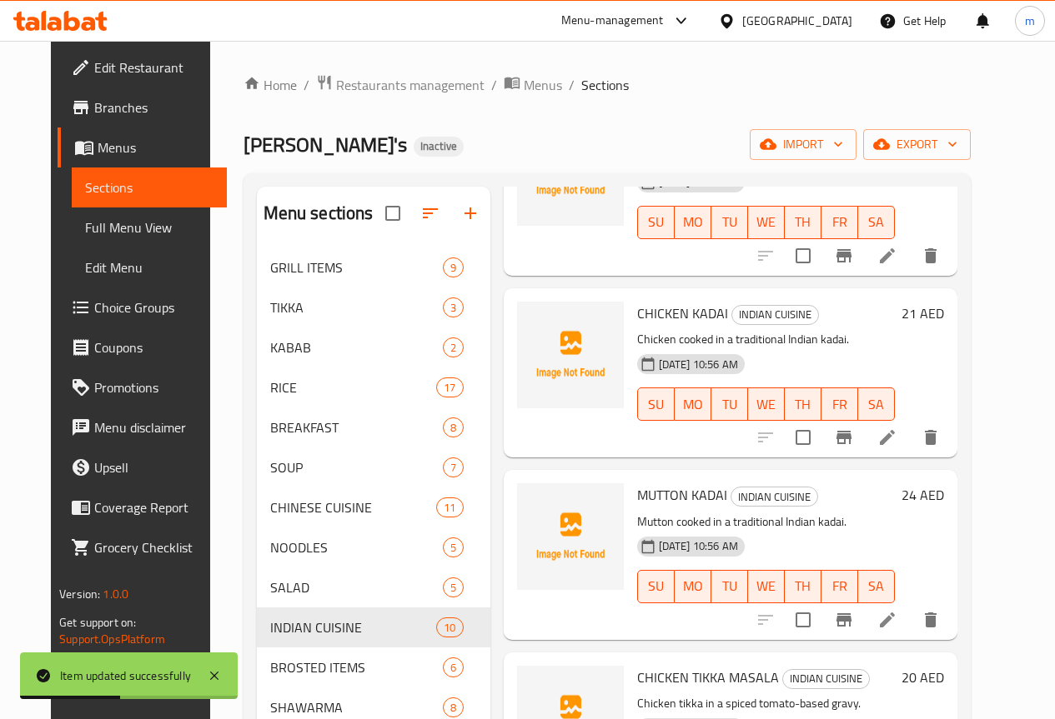
click at [910, 605] on li at bounding box center [887, 620] width 47 height 30
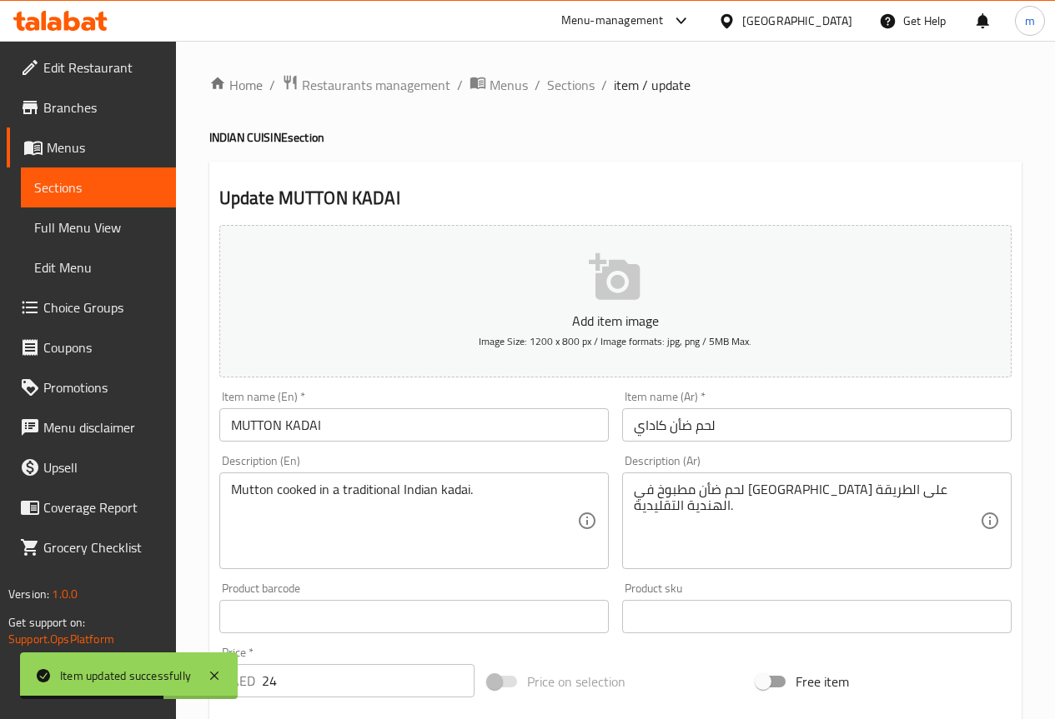
click at [804, 447] on div "Item name (Ar)   * لحم ضأن كاداي Item name (Ar) *" at bounding box center [816, 416] width 403 height 64
click at [804, 427] on input "لحم ضأن كاداي" at bounding box center [816, 424] width 389 height 33
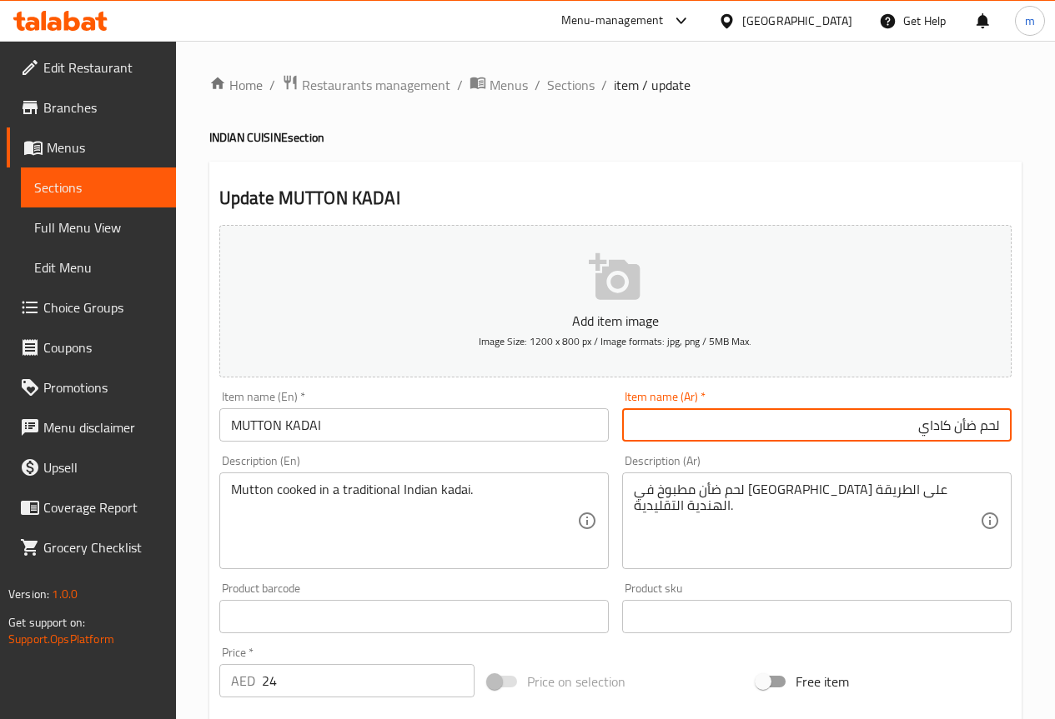
drag, startPoint x: 954, startPoint y: 427, endPoint x: 1016, endPoint y: 434, distance: 63.0
click at [1016, 434] on div "Item name (Ar)   * لحم ضأن كاداي Item name (Ar) *" at bounding box center [816, 416] width 403 height 64
click at [878, 419] on input "لحم ضأن كاداي" at bounding box center [816, 424] width 389 height 33
drag, startPoint x: 980, startPoint y: 427, endPoint x: 1537, endPoint y: 502, distance: 561.9
click at [1054, 502] on html "​ Menu-management [GEOGRAPHIC_DATA] Get Help m Edit Restaurant Branches Menus S…" at bounding box center [527, 359] width 1055 height 719
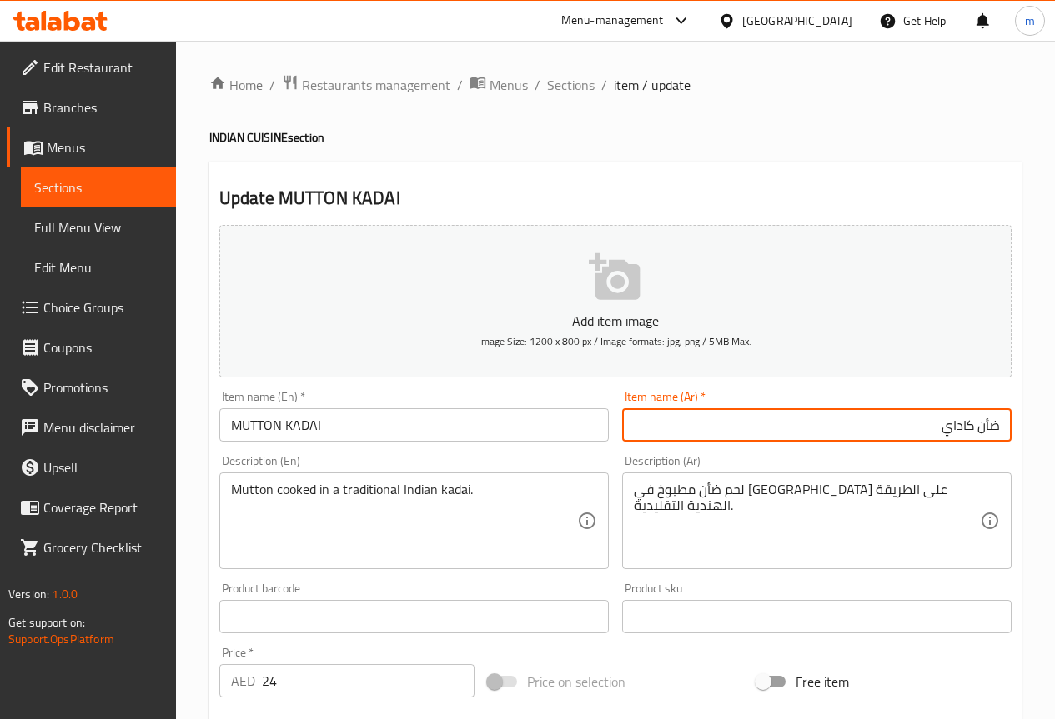
type input "ضأن كاداي"
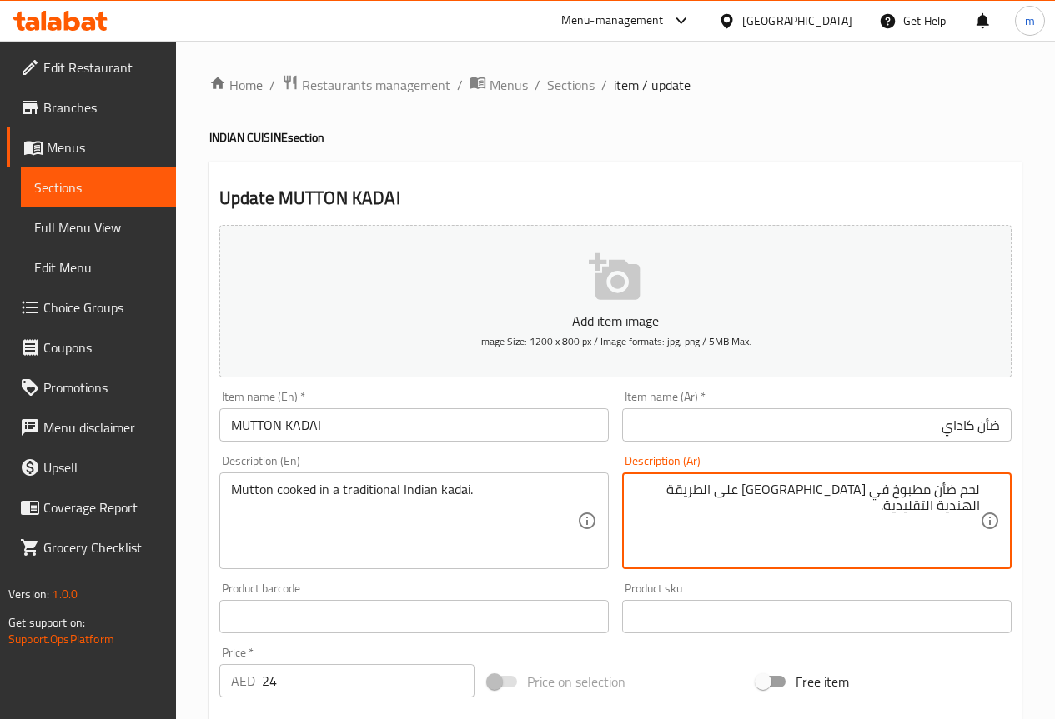
drag, startPoint x: 957, startPoint y: 493, endPoint x: 1094, endPoint y: 498, distance: 136.8
click at [1054, 498] on html "​ Menu-management [GEOGRAPHIC_DATA] Get Help m Edit Restaurant Branches Menus S…" at bounding box center [527, 359] width 1055 height 719
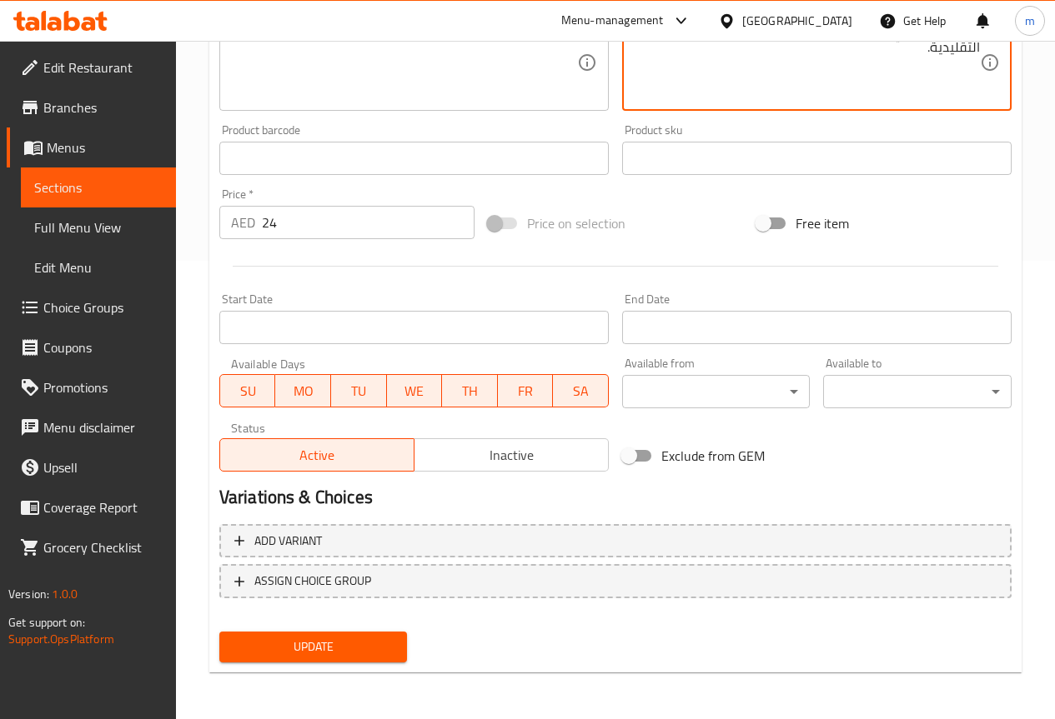
type textarea "ضأن مطبوخ في [GEOGRAPHIC_DATA] على الطريقة الهندية التقليدية."
click at [328, 639] on span "Update" at bounding box center [314, 647] width 162 height 21
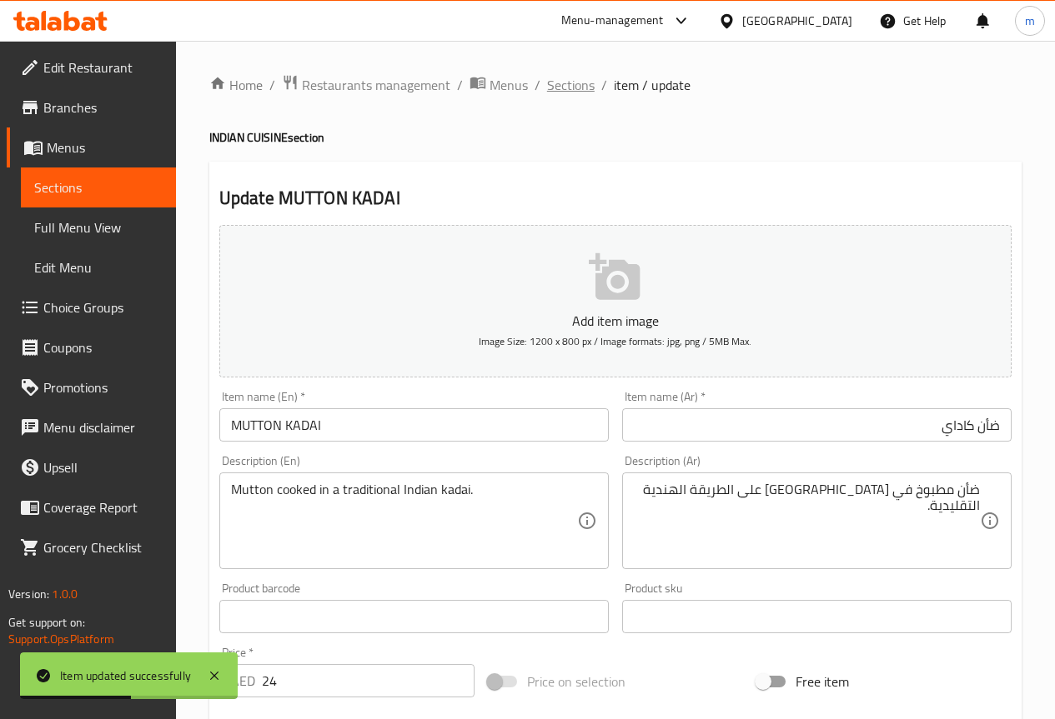
click at [558, 95] on span "Sections" at bounding box center [571, 85] width 48 height 20
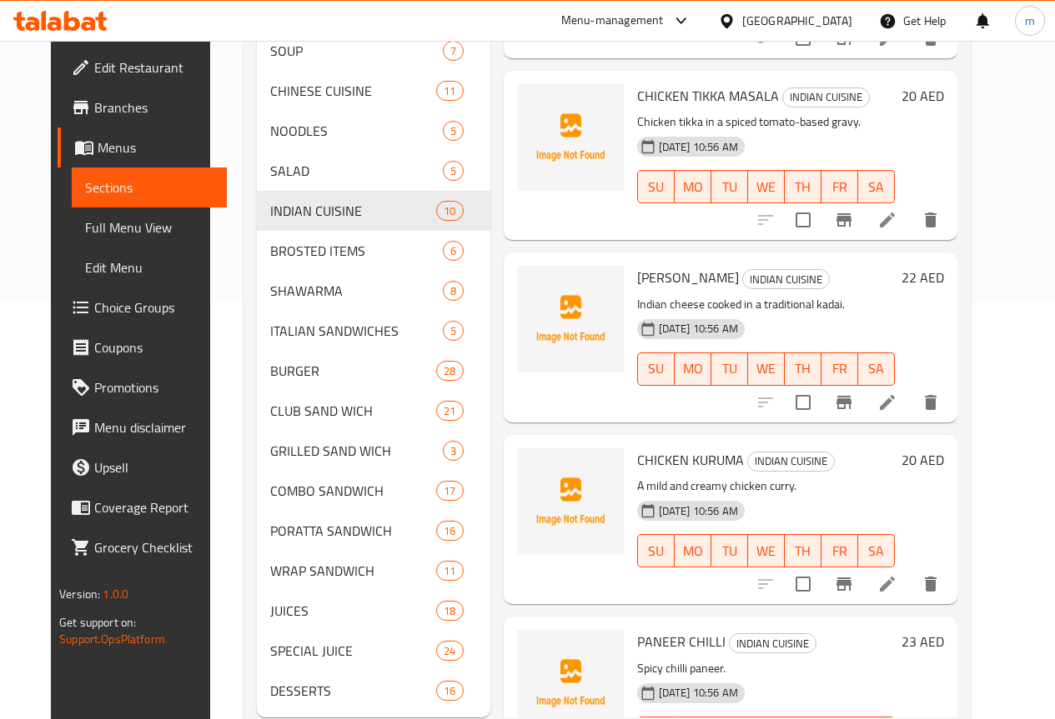
scroll to position [832, 0]
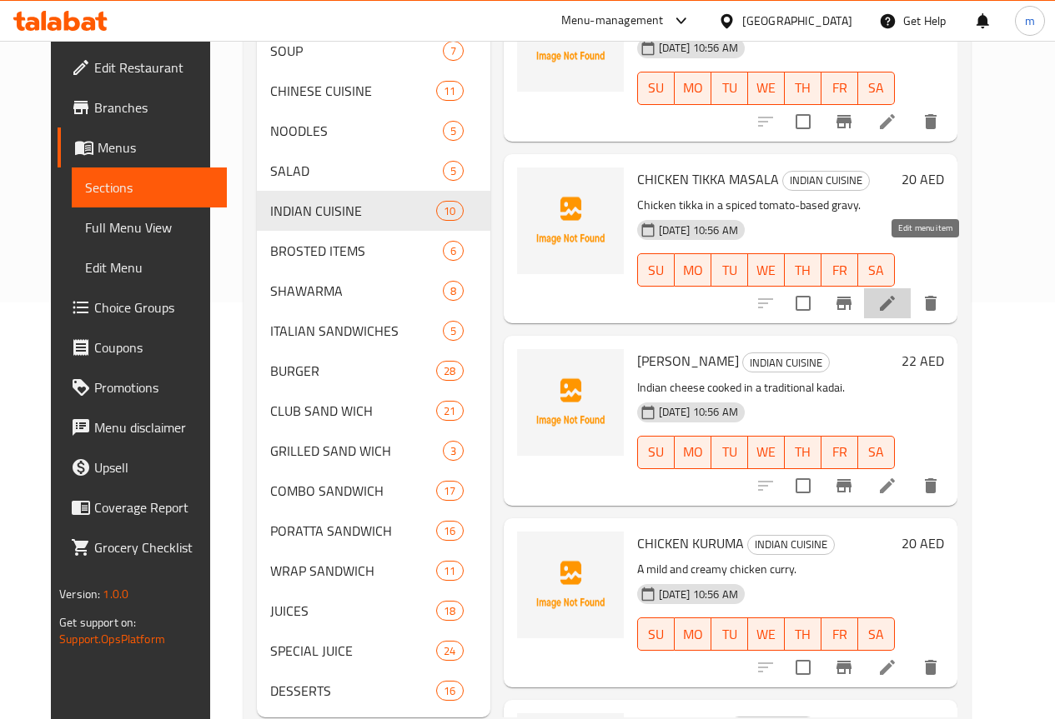
click at [897, 293] on icon at bounding box center [887, 303] width 20 height 20
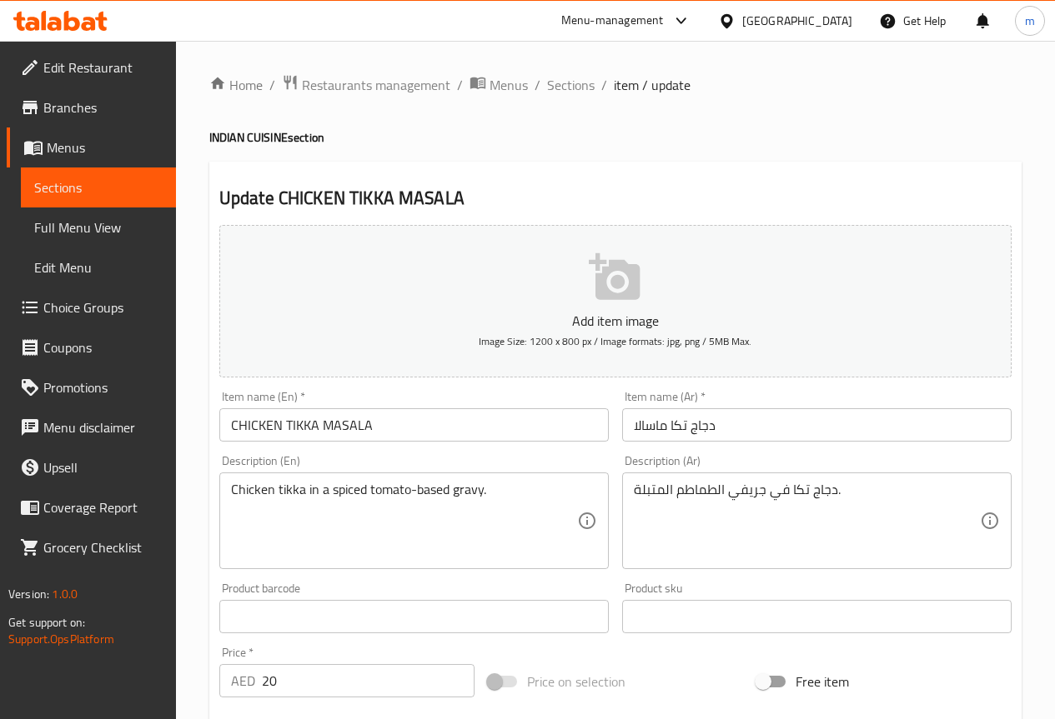
click at [795, 432] on input "دجاج تكا ماسالا" at bounding box center [816, 424] width 389 height 33
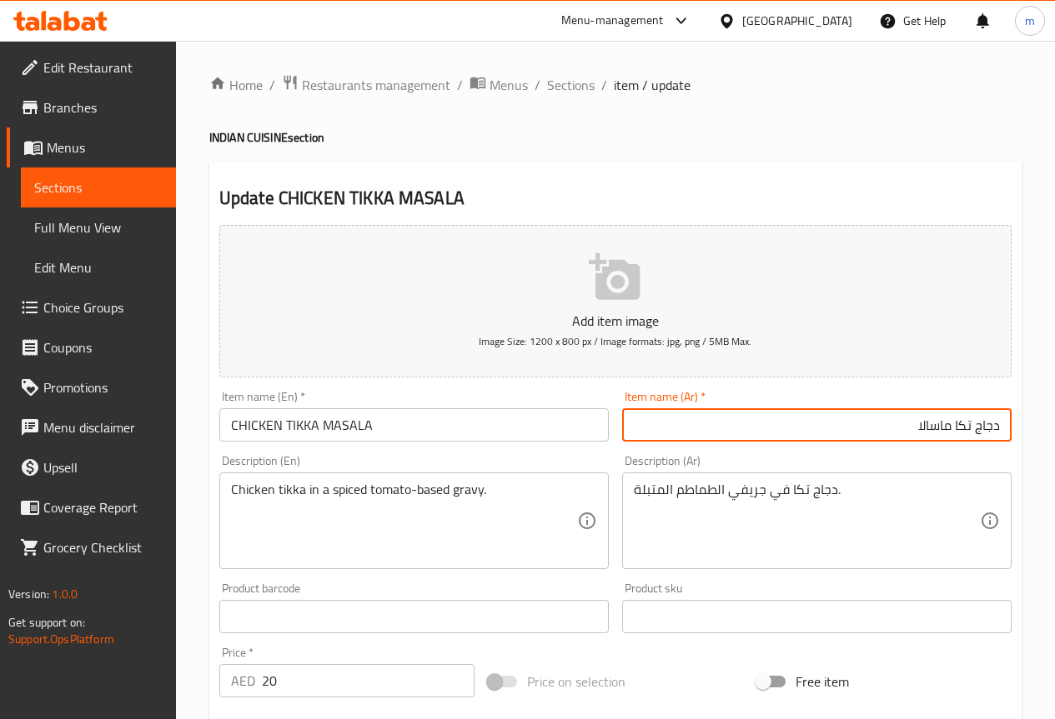
drag, startPoint x: 970, startPoint y: 430, endPoint x: 1073, endPoint y: 435, distance: 103.5
click at [1054, 435] on html "​ Menu-management [GEOGRAPHIC_DATA] Get Help m Edit Restaurant Branches Menus S…" at bounding box center [527, 359] width 1055 height 719
click at [976, 425] on input "دجاج تكا ماسالا" at bounding box center [816, 424] width 389 height 33
drag, startPoint x: 976, startPoint y: 425, endPoint x: 1158, endPoint y: 434, distance: 181.9
click at [1054, 434] on html "​ Menu-management [GEOGRAPHIC_DATA] Get Help m Edit Restaurant Branches Menus S…" at bounding box center [527, 359] width 1055 height 719
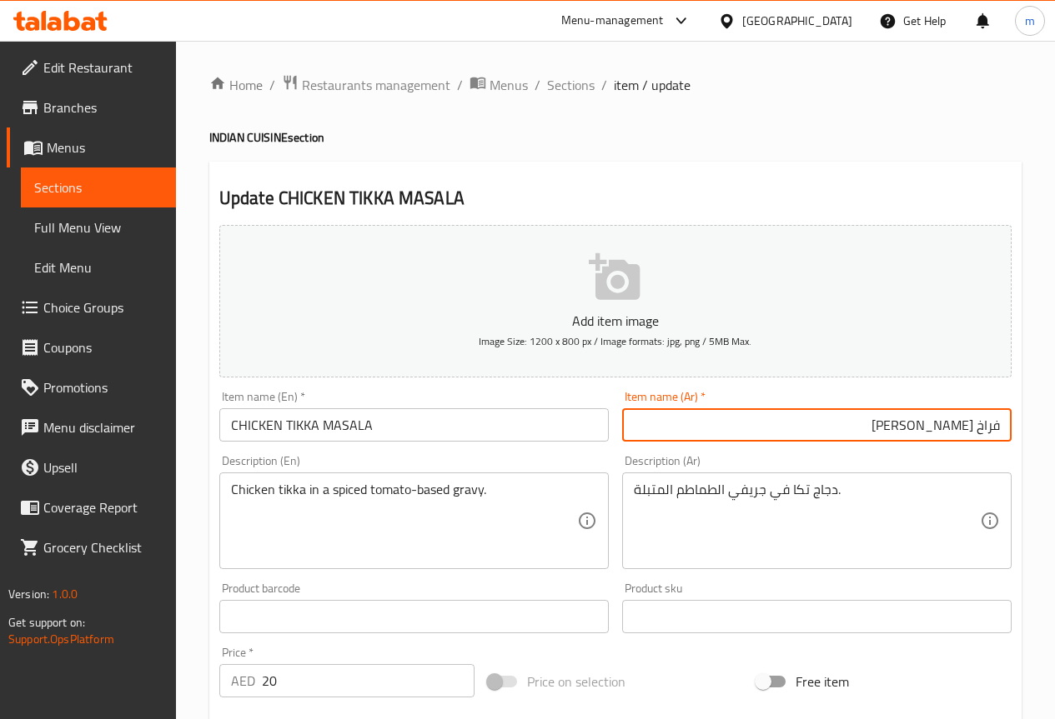
click at [943, 429] on input "فراخ [PERSON_NAME]" at bounding box center [816, 424] width 389 height 33
type input "فراخ [PERSON_NAME]"
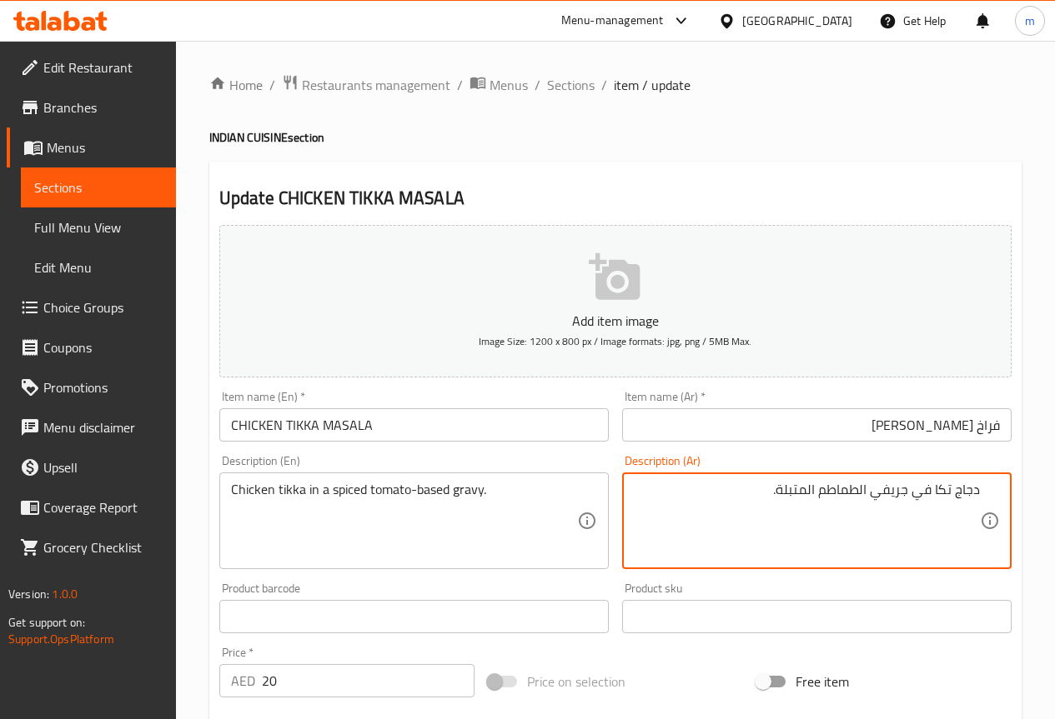
drag, startPoint x: 955, startPoint y: 497, endPoint x: 1080, endPoint y: 483, distance: 125.8
click at [1054, 483] on html "​ Menu-management [GEOGRAPHIC_DATA] Get Help m Edit Restaurant Branches Menus S…" at bounding box center [527, 359] width 1055 height 719
drag, startPoint x: 878, startPoint y: 495, endPoint x: 910, endPoint y: 504, distance: 33.8
click at [910, 504] on textarea "فراخ تكا في جريفي الطماطم المتبلة." at bounding box center [807, 521] width 346 height 79
click at [933, 494] on textarea "فراخ تكا في الطماطم المتبلة." at bounding box center [807, 521] width 346 height 79
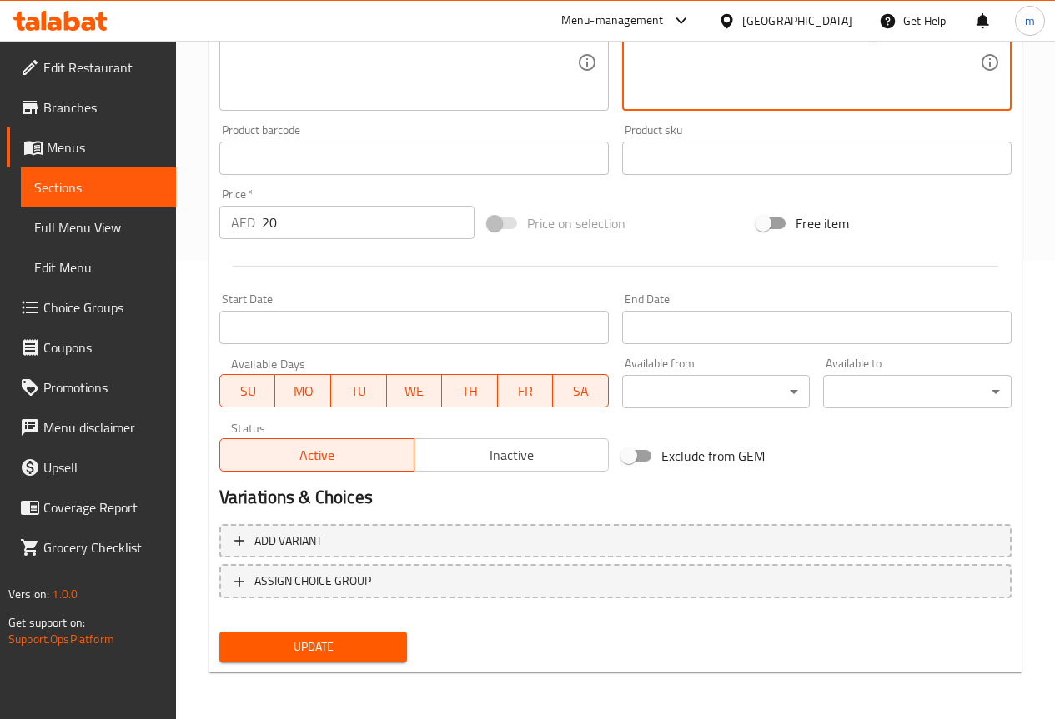
type textarea "فراخ تكا منعش في الطماطم المتبلة."
click at [383, 651] on span "Update" at bounding box center [314, 647] width 162 height 21
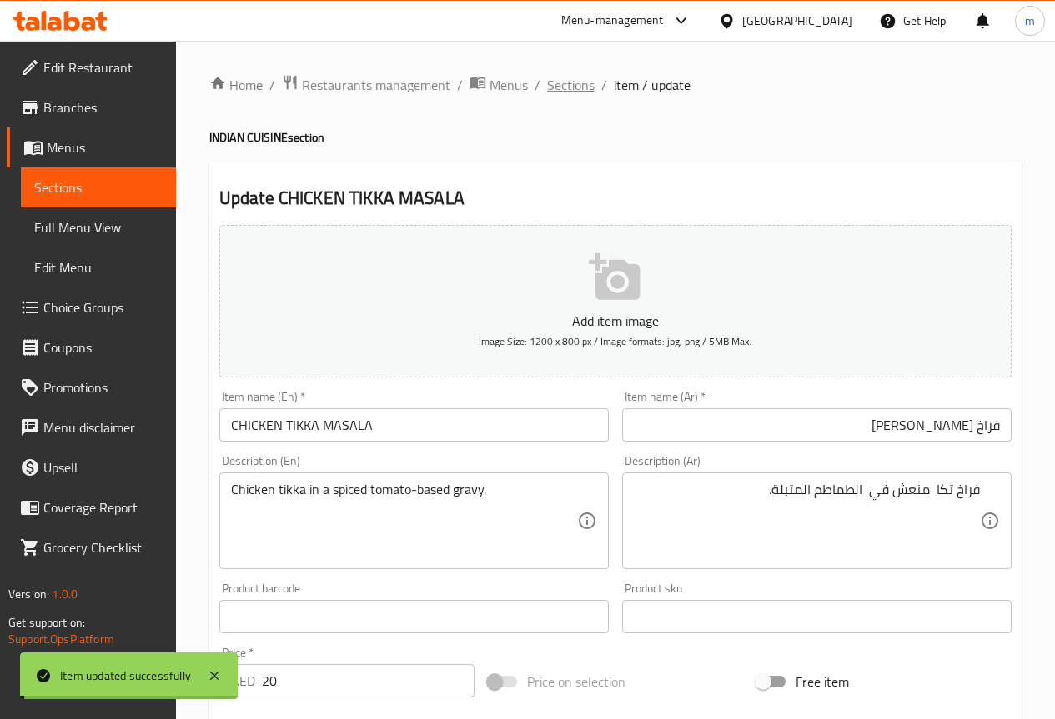
click at [567, 91] on span "Sections" at bounding box center [571, 85] width 48 height 20
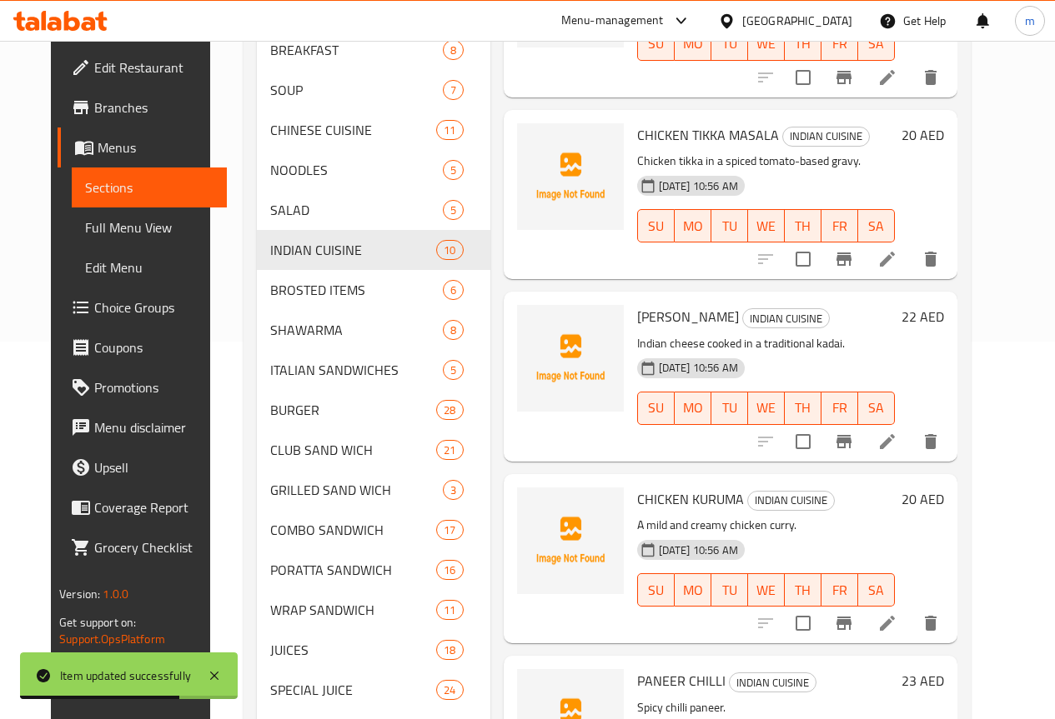
scroll to position [417, 0]
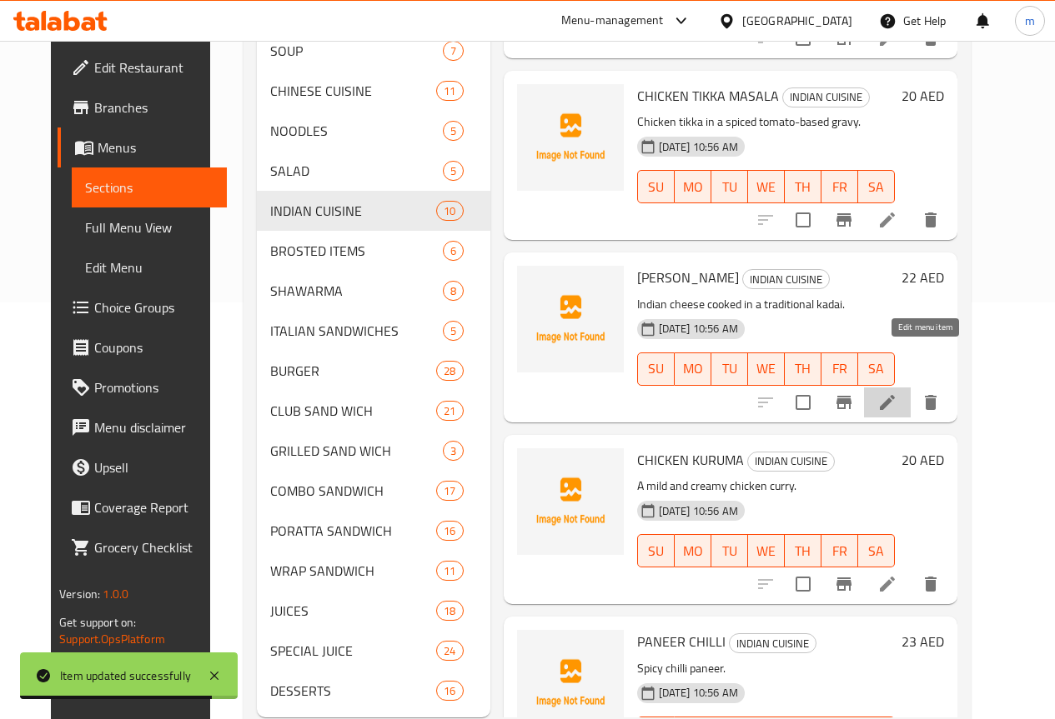
click at [897, 393] on icon at bounding box center [887, 403] width 20 height 20
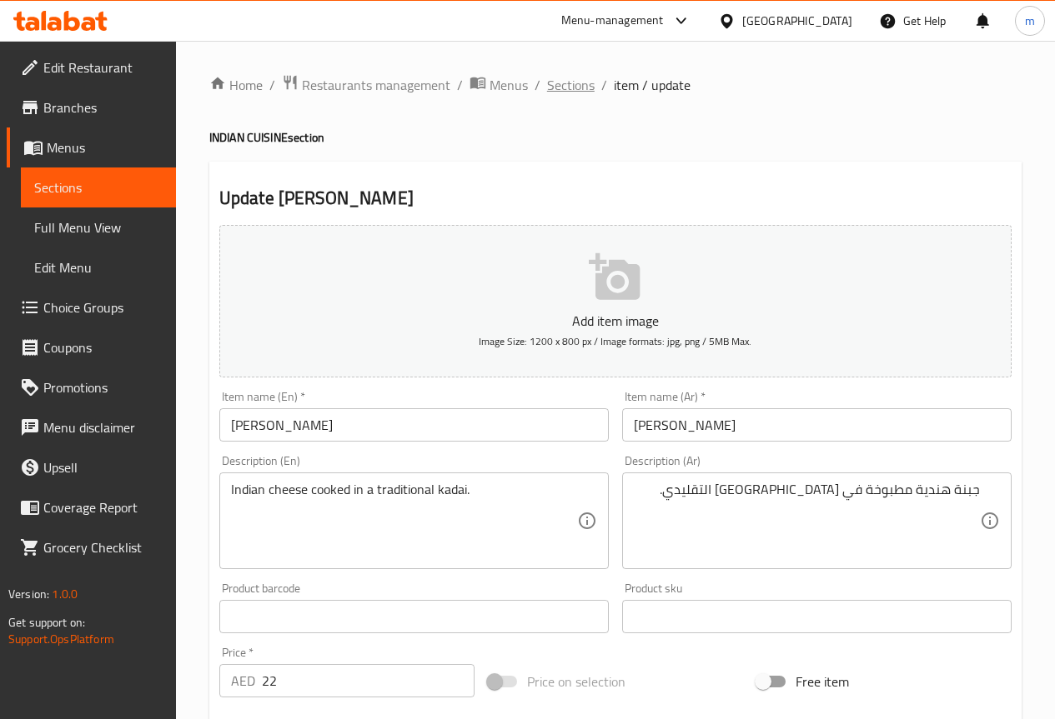
click at [584, 90] on span "Sections" at bounding box center [571, 85] width 48 height 20
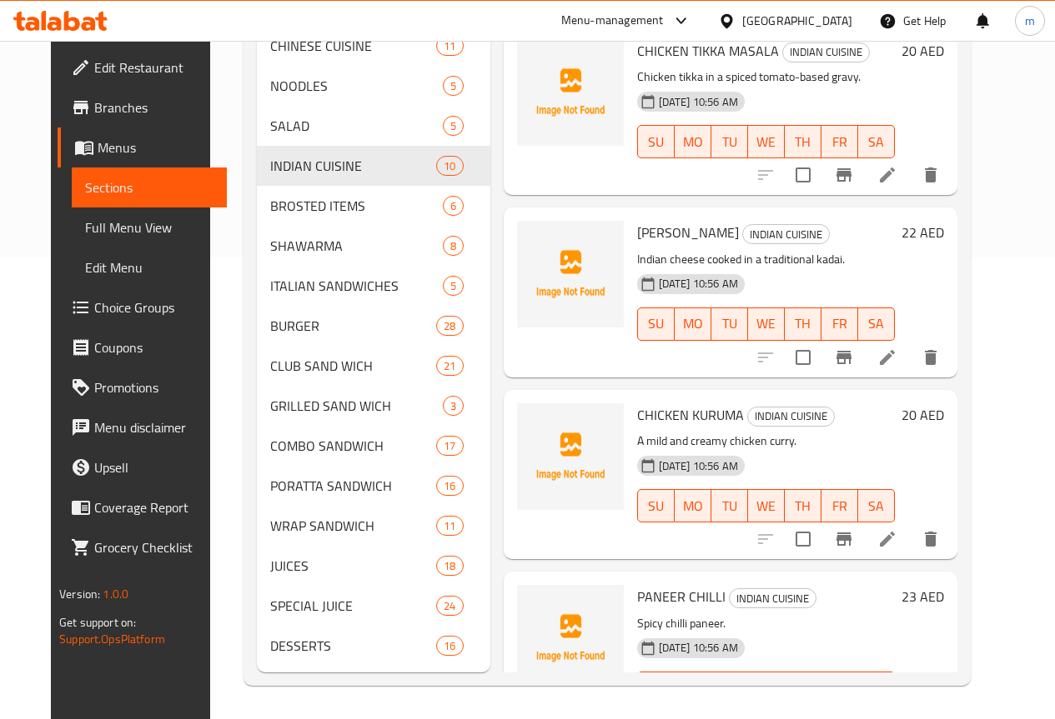
scroll to position [487, 0]
click at [897, 529] on icon at bounding box center [887, 539] width 20 height 20
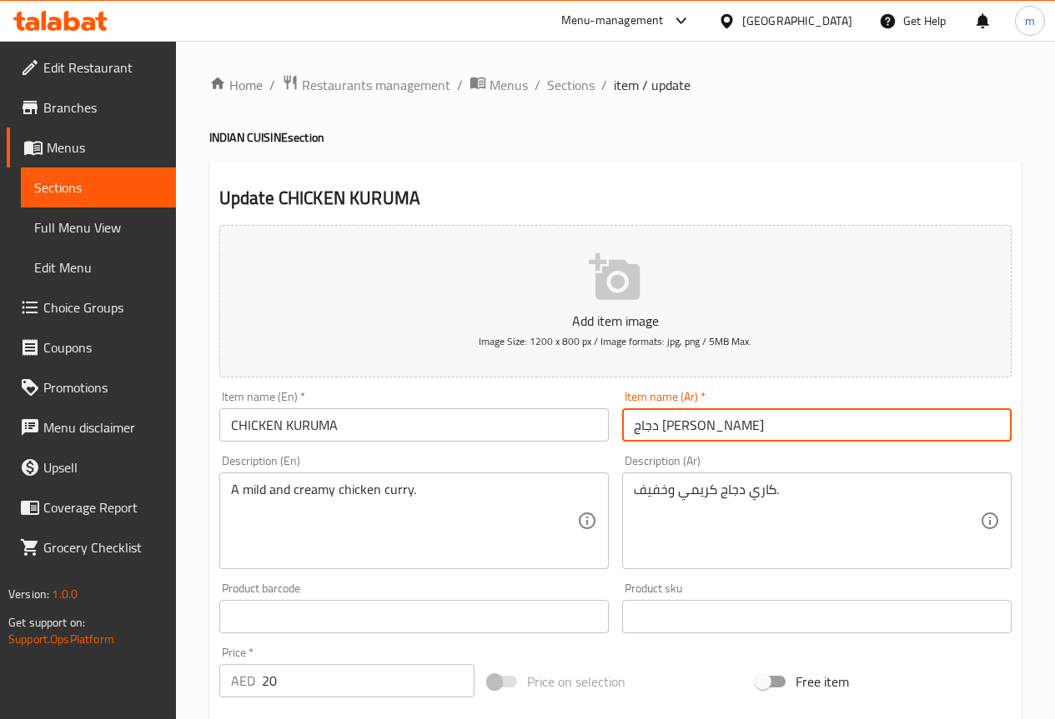
click at [727, 414] on input "دجاج [PERSON_NAME]" at bounding box center [816, 424] width 389 height 33
drag, startPoint x: 976, startPoint y: 427, endPoint x: 1135, endPoint y: 431, distance: 159.3
click at [1054, 431] on html "​ Menu-management [GEOGRAPHIC_DATA] Get Help m Edit Restaurant Branches Menus S…" at bounding box center [527, 359] width 1055 height 719
type input "[PERSON_NAME]"
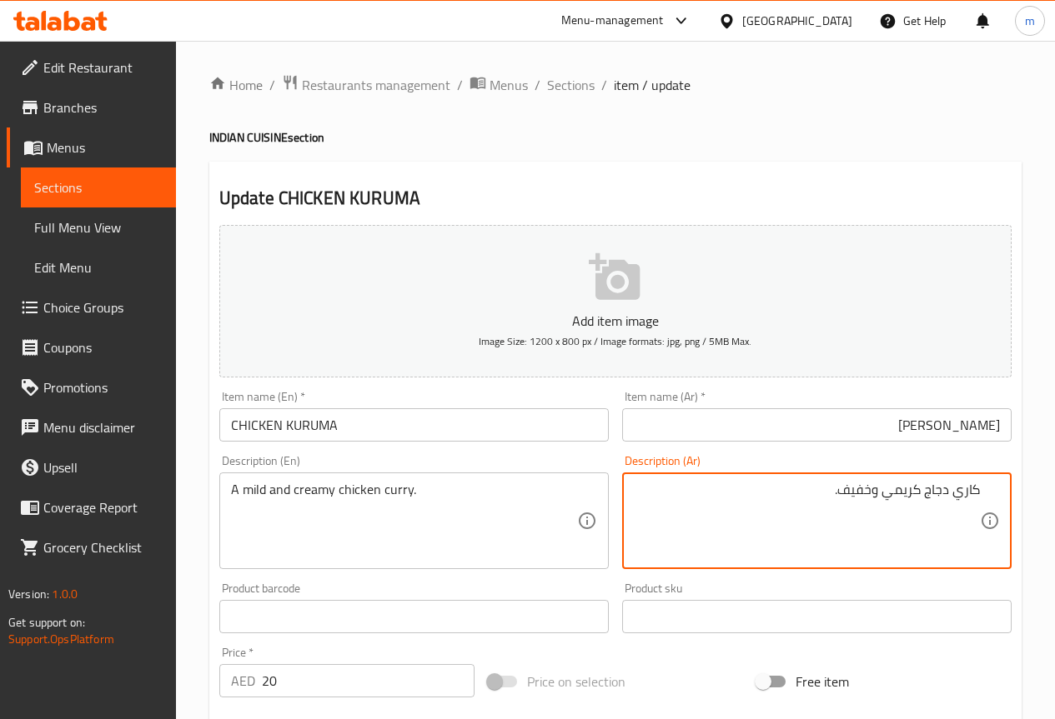
drag, startPoint x: 925, startPoint y: 493, endPoint x: 949, endPoint y: 493, distance: 24.2
click at [949, 493] on textarea "كاري دجاج كريمي وخفيف." at bounding box center [807, 521] width 346 height 79
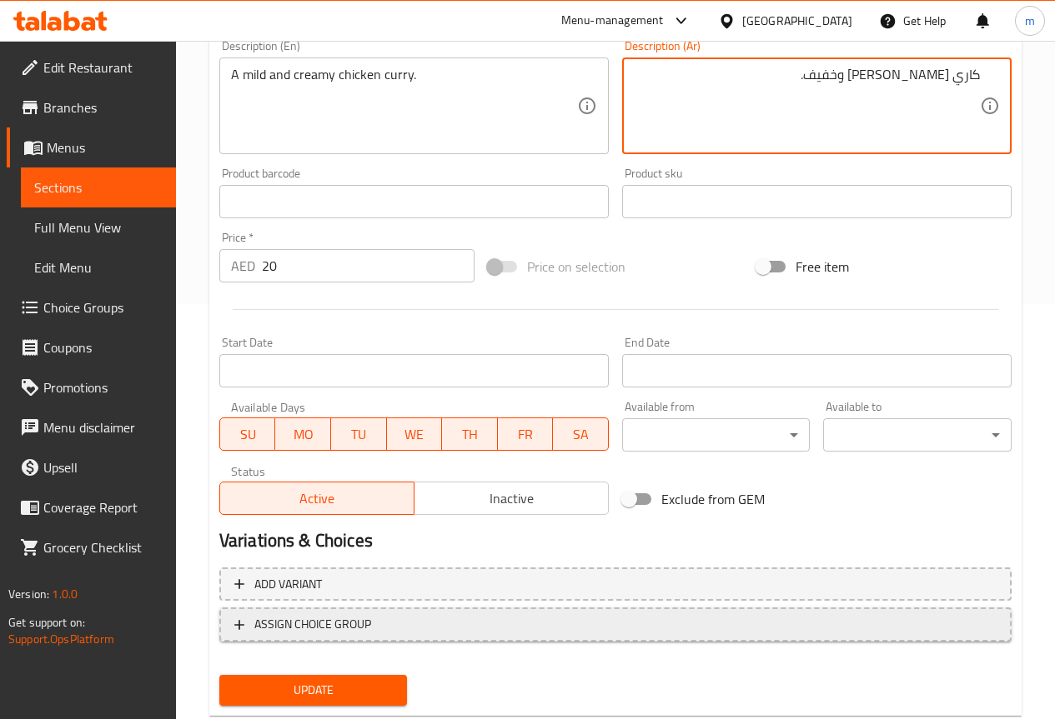
scroll to position [417, 0]
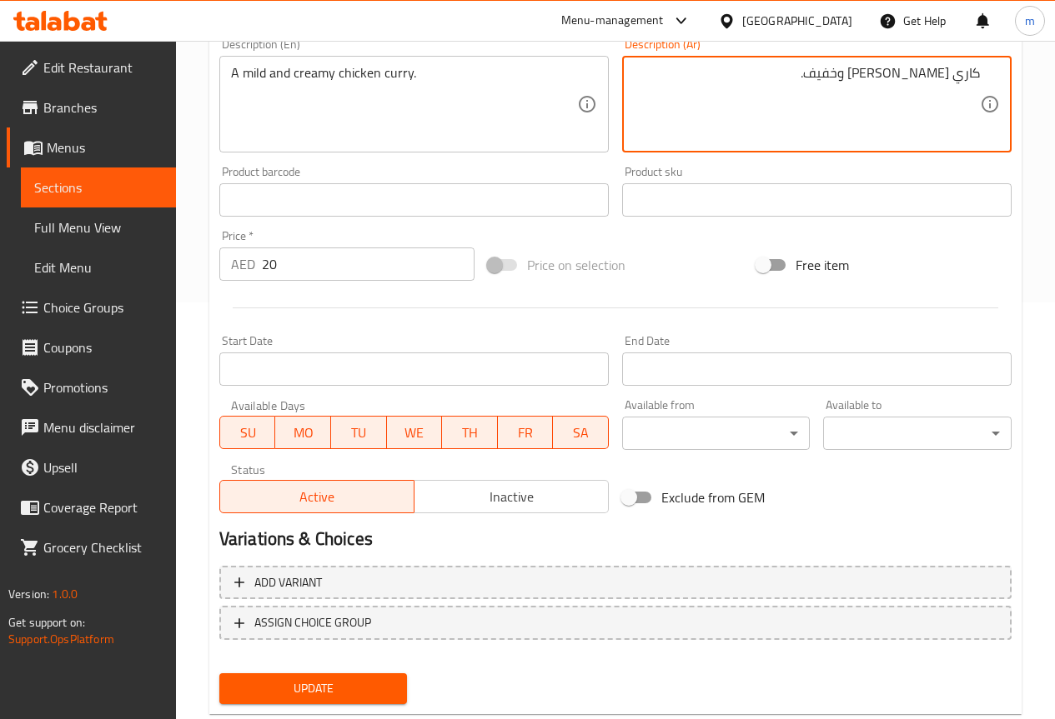
type textarea "كاري [PERSON_NAME] وخفيف."
click at [312, 695] on span "Update" at bounding box center [314, 689] width 162 height 21
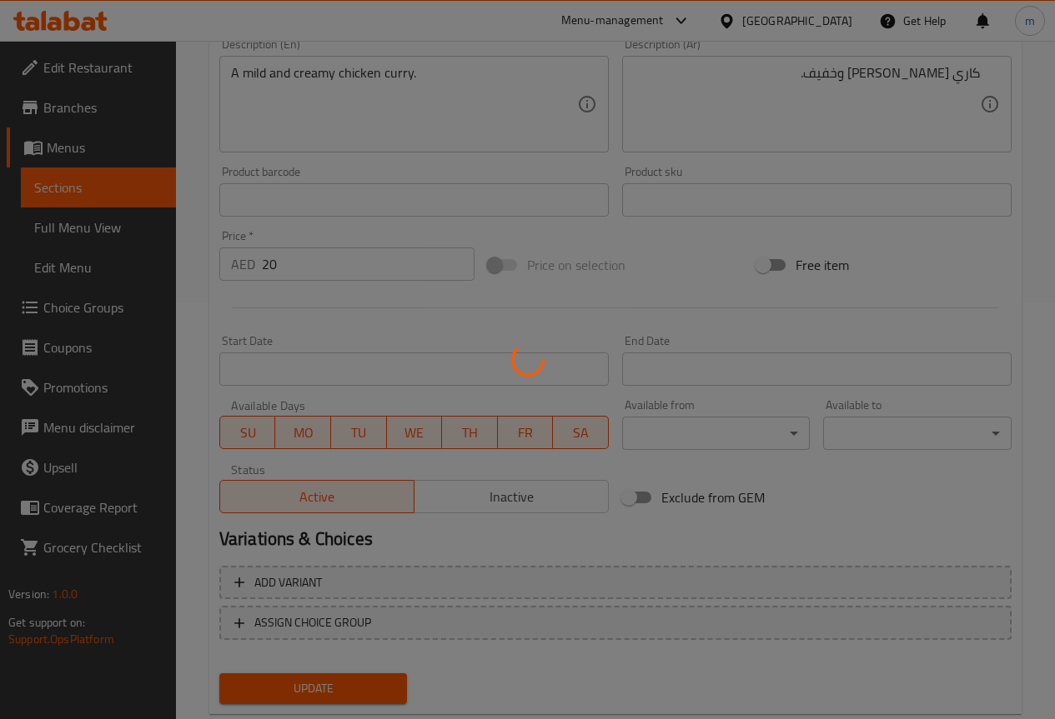
scroll to position [0, 0]
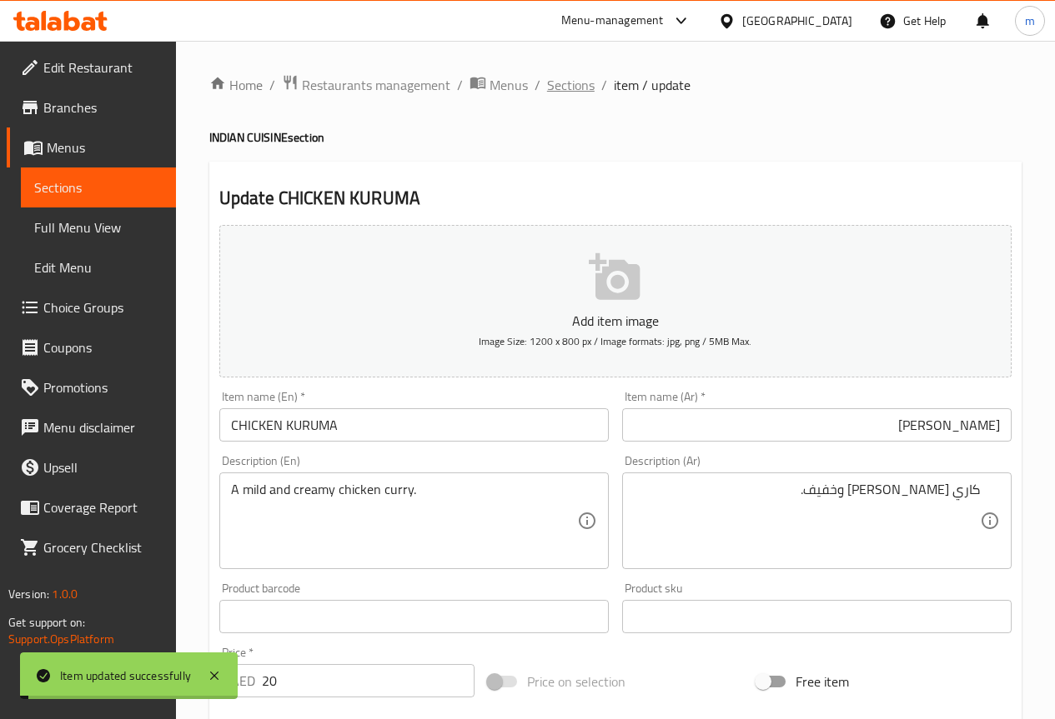
click at [574, 82] on span "Sections" at bounding box center [571, 85] width 48 height 20
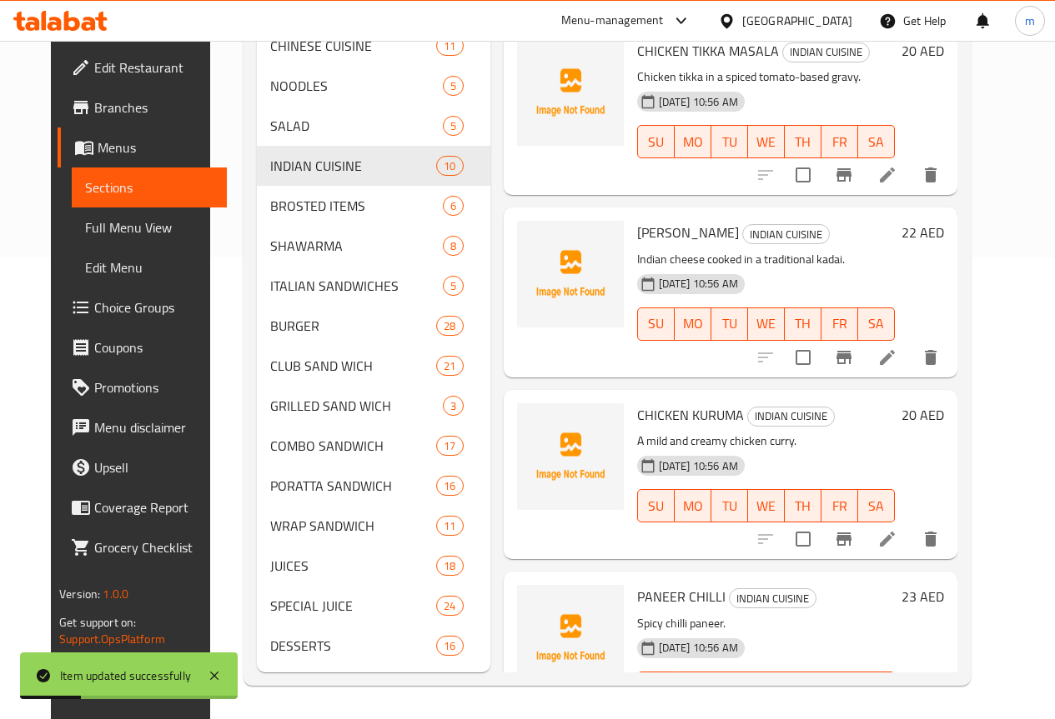
scroll to position [487, 0]
click at [897, 712] on icon at bounding box center [887, 722] width 20 height 20
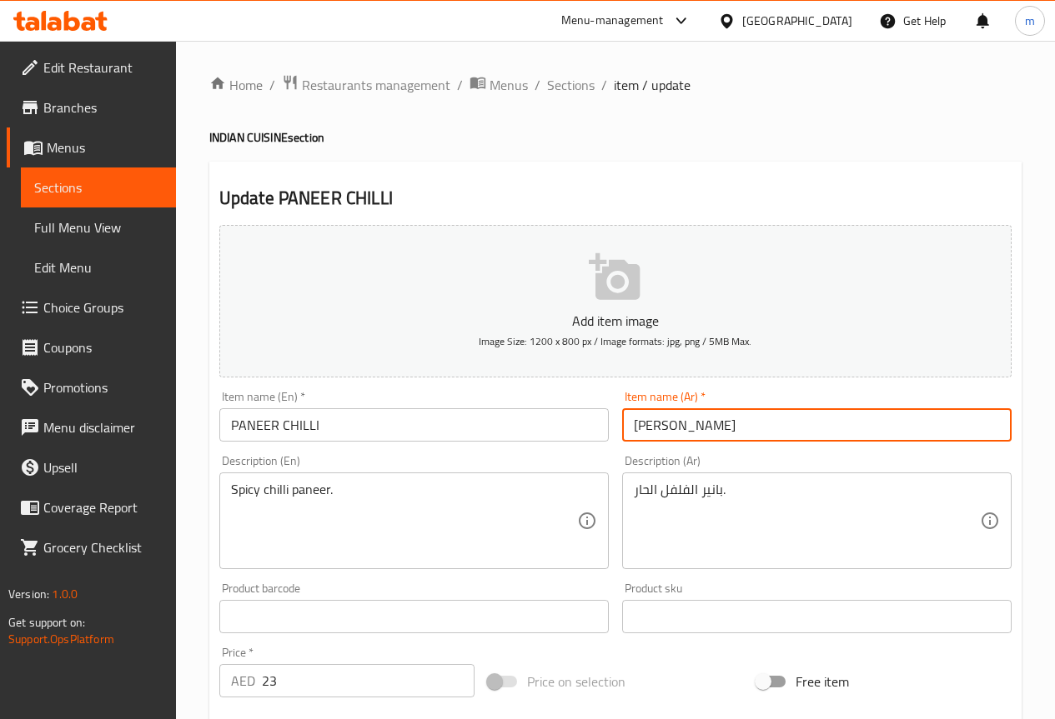
click at [714, 418] on input "[PERSON_NAME]" at bounding box center [816, 424] width 389 height 33
type input "بانير بالفلفل"
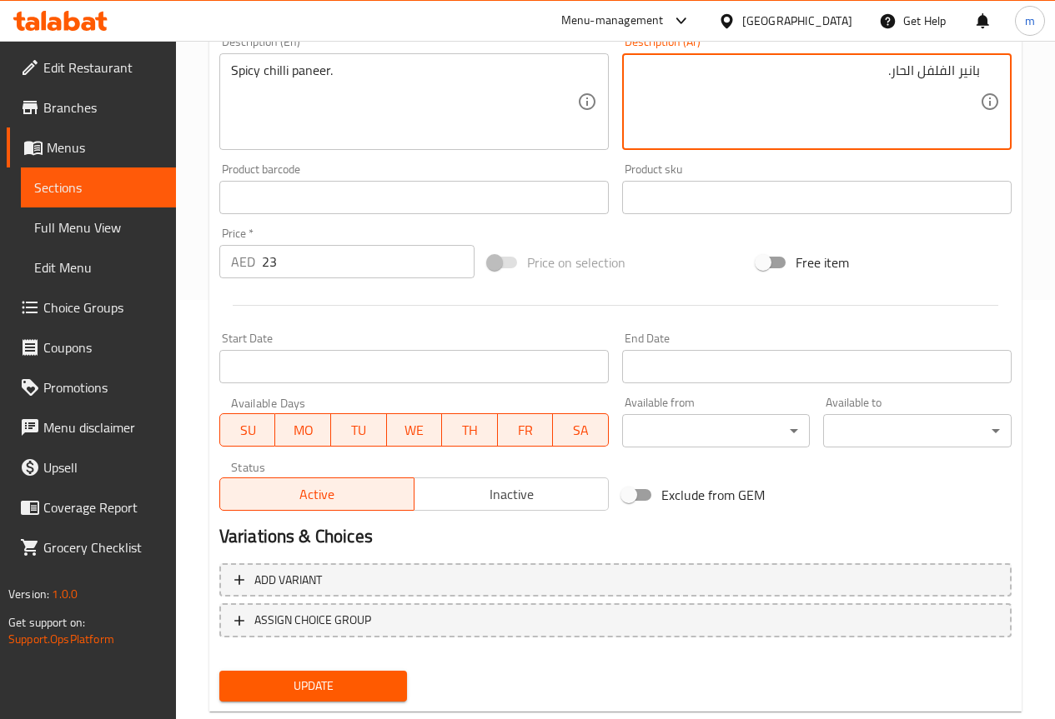
scroll to position [459, 0]
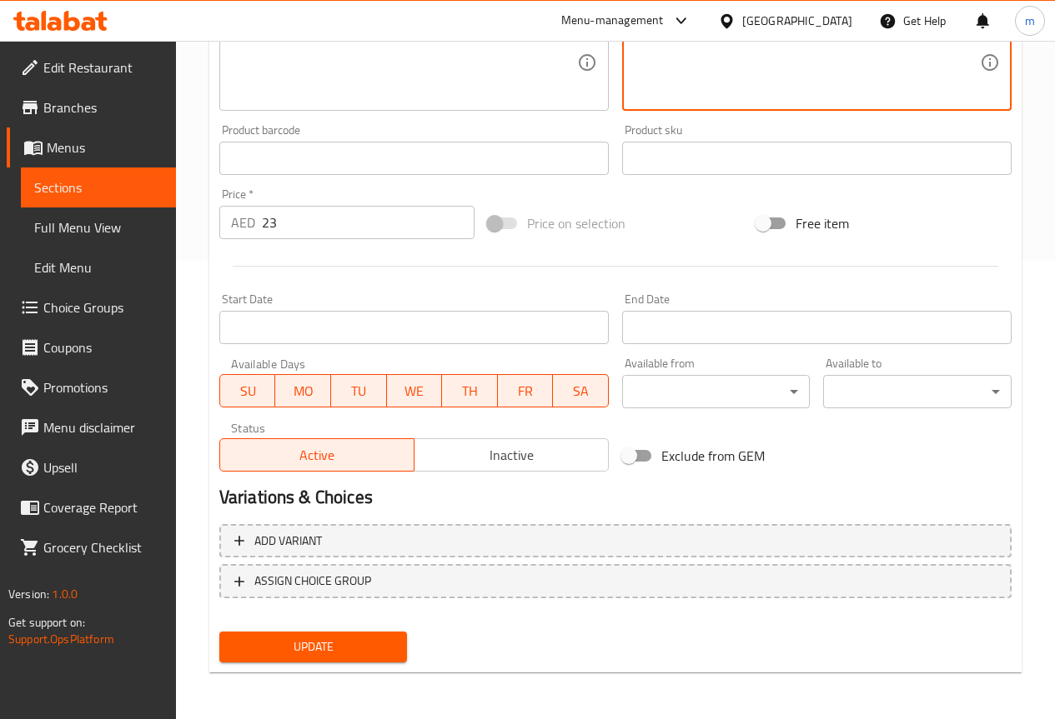
drag, startPoint x: 343, startPoint y: 656, endPoint x: 355, endPoint y: 650, distance: 13.8
click at [343, 654] on span "Update" at bounding box center [314, 647] width 162 height 21
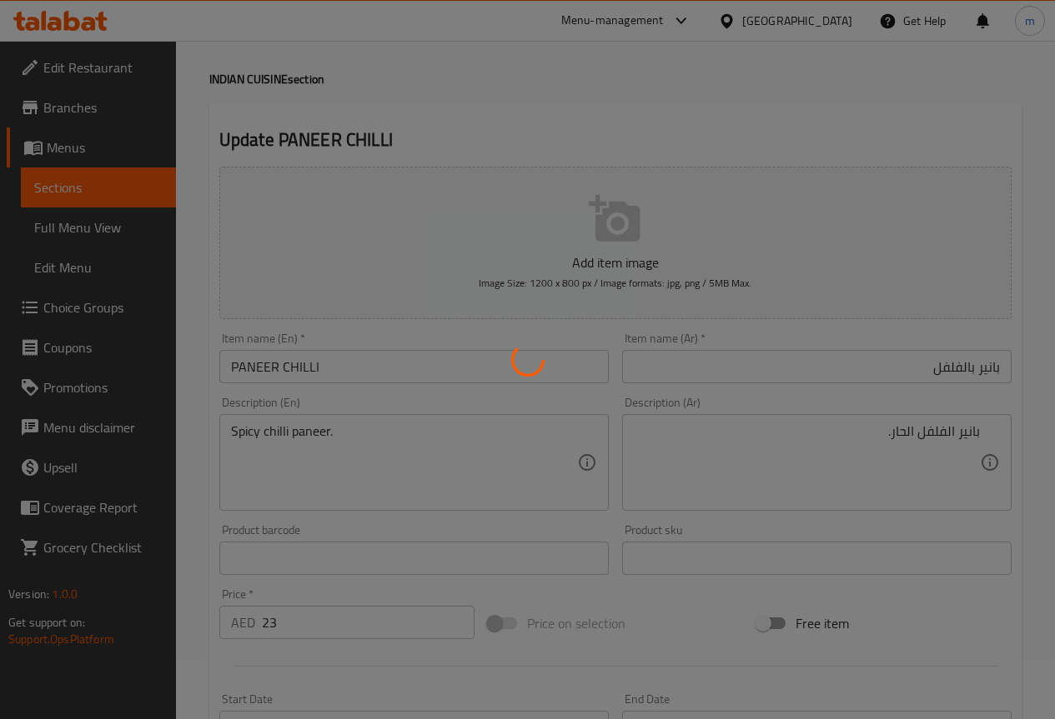
scroll to position [0, 0]
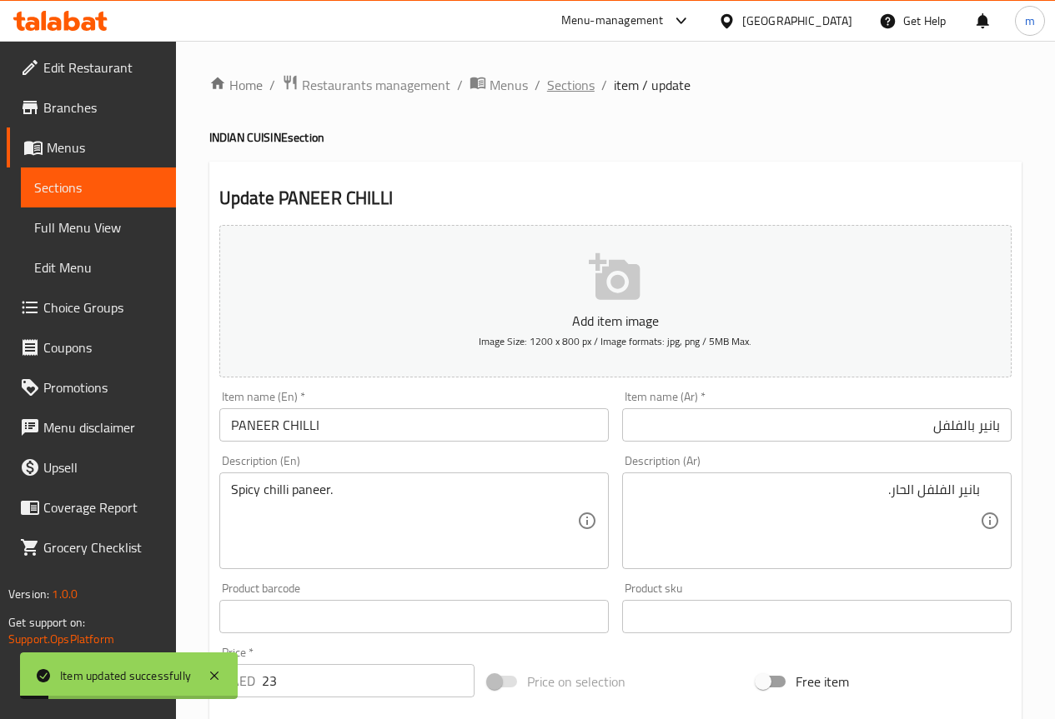
click at [551, 86] on span "Sections" at bounding box center [571, 85] width 48 height 20
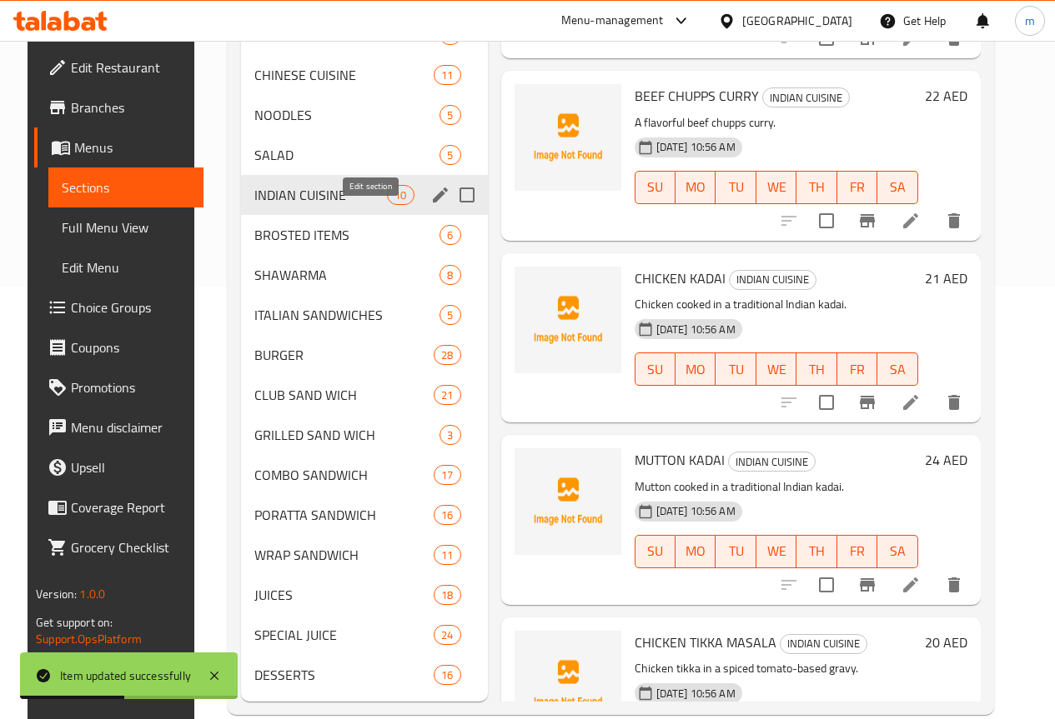
scroll to position [403, 0]
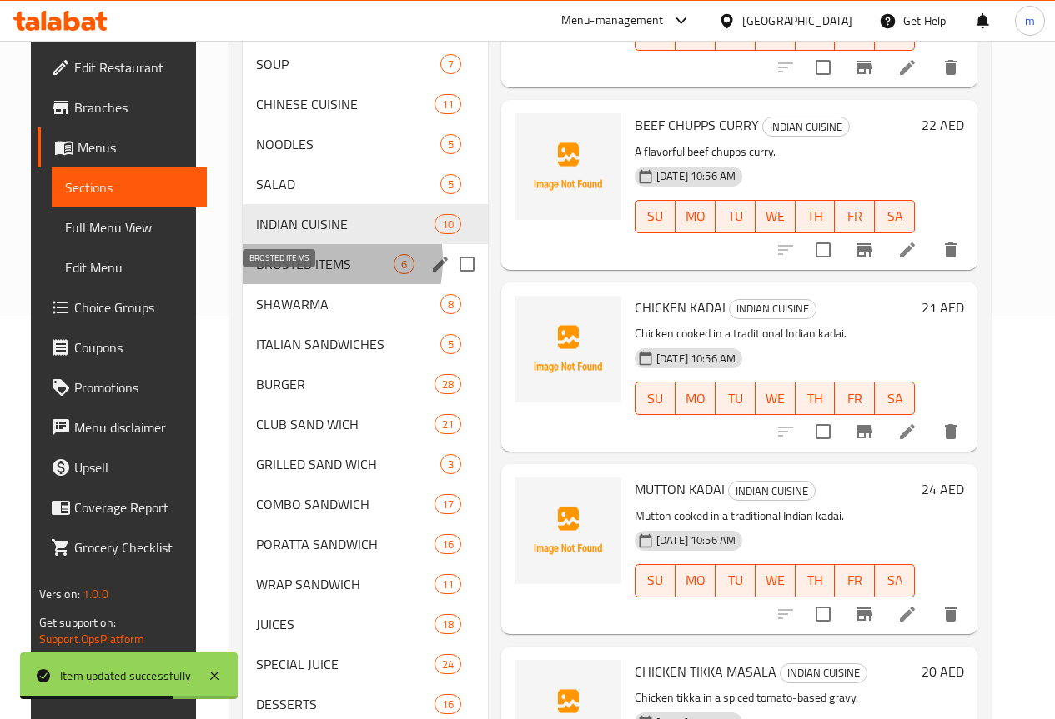
click at [280, 274] on span "BROSTED ITEMS" at bounding box center [325, 264] width 138 height 20
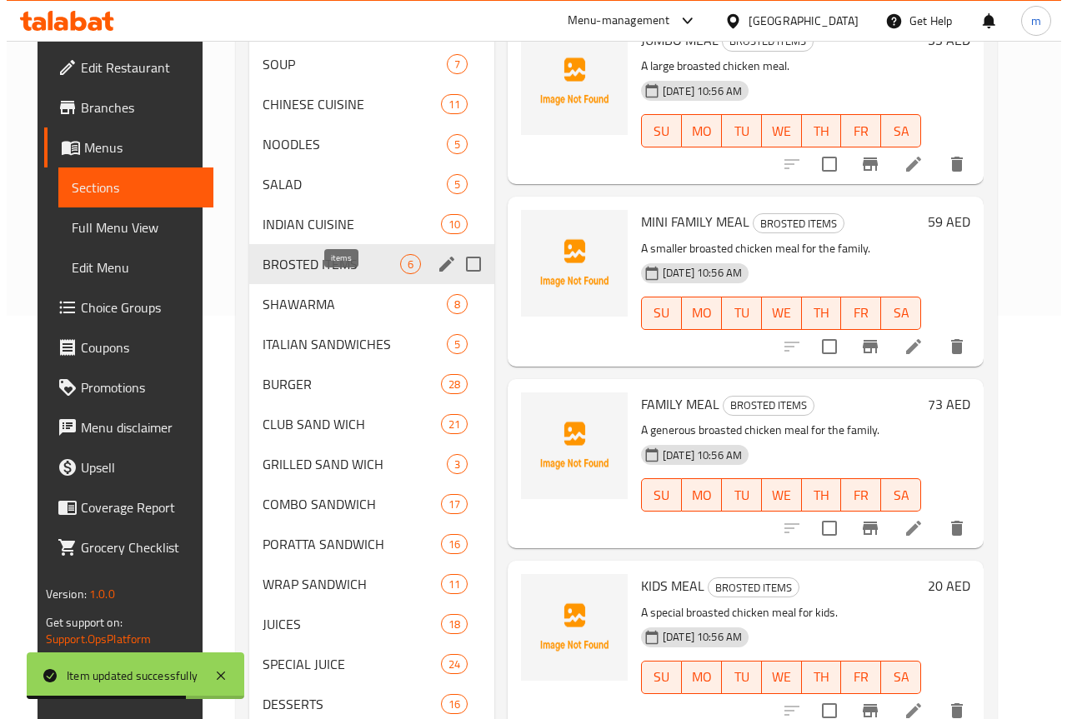
scroll to position [187, 0]
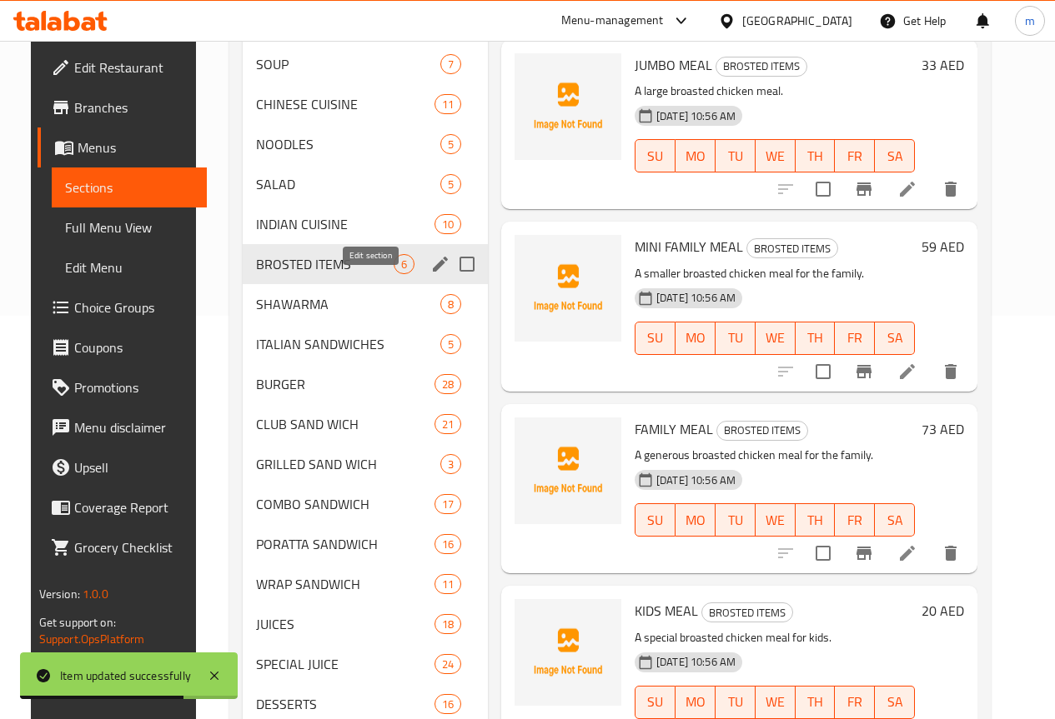
click at [433, 272] on icon "edit" at bounding box center [440, 264] width 15 height 15
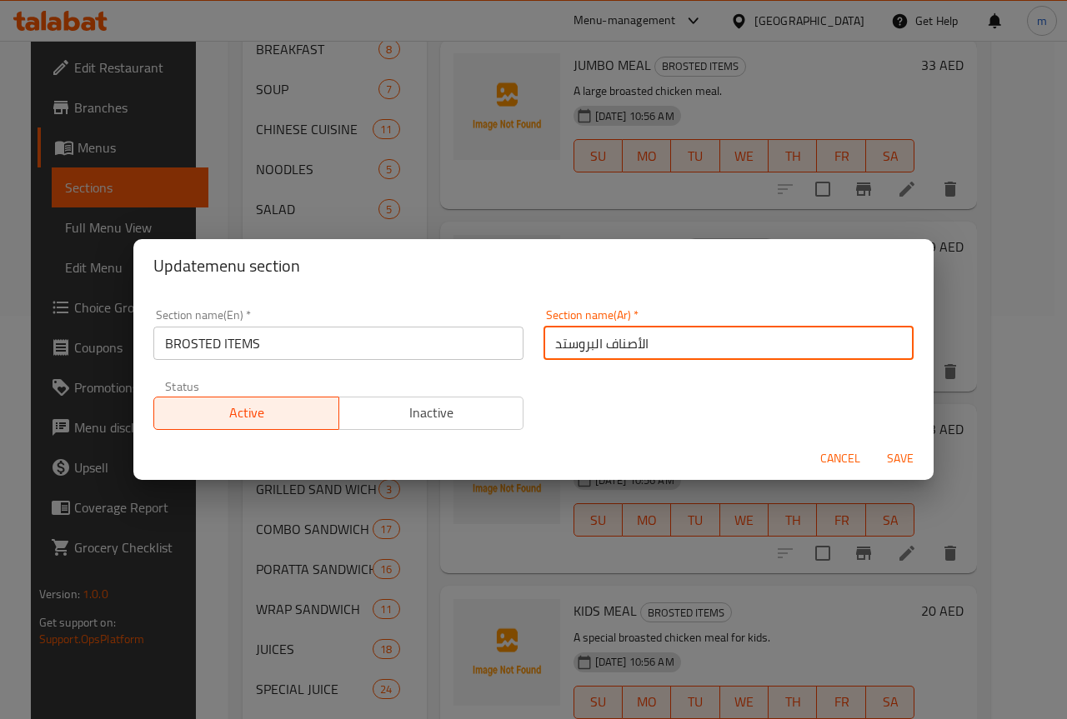
click at [654, 339] on input "الأصناف البروستد" at bounding box center [729, 343] width 370 height 33
drag, startPoint x: 847, startPoint y: 347, endPoint x: 1023, endPoint y: 358, distance: 176.2
click at [1021, 358] on div "Update menu section Section name(En)   * BROSTED ITEMS Section name(En) * Secti…" at bounding box center [533, 359] width 1067 height 719
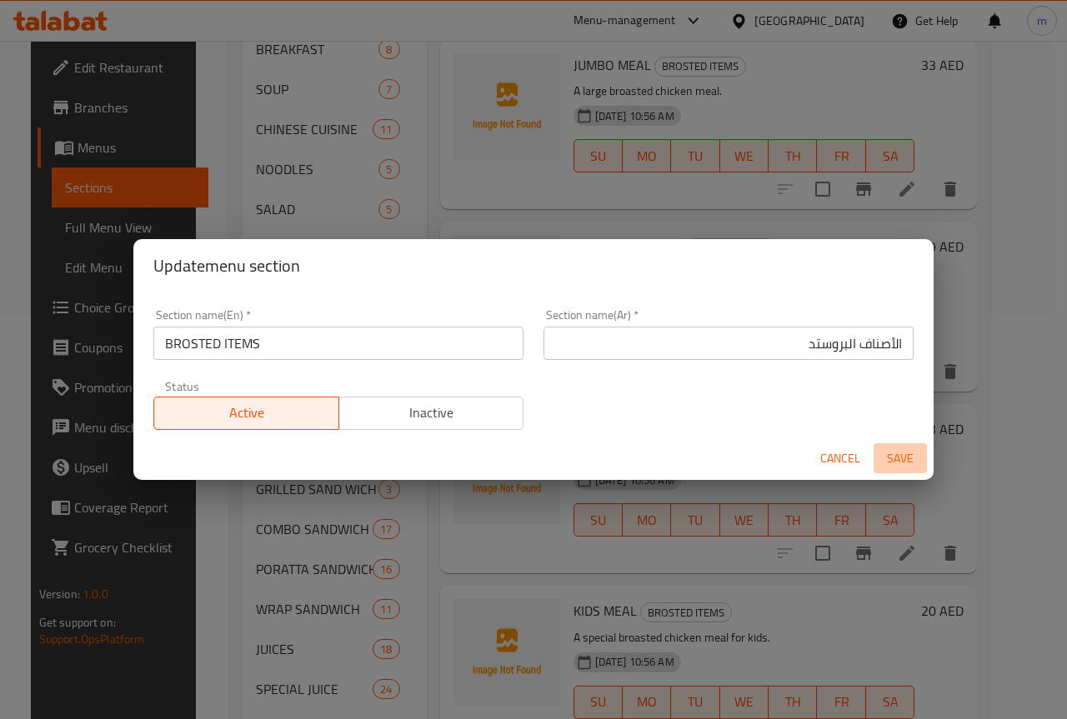
click at [900, 459] on span "Save" at bounding box center [900, 459] width 40 height 21
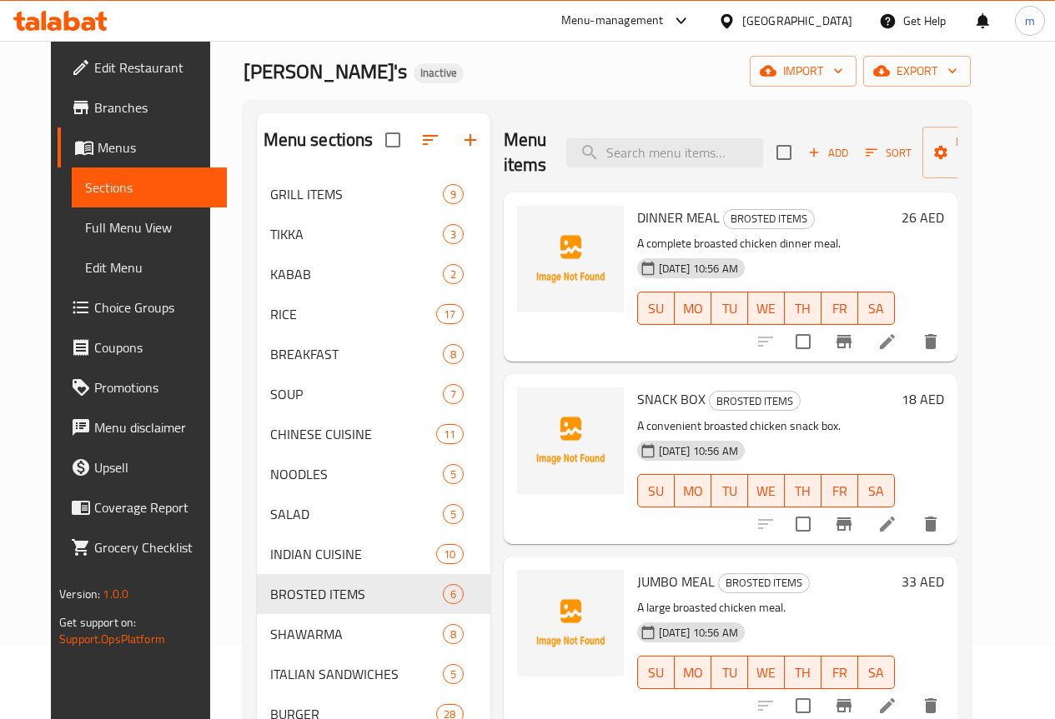
scroll to position [70, 0]
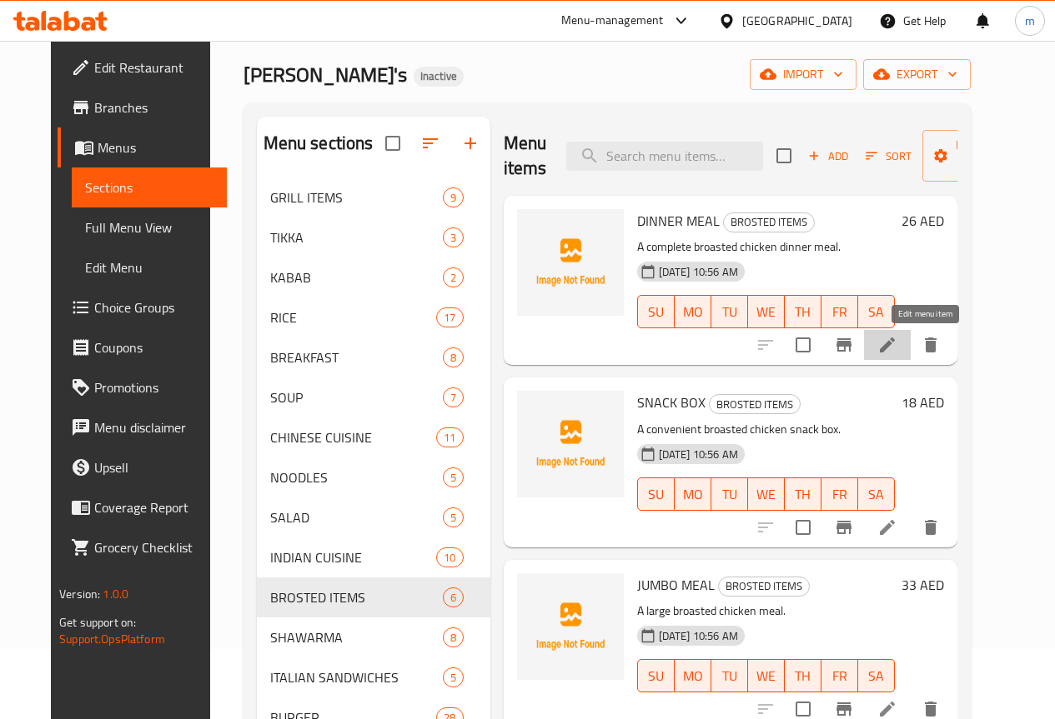
click at [895, 347] on icon at bounding box center [887, 345] width 15 height 15
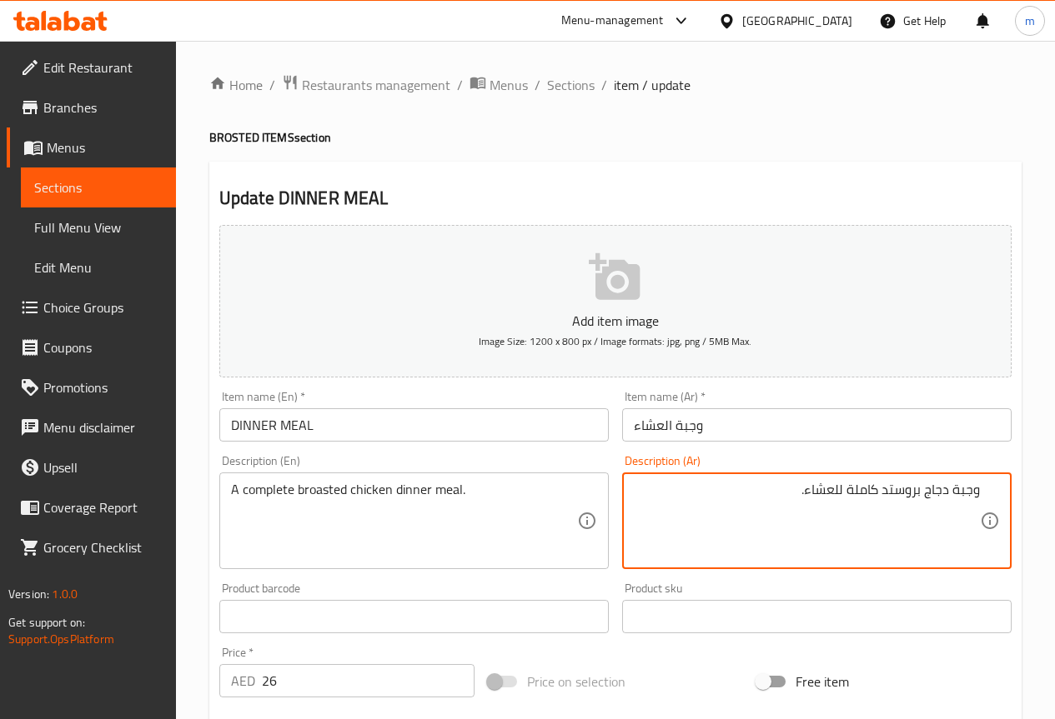
drag, startPoint x: 885, startPoint y: 492, endPoint x: 889, endPoint y: 500, distance: 9.0
click at [889, 500] on textarea "وجبة دجاج بروستد كاملة للعشاء." at bounding box center [807, 521] width 346 height 79
drag, startPoint x: 928, startPoint y: 496, endPoint x: 950, endPoint y: 504, distance: 23.2
click at [950, 504] on textarea "وجبة دجاج بروستد كاملة للعشاء." at bounding box center [807, 521] width 346 height 79
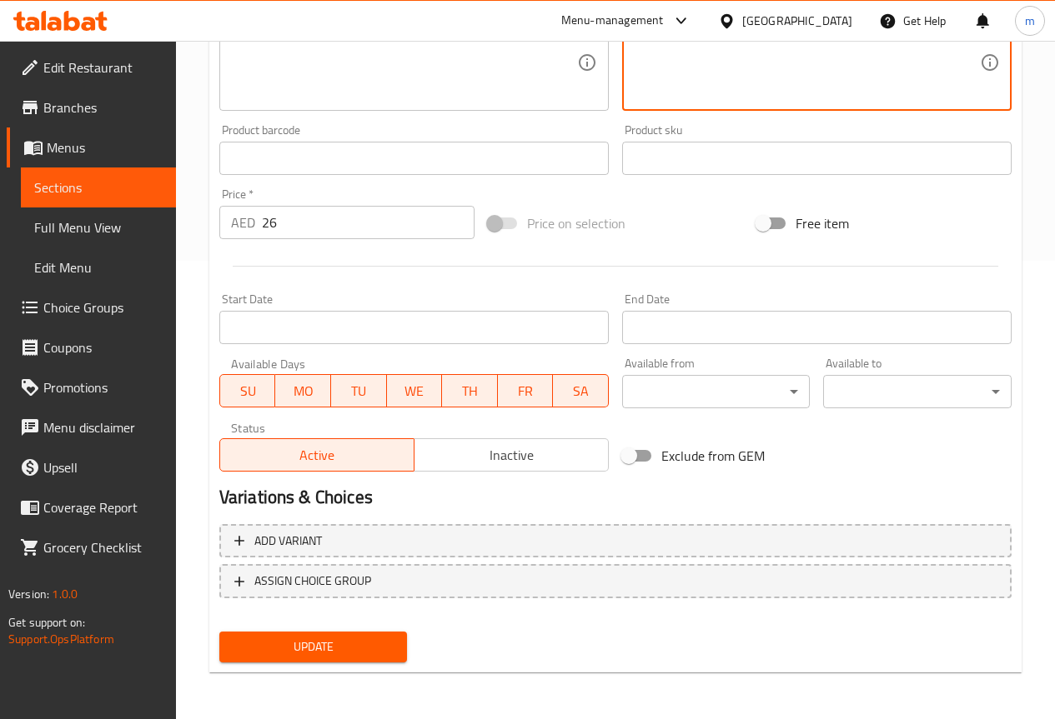
type textarea "وجبة فراخ بروستد كاملة للعشاء."
click at [378, 655] on span "Update" at bounding box center [314, 647] width 162 height 21
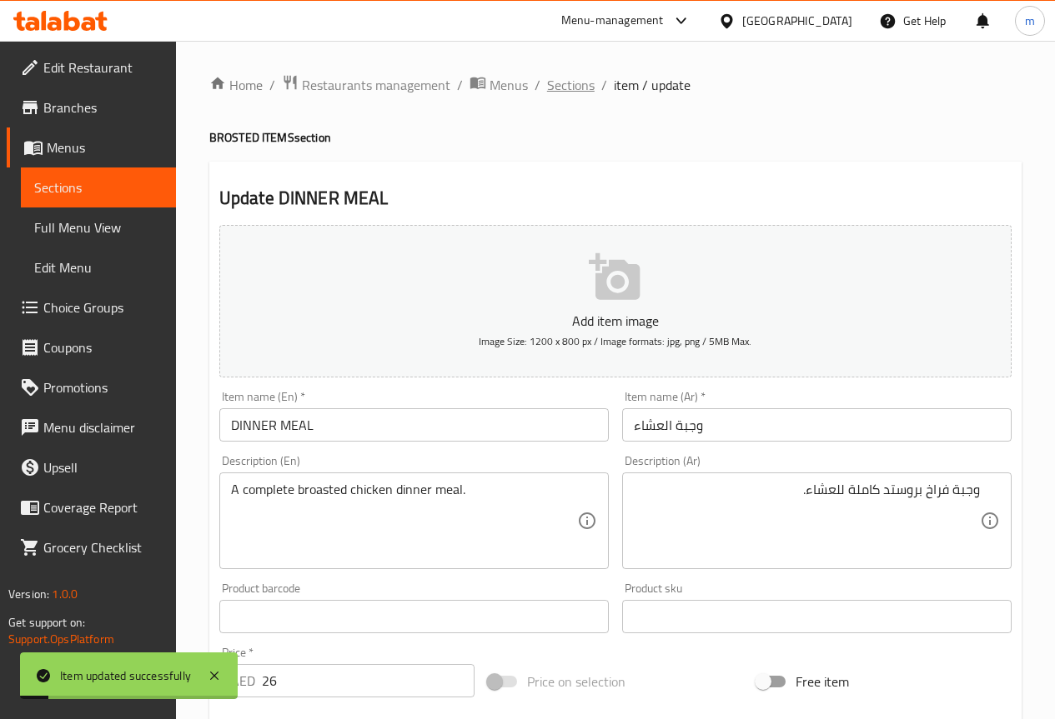
click at [554, 89] on span "Sections" at bounding box center [571, 85] width 48 height 20
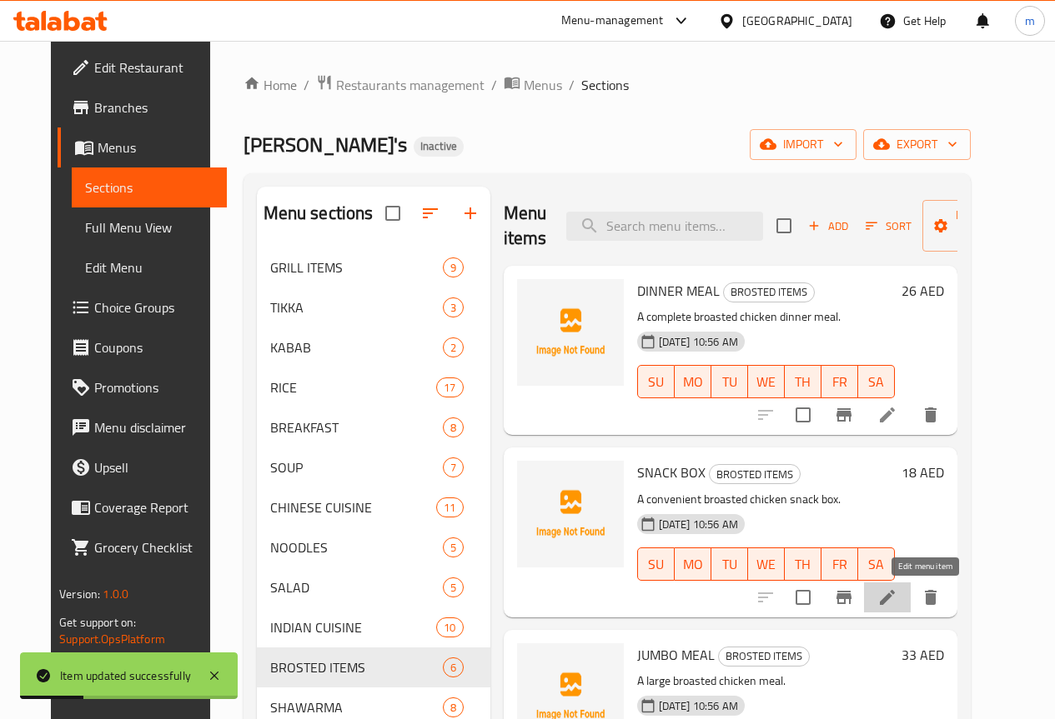
click at [897, 594] on icon at bounding box center [887, 598] width 20 height 20
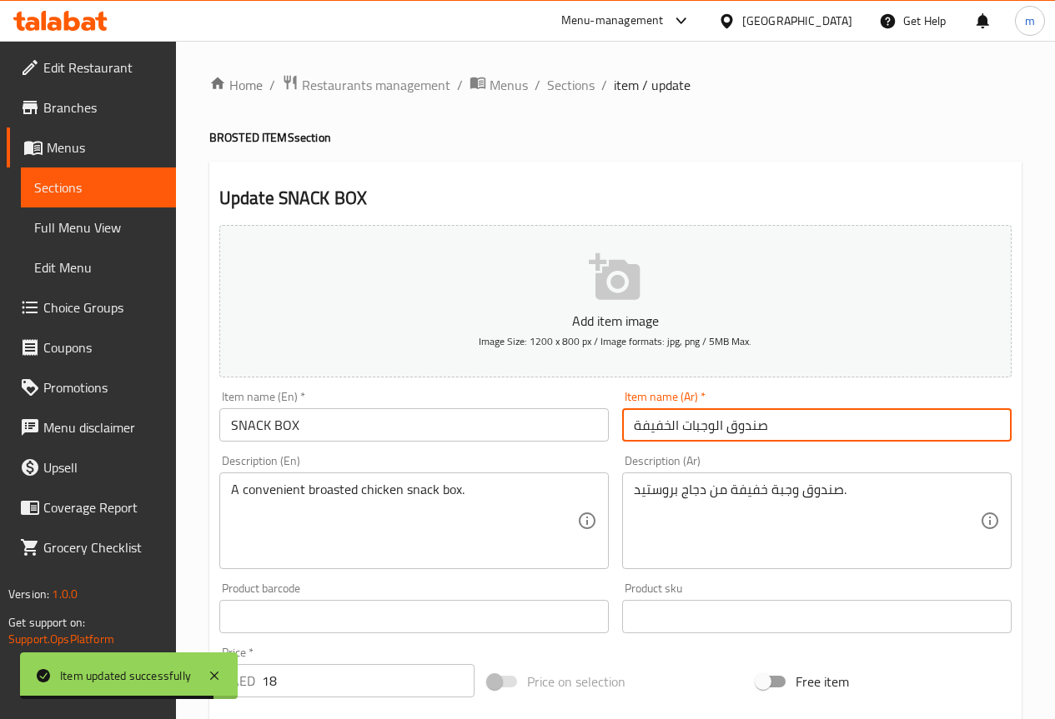
drag, startPoint x: 634, startPoint y: 426, endPoint x: 1280, endPoint y: 467, distance: 648.2
click at [1054, 467] on html "Item updated successfully ​ Menu-management [GEOGRAPHIC_DATA] Get Help m Edit R…" at bounding box center [527, 359] width 1055 height 719
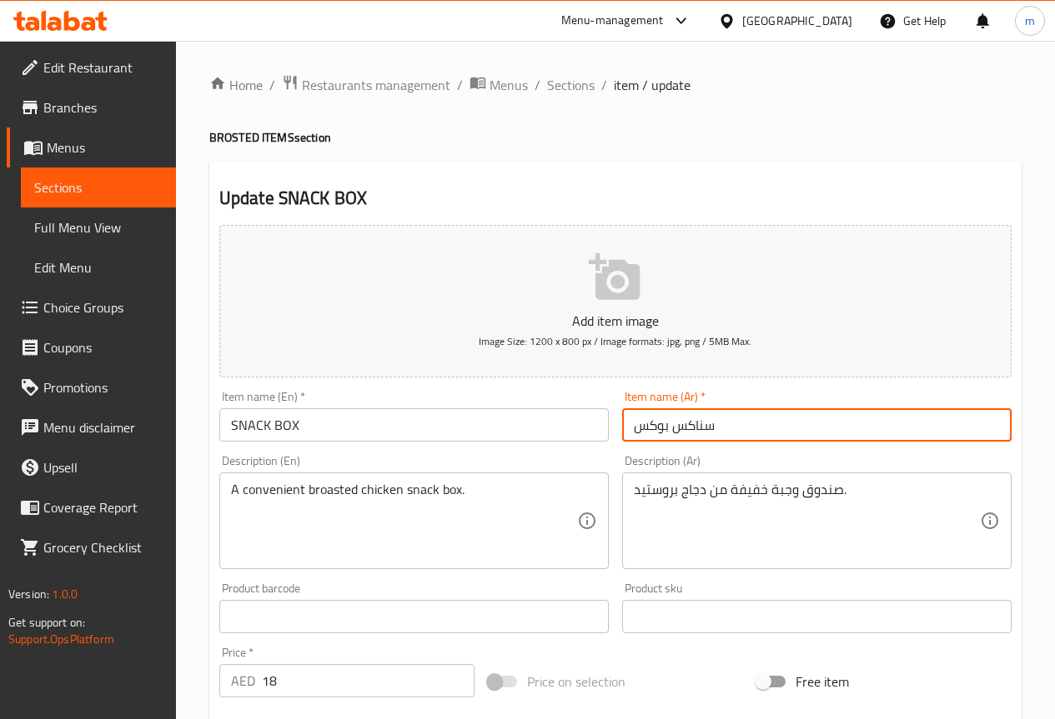
type input "سناكس بوكس"
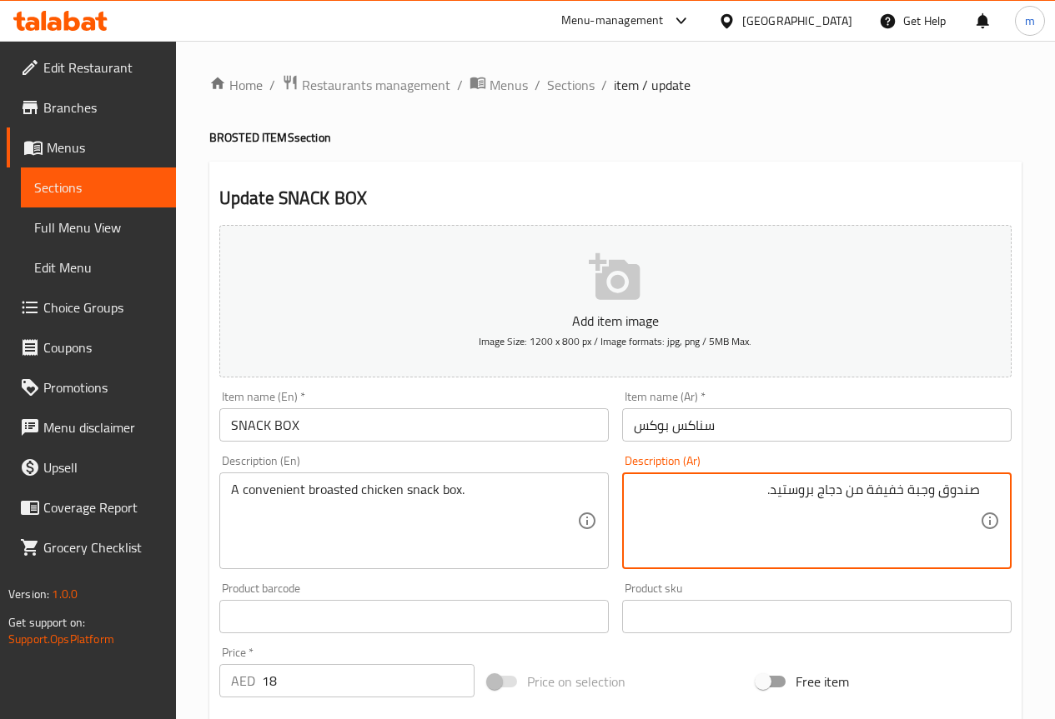
drag, startPoint x: 943, startPoint y: 493, endPoint x: 1028, endPoint y: 500, distance: 85.4
click at [1028, 500] on div "Home / Restaurants management / Menus / Sections / item / update BROSTED ITEMS …" at bounding box center [615, 609] width 879 height 1137
drag, startPoint x: 881, startPoint y: 492, endPoint x: 915, endPoint y: 496, distance: 34.4
click at [917, 496] on textarea "بوكس وجبة خفيفة من دجاج بروستيد." at bounding box center [807, 521] width 346 height 79
click at [874, 489] on textarea "بوكس وجبة خفيفة من دجاج بروستيد." at bounding box center [807, 521] width 346 height 79
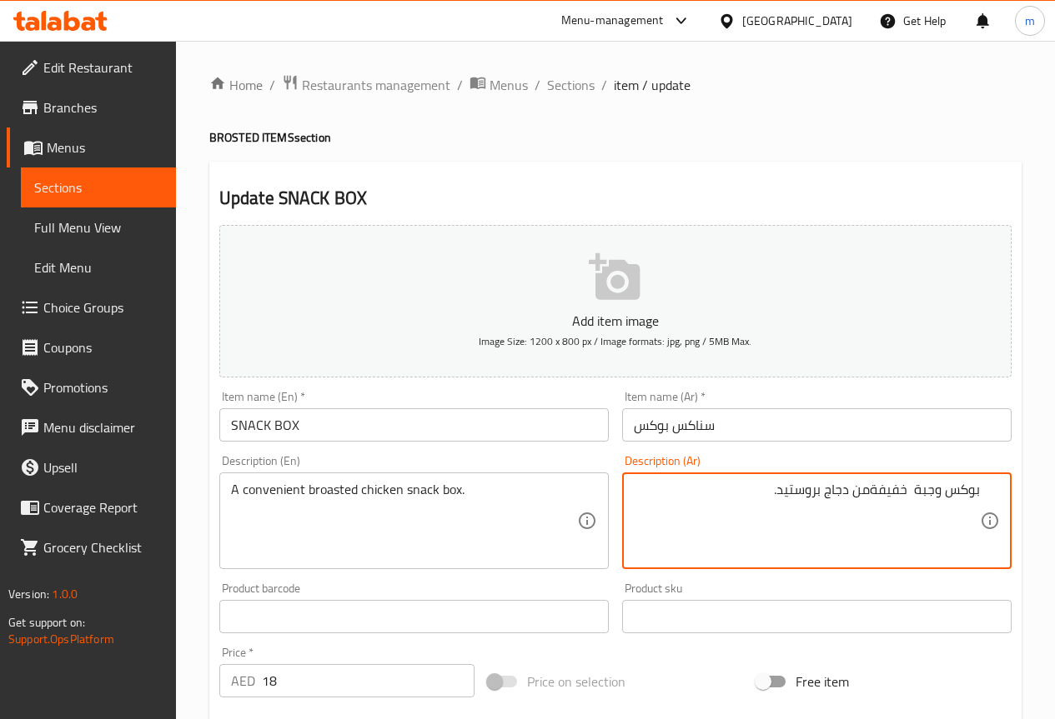
drag, startPoint x: 872, startPoint y: 489, endPoint x: 911, endPoint y: 491, distance: 39.3
click at [911, 491] on textarea "بوكس وجبة خفيفةمن دجاج بروستيد." at bounding box center [807, 521] width 346 height 79
drag, startPoint x: 822, startPoint y: 494, endPoint x: 845, endPoint y: 495, distance: 23.4
click at [845, 495] on textarea "بوكس وجبة سناكس من دجاج بروستيد." at bounding box center [807, 521] width 346 height 79
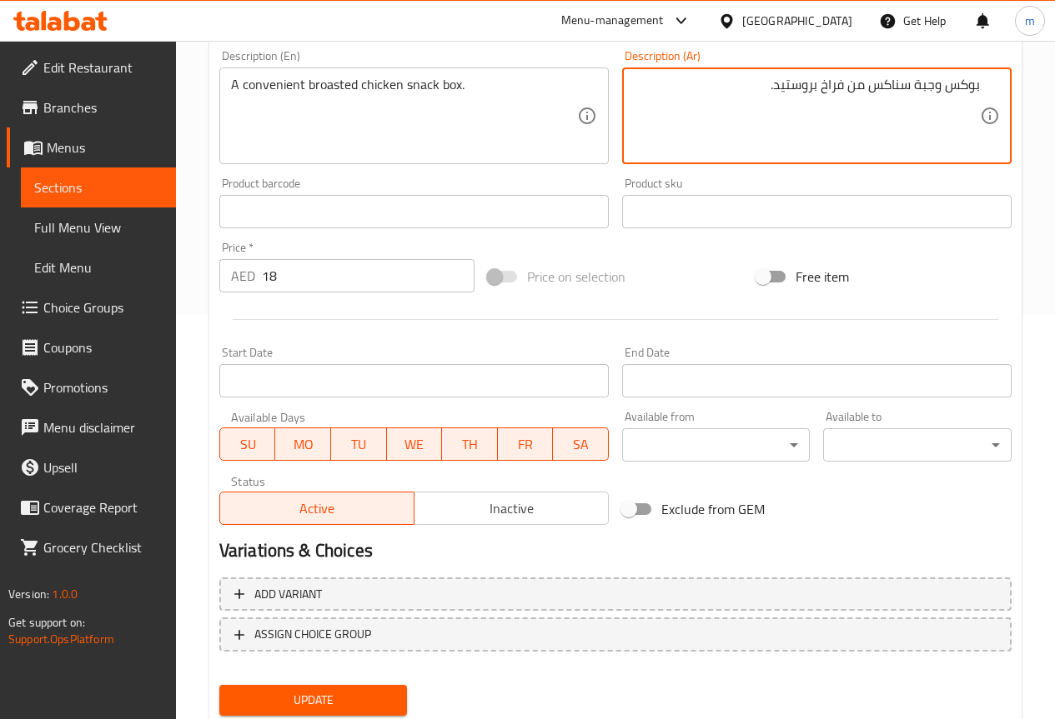
scroll to position [459, 0]
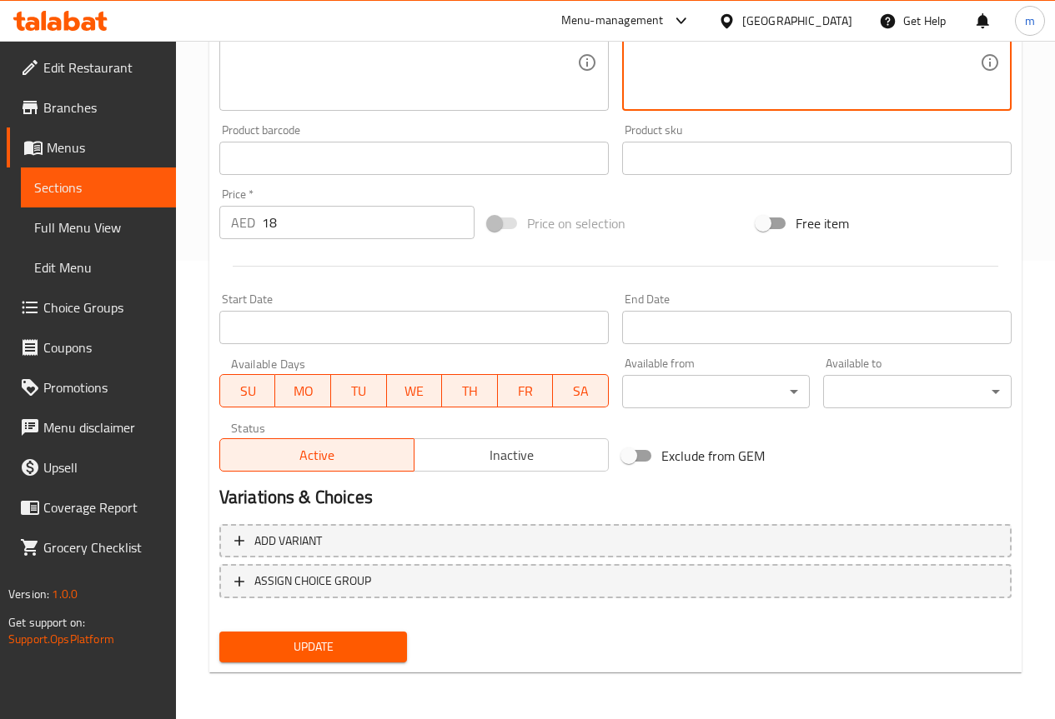
type textarea "بوكس وجبة سناكس من فراخ بروستيد."
drag, startPoint x: 355, startPoint y: 679, endPoint x: 355, endPoint y: 660, distance: 18.3
click at [355, 673] on div "Home / Restaurants management / Menus / Sections / item / update BROSTED ITEMS …" at bounding box center [615, 151] width 812 height 1070
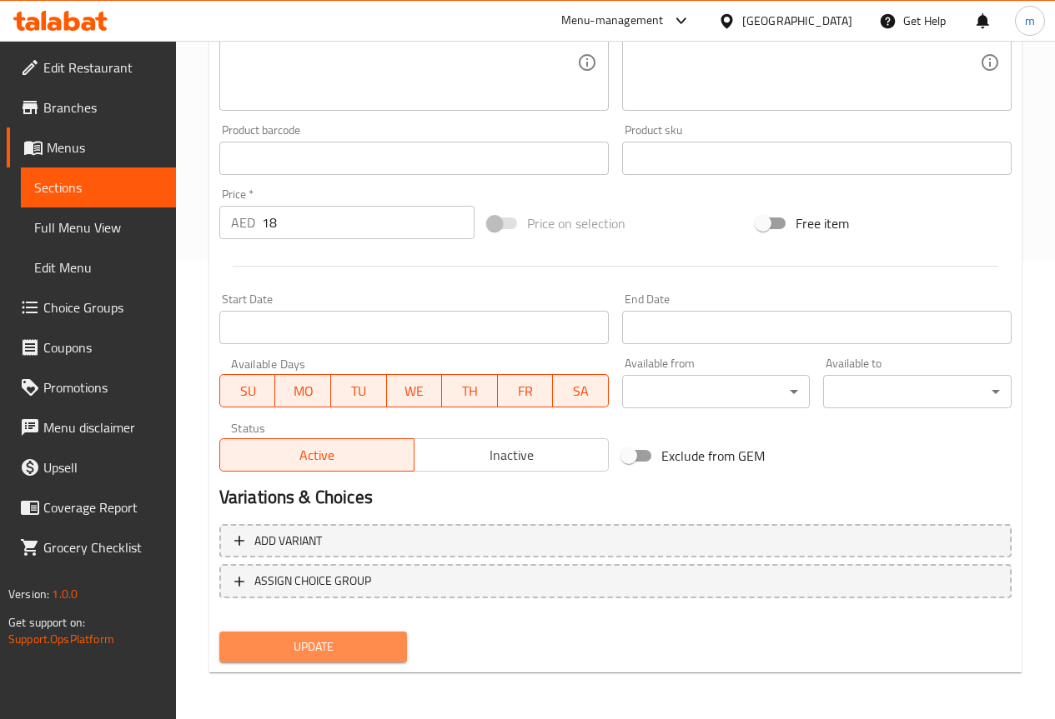
click at [355, 660] on button "Update" at bounding box center [313, 647] width 188 height 31
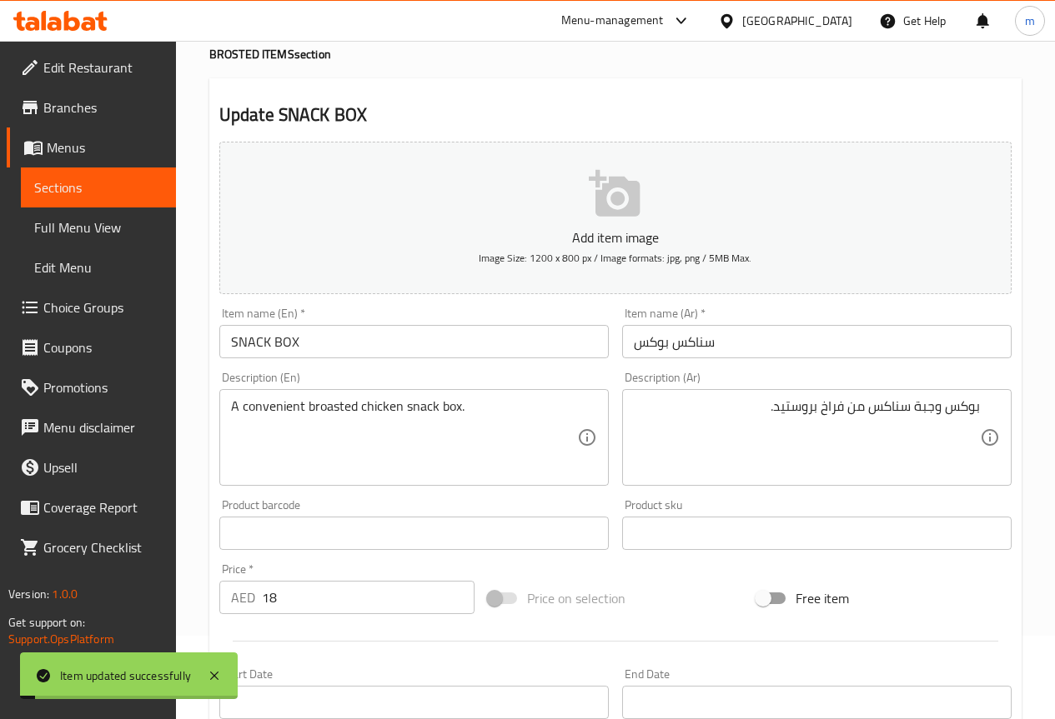
scroll to position [0, 0]
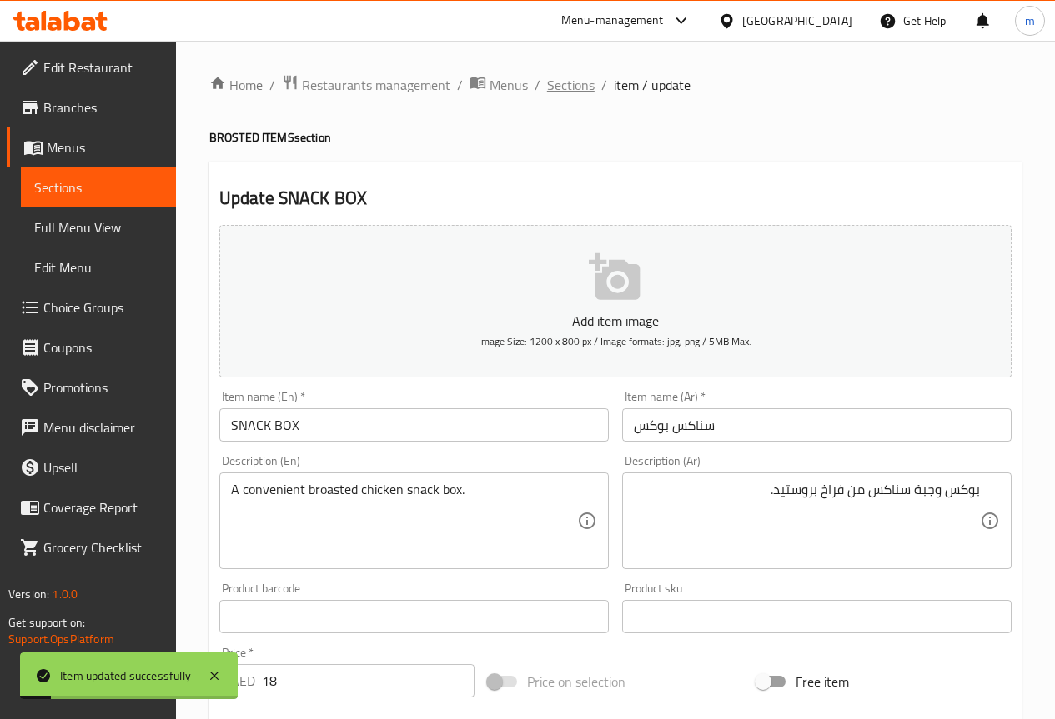
click at [564, 90] on span "Sections" at bounding box center [571, 85] width 48 height 20
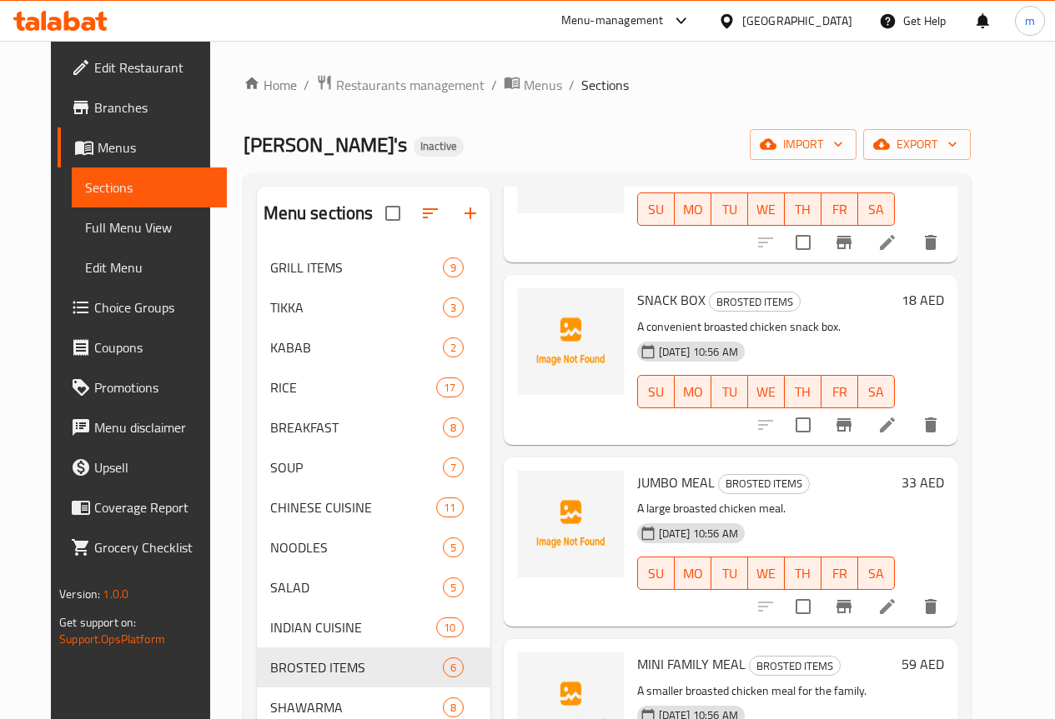
scroll to position [187, 0]
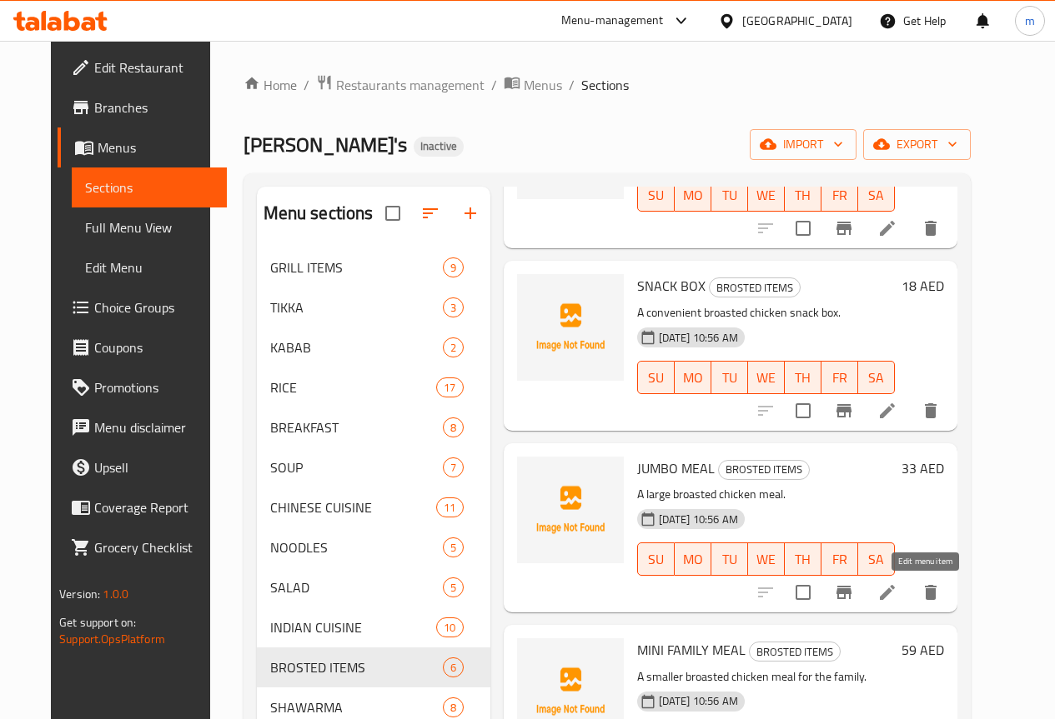
click at [897, 589] on icon at bounding box center [887, 593] width 20 height 20
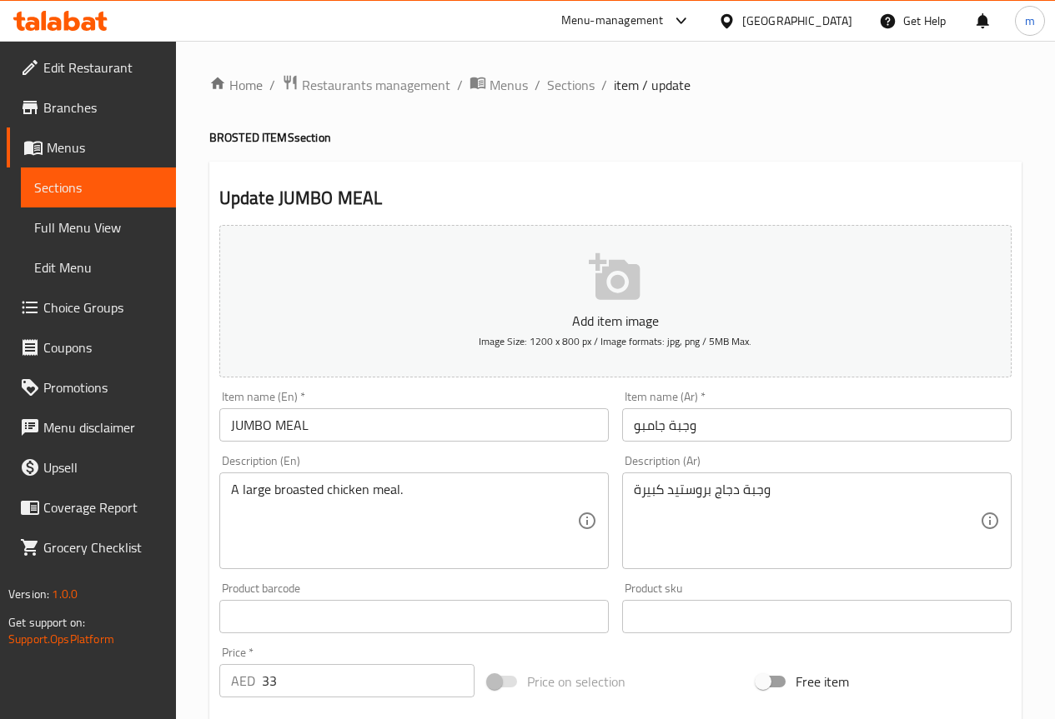
click at [771, 423] on input "وجبة جامبو" at bounding box center [816, 424] width 389 height 33
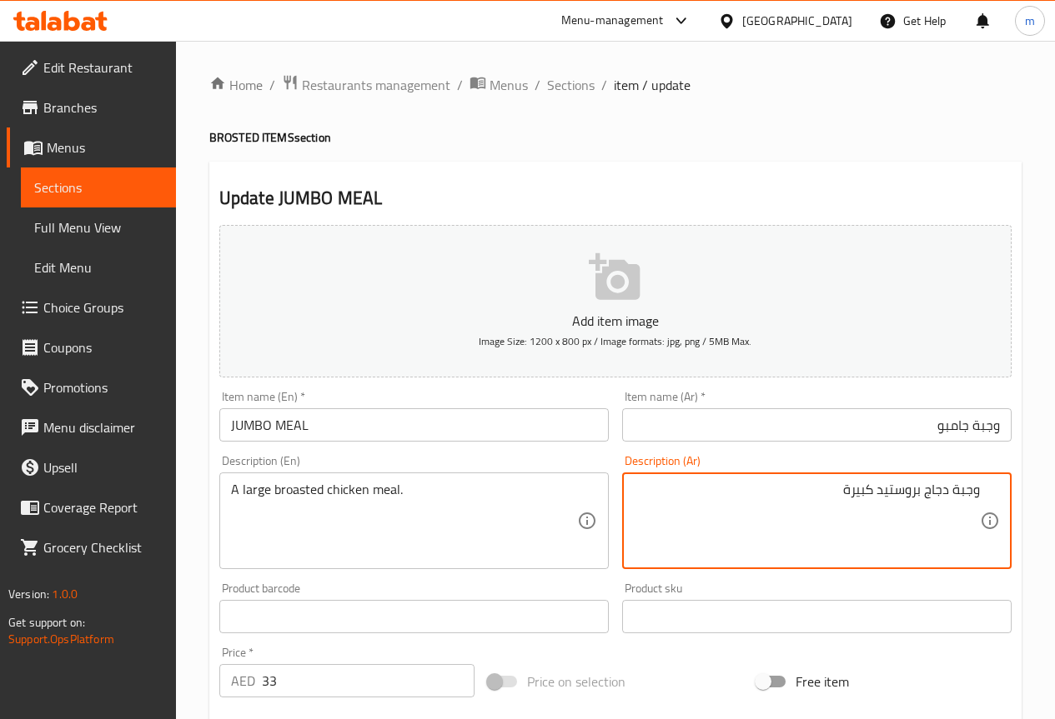
drag, startPoint x: 924, startPoint y: 499, endPoint x: 950, endPoint y: 502, distance: 26.0
click at [950, 502] on textarea "وجبة دجاج بروستيد كبيرة" at bounding box center [807, 521] width 346 height 79
click at [889, 486] on textarea "وجبة فراخ بروستيد كبيرة" at bounding box center [807, 521] width 346 height 79
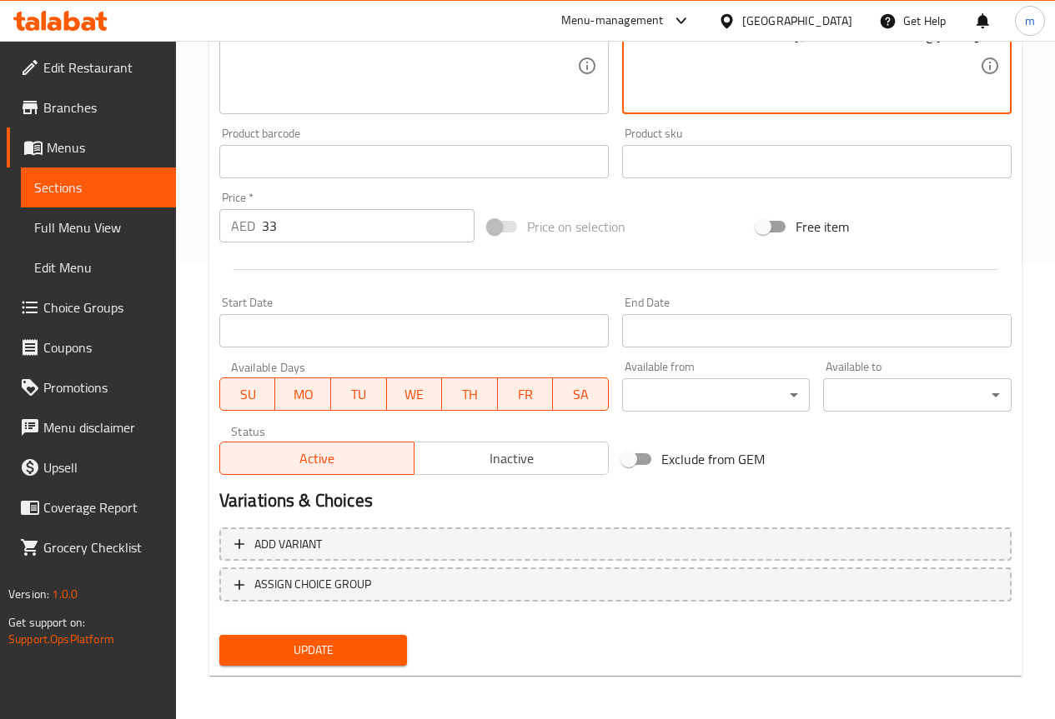
scroll to position [459, 0]
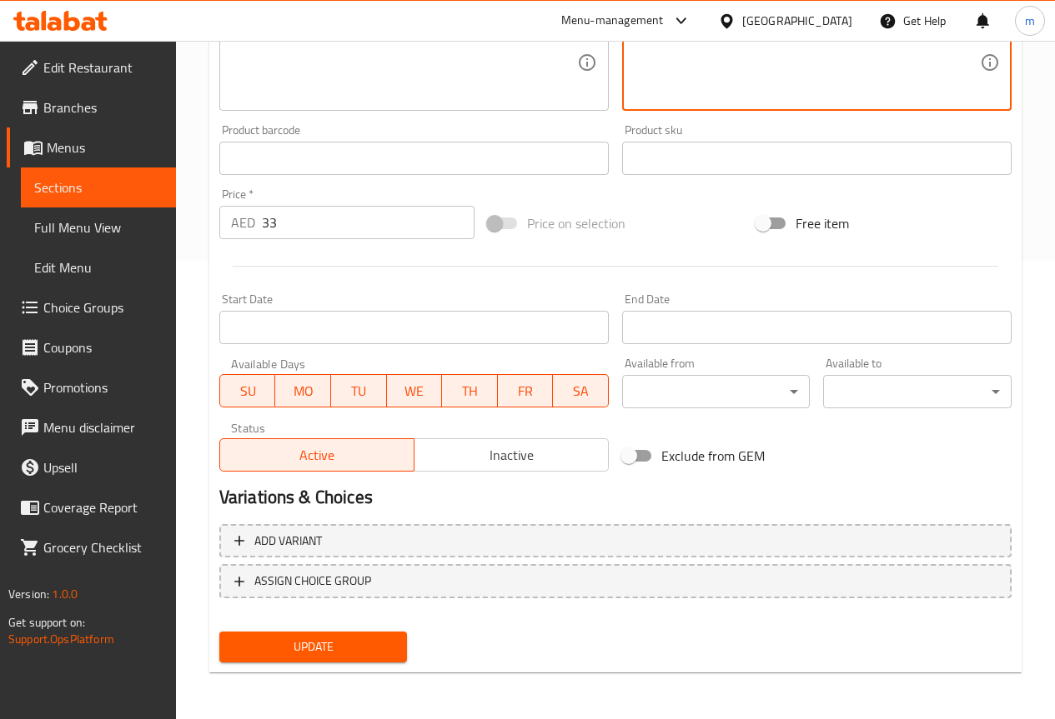
type textarea "وجبة فراخ [PERSON_NAME] كبيرة"
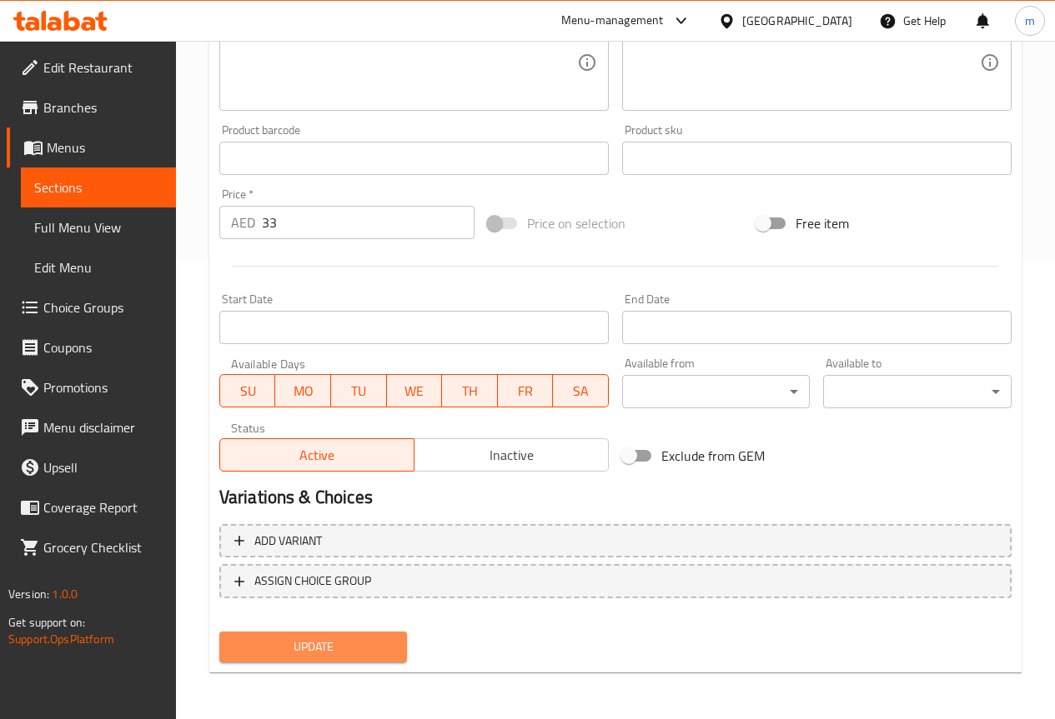
click at [315, 640] on span "Update" at bounding box center [314, 647] width 162 height 21
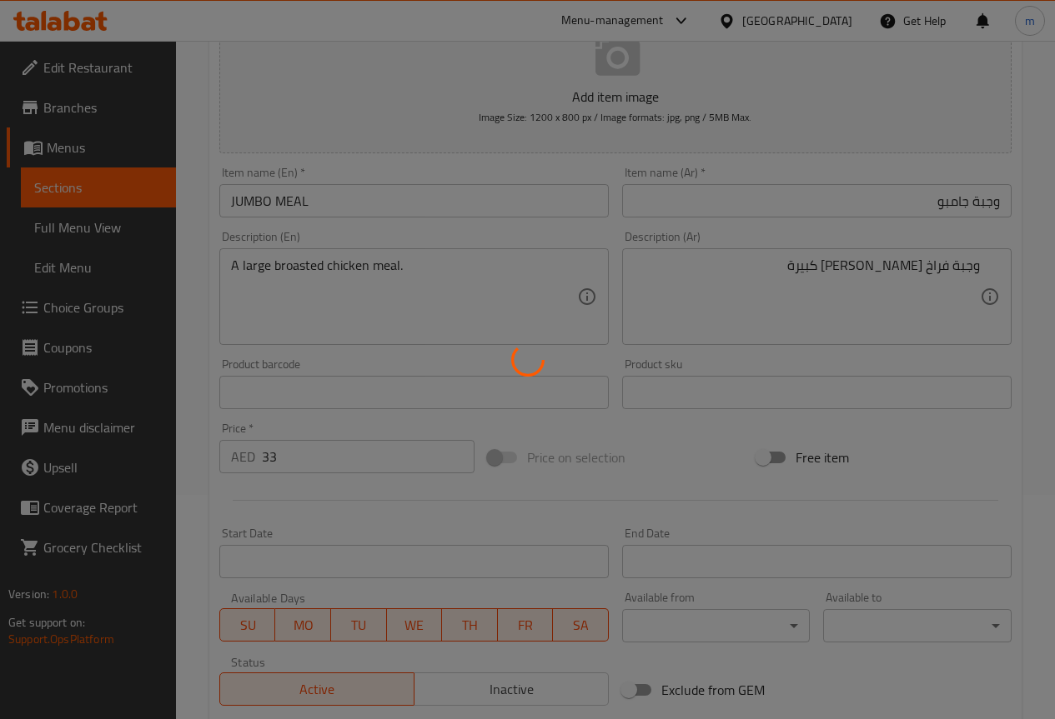
scroll to position [0, 0]
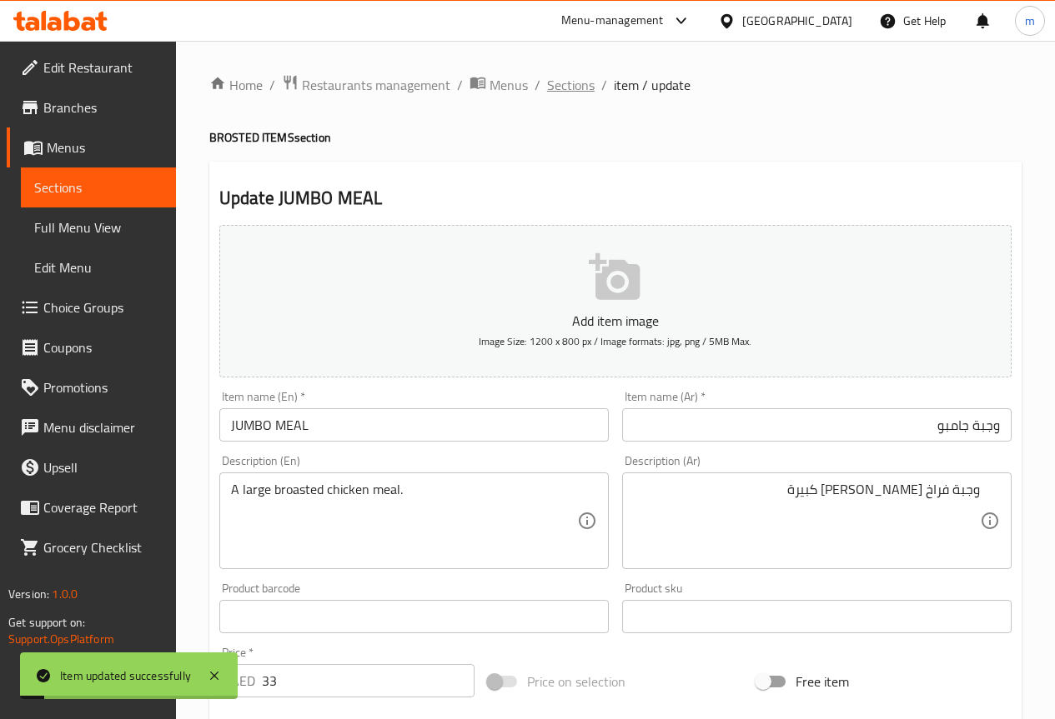
click at [574, 86] on span "Sections" at bounding box center [571, 85] width 48 height 20
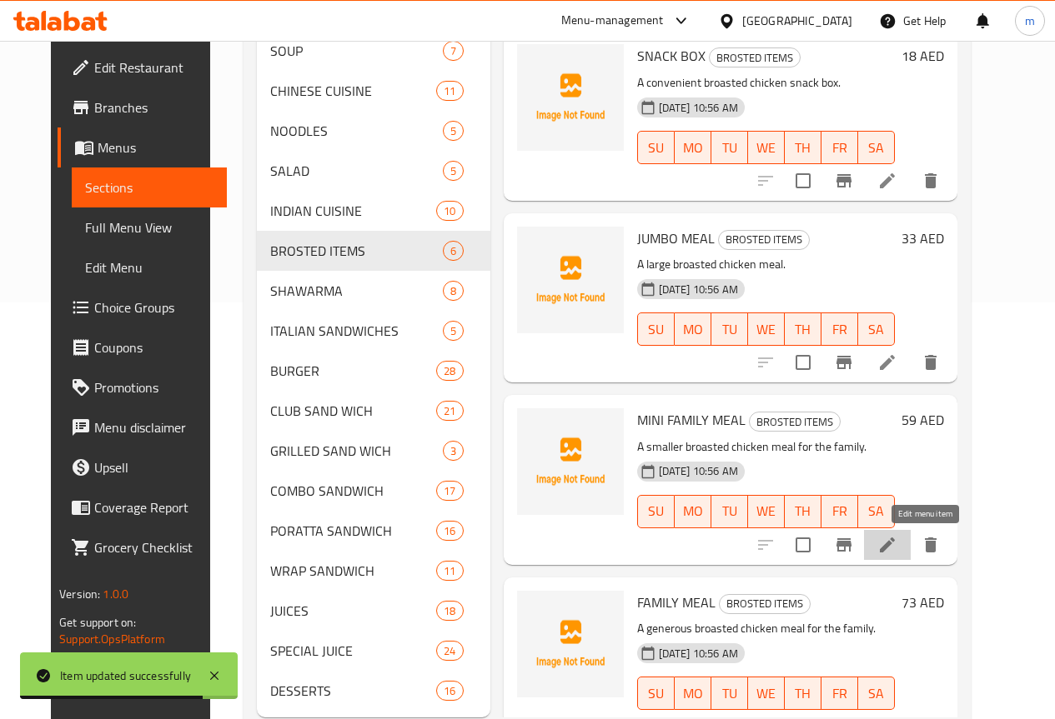
click at [895, 548] on icon at bounding box center [887, 545] width 15 height 15
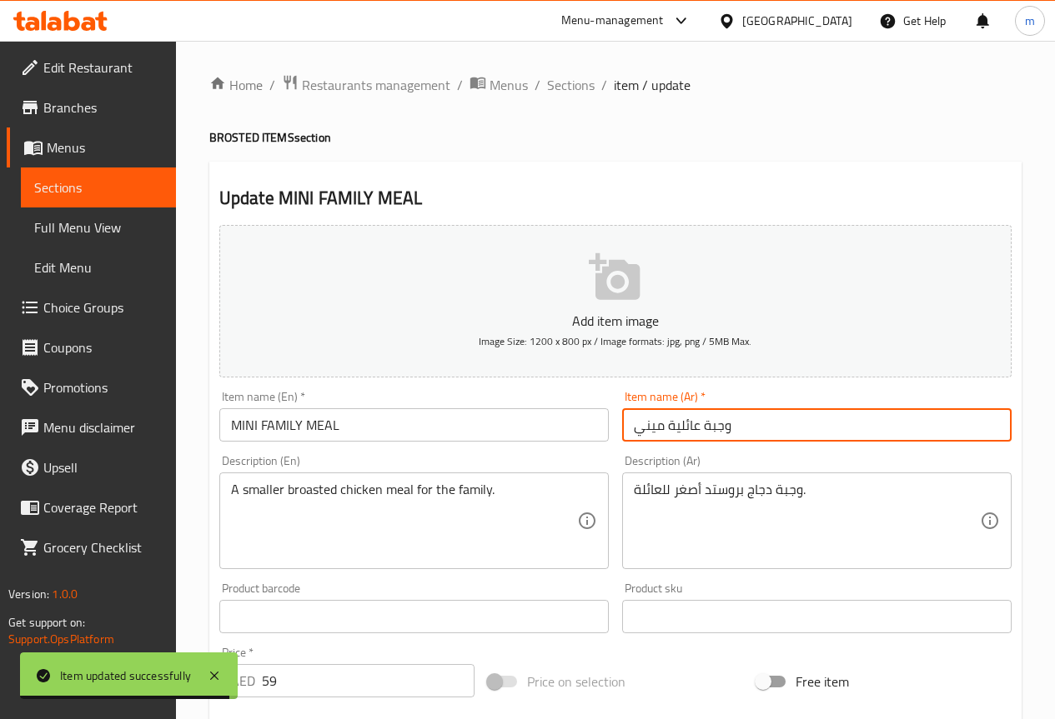
click at [769, 424] on input "وجبة عائلية ميني" at bounding box center [816, 424] width 389 height 33
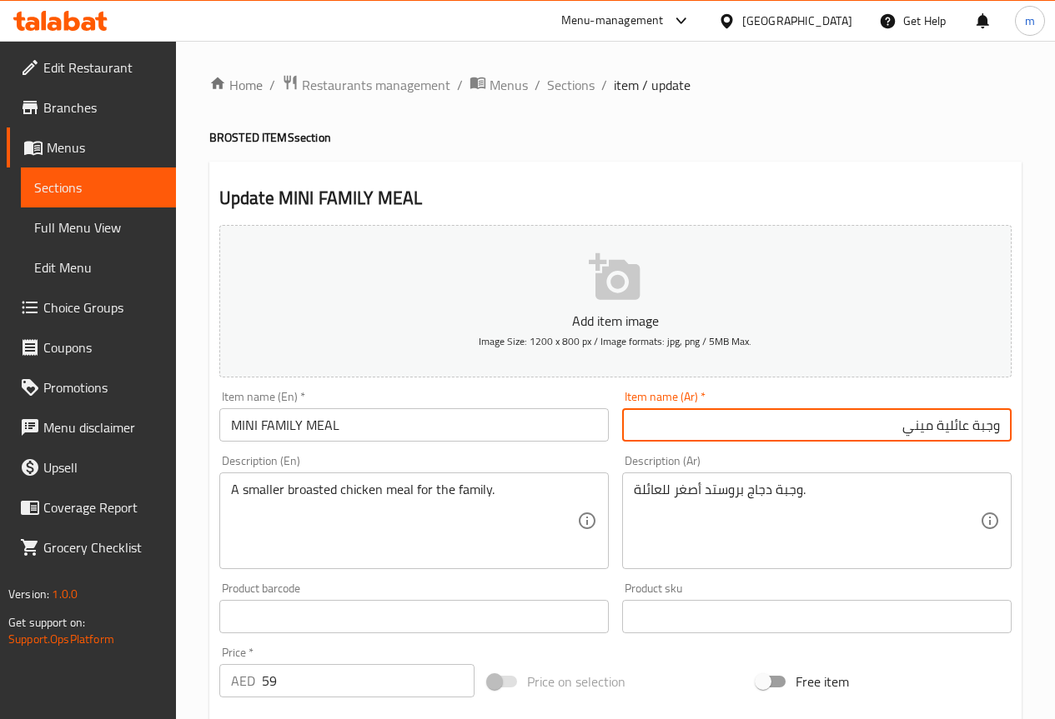
drag, startPoint x: 905, startPoint y: 428, endPoint x: 973, endPoint y: 433, distance: 67.7
click at [973, 433] on input "وجبة عائلية ميني" at bounding box center [816, 424] width 389 height 33
type input "وجبة [PERSON_NAME]"
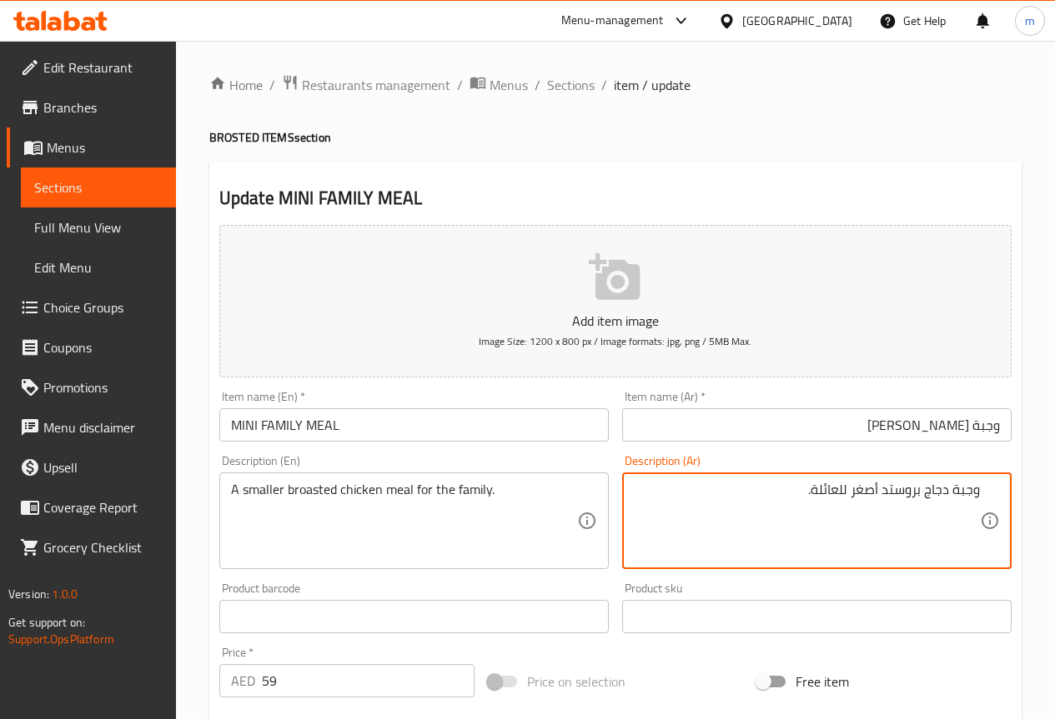
drag, startPoint x: 925, startPoint y: 494, endPoint x: 955, endPoint y: 508, distance: 33.6
click at [955, 508] on textarea "وجبة دجاج بروستد أصغر للعائلة." at bounding box center [807, 521] width 346 height 79
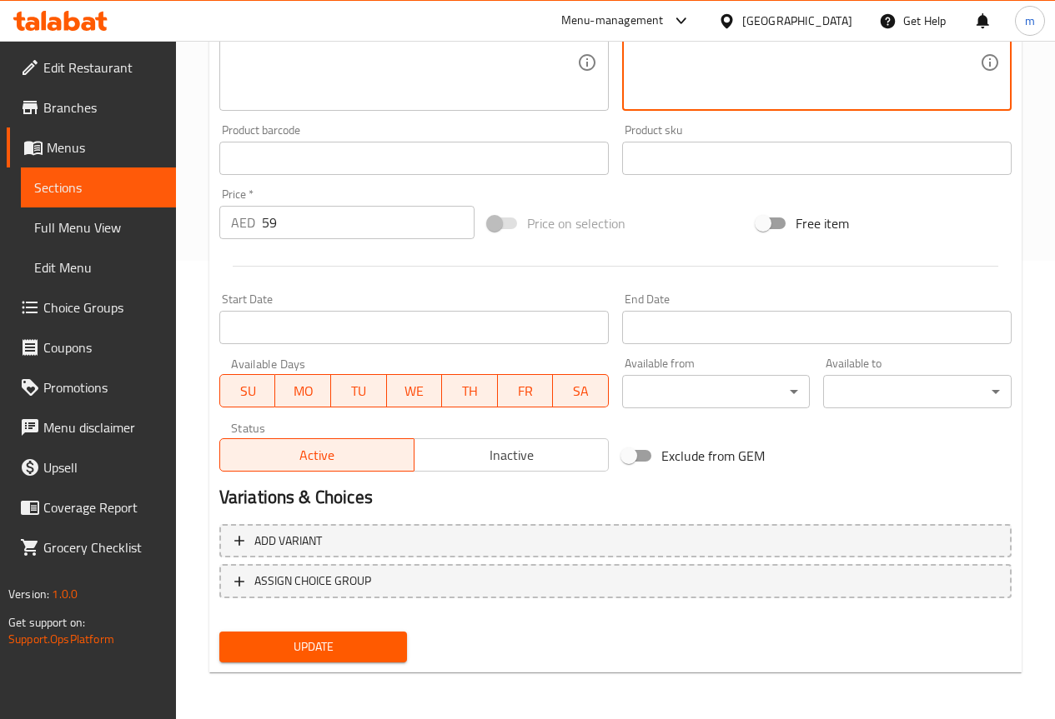
type textarea "وجبة فراخ [PERSON_NAME] أصغر للعائلة."
click at [300, 640] on span "Update" at bounding box center [314, 647] width 162 height 21
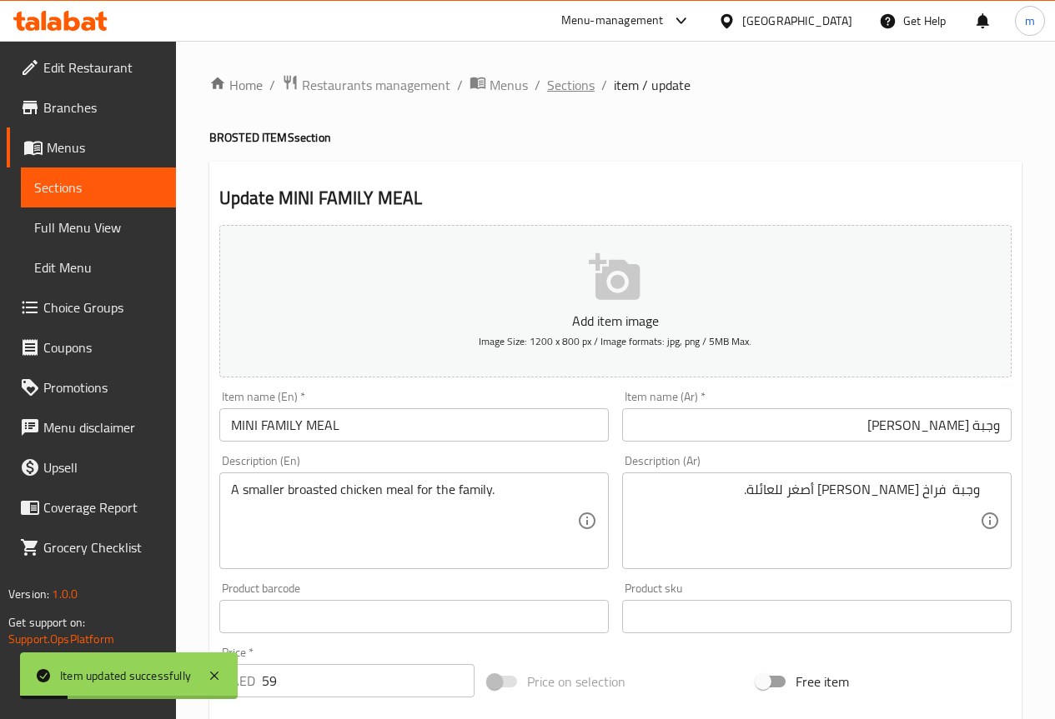
click at [555, 90] on span "Sections" at bounding box center [571, 85] width 48 height 20
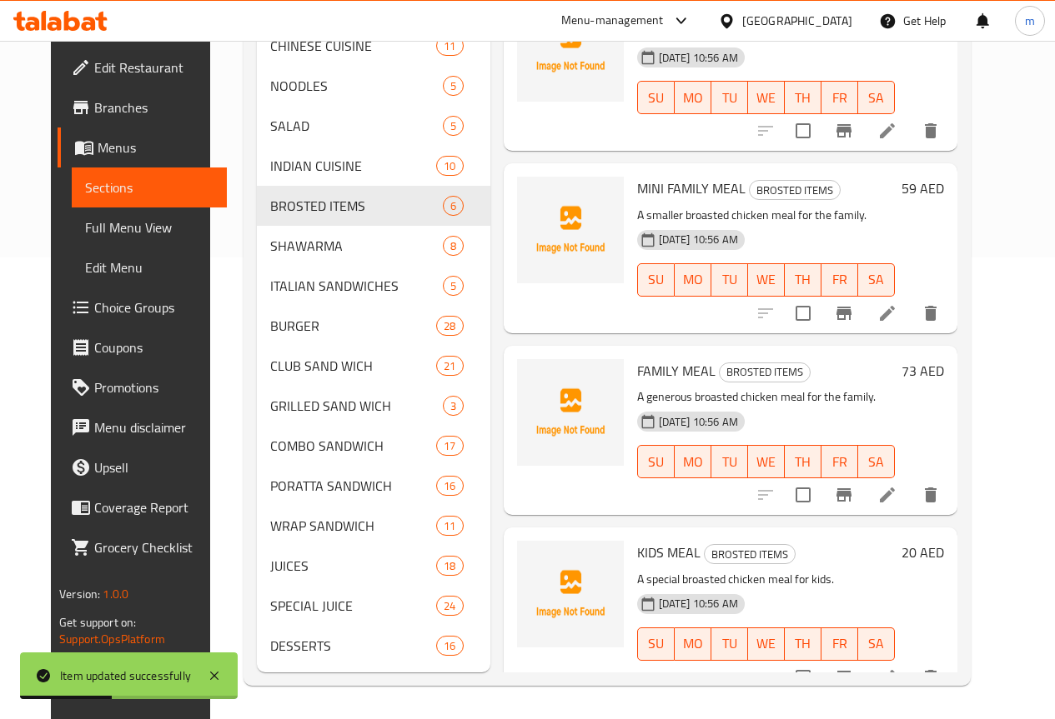
scroll to position [487, 0]
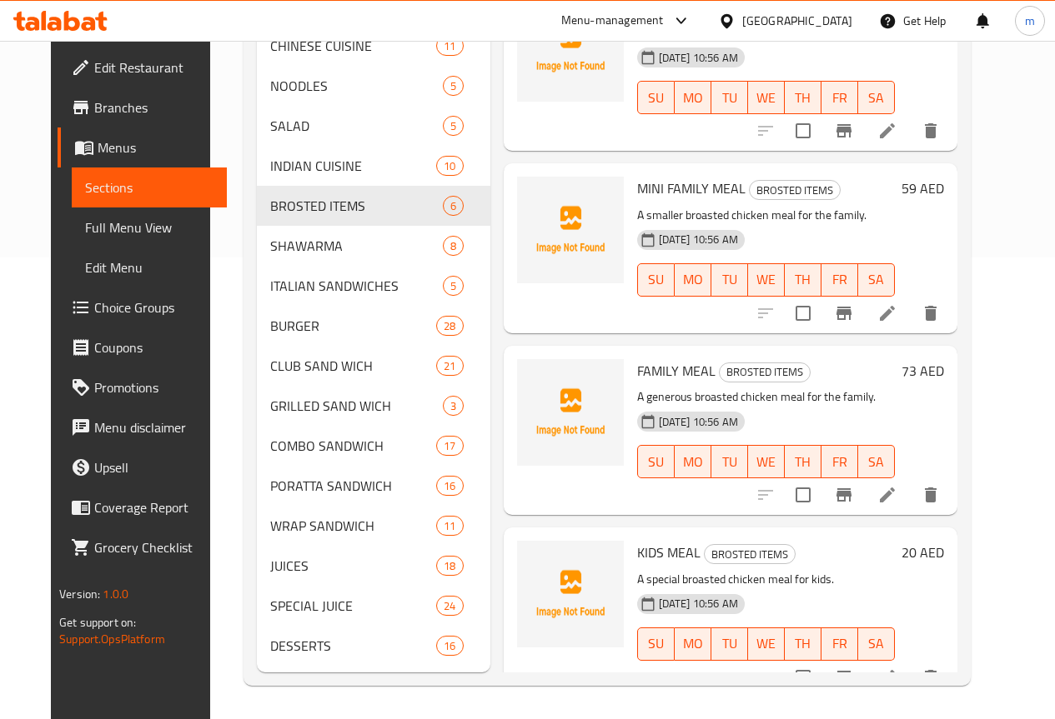
click at [897, 485] on icon at bounding box center [887, 495] width 20 height 20
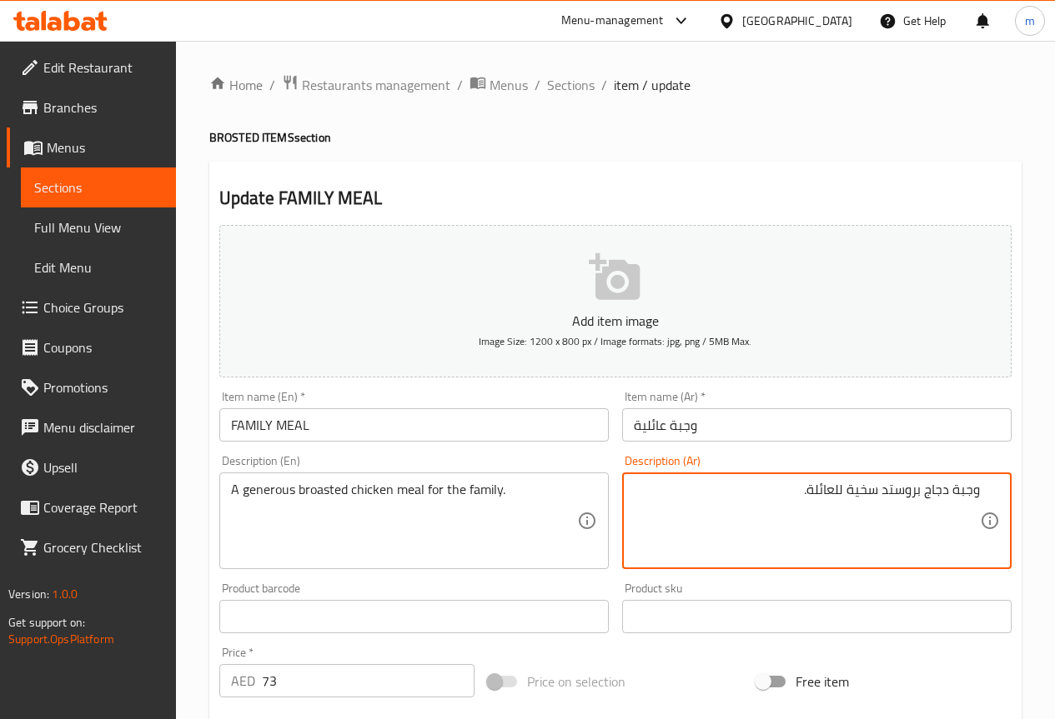
drag, startPoint x: 925, startPoint y: 495, endPoint x: 946, endPoint y: 502, distance: 22.7
click at [946, 502] on textarea "وجبة دجاج بروستد سخية للعائلة." at bounding box center [807, 521] width 346 height 79
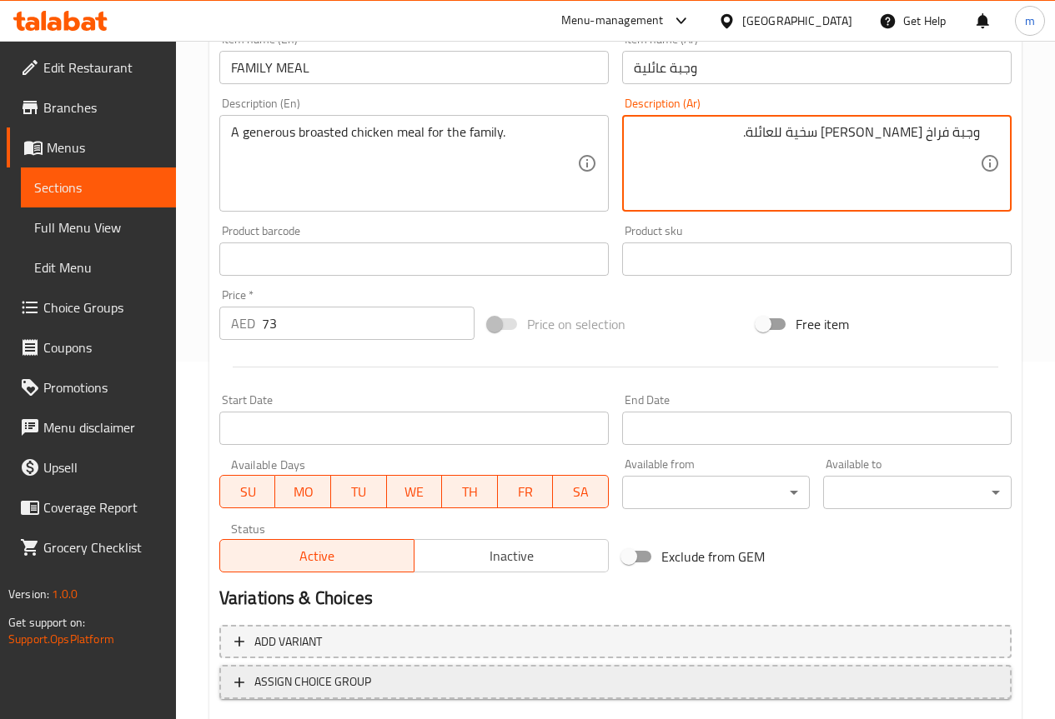
scroll to position [417, 0]
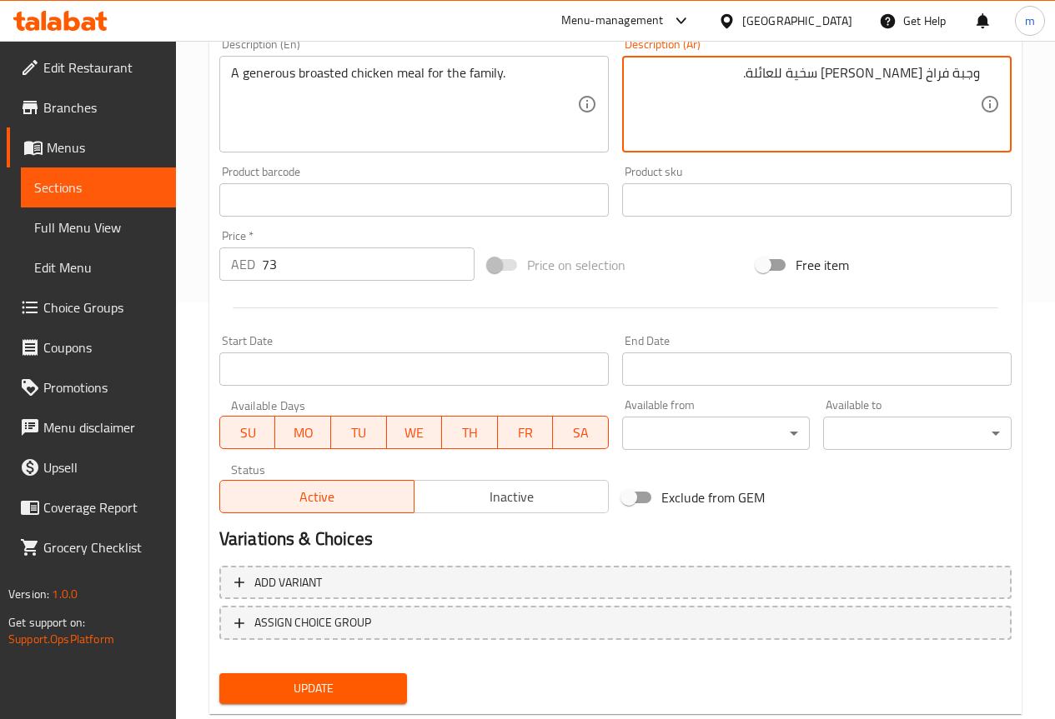
type textarea "وجبة فراخ [PERSON_NAME] سخية للعائلة."
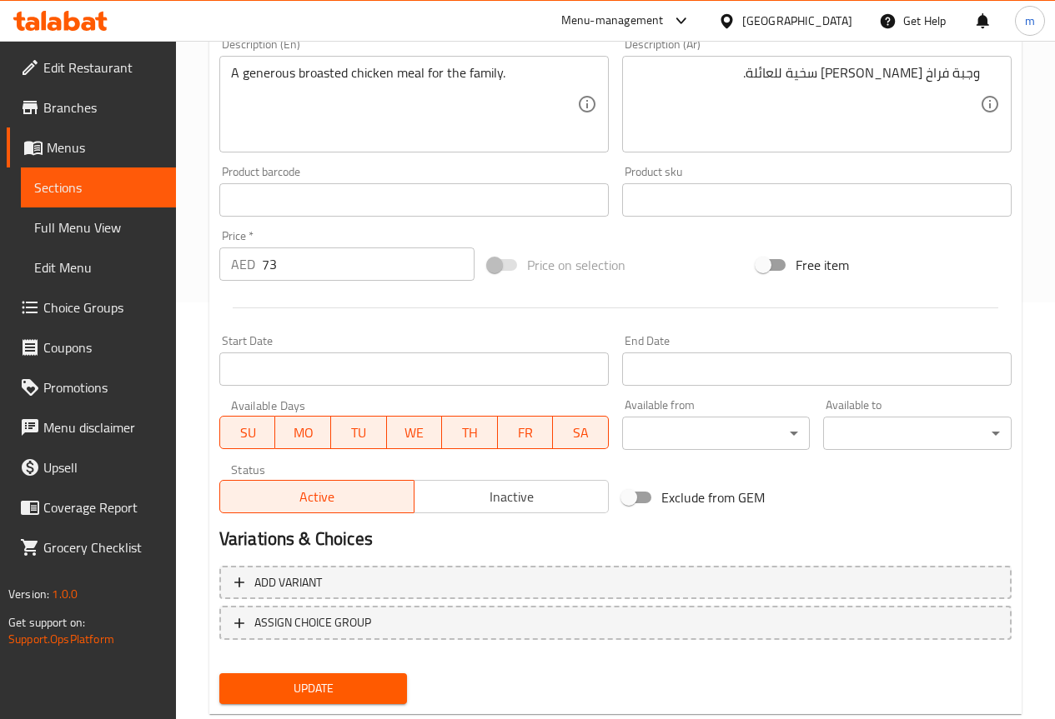
click at [317, 667] on div "Update" at bounding box center [314, 689] width 202 height 44
click at [321, 689] on span "Update" at bounding box center [314, 689] width 162 height 21
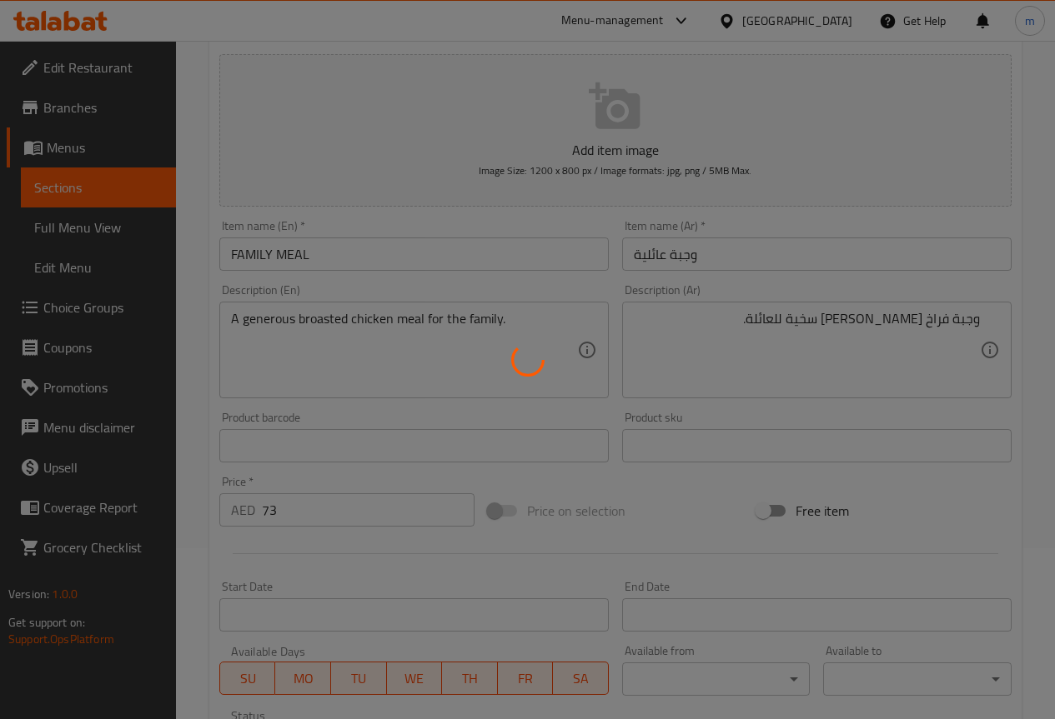
scroll to position [0, 0]
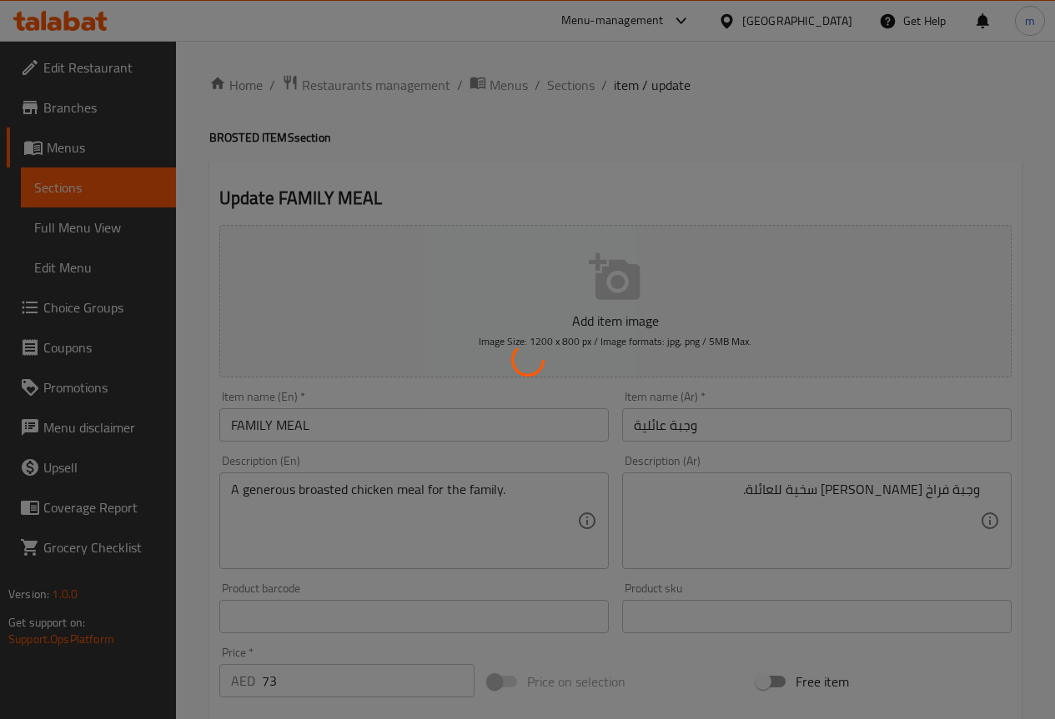
click at [574, 78] on div at bounding box center [527, 359] width 1055 height 719
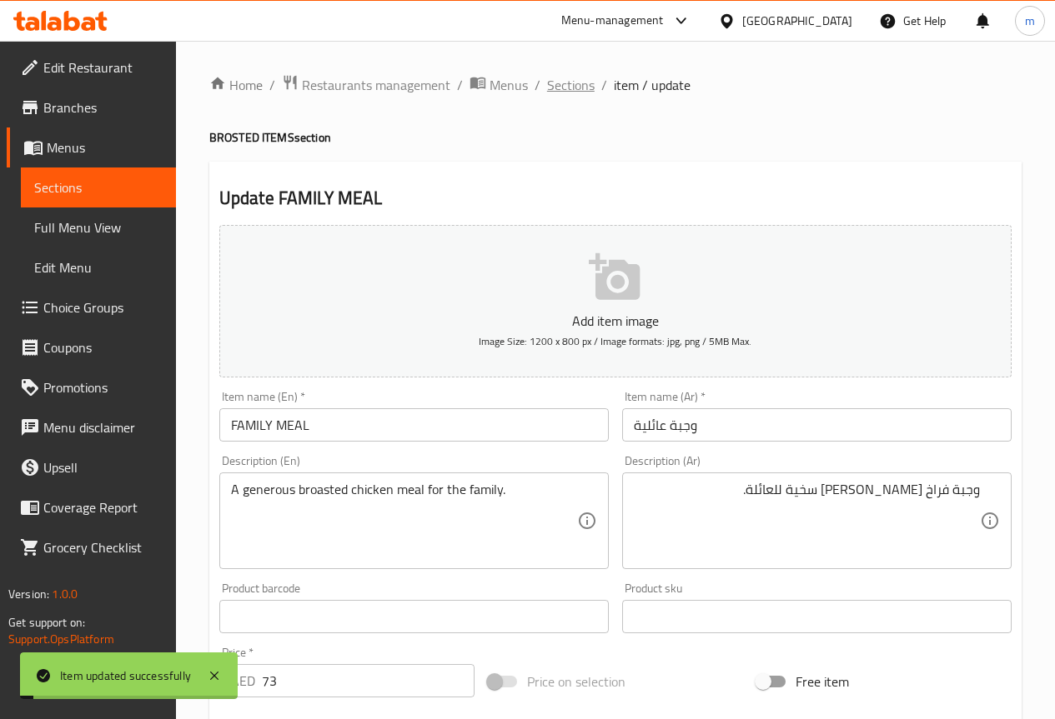
click at [574, 84] on span "Sections" at bounding box center [571, 85] width 48 height 20
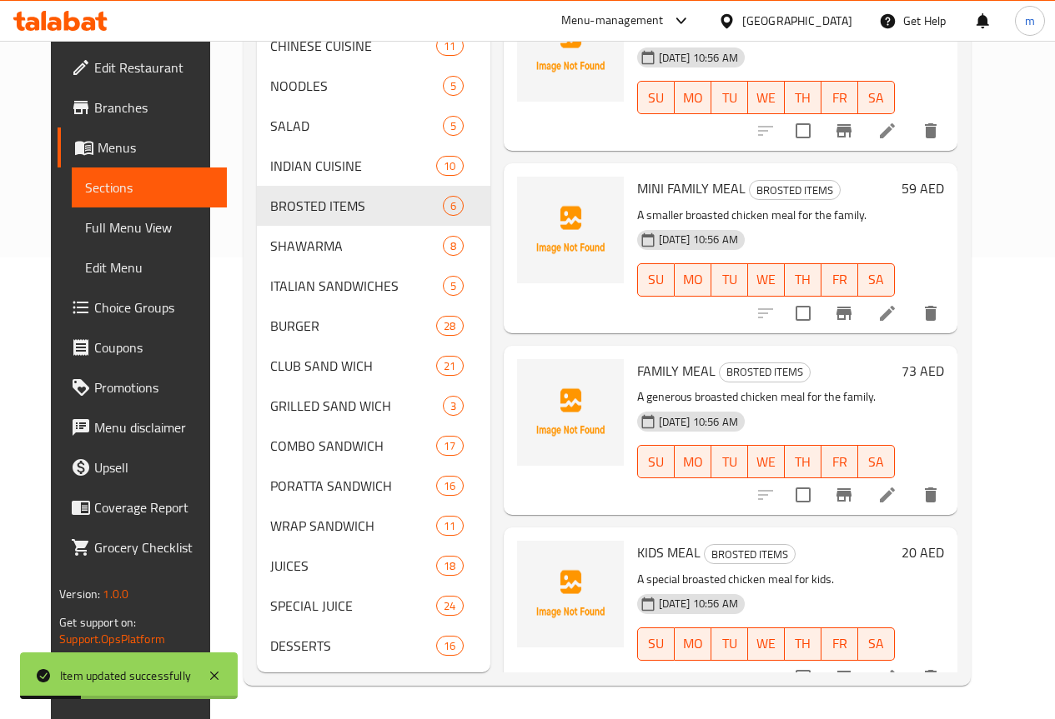
scroll to position [487, 0]
click at [895, 670] on icon at bounding box center [887, 677] width 15 height 15
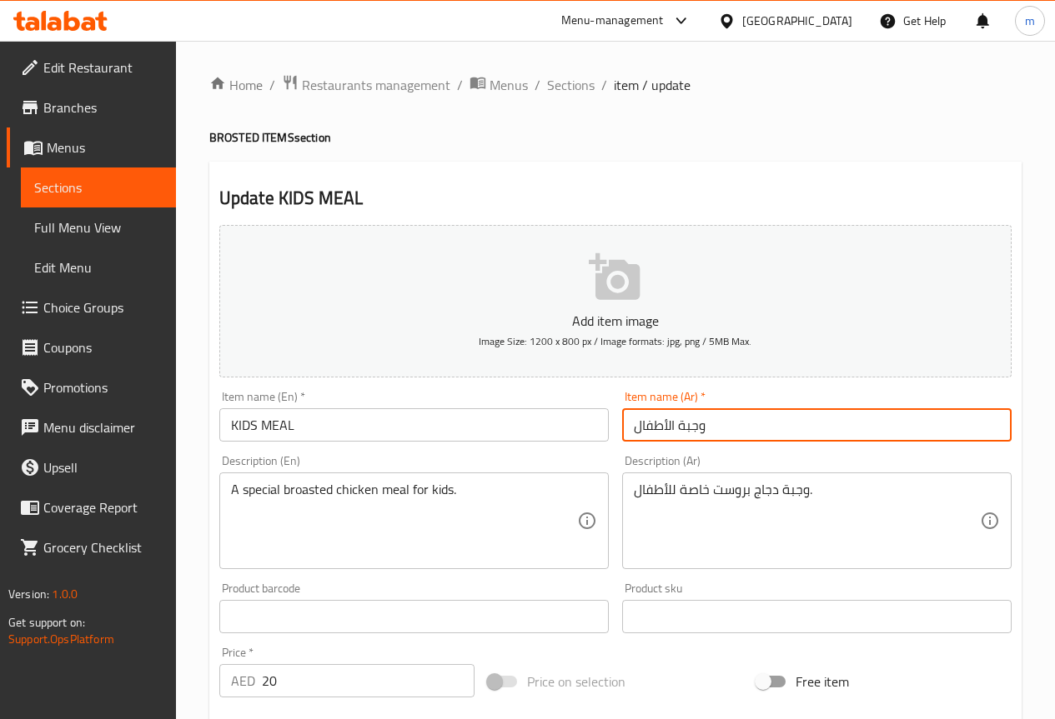
click at [734, 438] on input "وجبة الأطفال" at bounding box center [816, 424] width 389 height 33
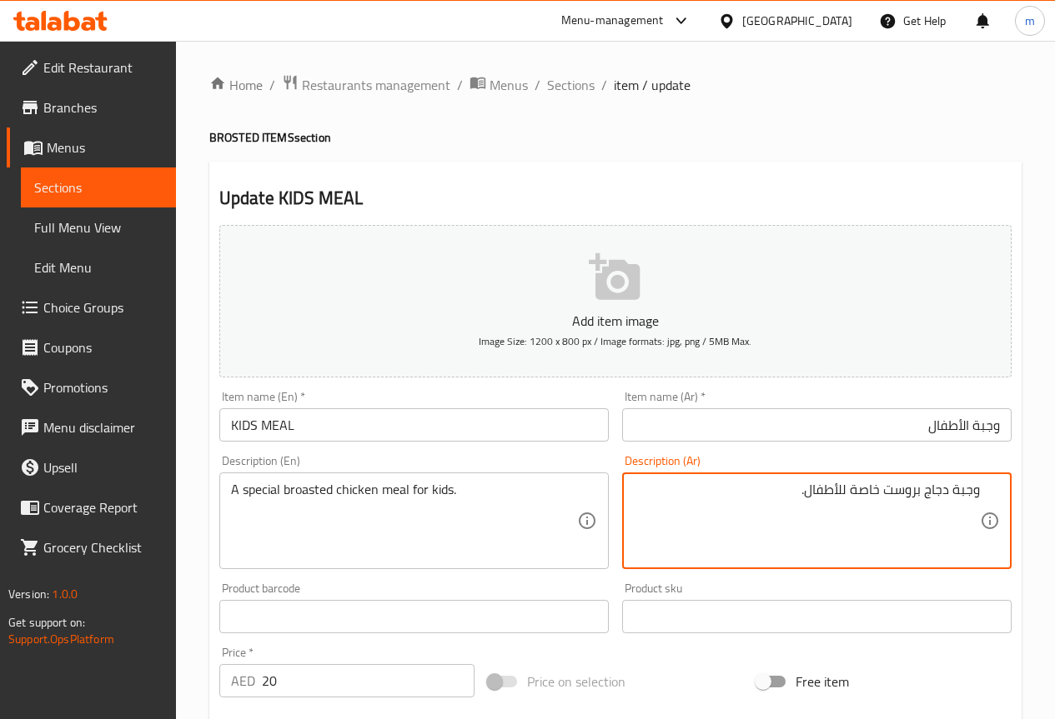
drag, startPoint x: 924, startPoint y: 493, endPoint x: 949, endPoint y: 500, distance: 26.1
click at [949, 500] on textarea "وجبة دجاج بروست خاصة للأطفال." at bounding box center [807, 521] width 346 height 79
click at [889, 495] on textarea "وجبة فراخ بروست خاصة للأطفال." at bounding box center [807, 521] width 346 height 79
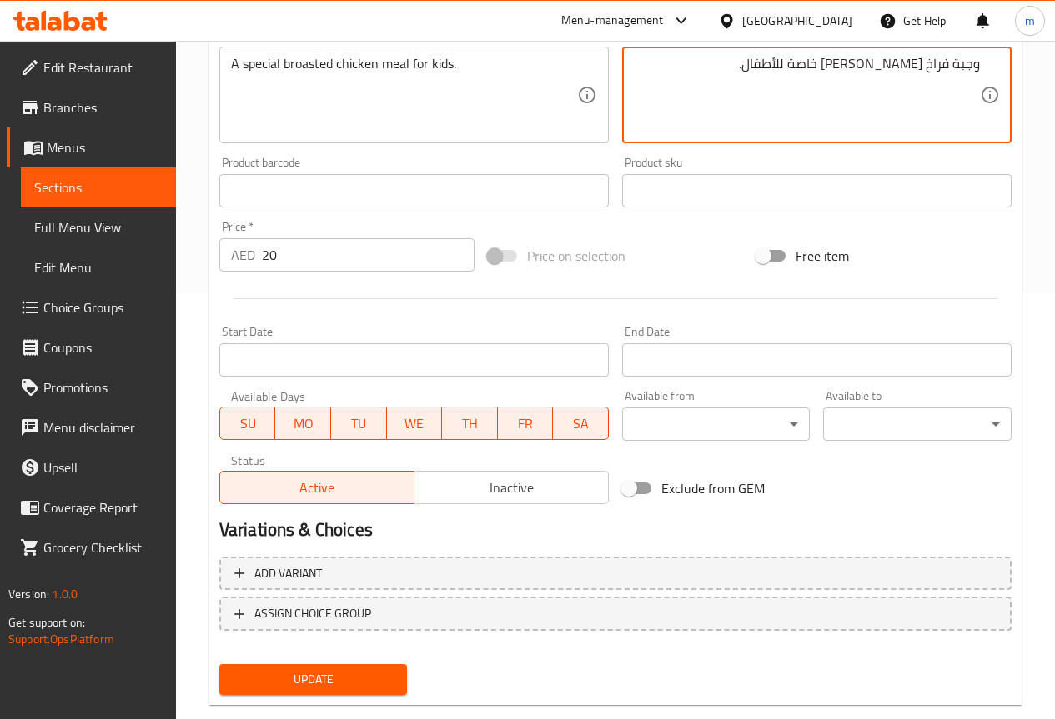
scroll to position [459, 0]
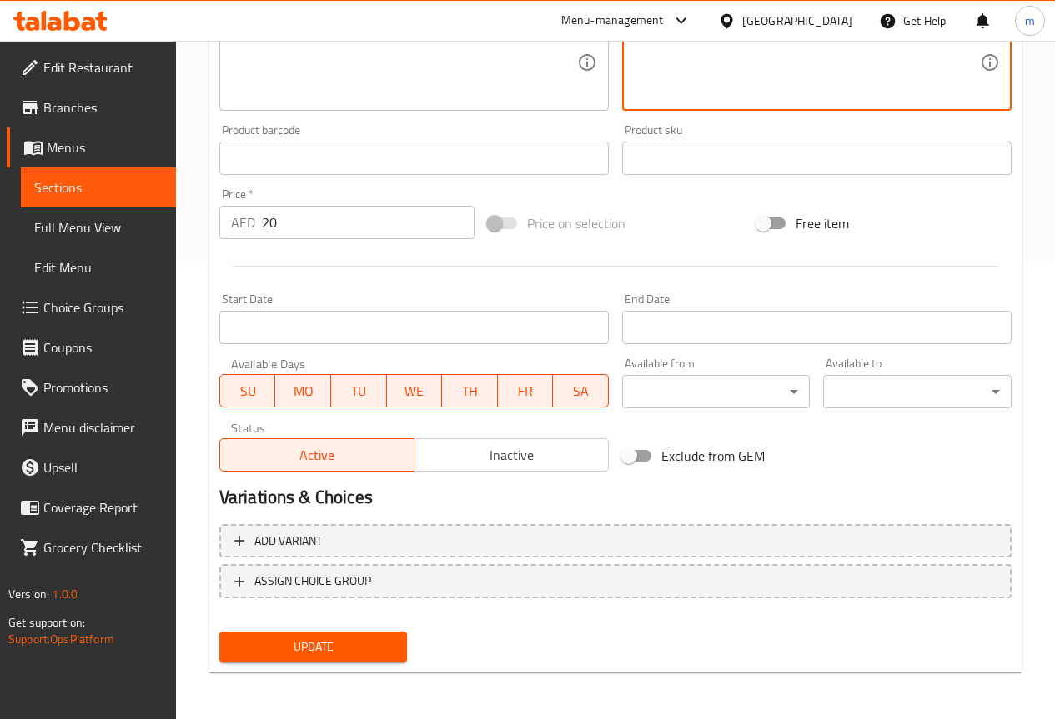
type textarea "وجبة فراخ [PERSON_NAME] خاصة للأطفال."
click at [333, 664] on div "Update" at bounding box center [314, 647] width 202 height 44
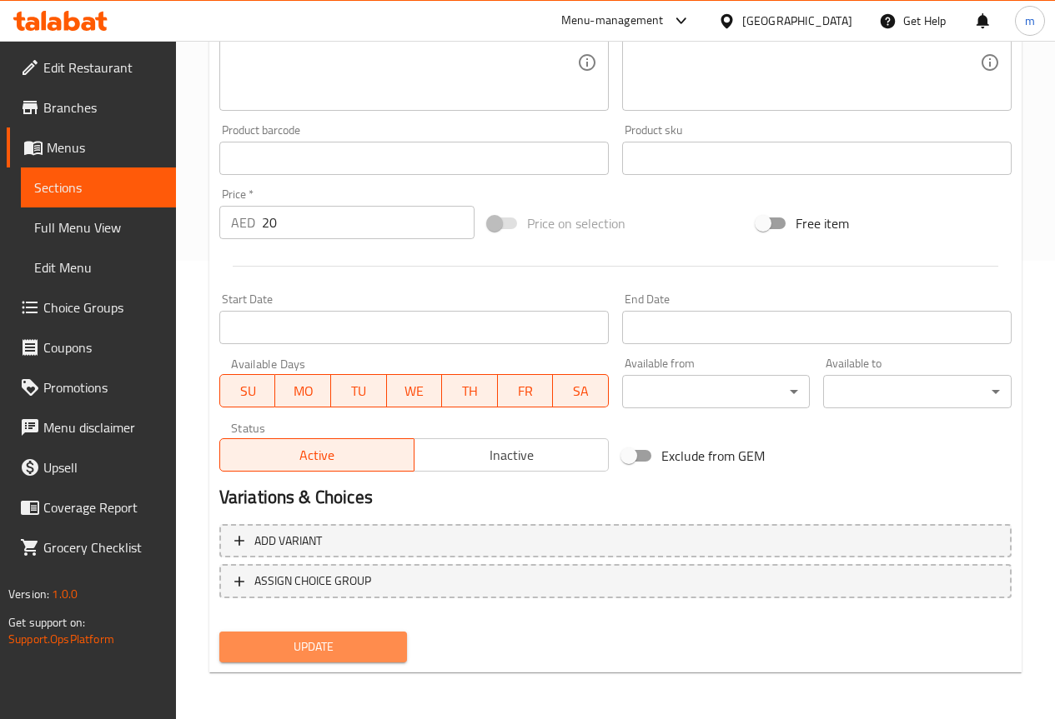
click at [328, 637] on span "Update" at bounding box center [314, 647] width 162 height 21
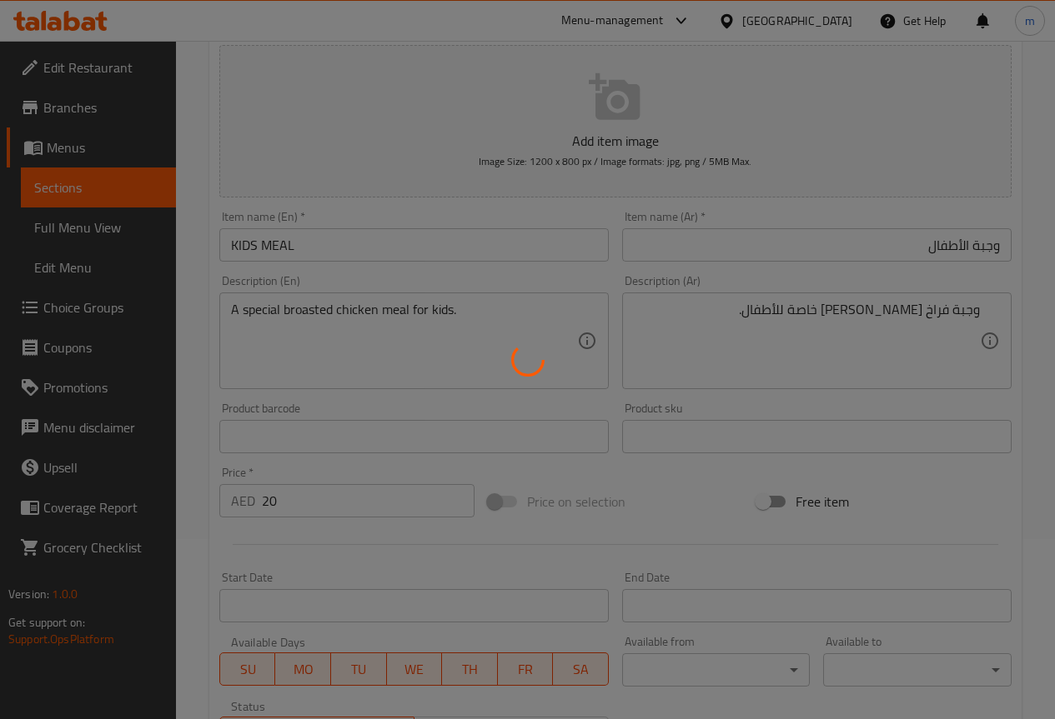
scroll to position [0, 0]
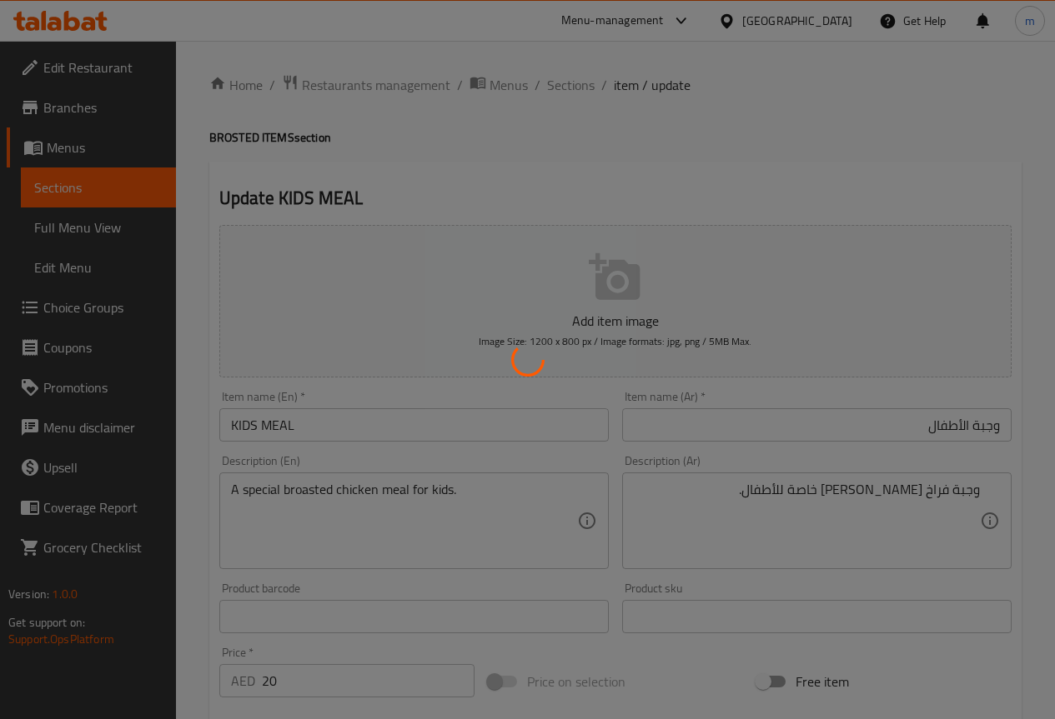
click at [564, 87] on div at bounding box center [527, 359] width 1055 height 719
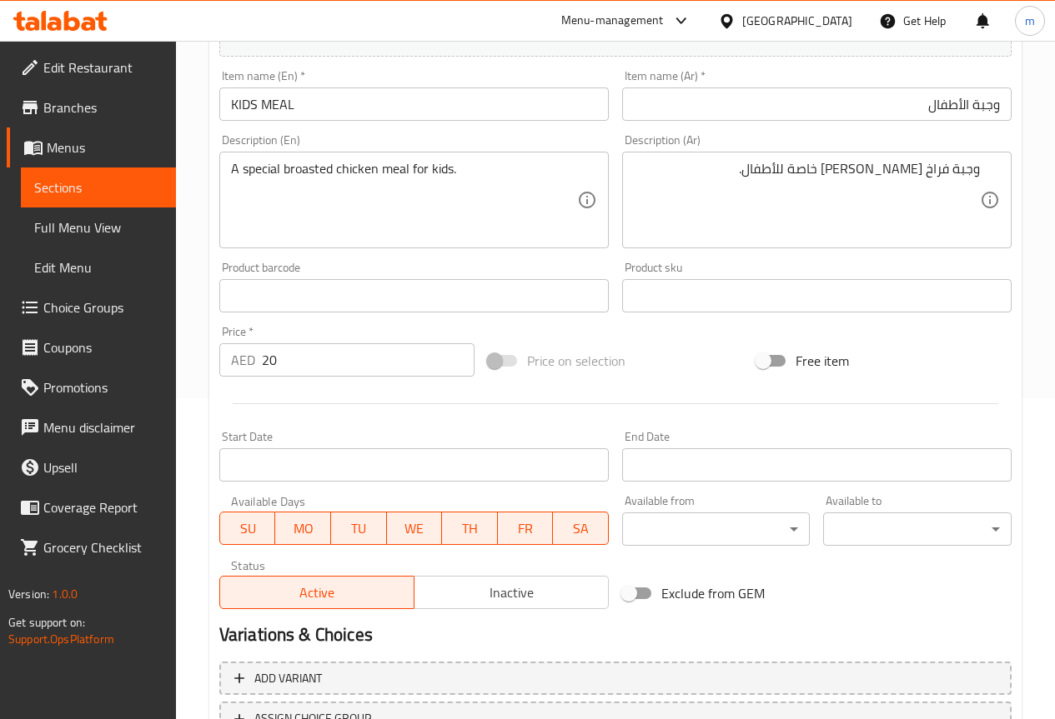
scroll to position [417, 0]
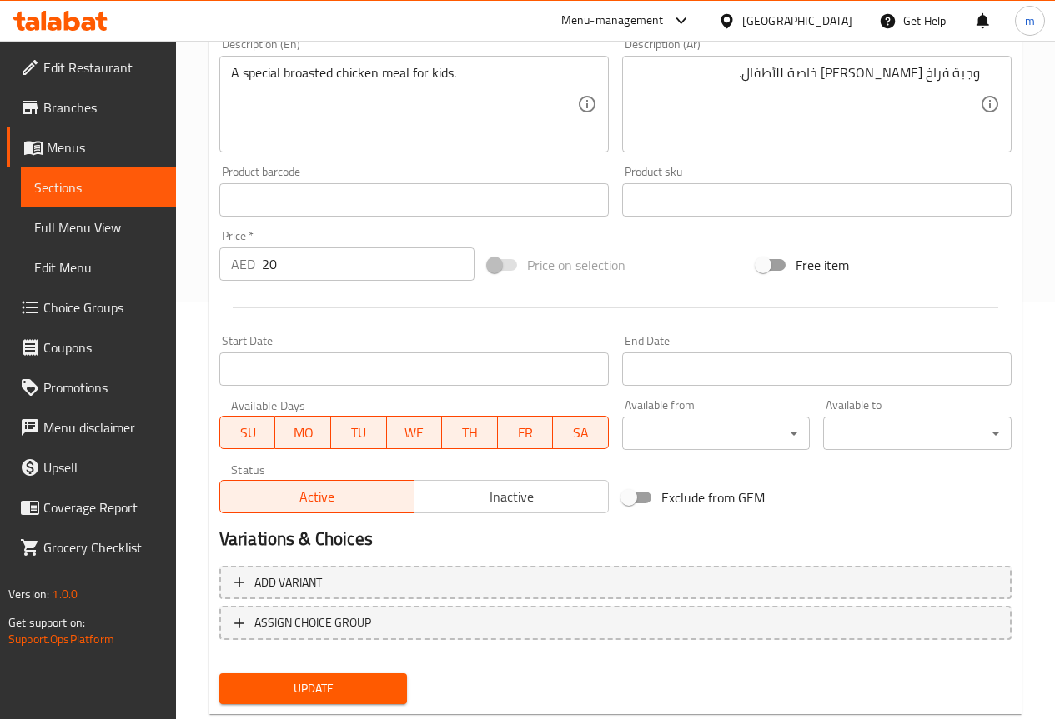
click at [363, 506] on span "Active" at bounding box center [317, 497] width 181 height 24
drag, startPoint x: 354, startPoint y: 483, endPoint x: 358, endPoint y: 521, distance: 38.6
click at [355, 485] on button "Active" at bounding box center [316, 496] width 195 height 33
click at [366, 675] on button "Update" at bounding box center [313, 689] width 188 height 31
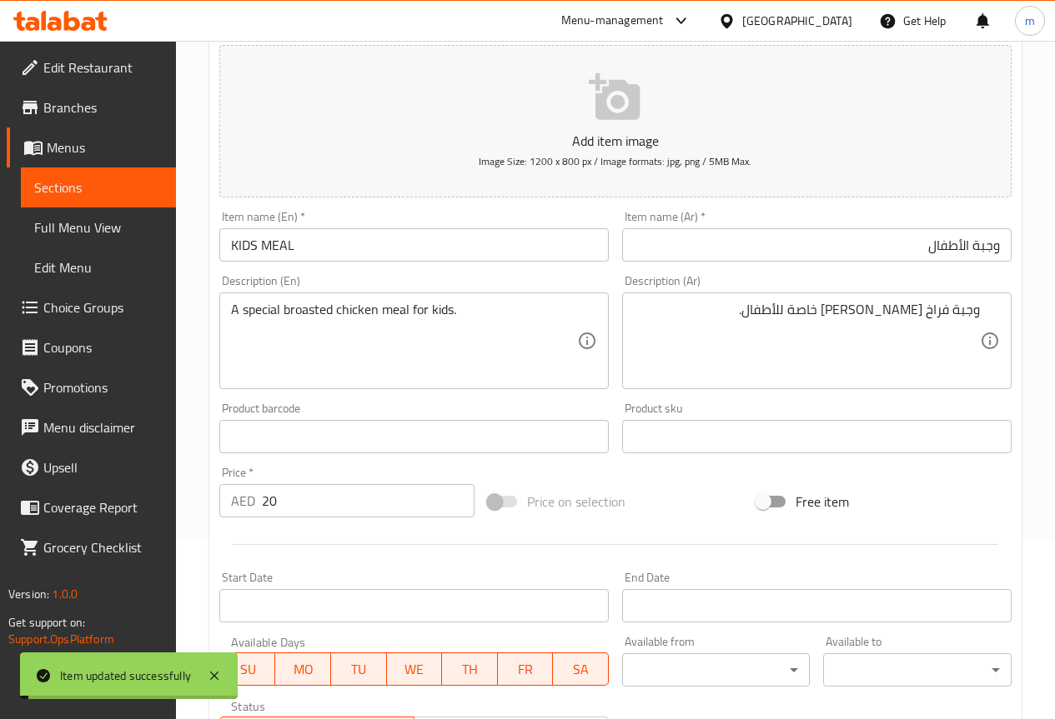
scroll to position [0, 0]
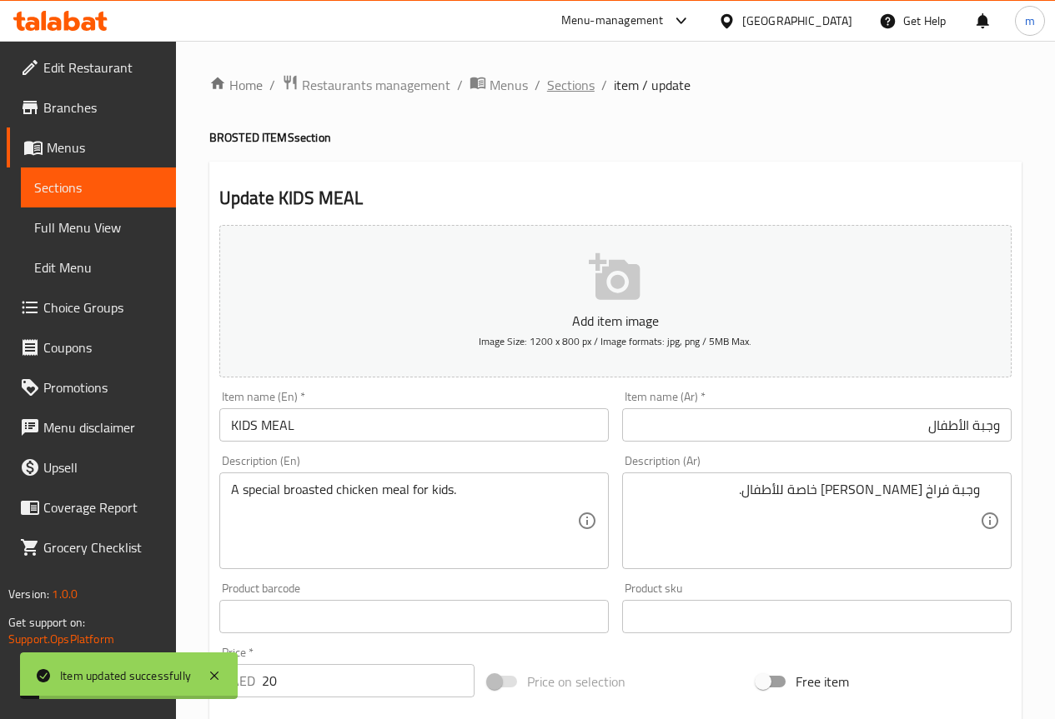
click at [569, 86] on span "Sections" at bounding box center [571, 85] width 48 height 20
